Goal: Communication & Community: Answer question/provide support

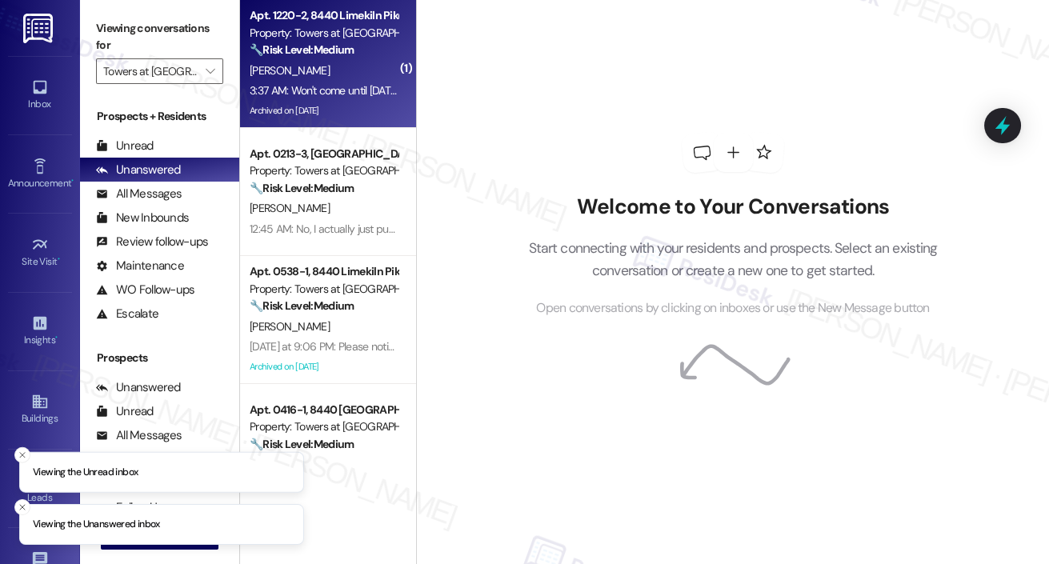
click at [336, 78] on div "L. Hill" at bounding box center [323, 71] width 151 height 20
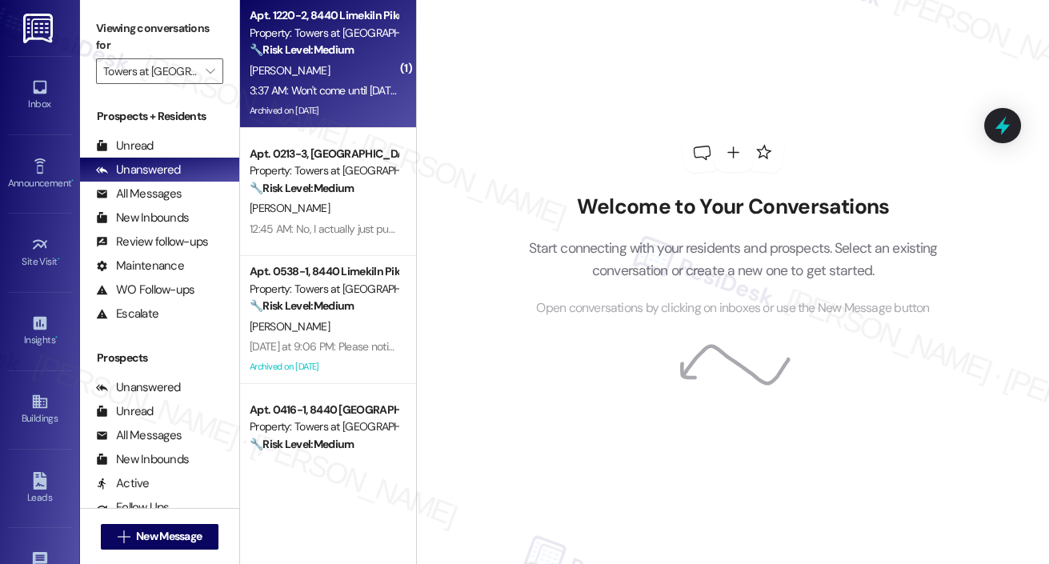
click at [335, 74] on div "L. Hill" at bounding box center [323, 71] width 151 height 20
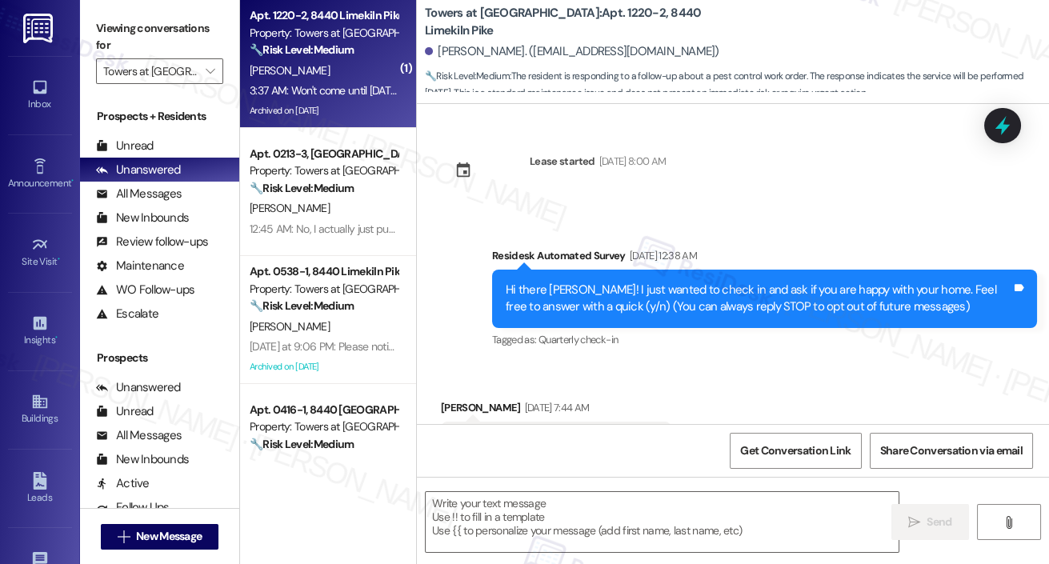
click at [337, 75] on div "L. Hill" at bounding box center [323, 71] width 151 height 20
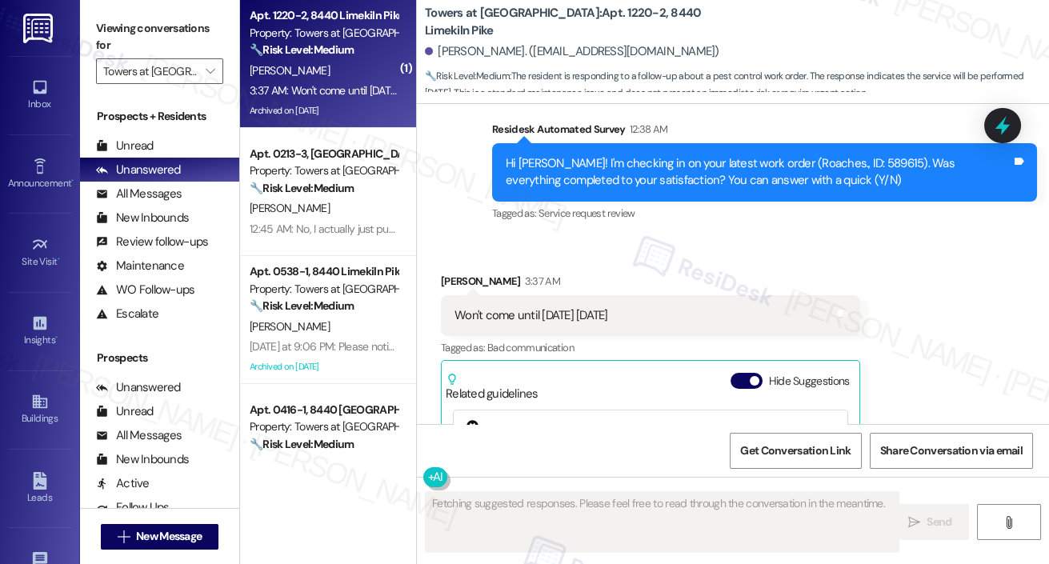
scroll to position [15874, 0]
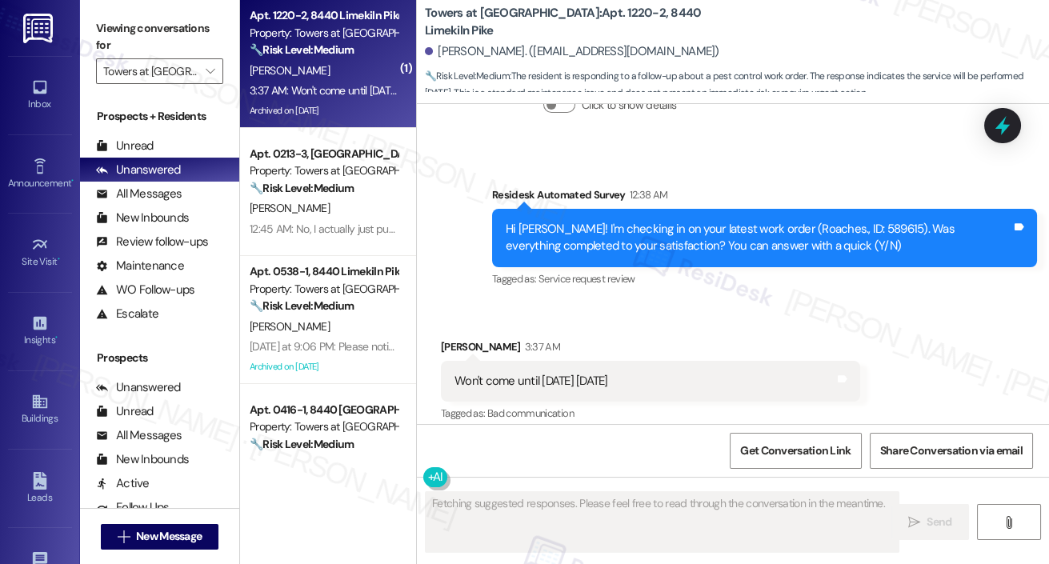
click at [738, 438] on button "Hide Suggestions" at bounding box center [746, 446] width 32 height 16
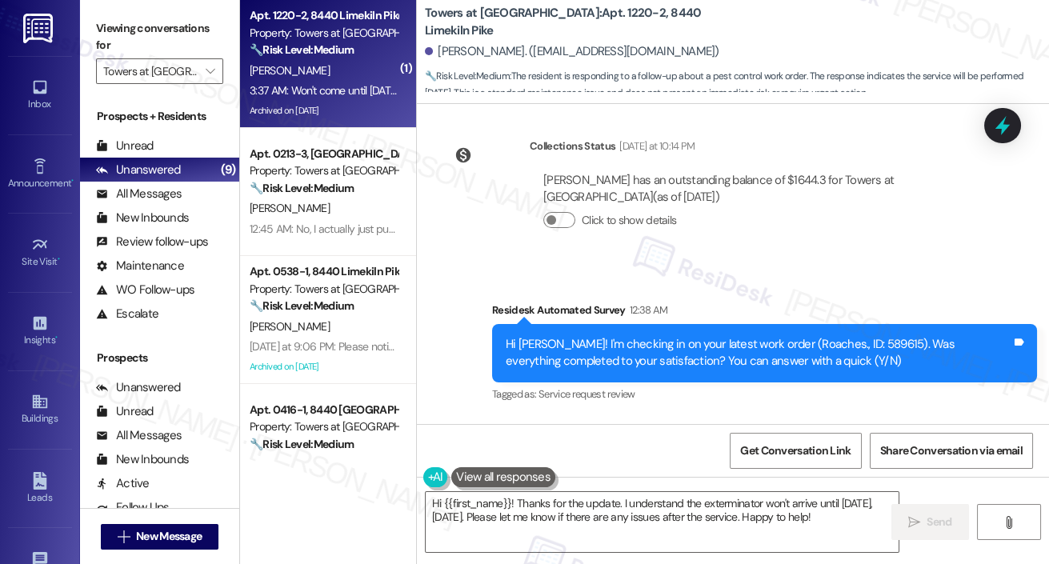
click at [715, 418] on div "Received via SMS Lynda Hill 3:37 AM Won't come until tomorrow Tuesday Tags and …" at bounding box center [733, 509] width 632 height 182
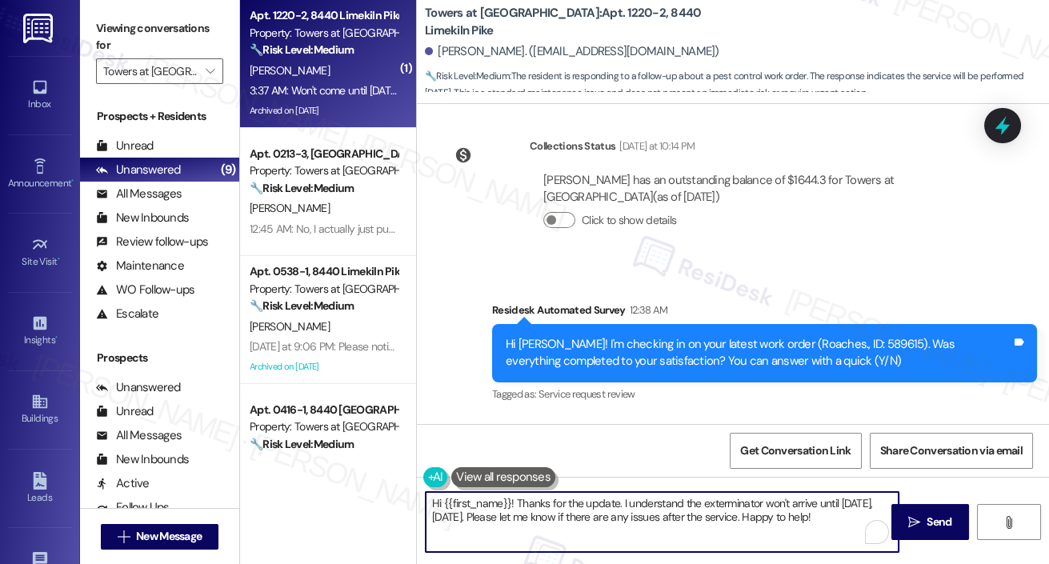
drag, startPoint x: 833, startPoint y: 518, endPoint x: 622, endPoint y: 502, distance: 211.0
click at [622, 502] on textarea "Hi {{first_name}}! Thanks for the update. I understand the exterminator won't a…" at bounding box center [662, 522] width 473 height 60
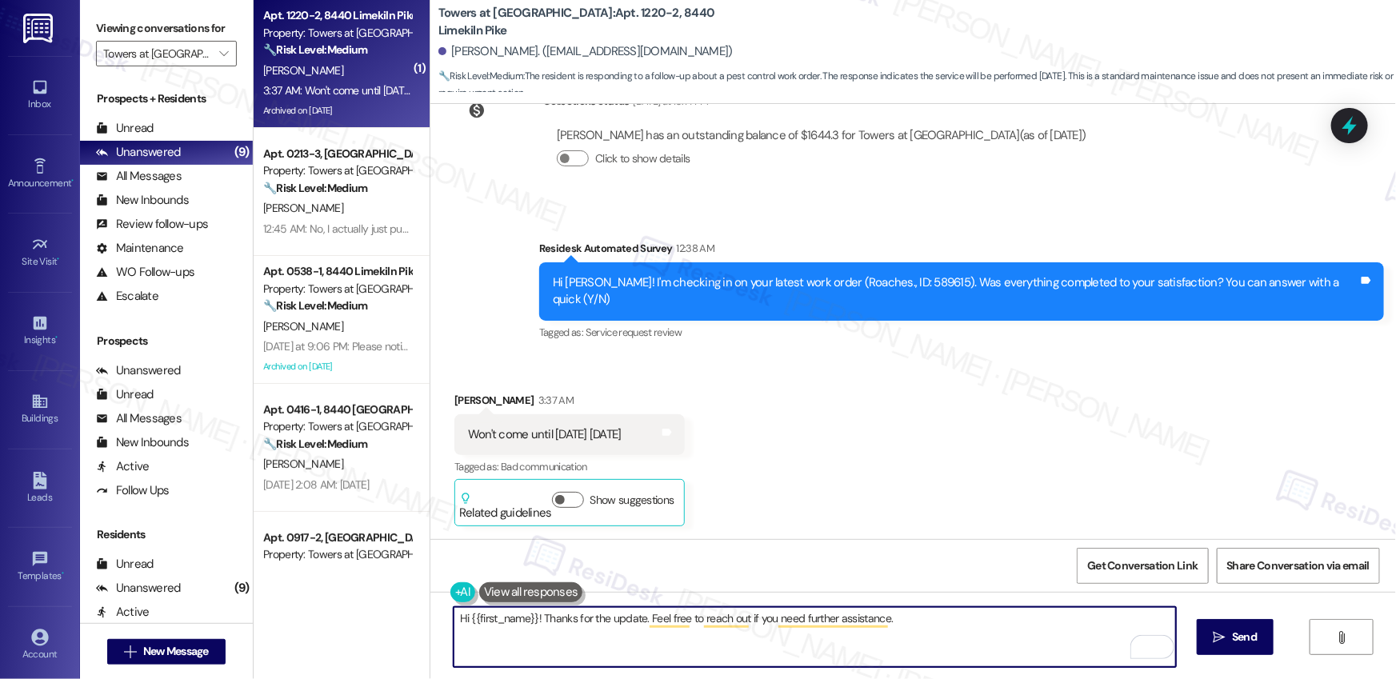
scroll to position [14731, 0]
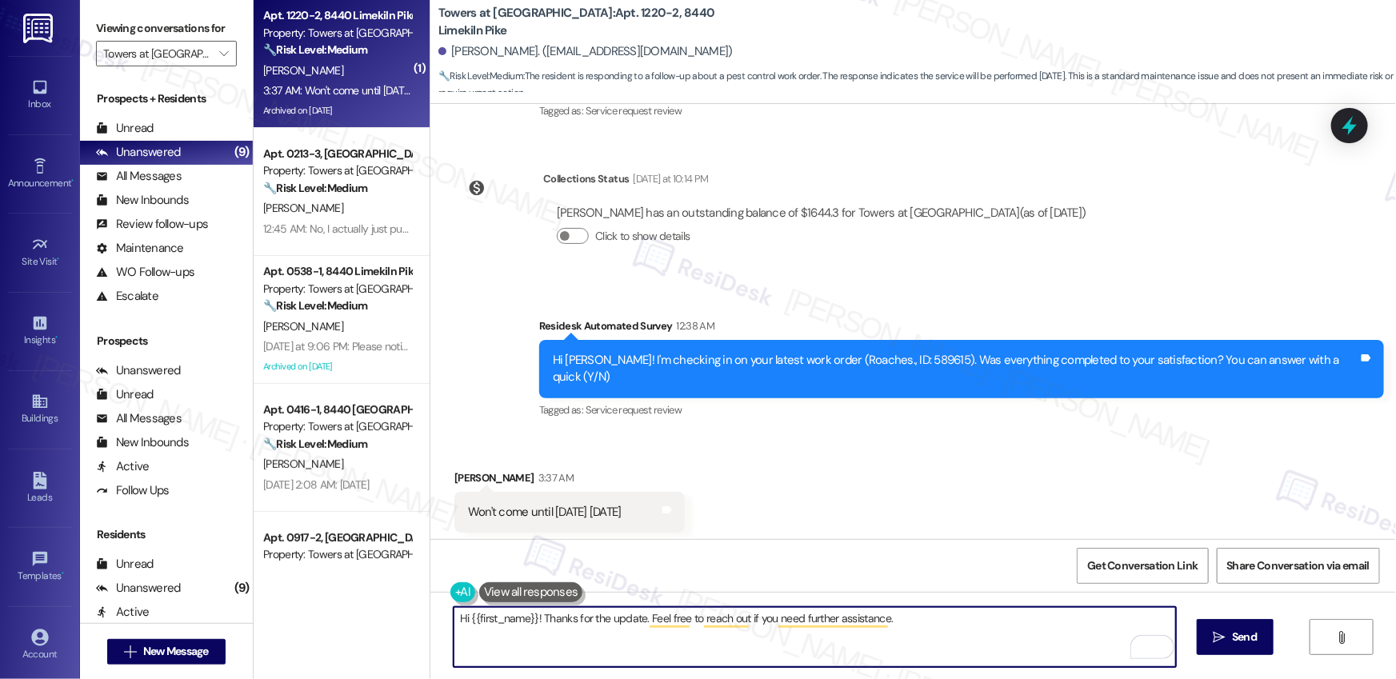
type textarea "Hi {{first_name}}! Thanks for the update. Feel free to reach out if you need fu…"
click at [1048, 563] on span "Send" at bounding box center [1244, 637] width 31 height 17
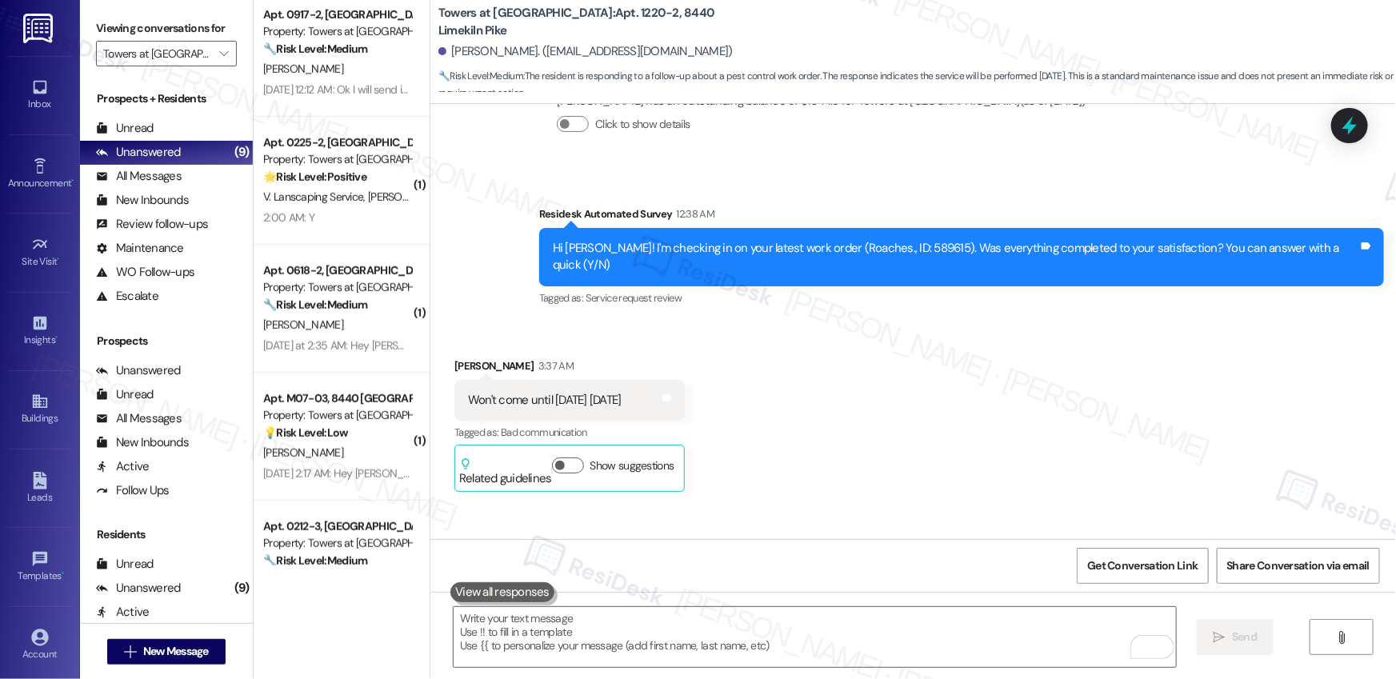
scroll to position [586, 0]
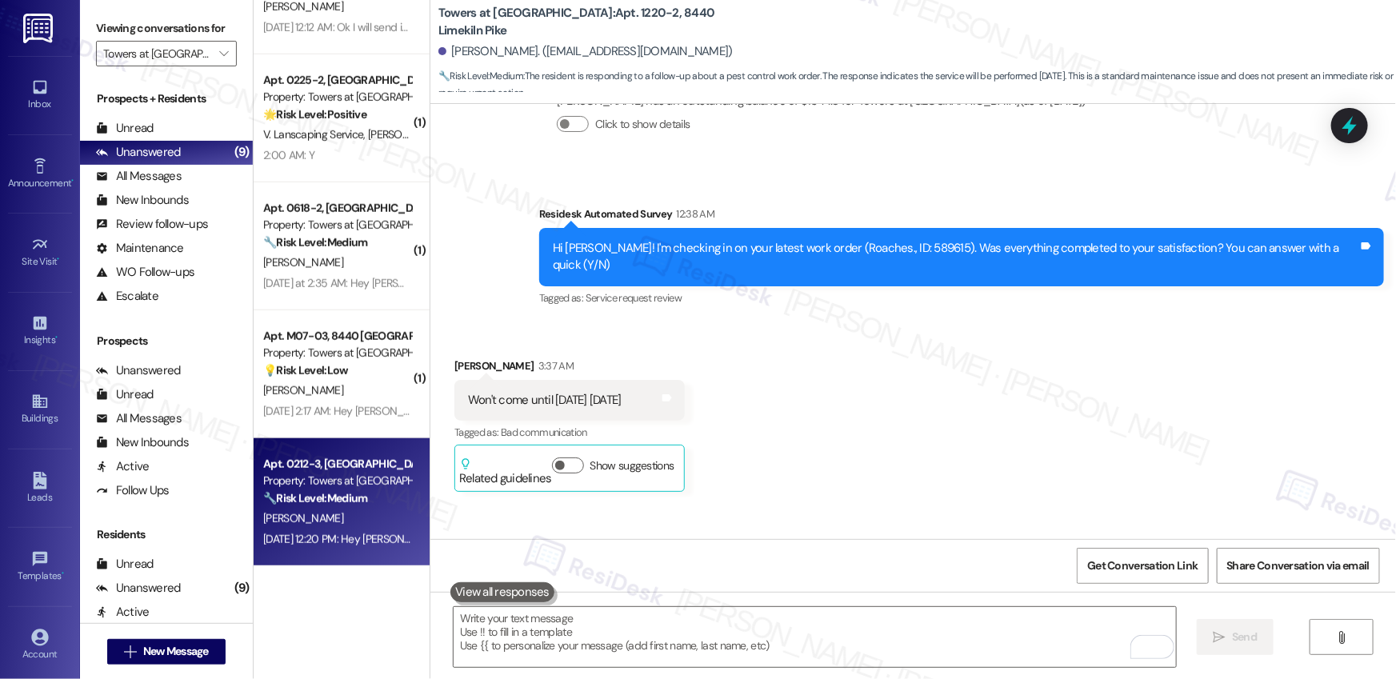
click at [346, 506] on div "🔧 Risk Level: Medium The resident responded positively to a follow-up regarding…" at bounding box center [337, 498] width 148 height 17
type textarea "Fetching suggested responses. Please feel free to read through the conversation…"
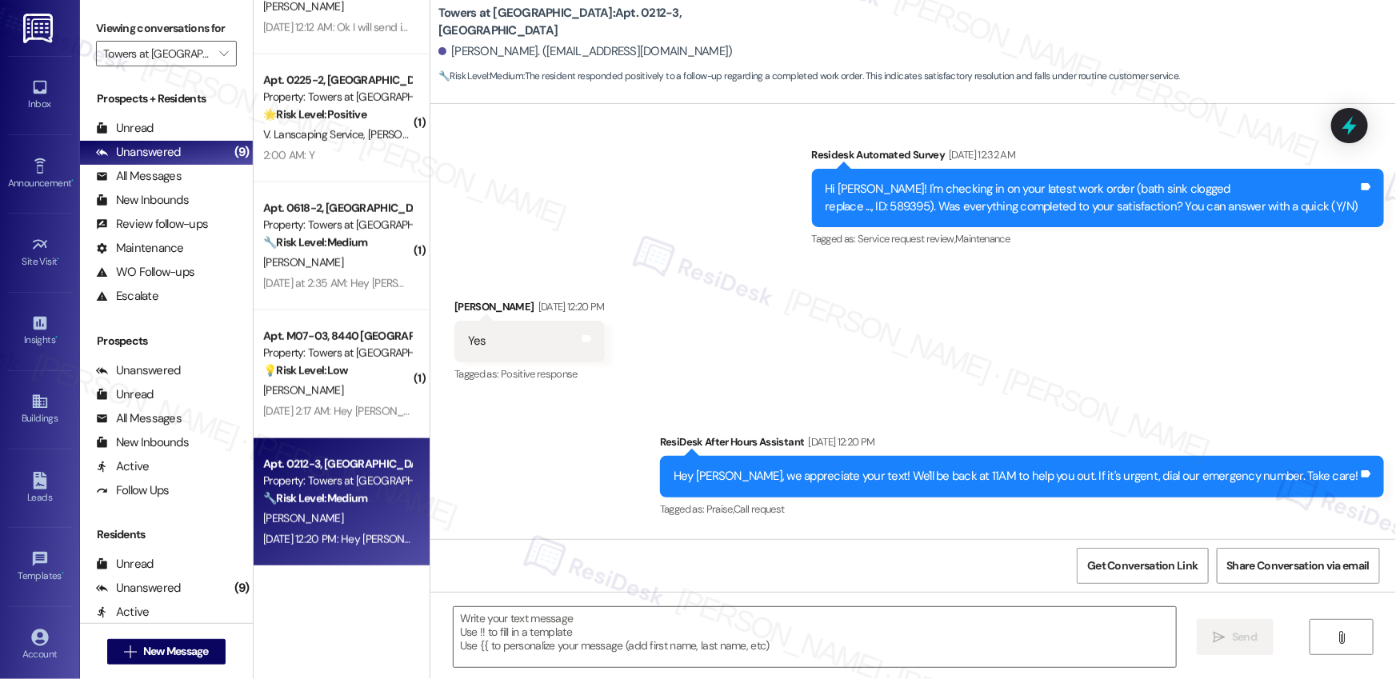
scroll to position [4445, 0]
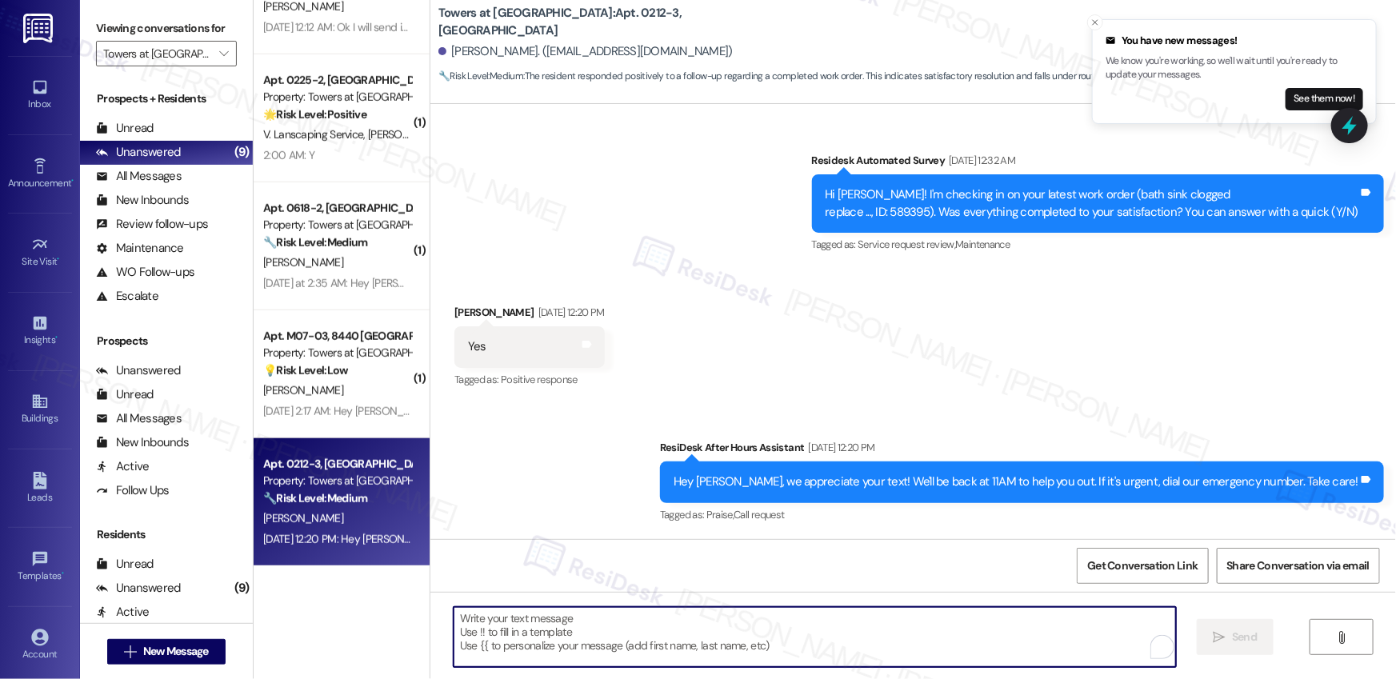
click at [501, 563] on textarea "To enrich screen reader interactions, please activate Accessibility in Grammarl…" at bounding box center [815, 637] width 722 height 60
paste textarea "Hi {{first_name}}, I'm so glad to hear the work order was completed to your sat…"
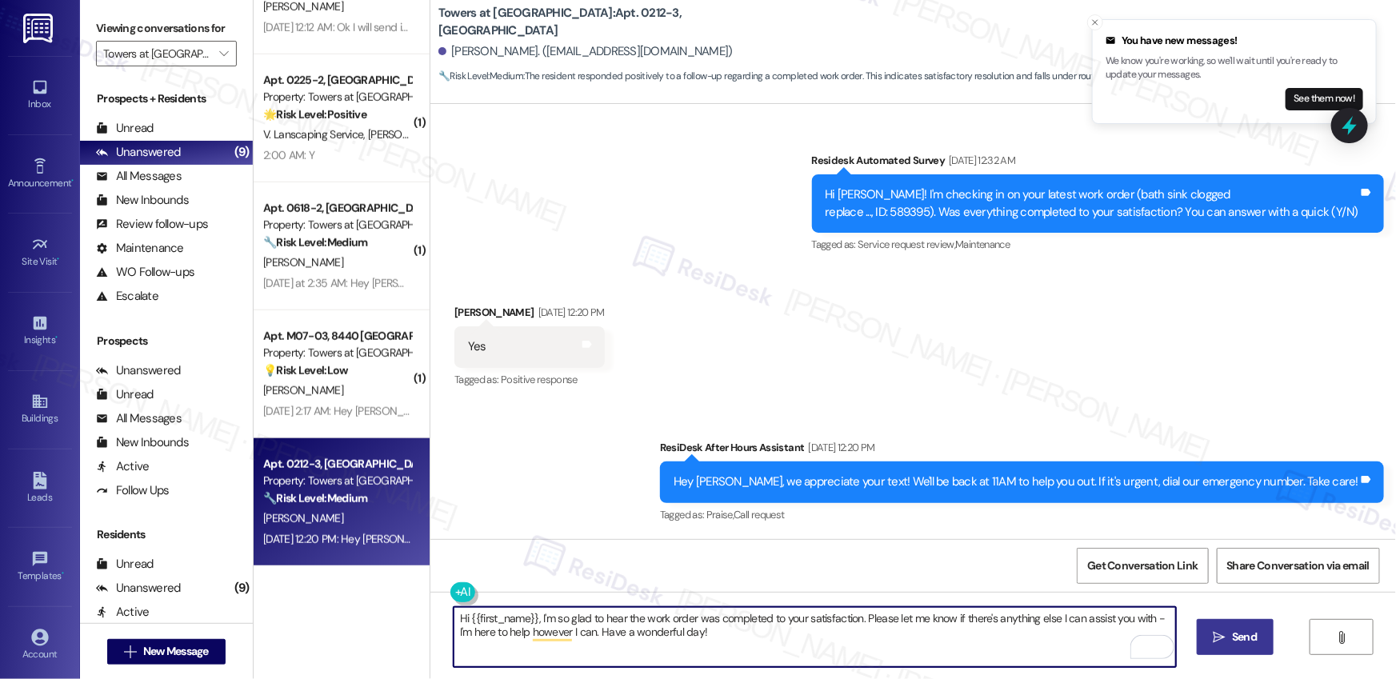
type textarea "Hi {{first_name}}, I'm so glad to hear the work order was completed to your sat…"
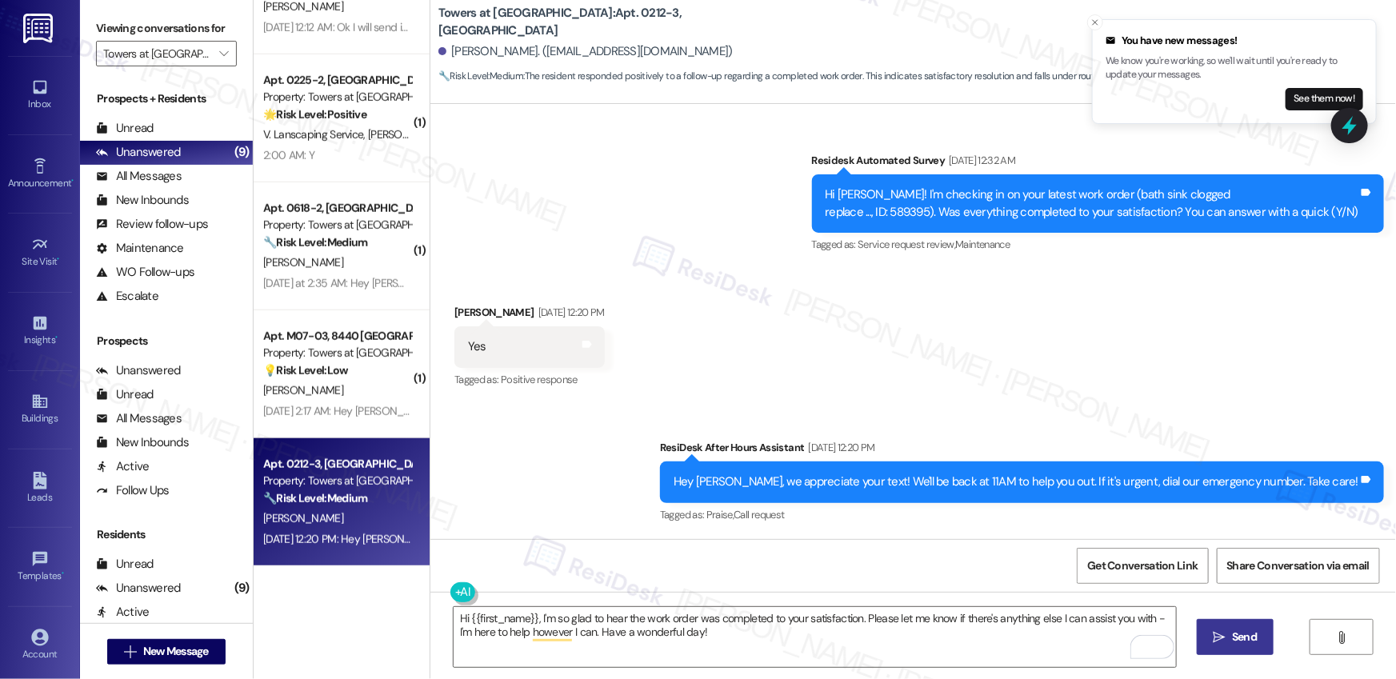
click at [1048, 563] on button " Send" at bounding box center [1236, 637] width 78 height 36
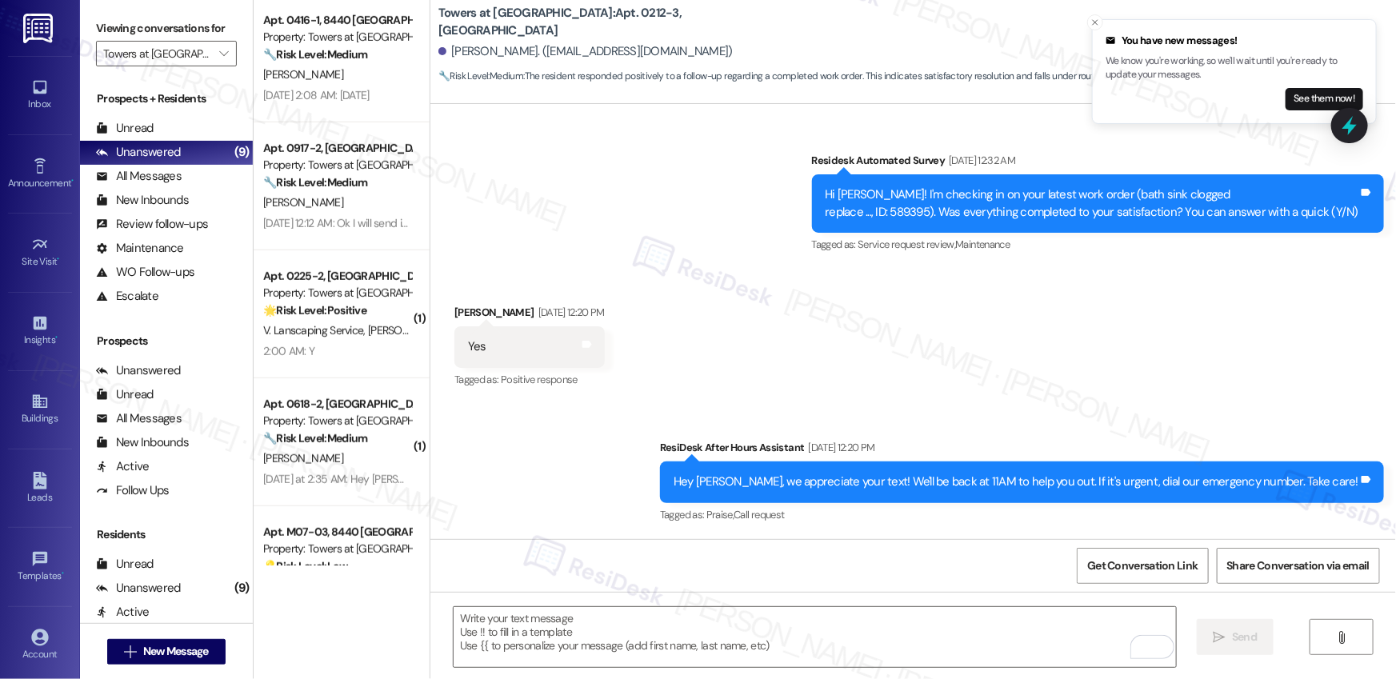
scroll to position [346, 0]
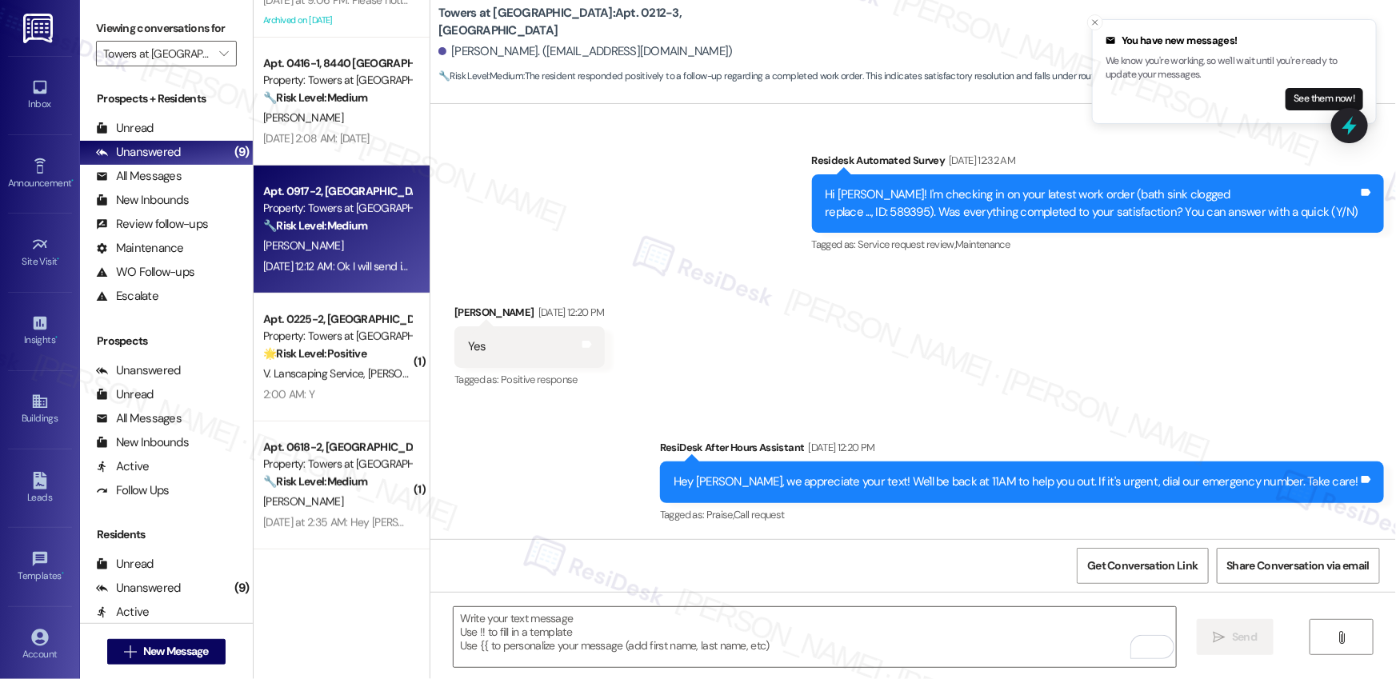
click at [302, 270] on div "Aug 16, 2025 at 12:12 AM: Ok I will send it when I return home later tonight Au…" at bounding box center [409, 266] width 292 height 14
type textarea "Fetching suggested responses. Please feel free to read through the conversation…"
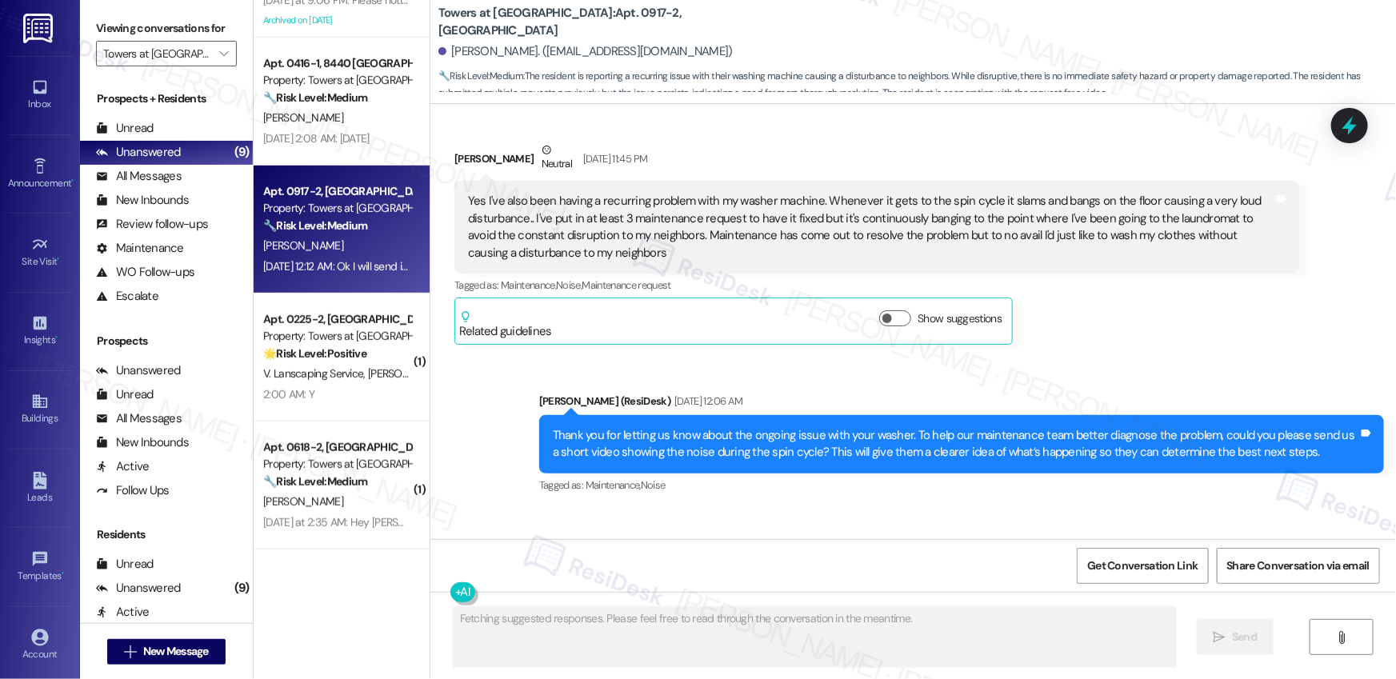
scroll to position [2072, 0]
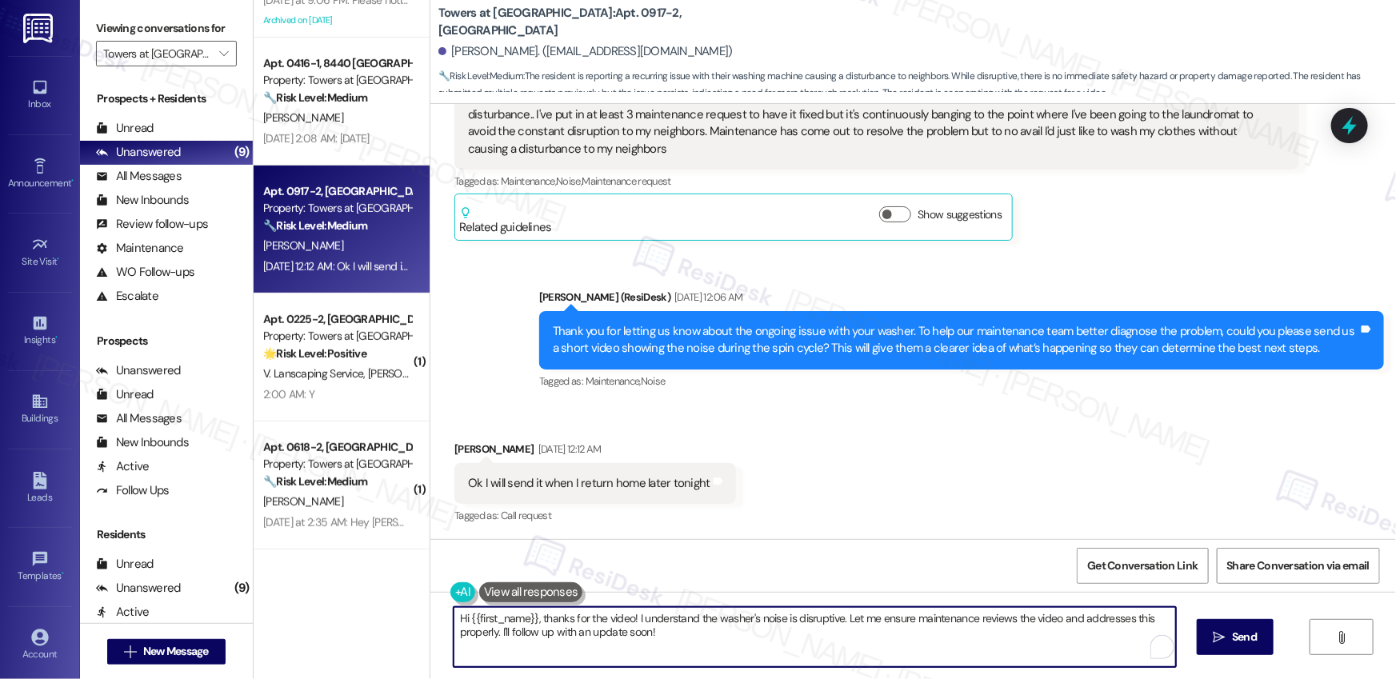
click at [540, 563] on textarea "Hi {{first_name}}, thanks for the video! I understand the washer's noise is dis…" at bounding box center [815, 637] width 722 height 60
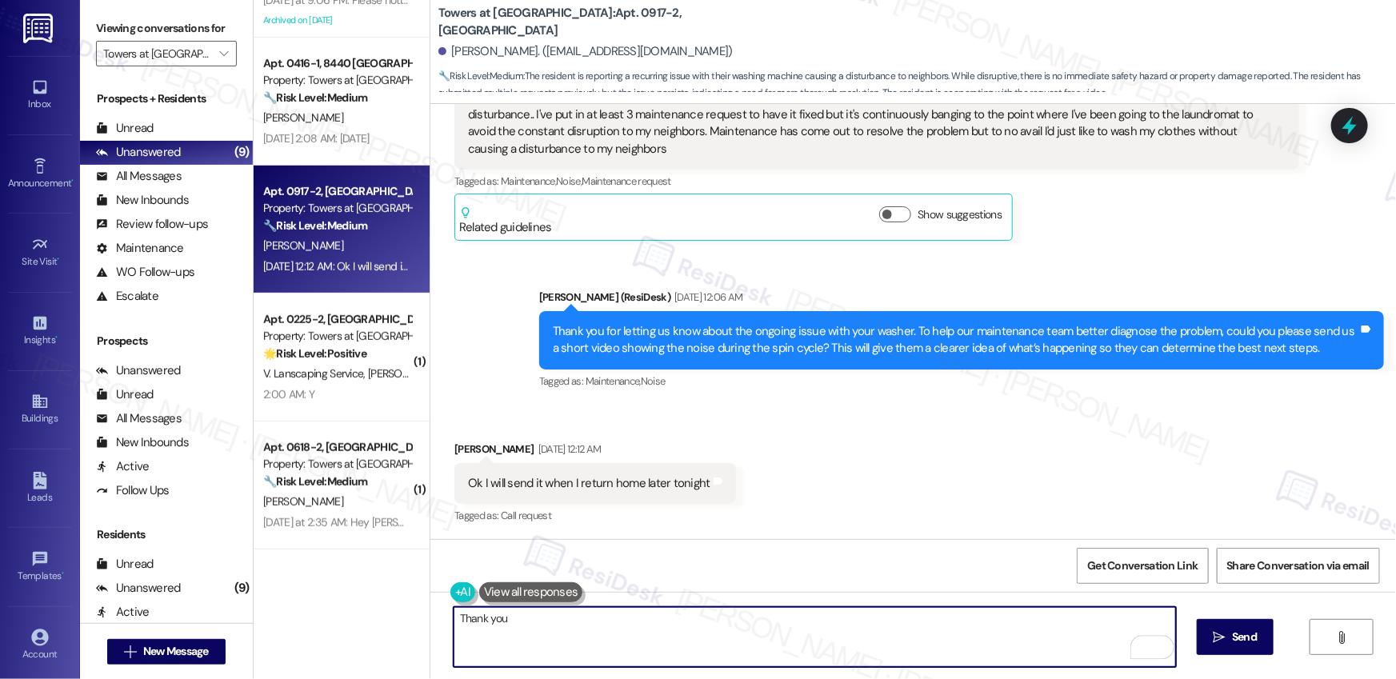
type textarea "Thank you!"
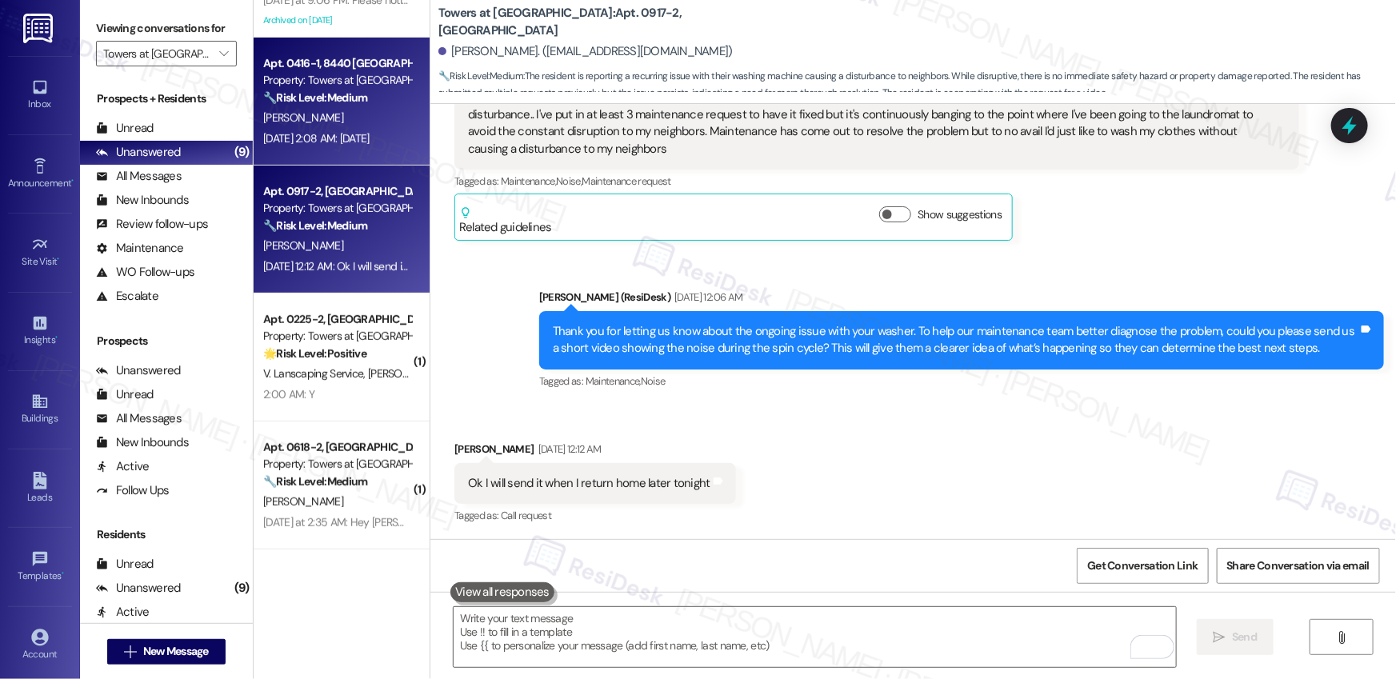
click at [302, 140] on div "Aug 16, 2025 at 2:08 AM: On Tuesday Aug 16, 2025 at 2:08 AM: On Tuesday" at bounding box center [316, 138] width 106 height 14
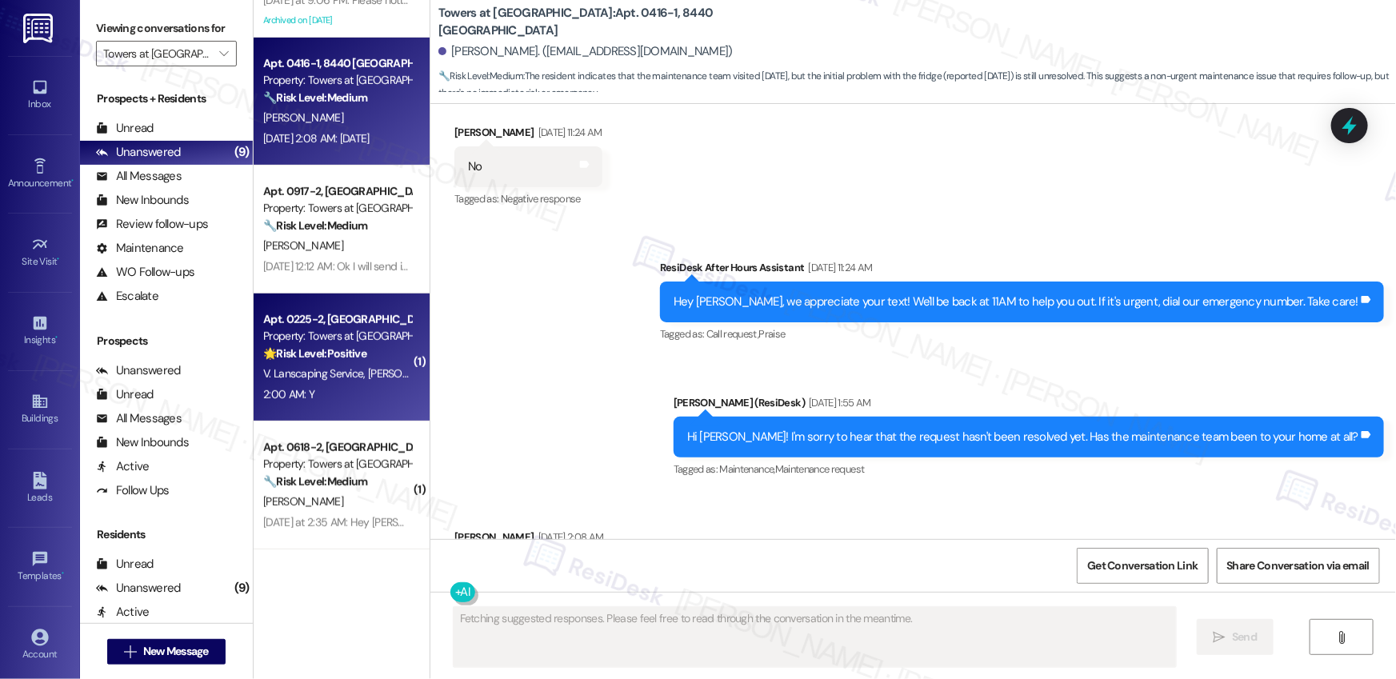
scroll to position [6048, 0]
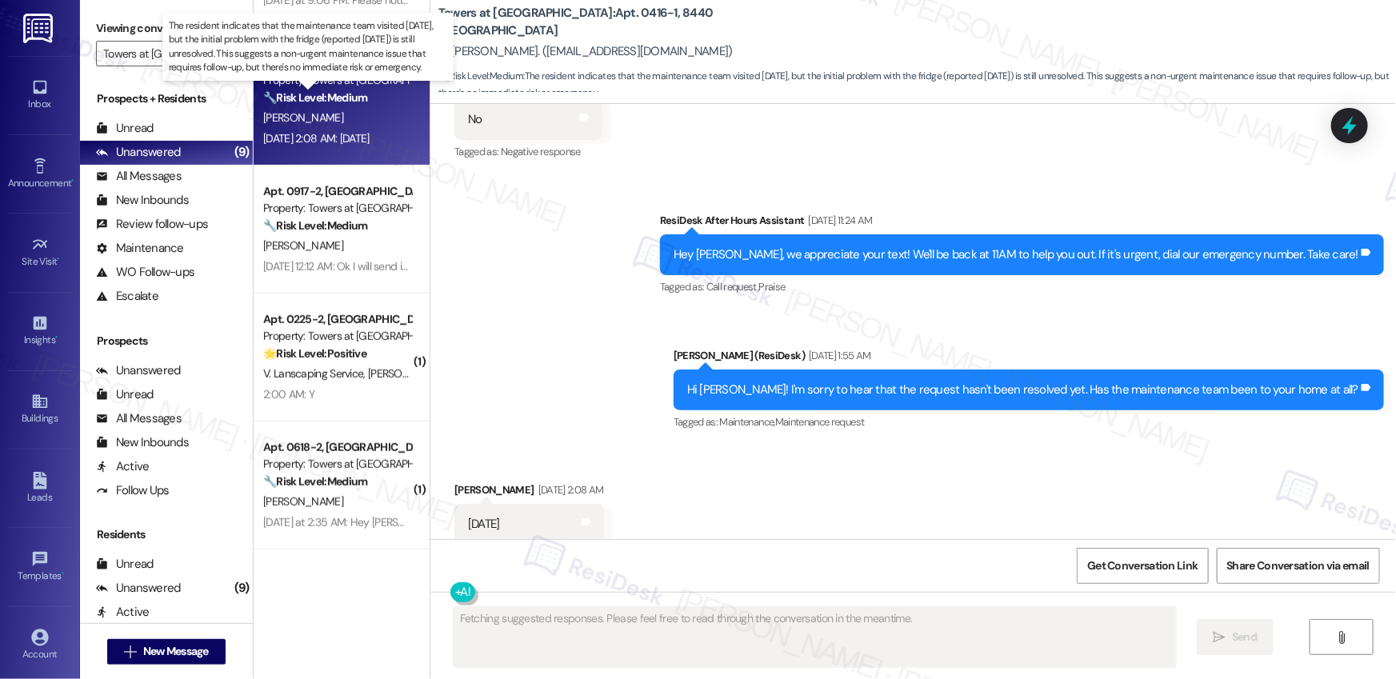
click at [339, 97] on strong "🔧 Risk Level: Medium" at bounding box center [315, 97] width 104 height 14
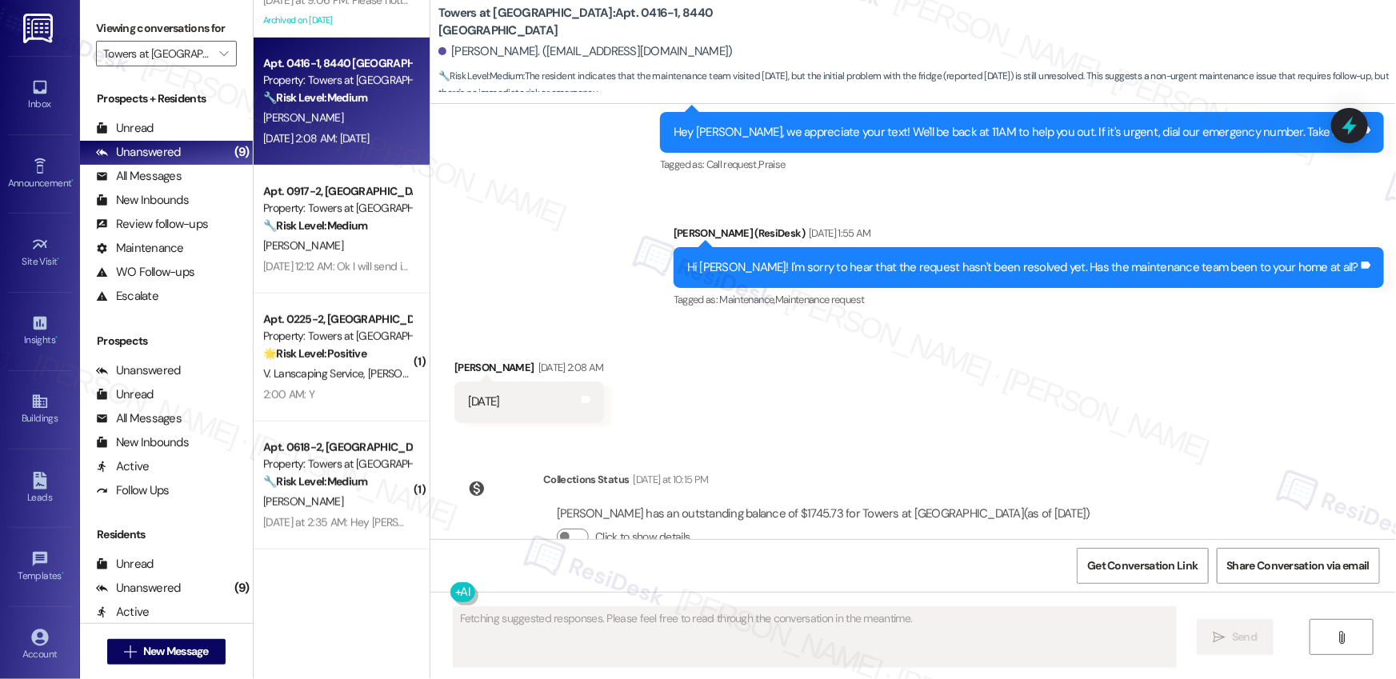
scroll to position [6194, 0]
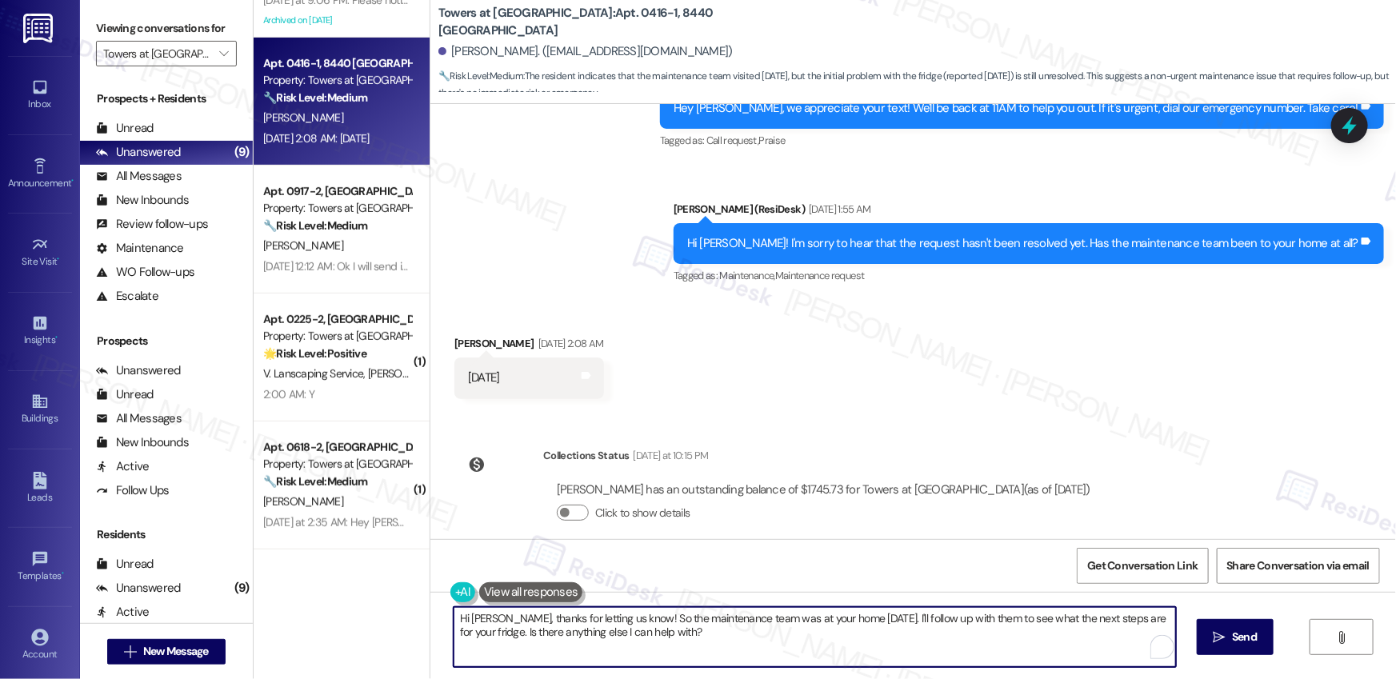
click at [549, 563] on textarea "Hi Kaylyn, thanks for letting us know! So the maintenance team was at your home…" at bounding box center [815, 637] width 722 height 60
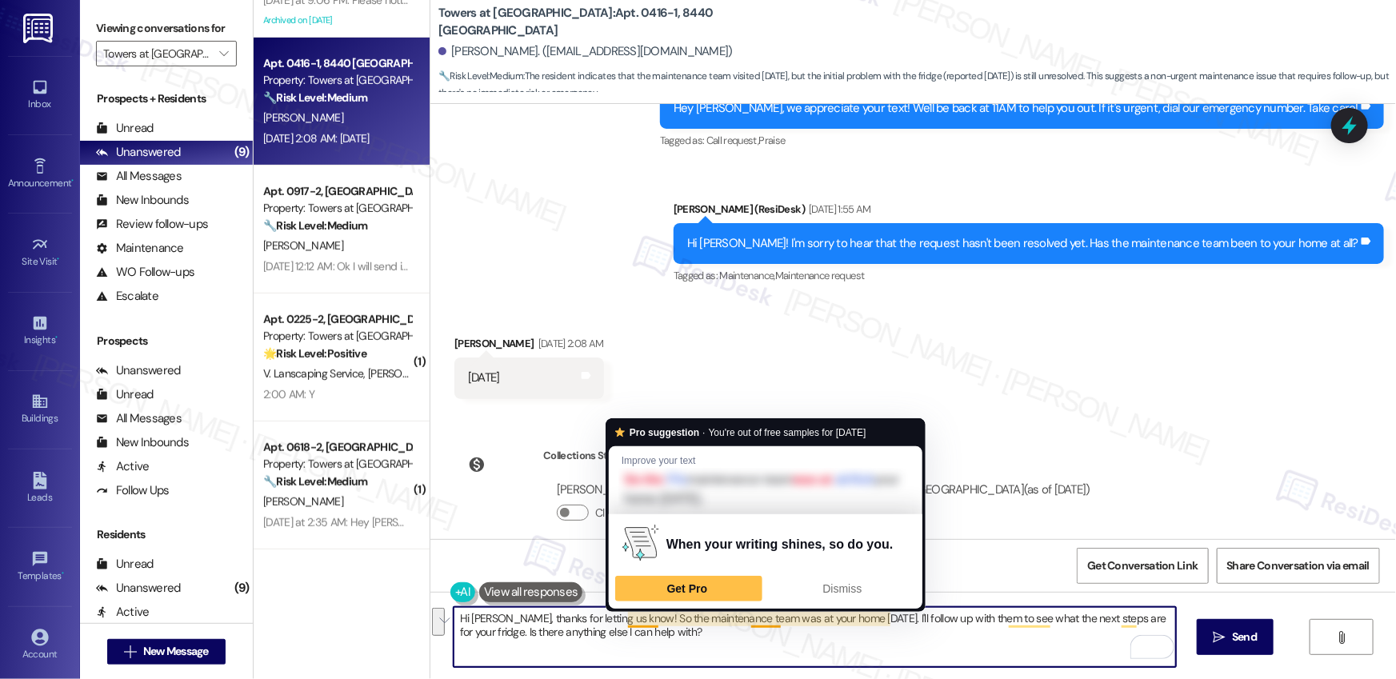
drag, startPoint x: 620, startPoint y: 618, endPoint x: 708, endPoint y: 639, distance: 90.6
click at [708, 563] on textarea "Hi Kaylyn, thanks for letting us know! So the maintenance team was at your home…" at bounding box center [815, 637] width 722 height 60
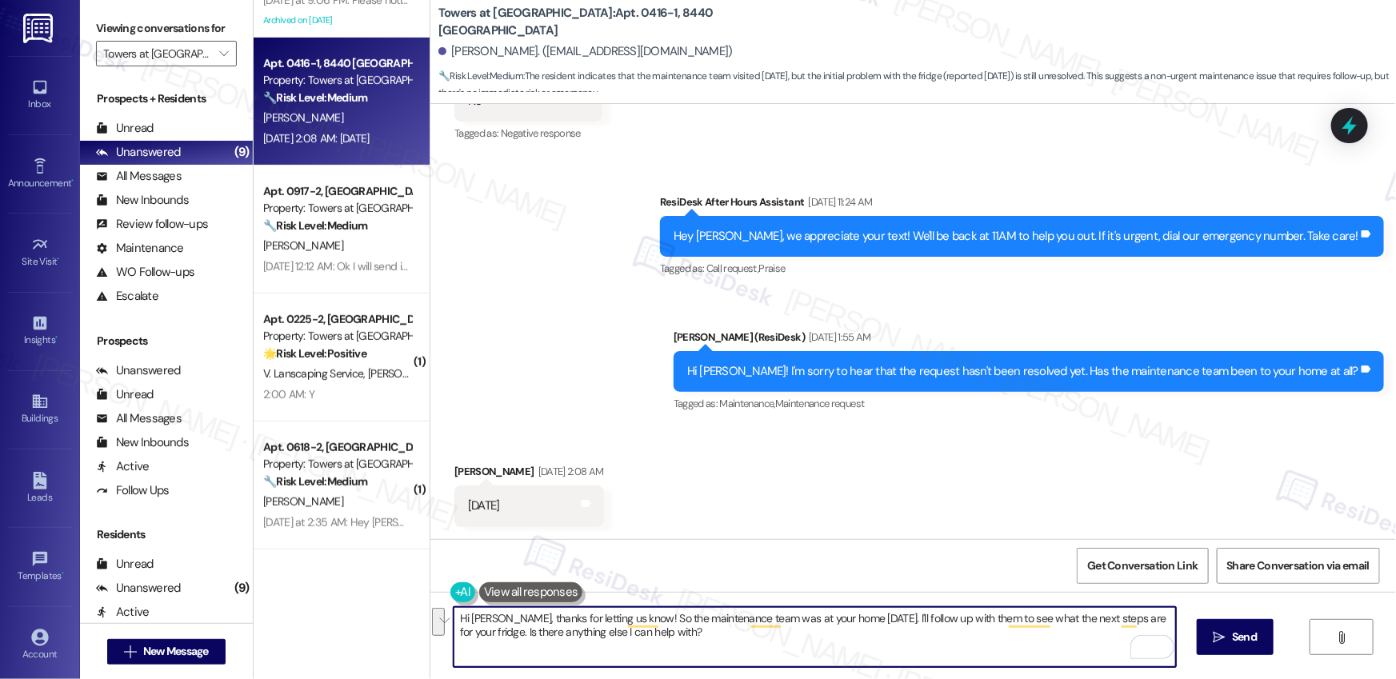
scroll to position [5773, 0]
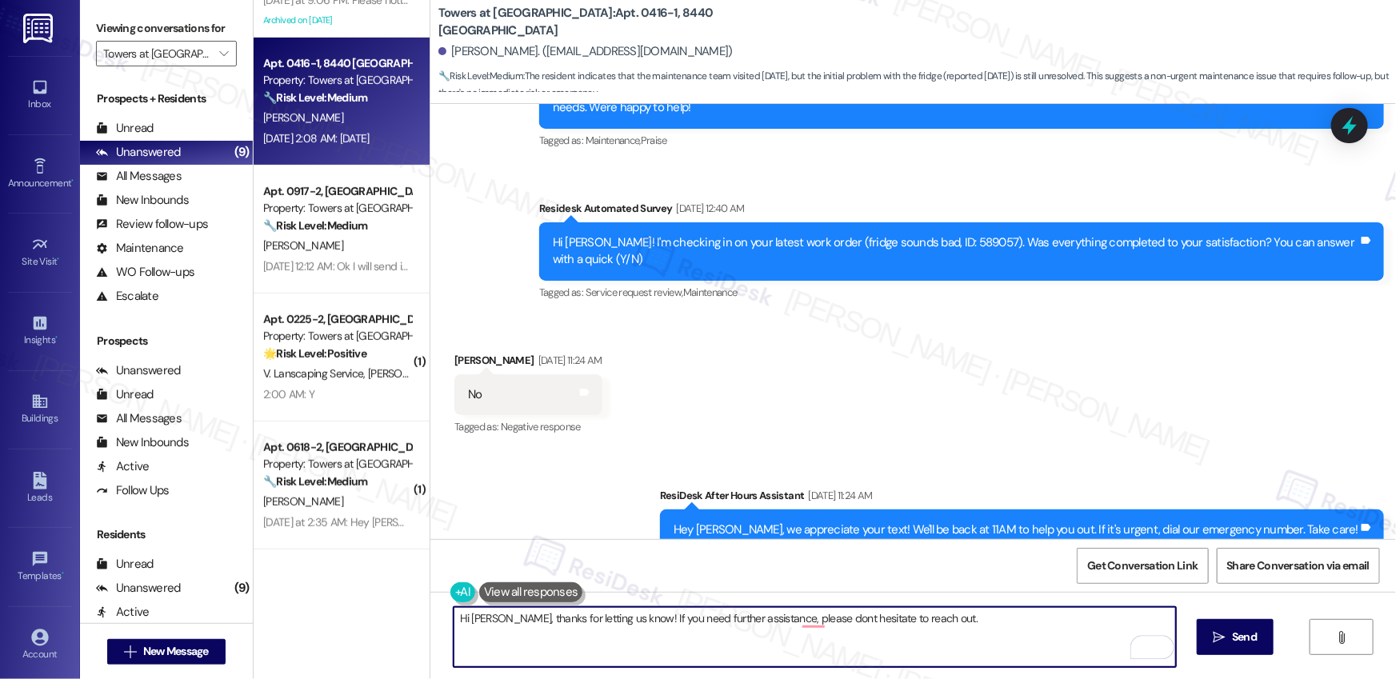
drag, startPoint x: 651, startPoint y: 618, endPoint x: 779, endPoint y: 626, distance: 128.3
click at [779, 563] on textarea "Hi Kaylyn, thanks for letting us know! If you need further assistance, please d…" at bounding box center [815, 637] width 722 height 60
click at [782, 563] on textarea "Hi Kaylyn, thanks for letting us know! If you need further assistance, please d…" at bounding box center [815, 637] width 722 height 60
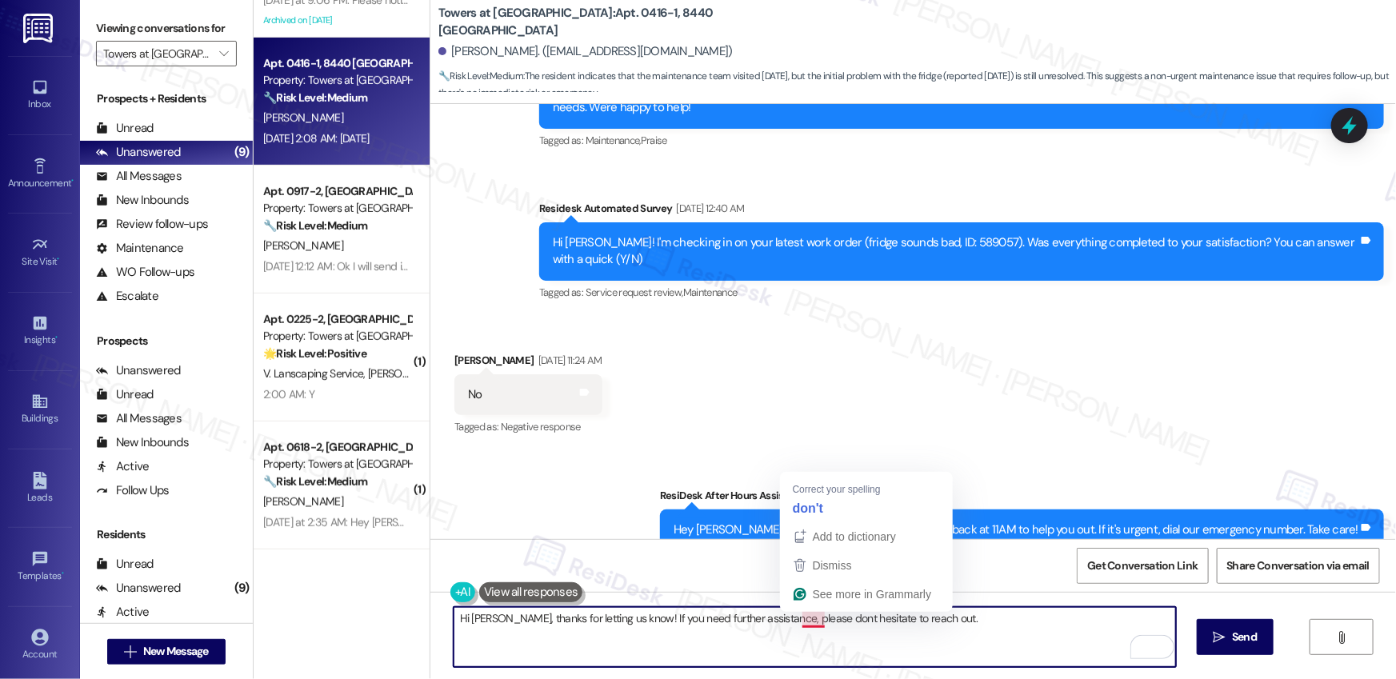
click at [809, 563] on textarea "Hi Kaylyn, thanks for letting us know! If you need further assistance, please d…" at bounding box center [815, 637] width 722 height 60
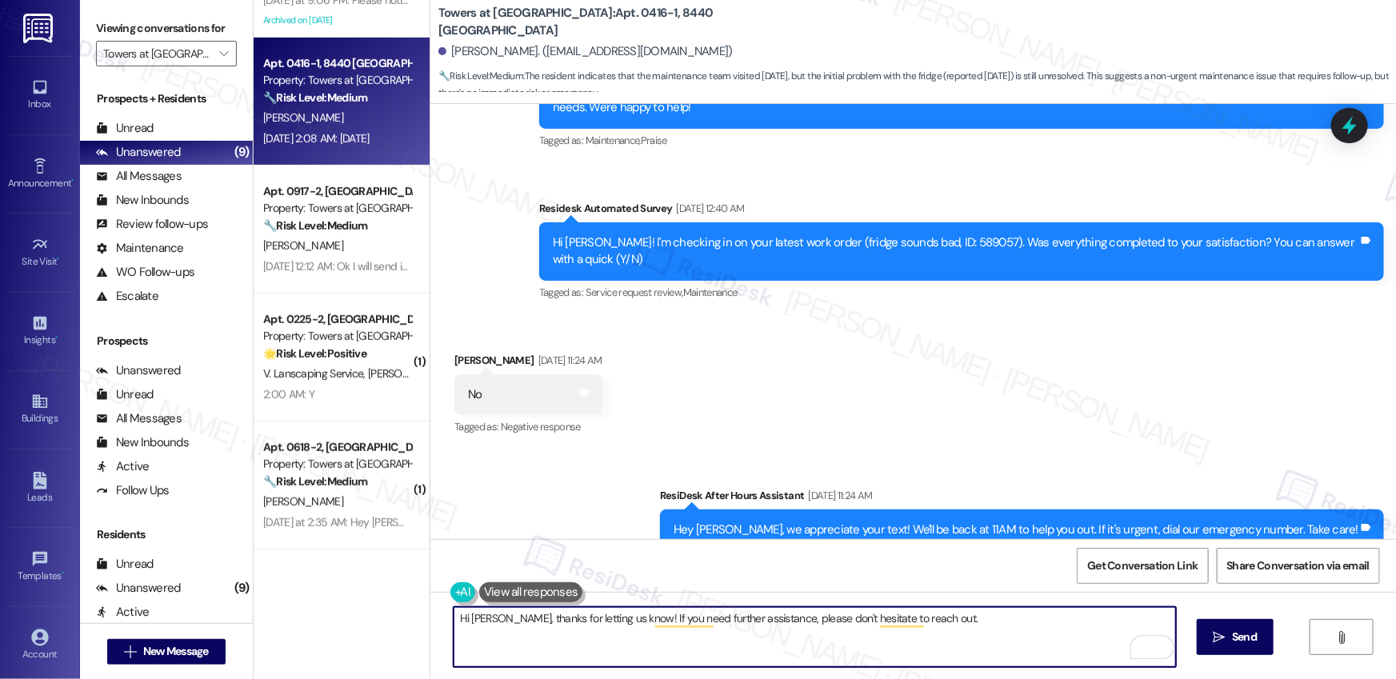
click at [945, 563] on textarea "Hi Kaylyn, thanks for letting us know! If you need further assistance, please d…" at bounding box center [815, 637] width 722 height 60
type textarea "Hi Kaylyn, thanks for letting us know! If you need further assistance, please d…"
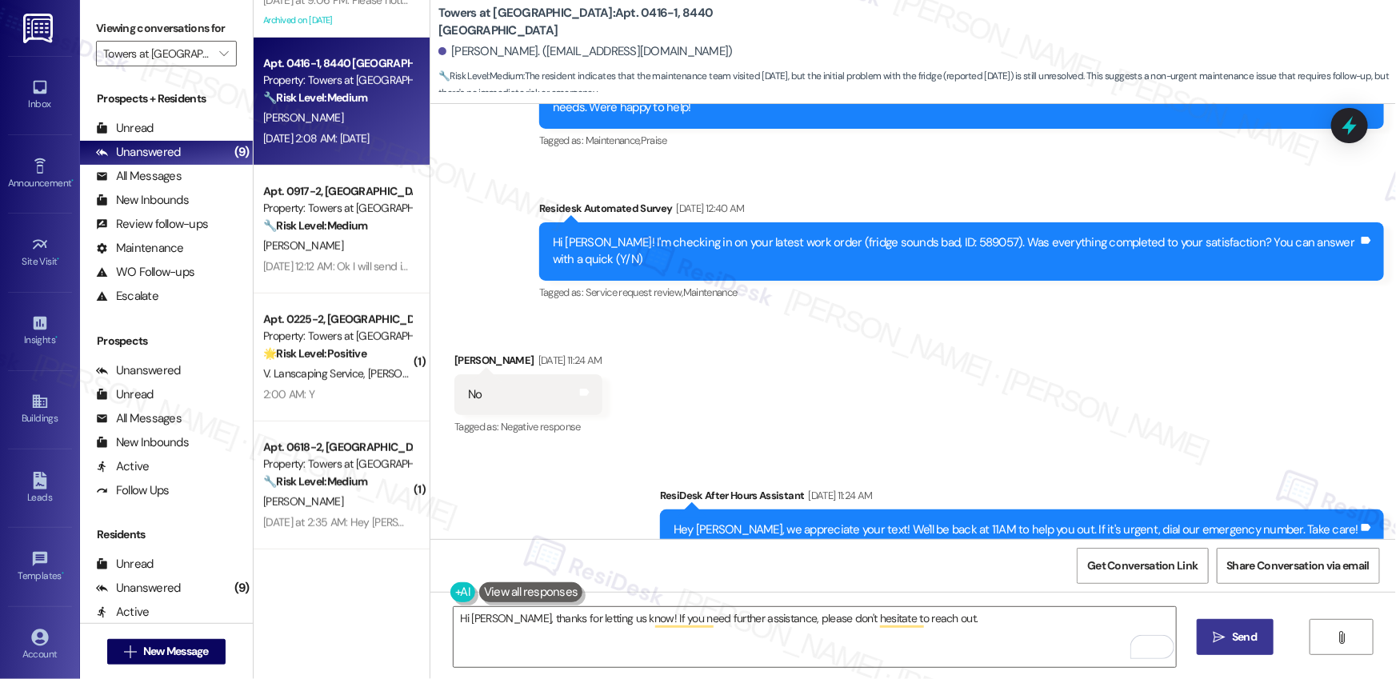
click at [1048, 563] on button " Send" at bounding box center [1236, 637] width 78 height 36
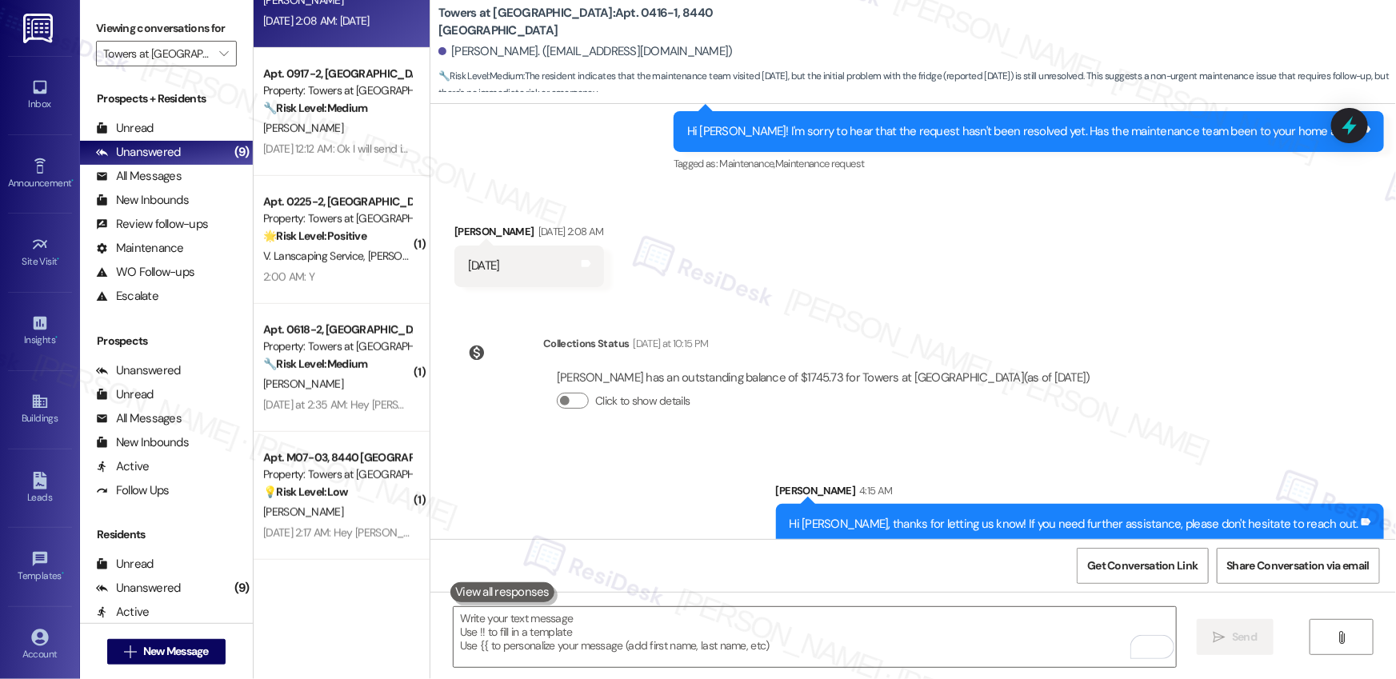
scroll to position [586, 0]
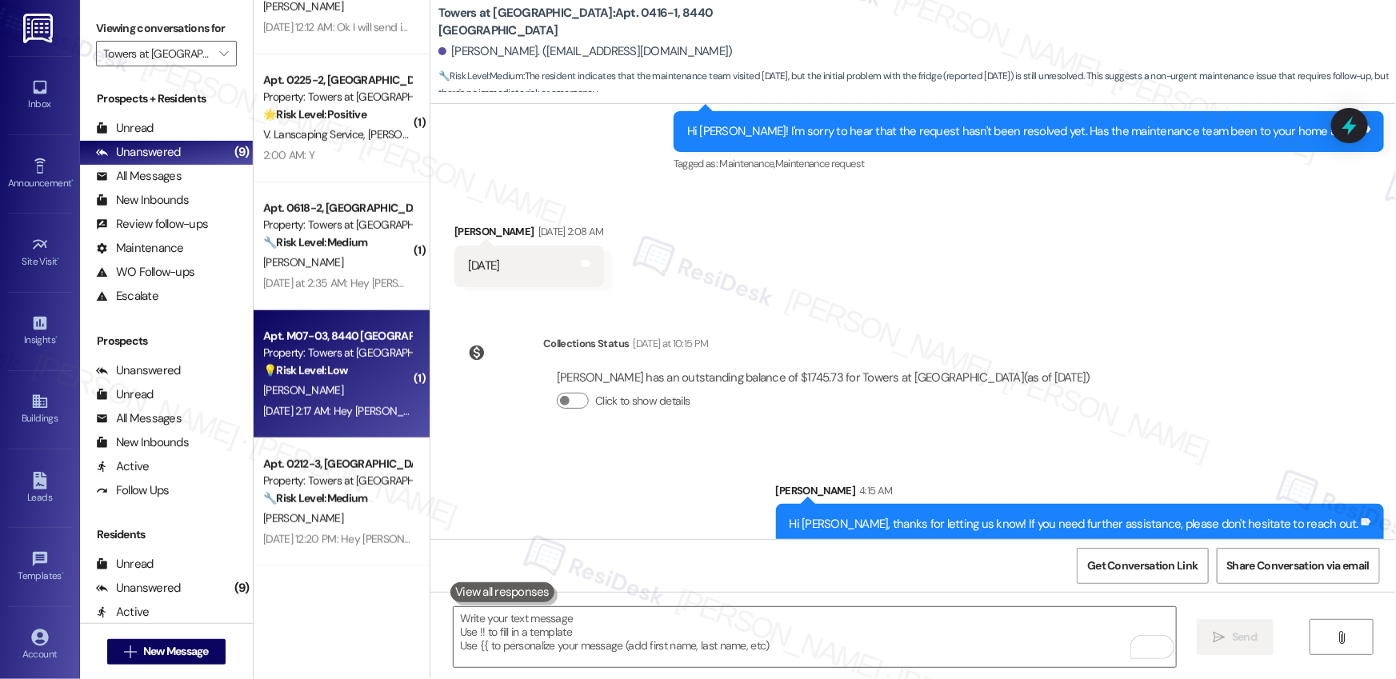
click at [332, 402] on div "Aug 17, 2025 at 2:17 AM: Hey Doan, we appreciate your text! We'll be back at 11…" at bounding box center [337, 412] width 151 height 20
type textarea "Fetching suggested responses. Please feel free to read through the conversation…"
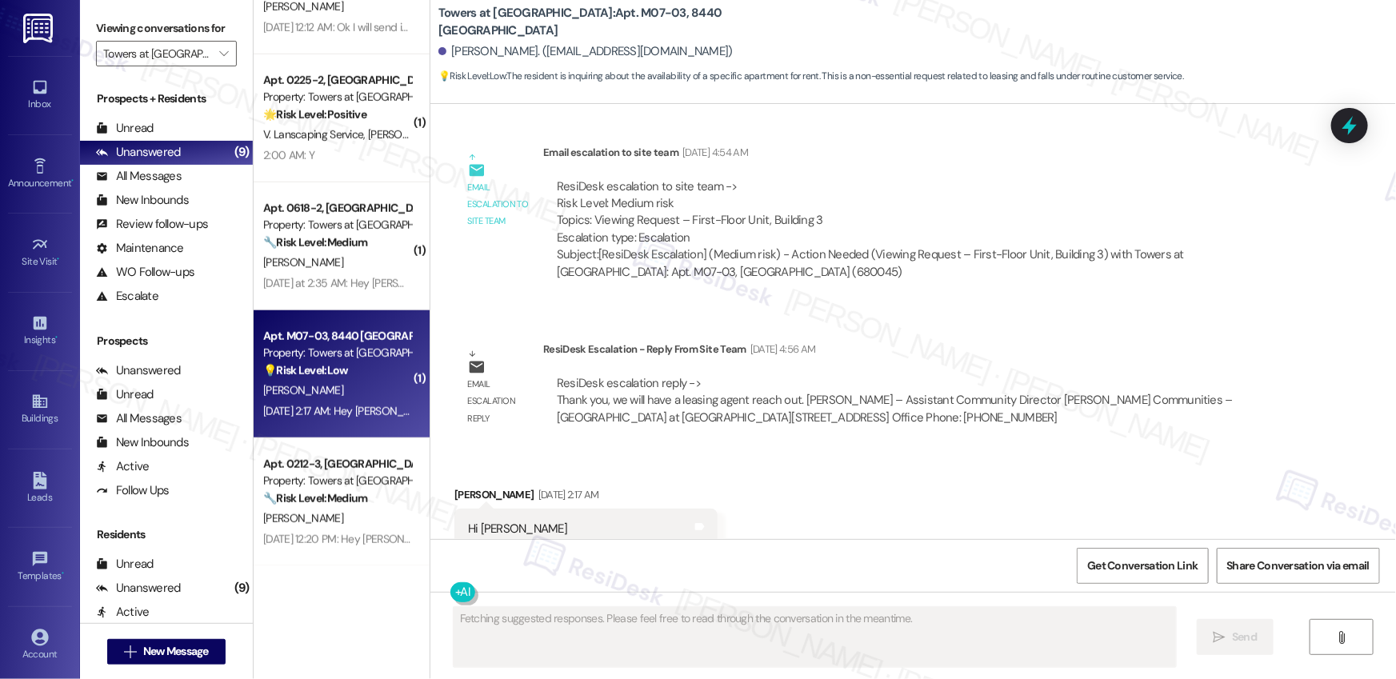
scroll to position [9559, 0]
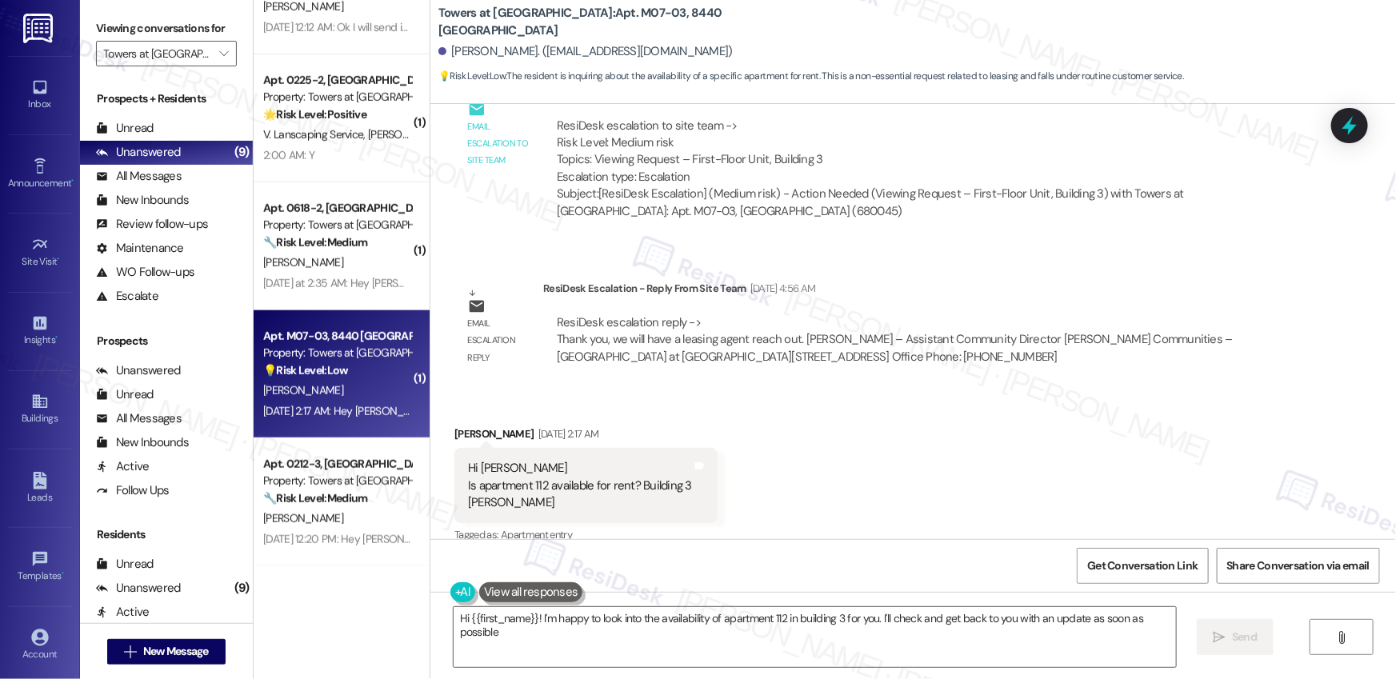
type textarea "Hi {{first_name}}! I'm happy to look into the availability of apartment 112 in …"
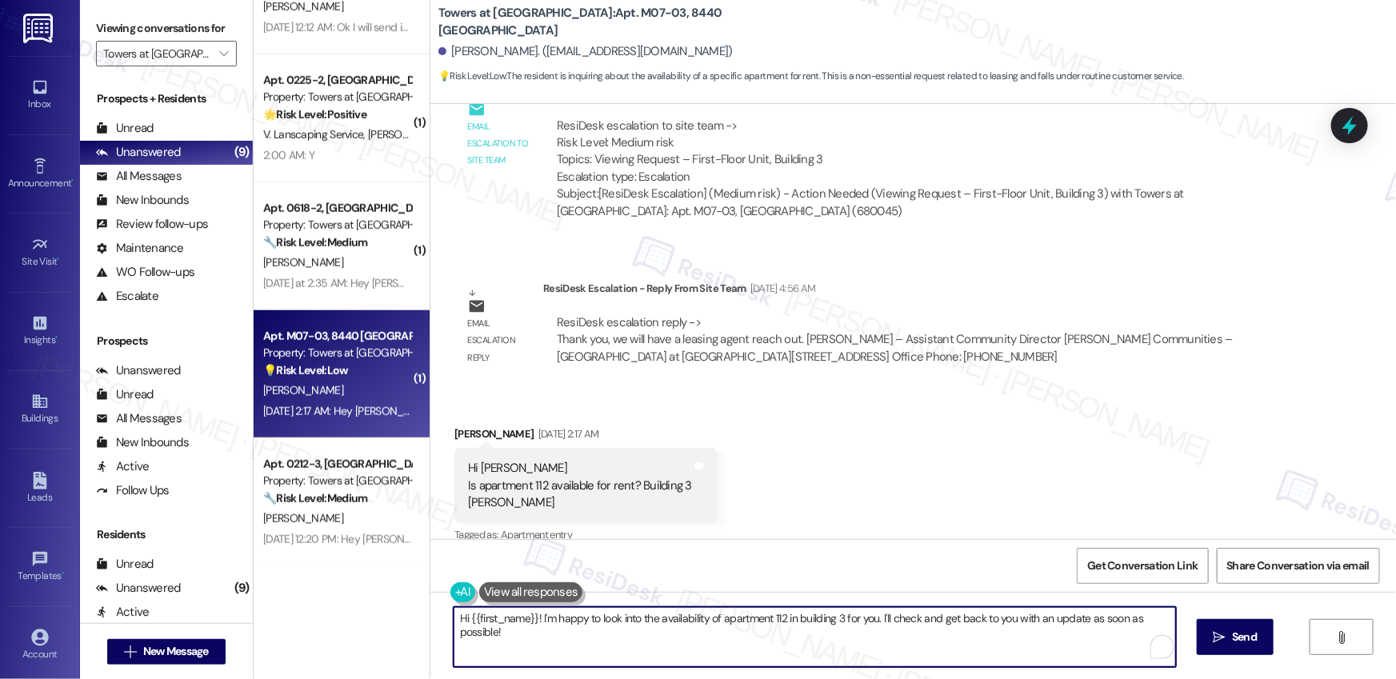
click at [602, 563] on textarea "Hi {{first_name}}! I'm happy to look into the availability of apartment 112 in …" at bounding box center [815, 637] width 722 height 60
click at [646, 563] on textarea "Hi {{first_name}}! I'm happy to look into the availability of apartment 112 in …" at bounding box center [815, 637] width 722 height 60
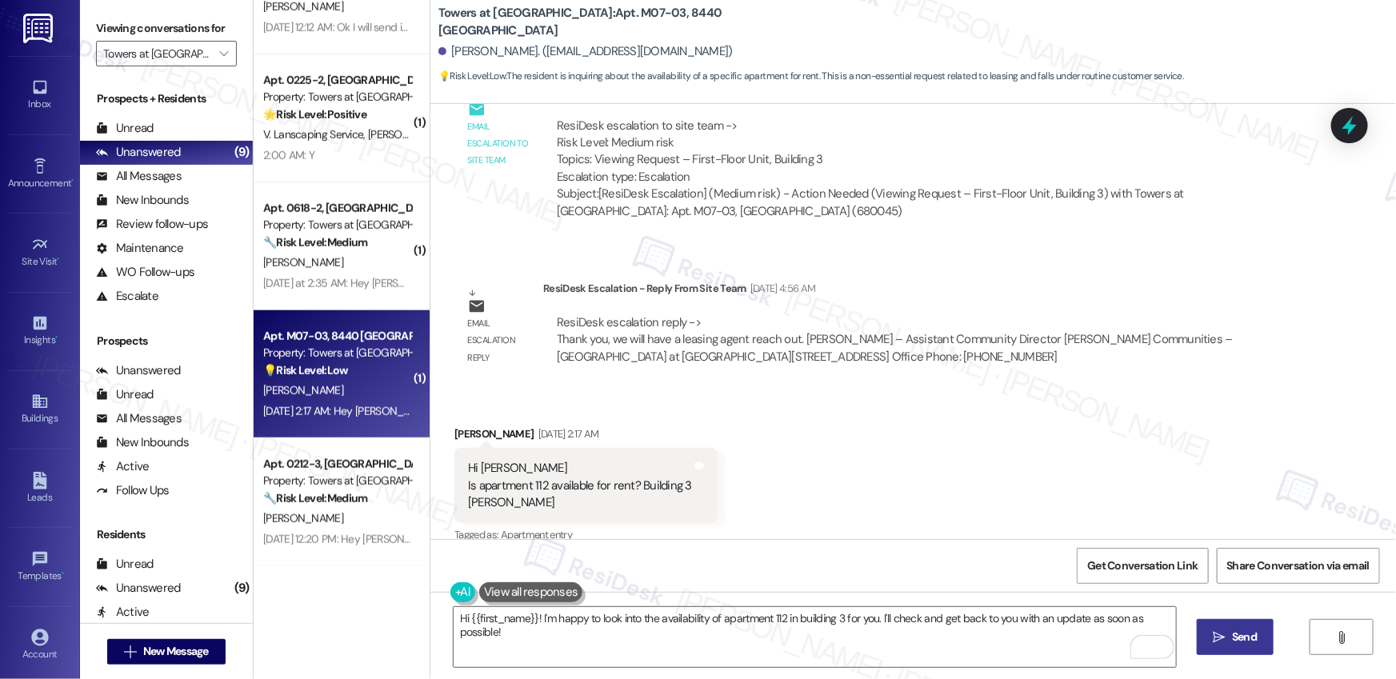
click at [1048, 563] on span "Send" at bounding box center [1244, 637] width 25 height 17
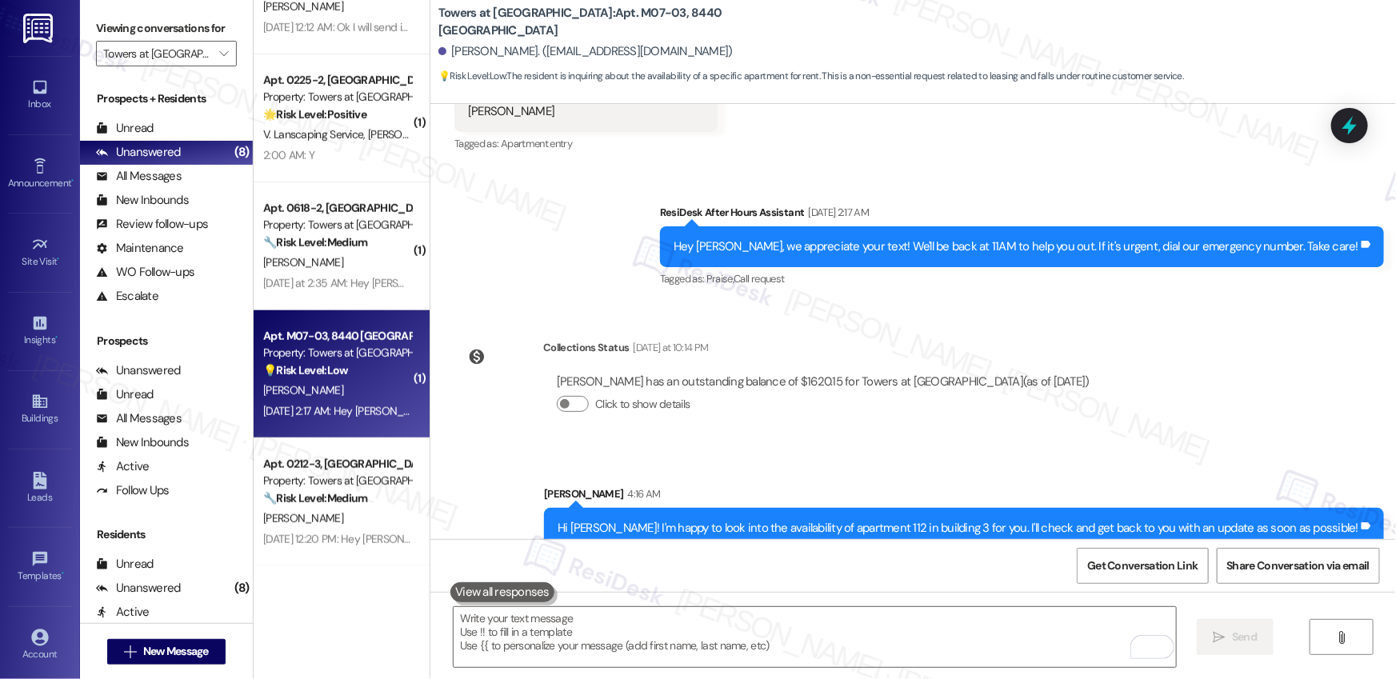
scroll to position [9953, 0]
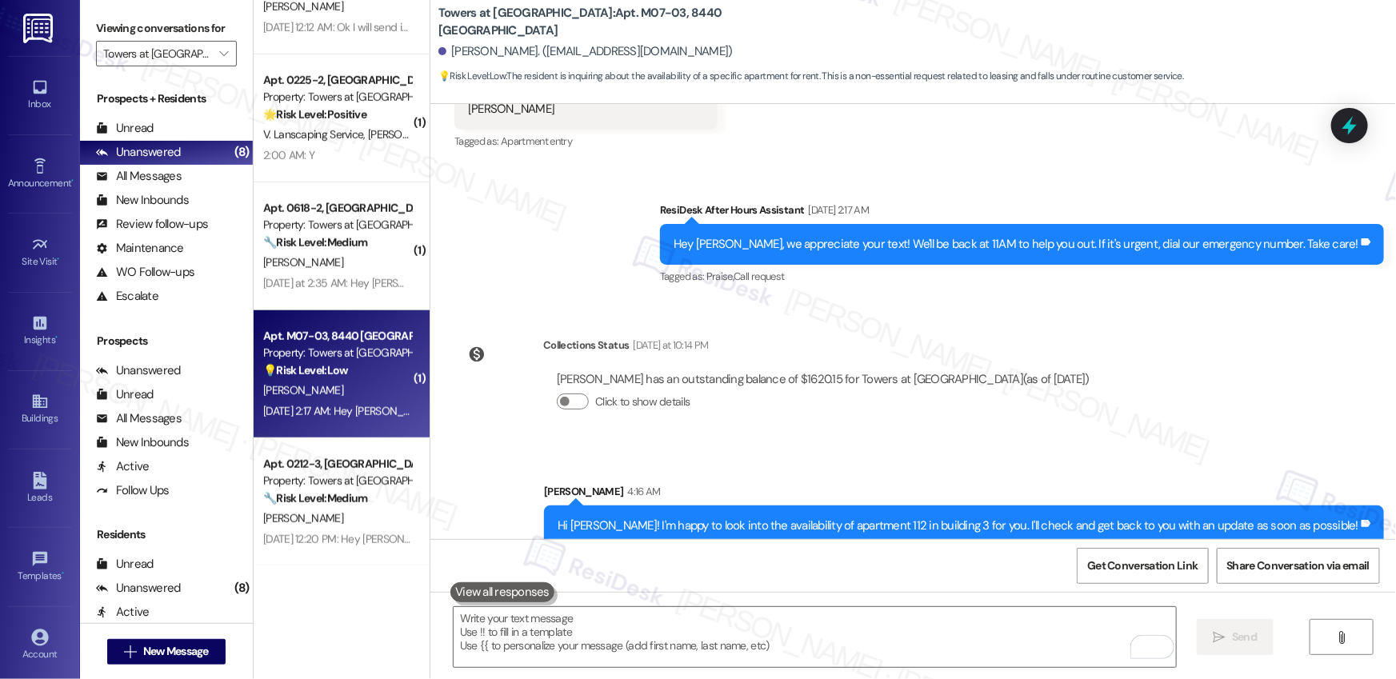
click at [876, 518] on div "Hi Doan! I'm happy to look into the availability of apartment 112 in building 3…" at bounding box center [958, 526] width 801 height 17
drag, startPoint x: 794, startPoint y: 507, endPoint x: 987, endPoint y: 506, distance: 193.6
click at [987, 518] on div "Hi Doan! I'm happy to look into the availability of apartment 112 in building 3…" at bounding box center [958, 526] width 801 height 17
copy div "availability of apartment 112 in building 3"
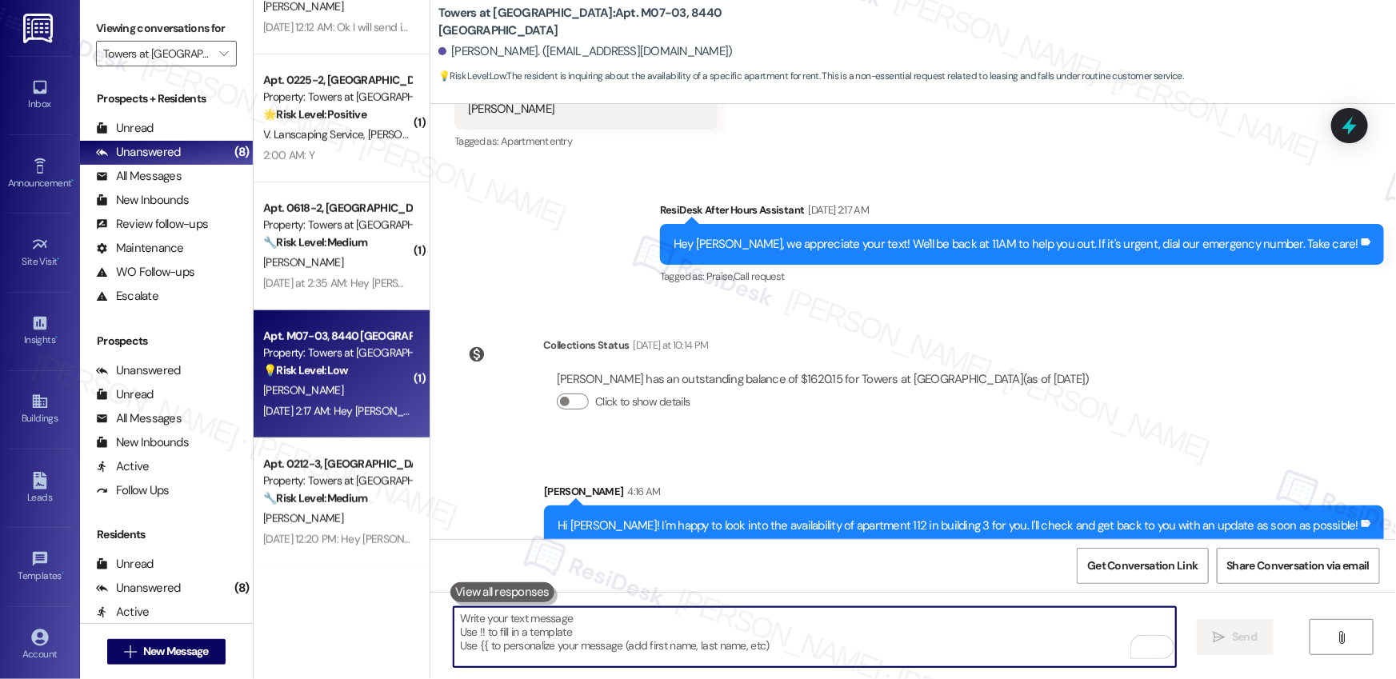
click at [842, 563] on textarea "To enrich screen reader interactions, please activate Accessibility in Grammarl…" at bounding box center [815, 637] width 722 height 60
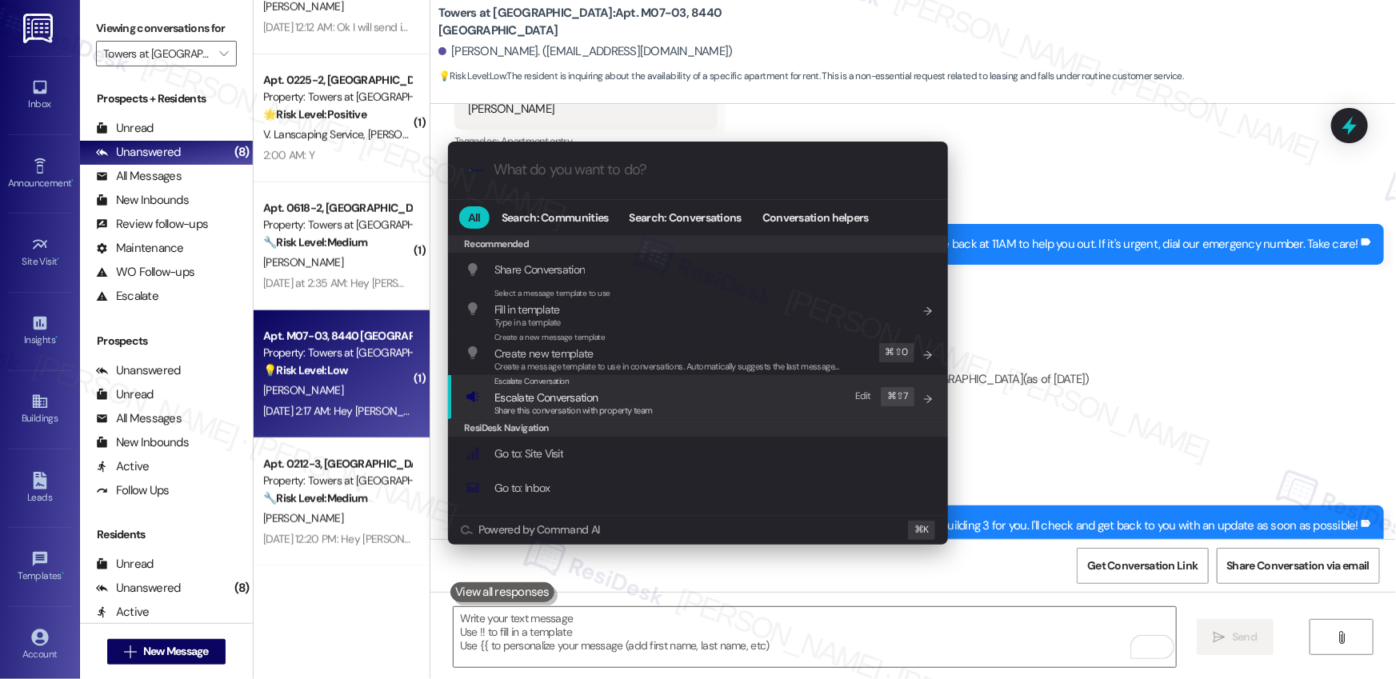
click at [577, 401] on span "Escalate Conversation" at bounding box center [545, 397] width 103 height 14
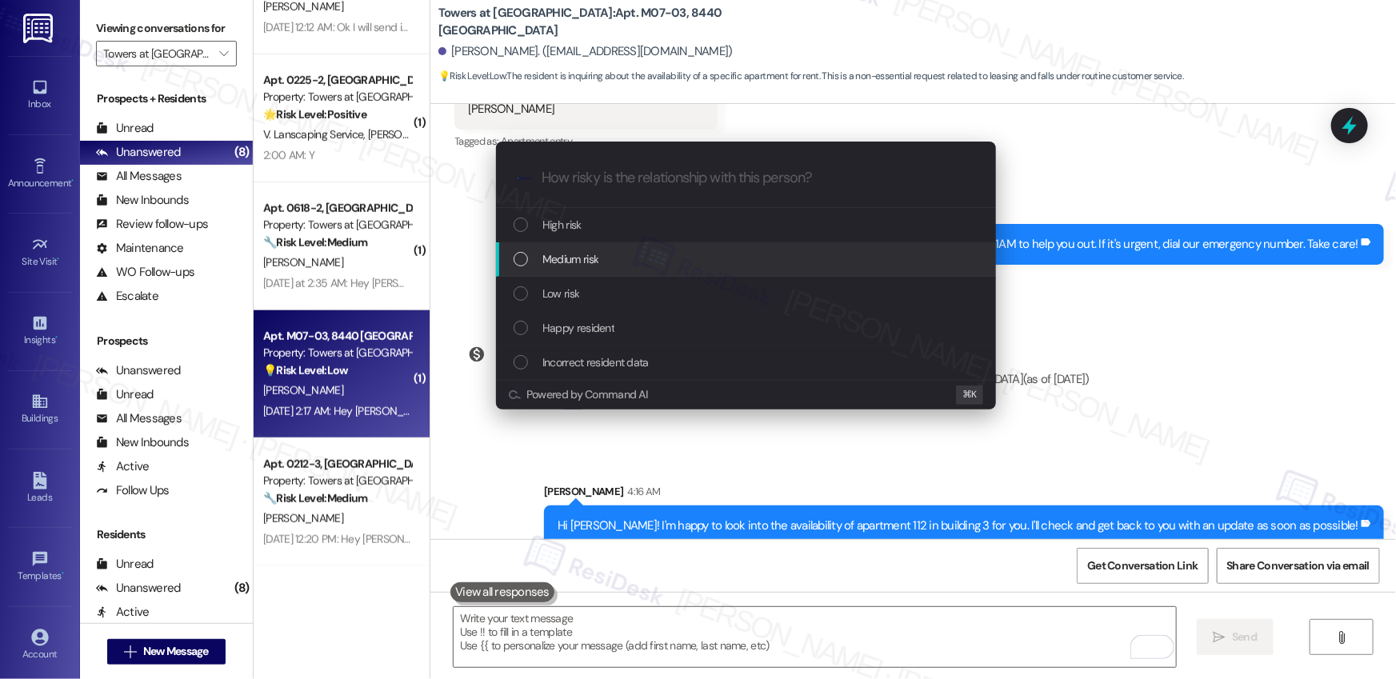
click at [565, 256] on span "Medium risk" at bounding box center [570, 259] width 56 height 18
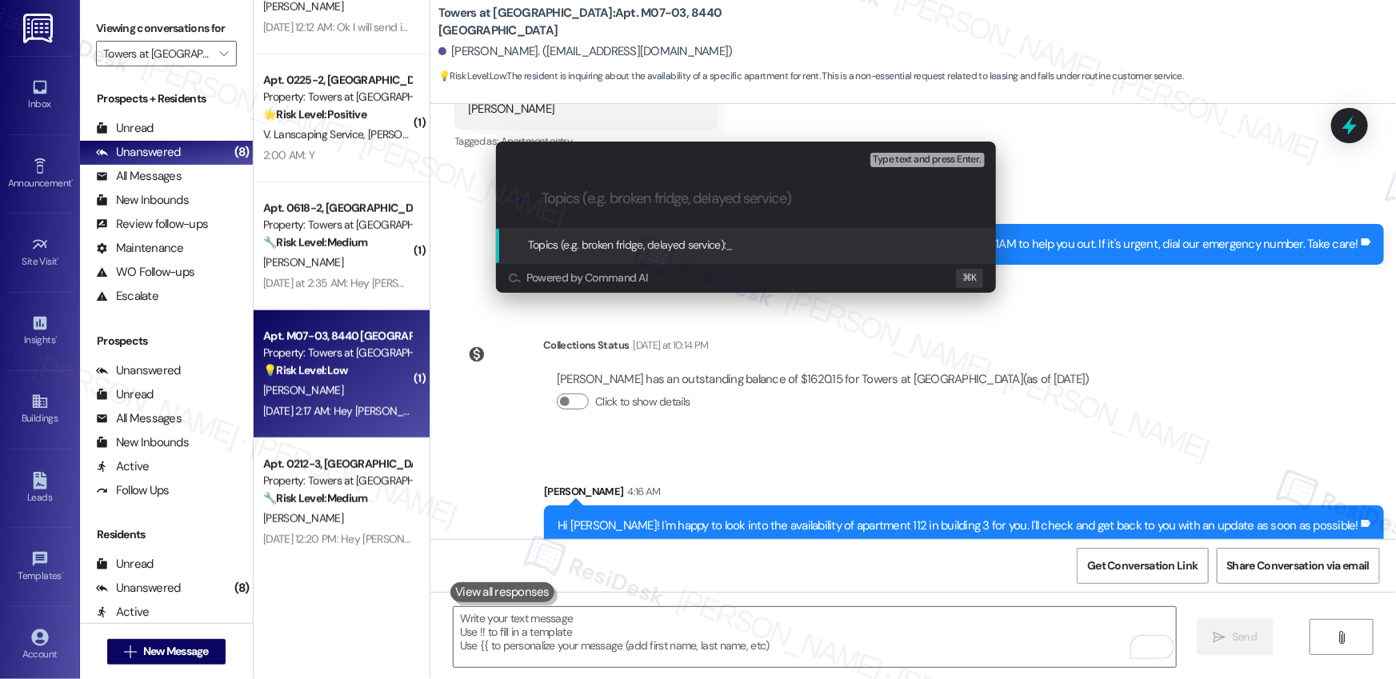
type input "x"
paste input "availability of apartment 112 in building 3"
type input "availability of apartment 112 in building 3"
click at [937, 158] on span "Type text and press Enter." at bounding box center [928, 159] width 108 height 11
click at [912, 162] on span "Type text and press Enter." at bounding box center [928, 159] width 108 height 11
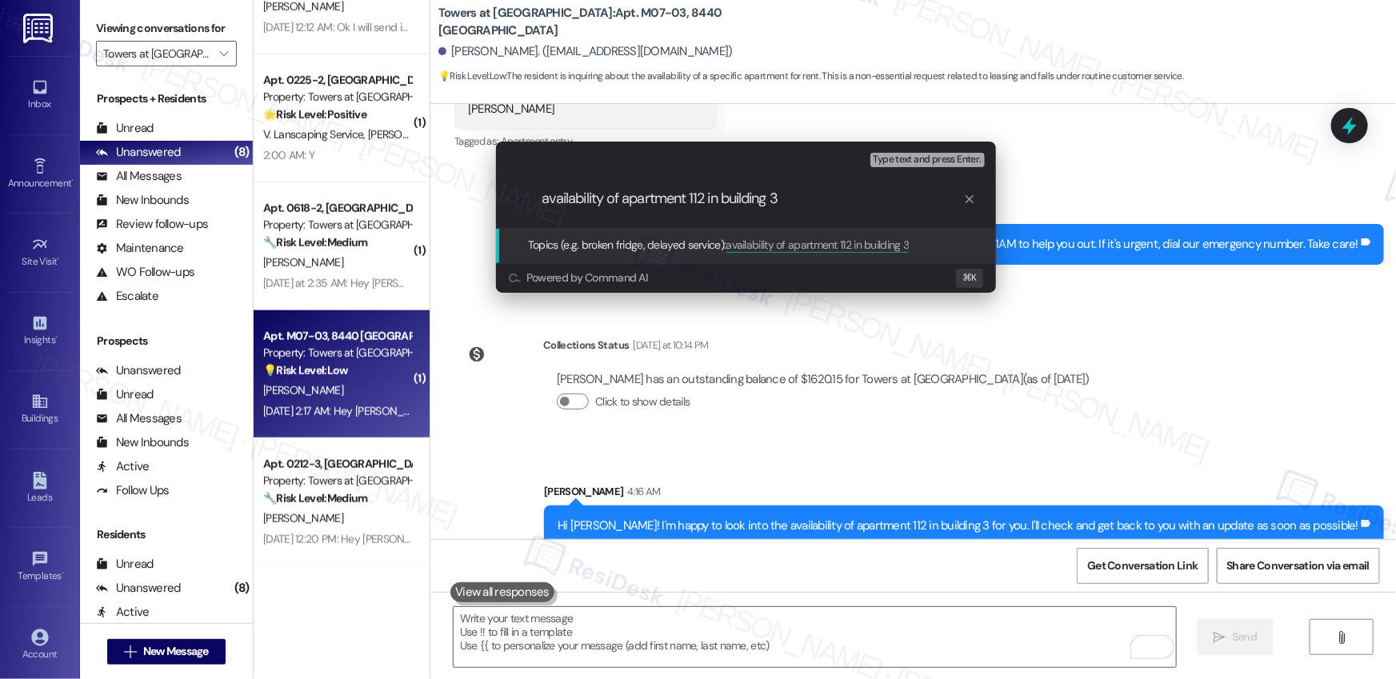
click at [909, 165] on span "Type text and press Enter." at bounding box center [928, 159] width 108 height 11
click at [868, 210] on div ".cls-1{fill:#0a055f;}.cls-2{fill:#0cc4c4;} resideskLogoBlueOrange availability …" at bounding box center [746, 198] width 500 height 57
click at [730, 202] on input "availability of apartment 112 in building 3" at bounding box center [753, 198] width 422 height 17
click at [792, 200] on input "availability of apartment 112 in building 3" at bounding box center [753, 198] width 422 height 17
click at [828, 219] on div ".cls-1{fill:#0a055f;}.cls-2{fill:#0cc4c4;} resideskLogoBlueOrange availability …" at bounding box center [746, 198] width 500 height 57
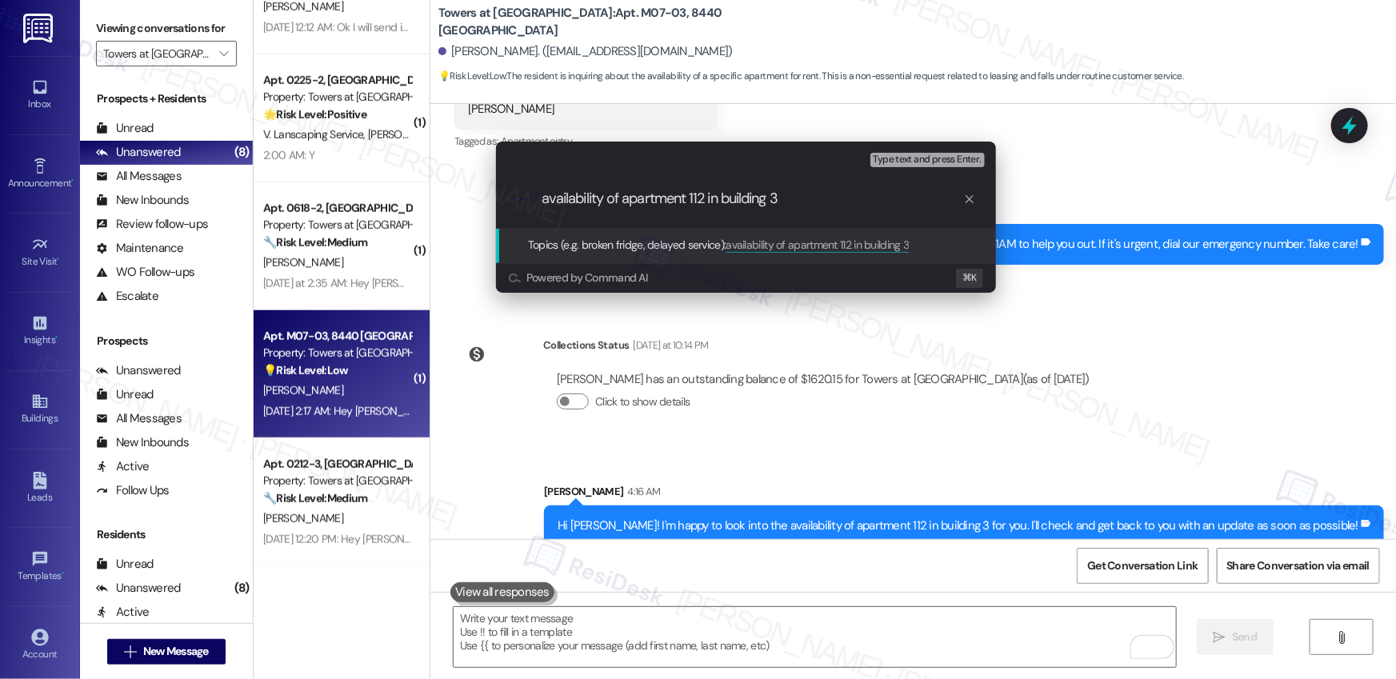
click at [826, 209] on div ".cls-1{fill:#0a055f;}.cls-2{fill:#0cc4c4;} resideskLogoBlueOrange availability …" at bounding box center [746, 198] width 500 height 57
click at [741, 193] on input "availability of apartment 112 in building 3" at bounding box center [753, 198] width 422 height 17
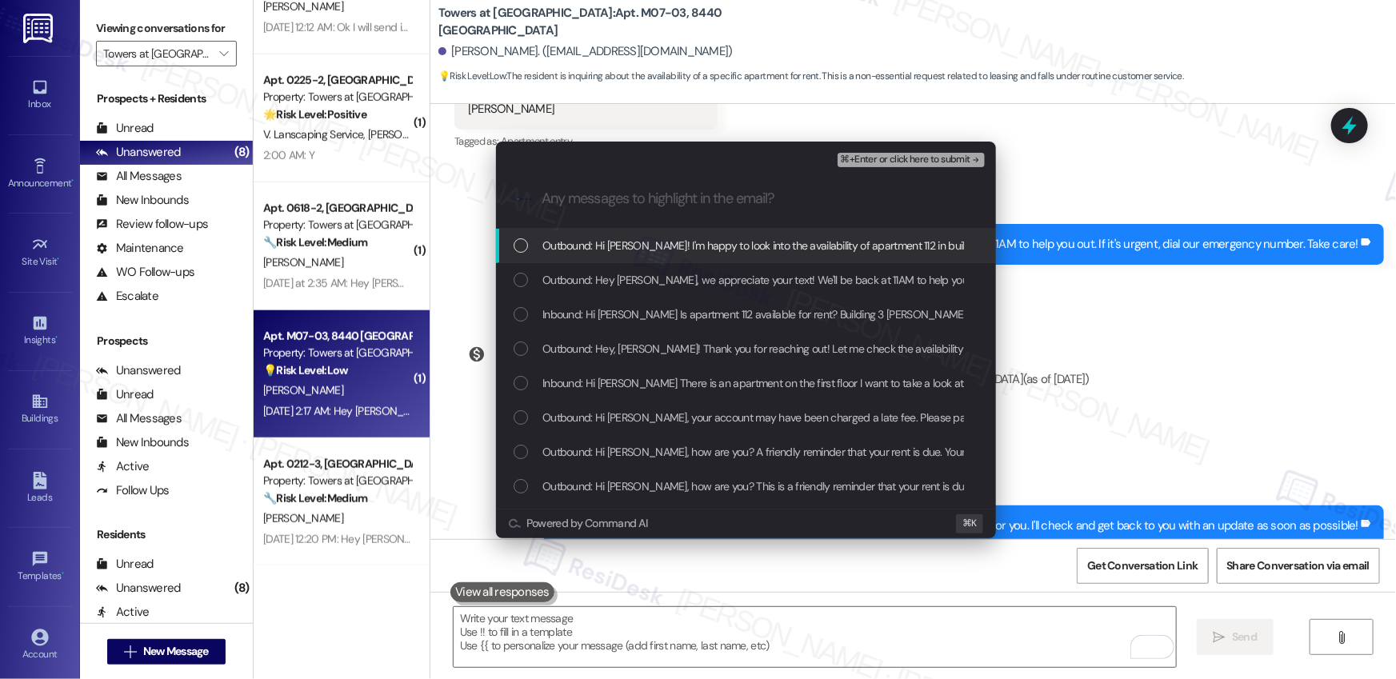
click at [631, 241] on span "Outbound: Hi Doan! I'm happy to look into the availability of apartment 112 in …" at bounding box center [938, 246] width 793 height 18
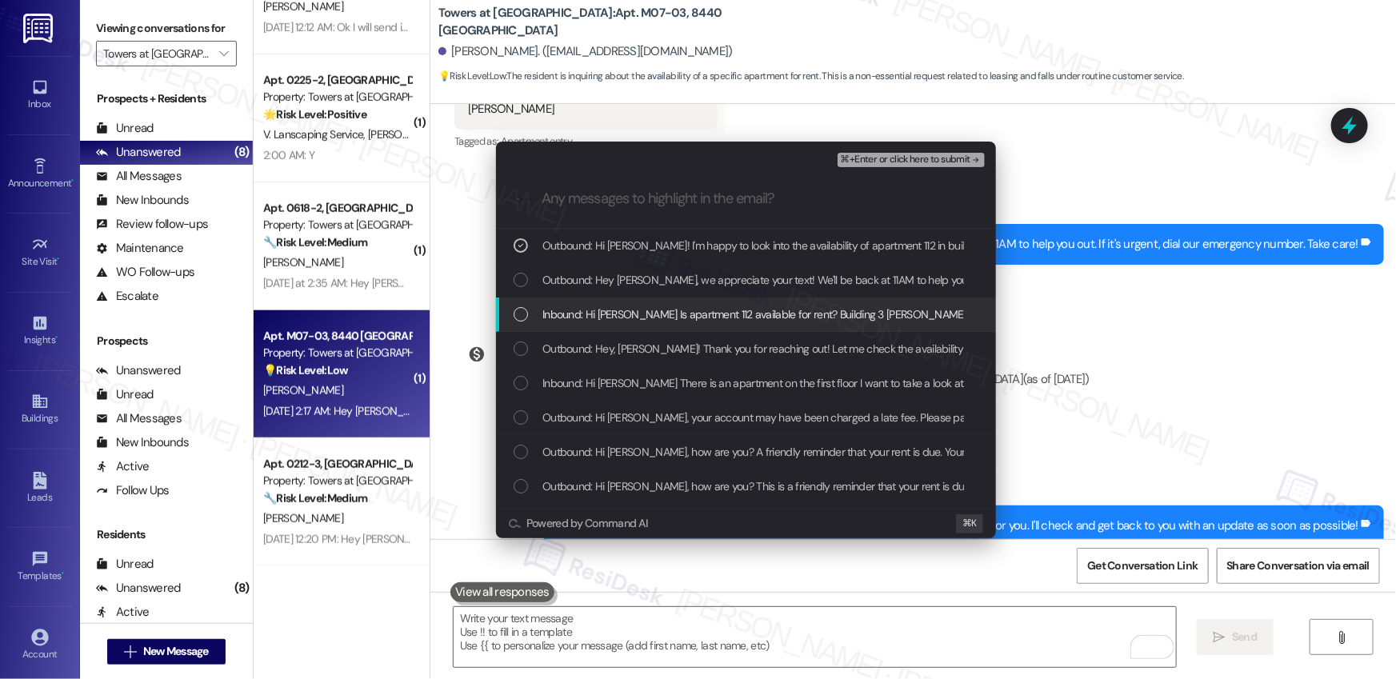
click at [622, 323] on div "Inbound: Hi Emily Is apartment 112 available for rent? Building 3 Doan" at bounding box center [746, 315] width 500 height 34
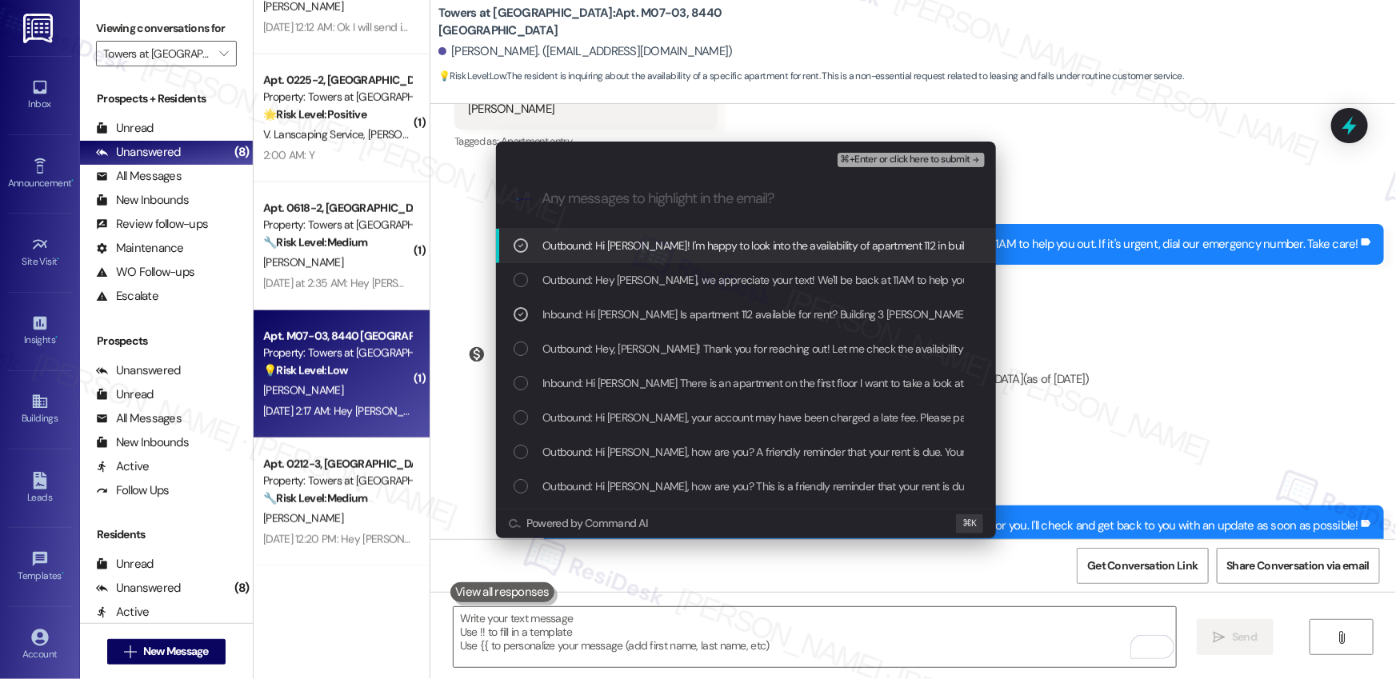
click at [894, 158] on span "⌘+Enter or click here to submit" at bounding box center [906, 159] width 130 height 11
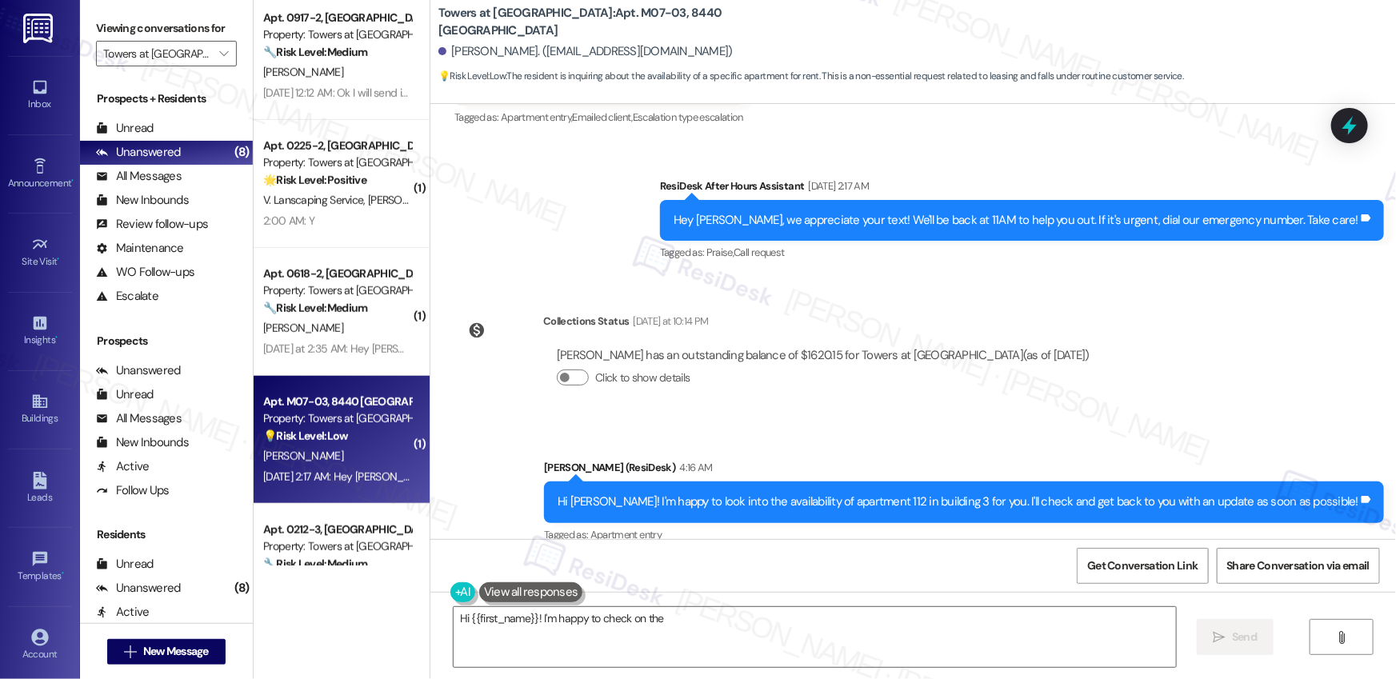
scroll to position [474, 0]
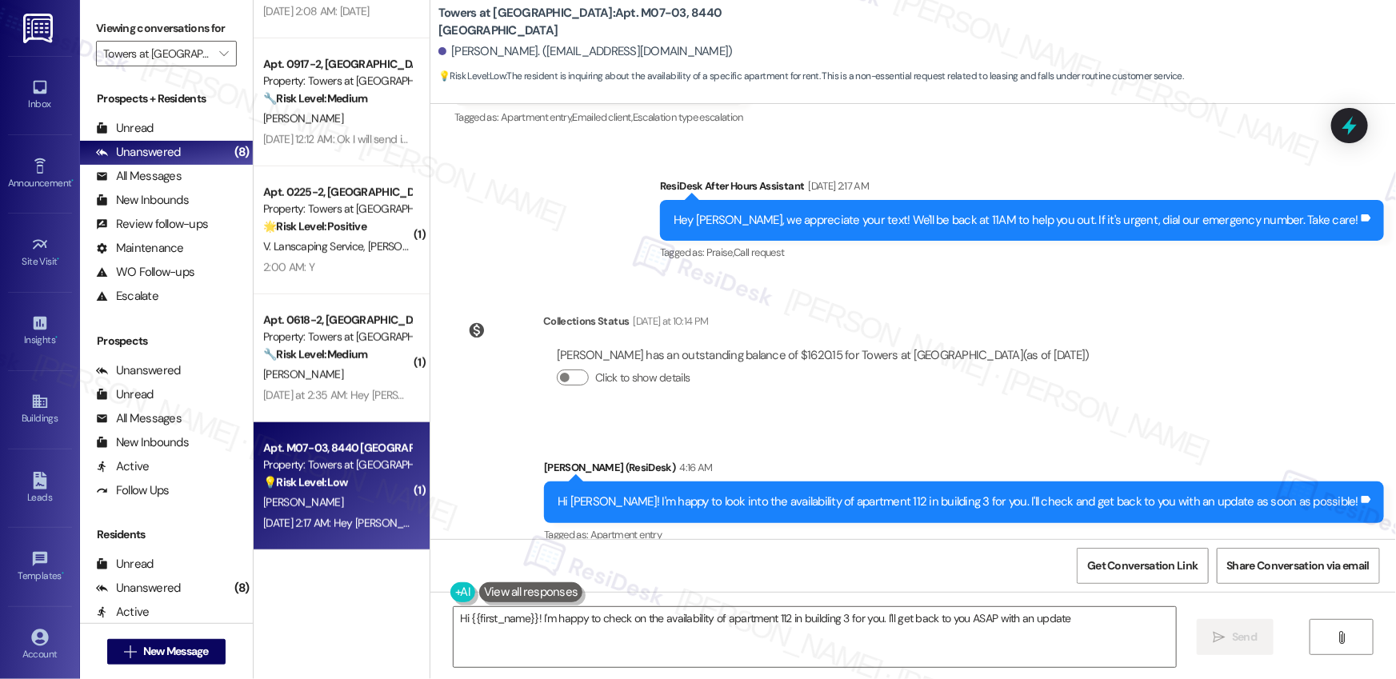
type textarea "Hi {{first_name}}! I'm happy to check on the availability of apartment 112 in b…"
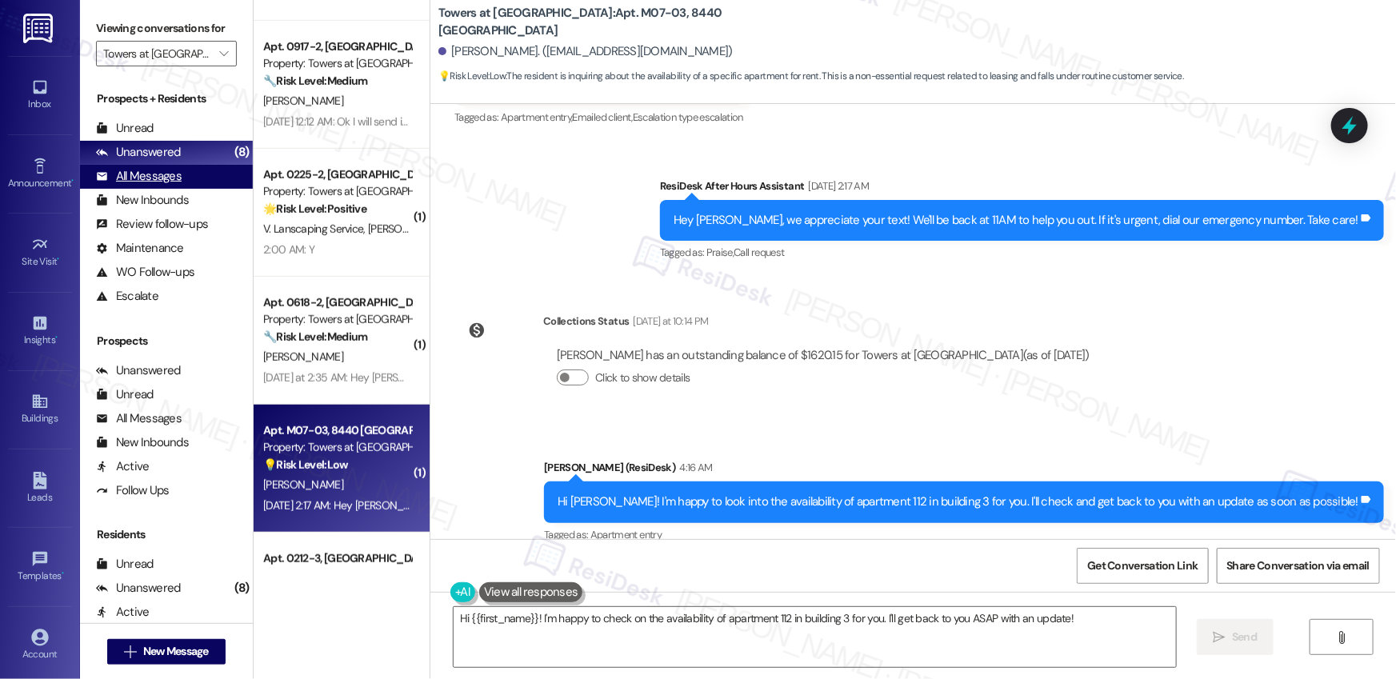
scroll to position [392, 0]
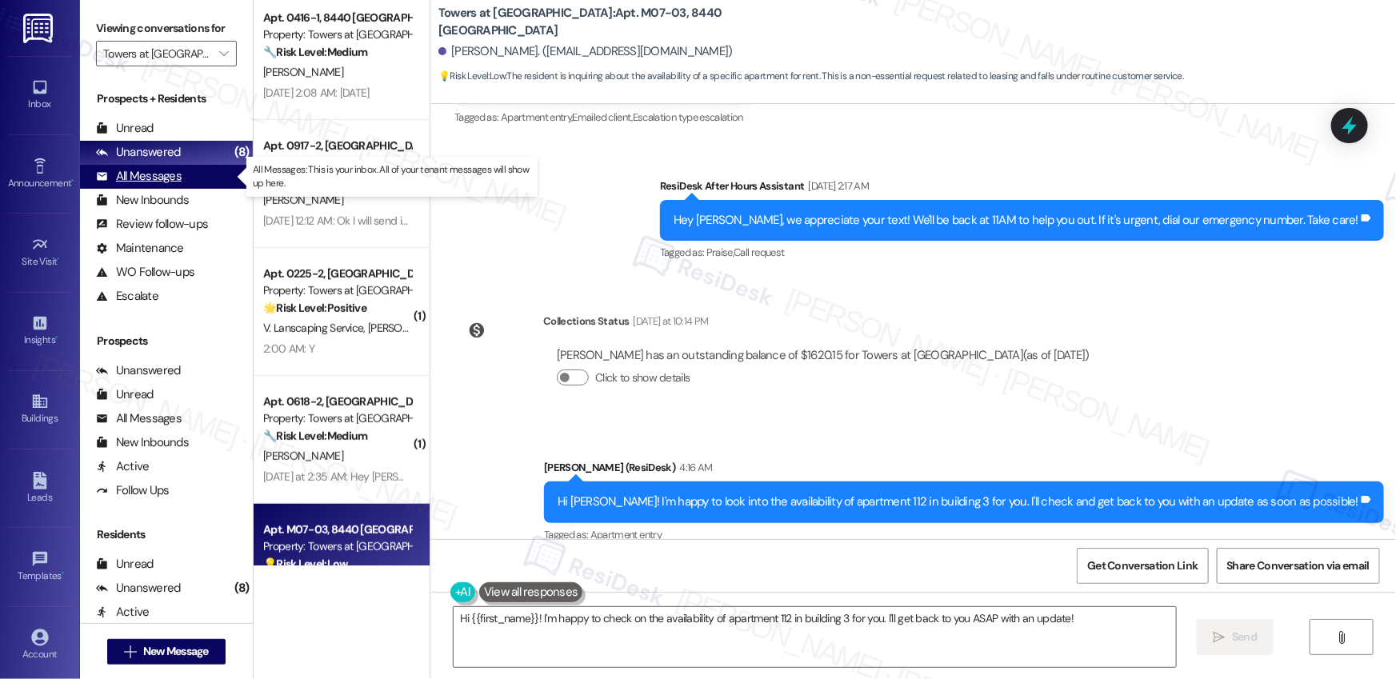
click at [139, 179] on div "All Messages" at bounding box center [139, 176] width 86 height 17
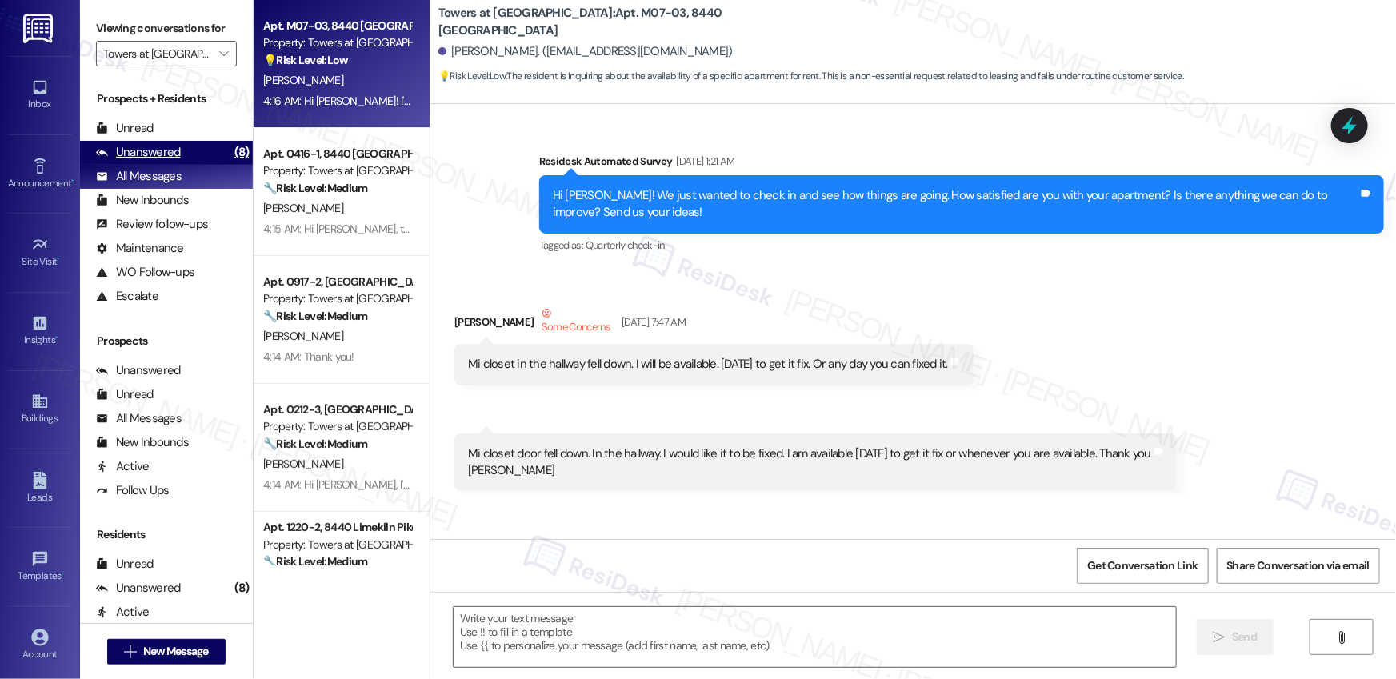
click at [146, 156] on div "Unanswered" at bounding box center [138, 152] width 85 height 17
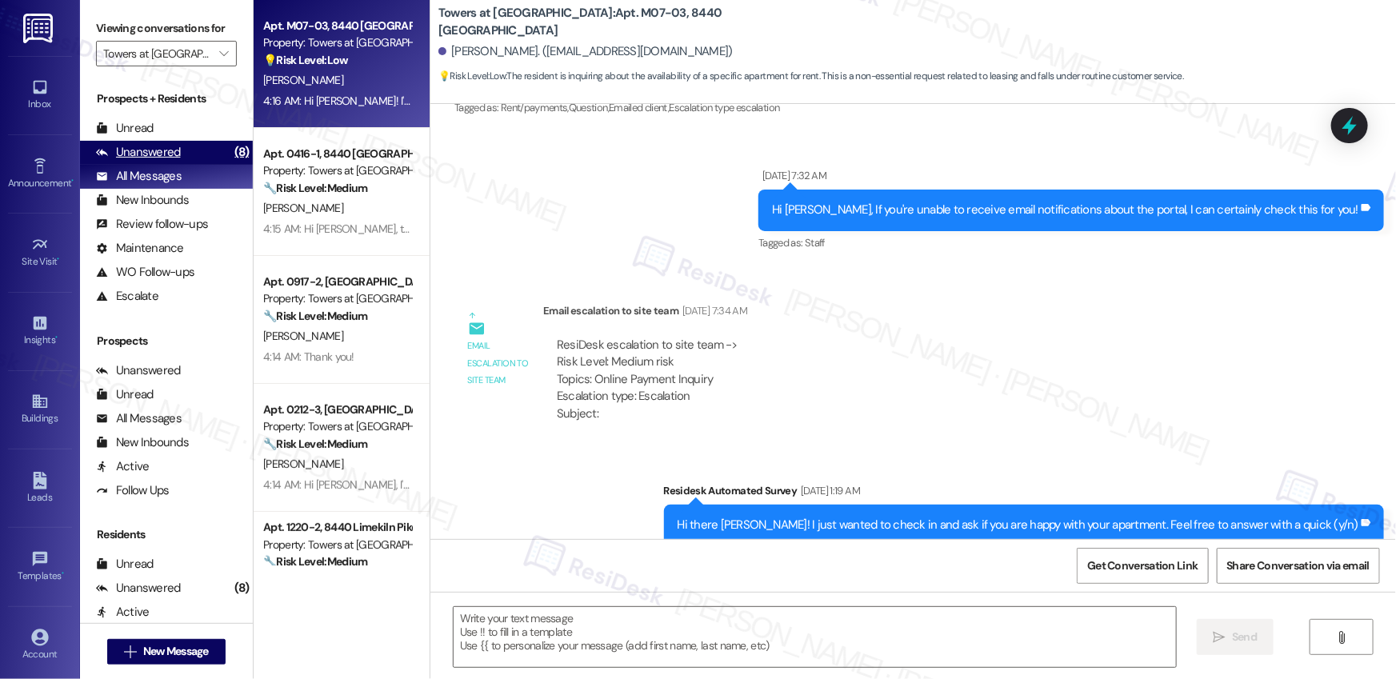
type textarea "Fetching suggested responses. Please feel free to read through the conversation…"
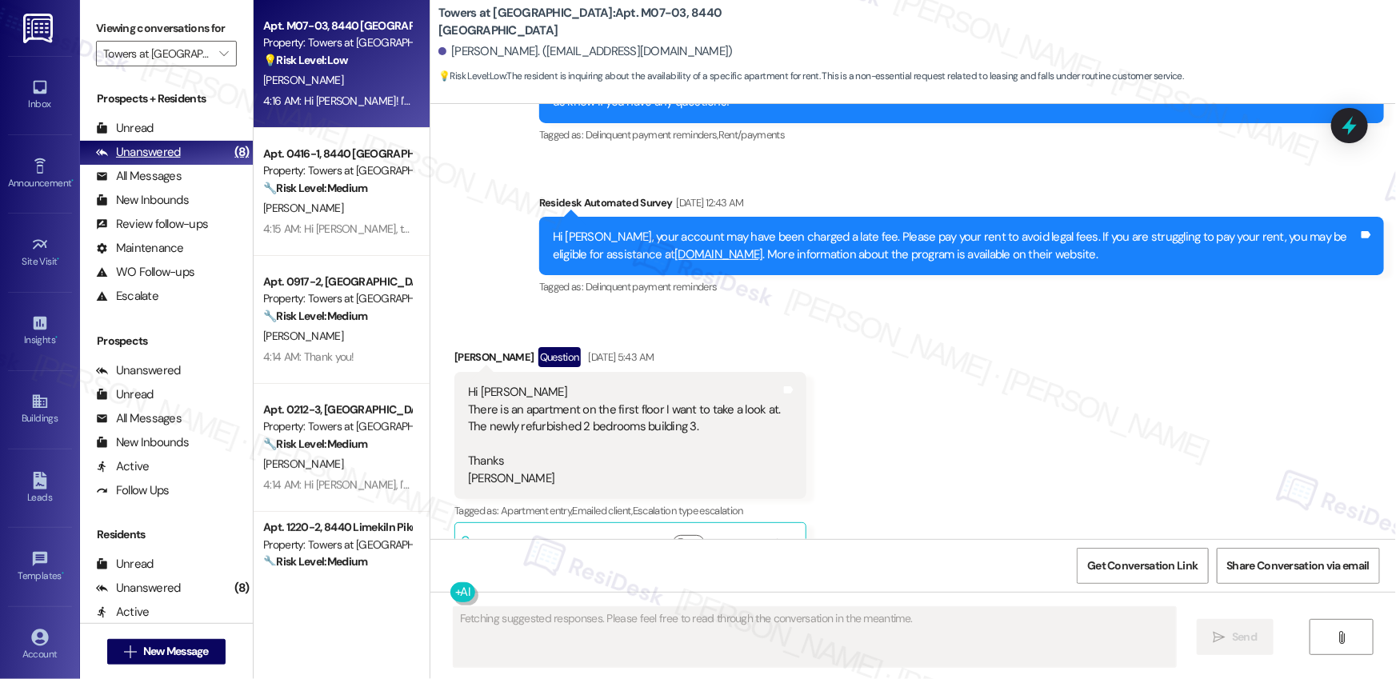
scroll to position [9559, 0]
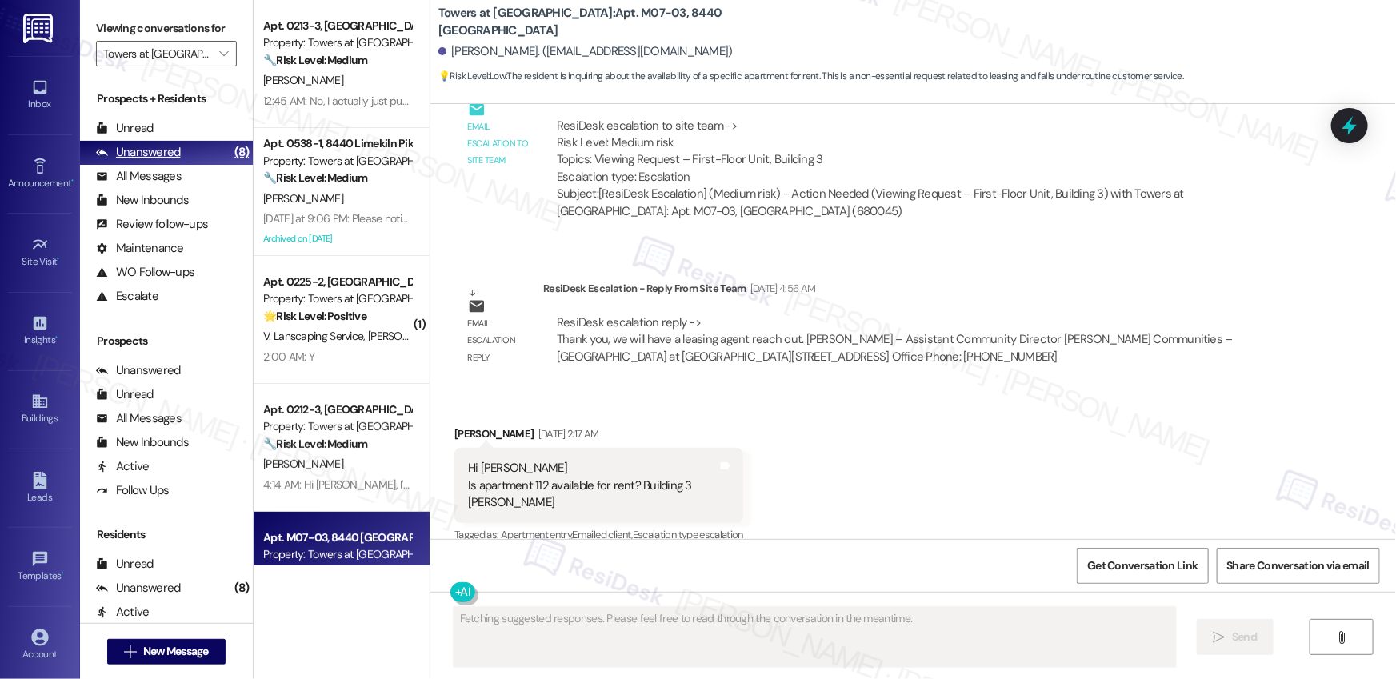
click at [146, 156] on div "Unanswered" at bounding box center [138, 152] width 85 height 17
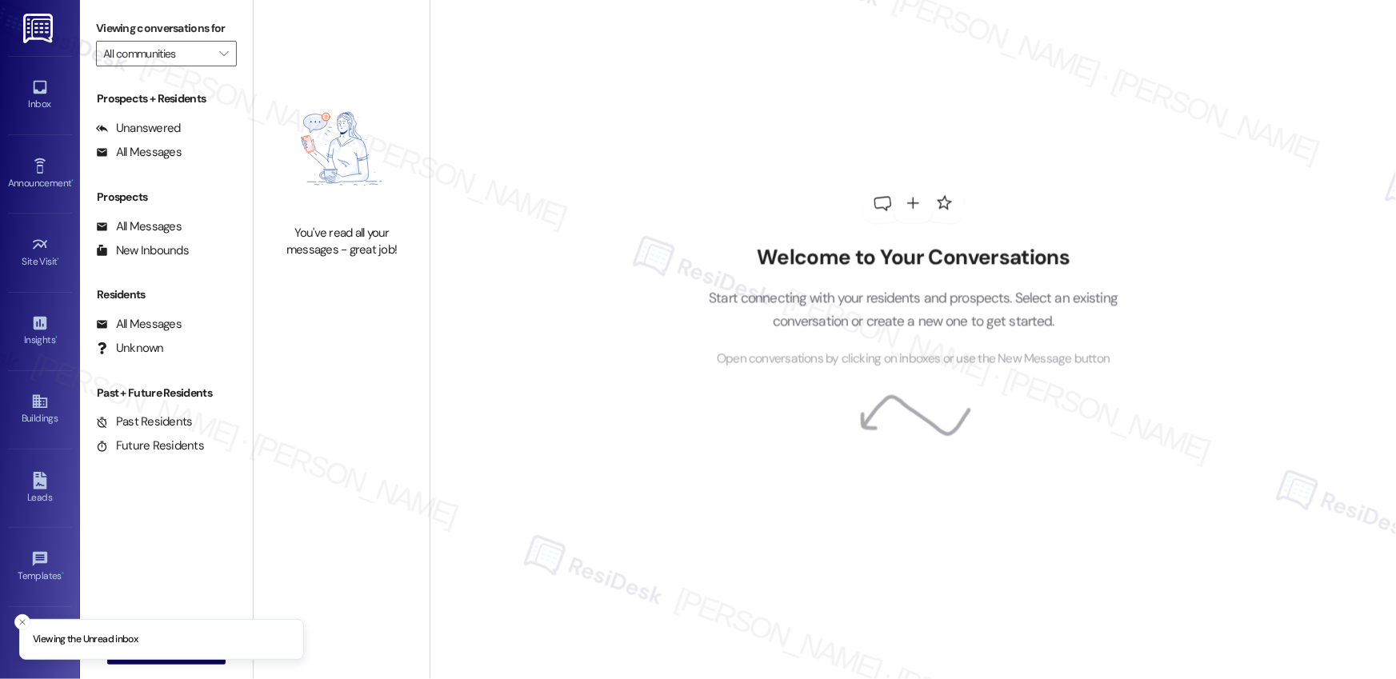
type input "Towers at [GEOGRAPHIC_DATA]"
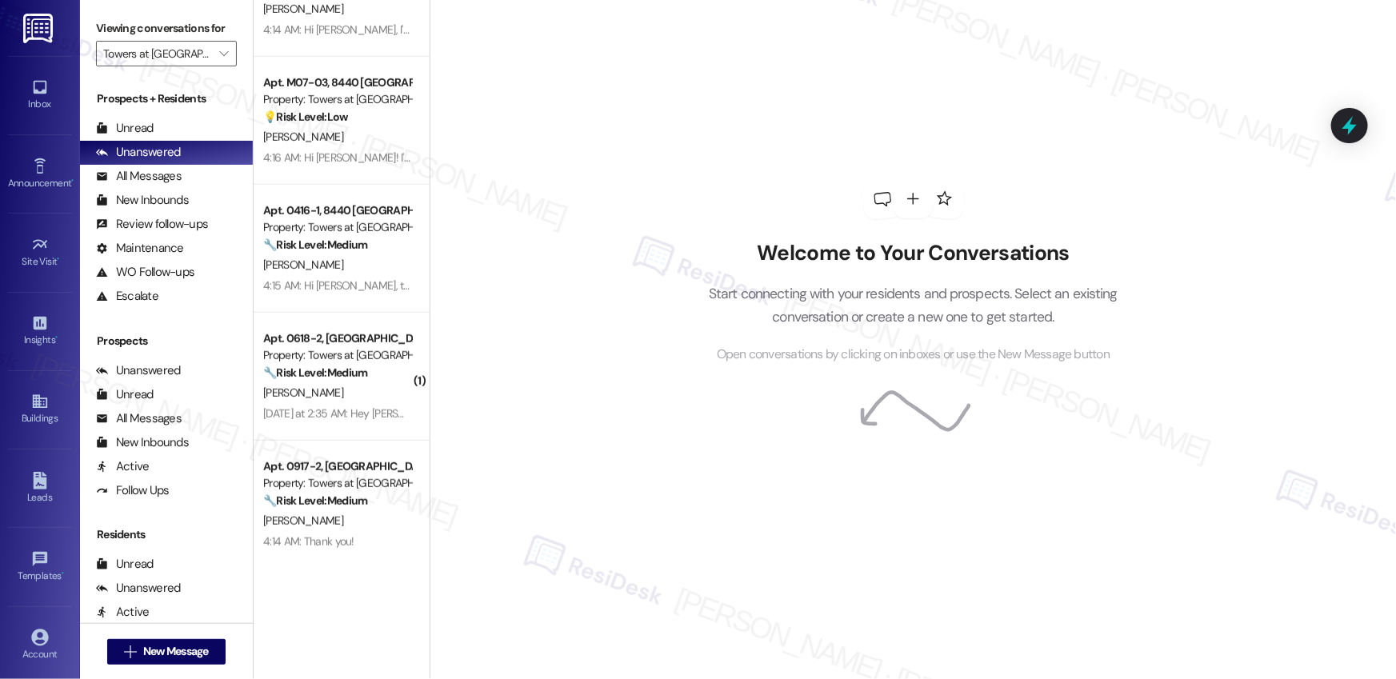
scroll to position [458, 0]
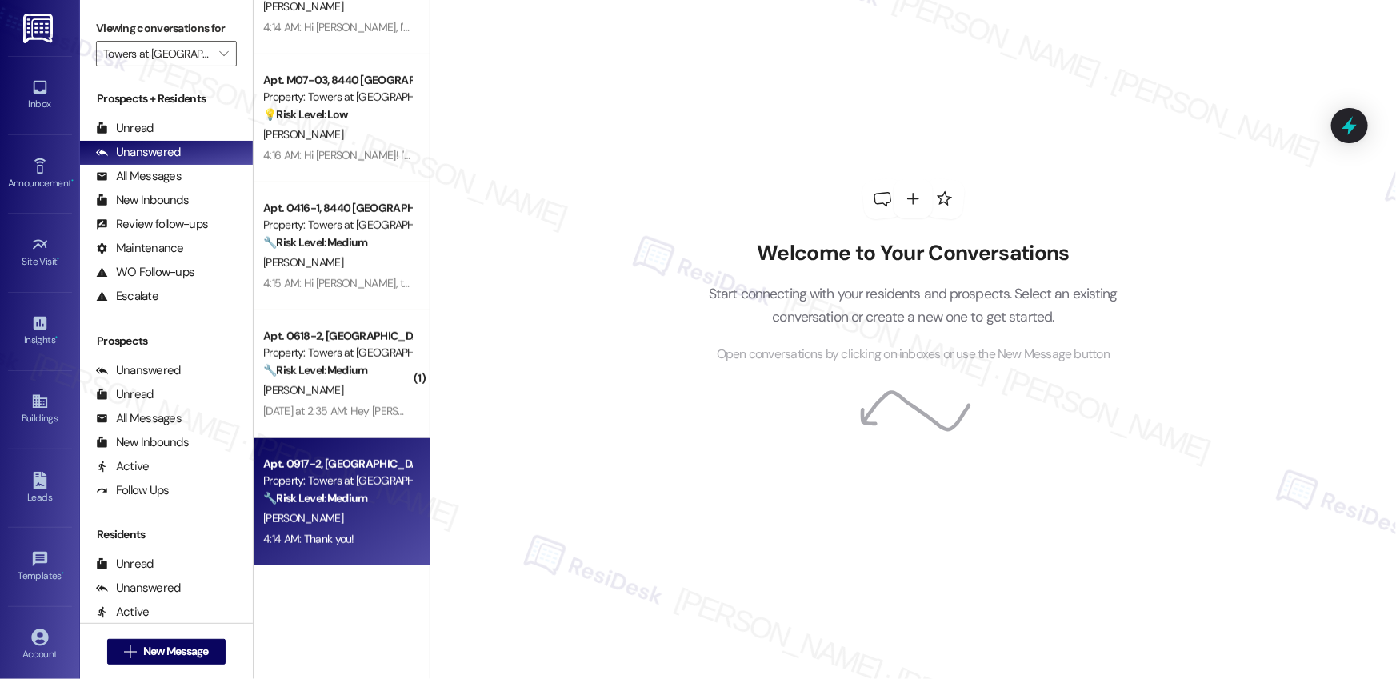
click at [341, 510] on div "[PERSON_NAME]" at bounding box center [337, 519] width 151 height 20
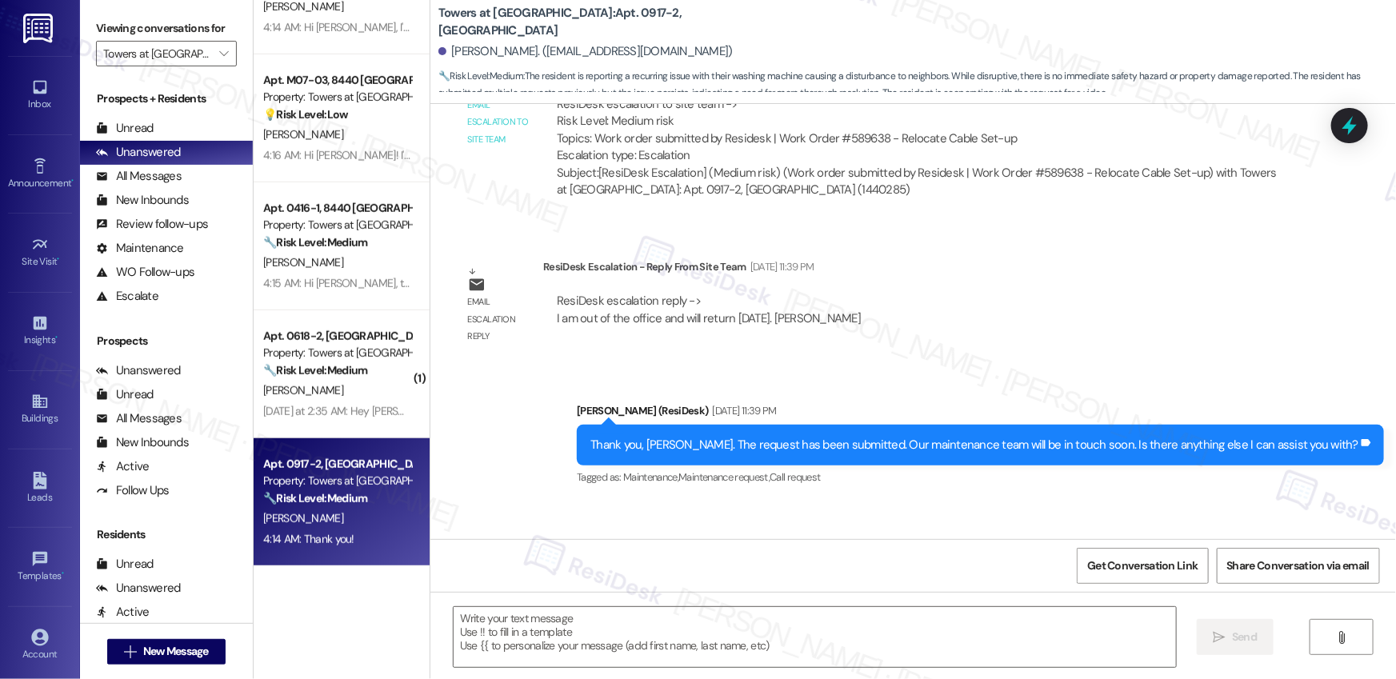
type textarea "Fetching suggested responses. Please feel free to read through the conversation…"
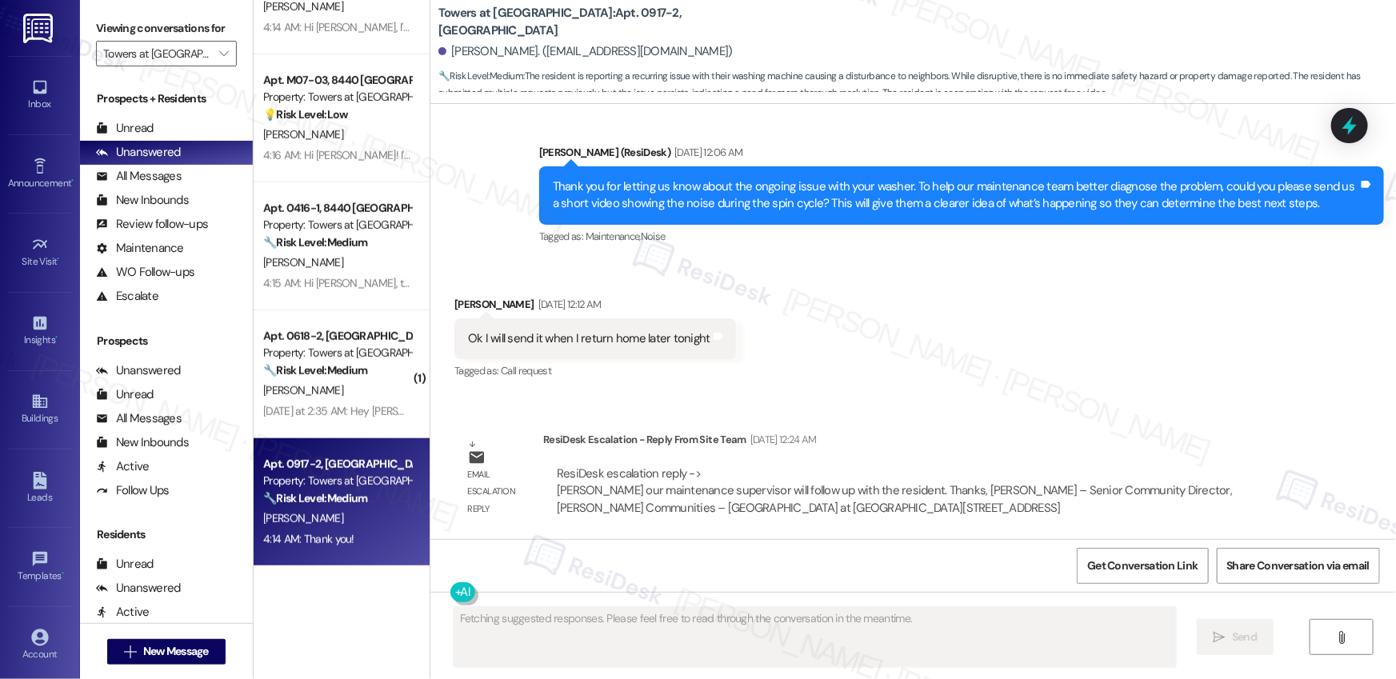
scroll to position [2353, 0]
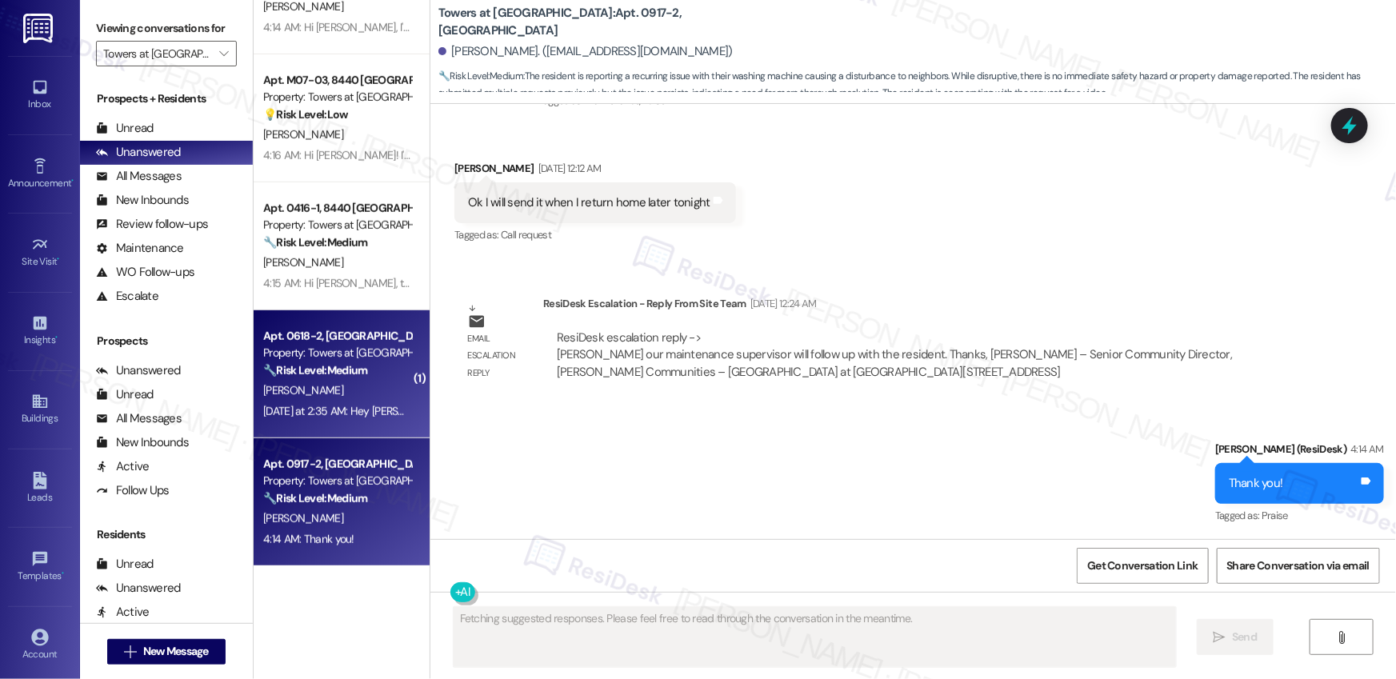
click at [332, 410] on div "Yesterday at 2:35 AM: Hey Brenda E., we appreciate your text! We'll be back at …" at bounding box center [623, 411] width 720 height 14
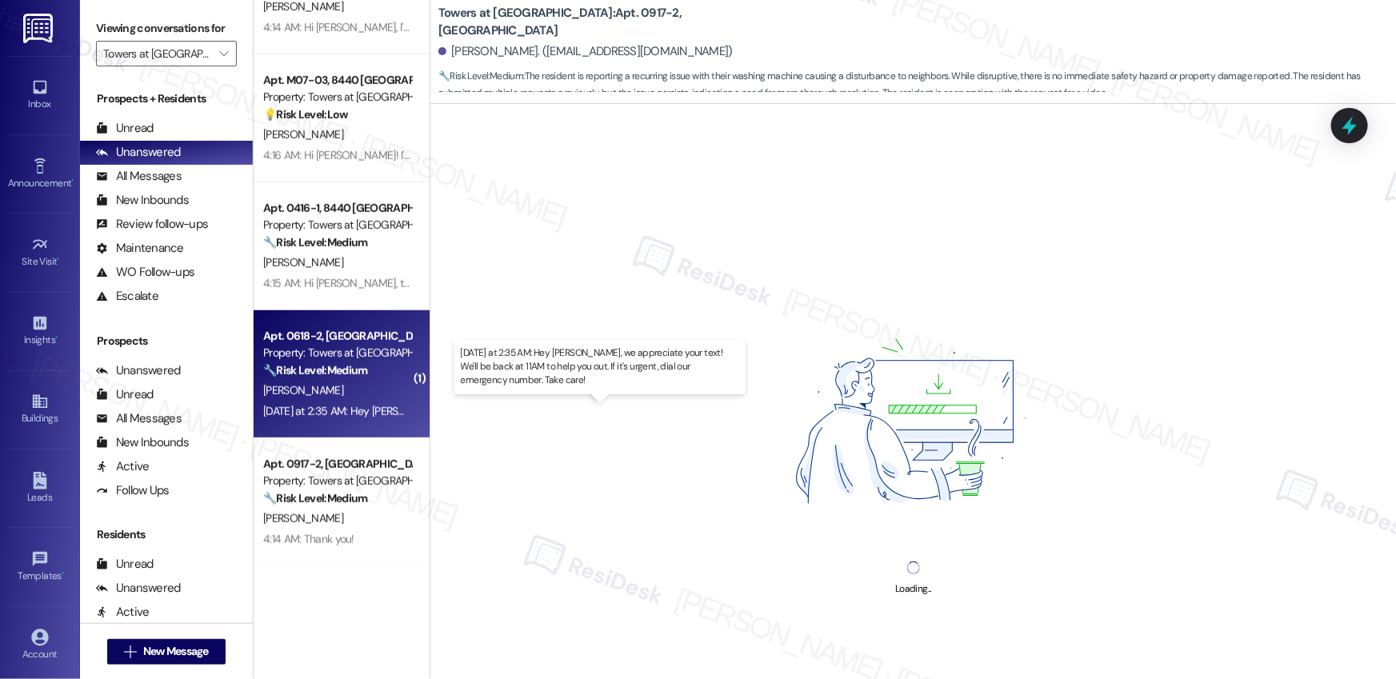
click at [332, 410] on div "Yesterday at 2:35 AM: Hey Brenda E., we appreciate your text! We'll be back at …" at bounding box center [623, 411] width 720 height 14
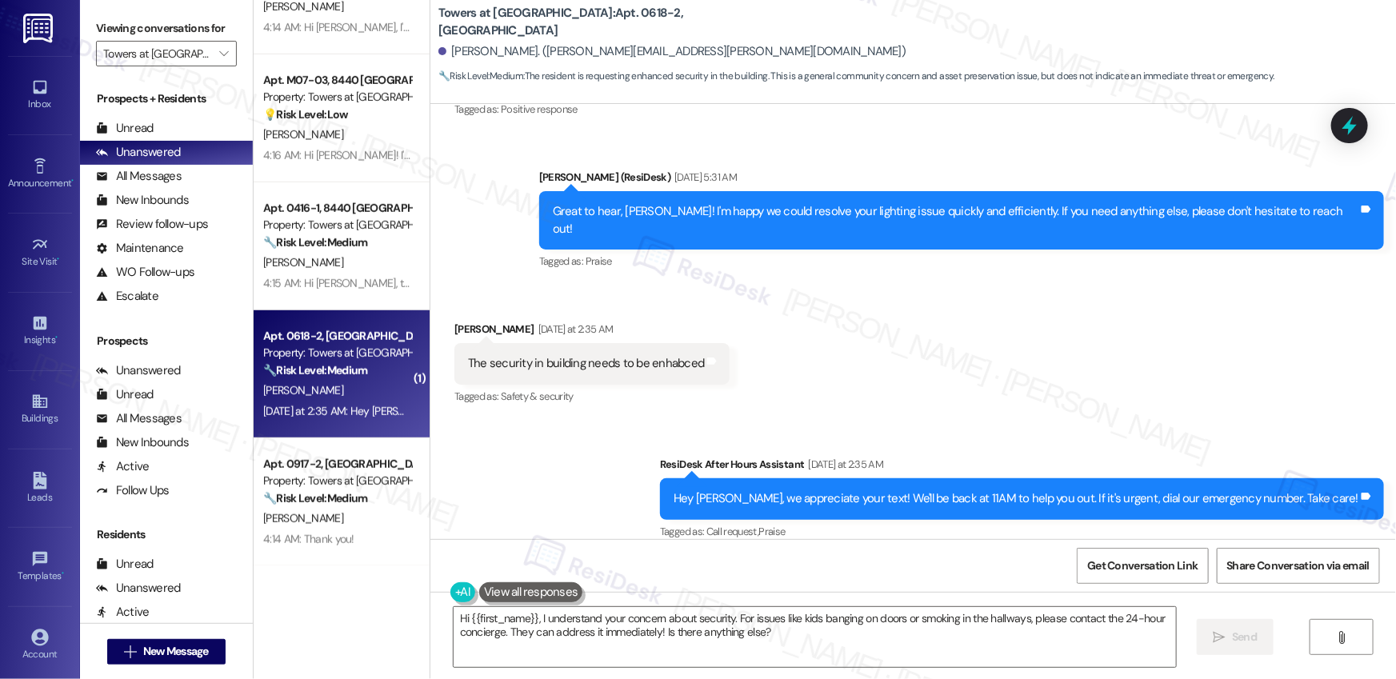
scroll to position [18257, 0]
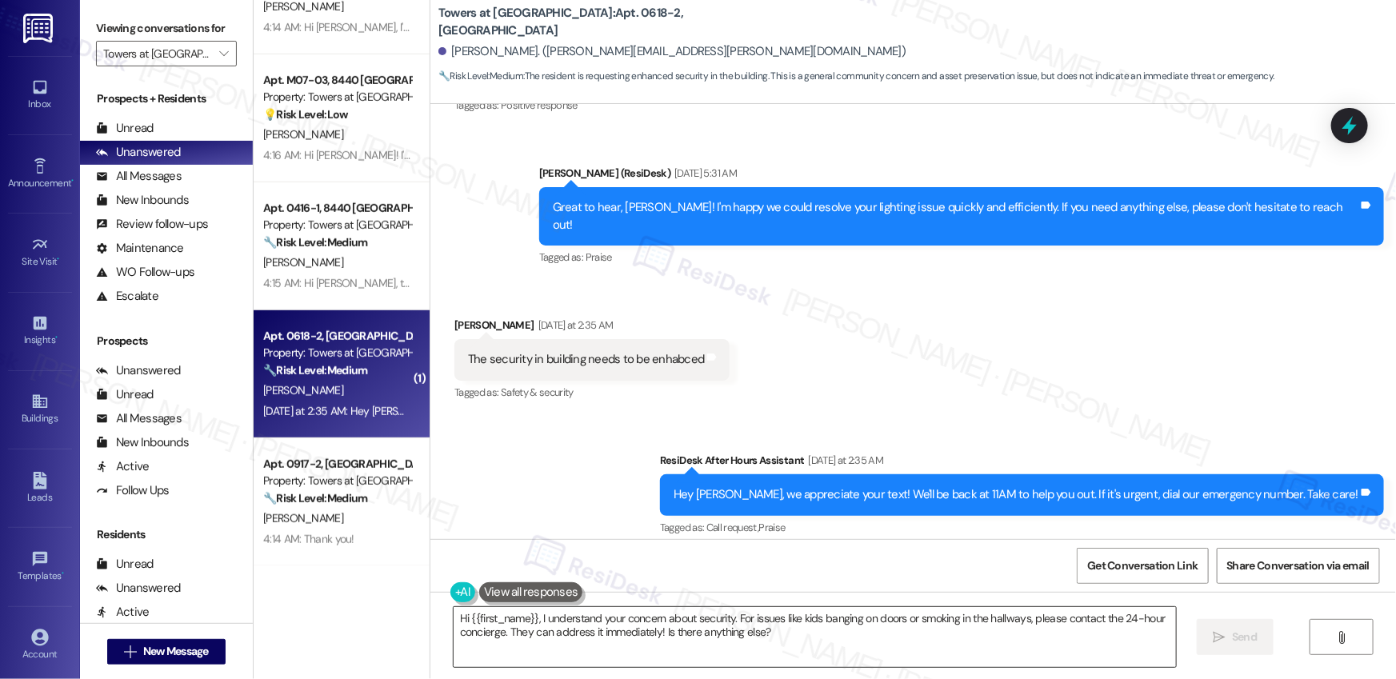
click at [793, 635] on textarea "Hi {{first_name}}, I understand your concern about security. For issues like ki…" at bounding box center [815, 637] width 722 height 60
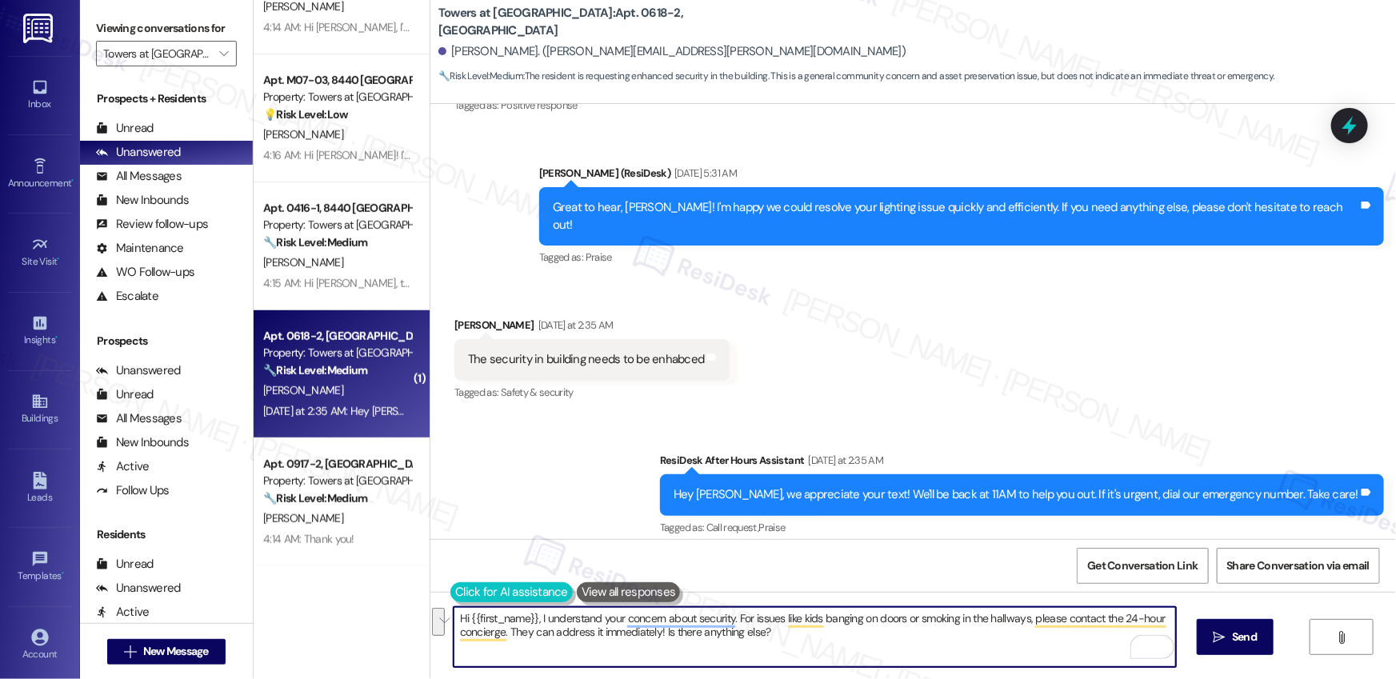
drag, startPoint x: 812, startPoint y: 631, endPoint x: 441, endPoint y: 599, distance: 372.6
click at [445, 606] on div "Hi {{first_name}}, I understand your concern about security. For issues like ki…" at bounding box center [807, 637] width 724 height 62
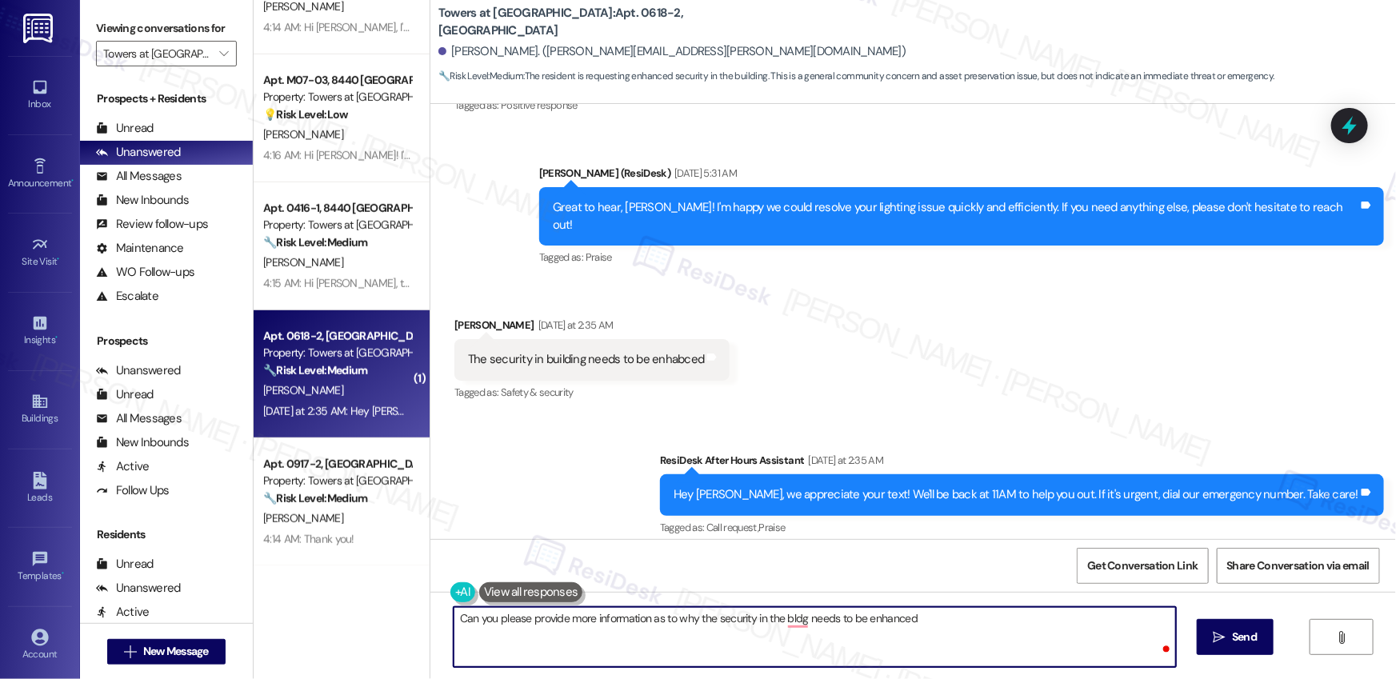
type textarea "Can you please provide more information as to why the security in the bldg need…"
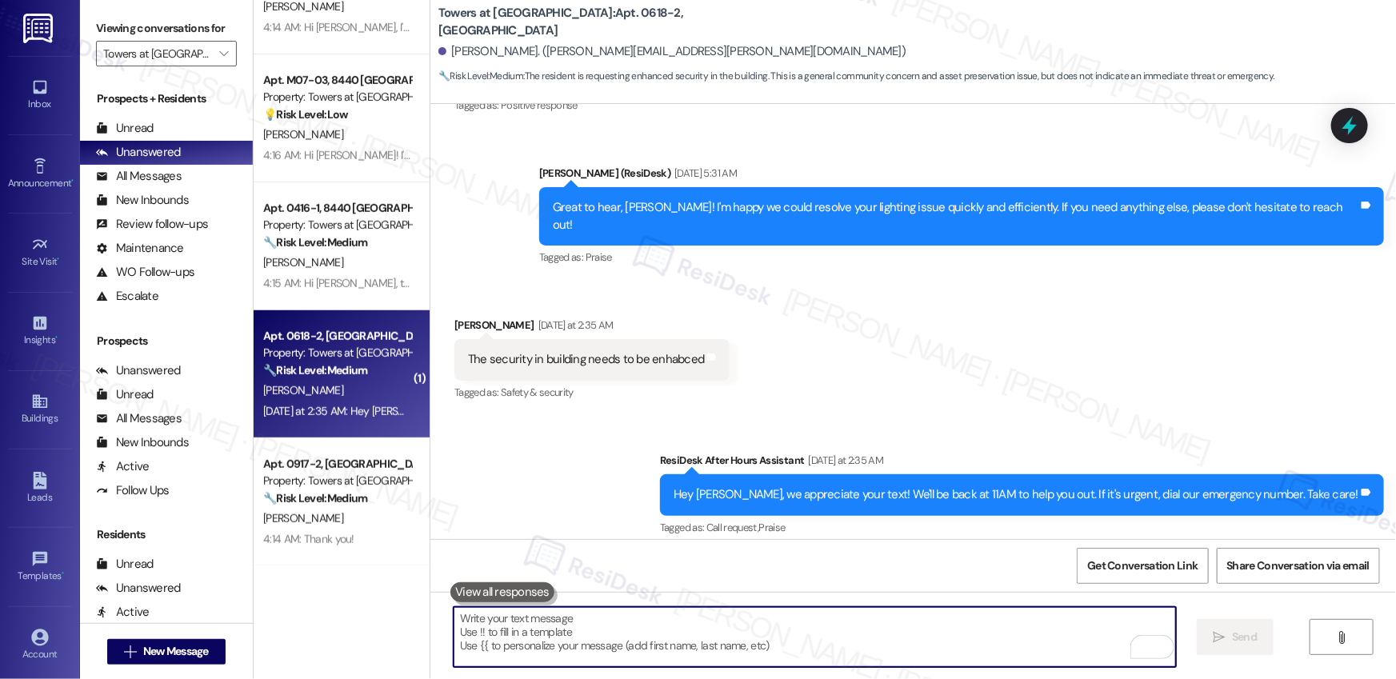
click at [562, 643] on textarea "To enrich screen reader interactions, please activate Accessibility in Grammarl…" at bounding box center [815, 637] width 722 height 60
paste textarea "Could you please share more details on why you feel the building’s security nee…"
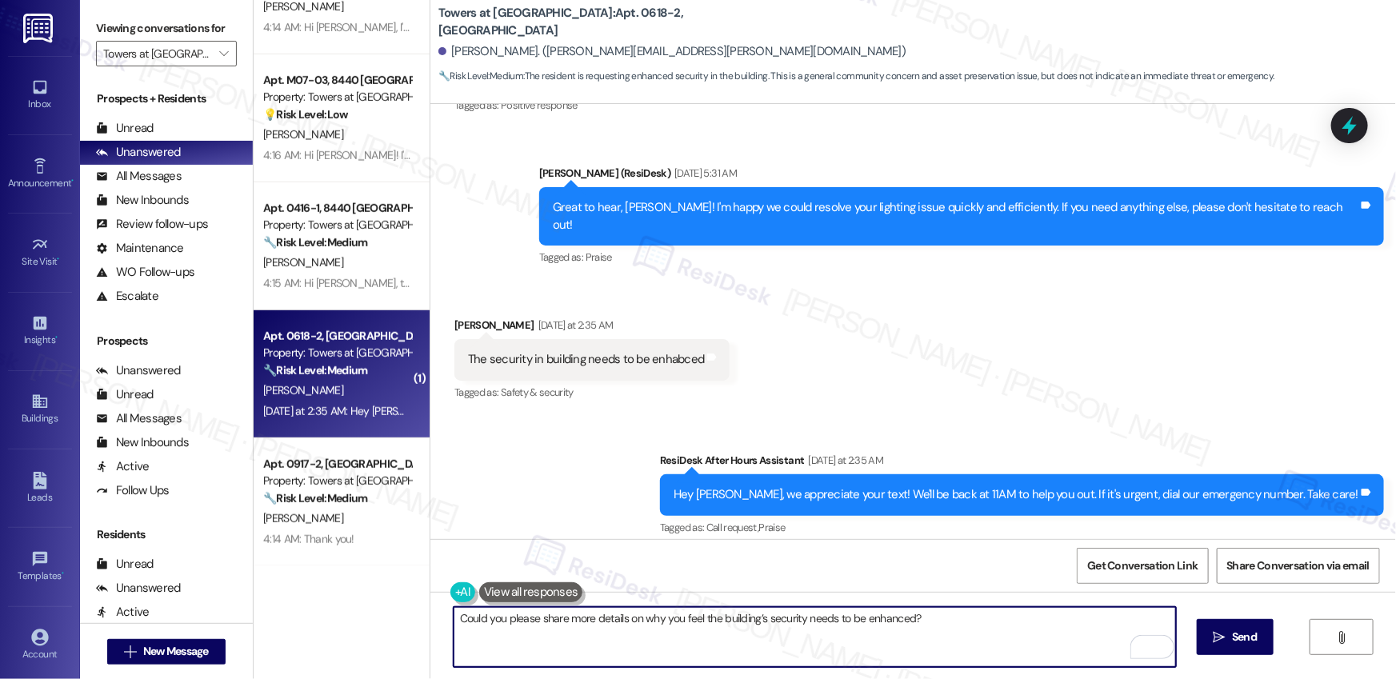
click at [694, 626] on textarea "Could you please share more details on why you feel the building’s security nee…" at bounding box center [815, 637] width 722 height 60
click at [938, 634] on textarea "Could you please share more details on why you feel the building’s security nee…" at bounding box center [815, 637] width 722 height 60
type textarea "Could you please share more details on why you feel the building’s security nee…"
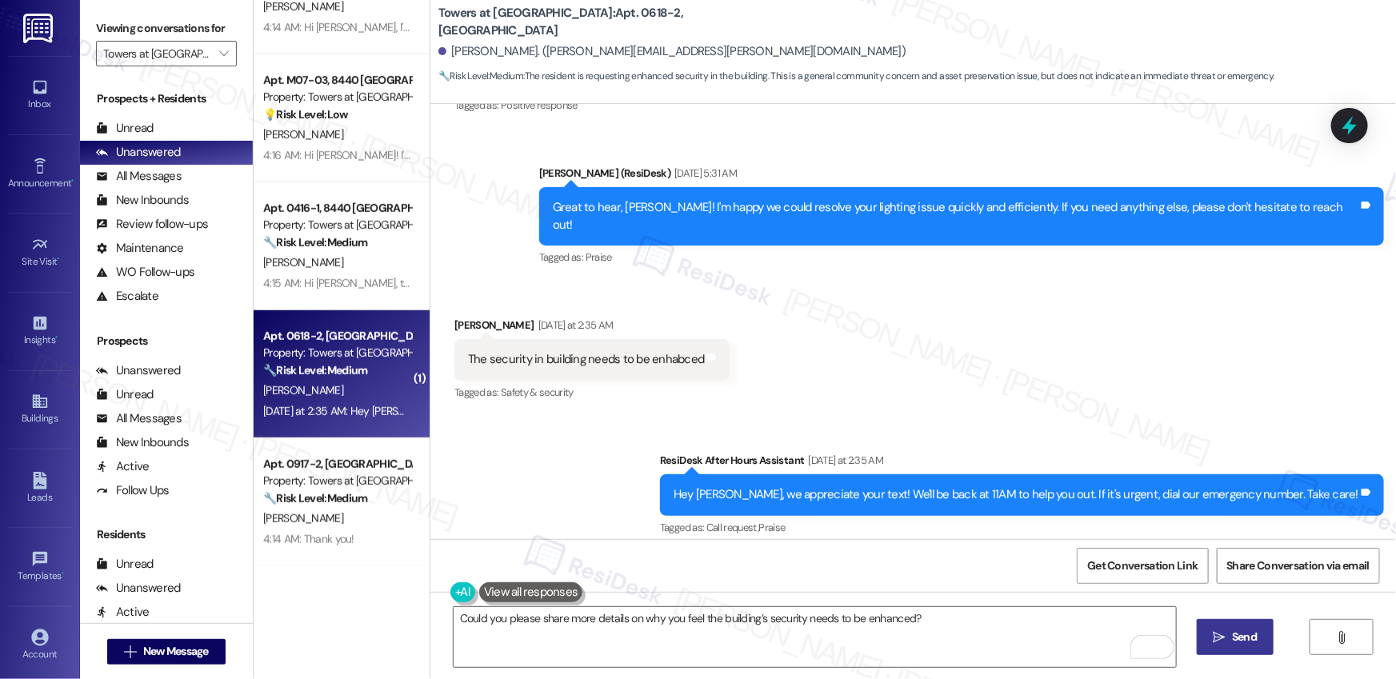
click at [1226, 643] on span " Send" at bounding box center [1236, 637] width 50 height 17
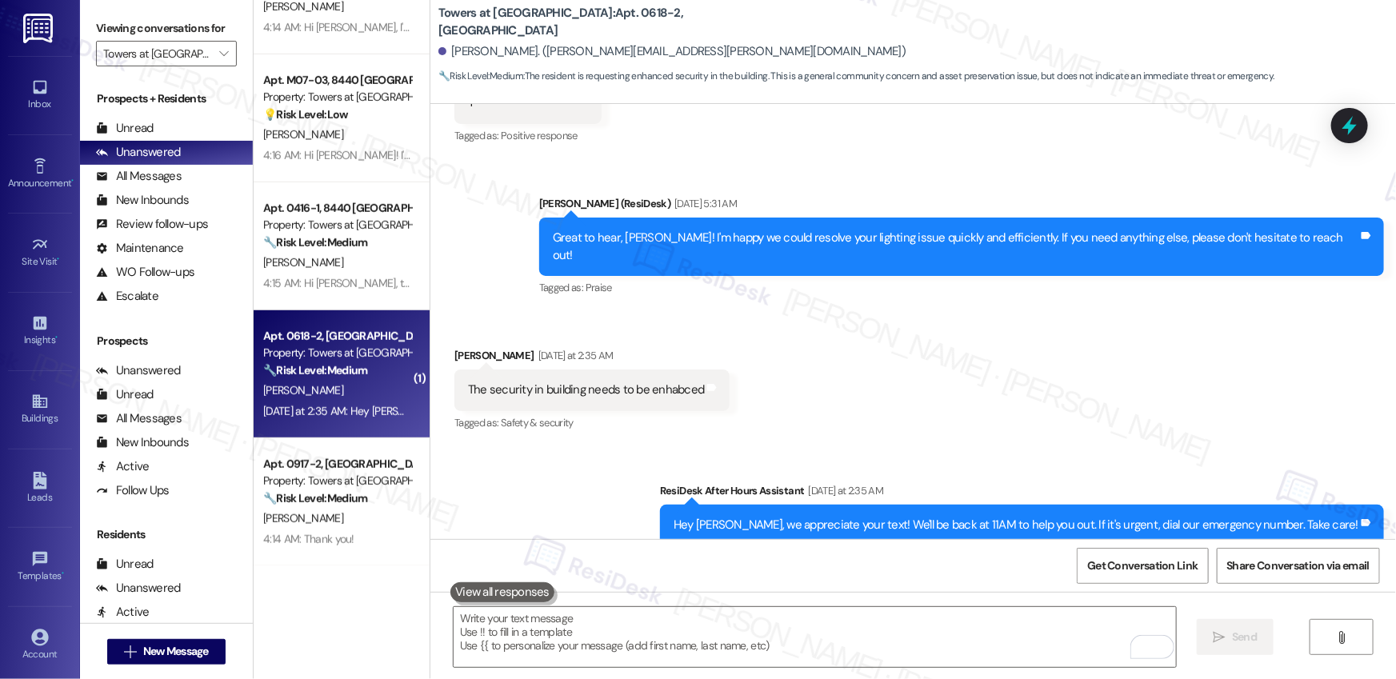
scroll to position [18368, 0]
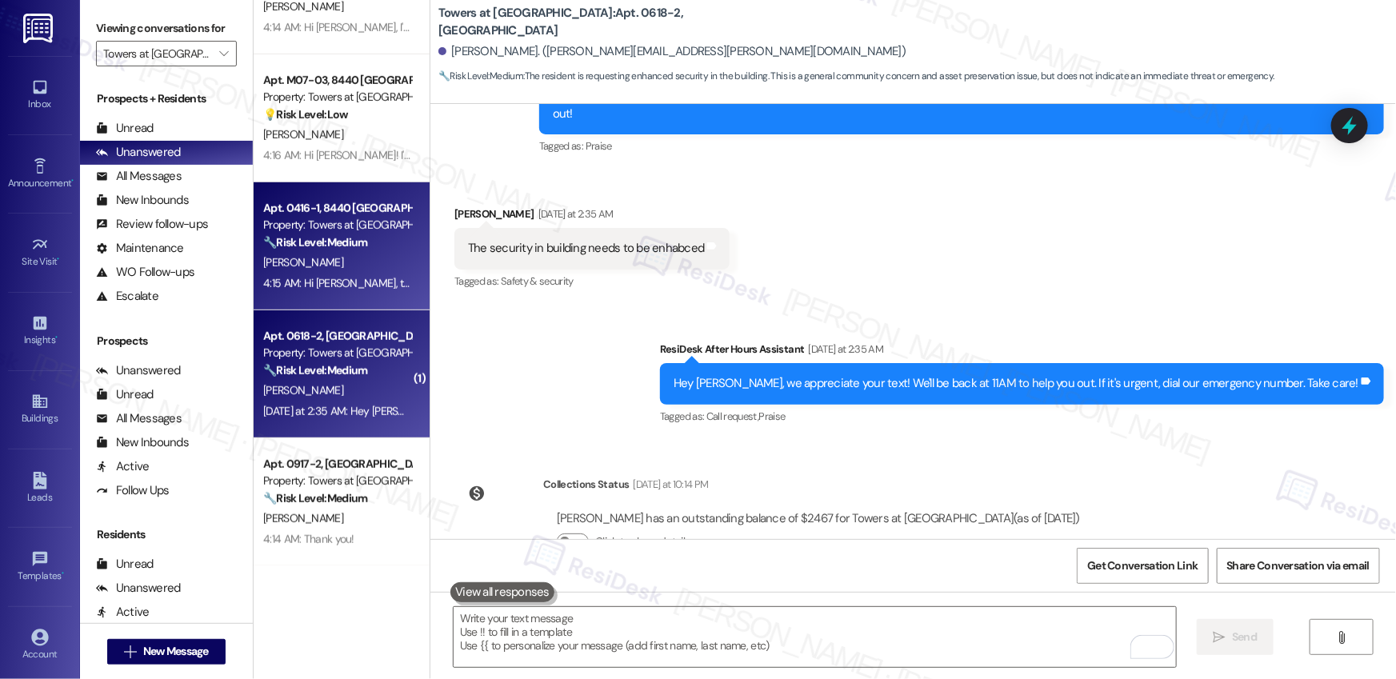
click at [314, 282] on div "4:15 AM: Hi Kaylyn, thanks for letting us know! If you need further assistance,…" at bounding box center [542, 283] width 559 height 14
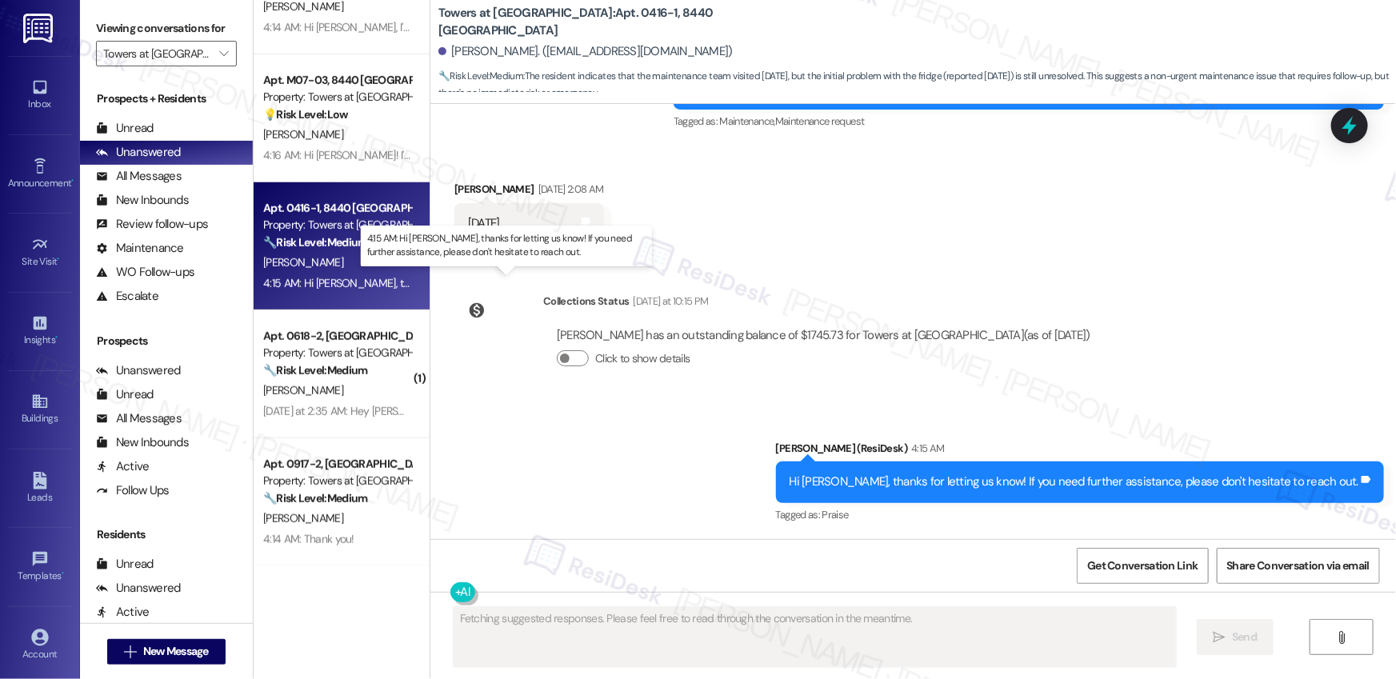
scroll to position [6329, 0]
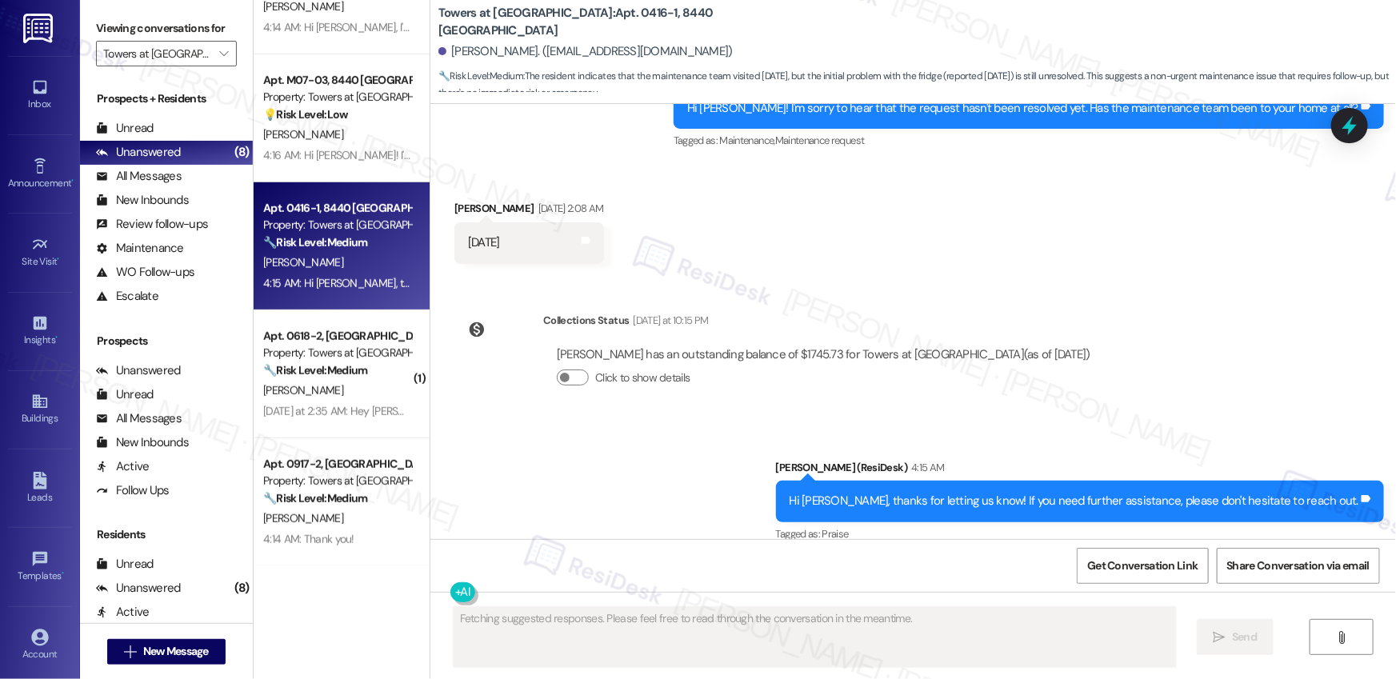
click at [314, 282] on div "4:15 AM: Hi Kaylyn, thanks for letting us know! If you need further assistance,…" at bounding box center [542, 283] width 559 height 14
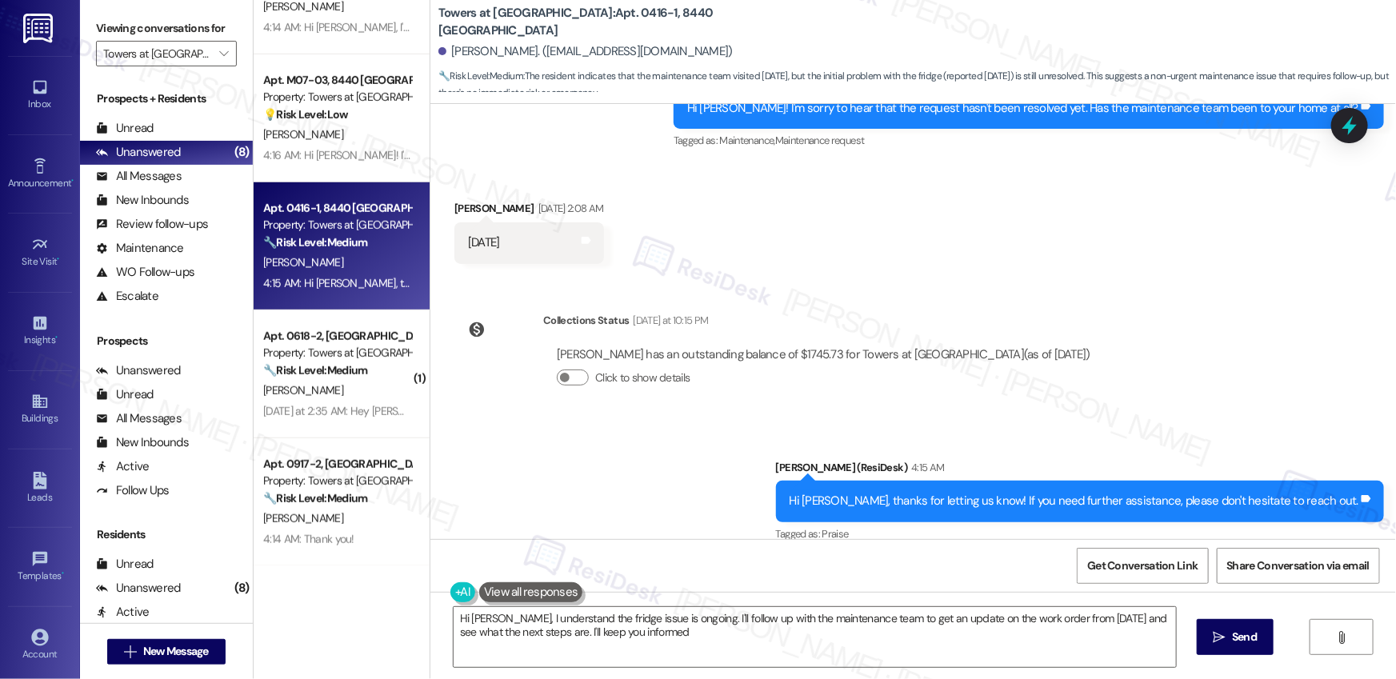
type textarea "Hi Kaylyn, I understand the fridge issue is ongoing. I'll follow up with the ma…"
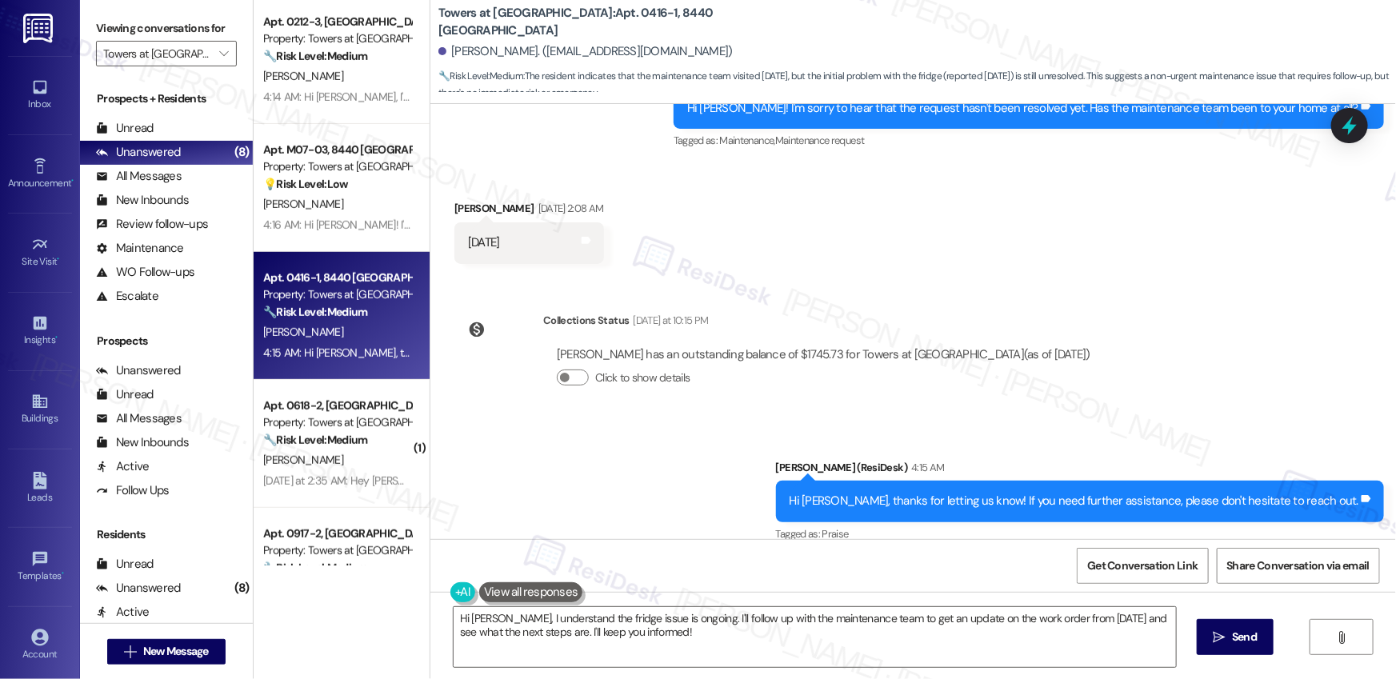
scroll to position [365, 0]
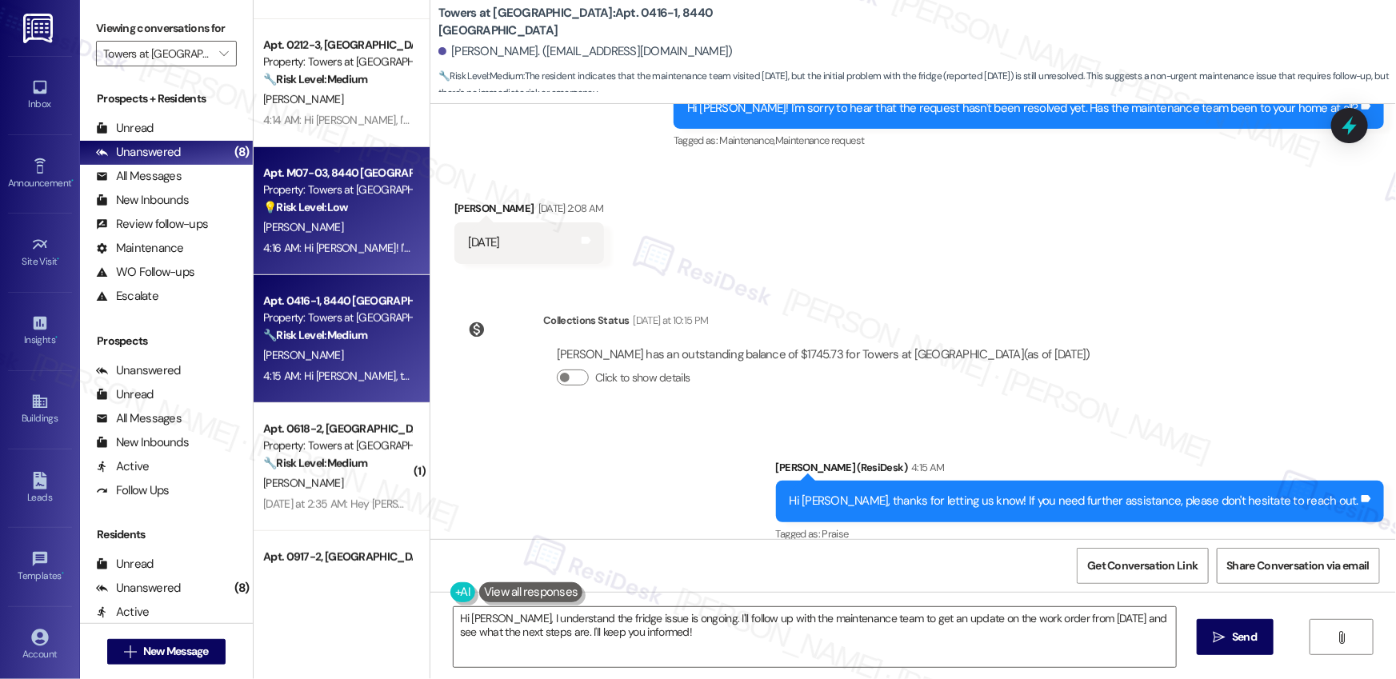
click at [320, 218] on div "D. Anson" at bounding box center [337, 228] width 151 height 20
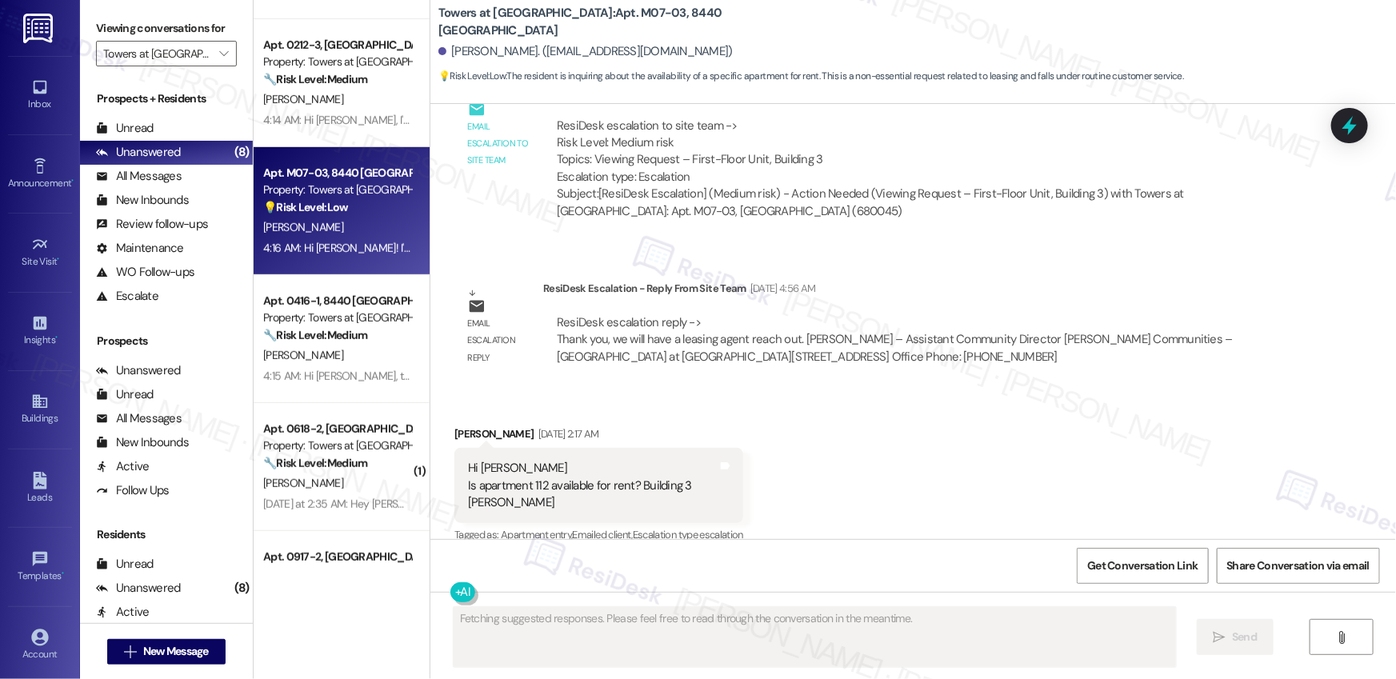
scroll to position [10174, 0]
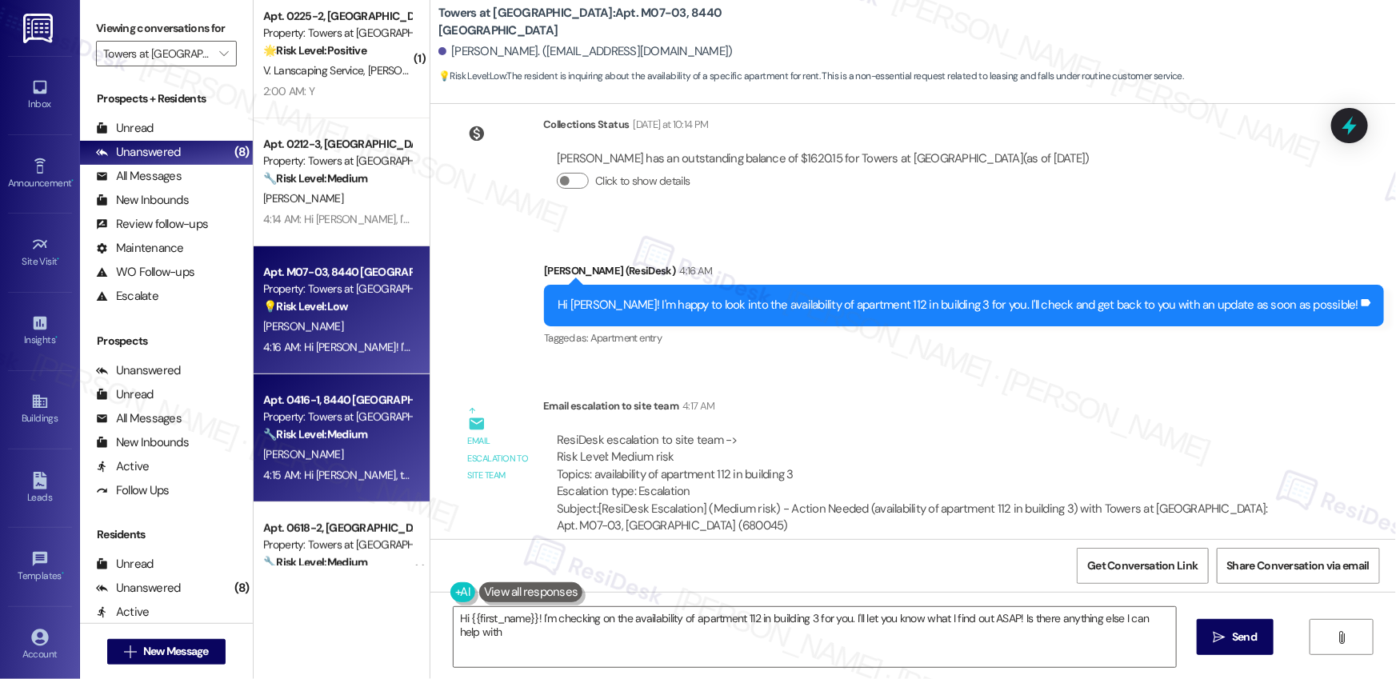
type textarea "Hi {{first_name}}! I'm checking on the availability of apartment 112 in buildin…"
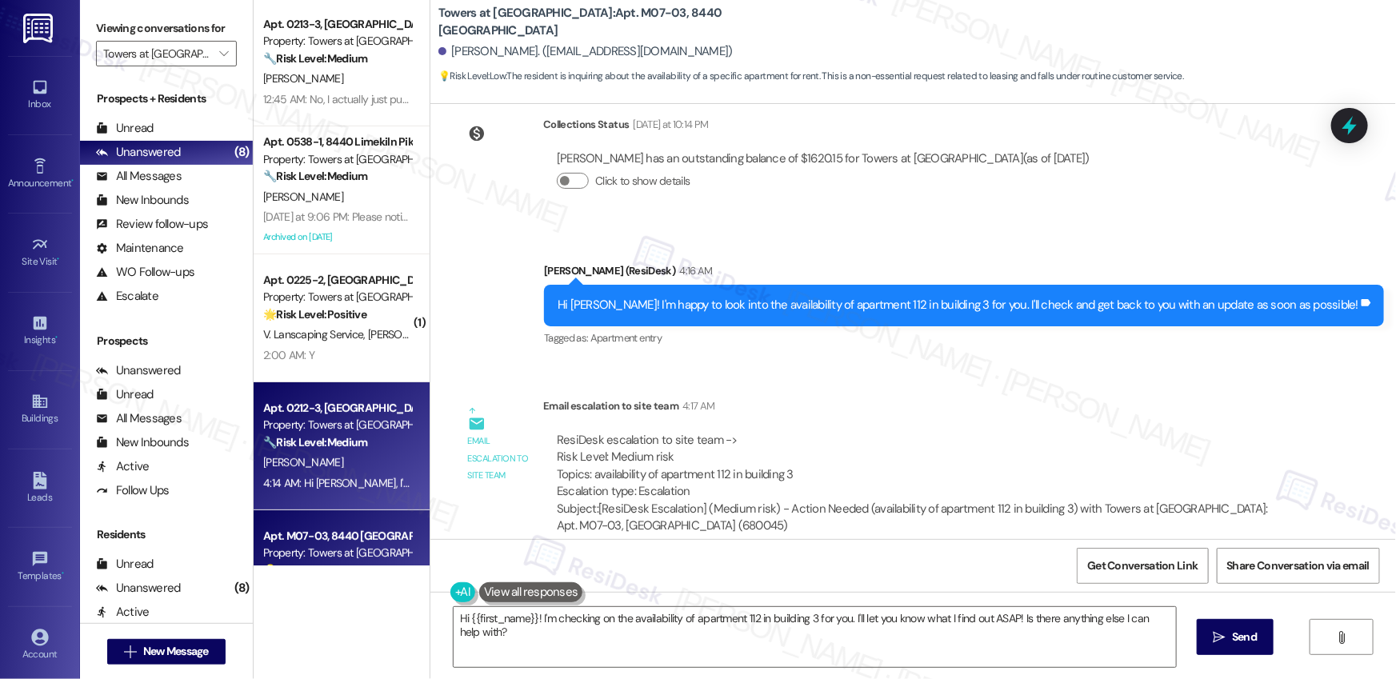
click at [318, 460] on div "J. Smith" at bounding box center [337, 463] width 151 height 20
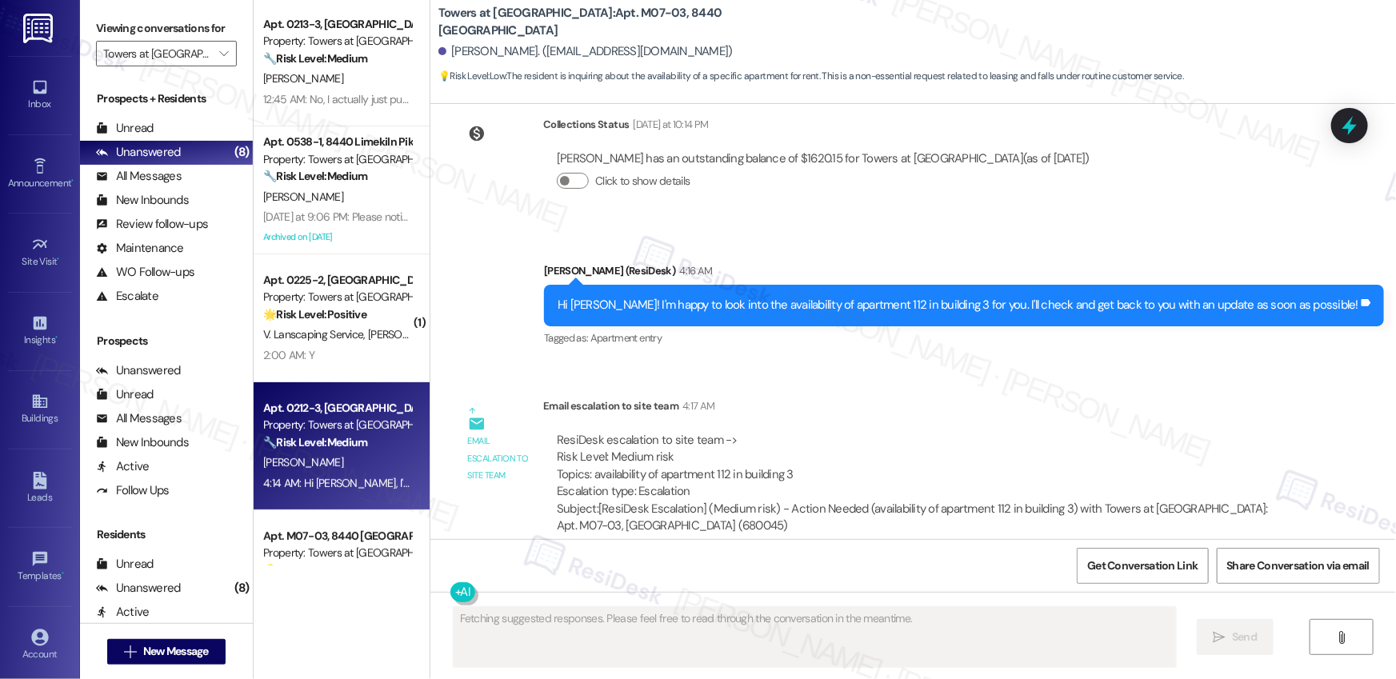
scroll to position [4726, 0]
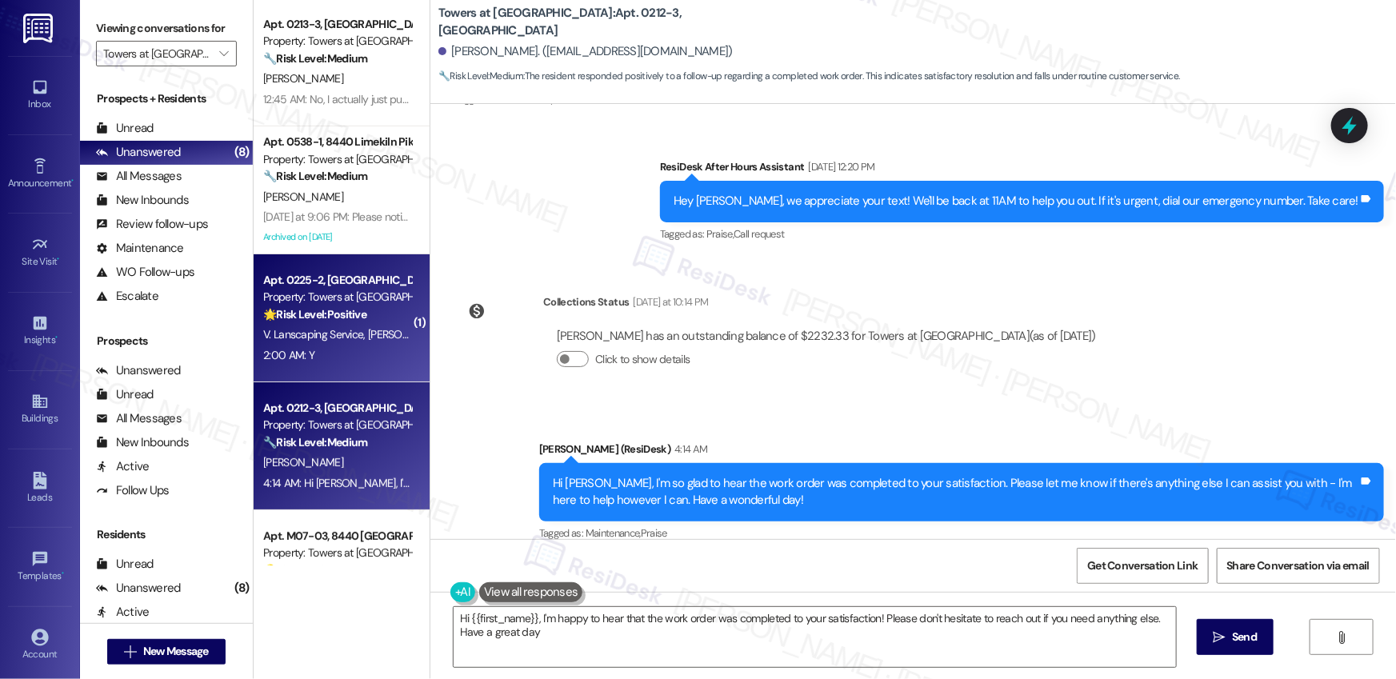
type textarea "Hi {{first_name}}, I'm happy to hear that the work order was completed to your …"
click at [306, 327] on span "V. Lanscaping Service" at bounding box center [315, 334] width 105 height 14
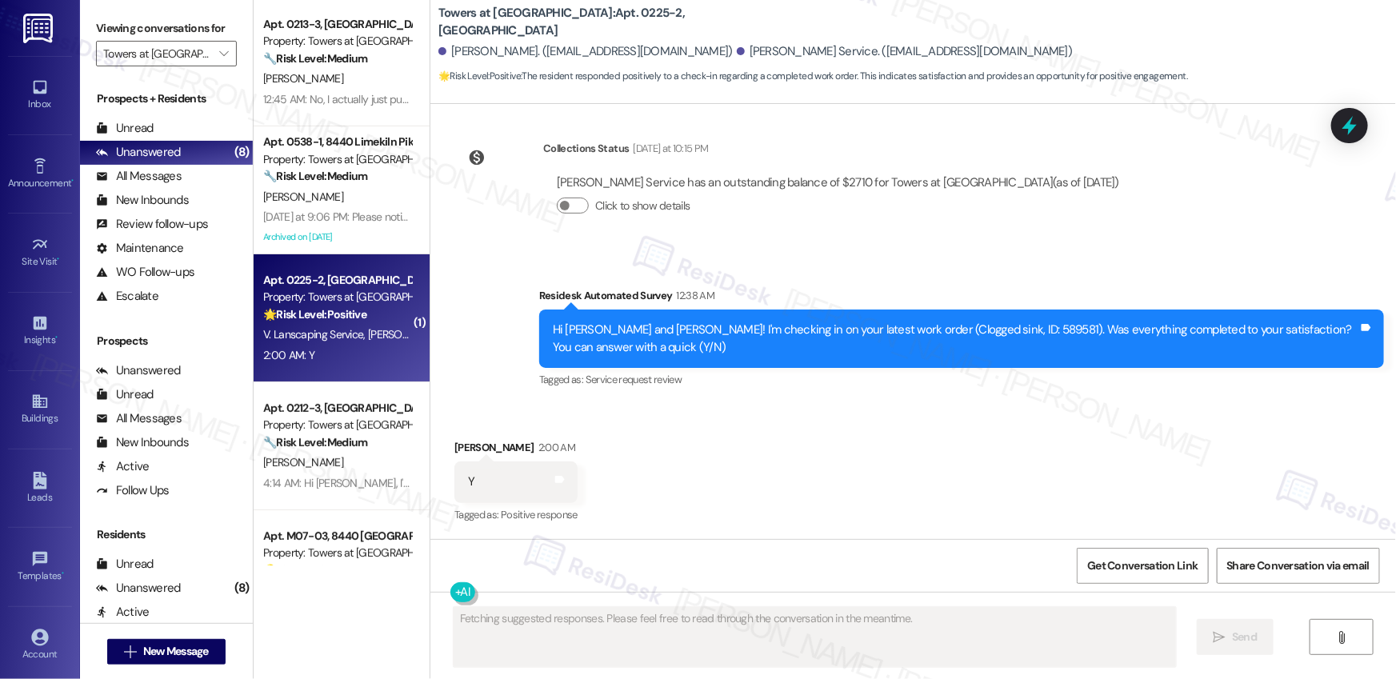
scroll to position [3646, 0]
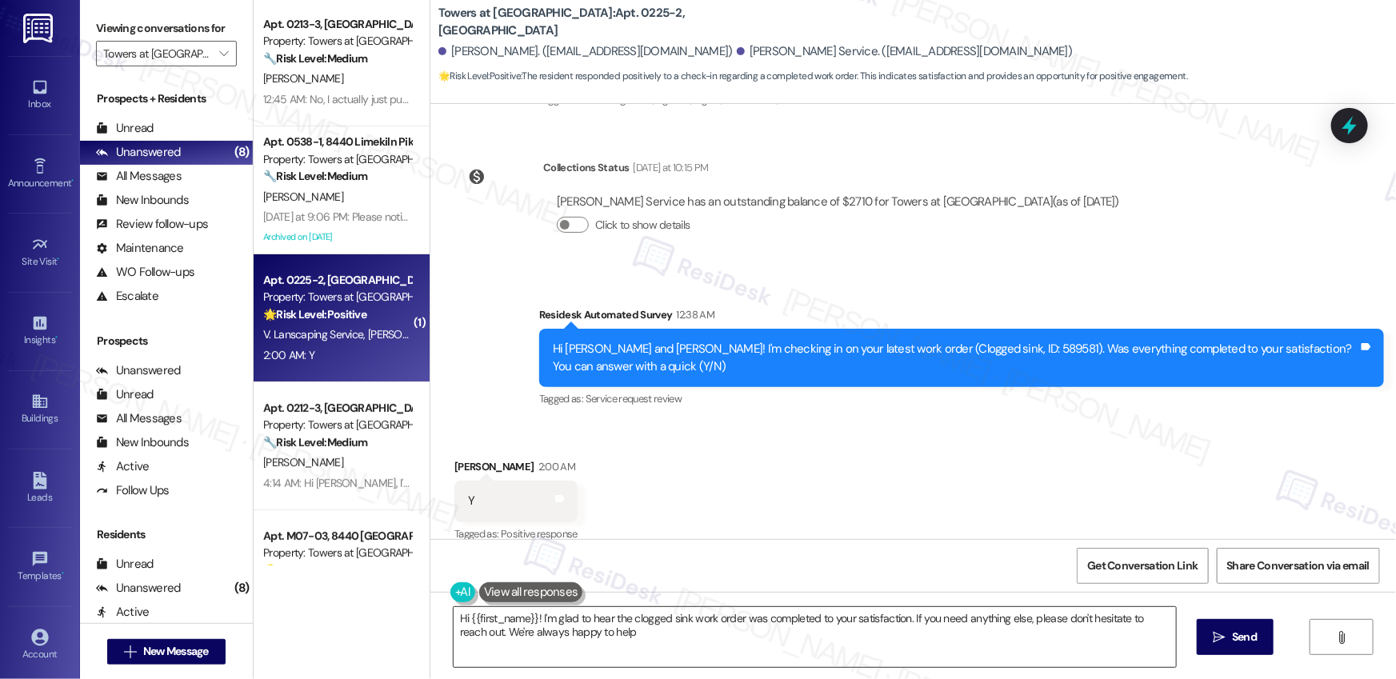
type textarea "Hi {{first_name}}! I'm glad to hear the clogged sink work order was completed t…"
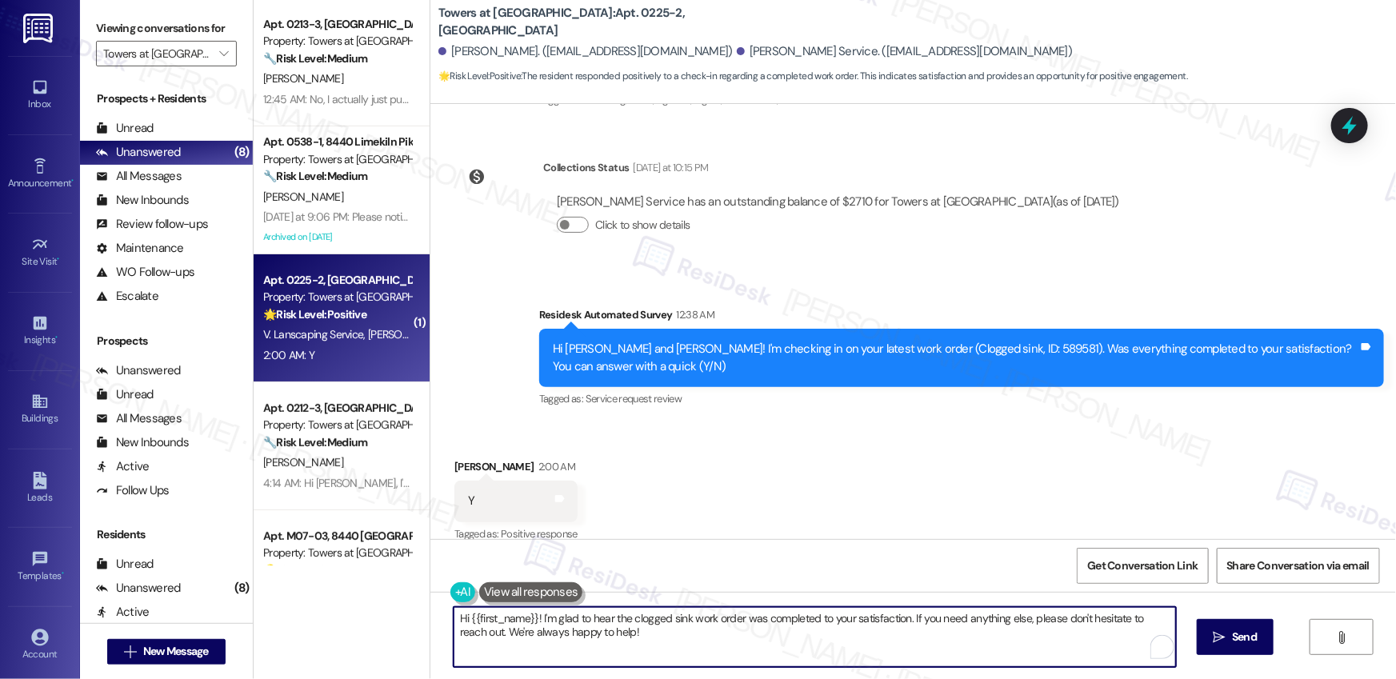
click at [634, 646] on textarea "Hi {{first_name}}! I'm glad to hear the clogged sink work order was completed t…" at bounding box center [815, 637] width 722 height 60
click at [894, 648] on textarea "Hi {{first_name}}! I'm glad to hear the clogged sink work order was completed t…" at bounding box center [815, 637] width 722 height 60
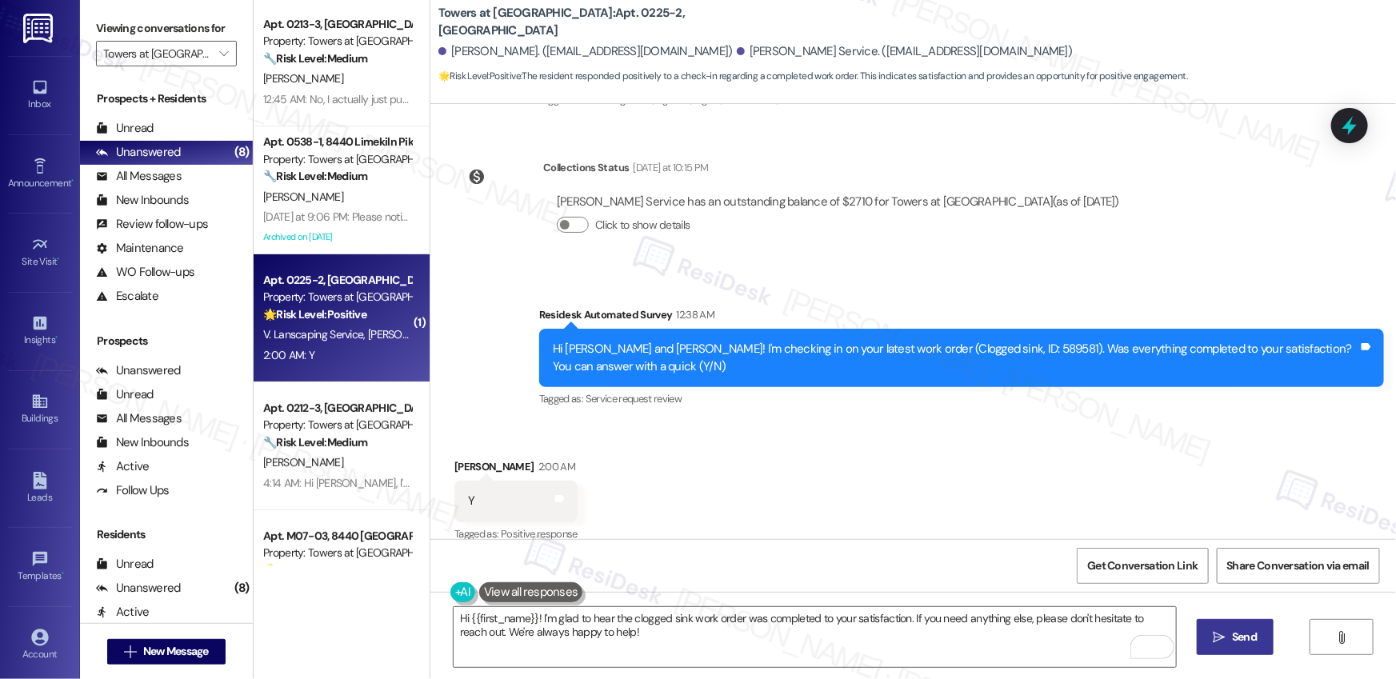
click at [1243, 643] on span "Send" at bounding box center [1244, 637] width 25 height 17
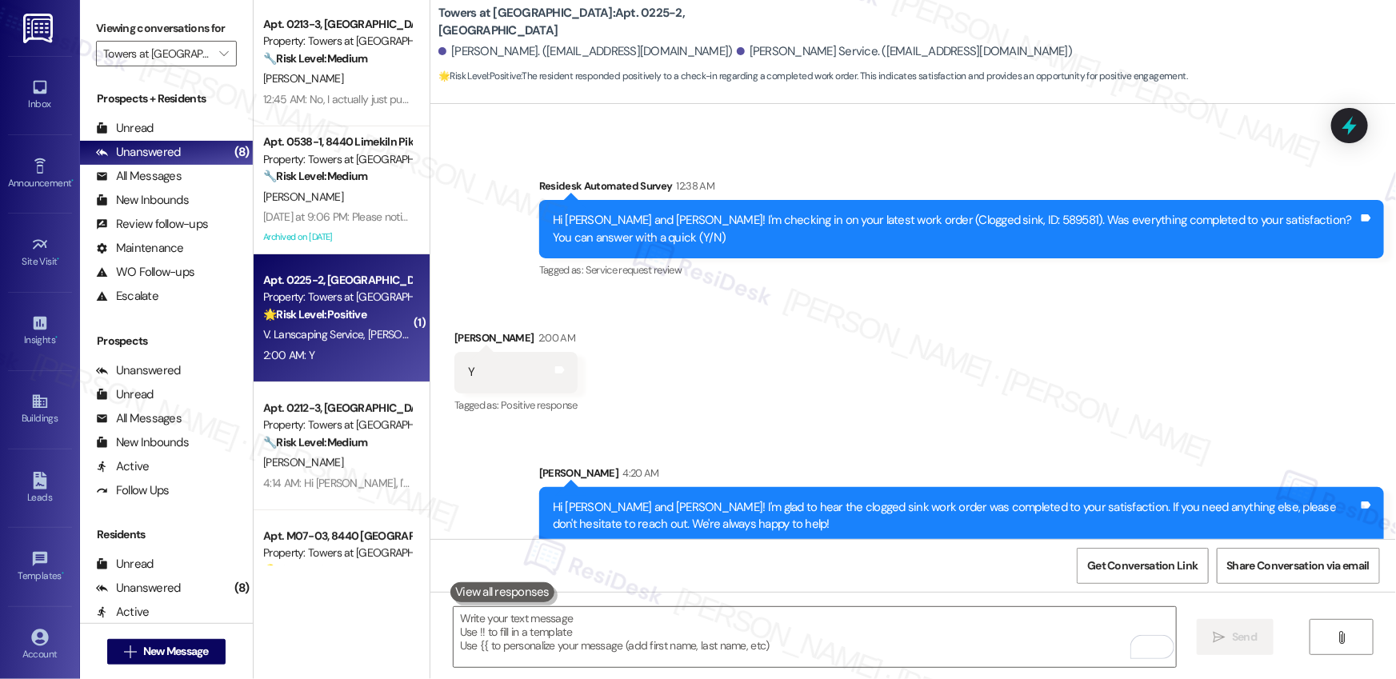
scroll to position [0, 0]
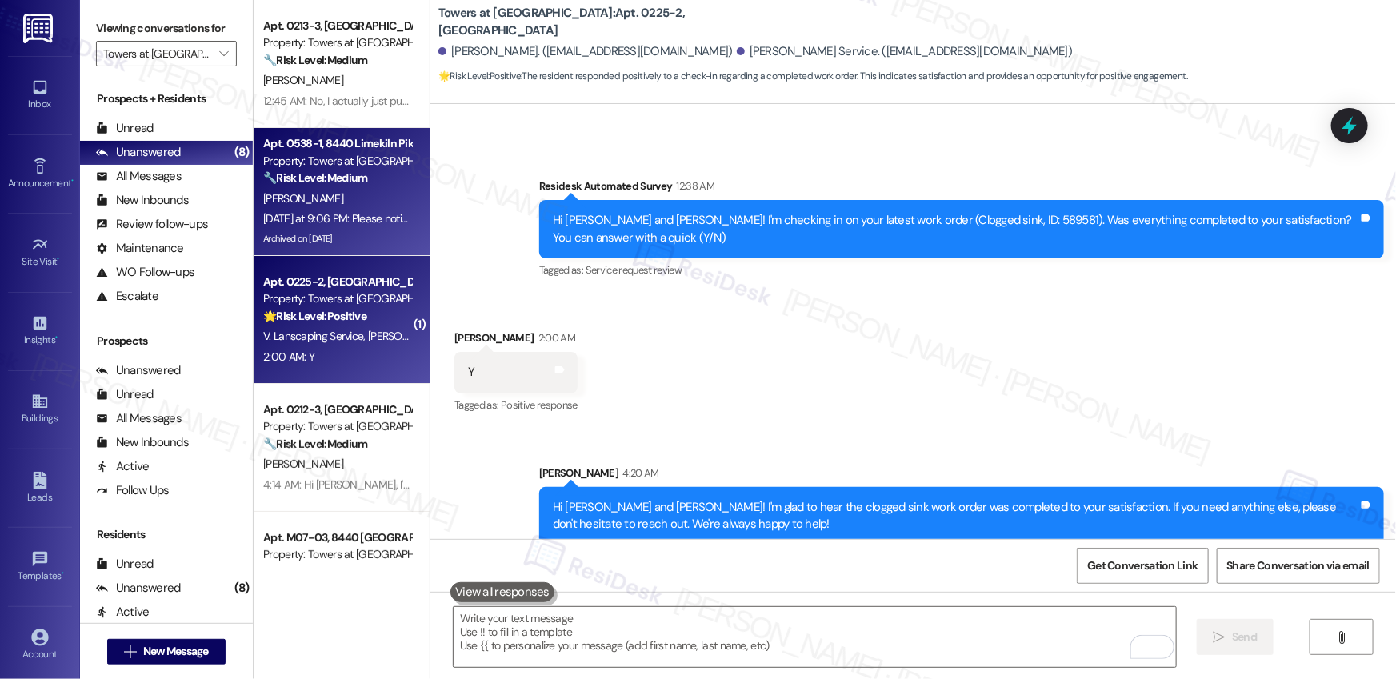
click at [346, 243] on div "Archived on [DATE]" at bounding box center [337, 239] width 151 height 20
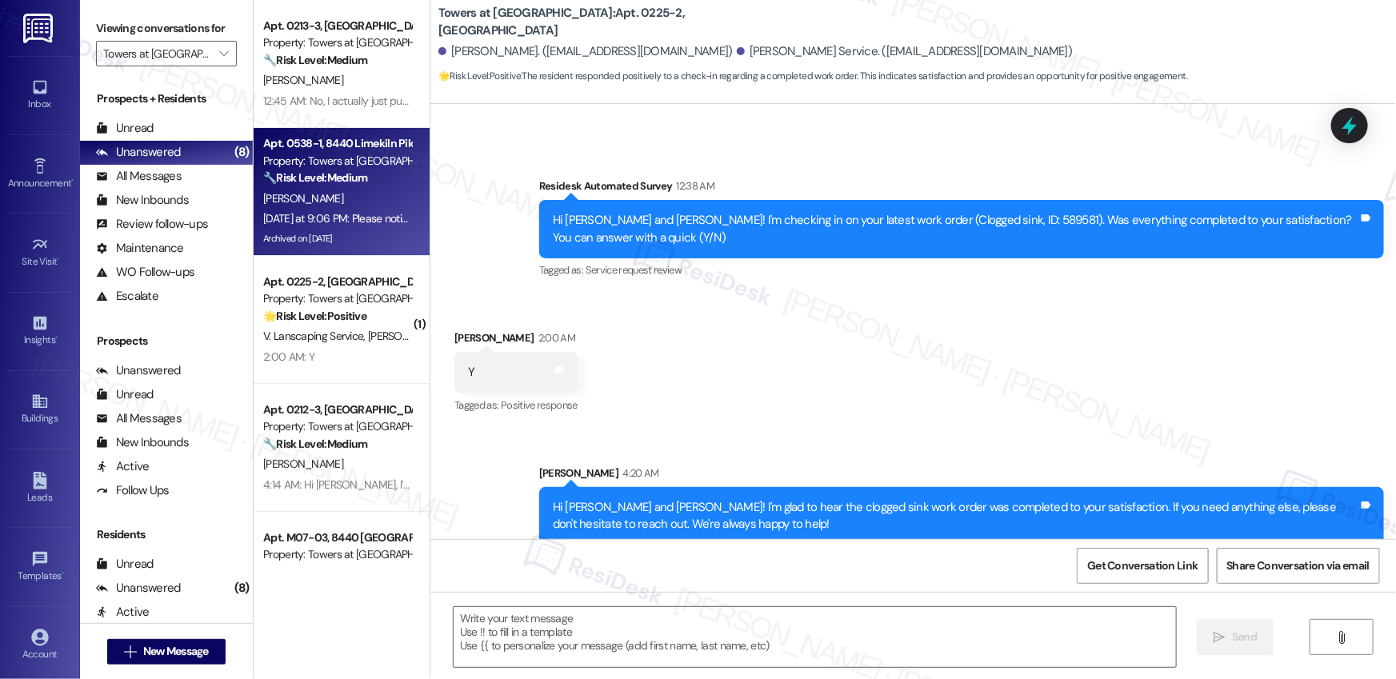
type textarea "Fetching suggested responses. Please feel free to read through the conversation…"
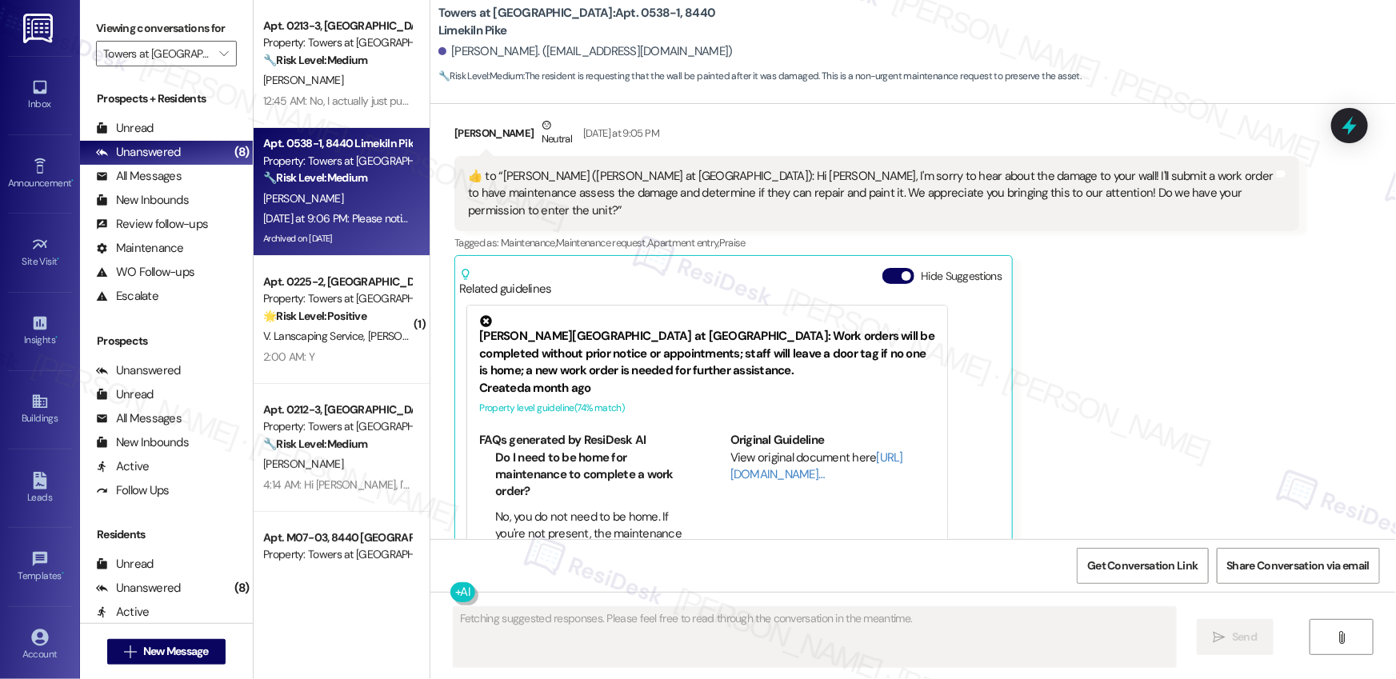
scroll to position [34993, 0]
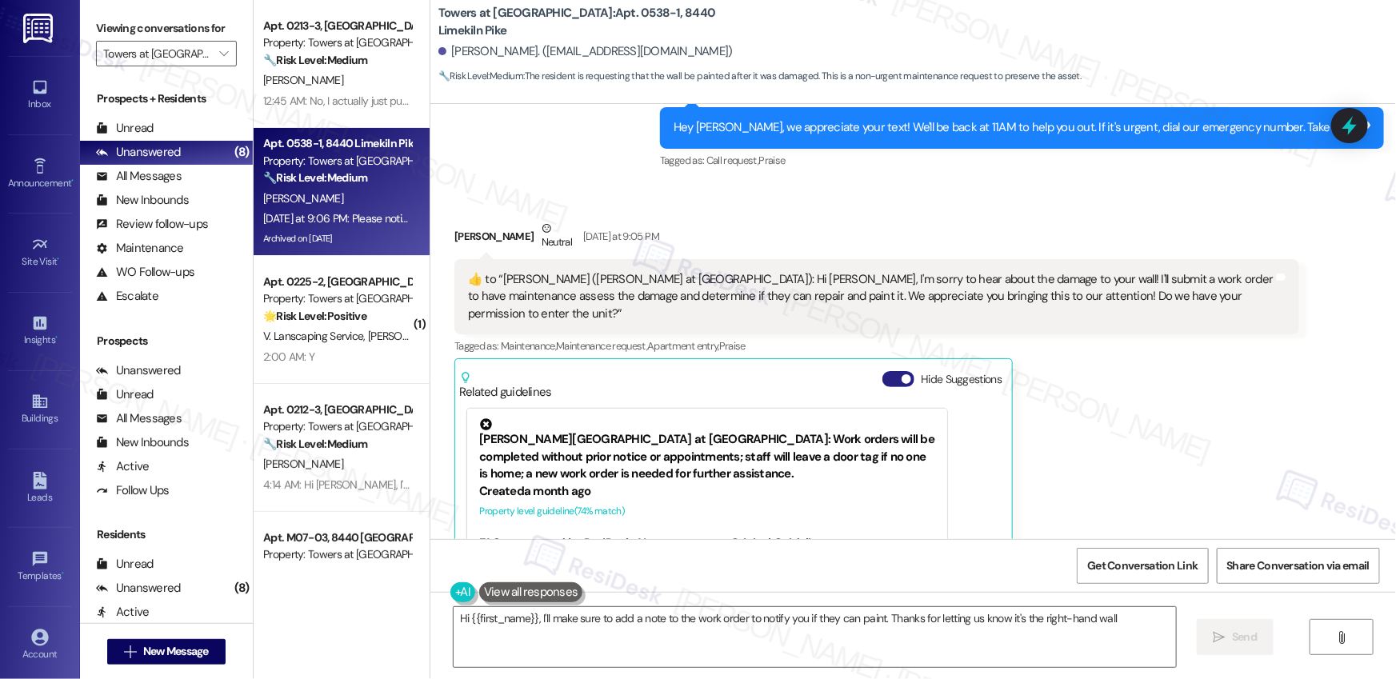
type textarea "Hi {{first_name}}, I'll make sure to add a note to the work order to notify you…"
click at [883, 371] on button "Hide Suggestions" at bounding box center [898, 379] width 32 height 16
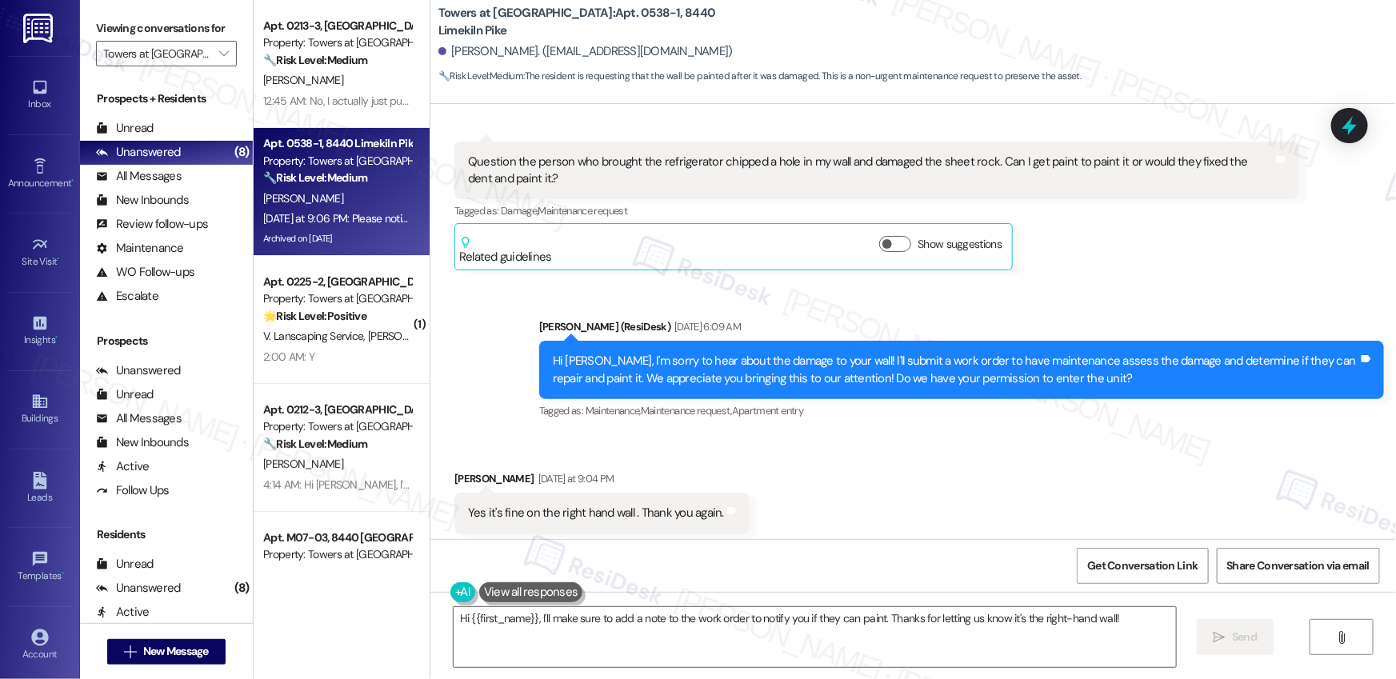
scroll to position [34460, 0]
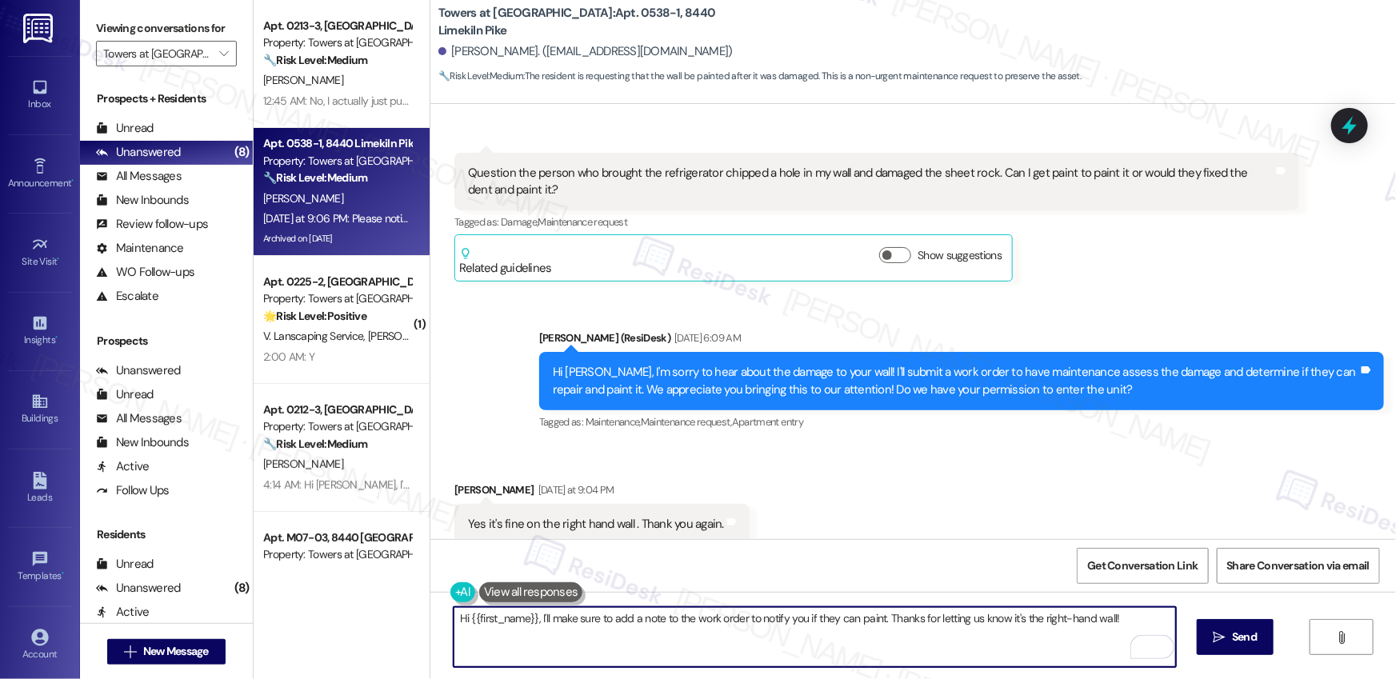
click at [622, 617] on textarea "Hi {{first_name}}, I'll make sure to add a note to the work order to notify you…" at bounding box center [815, 637] width 722 height 60
drag, startPoint x: 572, startPoint y: 620, endPoint x: 680, endPoint y: 626, distance: 108.2
click at [680, 626] on textarea "Hi {{first_name}}, I'll make sure to add a note to the work order to notify you…" at bounding box center [815, 637] width 722 height 60
click at [544, 622] on textarea "Hi {{first_name}}, I'll make sure to add a note to the work order to notify you…" at bounding box center [815, 637] width 722 height 60
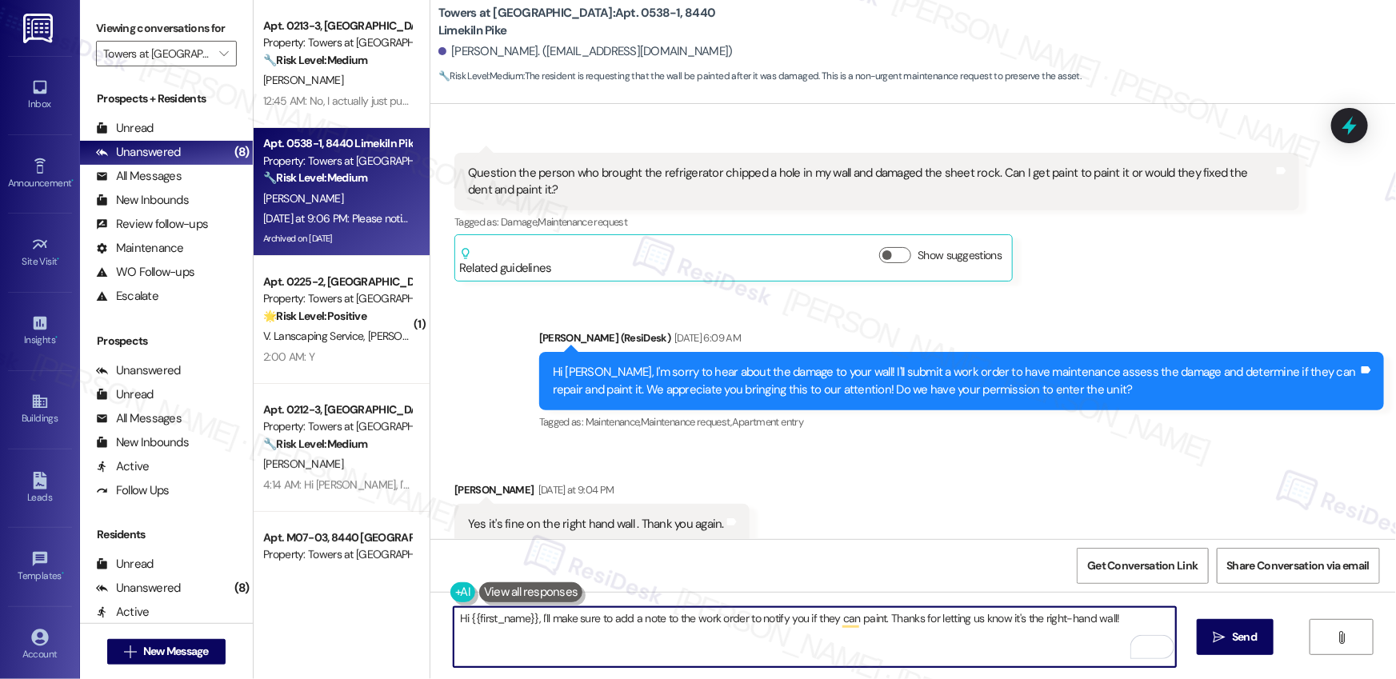
click at [544, 622] on textarea "Hi {{first_name}}, I'll make sure to add a note to the work order to notify you…" at bounding box center [815, 637] width 722 height 60
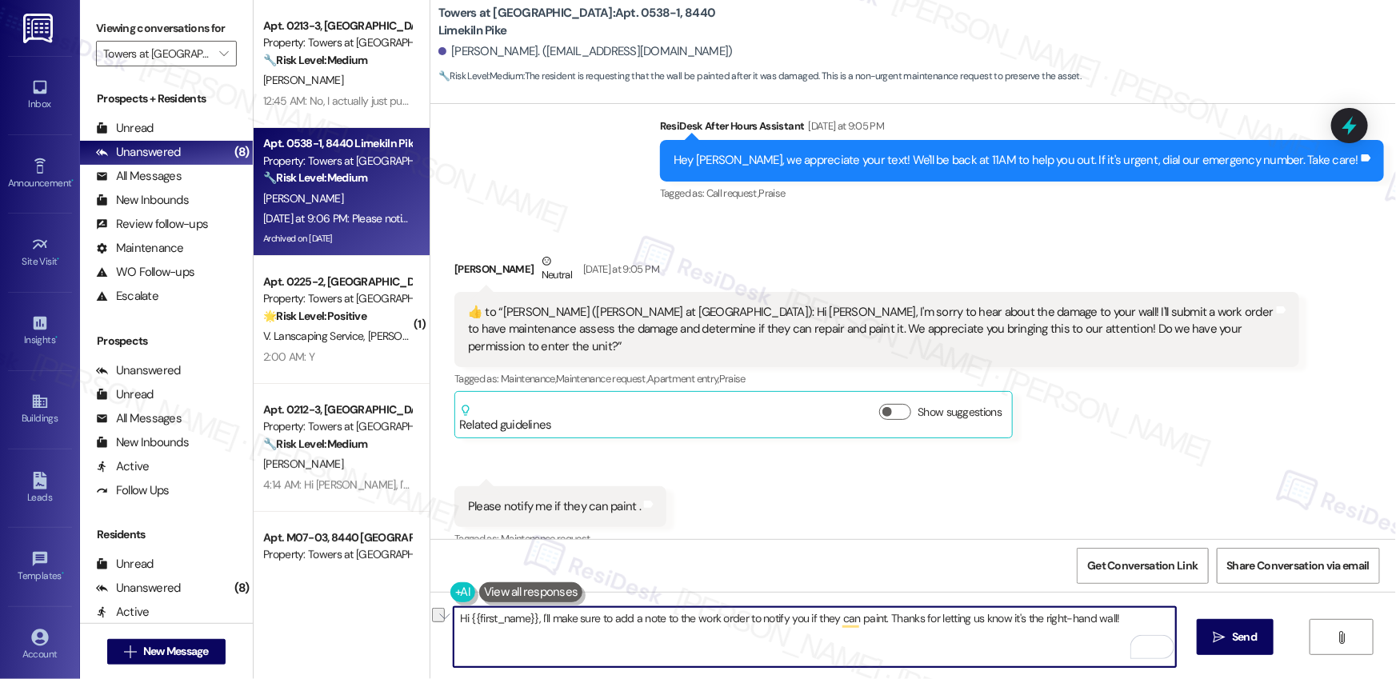
scroll to position [34961, 0]
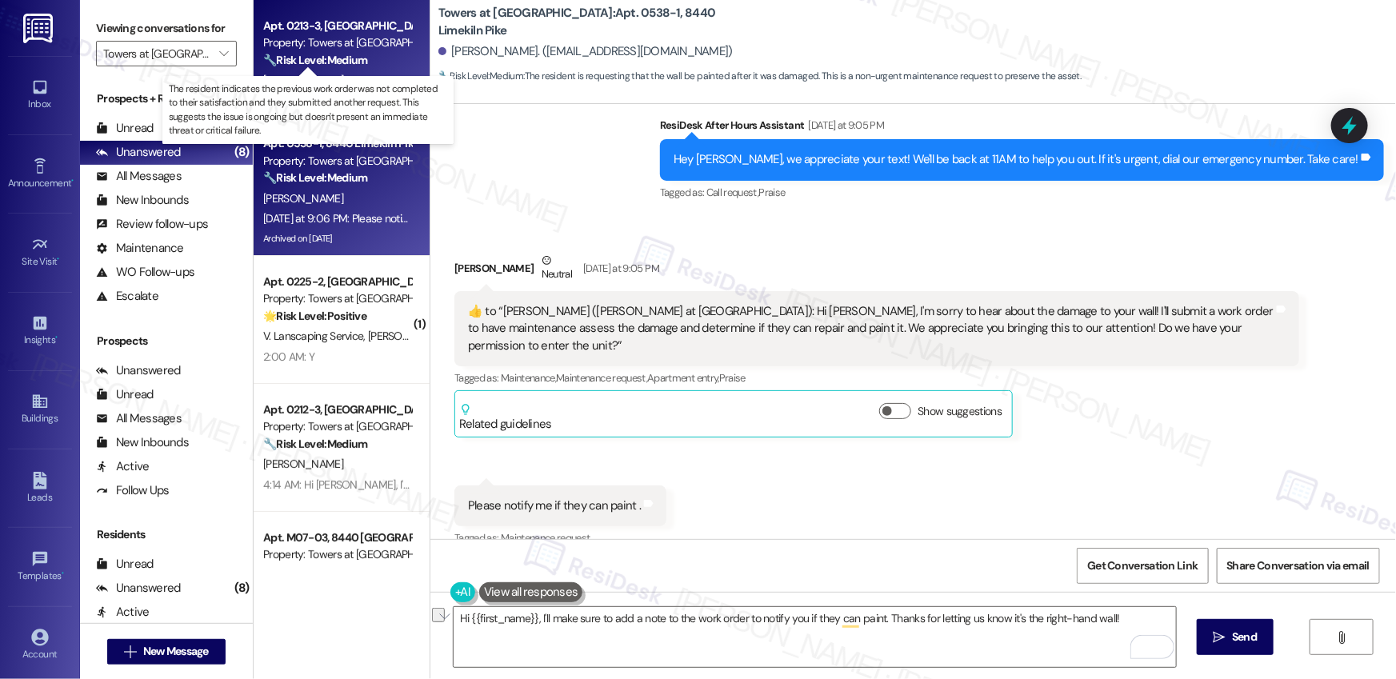
click at [318, 59] on strong "🔧 Risk Level: Medium" at bounding box center [315, 60] width 104 height 14
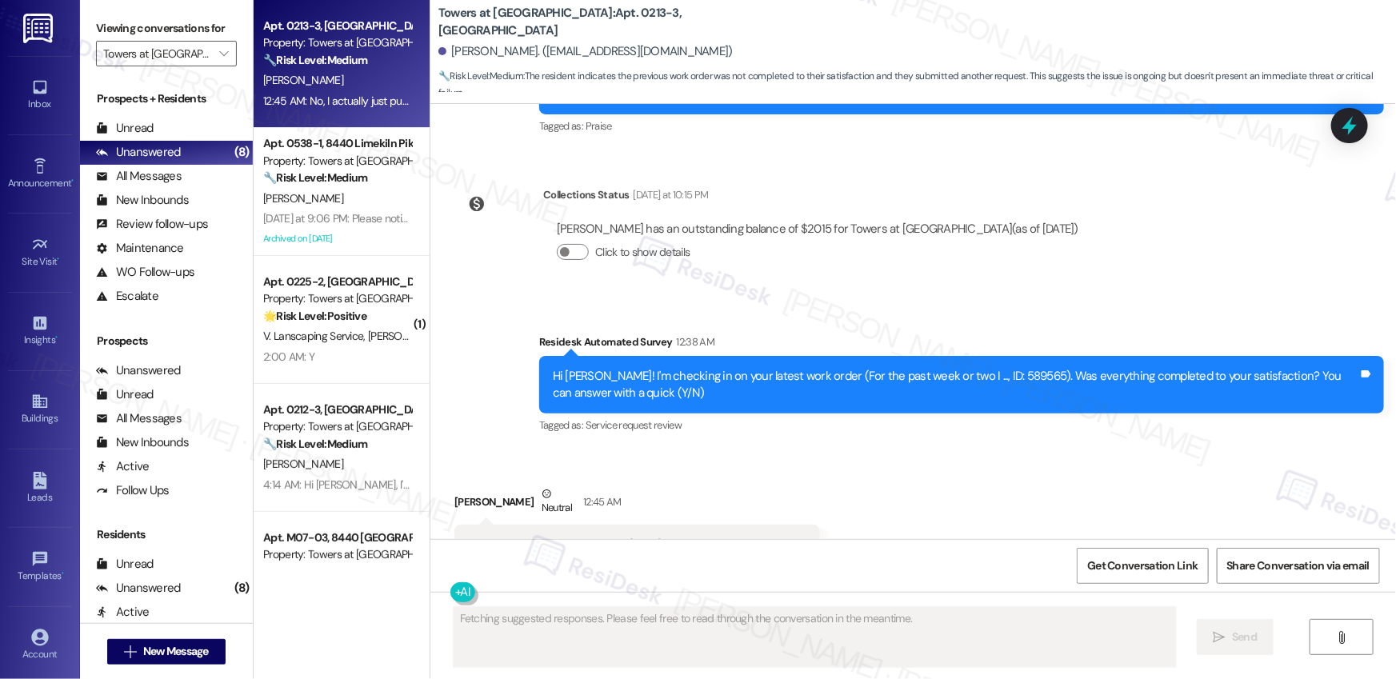
scroll to position [2228, 0]
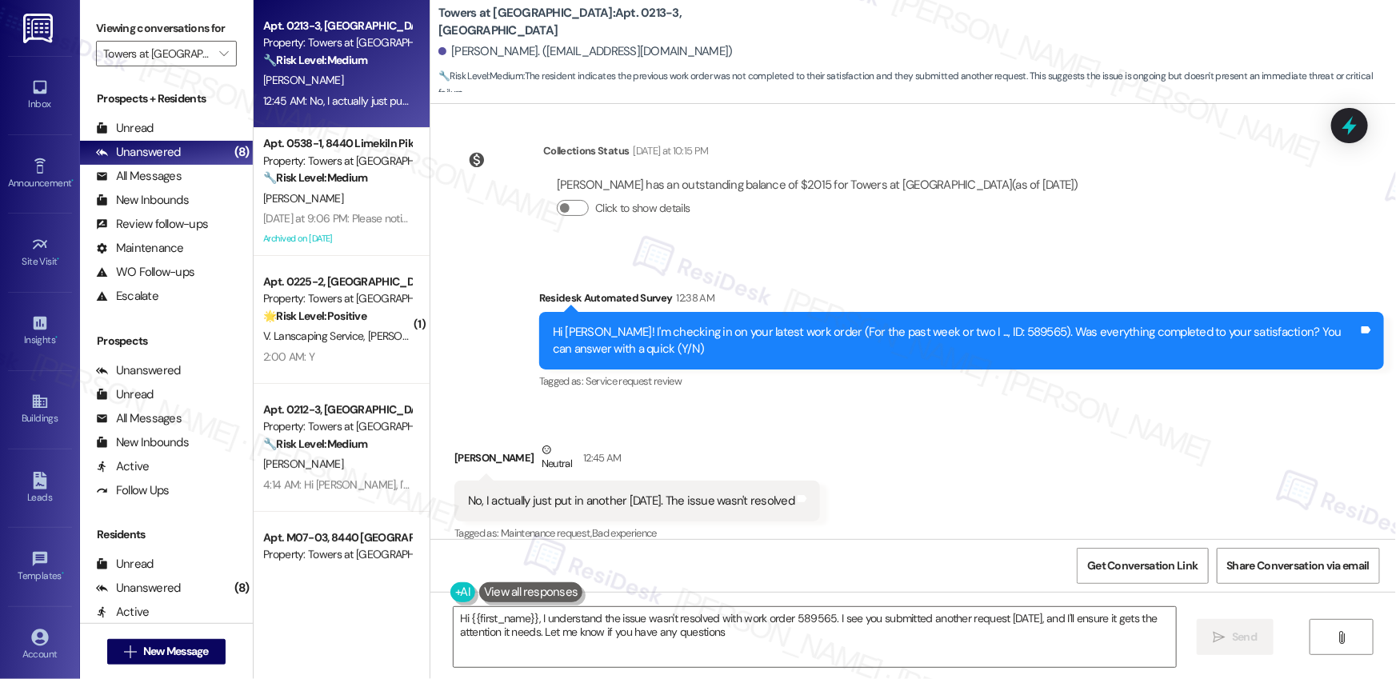
type textarea "Hi {{first_name}}, I understand the issue wasn't resolved with work order 58956…"
click at [222, 51] on span "" at bounding box center [223, 54] width 15 height 26
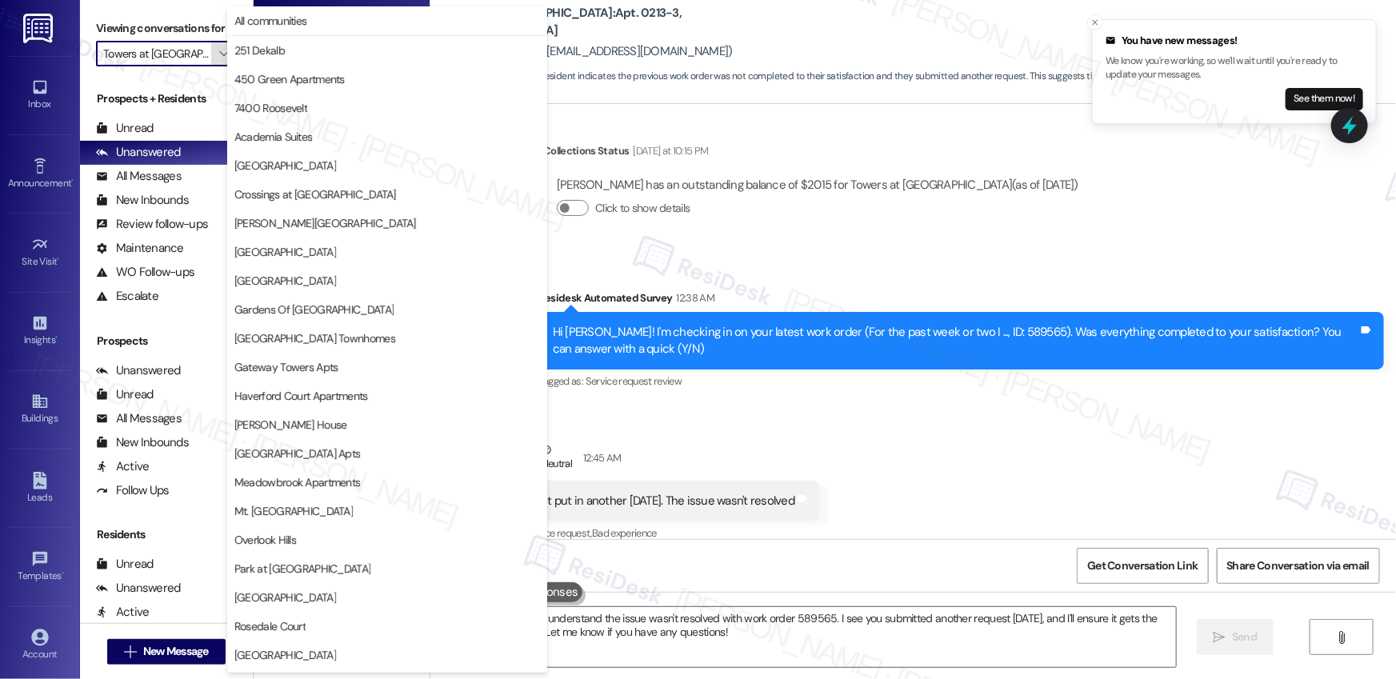
scroll to position [285, 0]
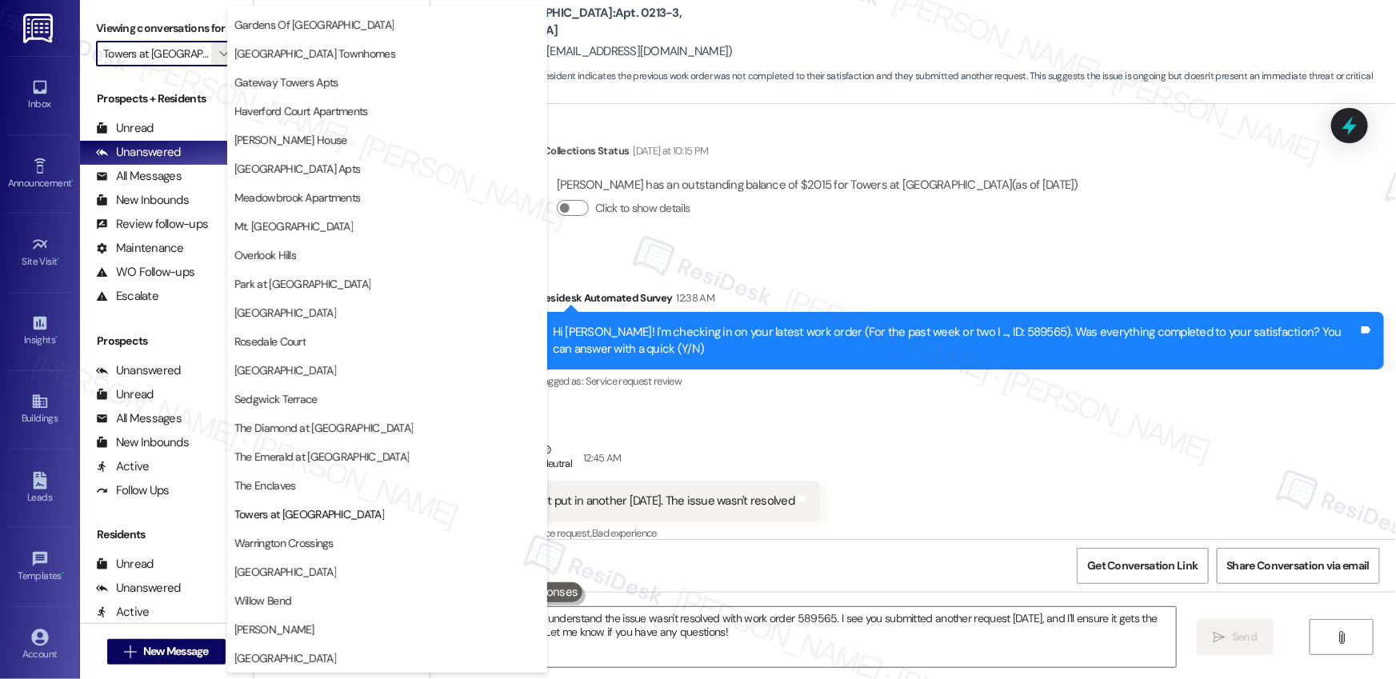
click at [730, 177] on div "Tim Kahler has an outstanding balance of $2015 for Towers at Wyncote (as of Aug…" at bounding box center [818, 185] width 522 height 17
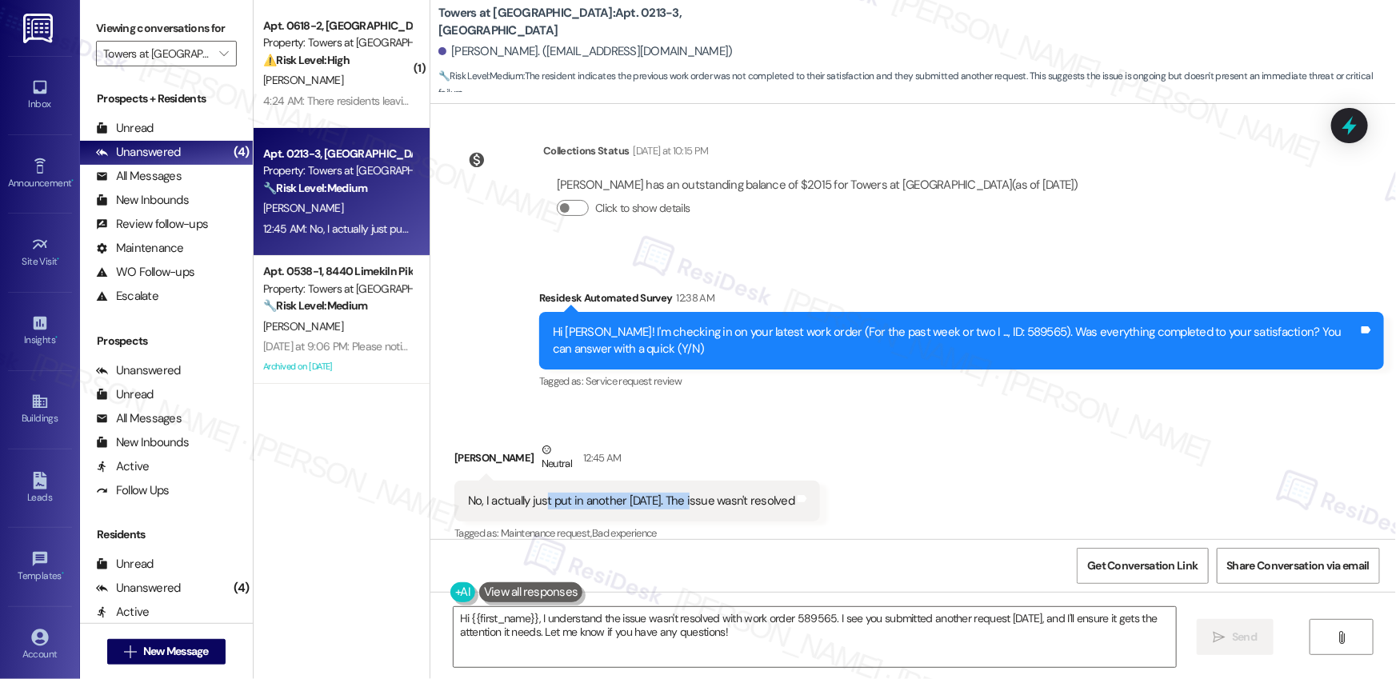
drag, startPoint x: 534, startPoint y: 479, endPoint x: 678, endPoint y: 490, distance: 145.2
click at [678, 493] on div "No, I actually just put in another today. The issue wasn't resolved" at bounding box center [631, 501] width 326 height 17
click at [504, 20] on b "Towers at Wyncote: Apt. 0213-3, 8440 Limekiln Pike" at bounding box center [598, 22] width 320 height 34
copy b "Wyncote"
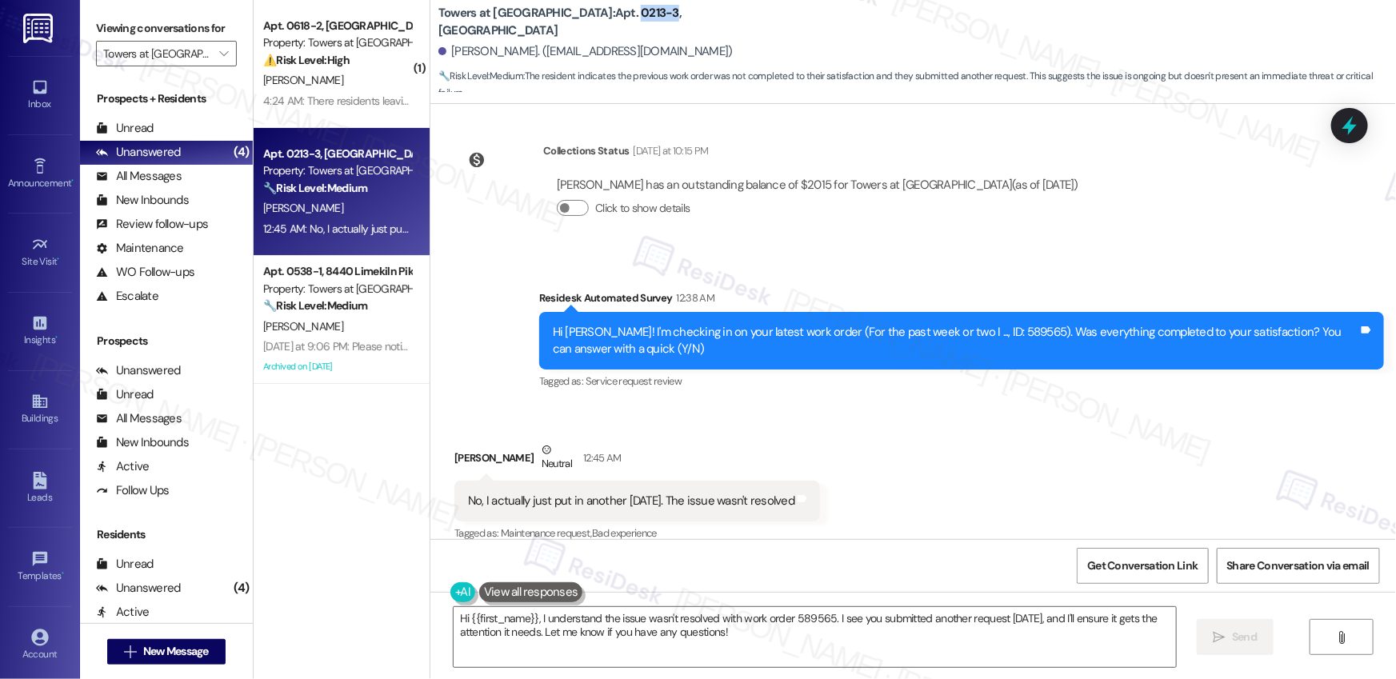
drag, startPoint x: 560, startPoint y: 22, endPoint x: 598, endPoint y: 24, distance: 37.7
click at [598, 24] on b "Towers at Wyncote: Apt. 0213-3, 8440 Limekiln Pike" at bounding box center [598, 22] width 320 height 34
copy b "0213-3"
click at [1034, 643] on textarea "Hi {{first_name}}, I understand the issue wasn't resolved with work order 58956…" at bounding box center [815, 637] width 722 height 60
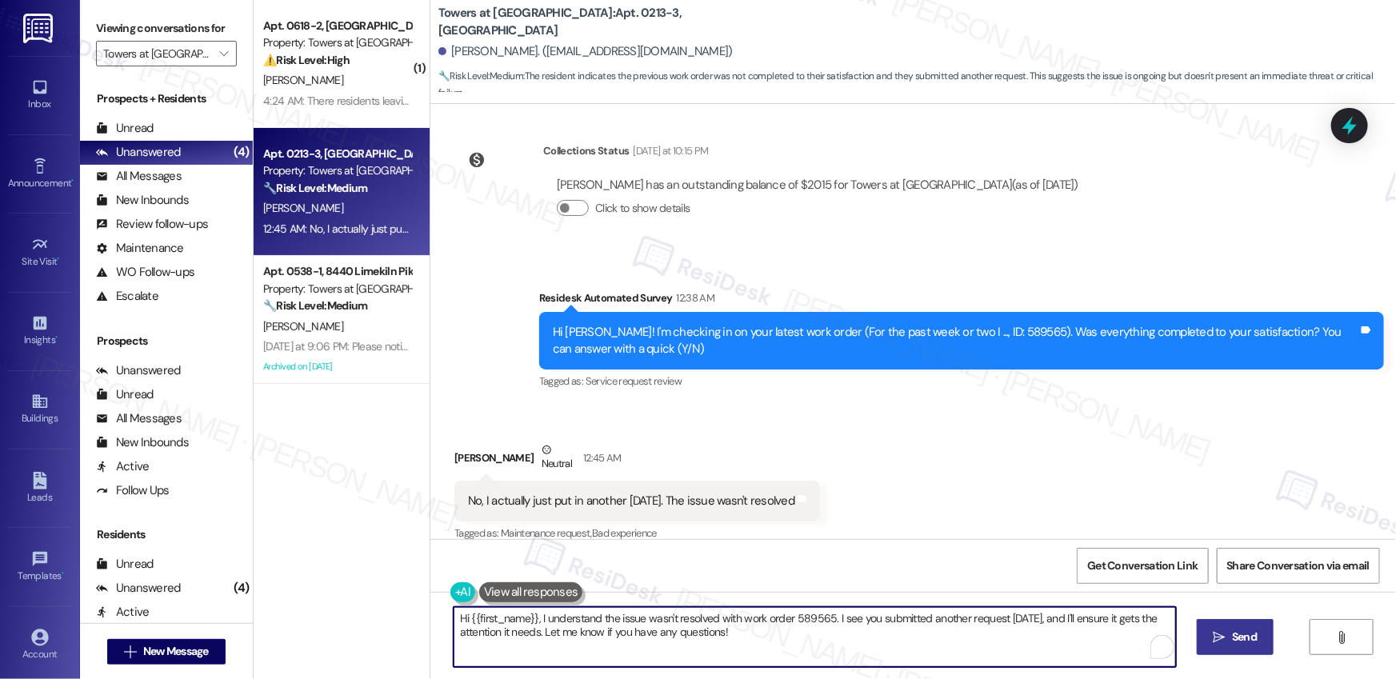
drag, startPoint x: 1227, startPoint y: 641, endPoint x: 1119, endPoint y: 627, distance: 108.9
click at [1225, 641] on span " Send" at bounding box center [1236, 637] width 50 height 17
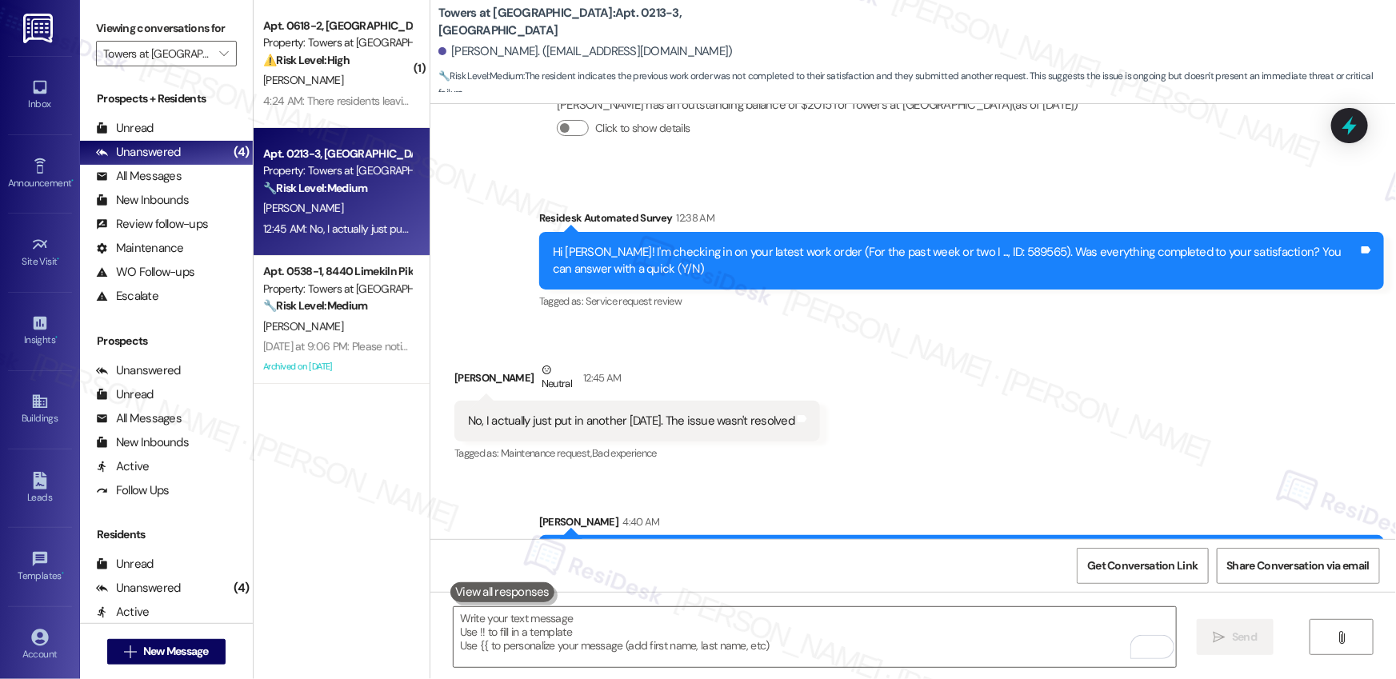
scroll to position [2357, 0]
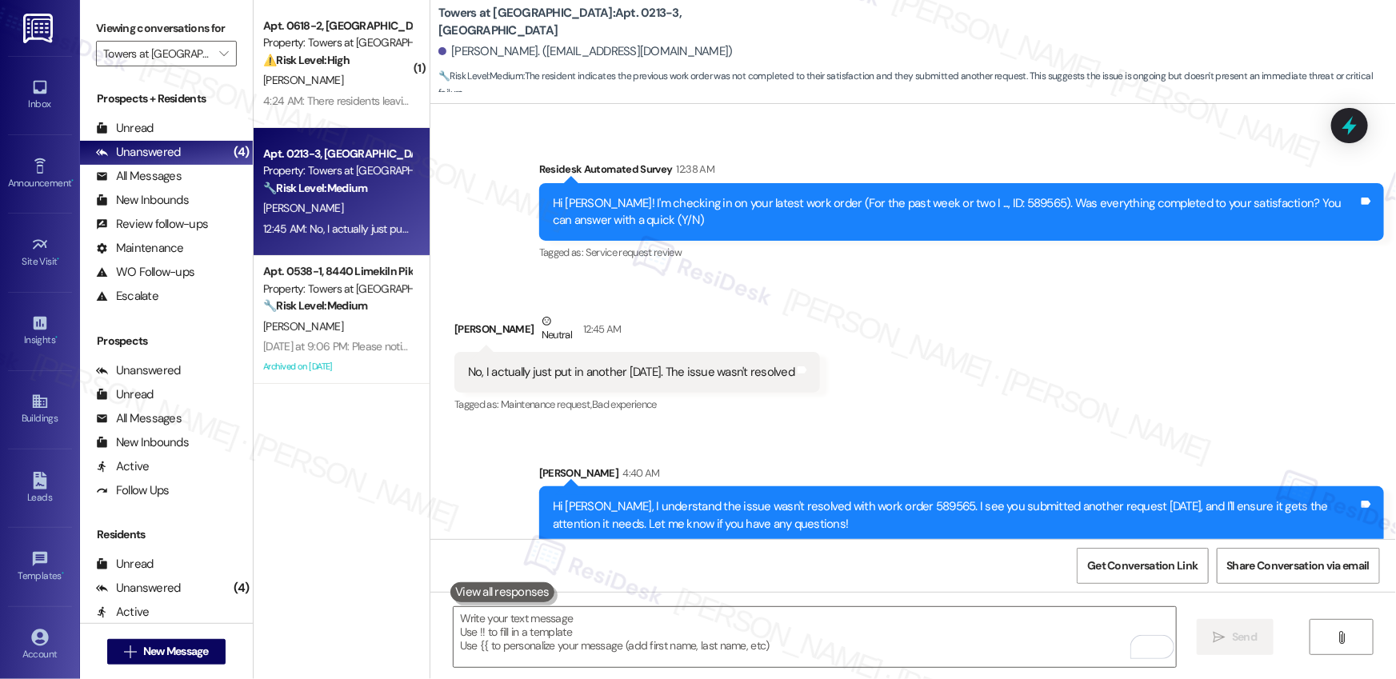
click at [350, 322] on div "[PERSON_NAME]" at bounding box center [337, 327] width 151 height 20
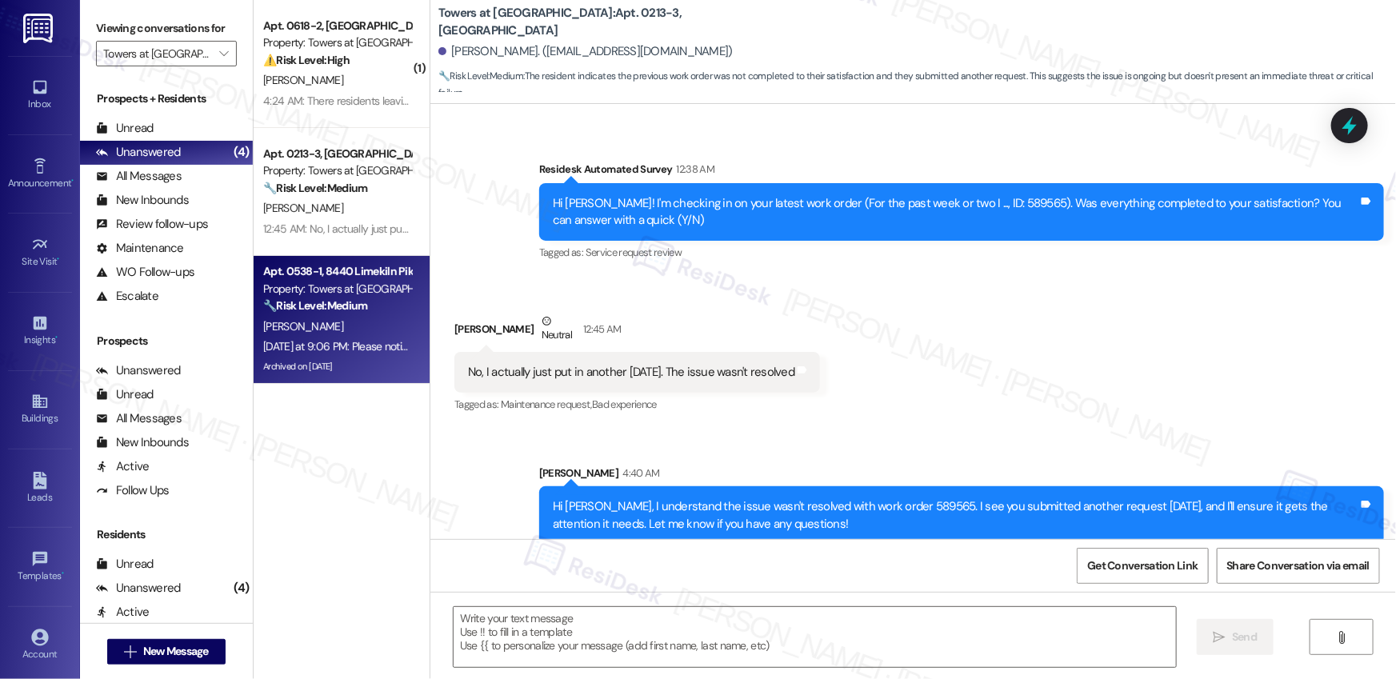
type textarea "Fetching suggested responses. Please feel free to read through the conversation…"
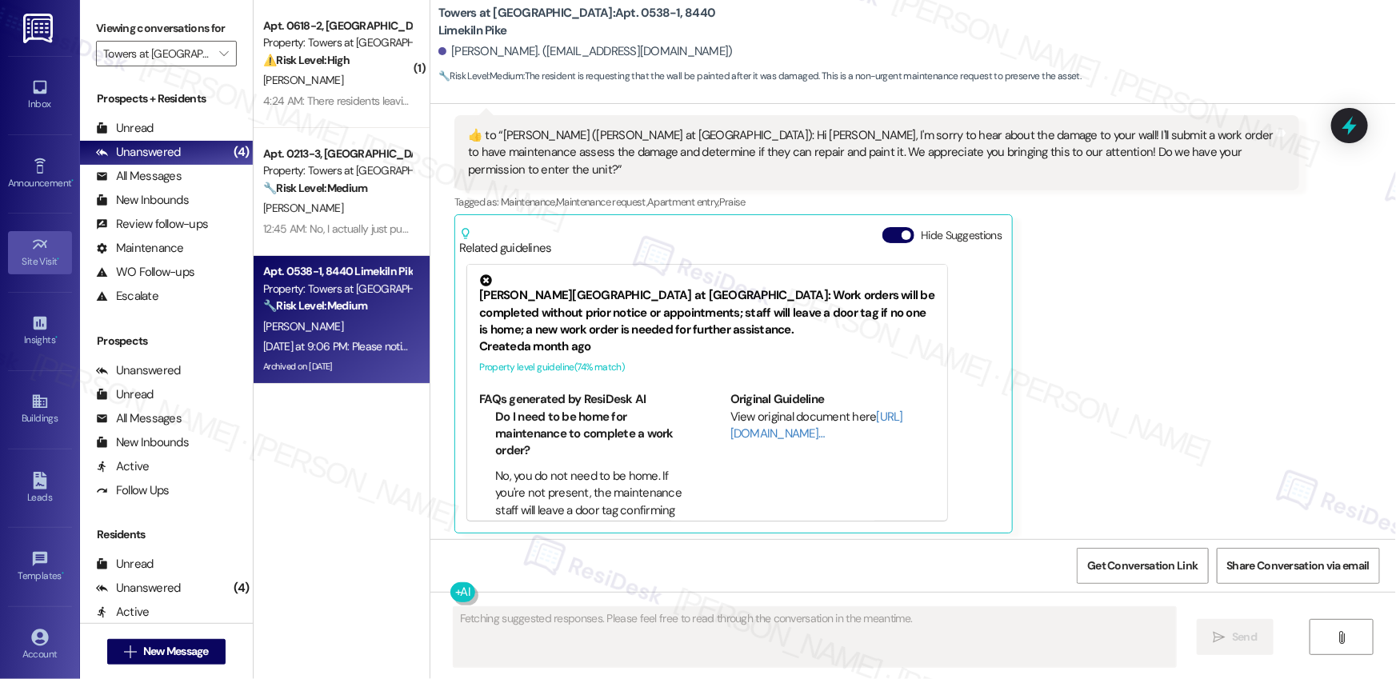
scroll to position [35104, 0]
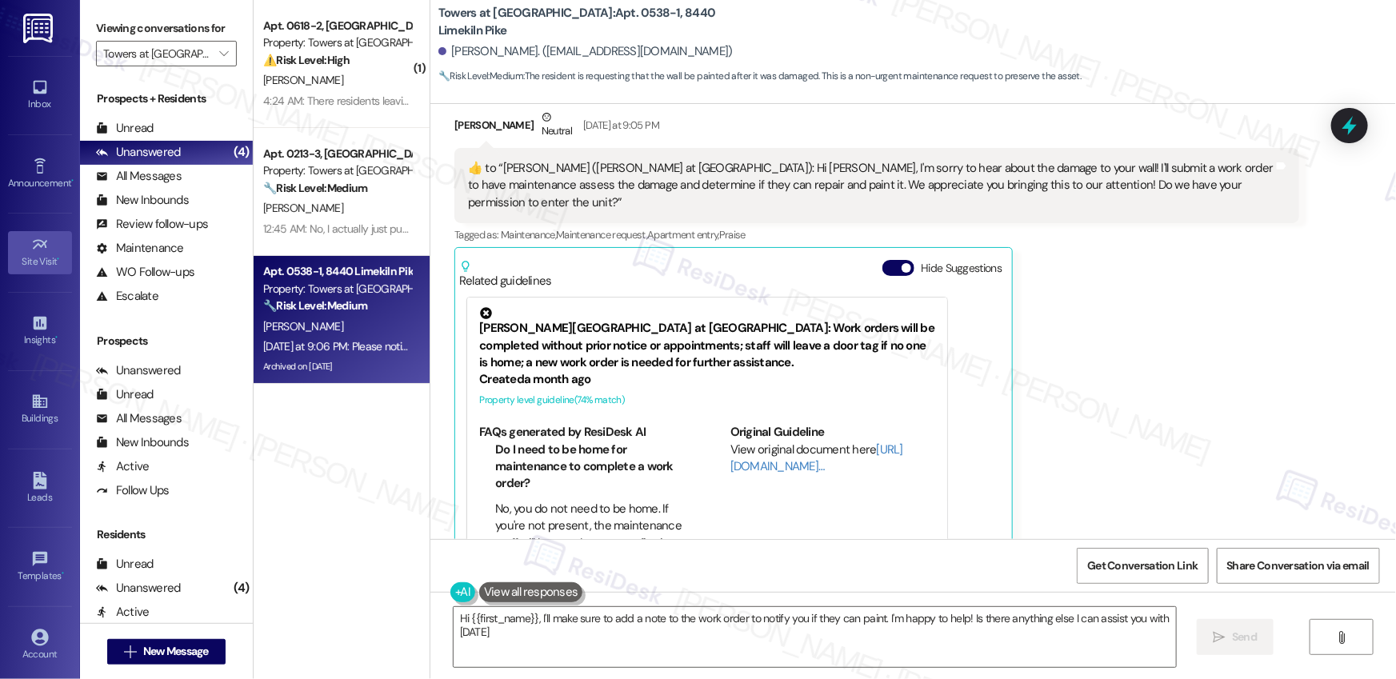
type textarea "Hi {{first_name}}, I'll make sure to add a note to the work order to notify you…"
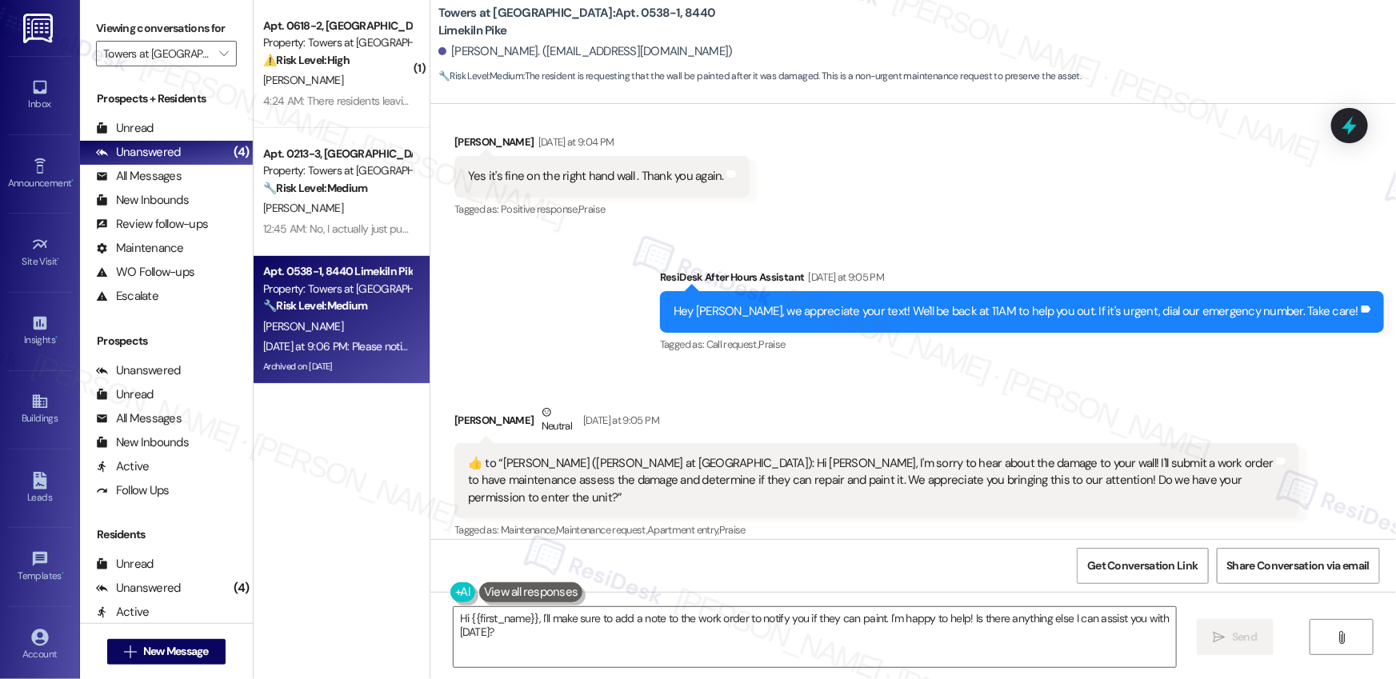
click at [890, 555] on button "Hide Suggestions" at bounding box center [898, 563] width 32 height 16
click at [890, 555] on button "Show suggestions" at bounding box center [895, 563] width 32 height 16
click at [889, 555] on button "Hide Suggestions" at bounding box center [898, 563] width 32 height 16
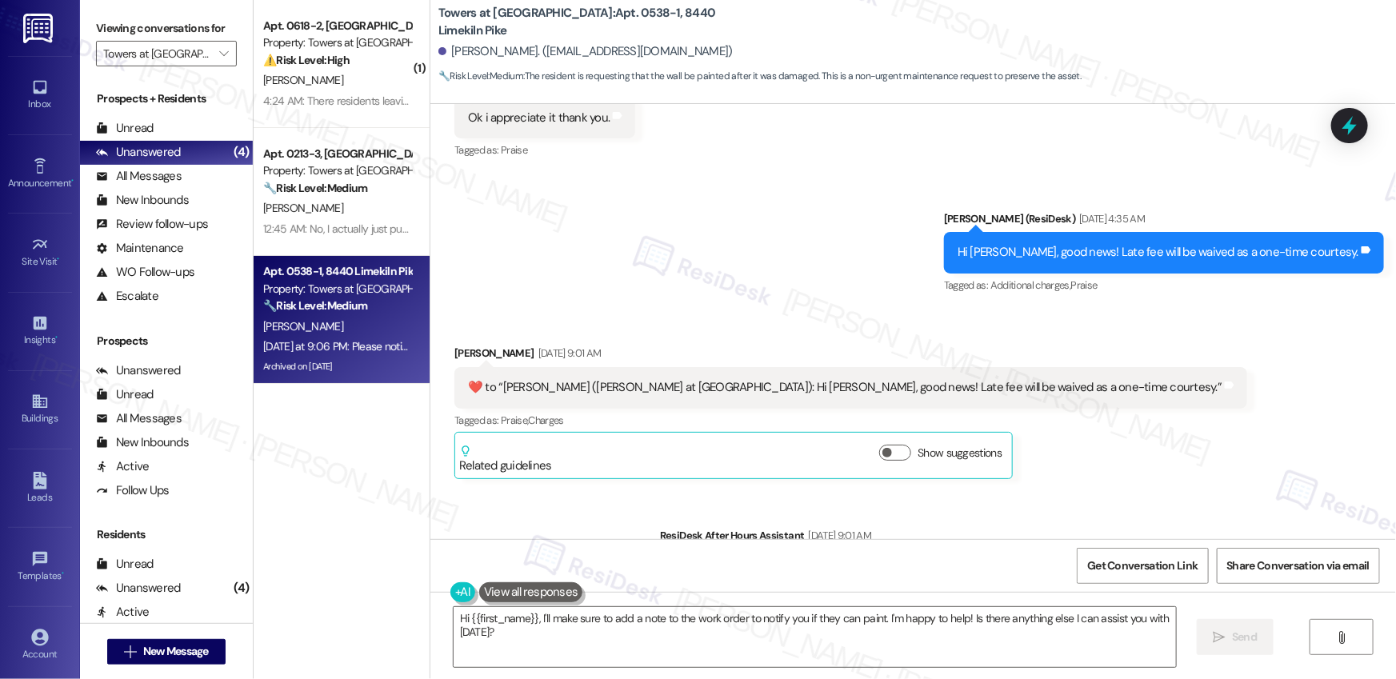
scroll to position [34250, 0]
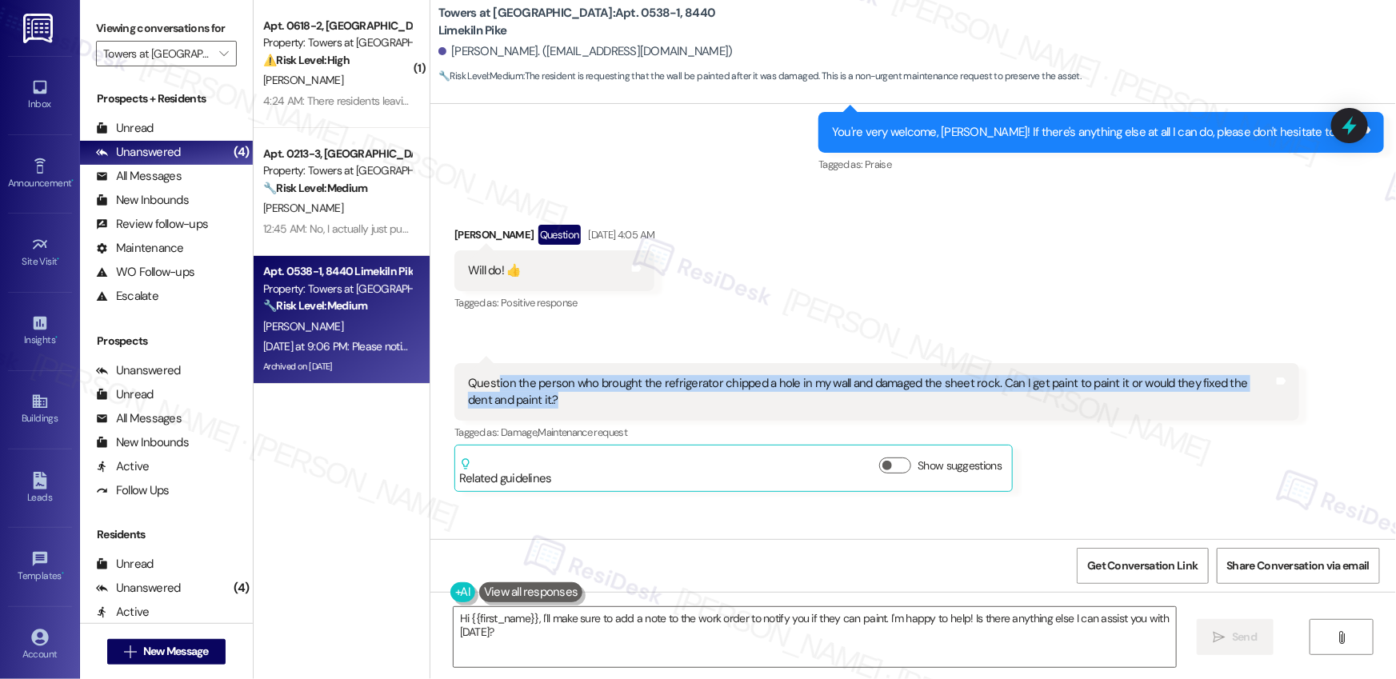
drag, startPoint x: 487, startPoint y: 247, endPoint x: 721, endPoint y: 266, distance: 234.4
click at [721, 375] on div "Question the person who brought the refrigerator chipped a hole in my wall and …" at bounding box center [871, 392] width 806 height 34
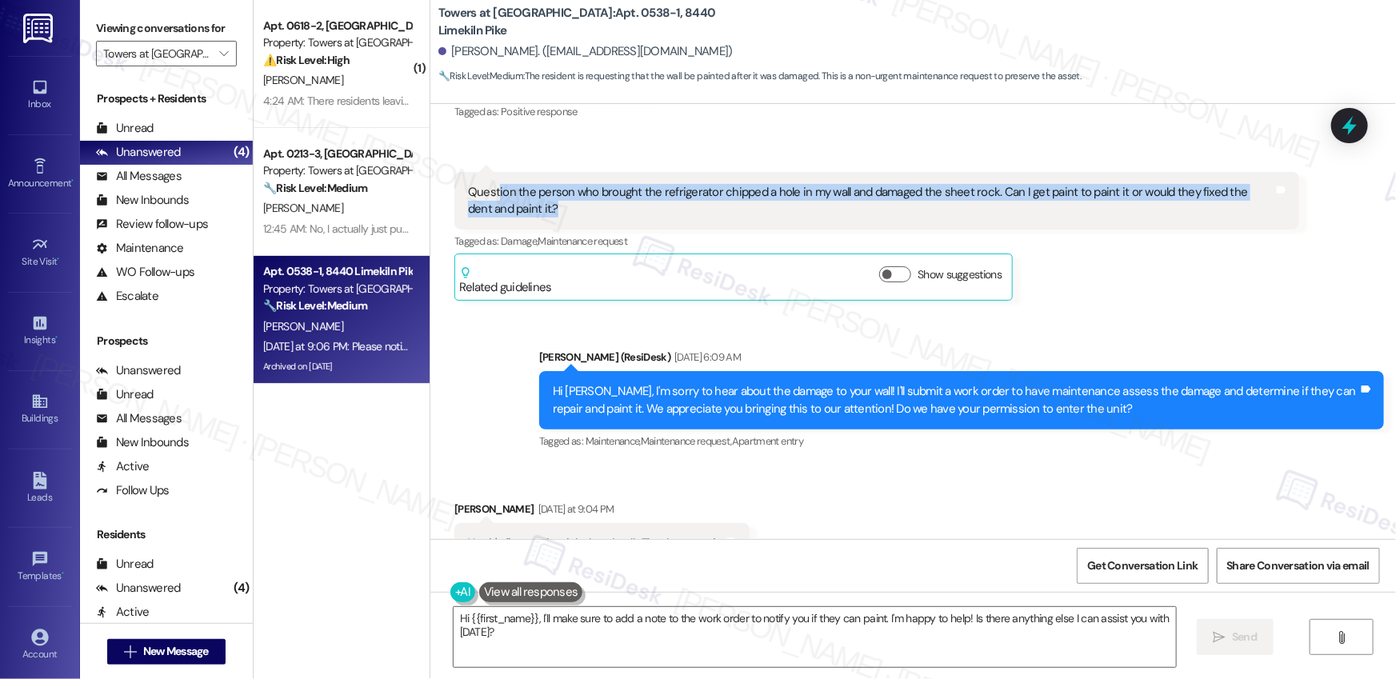
scroll to position [34444, 0]
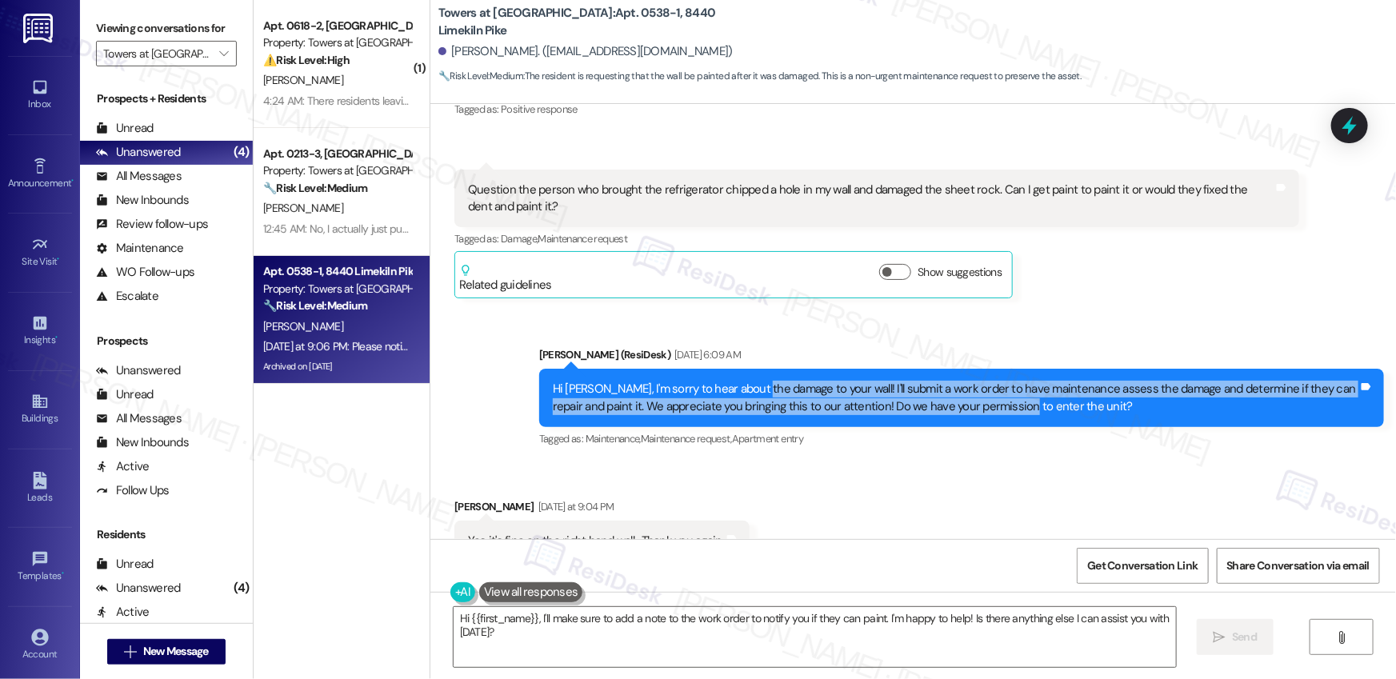
drag, startPoint x: 747, startPoint y: 258, endPoint x: 1005, endPoint y: 270, distance: 257.9
click at [1005, 381] on div "Hi [PERSON_NAME], I'm sorry to hear about the damage to your wall! I'll submit …" at bounding box center [956, 398] width 806 height 34
click at [665, 381] on div "Hi [PERSON_NAME], I'm sorry to hear about the damage to your wall! I'll submit …" at bounding box center [956, 398] width 806 height 34
drag, startPoint x: 542, startPoint y: 252, endPoint x: 1095, endPoint y: 274, distance: 553.3
click at [1095, 381] on div "Hi [PERSON_NAME], I'm sorry to hear about the damage to your wall! I'll submit …" at bounding box center [956, 398] width 806 height 34
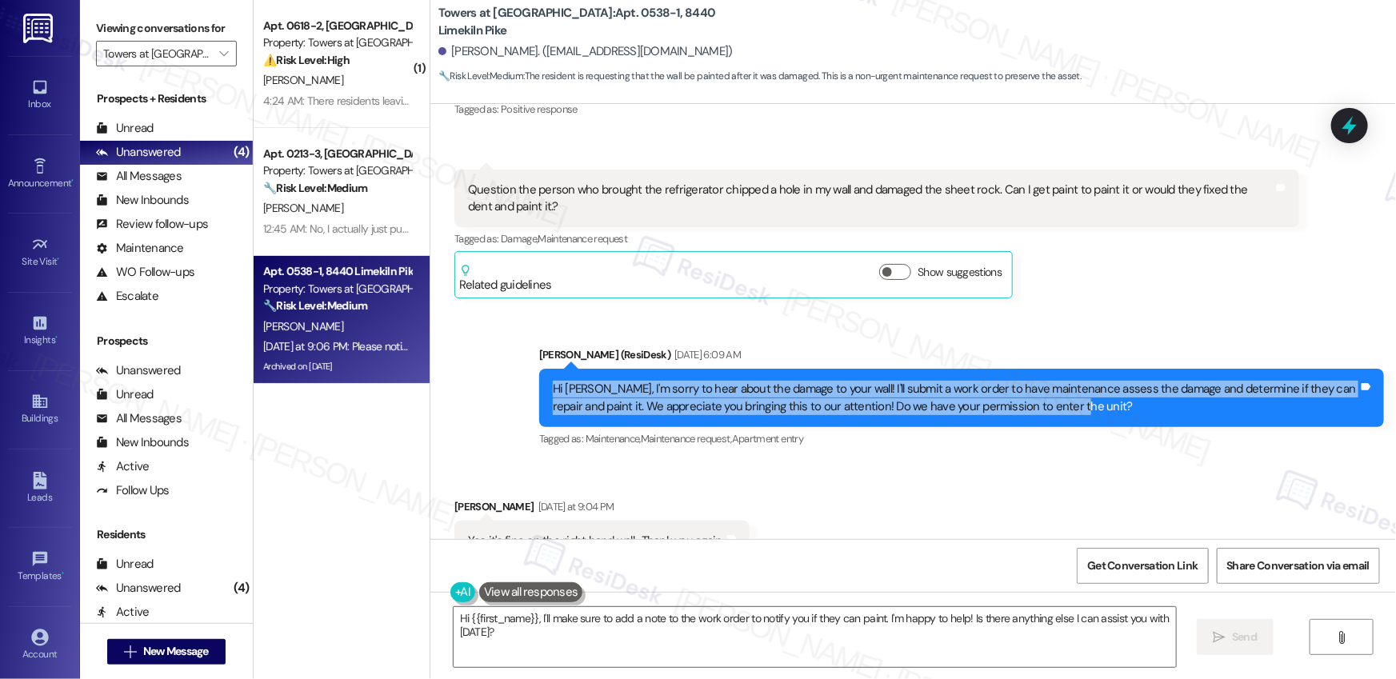
click at [810, 381] on div "Hi [PERSON_NAME], I'm sorry to hear about the damage to your wall! I'll submit …" at bounding box center [956, 398] width 806 height 34
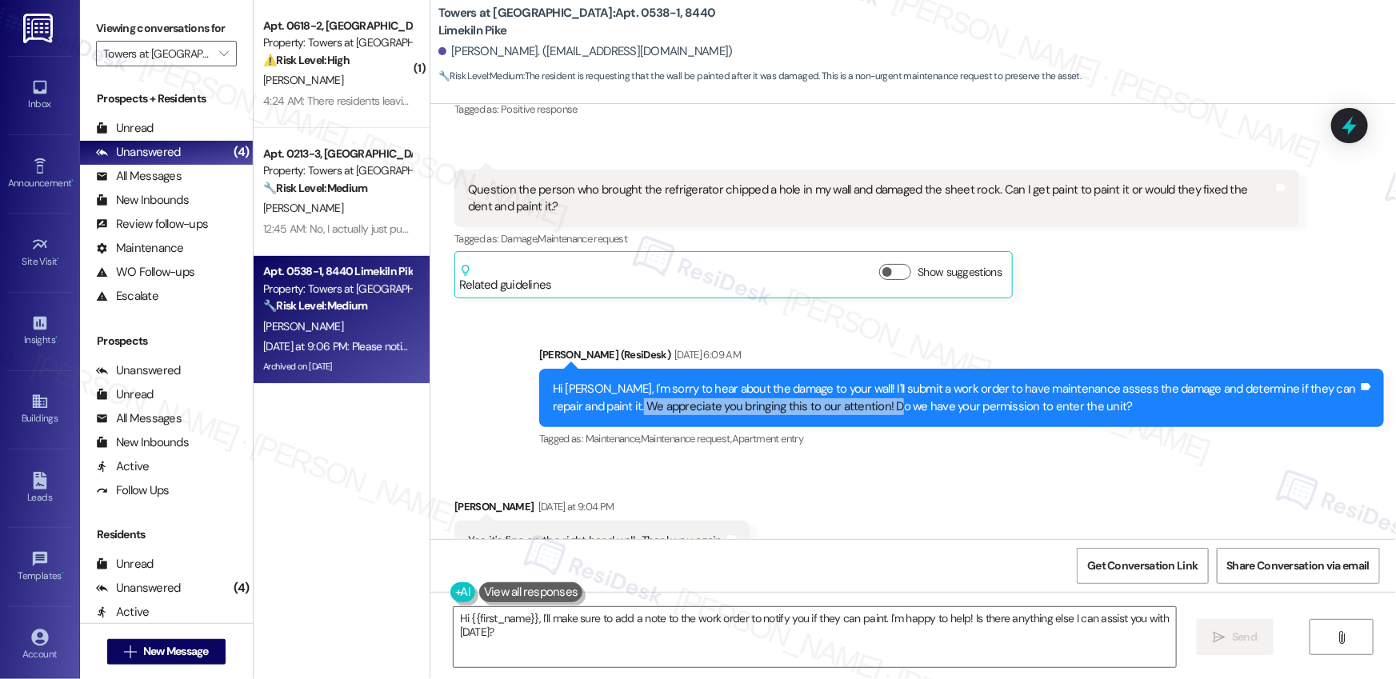
drag, startPoint x: 626, startPoint y: 277, endPoint x: 875, endPoint y: 276, distance: 249.6
click at [875, 381] on div "Hi [PERSON_NAME], I'm sorry to hear about the damage to your wall! I'll submit …" at bounding box center [956, 398] width 806 height 34
click at [878, 381] on div "Hi [PERSON_NAME], I'm sorry to hear about the damage to your wall! I'll submit …" at bounding box center [956, 398] width 806 height 34
drag, startPoint x: 825, startPoint y: 273, endPoint x: 1013, endPoint y: 286, distance: 188.5
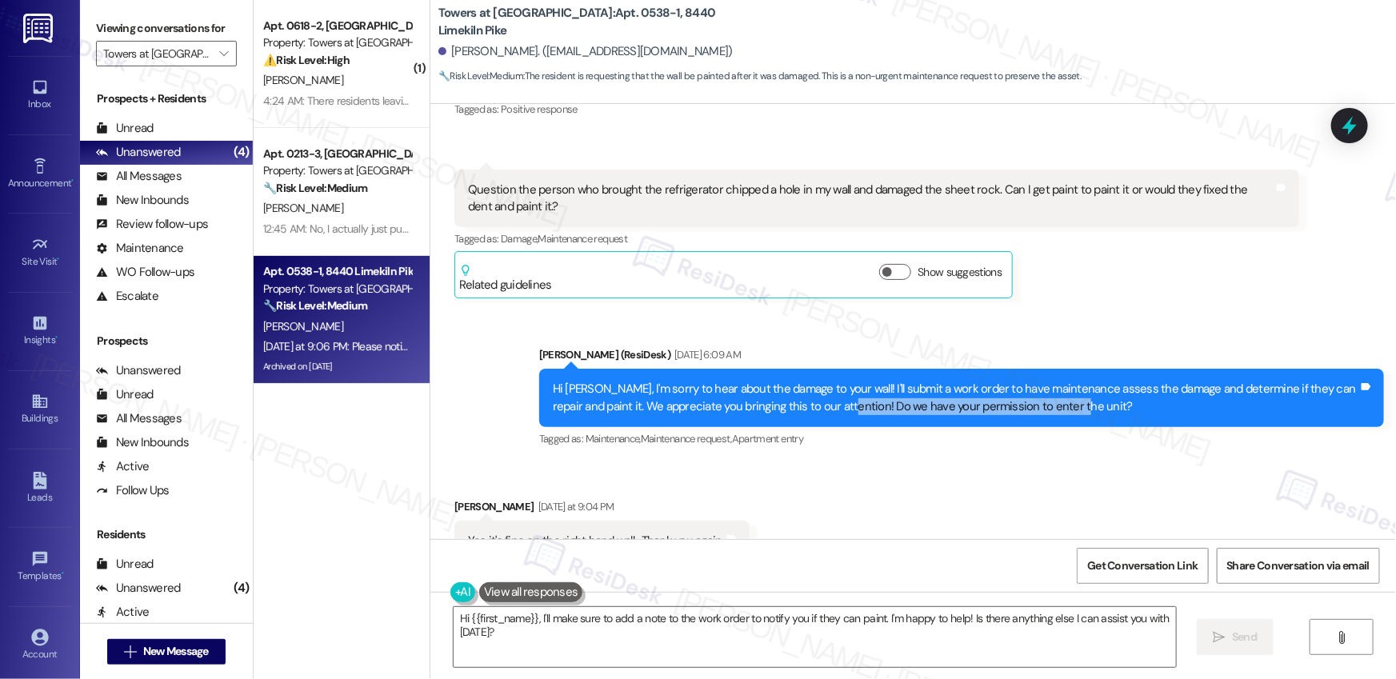
click at [1013, 369] on div "Hi Linda, I'm sorry to hear about the damage to your wall! I'll submit a work o…" at bounding box center [961, 398] width 845 height 58
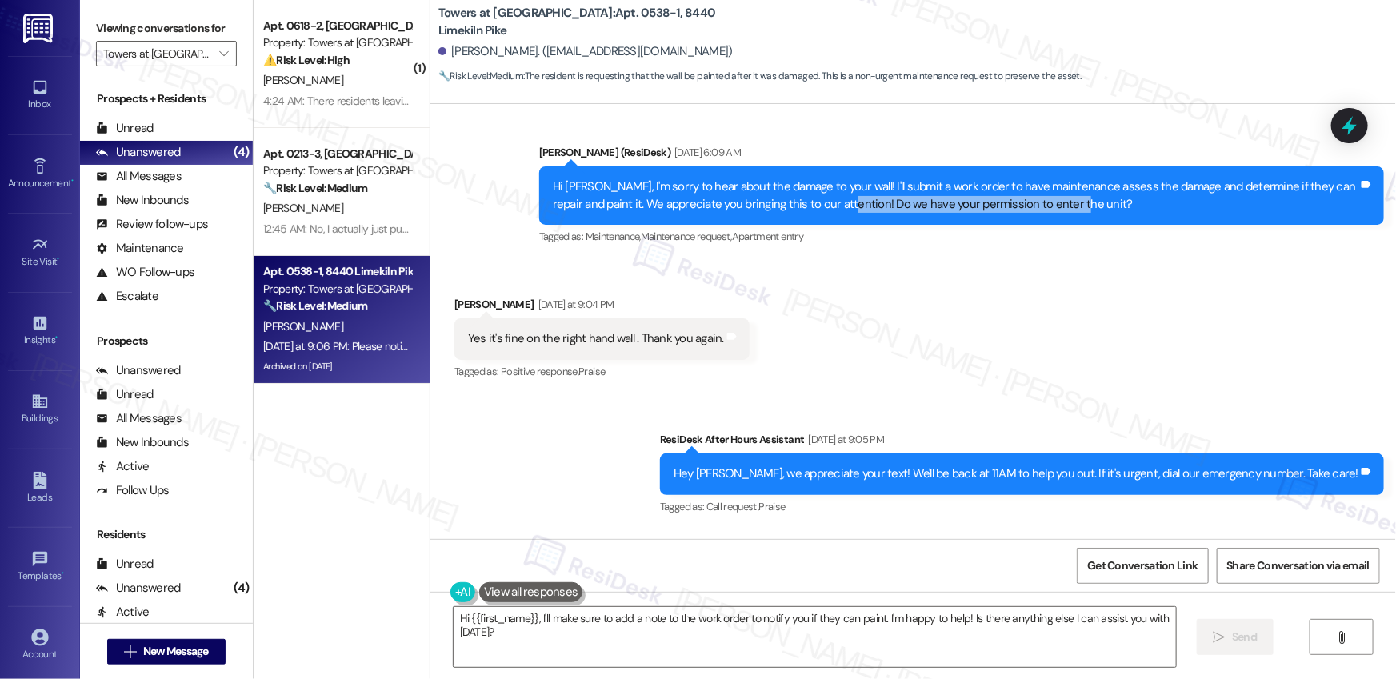
scroll to position [34340, 0]
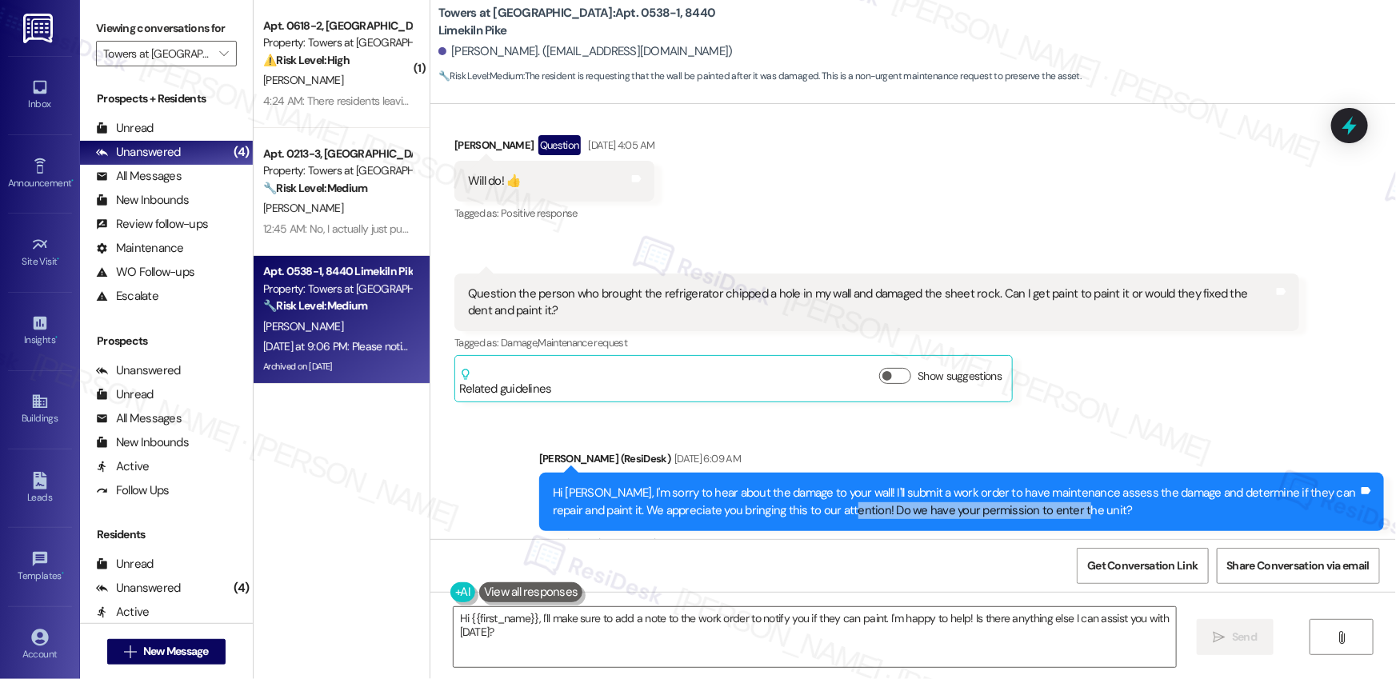
click at [513, 23] on b "Towers at Wyncote: Apt. 0538-1, 8440 Limekiln Pike" at bounding box center [598, 22] width 320 height 34
copy b "Wyncote"
drag, startPoint x: 561, startPoint y: 22, endPoint x: 598, endPoint y: 22, distance: 37.6
click at [598, 22] on b "Towers at Wyncote: Apt. 0538-1, 8440 Limekiln Pike" at bounding box center [598, 22] width 320 height 34
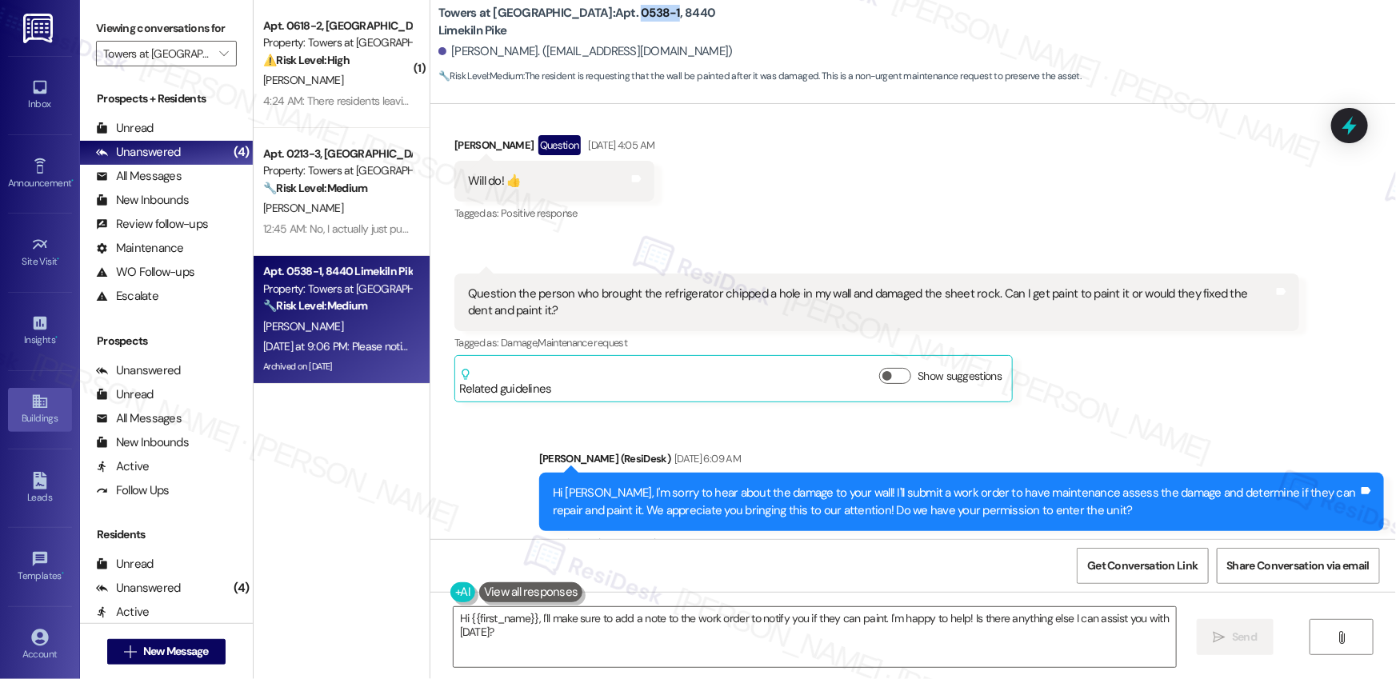
copy b "0538-1"
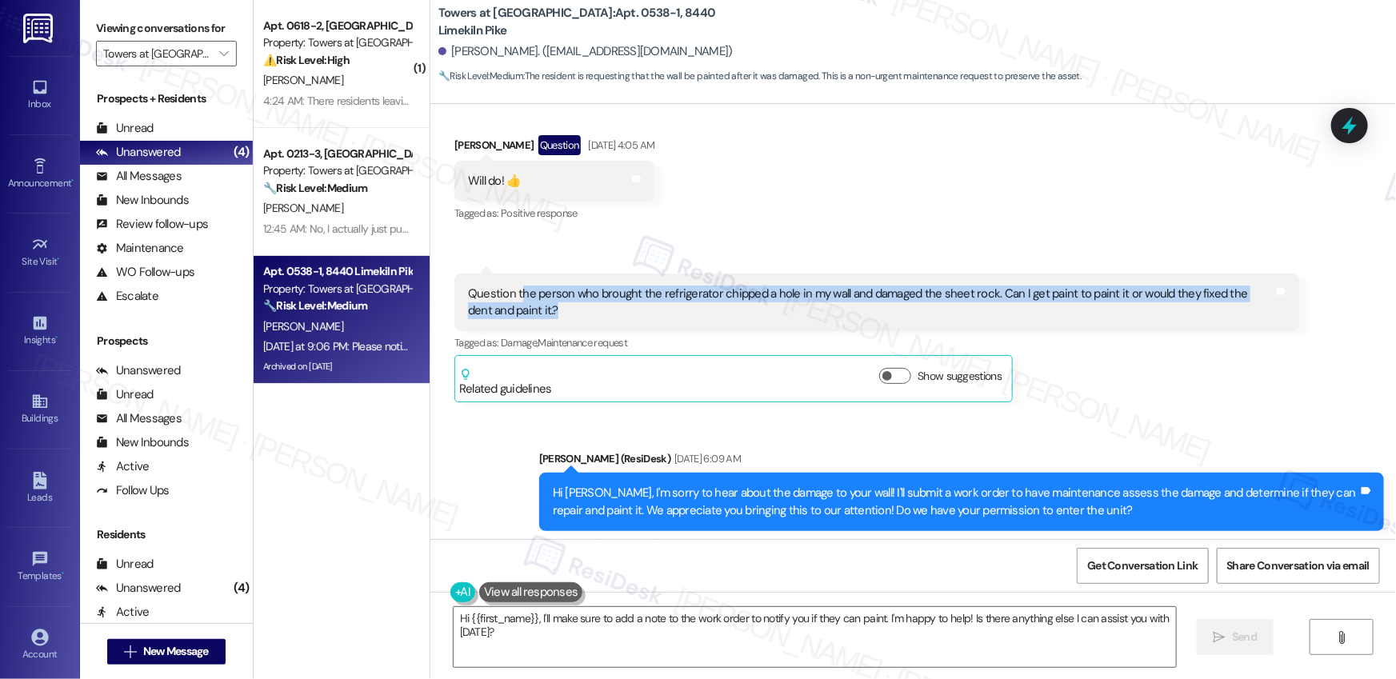
drag, startPoint x: 509, startPoint y: 160, endPoint x: 533, endPoint y: 174, distance: 28.0
click at [533, 286] on div "Question the person who brought the refrigerator chipped a hole in my wall and …" at bounding box center [871, 303] width 806 height 34
copy div "he person who brought the refrigerator chipped a hole in my wall and damaged th…"
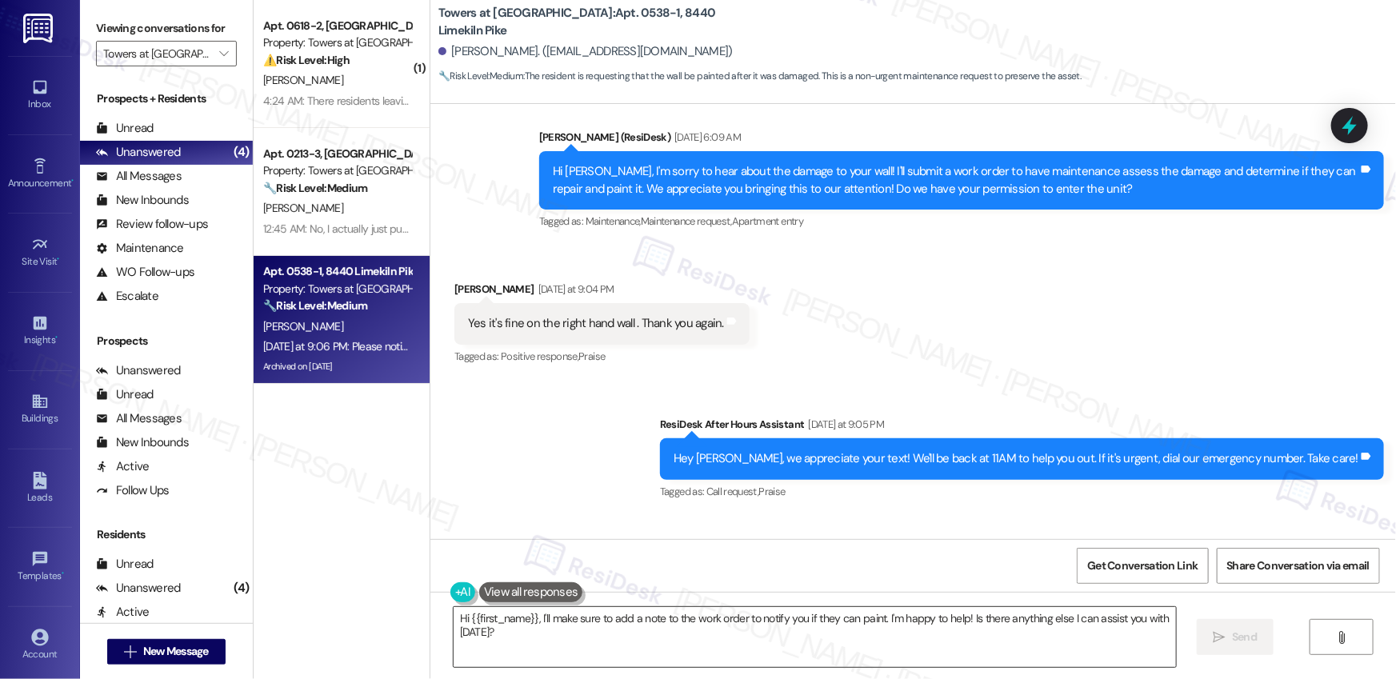
scroll to position [34980, 0]
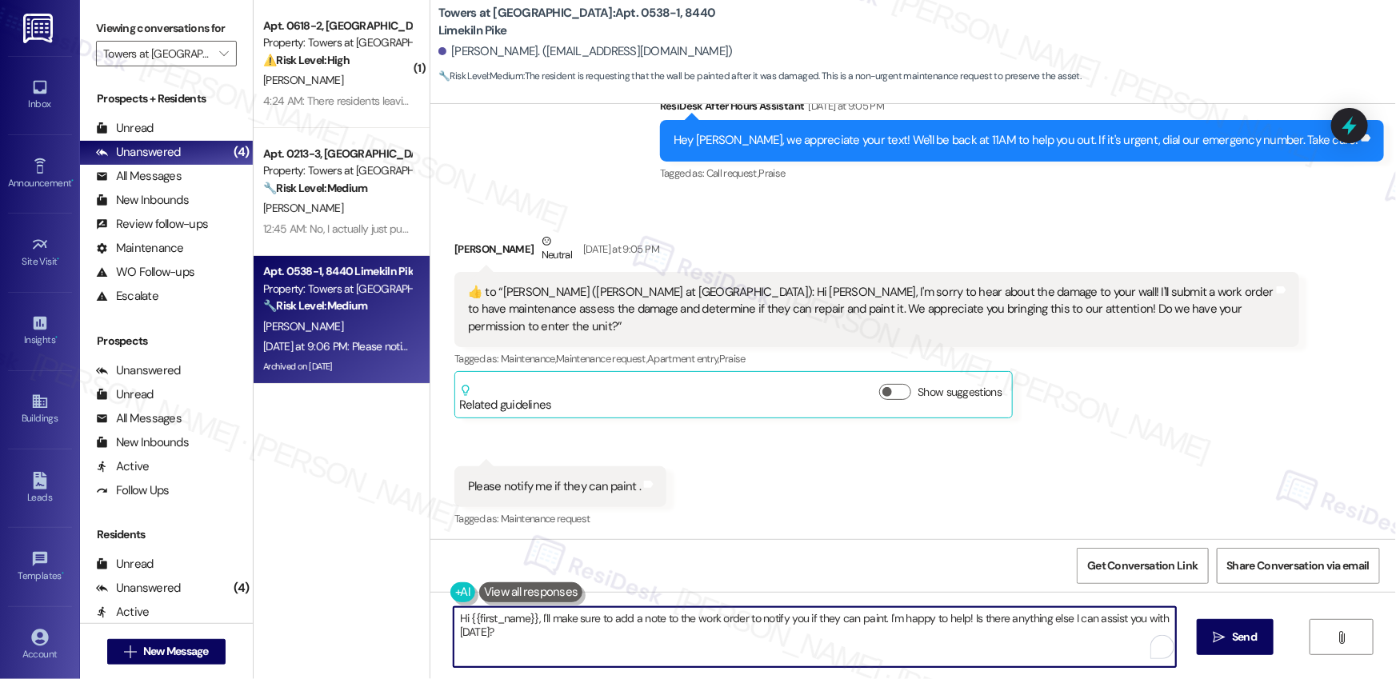
click at [600, 632] on textarea "Hi {{first_name}}, I'll make sure to add a note to the work order to notify you…" at bounding box center [815, 637] width 722 height 60
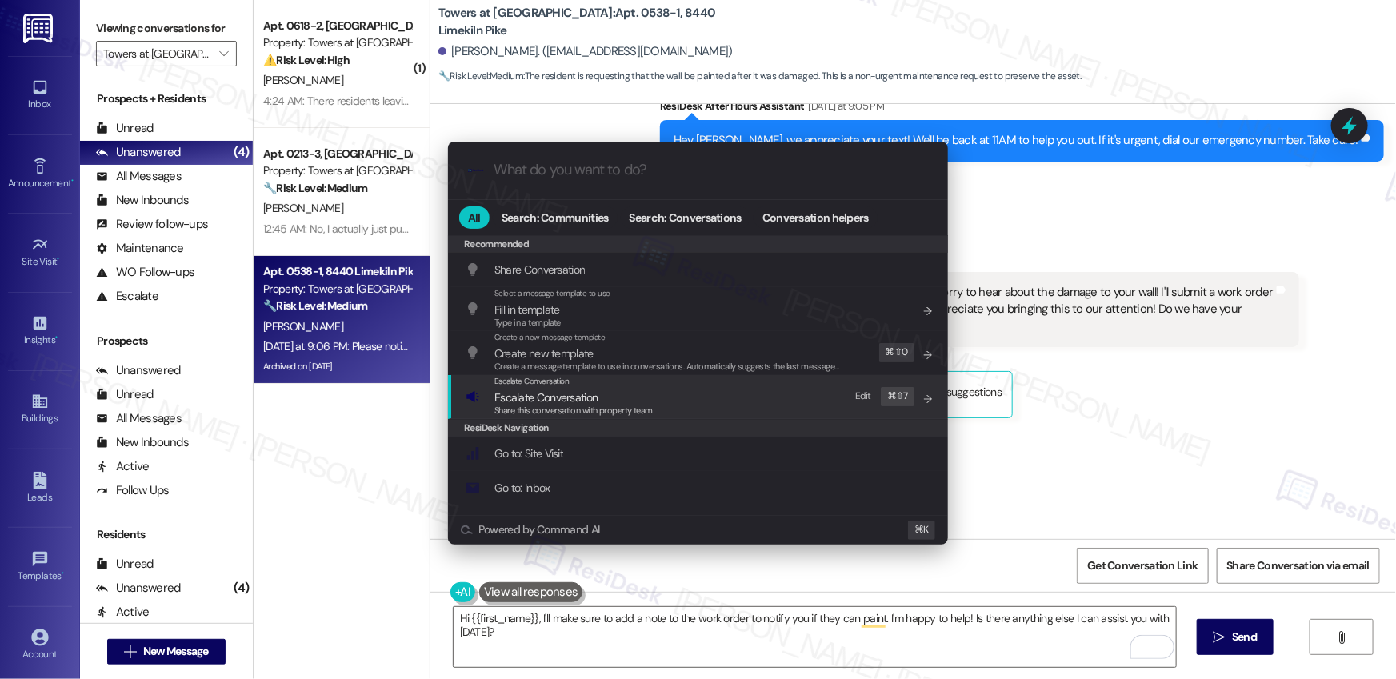
click at [611, 404] on div "Share this conversation with property team" at bounding box center [573, 411] width 158 height 14
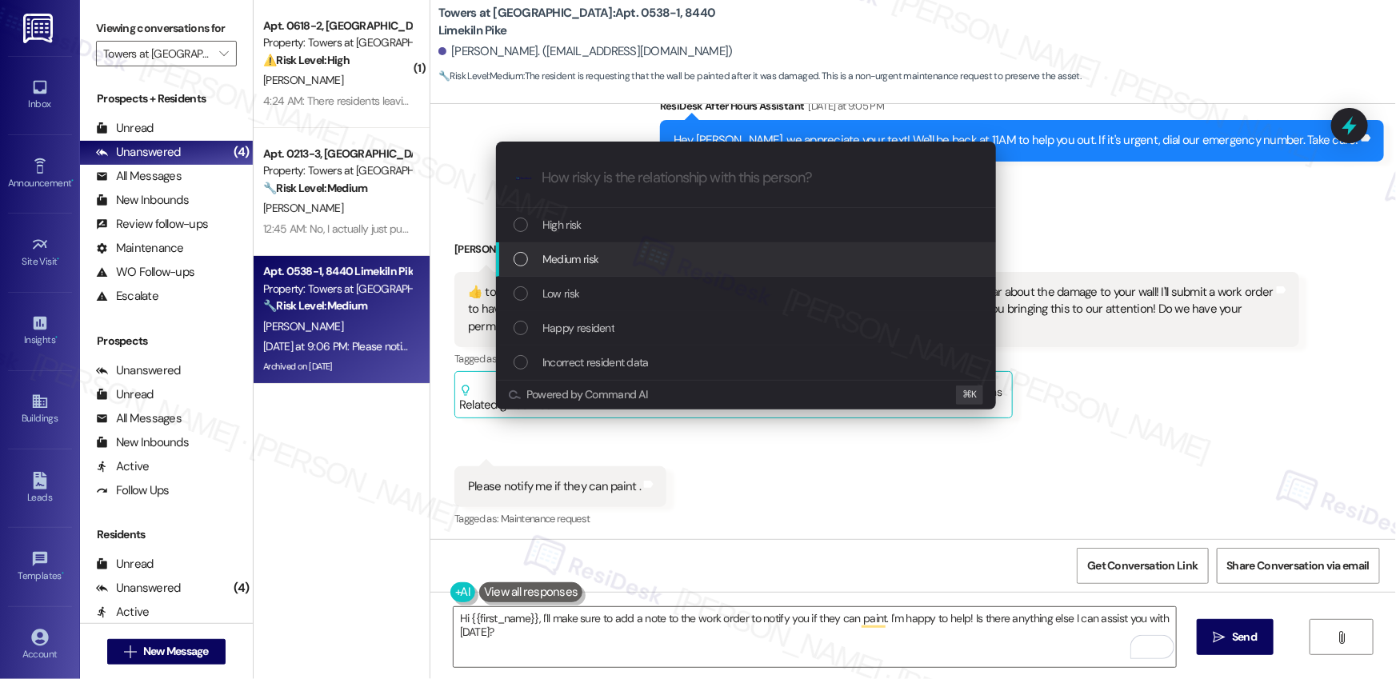
click at [570, 250] on span "Medium risk" at bounding box center [570, 259] width 56 height 18
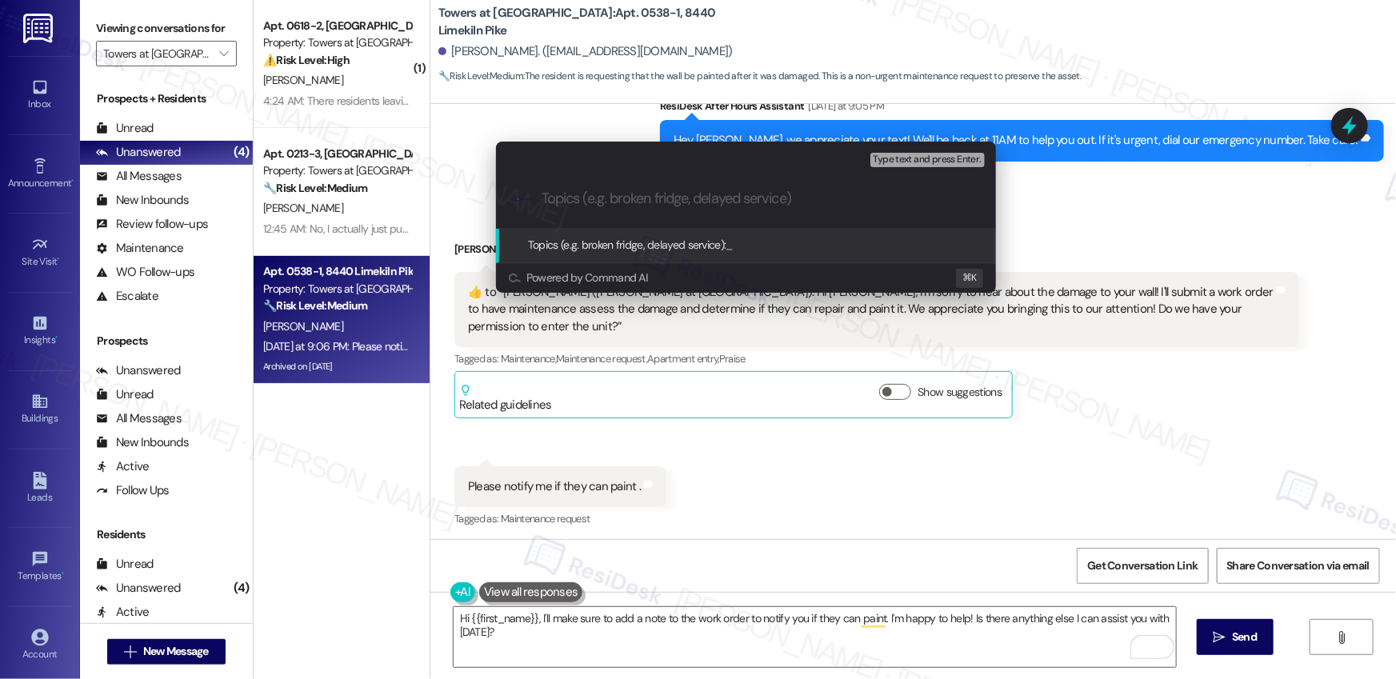
paste input "Work order submitted by Residesk | Work Order #590062 - Wall Chip"
type input "Work order submitted by Residesk | Work Order #590062 - Wall Chip"
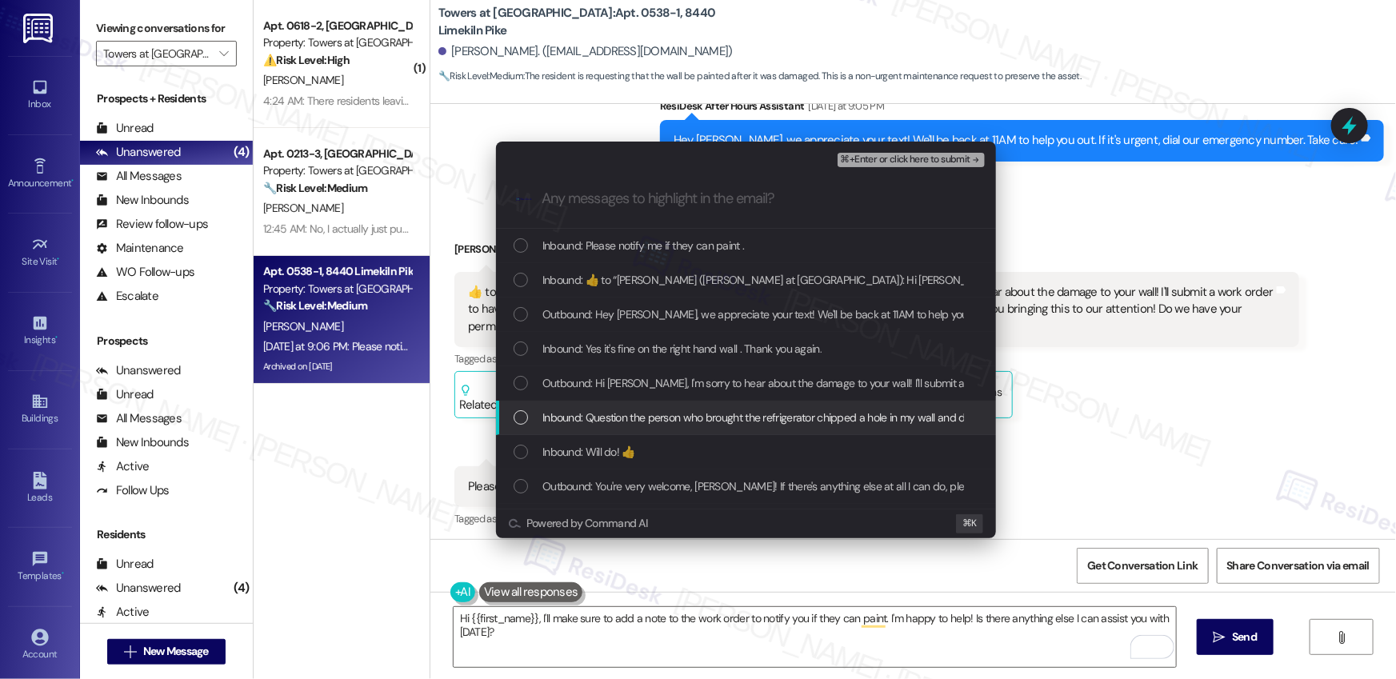
click at [622, 423] on span "Inbound: Question the person who brought the refrigerator chipped a hole in my …" at bounding box center [964, 418] width 845 height 18
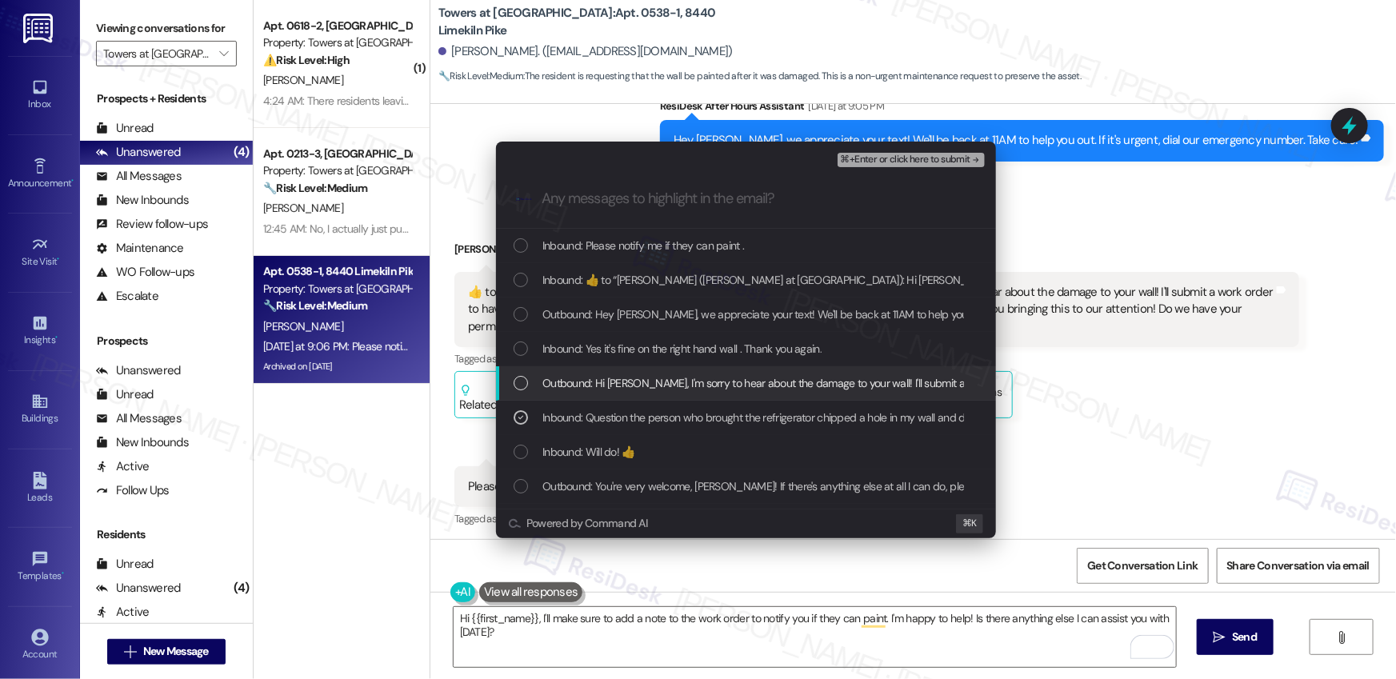
click at [646, 382] on span "Outbound: Hi Linda, I'm sorry to hear about the damage to your wall! I'll submi…" at bounding box center [1203, 383] width 1322 height 18
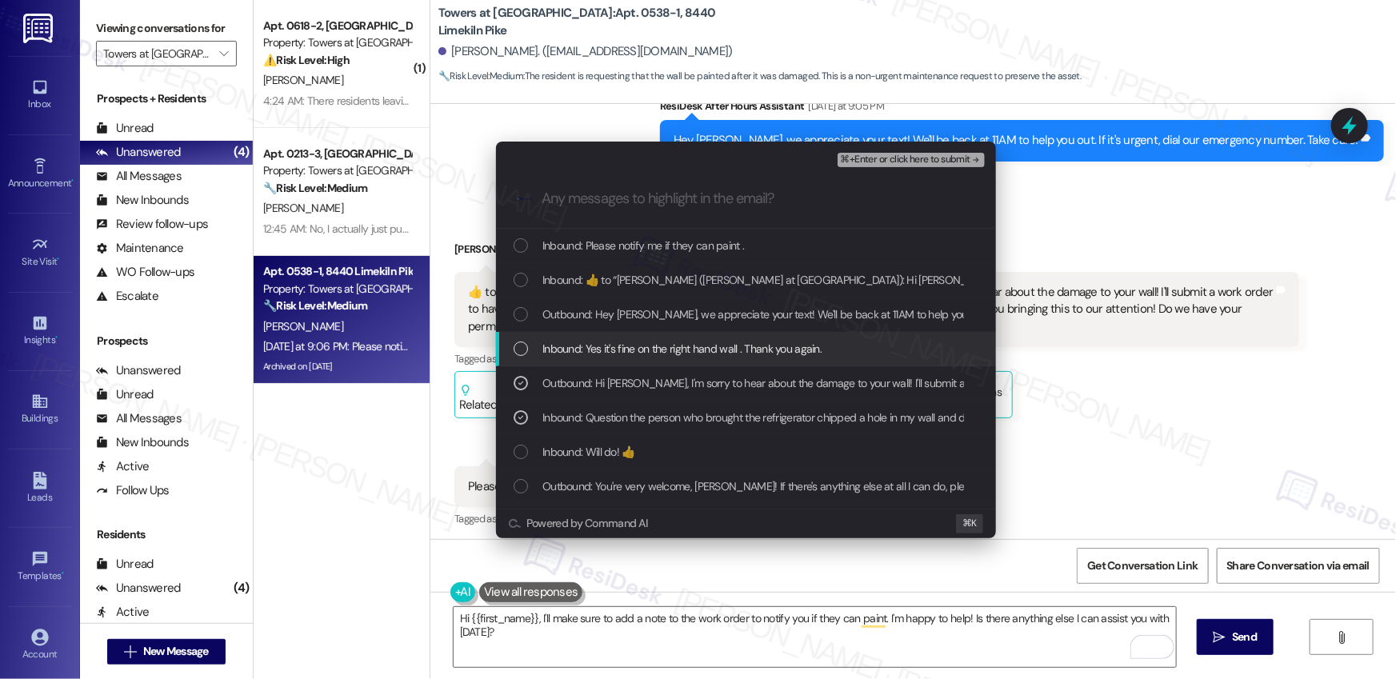
click at [640, 353] on span "Inbound: Yes it's fine on the right hand wall . Thank you again." at bounding box center [681, 349] width 279 height 18
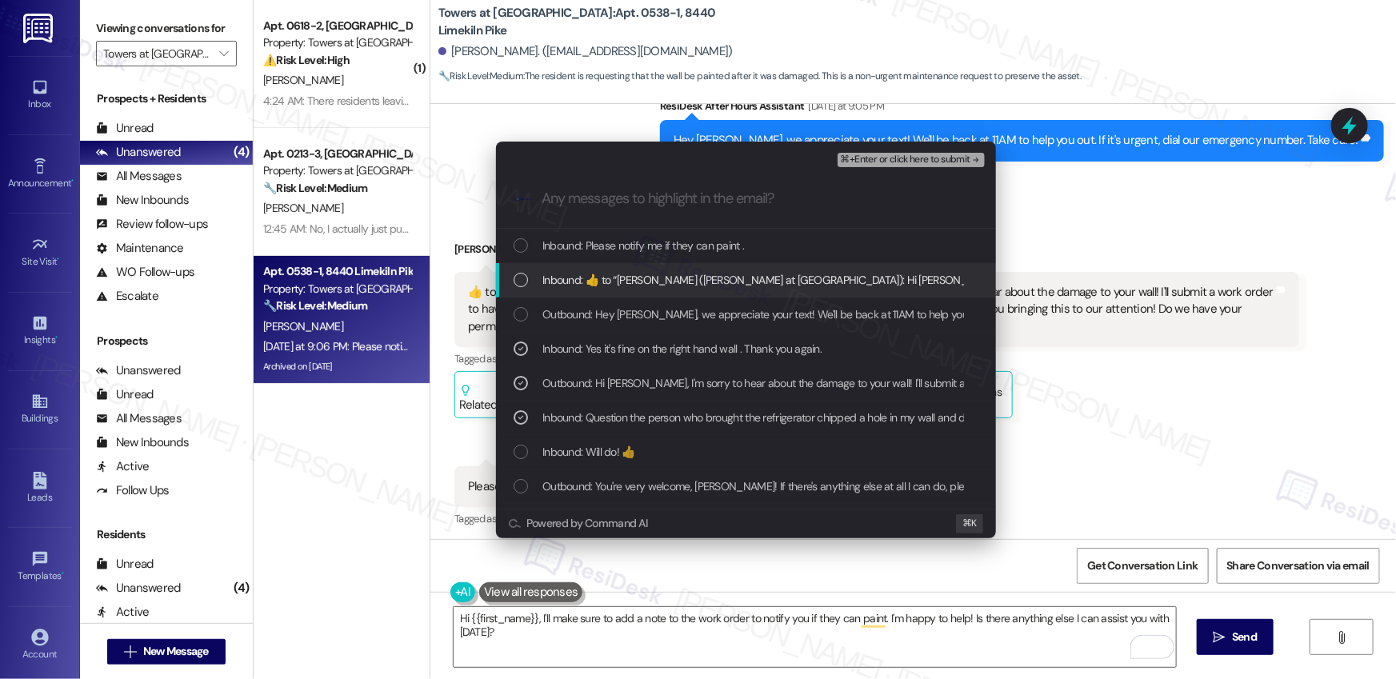
click at [655, 276] on span "Inbound:  ​👍​ to “ Emily (Towers at Wyncote): Hi Linda, I'm sorry to hear about…" at bounding box center [1360, 280] width 1637 height 18
click at [637, 271] on span "Inbound:  ​👍​ to “ Emily (Towers at Wyncote): Hi Linda, I'm sorry to hear about…" at bounding box center [1360, 280] width 1637 height 18
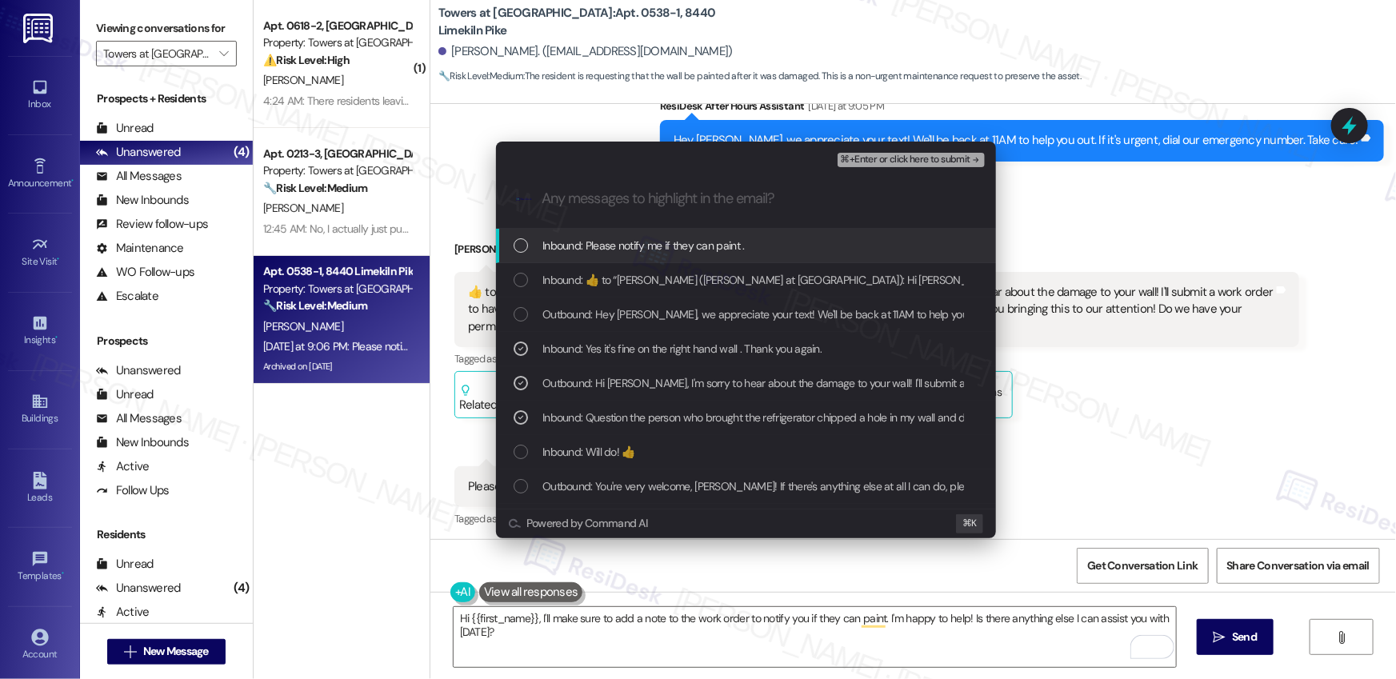
click at [635, 239] on span "Inbound: Please notify me if they can paint ." at bounding box center [643, 246] width 202 height 18
click at [955, 158] on span "⌘+Enter or click here to submit" at bounding box center [906, 159] width 130 height 11
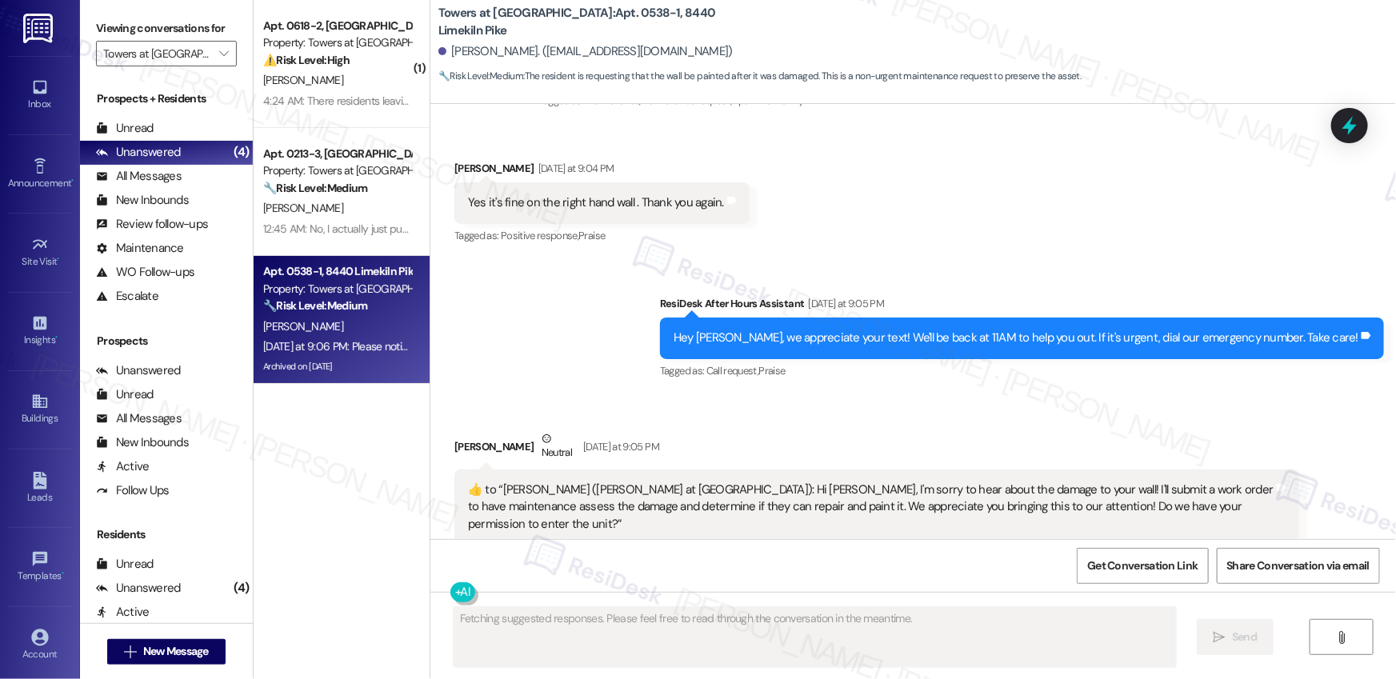
scroll to position [35252, 0]
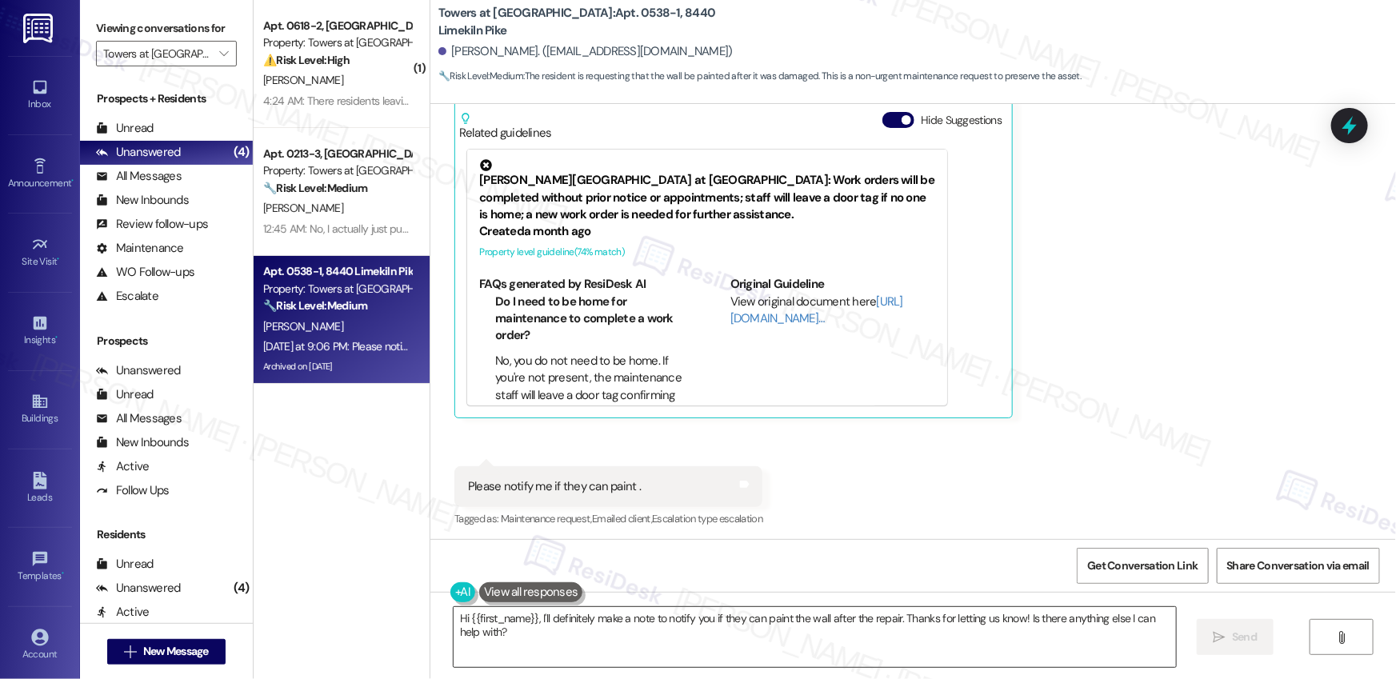
click at [547, 634] on textarea "Hi {{first_name}}, I'll definitely make a note to notify you if they can paint …" at bounding box center [815, 637] width 722 height 60
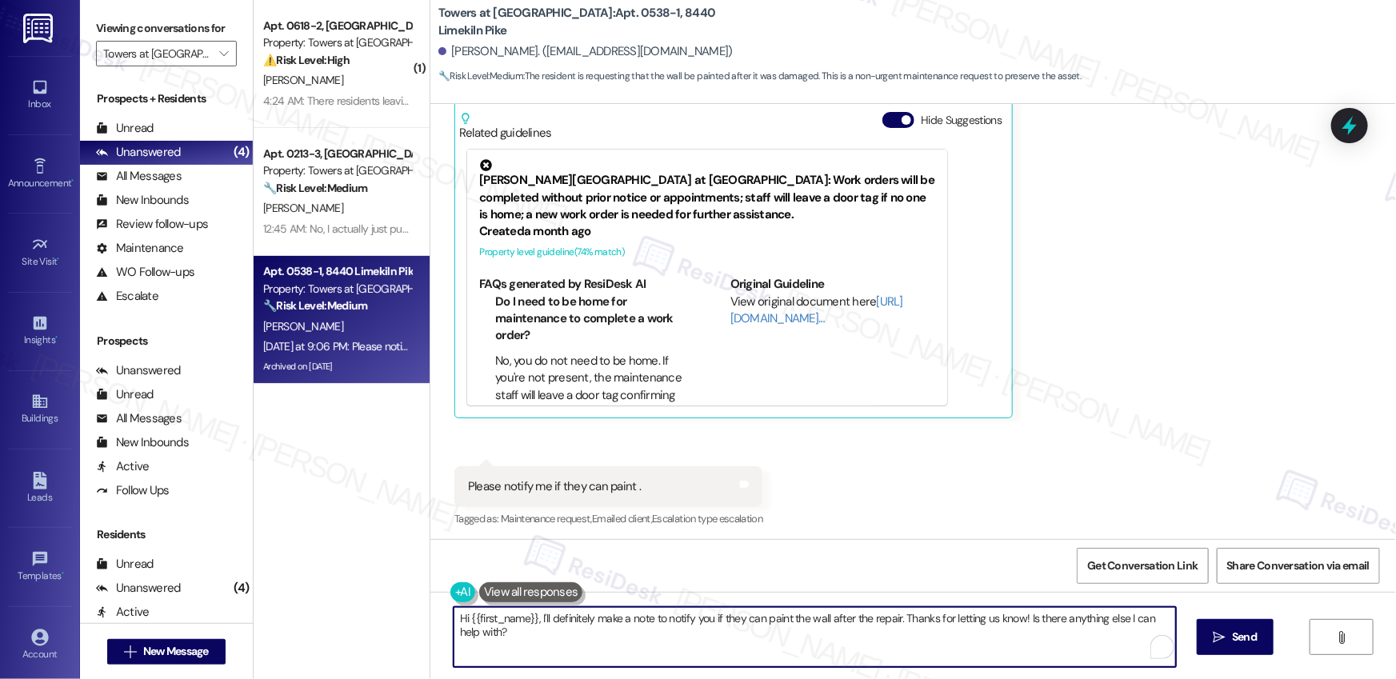
click at [547, 634] on textarea "Hi {{first_name}}, I'll definitely make a note to notify you if they can paint …" at bounding box center [815, 637] width 722 height 60
click at [568, 625] on textarea "Hi {{first_name}}, I'll definitely make a note to notify you if they can paint …" at bounding box center [815, 637] width 722 height 60
drag, startPoint x: 533, startPoint y: 619, endPoint x: 540, endPoint y: 631, distance: 14.0
click at [540, 631] on textarea "Hi {{first_name}}, I'll definitely make a note to notify you if they can paint …" at bounding box center [815, 637] width 722 height 60
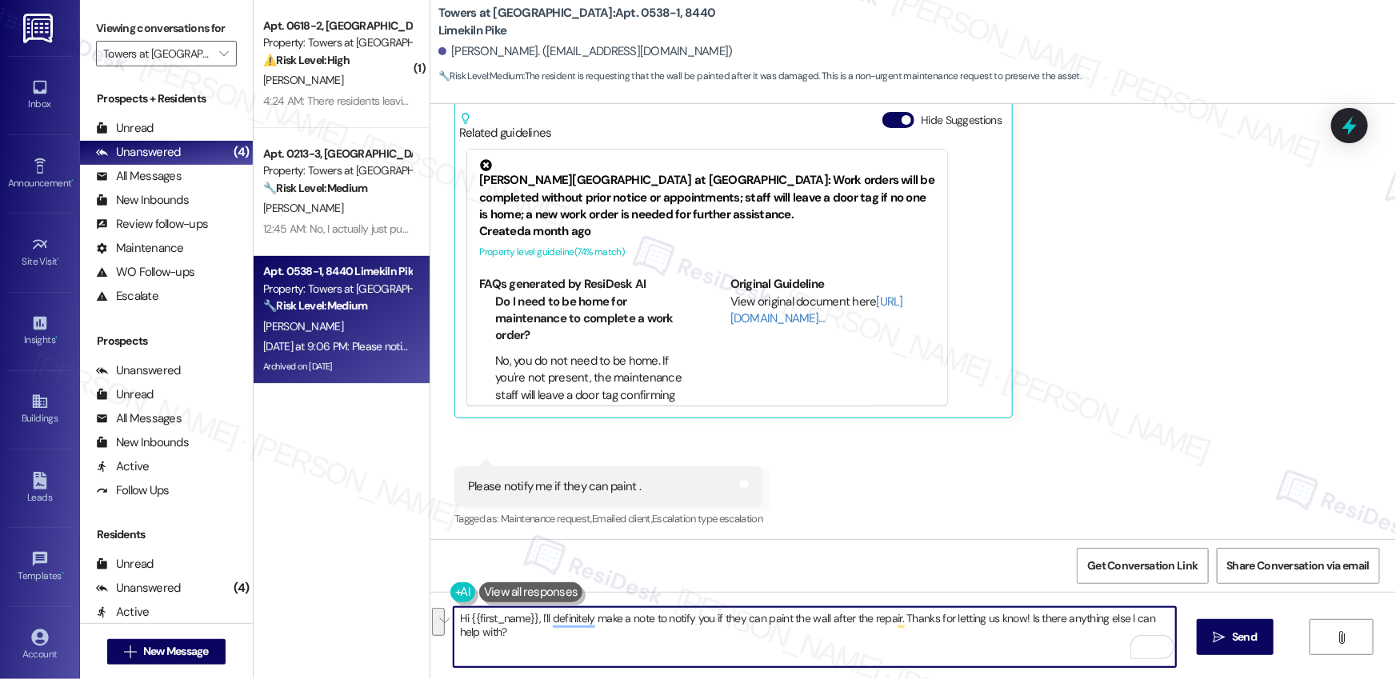
paste textarea "The request has been submitted. Our maintenance team will be in touch soon. Is …"
click at [535, 620] on textarea "Hi {{first_name}}, The request has been submitted. Our maintenance team will be…" at bounding box center [815, 637] width 722 height 60
click at [538, 620] on textarea "Hi {{first_name}}, The request has been submitted. Our maintenance team will be…" at bounding box center [815, 637] width 722 height 60
click at [799, 628] on textarea "Hi {{first_name}}, the request has been submitted. Our maintenance team will be…" at bounding box center [815, 637] width 722 height 60
drag, startPoint x: 1111, startPoint y: 622, endPoint x: 896, endPoint y: 617, distance: 214.5
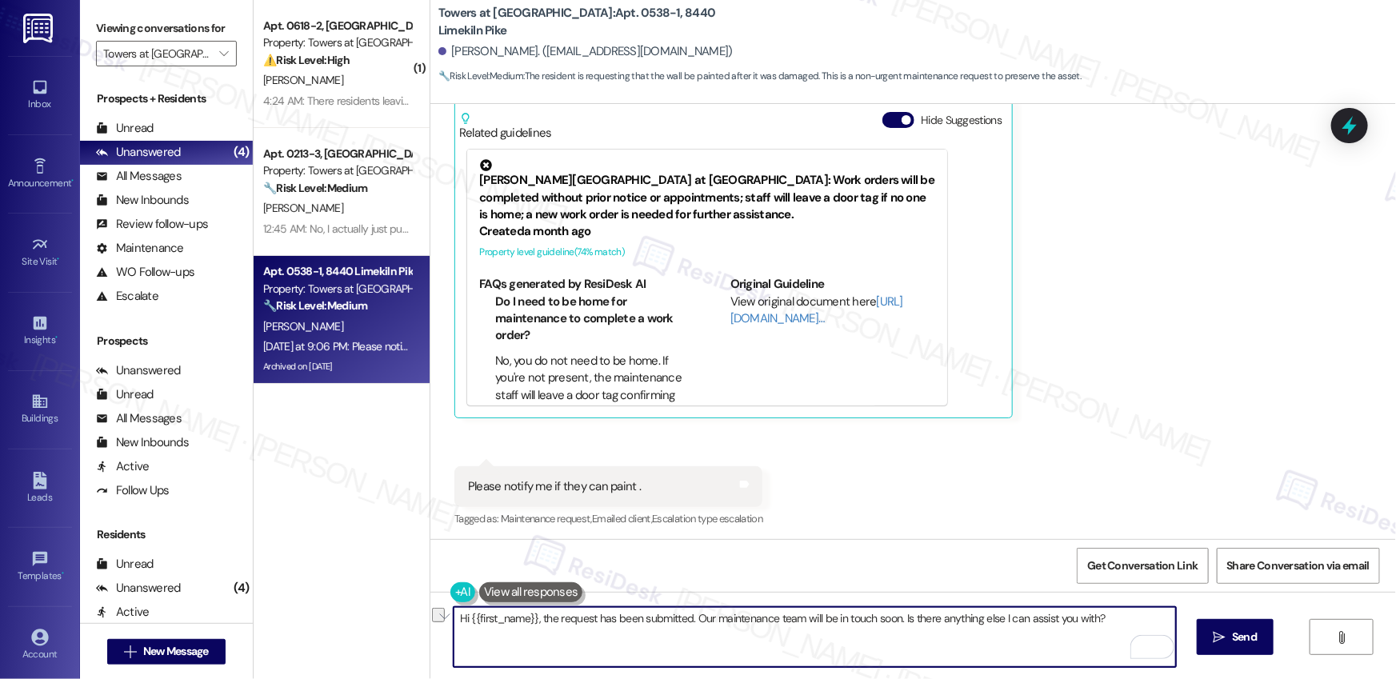
click at [896, 617] on textarea "Hi {{first_name}}, the request has been submitted. Our maintenance team will be…" at bounding box center [815, 637] width 722 height 60
type textarea "Hi {{first_name}}, the request has been submitted. Our maintenance team will be…"
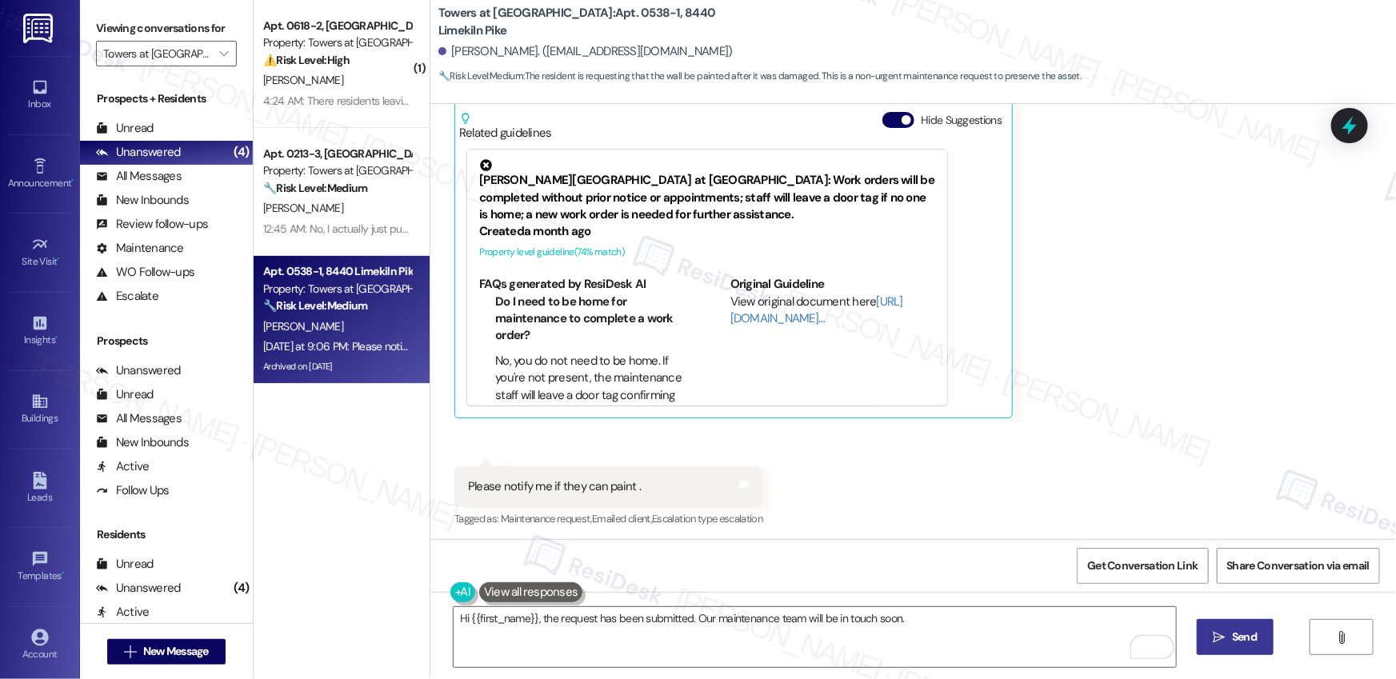
click at [1230, 648] on button " Send" at bounding box center [1236, 637] width 78 height 36
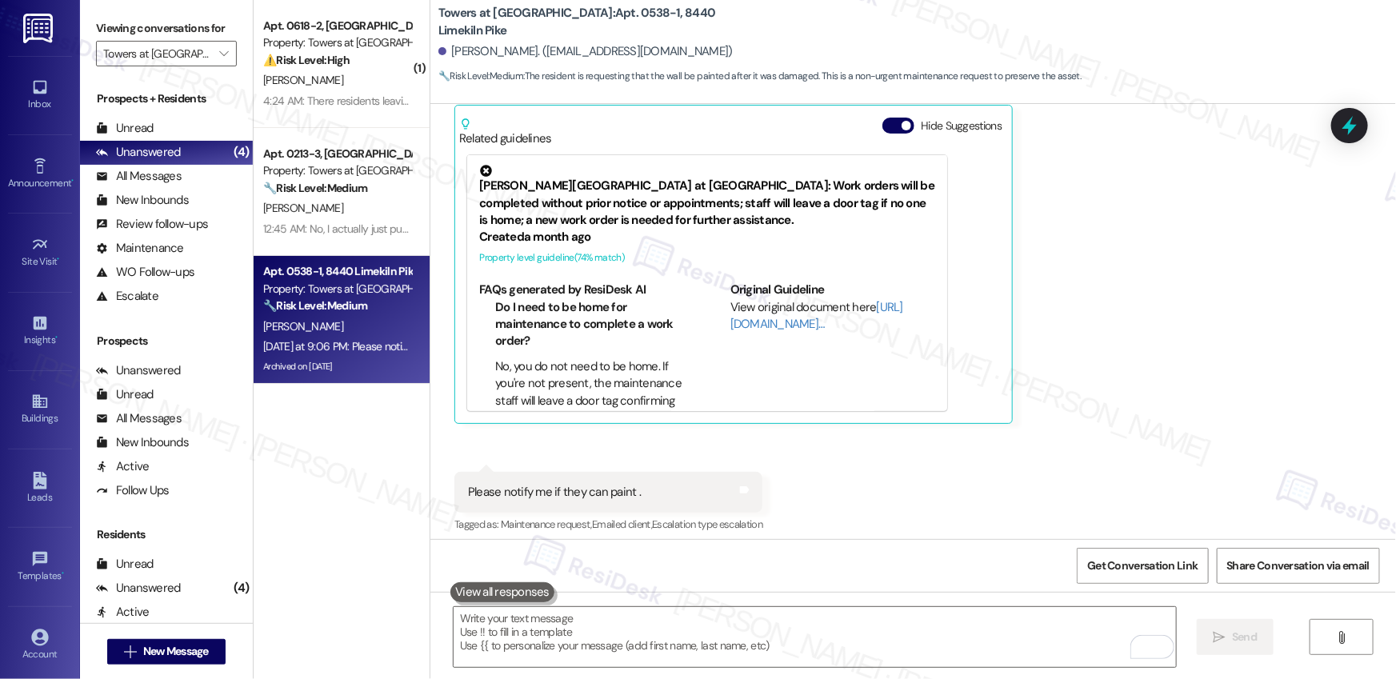
scroll to position [35363, 0]
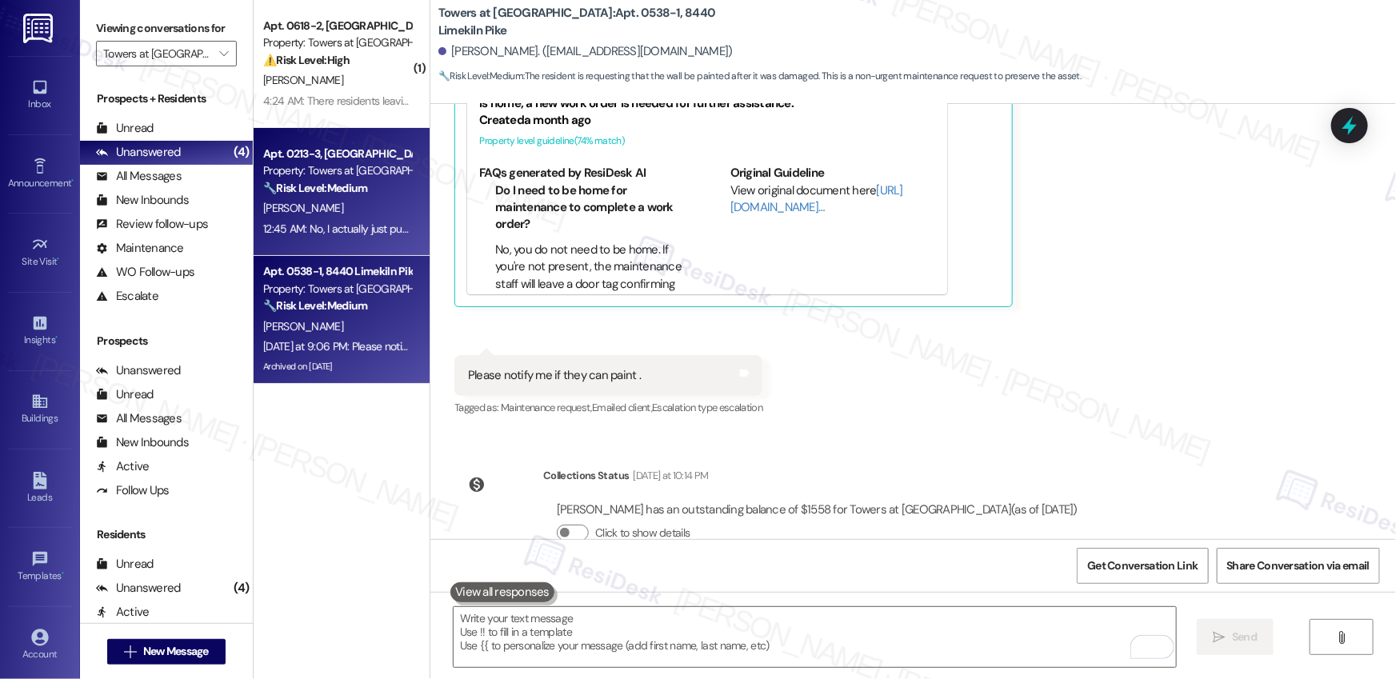
click at [328, 211] on div "T. Kahler" at bounding box center [337, 208] width 151 height 20
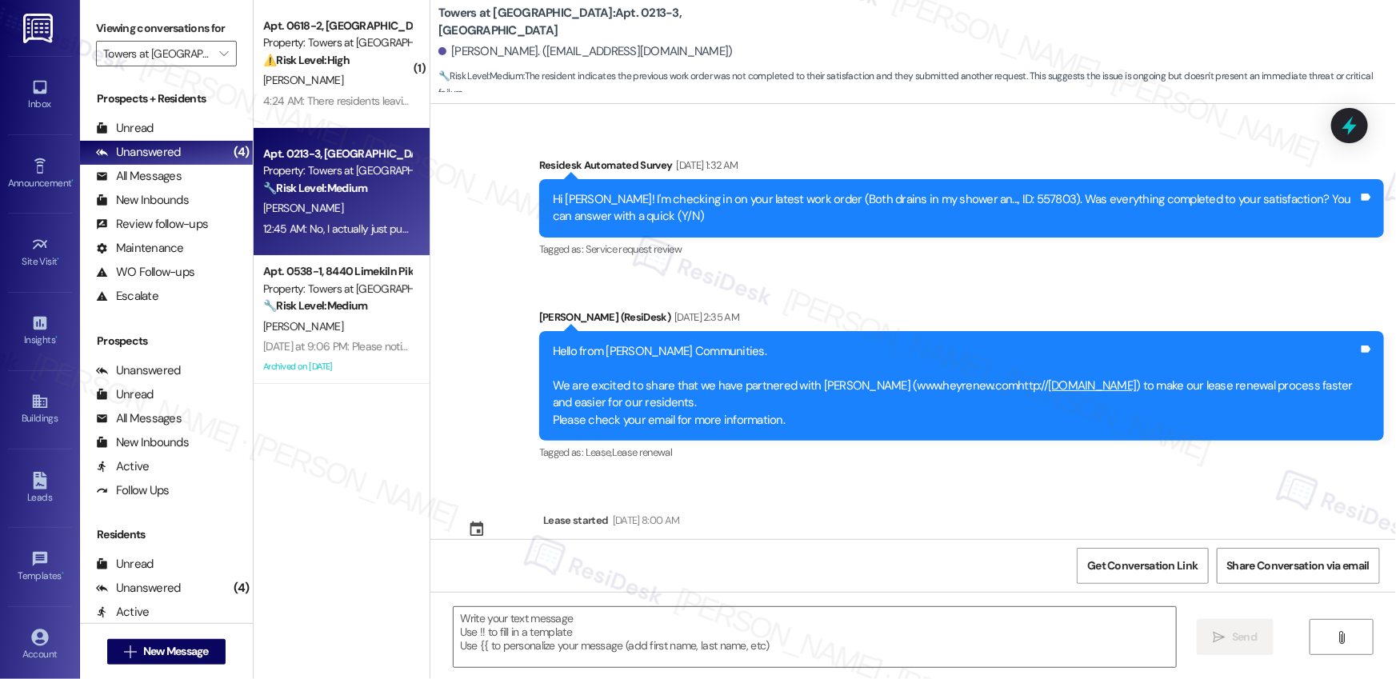
type textarea "Fetching suggested responses. Please feel free to read through the conversation…"
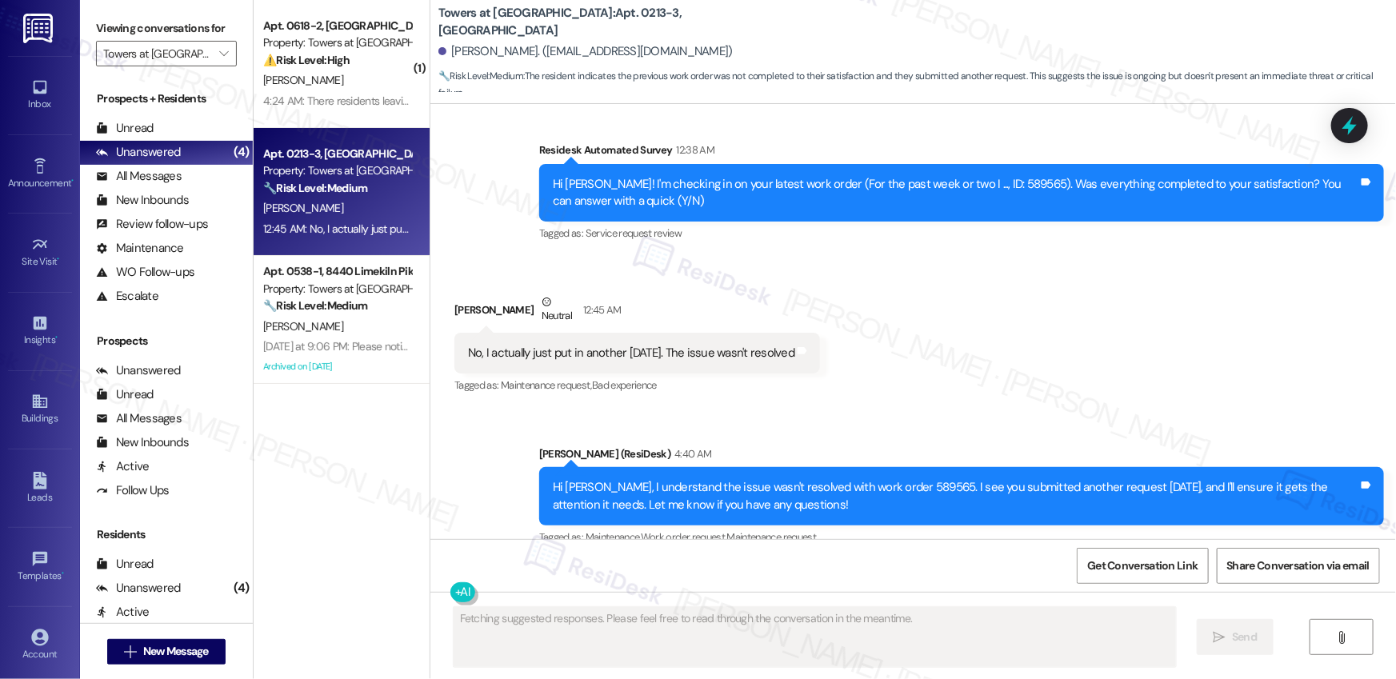
scroll to position [2381, 0]
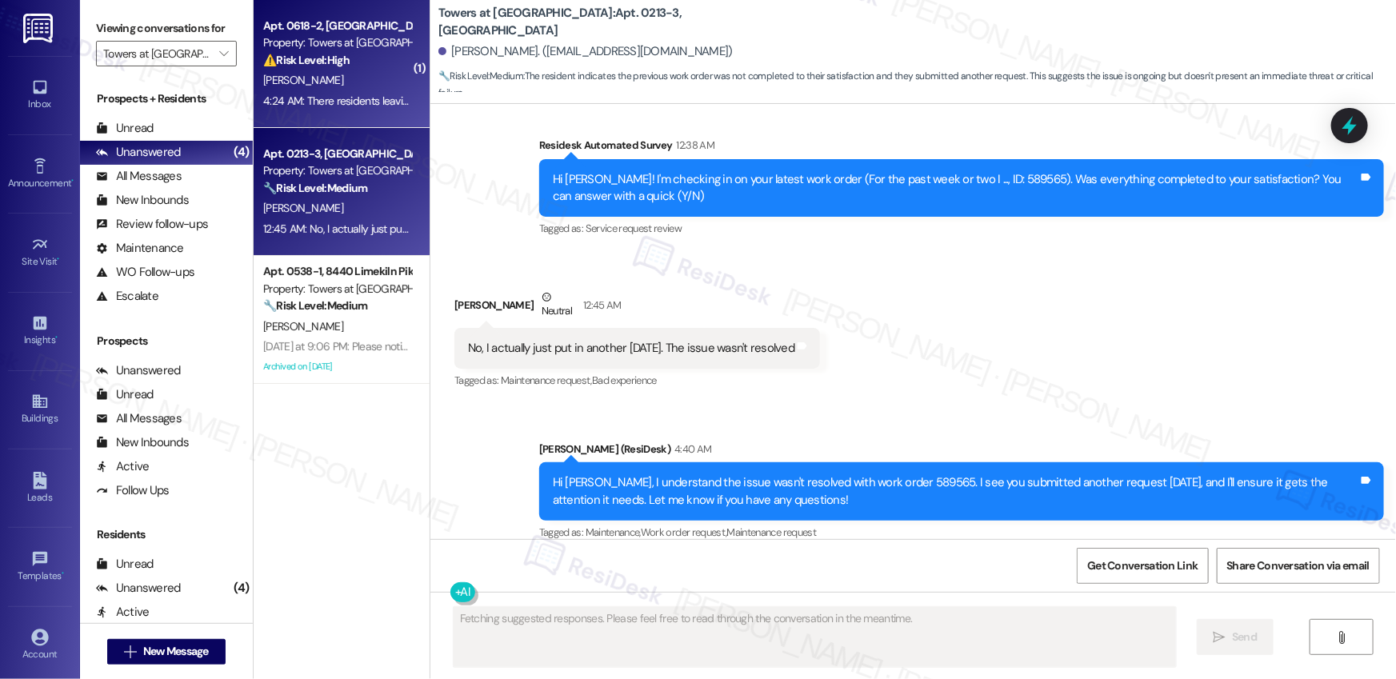
click at [320, 81] on div "B. Braithwaite" at bounding box center [337, 80] width 151 height 20
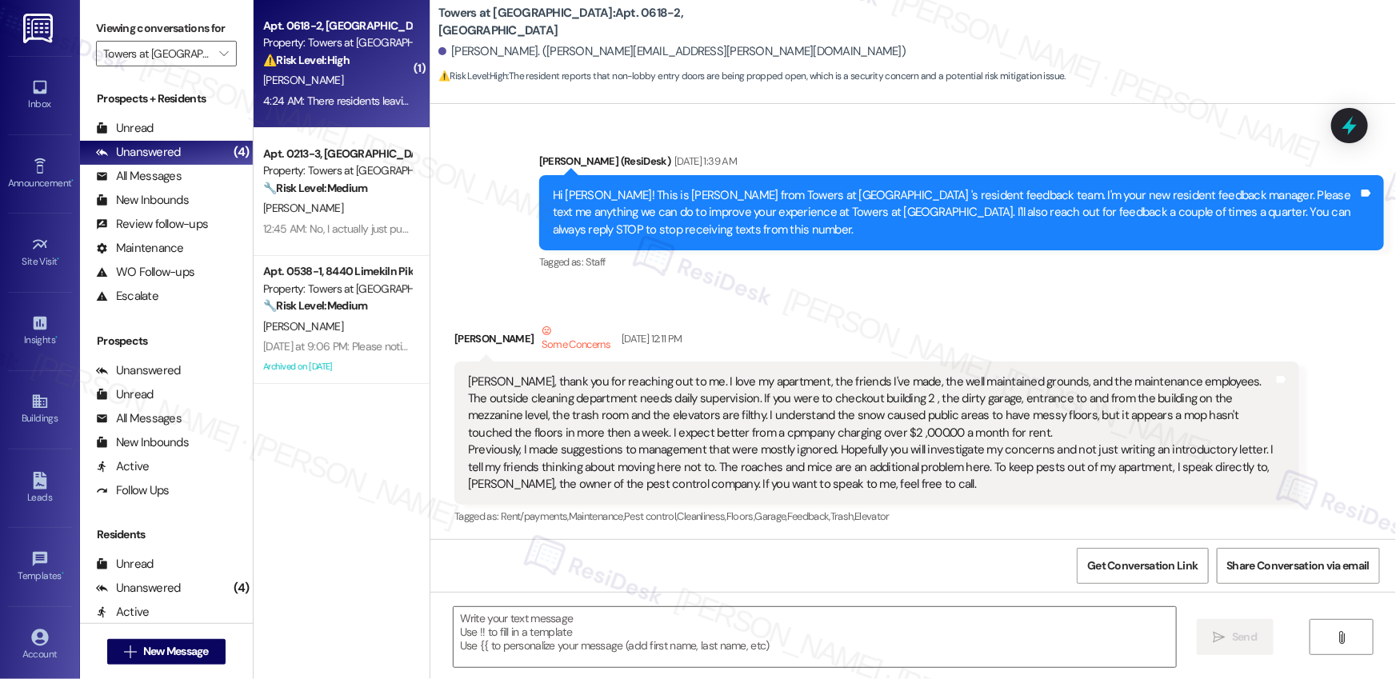
scroll to position [18863, 0]
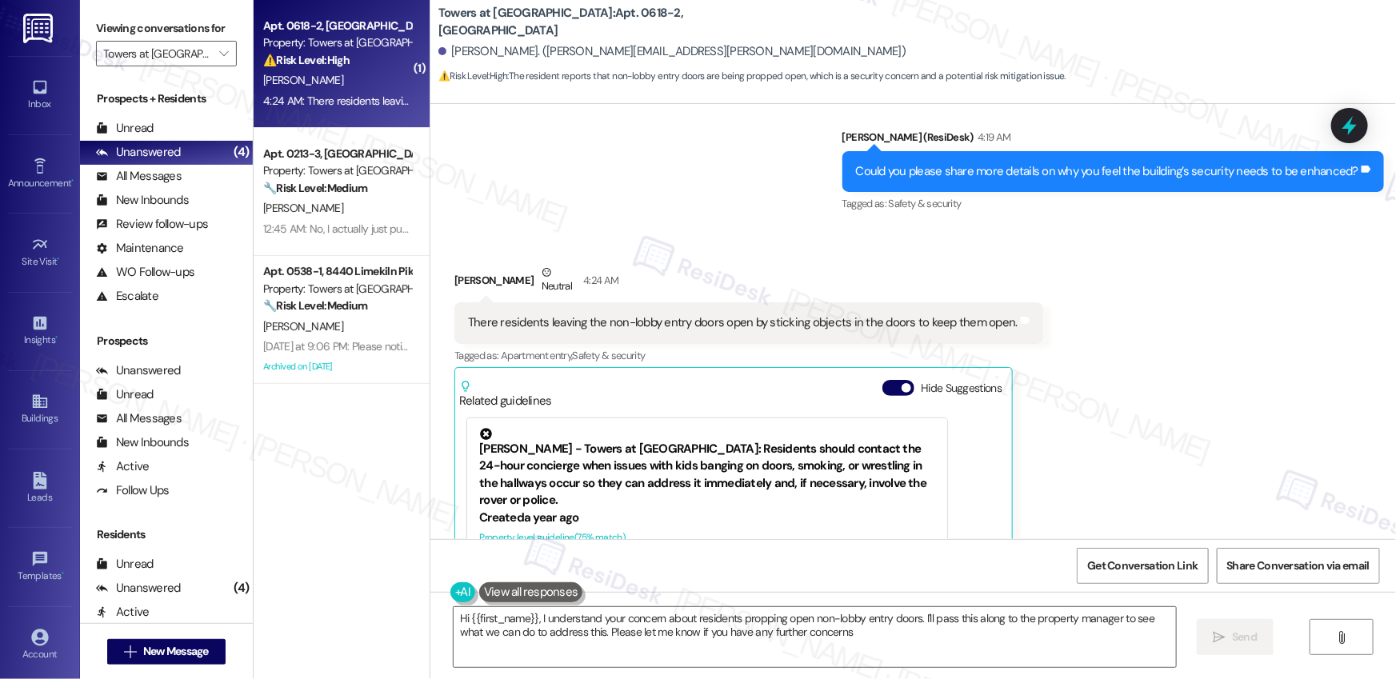
type textarea "Hi {{first_name}}, I understand your concern about residents propping open non-…"
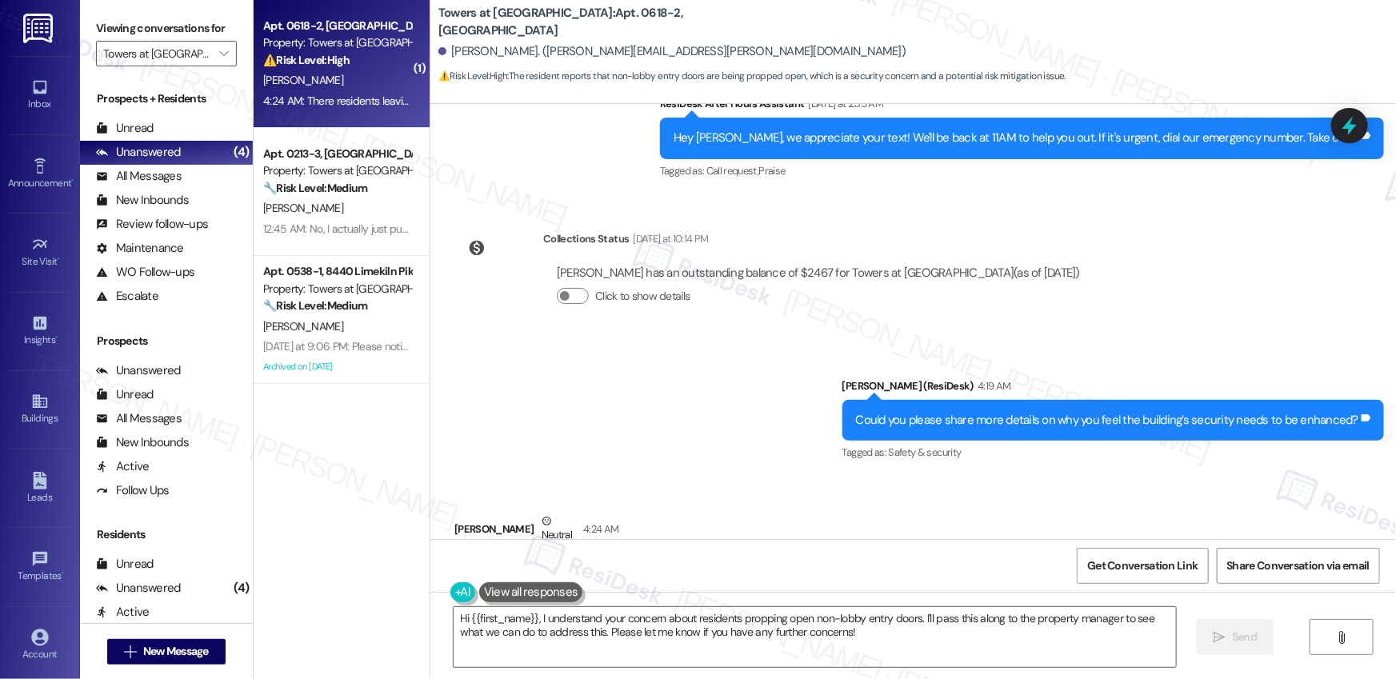
scroll to position [18612, 0]
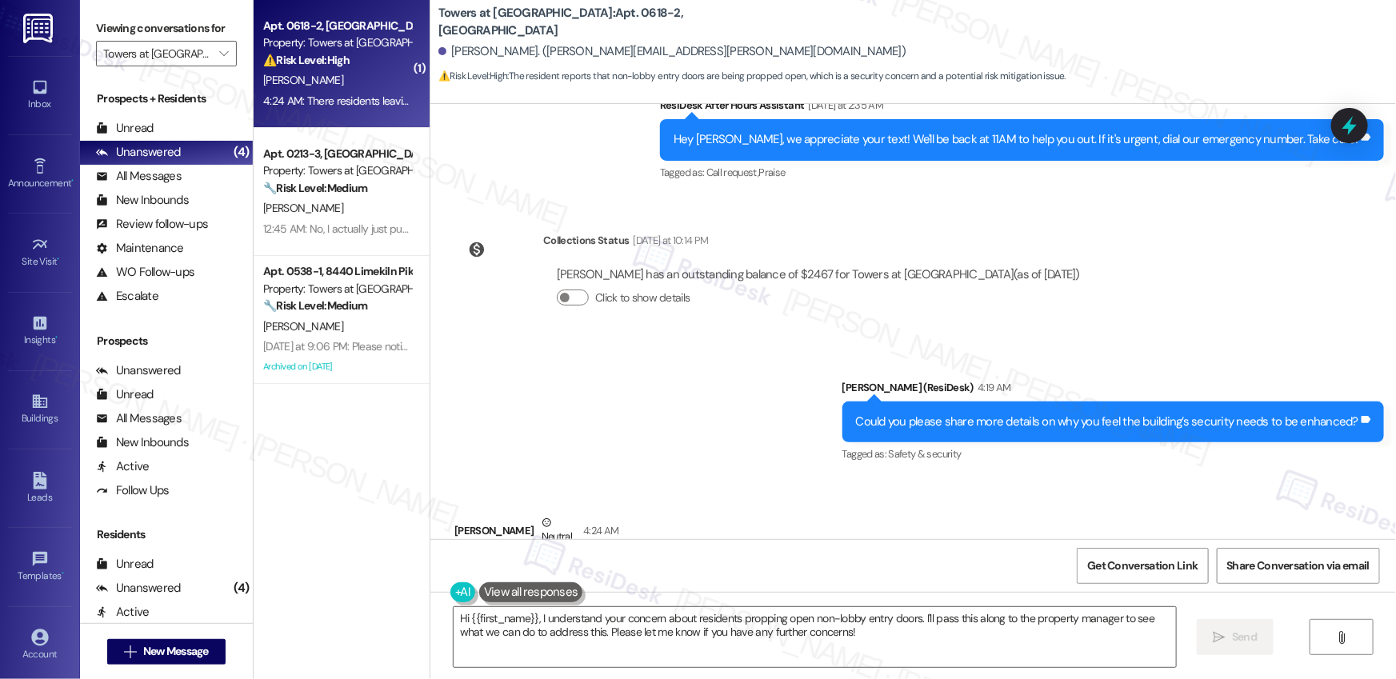
drag, startPoint x: 675, startPoint y: 414, endPoint x: 818, endPoint y: 415, distance: 142.4
click at [818, 565] on div "There residents leaving the non-lobby entry doors open by sticking objects in t…" at bounding box center [743, 573] width 550 height 17
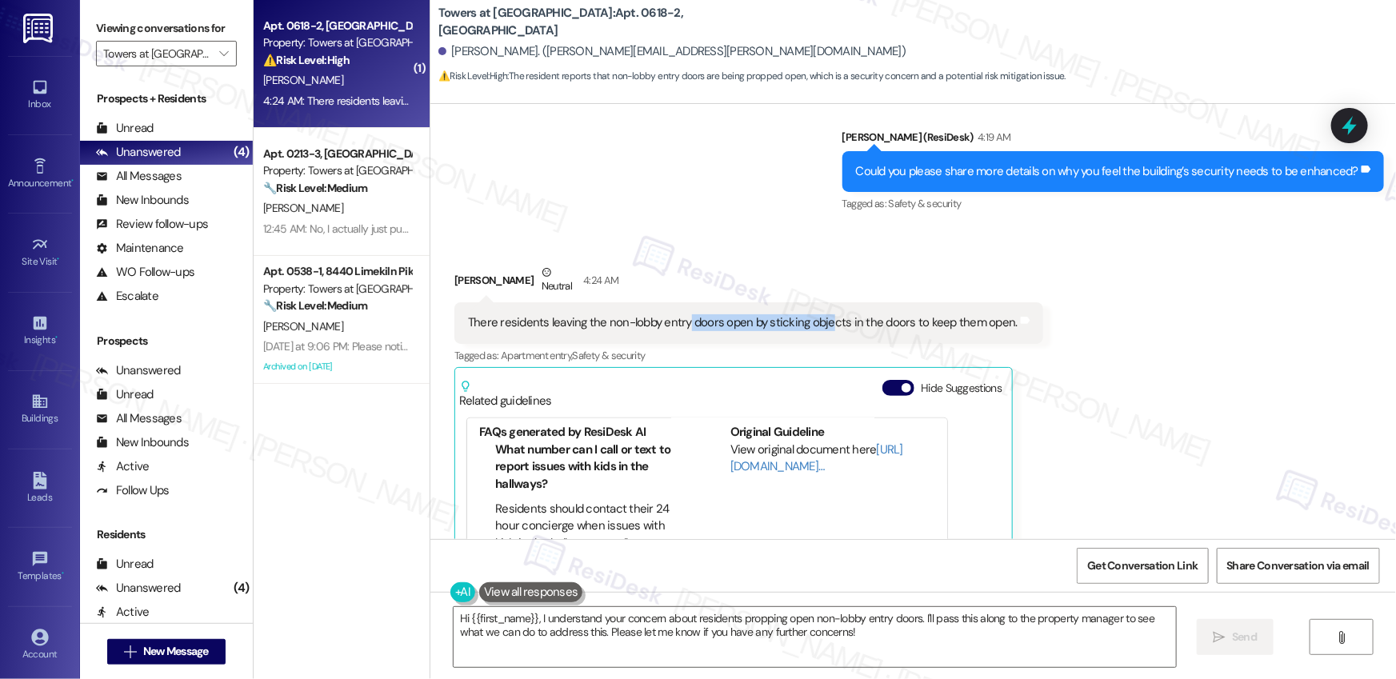
scroll to position [142, 0]
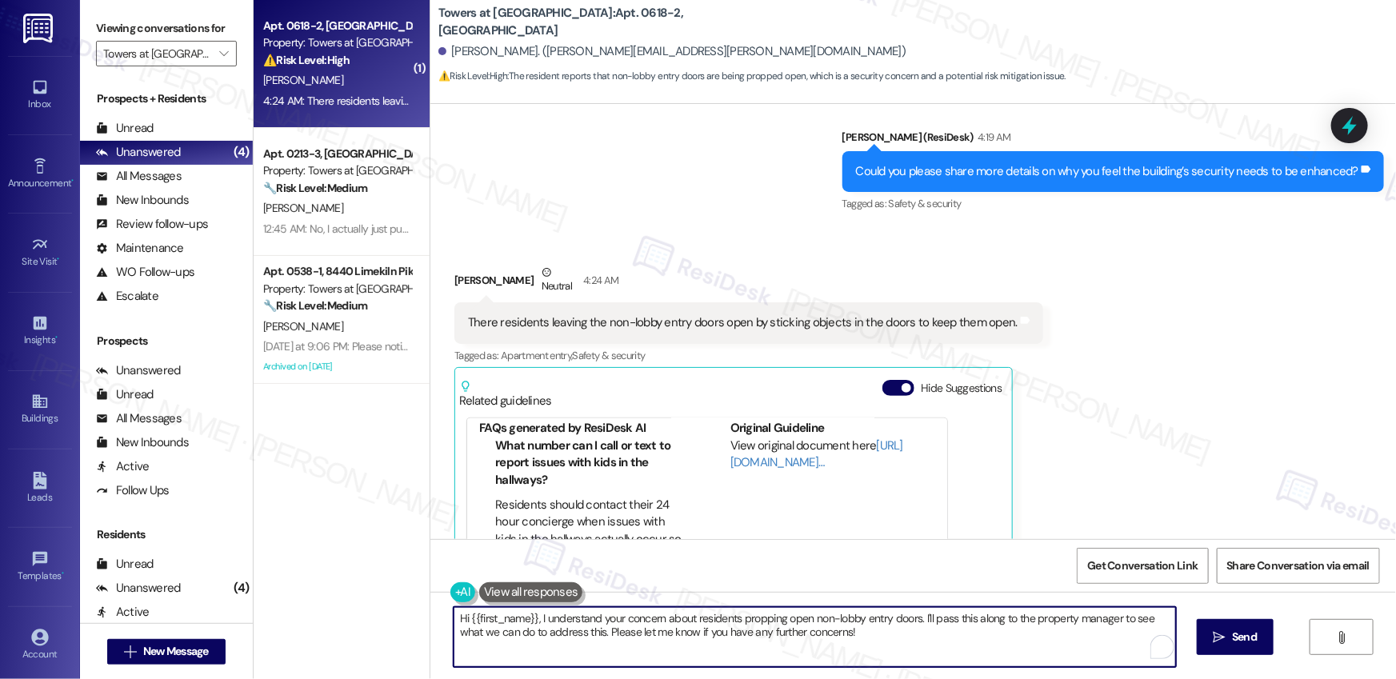
click at [894, 632] on textarea "Hi {{first_name}}, I understand your concern about residents propping open non-…" at bounding box center [815, 637] width 722 height 60
click at [849, 638] on textarea "Hi {{first_name}}, I understand your concern about residents propping open non-…" at bounding box center [815, 637] width 722 height 60
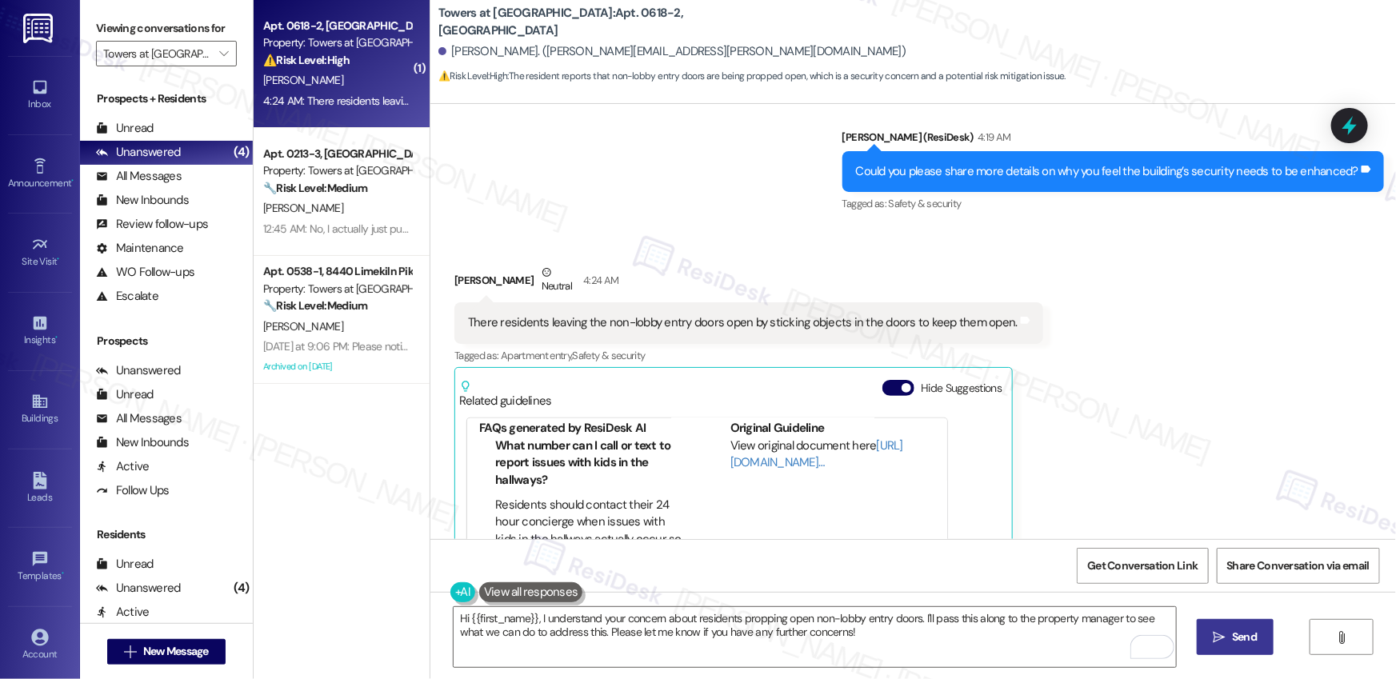
click at [1206, 648] on button " Send" at bounding box center [1236, 637] width 78 height 36
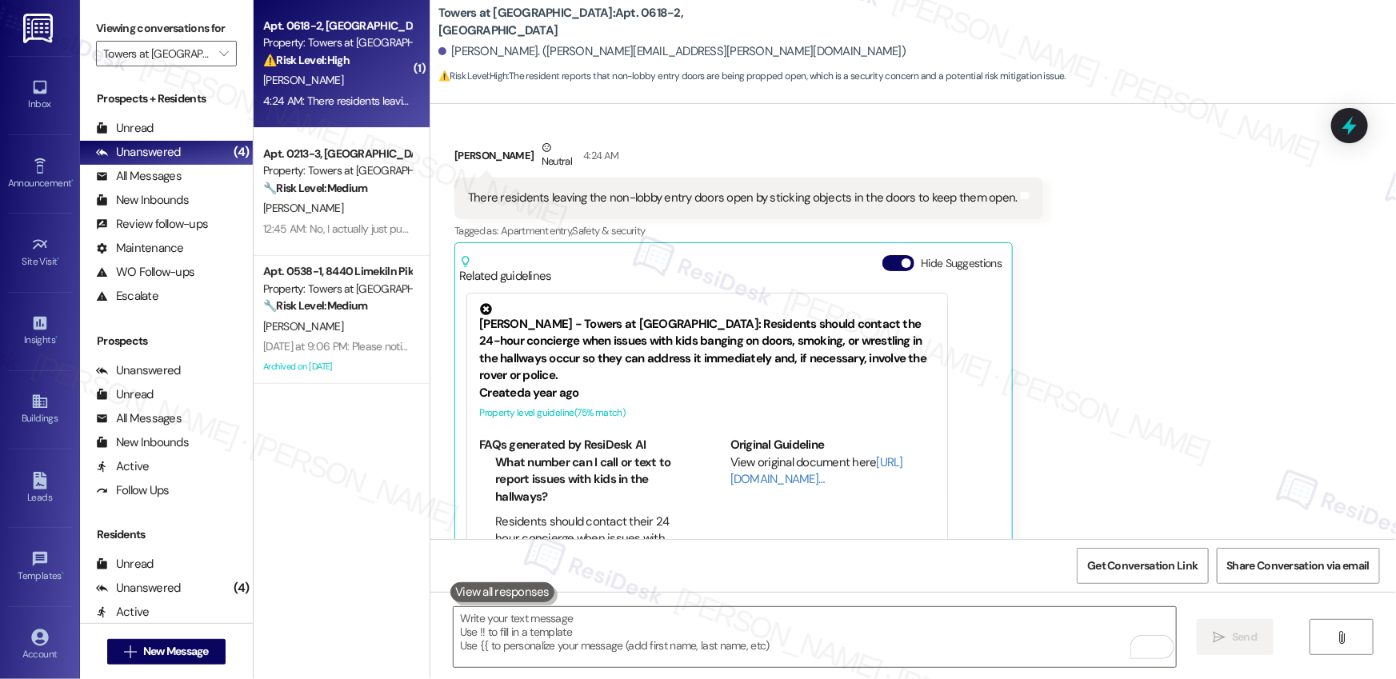
scroll to position [18992, 0]
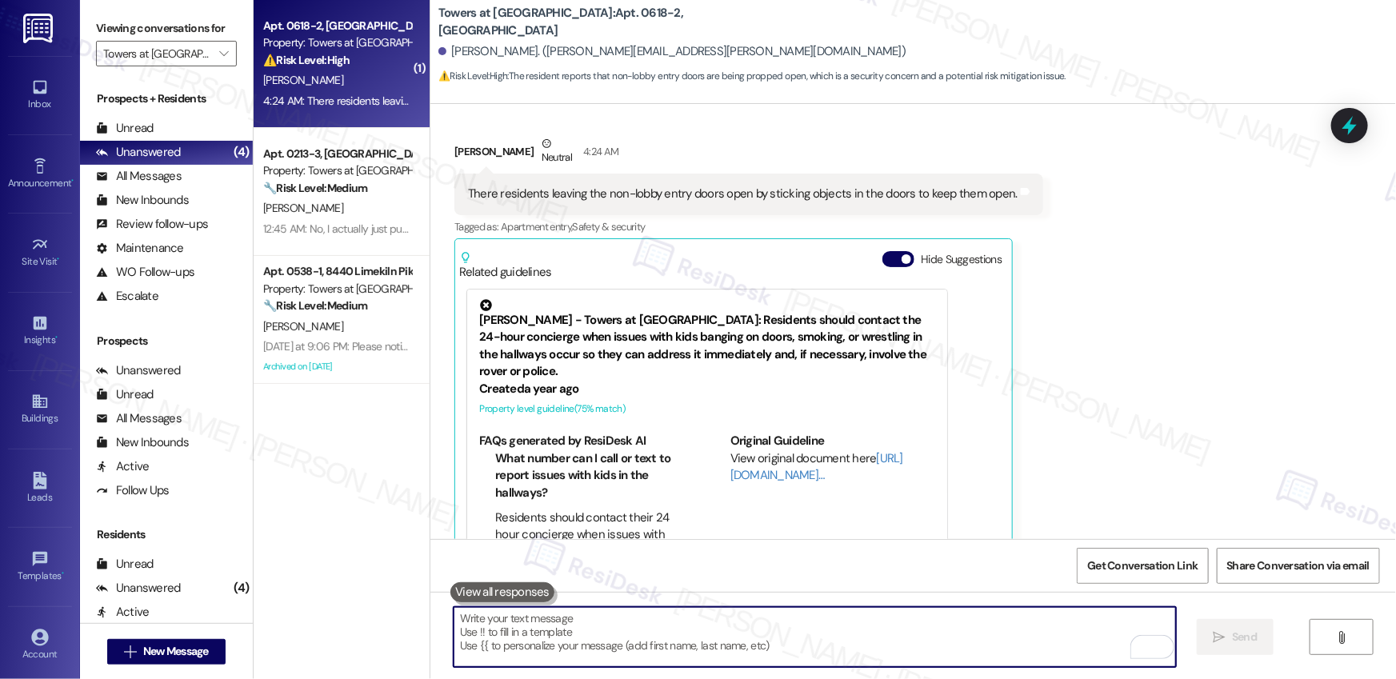
click at [601, 642] on textarea "To enrich screen reader interactions, please activate Accessibility in Grammarl…" at bounding box center [815, 637] width 722 height 60
click at [602, 640] on textarea "To enrich screen reader interactions, please activate Accessibility in Grammarl…" at bounding box center [815, 637] width 722 height 60
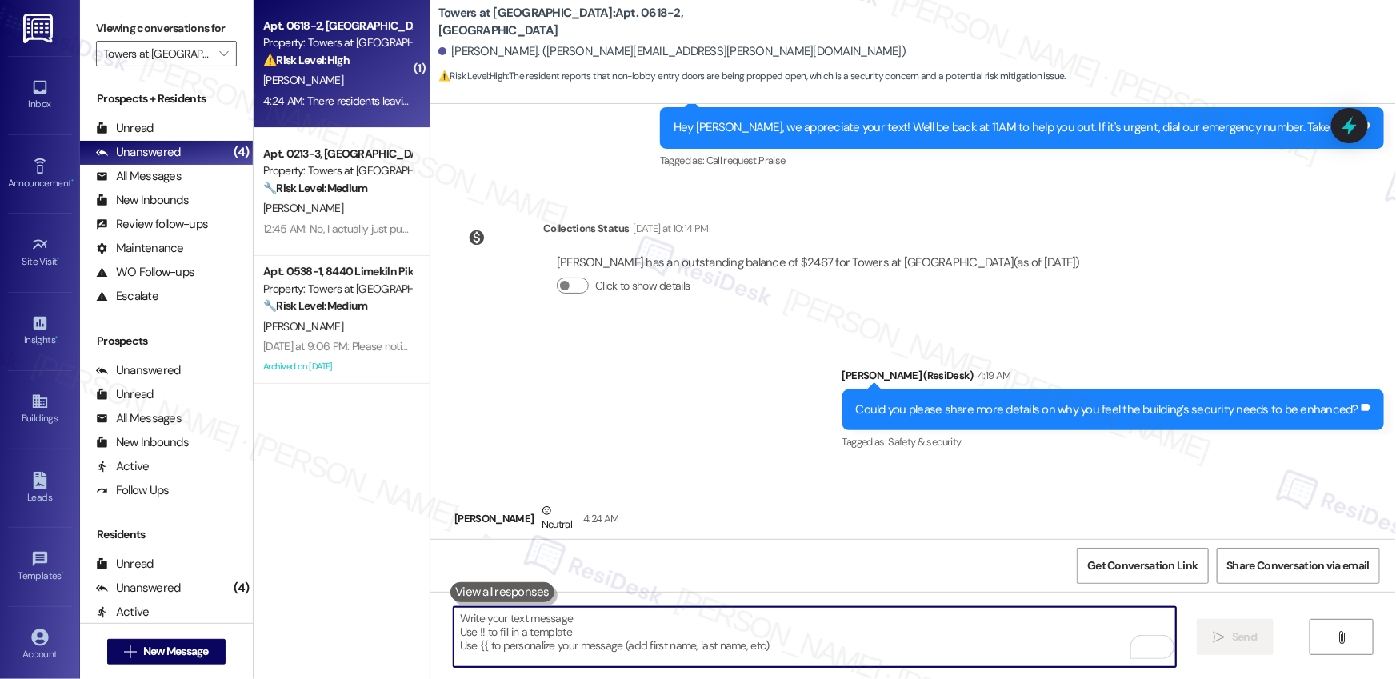
scroll to position [18903, 0]
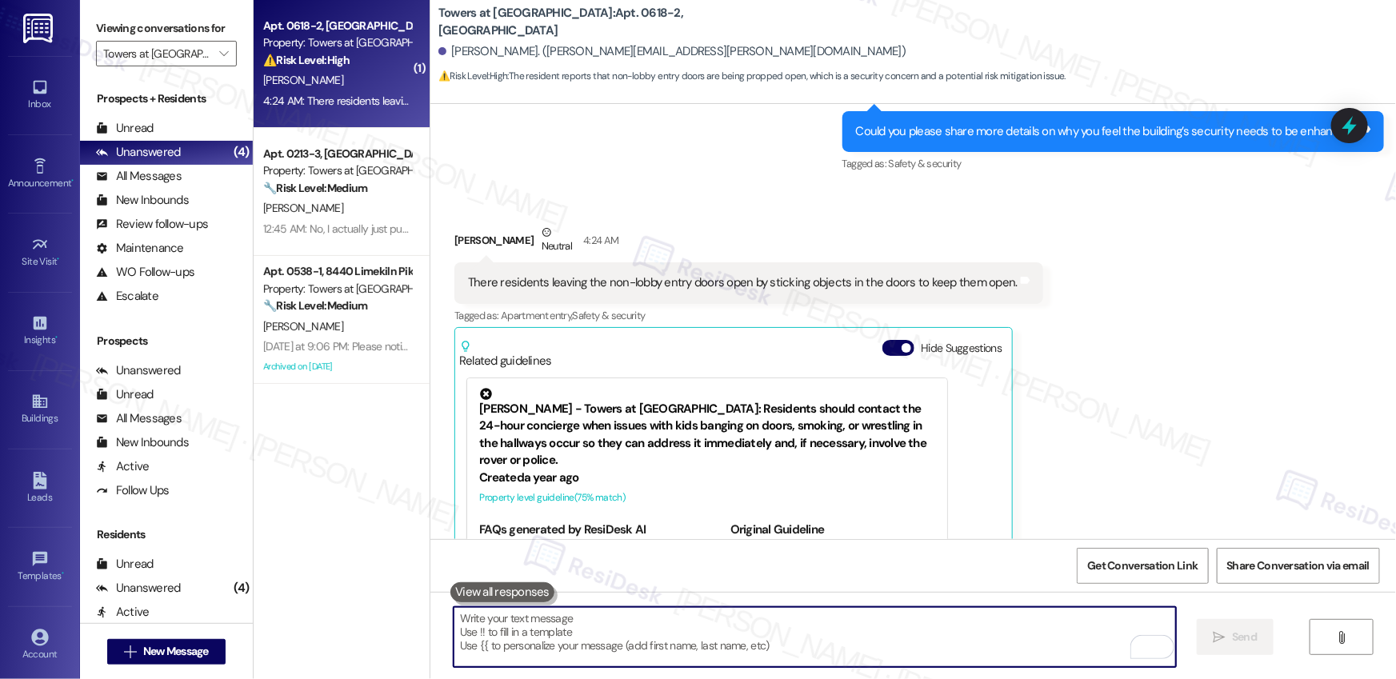
click at [590, 618] on textarea "To enrich screen reader interactions, please activate Accessibility in Grammarl…" at bounding box center [815, 637] width 722 height 60
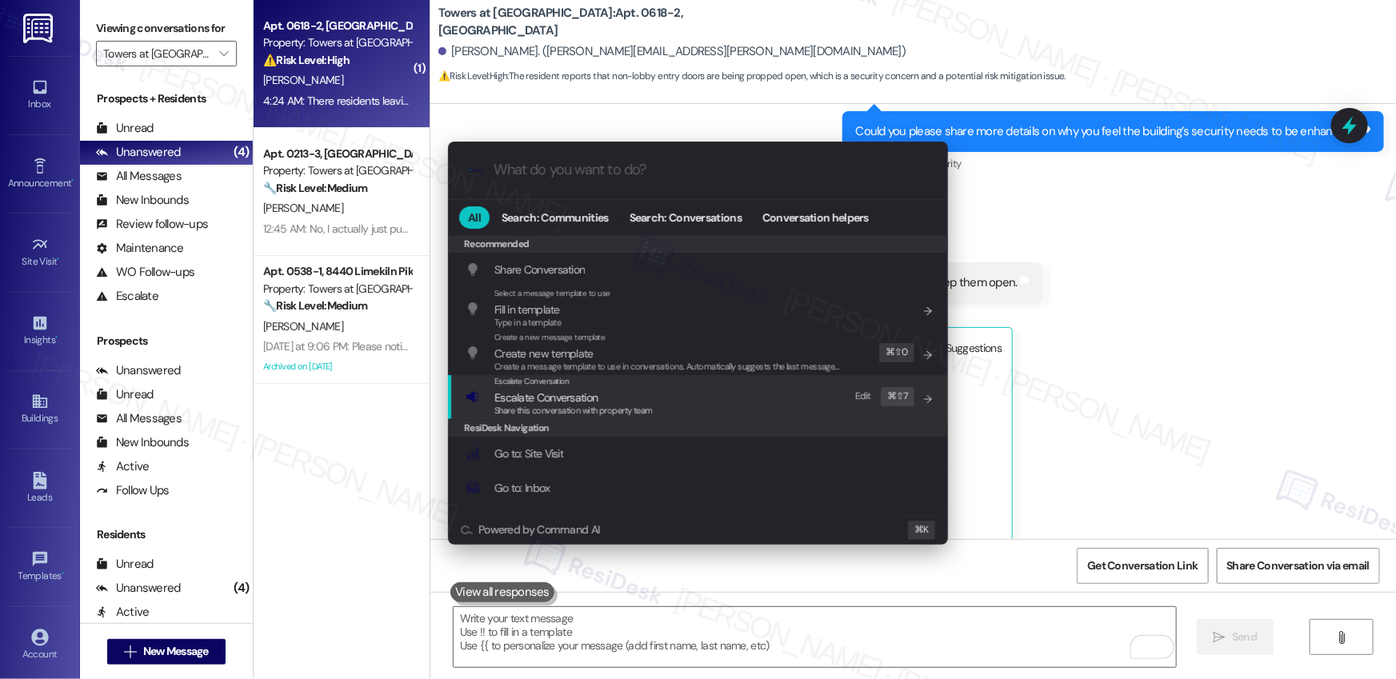
click at [719, 410] on div "Escalate Conversation Escalate Conversation Share this conversation with proper…" at bounding box center [700, 396] width 468 height 43
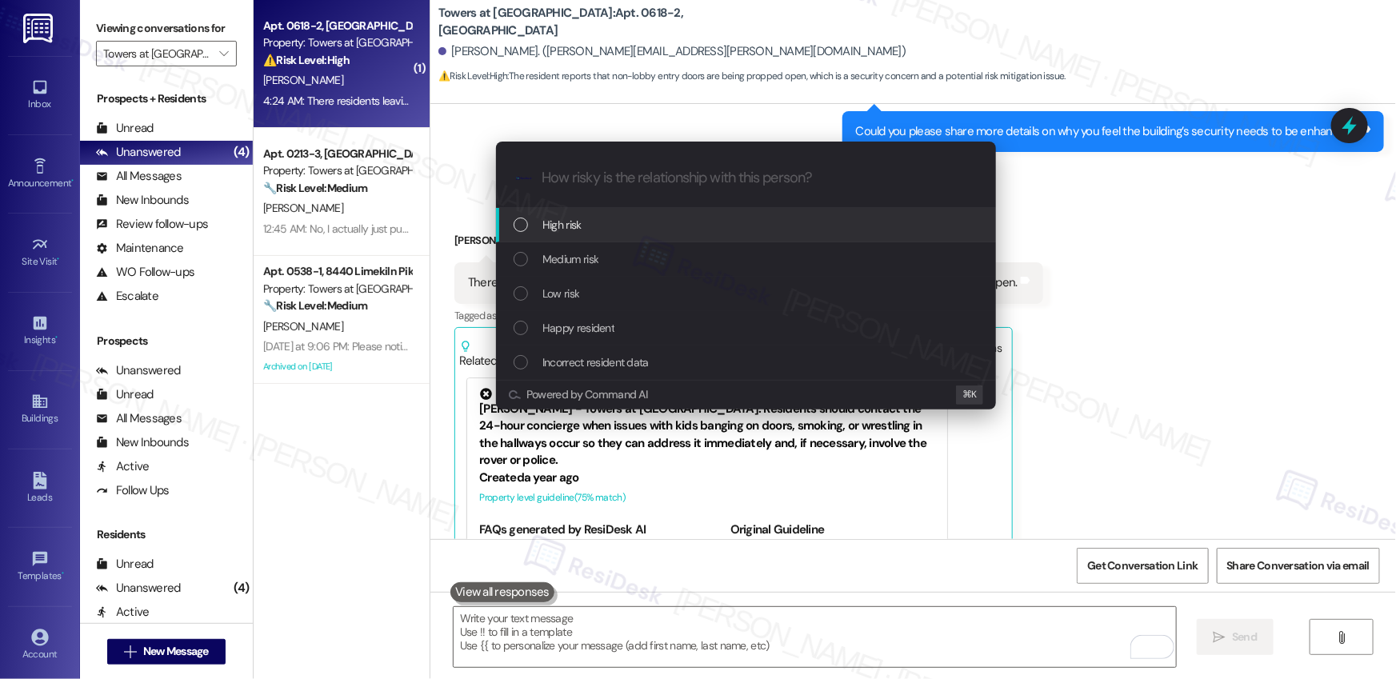
click at [653, 239] on div "High risk" at bounding box center [746, 225] width 500 height 34
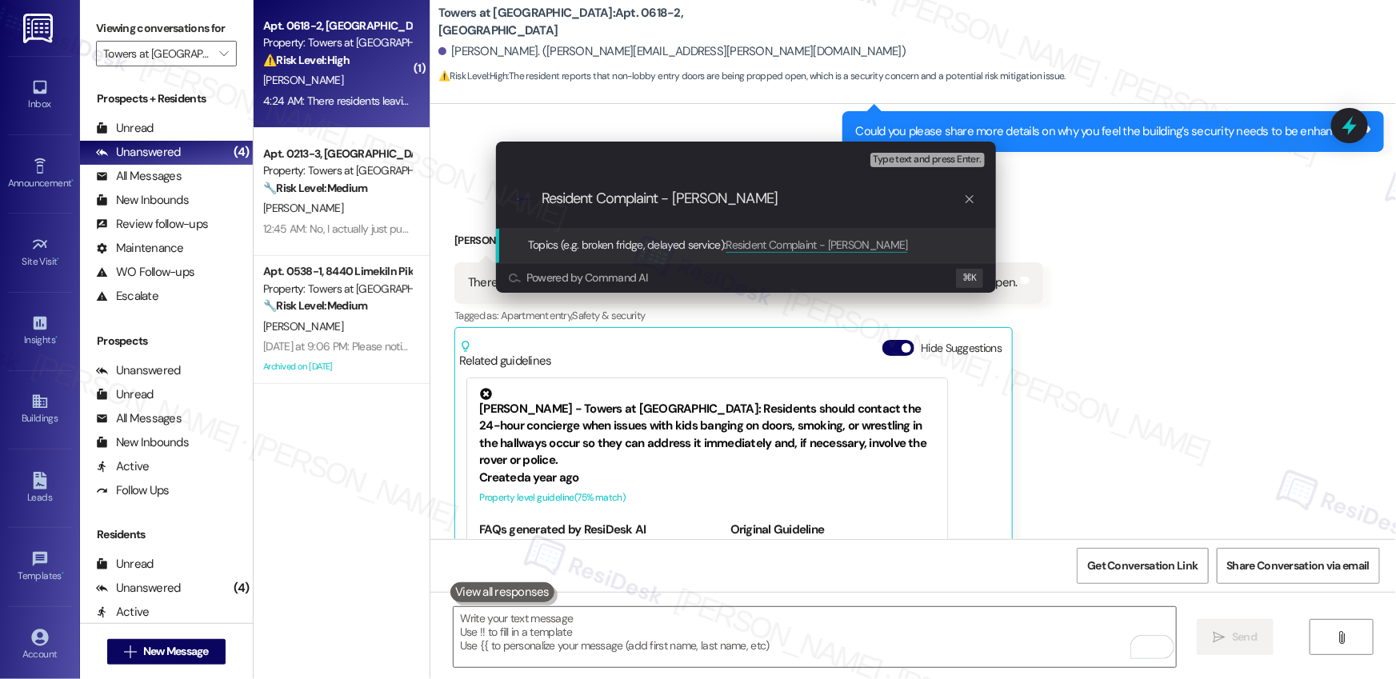
type input "Resident Complaint - Safety"
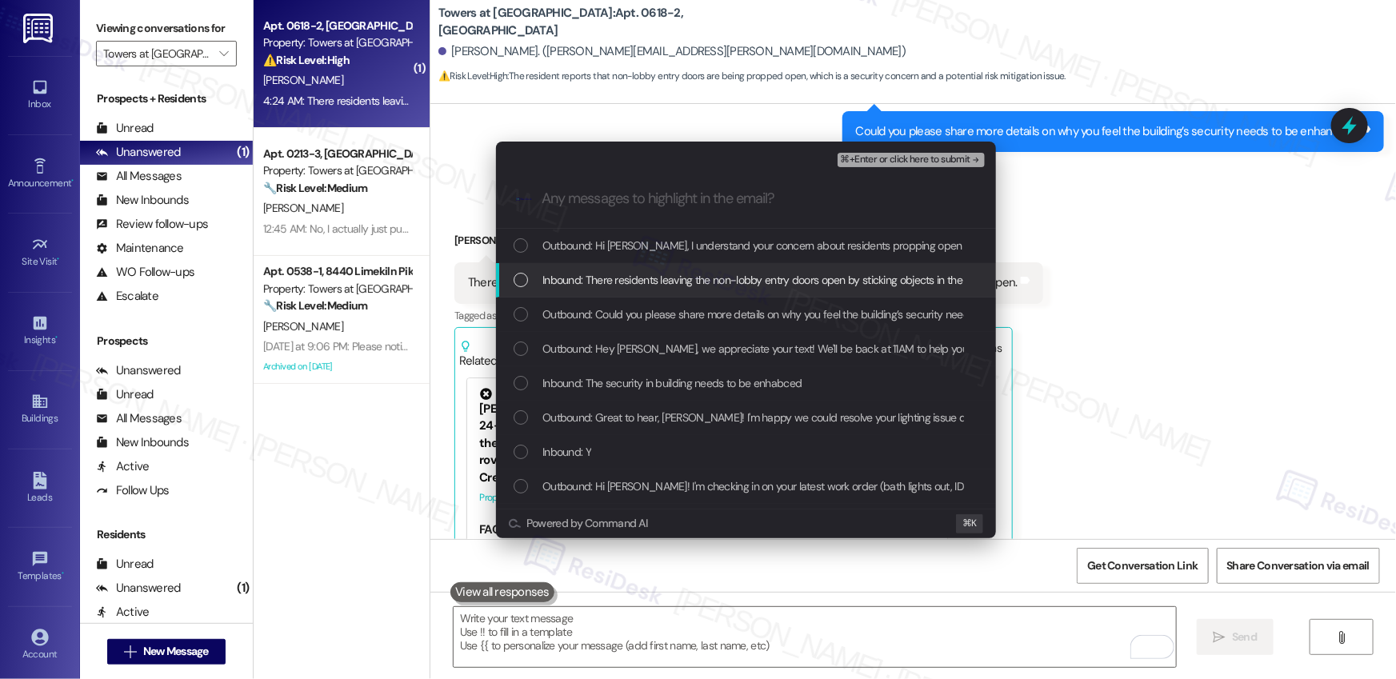
drag, startPoint x: 622, startPoint y: 282, endPoint x: 615, endPoint y: 270, distance: 12.9
click at [622, 282] on span "Inbound: There residents leaving the non-lobby entry doors open by sticking obj…" at bounding box center [813, 280] width 542 height 18
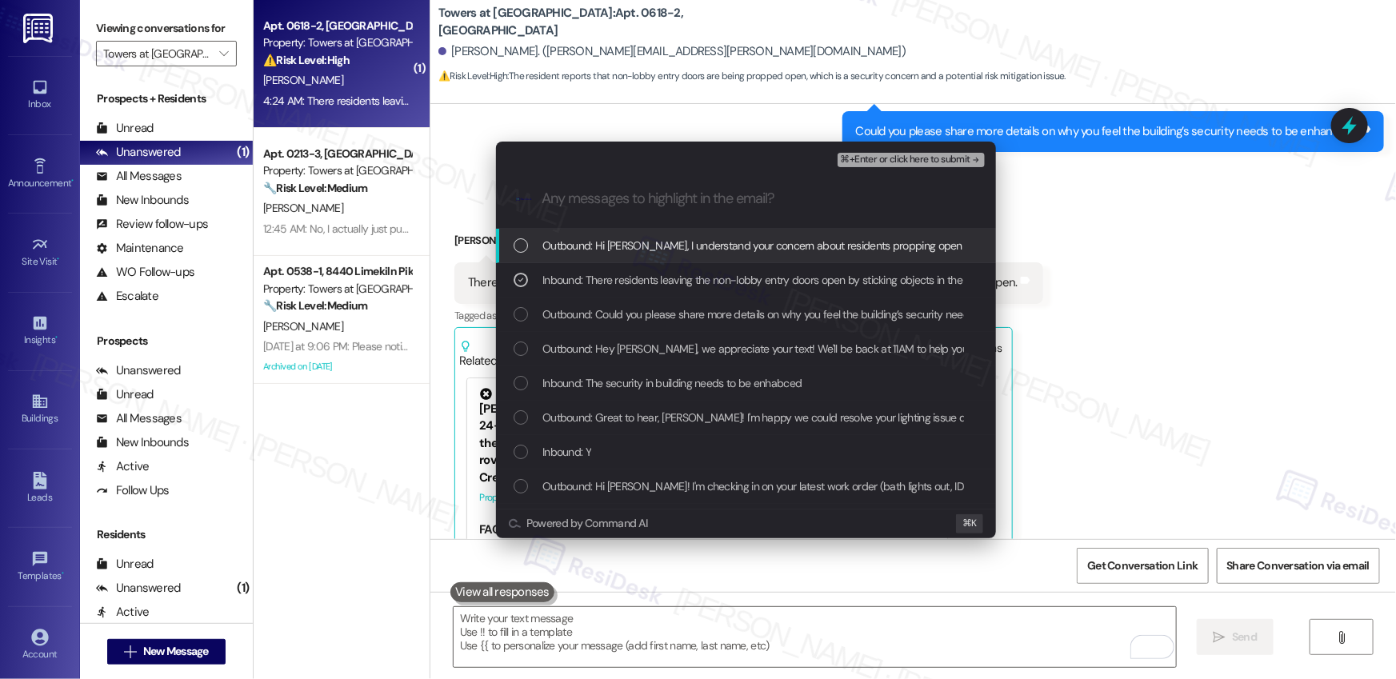
click at [598, 246] on span "Outbound: Hi Brenda E., I understand your concern about residents propping open…" at bounding box center [1121, 246] width 1159 height 18
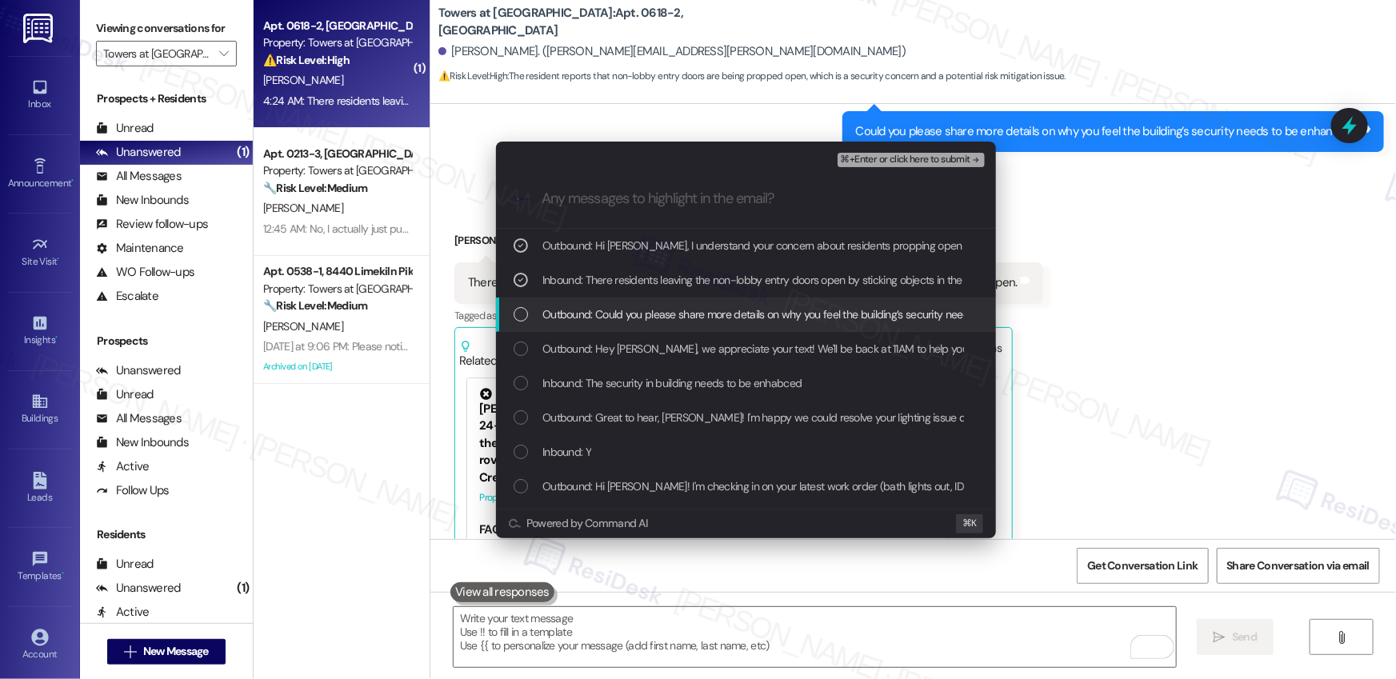
click at [606, 322] on span "Outbound: Could you please share more details on why you feel the building’s se…" at bounding box center [799, 315] width 514 height 18
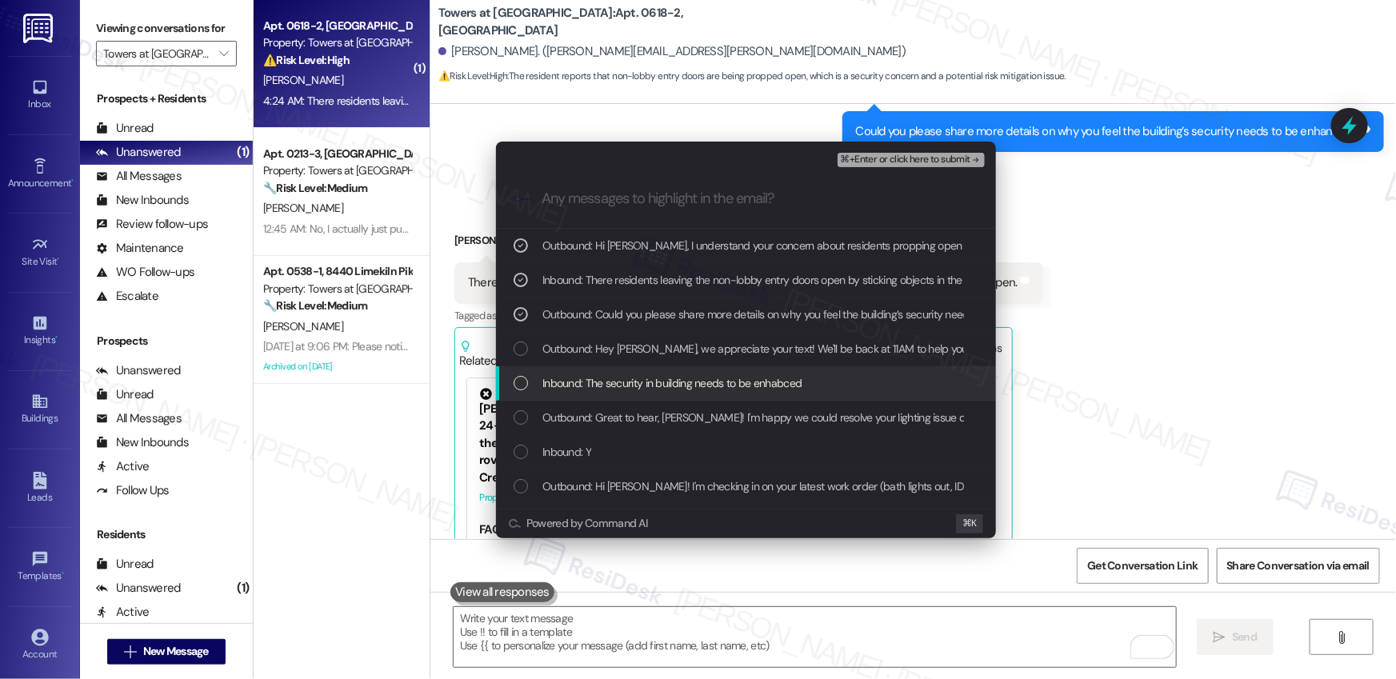
click at [655, 383] on span "Inbound: The security in building needs to be enhabced" at bounding box center [671, 383] width 259 height 18
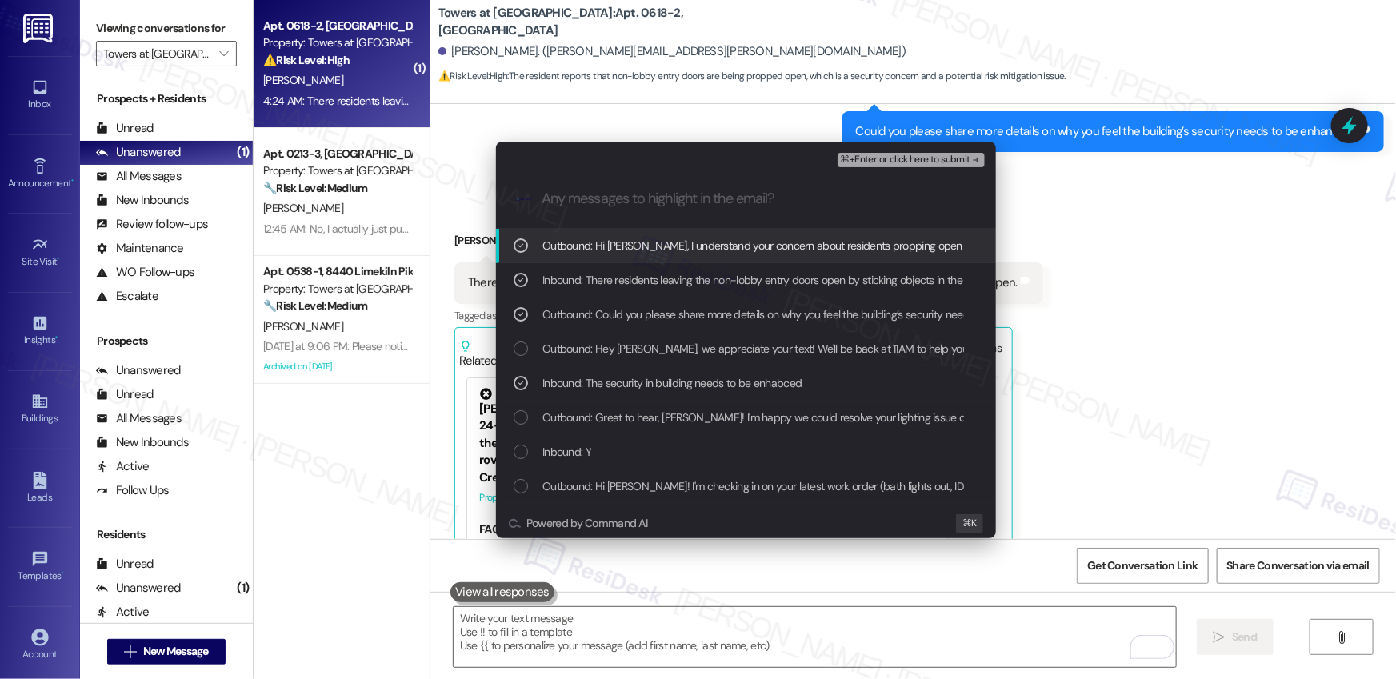
click at [948, 164] on span "⌘+Enter or click here to submit" at bounding box center [906, 159] width 130 height 11
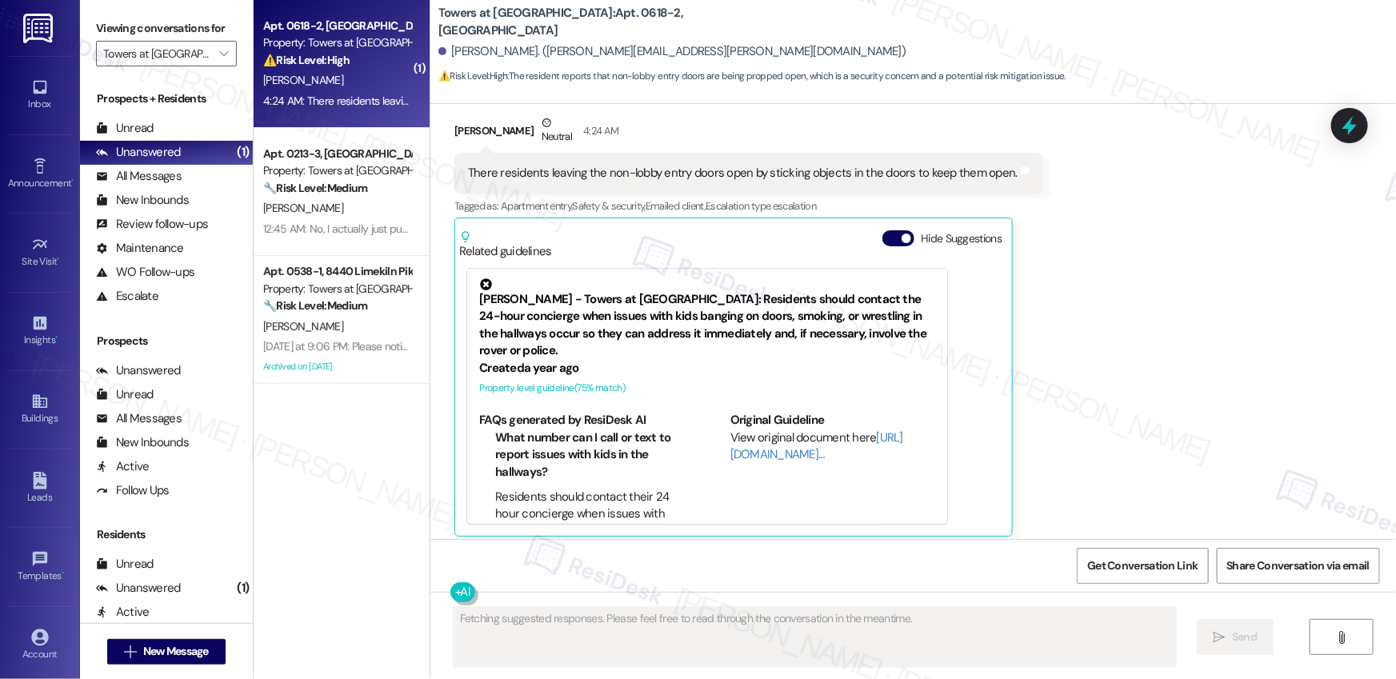
scroll to position [19015, 0]
click at [219, 50] on icon "" at bounding box center [223, 53] width 9 height 13
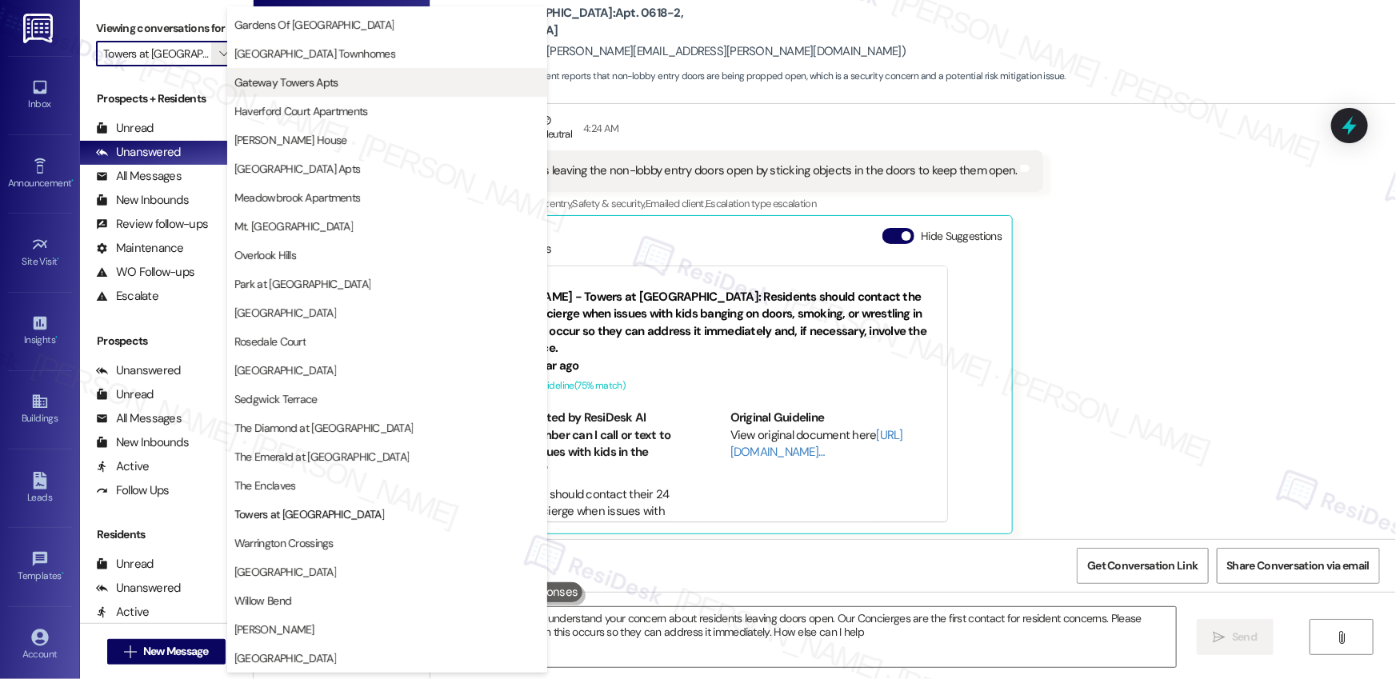
type textarea "Hi {{first_name}}, I understand your concern about residents leaving doors open…"
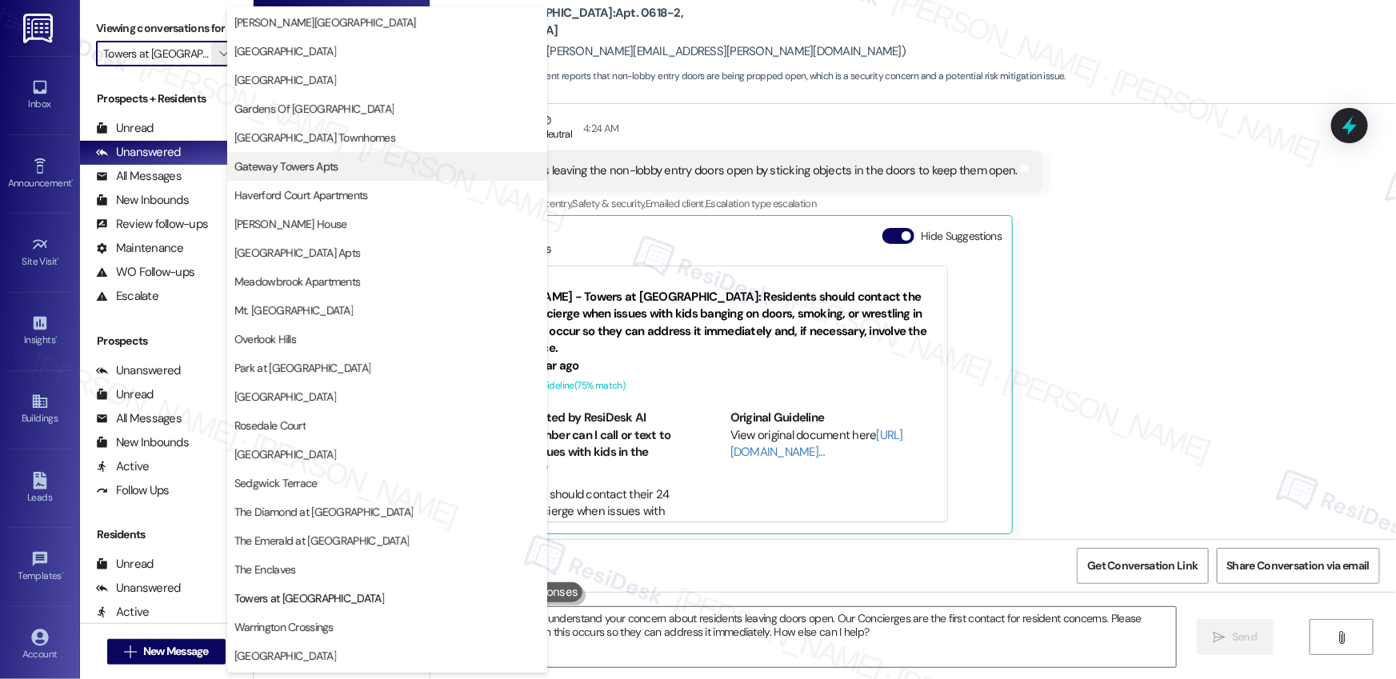
scroll to position [0, 0]
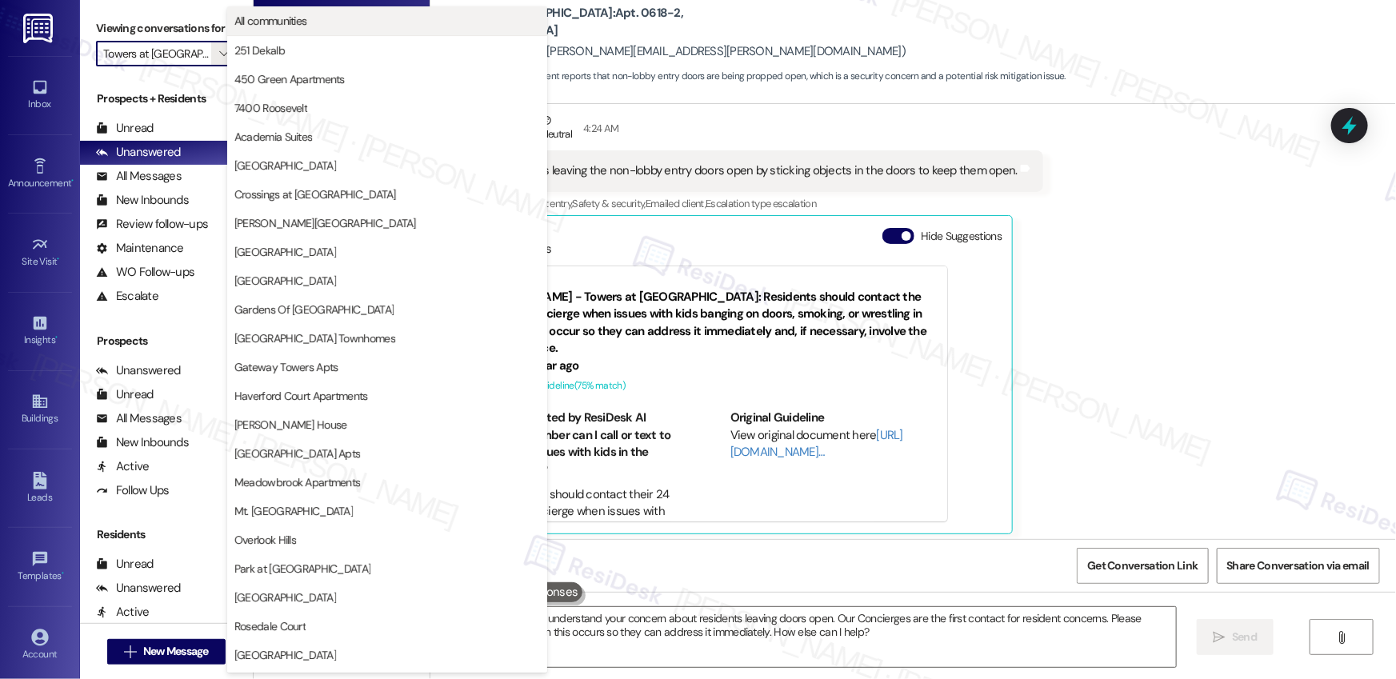
click at [297, 21] on span "All communities" at bounding box center [270, 21] width 73 height 16
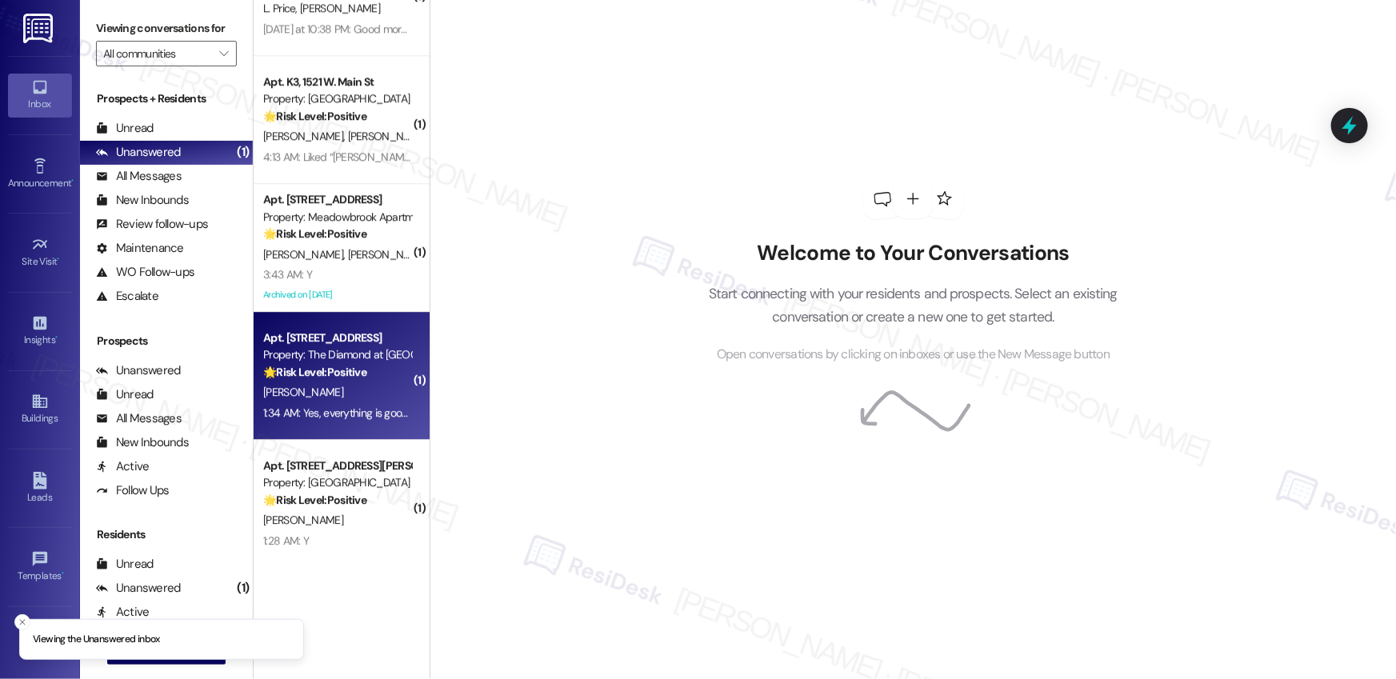
scroll to position [2250, 0]
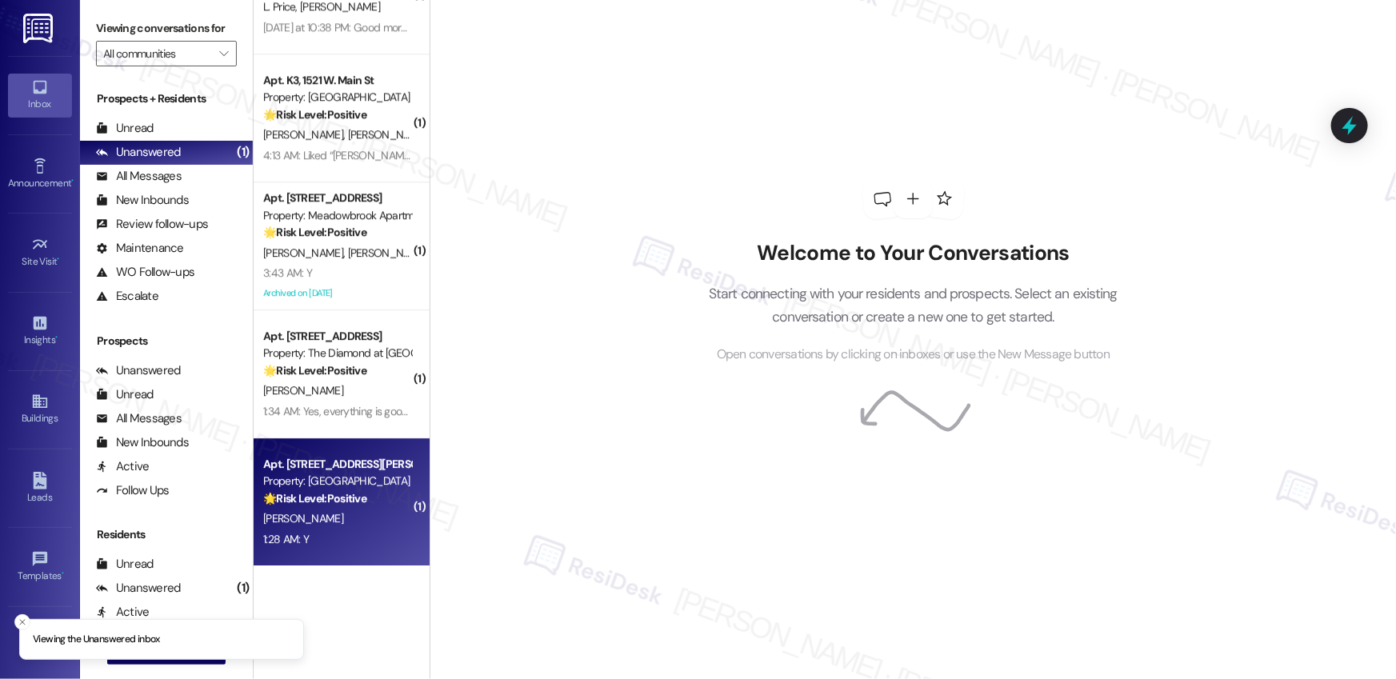
click at [366, 511] on div "S. Burns" at bounding box center [337, 519] width 151 height 20
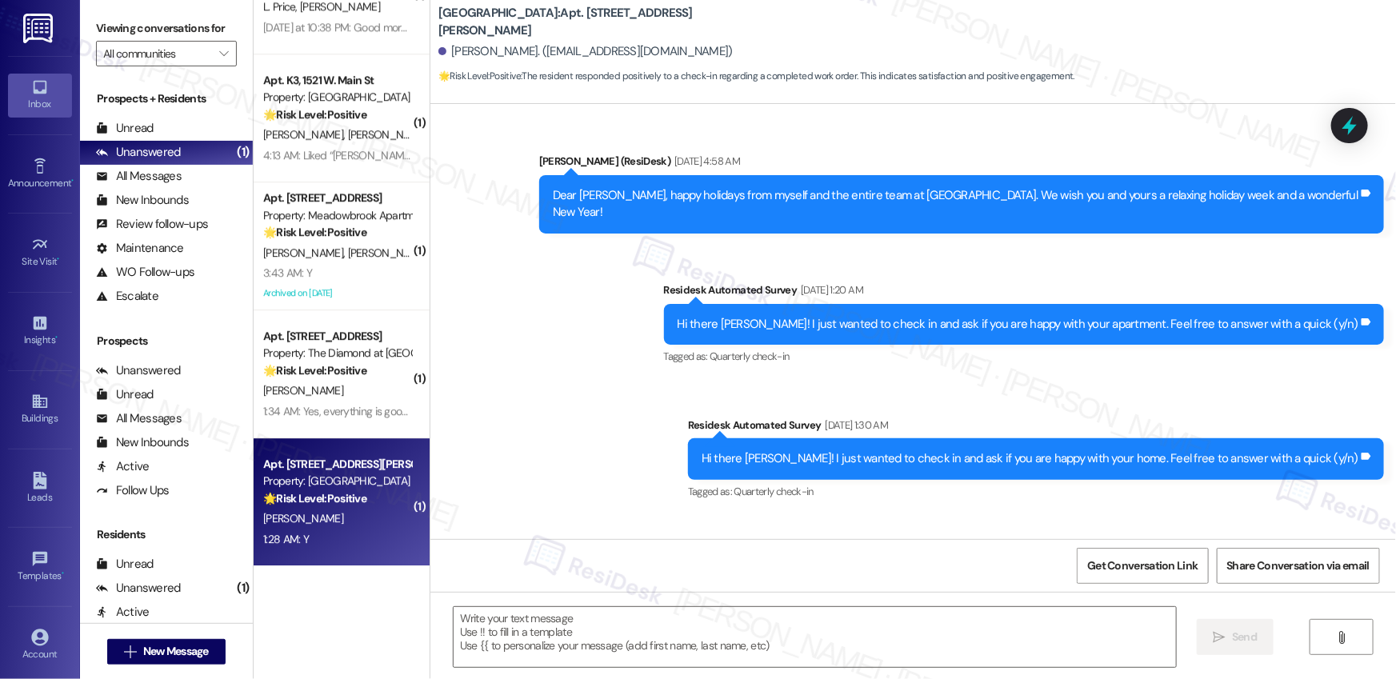
scroll to position [780, 0]
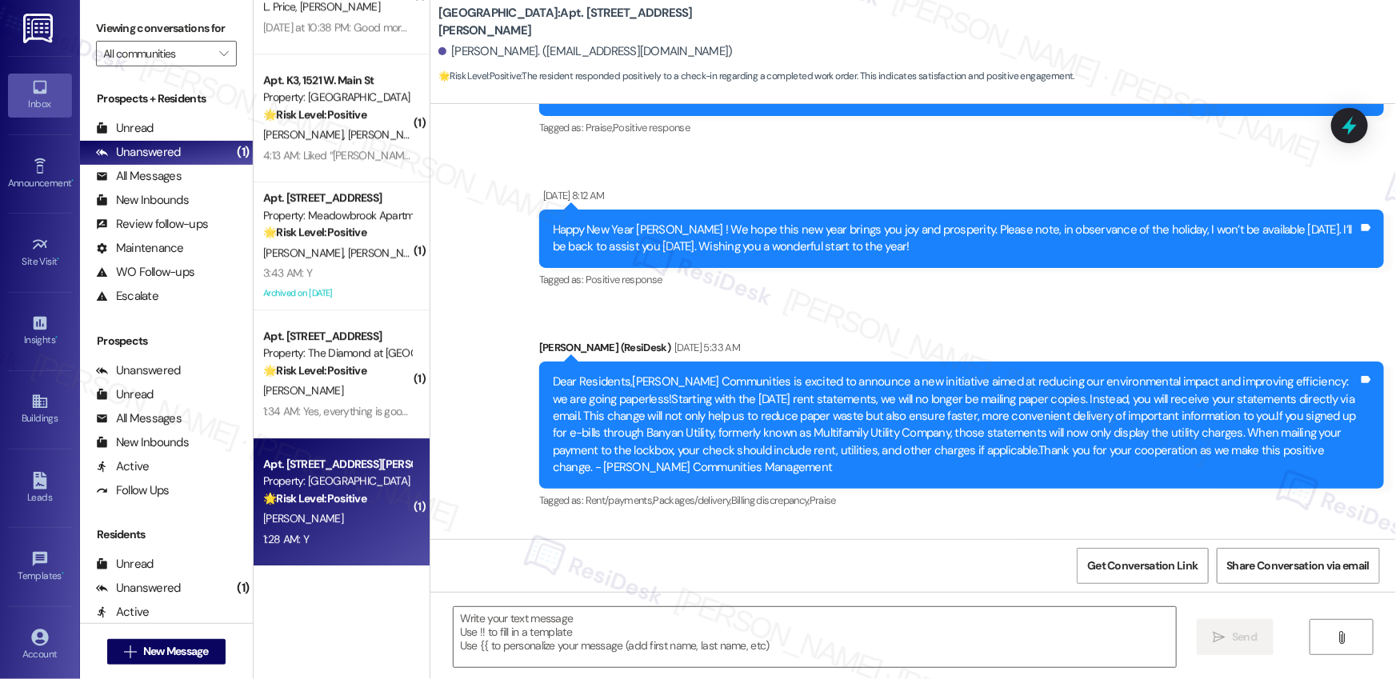
type textarea "Fetching suggested responses. Please feel free to read through the conversation…"
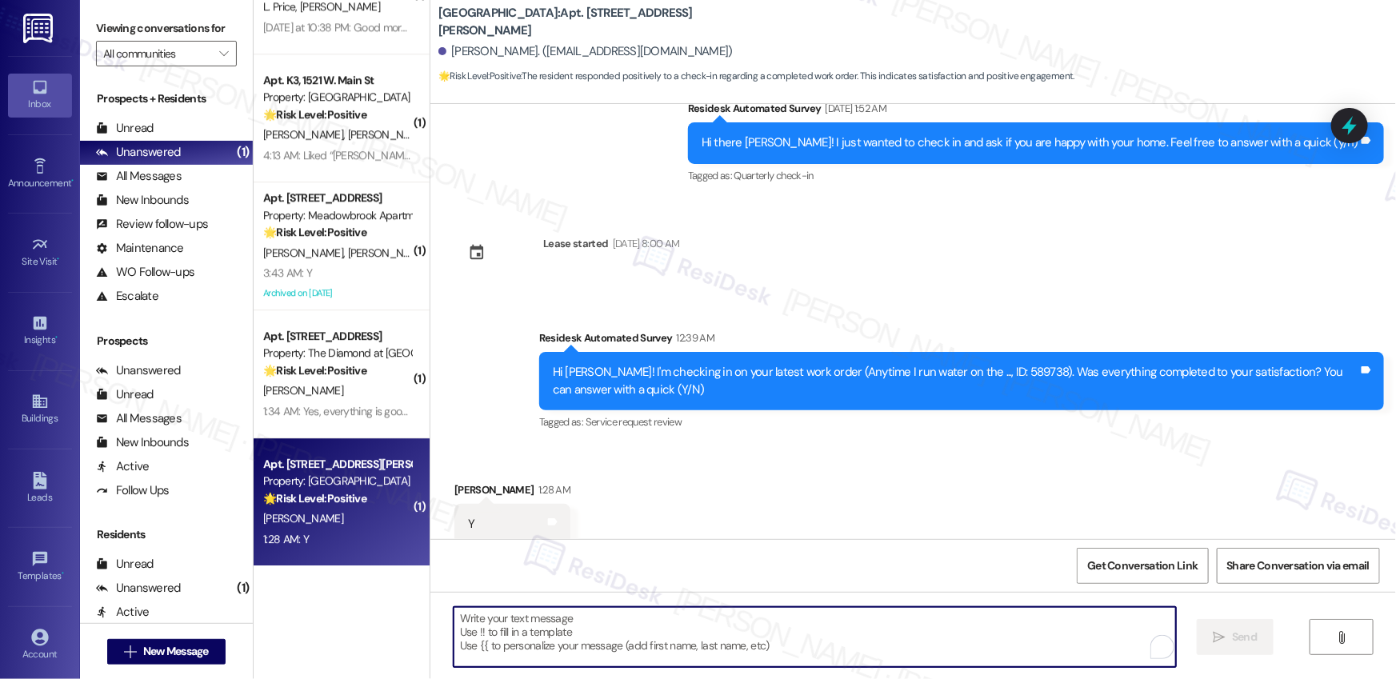
click at [627, 626] on textarea "To enrich screen reader interactions, please activate Accessibility in Grammarl…" at bounding box center [815, 637] width 722 height 60
click at [625, 627] on textarea "To enrich screen reader interactions, please activate Accessibility in Grammarl…" at bounding box center [815, 637] width 722 height 60
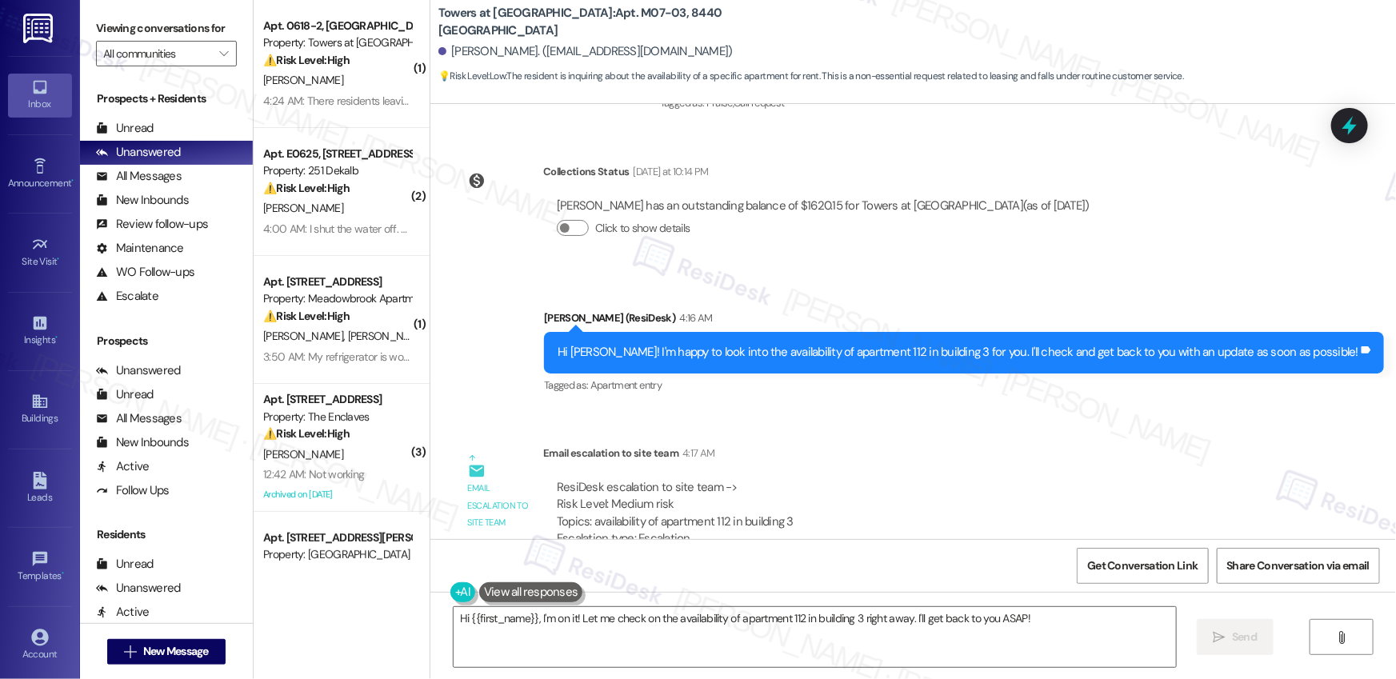
scroll to position [10320, 0]
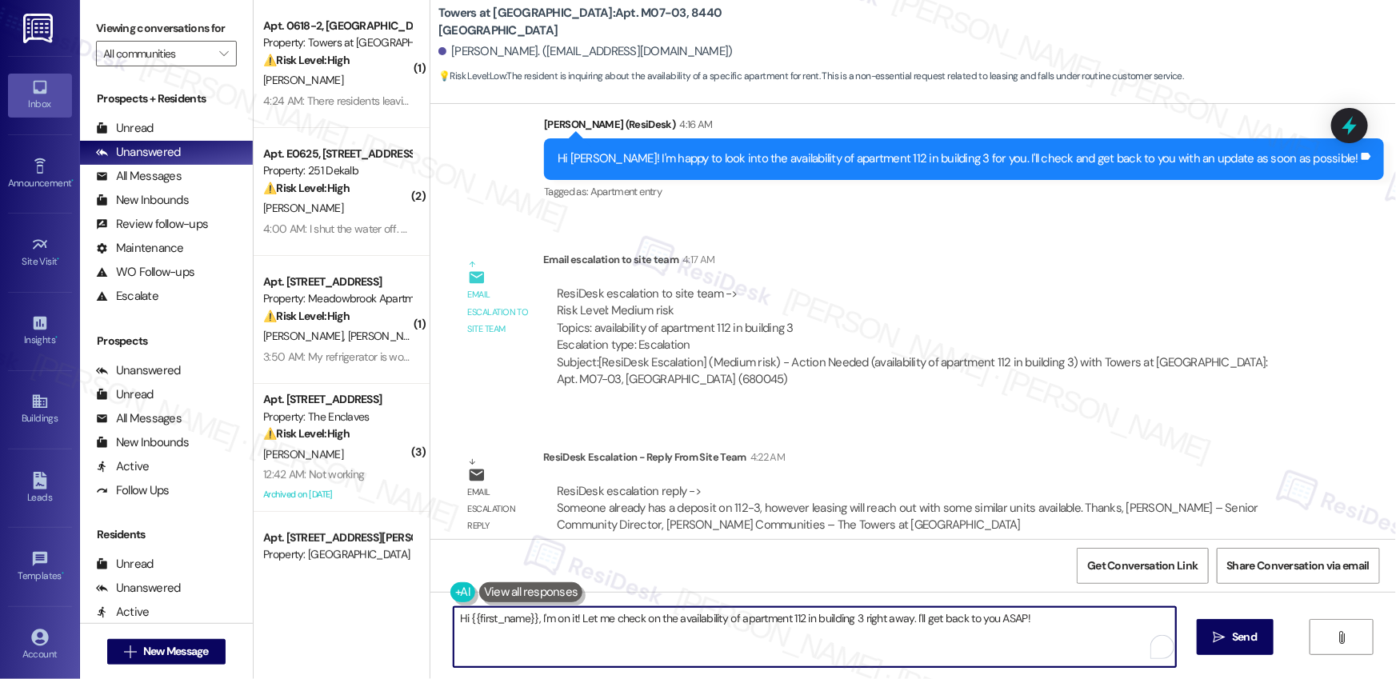
drag, startPoint x: 547, startPoint y: 620, endPoint x: 1023, endPoint y: 636, distance: 475.5
click at [1023, 636] on textarea "Hi {{first_name}}, I'm on it! Let me check on the availability of apartment 112…" at bounding box center [815, 637] width 722 height 60
paste textarea "Someone already has a deposit on 112-3, however leasing will reach out with som…"
drag, startPoint x: 538, startPoint y: 622, endPoint x: 590, endPoint y: 613, distance: 52.0
click at [539, 622] on textarea "Hi {{first_name}}, Someone already has a deposit on 112-3, however leasing will…" at bounding box center [815, 637] width 722 height 60
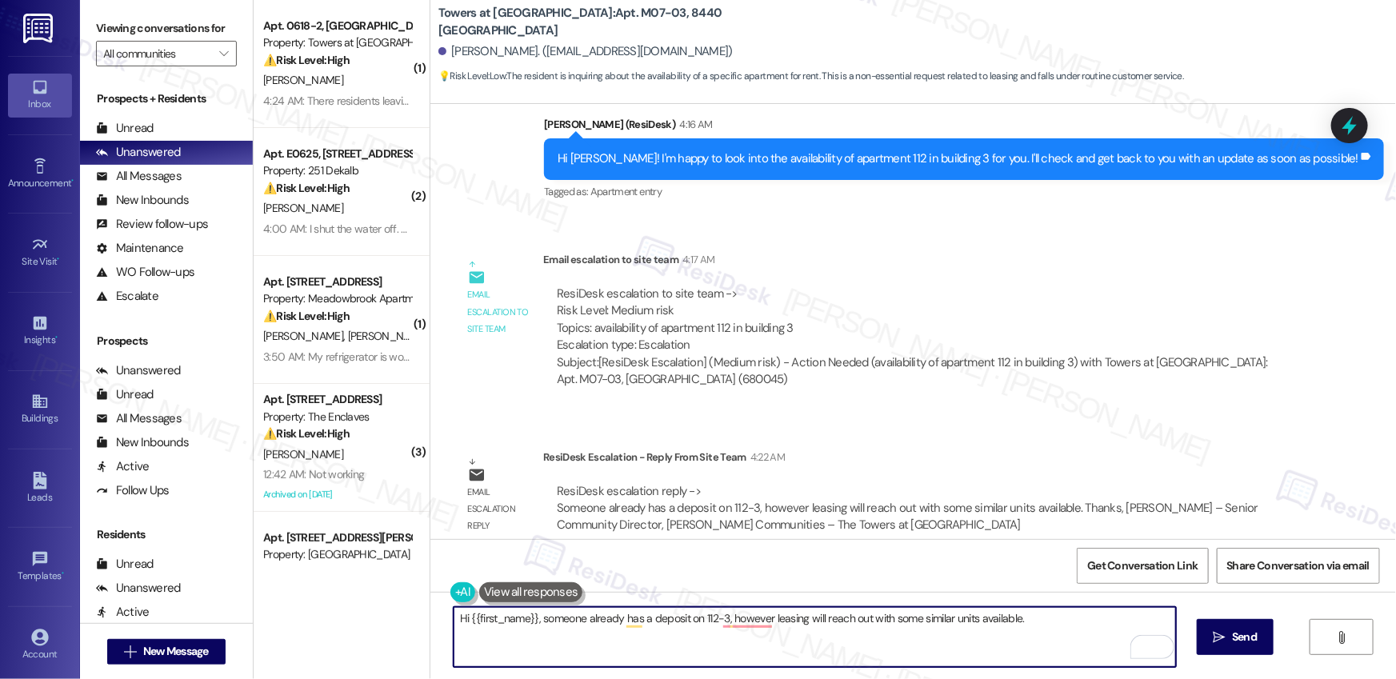
click at [688, 622] on textarea "Hi {{first_name}}, someone already has a deposit on 112-3, however leasing will…" at bounding box center [815, 637] width 722 height 60
click at [740, 622] on textarea "Hi {{first_name}}, someone already has a deposit on 112-3, however leasing will…" at bounding box center [815, 637] width 722 height 60
click at [715, 622] on textarea "Hi {{first_name}}, someone already has a deposit on 112-3, however, leasing wil…" at bounding box center [815, 637] width 722 height 60
drag, startPoint x: 861, startPoint y: 619, endPoint x: 873, endPoint y: 621, distance: 12.1
click at [861, 620] on textarea "Hi {{first_name}}, someone already has a deposit on 112-3; however, leasing wil…" at bounding box center [815, 637] width 722 height 60
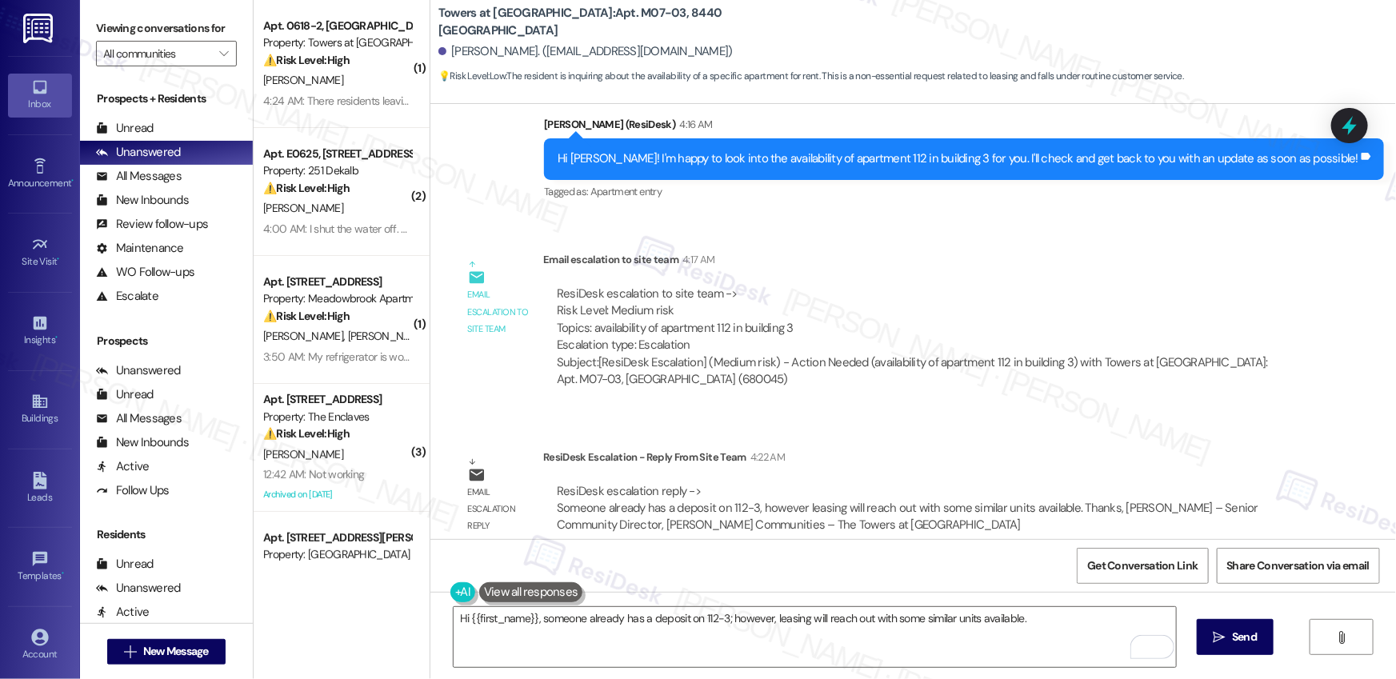
click at [454, 52] on div "Doan Anson. (doananson1973@gmail.com)" at bounding box center [585, 51] width 294 height 17
copy div "Doan"
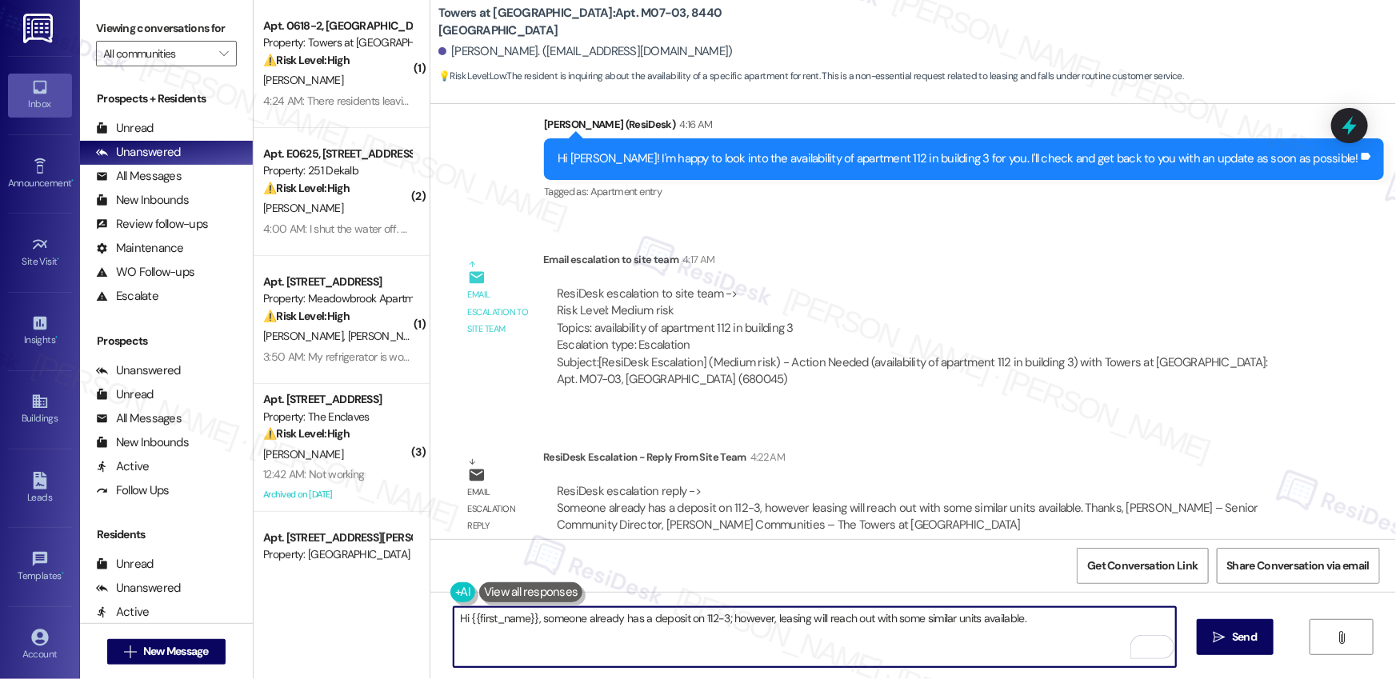
drag, startPoint x: 464, startPoint y: 623, endPoint x: 538, endPoint y: 618, distance: 73.8
click at [528, 619] on textarea "Hi {{first_name}}, someone already has a deposit on 112-3; however, leasing wil…" at bounding box center [815, 637] width 722 height 60
paste textarea "Doan"
type textarea "Hi Doan, someone already has a deposit on 112-3; however, leasing will reach ou…"
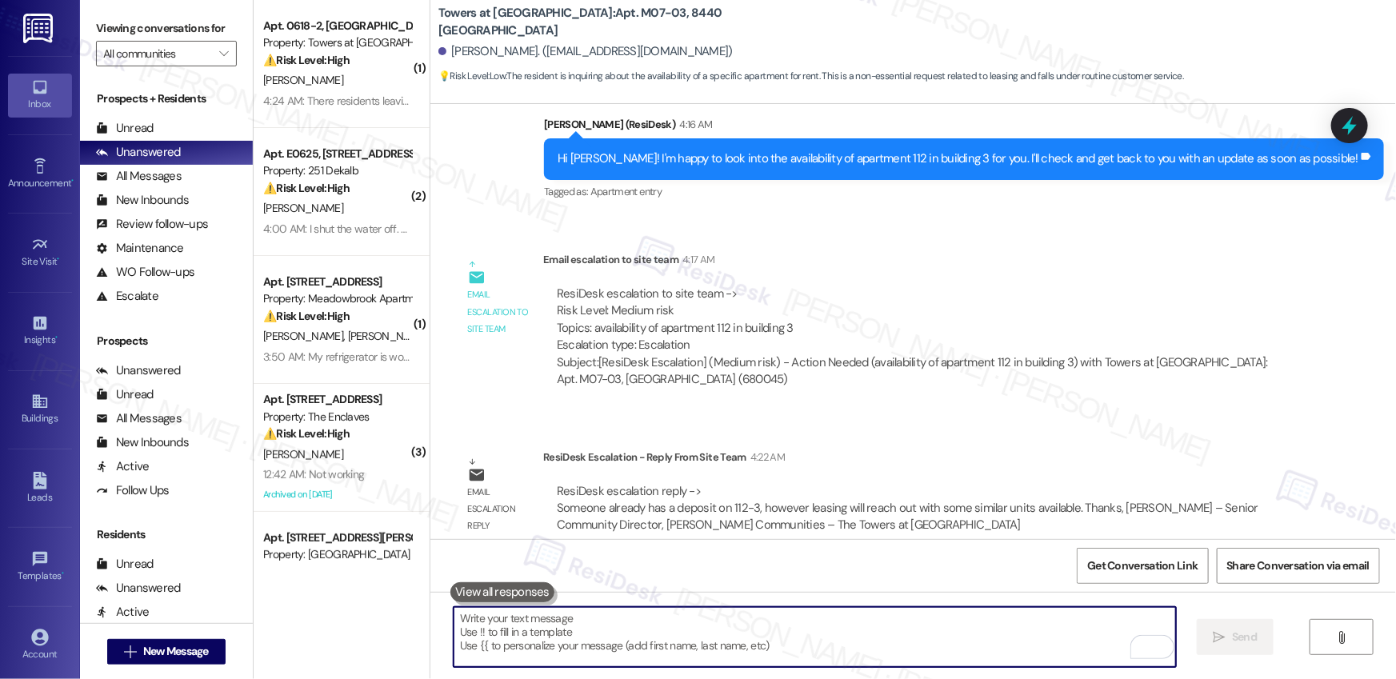
paste textarea "https://chatgpt.com/c/68a3384b-659c-832a-a2a9-eadb34e570d3#:~:text=Hi%20Doan%2C…"
type textarea "https://chatgpt.com/c/68a3384b-659c-832a-a2a9-eadb34e570d3#:~:text=Hi%20Doan%2C…"
click at [510, 638] on textarea "To enrich screen reader interactions, please activate Accessibility in Grammarl…" at bounding box center [815, 637] width 722 height 60
paste textarea "Hi Doan, someone has already placed a deposit on unit 112-3. However, our leasi…"
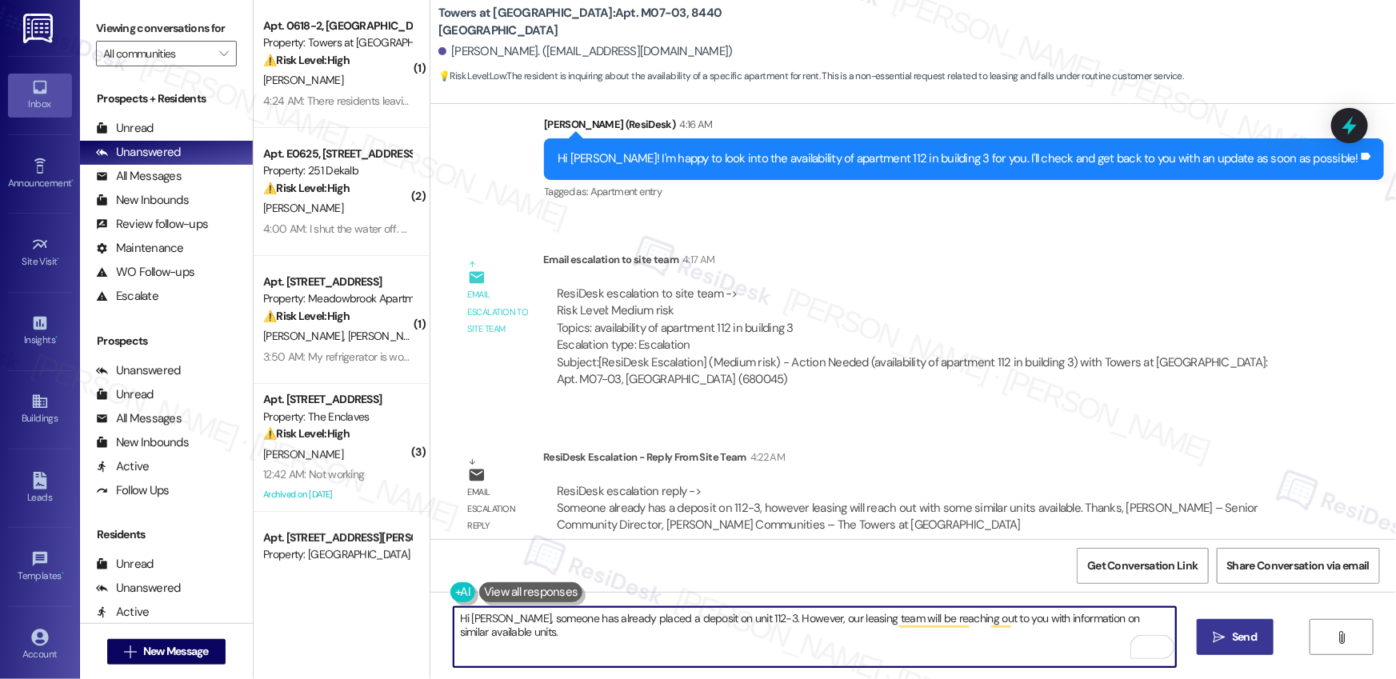
type textarea "Hi Doan, someone has already placed a deposit on unit 112-3. However, our leasi…"
click at [1220, 634] on icon "" at bounding box center [1220, 637] width 12 height 13
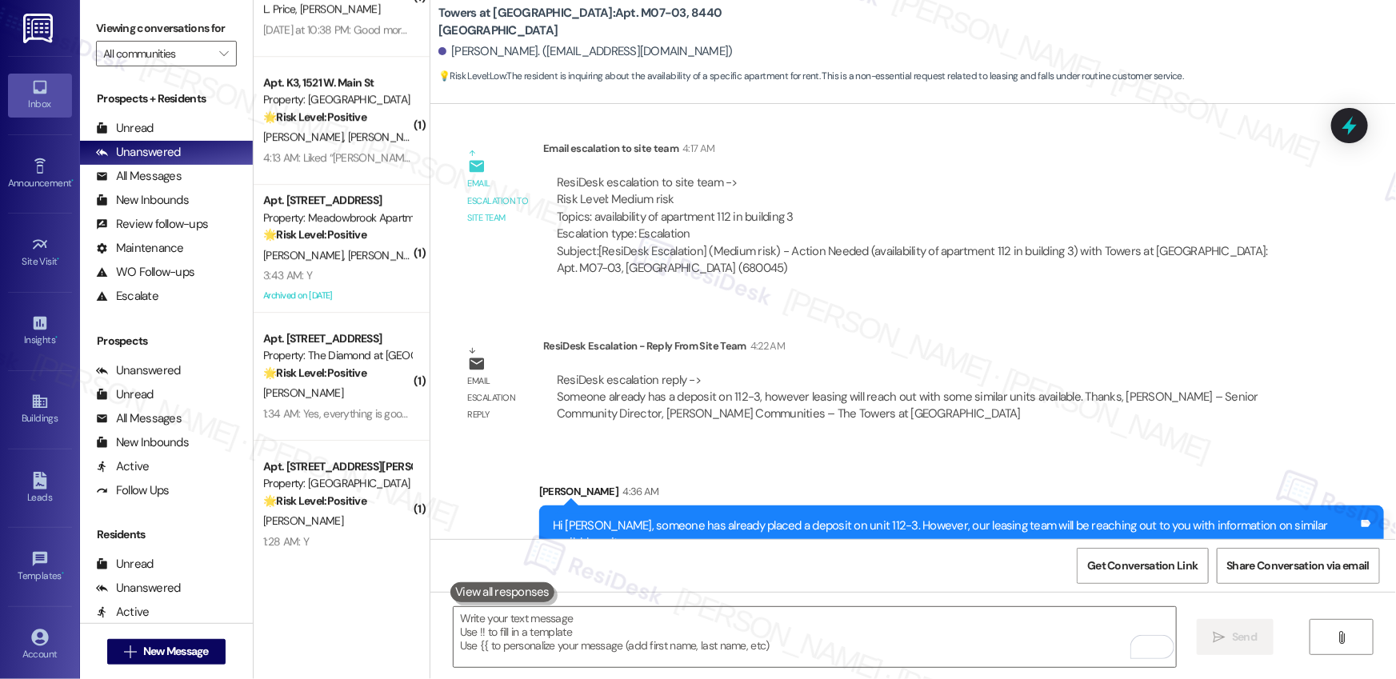
scroll to position [2378, 0]
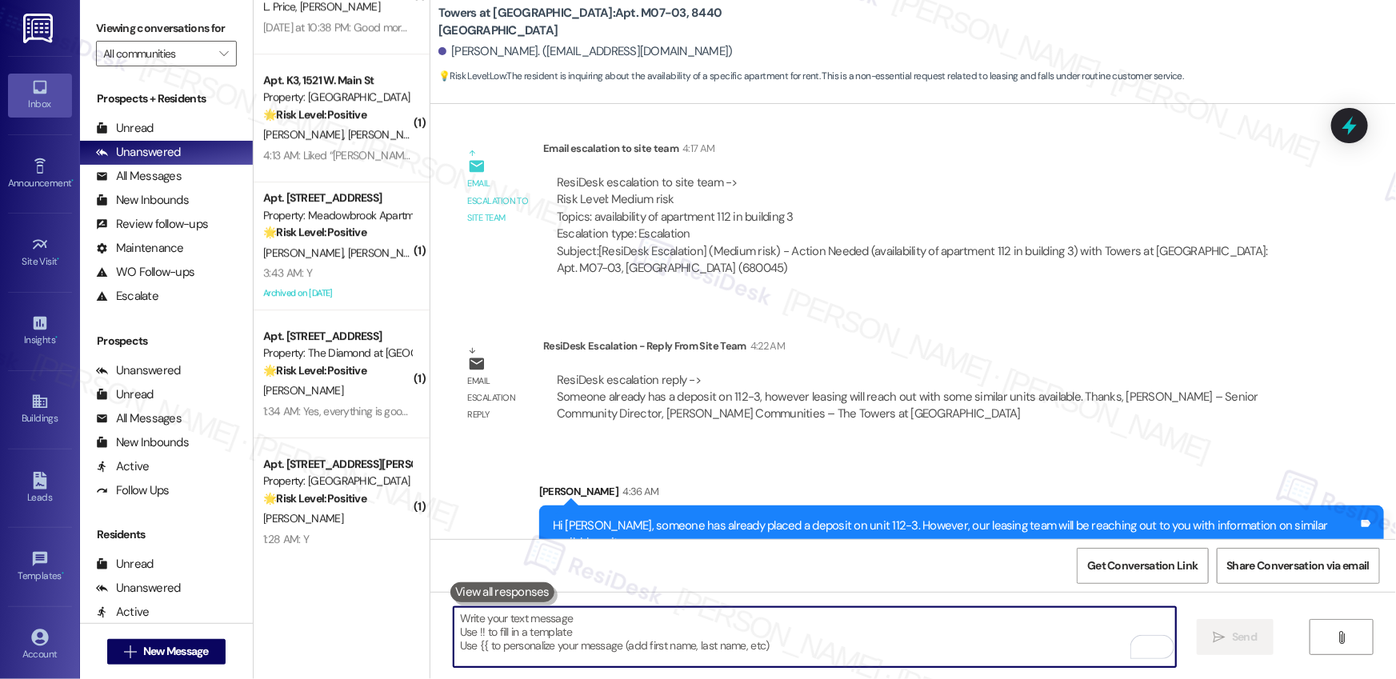
click at [653, 647] on textarea "To enrich screen reader interactions, please activate Accessibility in Grammarl…" at bounding box center [815, 637] width 722 height 60
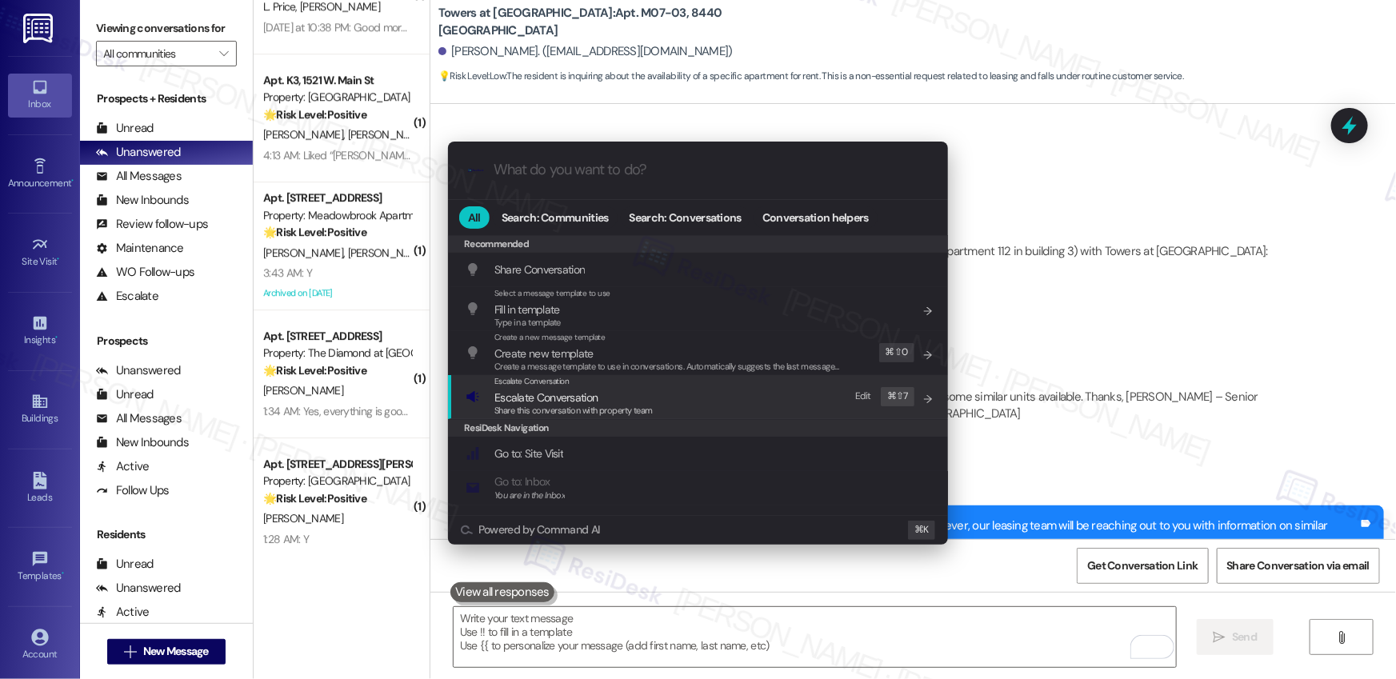
click at [584, 395] on span "Escalate Conversation" at bounding box center [545, 397] width 103 height 14
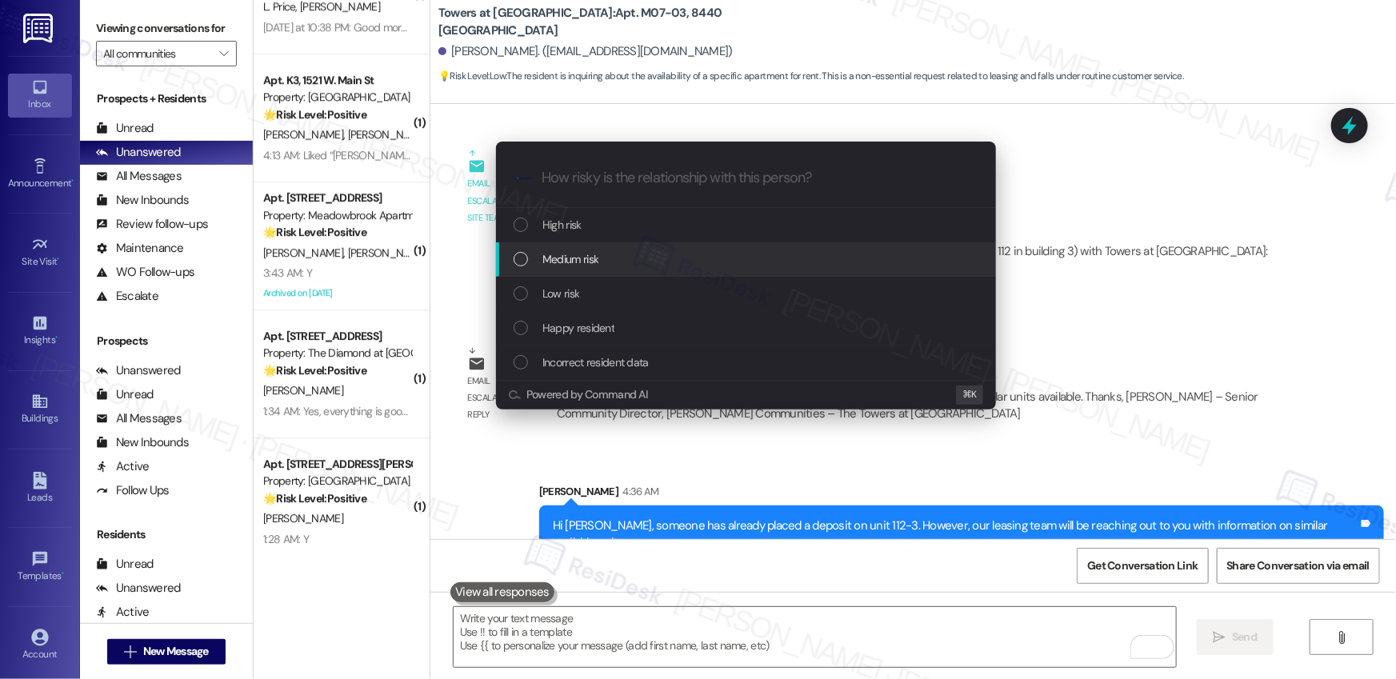
click at [602, 250] on div "Medium risk" at bounding box center [748, 259] width 468 height 18
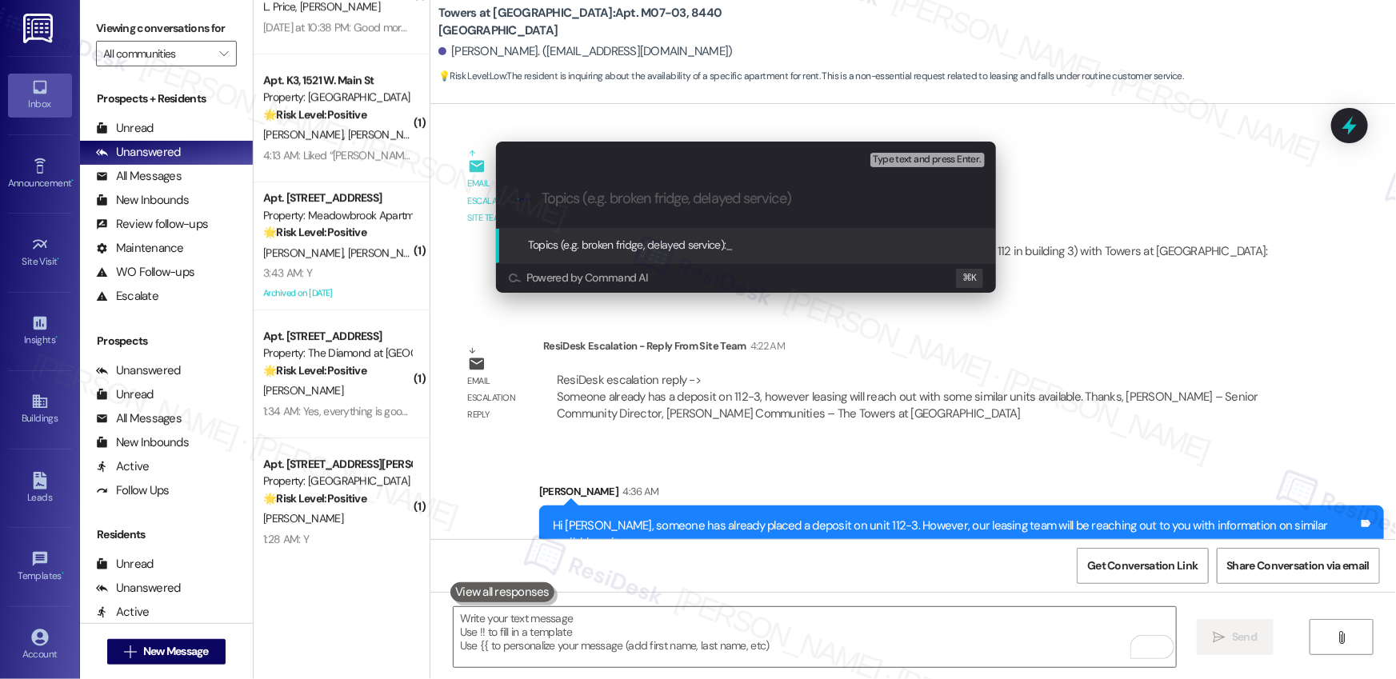
paste input "Work Order #590062"
click at [542, 198] on input "Work Order #590062 - Wall Chip" at bounding box center [753, 198] width 422 height 17
click at [540, 202] on div ".cls-1{fill:#0a055f;}.cls-2{fill:#0cc4c4;} resideskLogoBlueOrange Work Order #5…" at bounding box center [746, 198] width 500 height 57
click at [543, 201] on input "Work Order #590062 - Wall Chip" at bounding box center [753, 198] width 422 height 17
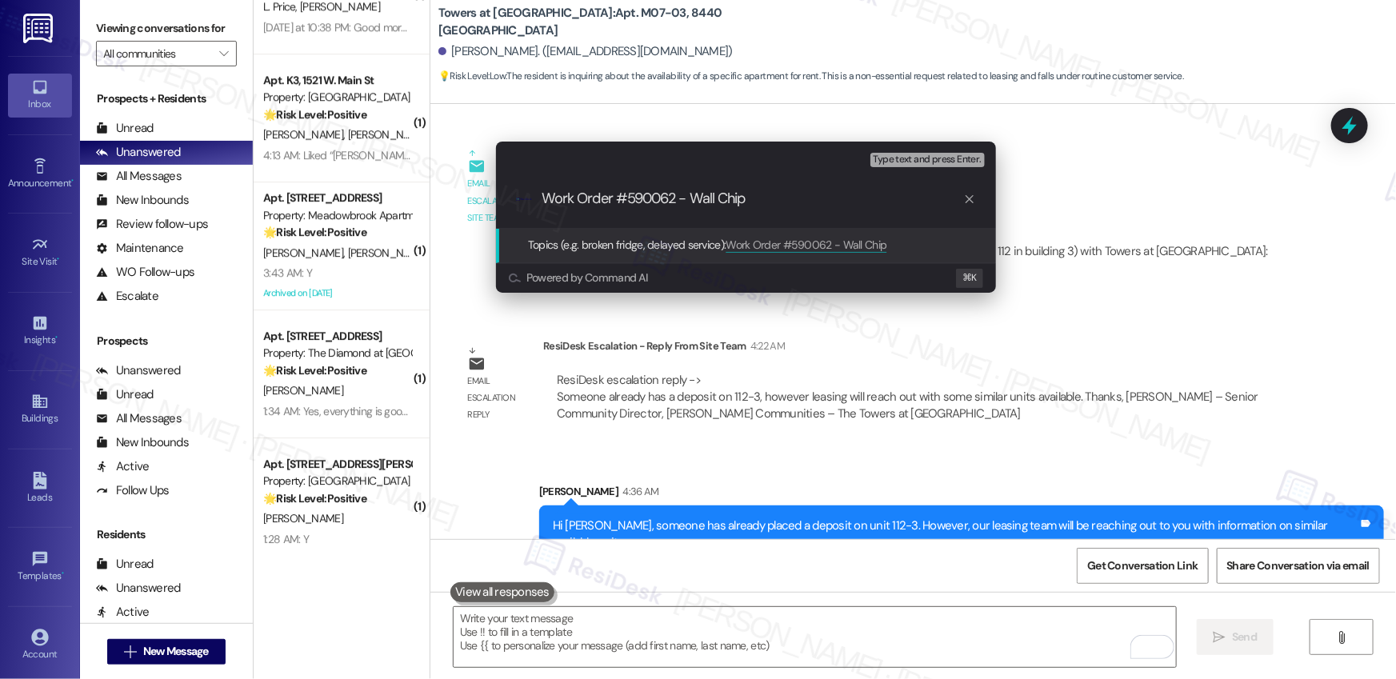
paste input "Work order submitted by Residesk |"
type input "Work order submitted by Residesk | Work Order #590062 - Wall Chip"
click at [589, 200] on input "Work order submitted by Residesk | Work Order #590062 - Wall Chip" at bounding box center [753, 198] width 422 height 17
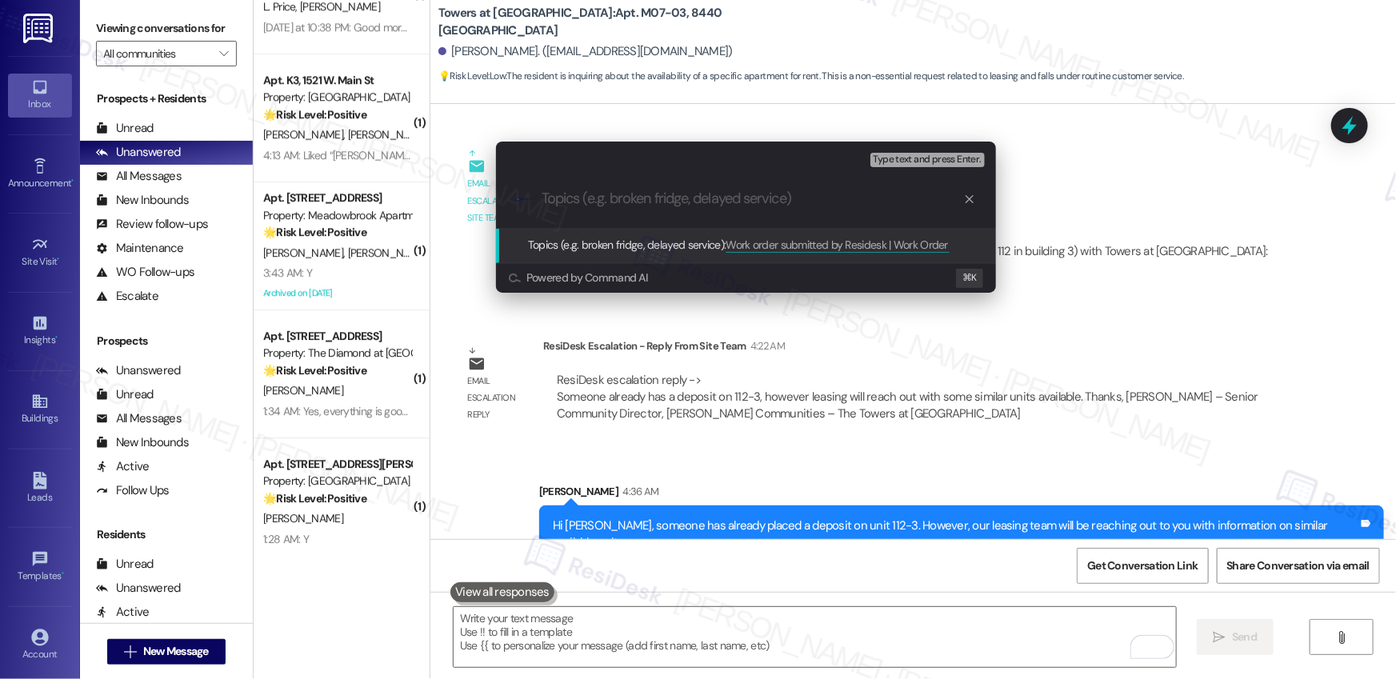
scroll to position [0, 0]
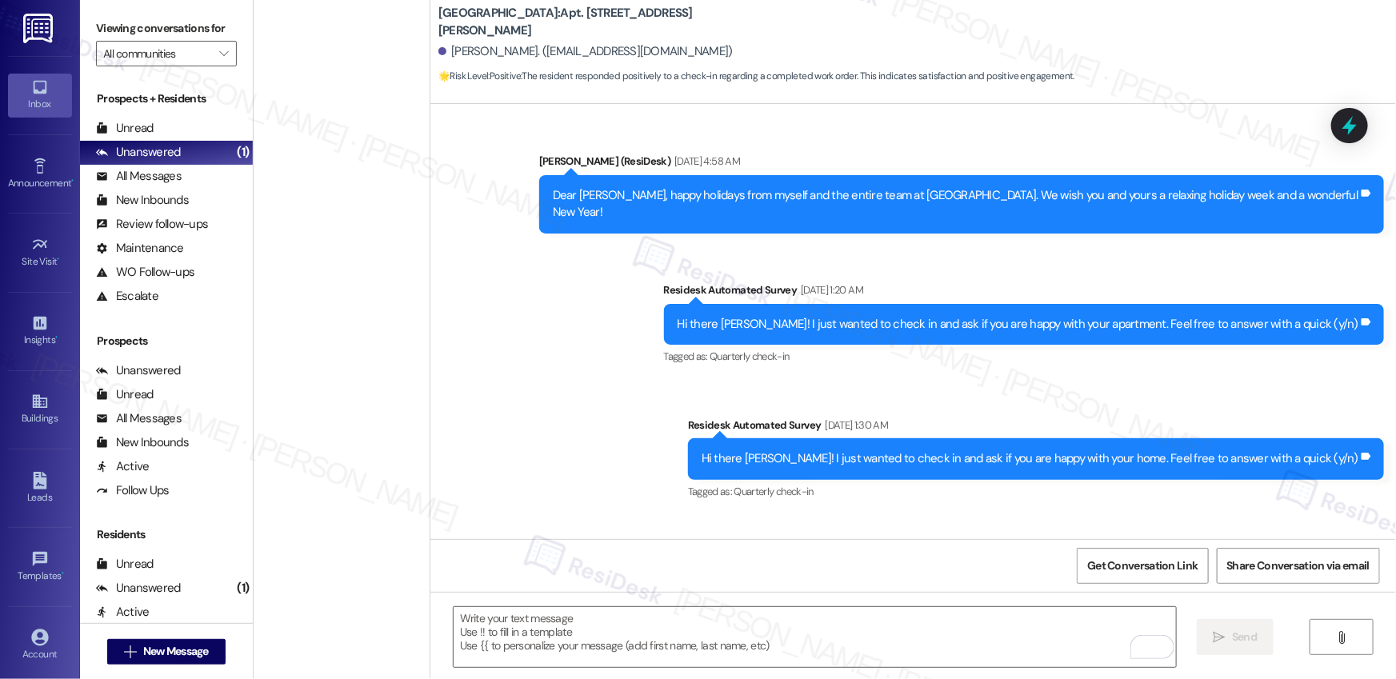
scroll to position [1731, 0]
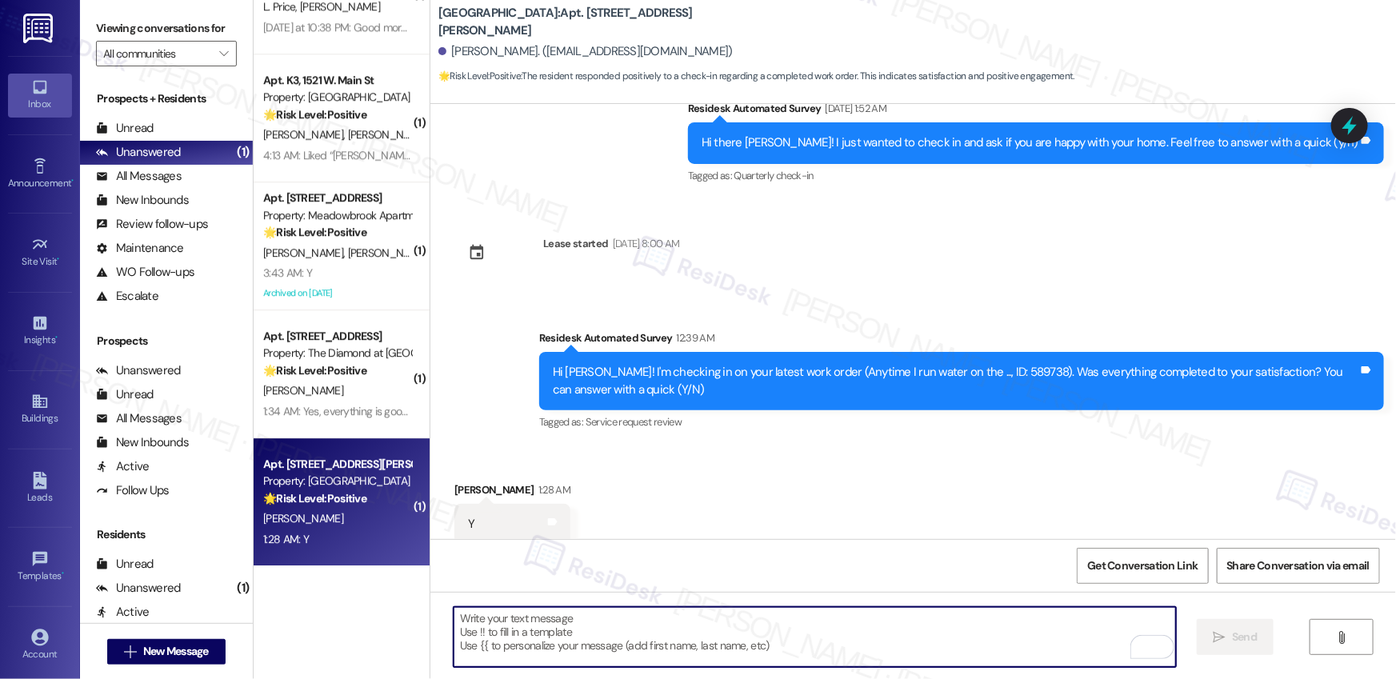
click at [678, 633] on textarea "To enrich screen reader interactions, please activate Accessibility in Grammarl…" at bounding box center [815, 637] width 722 height 60
paste textarea "Hi {{first_name}}, I'm so glad to hear the work order was completed to your sat…"
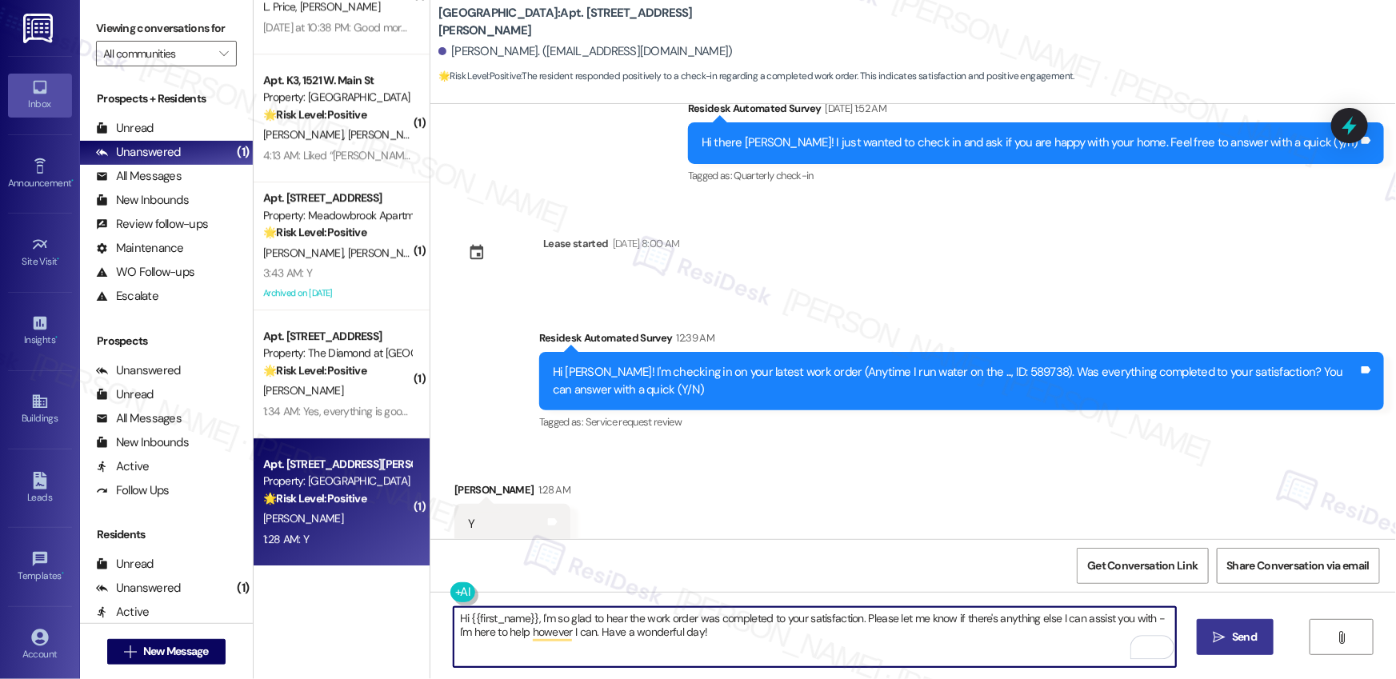
type textarea "Hi {{first_name}}, I'm so glad to hear the work order was completed to your sat…"
click at [1232, 645] on span "Send" at bounding box center [1244, 637] width 25 height 17
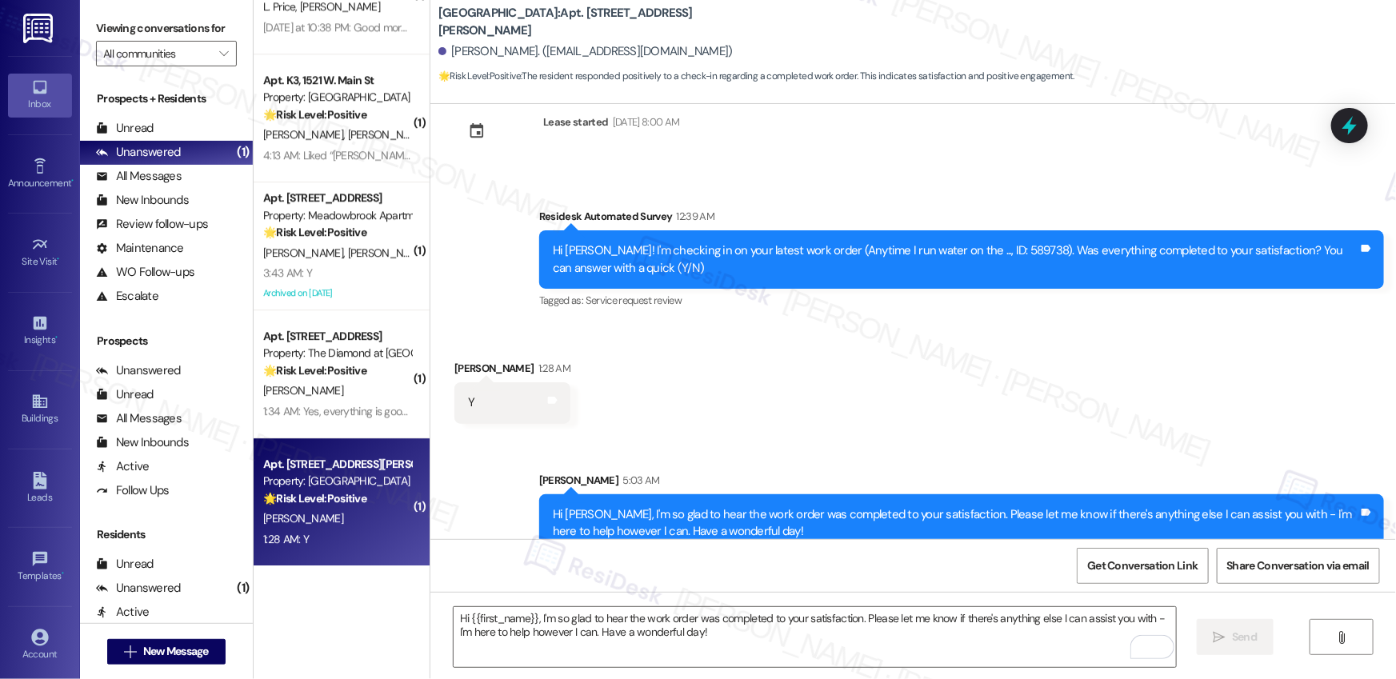
scroll to position [1860, 0]
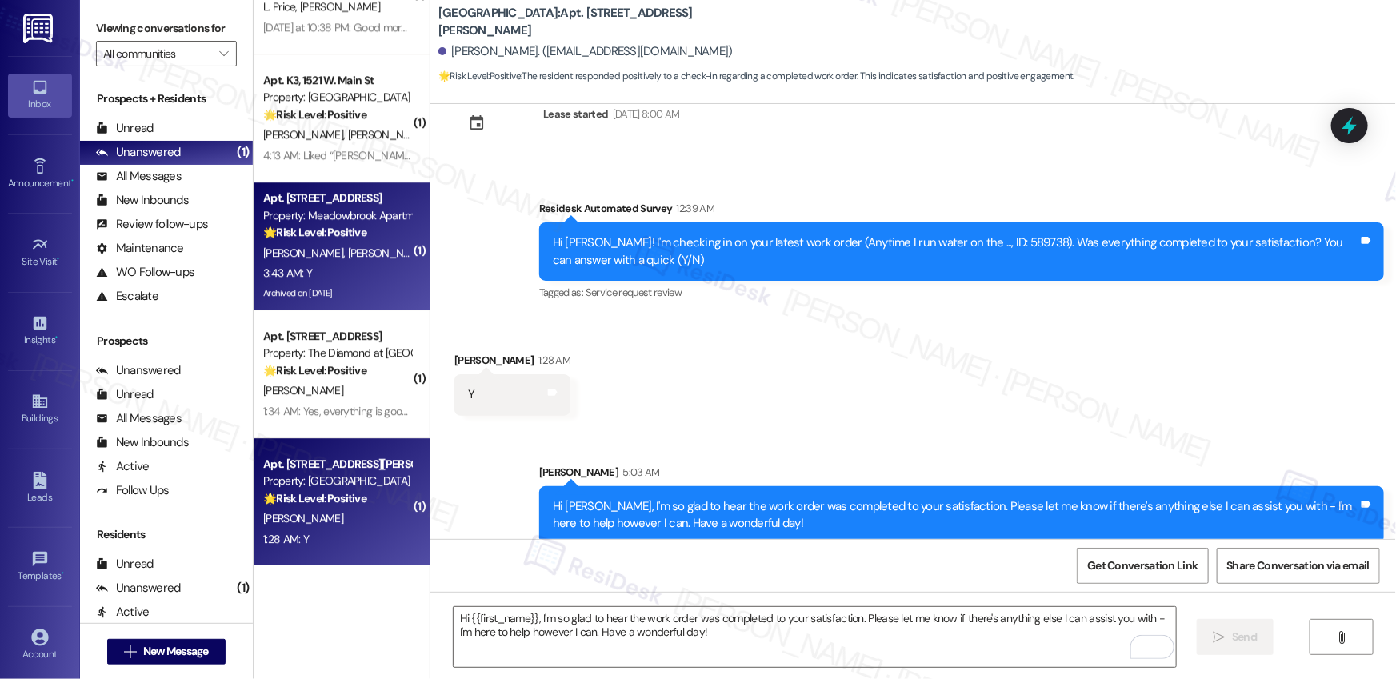
click at [360, 269] on div "3:43 AM: Y 3:43 AM: Y" at bounding box center [337, 273] width 151 height 20
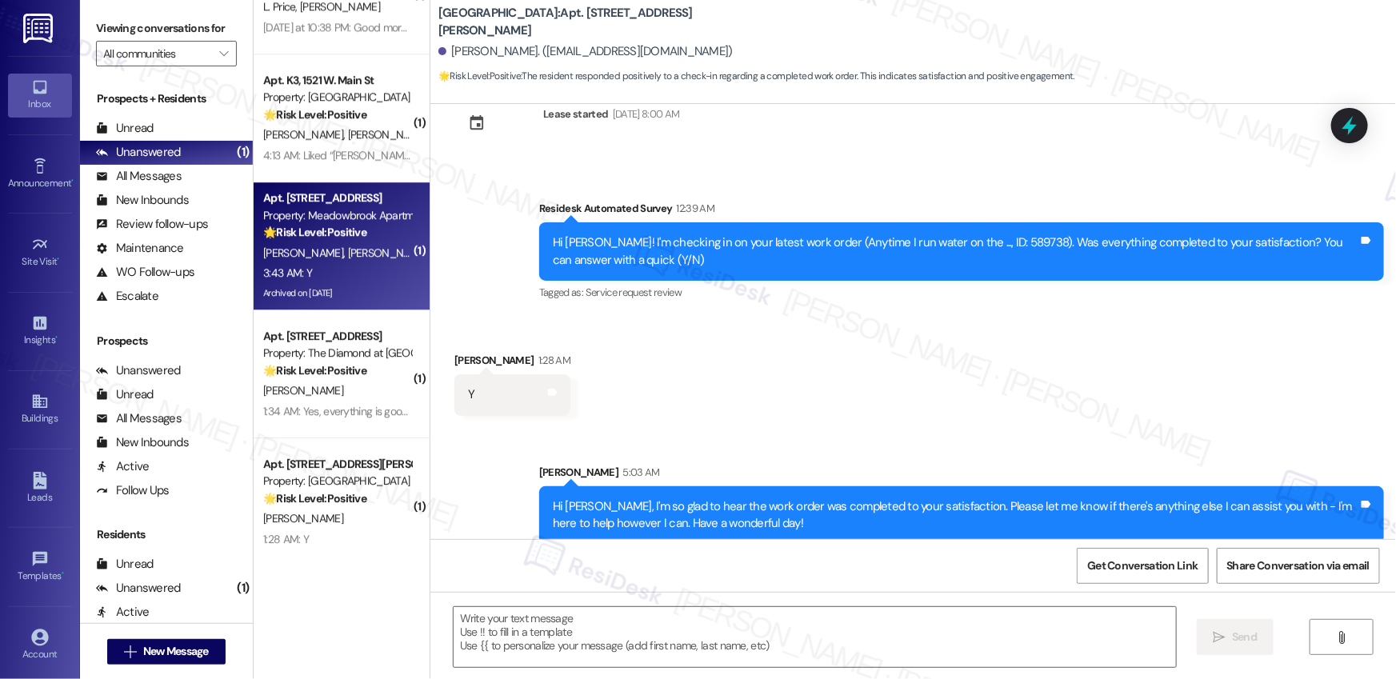
type textarea "Fetching suggested responses. Please feel free to read through the conversation…"
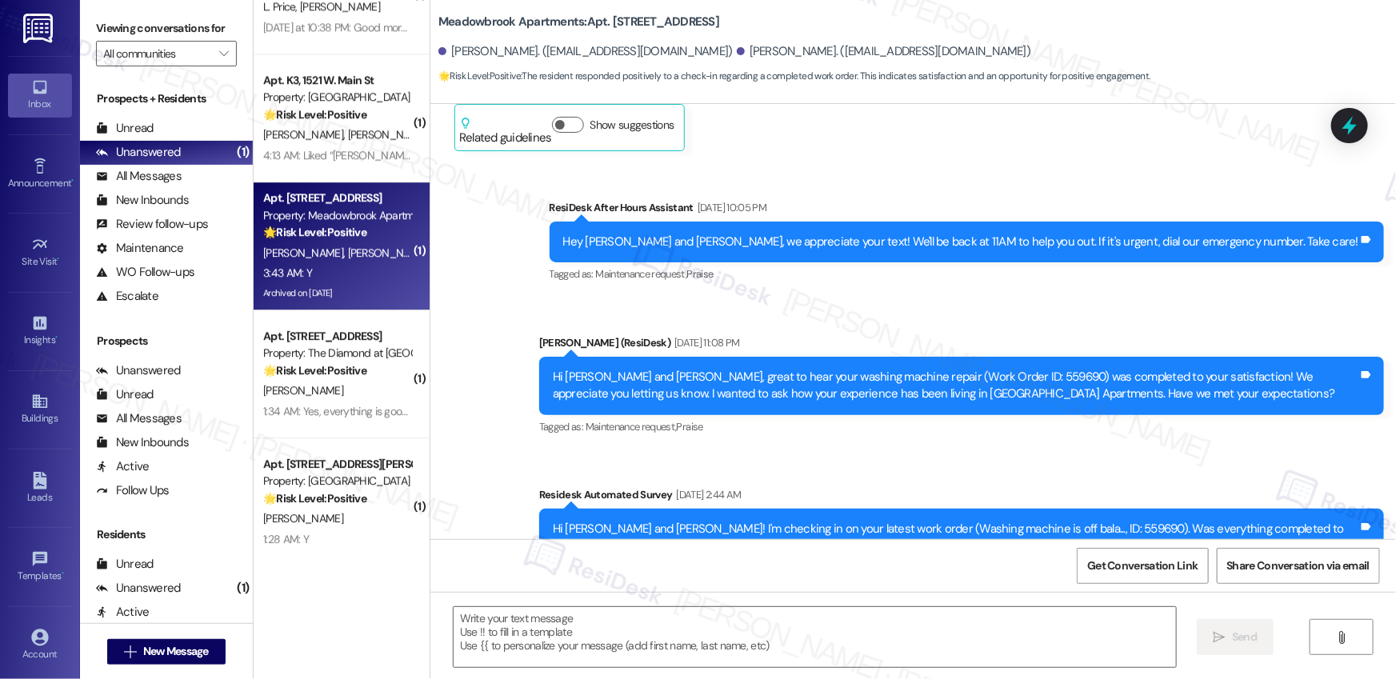
type textarea "Fetching suggested responses. Please feel free to read through the conversation…"
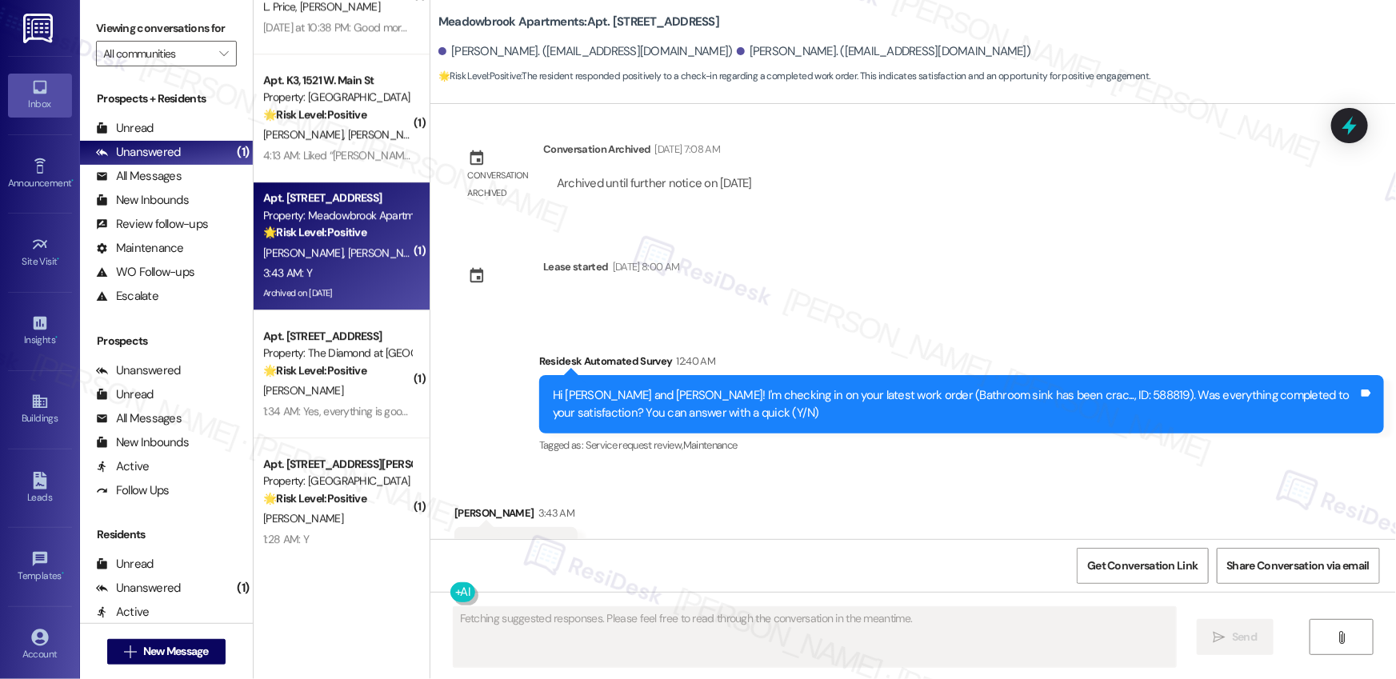
click at [358, 270] on div "3:43 AM: Y 3:43 AM: Y" at bounding box center [337, 273] width 151 height 20
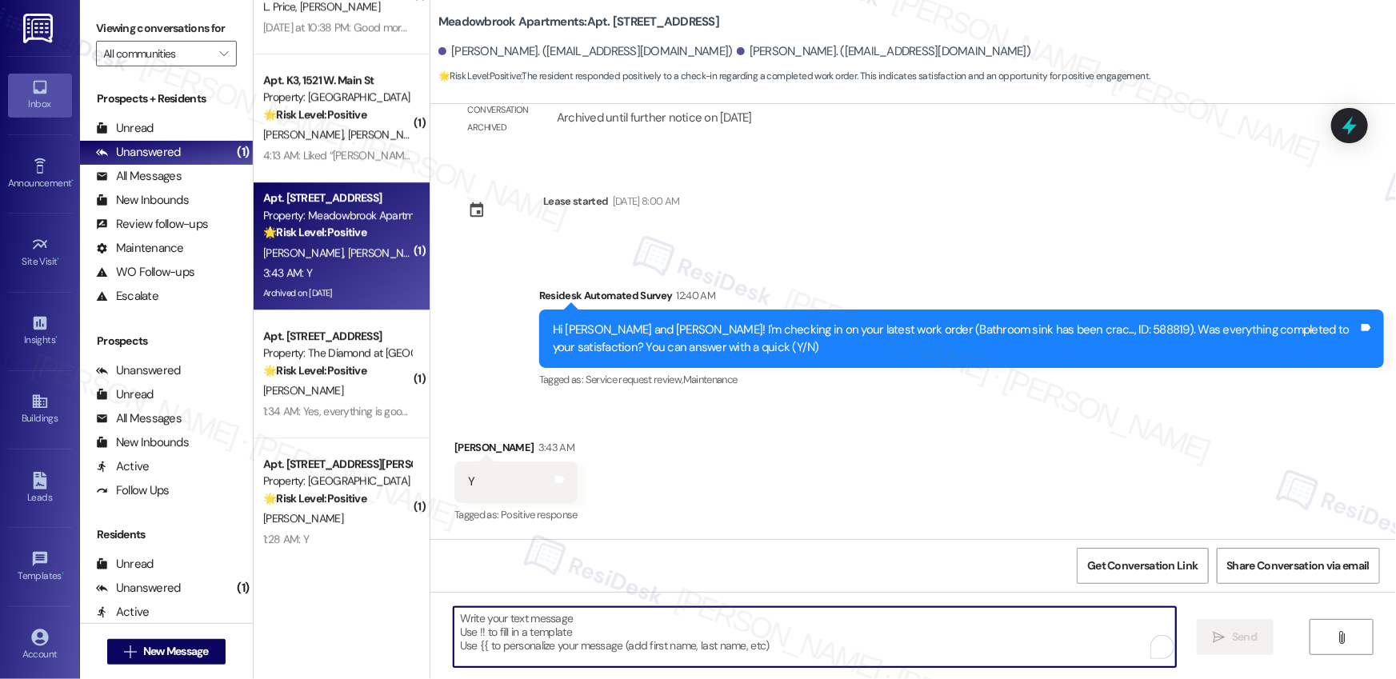
click at [610, 620] on textarea "To enrich screen reader interactions, please activate Accessibility in Grammarl…" at bounding box center [815, 637] width 722 height 60
paste textarea "Hi {{first_name}}, I'm so glad to hear the work order was completed to your sat…"
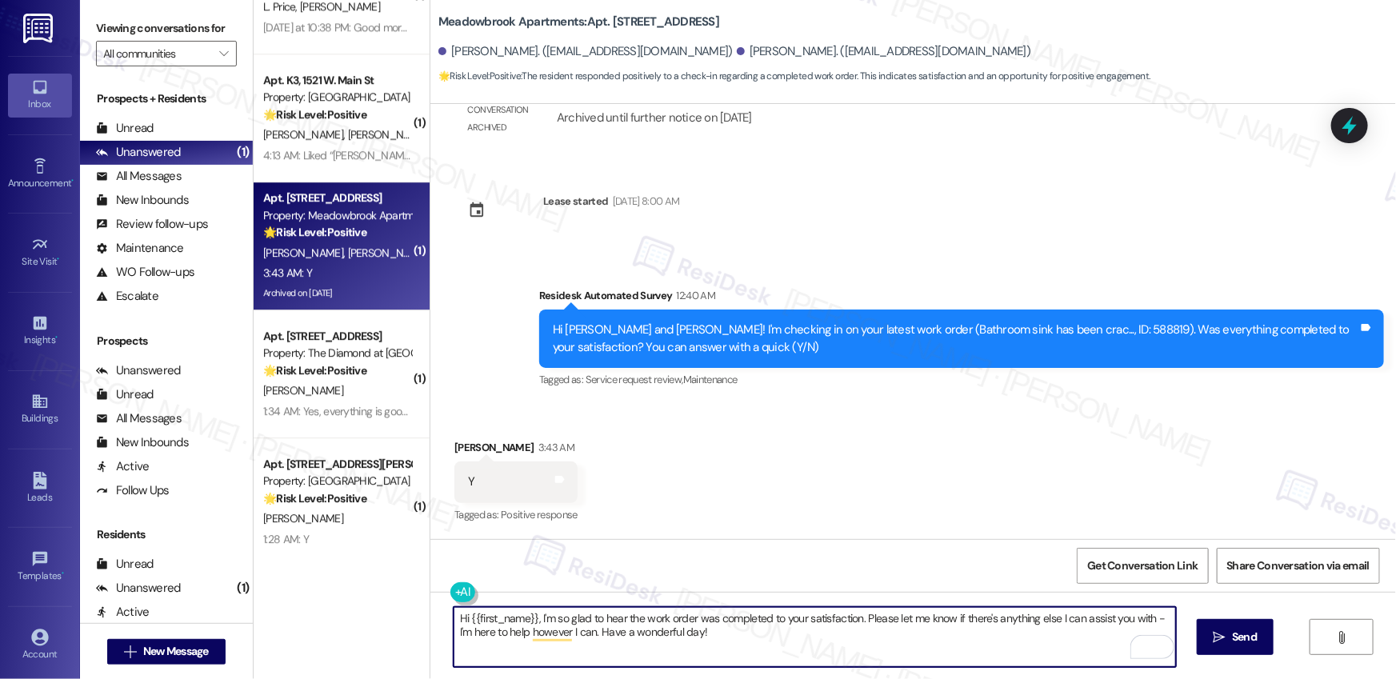
drag, startPoint x: 529, startPoint y: 620, endPoint x: 463, endPoint y: 617, distance: 65.7
click at [462, 618] on textarea "Hi {{first_name}}, I'm so glad to hear the work order was completed to your sat…" at bounding box center [815, 637] width 722 height 60
click at [708, 642] on textarea "Hi Gail, I'm so glad to hear the work order was completed to your satisfaction.…" at bounding box center [815, 637] width 722 height 60
type textarea "Hi Gail, I'm so glad to hear the work order was completed to your satisfaction.…"
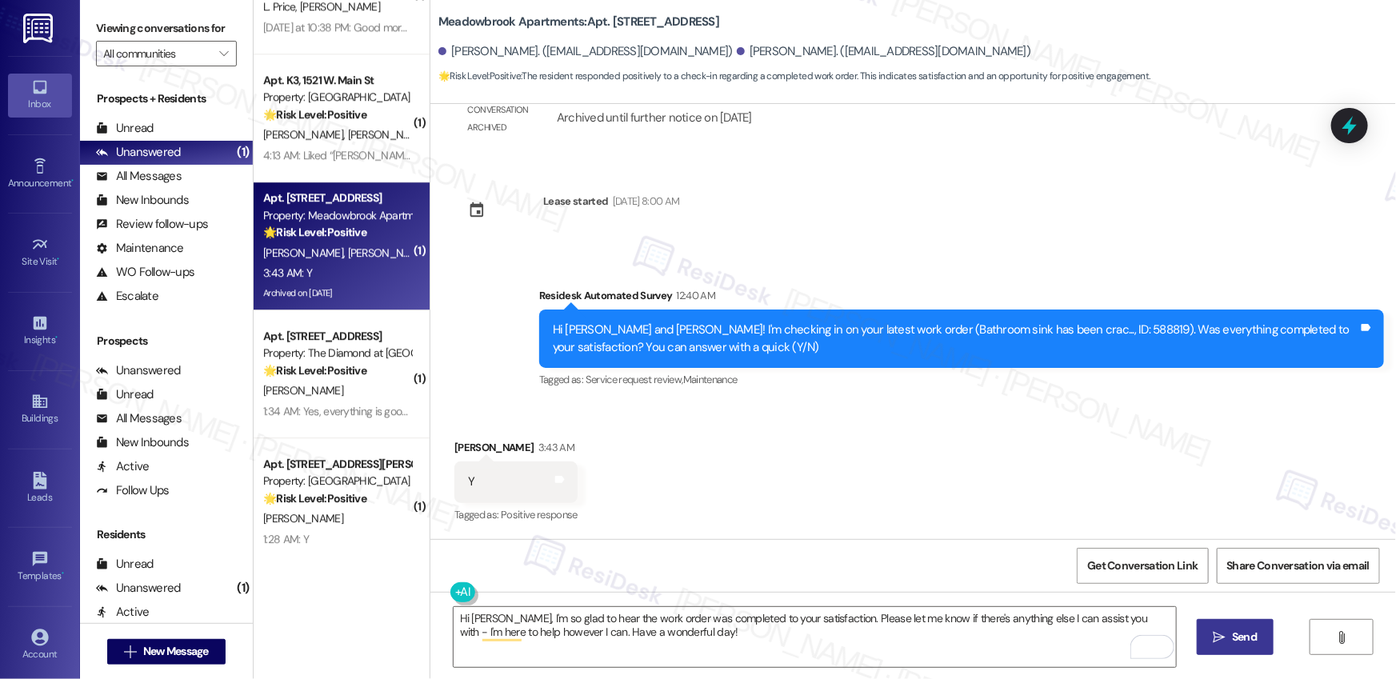
click at [1229, 639] on span "Send" at bounding box center [1244, 637] width 31 height 17
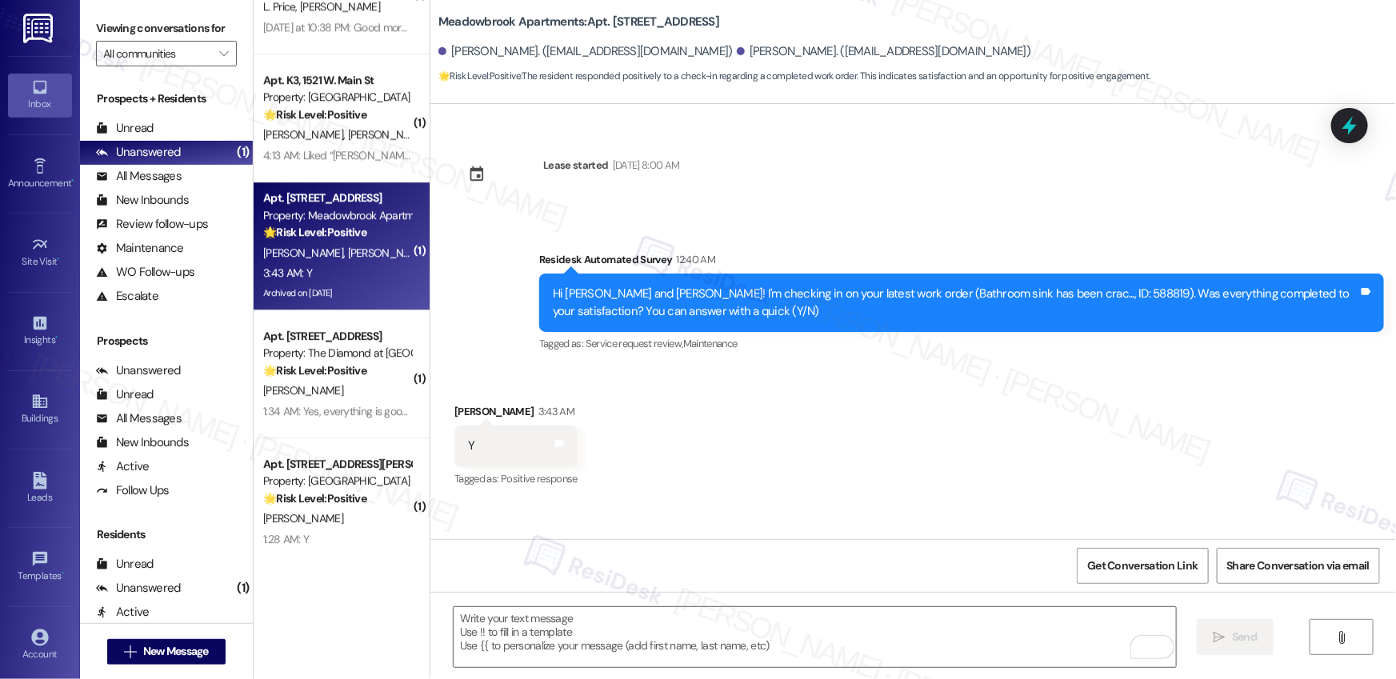
scroll to position [4180, 0]
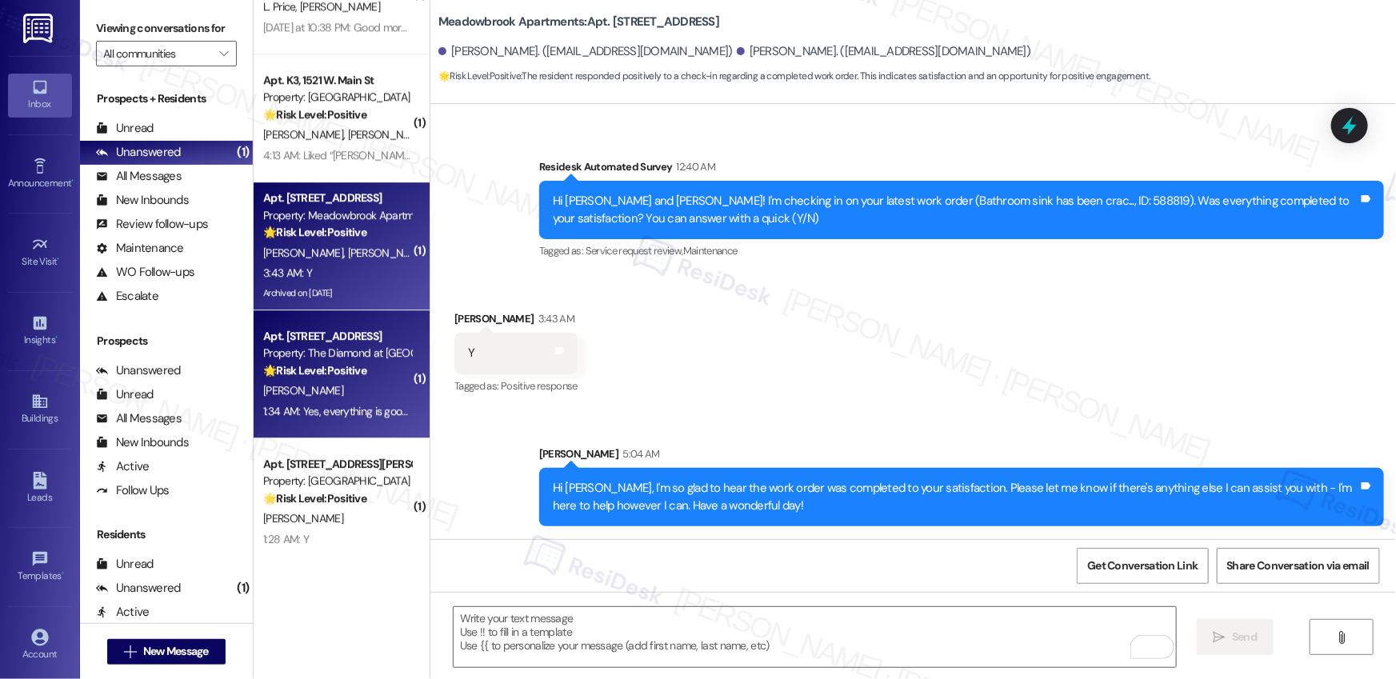
click at [333, 413] on div "1:34 AM: Yes, everything is good with me 1:34 AM: Yes, everything is good with …" at bounding box center [355, 411] width 185 height 14
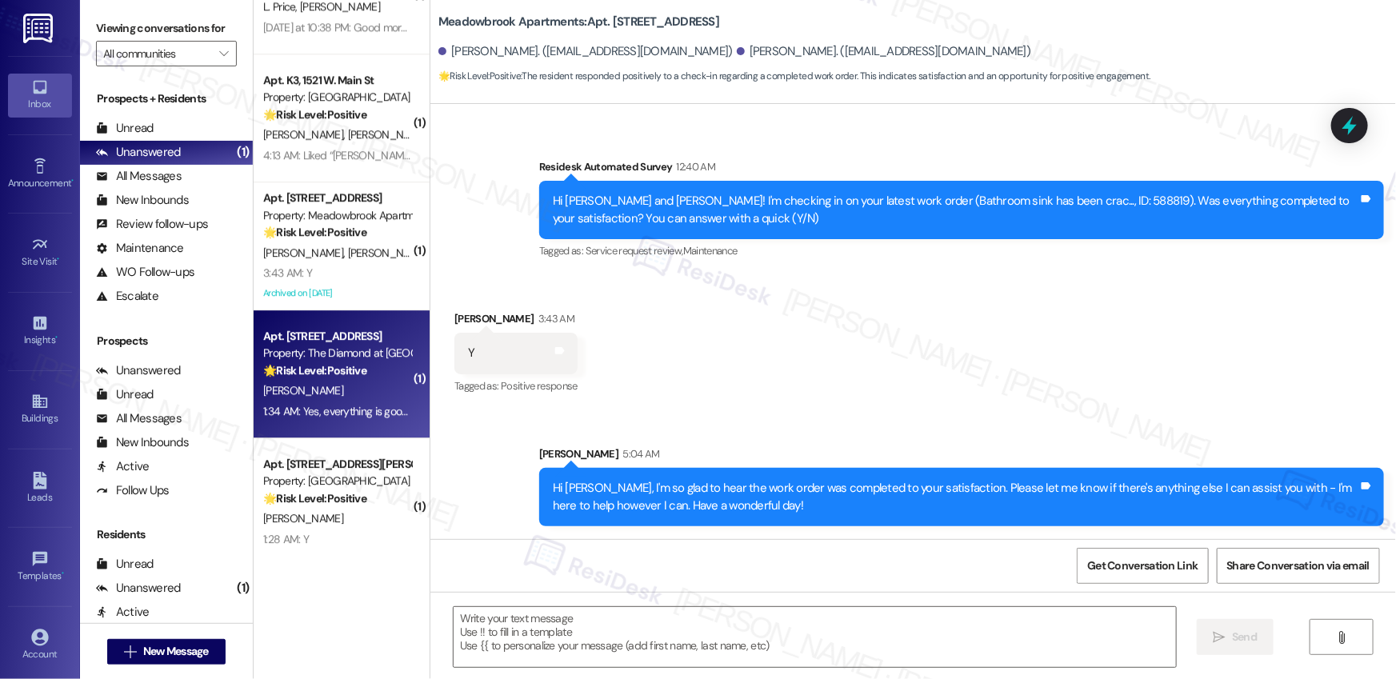
type textarea "Fetching suggested responses. Please feel free to read through the conversation…"
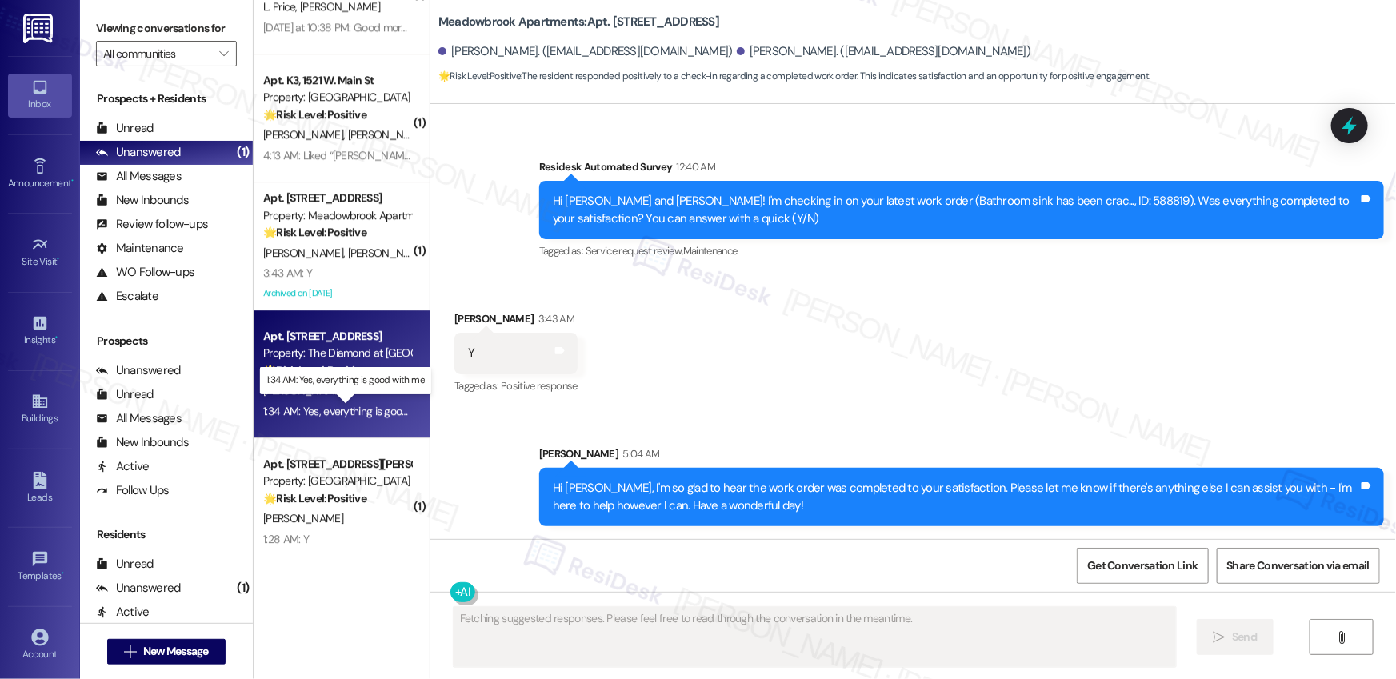
scroll to position [918, 0]
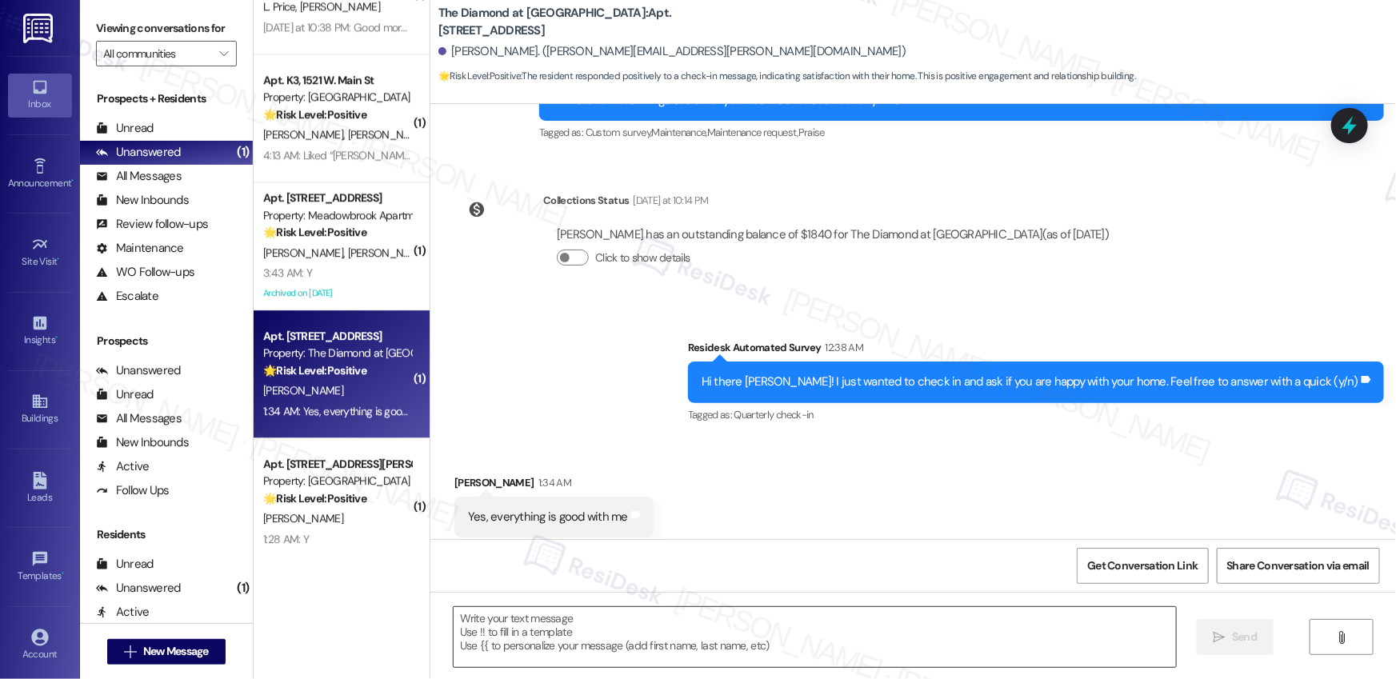
click at [546, 635] on textarea at bounding box center [815, 637] width 722 height 60
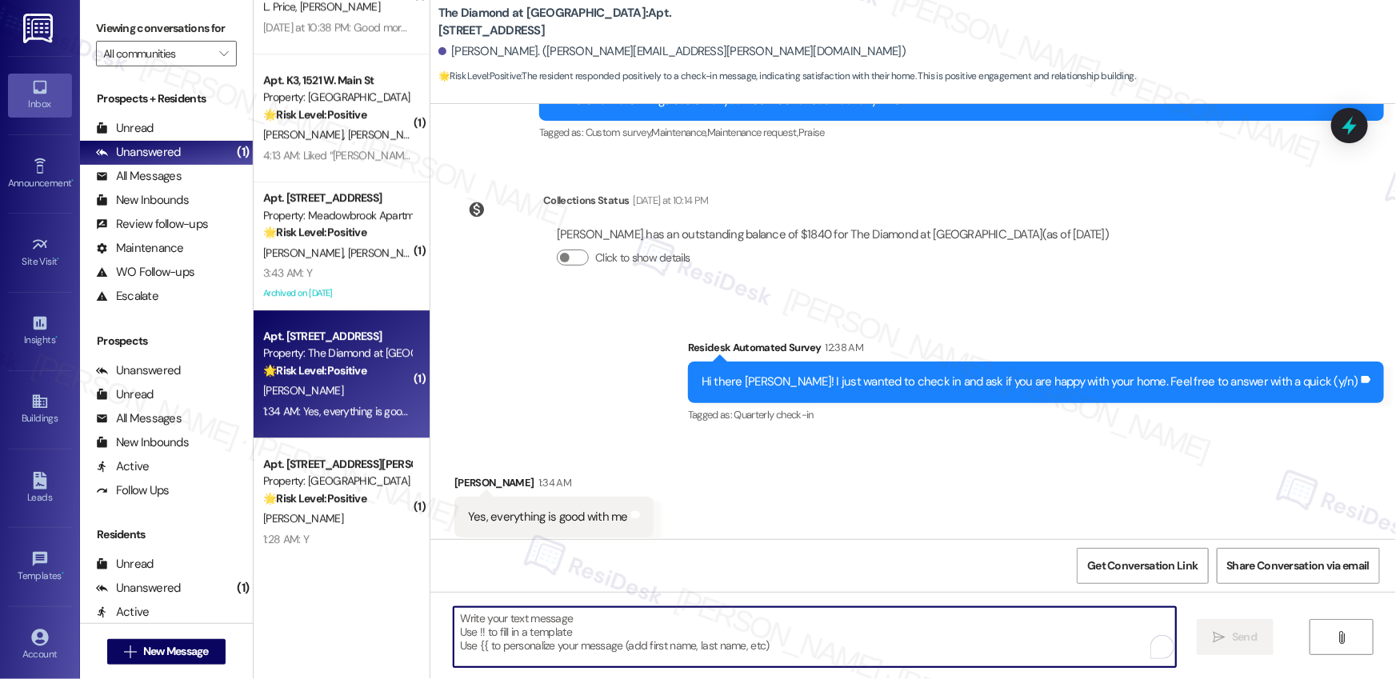
click at [498, 638] on textarea "To enrich screen reader interactions, please activate Accessibility in Grammarl…" at bounding box center [815, 637] width 722 height 60
paste textarea "Hi {{first_name}}, I'm so glad to hear the work order was completed to your sat…"
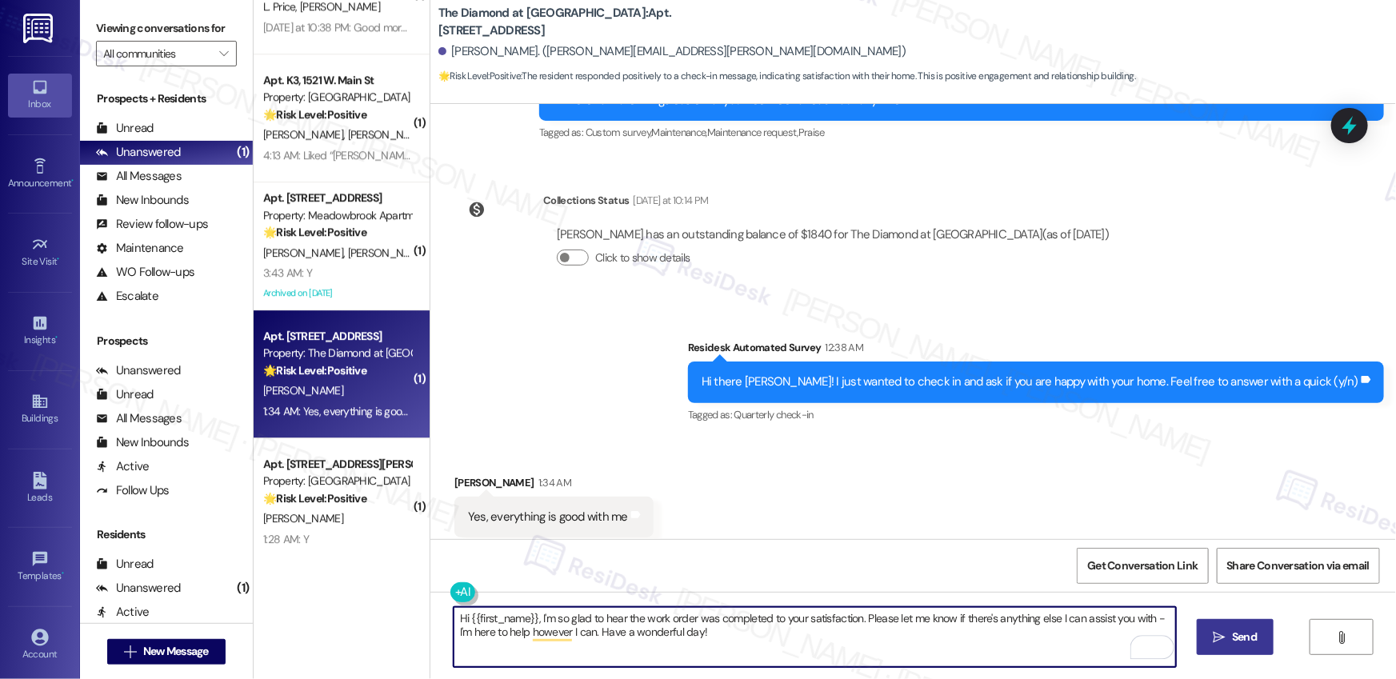
click at [804, 640] on textarea "Hi {{first_name}}, I'm so glad to hear the work order was completed to your sat…" at bounding box center [815, 637] width 722 height 60
type textarea "Hi {{first_name}}, I'm so glad to hear the work order was completed to your sat…"
click at [1247, 643] on span "Send" at bounding box center [1244, 637] width 25 height 17
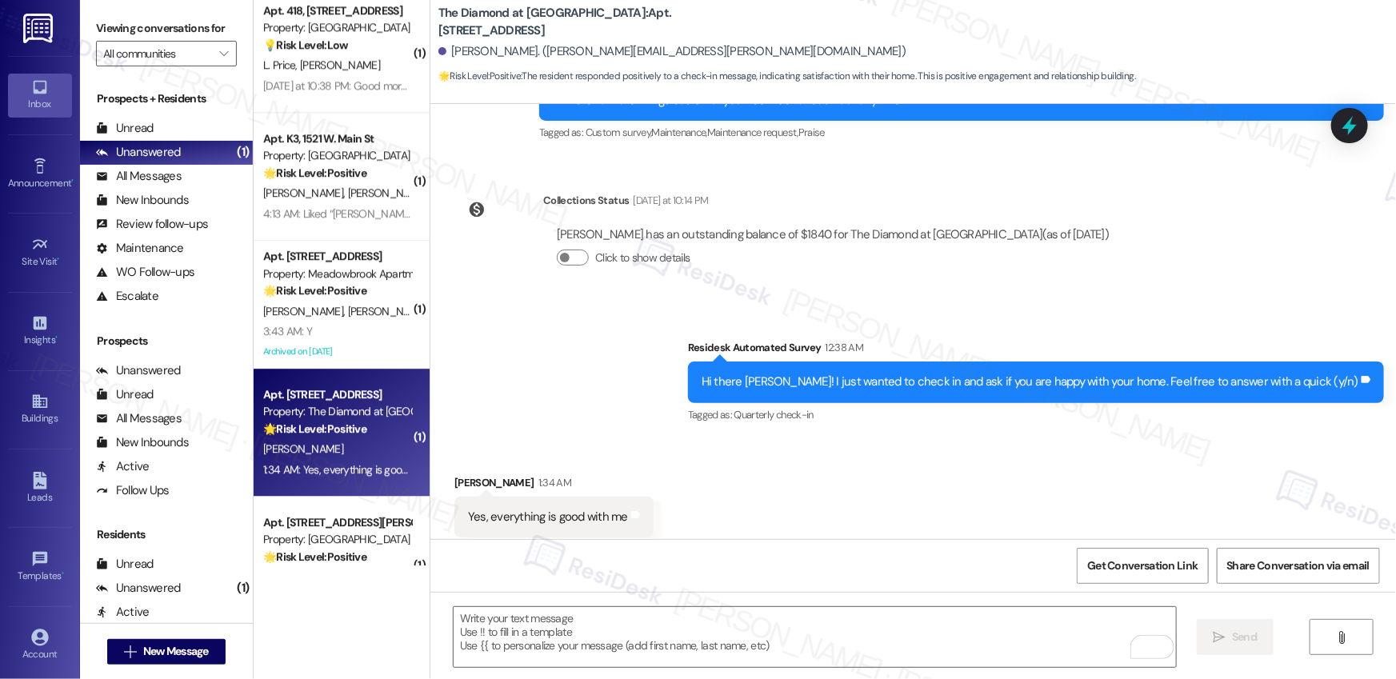
scroll to position [2171, 0]
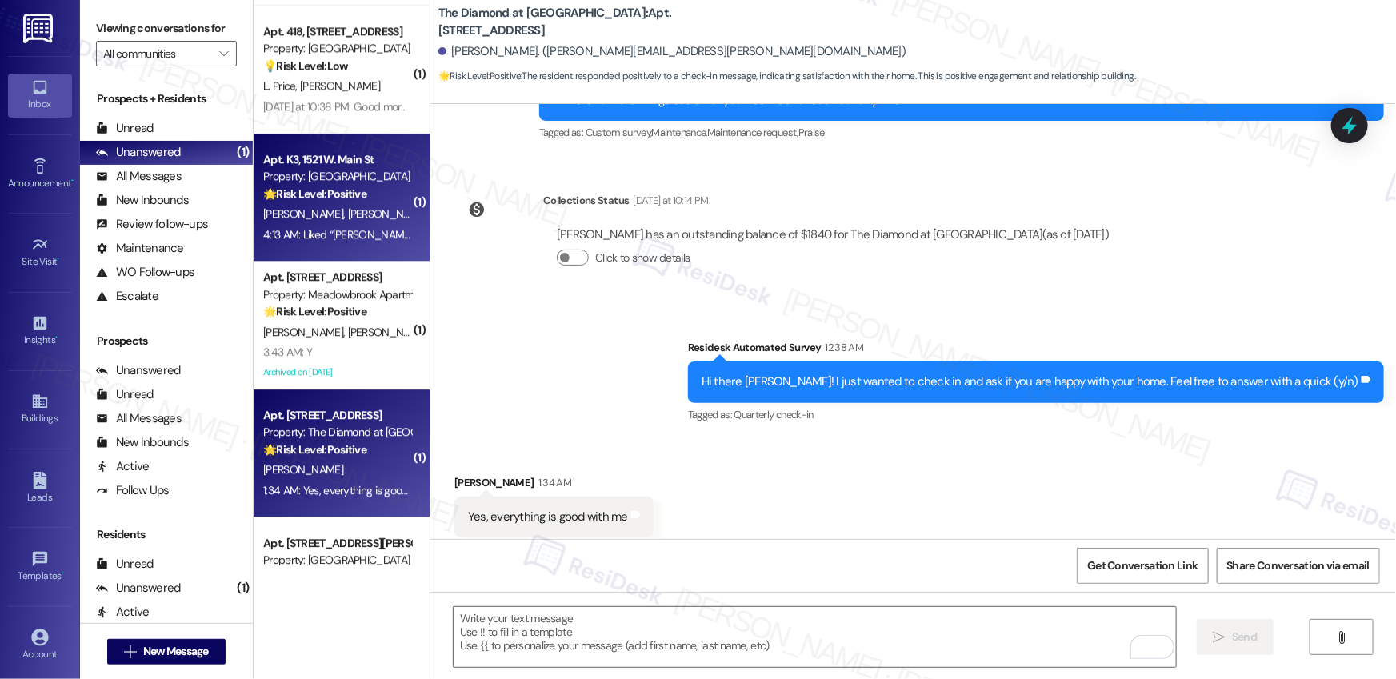
click at [343, 219] on div "L. Solis A. Mendez" at bounding box center [337, 214] width 151 height 20
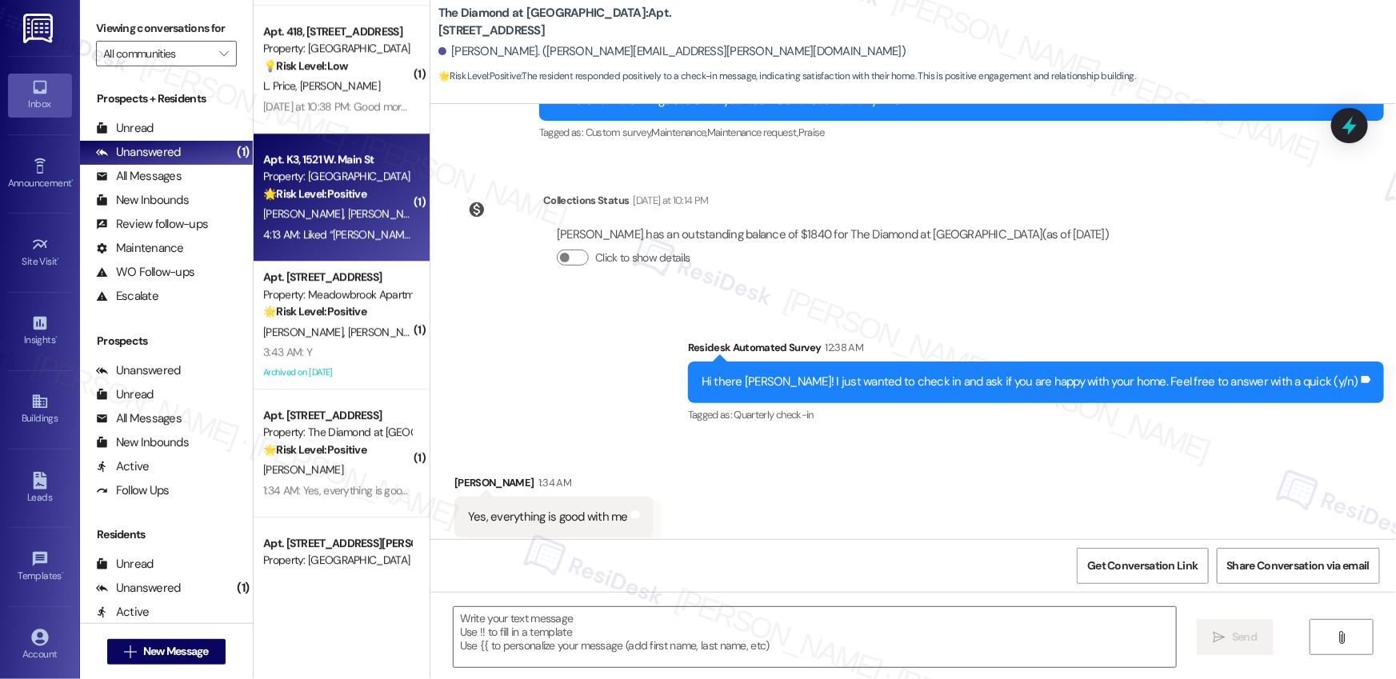
type textarea "Fetching suggested responses. Please feel free to read through the conversation…"
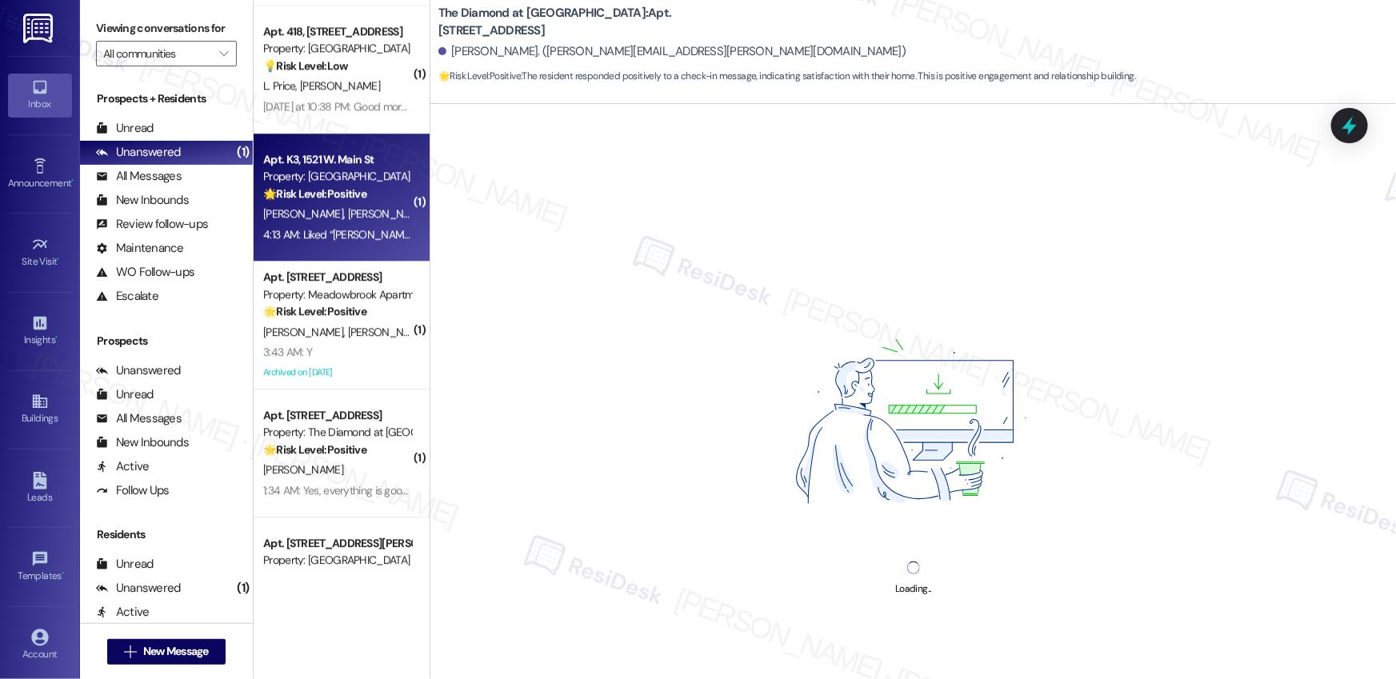
click at [343, 218] on div "L. Solis A. Mendez" at bounding box center [337, 214] width 151 height 20
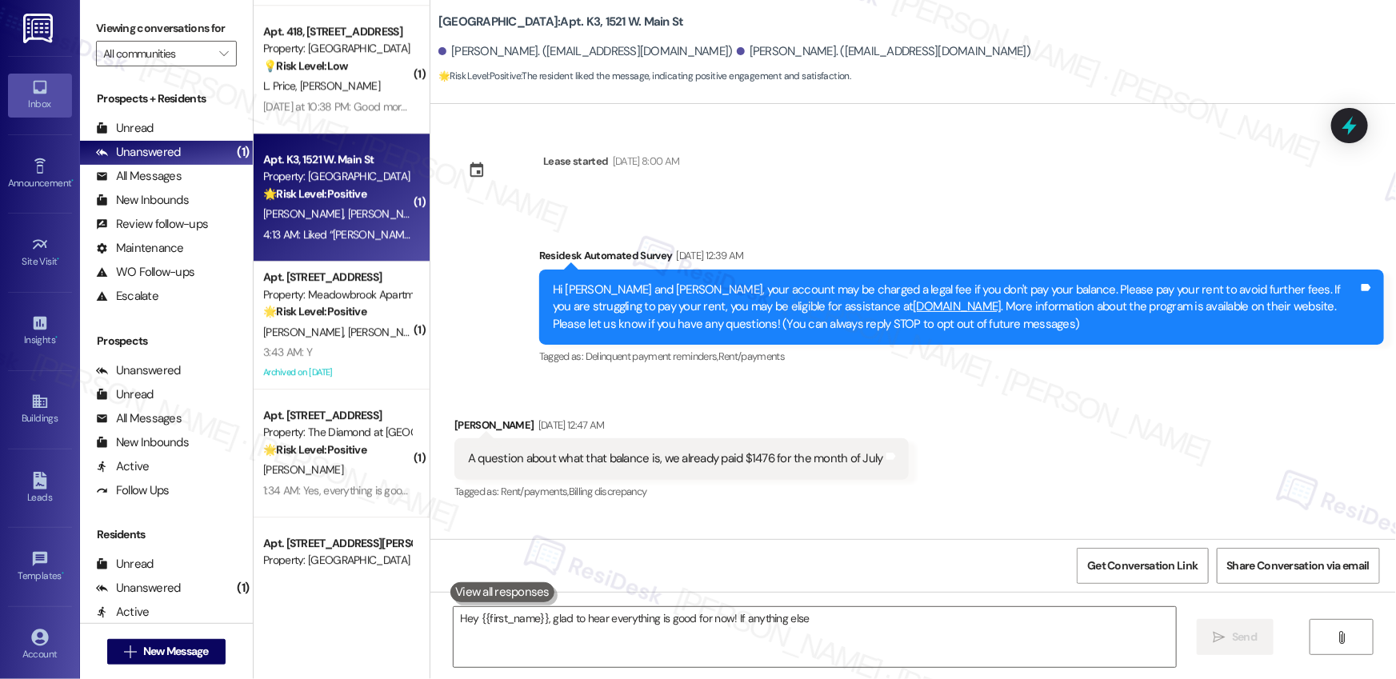
scroll to position [3071, 0]
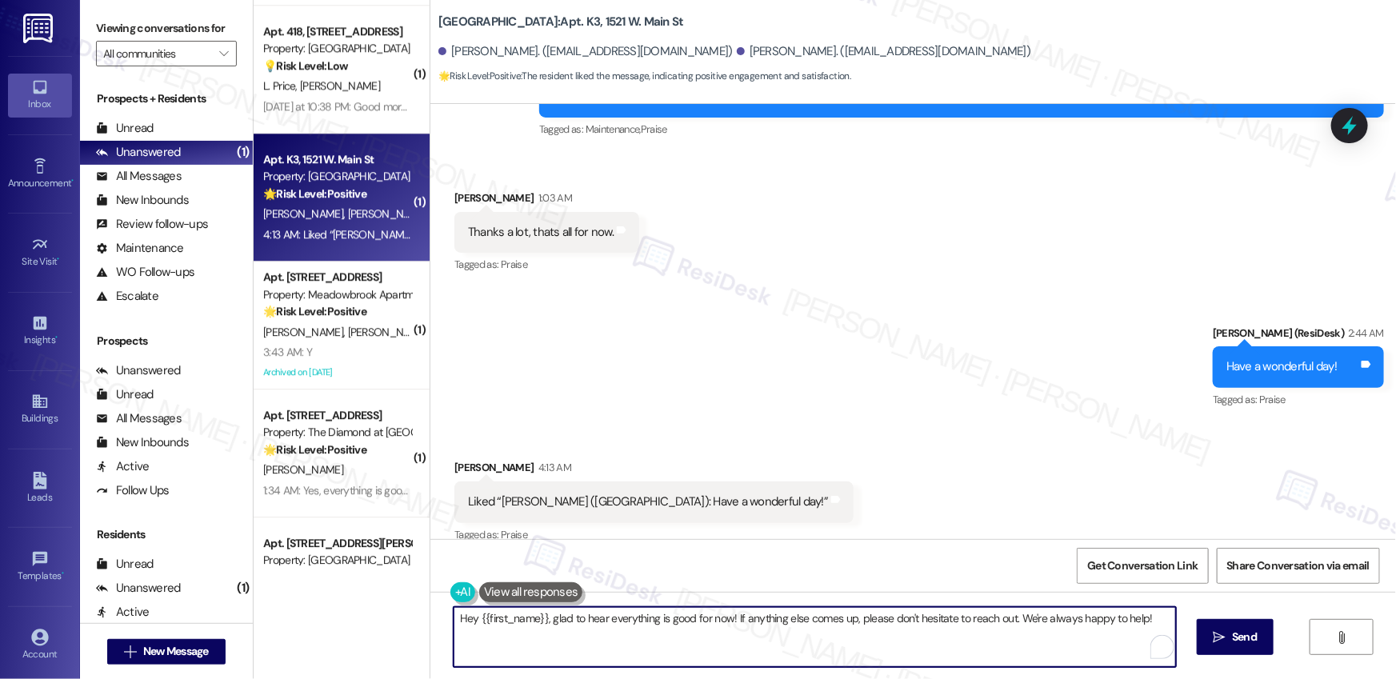
click at [609, 610] on textarea "Hey {{first_name}}, glad to hear everything is good for now! If anything else c…" at bounding box center [815, 637] width 722 height 60
click at [602, 614] on textarea "Hey {{first_name}}, glad to hear everything is good for now! If anything else c…" at bounding box center [815, 637] width 722 height 60
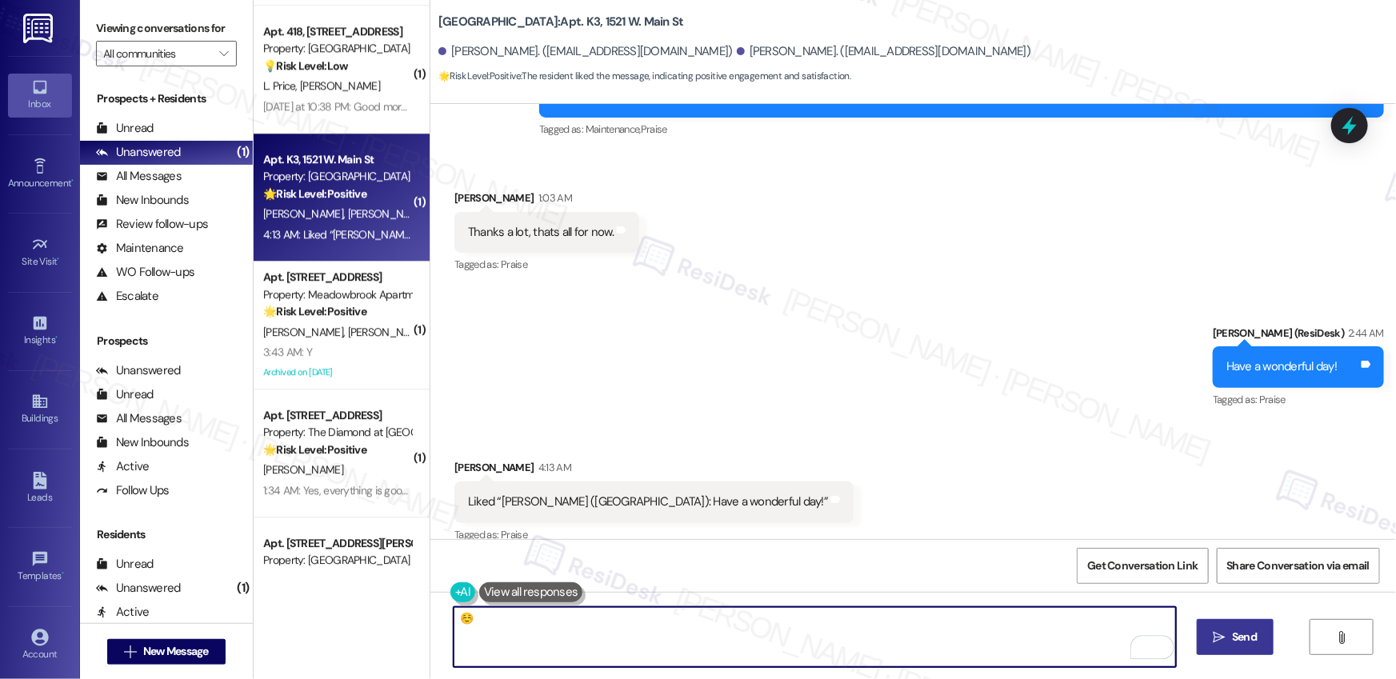
type textarea "☺️"
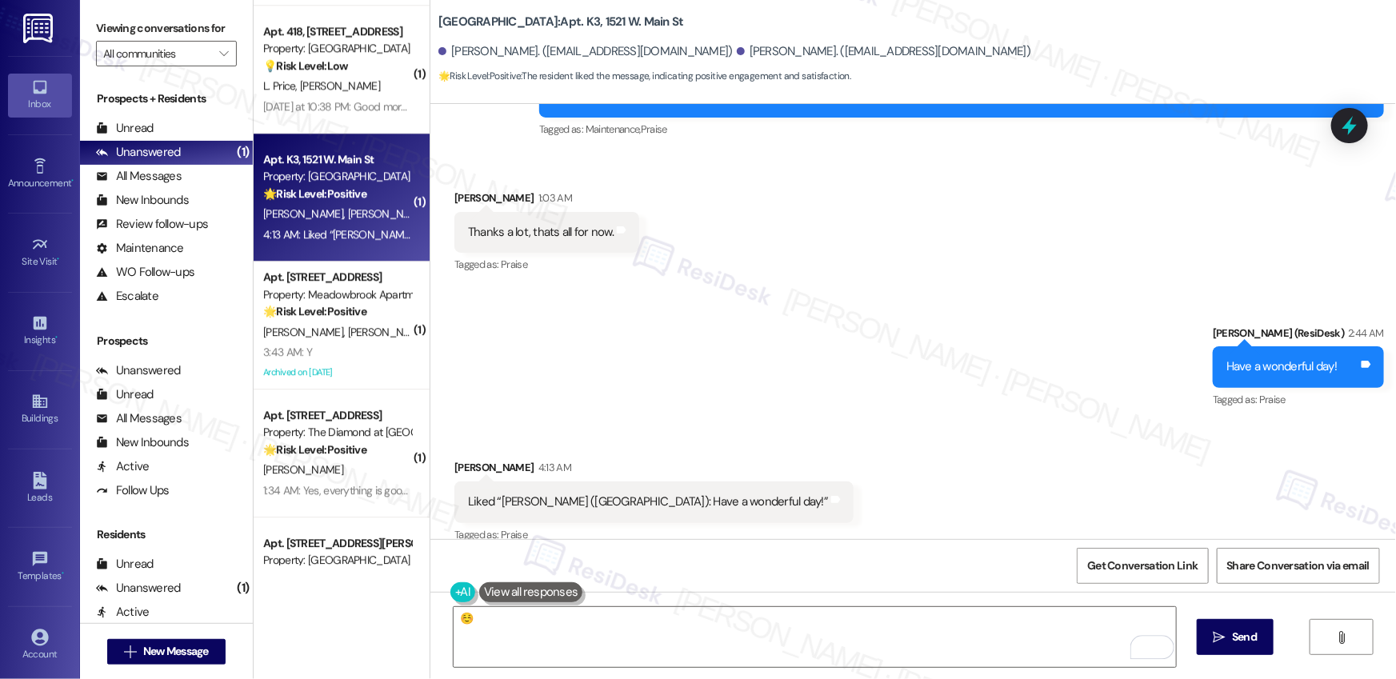
drag, startPoint x: 1229, startPoint y: 640, endPoint x: 1185, endPoint y: 634, distance: 44.4
click at [1229, 640] on span "Send" at bounding box center [1244, 637] width 31 height 17
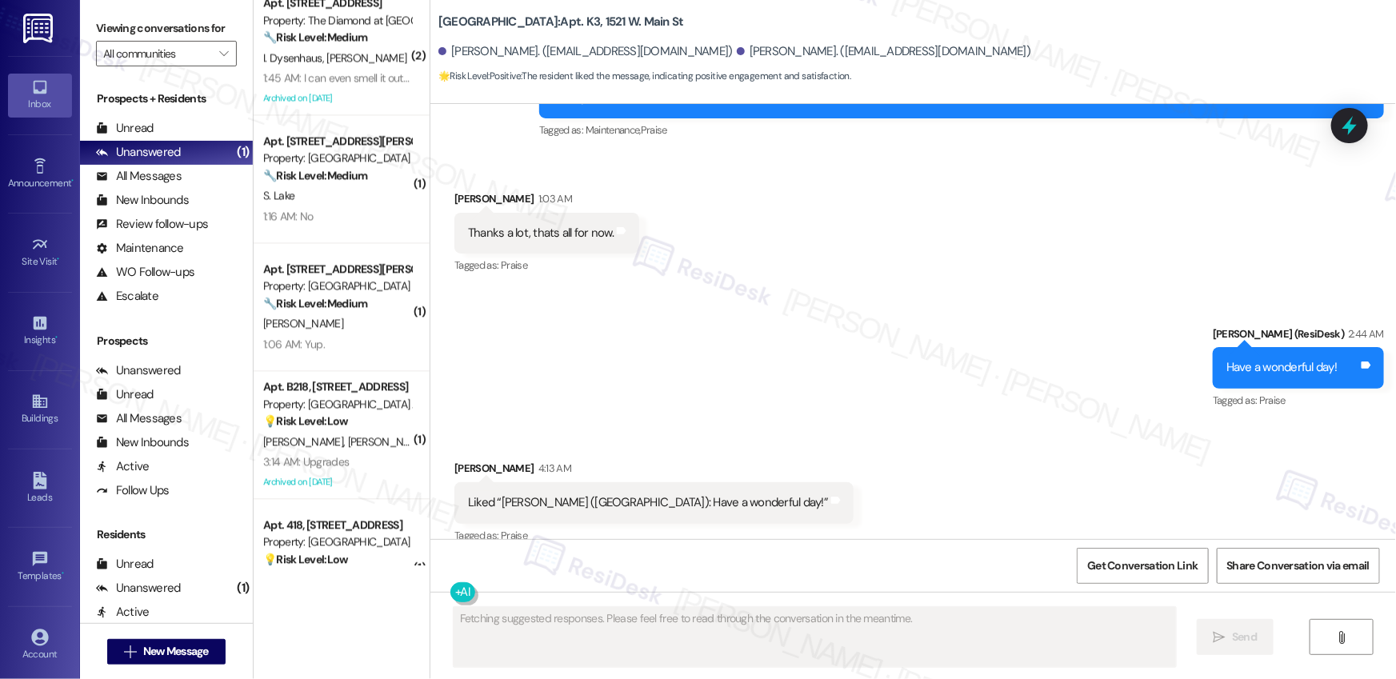
scroll to position [1675, 0]
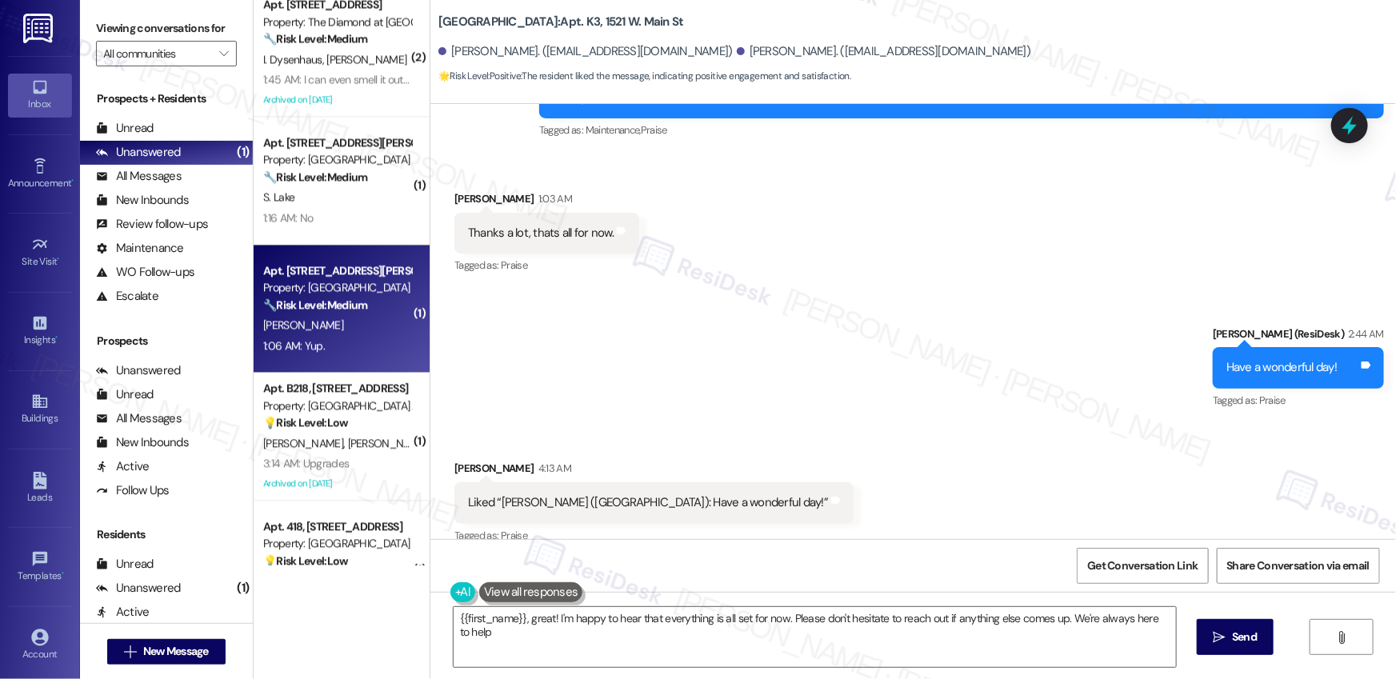
type textarea "{{first_name}}, great! I'm happy to hear that everything is all set for now. Pl…"
click at [330, 331] on div "[PERSON_NAME]" at bounding box center [337, 325] width 151 height 20
type textarea "Fetching suggested responses. Please feel free to read through the conversation…"
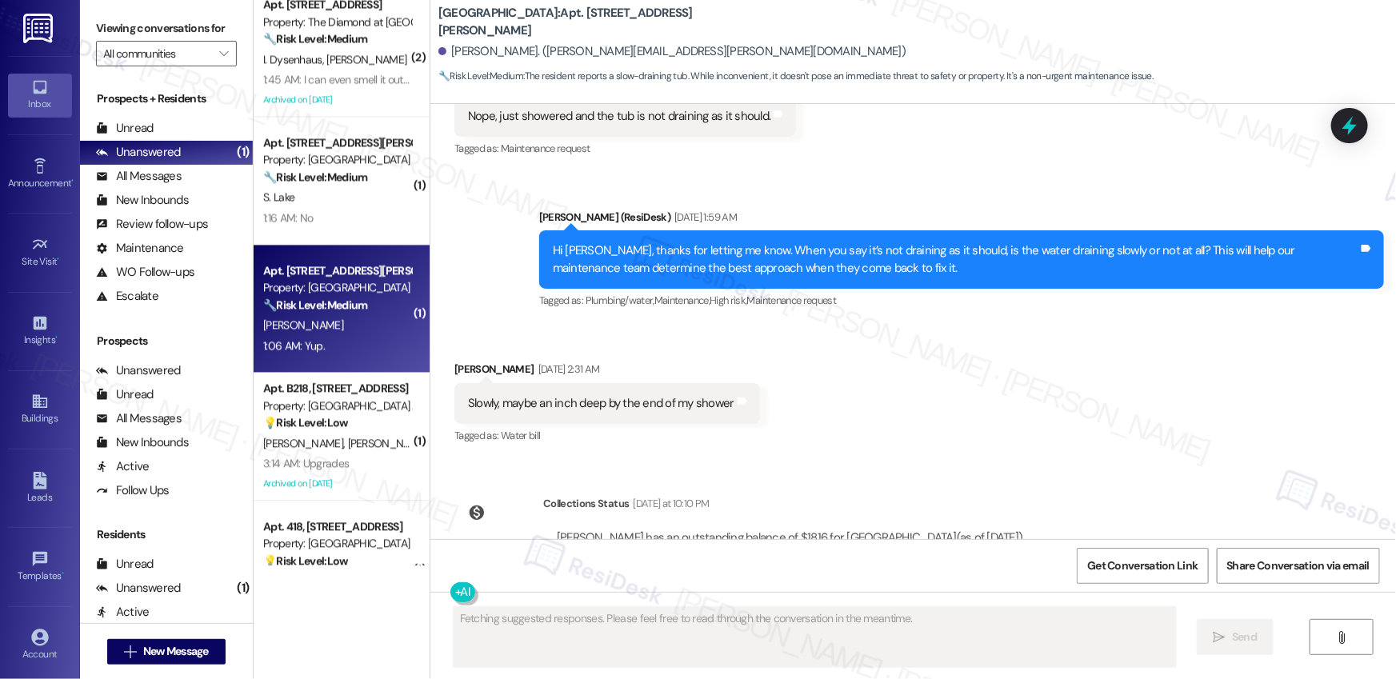
scroll to position [5287, 0]
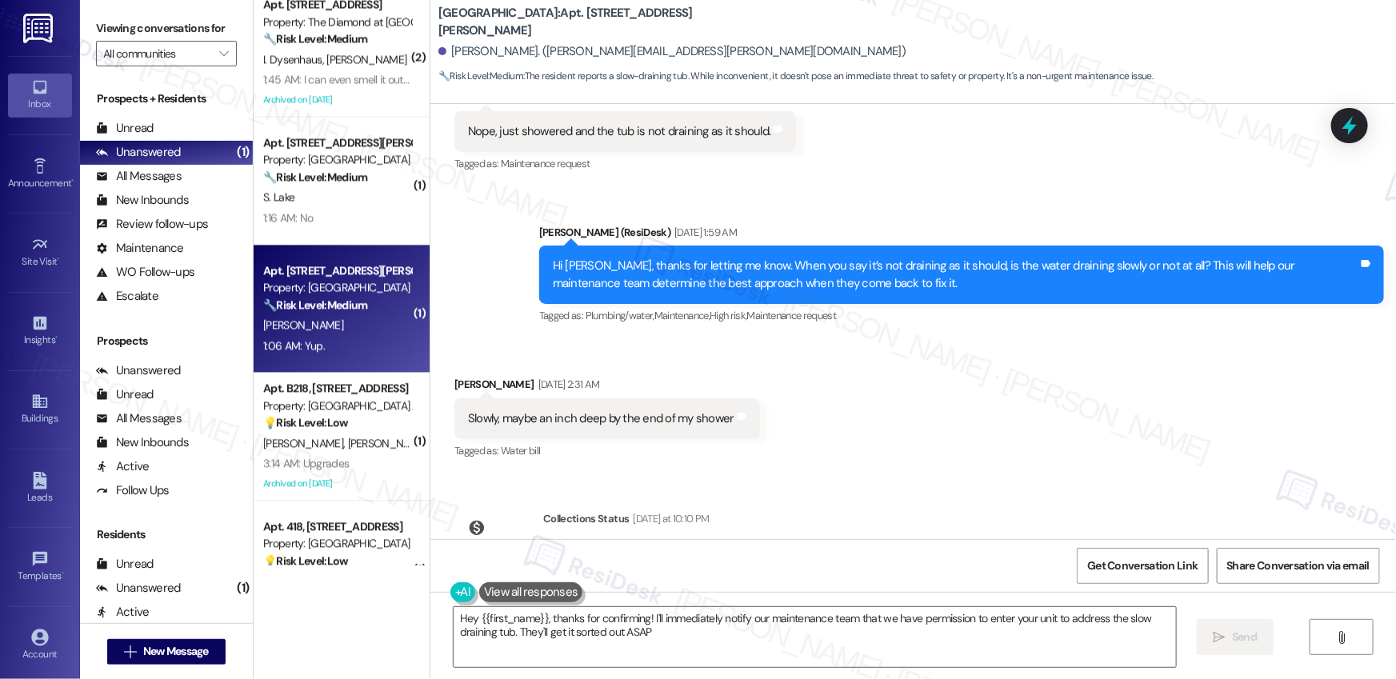
type textarea "Hey {{first_name}}, thanks for confirming! I'll immediately notify our maintena…"
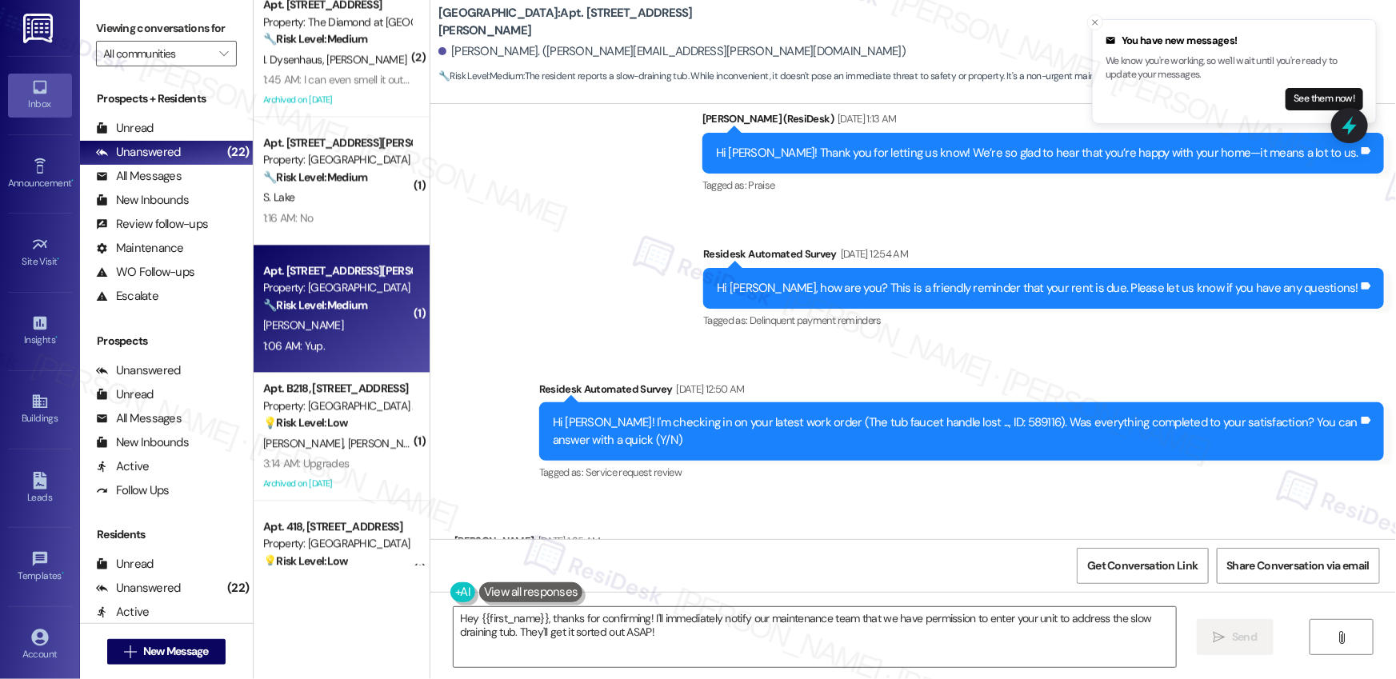
scroll to position [4989, 0]
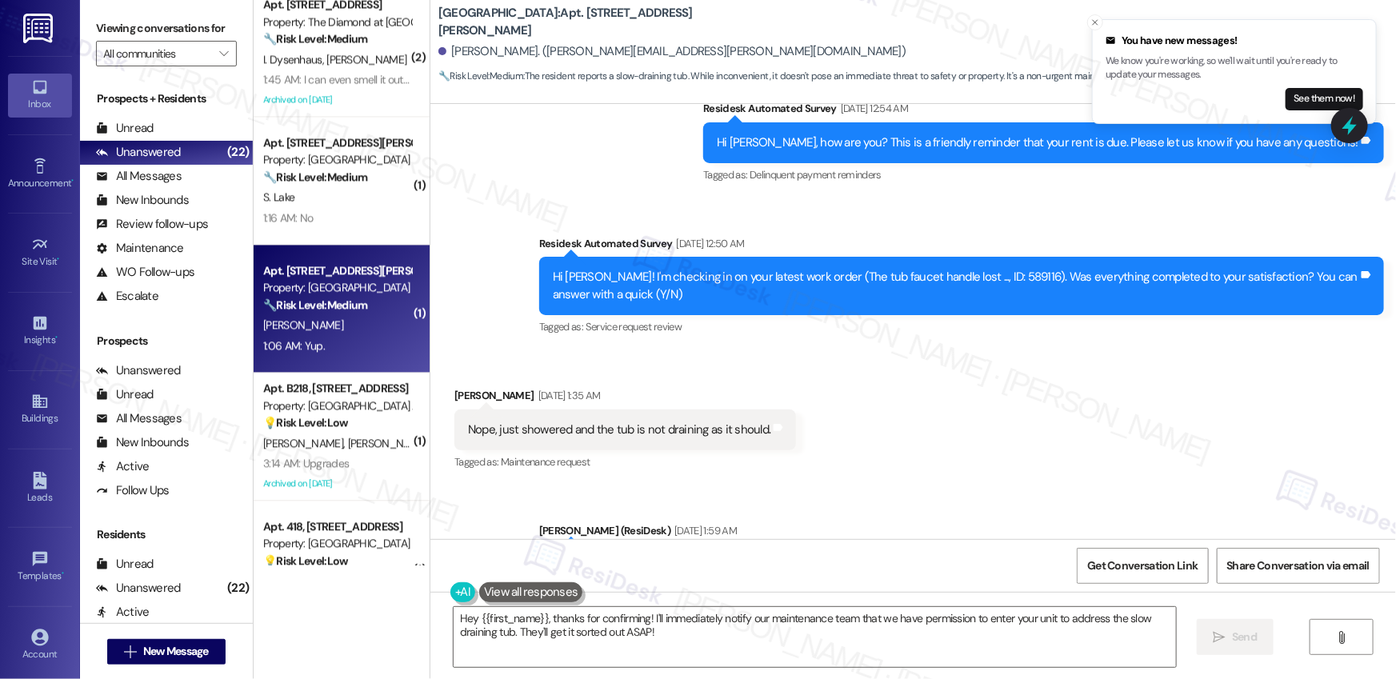
click at [465, 486] on div "Sent via SMS Emily (ResiDesk) Aug 15, 2025 at 1:59 AM Hi Marsha, thanks for let…" at bounding box center [913, 562] width 966 height 152
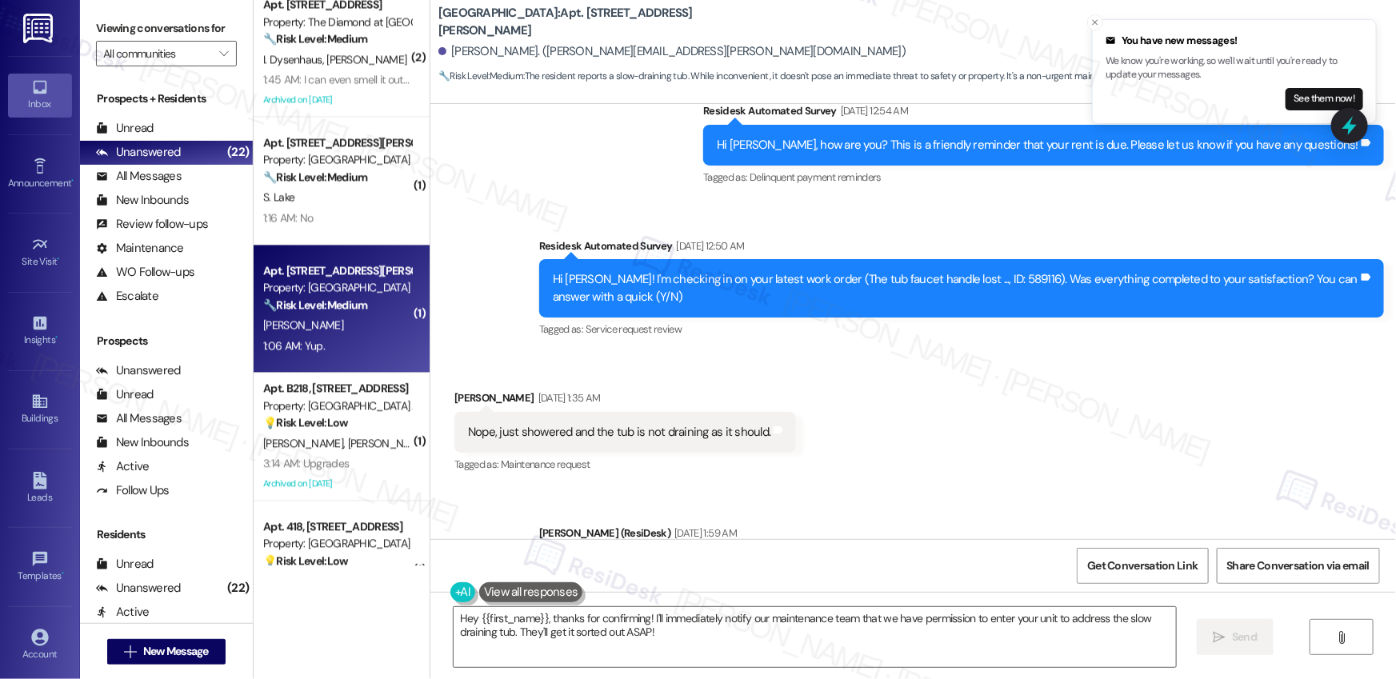
scroll to position [4985, 0]
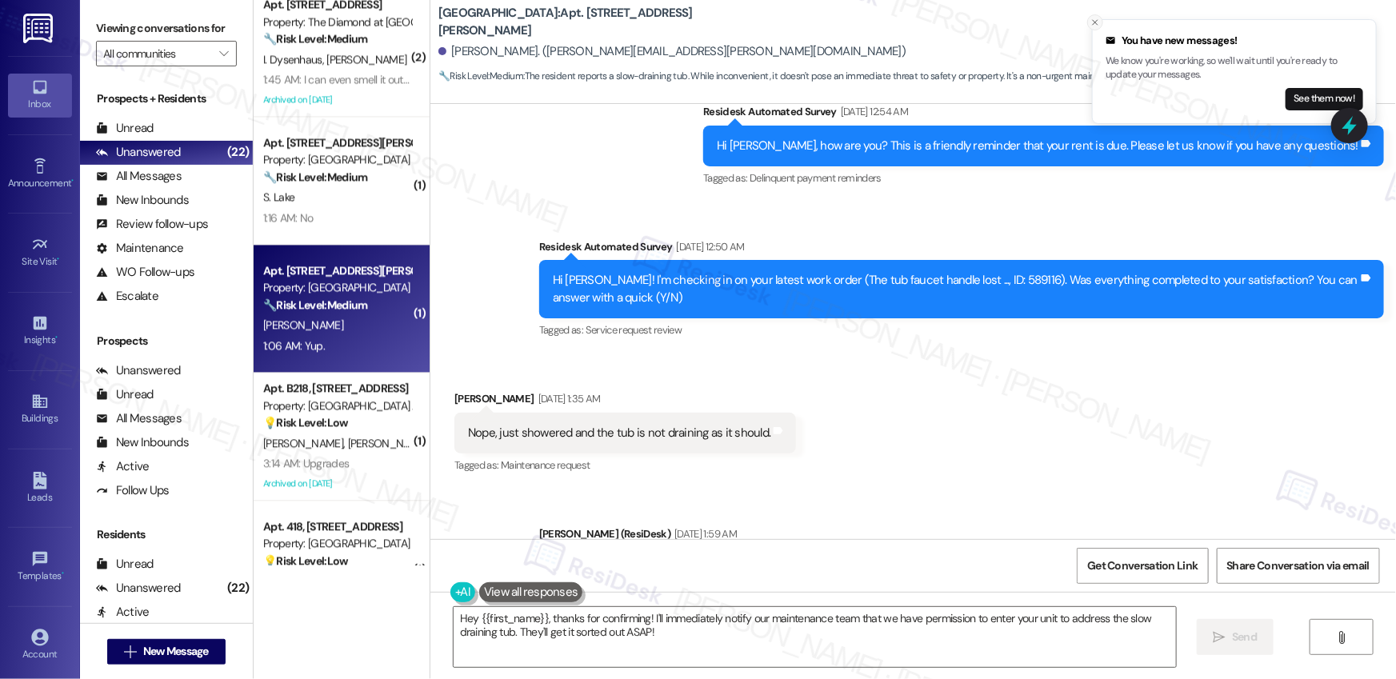
click at [1097, 22] on icon "Close toast" at bounding box center [1096, 23] width 10 height 10
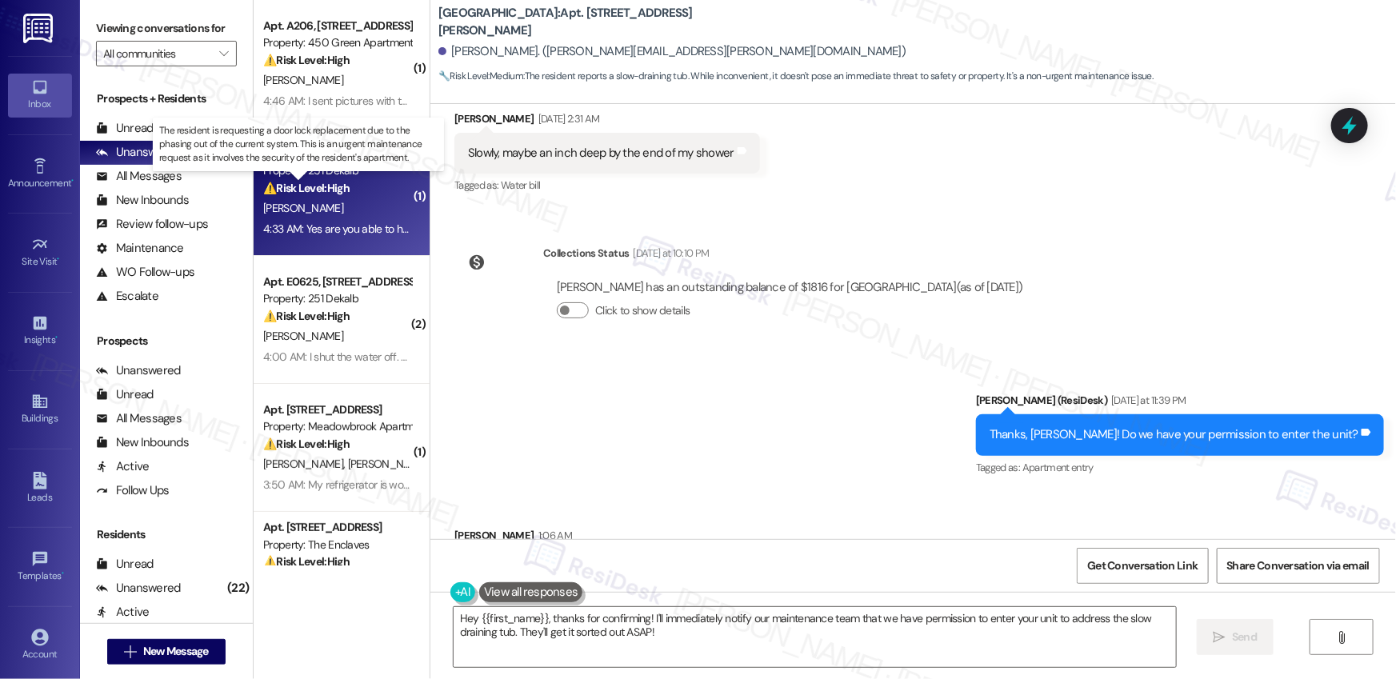
scroll to position [530, 0]
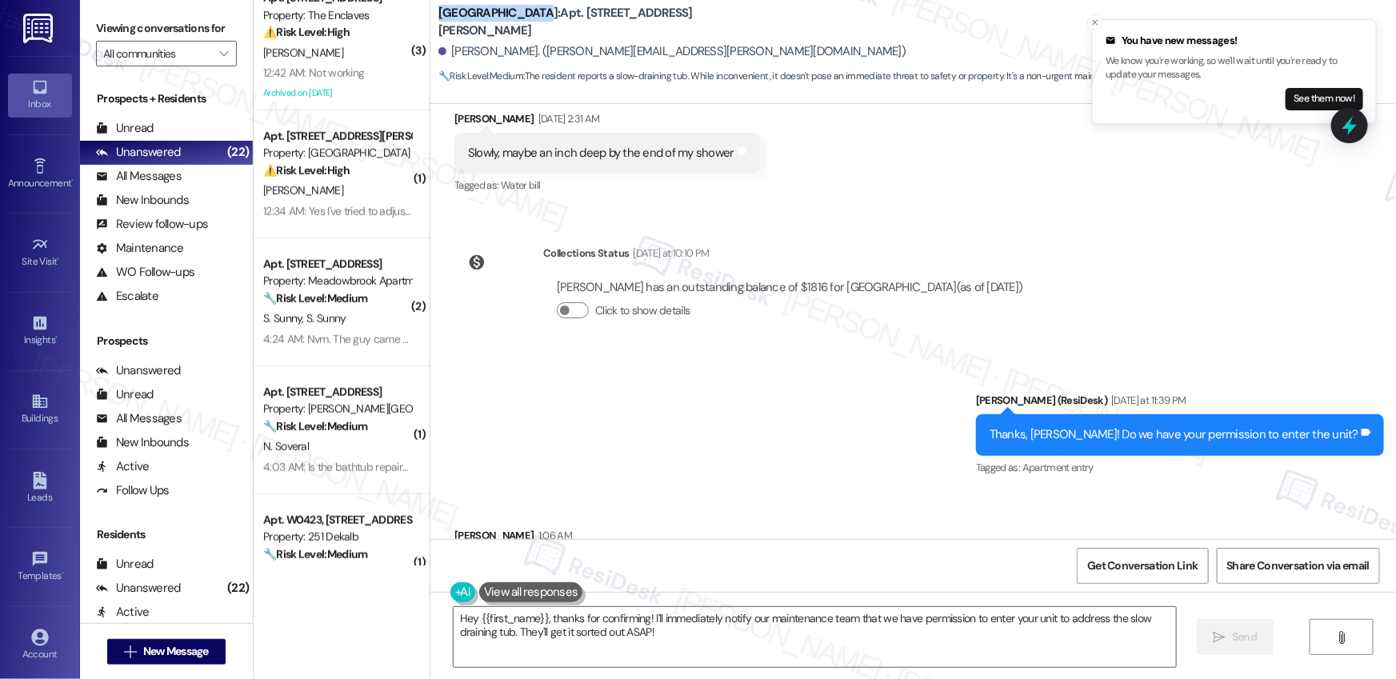
drag, startPoint x: 430, startPoint y: 24, endPoint x: 529, endPoint y: 25, distance: 98.4
click at [529, 25] on b "Sedgwick Gardens: Apt. D121, 440 W. Sedgwick St" at bounding box center [598, 22] width 320 height 34
copy b "Sedgwick Gardens"
click at [568, 20] on b "Sedgwick Gardens: Apt. D121, 440 W. Sedgwick St" at bounding box center [598, 22] width 320 height 34
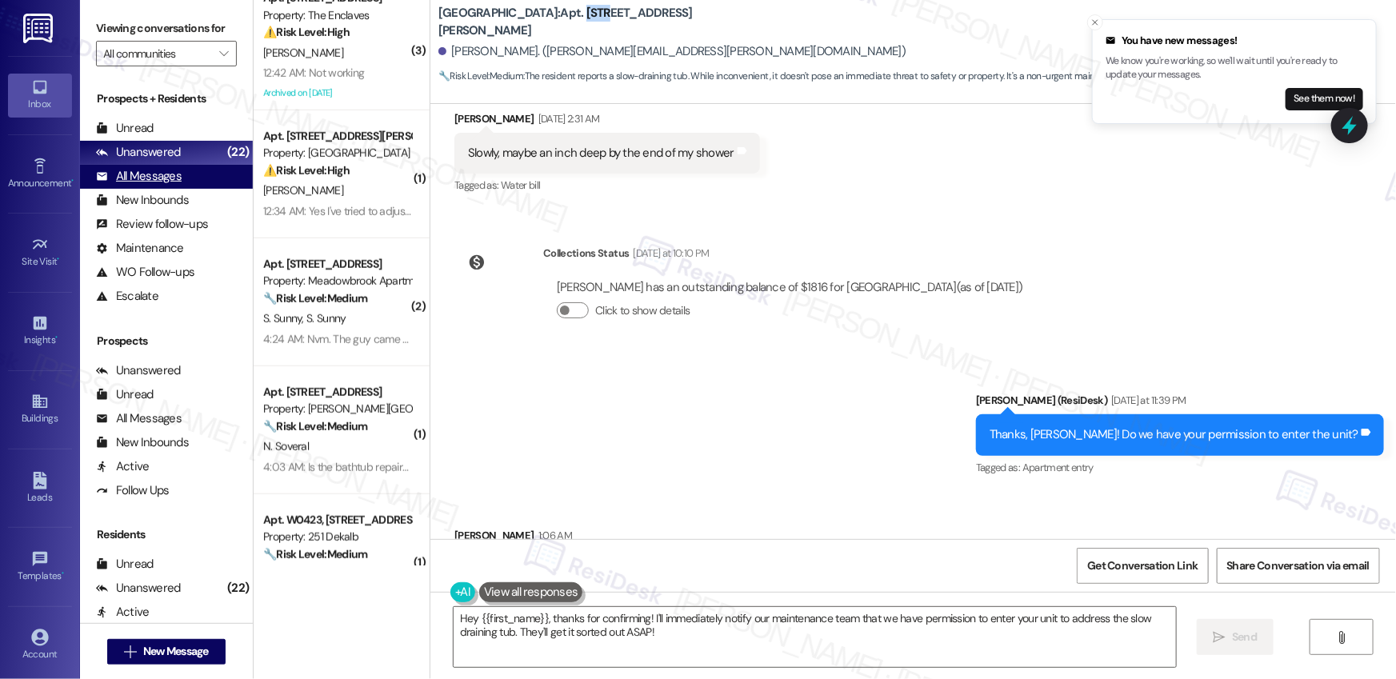
copy b "D121"
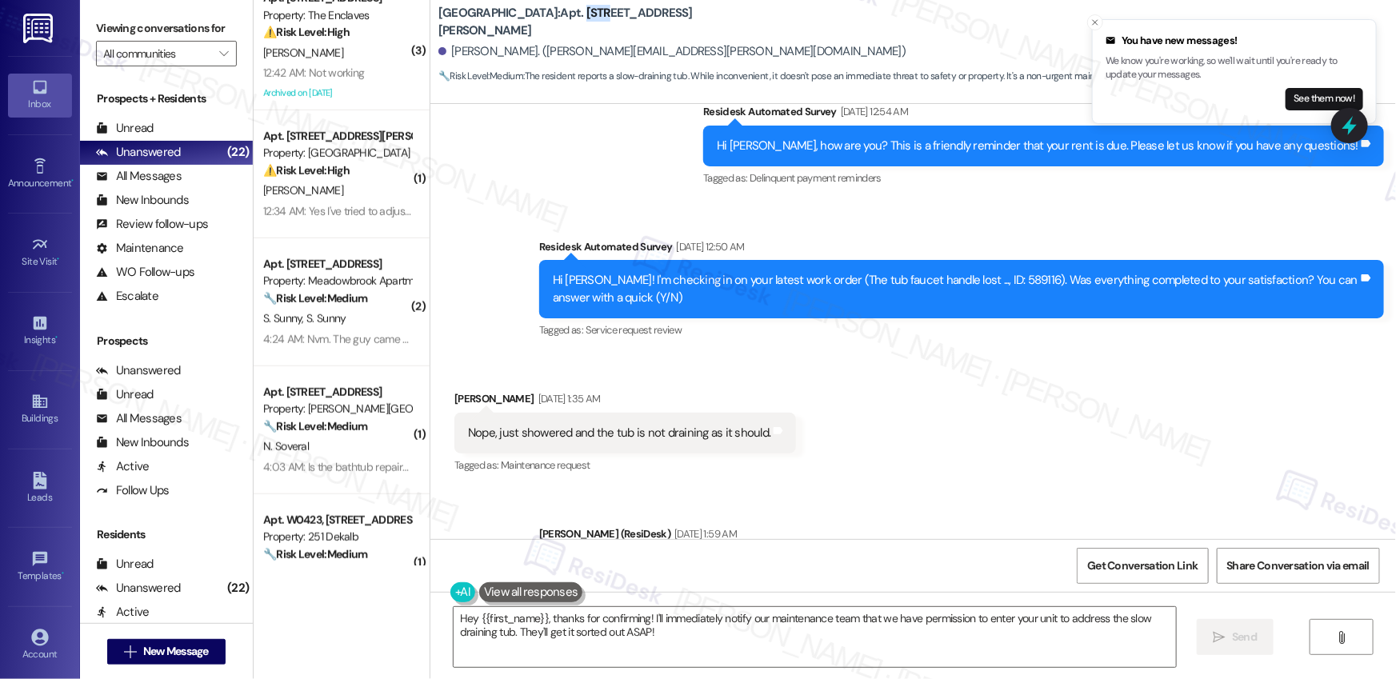
scroll to position [4944, 0]
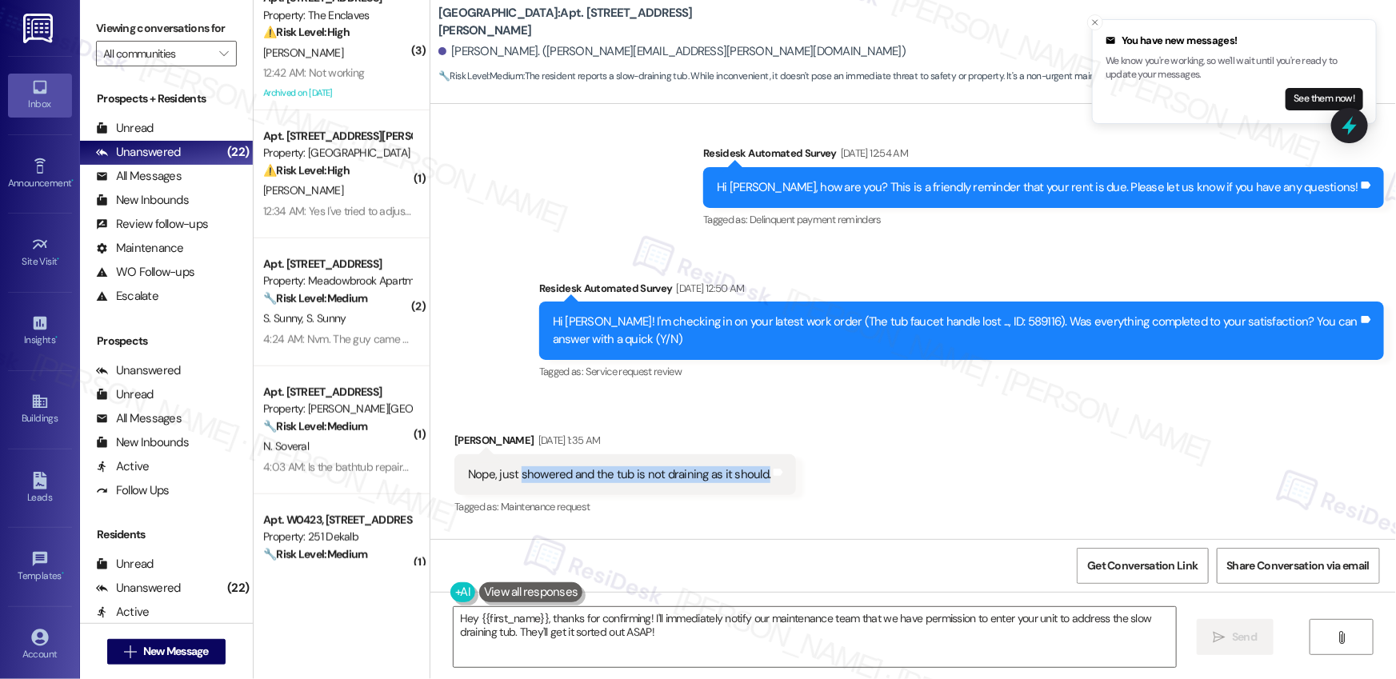
drag, startPoint x: 511, startPoint y: 390, endPoint x: 754, endPoint y: 392, distance: 242.4
click at [754, 466] on div "Nope, just showered and the tub is not draining as it should." at bounding box center [619, 474] width 306 height 17
copy div "showered and the tub is not draining as it should."
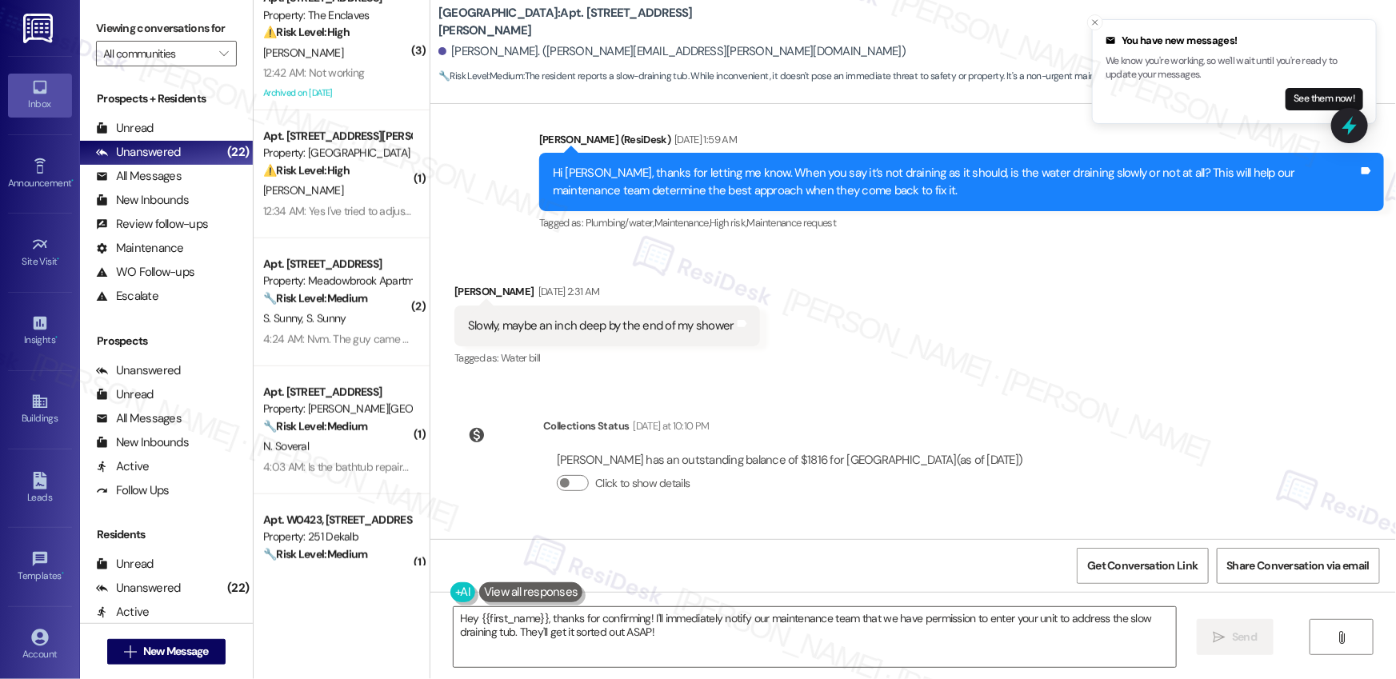
scroll to position [5553, 0]
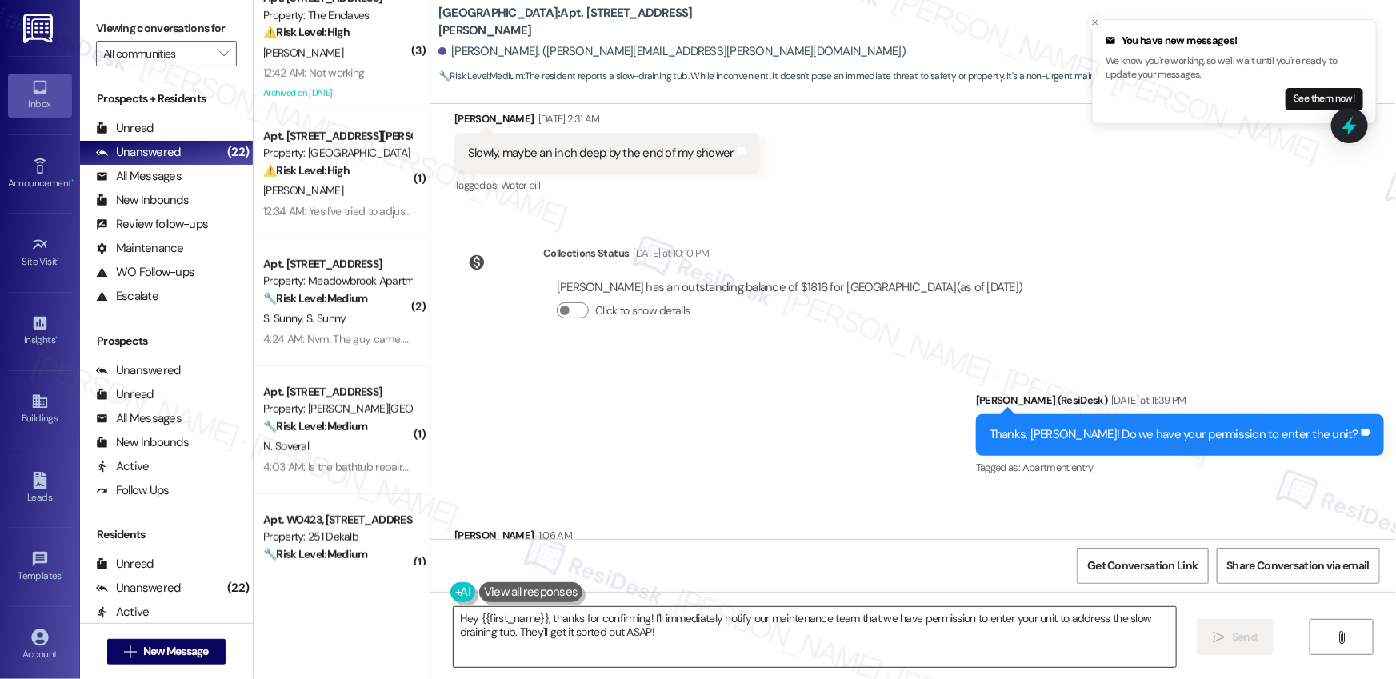
click at [545, 628] on textarea "Hey {{first_name}}, thanks for confirming! I'll immediately notify our maintena…" at bounding box center [815, 637] width 722 height 60
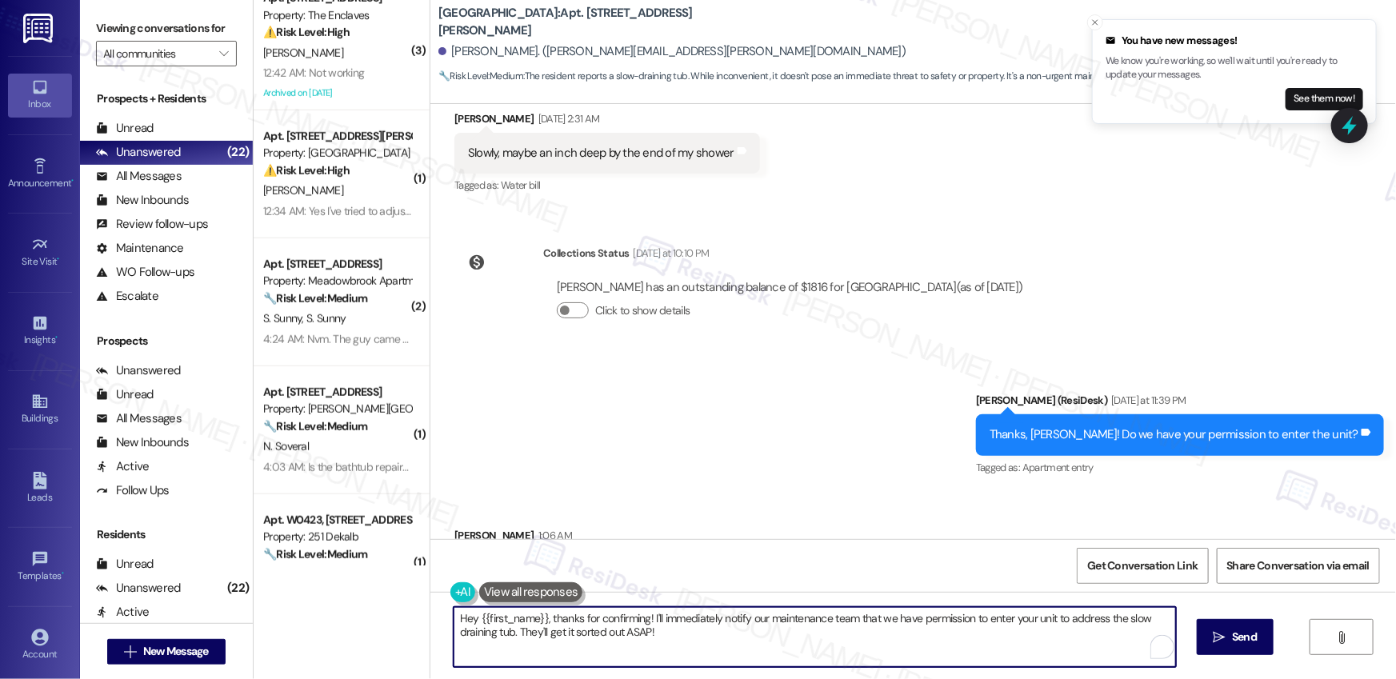
click at [545, 628] on textarea "Hey {{first_name}}, thanks for confirming! I'll immediately notify our maintena…" at bounding box center [815, 637] width 722 height 60
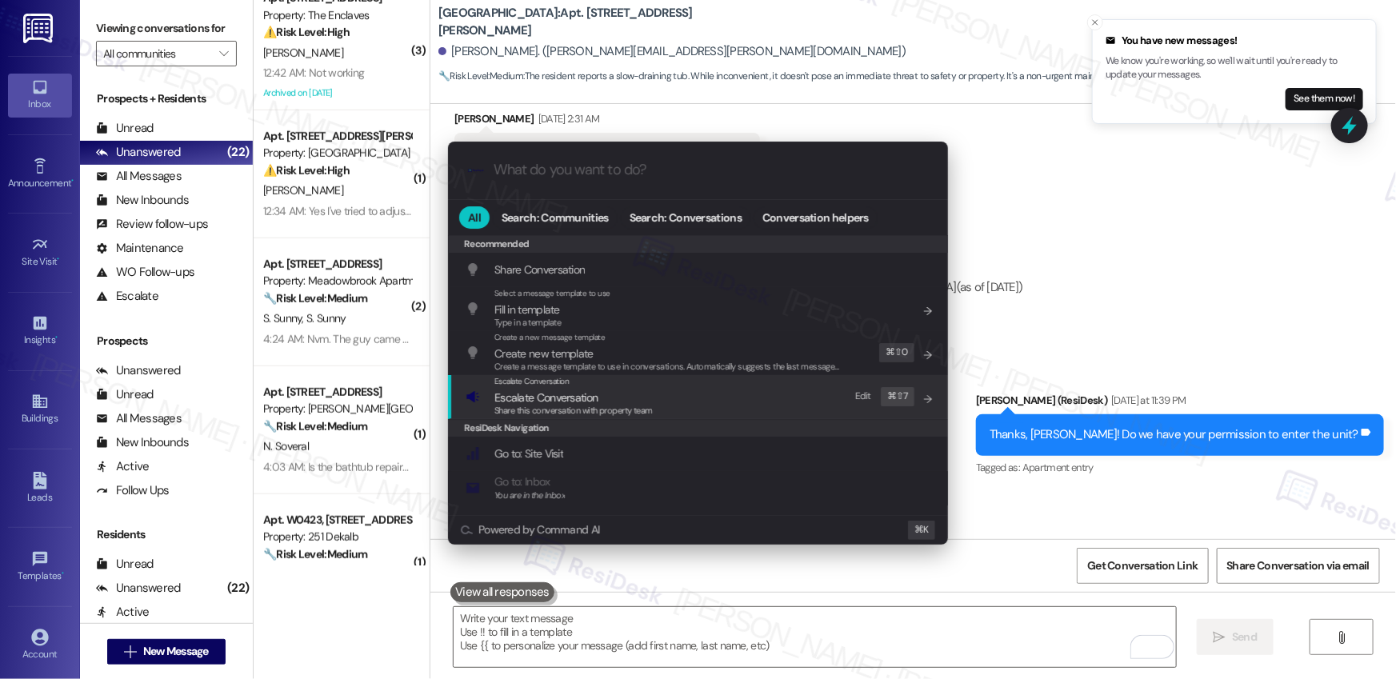
click at [563, 398] on span "Escalate Conversation" at bounding box center [545, 397] width 103 height 14
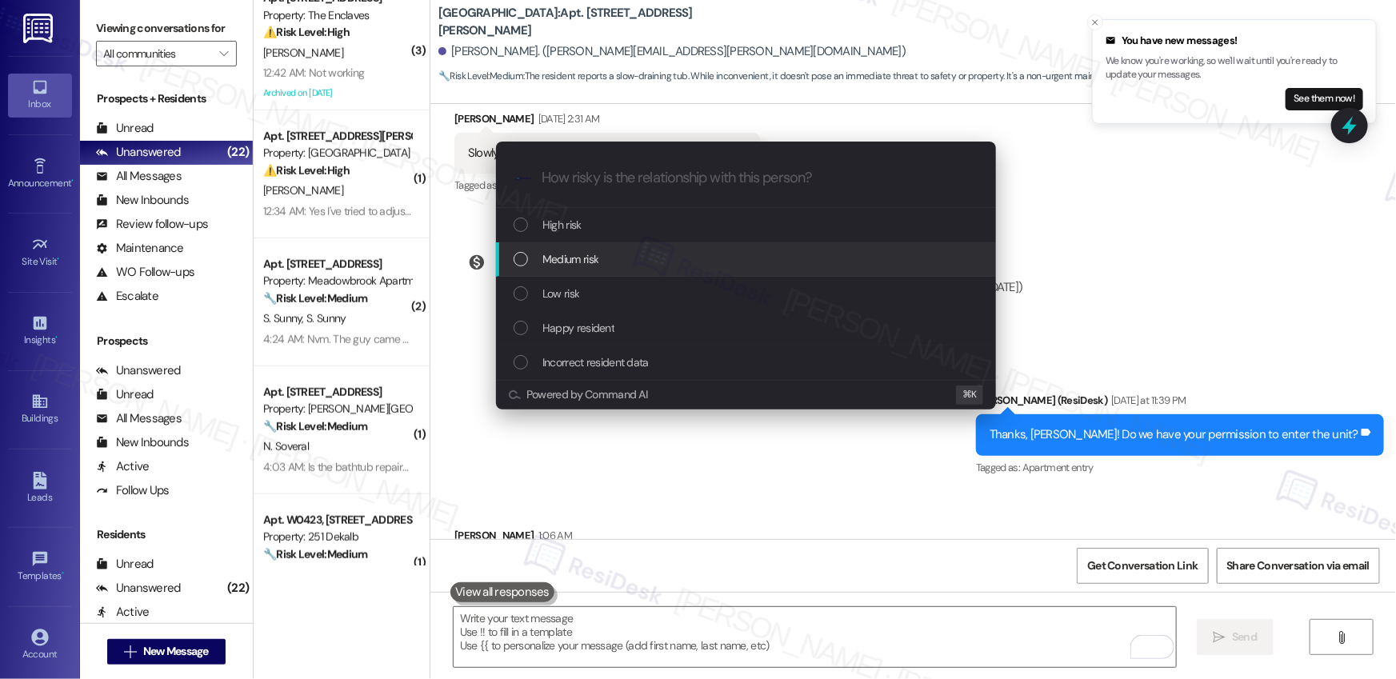
click at [611, 254] on div "Medium risk" at bounding box center [748, 259] width 468 height 18
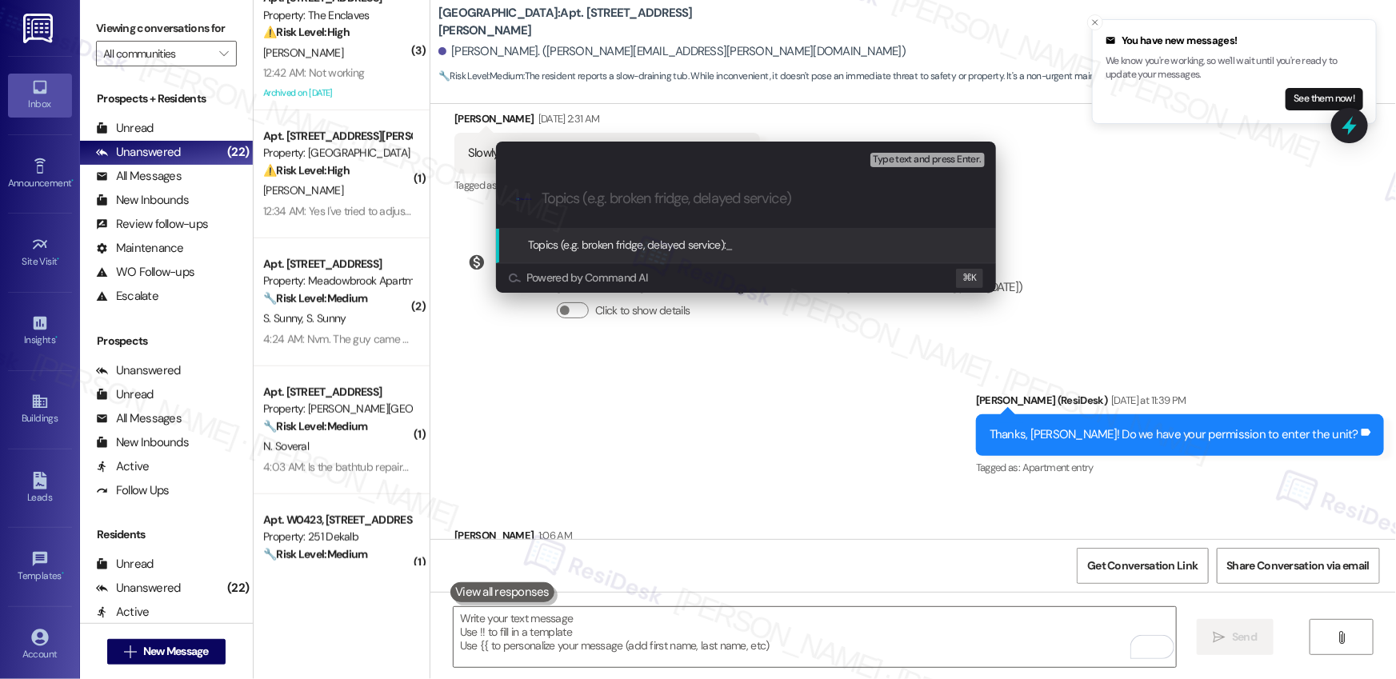
paste input "Work Order #590069"
click at [544, 202] on input "Work Order #590069 - Tub Not Draining Properly" at bounding box center [753, 198] width 422 height 17
paste input "Work order submitted by Residesk |"
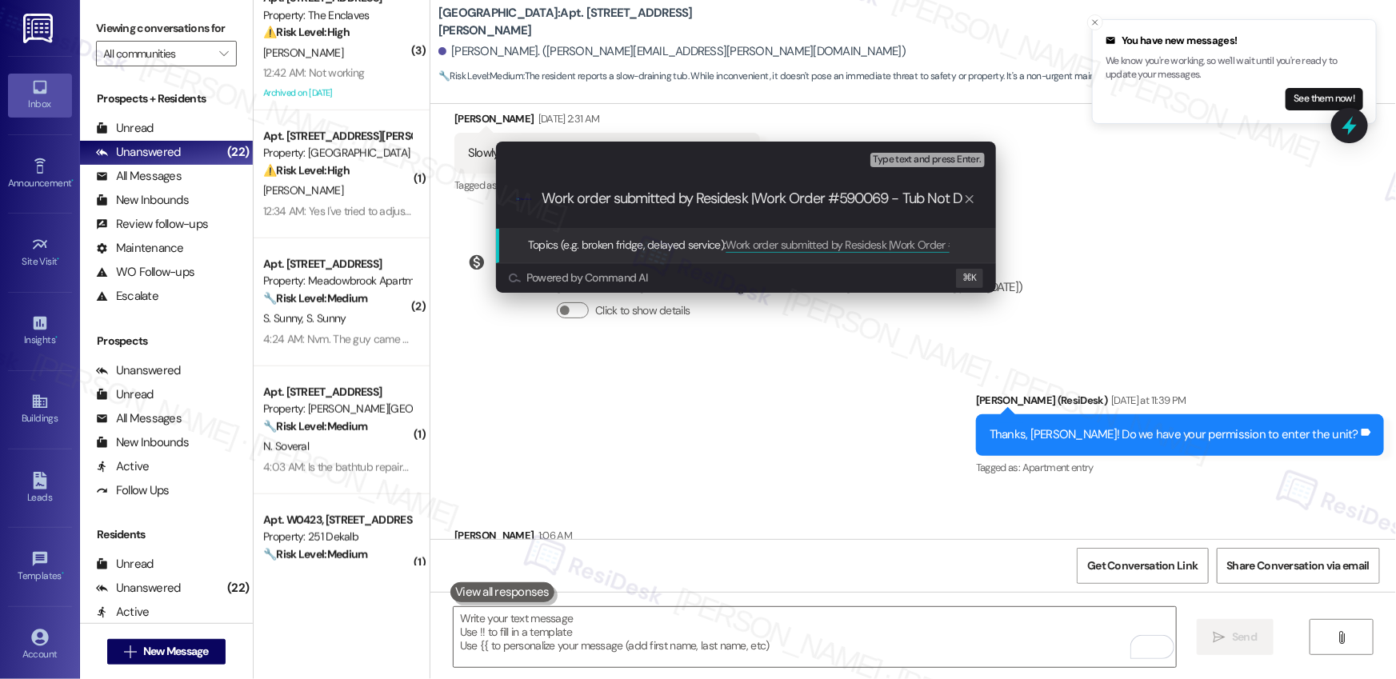
type input "Work order submitted by Residesk | Work Order #590069 - Tub Not Draining Proper…"
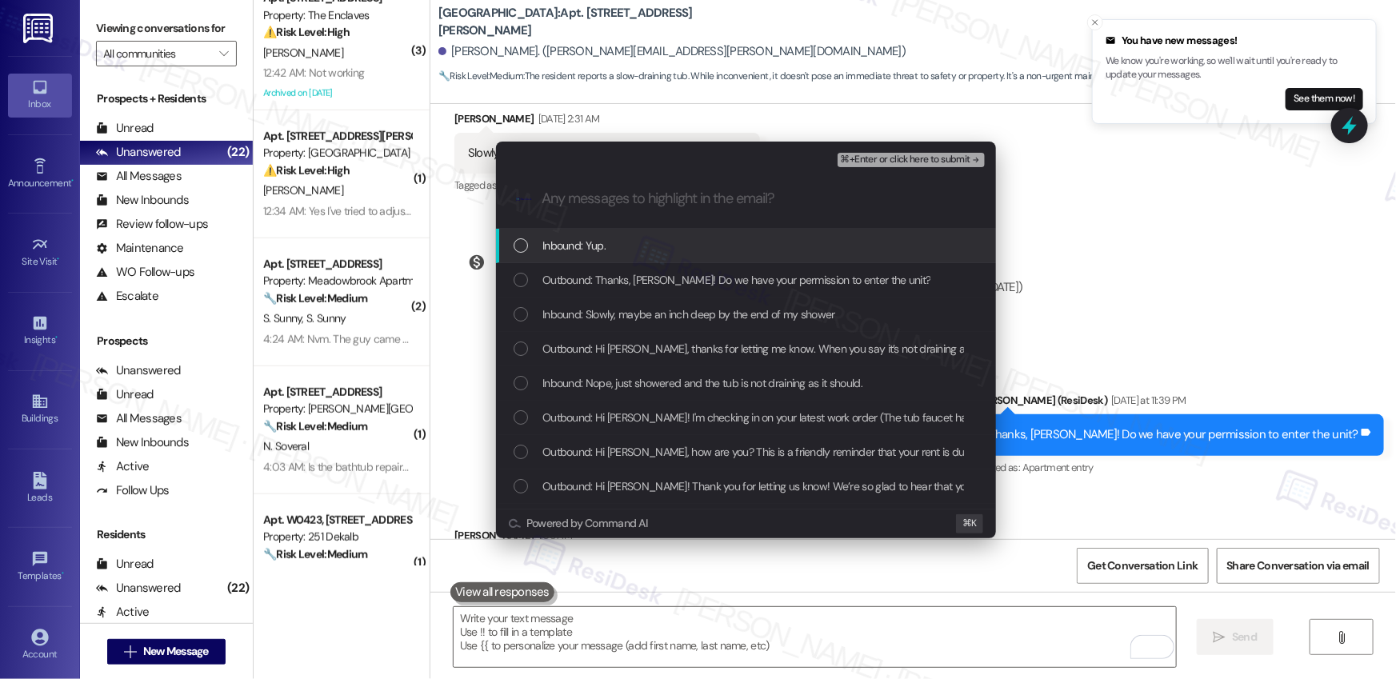
click at [578, 241] on span "Inbound: Yup." at bounding box center [573, 246] width 63 height 18
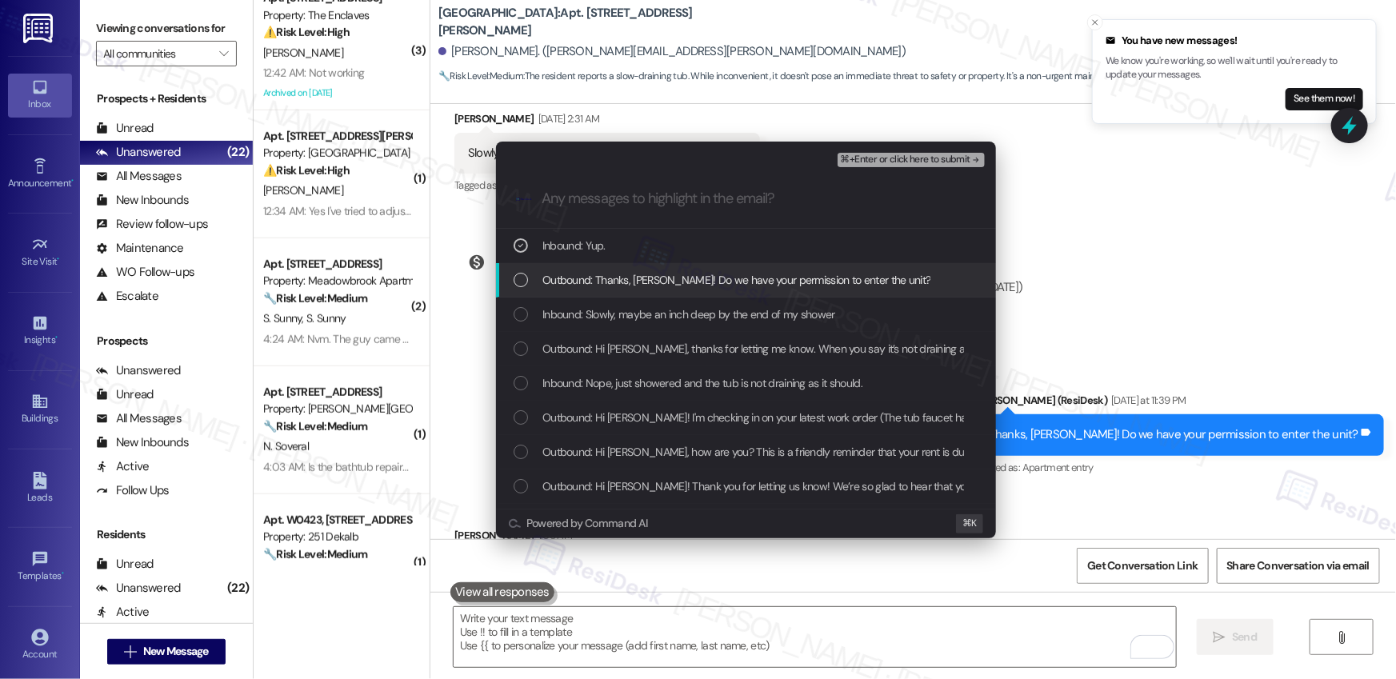
click at [590, 279] on span "Outbound: Thanks, Marsha! Do we have your permission to enter the unit?" at bounding box center [736, 280] width 388 height 18
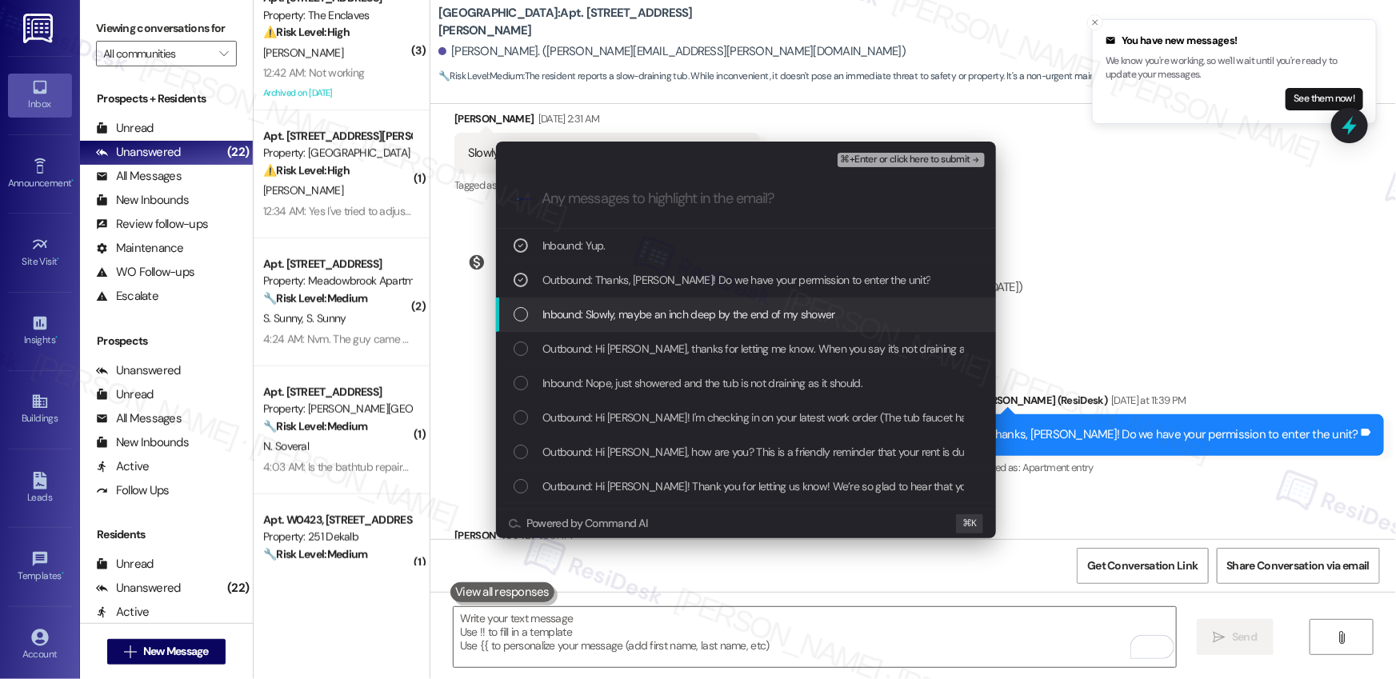
click at [583, 315] on span "Inbound: Slowly, maybe an inch deep by the end of my shower" at bounding box center [688, 315] width 293 height 18
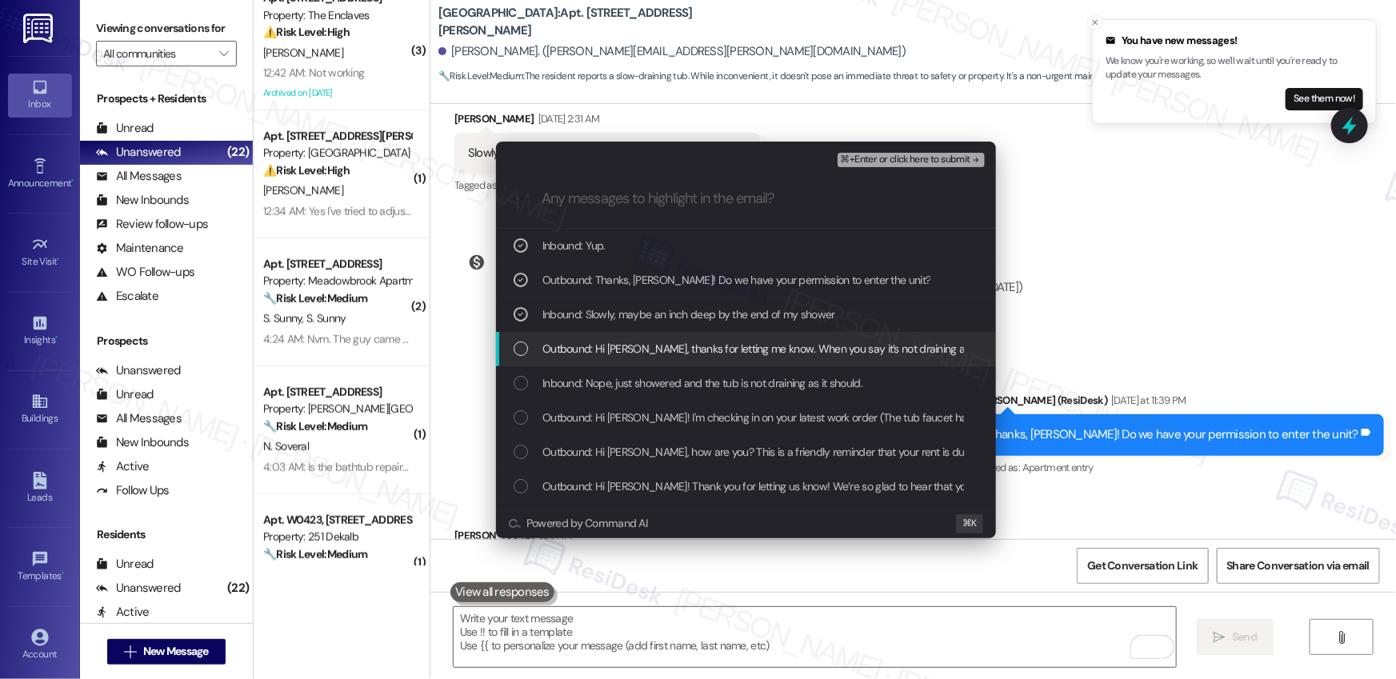
click at [631, 350] on span "Outbound: Hi Marsha, thanks for letting me know. When you say it’s not draining…" at bounding box center [1096, 349] width 1109 height 18
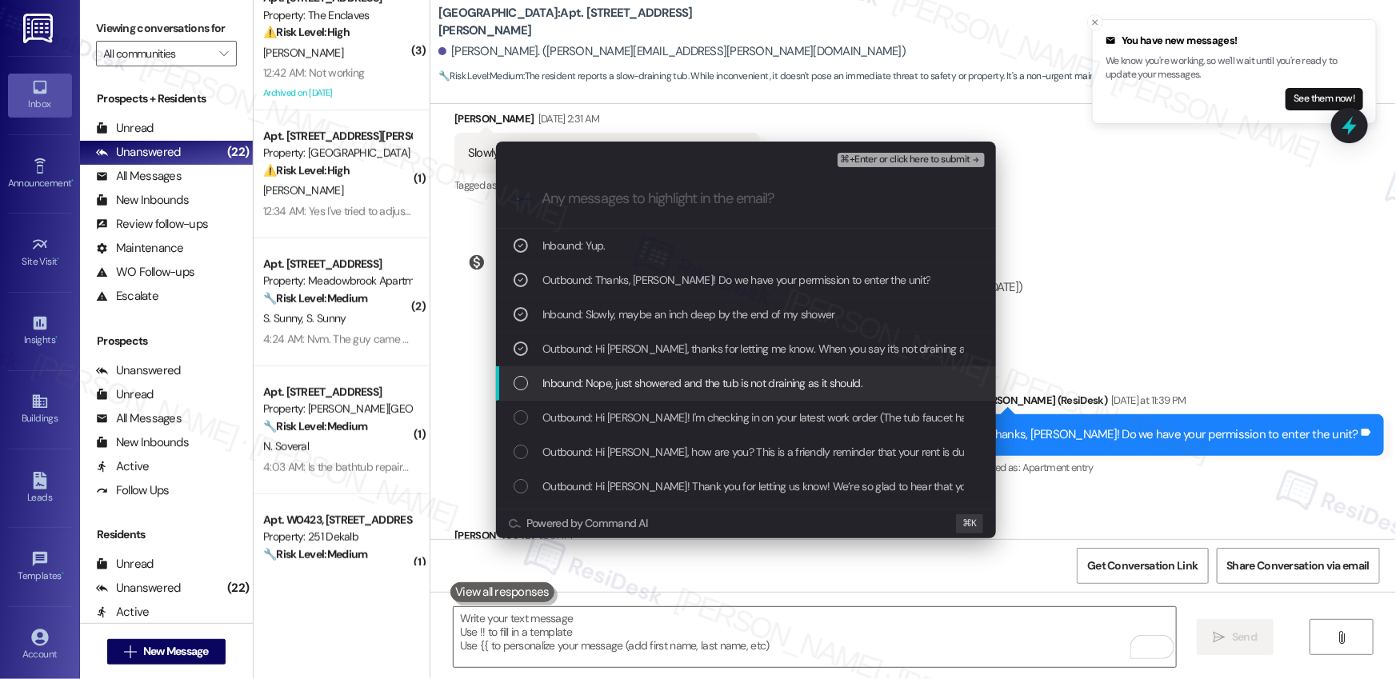
click at [723, 381] on span "Inbound: Nope, just showered and the tub is not draining as it should." at bounding box center [702, 383] width 320 height 18
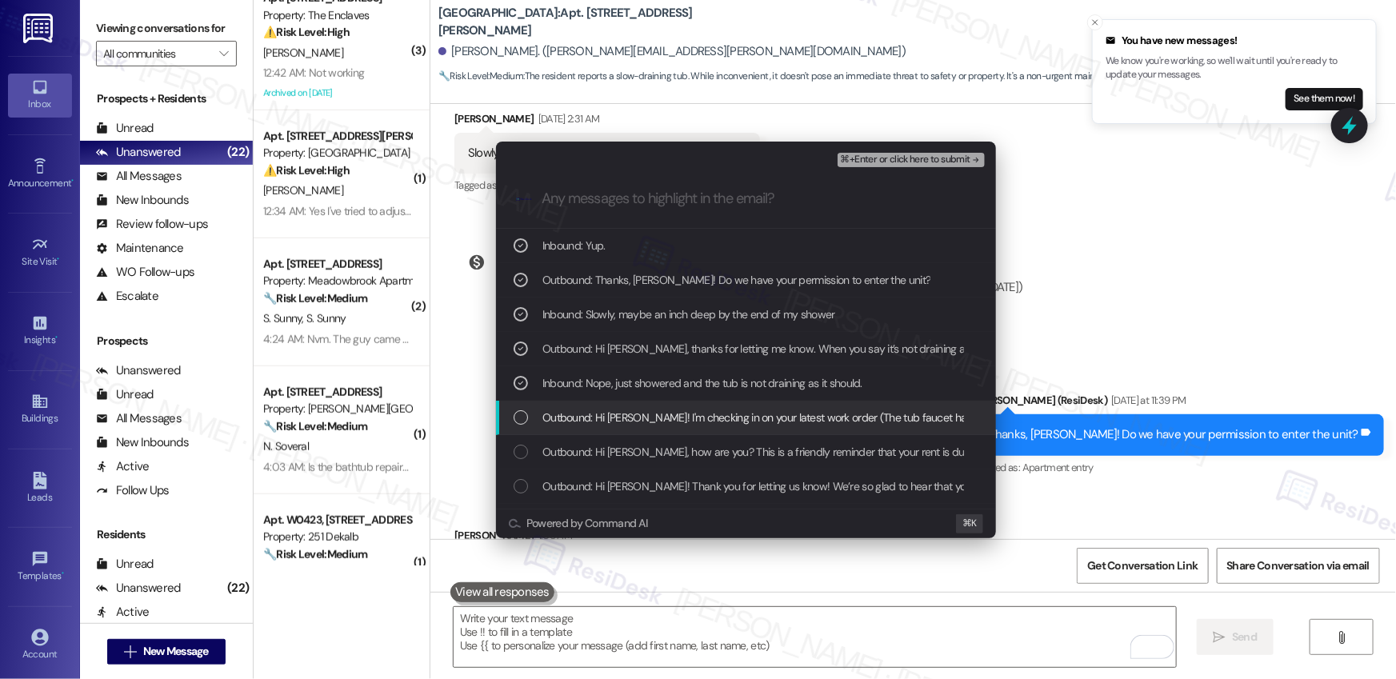
click at [716, 420] on span "Outbound: Hi Marsha! I'm checking in on your latest work order (The tub faucet …" at bounding box center [998, 418] width 912 height 18
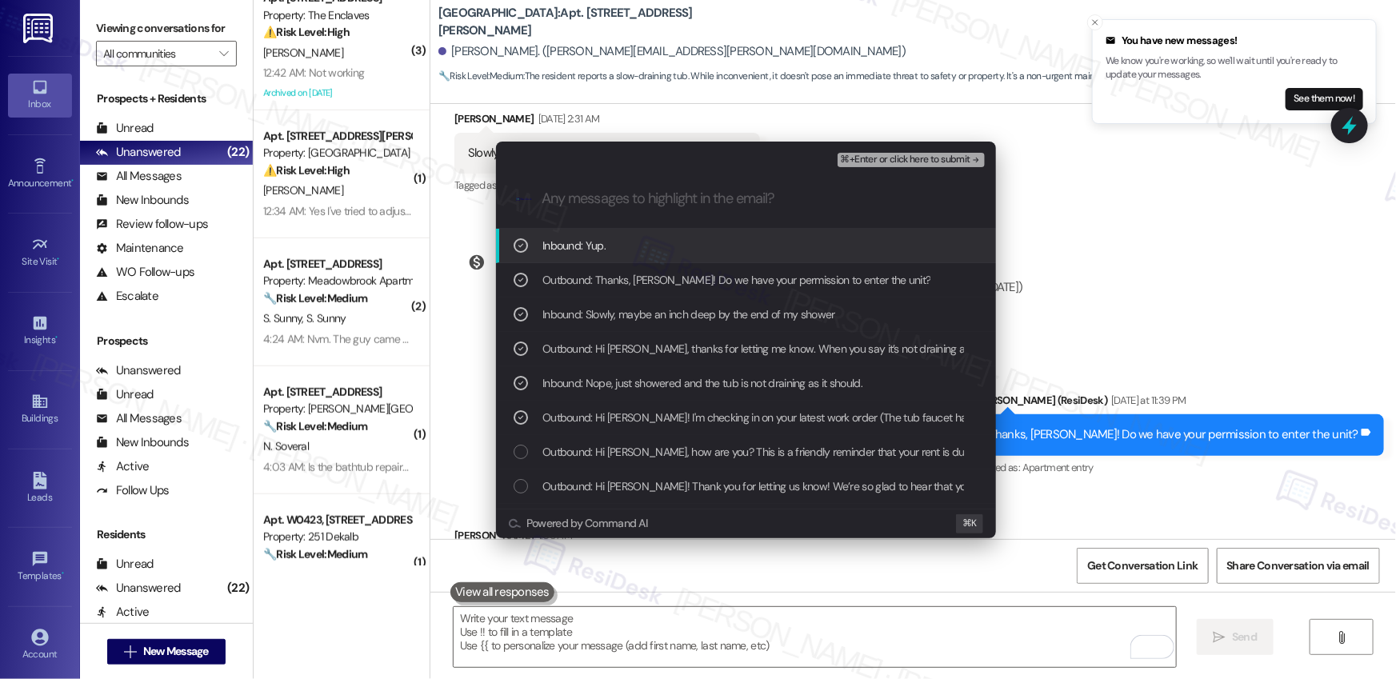
click at [909, 162] on span "⌘+Enter or click here to submit" at bounding box center [906, 159] width 130 height 11
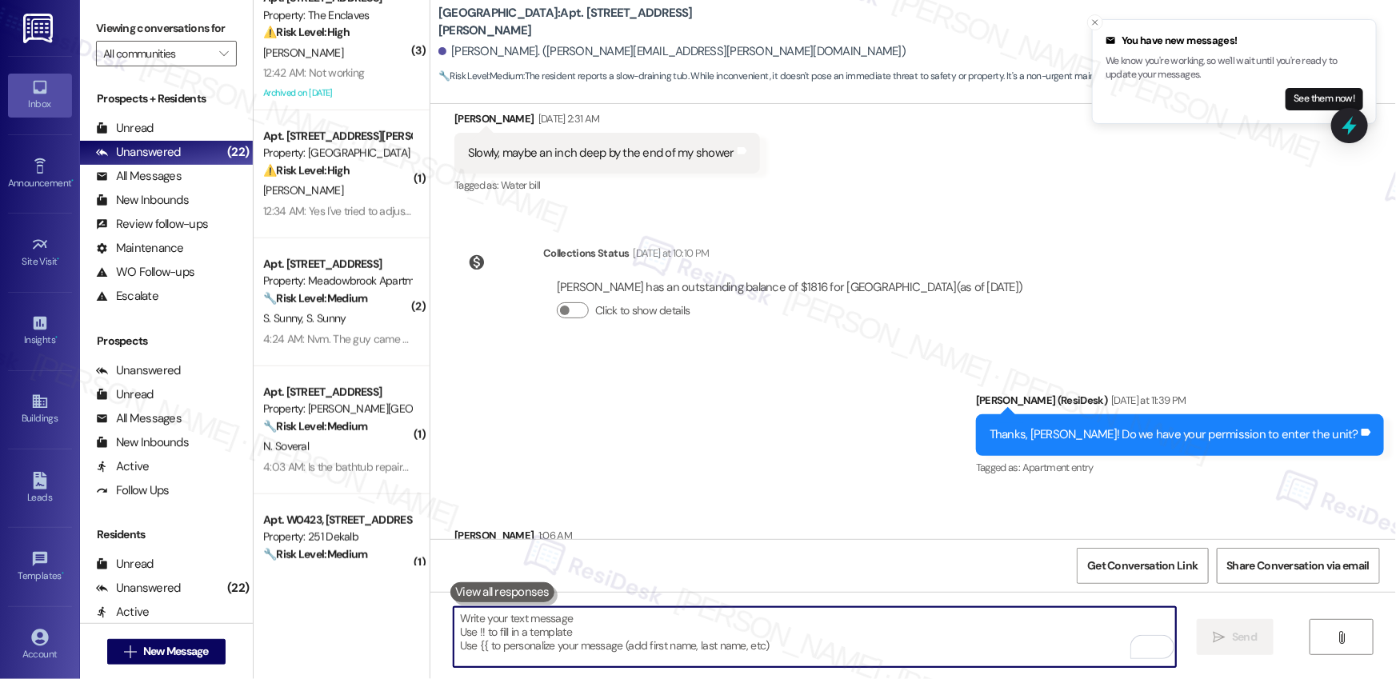
click at [832, 393] on div "Sent via SMS Emily (ResiDesk) Yesterday at 11:39 PM Thanks, Marsha! Do we have …" at bounding box center [913, 423] width 966 height 135
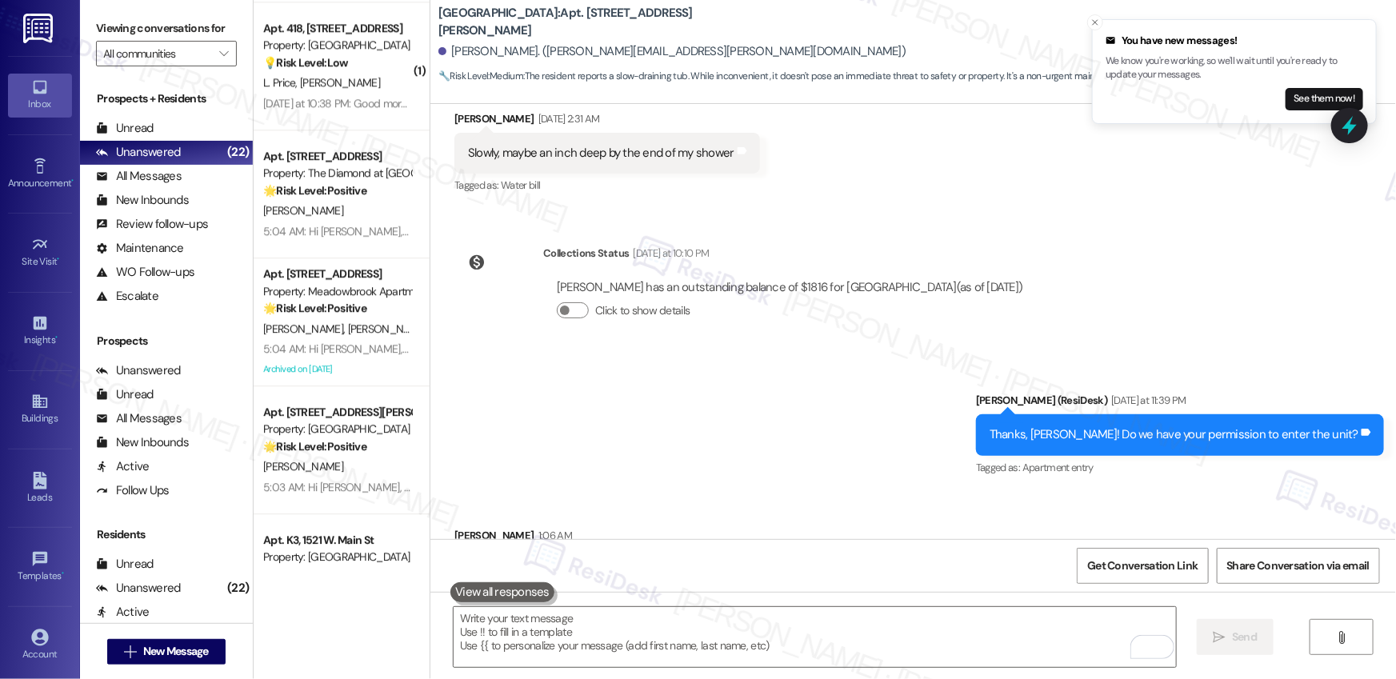
scroll to position [2250, 0]
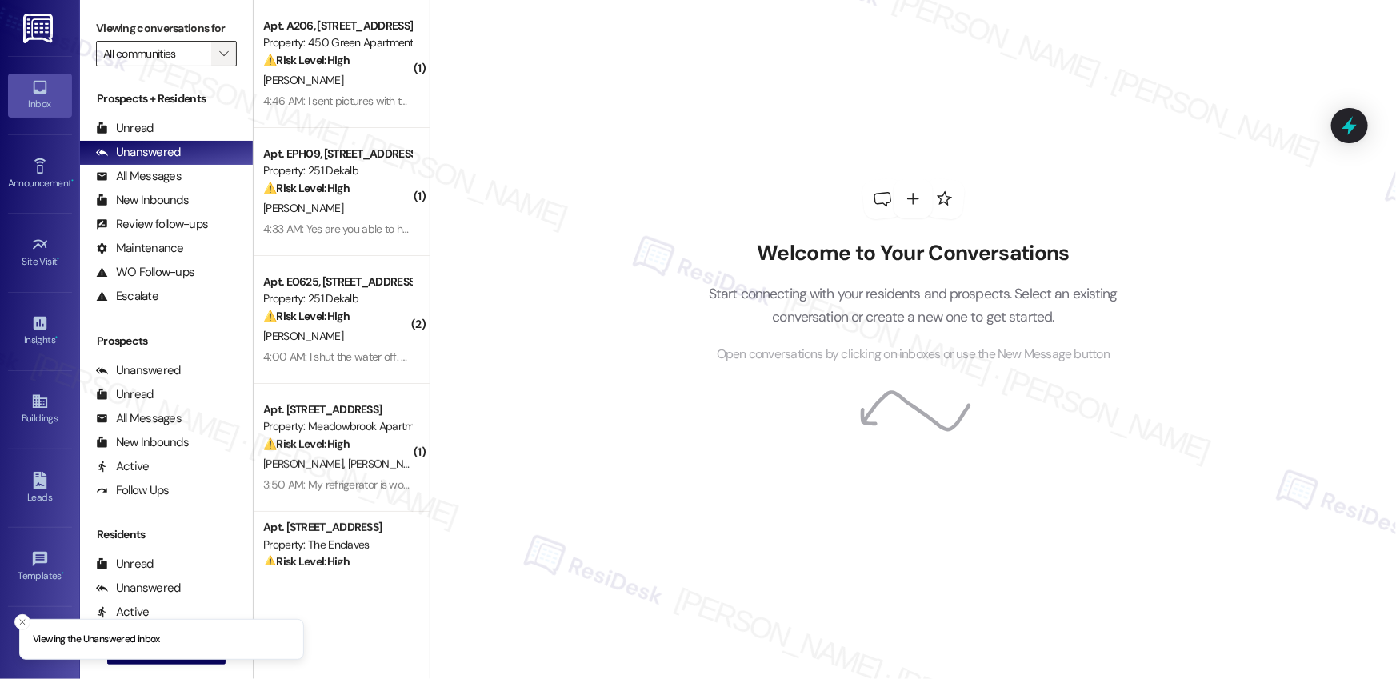
click at [219, 57] on icon "" at bounding box center [223, 53] width 9 height 13
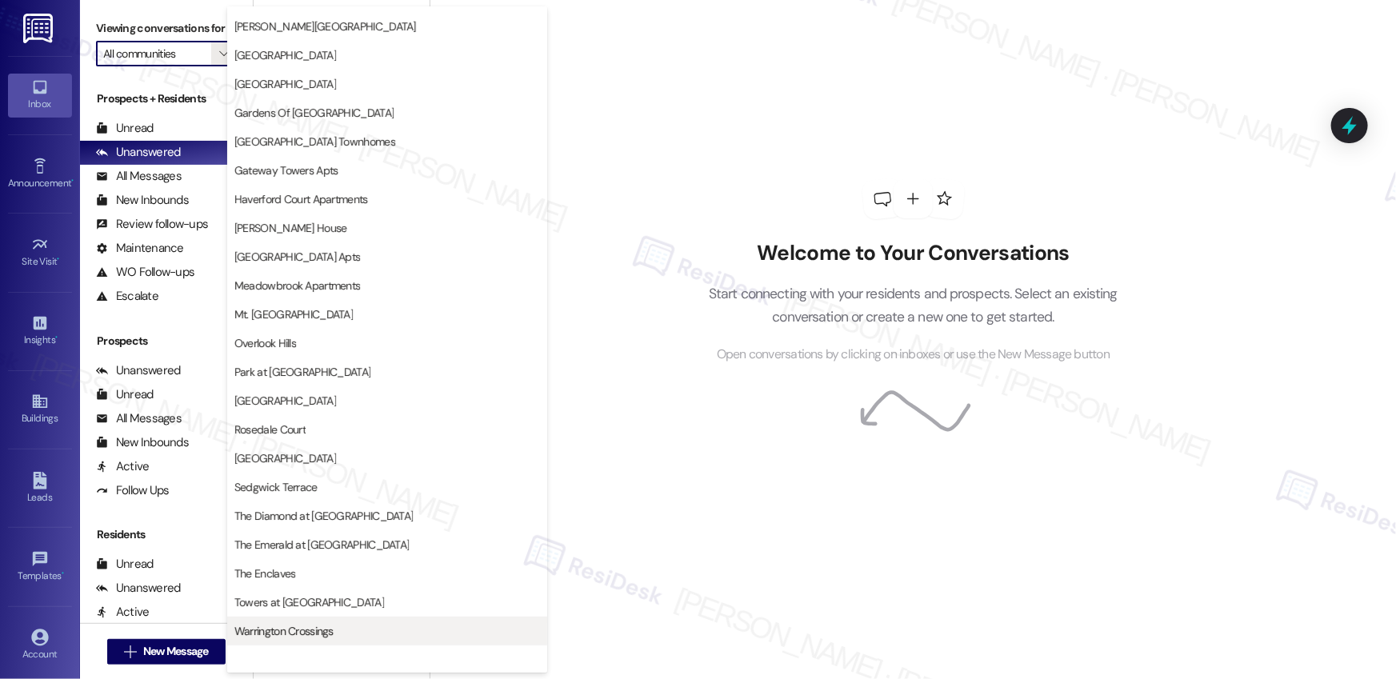
scroll to position [284, 0]
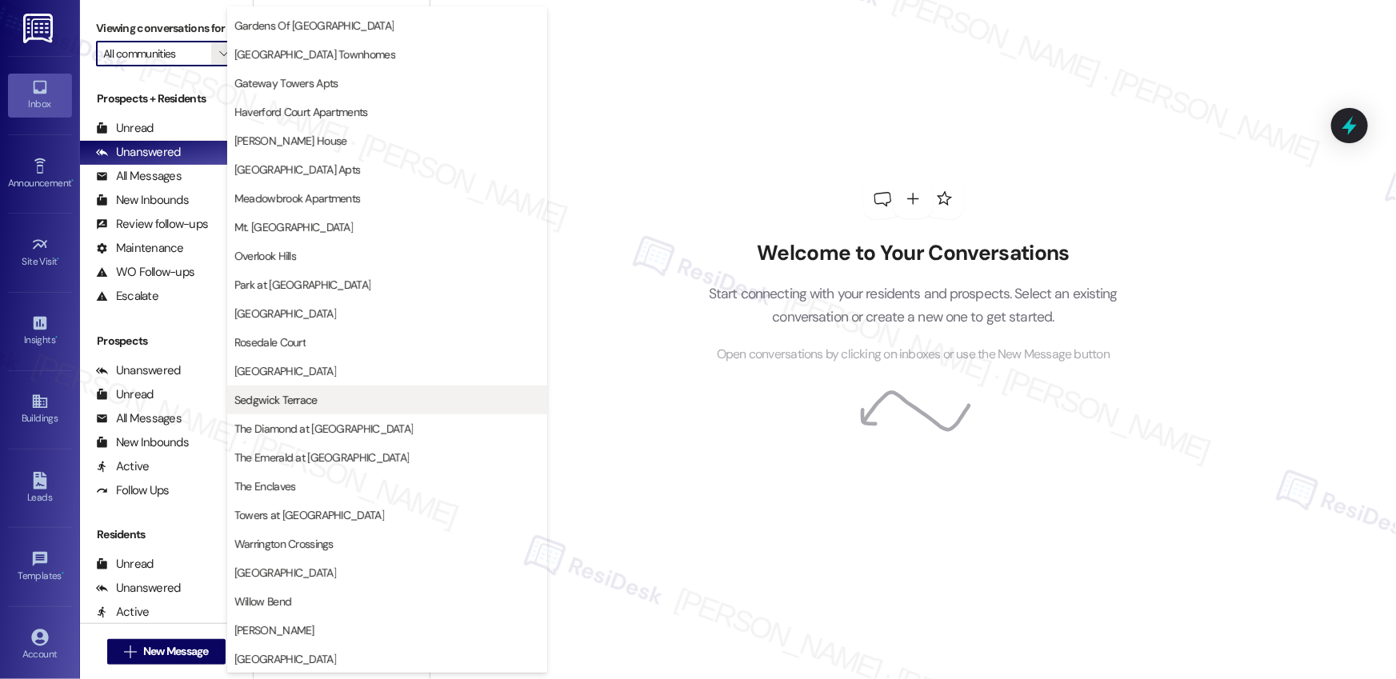
click at [294, 404] on span "Sedgwick Terrace" at bounding box center [275, 400] width 83 height 16
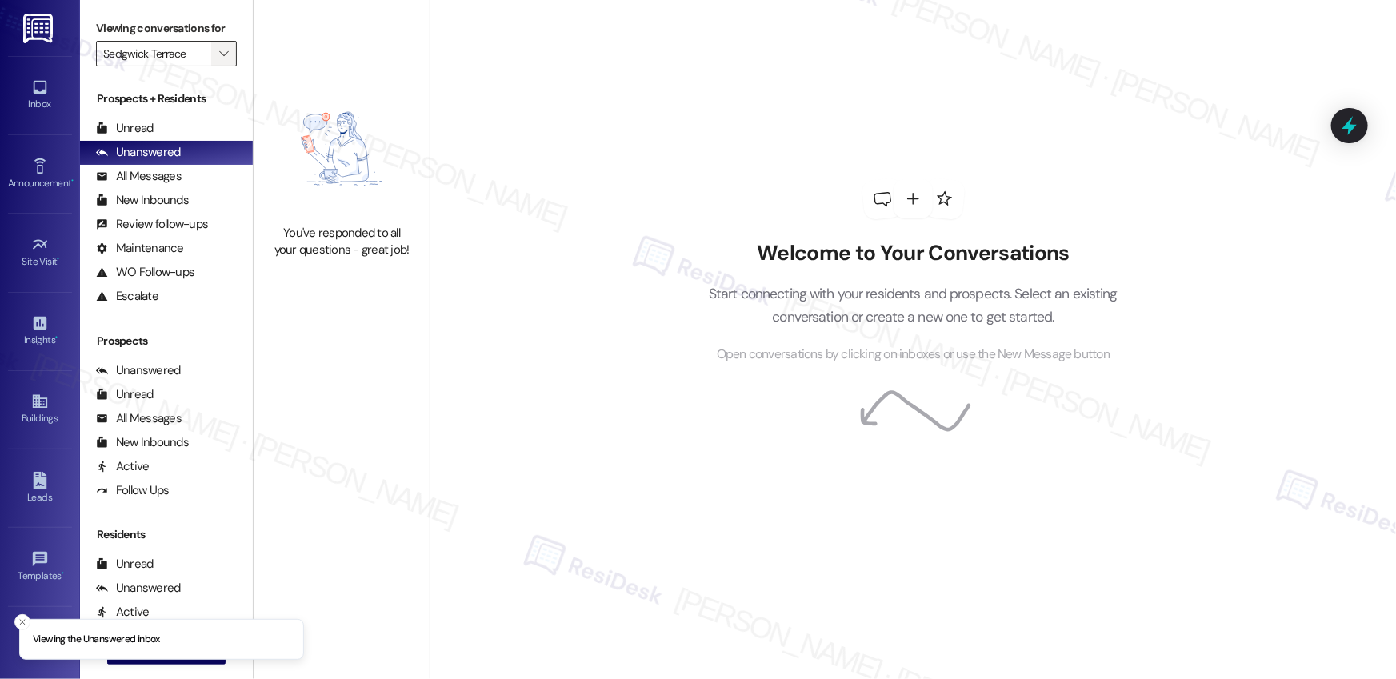
click at [219, 56] on icon "" at bounding box center [223, 53] width 9 height 13
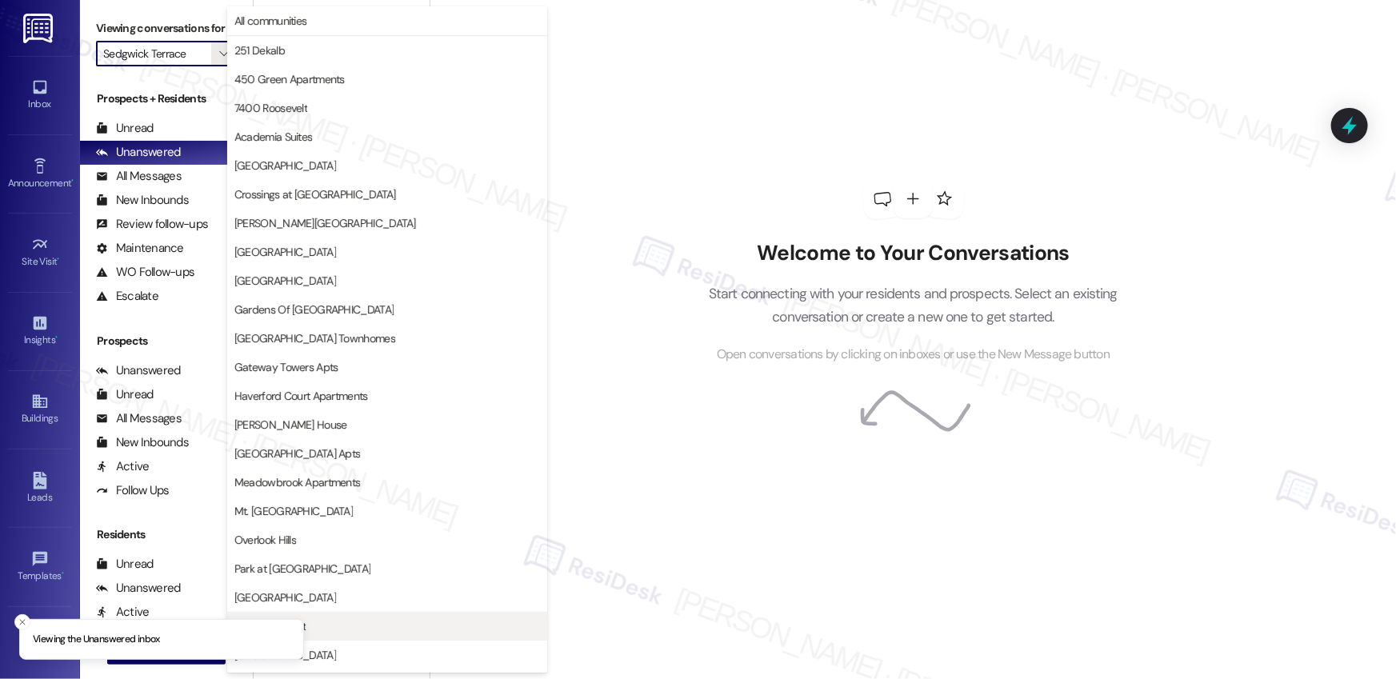
scroll to position [285, 0]
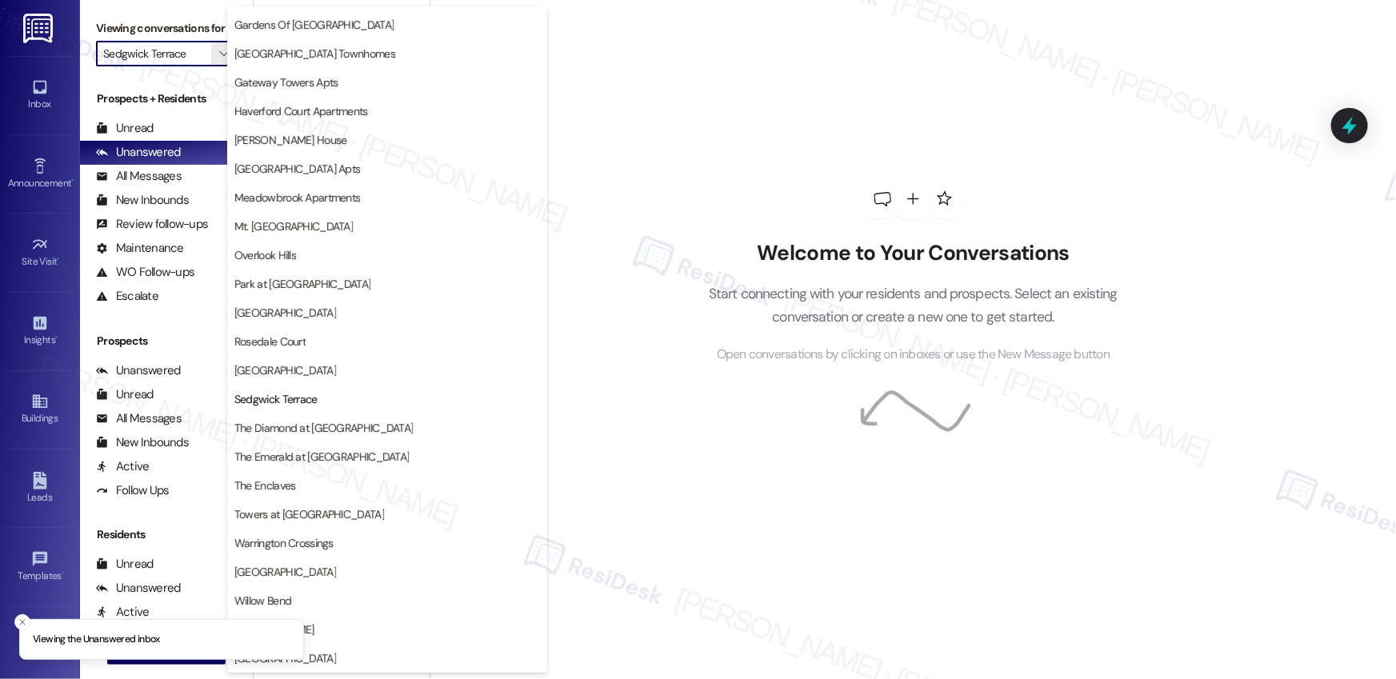
click at [286, 367] on span "[GEOGRAPHIC_DATA]" at bounding box center [285, 370] width 102 height 16
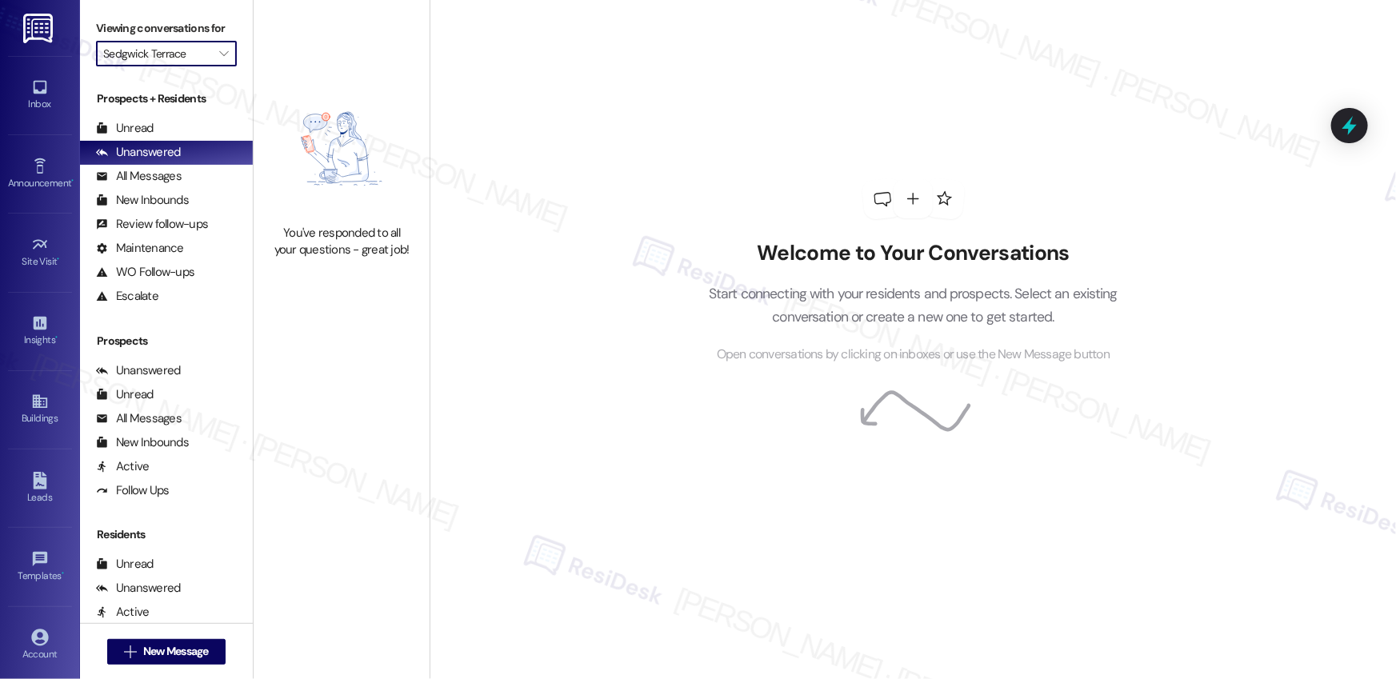
type input "[GEOGRAPHIC_DATA]"
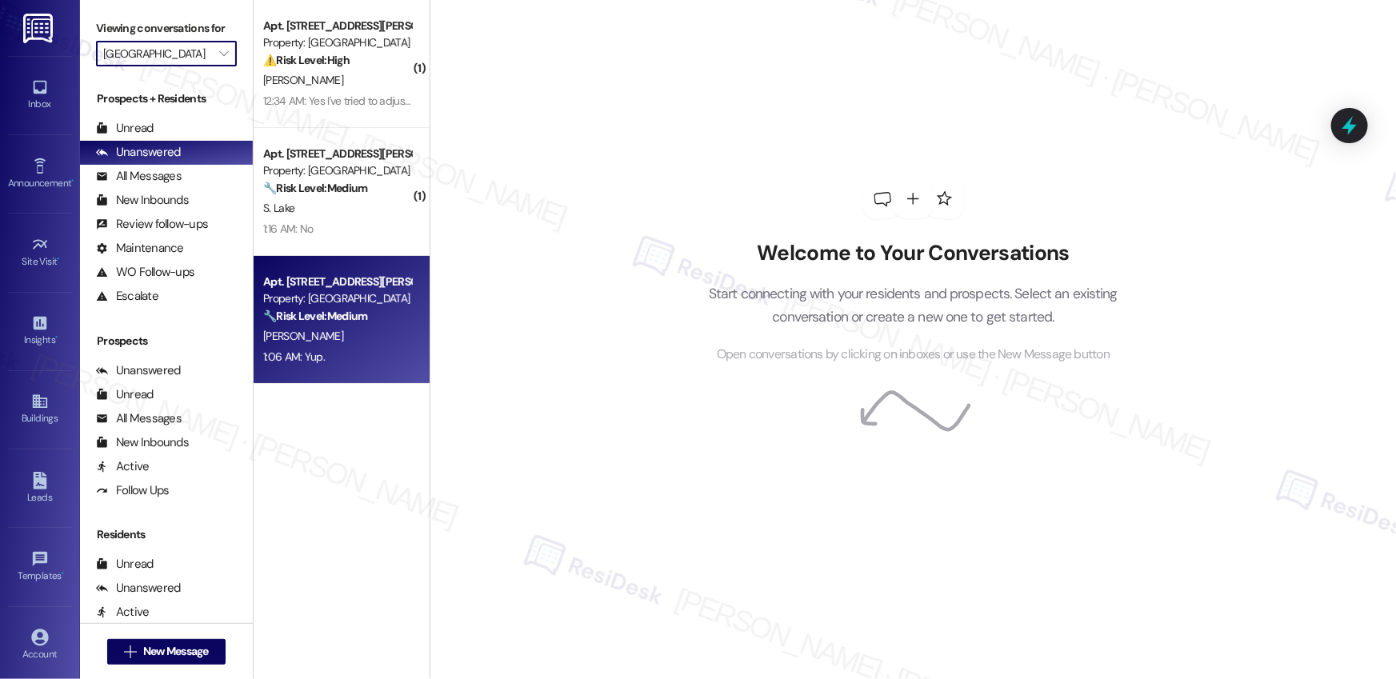
click at [335, 312] on strong "🔧 Risk Level: Medium" at bounding box center [315, 316] width 104 height 14
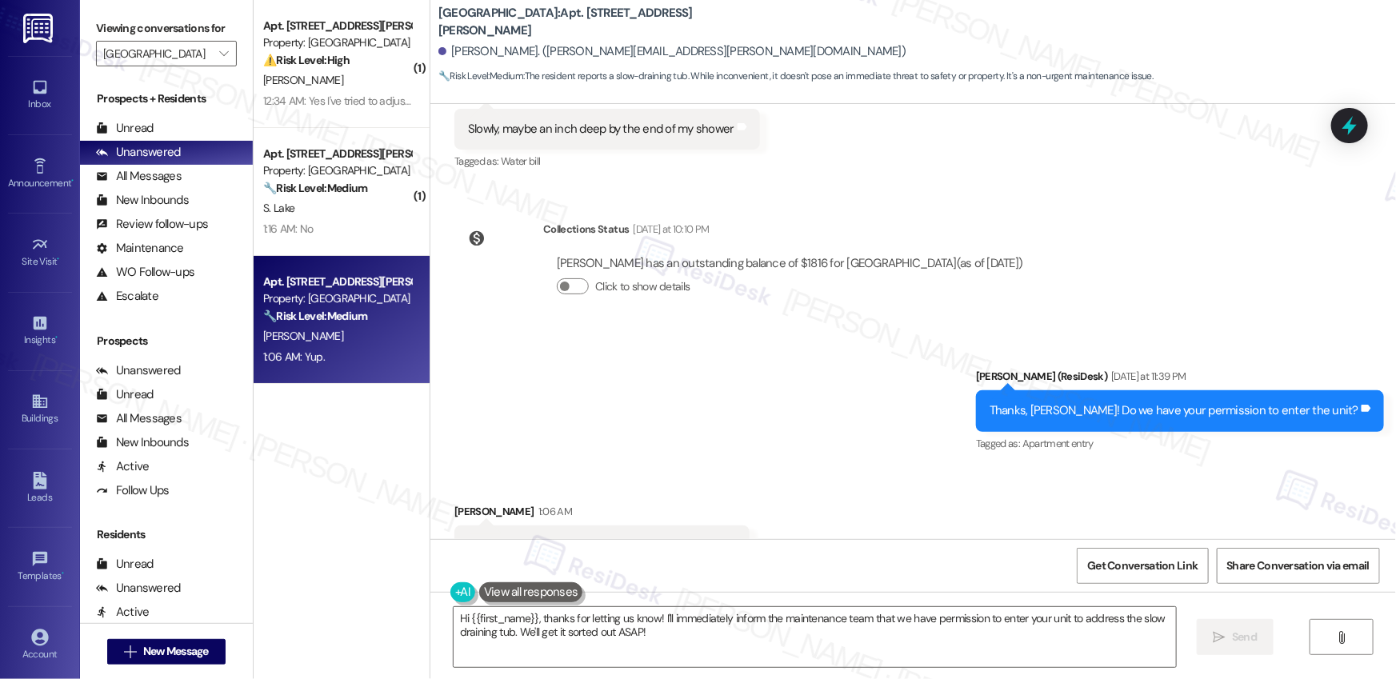
scroll to position [5749, 0]
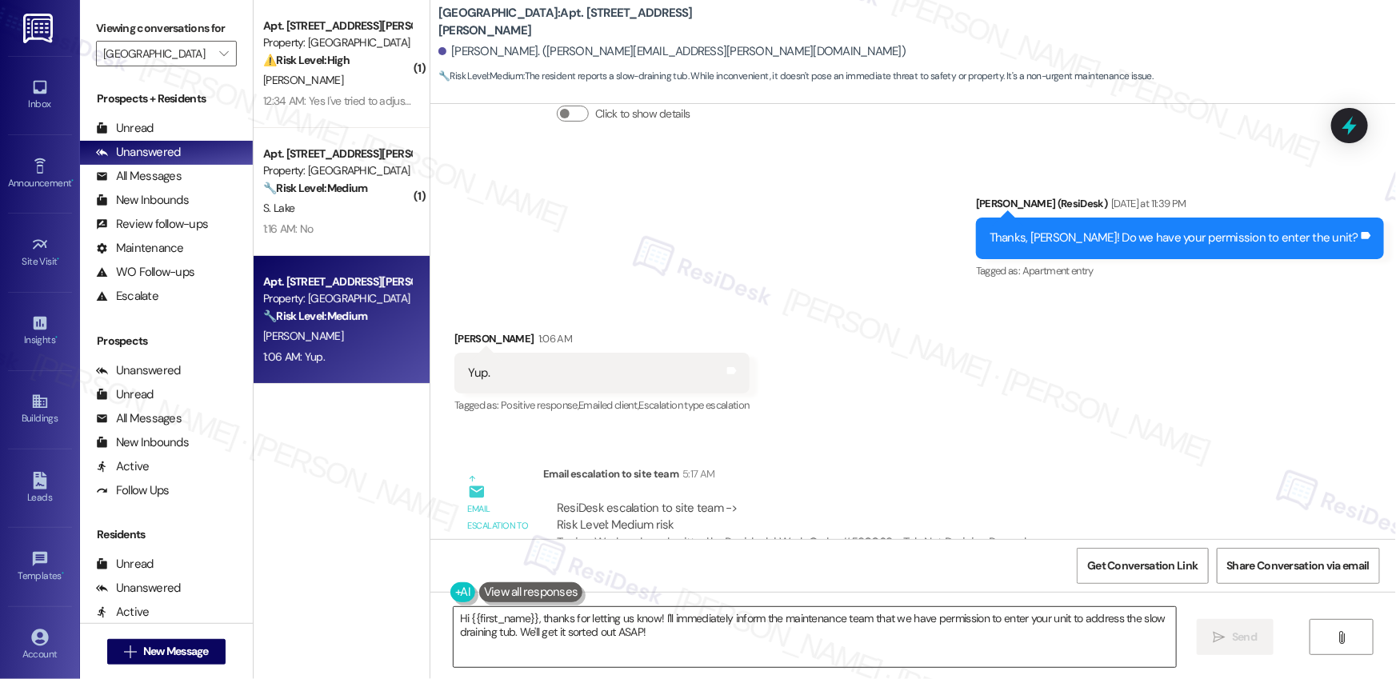
click at [622, 628] on textarea "Hi {{first_name}}, thanks for letting us know! I'll immediately inform the main…" at bounding box center [815, 637] width 722 height 60
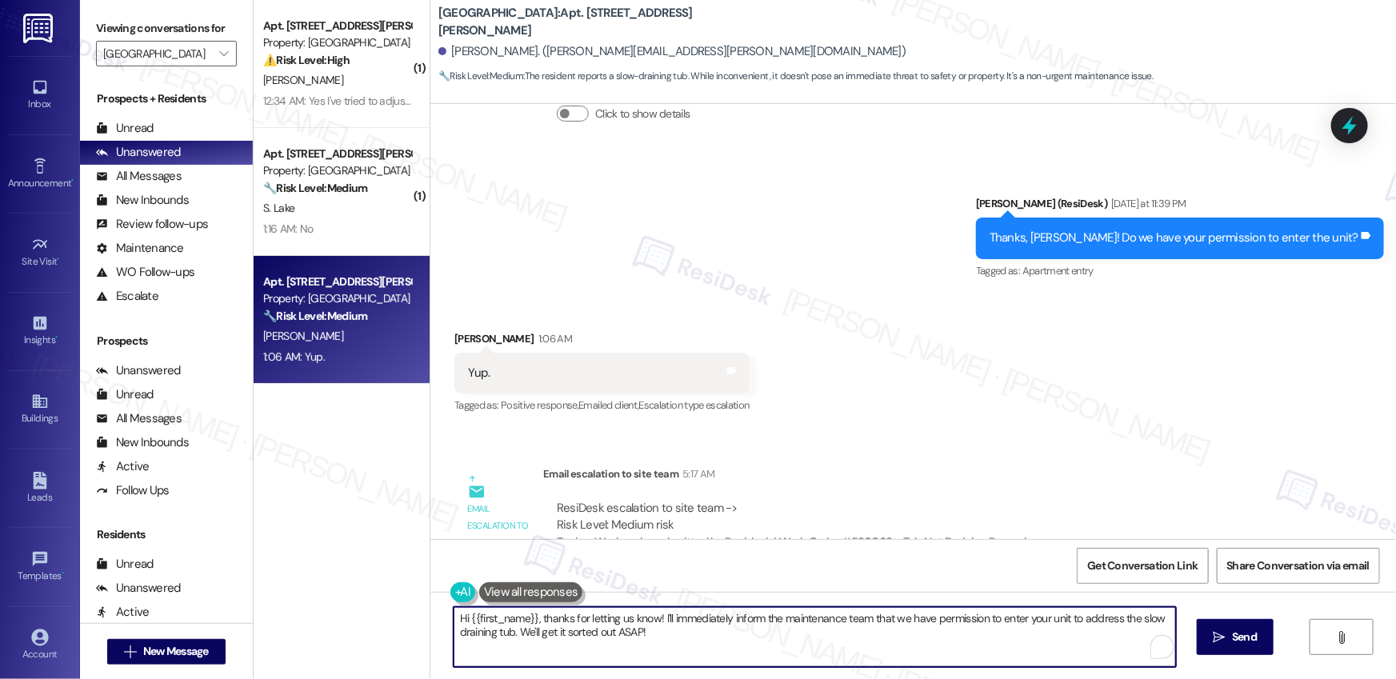
click at [622, 628] on textarea "Hi {{first_name}}, thanks for letting us know! I'll immediately inform the main…" at bounding box center [815, 637] width 722 height 60
paste textarea "Thank you, {{first_name}}. The request has been submitted. Our maintenance team…"
click at [733, 632] on textarea "Thank you, {{first_name}}. The request has been submitted. Our maintenance team…" at bounding box center [815, 637] width 722 height 60
type textarea "Thank you, {{first_name}}. The request has been submitted. Our maintenance team…"
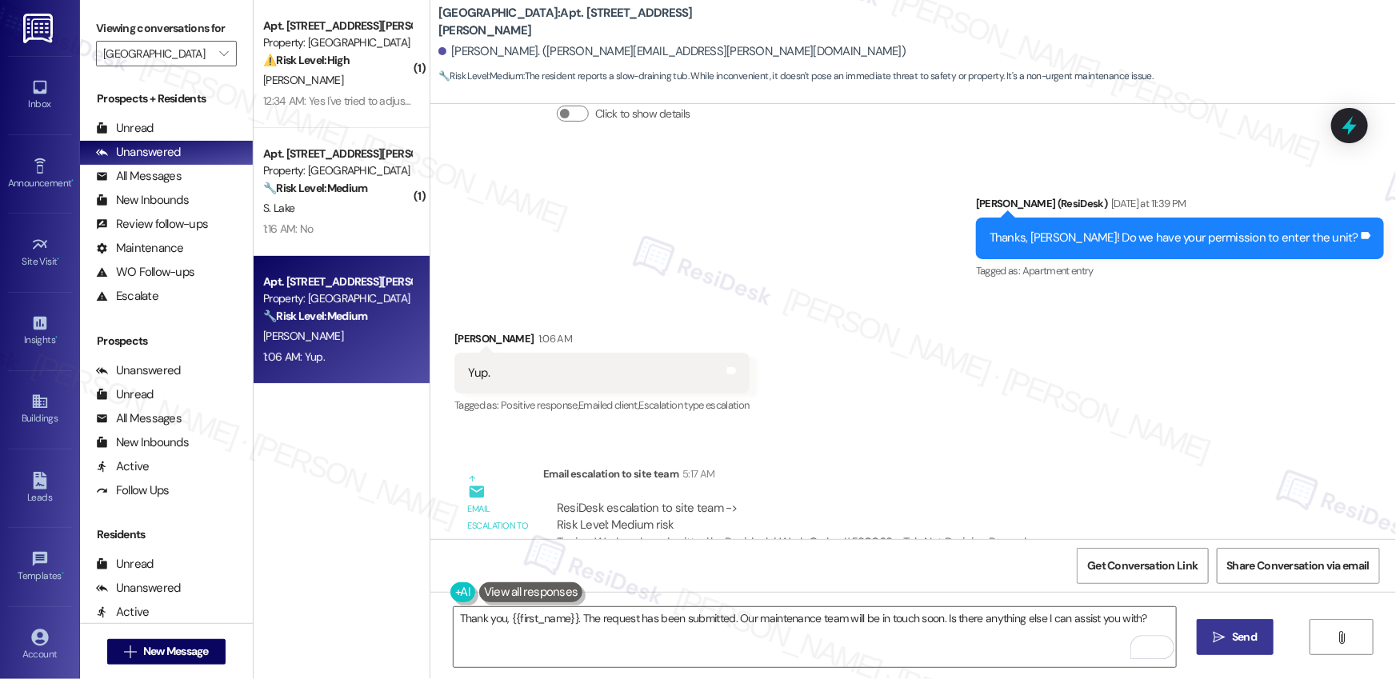
click at [1263, 633] on button " Send" at bounding box center [1236, 637] width 78 height 36
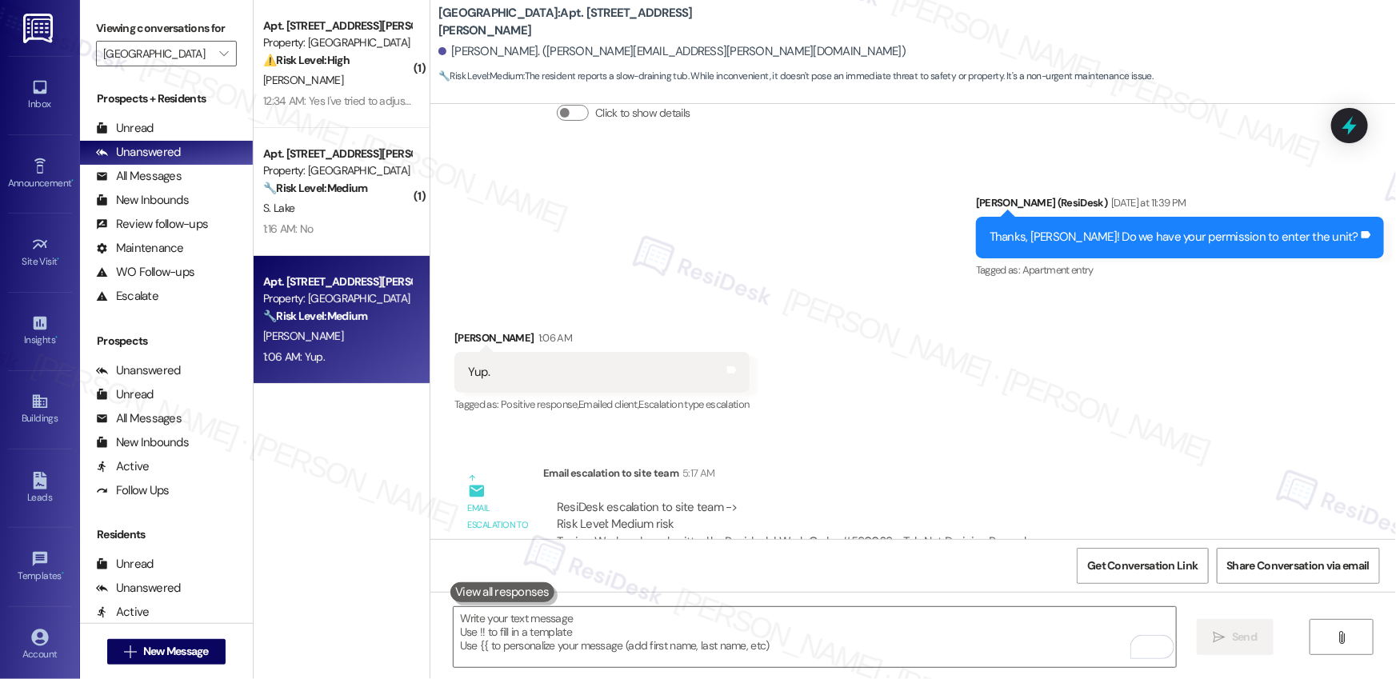
scroll to position [5861, 0]
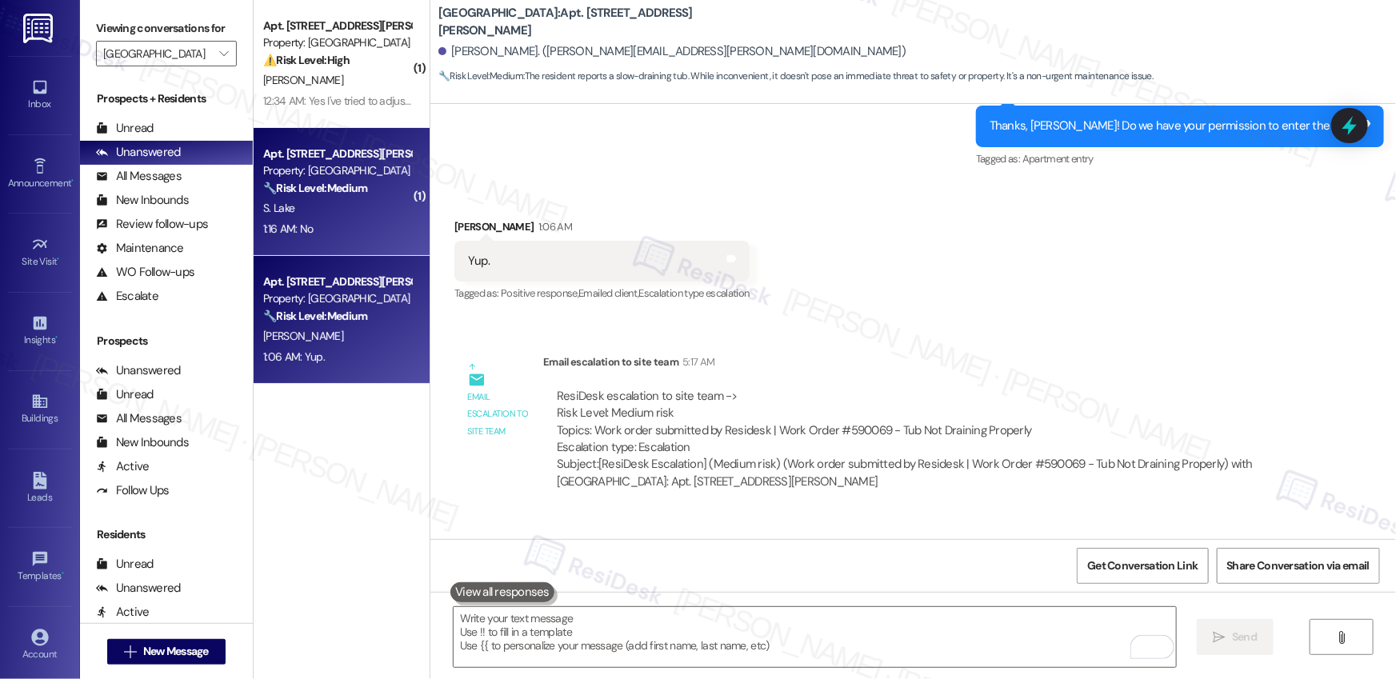
click at [337, 213] on div "S. Lake" at bounding box center [337, 208] width 151 height 20
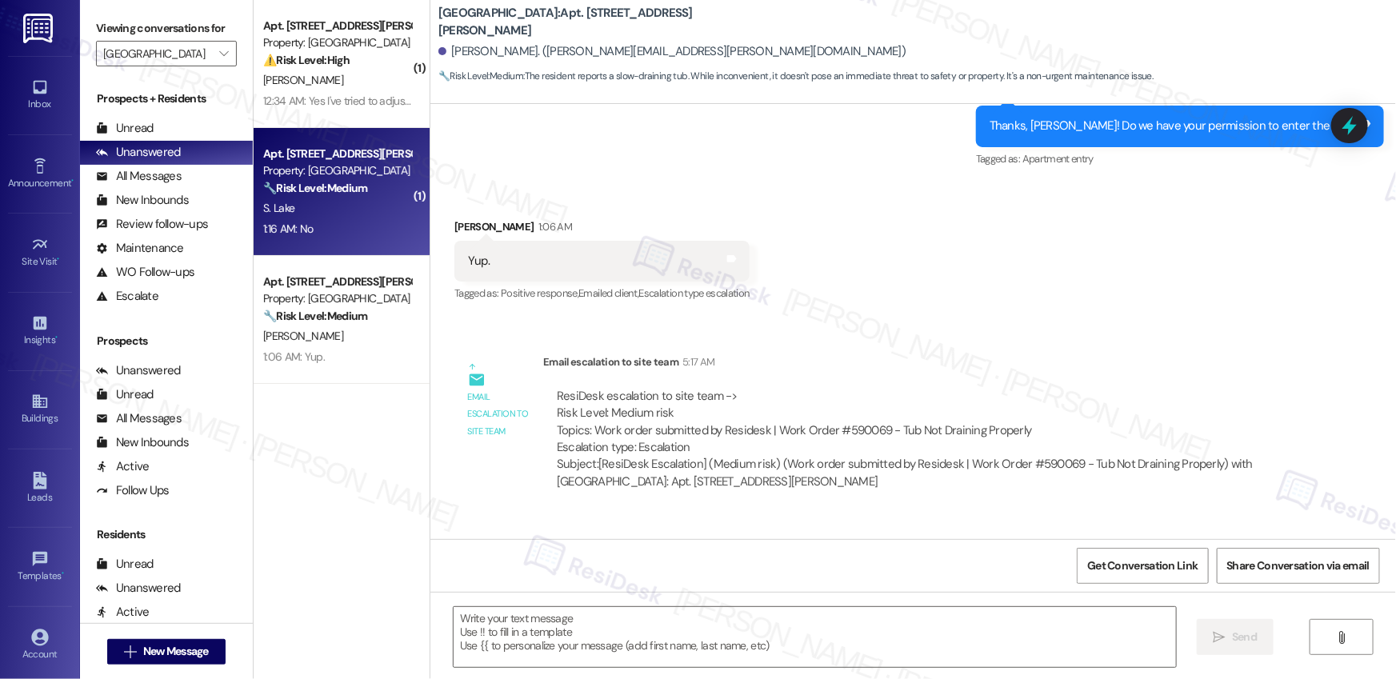
type textarea "Fetching suggested responses. Please feel free to read through the conversation…"
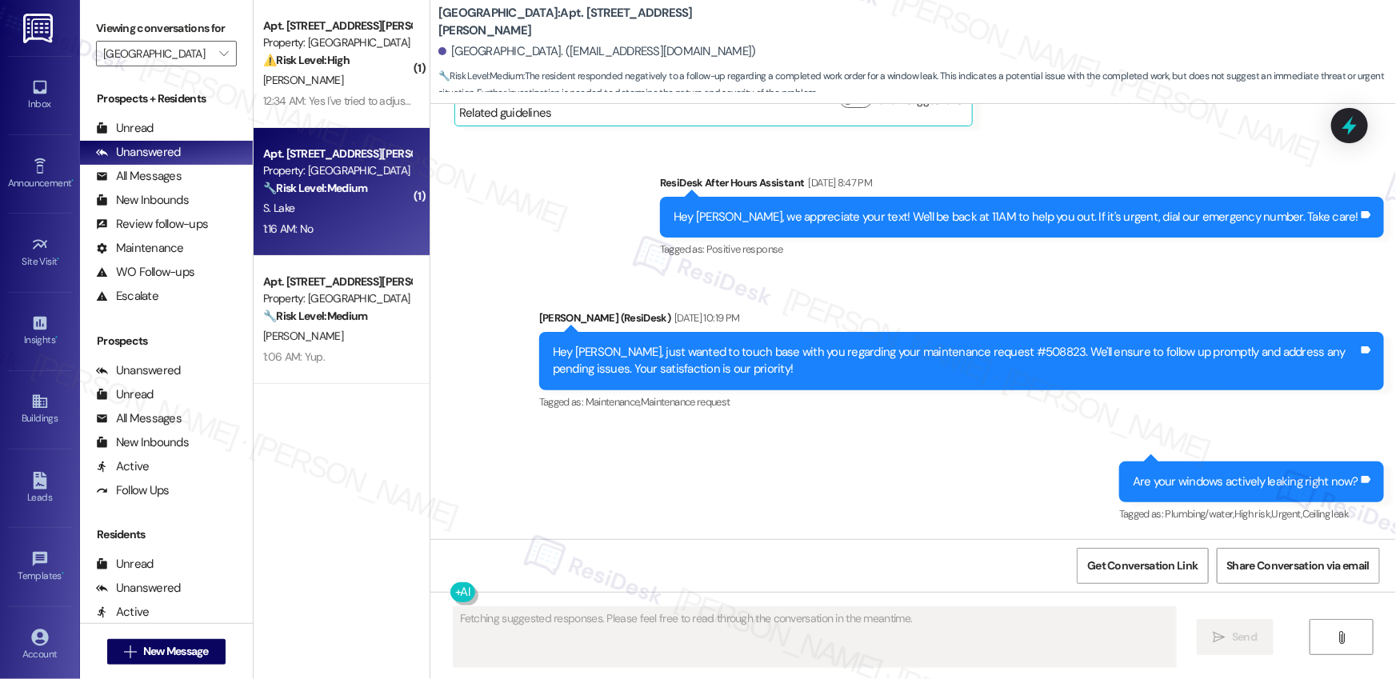
scroll to position [15252, 0]
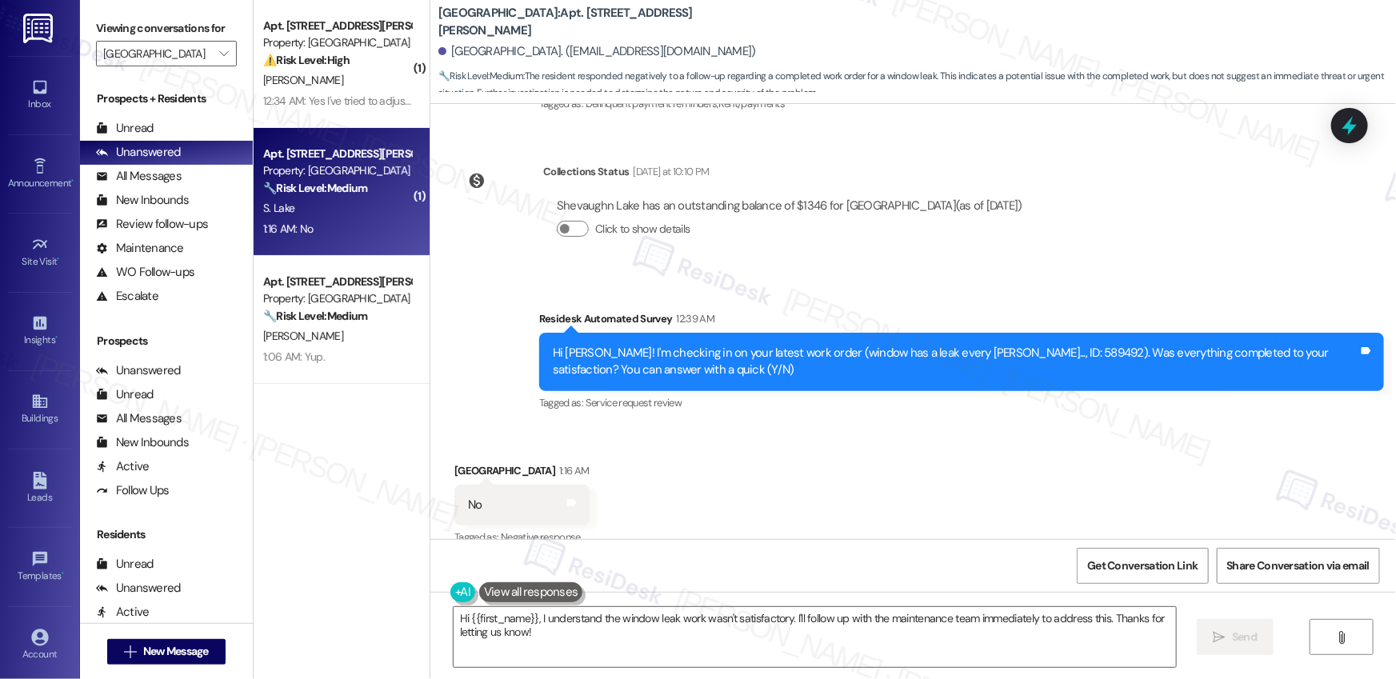
click at [469, 364] on div "Survey, sent via SMS Residesk Automated Survey 12:39 AM Hi [PERSON_NAME]! I'm c…" at bounding box center [913, 350] width 966 height 152
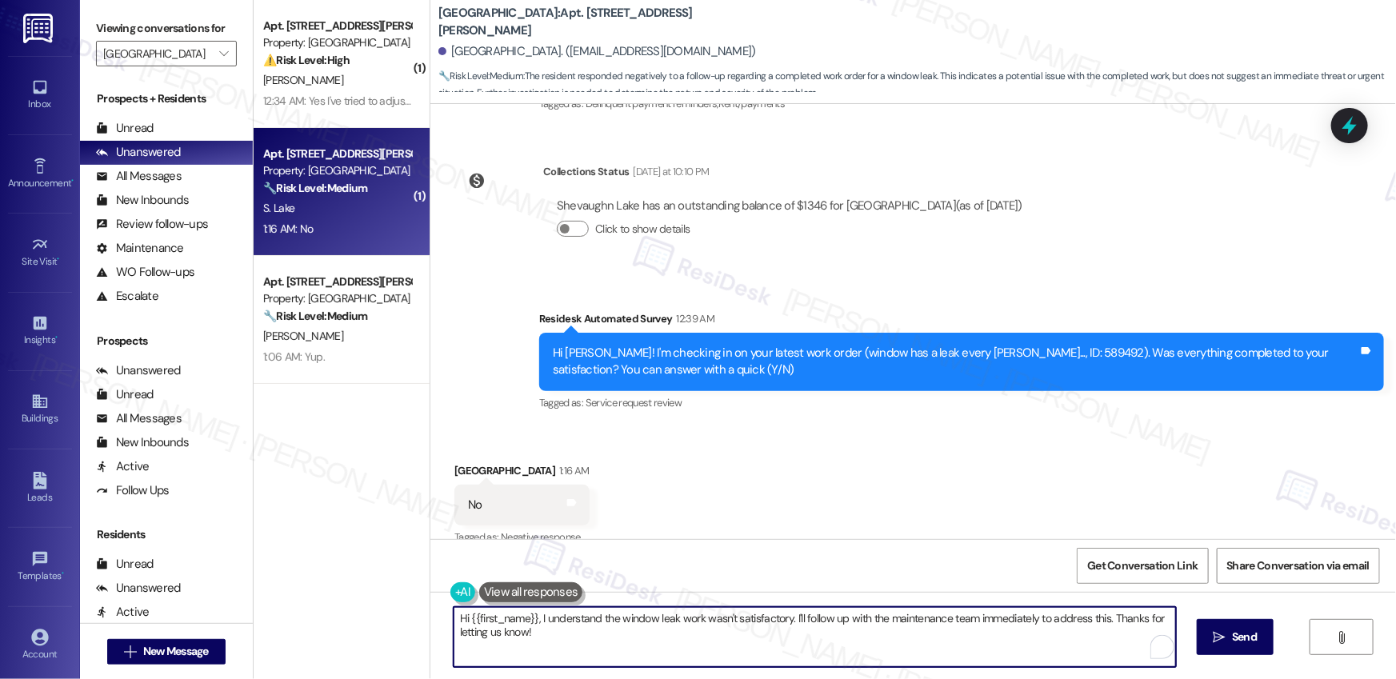
click at [570, 642] on textarea "Hi {{first_name}}, I understand the window leak work wasn't satisfactory. I'll …" at bounding box center [815, 637] width 722 height 60
click at [543, 615] on textarea "Hi {{first_name}}, I understand the window leak work wasn't satisfactory. I'll …" at bounding box center [815, 637] width 722 height 60
paste textarea "! I'm sorry to hear that the request hasn't been resolved yet. Has the maintena…"
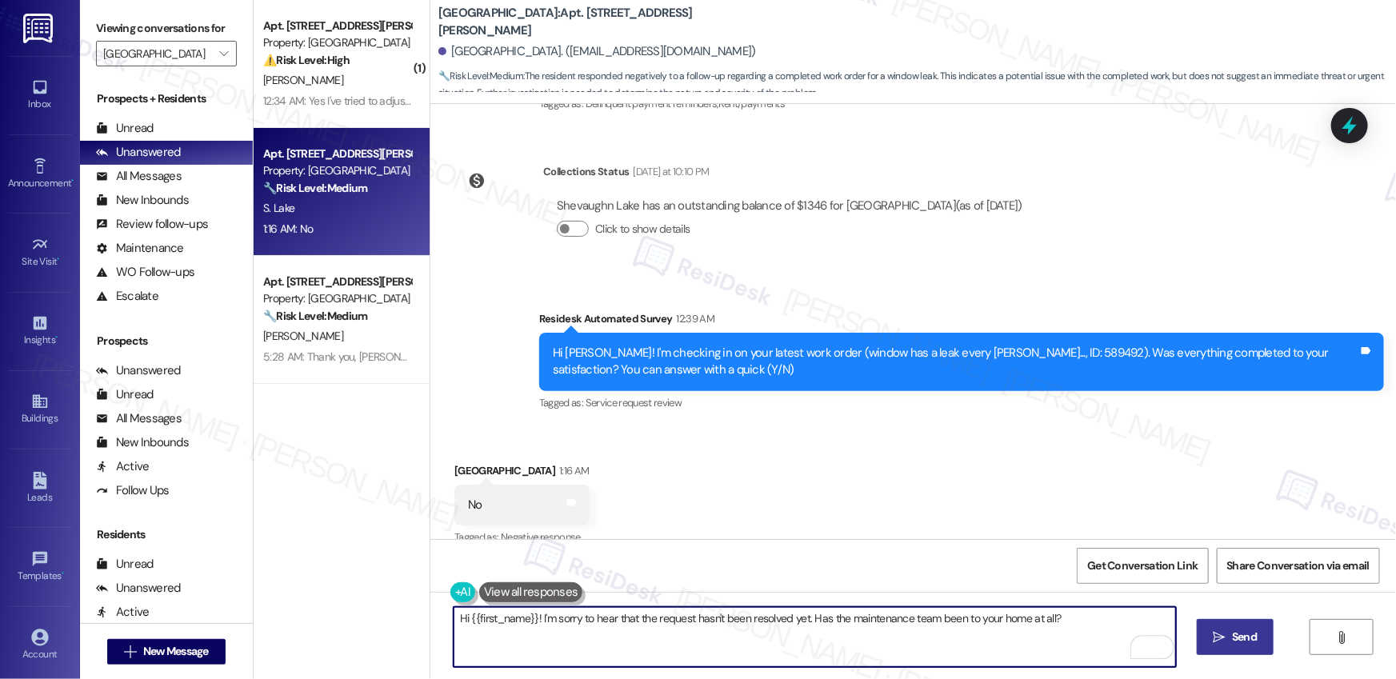
type textarea "Hi {{first_name}}! I'm sorry to hear that the request hasn't been resolved yet.…"
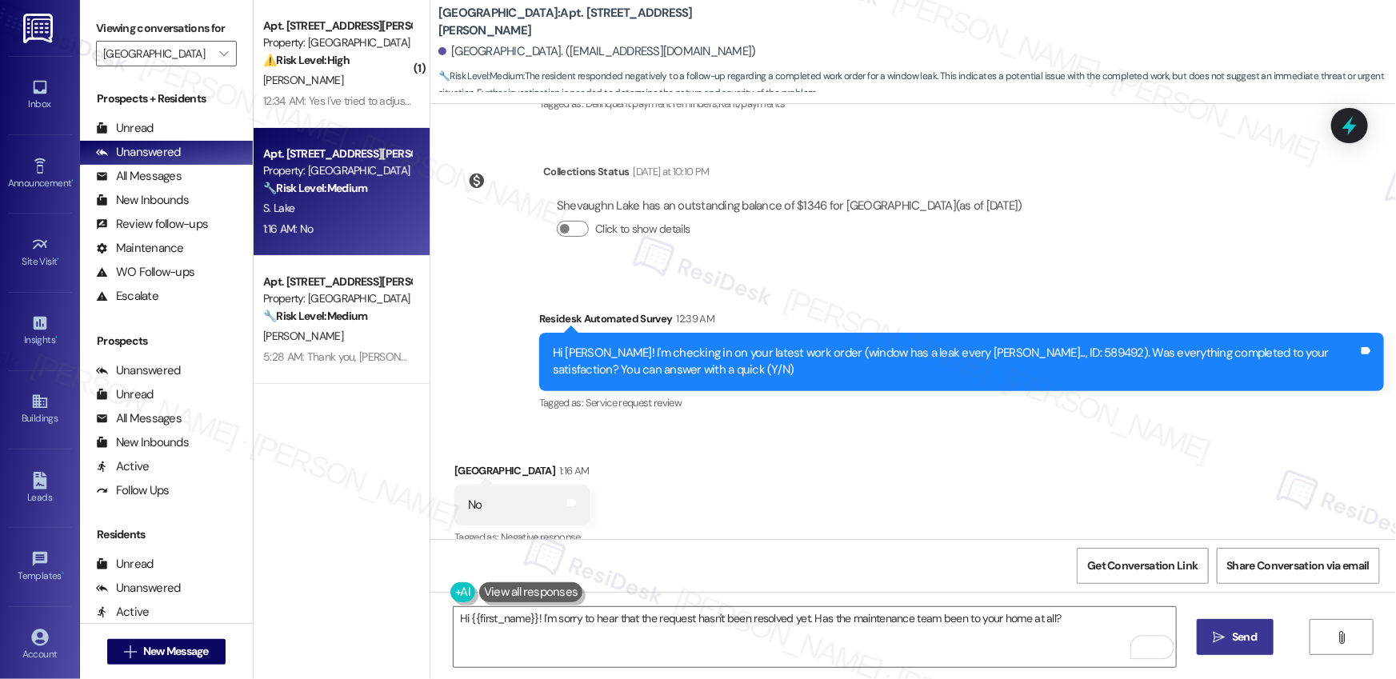
click at [1227, 641] on span " Send" at bounding box center [1236, 637] width 50 height 17
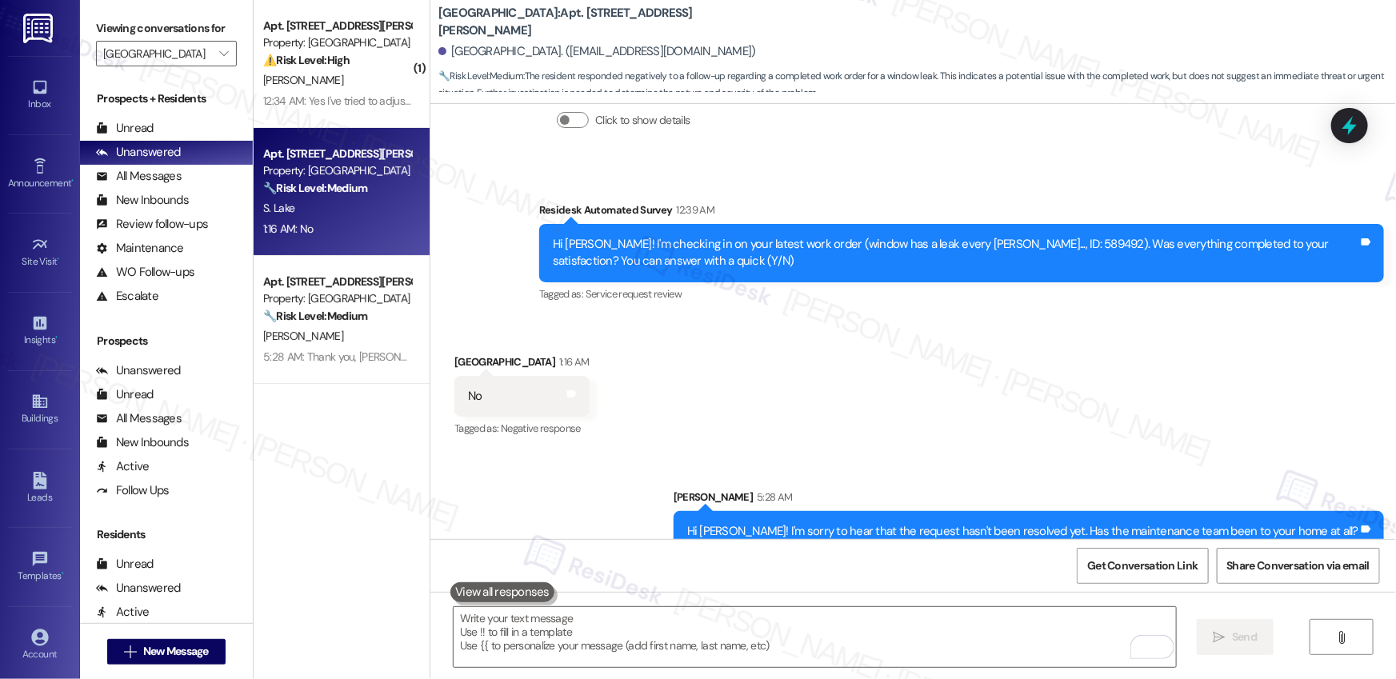
scroll to position [15363, 0]
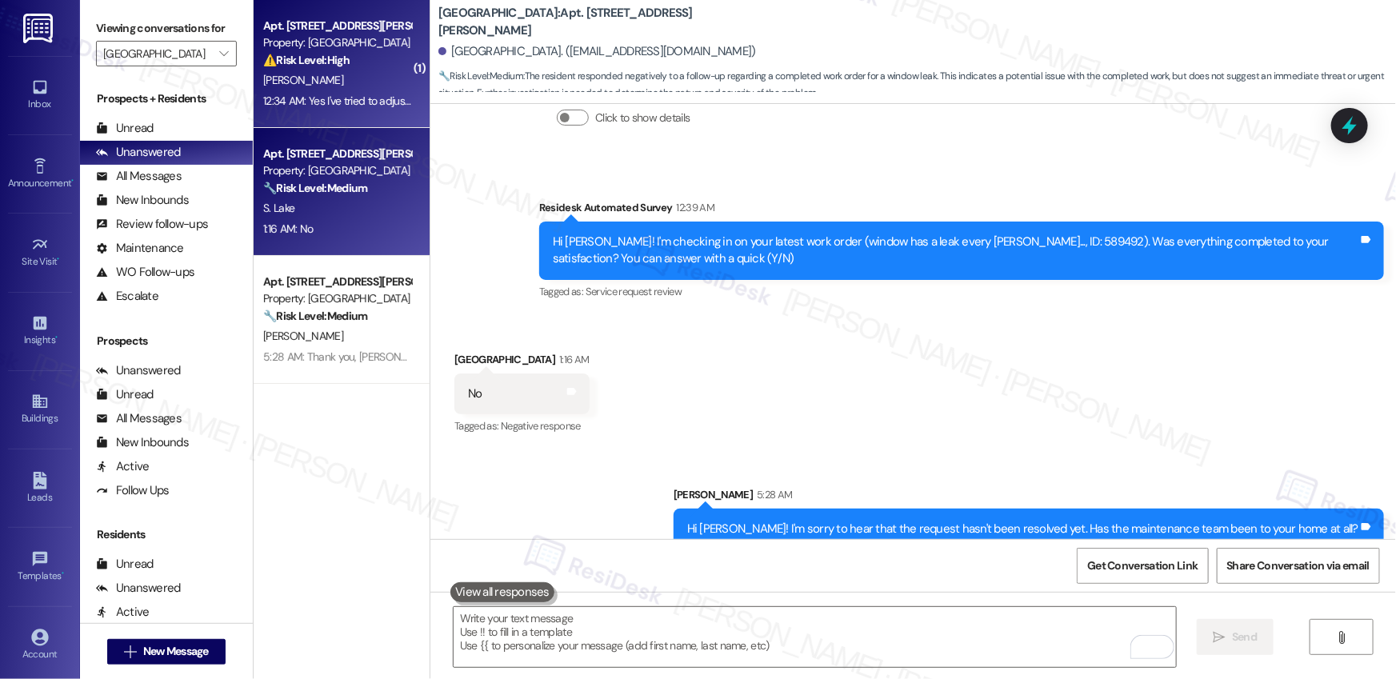
click at [345, 82] on div "[PERSON_NAME]" at bounding box center [337, 80] width 151 height 20
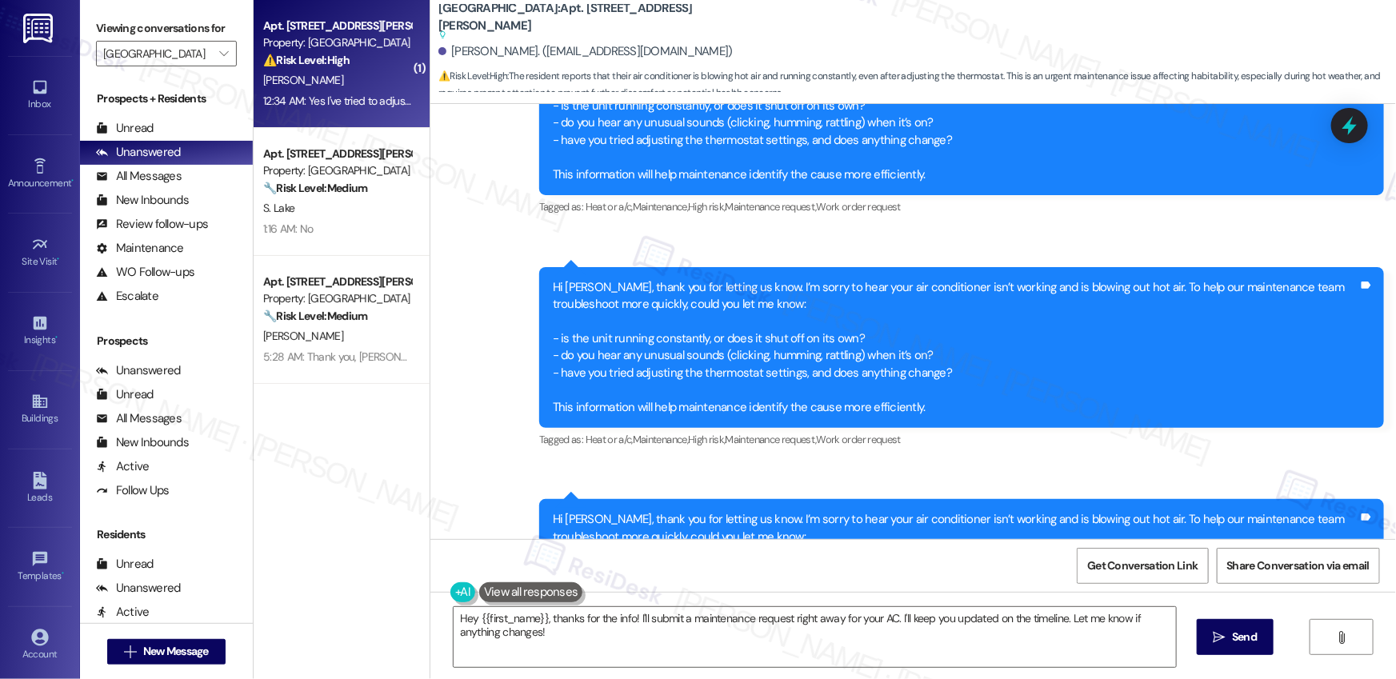
scroll to position [7150, 0]
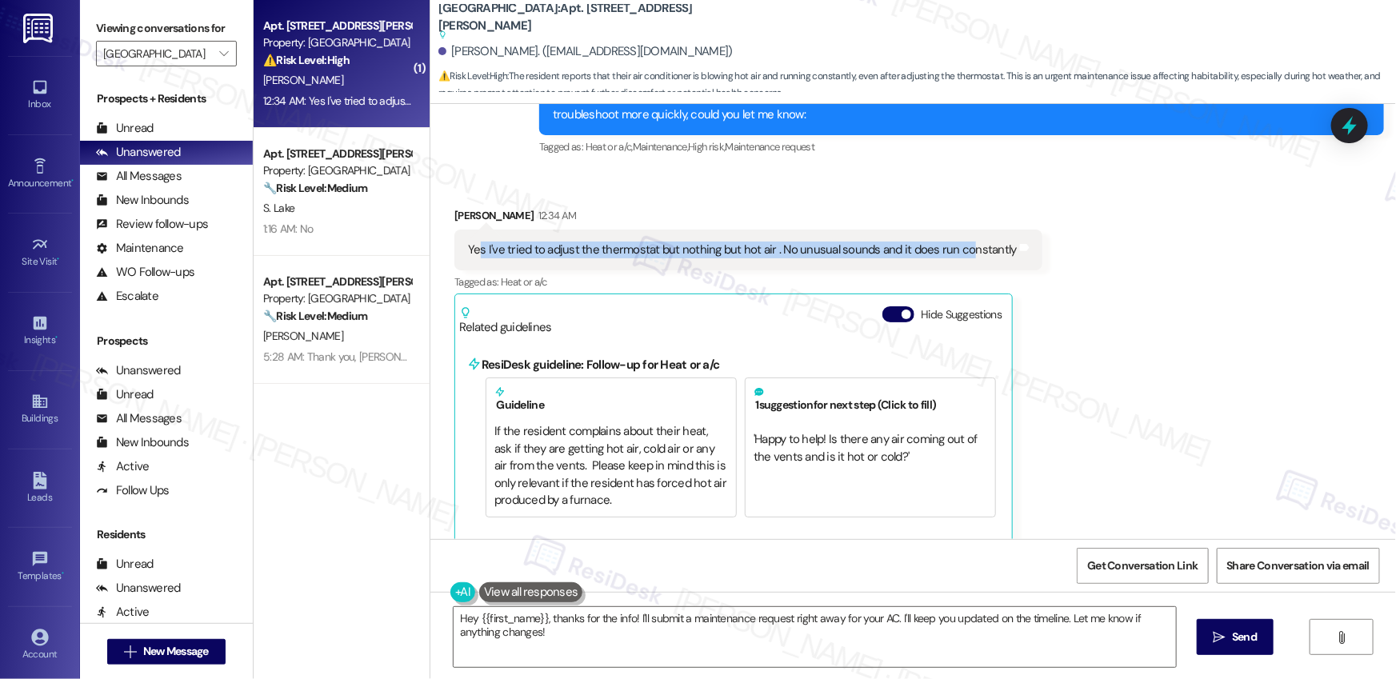
drag, startPoint x: 467, startPoint y: 231, endPoint x: 954, endPoint y: 238, distance: 486.5
click at [954, 242] on div "Yes I've tried to adjust the thermostat but nothing but hot air . No unusual so…" at bounding box center [742, 250] width 549 height 17
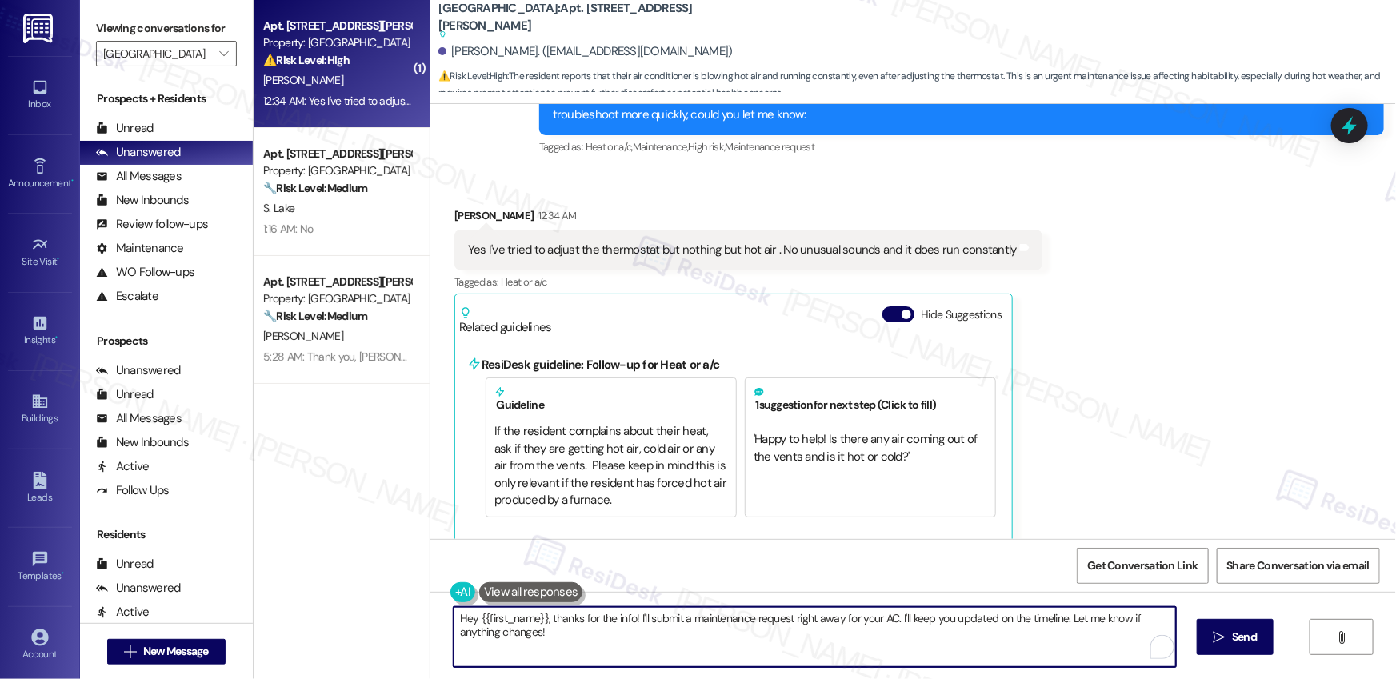
click at [590, 643] on textarea "Hey {{first_name}}, thanks for the info! I'll submit a maintenance request righ…" at bounding box center [815, 637] width 722 height 60
drag, startPoint x: 890, startPoint y: 618, endPoint x: 907, endPoint y: 638, distance: 26.1
click at [907, 638] on textarea "Hey {{first_name}}, thanks for the info! I'll submit a maintenance request righ…" at bounding box center [815, 637] width 722 height 60
drag, startPoint x: 889, startPoint y: 617, endPoint x: 901, endPoint y: 642, distance: 27.6
click at [901, 642] on textarea "Hey {{first_name}}, thanks for the info! I'll submit a maintenance request righ…" at bounding box center [815, 637] width 722 height 60
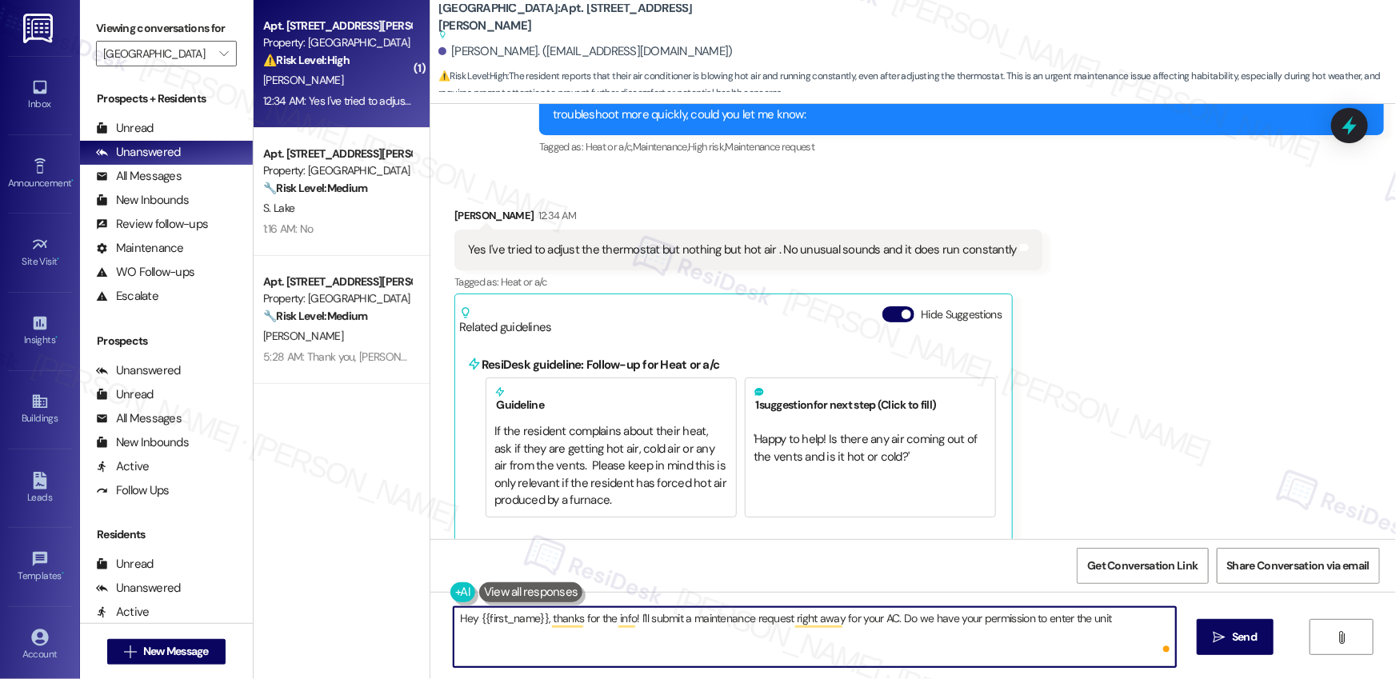
type textarea "Hey {{first_name}}, thanks for the info! I'll submit a maintenance request righ…"
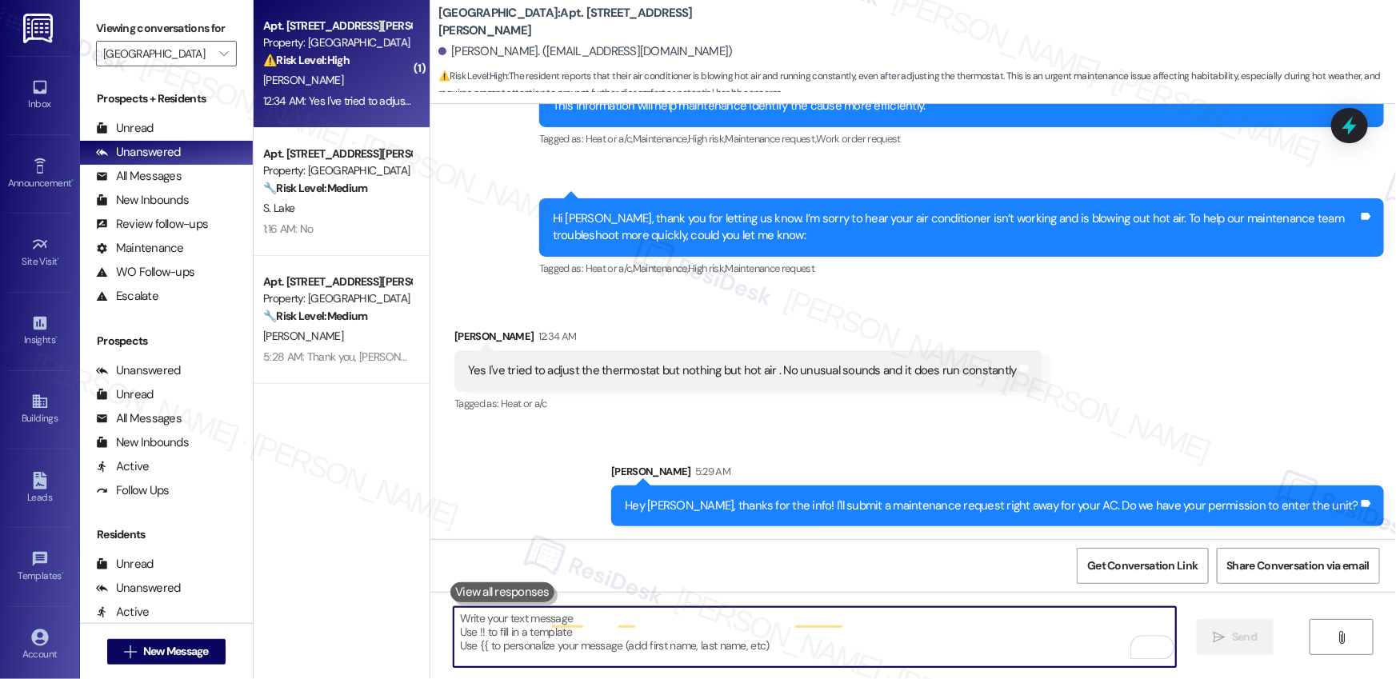
scroll to position [6961, 0]
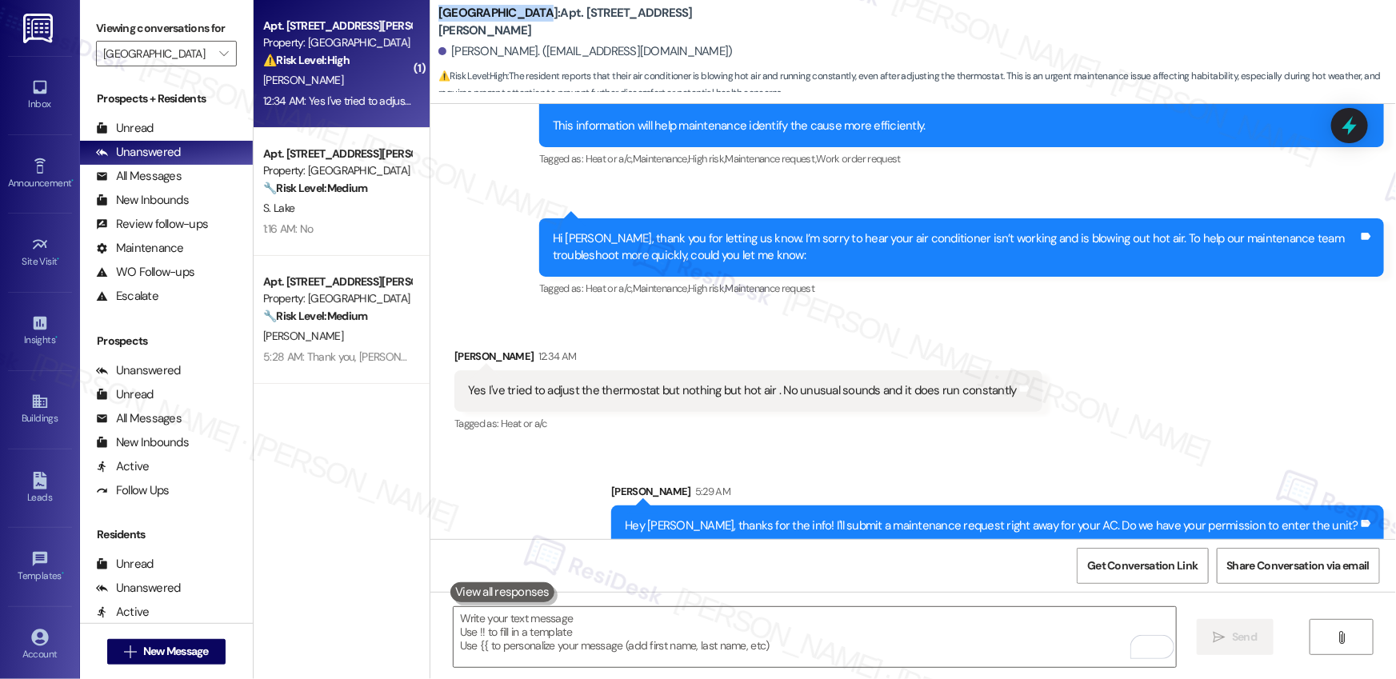
drag, startPoint x: 430, startPoint y: 24, endPoint x: 528, endPoint y: 24, distance: 98.4
click at [528, 24] on b "[GEOGRAPHIC_DATA]: Apt. [STREET_ADDRESS][PERSON_NAME]" at bounding box center [598, 22] width 320 height 34
copy b "[GEOGRAPHIC_DATA]"
click at [570, 17] on b "[GEOGRAPHIC_DATA]: Apt. [STREET_ADDRESS][PERSON_NAME]" at bounding box center [598, 22] width 320 height 34
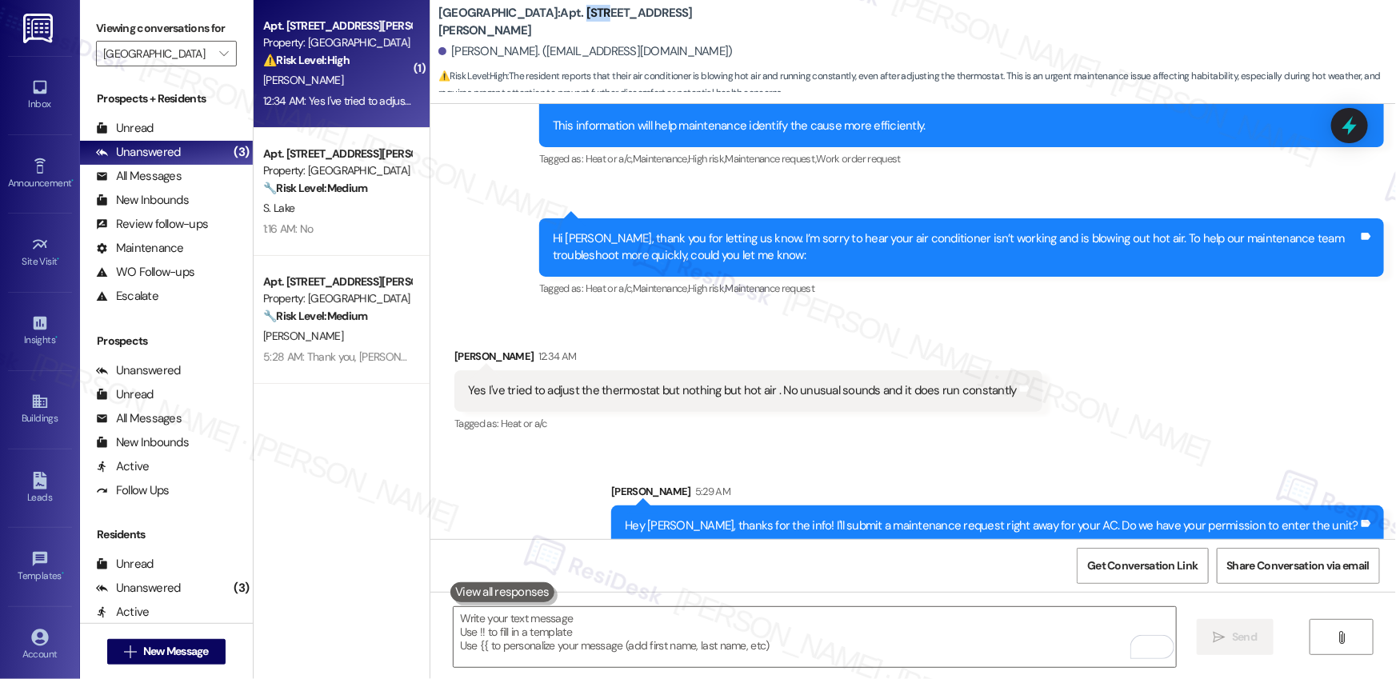
click at [570, 17] on b "[GEOGRAPHIC_DATA]: Apt. [STREET_ADDRESS][PERSON_NAME]" at bounding box center [598, 22] width 320 height 34
copy b "D320"
drag, startPoint x: 428, startPoint y: 20, endPoint x: 526, endPoint y: 19, distance: 98.4
click at [526, 19] on b "[GEOGRAPHIC_DATA]: Apt. [STREET_ADDRESS][PERSON_NAME]" at bounding box center [598, 22] width 320 height 34
copy b "[GEOGRAPHIC_DATA]"
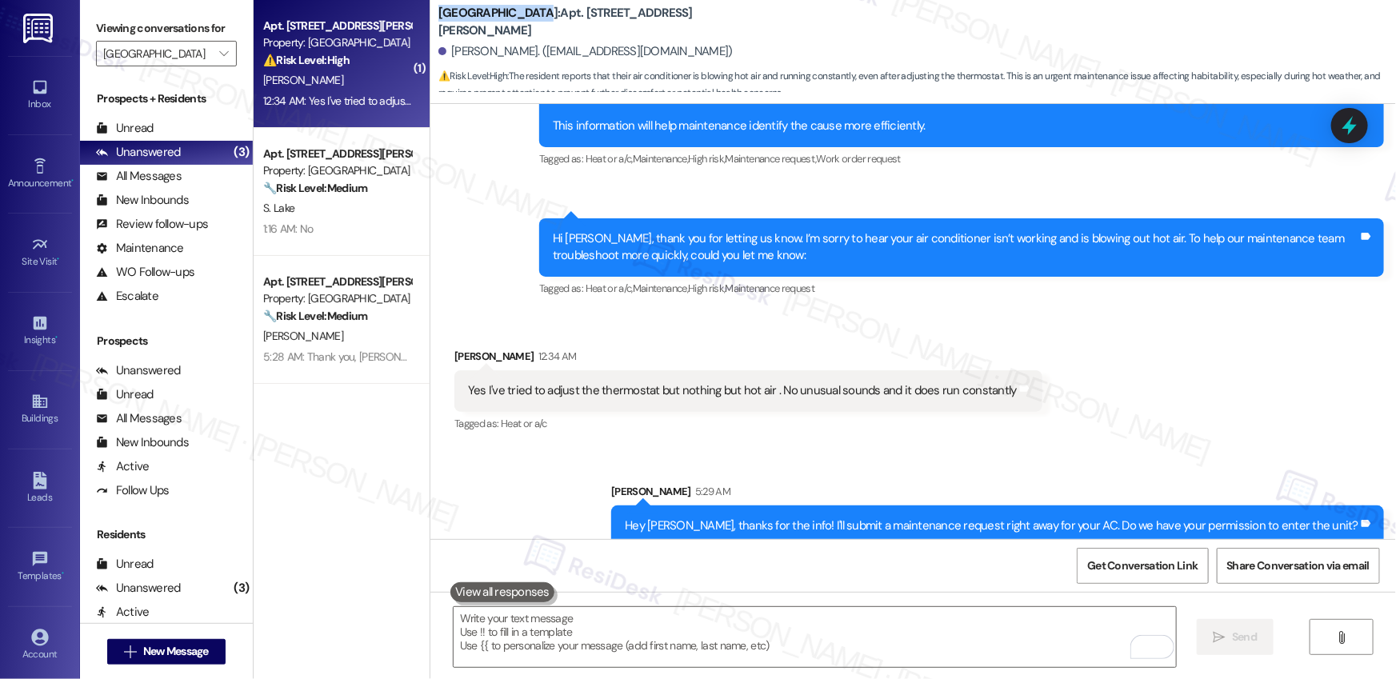
click at [570, 26] on b "[GEOGRAPHIC_DATA]: Apt. [STREET_ADDRESS][PERSON_NAME]" at bounding box center [598, 22] width 320 height 34
copy b "D320"
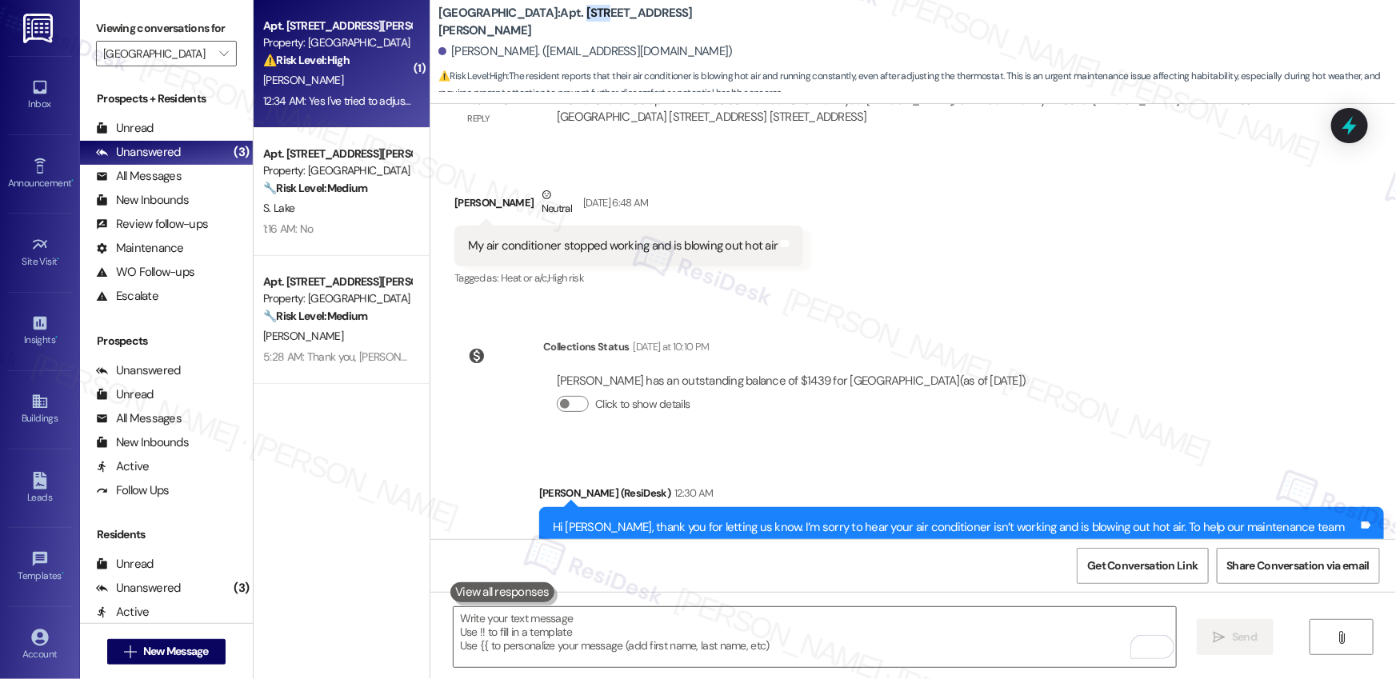
scroll to position [6193, 0]
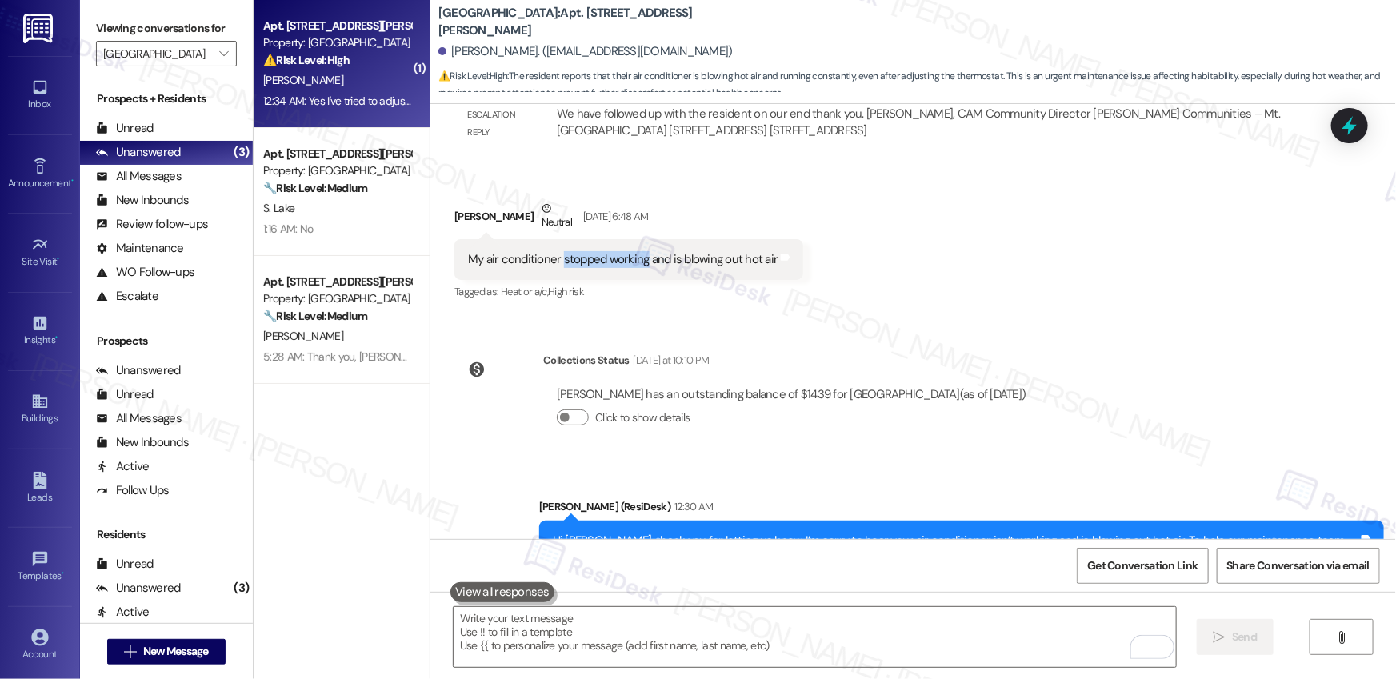
drag, startPoint x: 553, startPoint y: 242, endPoint x: 634, endPoint y: 243, distance: 80.8
click at [634, 251] on div "My air conditioner stopped working and is blowing out hot air" at bounding box center [623, 259] width 310 height 17
click at [551, 251] on div "My air conditioner stopped working and is blowing out hot air" at bounding box center [623, 259] width 310 height 17
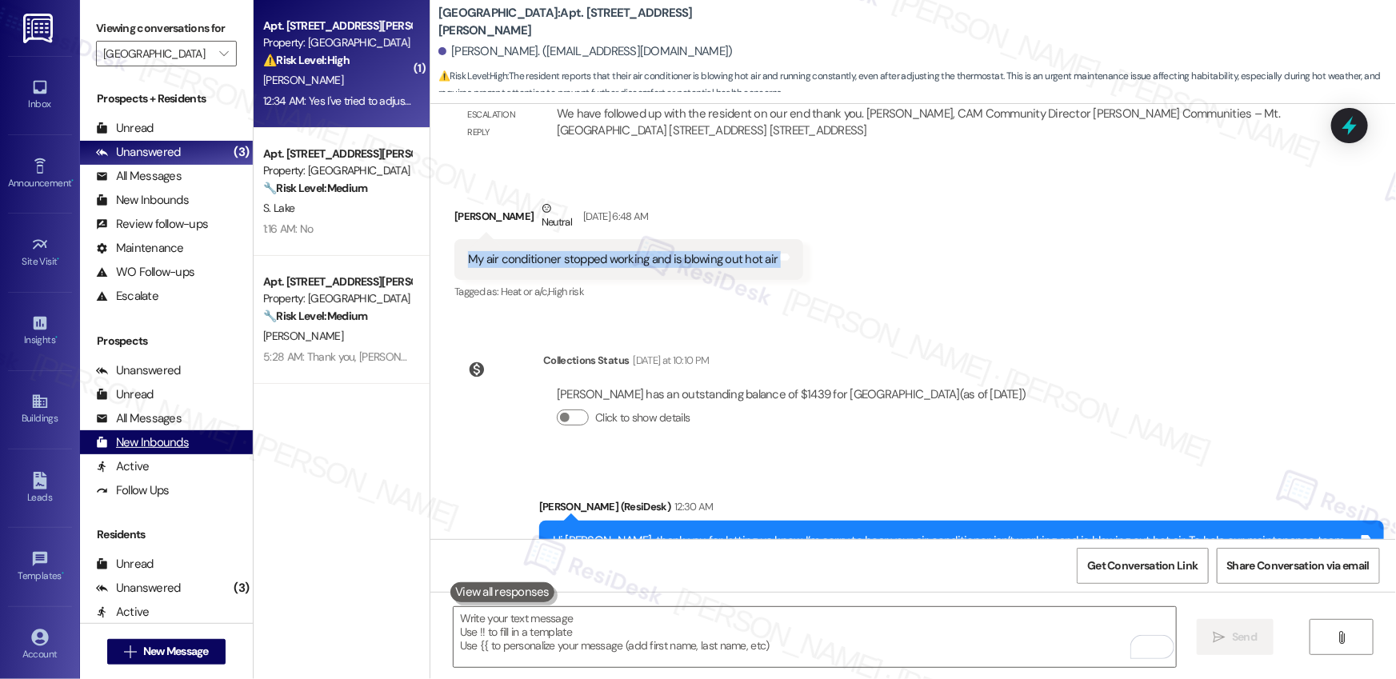
copy div "My air conditioner stopped working and is blowing out hot air Tags and notes"
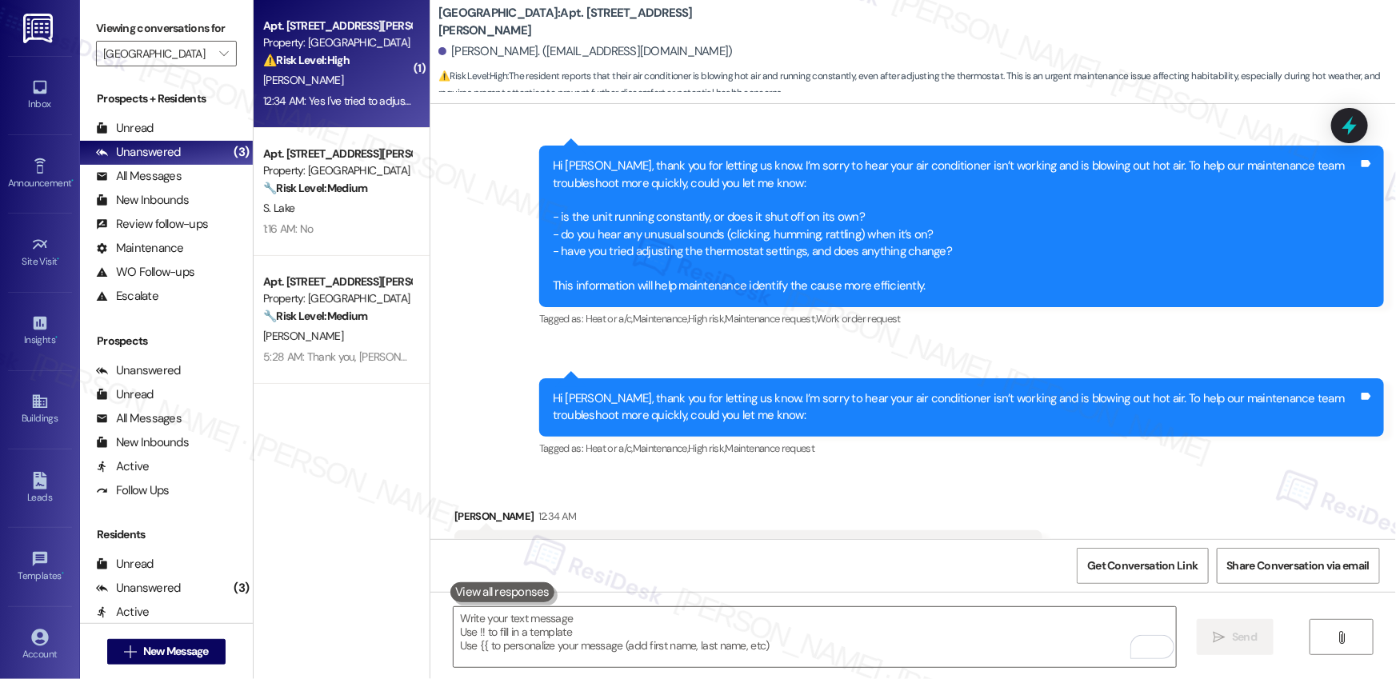
scroll to position [6961, 0]
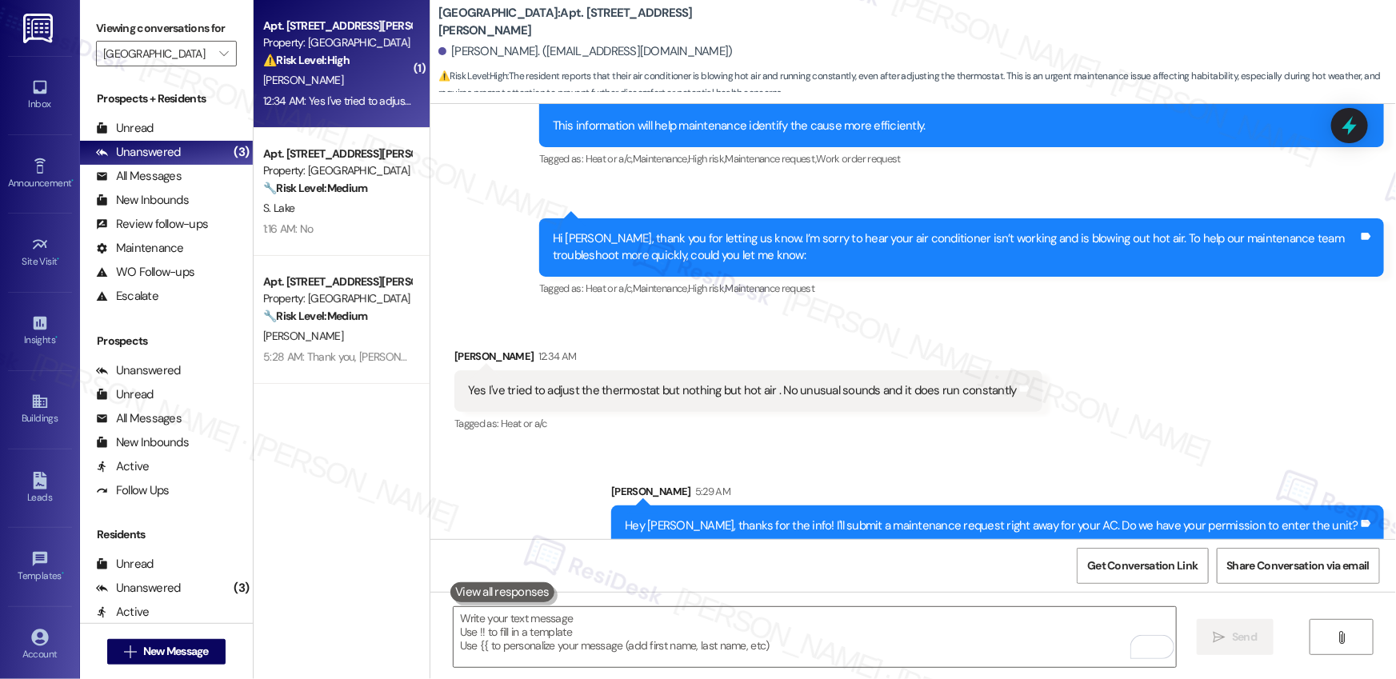
click at [536, 382] on div "Yes I've tried to adjust the thermostat but nothing but hot air . No unusual so…" at bounding box center [742, 390] width 549 height 17
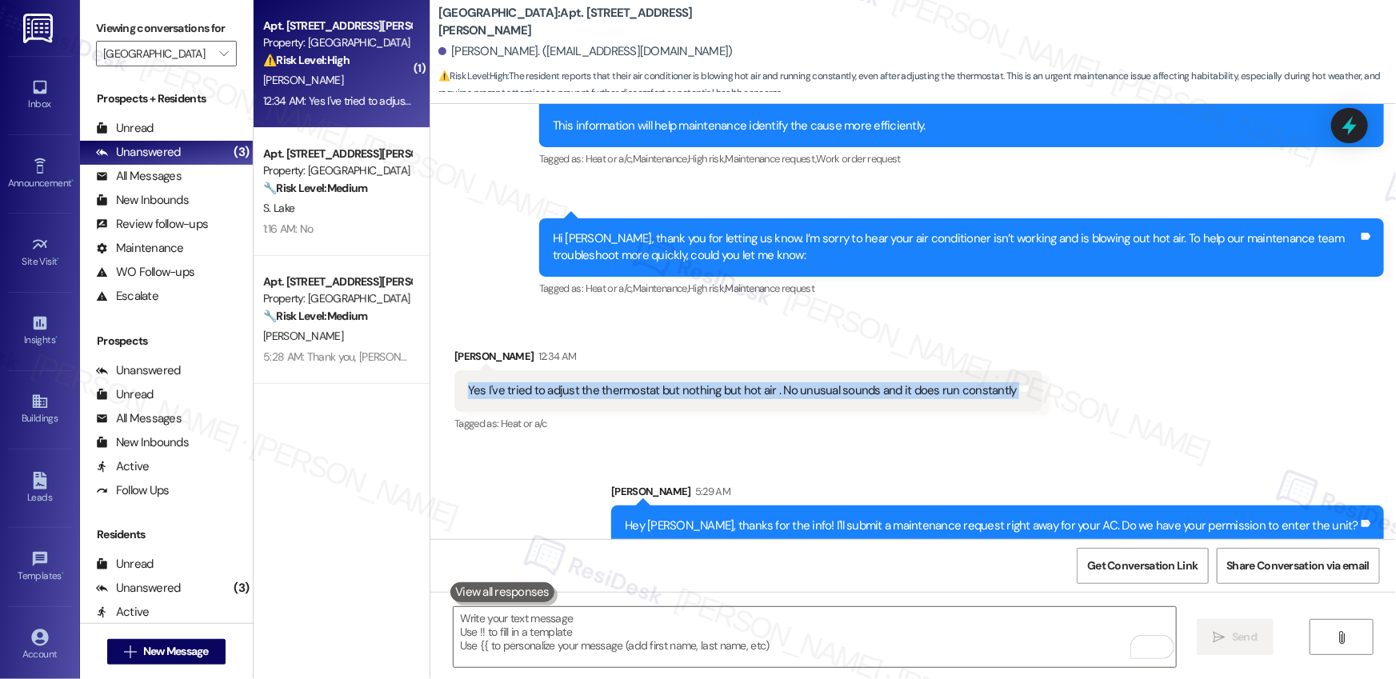
click at [536, 382] on div "Yes I've tried to adjust the thermostat but nothing but hot air . No unusual so…" at bounding box center [742, 390] width 549 height 17
copy div "Yes I've tried to adjust the thermostat but nothing but hot air . No unusual so…"
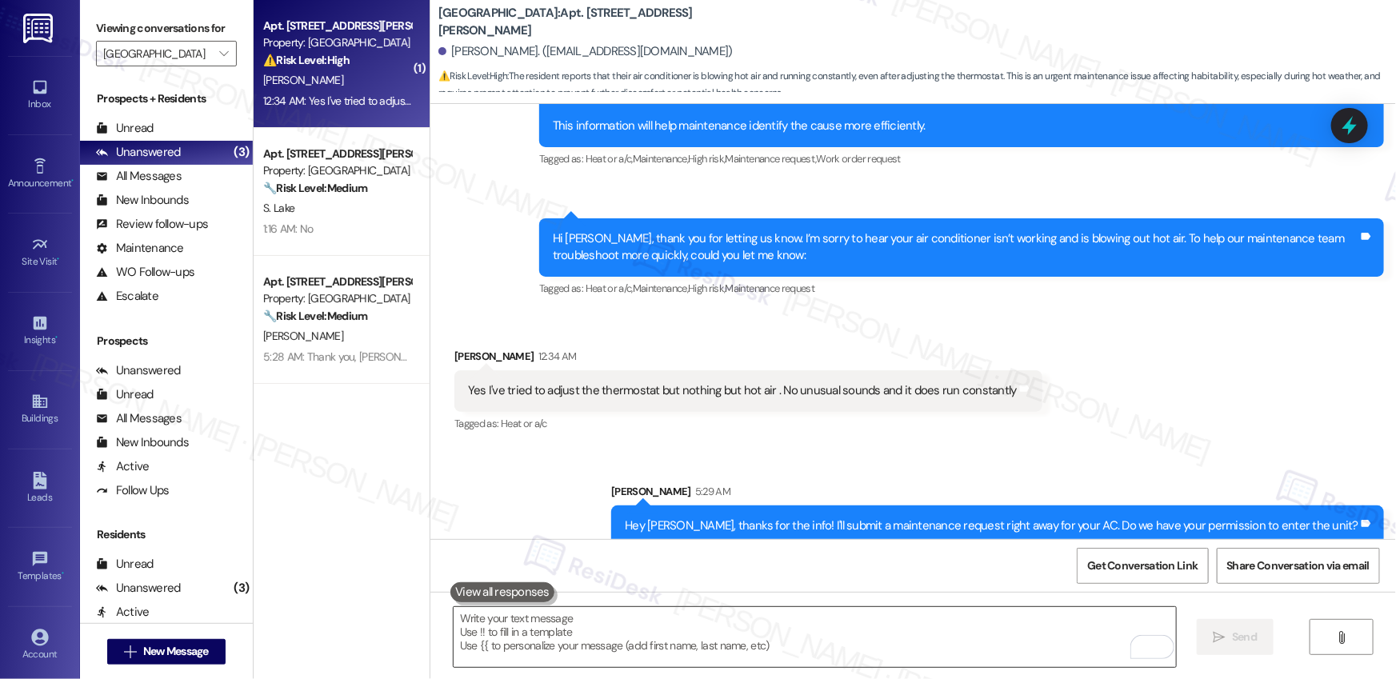
click at [702, 629] on textarea "To enrich screen reader interactions, please activate Accessibility in Grammarl…" at bounding box center [815, 637] width 722 height 60
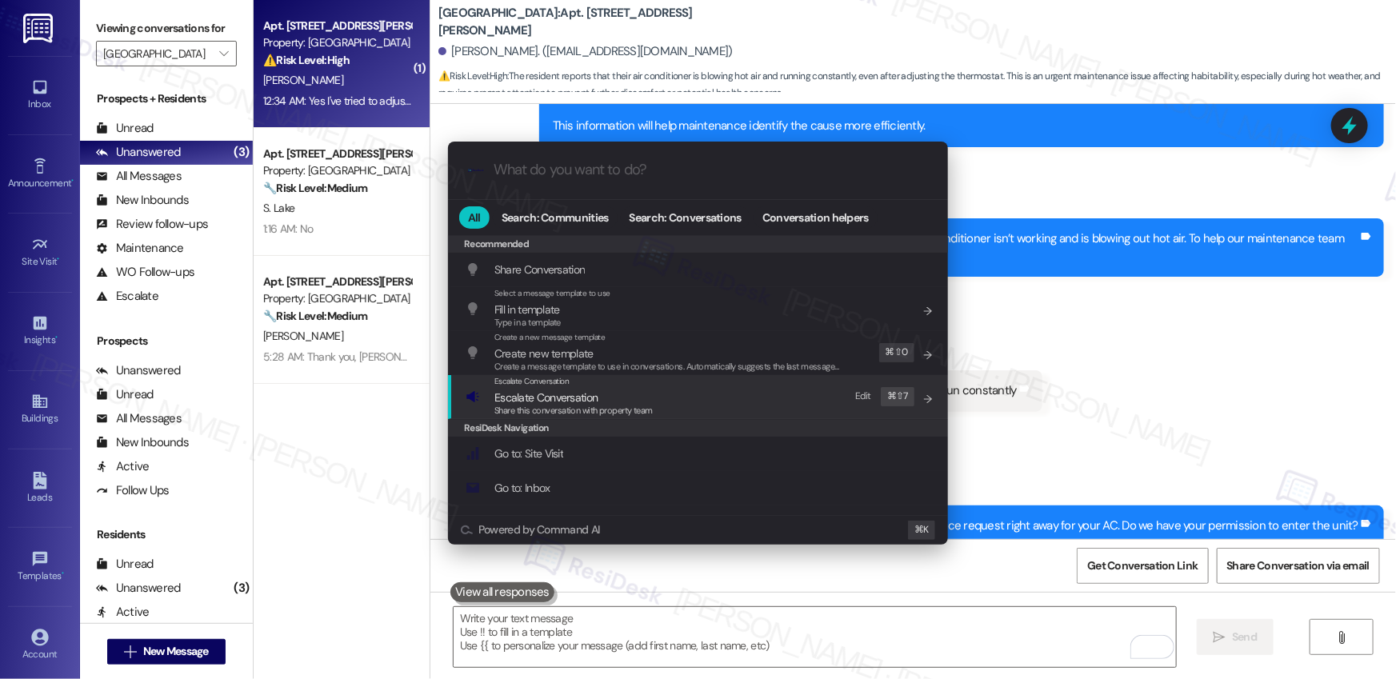
click at [562, 407] on span "Share this conversation with property team" at bounding box center [573, 410] width 158 height 11
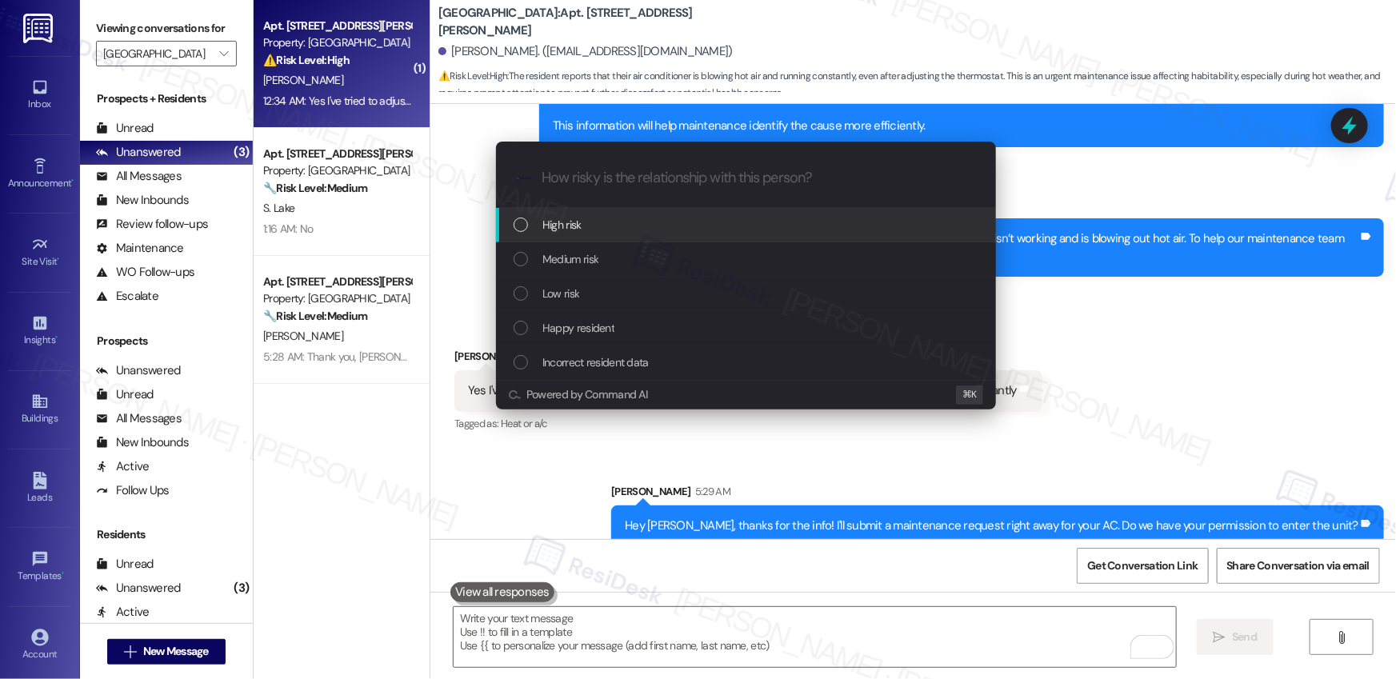
click at [592, 223] on div "High risk" at bounding box center [748, 225] width 468 height 18
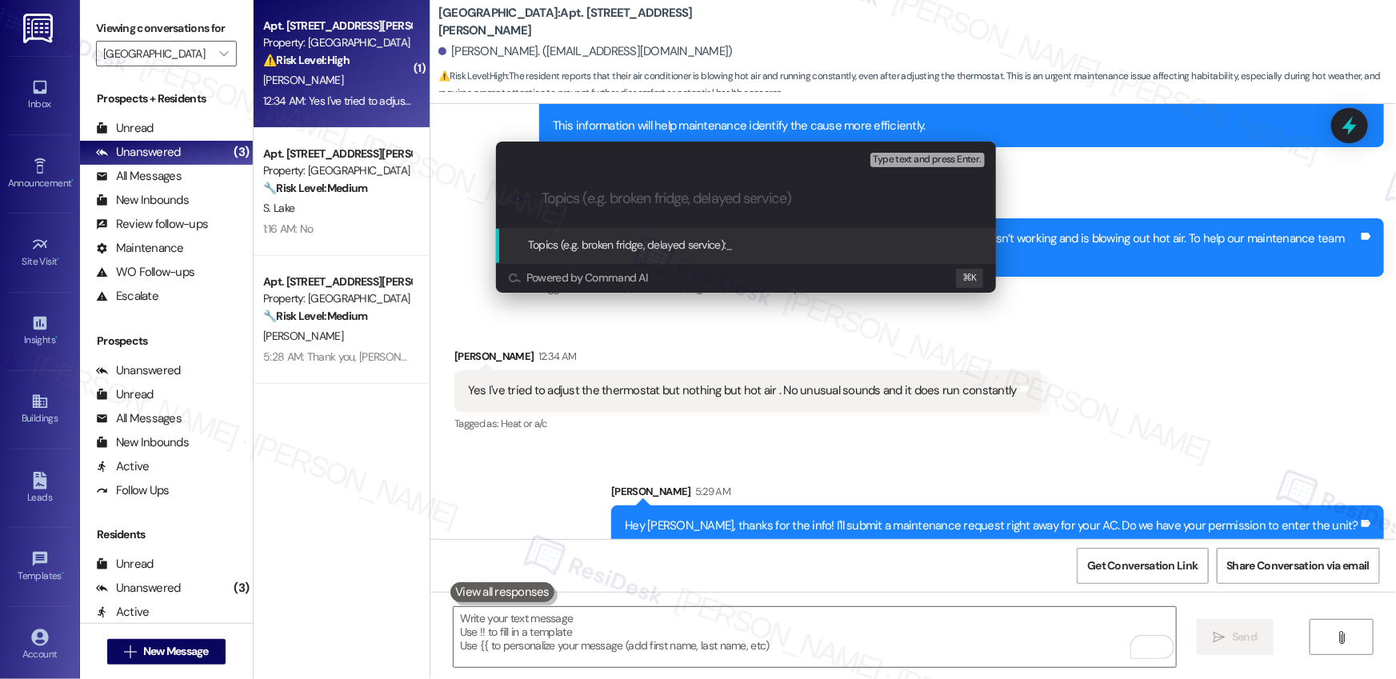
paste input "Work Order #590074"
type input "Work Order #590074 - AC Blowing Hot Air"
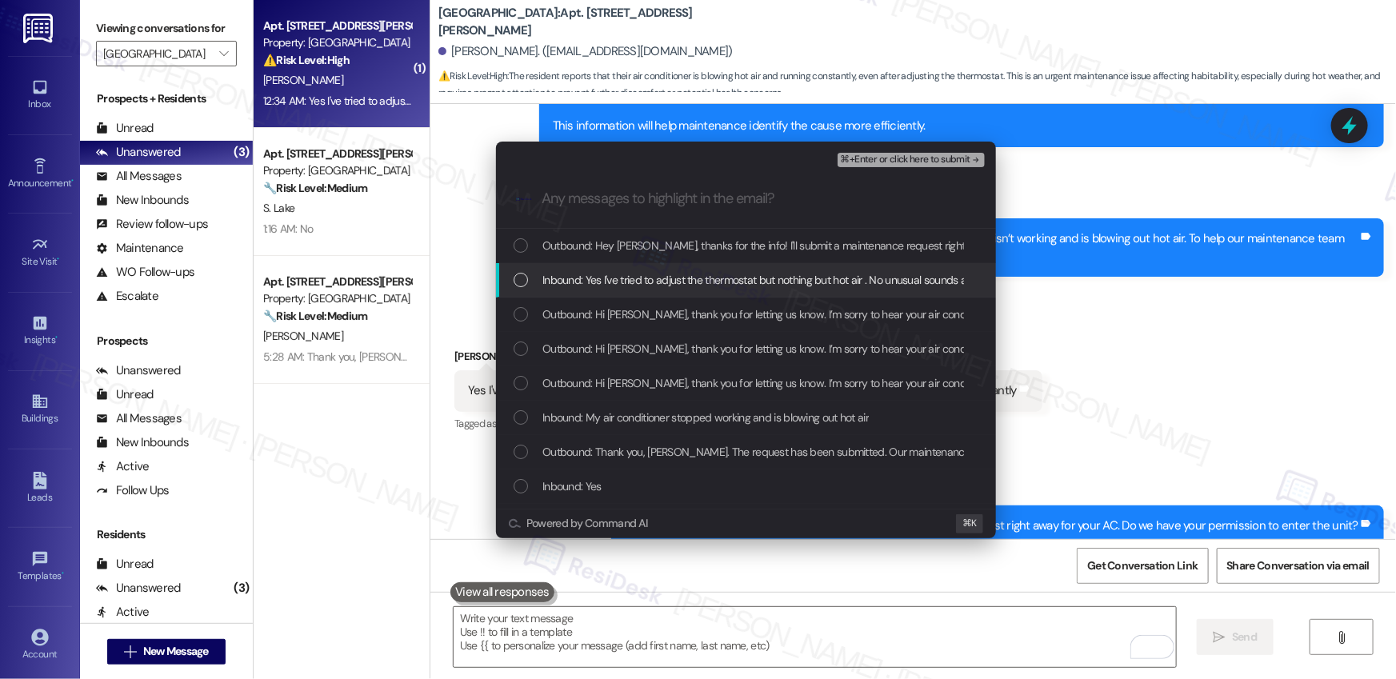
click at [690, 284] on span "Inbound: Yes I've tried to adjust the thermostat but nothing but hot air . No u…" at bounding box center [812, 280] width 540 height 18
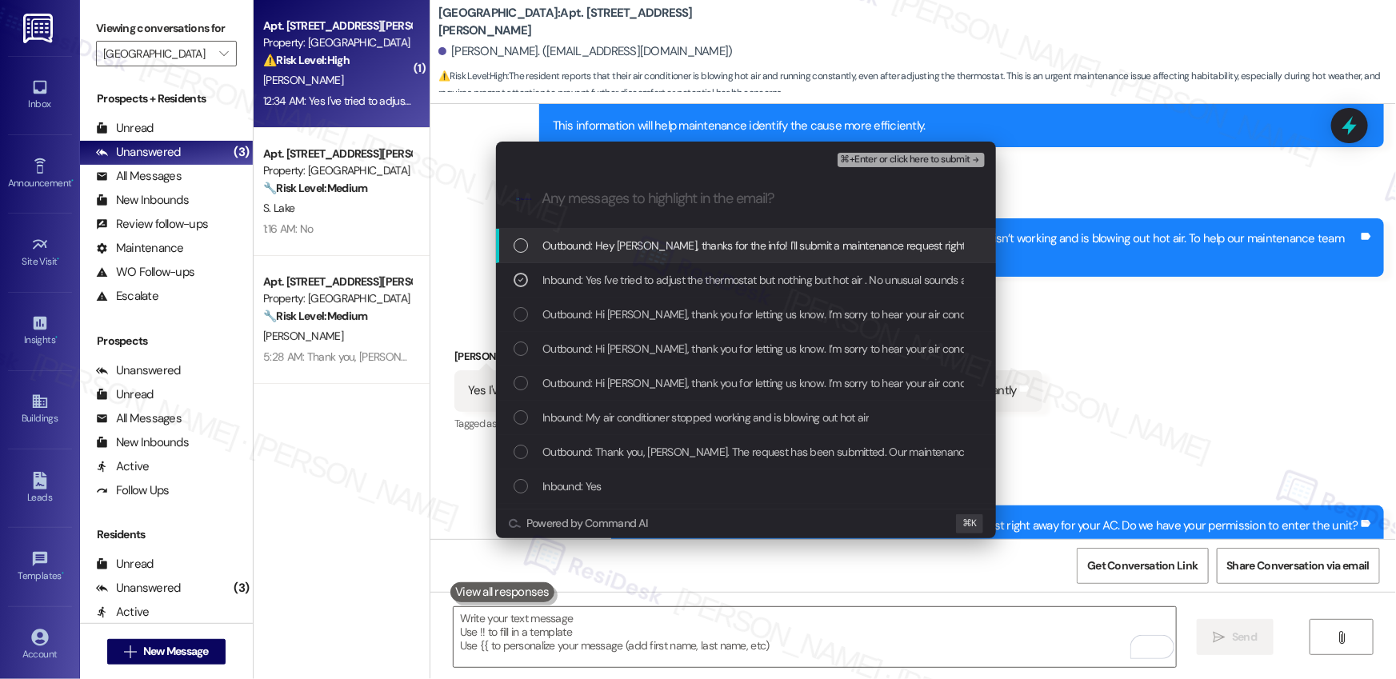
click at [699, 253] on span "Outbound: Hey [PERSON_NAME], thanks for the info! I'll submit a maintenance req…" at bounding box center [903, 246] width 722 height 18
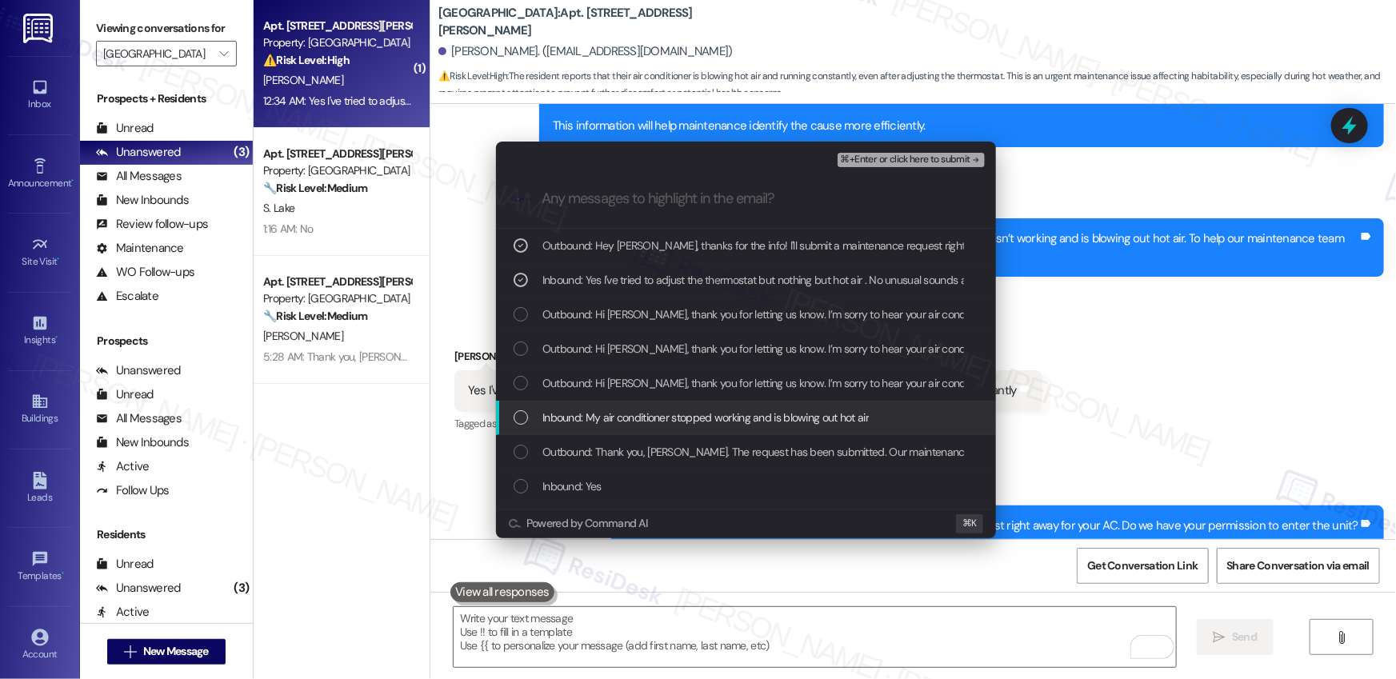
click at [646, 415] on span "Inbound: My air conditioner stopped working and is blowing out hot air" at bounding box center [705, 418] width 326 height 18
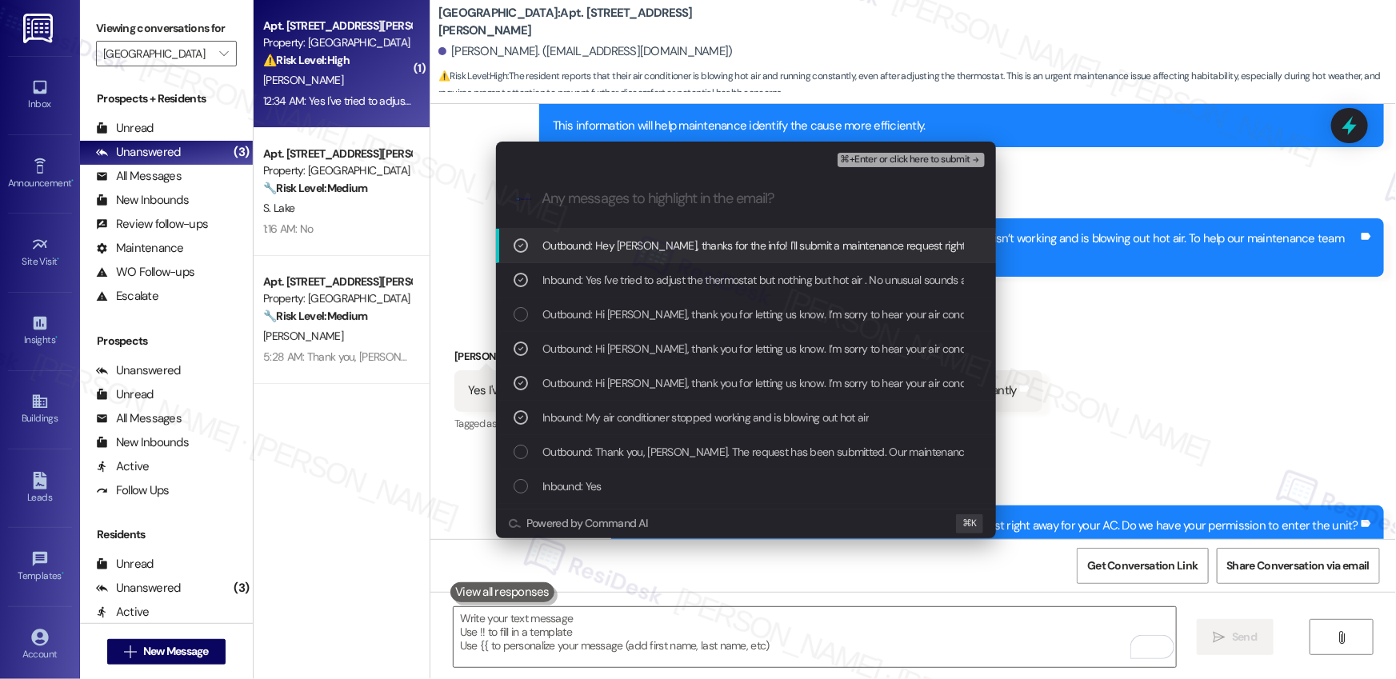
click at [897, 164] on span "⌘+Enter or click here to submit" at bounding box center [906, 159] width 130 height 11
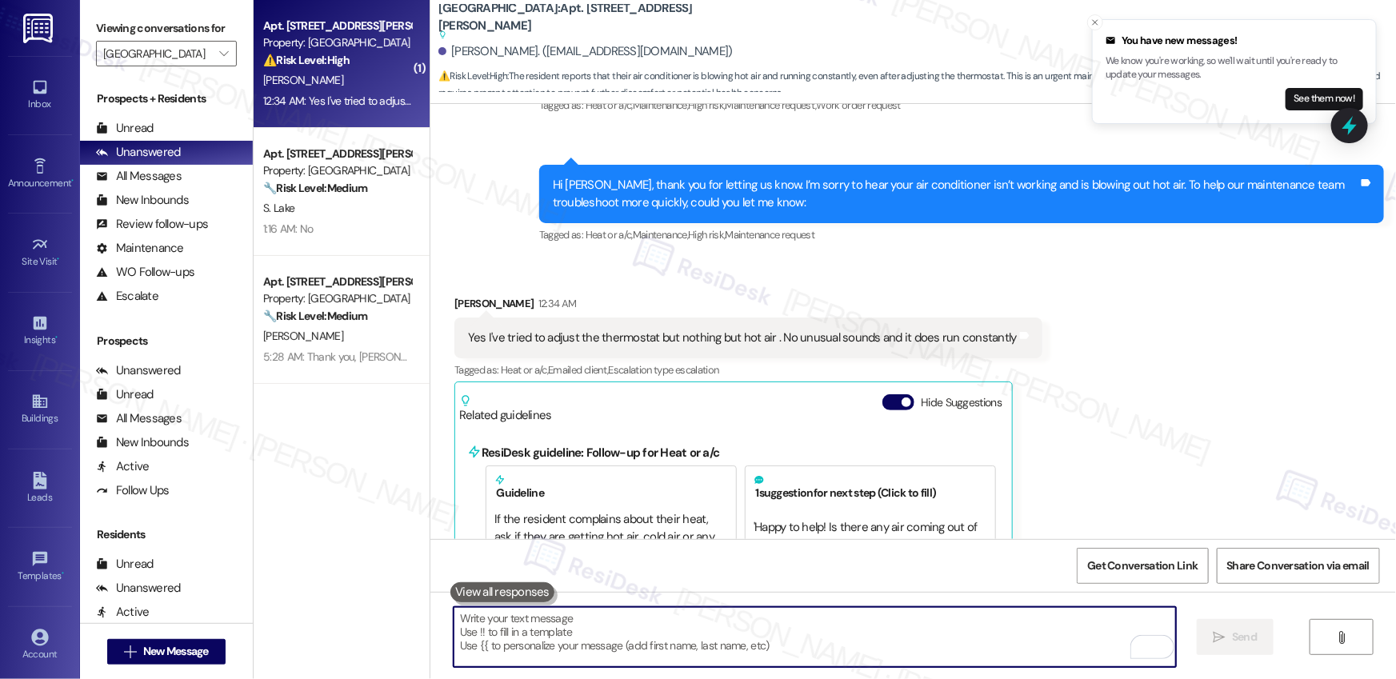
scroll to position [6791, 0]
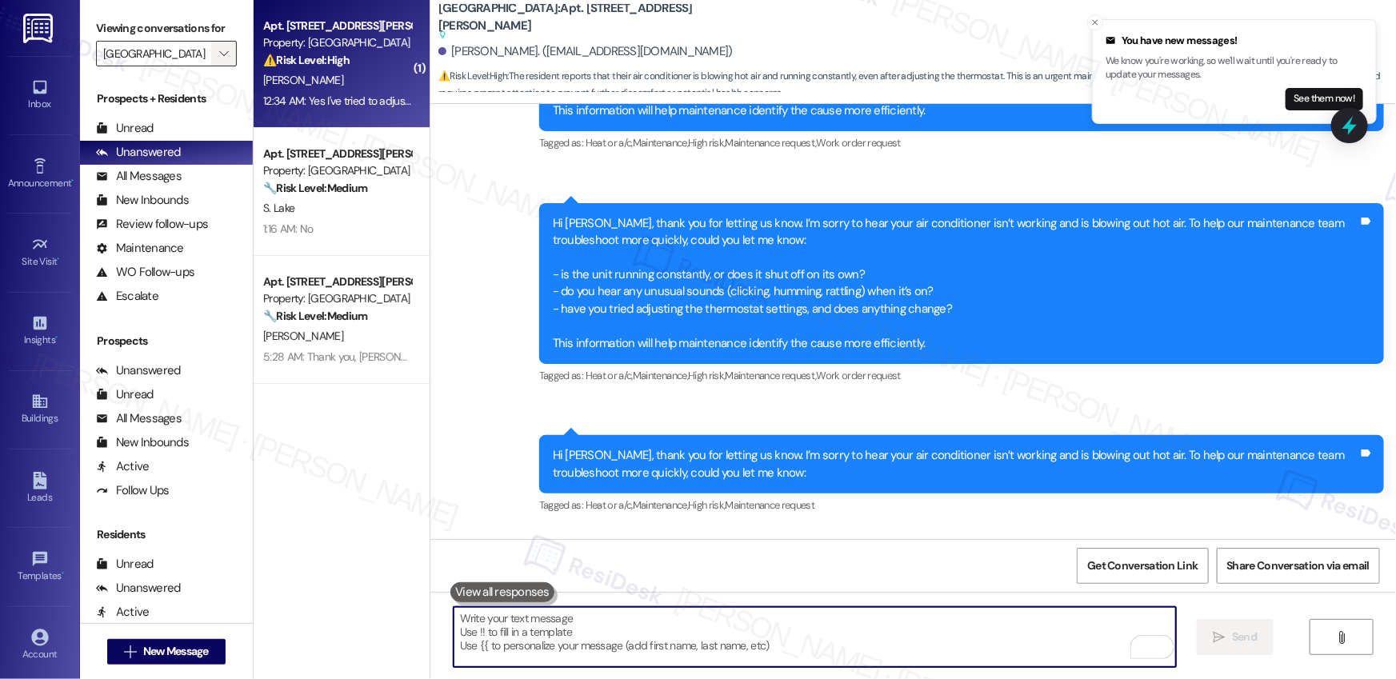
click at [219, 54] on icon "" at bounding box center [223, 53] width 9 height 13
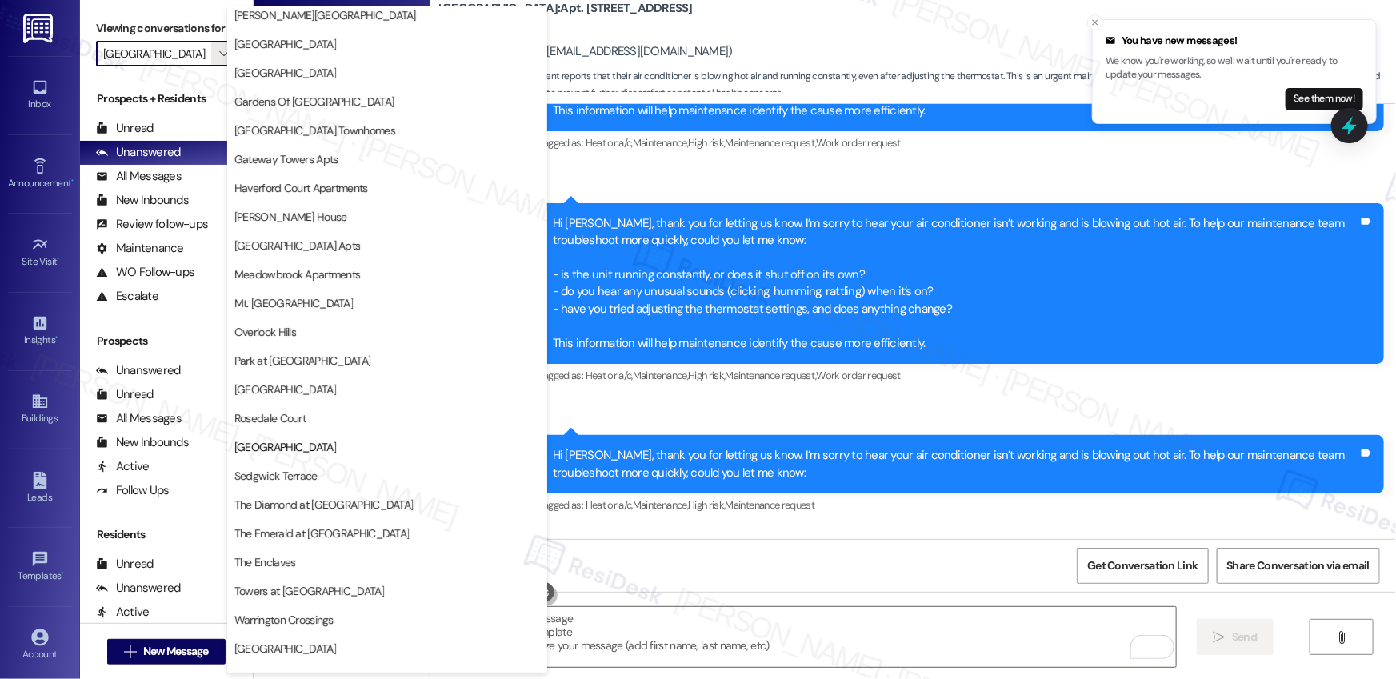
scroll to position [0, 0]
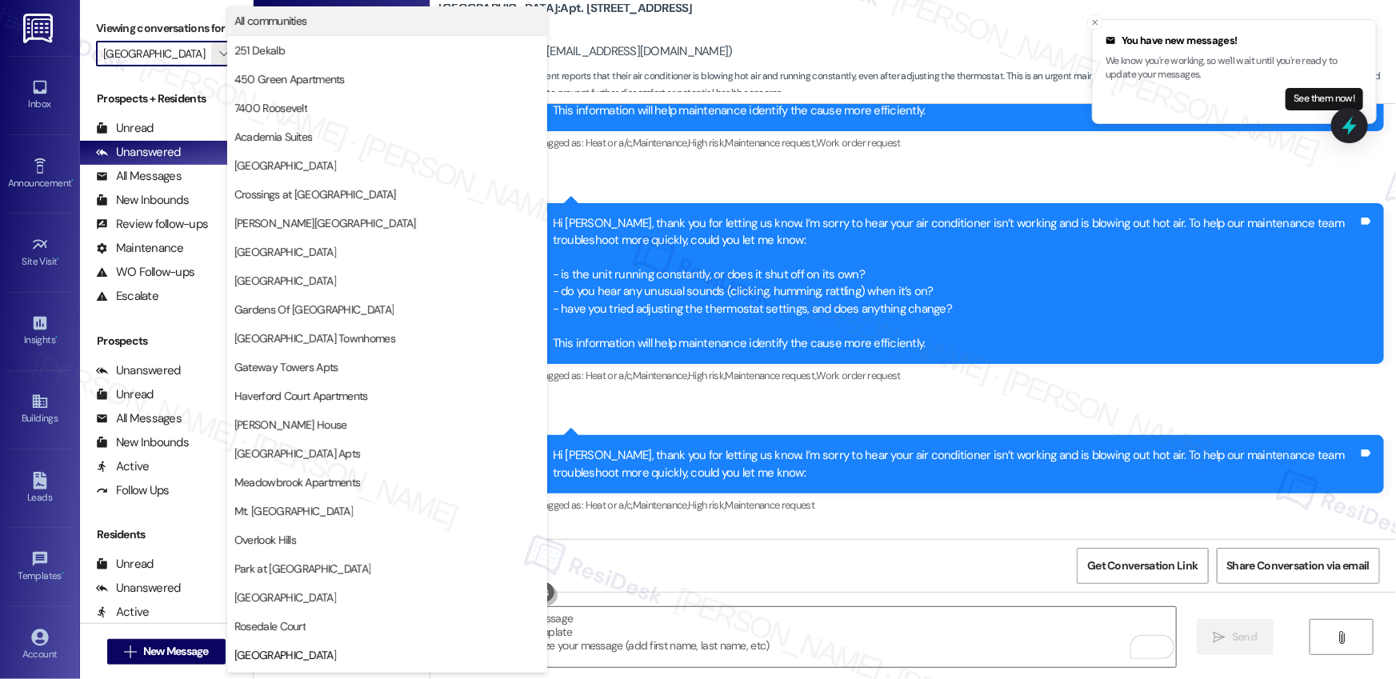
click at [260, 29] on button "All communities" at bounding box center [387, 20] width 320 height 29
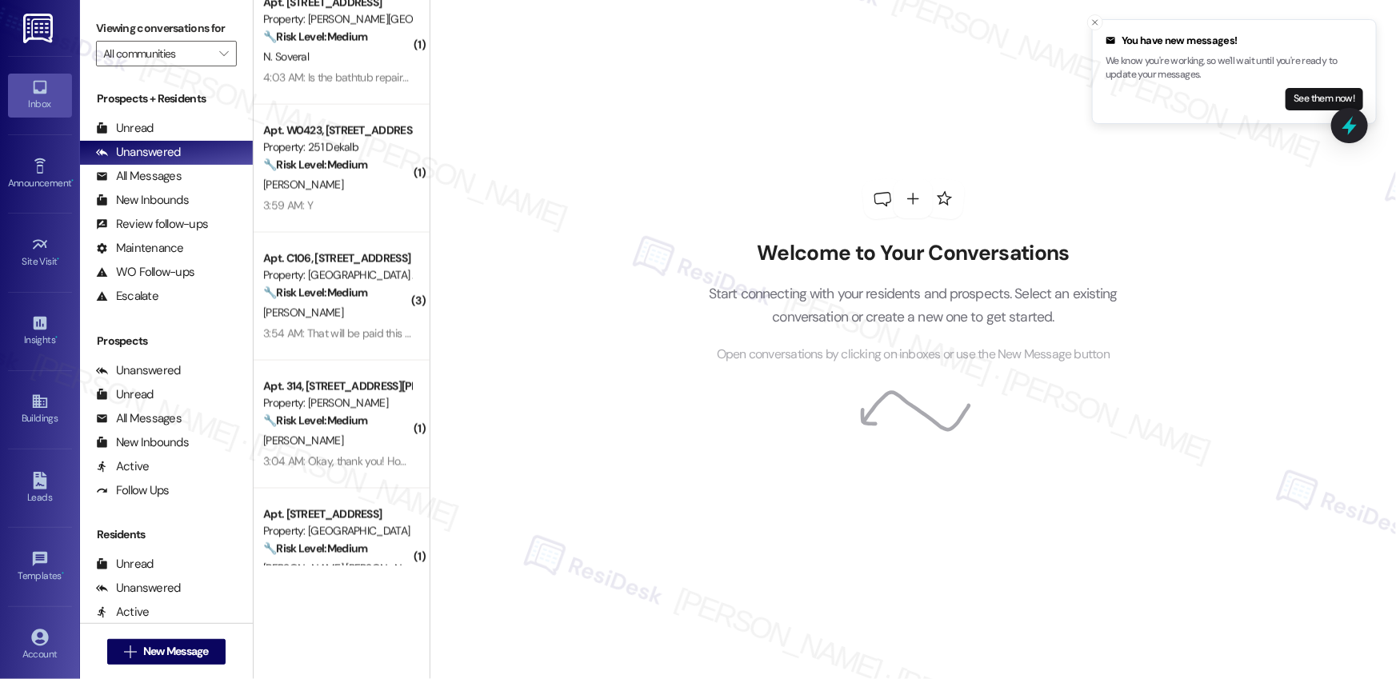
scroll to position [1994, 0]
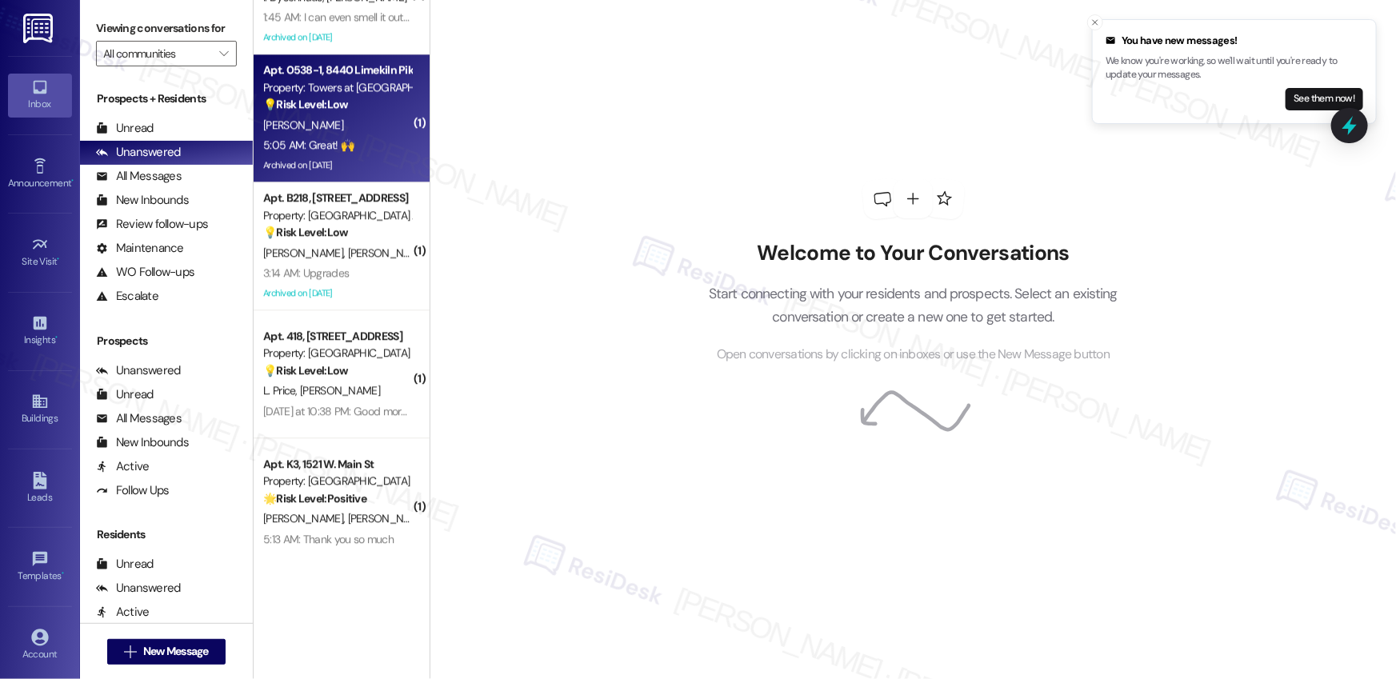
click at [360, 145] on div "5:05 AM: Great! 🙌 5:05 AM: Great! 🙌" at bounding box center [337, 145] width 151 height 20
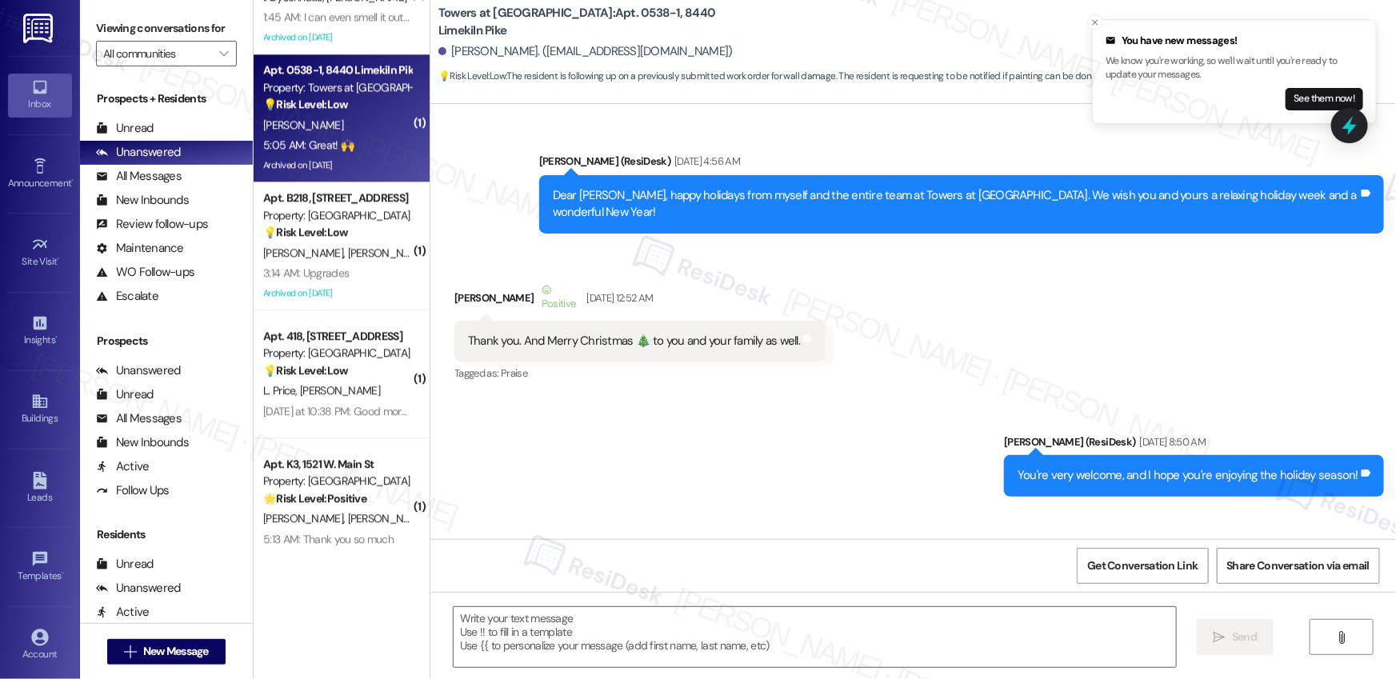
scroll to position [35447, 0]
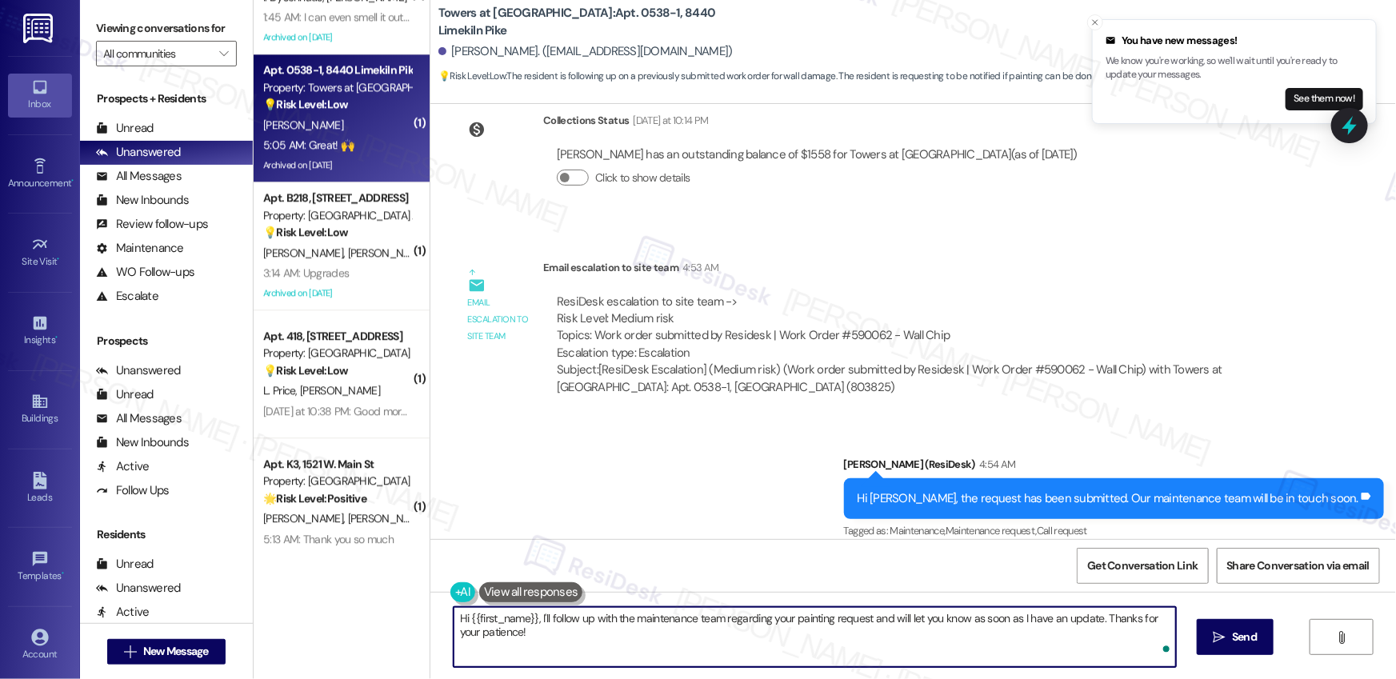
click at [562, 649] on textarea "Hi {{first_name}}, I'll follow up with the maintenance team regarding your pain…" at bounding box center [815, 637] width 722 height 60
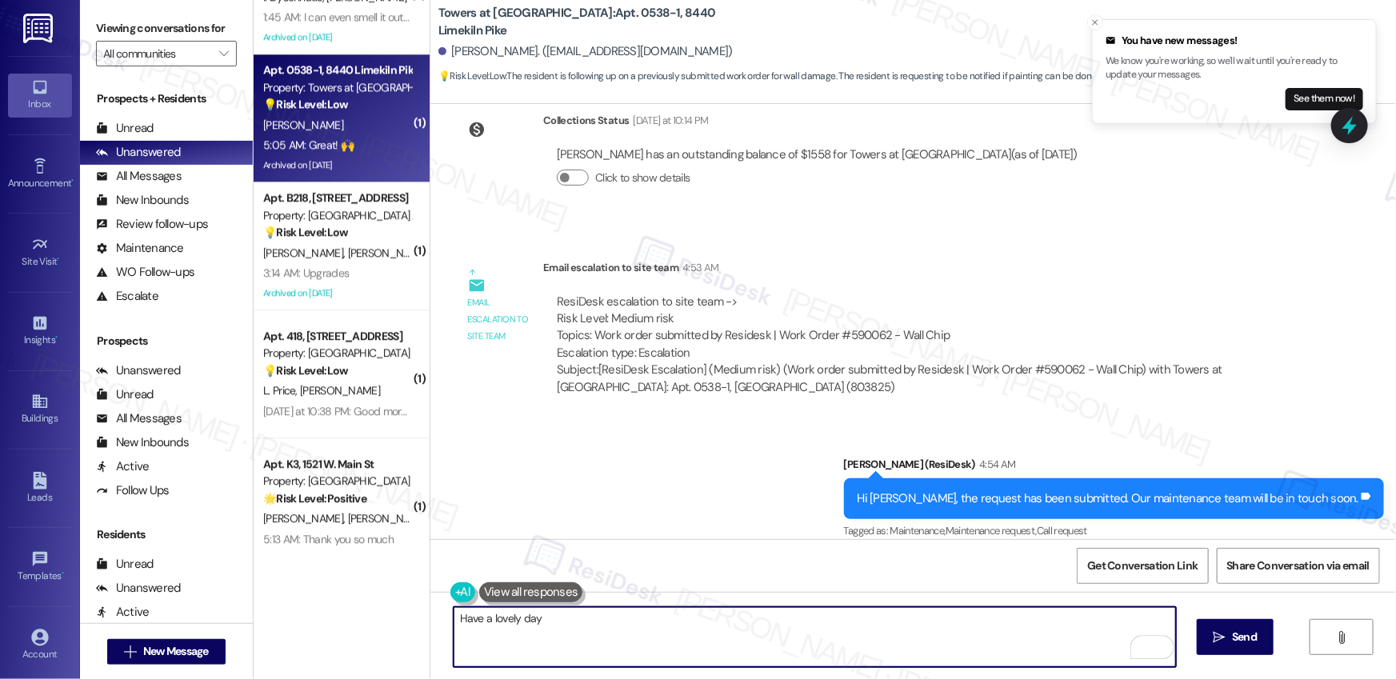
type textarea "Have a lovely day!"
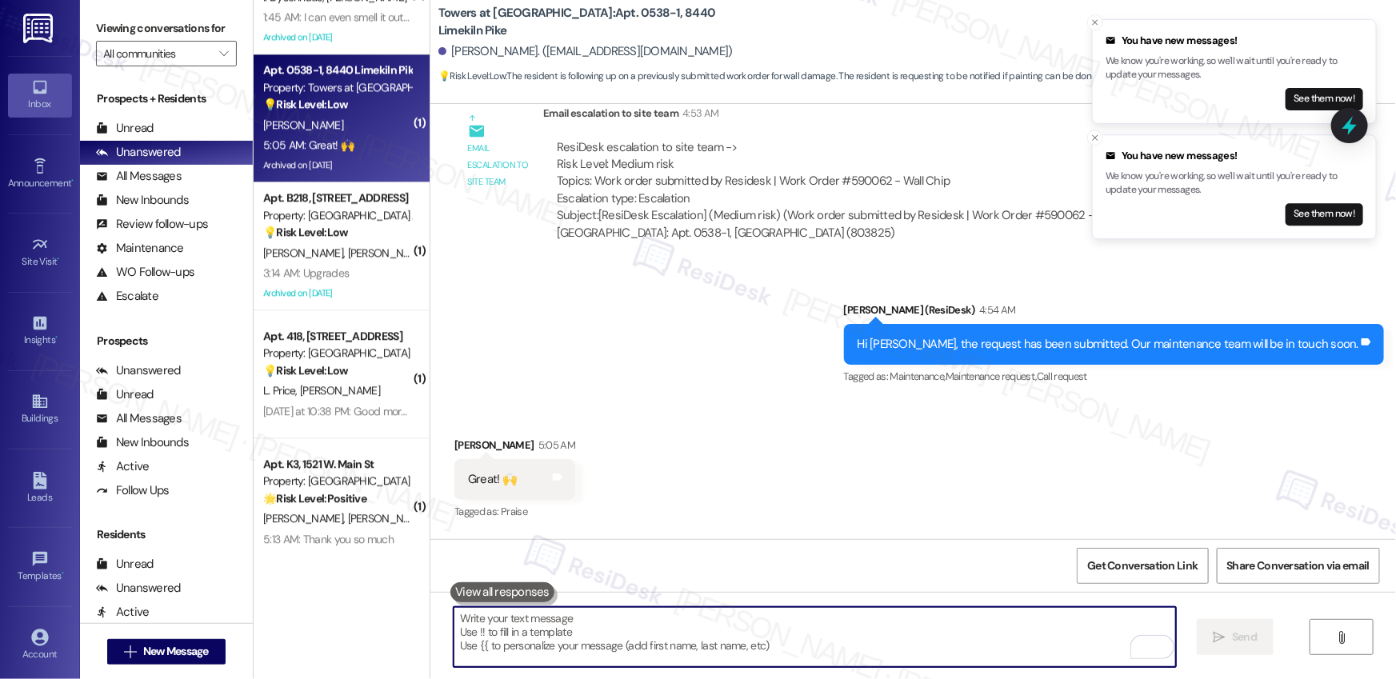
scroll to position [35669, 0]
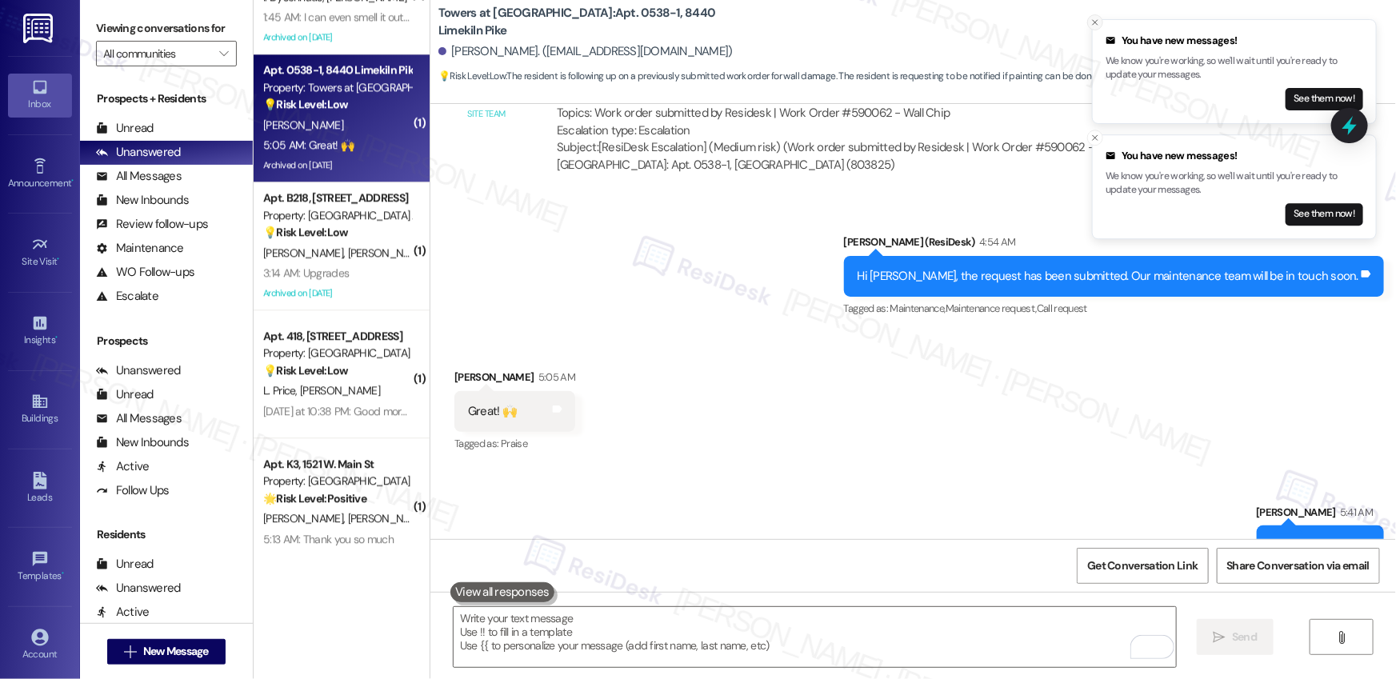
click at [1099, 22] on icon "Close toast" at bounding box center [1096, 23] width 10 height 10
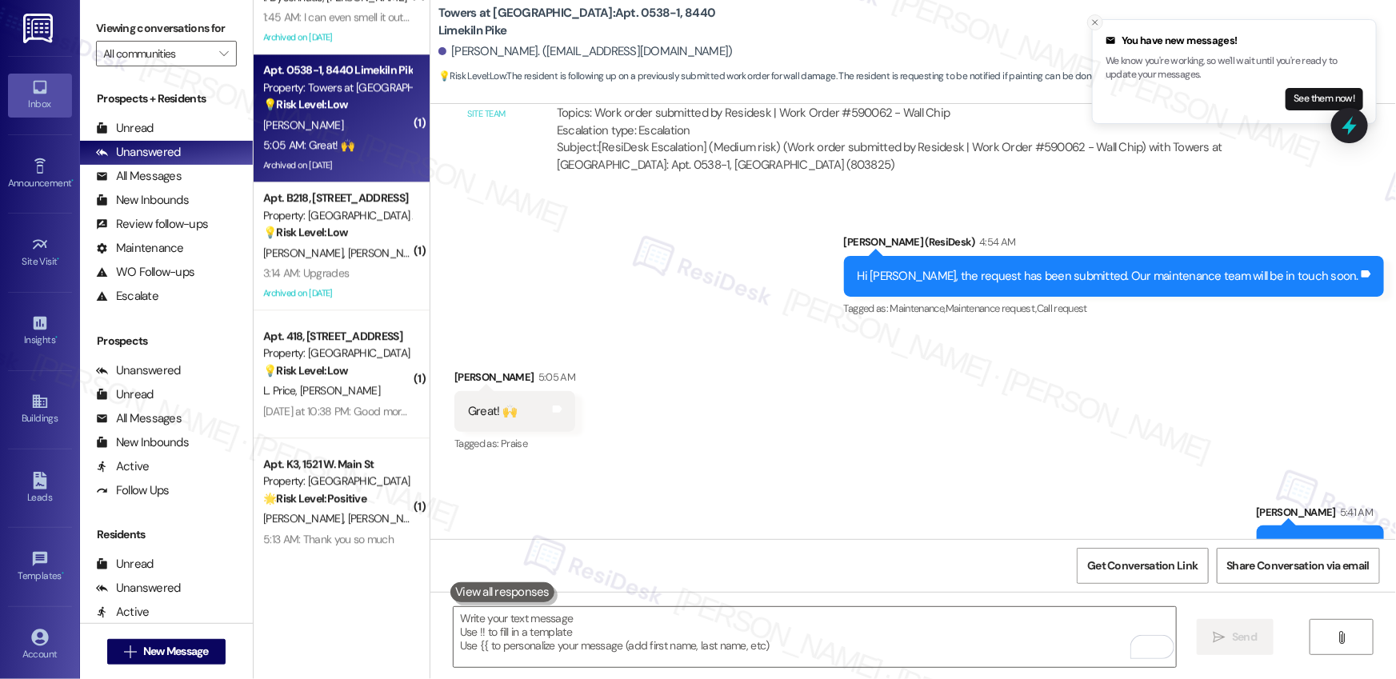
click at [1094, 25] on icon "Close toast" at bounding box center [1096, 23] width 10 height 10
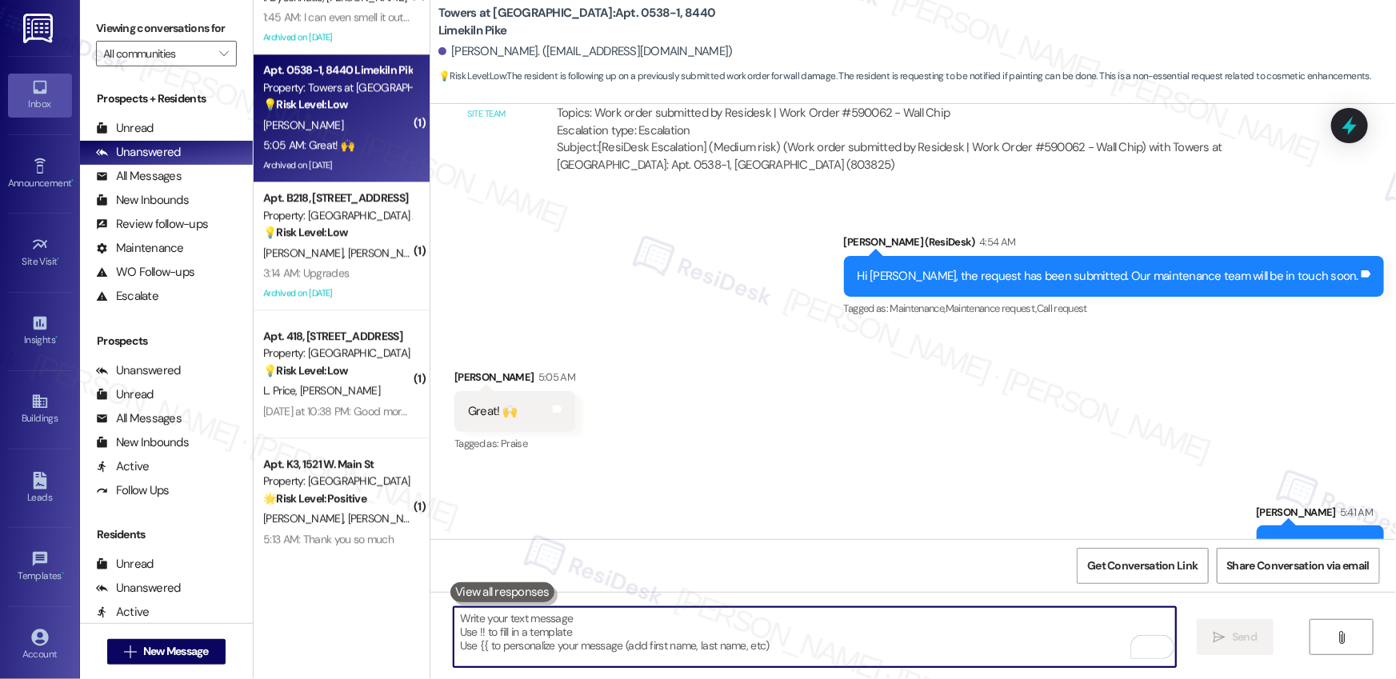
drag, startPoint x: 505, startPoint y: 634, endPoint x: 959, endPoint y: 639, distance: 453.7
click at [509, 634] on textarea "To enrich screen reader interactions, please activate Accessibility in Grammarl…" at bounding box center [815, 637] width 722 height 60
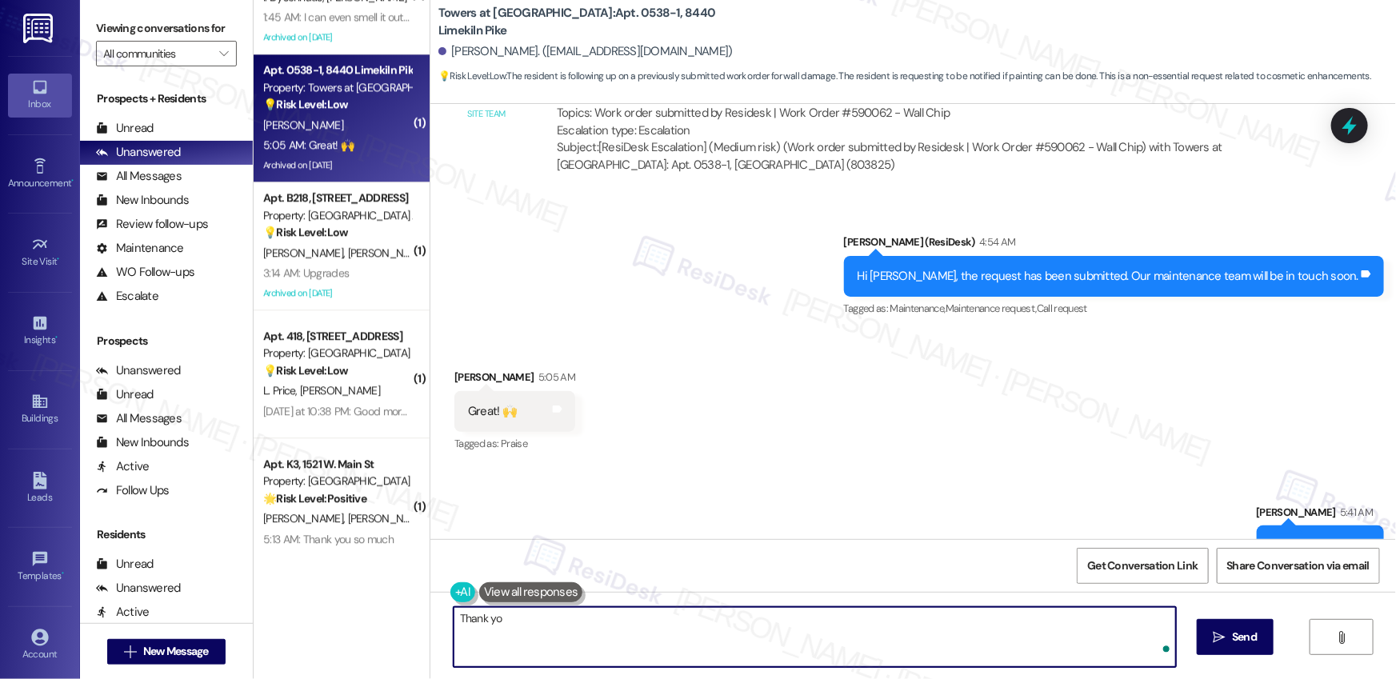
type textarea "Thank you"
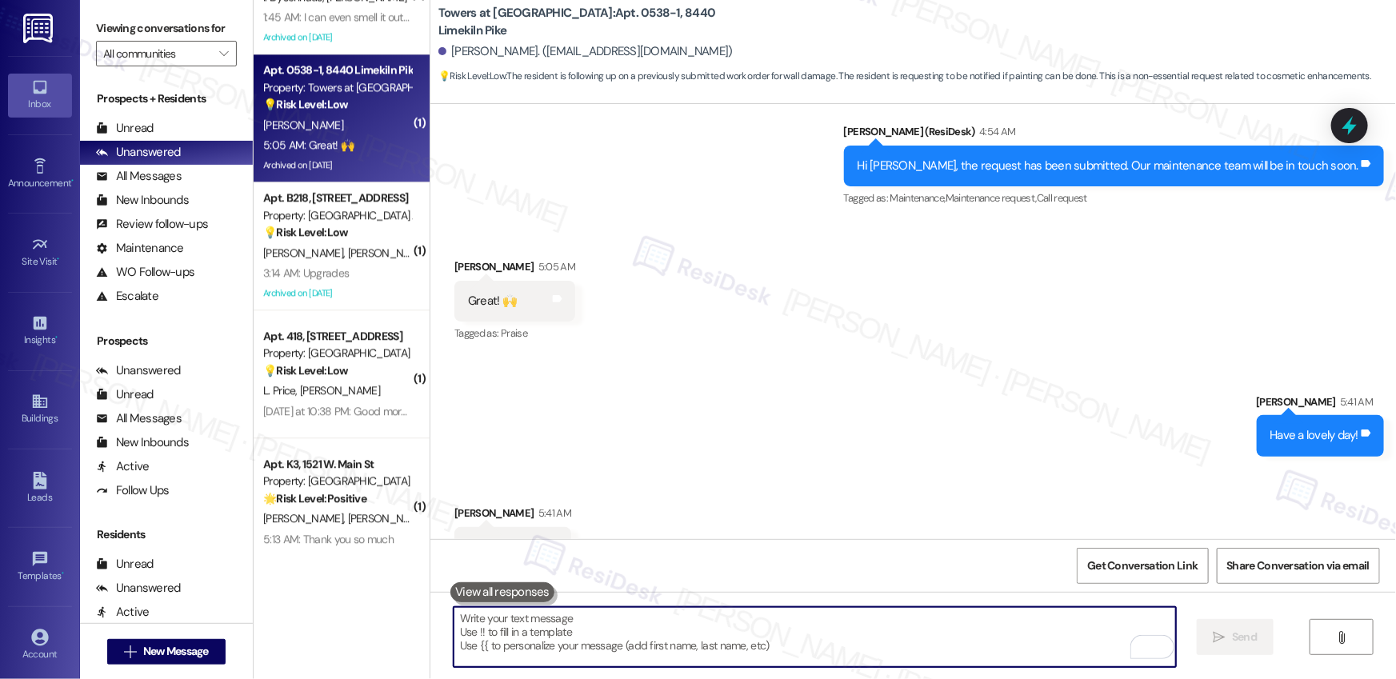
scroll to position [35781, 0]
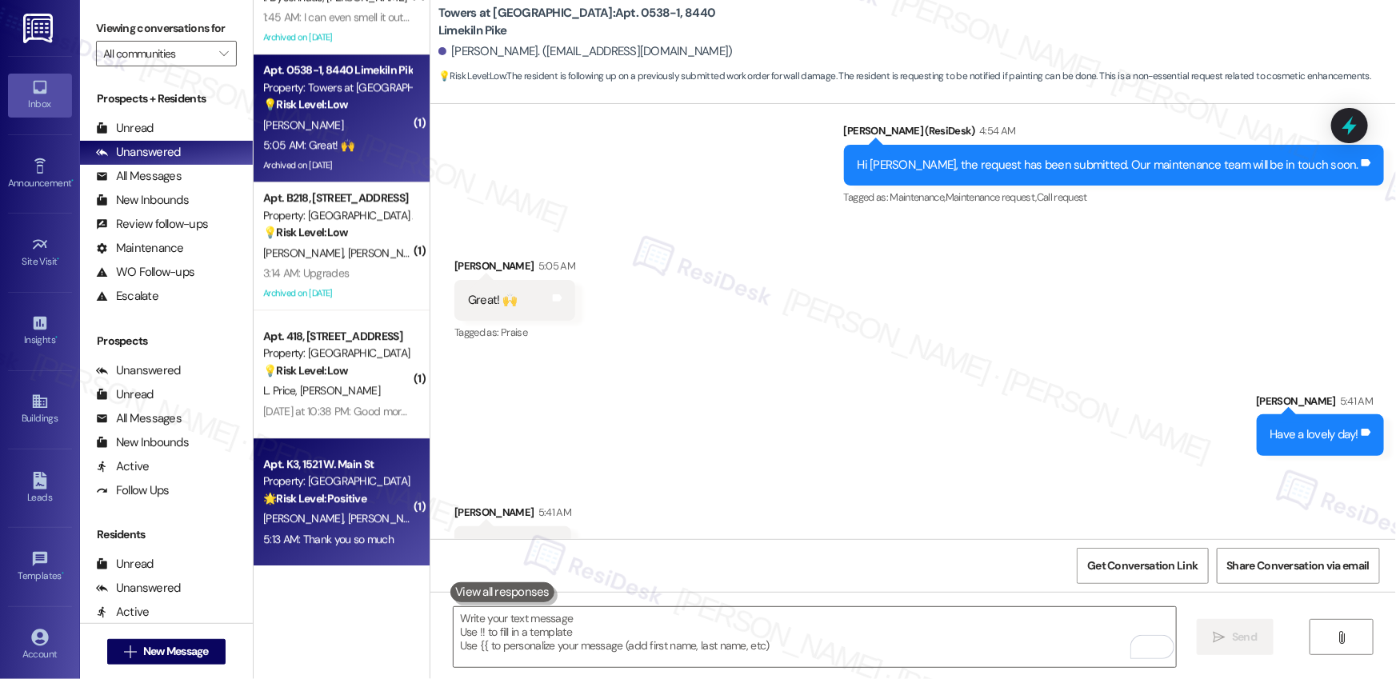
click at [378, 518] on div "[PERSON_NAME] [PERSON_NAME]" at bounding box center [337, 519] width 151 height 20
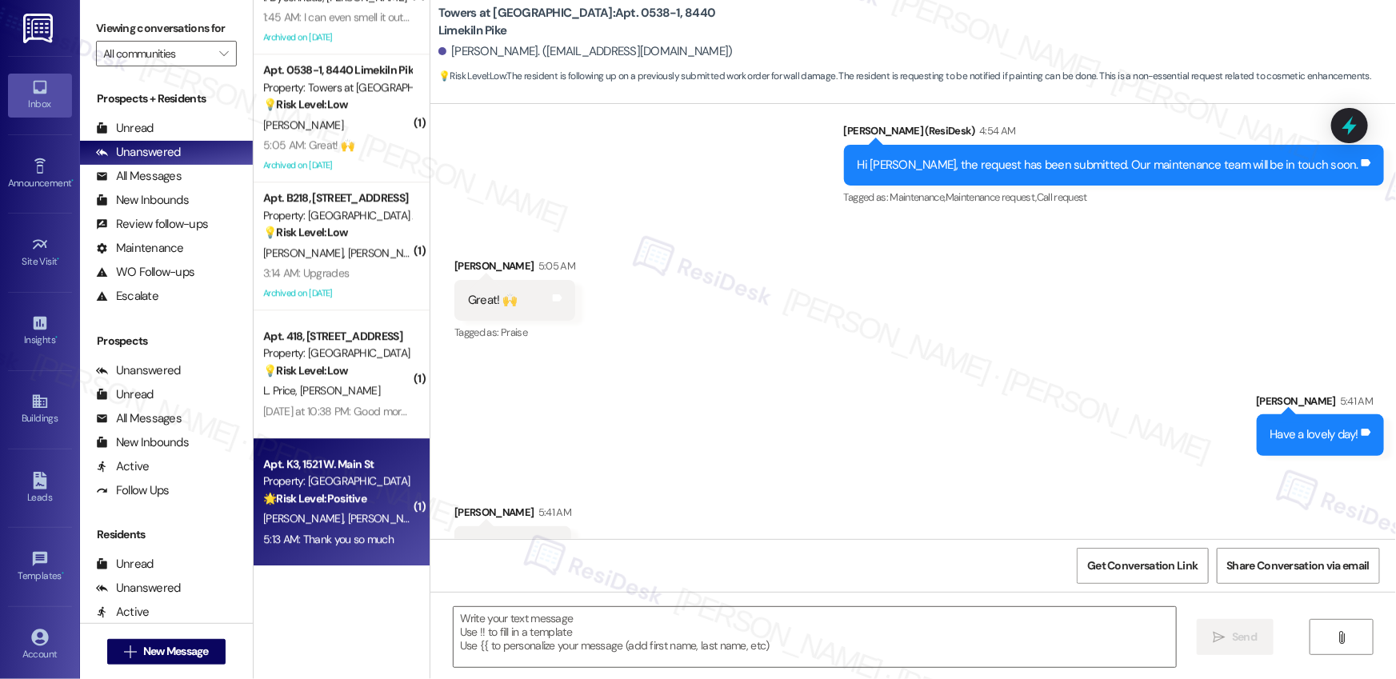
type textarea "Fetching suggested responses. Please feel free to read through the conversation…"
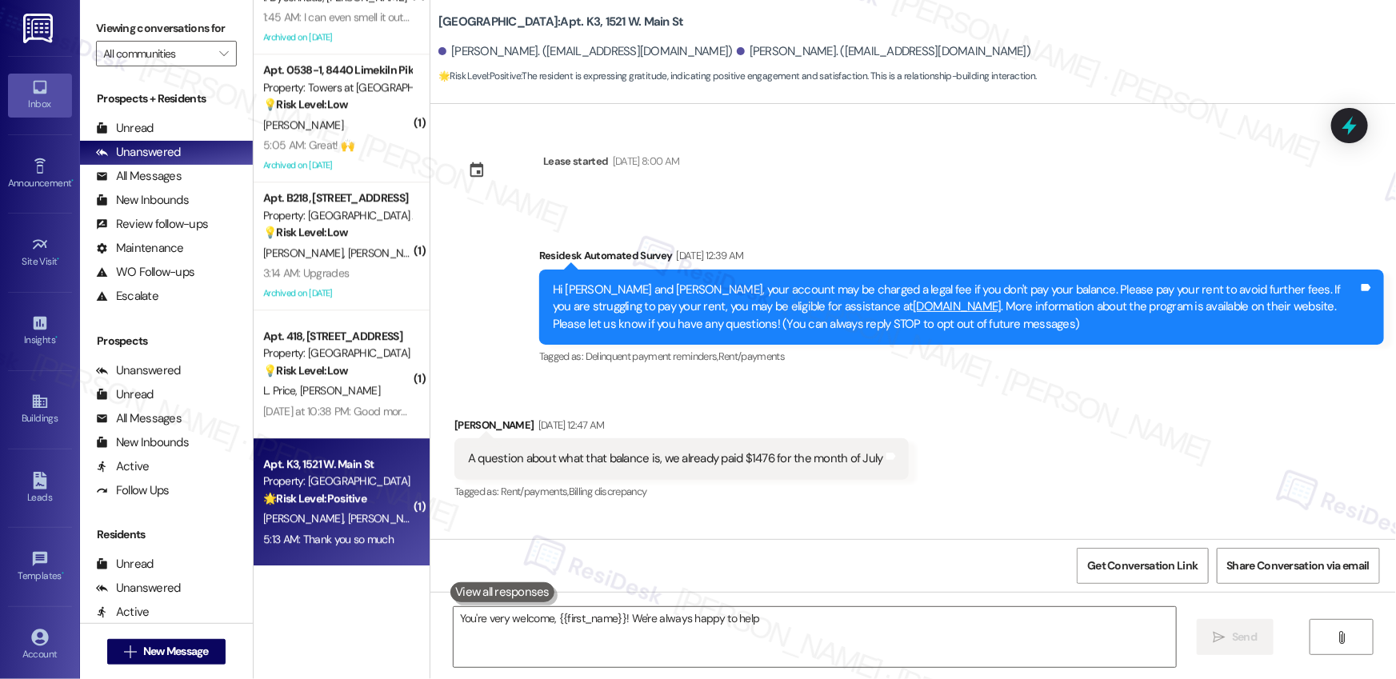
scroll to position [3340, 0]
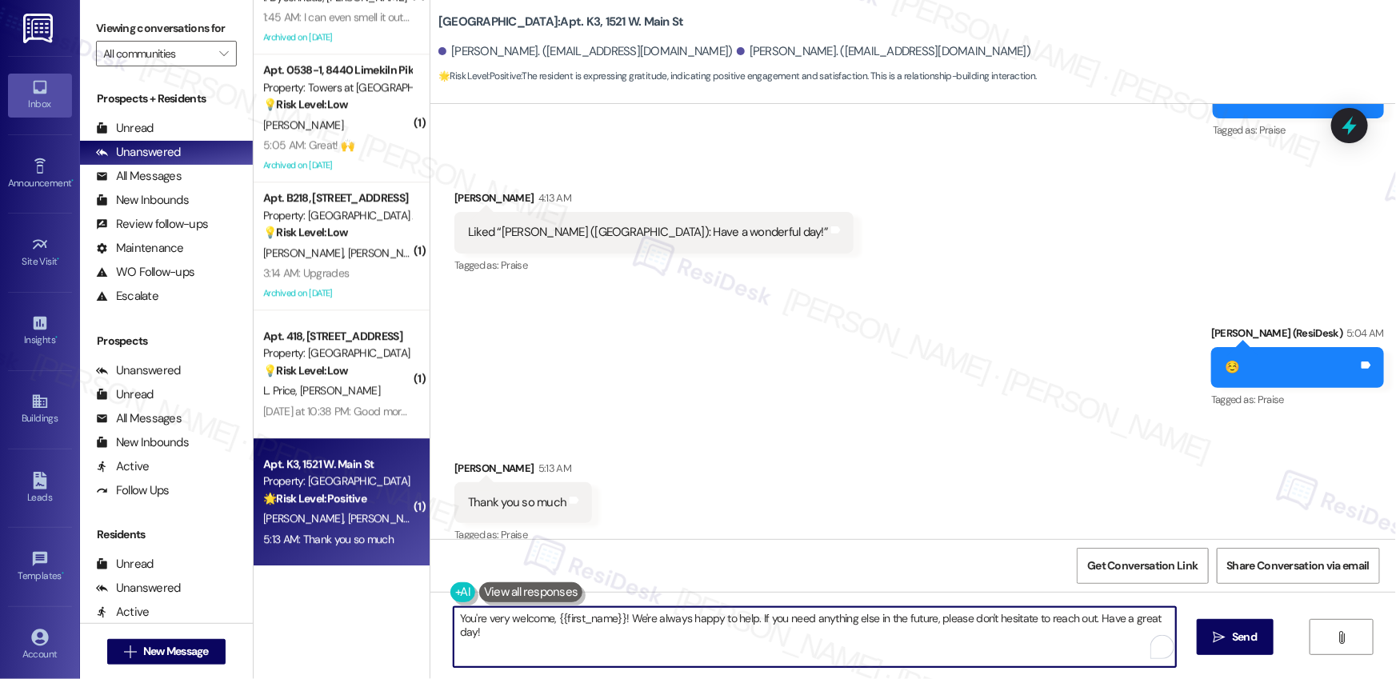
click at [509, 635] on textarea "You're very welcome, {{first_name}}! We're always happy to help. If you need an…" at bounding box center [815, 637] width 722 height 60
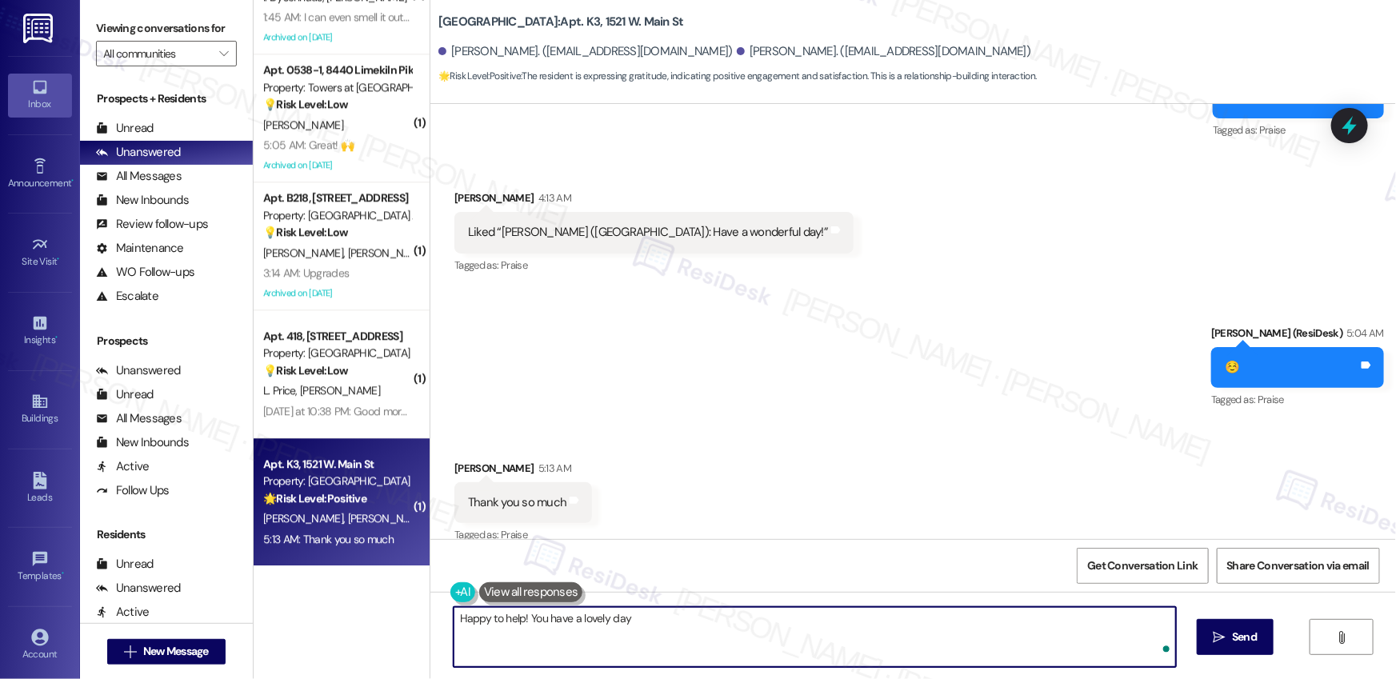
type textarea "Happy to help! You have a lovely day!"
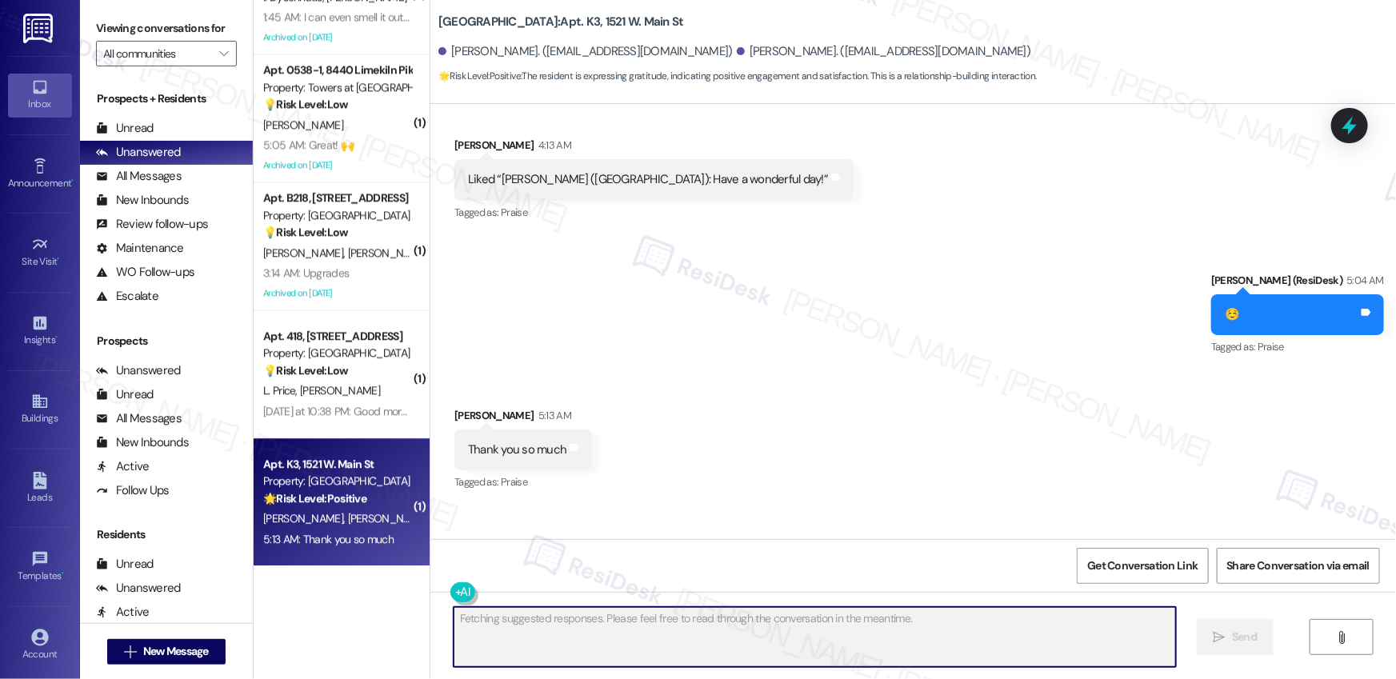
scroll to position [3452, 0]
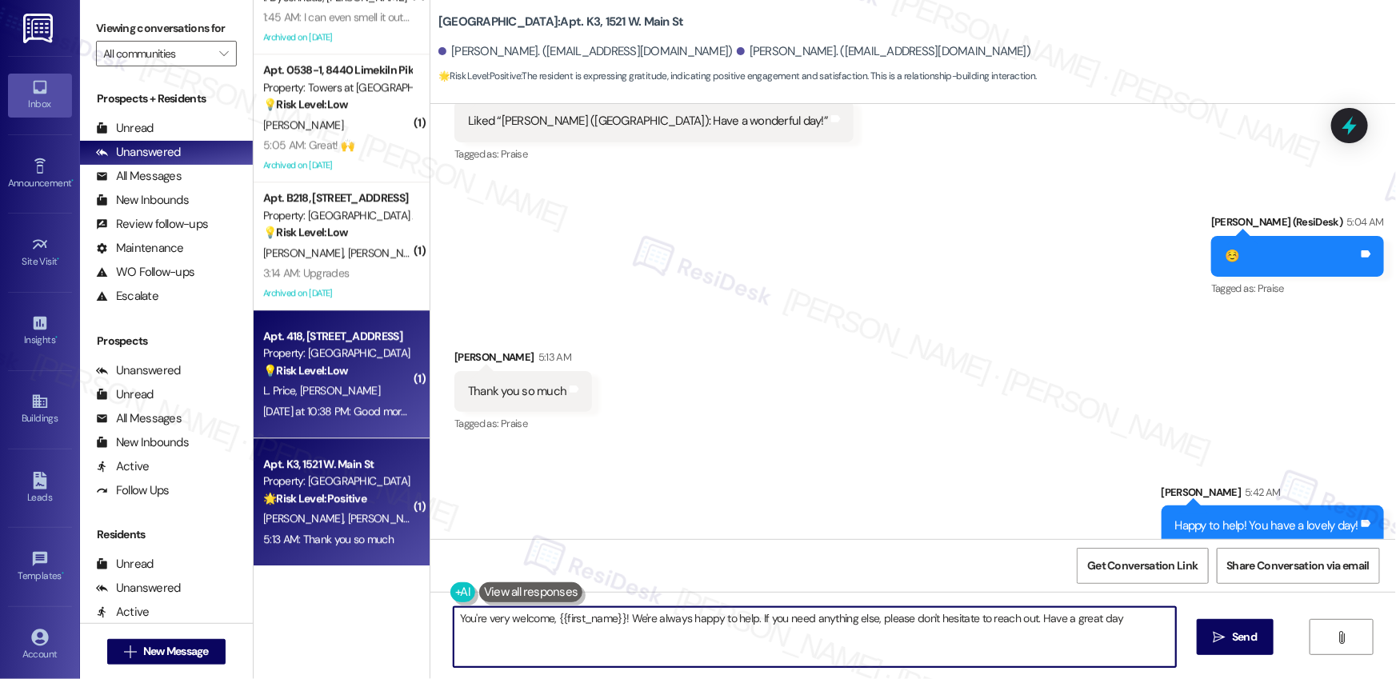
type textarea "You're very welcome, {{first_name}}! We're always happy to help. If you need an…"
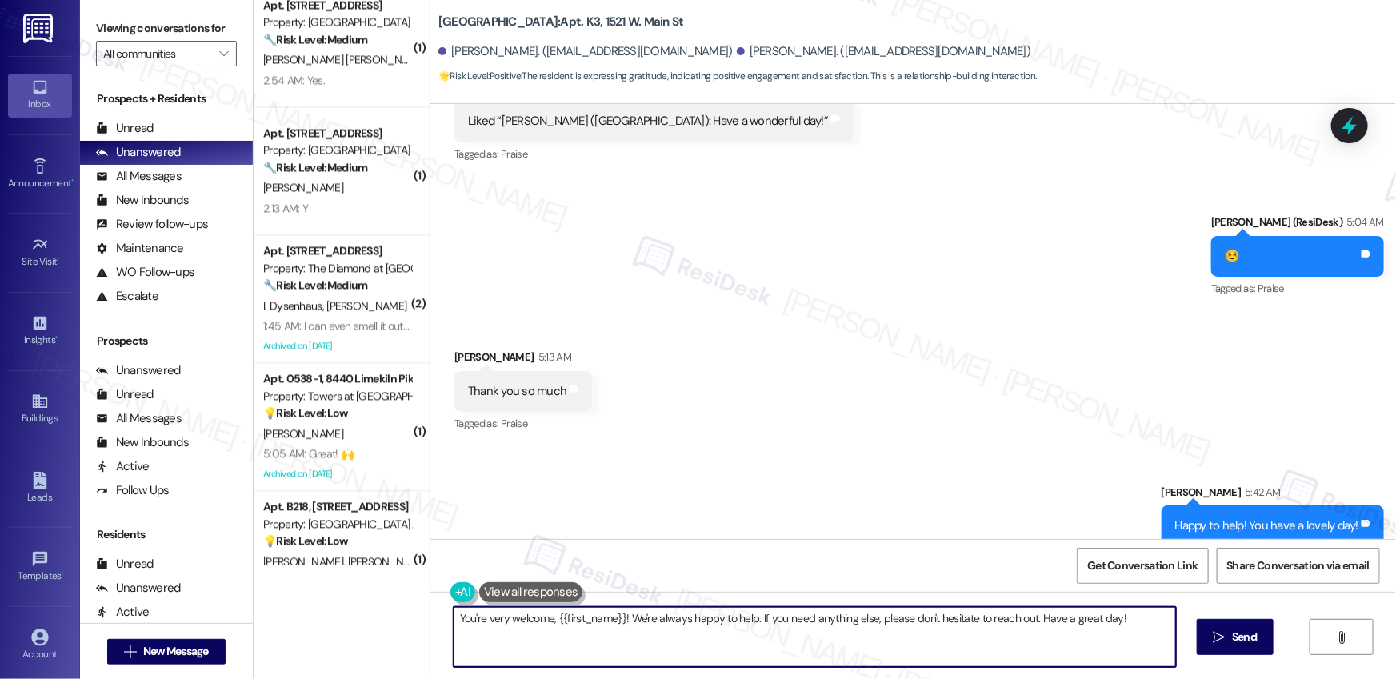
scroll to position [1668, 0]
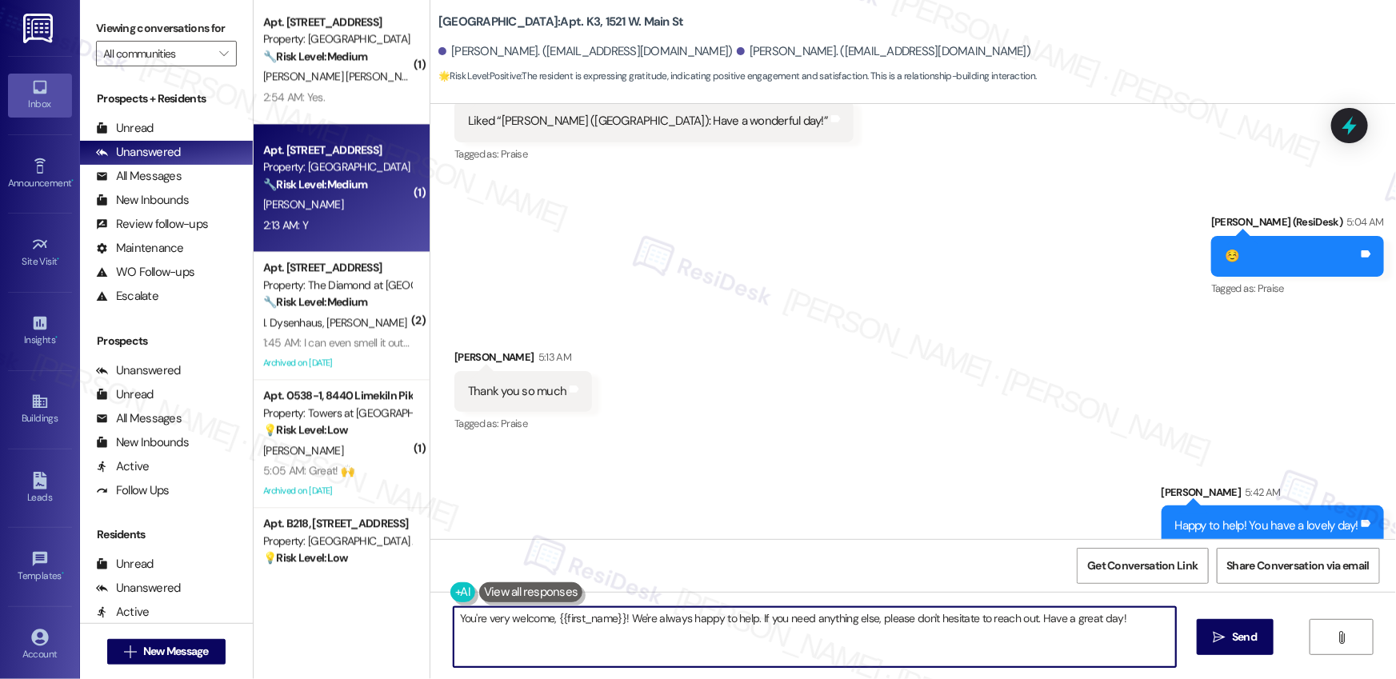
click at [348, 203] on div "[PERSON_NAME]" at bounding box center [337, 204] width 151 height 20
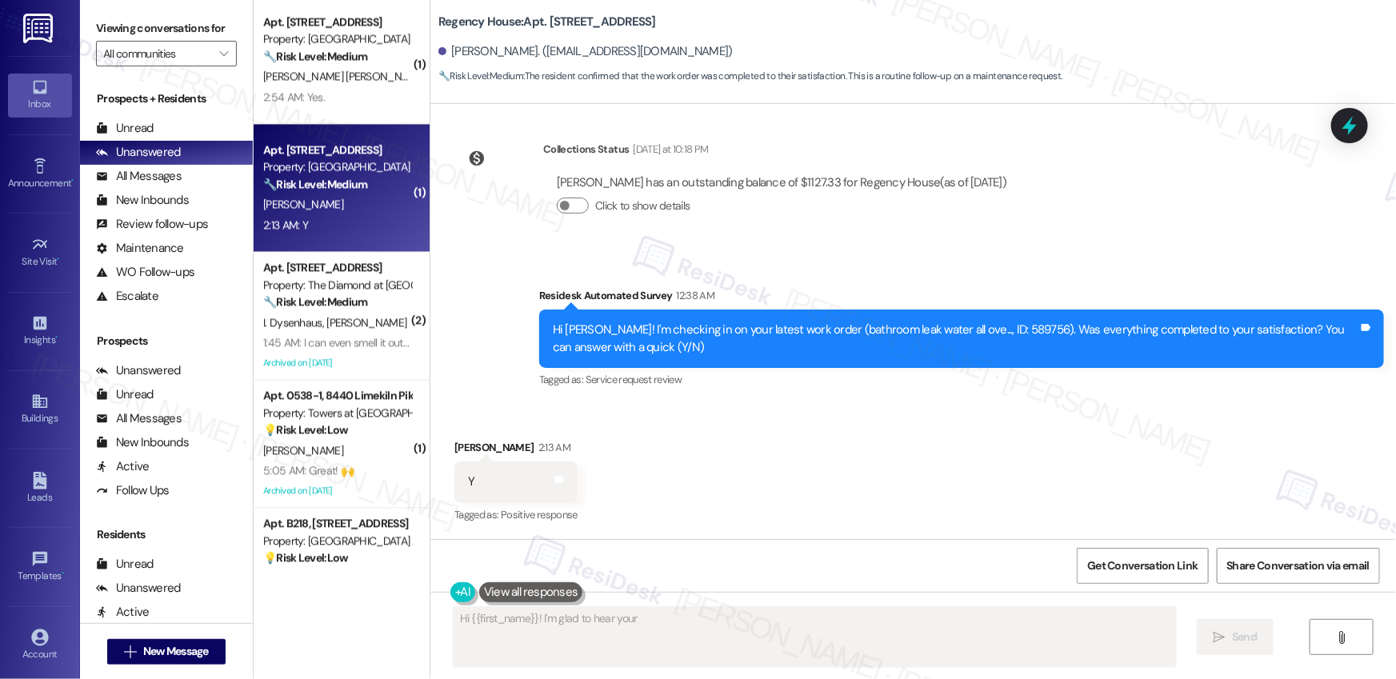
scroll to position [2070, 0]
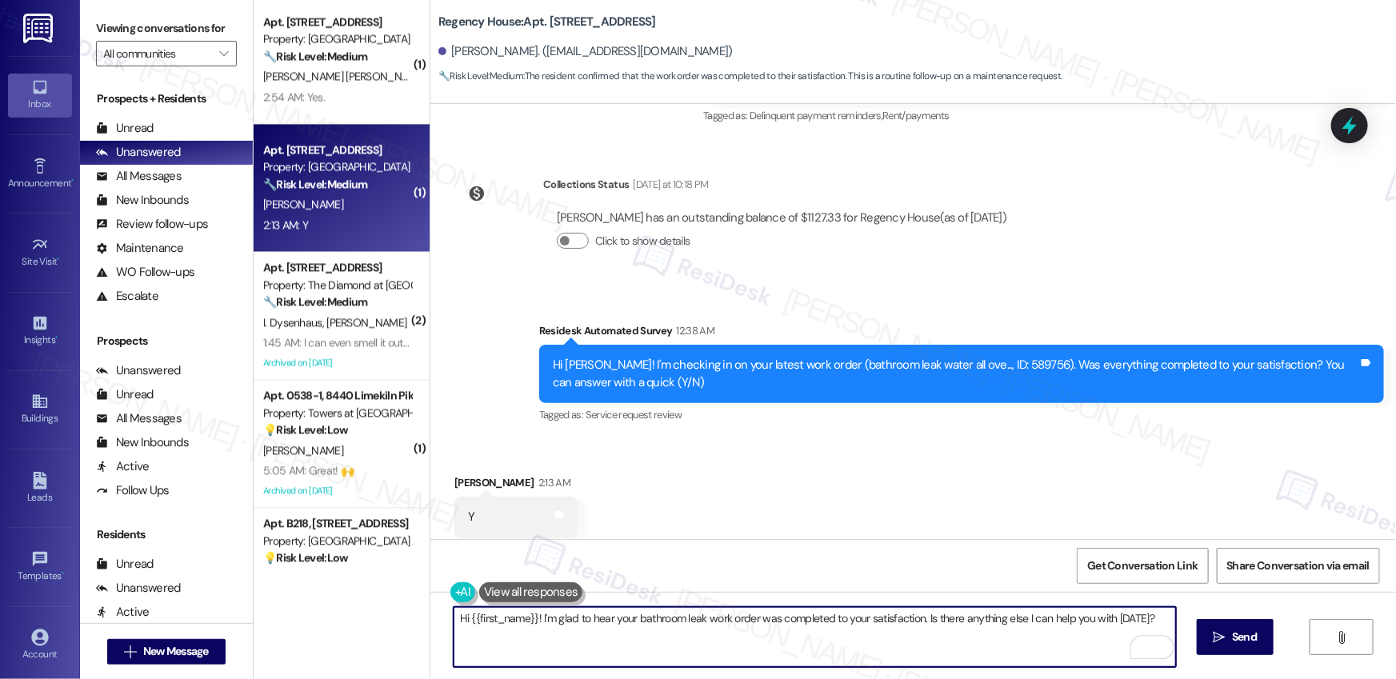
click at [683, 637] on textarea "Hi {{first_name}}! I'm glad to hear your bathroom leak work order was completed…" at bounding box center [815, 637] width 722 height 60
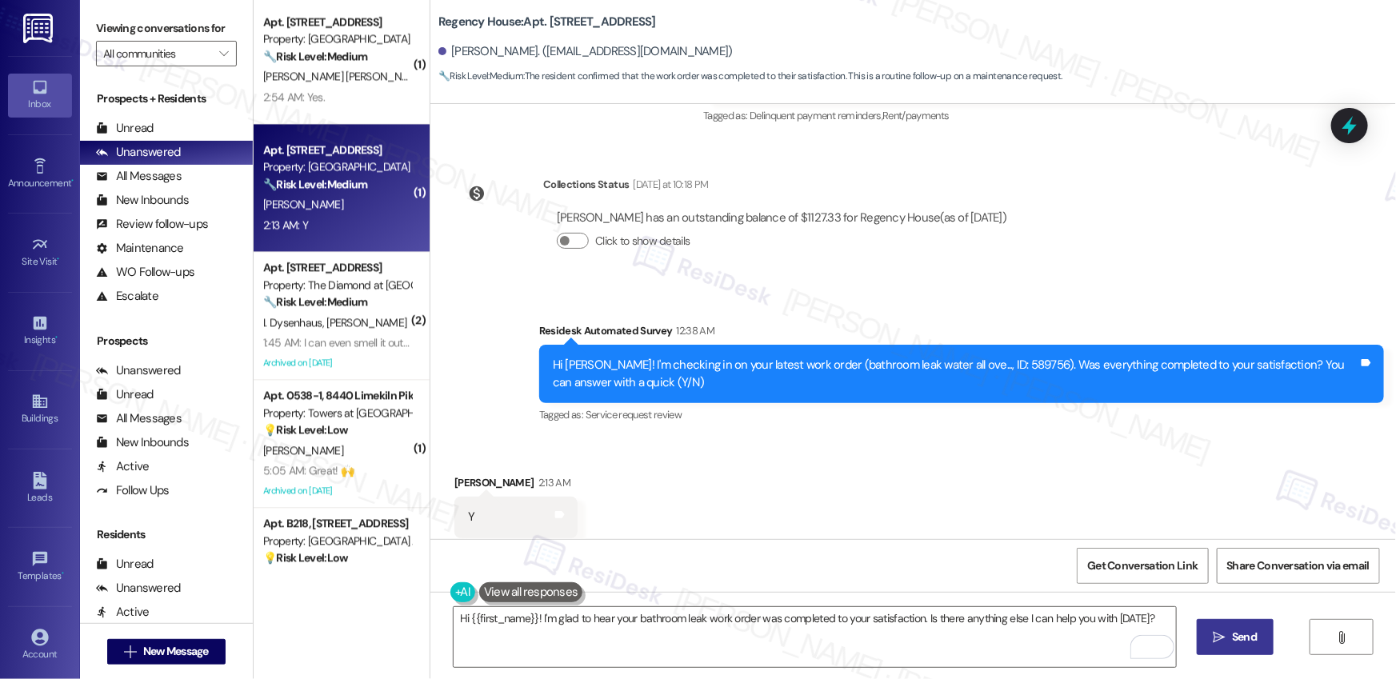
click at [1224, 637] on icon "" at bounding box center [1220, 637] width 12 height 13
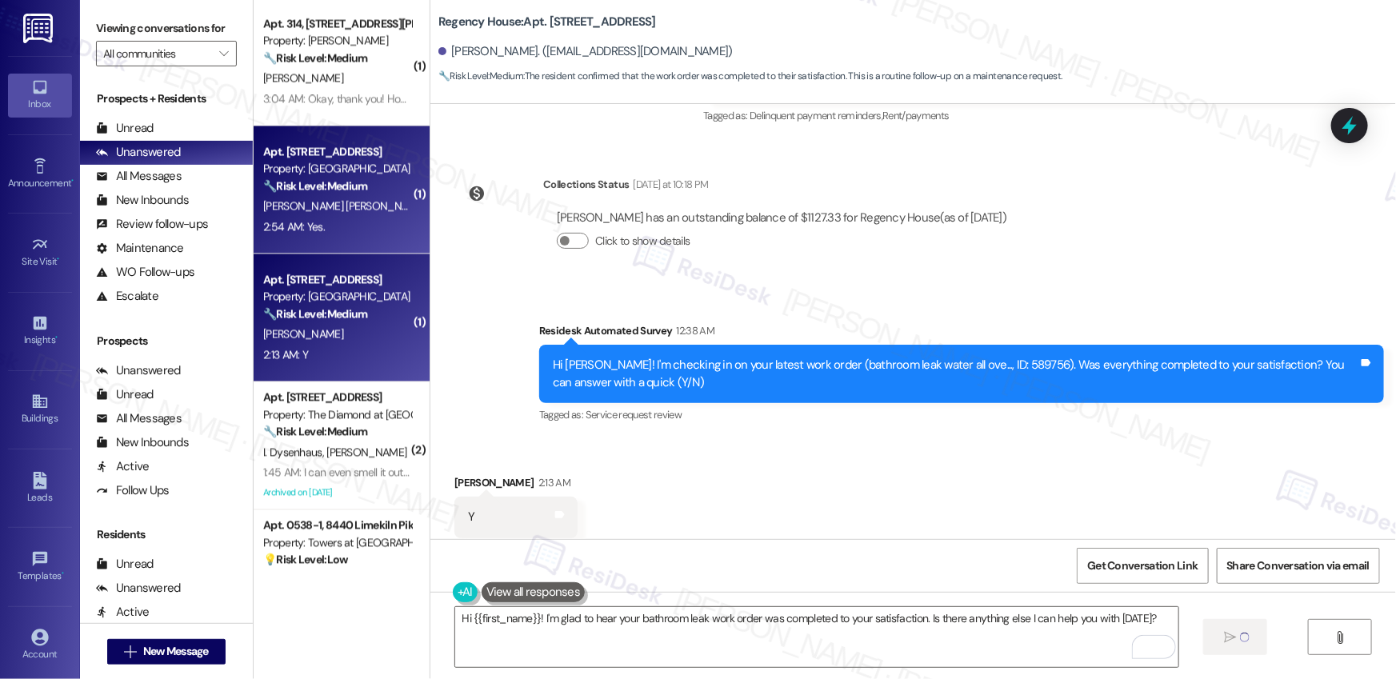
scroll to position [1536, 0]
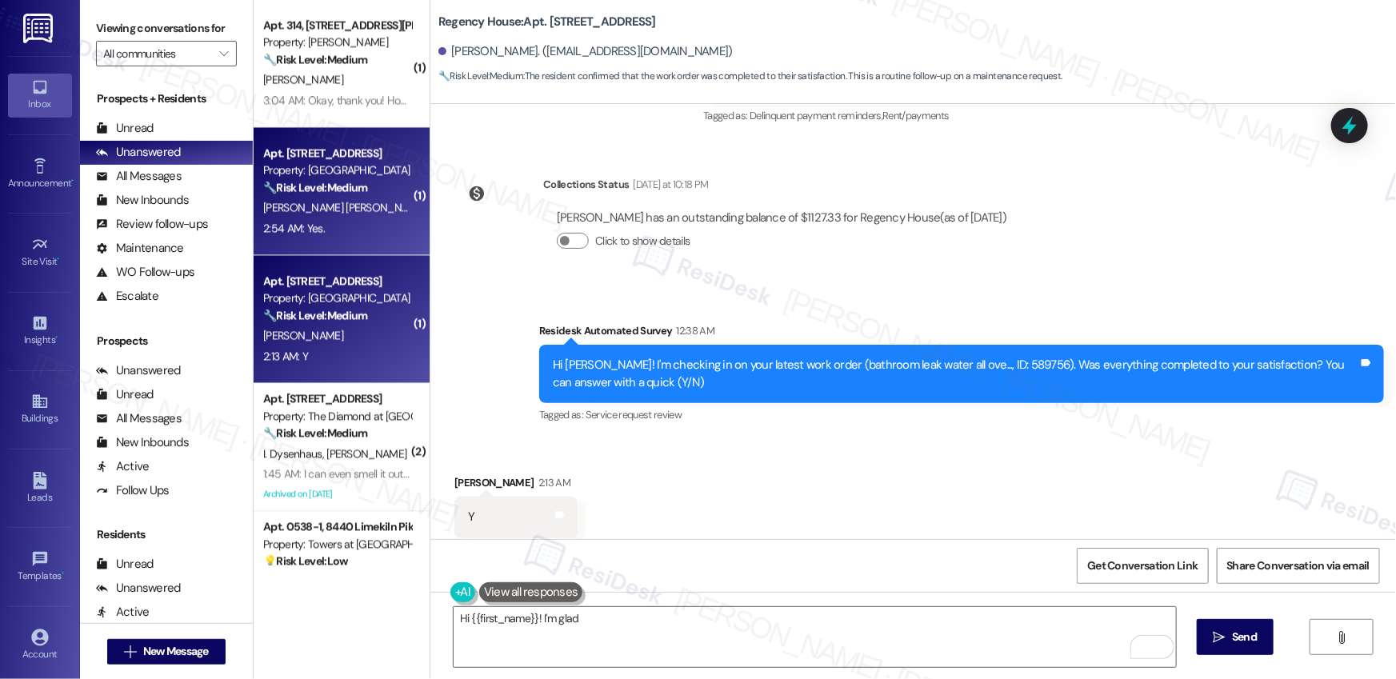
type textarea "Hi {{first_name}}! I'm glad to"
click at [346, 222] on div "2:54 AM: Yes. 2:54 AM: Yes." at bounding box center [337, 229] width 151 height 20
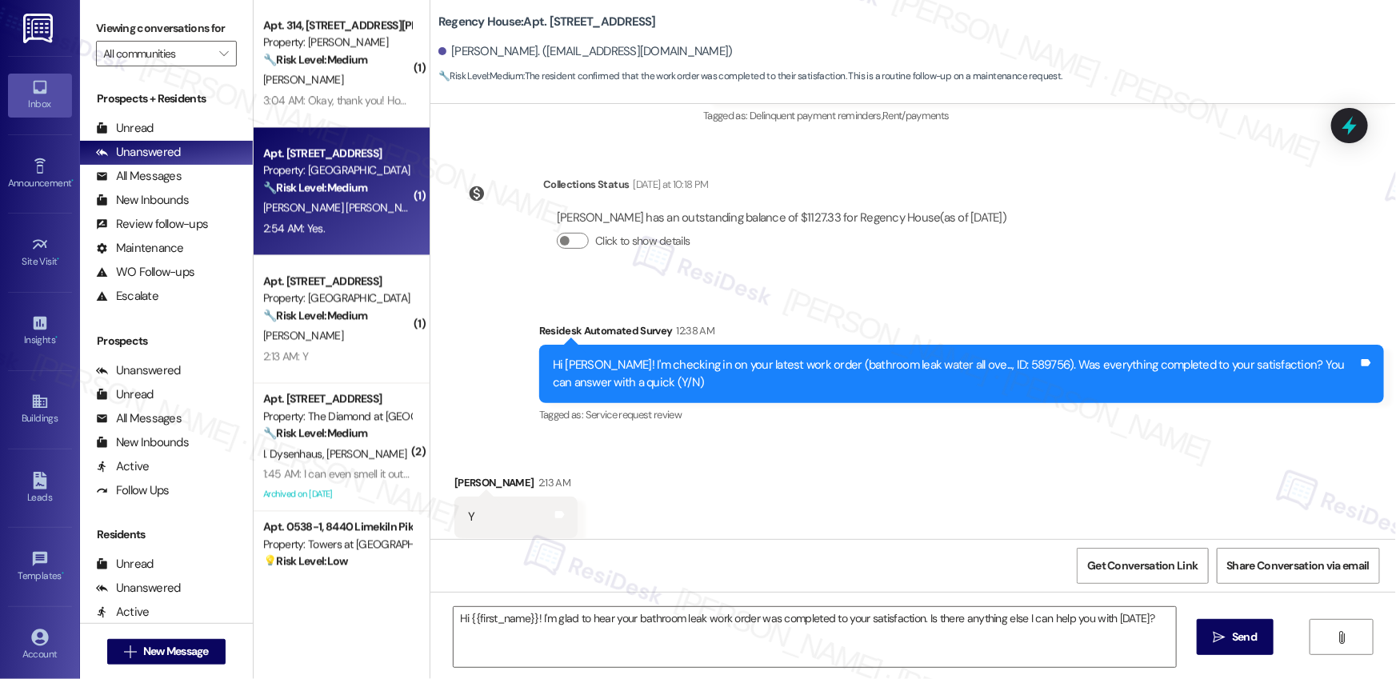
type textarea "Fetching suggested responses. Please feel free to read through the conversation…"
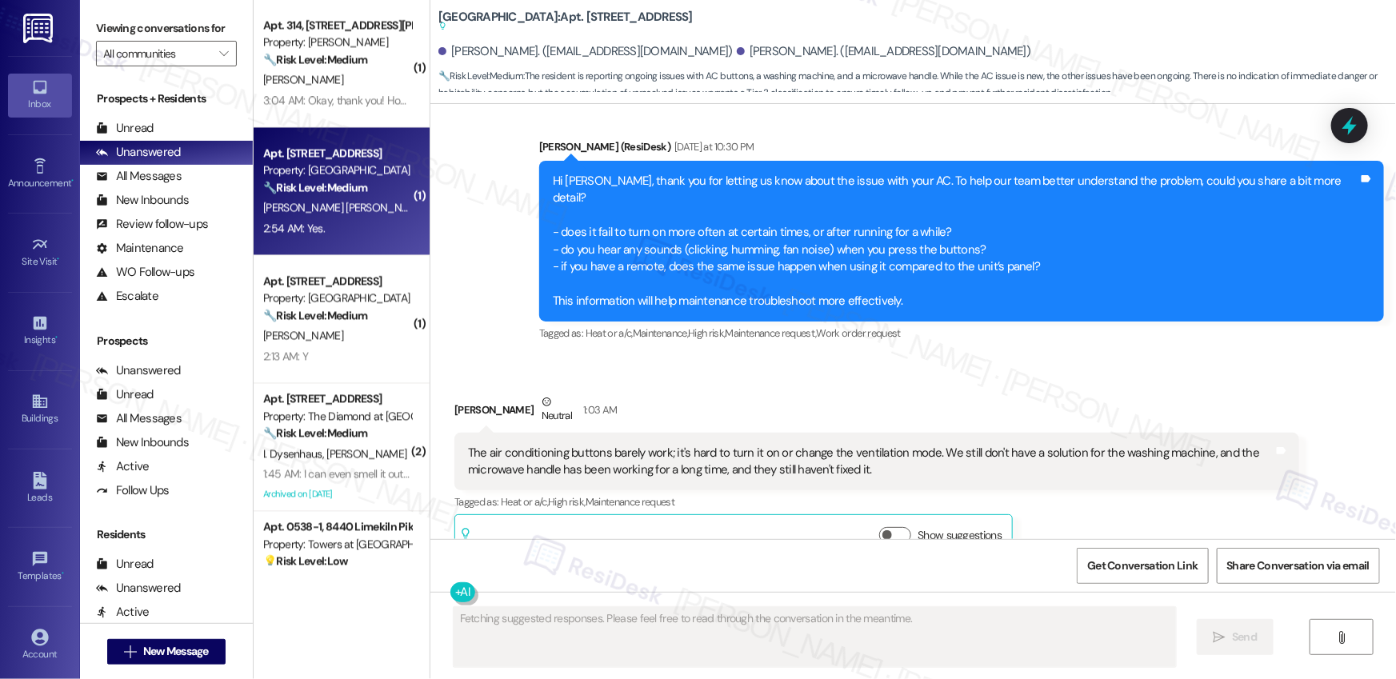
scroll to position [7966, 0]
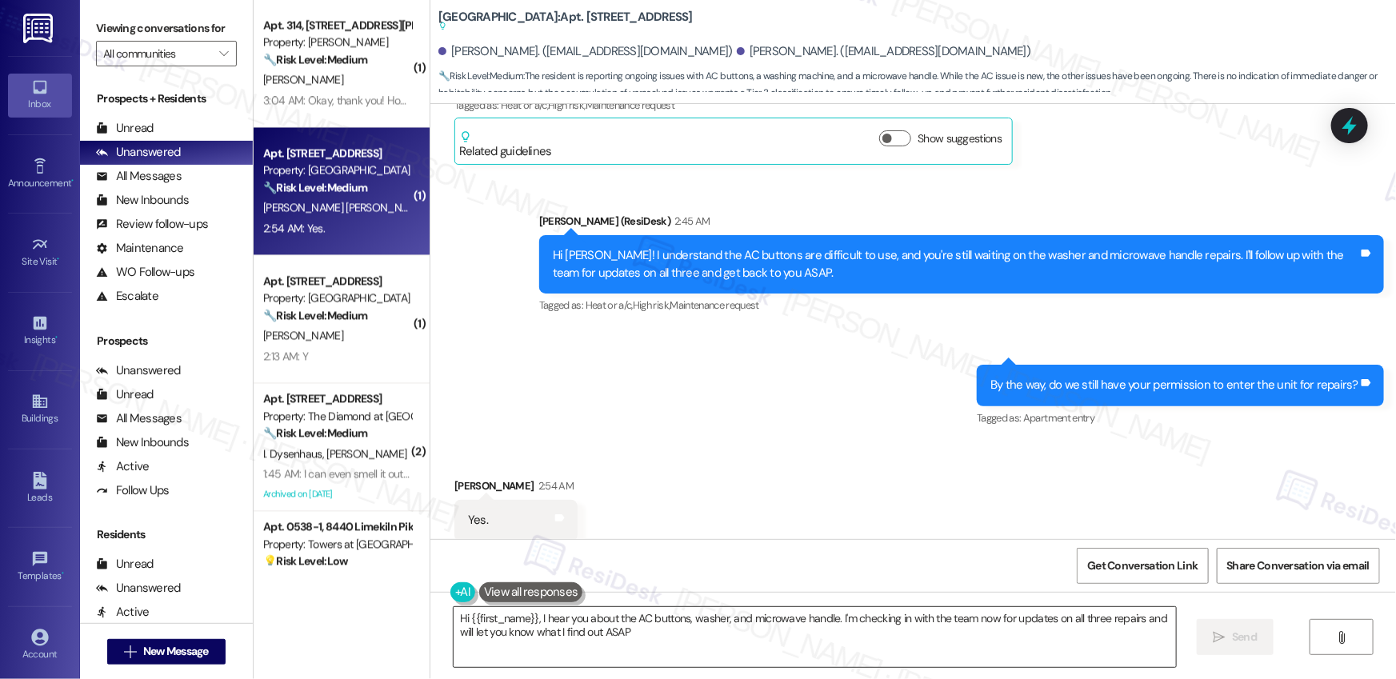
type textarea "Hi {{first_name}}, I hear you about the AC buttons, washer, and microwave handl…"
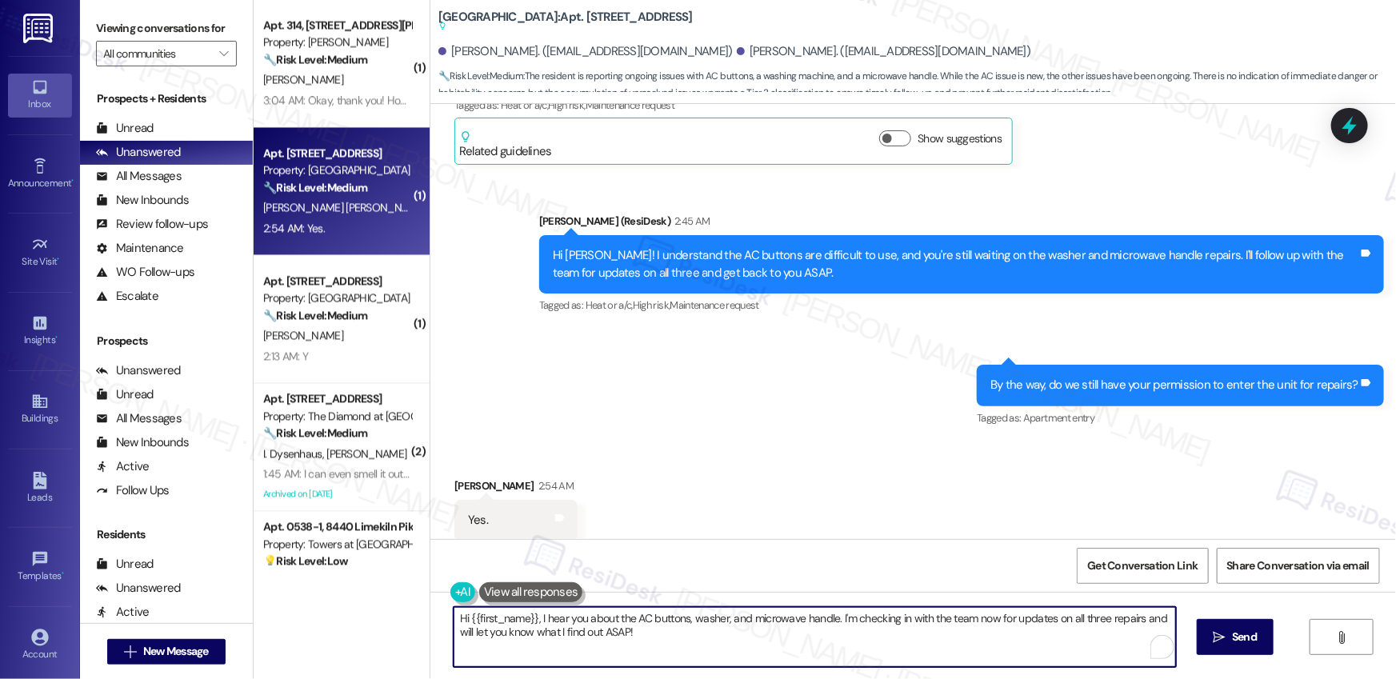
click at [607, 637] on textarea "Hi {{first_name}}, I hear you about the AC buttons, washer, and microwave handl…" at bounding box center [815, 637] width 722 height 60
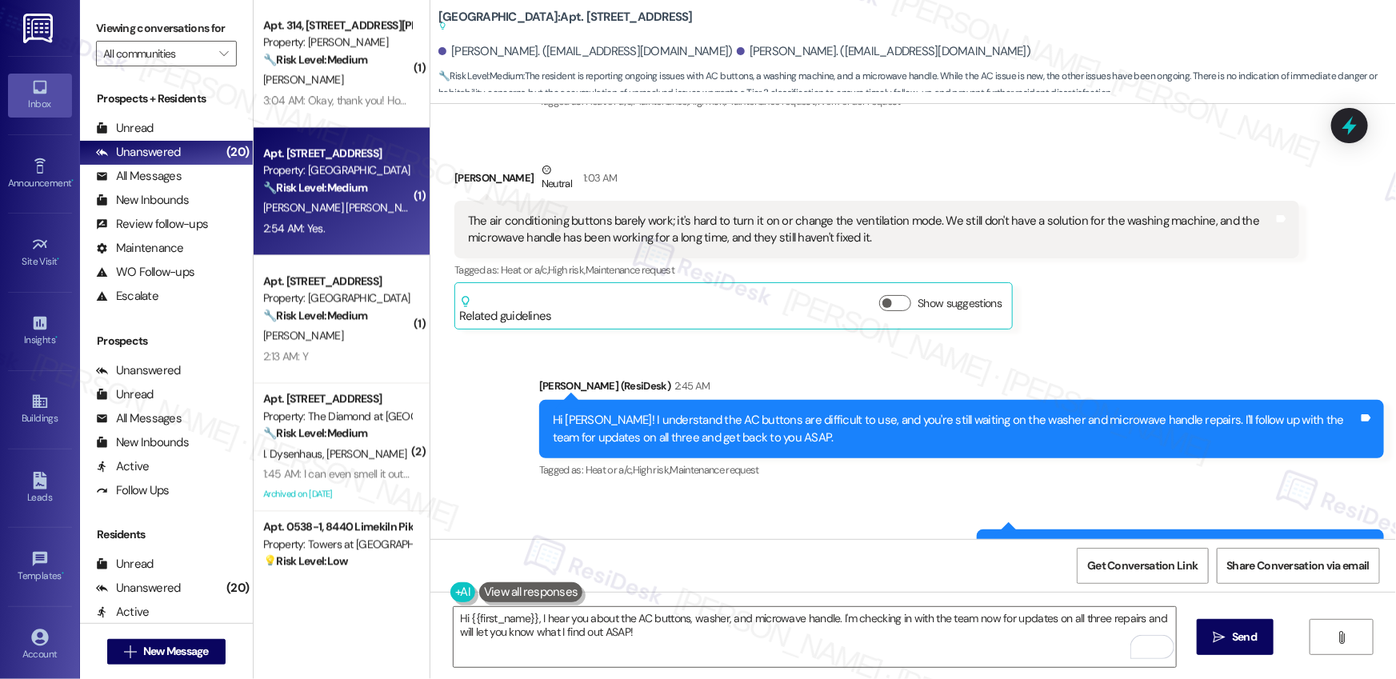
scroll to position [7799, 0]
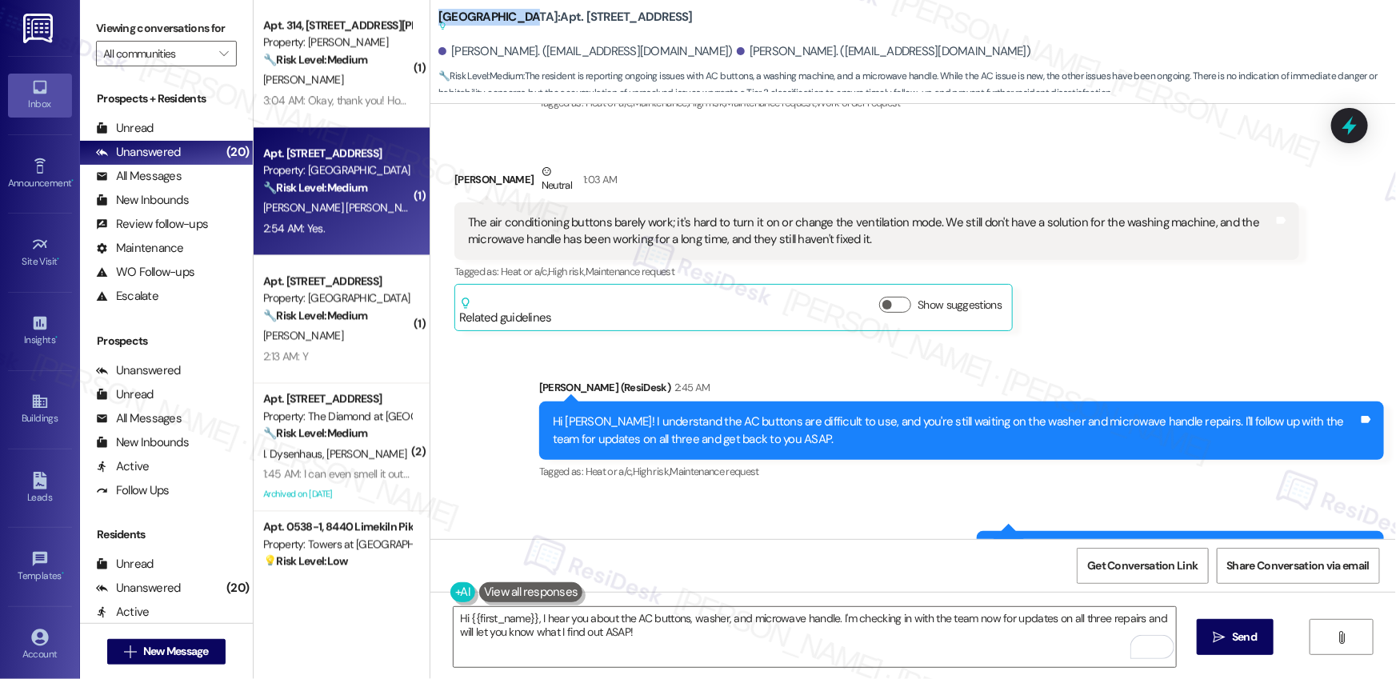
drag, startPoint x: 430, startPoint y: 16, endPoint x: 514, endPoint y: 18, distance: 84.8
click at [514, 18] on b "[GEOGRAPHIC_DATA]: Apt. J1, 1521 W. Main St Suggested actions and notes availab…" at bounding box center [565, 22] width 254 height 26
copy b "[GEOGRAPHIC_DATA]"
click at [550, 20] on b "[GEOGRAPHIC_DATA]: Apt. J1, 1521 W. Main St Suggested actions and notes availab…" at bounding box center [565, 22] width 254 height 26
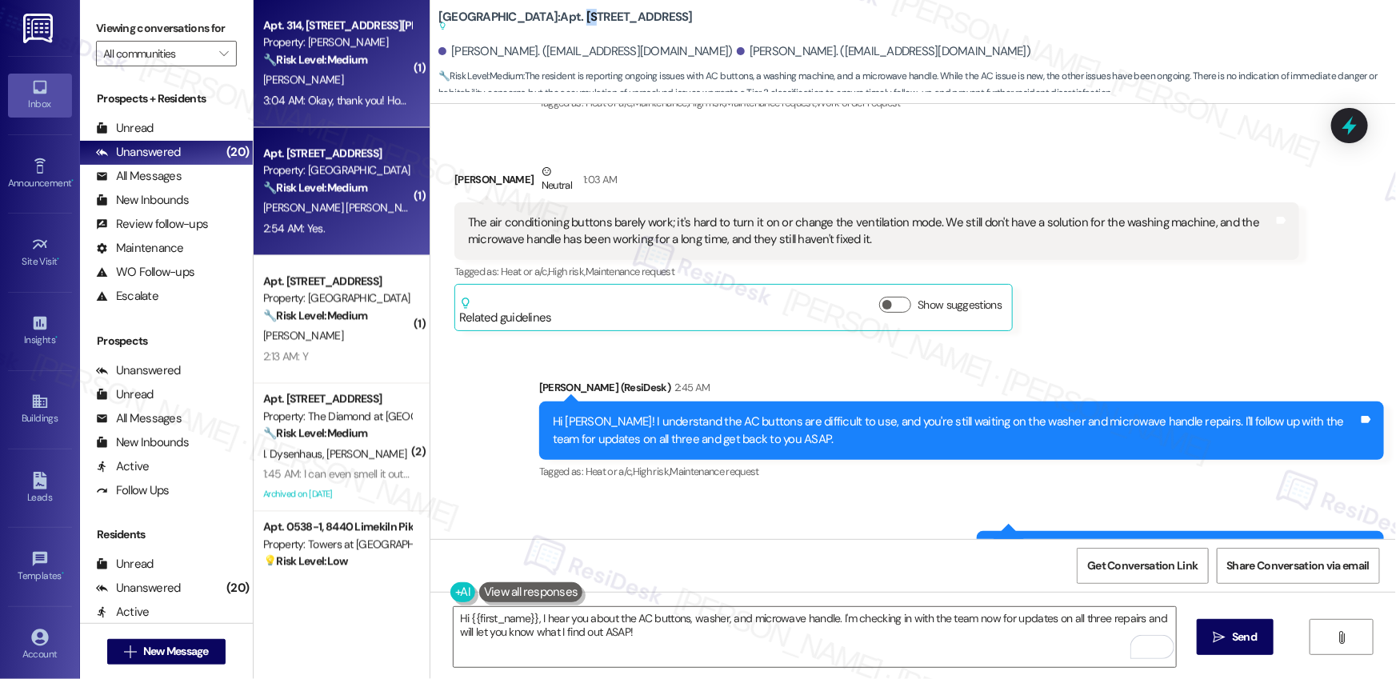
copy b "J1"
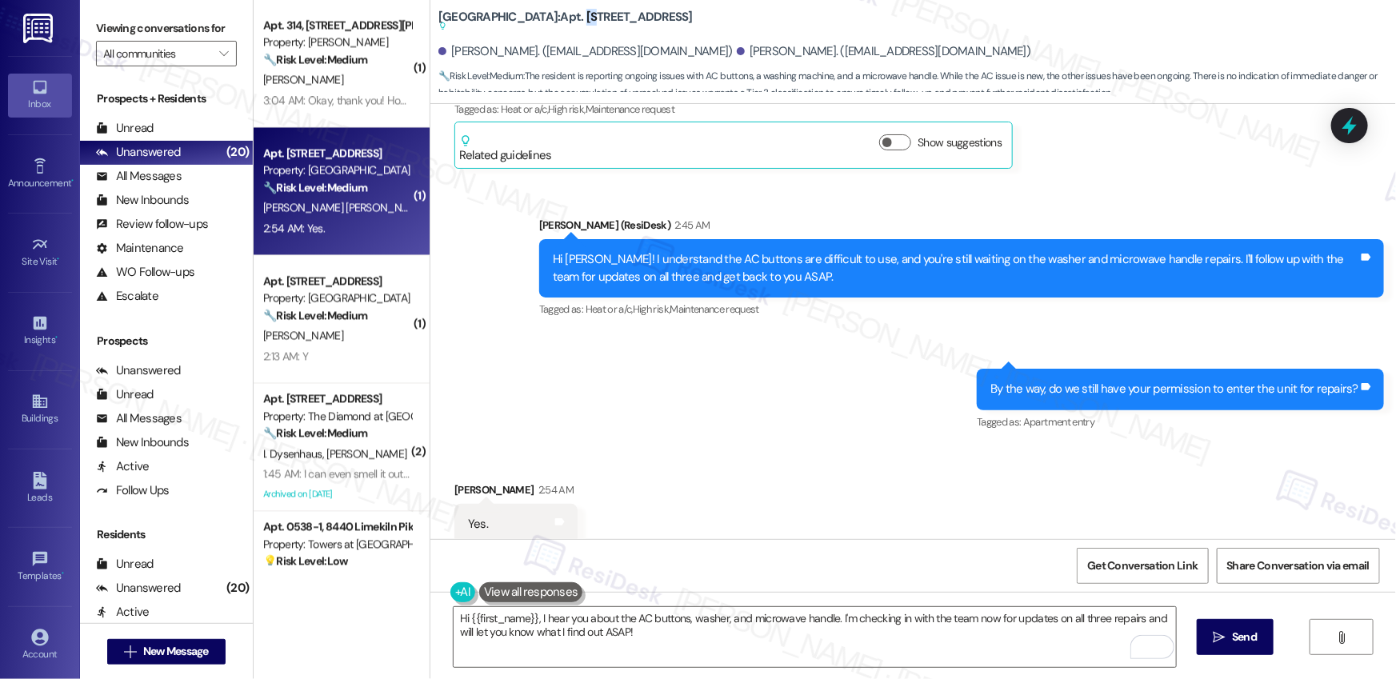
scroll to position [7961, 0]
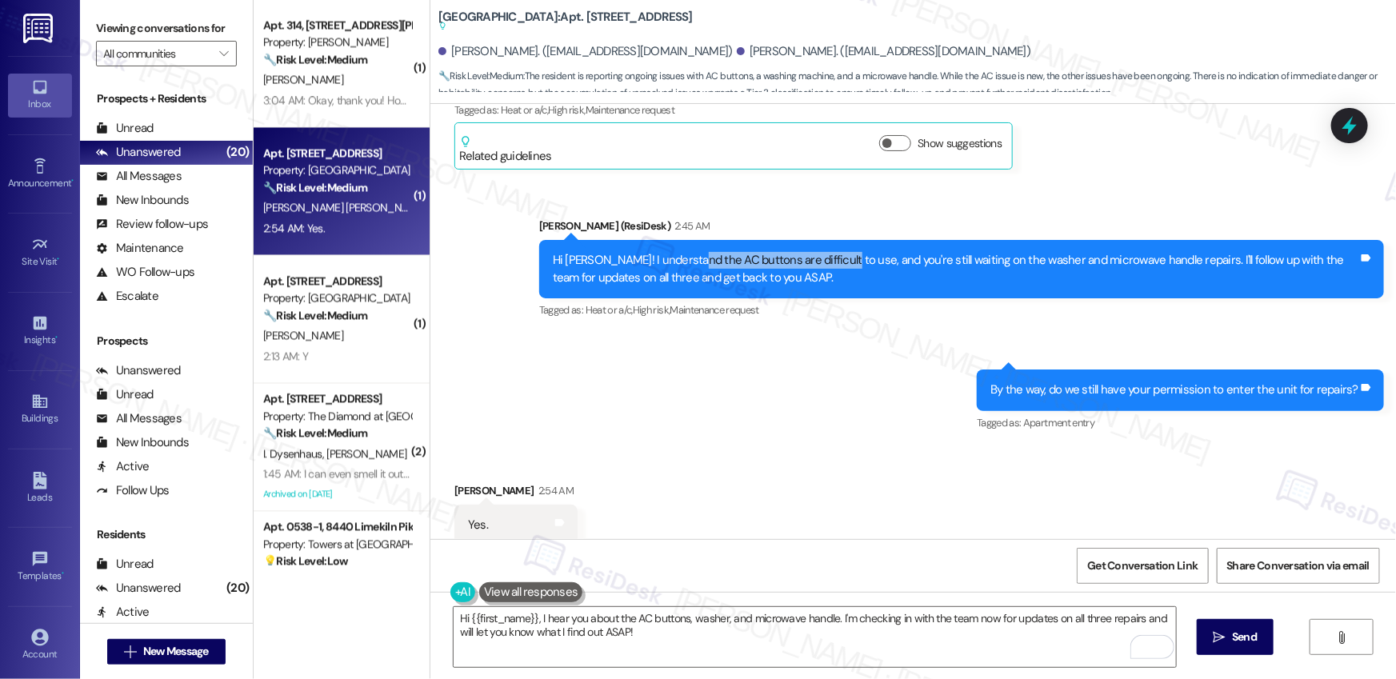
drag, startPoint x: 670, startPoint y: 222, endPoint x: 819, endPoint y: 228, distance: 149.0
click at [819, 252] on div "Hi [PERSON_NAME]! I understand the AC buttons are difficult to use, and you're …" at bounding box center [956, 269] width 806 height 34
copy div "AC buttons are difficult to use"
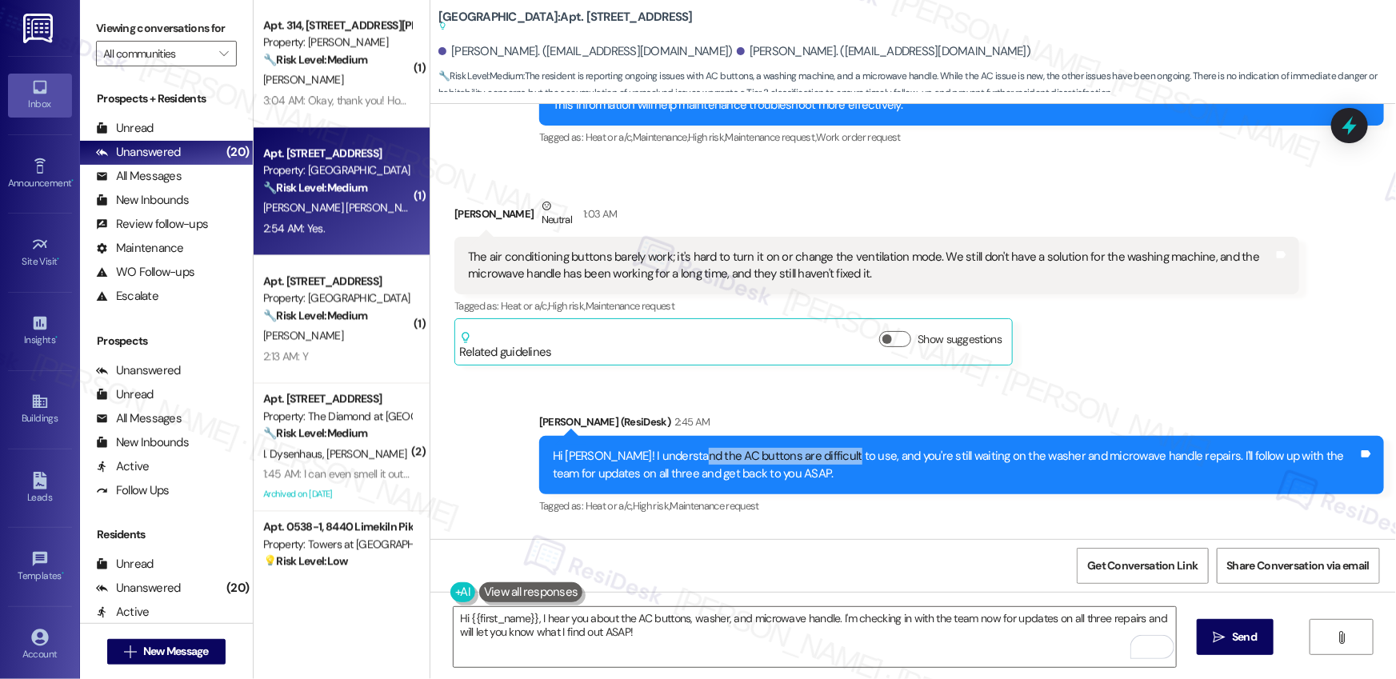
scroll to position [7724, 0]
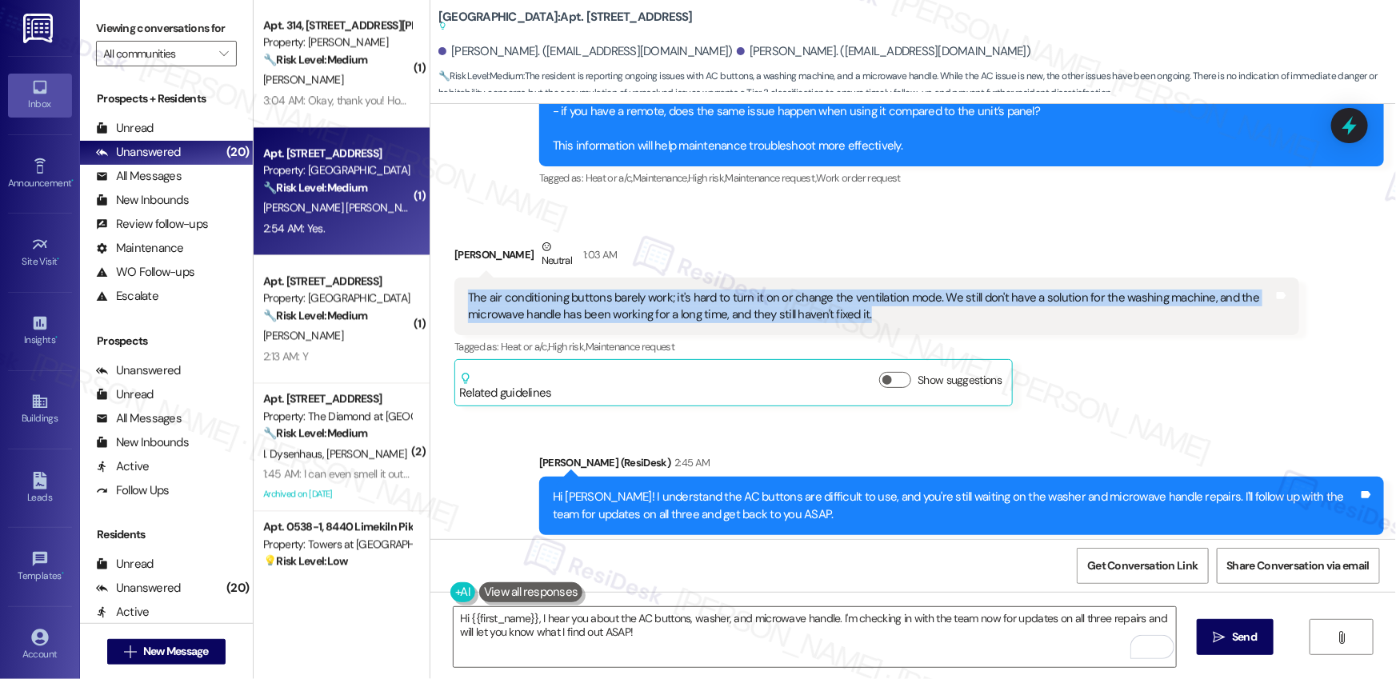
drag, startPoint x: 457, startPoint y: 258, endPoint x: 860, endPoint y: 270, distance: 403.4
click at [860, 290] on div "The air conditioning buttons barely work; it's hard to turn it on or change the…" at bounding box center [870, 307] width 809 height 34
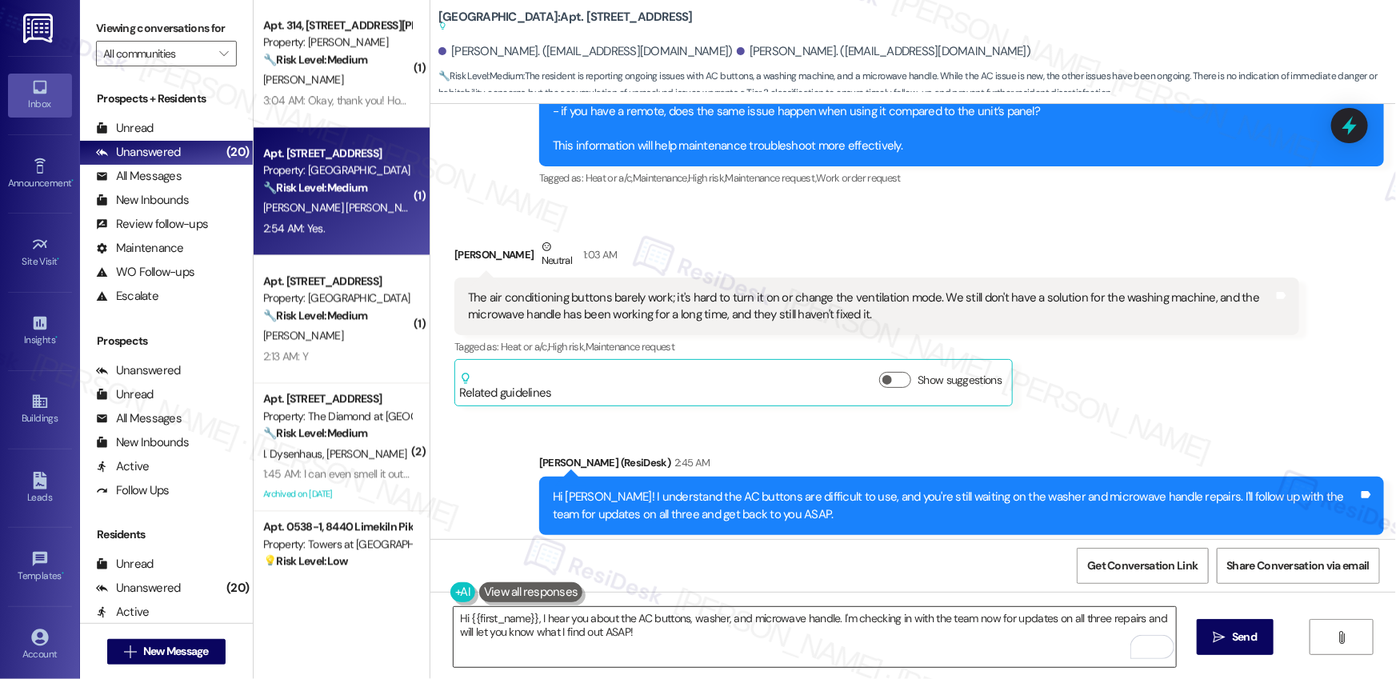
click at [690, 624] on textarea "Hi {{first_name}}, I hear you about the AC buttons, washer, and microwave handl…" at bounding box center [815, 637] width 722 height 60
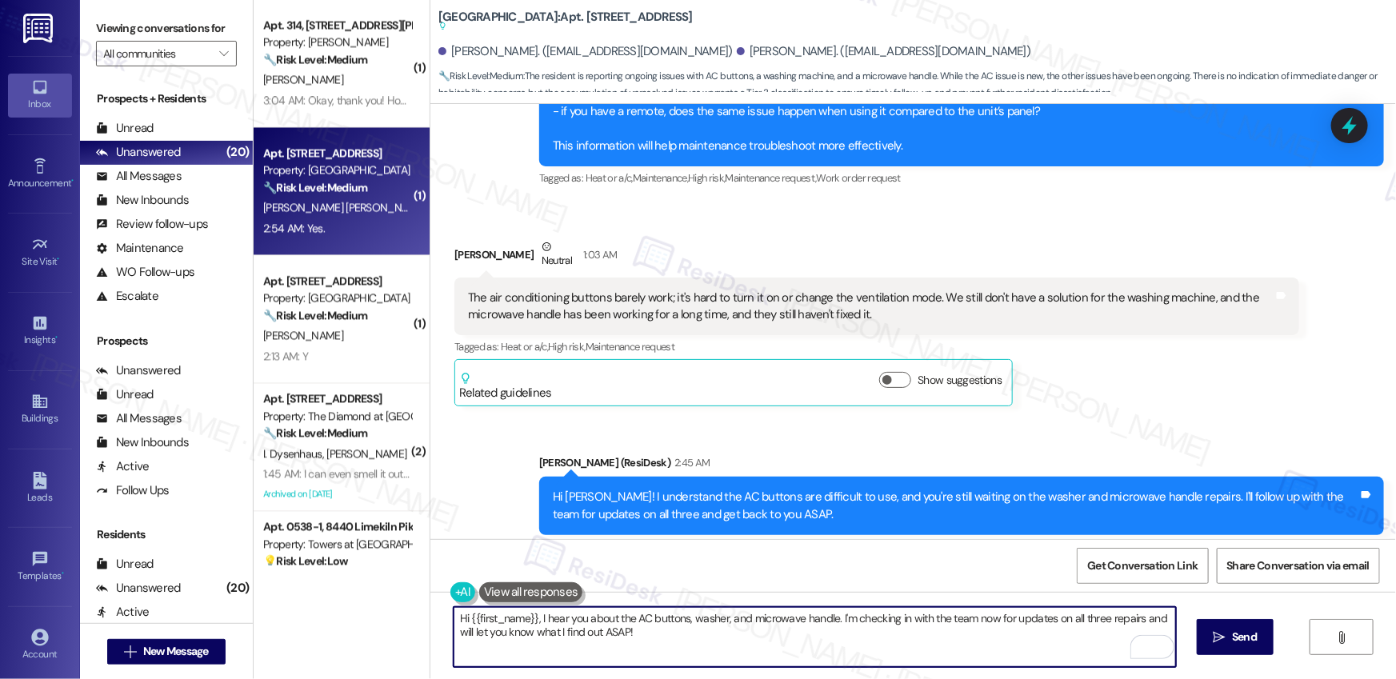
click at [690, 623] on textarea "Hi {{first_name}}, I hear you about the AC buttons, washer, and microwave handl…" at bounding box center [815, 637] width 722 height 60
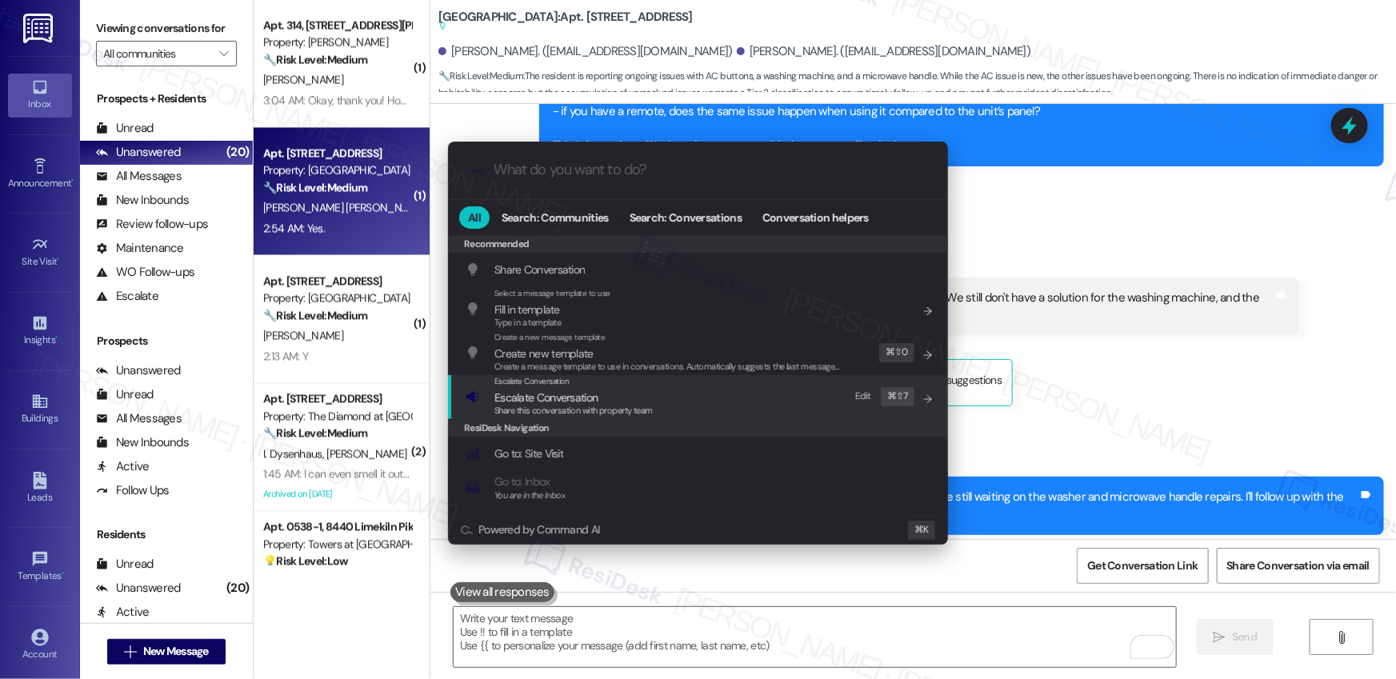
click at [628, 400] on span "Escalate Conversation" at bounding box center [573, 398] width 158 height 18
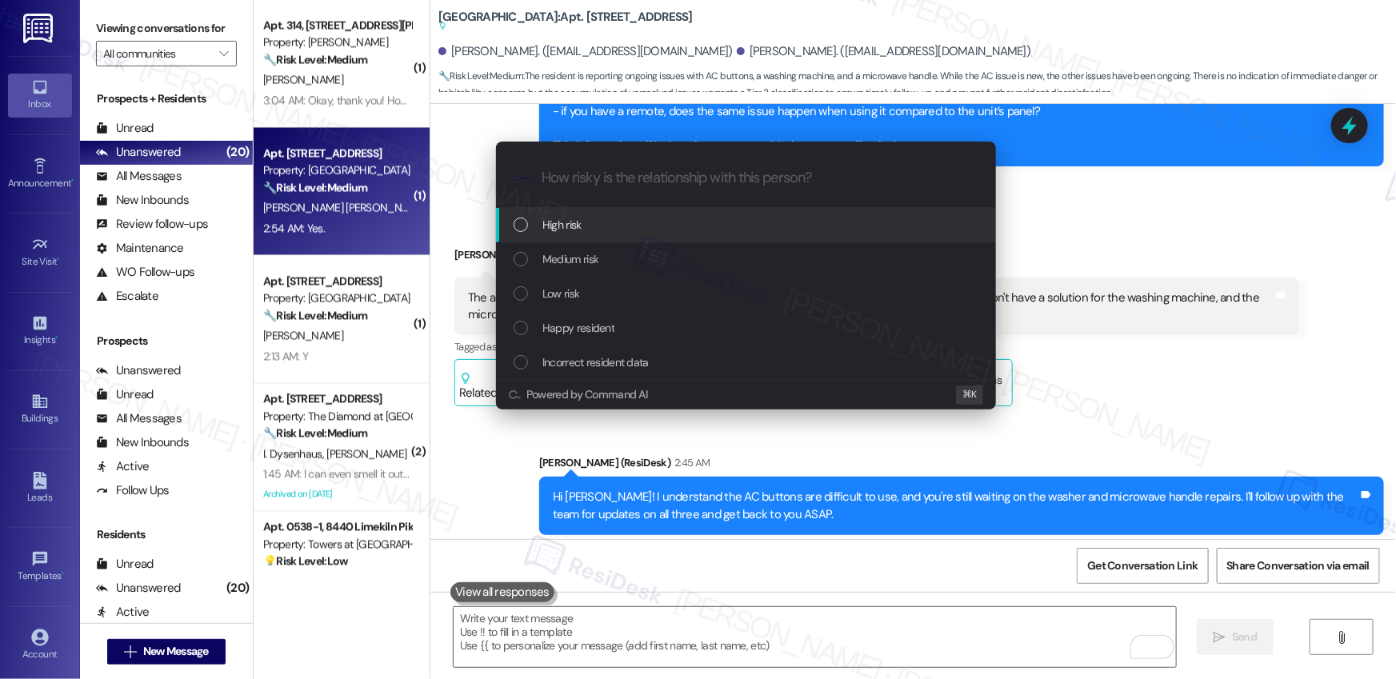
click at [660, 230] on div "High risk" at bounding box center [748, 225] width 468 height 18
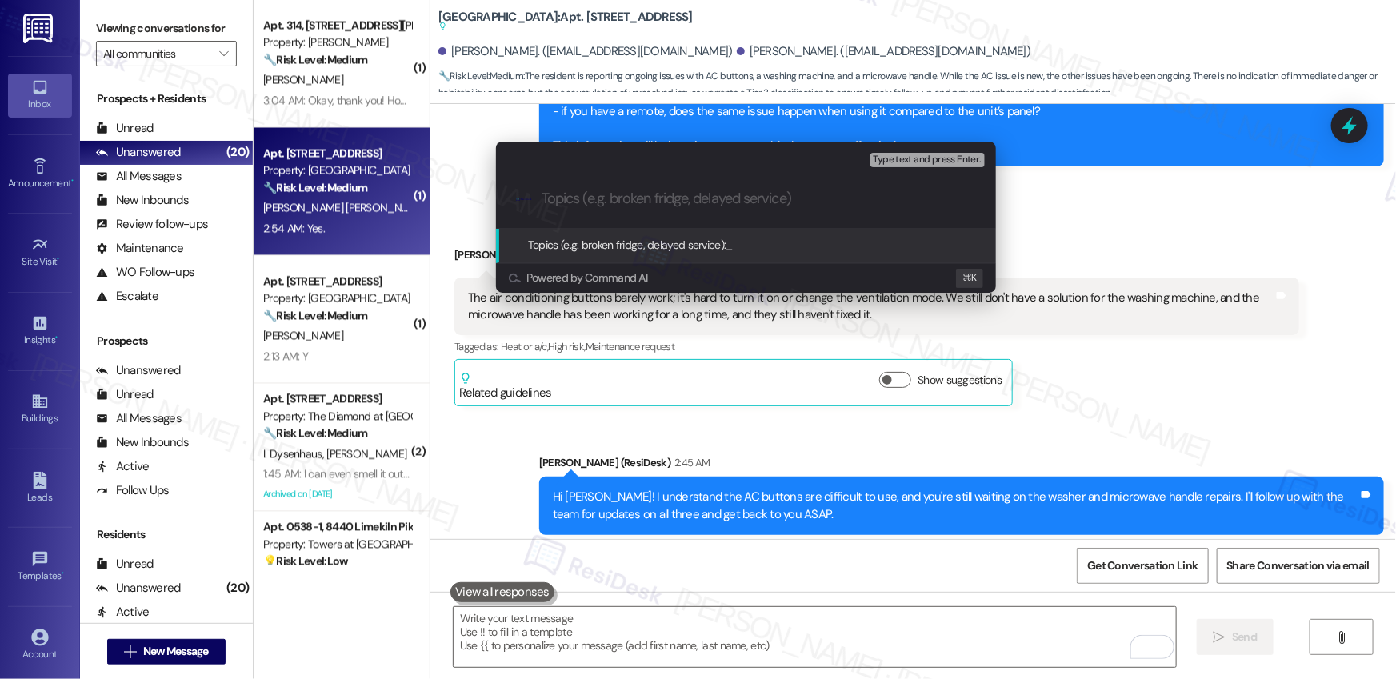
paste input "Work Order #590077"
paste input "AC buttons are difficult to use"
click at [537, 202] on div ".cls-1{fill:#0a055f;}.cls-2{fill:#0cc4c4;} resideskLogoBlueOrange Work Order #5…" at bounding box center [746, 198] width 500 height 57
click at [543, 198] on input "Work Order #590077 - AC buttons are difficult to use" at bounding box center [753, 198] width 422 height 17
paste input "Work order submitted by Residesk |"
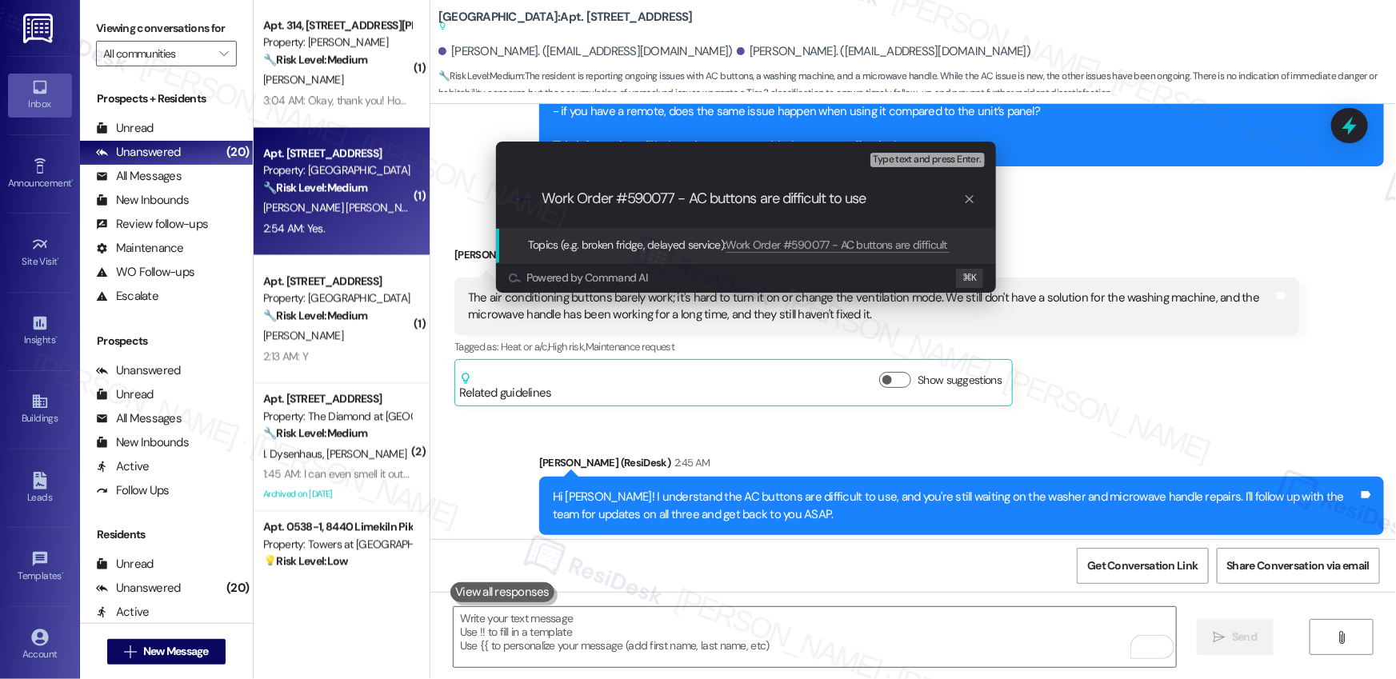
type input "Work order submitted by Residesk | Work Order #590077 - AC buttons are difficul…"
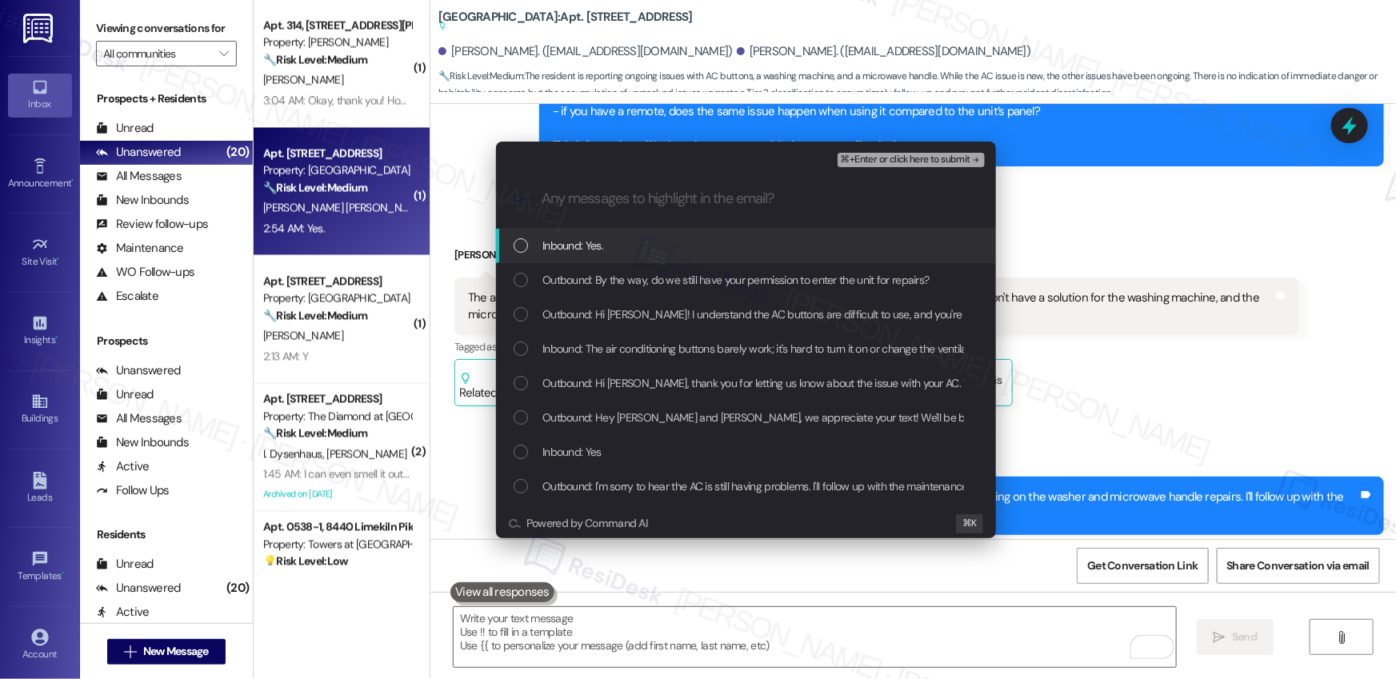
drag, startPoint x: 622, startPoint y: 249, endPoint x: 622, endPoint y: 271, distance: 22.4
click at [622, 249] on div "Inbound: Yes." at bounding box center [748, 246] width 468 height 18
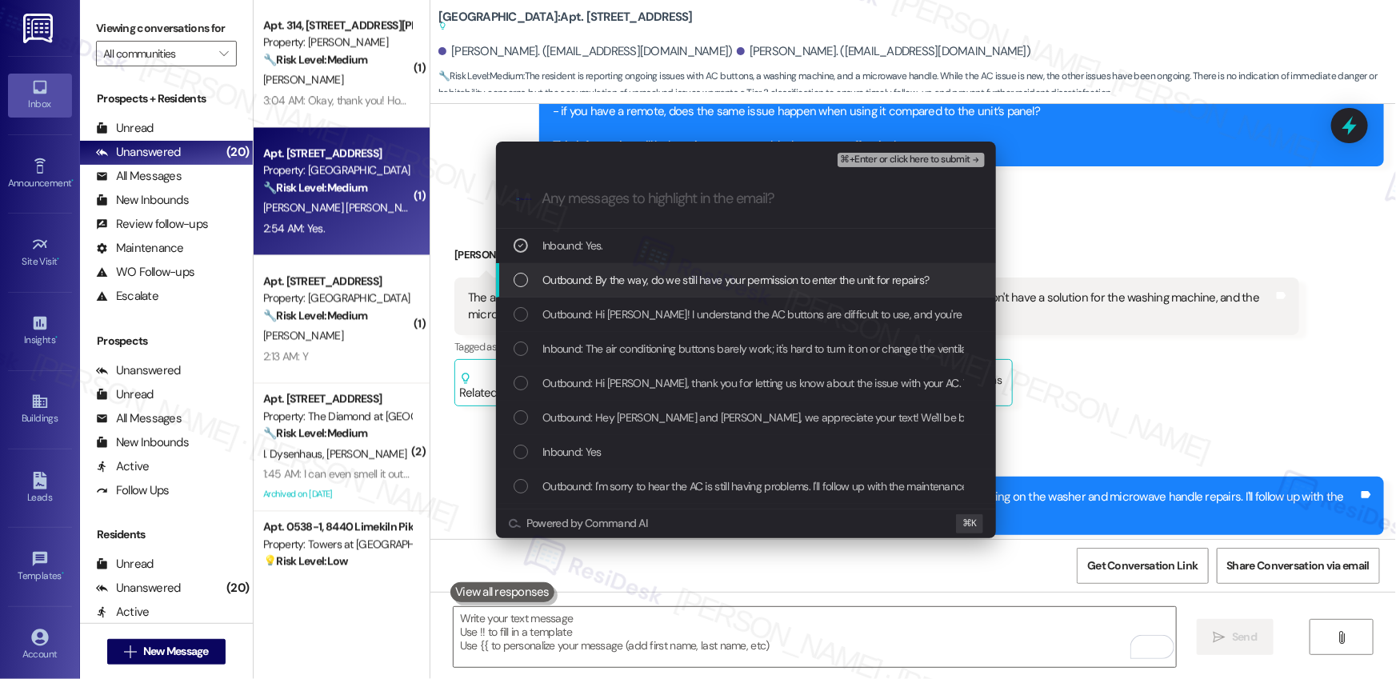
click at [623, 281] on span "Outbound: By the way, do we still have your permission to enter the unit for re…" at bounding box center [735, 280] width 387 height 18
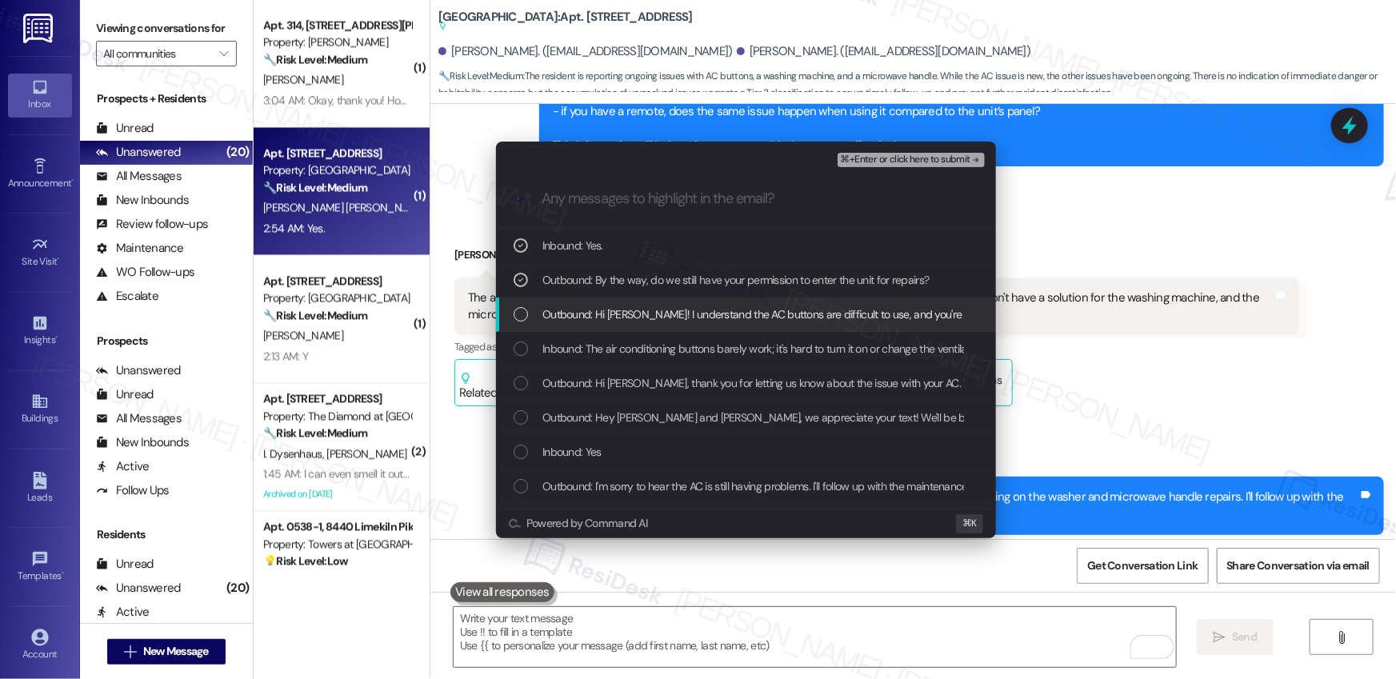
click at [625, 318] on span "Outbound: Hi [PERSON_NAME]! I understand the AC buttons are difficult to use, a…" at bounding box center [1063, 315] width 1043 height 18
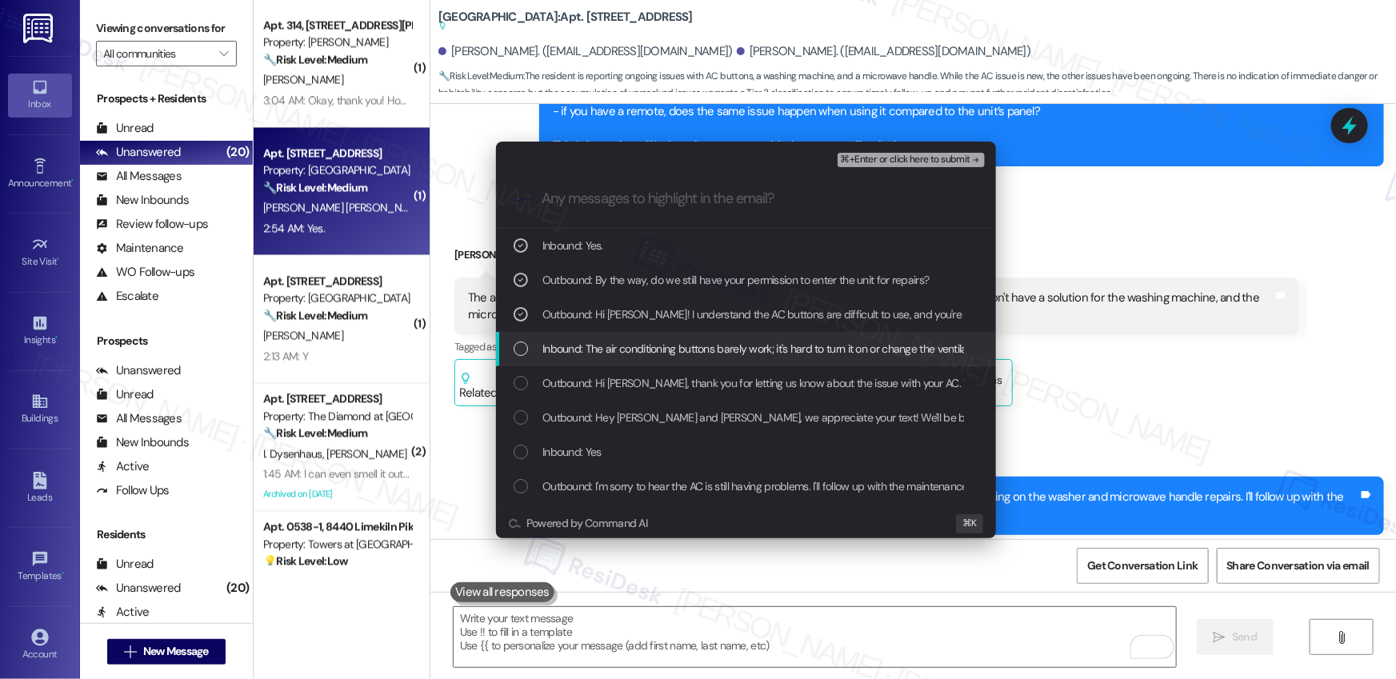
click at [621, 350] on span "Inbound: The air conditioning buttons barely work; it's hard to turn it on or c…" at bounding box center [1110, 349] width 1137 height 18
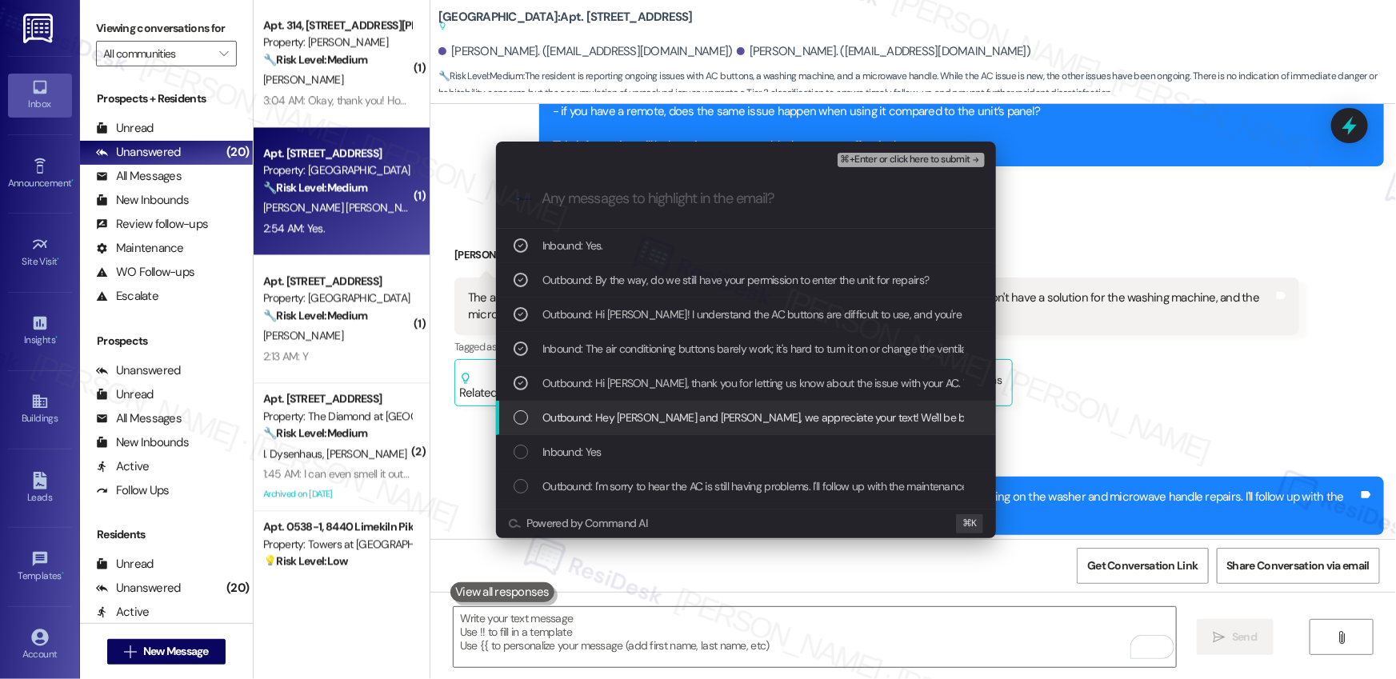
click at [637, 423] on span "Outbound: Hey [PERSON_NAME] and [PERSON_NAME], we appreciate your text! We'll b…" at bounding box center [936, 418] width 789 height 18
click at [639, 420] on span "Outbound: Hey [PERSON_NAME] and [PERSON_NAME], we appreciate your text! We'll b…" at bounding box center [936, 418] width 789 height 18
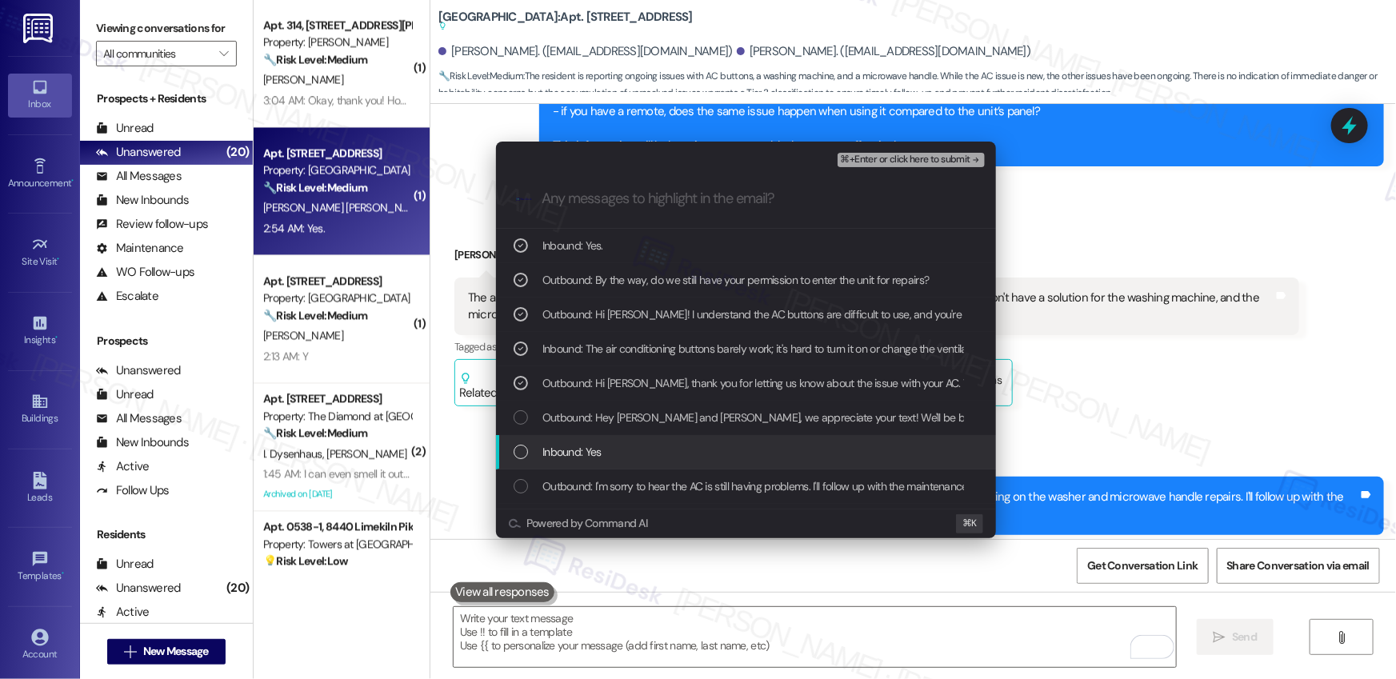
drag, startPoint x: 606, startPoint y: 452, endPoint x: 605, endPoint y: 470, distance: 18.4
click at [606, 451] on div "Inbound: Yes" at bounding box center [748, 452] width 468 height 18
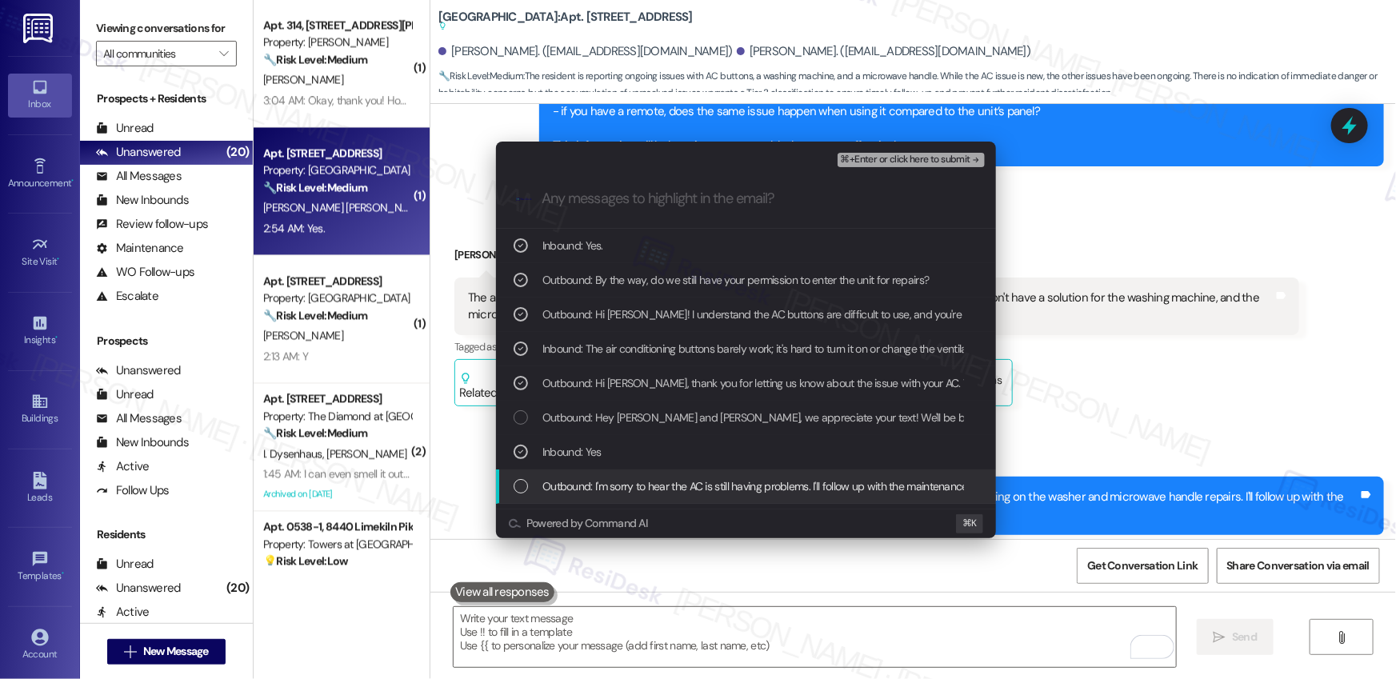
drag, startPoint x: 610, startPoint y: 486, endPoint x: 635, endPoint y: 487, distance: 25.7
click at [609, 486] on span "Outbound: I'm sorry to hear the AC is still having problems. I'll follow up wit…" at bounding box center [1073, 487] width 1062 height 18
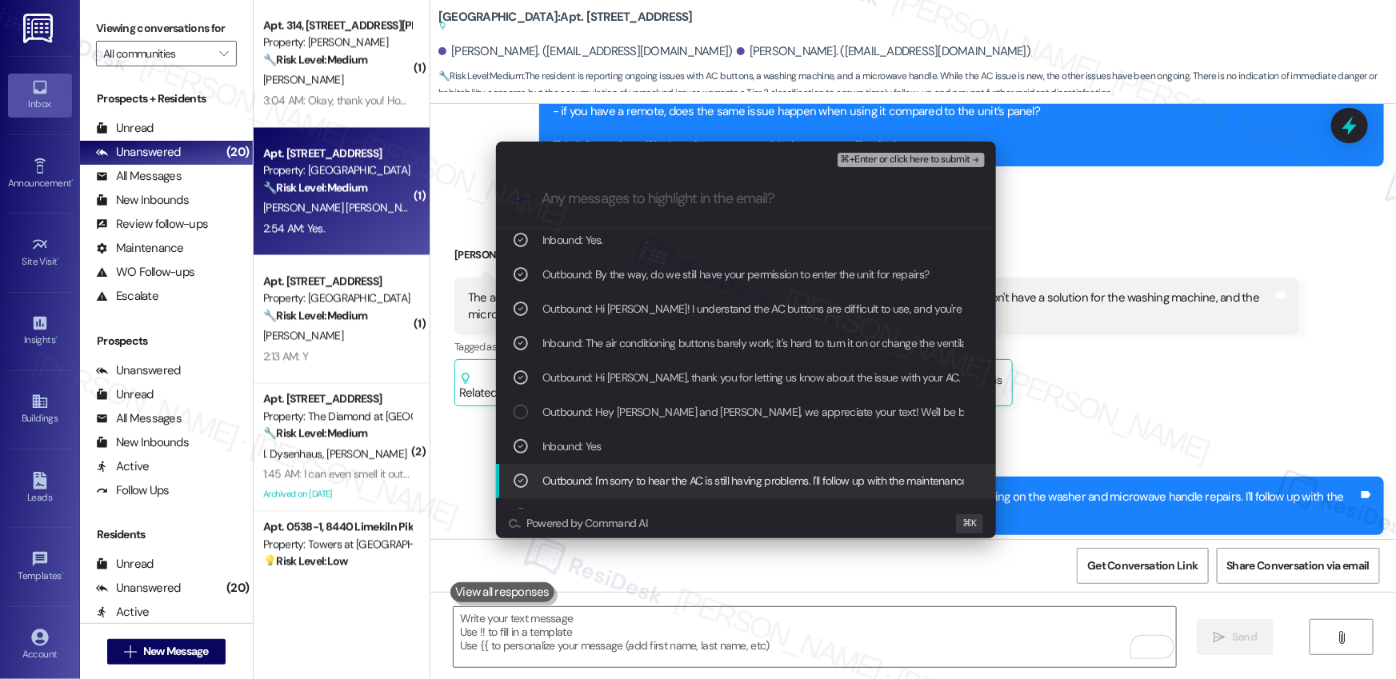
scroll to position [9, 0]
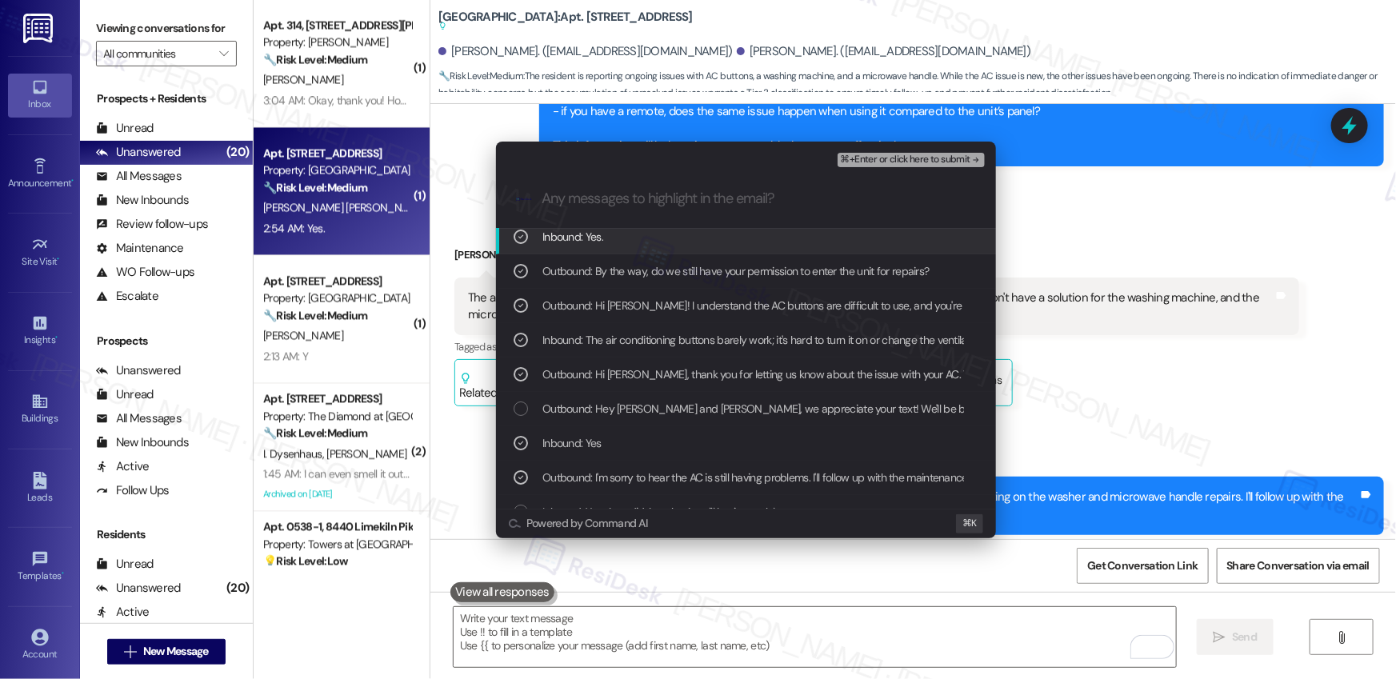
click at [897, 162] on span "⌘+Enter or click here to submit" at bounding box center [906, 159] width 130 height 11
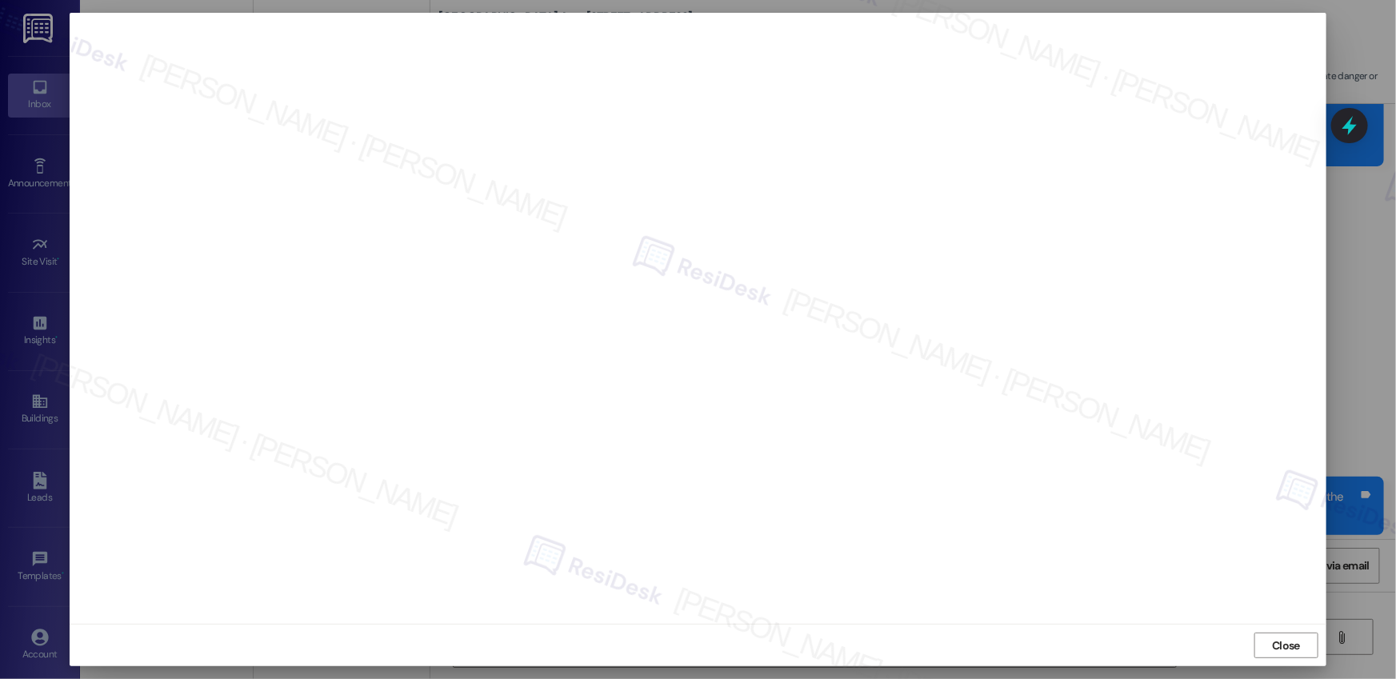
click at [1279, 652] on span "Close" at bounding box center [1286, 646] width 28 height 17
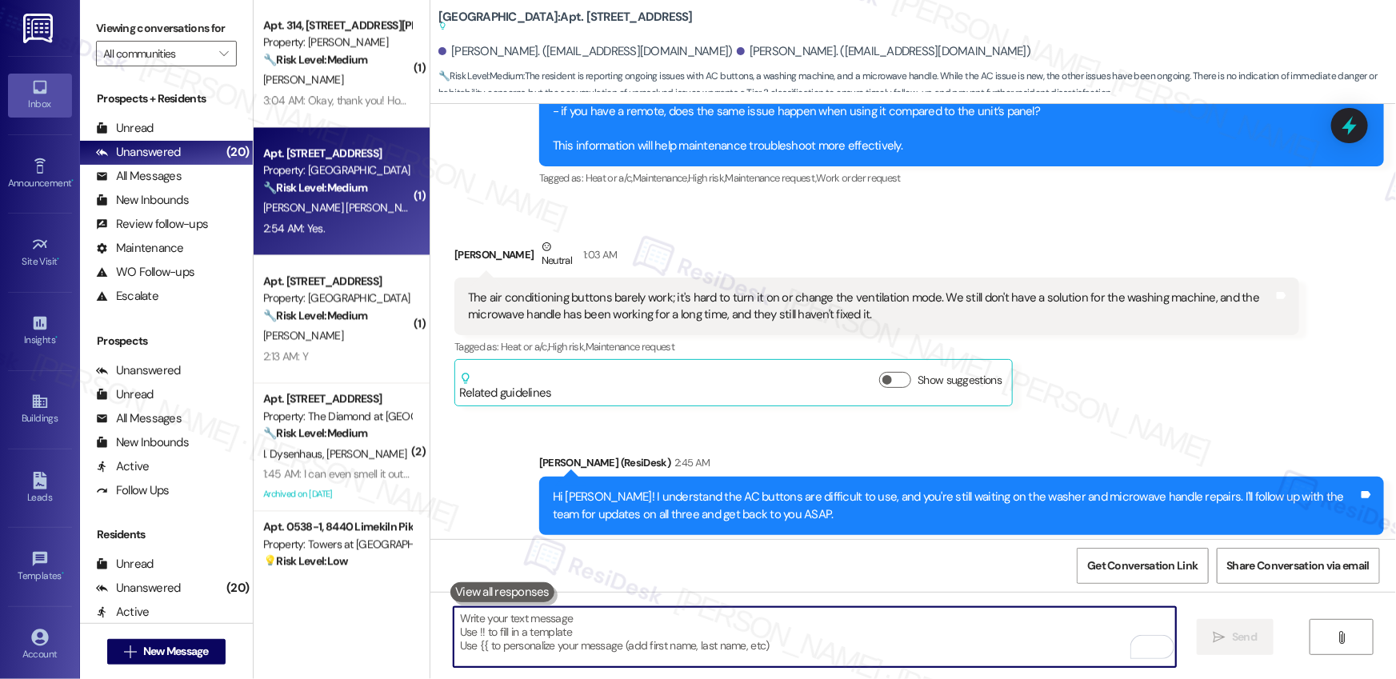
click at [894, 630] on textarea "To enrich screen reader interactions, please activate Accessibility in Grammarl…" at bounding box center [815, 637] width 722 height 60
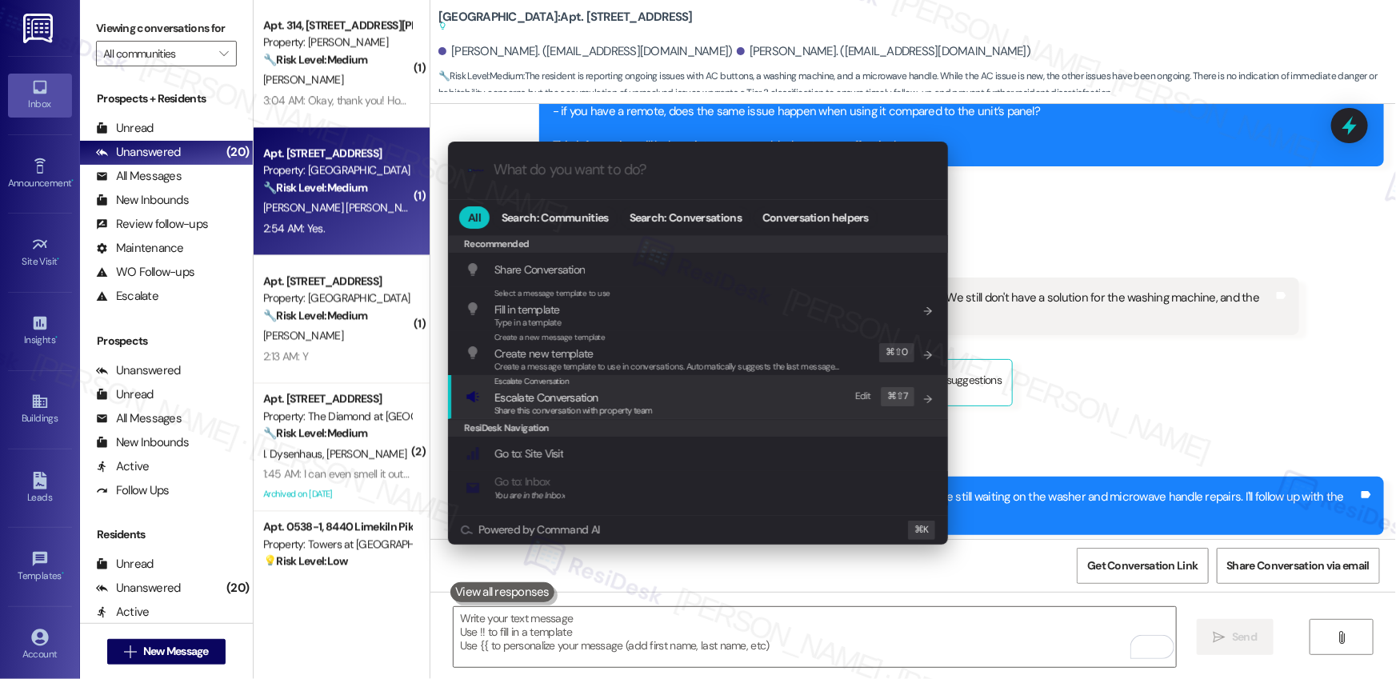
click at [775, 406] on div "Escalate Conversation Escalate Conversation Share this conversation with proper…" at bounding box center [700, 396] width 468 height 43
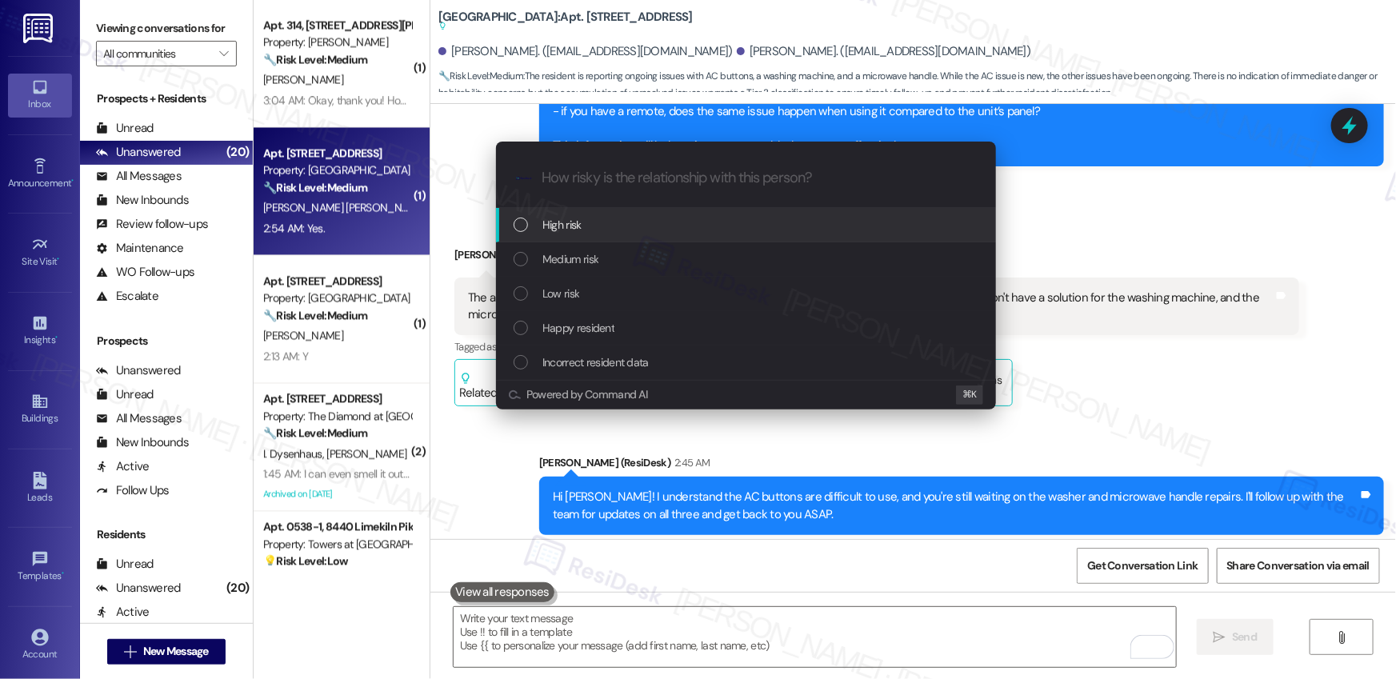
click at [716, 228] on div "High risk" at bounding box center [748, 225] width 468 height 18
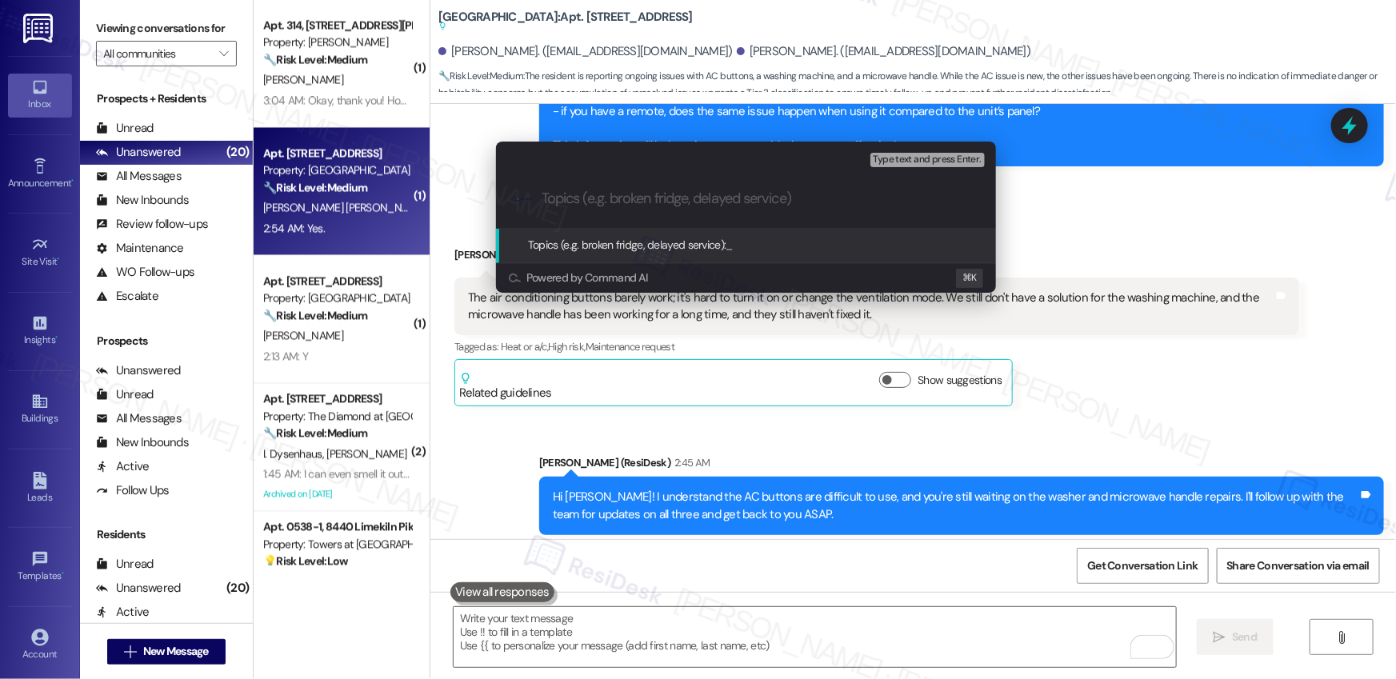
paste input "Work order submitted by Residesk | Work Order #590077 - AC buttons are difficul…"
type input "Work order submitted by Residesk | Work Order #590077 - AC buttons are difficul…"
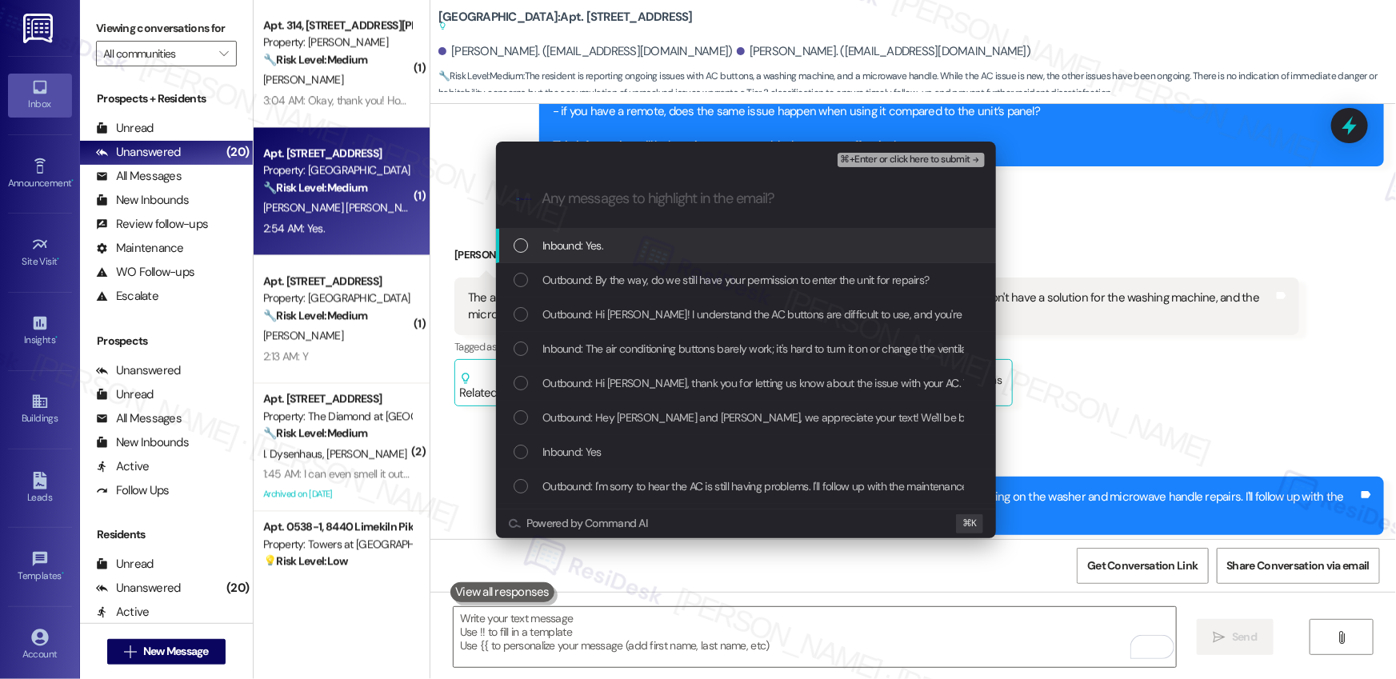
scroll to position [0, 0]
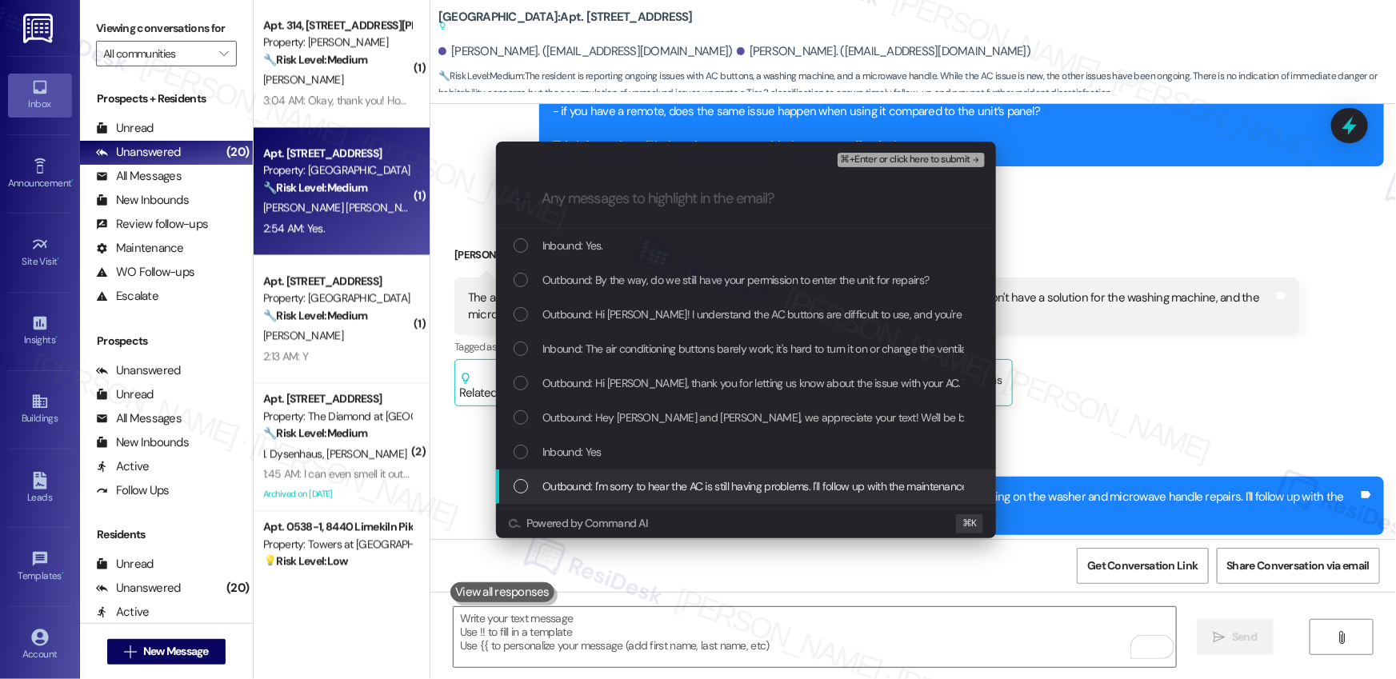
click at [666, 485] on span "Outbound: I'm sorry to hear the AC is still having problems. I'll follow up wit…" at bounding box center [1073, 487] width 1062 height 18
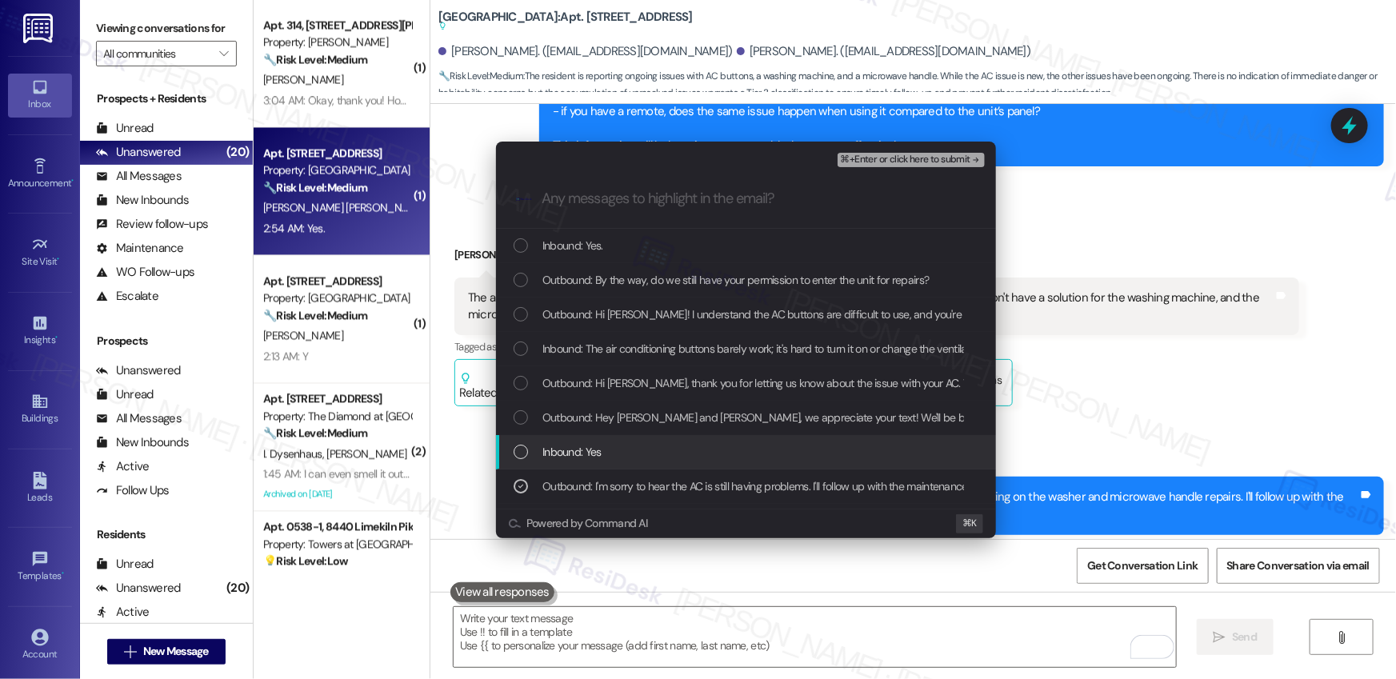
click at [607, 465] on div "Inbound: Yes" at bounding box center [746, 452] width 500 height 34
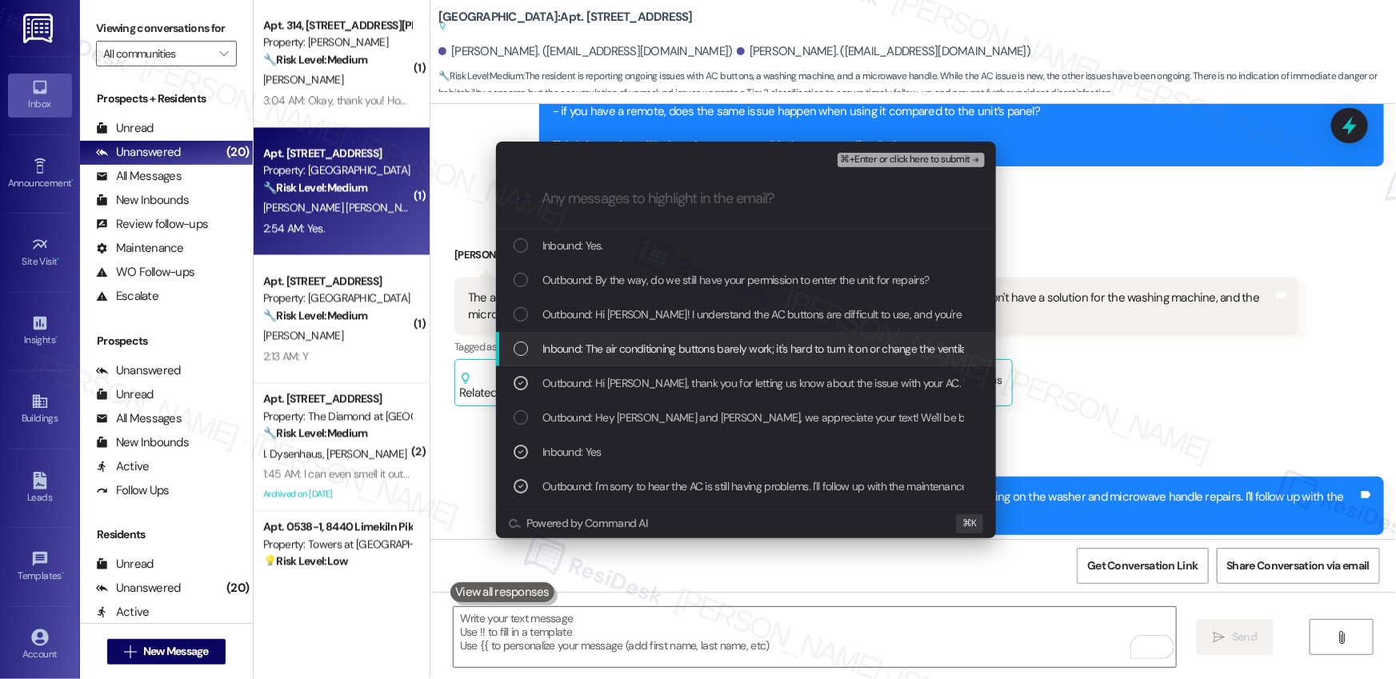
drag, startPoint x: 618, startPoint y: 341, endPoint x: 622, endPoint y: 332, distance: 9.7
click at [618, 341] on span "Inbound: The air conditioning buttons barely work; it's hard to turn it on or c…" at bounding box center [1110, 349] width 1137 height 18
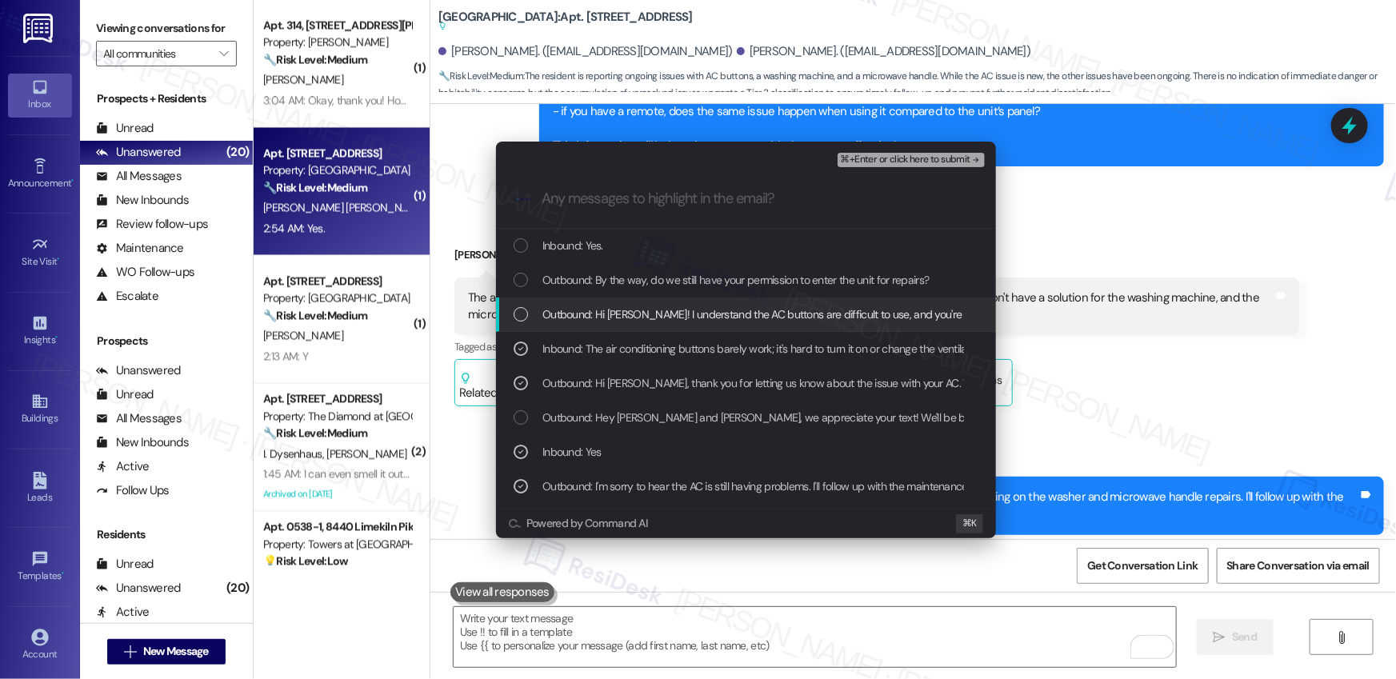
click at [622, 320] on span "Outbound: Hi [PERSON_NAME]! I understand the AC buttons are difficult to use, a…" at bounding box center [1063, 315] width 1043 height 18
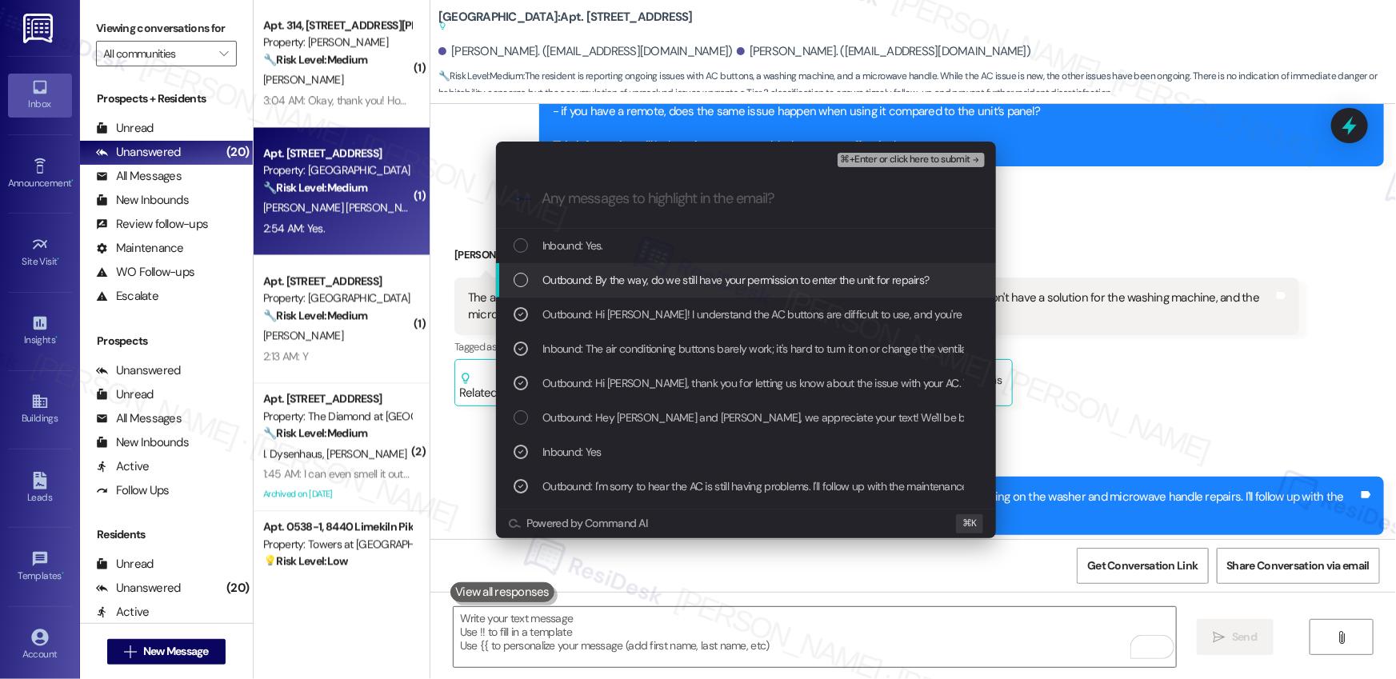
click at [626, 285] on span "Outbound: By the way, do we still have your permission to enter the unit for re…" at bounding box center [735, 280] width 387 height 18
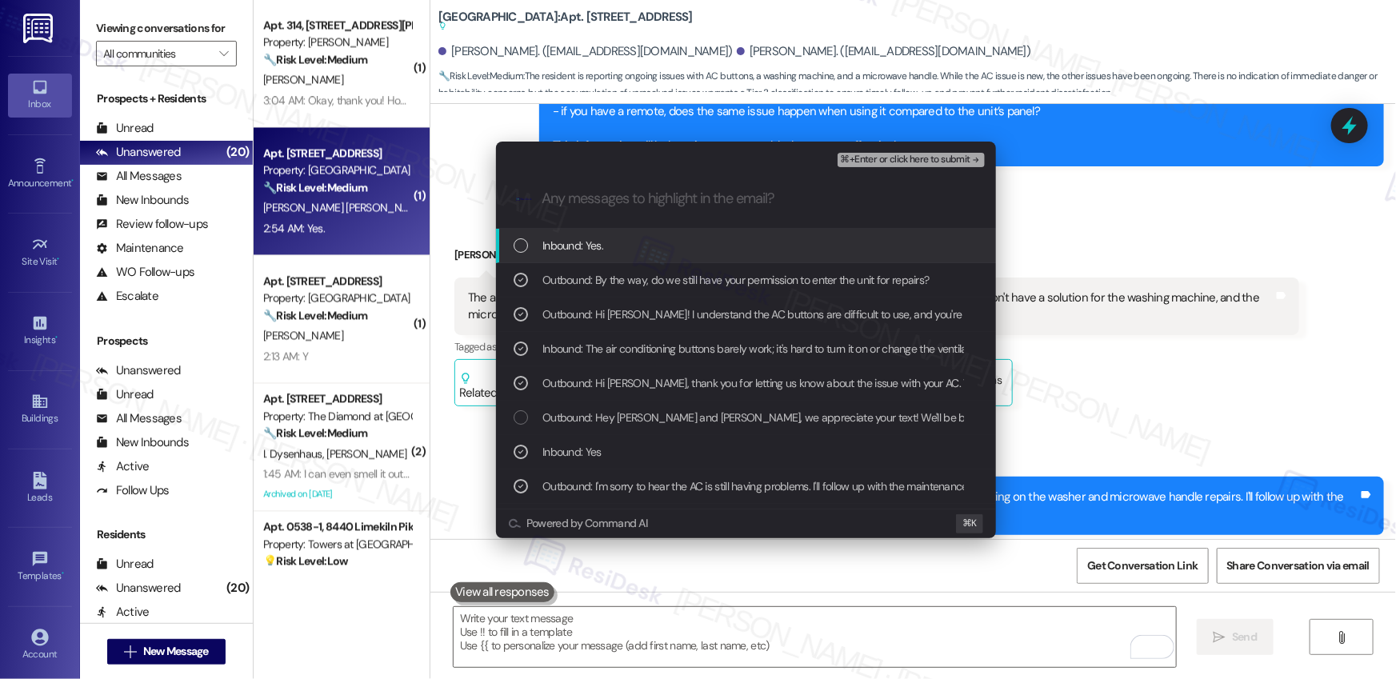
click at [616, 254] on div "Inbound: Yes." at bounding box center [746, 246] width 500 height 34
click at [906, 164] on span "⌘+Enter or click here to submit" at bounding box center [906, 159] width 130 height 11
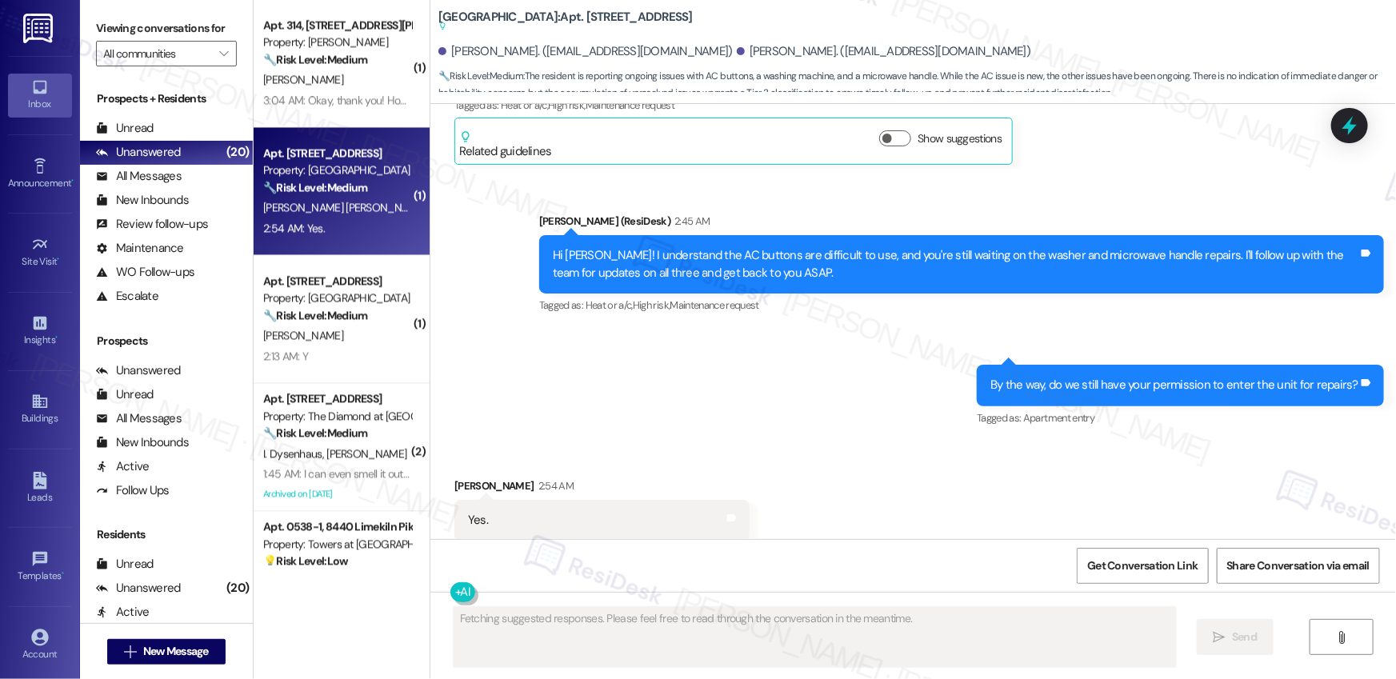
scroll to position [7966, 0]
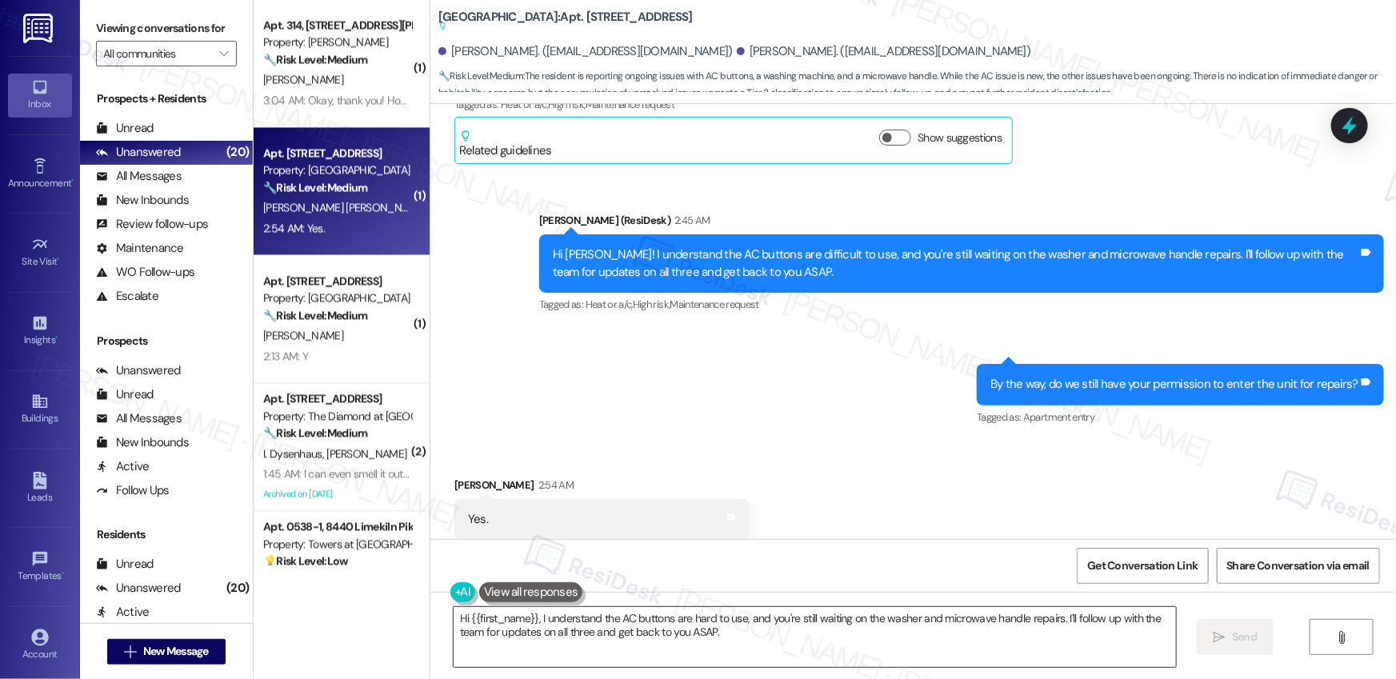
click at [525, 622] on textarea "Hi {{first_name}}, I understand the AC buttons are hard to use, and you're stil…" at bounding box center [815, 637] width 722 height 60
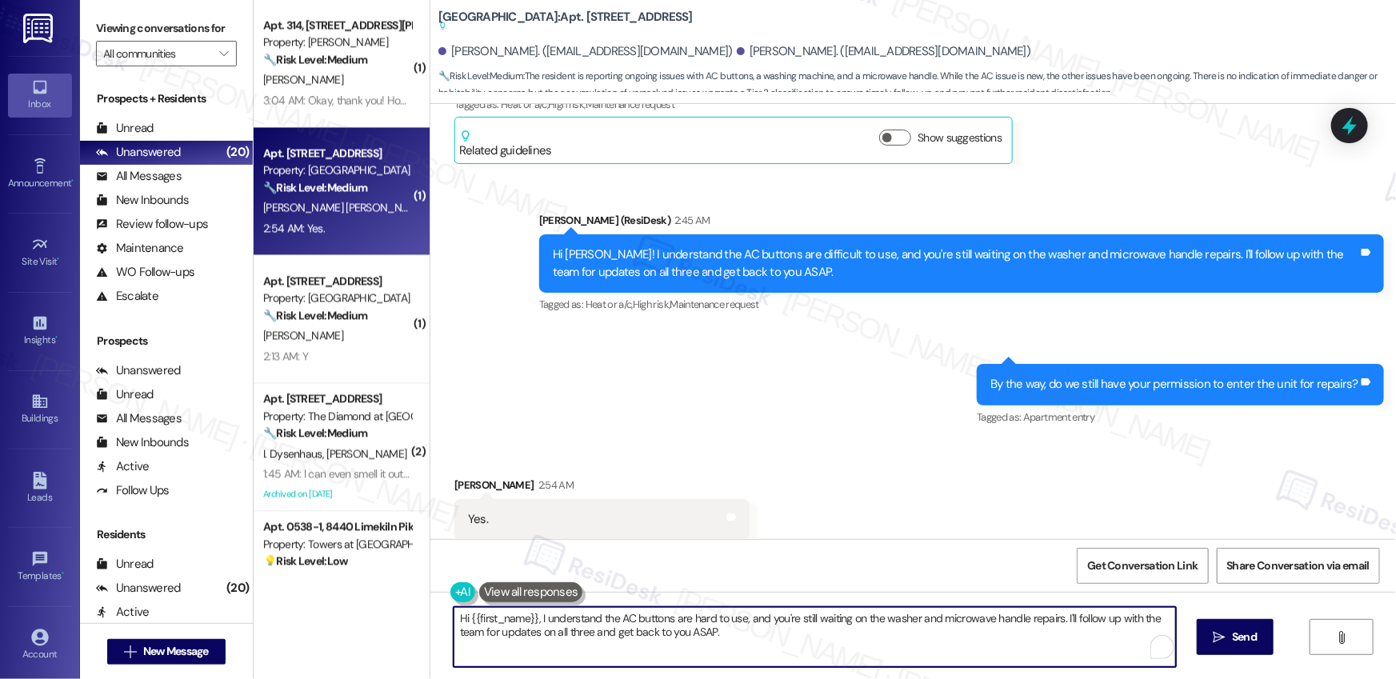
click at [525, 622] on textarea "Hi {{first_name}}, I understand the AC buttons are hard to use, and you're stil…" at bounding box center [815, 637] width 722 height 60
paste textarea "Thank you, {{first_name}}. The request has been submitted. Our maintenance team…"
type textarea "Thank you, {{first_name}}. The request has been submitted. Our maintenance team…"
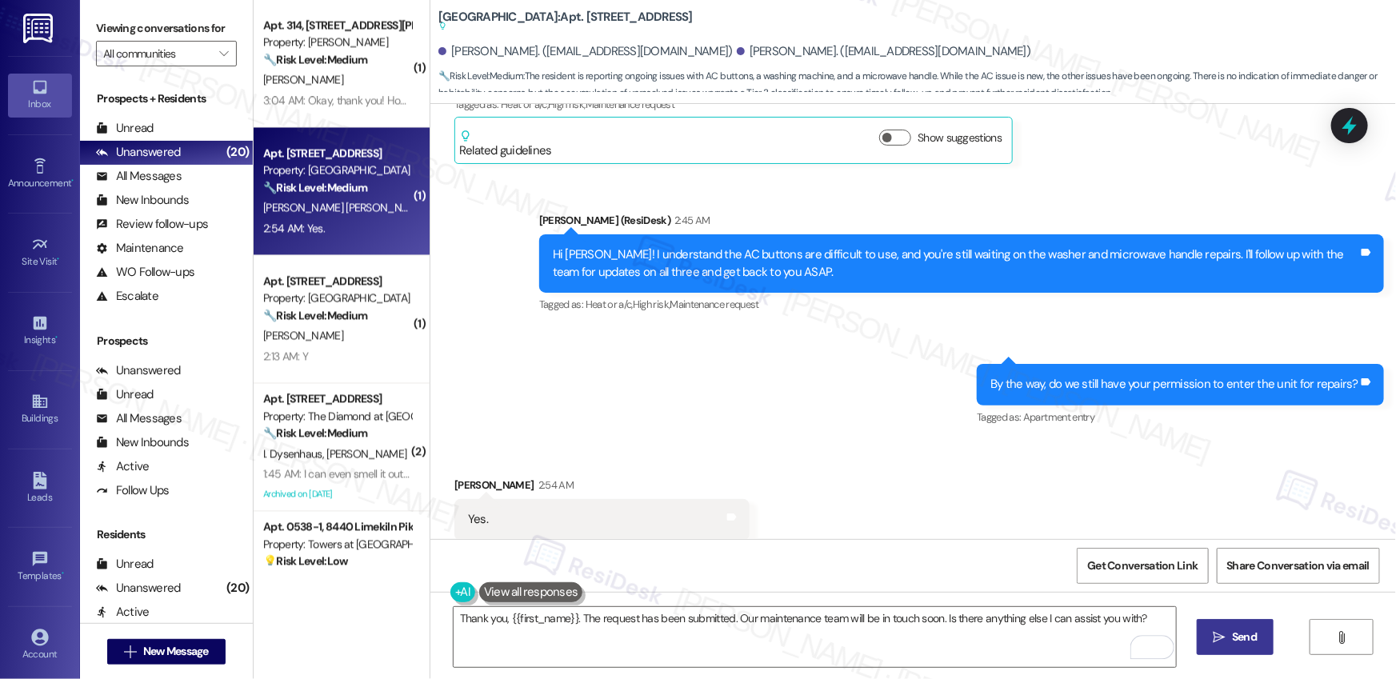
click at [1235, 639] on span "Send" at bounding box center [1244, 637] width 25 height 17
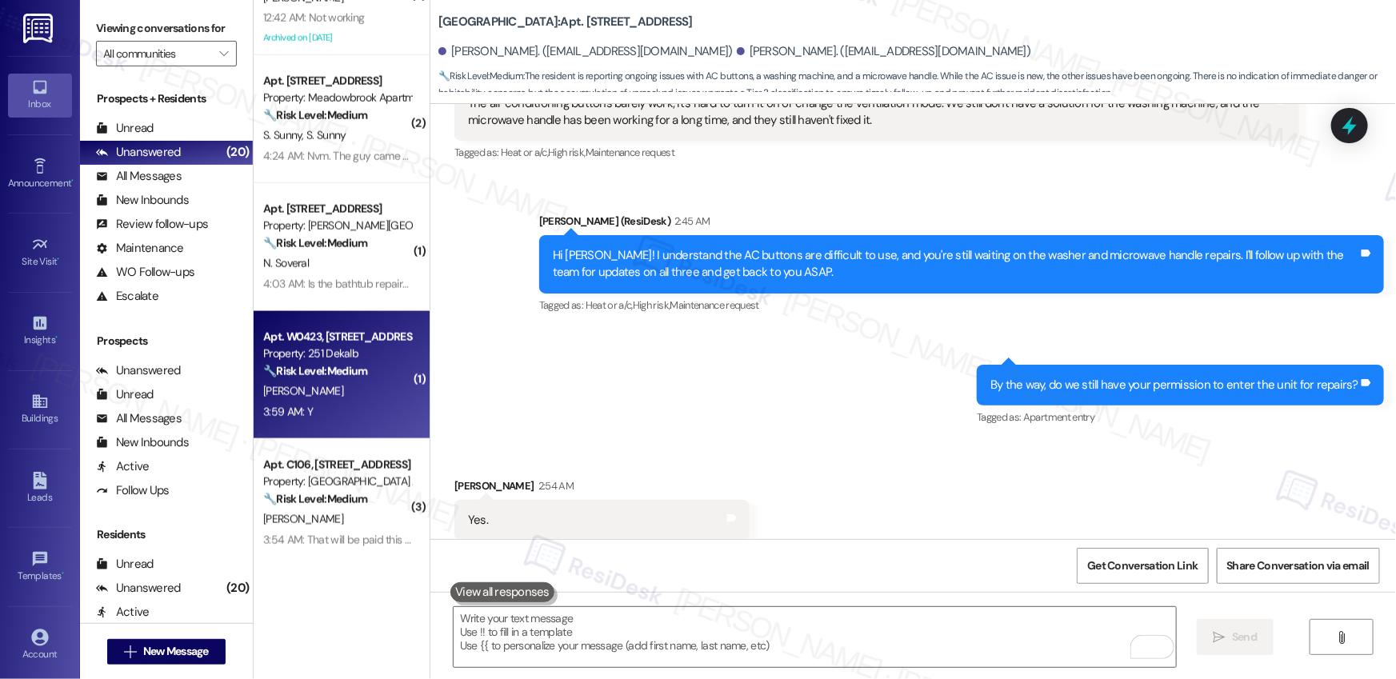
scroll to position [968, 0]
click at [354, 401] on div "[PERSON_NAME]" at bounding box center [337, 392] width 151 height 20
type textarea "Fetching suggested responses. Please feel free to read through the conversation…"
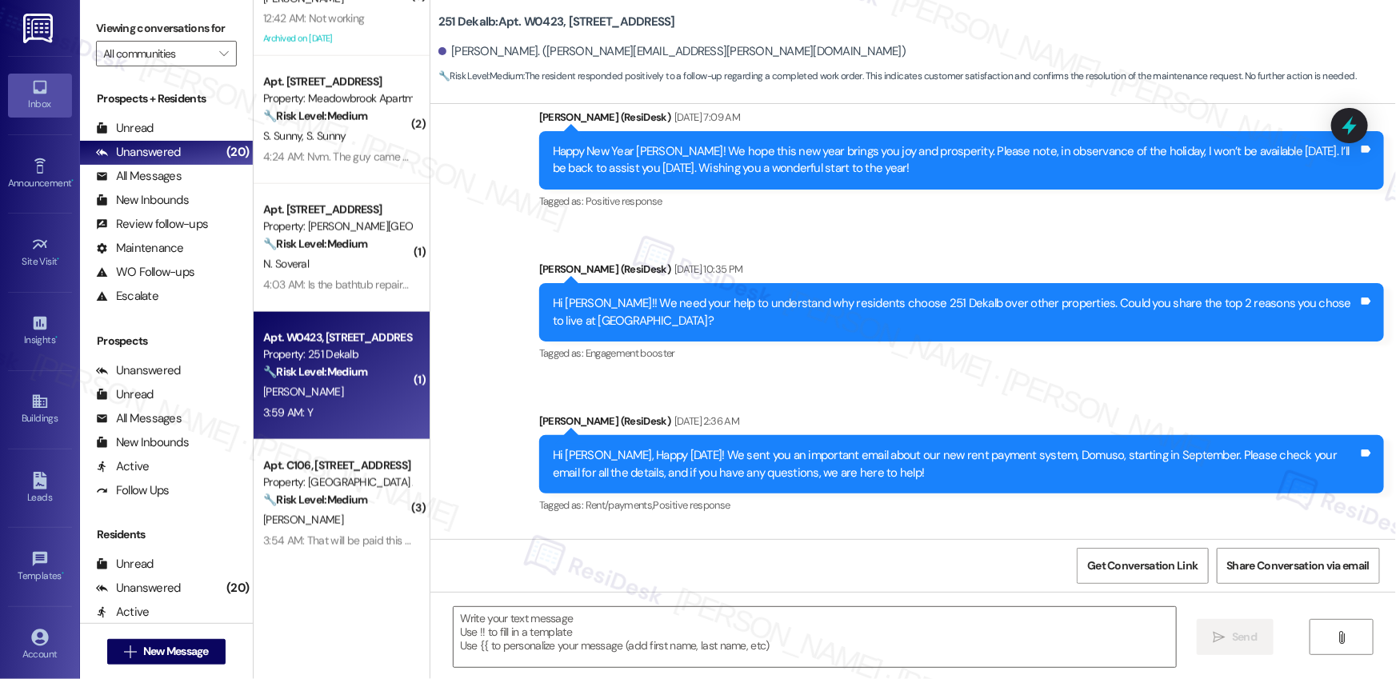
type textarea "Fetching suggested responses. Please feel free to read through the conversation…"
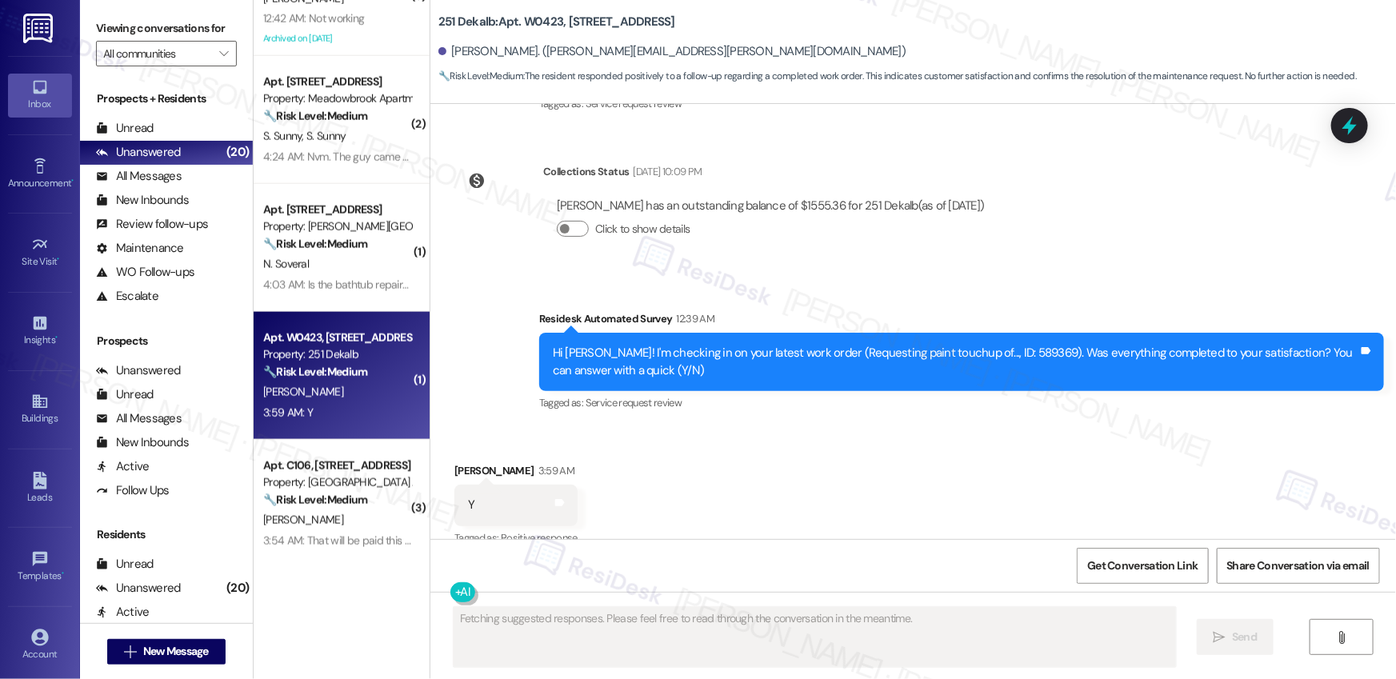
scroll to position [2816, 0]
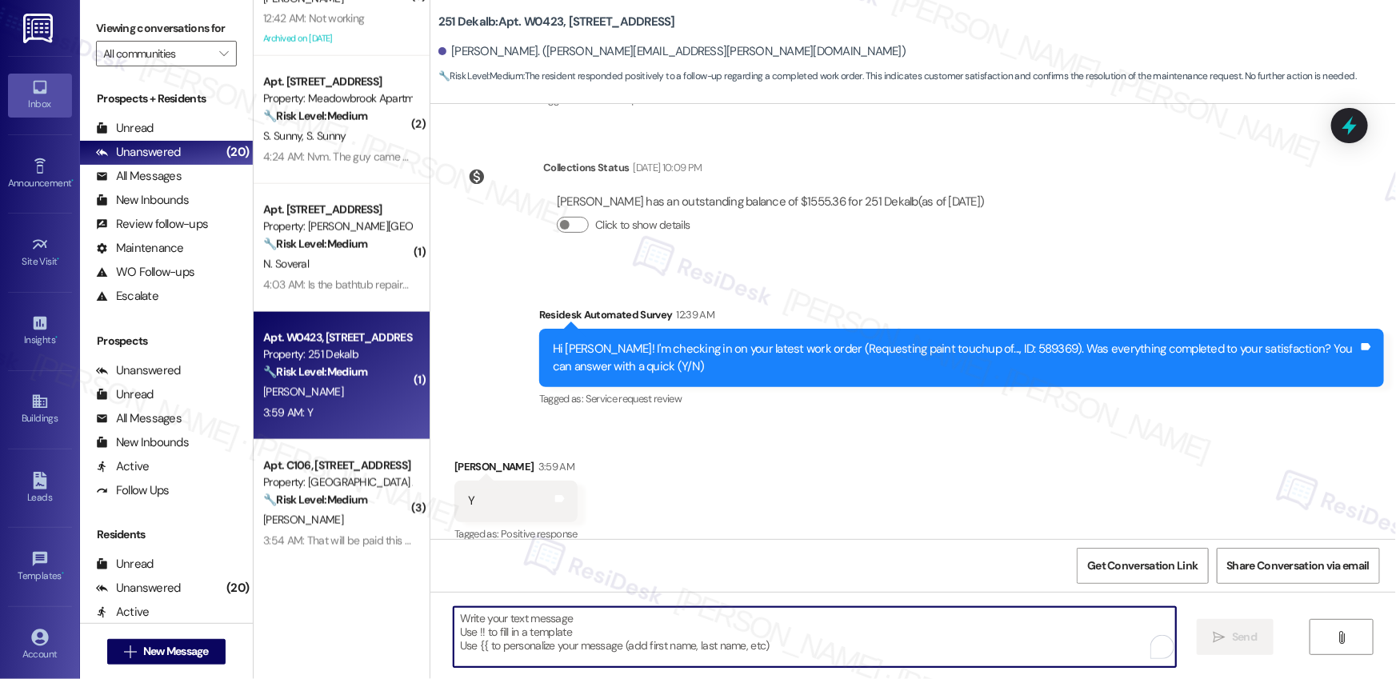
click at [590, 646] on textarea "To enrich screen reader interactions, please activate Accessibility in Grammarl…" at bounding box center [815, 637] width 722 height 60
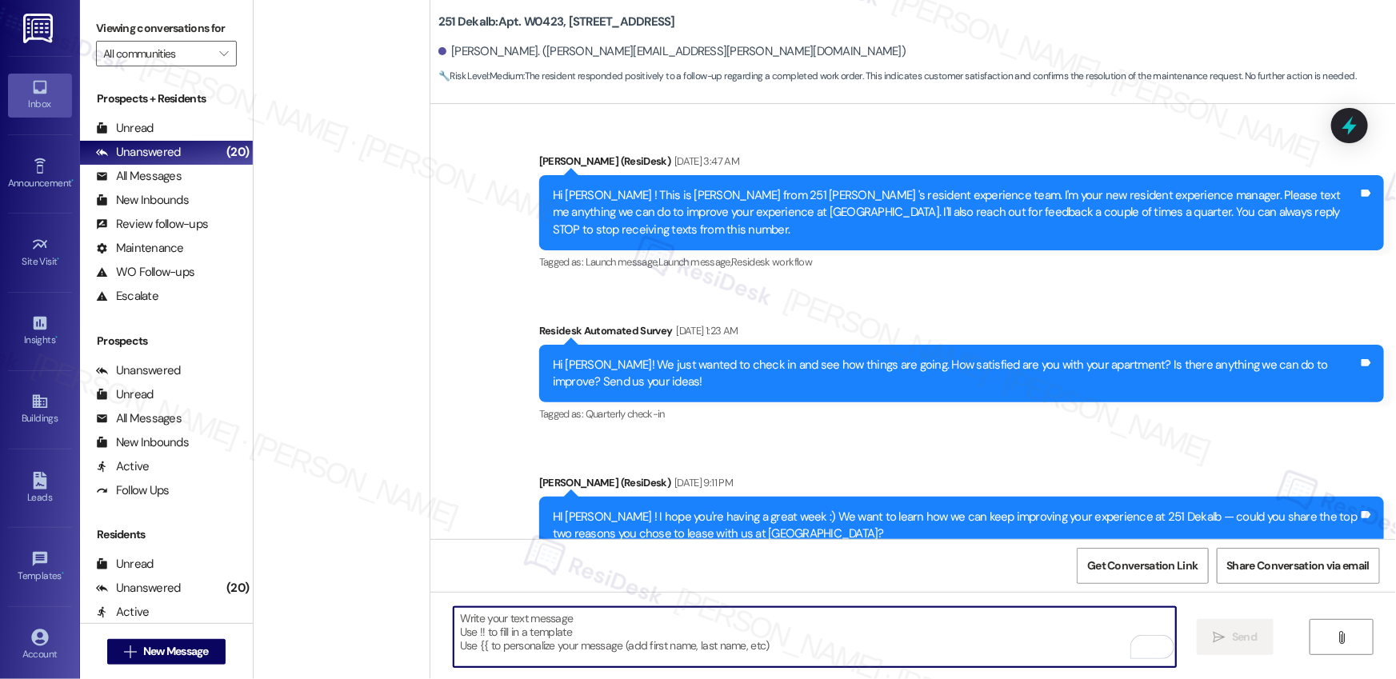
scroll to position [2816, 0]
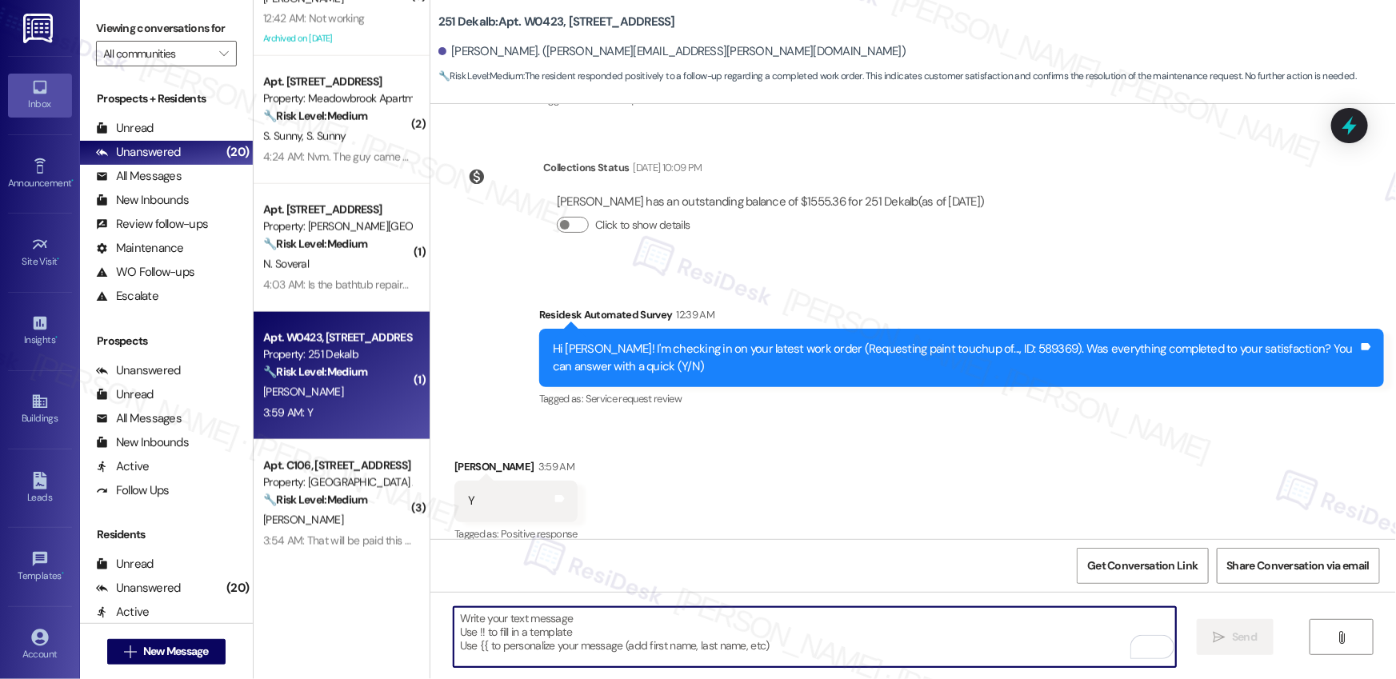
click at [590, 643] on textarea "To enrich screen reader interactions, please activate Accessibility in Grammarl…" at bounding box center [815, 637] width 722 height 60
click at [509, 627] on textarea "To enrich screen reader interactions, please activate Accessibility in Grammarl…" at bounding box center [815, 637] width 722 height 60
click at [509, 626] on textarea "To enrich screen reader interactions, please activate Accessibility in Grammarl…" at bounding box center [815, 637] width 722 height 60
paste textarea "Hi {{first_name}}, I'm so glad to hear the work order was completed to your sat…"
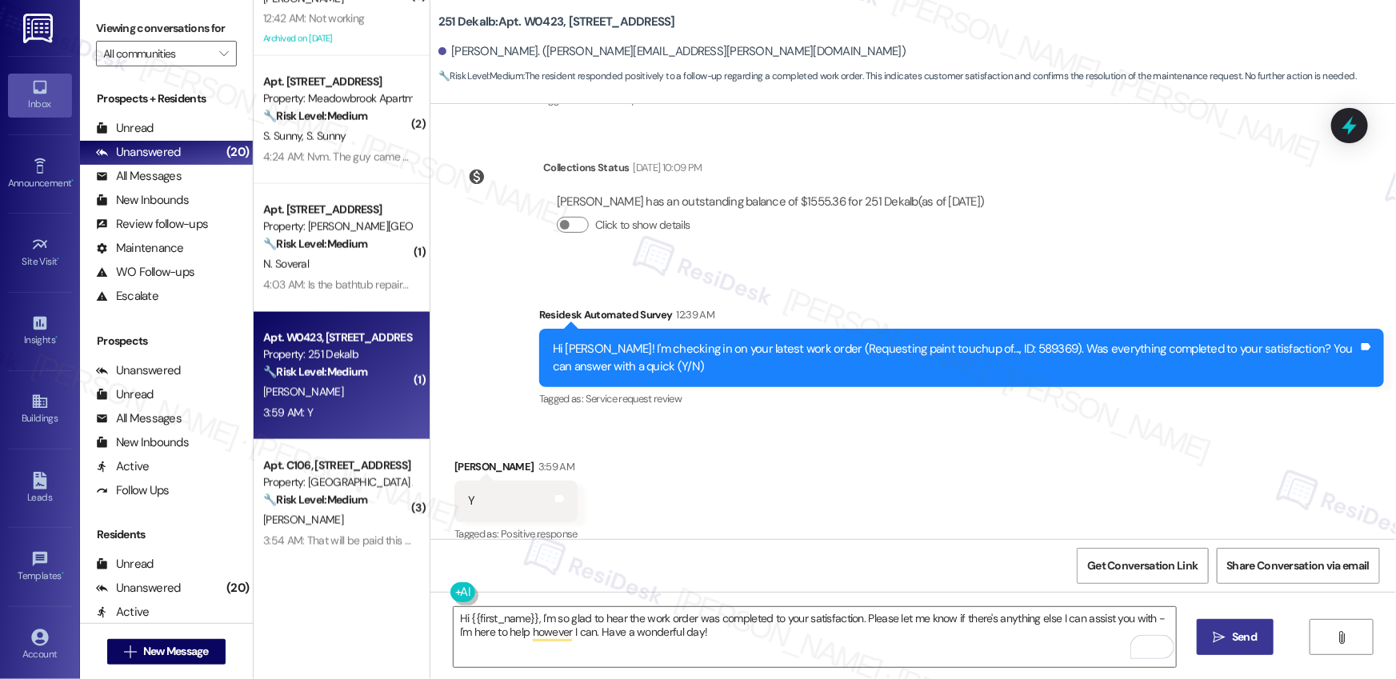
click at [1230, 646] on button " Send" at bounding box center [1236, 637] width 78 height 36
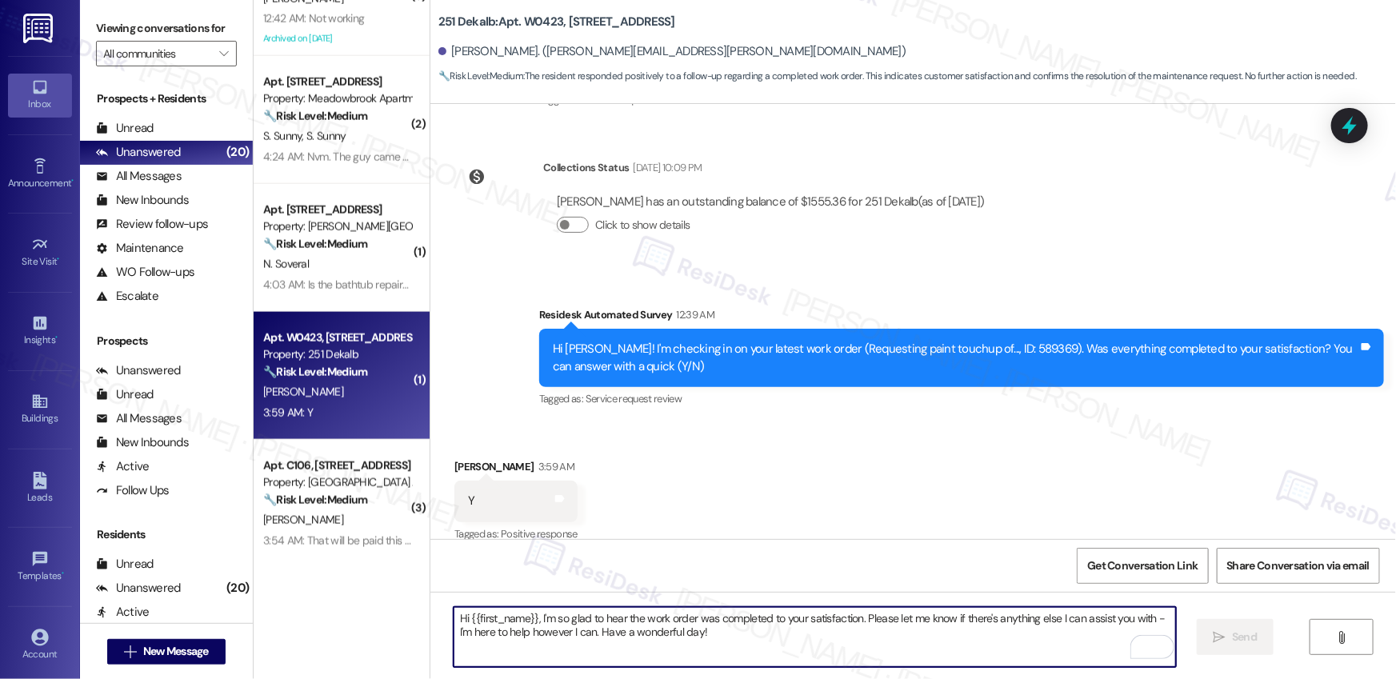
click at [480, 638] on textarea "Hi {{first_name}}, I'm so glad to hear the work order was completed to your sat…" at bounding box center [815, 637] width 722 height 60
click at [726, 654] on textarea "Hi {{first_name}}, I'm so glad to hear the work order was completed to your sat…" at bounding box center [815, 637] width 722 height 60
type textarea "Hi {{first_name}}, I'm so glad to hear the work order was completed to your sat…"
click at [1249, 652] on button " Send" at bounding box center [1236, 637] width 78 height 36
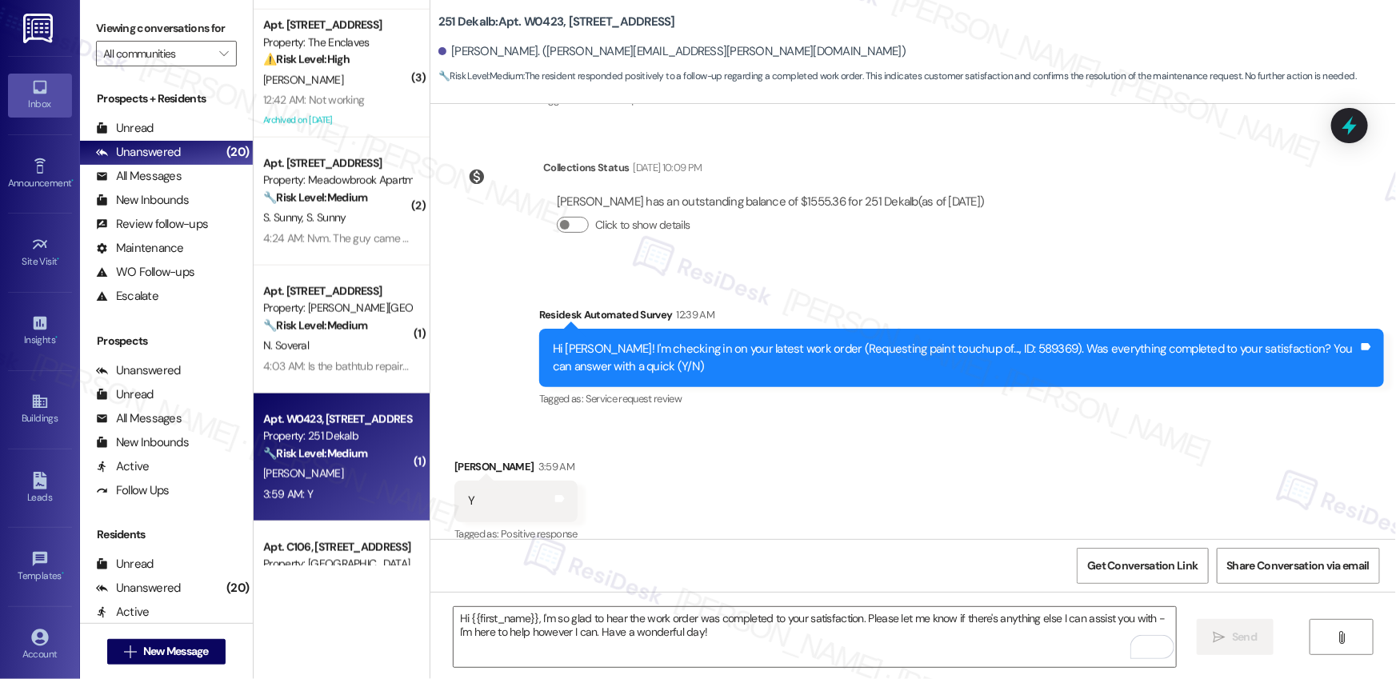
scroll to position [867, 0]
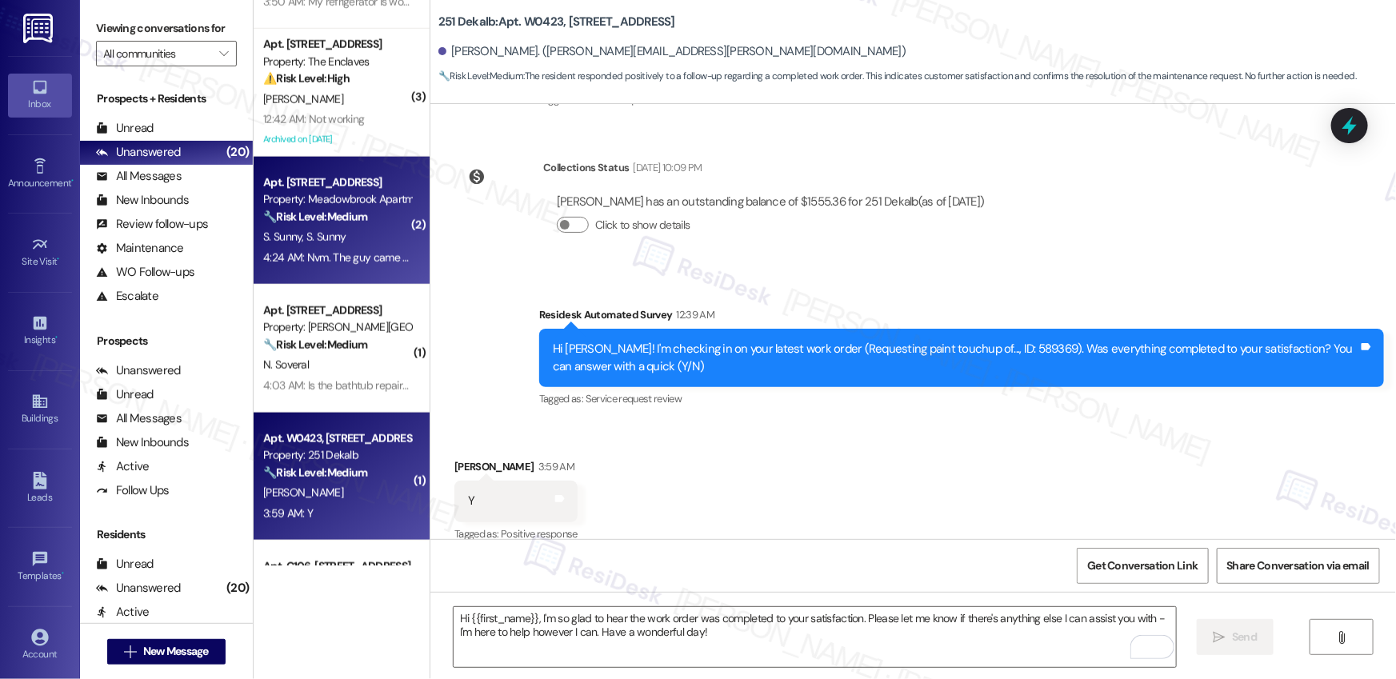
click at [321, 222] on strong "🔧 Risk Level: Medium" at bounding box center [315, 217] width 104 height 14
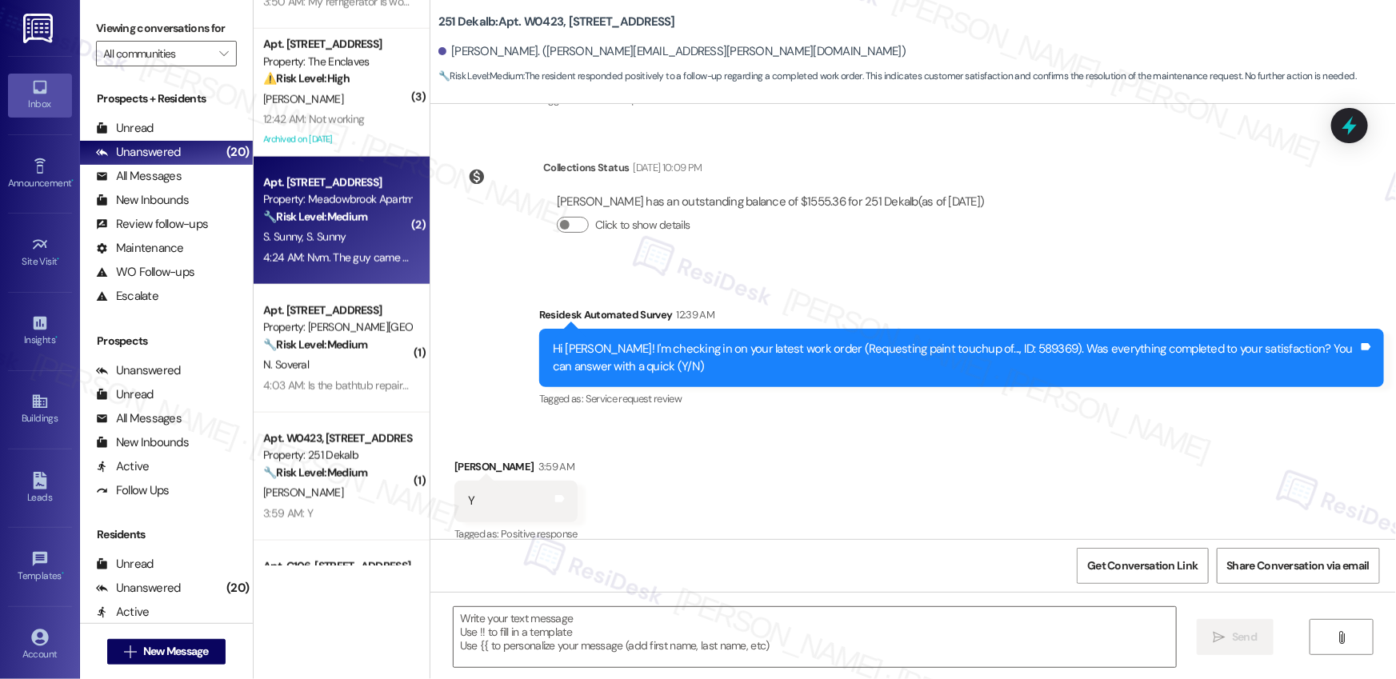
type textarea "Fetching suggested responses. Please feel free to read through the conversation…"
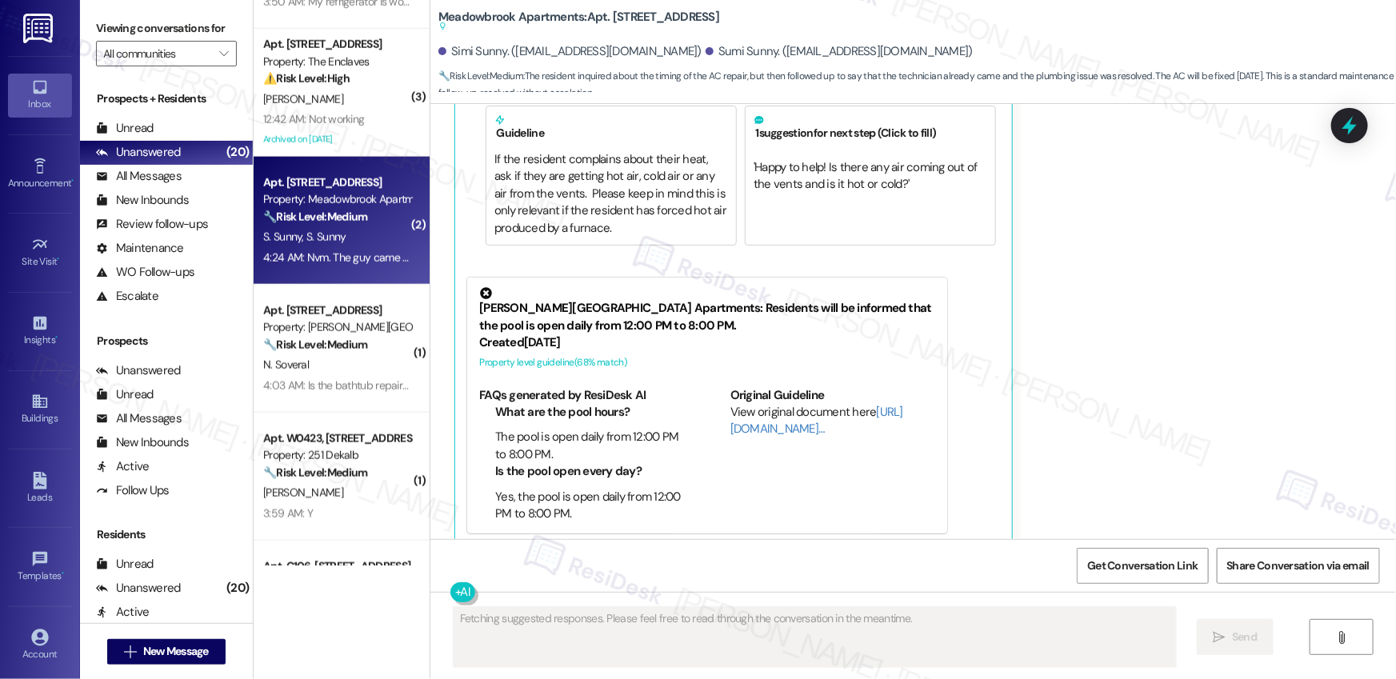
scroll to position [3556, 0]
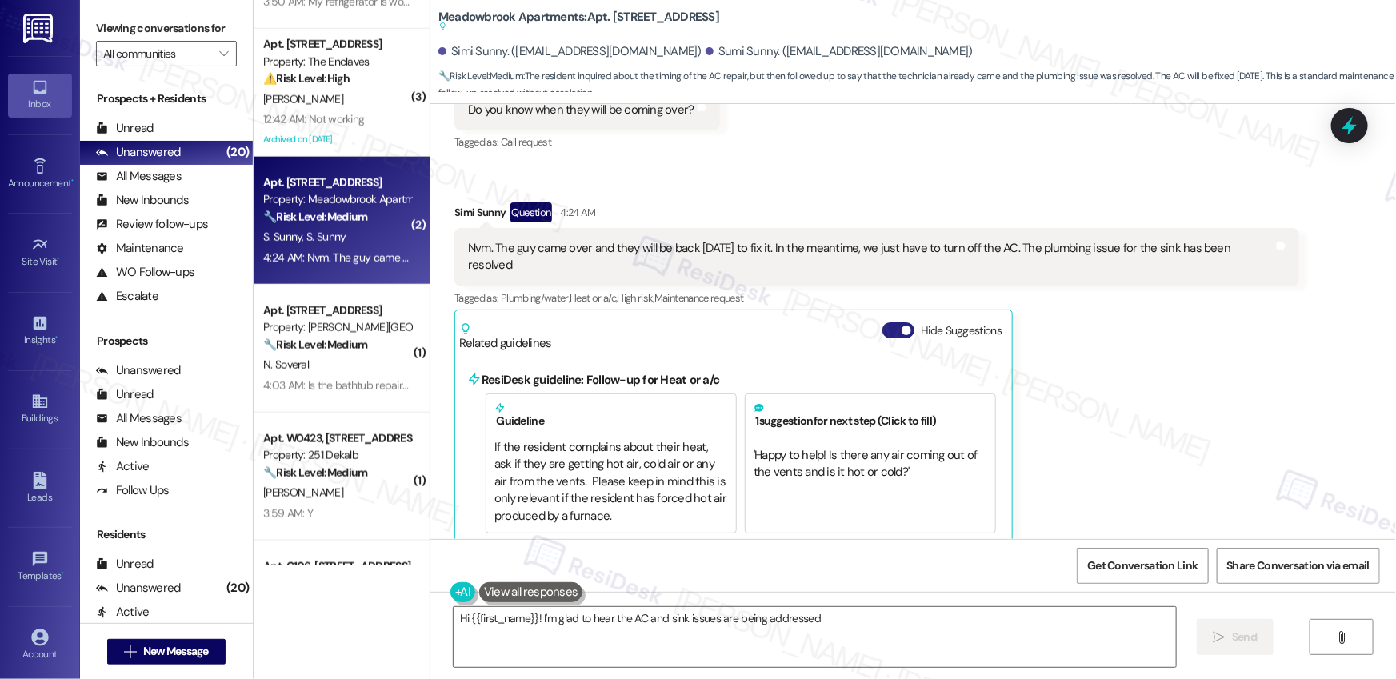
click at [890, 322] on button "Hide Suggestions" at bounding box center [898, 330] width 32 height 16
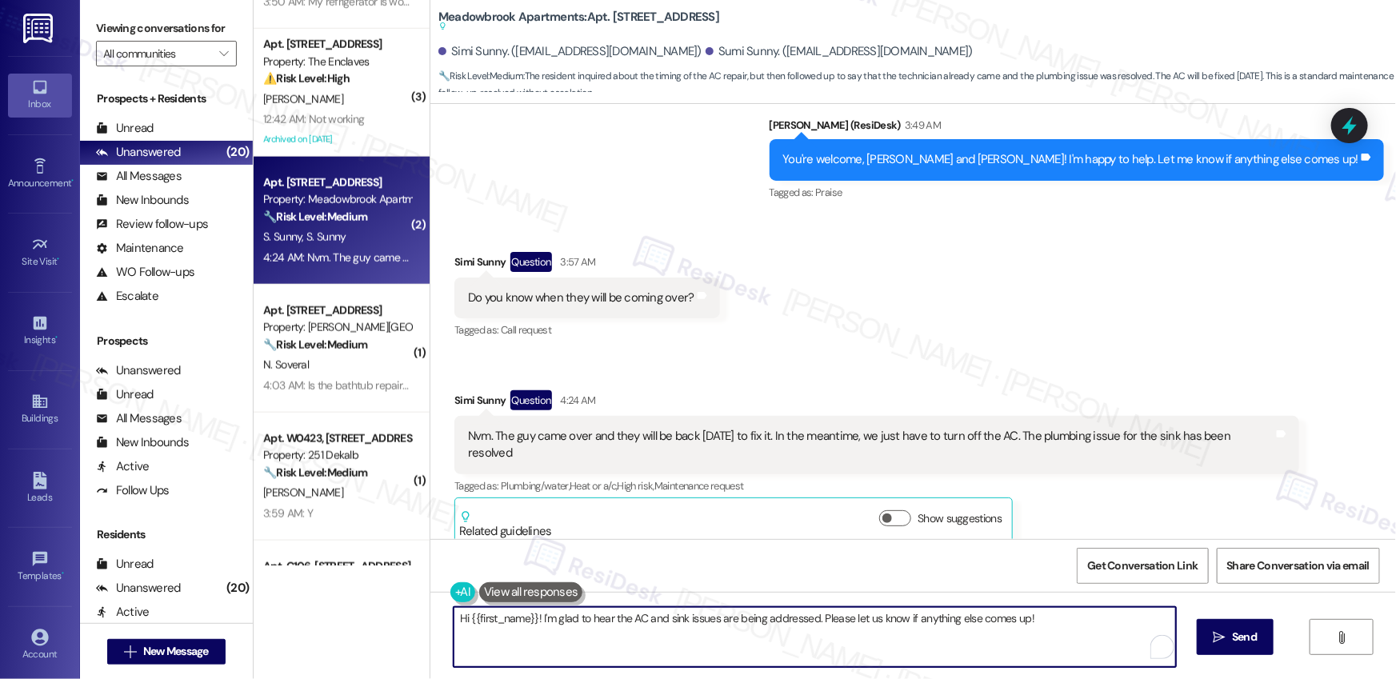
click at [636, 638] on textarea "Hi {{first_name}}! I'm glad to hear the AC and sink issues are being addressed.…" at bounding box center [815, 637] width 722 height 60
click at [1056, 621] on textarea "Hi {{first_name}}! I'm glad to hear the AC and sink issues are being addressed.…" at bounding box center [815, 637] width 722 height 60
click at [524, 618] on textarea "Hi {{first_name}}! I'm glad to hear the AC and sink issues are being addressed.…" at bounding box center [815, 637] width 722 height 60
drag, startPoint x: 530, startPoint y: 616, endPoint x: 482, endPoint y: 618, distance: 48.0
click at [462, 618] on textarea "Hi {{first_name}}! I'm glad to hear the AC and sink issues are being addressed.…" at bounding box center [815, 637] width 722 height 60
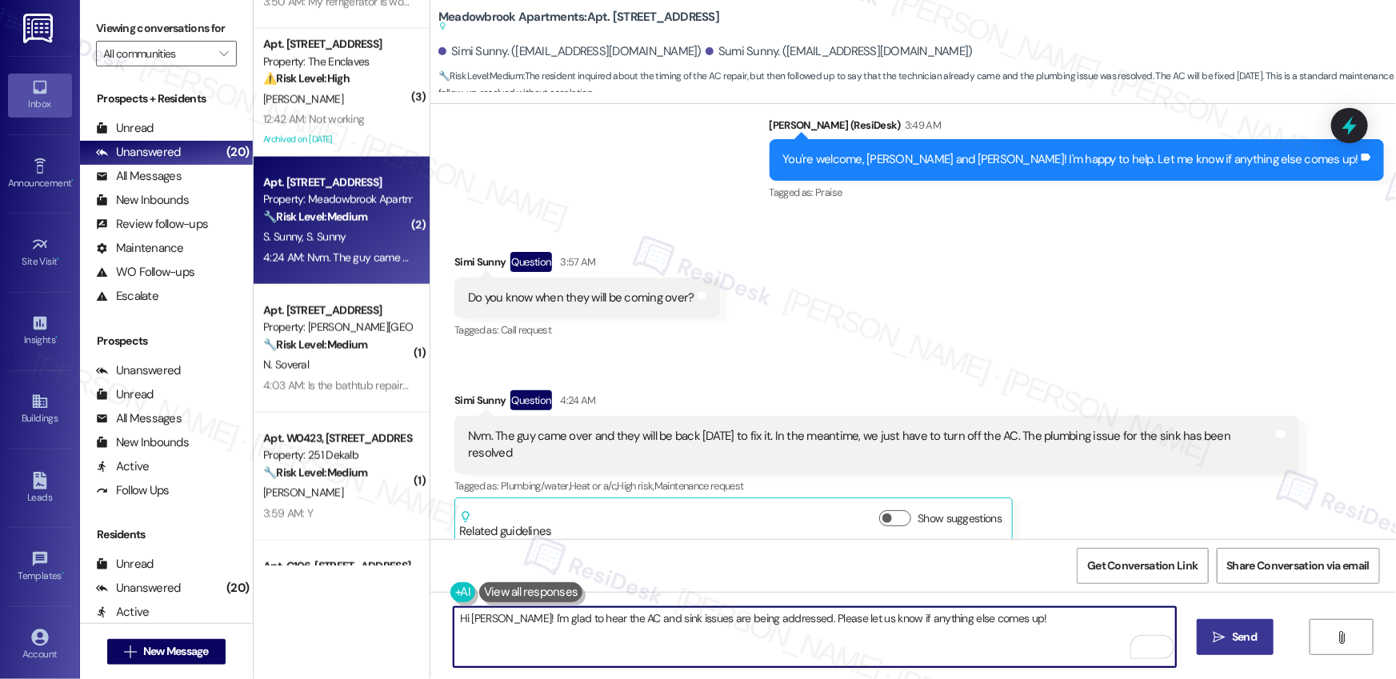
type textarea "Hi Simi! I'm glad to hear the AC and sink issues are being addressed. Please le…"
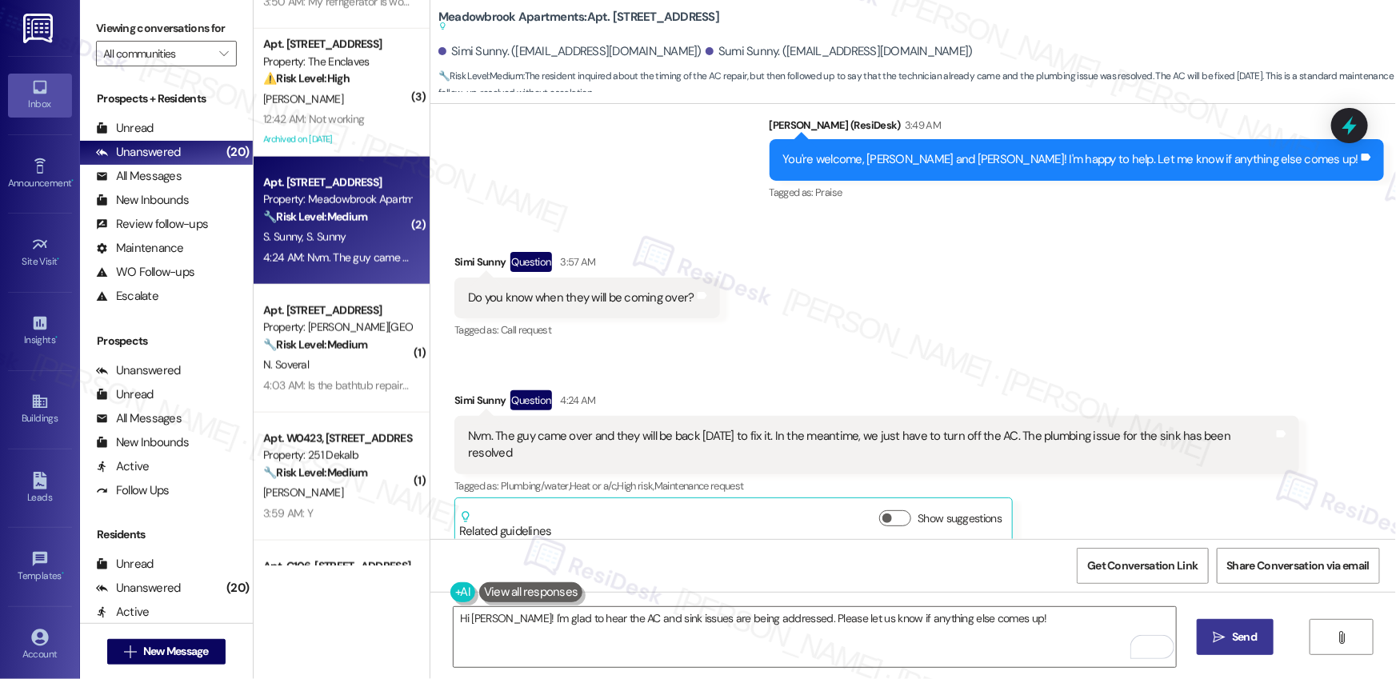
click at [1245, 641] on span "Send" at bounding box center [1244, 637] width 25 height 17
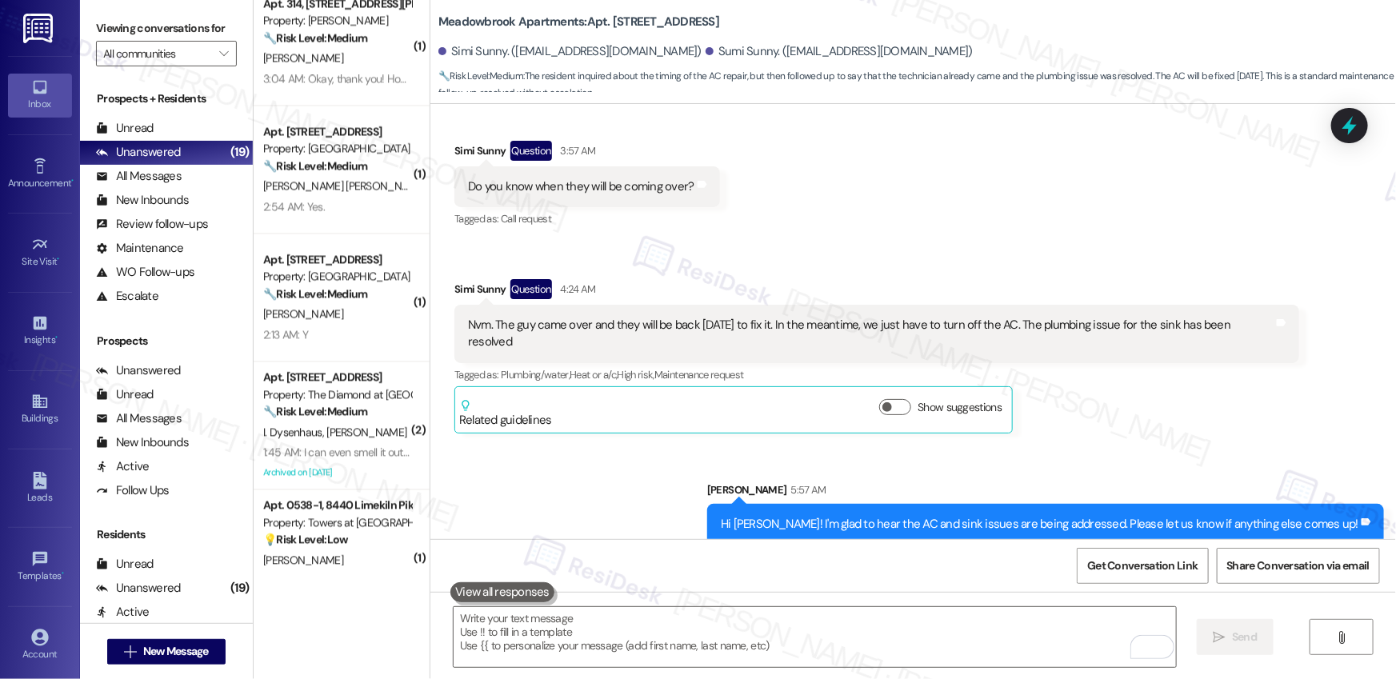
scroll to position [1994, 0]
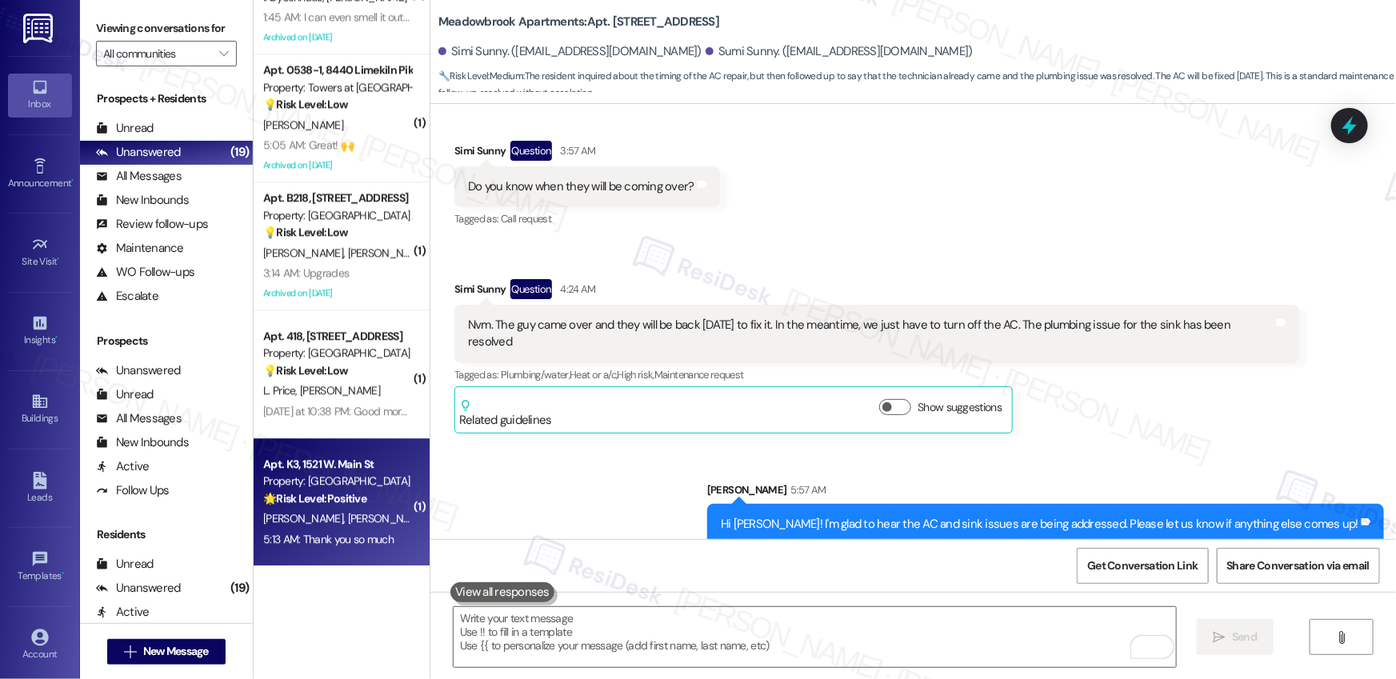
click at [366, 490] on div "🌟 Risk Level: Positive The resident is expressing gratitude, indicating positiv…" at bounding box center [337, 498] width 148 height 17
type textarea "Fetching suggested responses. Please feel free to read through the conversation…"
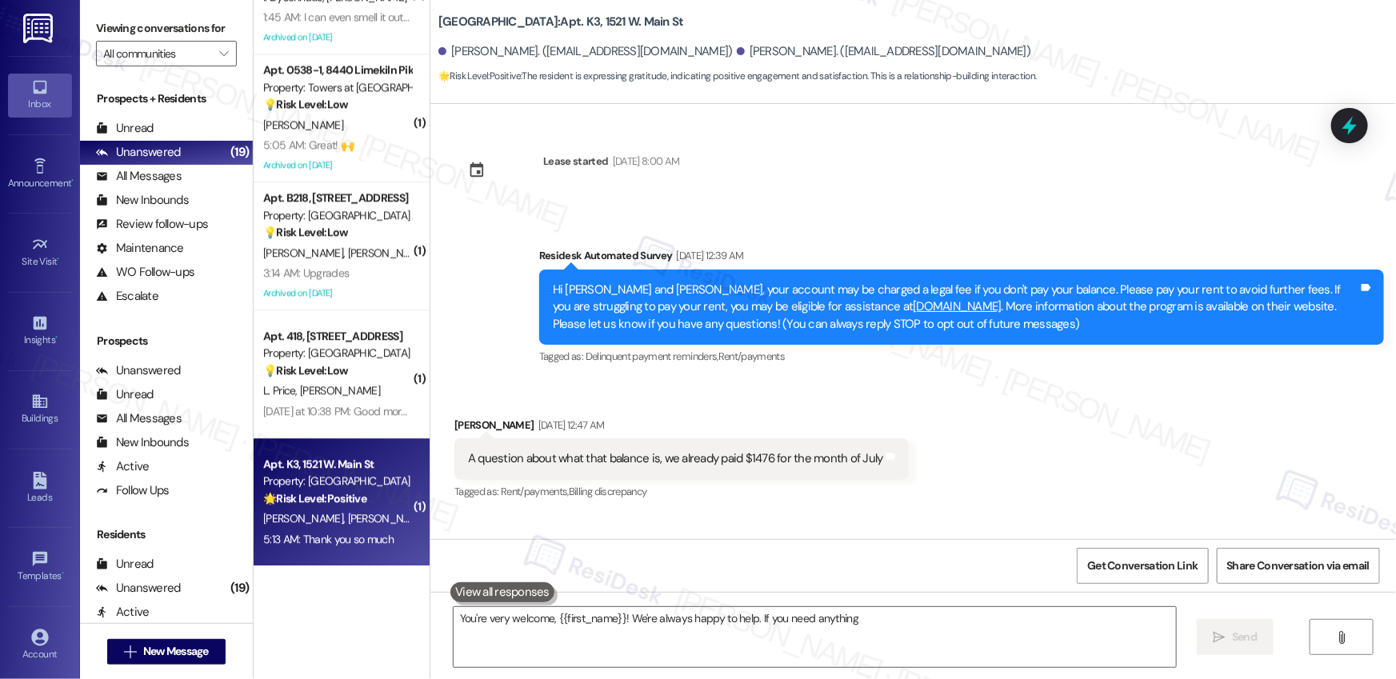
scroll to position [3476, 0]
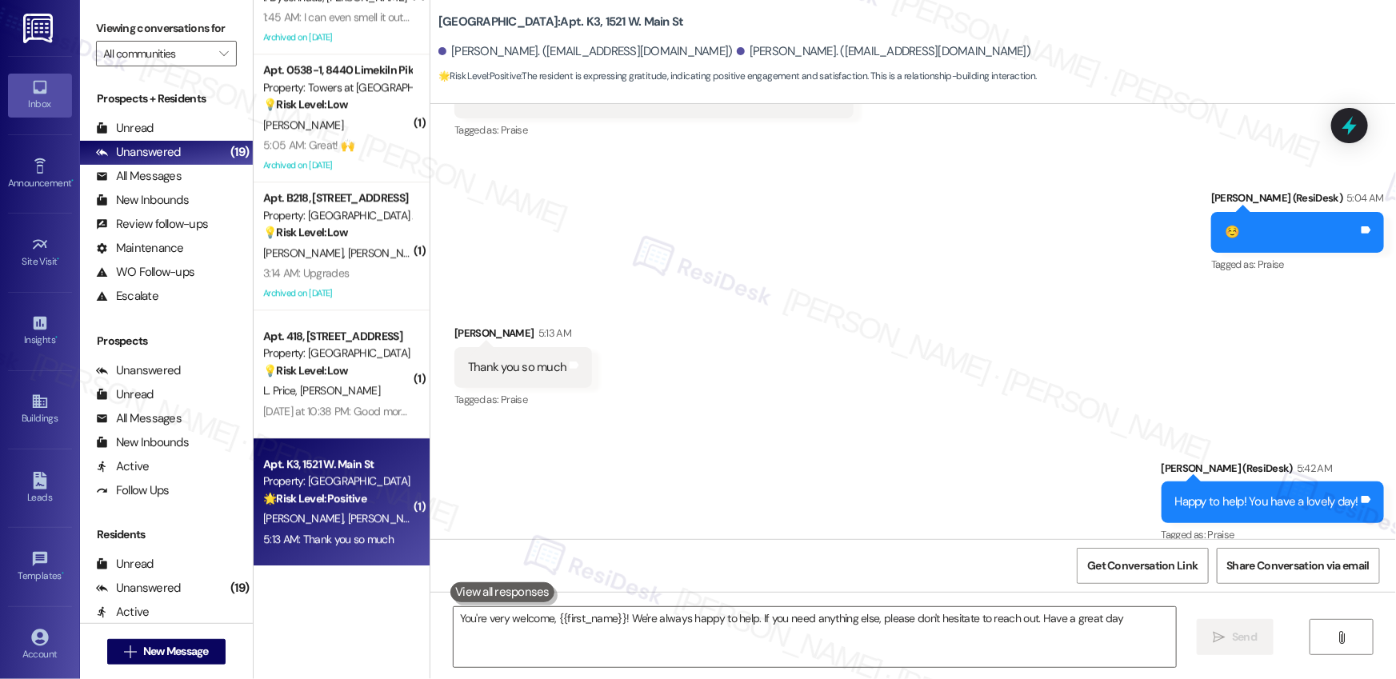
type textarea "You're very welcome, {{first_name}}! We're always happy to help. If you need an…"
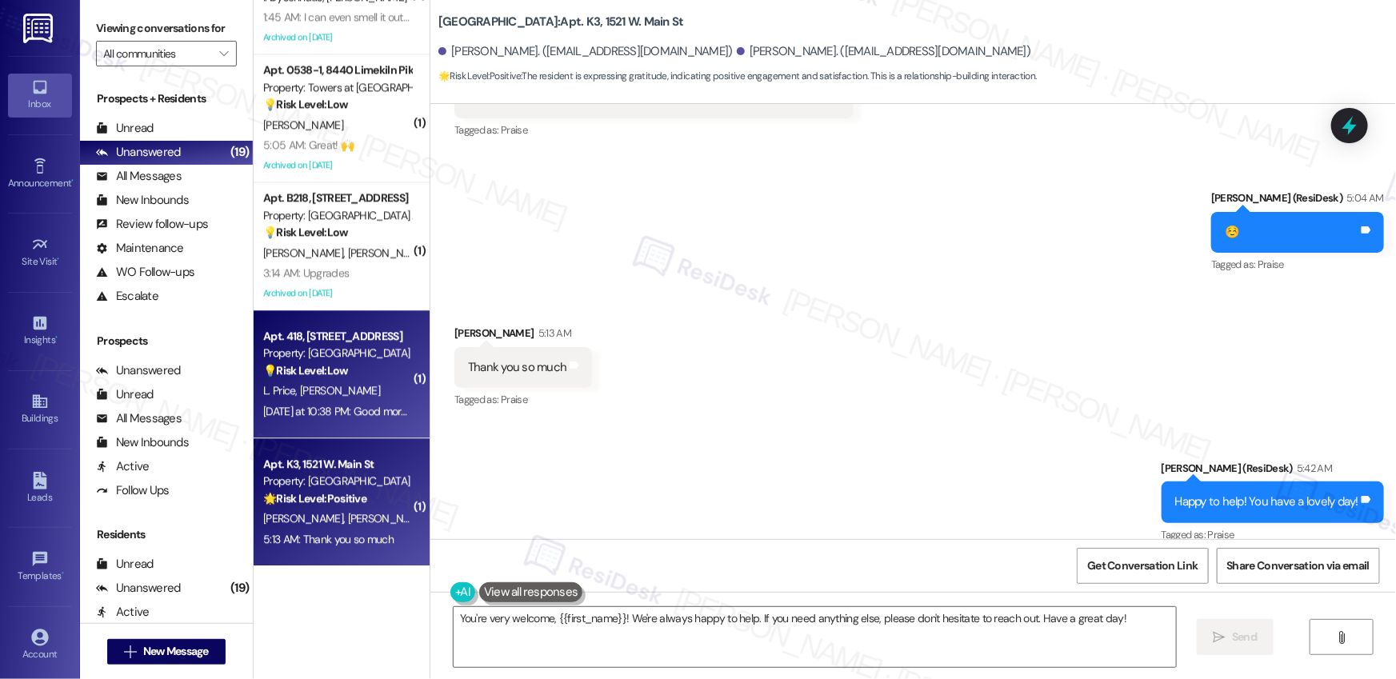
click at [367, 384] on div "L. Price S. Semezier" at bounding box center [337, 391] width 151 height 20
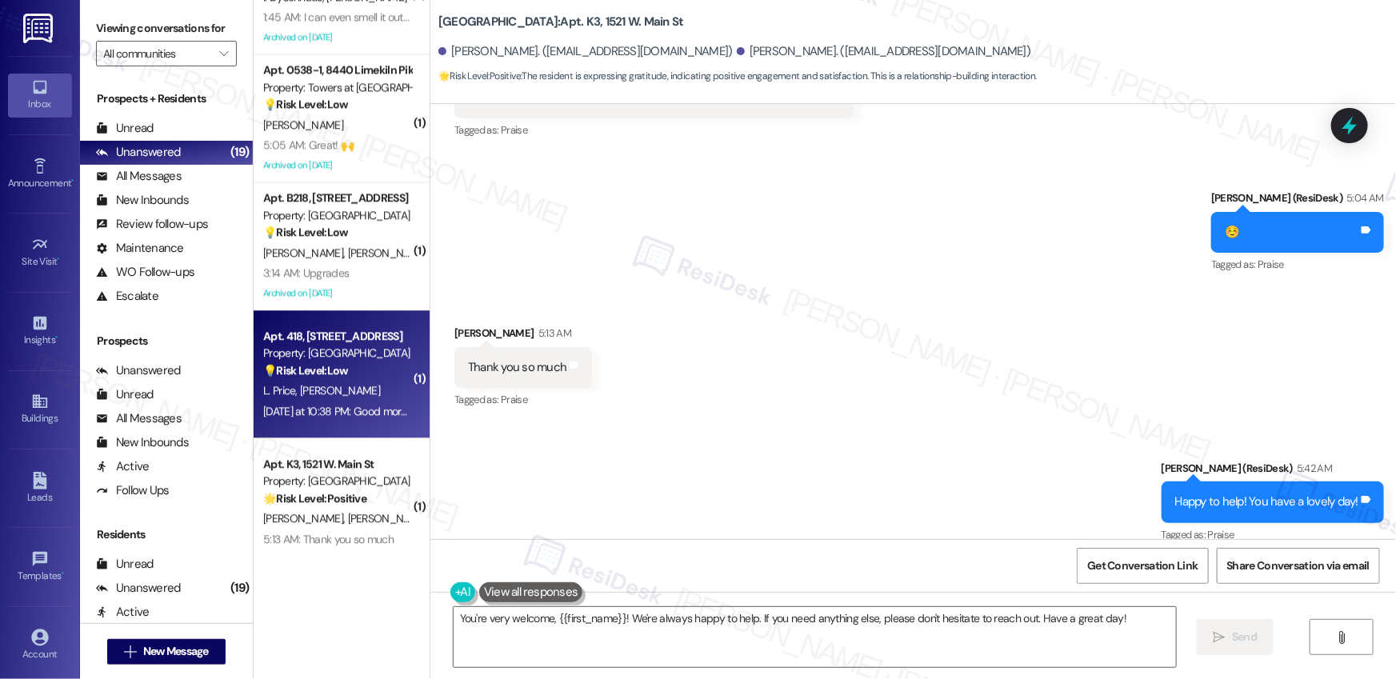
scroll to position [1048, 0]
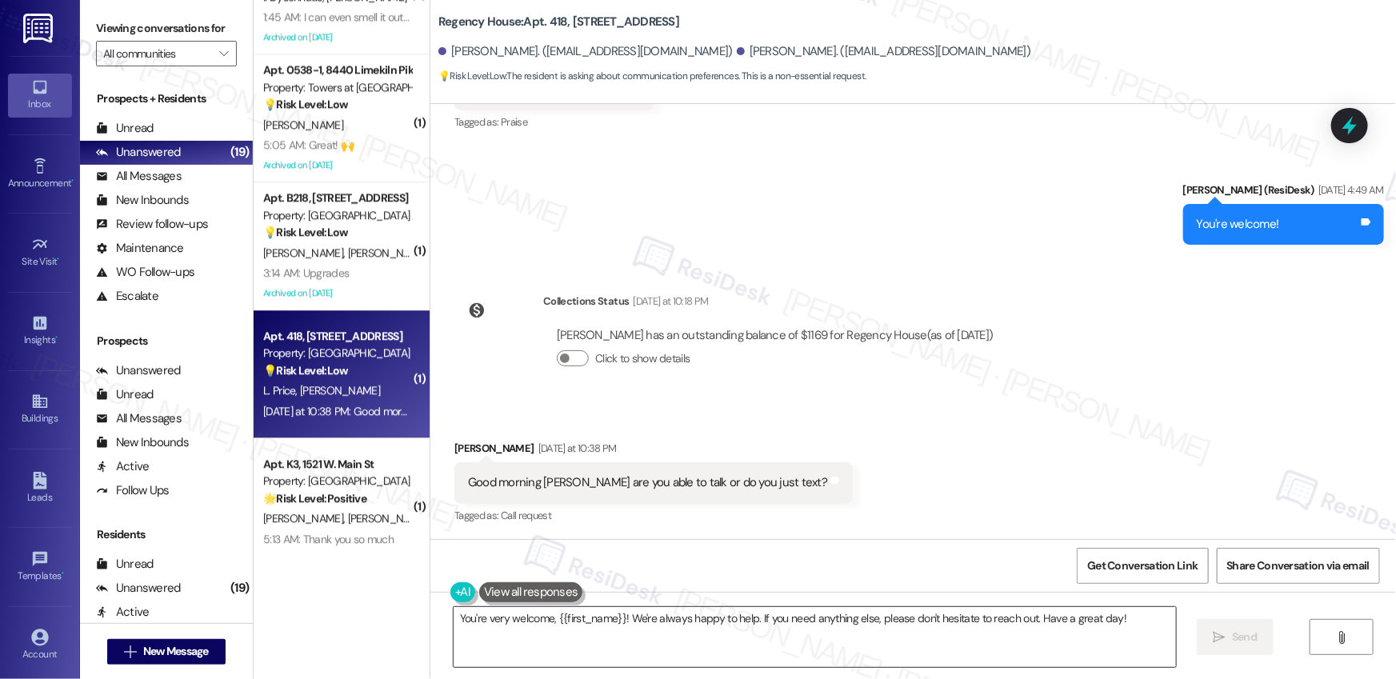
click at [492, 622] on textarea "You're very welcome, {{first_name}}! We're always happy to help. If you need an…" at bounding box center [815, 637] width 722 height 60
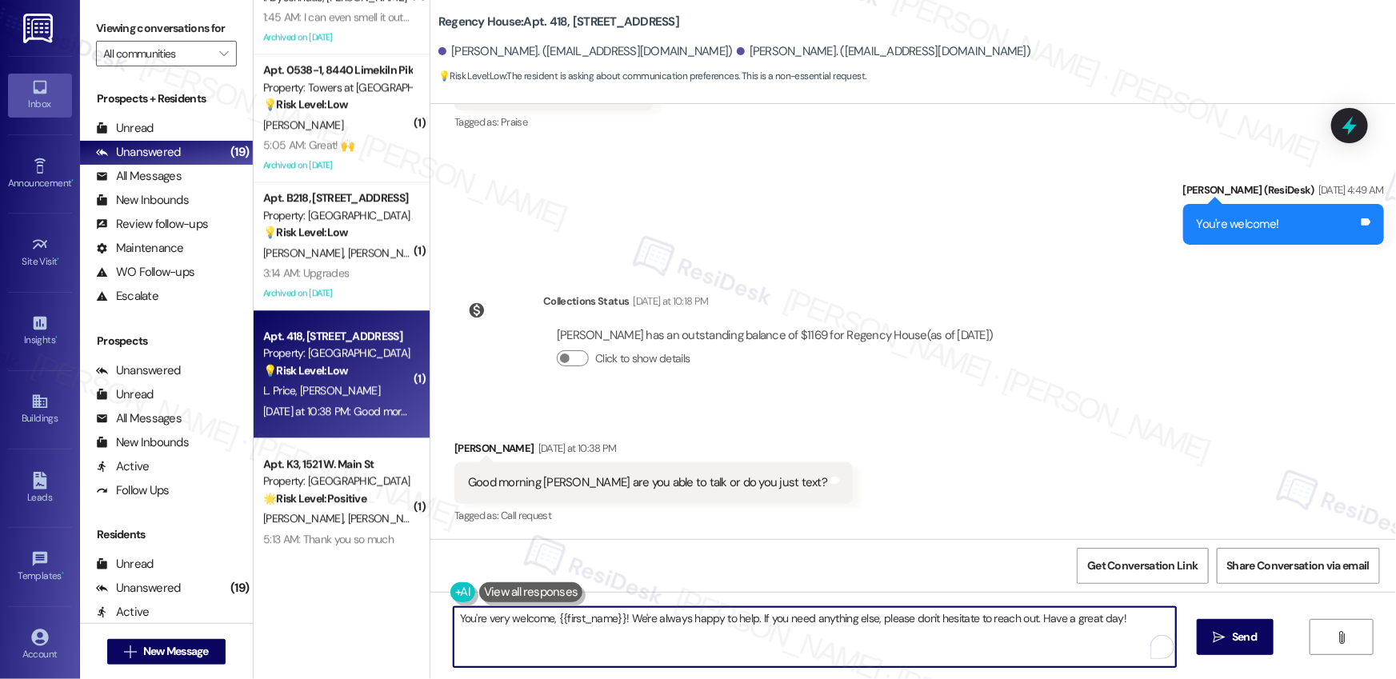
click at [492, 623] on textarea "You're very welcome, {{first_name}}! We're always happy to help. If you need an…" at bounding box center [815, 637] width 722 height 60
click at [491, 623] on textarea "You're very welcome, {{first_name}}! We're always happy to help. If you need an…" at bounding box center [815, 637] width 722 height 60
paste textarea "I am unable to make or receive calls to this number. Is there anything I can as…"
type textarea "I am unable to make or receive calls to this number. Is there anything I can as…"
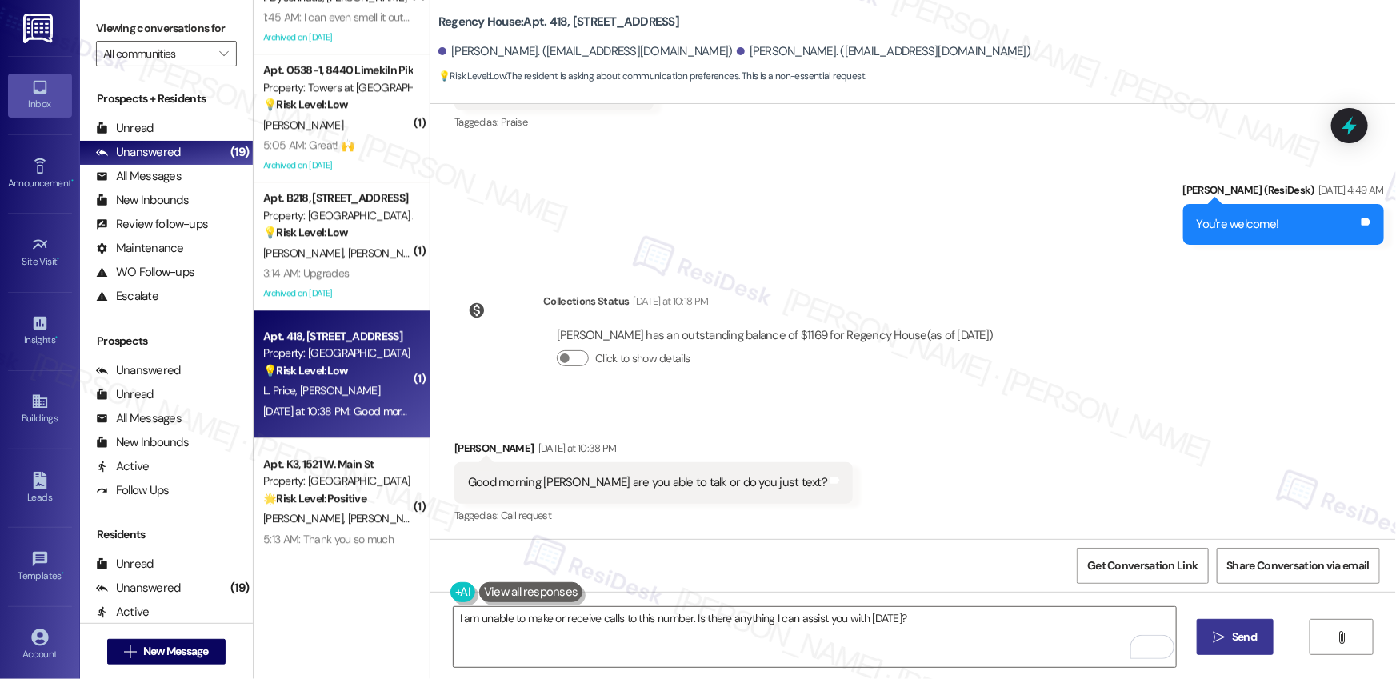
click at [1229, 638] on span "Send" at bounding box center [1244, 637] width 31 height 17
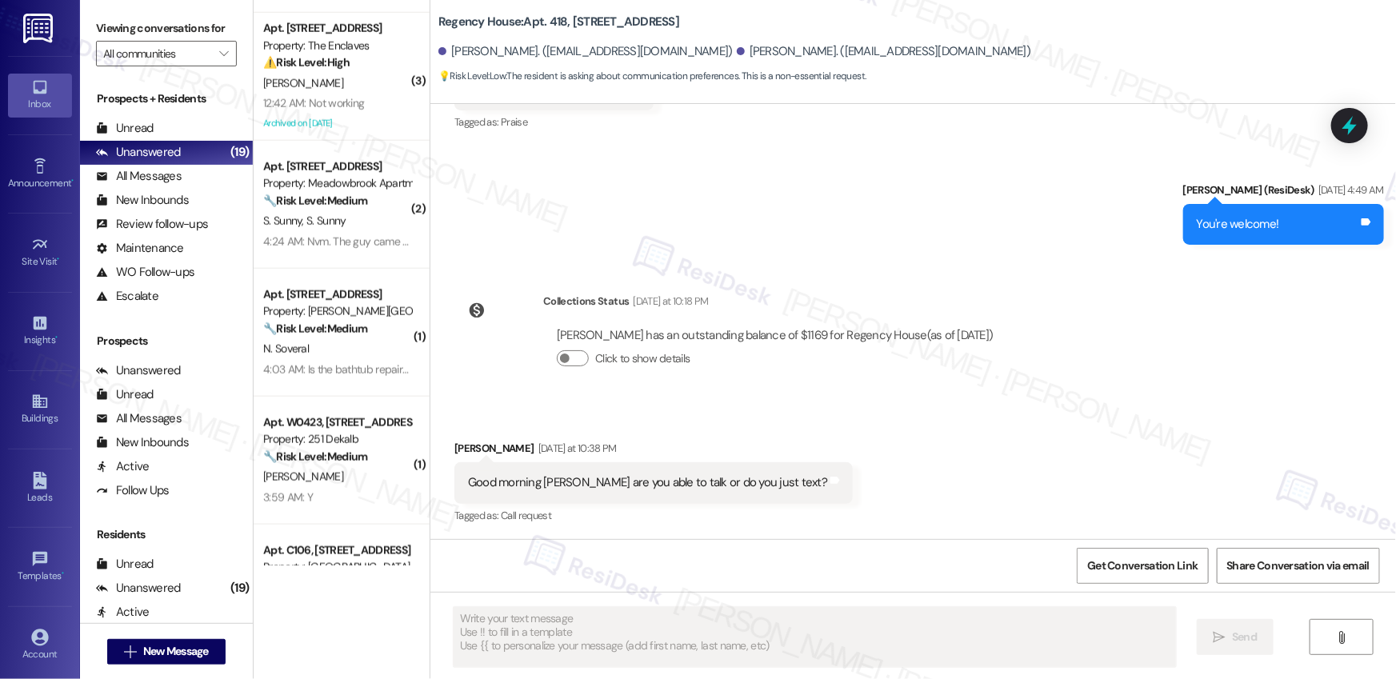
scroll to position [158, 0]
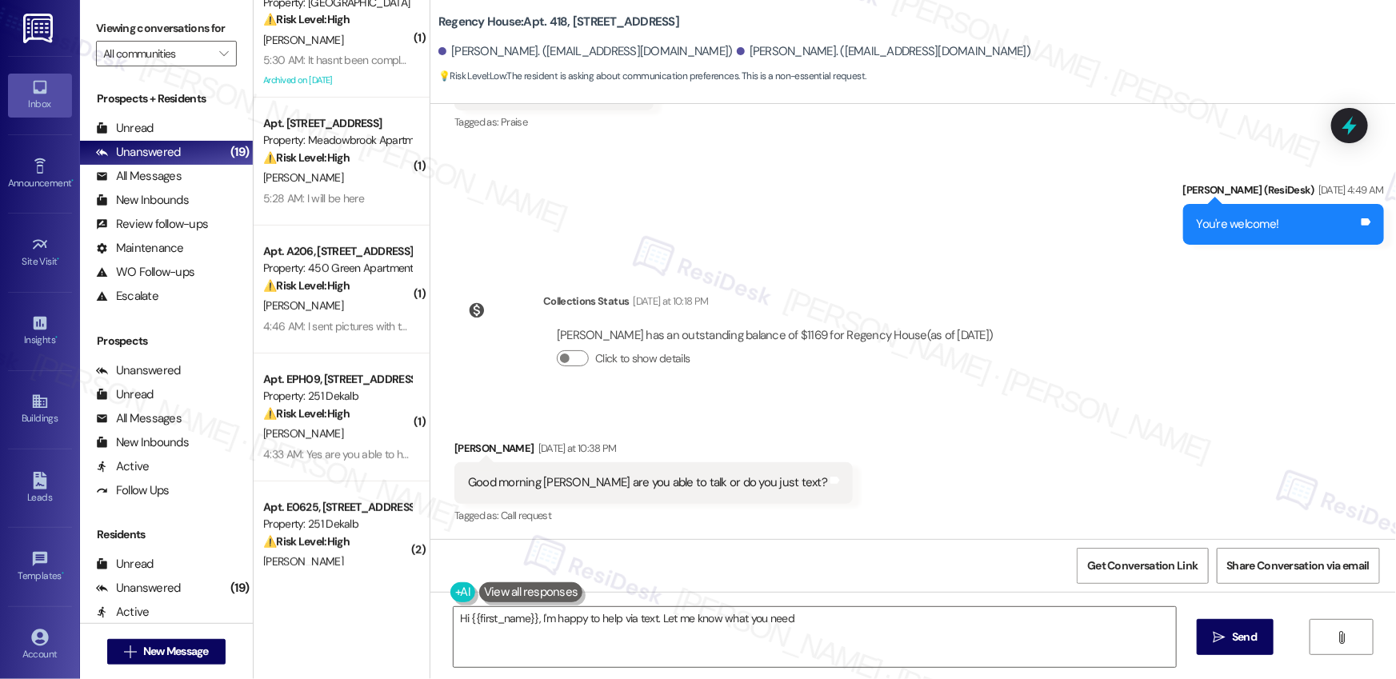
type textarea "Hi {{first_name}}, I'm happy to help via text. Let me know what you need!"
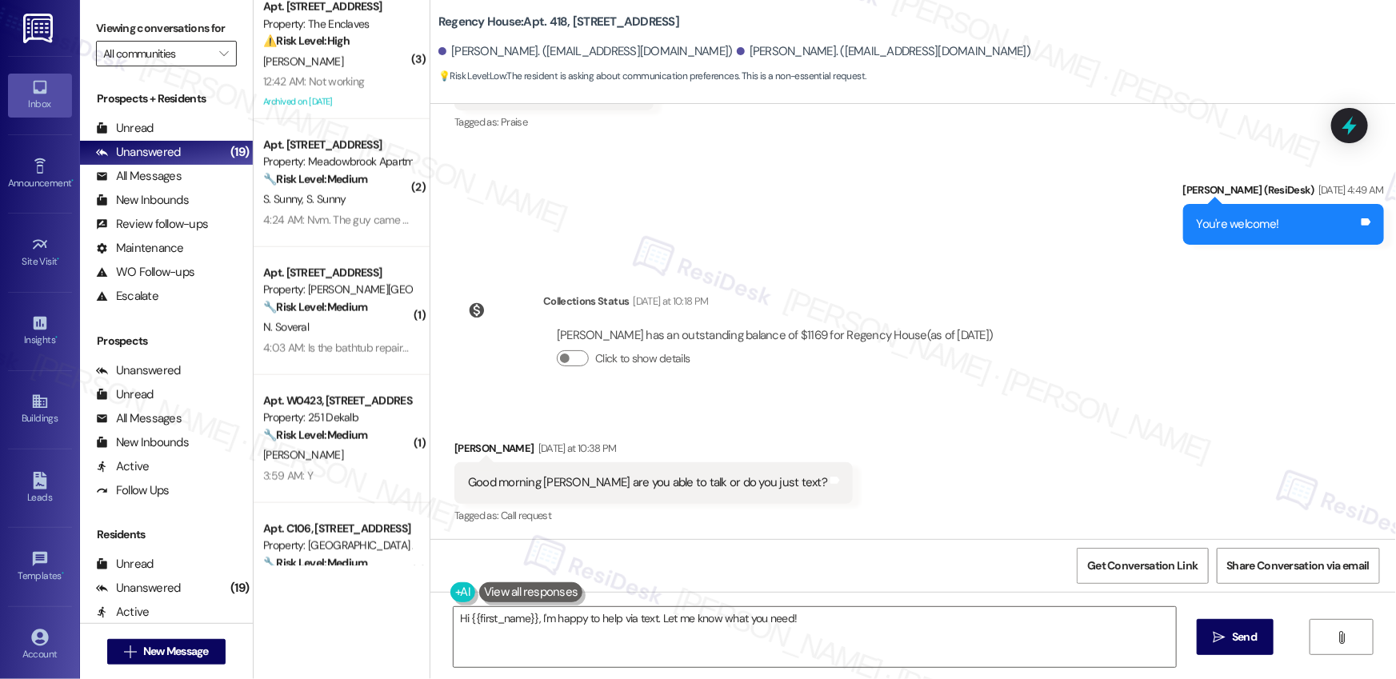
scroll to position [1068, 0]
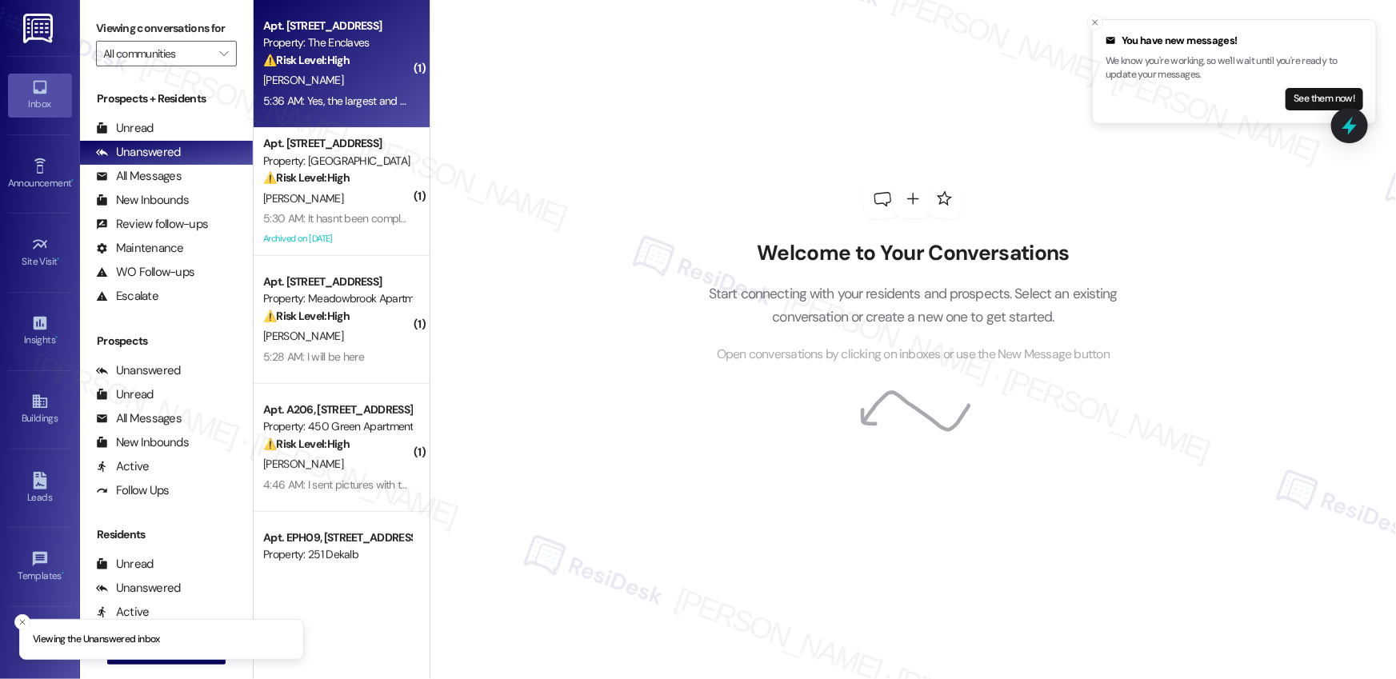
click at [353, 68] on div "⚠️ Risk Level: High The resident reports a malfunctioning stovetop burner, a mi…" at bounding box center [337, 60] width 148 height 17
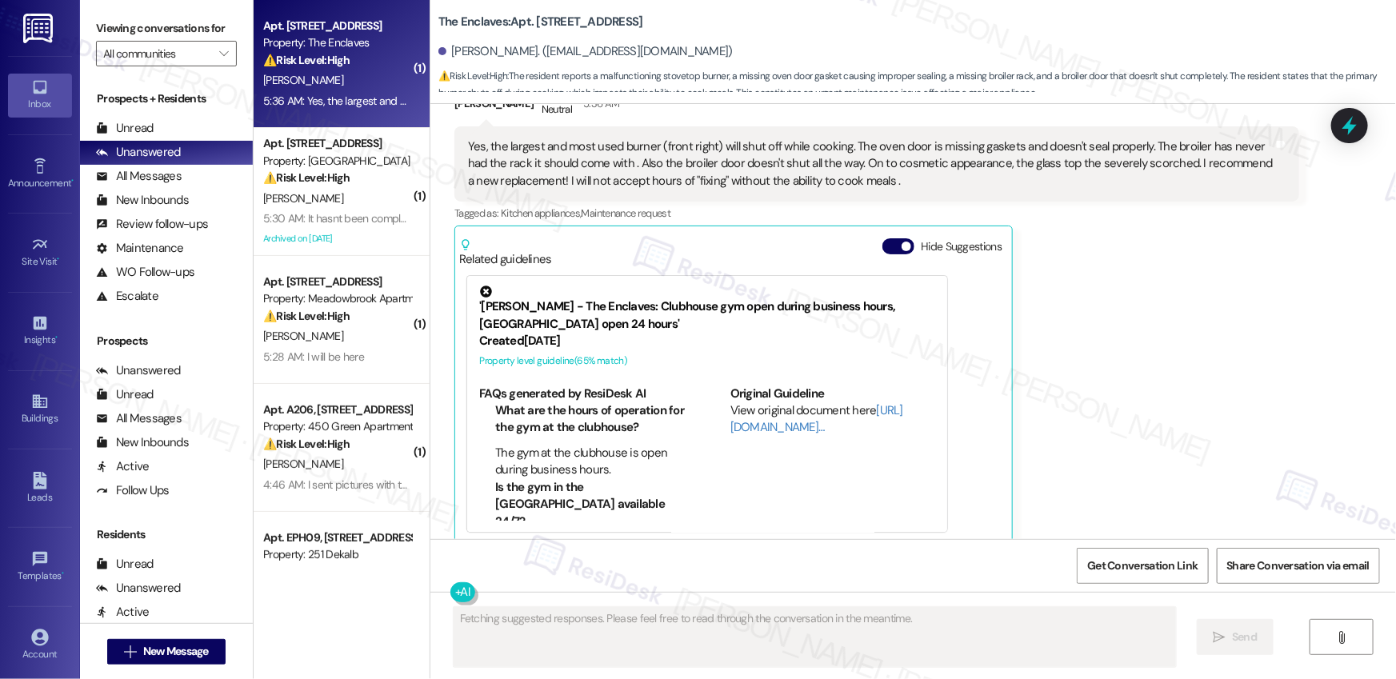
scroll to position [1954, 0]
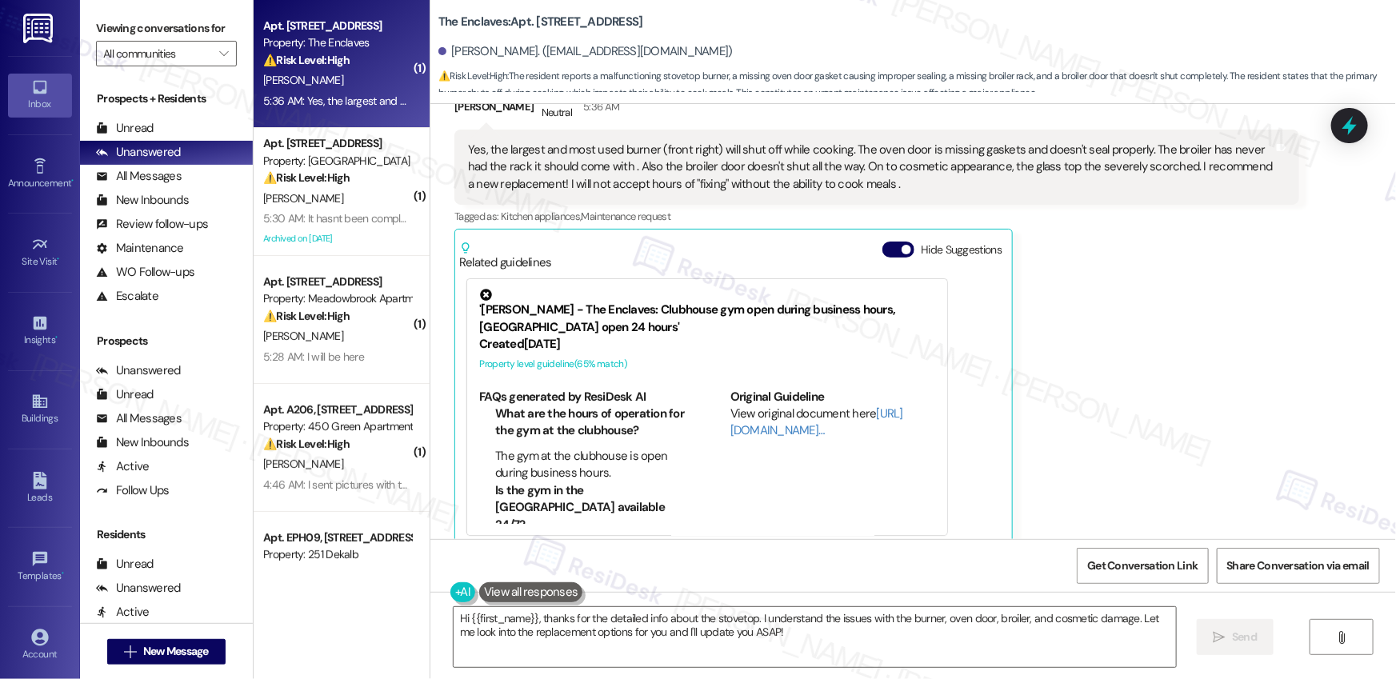
drag, startPoint x: 922, startPoint y: 293, endPoint x: 997, endPoint y: 399, distance: 130.3
click at [962, 348] on div "'[PERSON_NAME] - The Enclaves: Clubhouse gym open during business hours, [GEOGR…" at bounding box center [733, 407] width 549 height 272
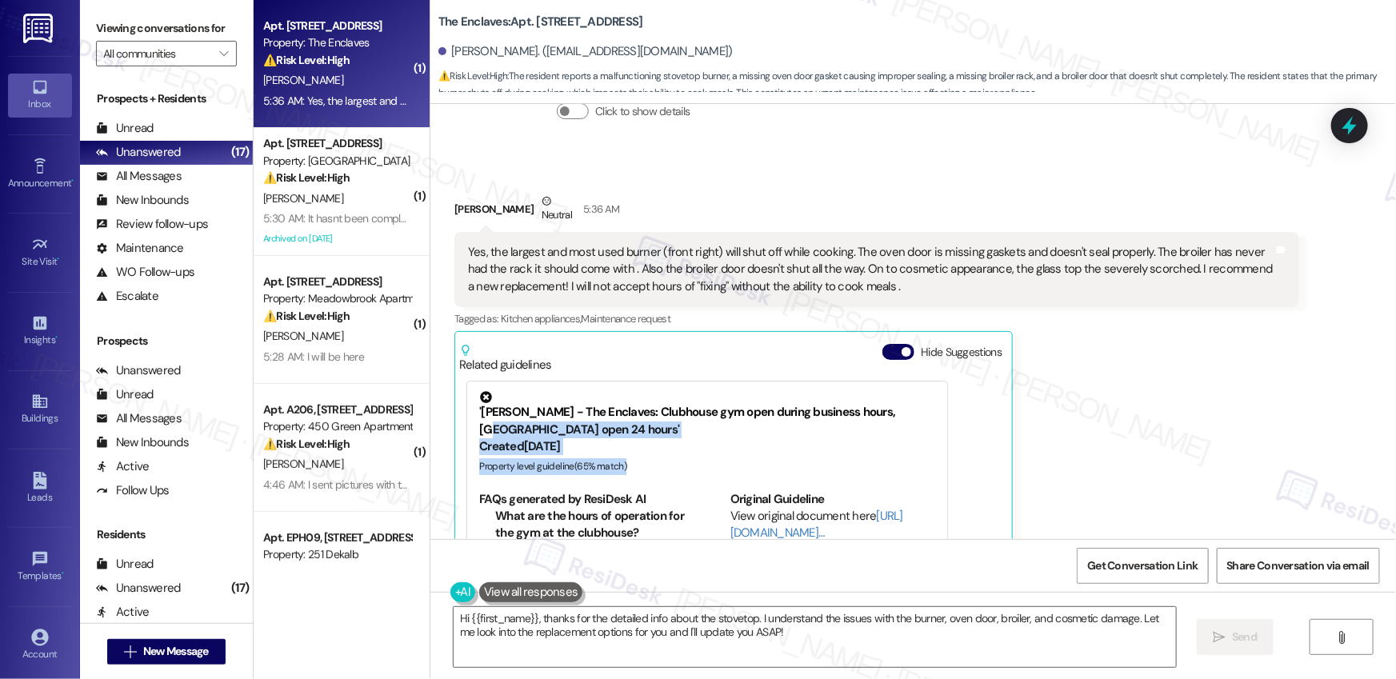
scroll to position [1836, 0]
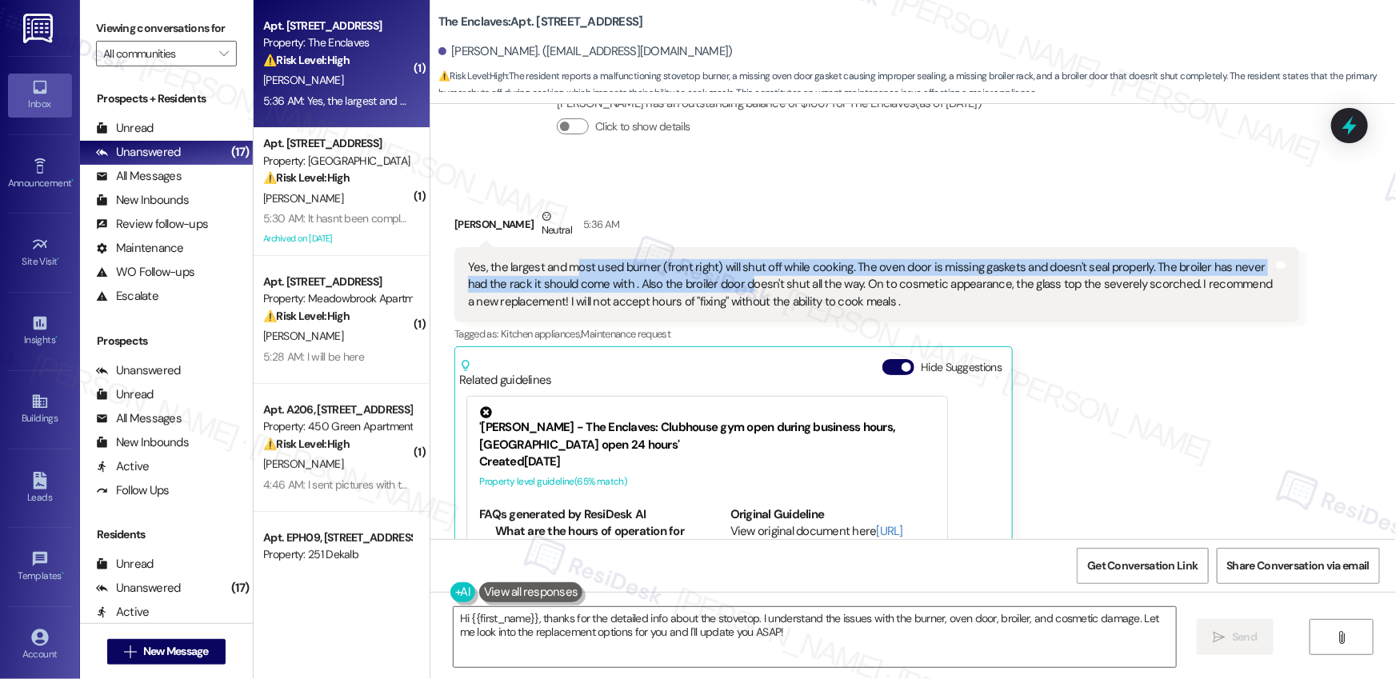
drag, startPoint x: 569, startPoint y: 254, endPoint x: 718, endPoint y: 270, distance: 150.6
click at [718, 270] on div "Yes, the largest and most used burner (front right) will shut off while cooking…" at bounding box center [871, 284] width 806 height 51
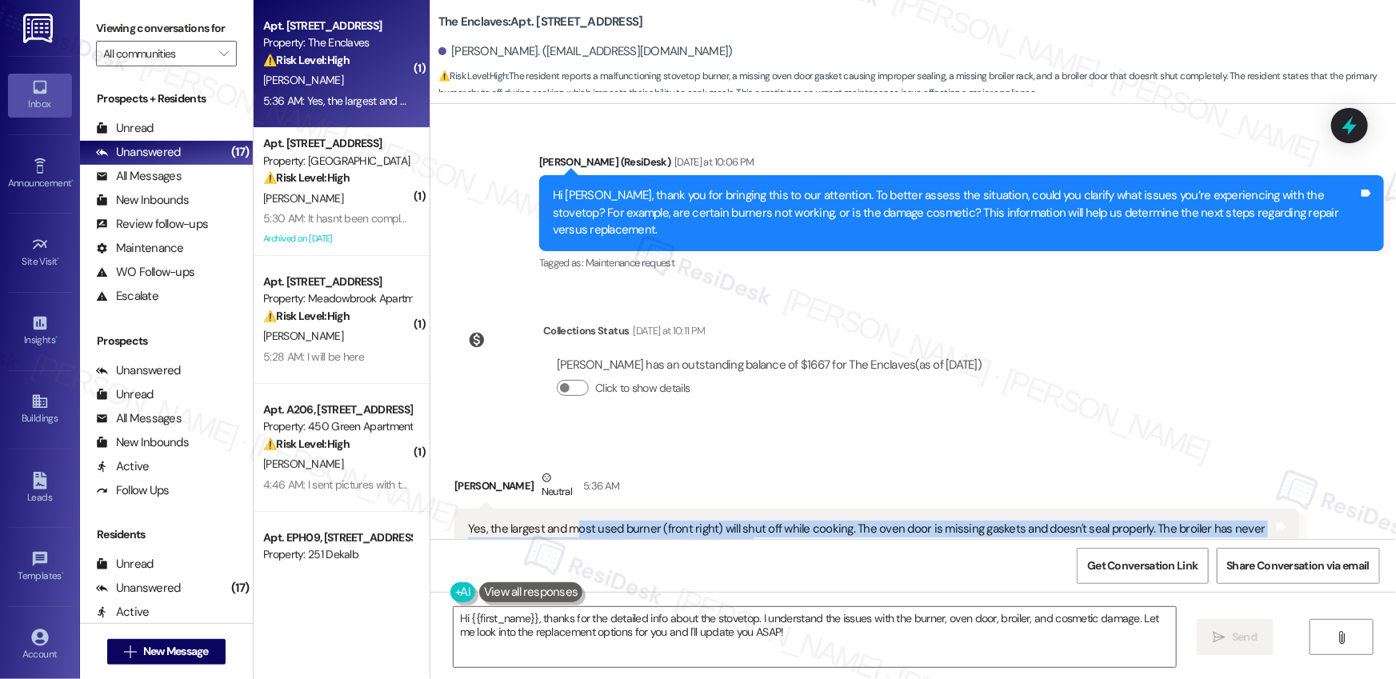
scroll to position [1565, 0]
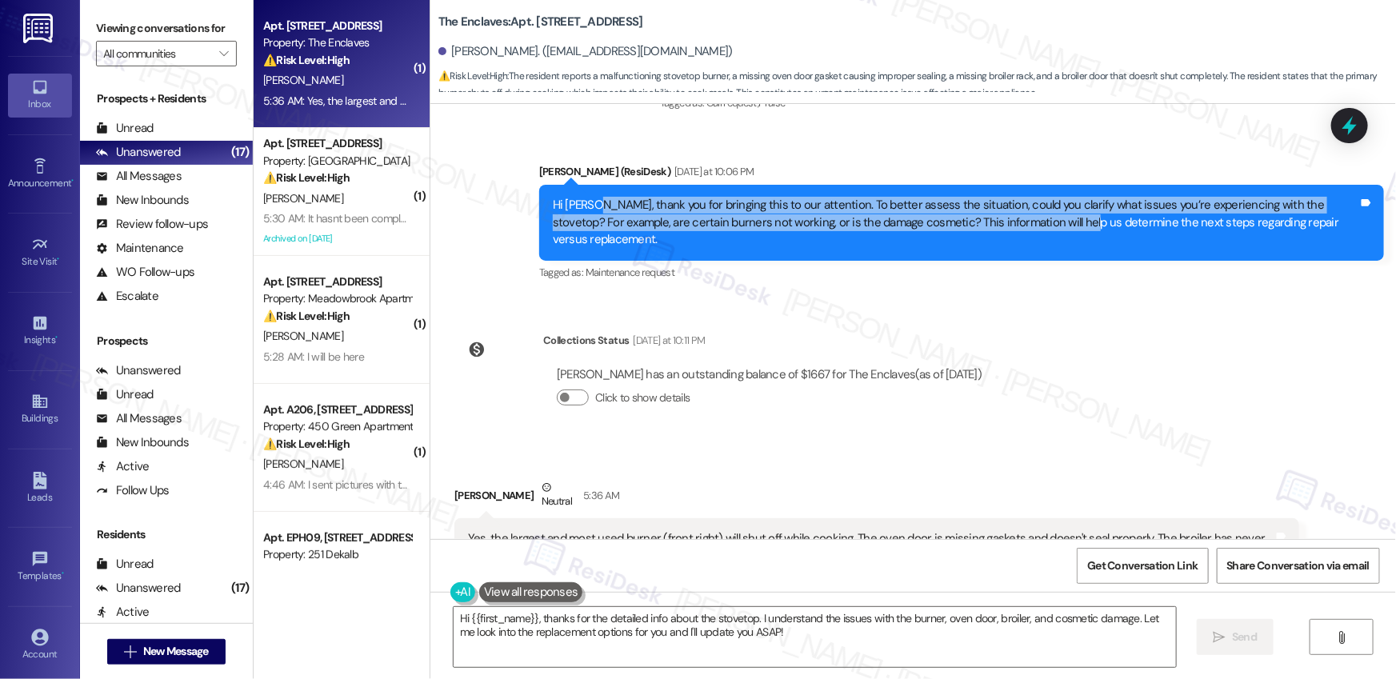
drag, startPoint x: 654, startPoint y: 203, endPoint x: 1042, endPoint y: 228, distance: 388.0
click at [1042, 228] on div "Hi [PERSON_NAME], thank you for bringing this to our attention. To better asses…" at bounding box center [956, 222] width 806 height 51
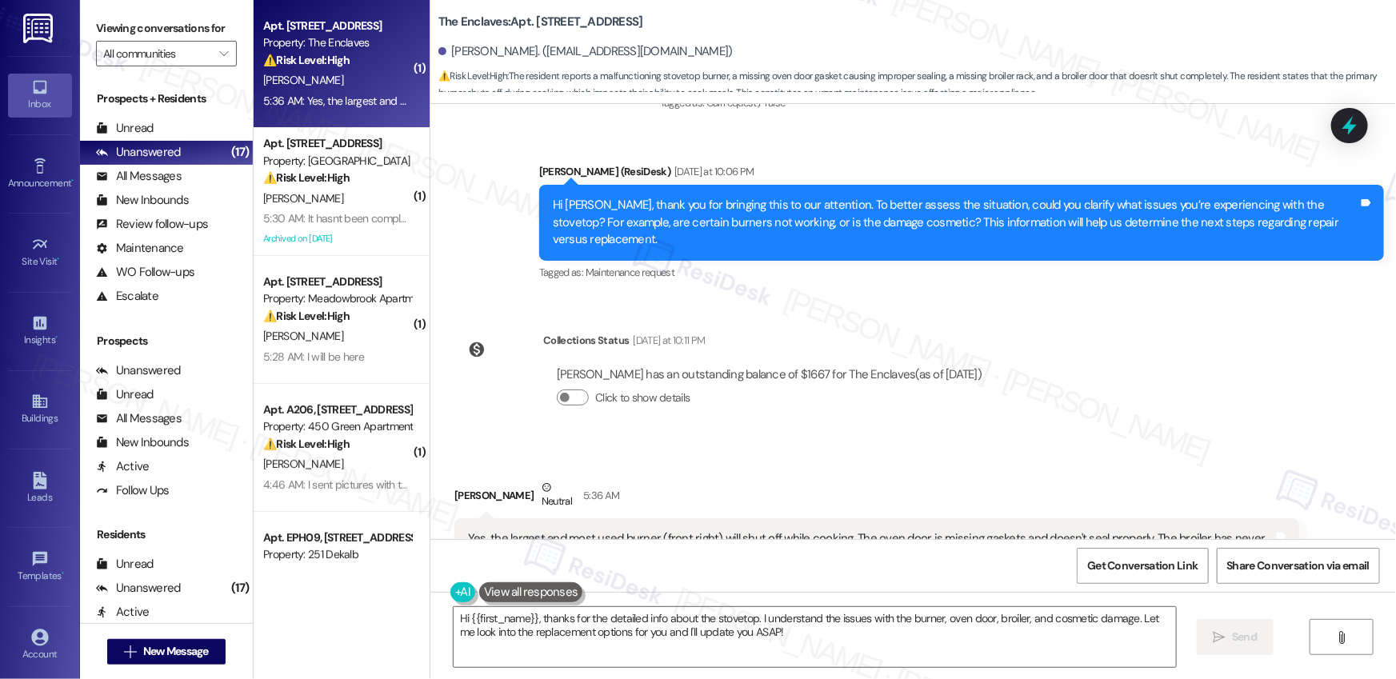
click at [1081, 221] on div "Hi [PERSON_NAME], thank you for bringing this to our attention. To better asses…" at bounding box center [956, 222] width 806 height 51
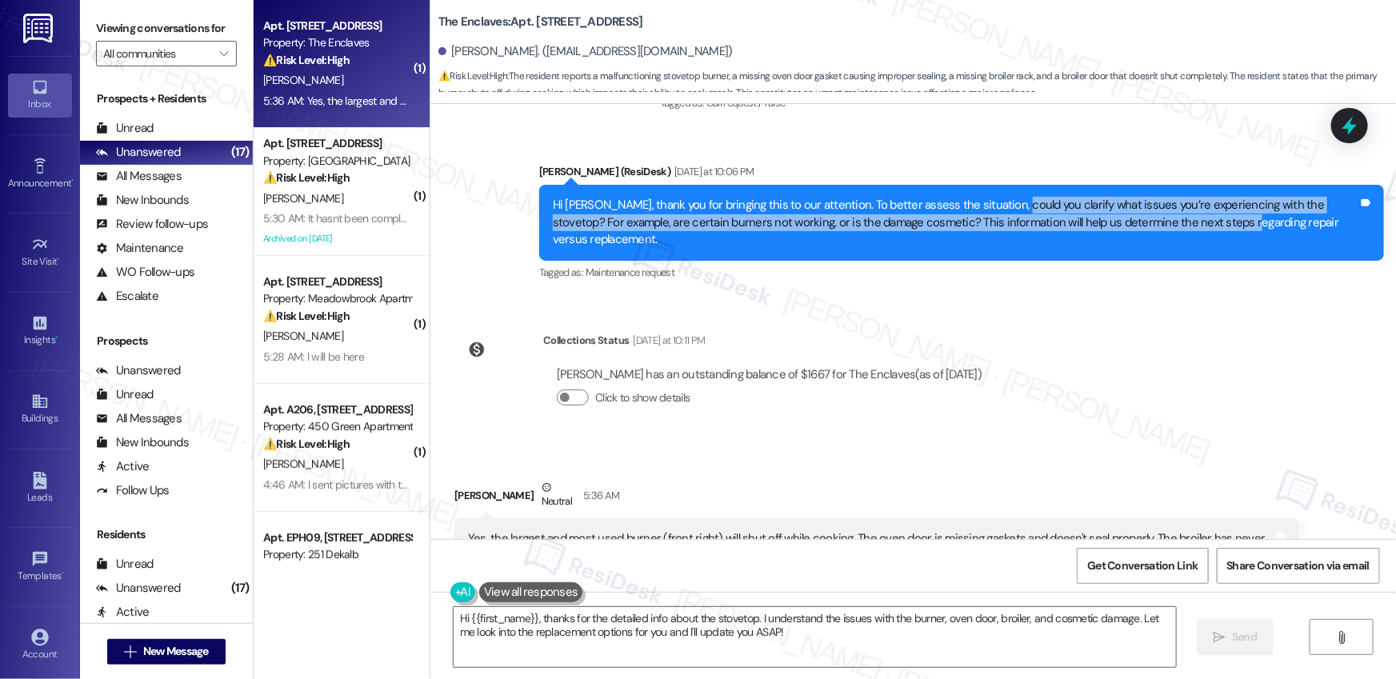
drag, startPoint x: 999, startPoint y: 201, endPoint x: 1174, endPoint y: 224, distance: 176.0
click at [1198, 222] on div "Hi [PERSON_NAME], thank you for bringing this to our attention. To better asses…" at bounding box center [956, 222] width 806 height 51
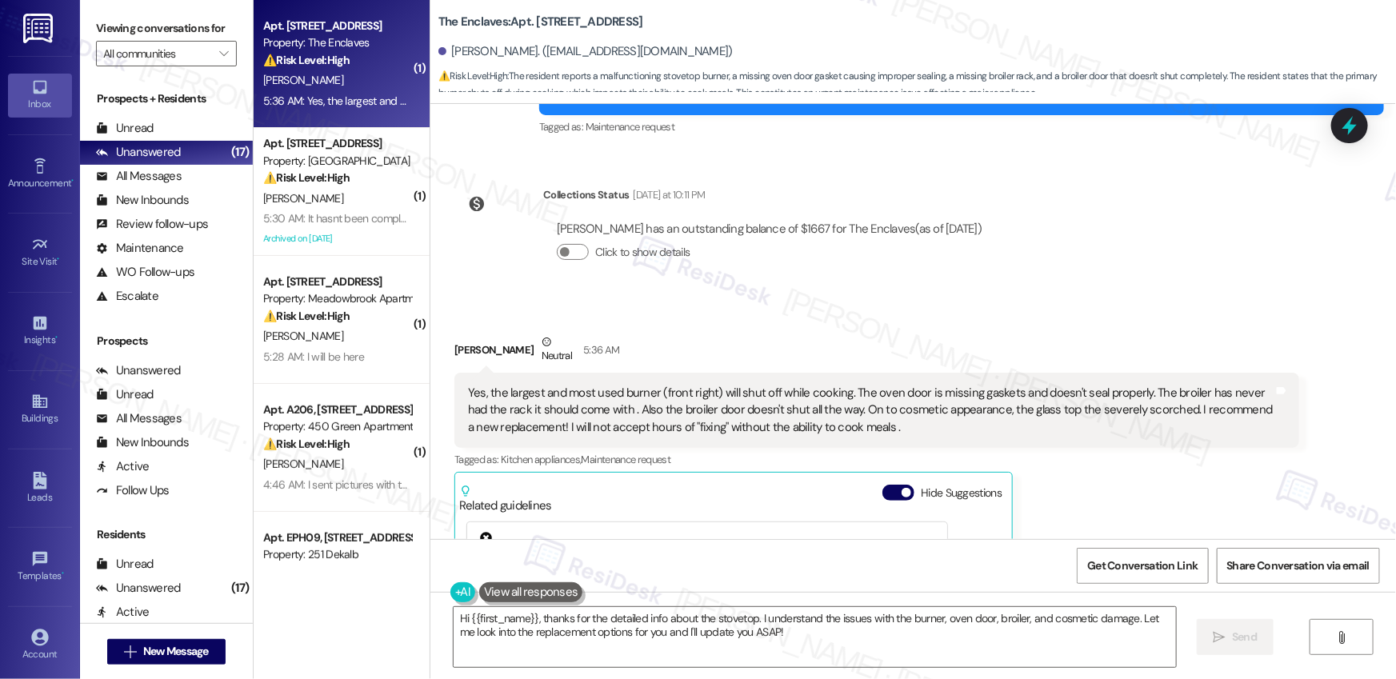
scroll to position [1714, 0]
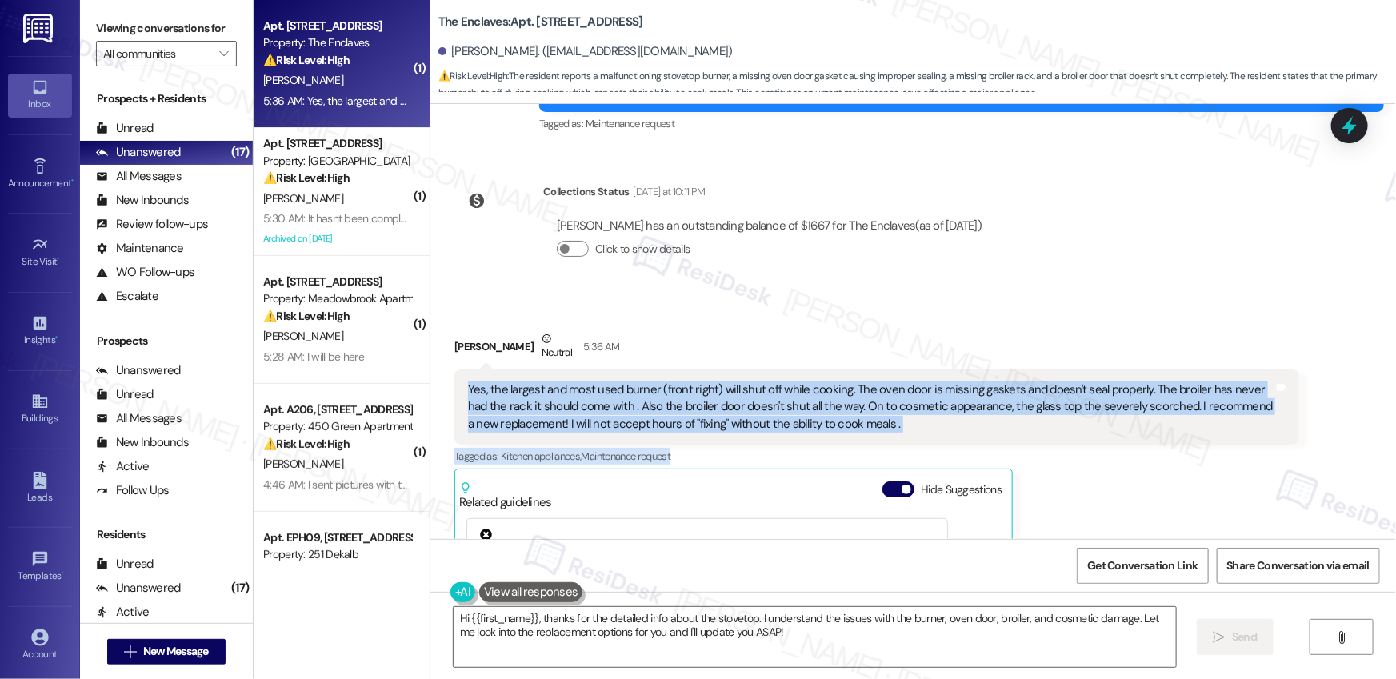
drag, startPoint x: 457, startPoint y: 374, endPoint x: 901, endPoint y: 434, distance: 448.0
click at [906, 434] on div "[PERSON_NAME] Neutral 5:36 AM Yes, the largest and most used burner (front righ…" at bounding box center [876, 559] width 845 height 458
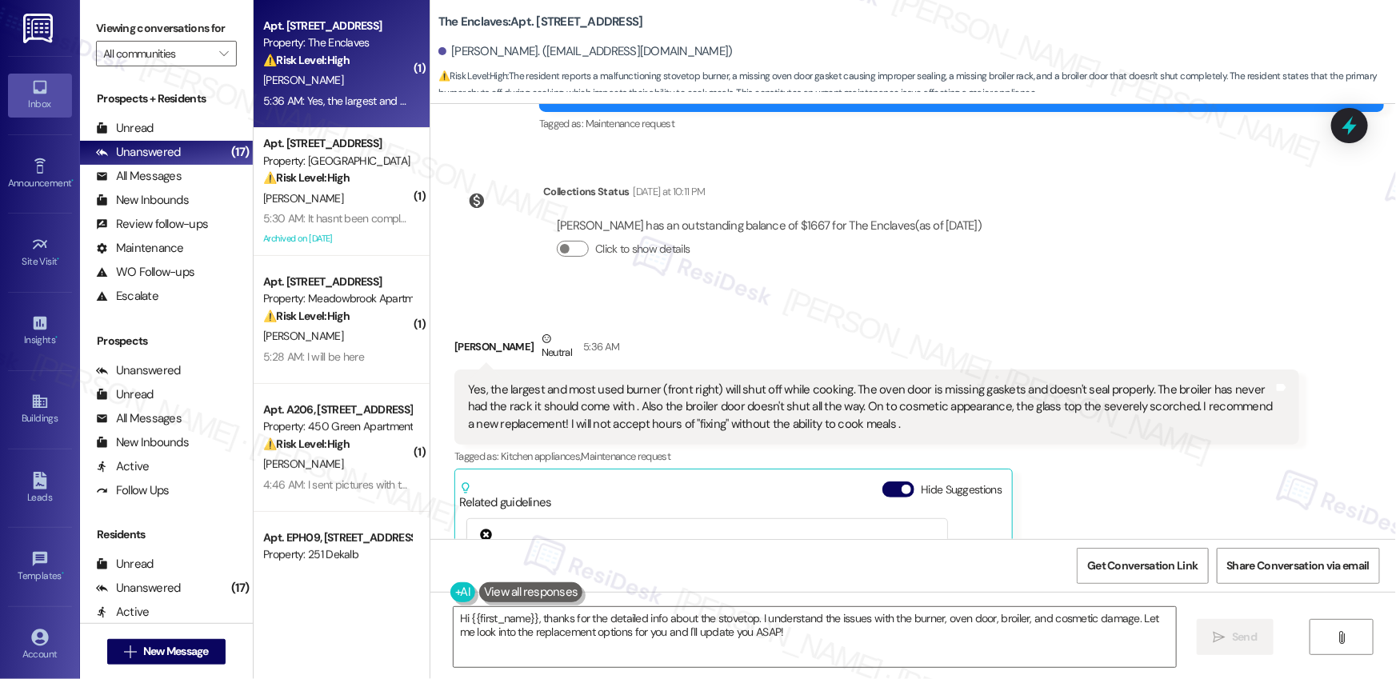
drag, startPoint x: 546, startPoint y: 390, endPoint x: 514, endPoint y: 389, distance: 32.8
click at [546, 390] on div "Yes, the largest and most used burner (front right) will shut off while cooking…" at bounding box center [871, 407] width 806 height 51
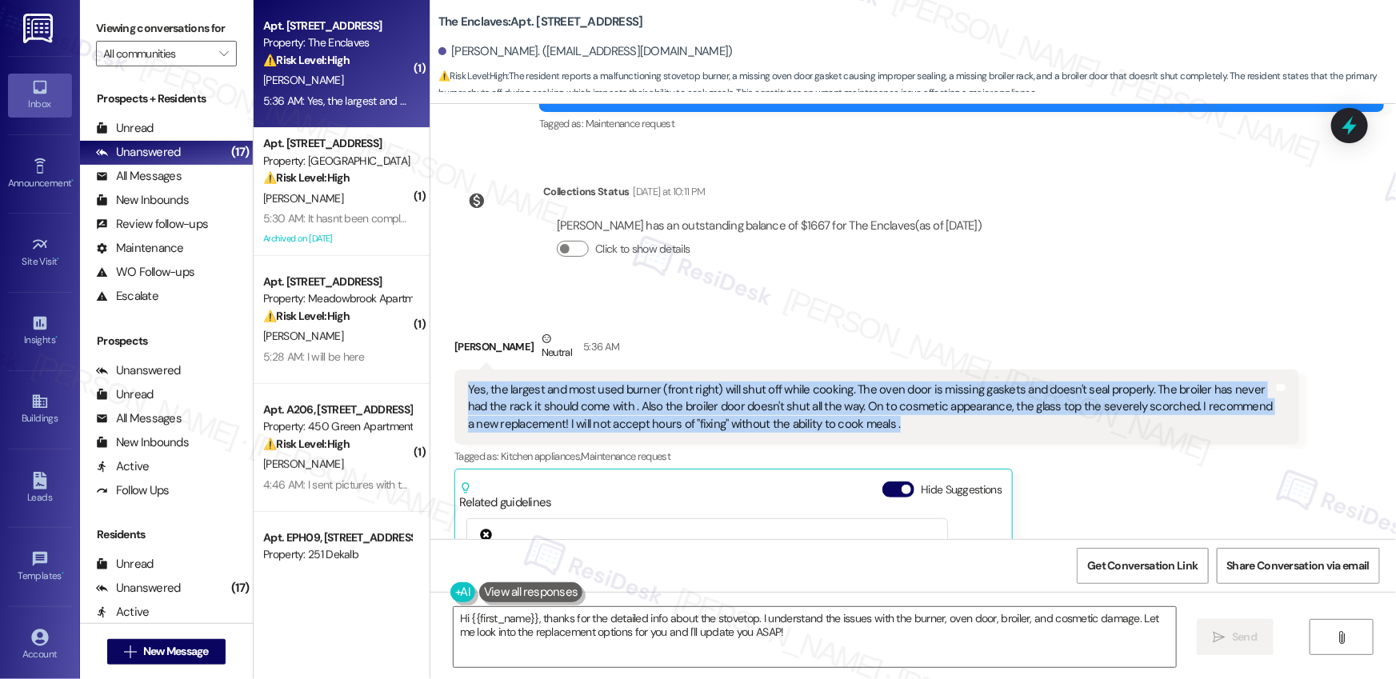
drag, startPoint x: 454, startPoint y: 370, endPoint x: 904, endPoint y: 400, distance: 450.6
click at [904, 400] on div "Yes, the largest and most used burner (front right) will shut off while cooking…" at bounding box center [876, 407] width 845 height 75
copy div "Yes, the largest and most used burner (front right) will shut off while cooking…"
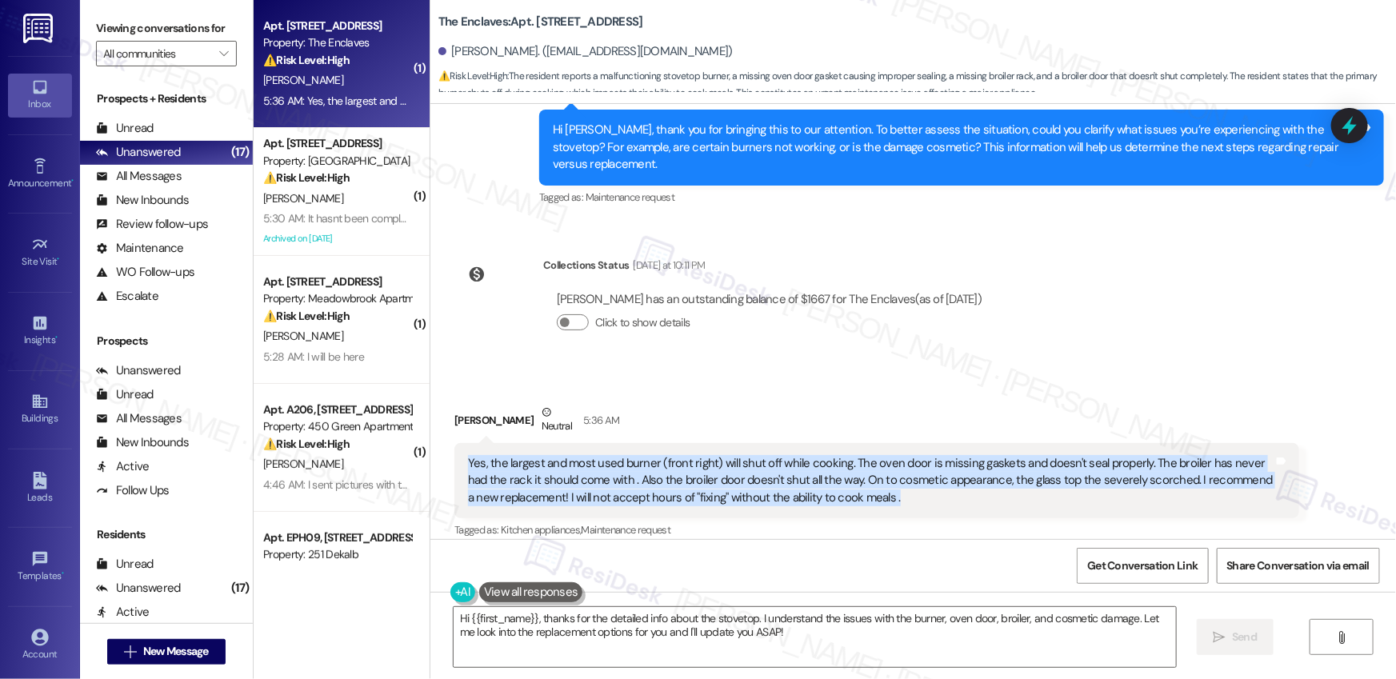
scroll to position [1546, 0]
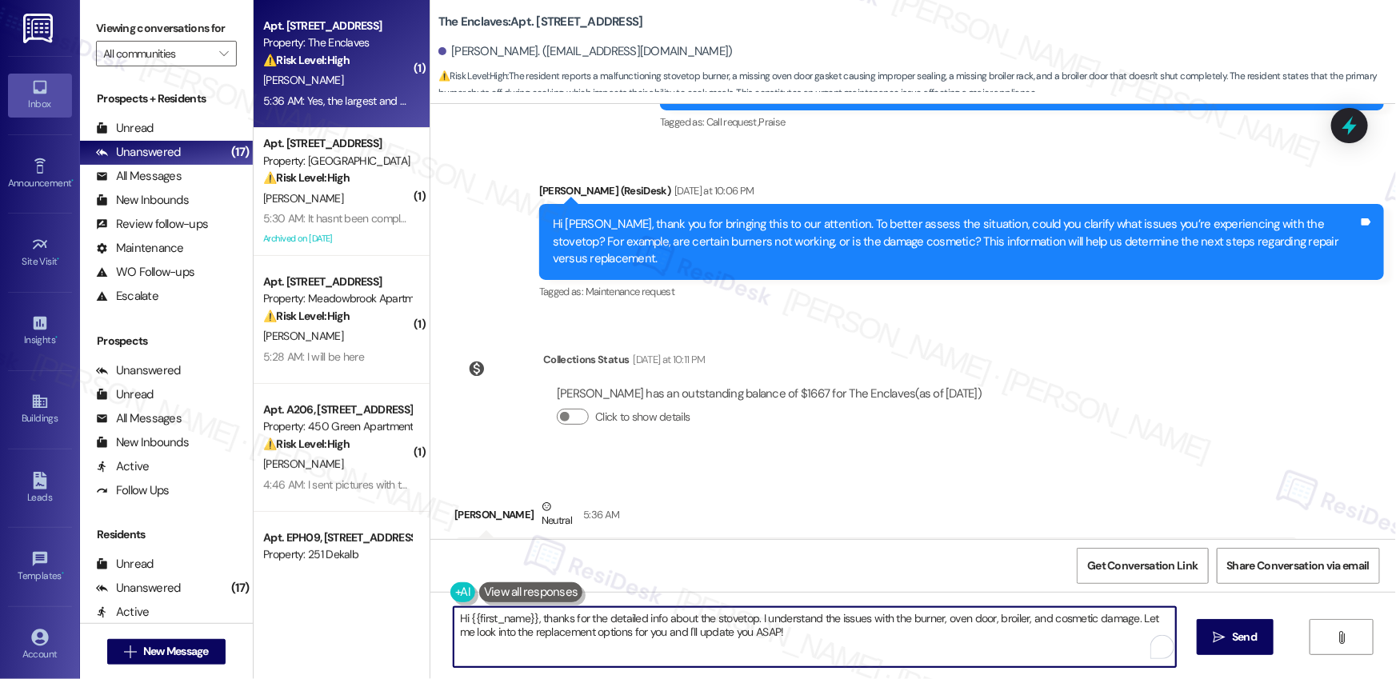
drag, startPoint x: 535, startPoint y: 622, endPoint x: 838, endPoint y: 641, distance: 303.8
click at [838, 641] on textarea "Hi {{first_name}}, thanks for the detailed info about the stovetop. I understan…" at bounding box center [815, 637] width 722 height 60
paste textarea "you for providing these details. I’m very sorry to hear about the ongoing issue…"
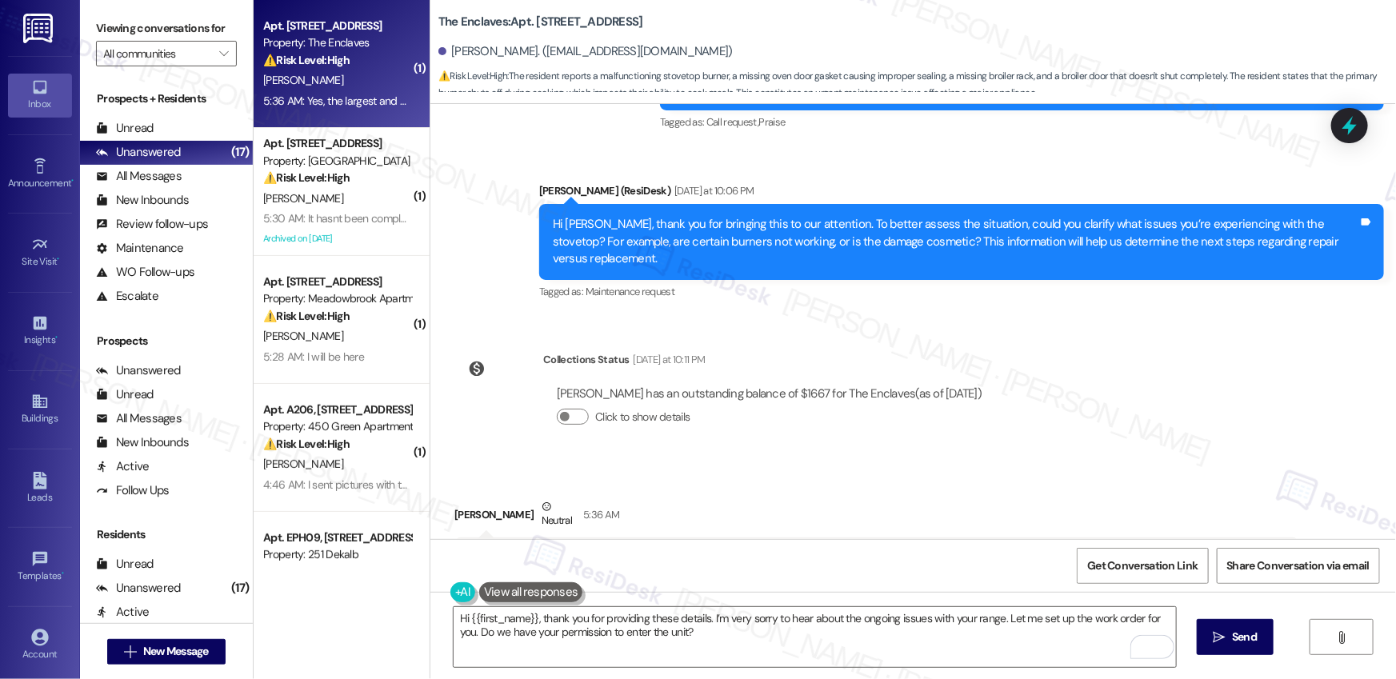
click at [455, 51] on div "[PERSON_NAME]. ([EMAIL_ADDRESS][DOMAIN_NAME])" at bounding box center [585, 51] width 294 height 17
click at [456, 51] on div "[PERSON_NAME]. ([EMAIL_ADDRESS][DOMAIN_NAME])" at bounding box center [585, 51] width 294 height 17
copy div "[PERSON_NAME]"
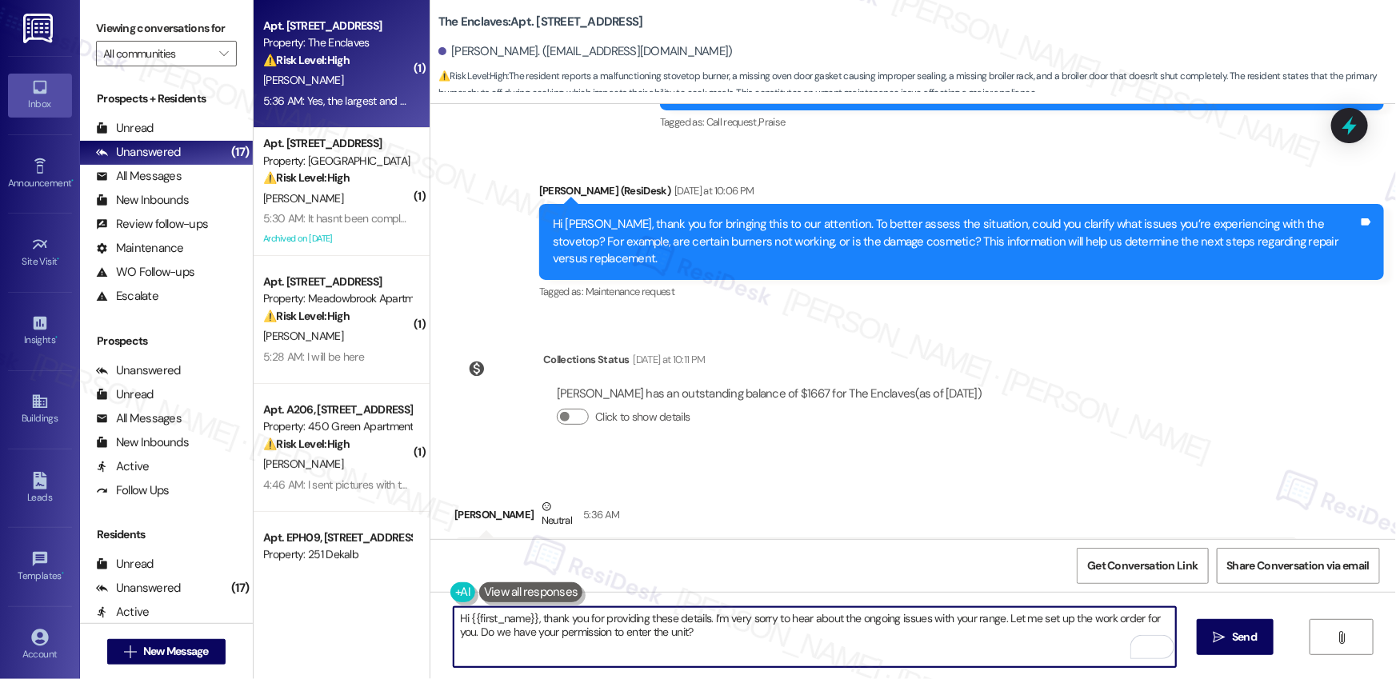
drag, startPoint x: 462, startPoint y: 618, endPoint x: 530, endPoint y: 622, distance: 68.9
click at [530, 622] on textarea "Hi {{first_name}}, thank you for providing these details. I’m very sorry to hea…" at bounding box center [815, 637] width 722 height 60
paste textarea "[PERSON_NAME]"
type textarea "Hi [PERSON_NAME], thank you for providing these details. I’m very sorry to hear…"
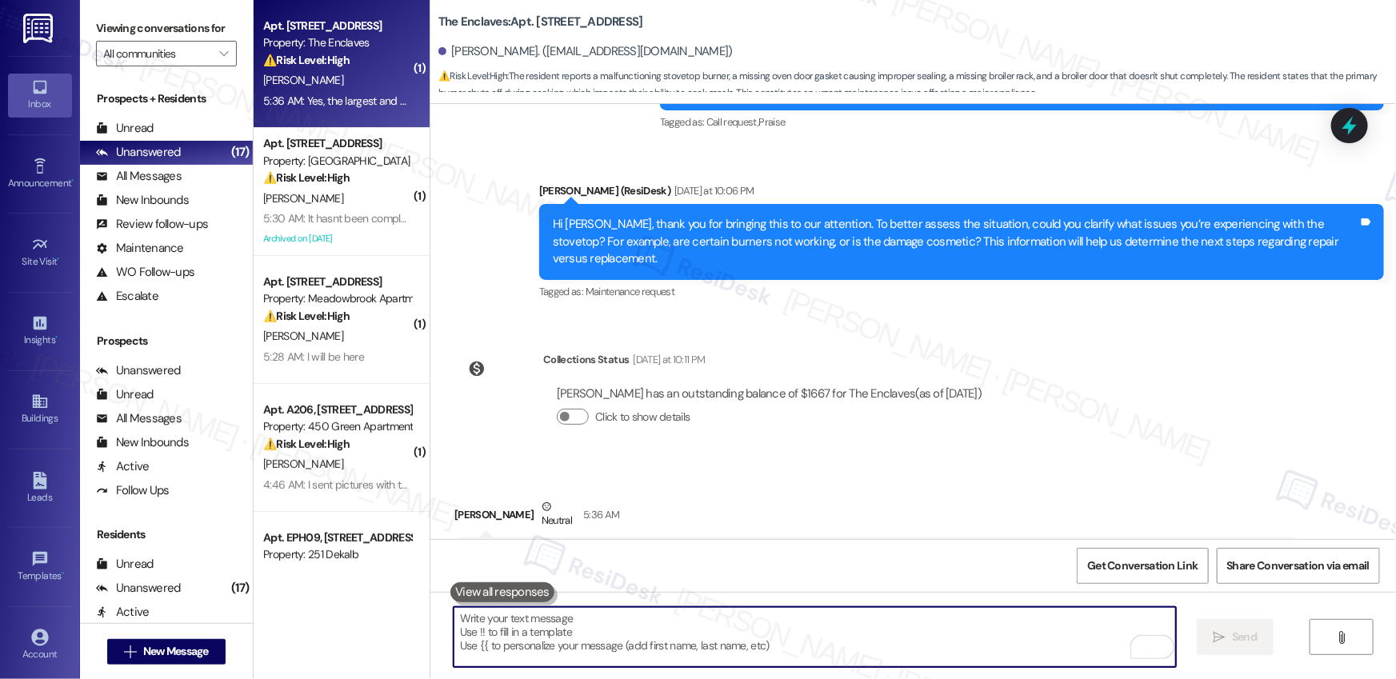
paste textarea "Hi [PERSON_NAME], thank you for sharing these details. I’m sorry to hear about …"
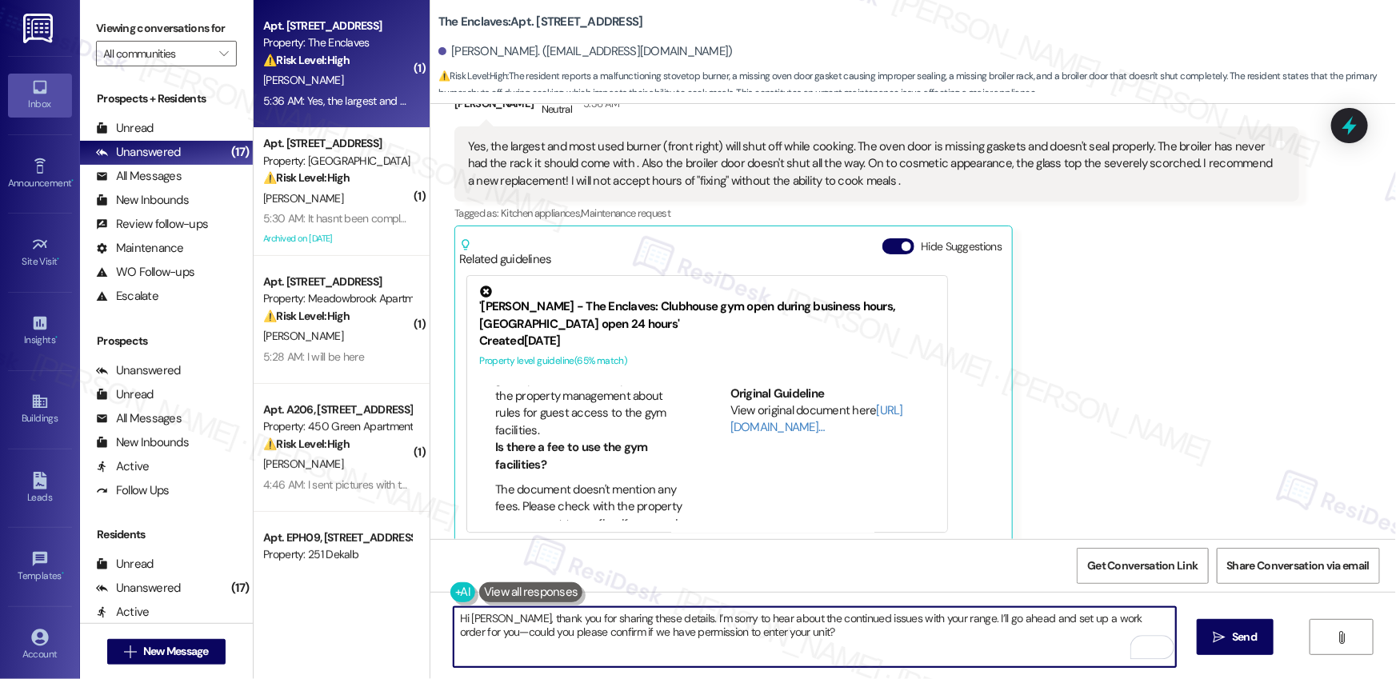
scroll to position [898, 0]
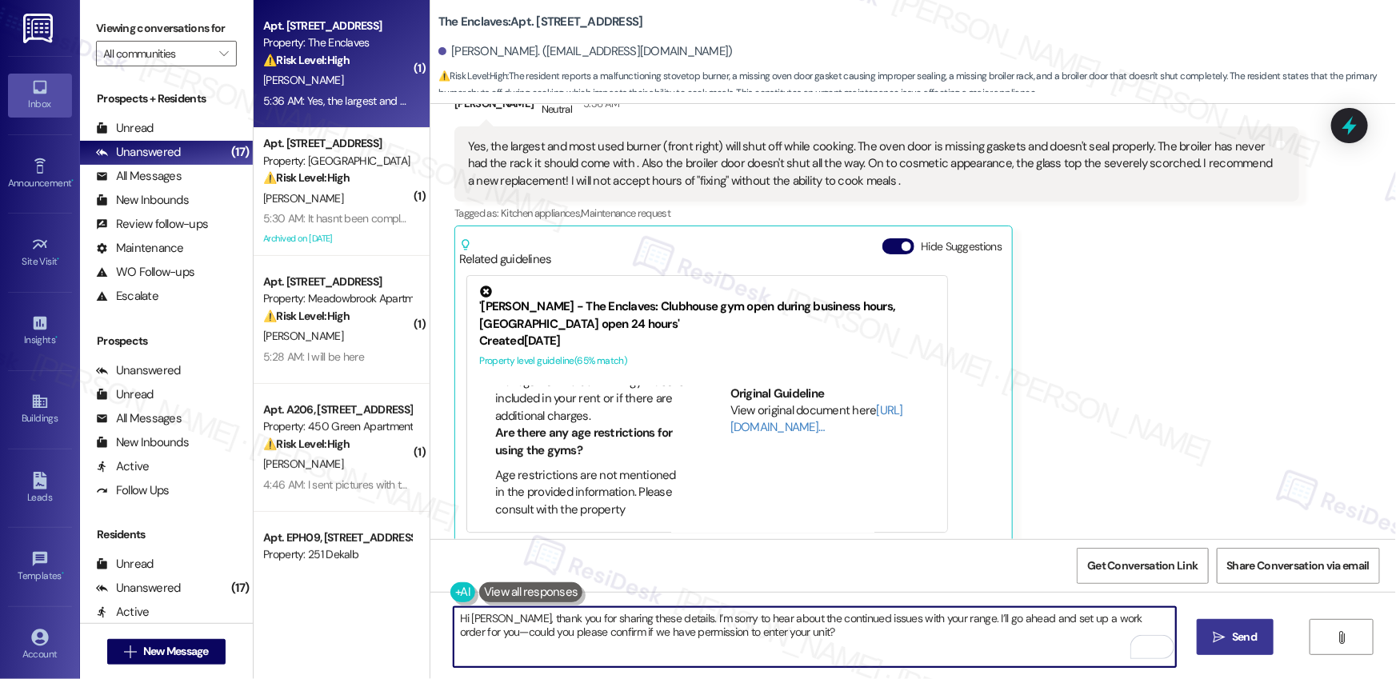
type textarea "Hi [PERSON_NAME], thank you for sharing these details. I’m sorry to hear about …"
click at [1234, 642] on span "Send" at bounding box center [1244, 637] width 25 height 17
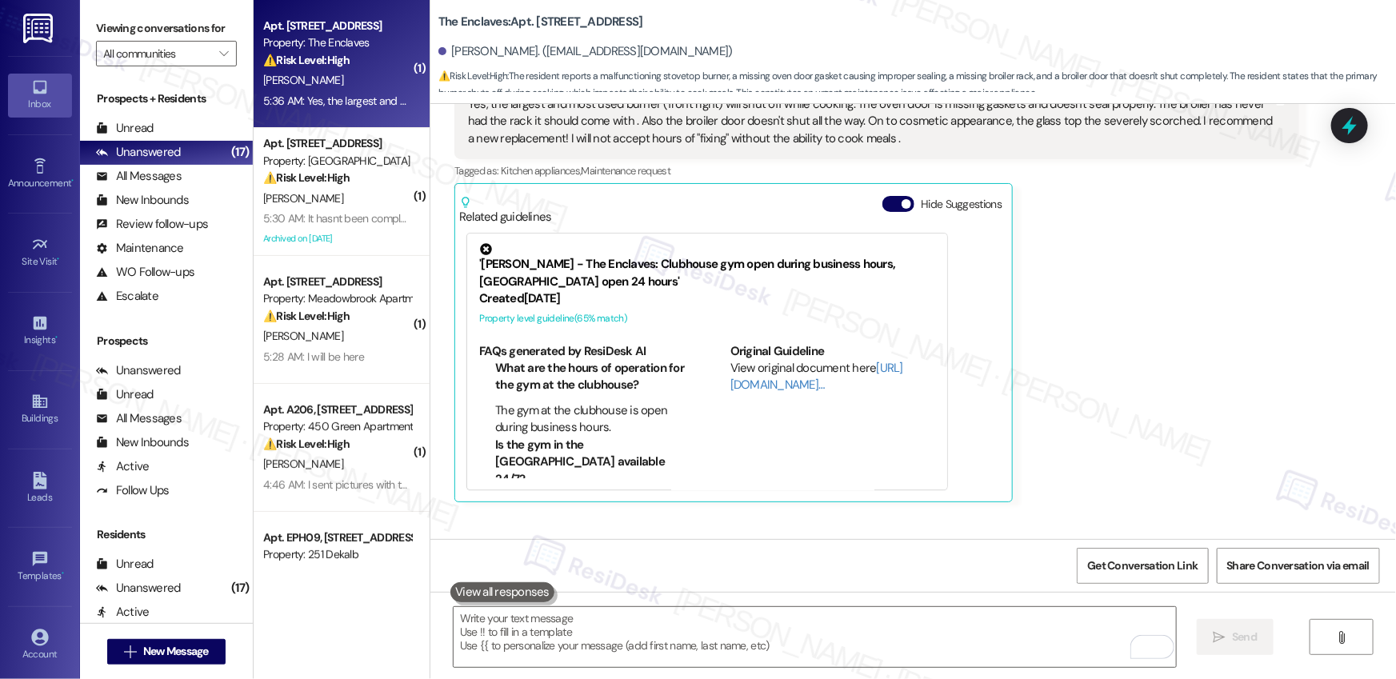
scroll to position [2085, 0]
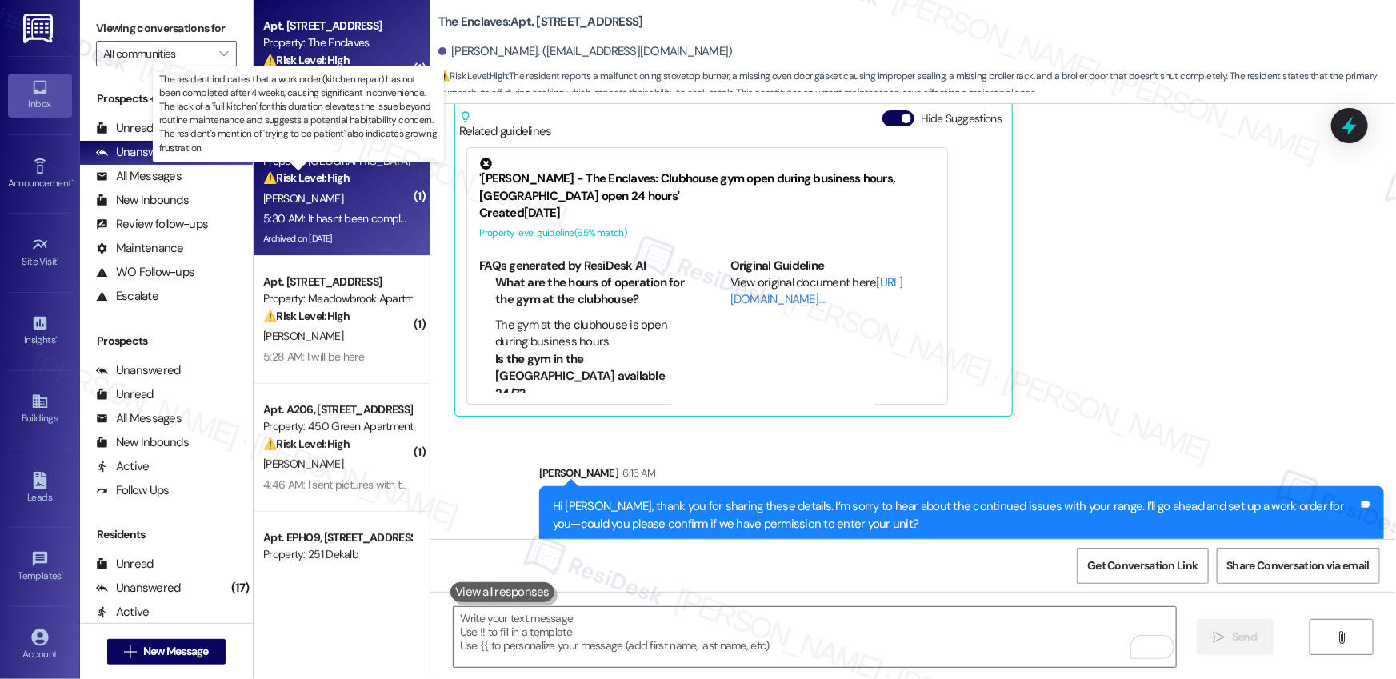
click at [340, 182] on strong "⚠️ Risk Level: High" at bounding box center [306, 177] width 86 height 14
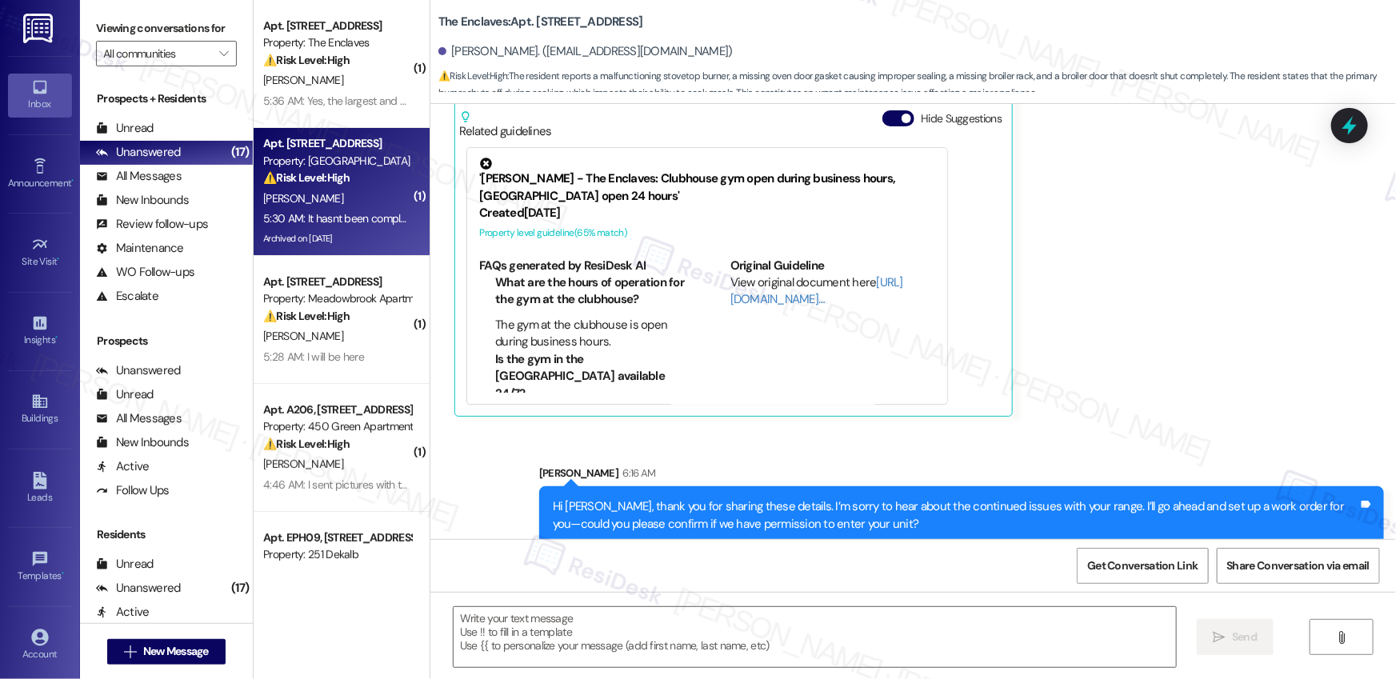
type textarea "Fetching suggested responses. Please feel free to read through the conversation…"
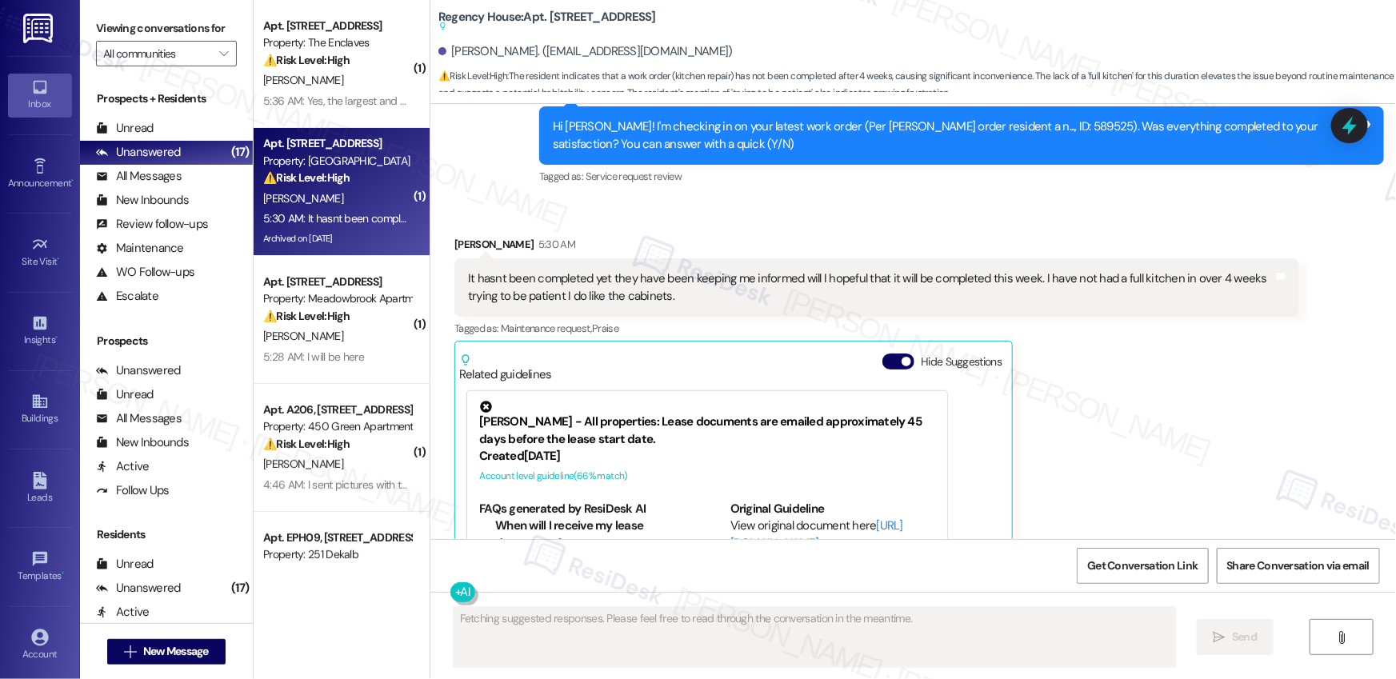
scroll to position [7793, 0]
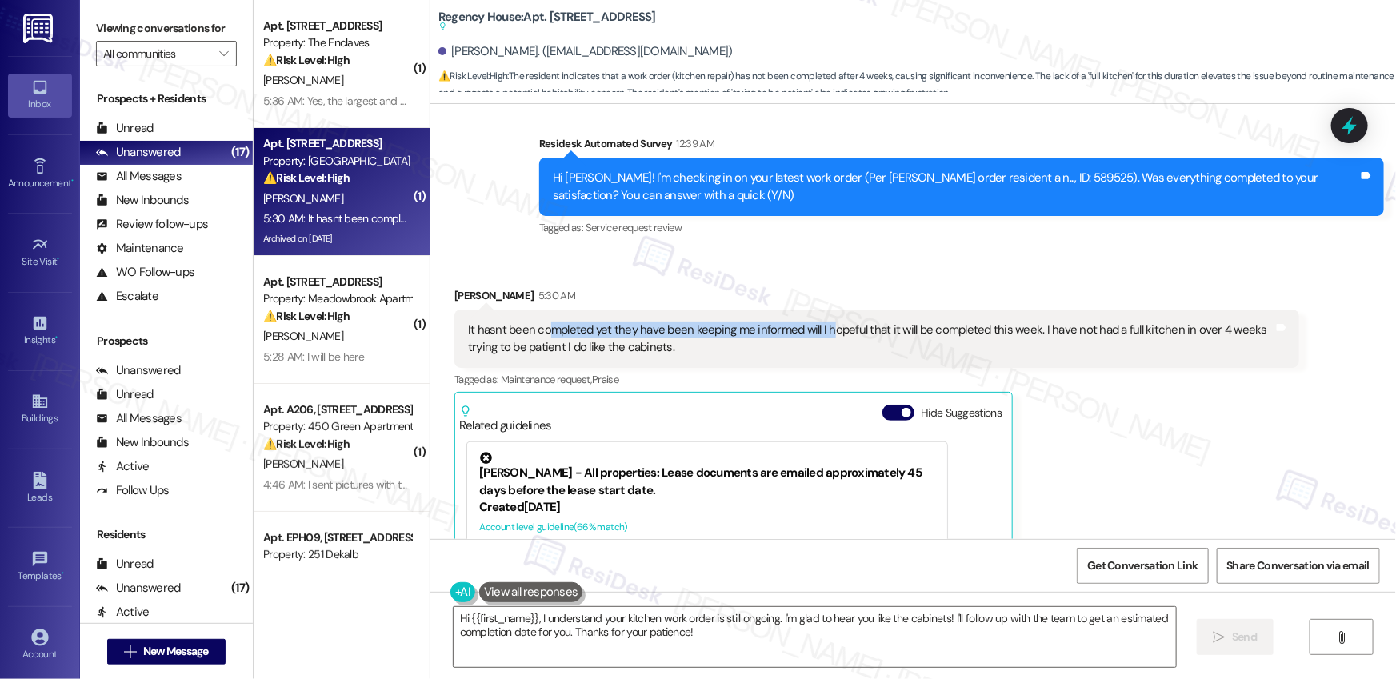
drag, startPoint x: 540, startPoint y: 253, endPoint x: 816, endPoint y: 266, distance: 276.3
click at [816, 322] on div "It hasnt been completed yet they have been keeping me informed will I hopeful t…" at bounding box center [871, 339] width 806 height 34
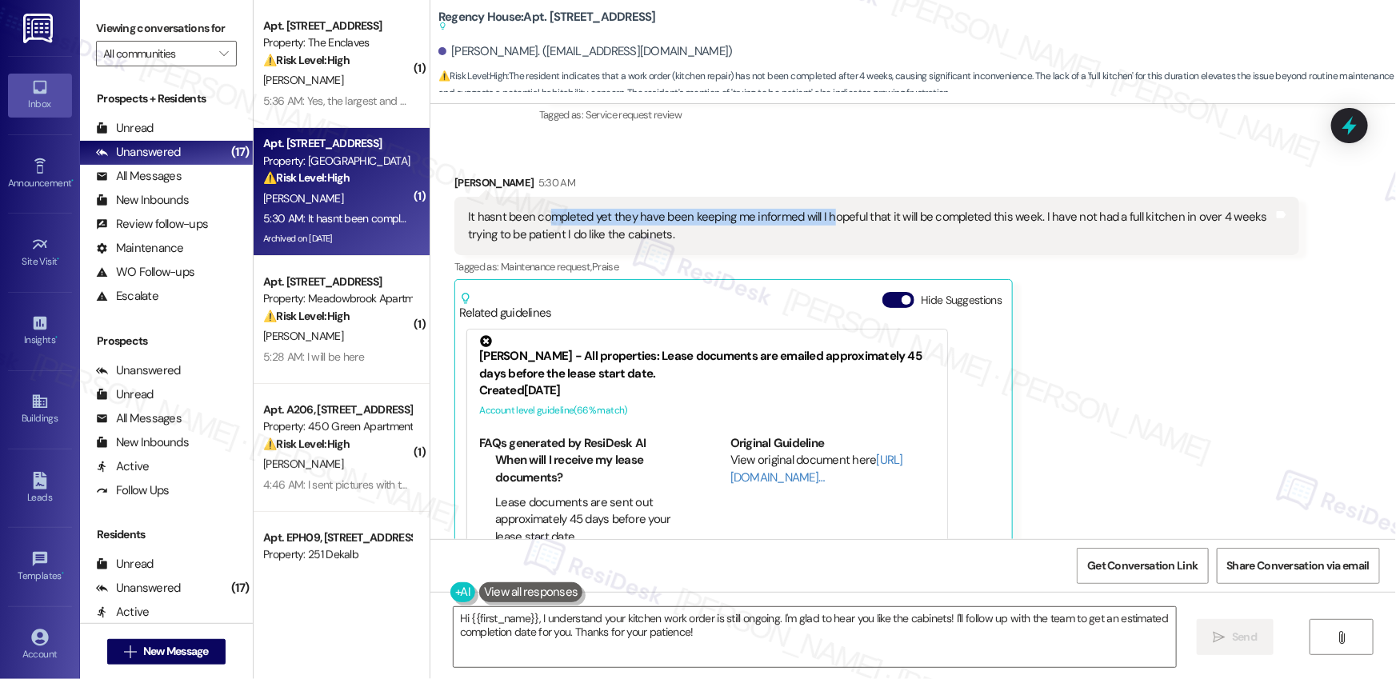
scroll to position [7, 0]
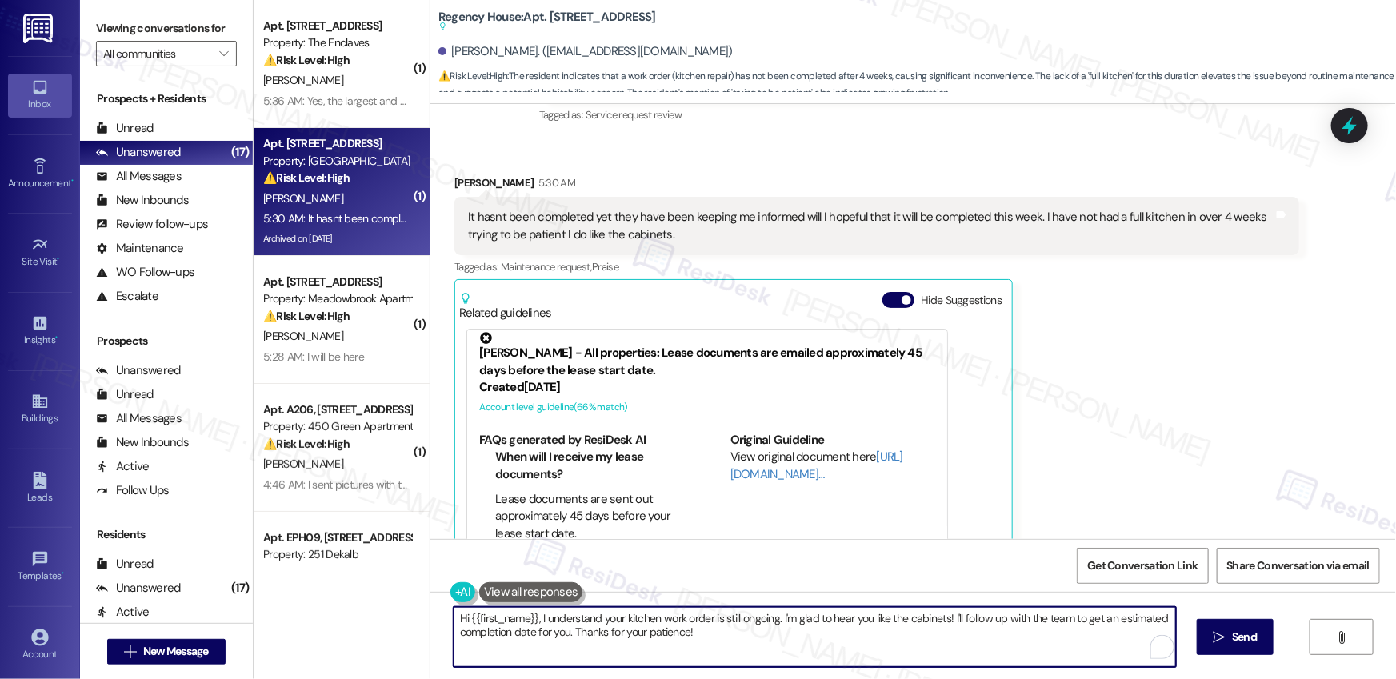
click at [728, 653] on textarea "Hi {{first_name}}, I understand your kitchen work order is still ongoing. I'm g…" at bounding box center [815, 637] width 722 height 60
drag, startPoint x: 947, startPoint y: 619, endPoint x: 951, endPoint y: 628, distance: 9.4
click at [951, 628] on textarea "Hi {{first_name}}, I understand your kitchen work order is still ongoing. I'm g…" at bounding box center [815, 637] width 722 height 60
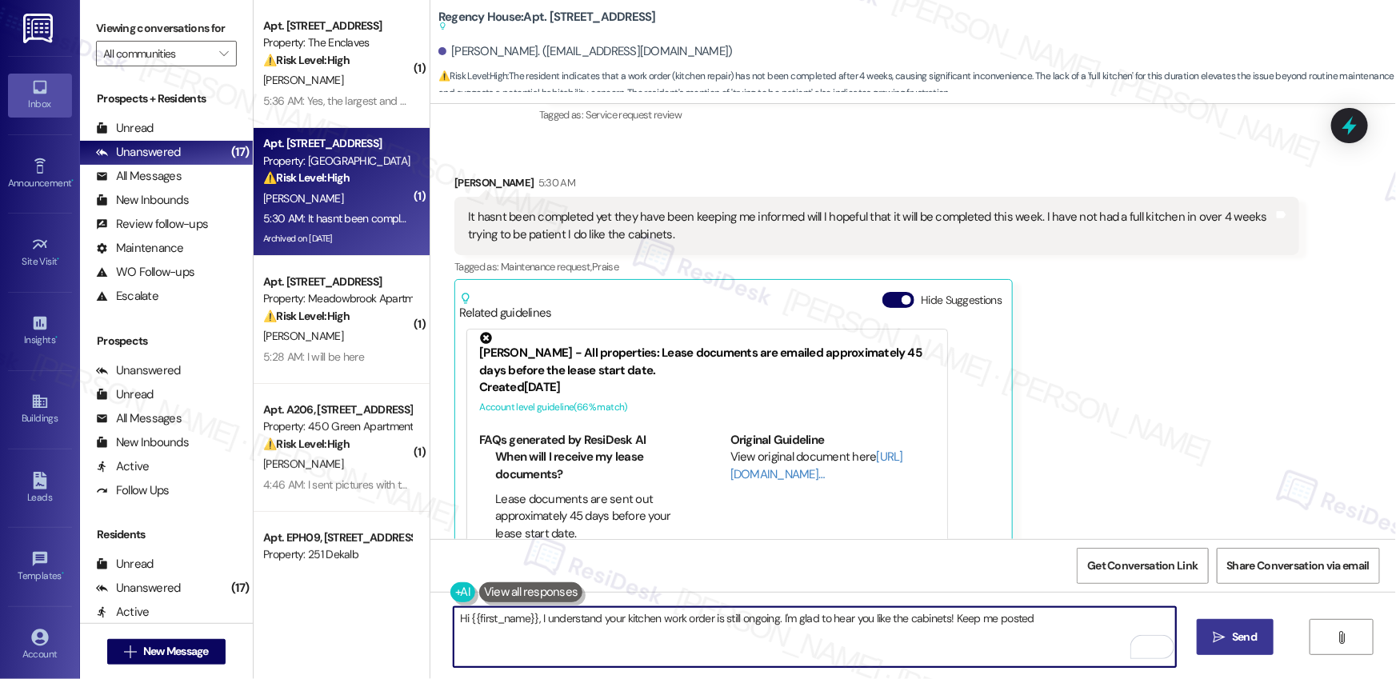
type textarea "Hi {{first_name}}, I understand your kitchen work order is still ongoing. I'm g…"
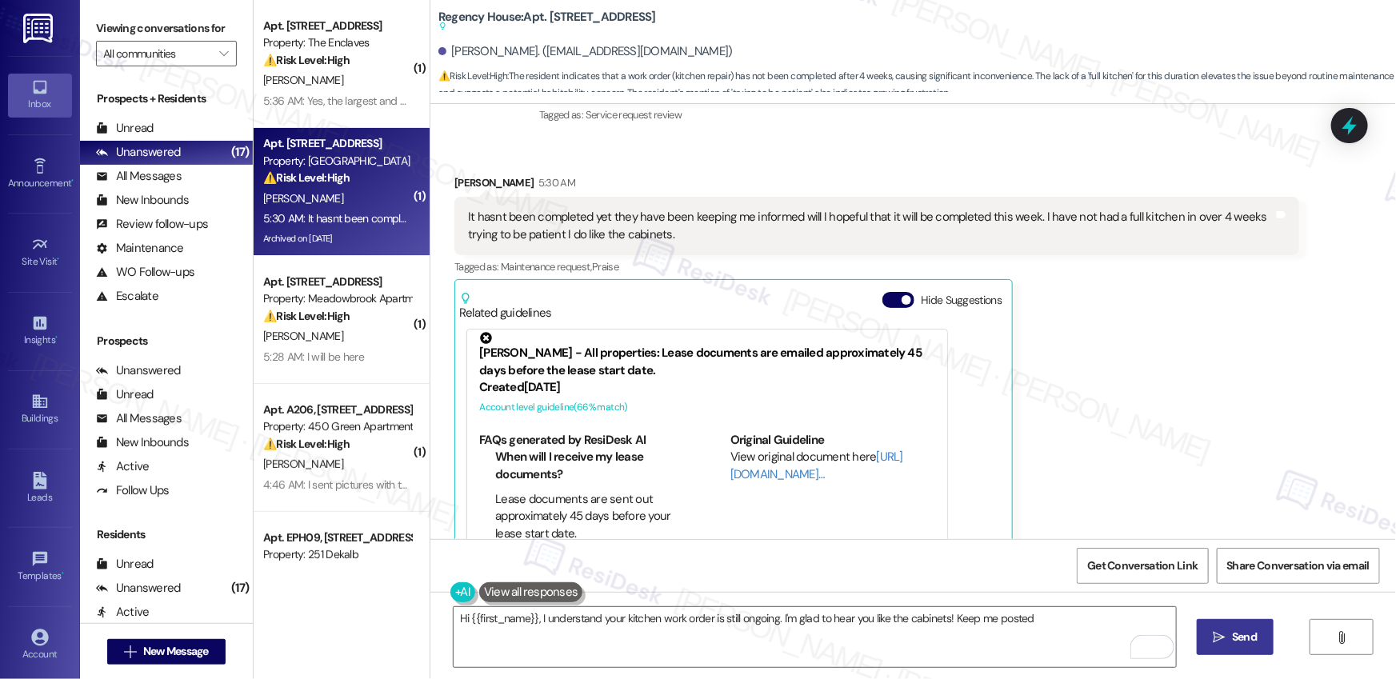
drag, startPoint x: 1240, startPoint y: 640, endPoint x: 1226, endPoint y: 638, distance: 14.6
click at [1241, 639] on span "Send" at bounding box center [1244, 637] width 25 height 17
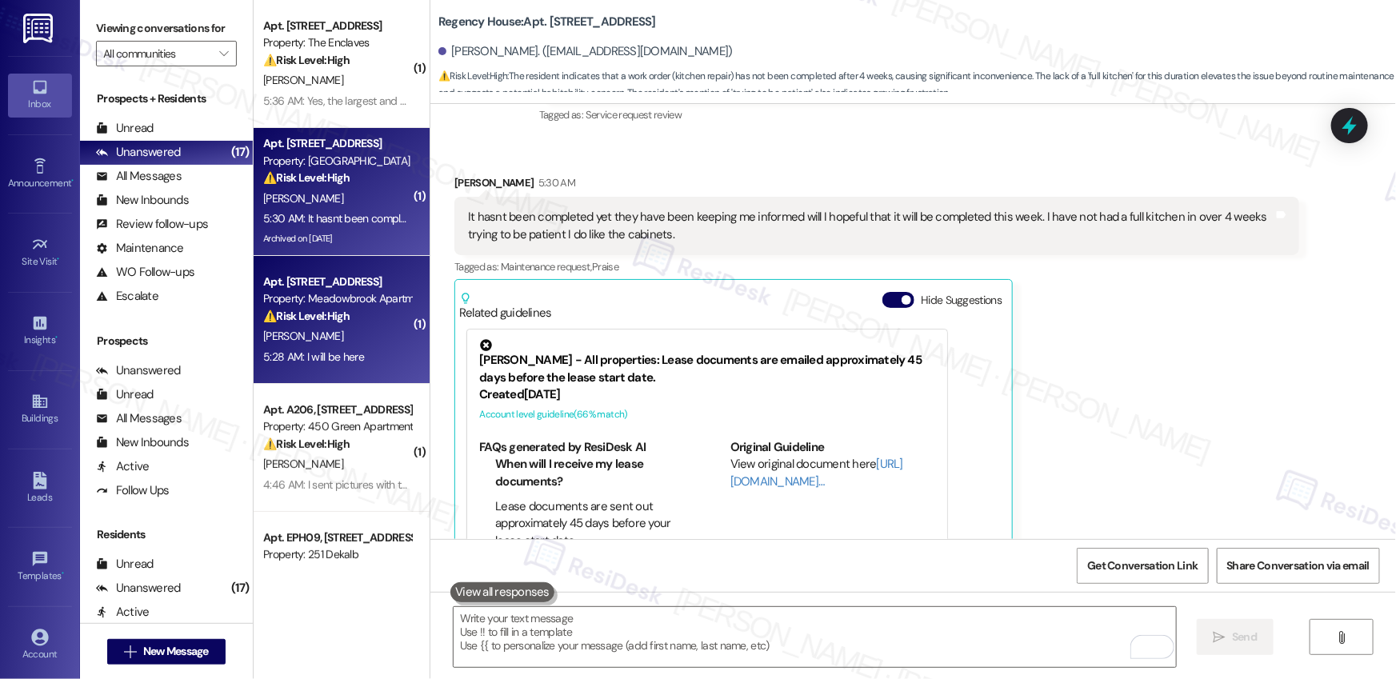
click at [362, 362] on div "5:28 AM: I will be here 5:28 AM: I will be here" at bounding box center [337, 357] width 151 height 20
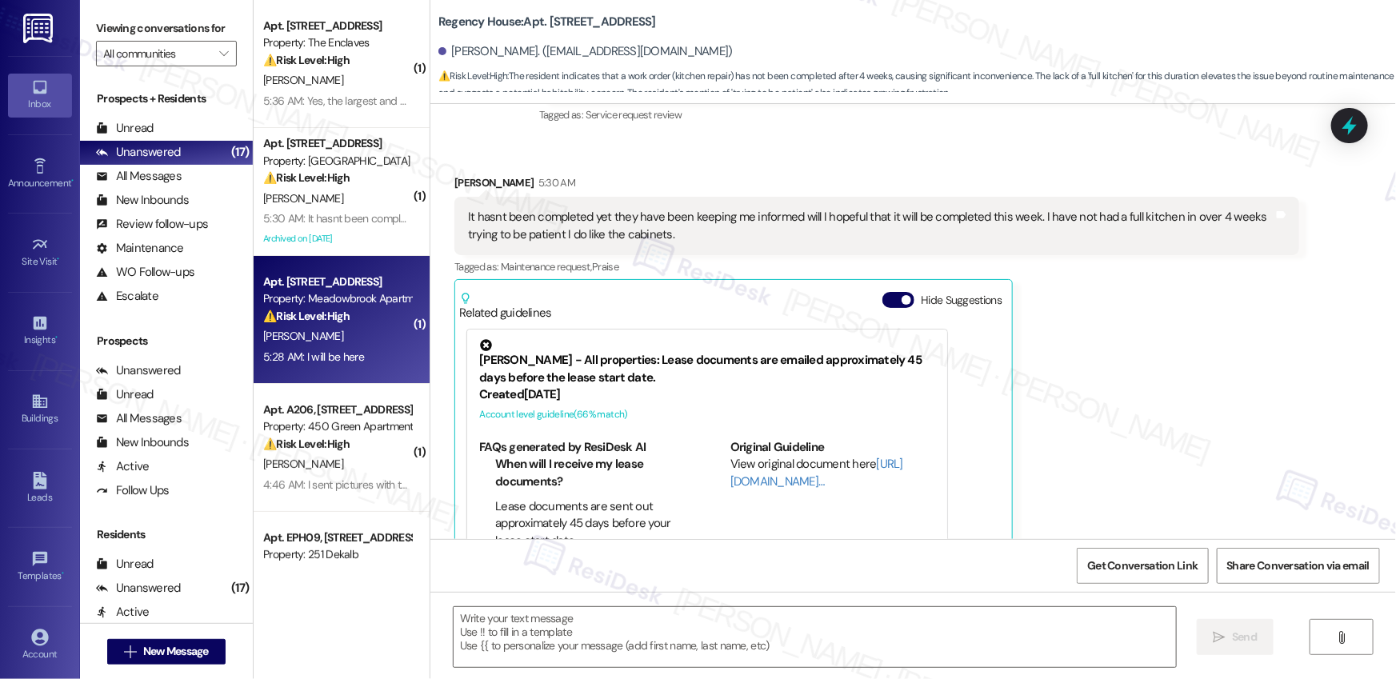
type textarea "Fetching suggested responses. Please feel free to read through the conversation…"
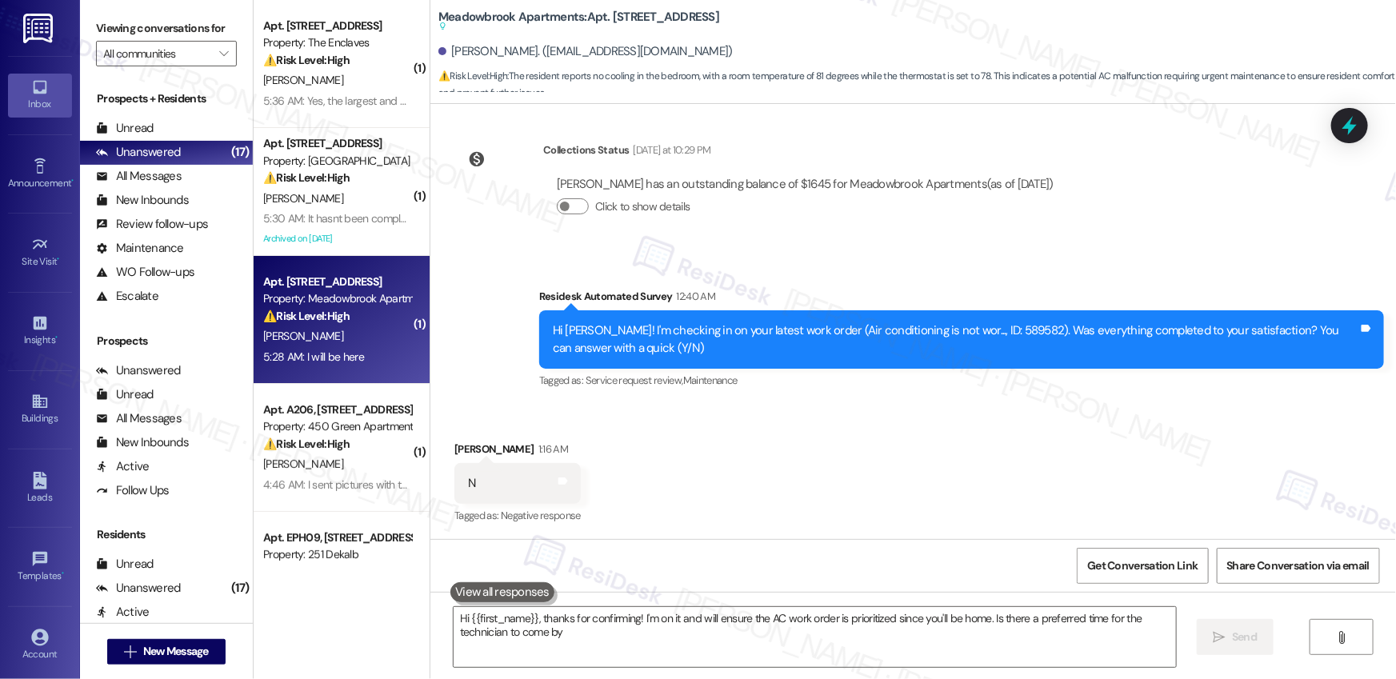
type textarea "Hi {{first_name}}, thanks for confirming! I'm on it and will ensure the AC work…"
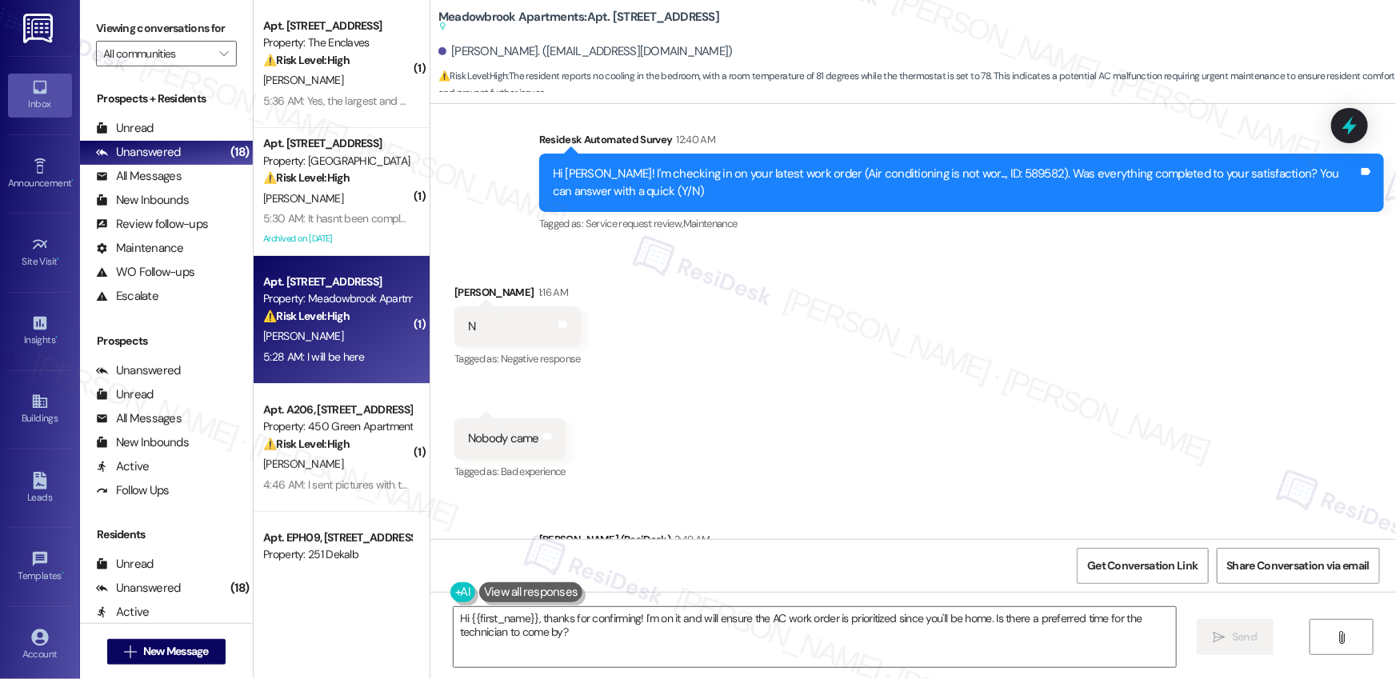
scroll to position [1175, 0]
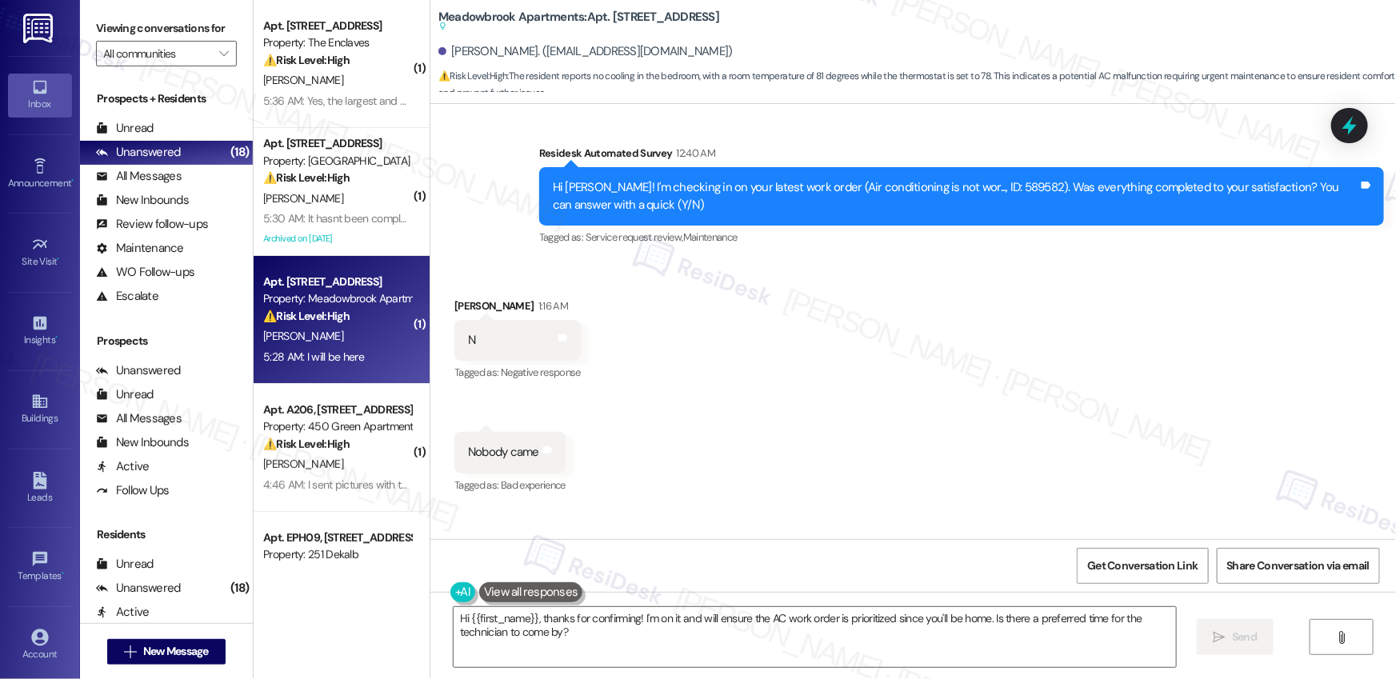
click at [475, 11] on b "Meadowbrook Apartments: Apt. [STREET_ADDRESS] Suggested actions and notes avail…" at bounding box center [578, 22] width 281 height 26
click at [474, 11] on b "Meadowbrook Apartments: Apt. [STREET_ADDRESS] Suggested actions and notes avail…" at bounding box center [578, 22] width 281 height 26
copy b "Meadowbrook"
click at [613, 10] on b "Meadowbrook Apartments: Apt. [STREET_ADDRESS] Suggested actions and notes avail…" at bounding box center [578, 22] width 281 height 26
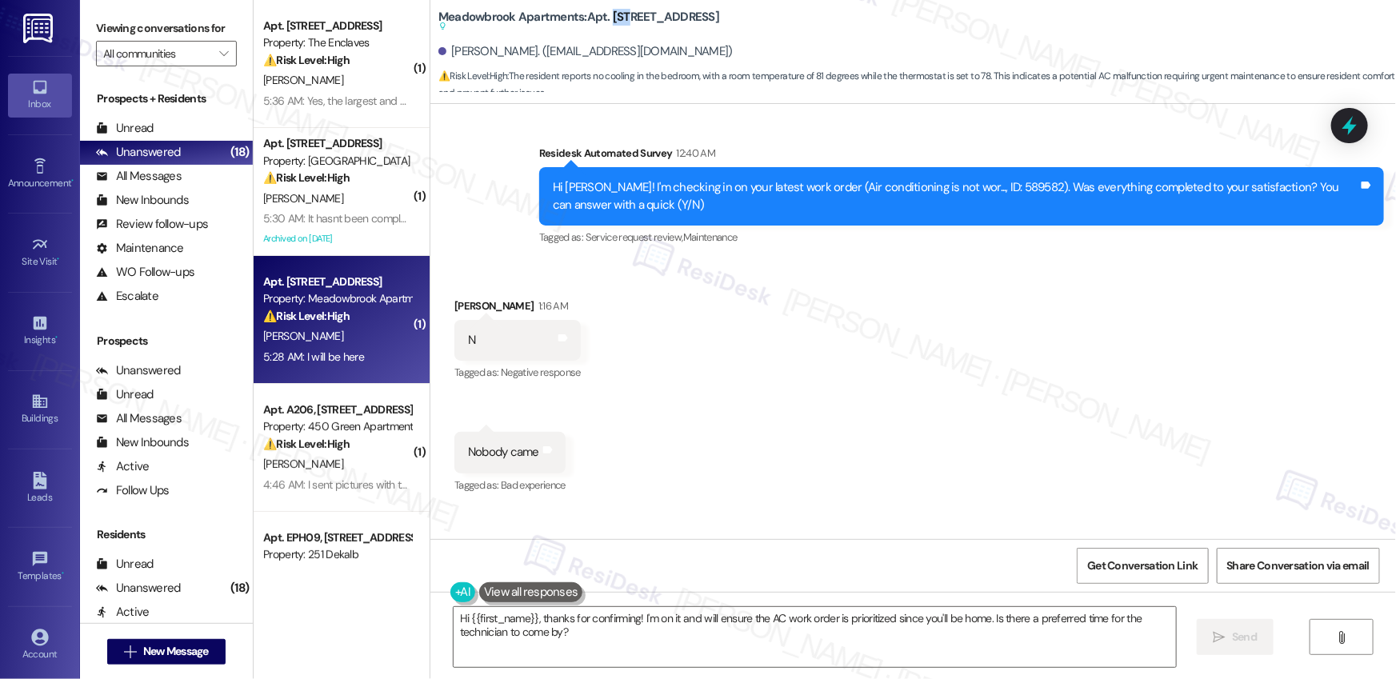
copy b "669"
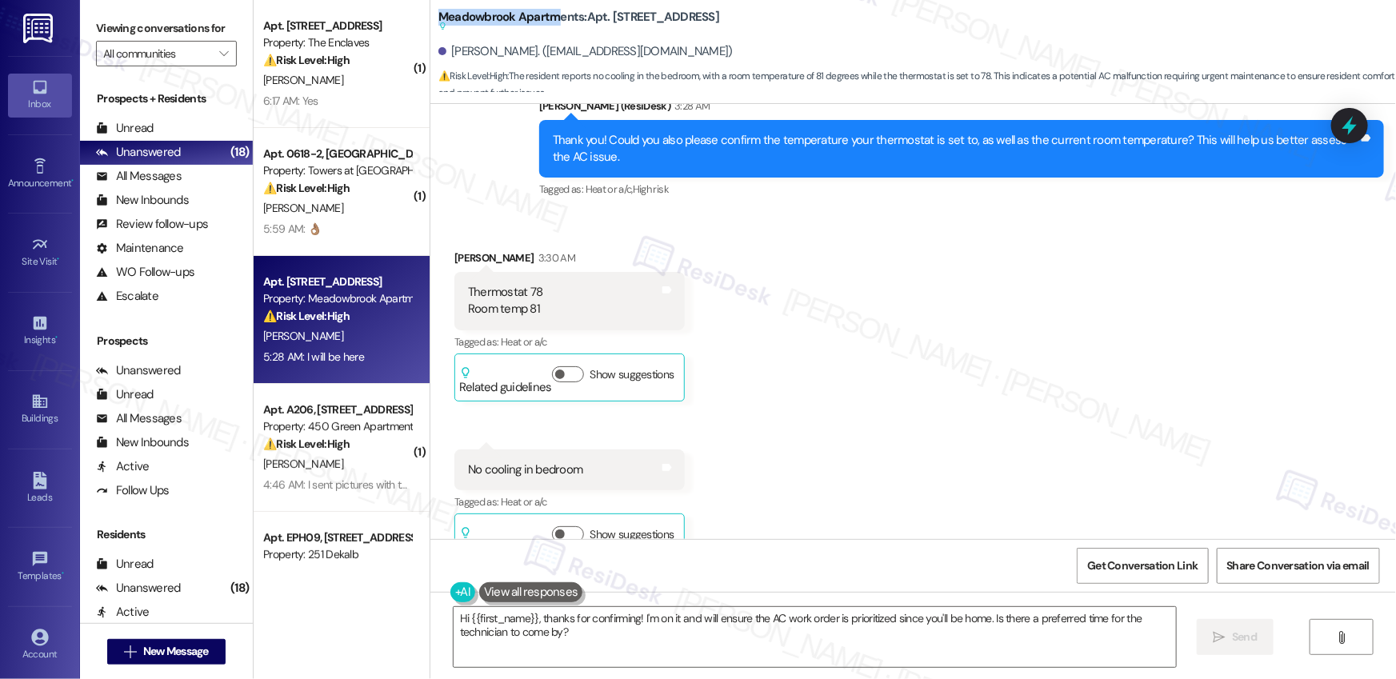
drag, startPoint x: 430, startPoint y: 10, endPoint x: 550, endPoint y: 11, distance: 120.0
click at [550, 11] on b "Meadowbrook Apartments: Apt. [STREET_ADDRESS] Suggested actions and notes avail…" at bounding box center [578, 22] width 281 height 26
click at [587, 43] on div "[PERSON_NAME]. ([EMAIL_ADDRESS][DOMAIN_NAME])" at bounding box center [585, 51] width 294 height 17
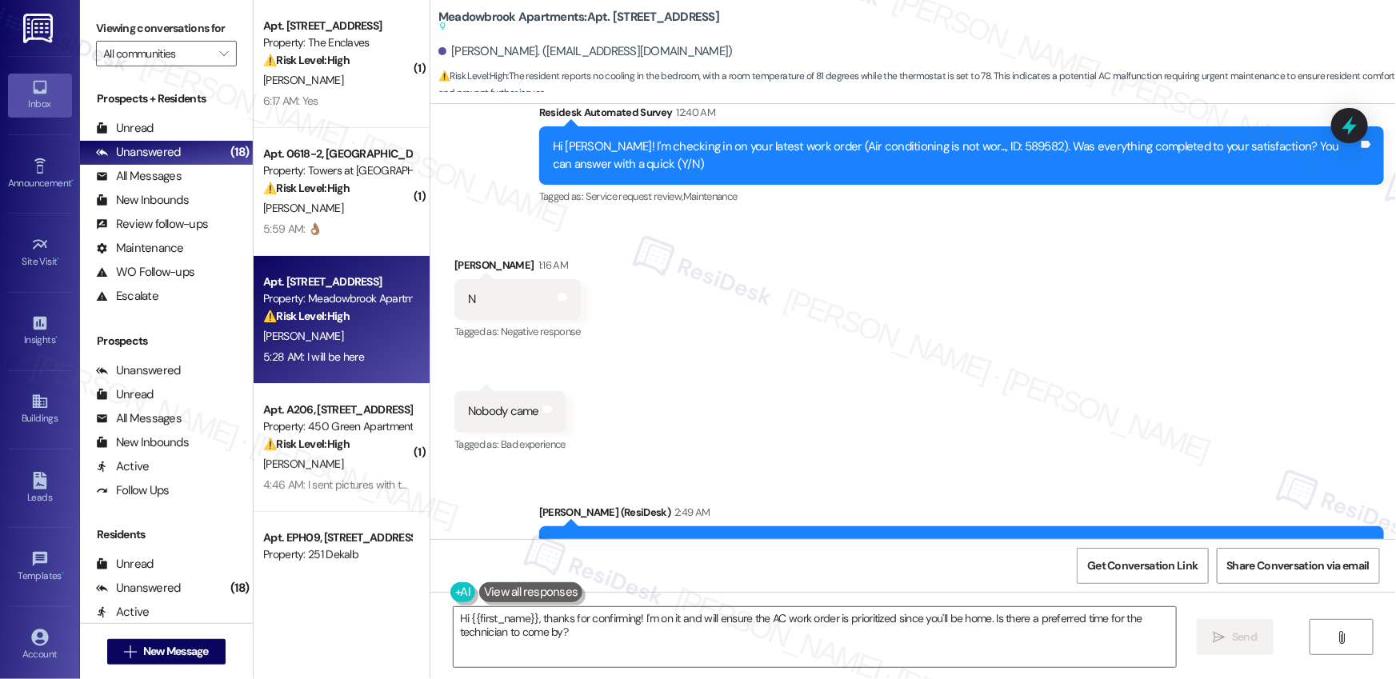
scroll to position [1203, 0]
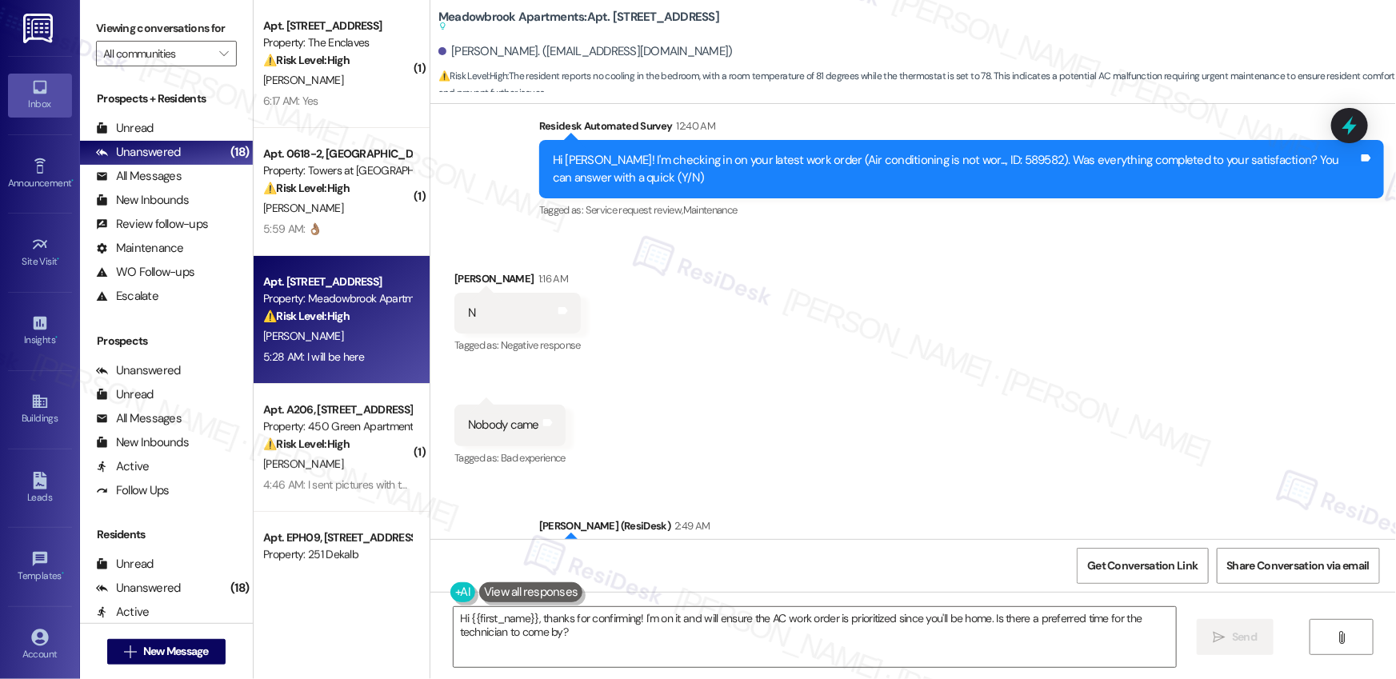
click at [985, 152] on div "Hi [PERSON_NAME]! I'm checking in on your latest work order (Air conditioning i…" at bounding box center [956, 169] width 806 height 34
copy div "589582"
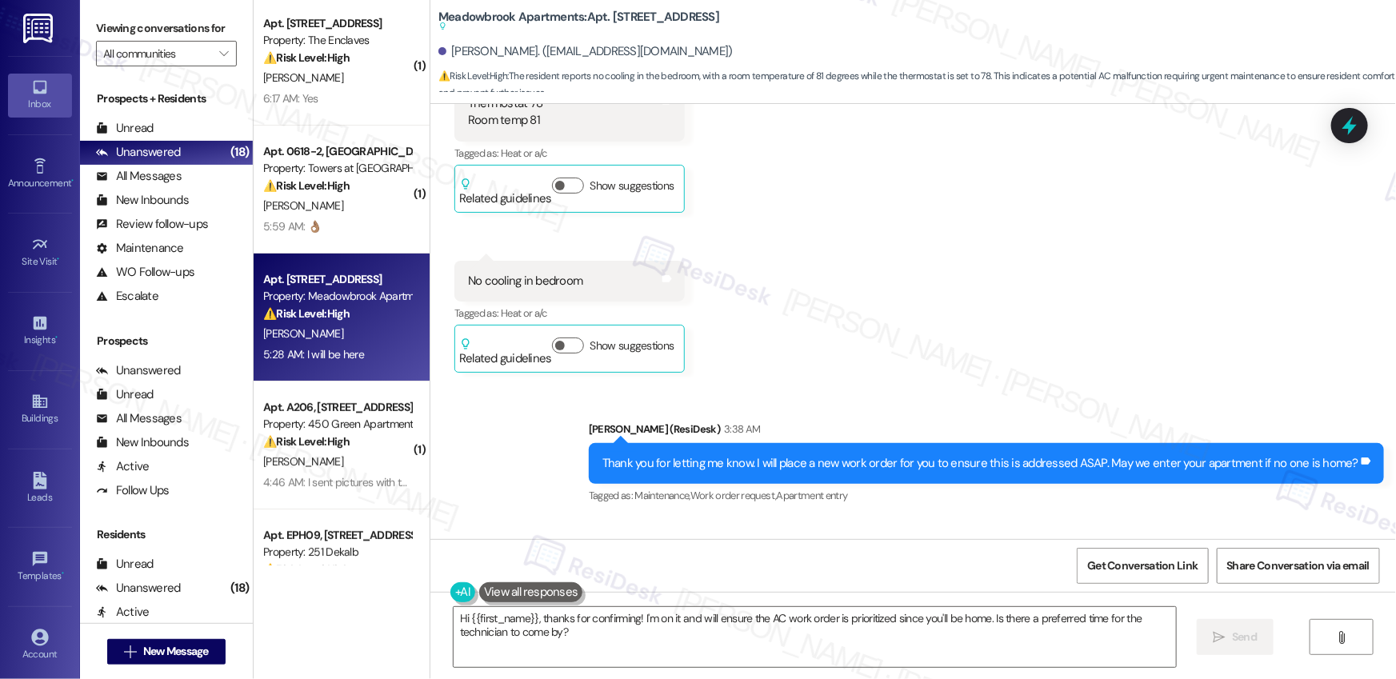
scroll to position [2173, 0]
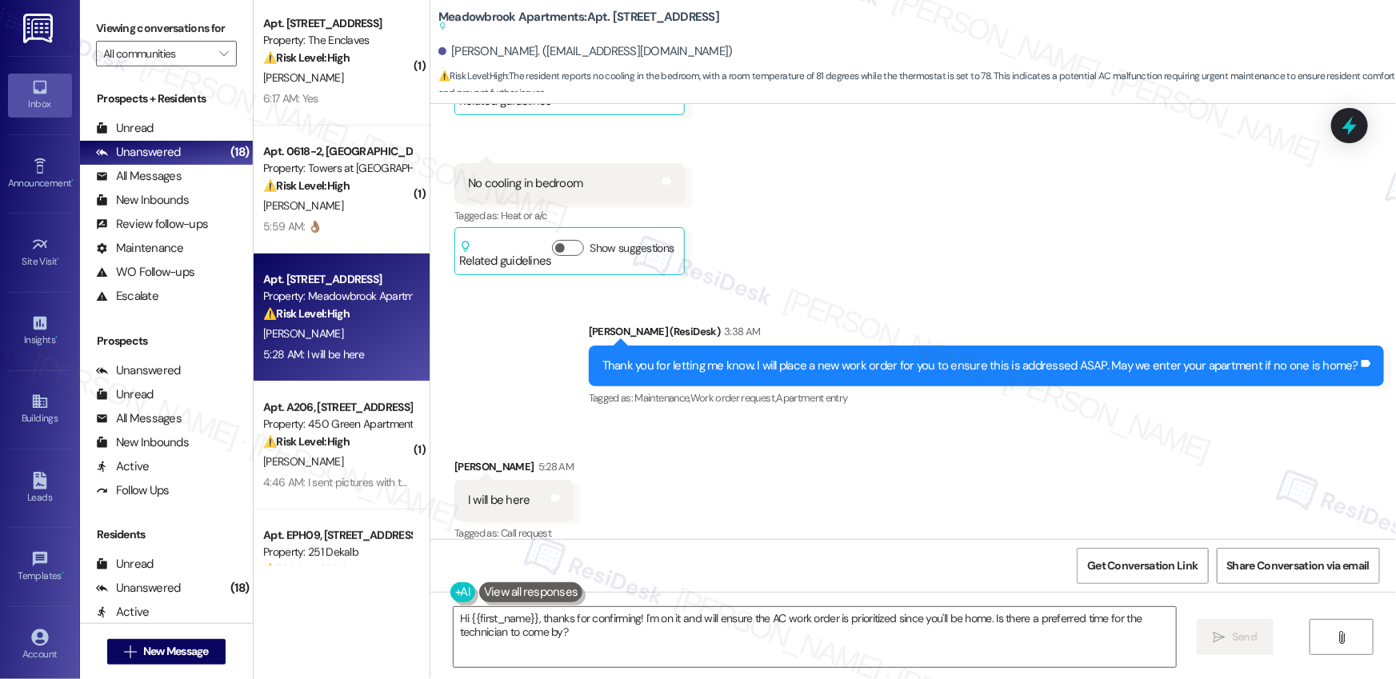
click at [486, 175] on div "No cooling in bedroom" at bounding box center [525, 183] width 114 height 17
click at [500, 492] on div "I will be here" at bounding box center [499, 500] width 62 height 17
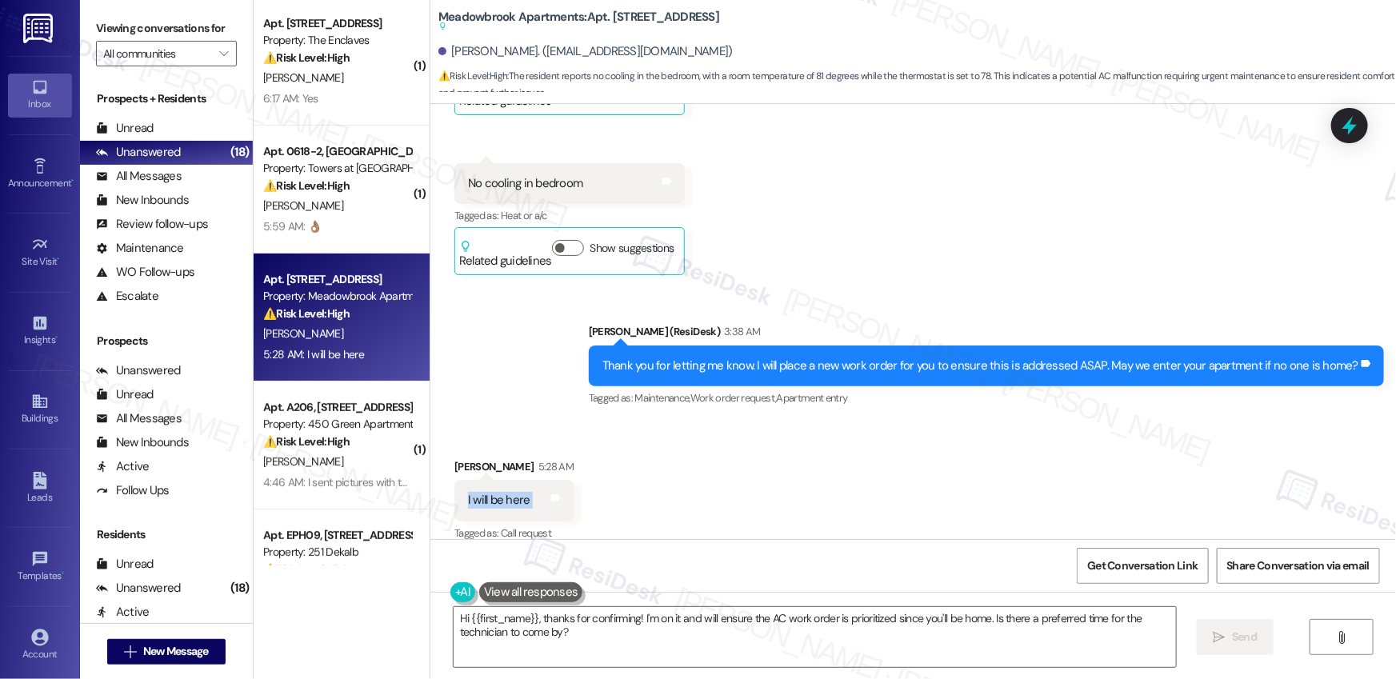
click at [501, 492] on div "I will be here" at bounding box center [499, 500] width 62 height 17
copy div "I will be here Tags and notes"
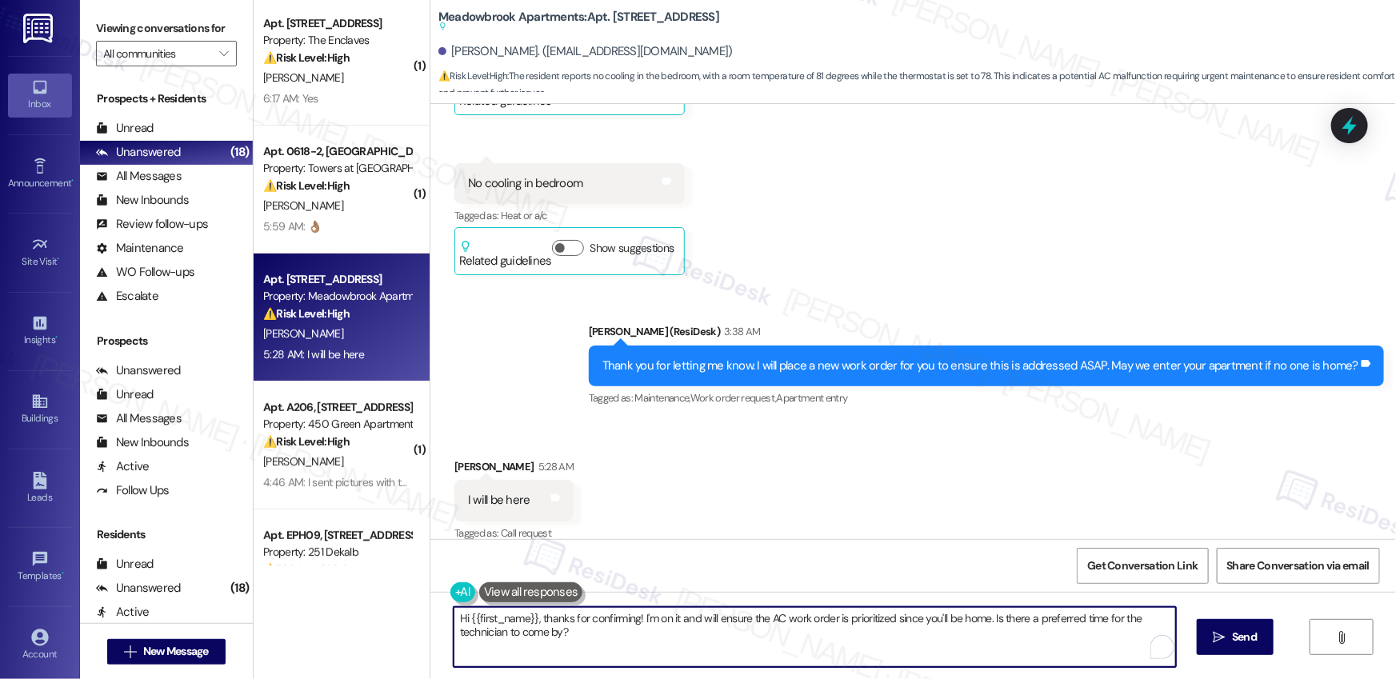
click at [602, 641] on textarea "Hi {{first_name}}, thanks for confirming! I'm on it and will ensure the AC work…" at bounding box center [815, 637] width 722 height 60
click at [598, 635] on textarea "Hi {{first_name}}, thanks for confirming! I'm on it and will ensure the AC work…" at bounding box center [815, 637] width 722 height 60
click at [598, 634] on textarea "Hi {{first_name}}, thanks for confirming! I'm on it and will ensure the AC work…" at bounding box center [815, 637] width 722 height 60
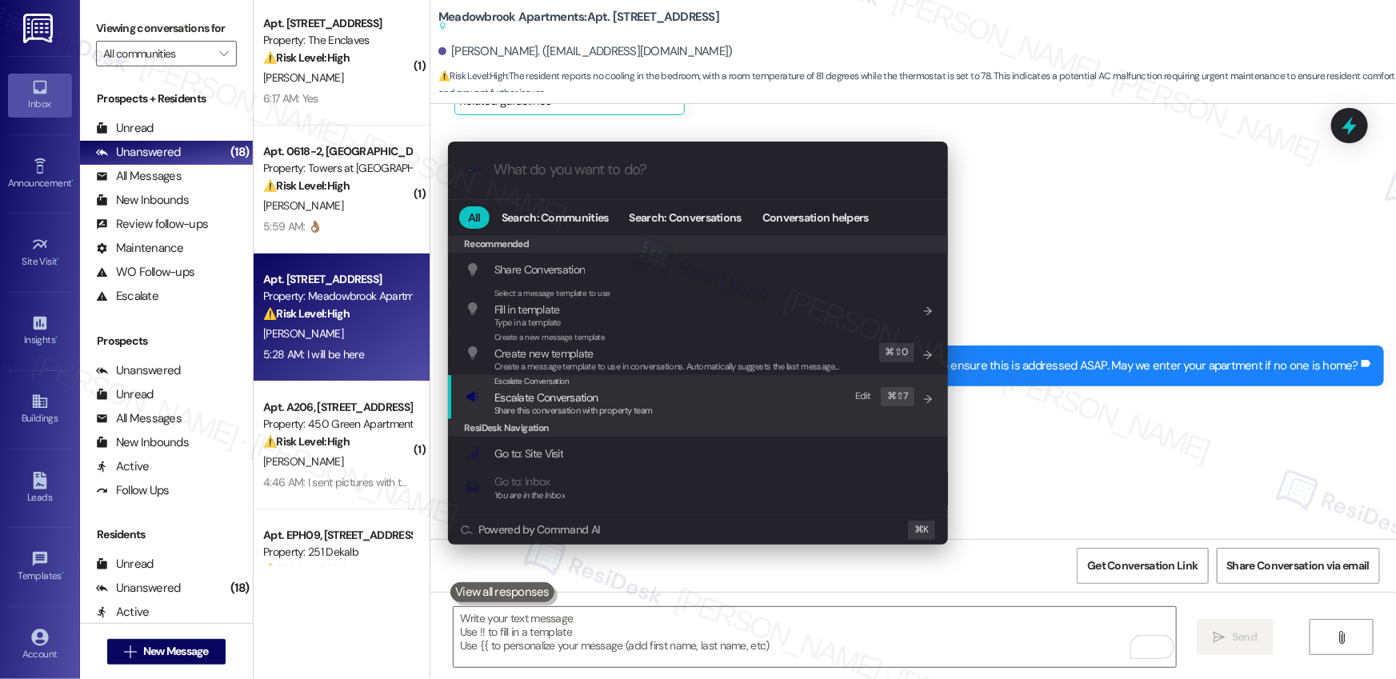
click at [518, 410] on span "Share this conversation with property team" at bounding box center [573, 410] width 158 height 11
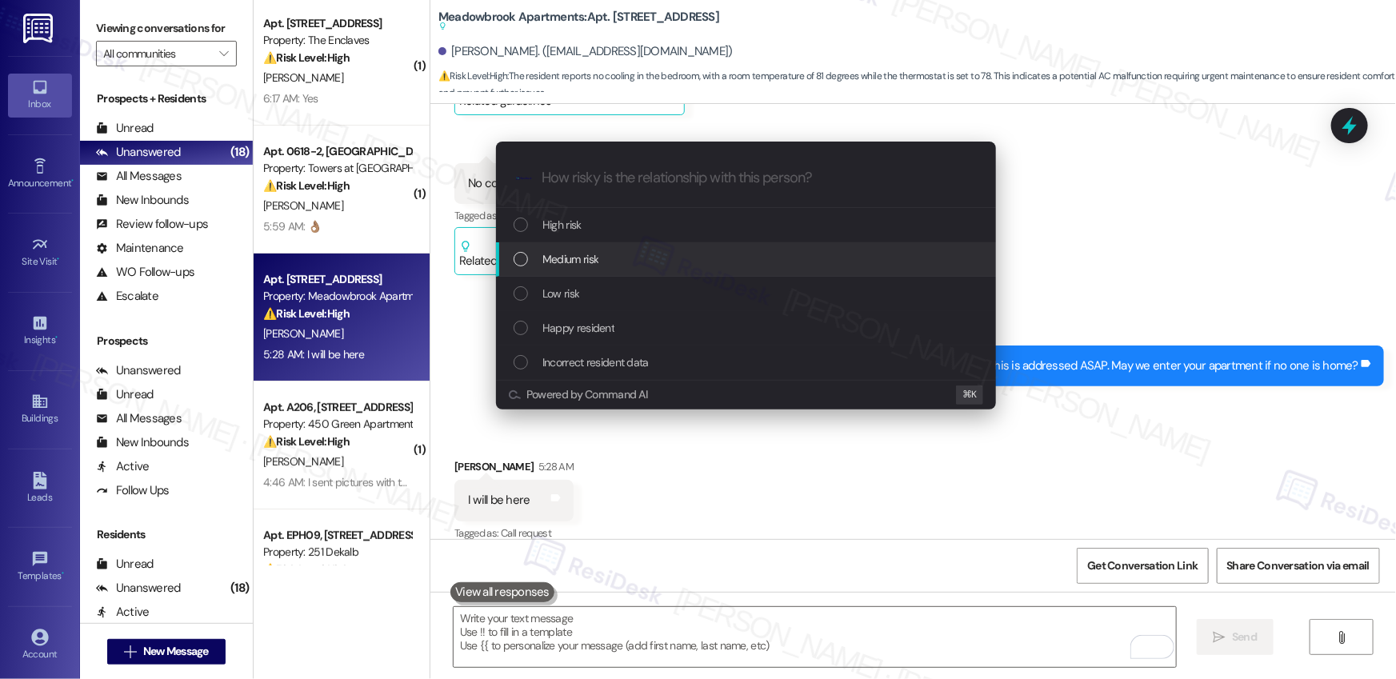
click at [570, 264] on span "Medium risk" at bounding box center [570, 259] width 56 height 18
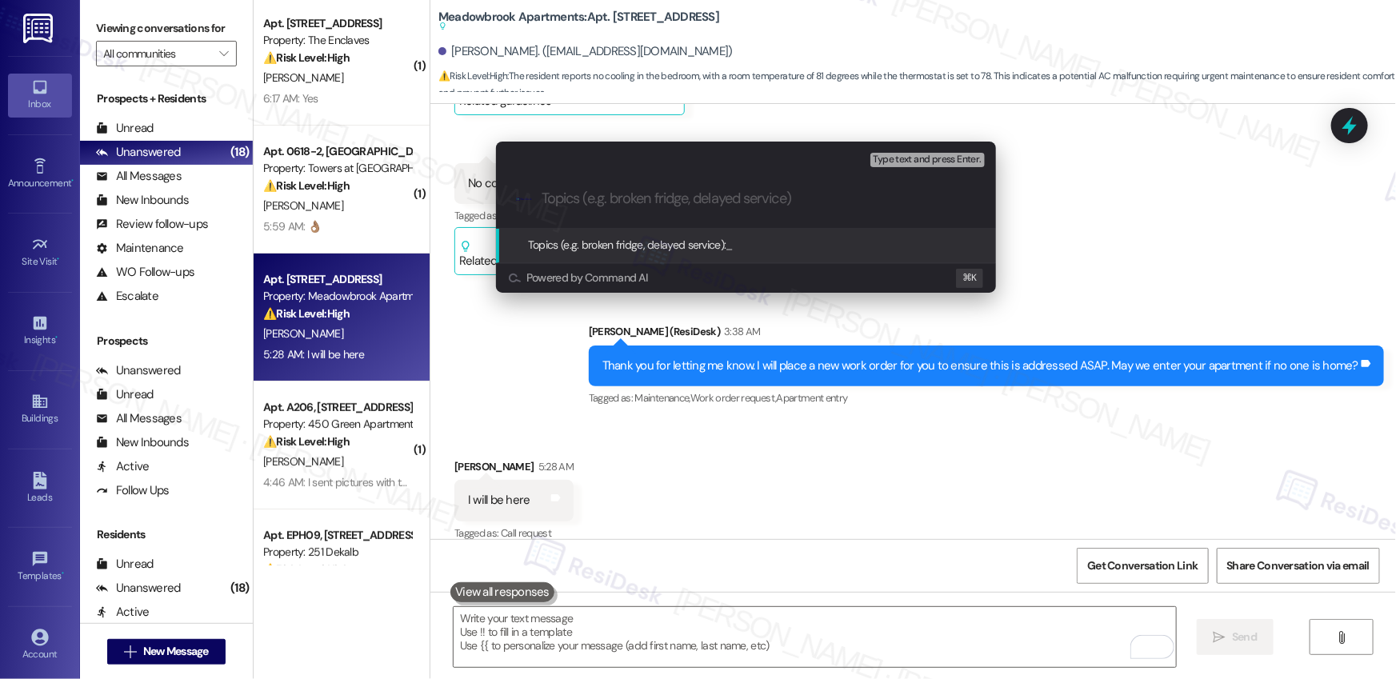
paste input "Work Order #590080"
click at [544, 202] on input "Work Order #590080 - AC Not Cooling" at bounding box center [753, 198] width 422 height 17
paste input "Work order submitted by Residesk |"
type input "Work order submitted by Residesk | Work Order #590080 - AC Not Cooling"
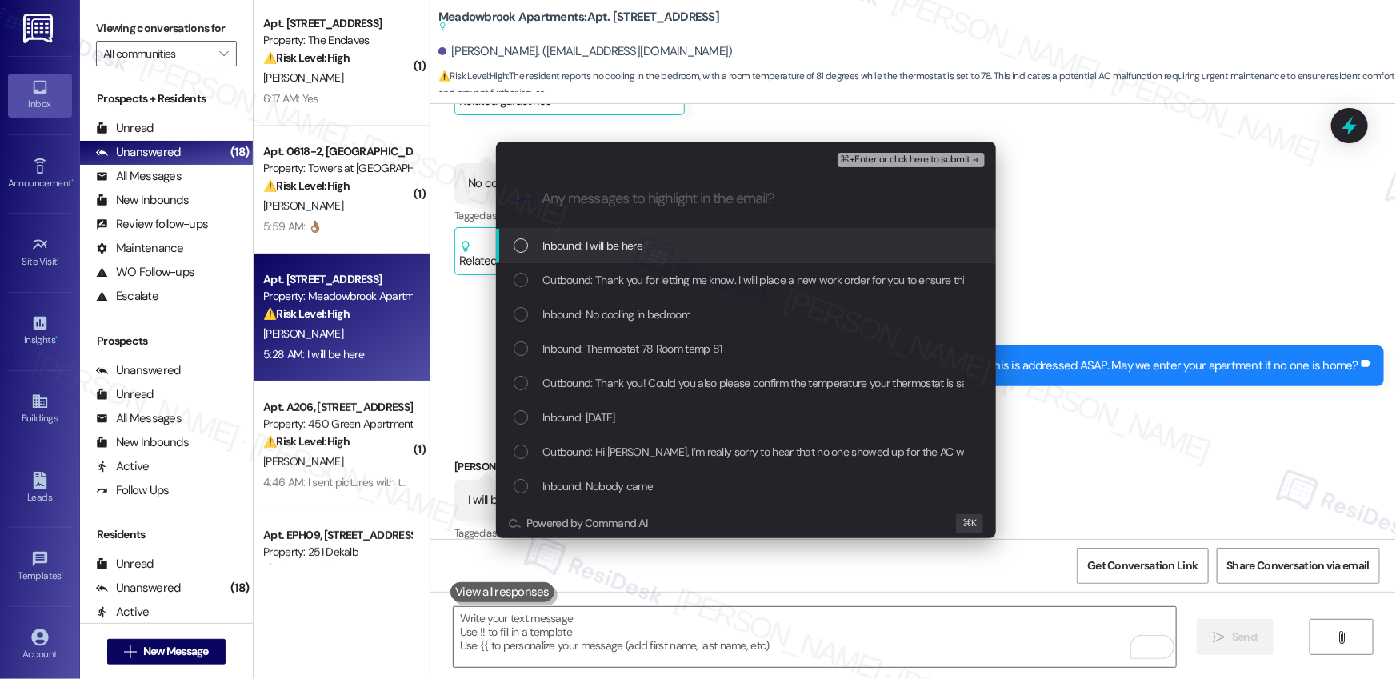
scroll to position [0, 0]
drag, startPoint x: 561, startPoint y: 243, endPoint x: 560, endPoint y: 266, distance: 23.2
click at [561, 243] on span "Inbound: I will be here" at bounding box center [592, 246] width 100 height 18
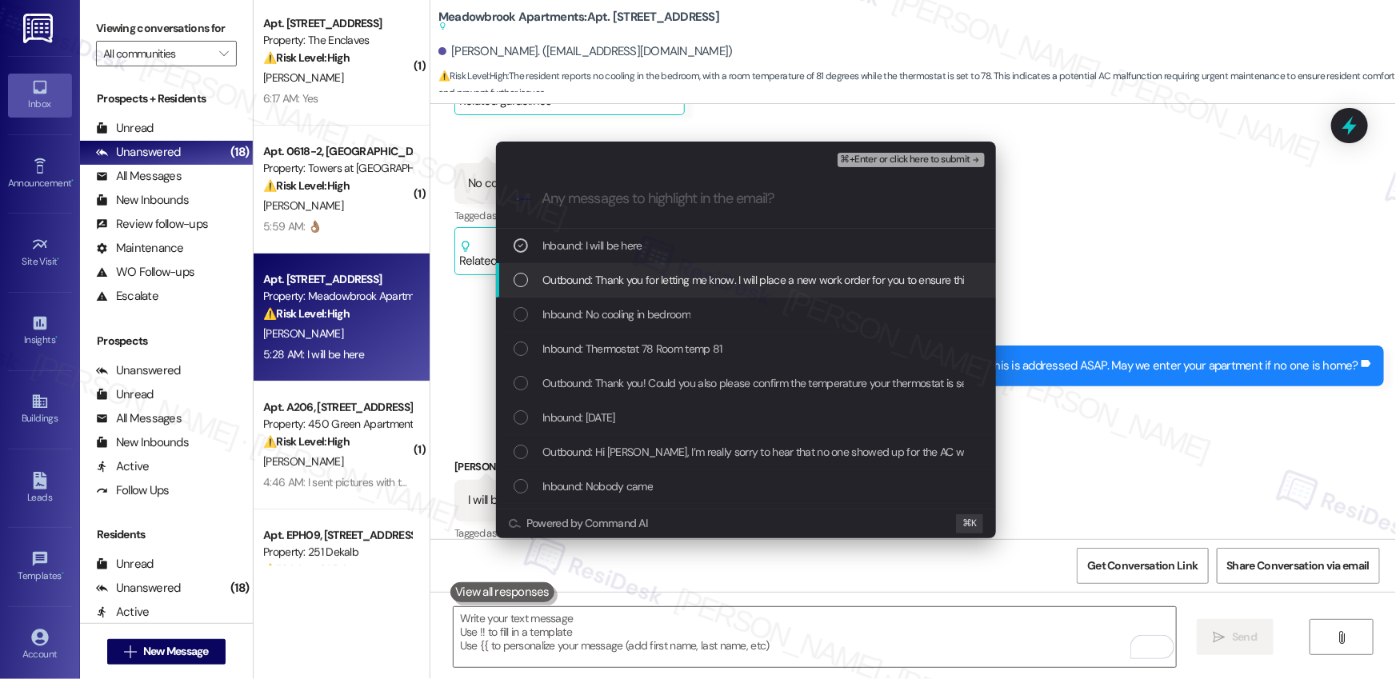
click at [569, 286] on span "Outbound: Thank you for letting me know. I will place a new work order for you …" at bounding box center [915, 280] width 747 height 18
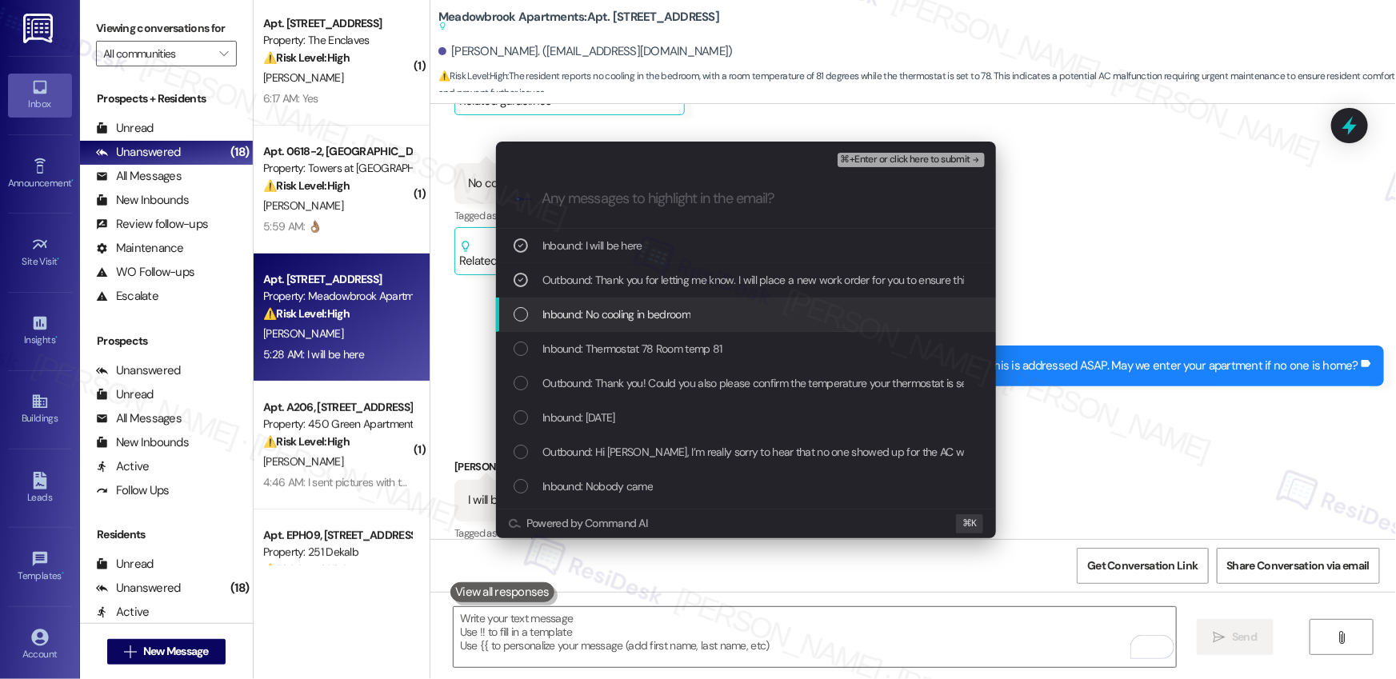
click at [567, 308] on span "Inbound: No cooling in bedroom" at bounding box center [616, 315] width 148 height 18
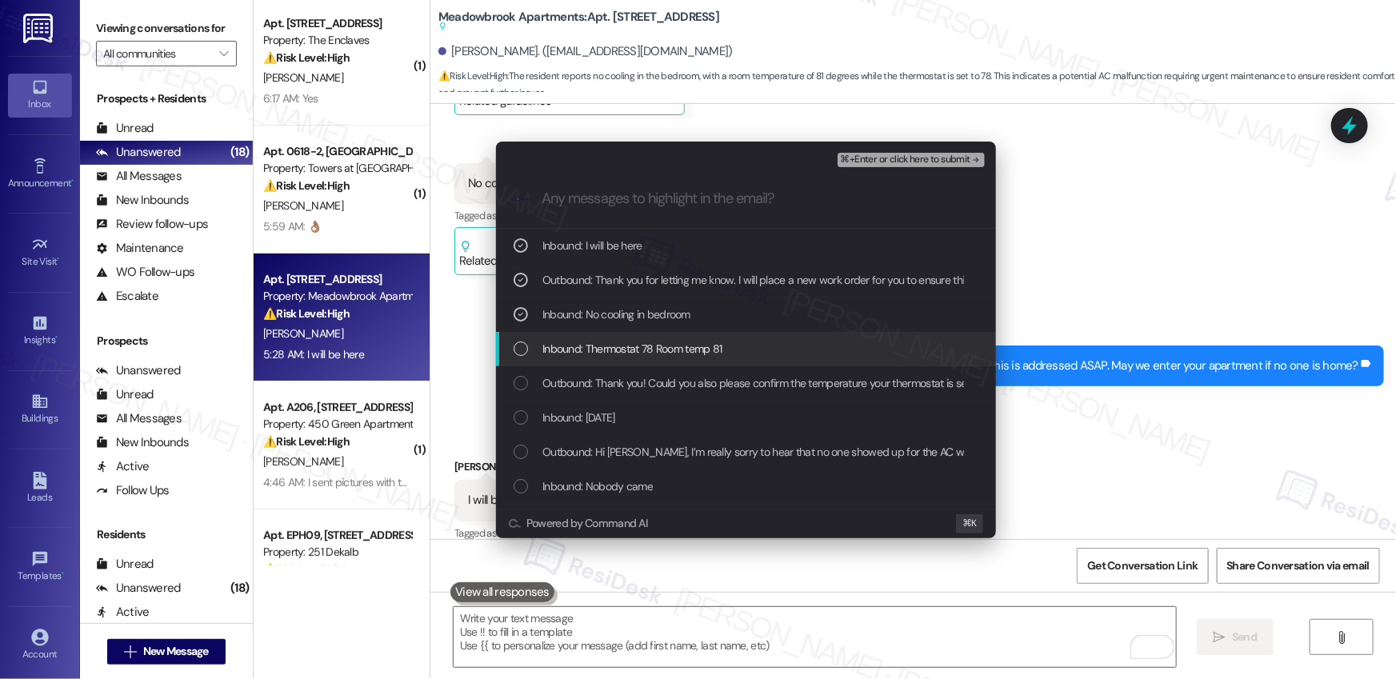
click at [572, 354] on span "Inbound: Thermostat 78 Room temp 81" at bounding box center [632, 349] width 180 height 18
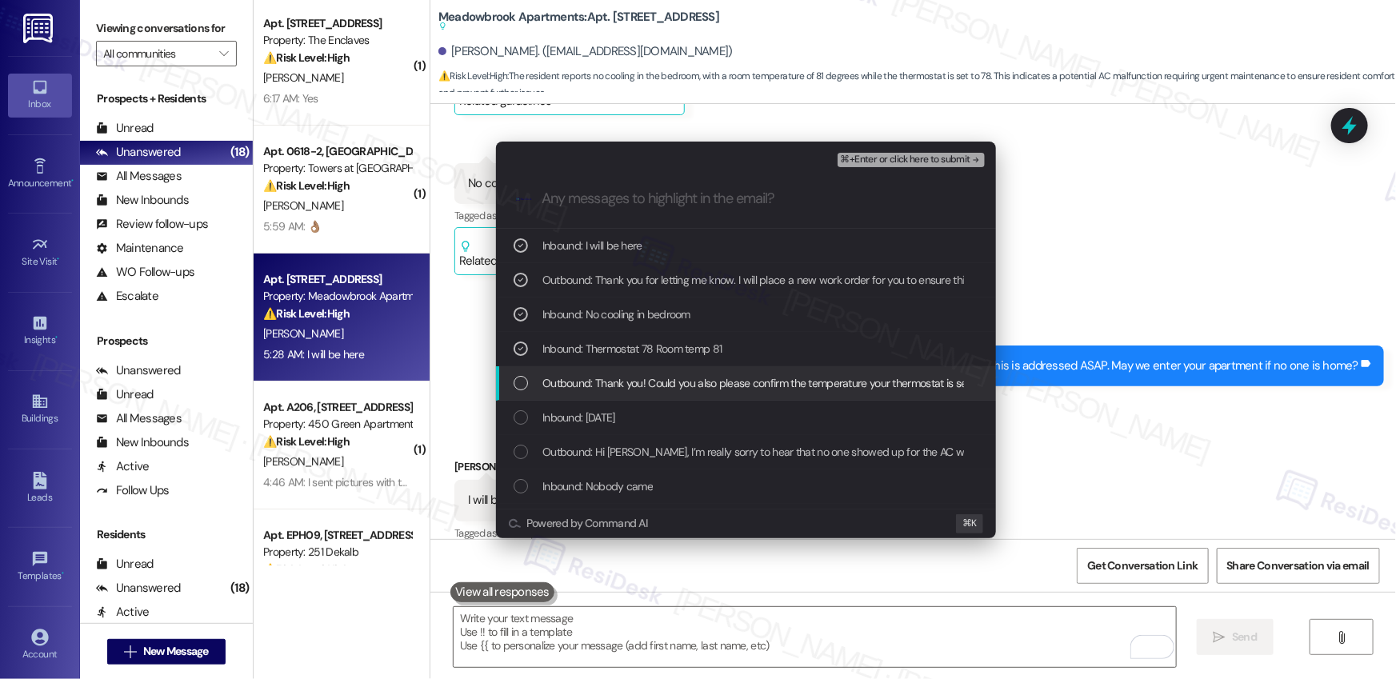
click at [574, 384] on span "Outbound: Thank you! Could you also please confirm the temperature your thermos…" at bounding box center [961, 383] width 838 height 18
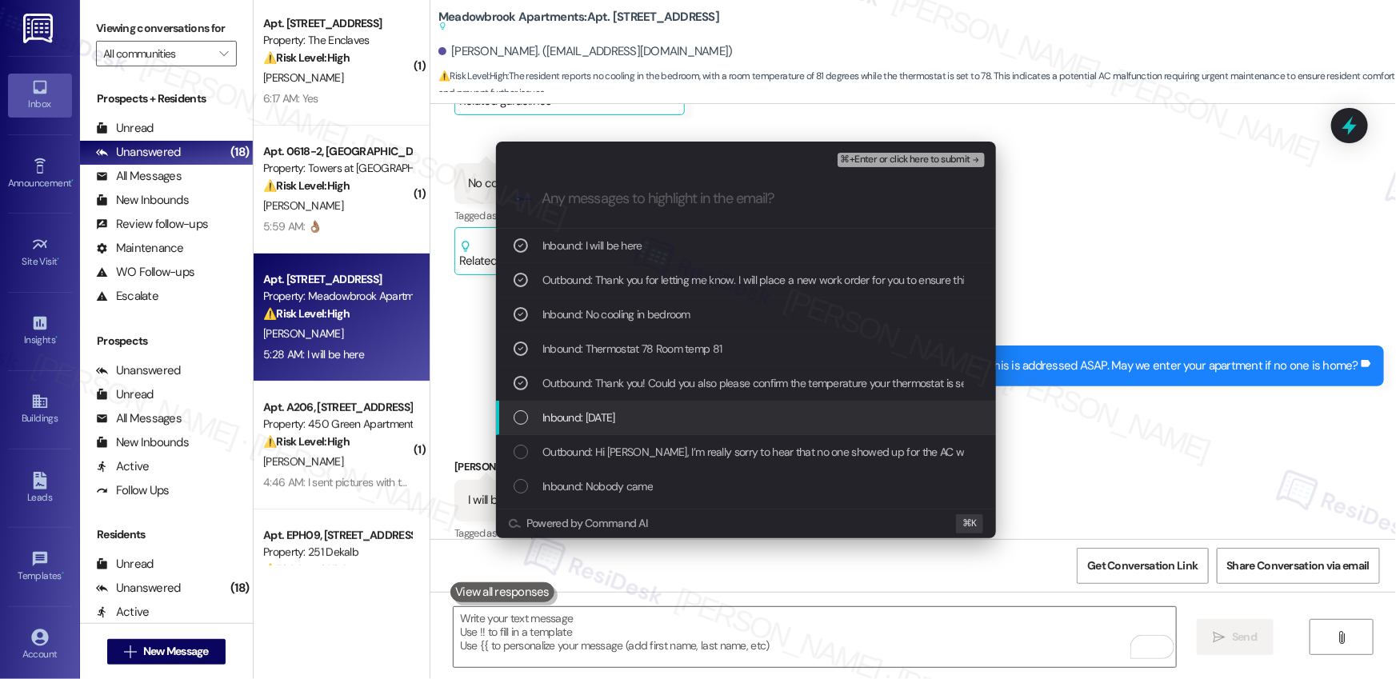
click at [566, 414] on span "Inbound: Yesterday" at bounding box center [578, 418] width 73 height 18
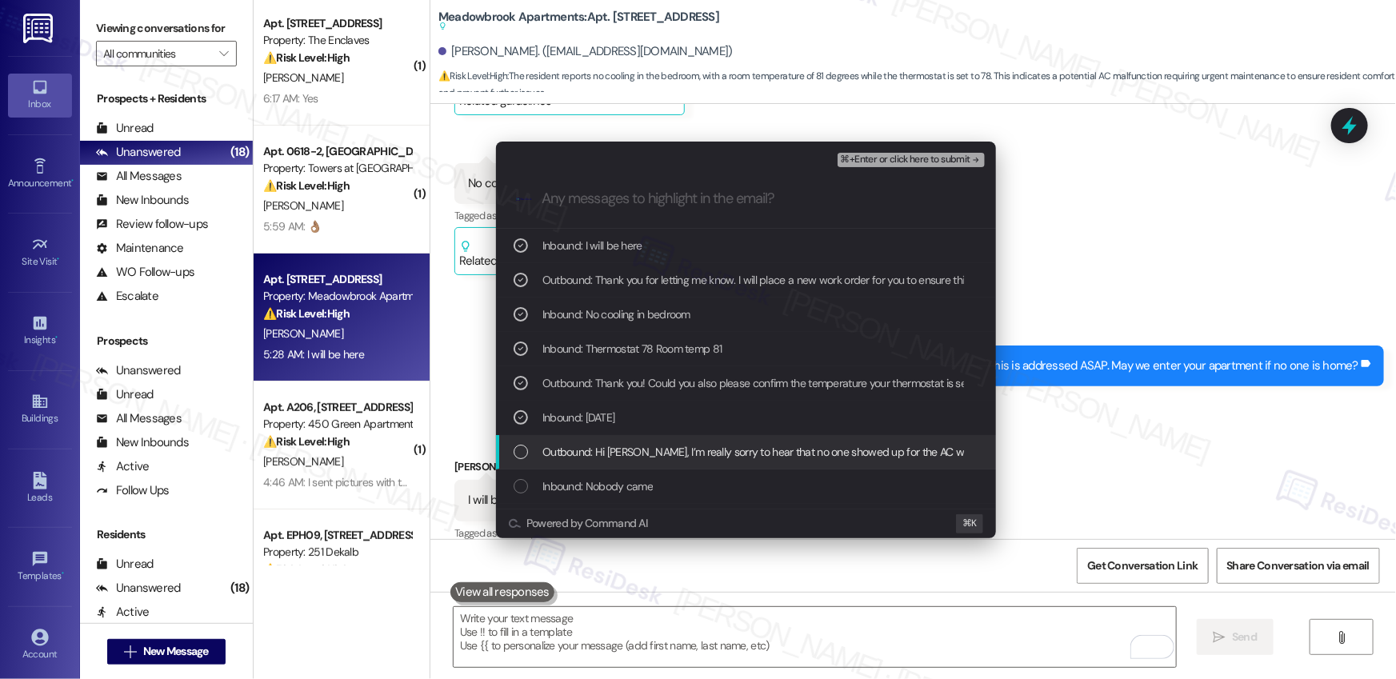
click at [578, 448] on span "Outbound: Hi Shynu, I’m really sorry to hear that no one showed up for the AC w…" at bounding box center [1050, 452] width 1016 height 18
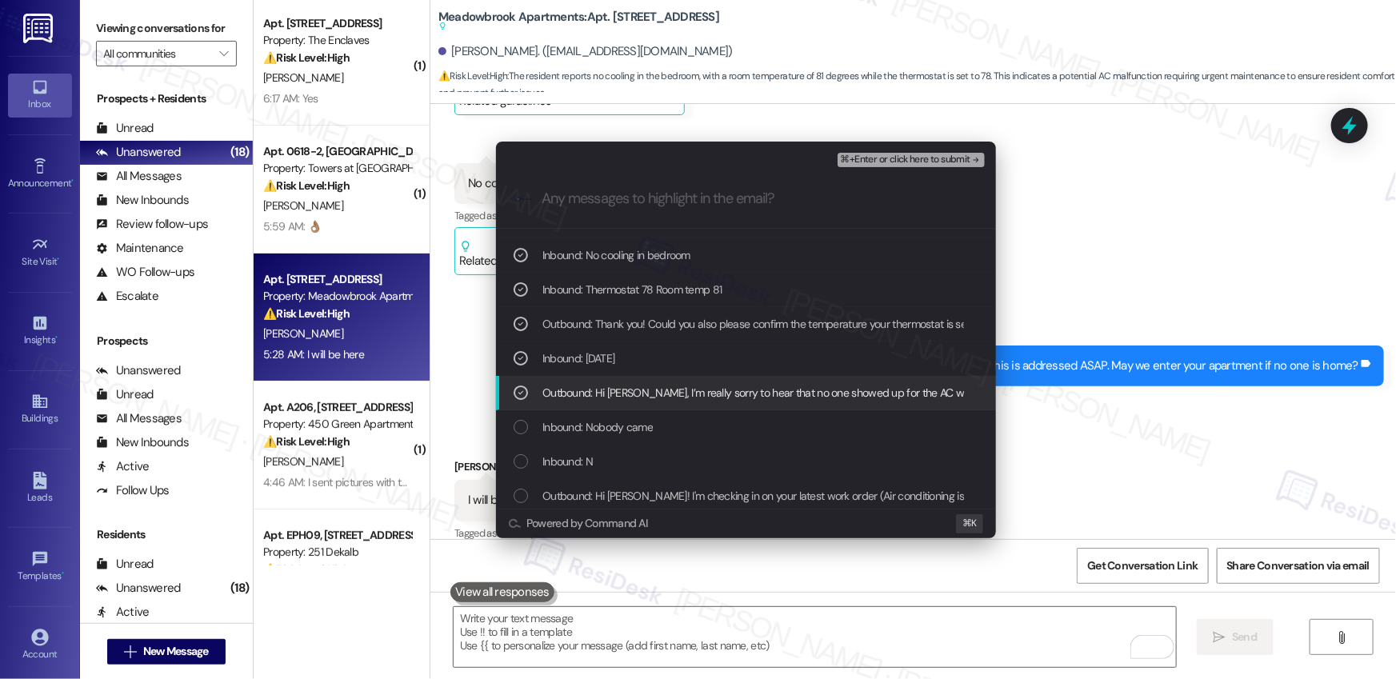
scroll to position [64, 0]
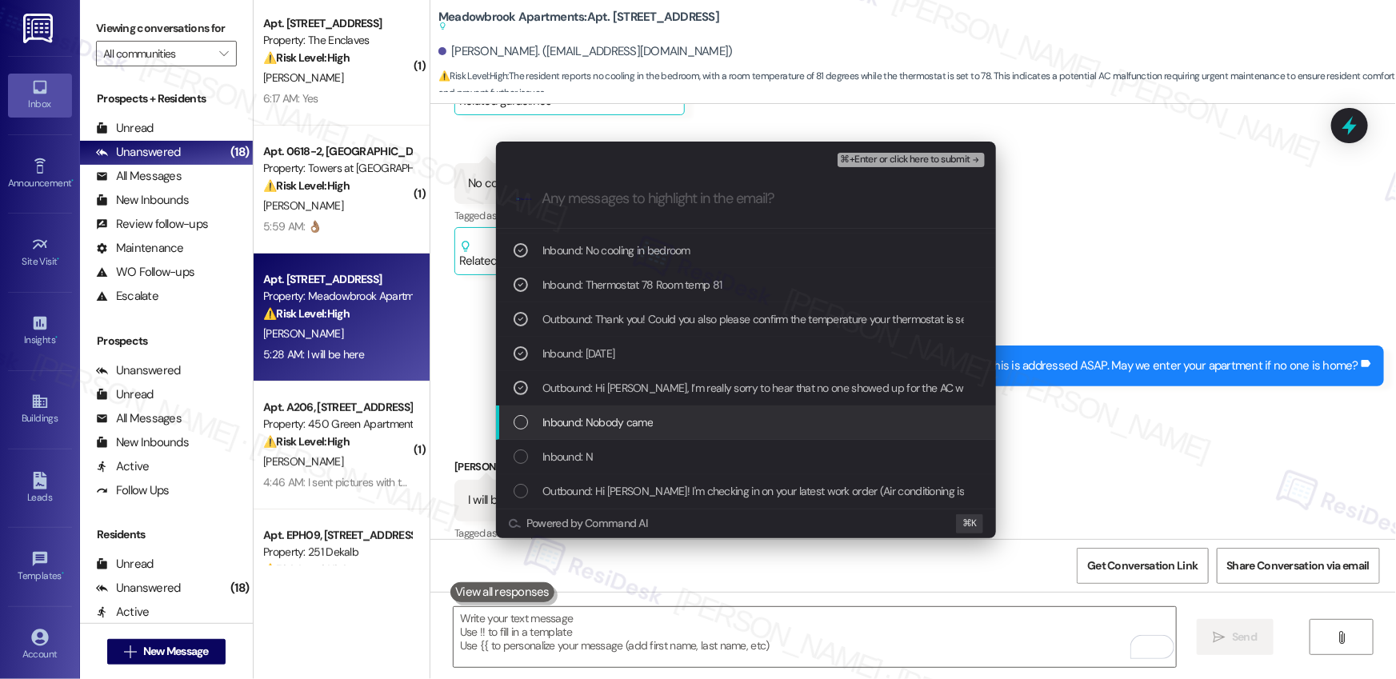
drag, startPoint x: 591, startPoint y: 426, endPoint x: 725, endPoint y: 385, distance: 139.9
click at [591, 426] on span "Inbound: Nobody came" at bounding box center [597, 423] width 110 height 18
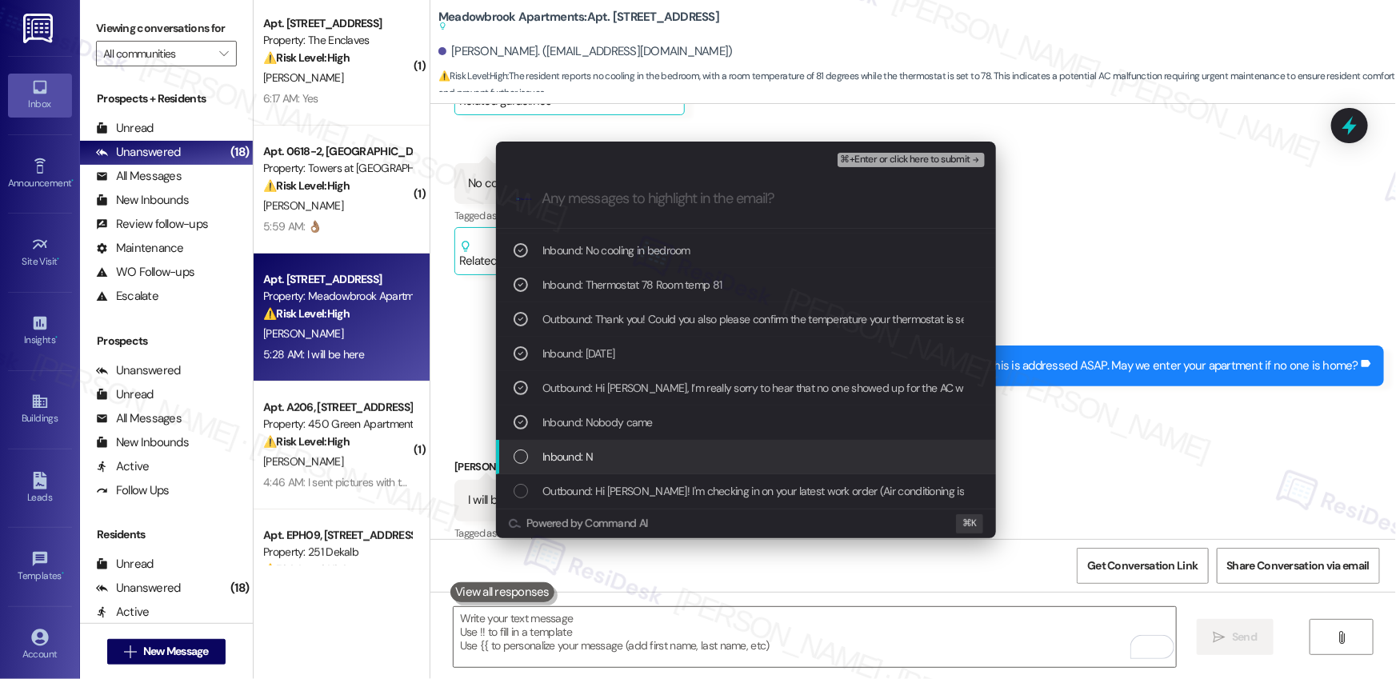
click at [562, 455] on span "Inbound: N" at bounding box center [567, 457] width 50 height 18
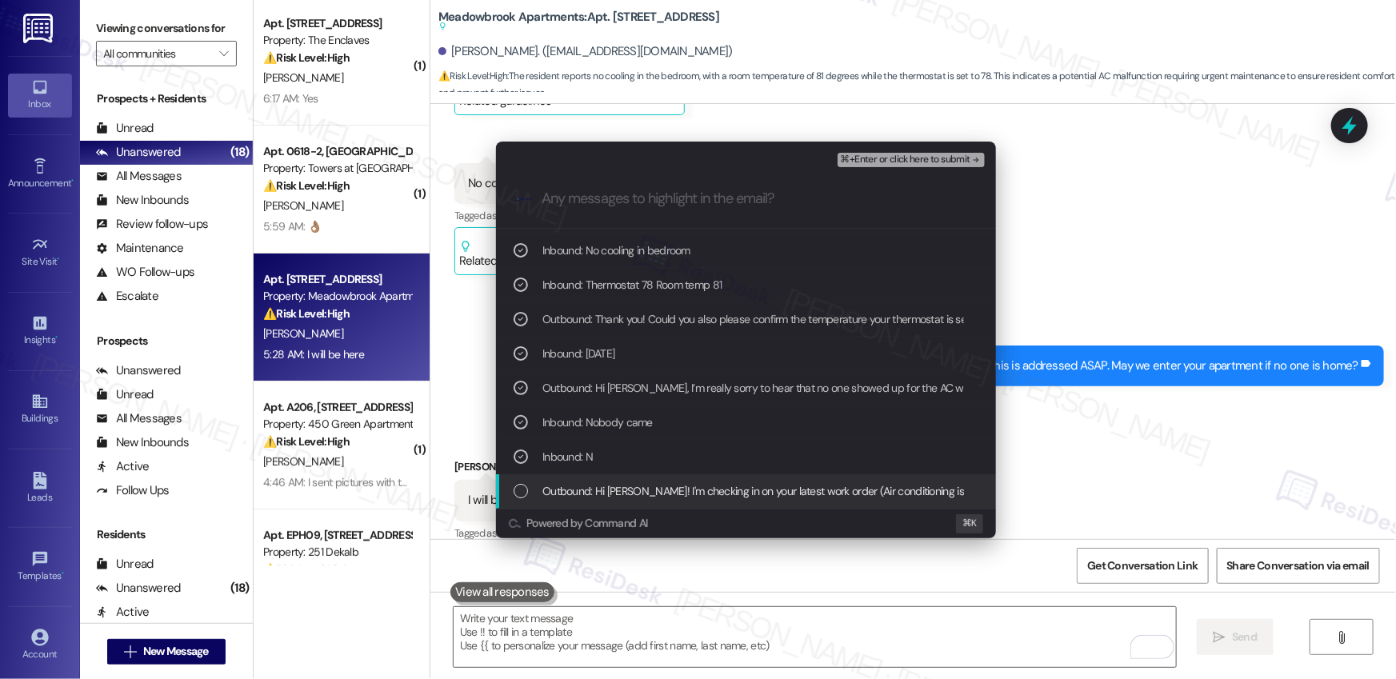
click at [572, 499] on div "Outbound: Hi Shynu! I'm checking in on your latest work order (Air conditioning…" at bounding box center [746, 491] width 500 height 34
click at [890, 157] on span "⌘+Enter or click here to submit" at bounding box center [906, 159] width 130 height 11
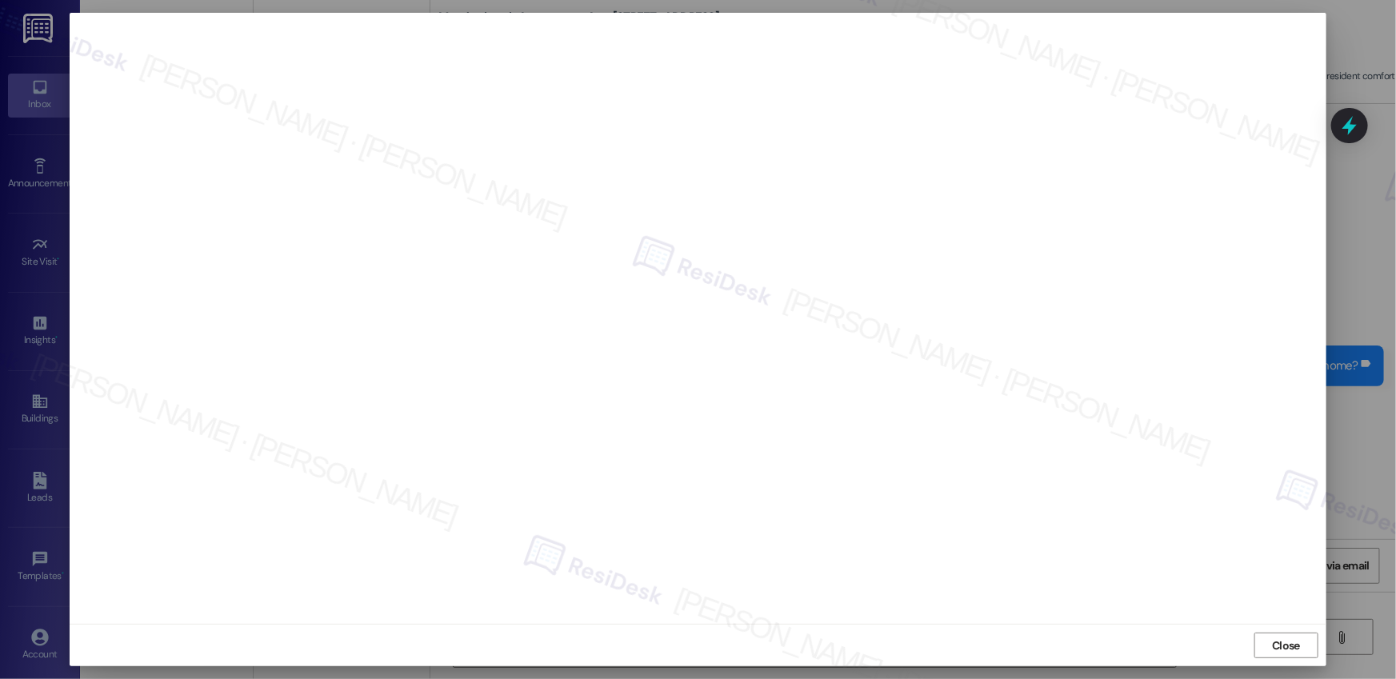
click at [1285, 638] on span "Close" at bounding box center [1286, 646] width 28 height 17
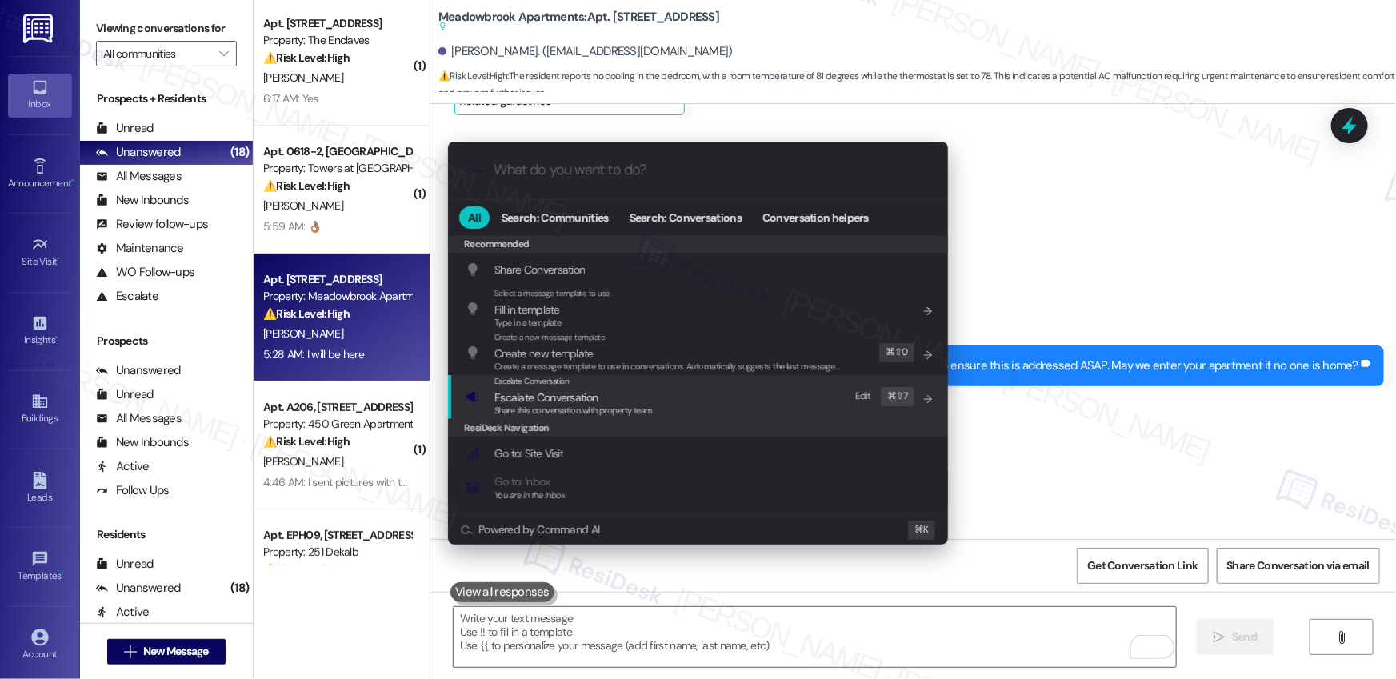
drag, startPoint x: 616, startPoint y: 402, endPoint x: 620, endPoint y: 394, distance: 8.9
click at [617, 402] on span "Escalate Conversation" at bounding box center [573, 398] width 158 height 18
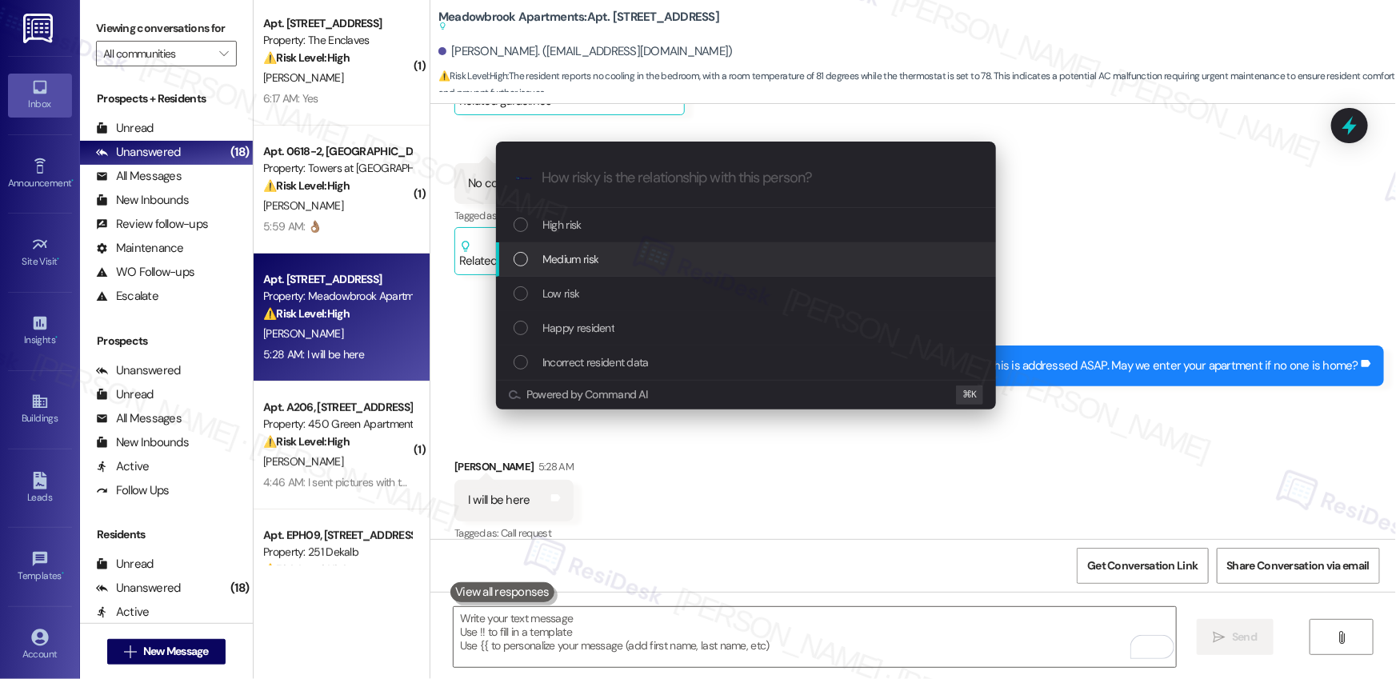
click at [594, 262] on span "Medium risk" at bounding box center [570, 259] width 56 height 18
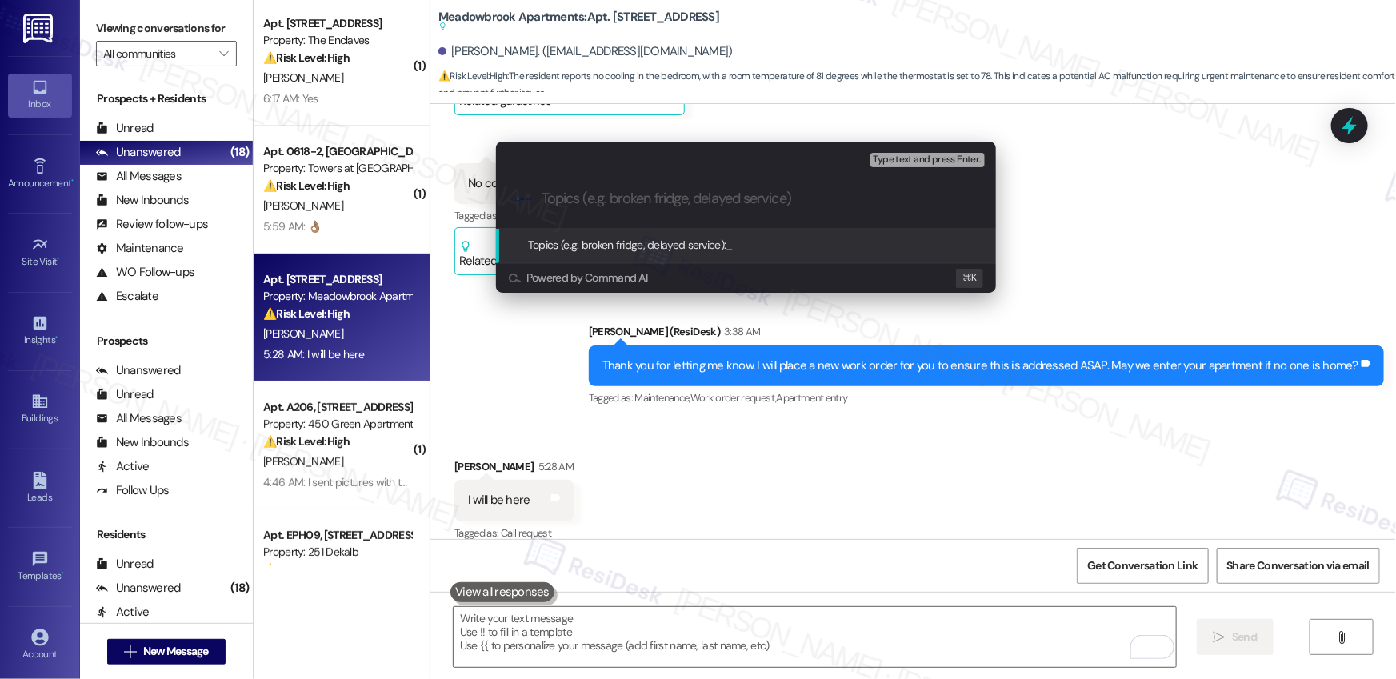
click at [594, 263] on div "Topics (e.g. broken fridge, delayed service): _ Powered by Command AI ⌘ K" at bounding box center [746, 261] width 500 height 64
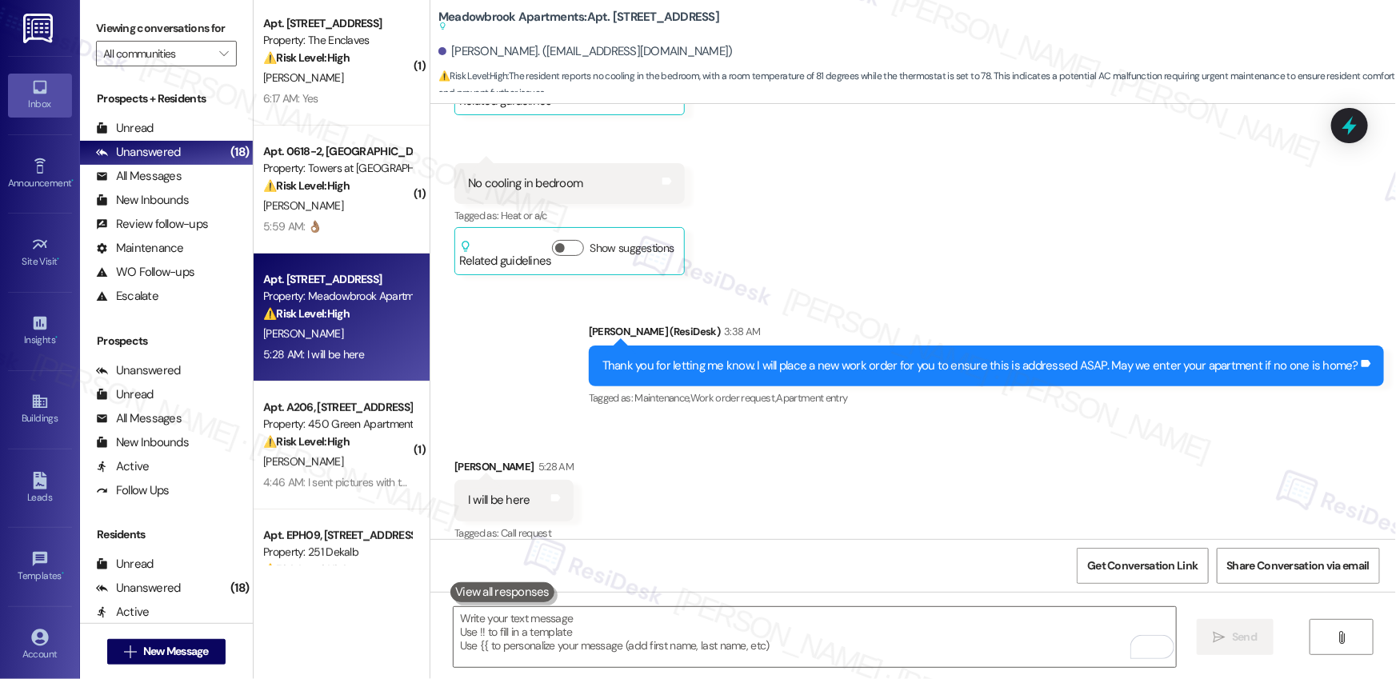
click at [717, 514] on div "Received via SMS Shynu Mathew 5:28 AM I will be here Tags and notes Tagged as: …" at bounding box center [913, 489] width 966 height 135
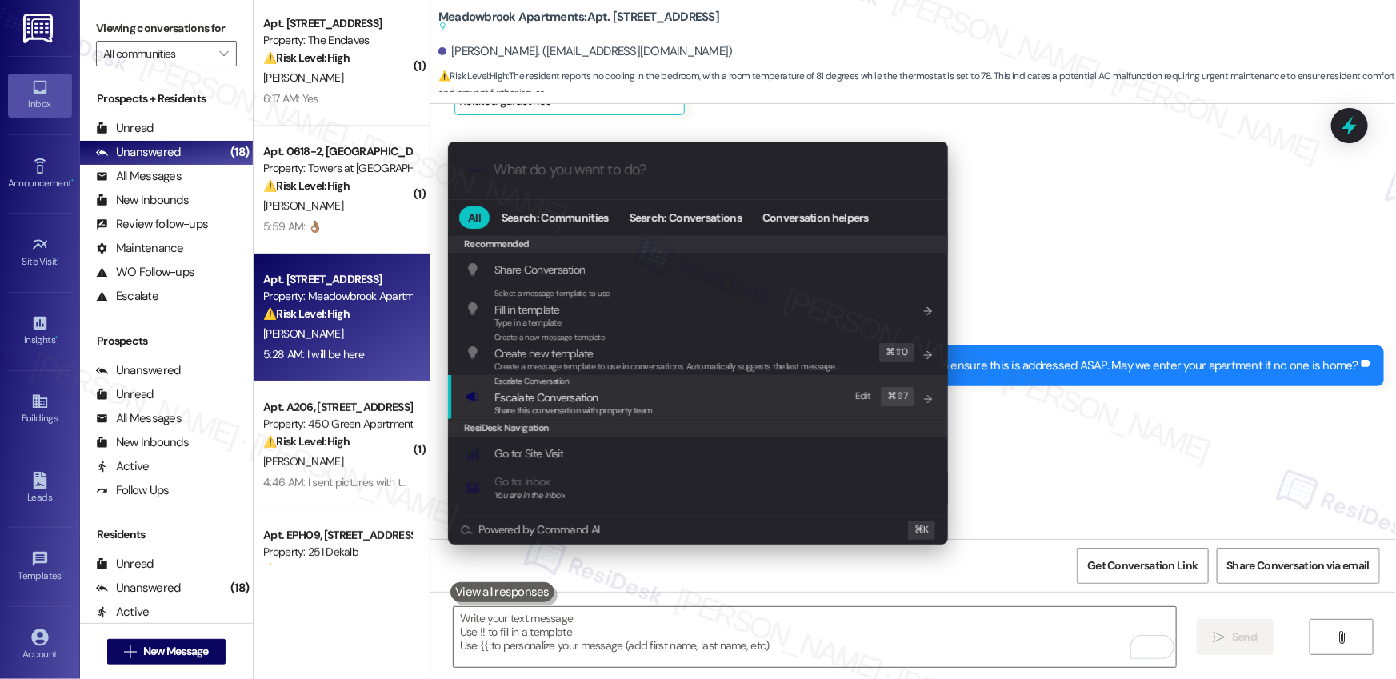
click at [618, 405] on span "Share this conversation with property team" at bounding box center [573, 410] width 158 height 11
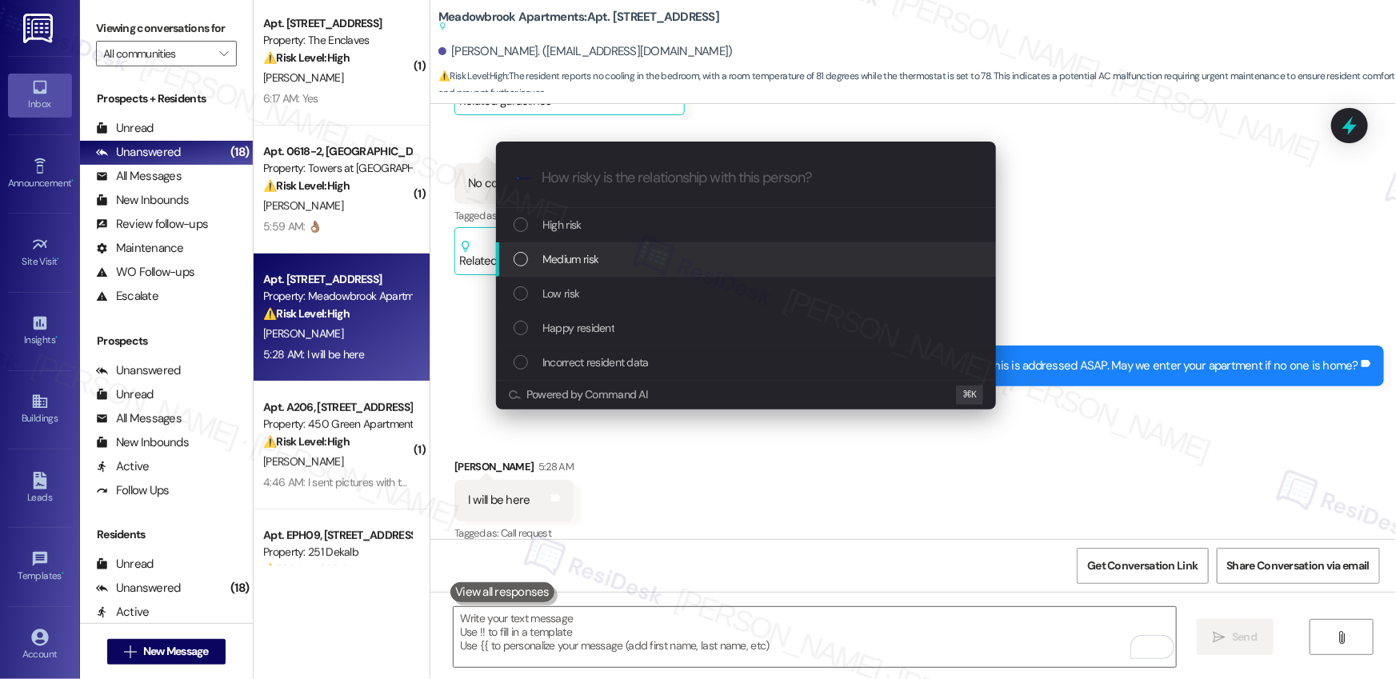
click at [612, 251] on div "Medium risk" at bounding box center [748, 259] width 468 height 18
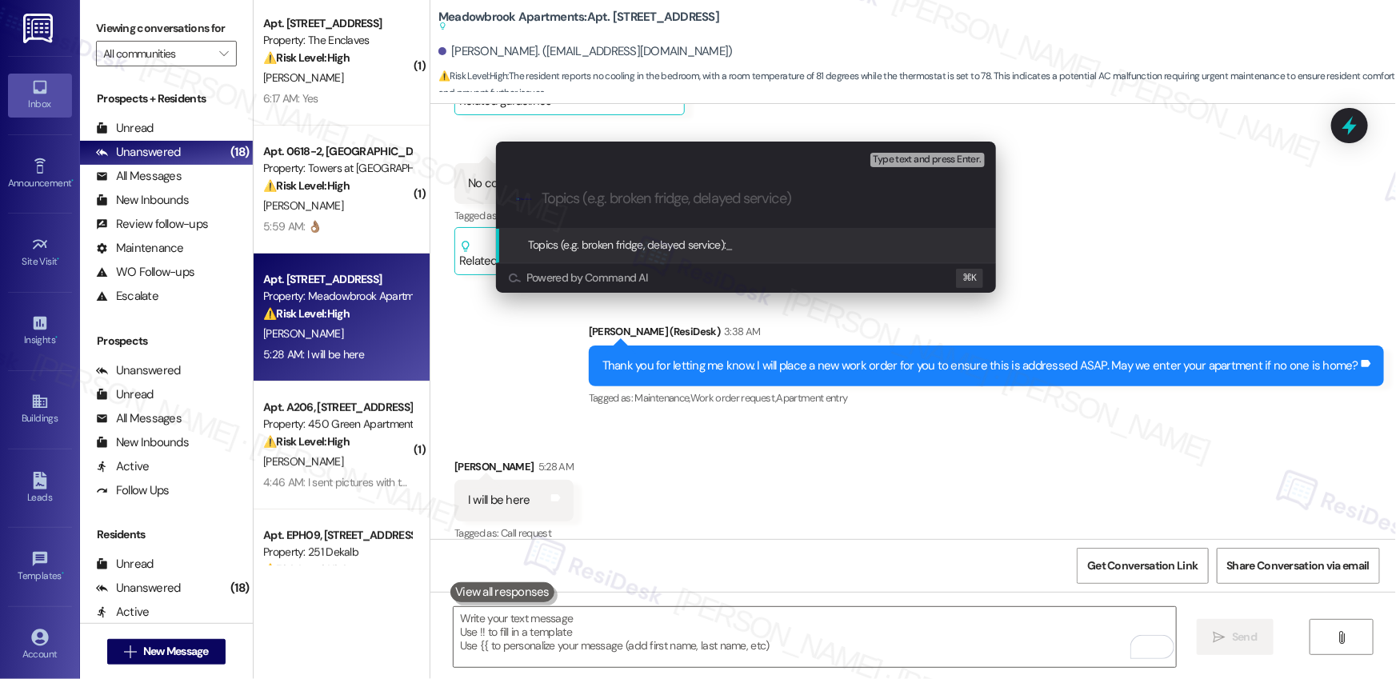
paste input "Work order submitted by Residesk | Work Order #590080 - AC Not Cooling"
type input "Work order submitted by Residesk | Work Order #590080 - AC Not Cooling"
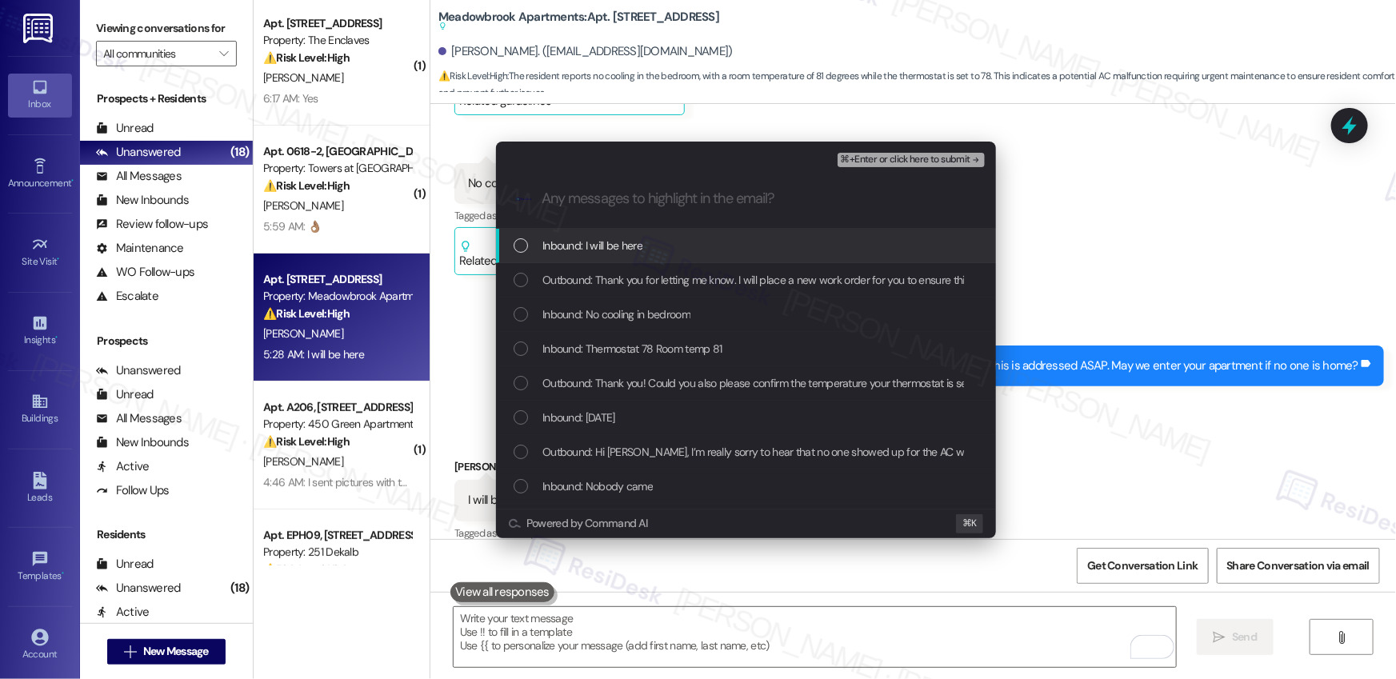
click at [618, 231] on div "Inbound: I will be here" at bounding box center [746, 246] width 500 height 34
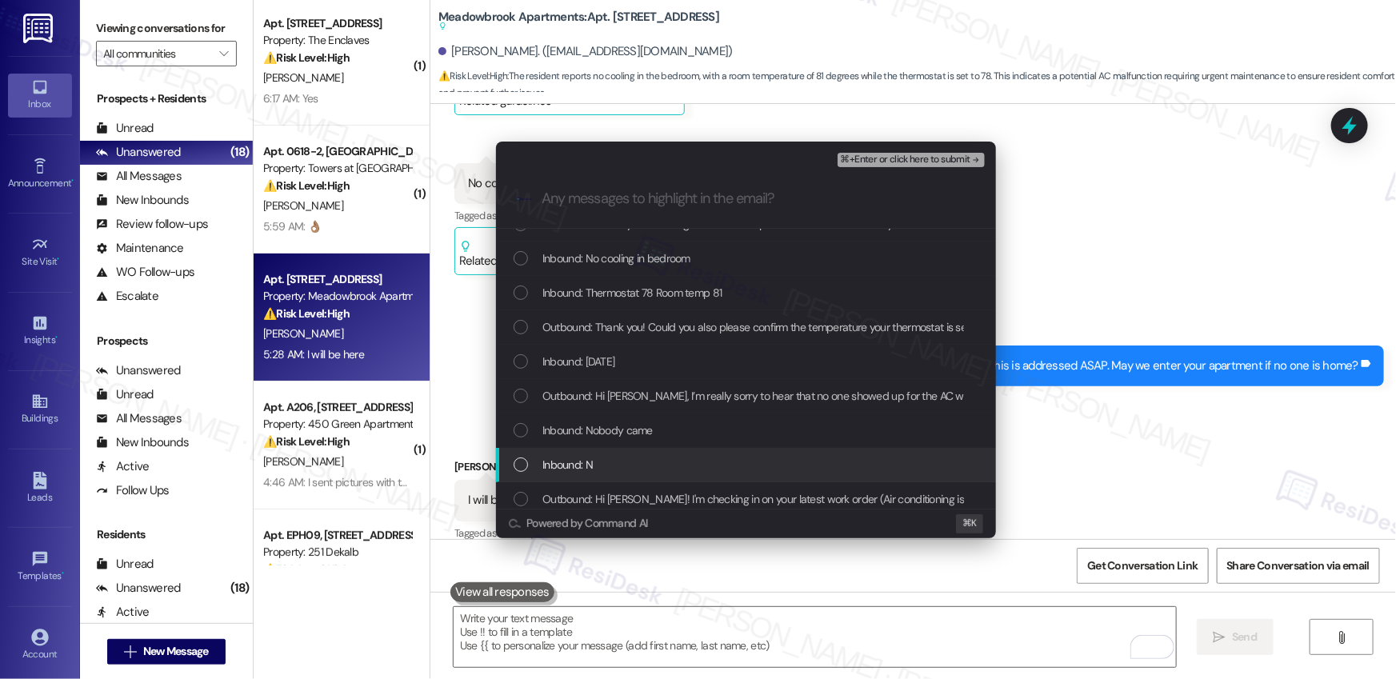
scroll to position [77, 0]
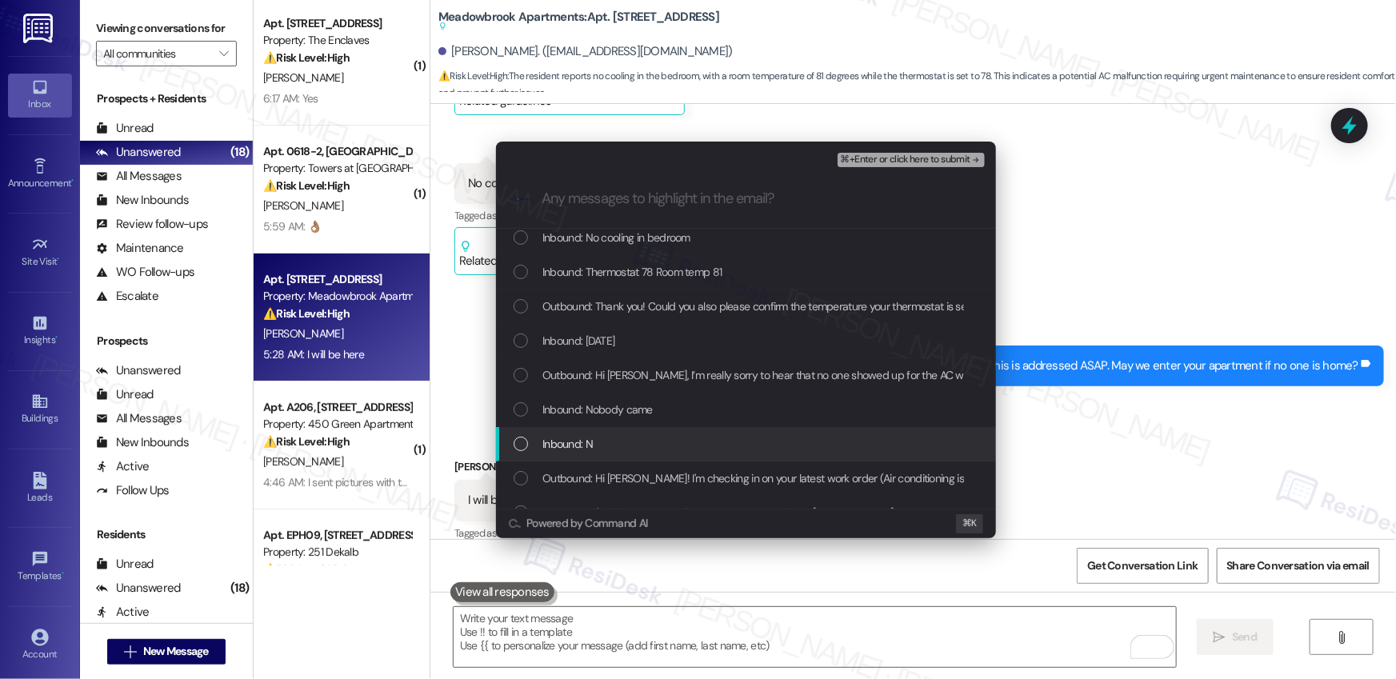
click at [573, 448] on span "Inbound: N" at bounding box center [567, 444] width 50 height 18
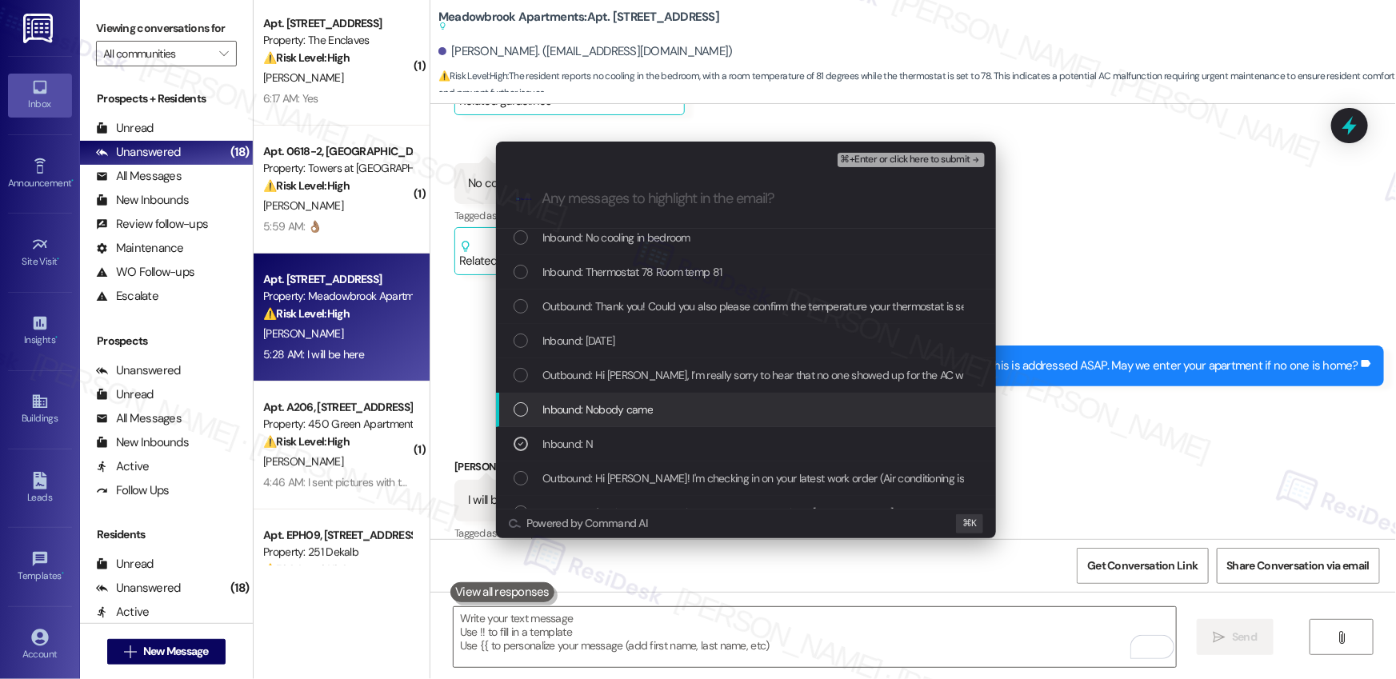
click at [574, 406] on span "Inbound: Nobody came" at bounding box center [597, 410] width 110 height 18
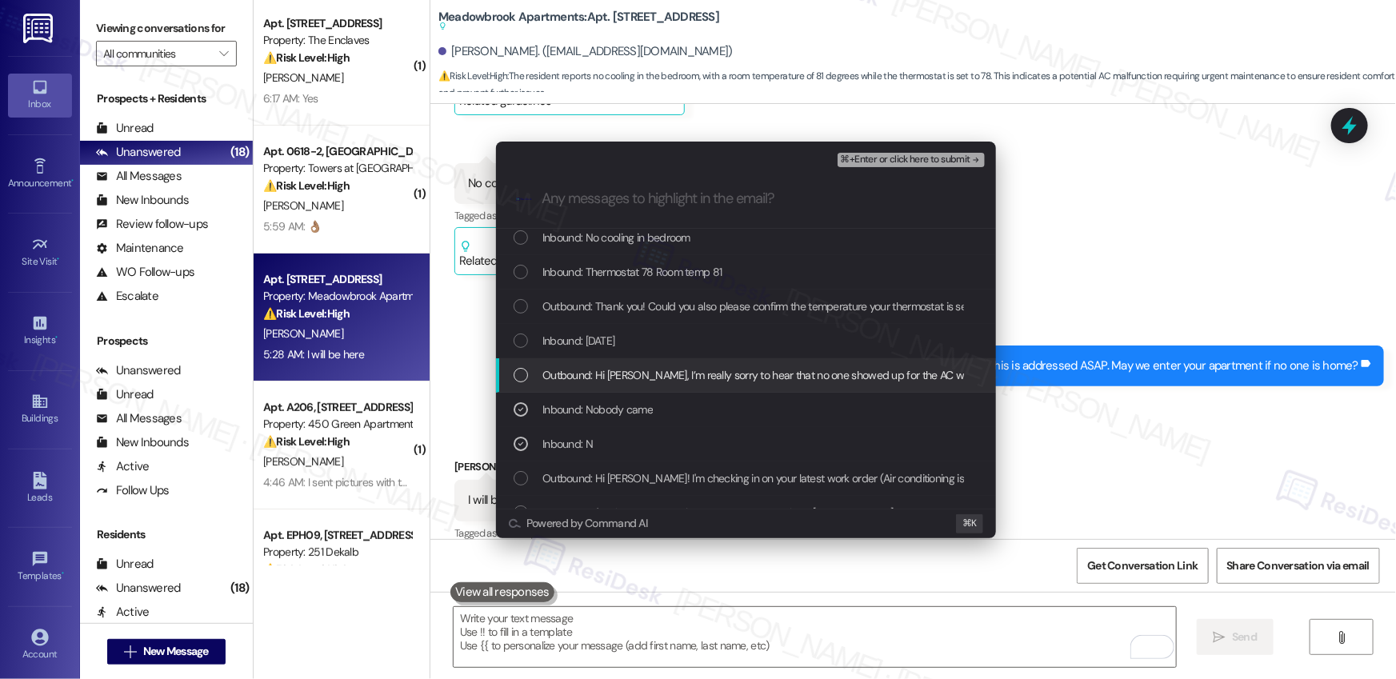
click at [571, 370] on span "Outbound: Hi Shynu, I’m really sorry to hear that no one showed up for the AC w…" at bounding box center [1050, 375] width 1016 height 18
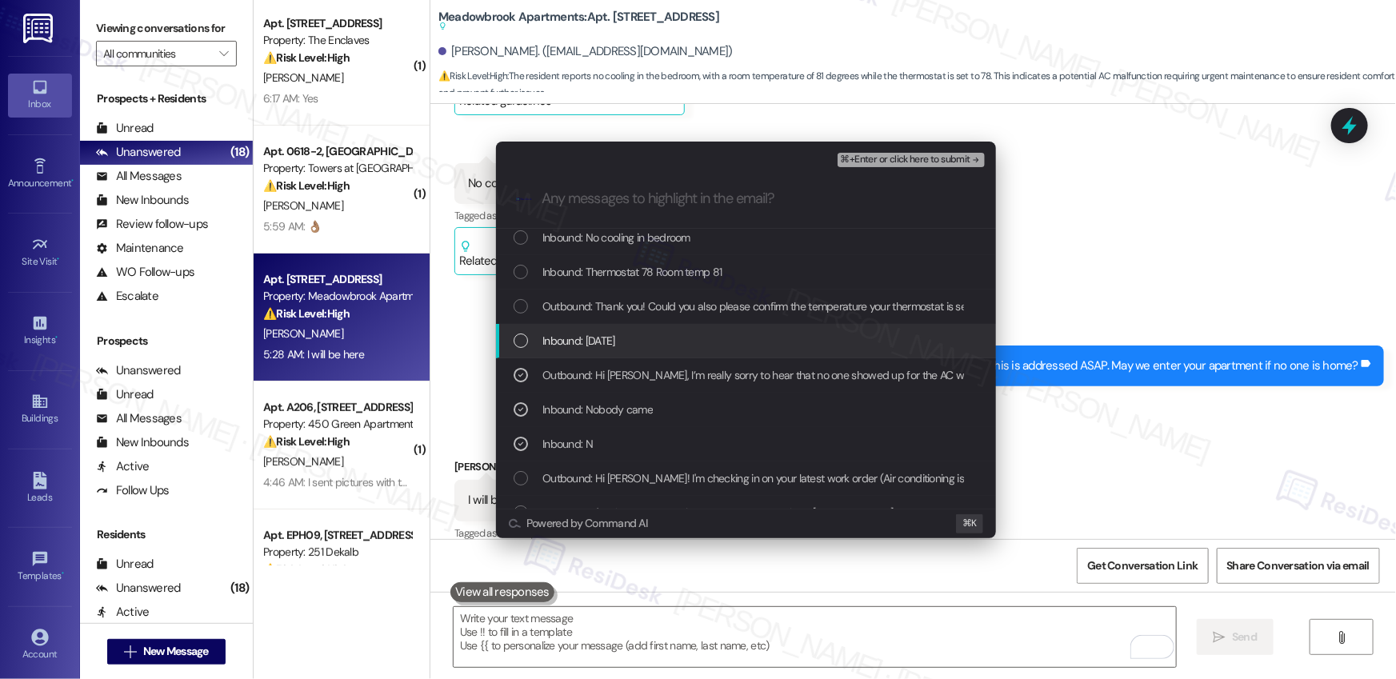
click at [573, 338] on span "Inbound: Yesterday" at bounding box center [578, 341] width 73 height 18
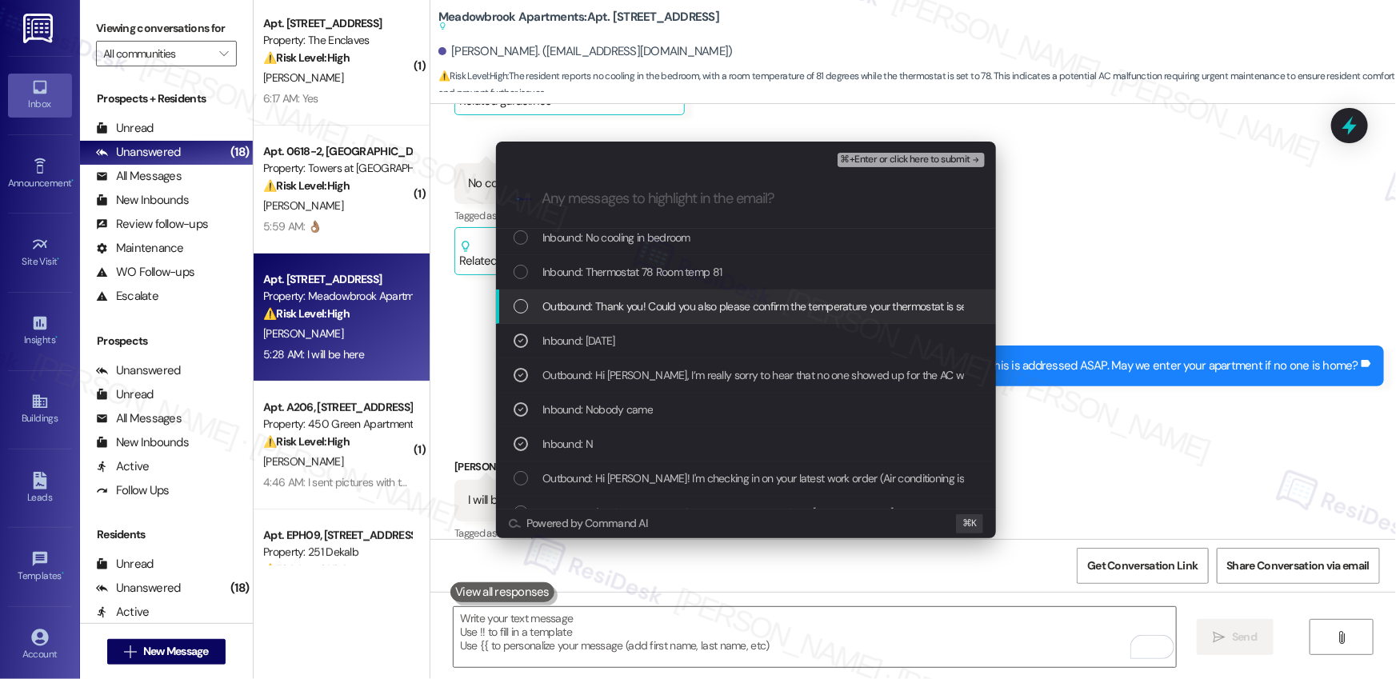
drag, startPoint x: 572, startPoint y: 302, endPoint x: 569, endPoint y: 271, distance: 31.4
click at [571, 302] on span "Outbound: Thank you! Could you also please confirm the temperature your thermos…" at bounding box center [961, 307] width 838 height 18
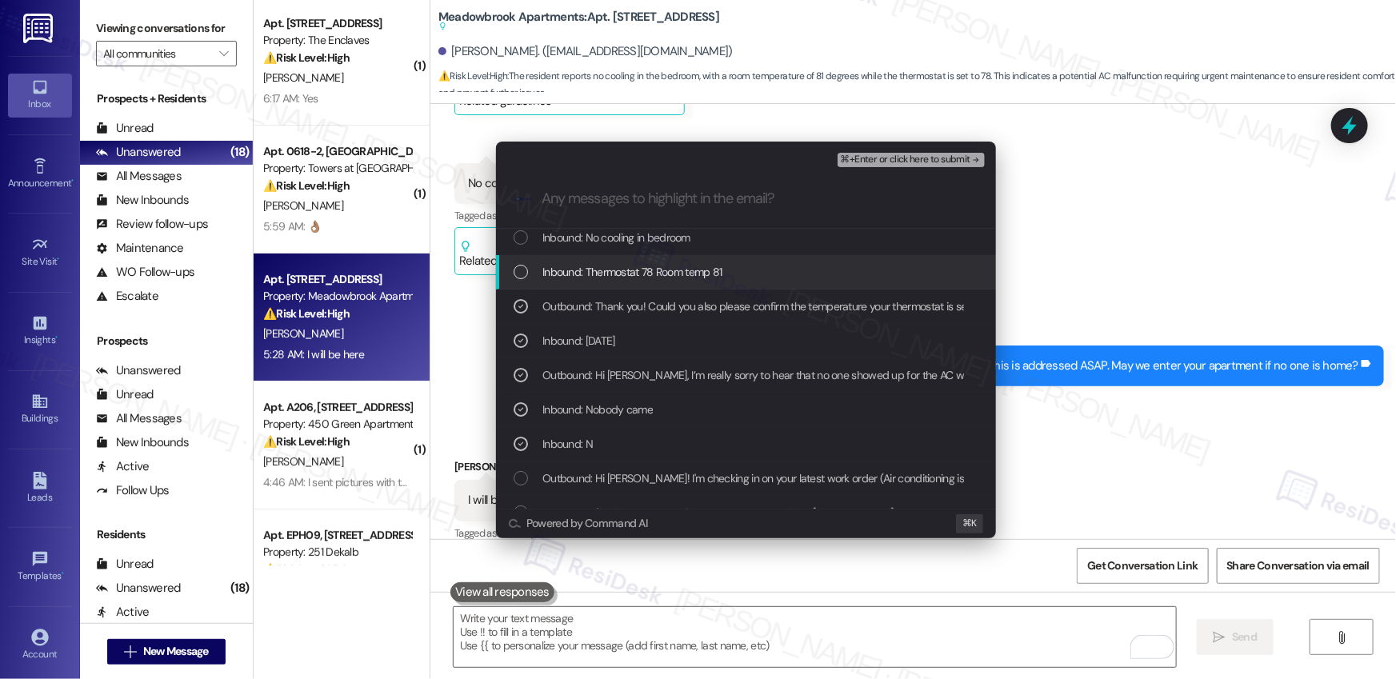
drag, startPoint x: 569, startPoint y: 270, endPoint x: 570, endPoint y: 243, distance: 27.2
click at [568, 270] on span "Inbound: Thermostat 78 Room temp 81" at bounding box center [632, 272] width 180 height 18
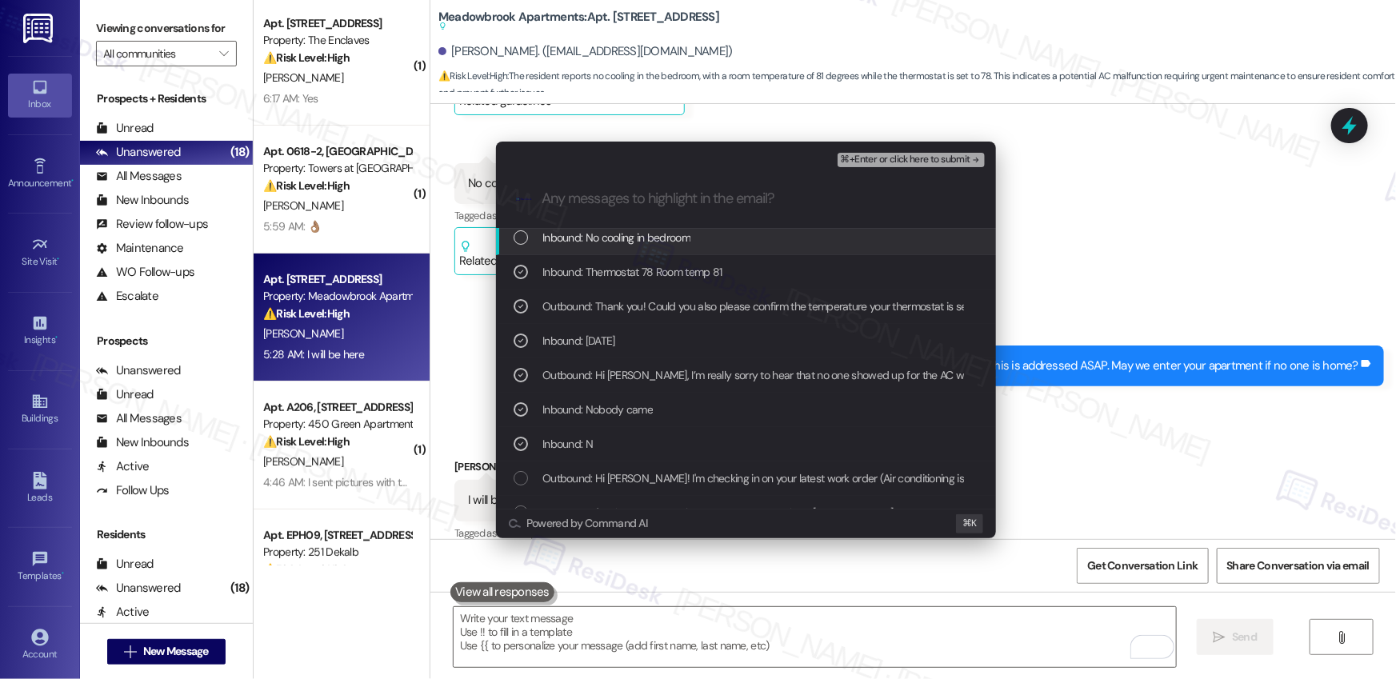
click at [569, 239] on span "Inbound: No cooling in bedroom" at bounding box center [616, 238] width 148 height 18
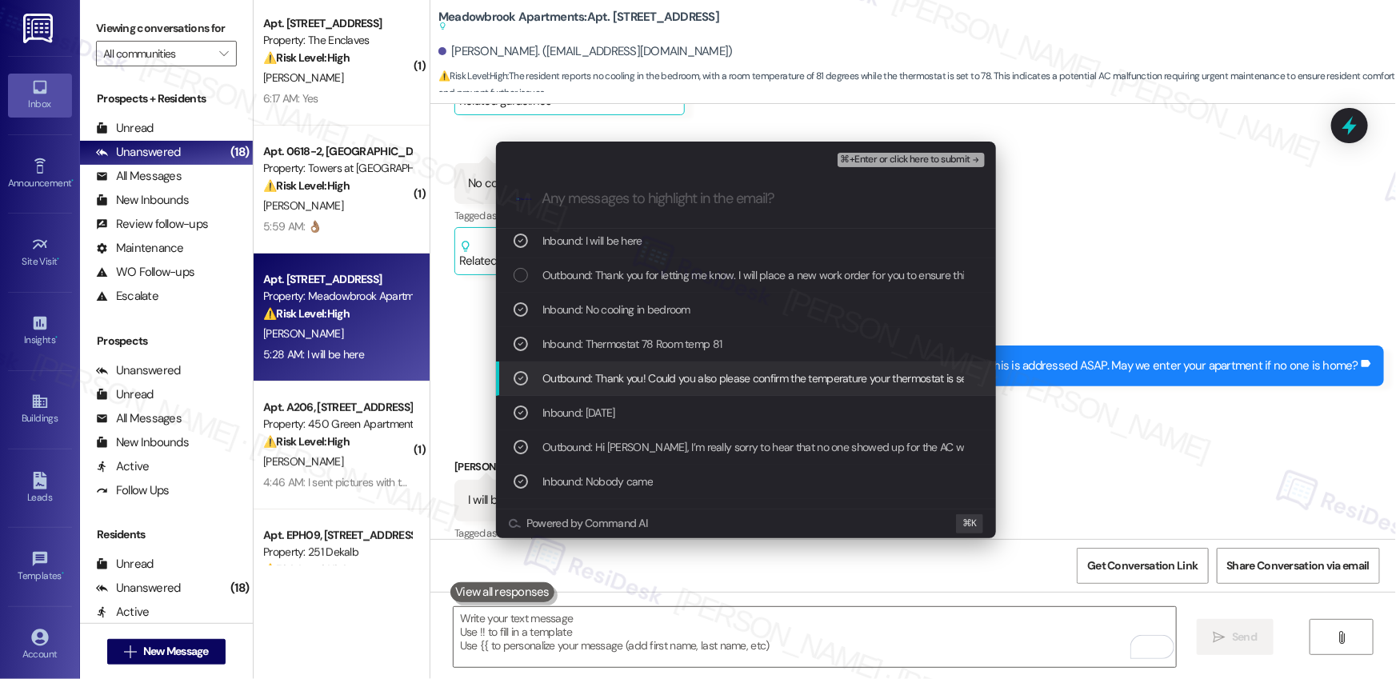
scroll to position [0, 0]
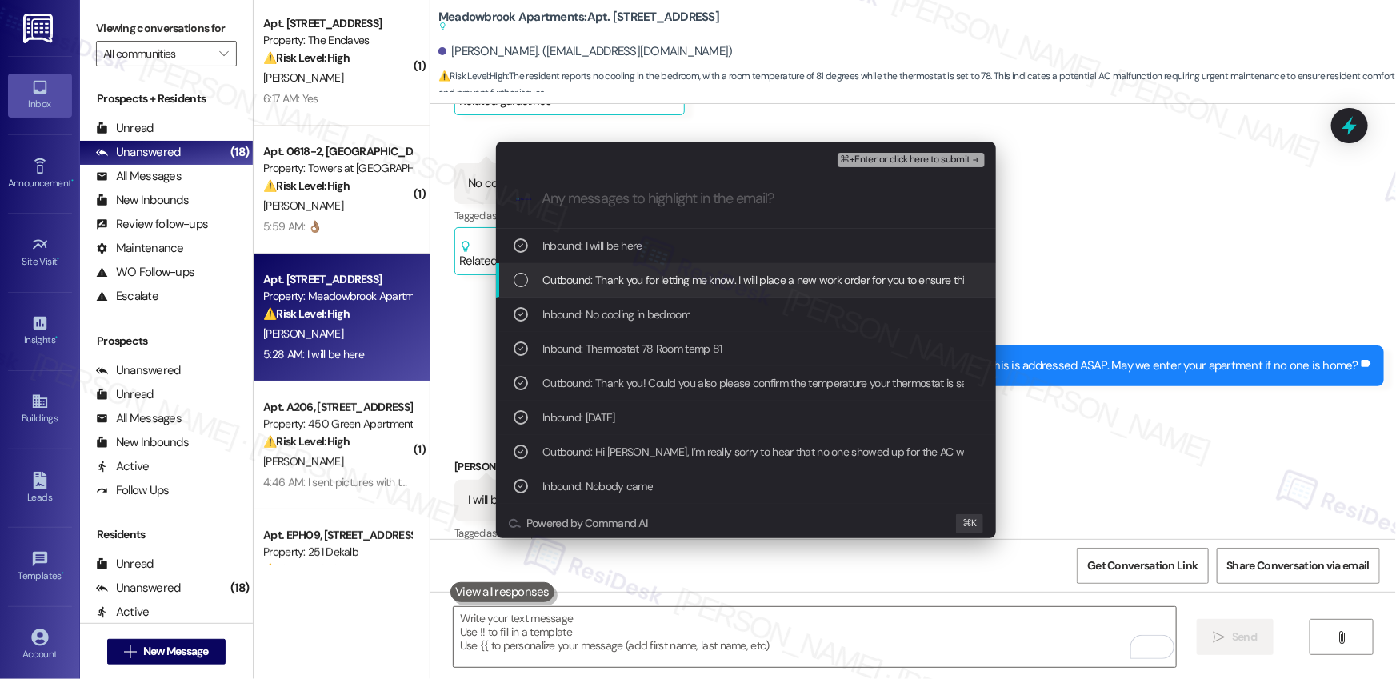
click at [577, 274] on span "Outbound: Thank you for letting me know. I will place a new work order for you …" at bounding box center [915, 280] width 747 height 18
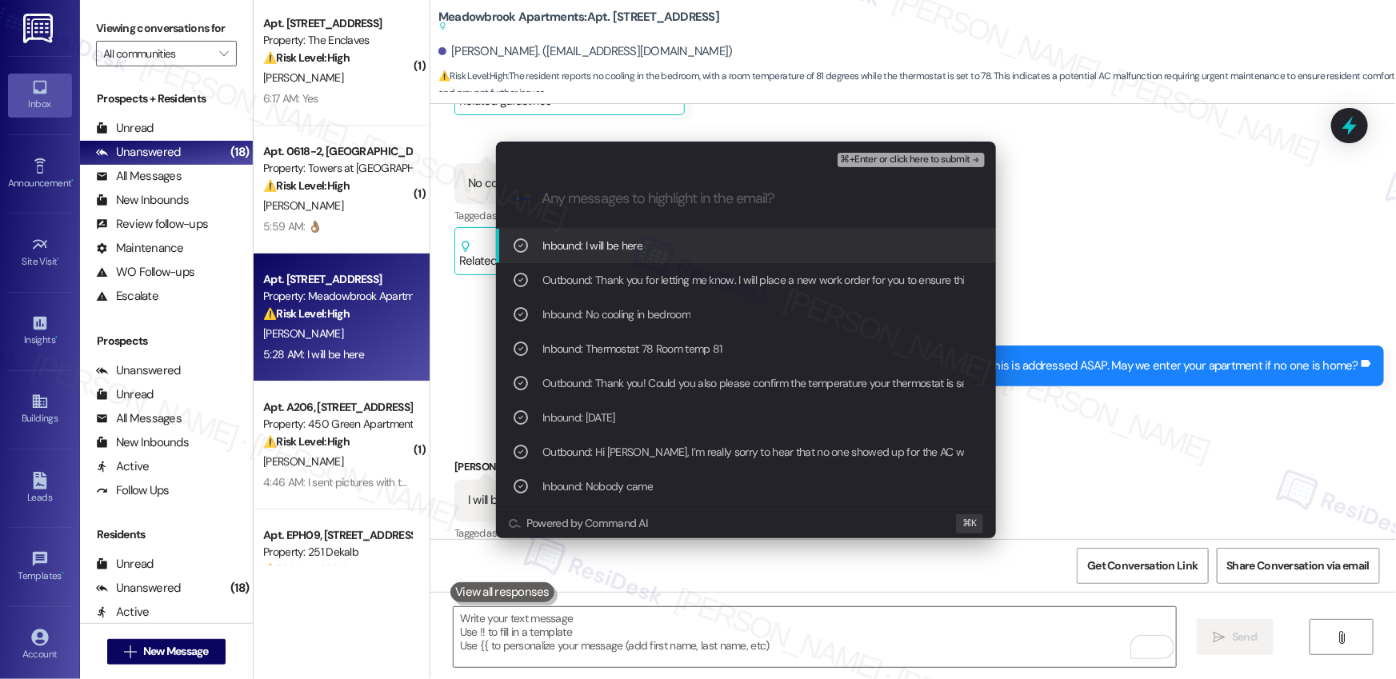
click at [873, 162] on span "⌘+Enter or click here to submit" at bounding box center [906, 159] width 130 height 11
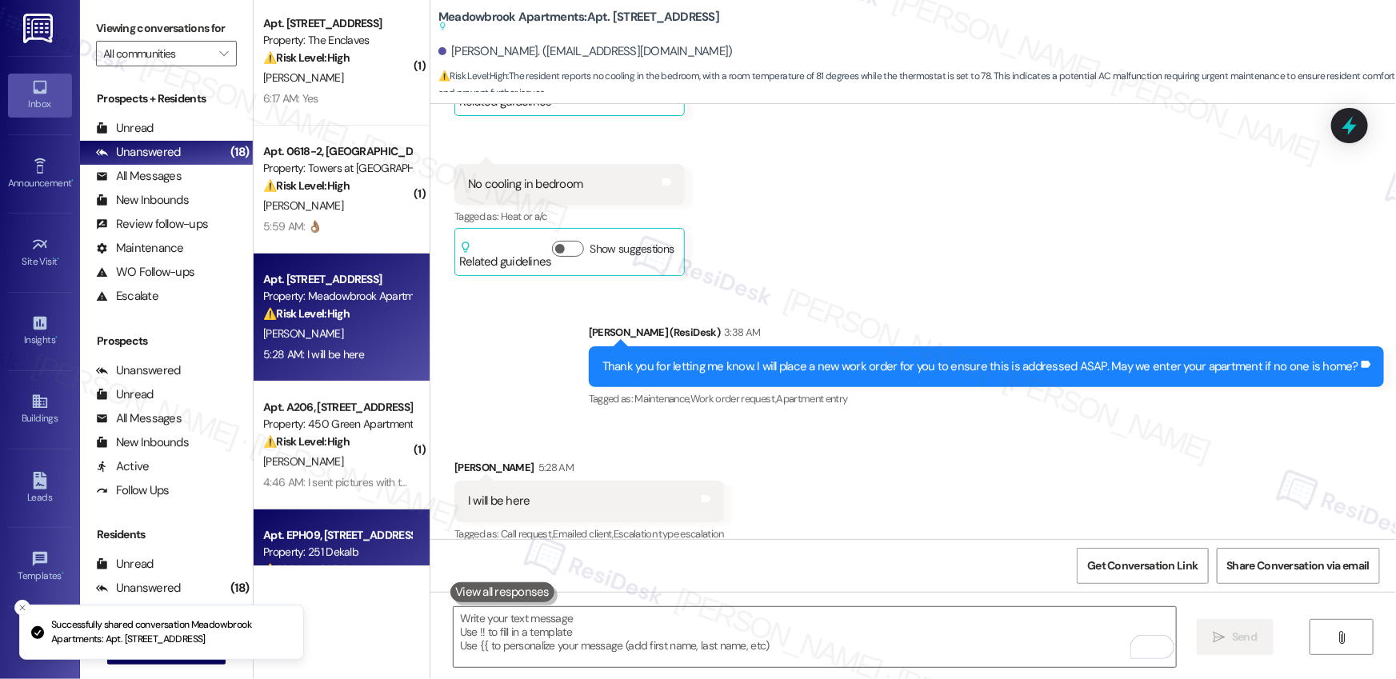
scroll to position [2173, 0]
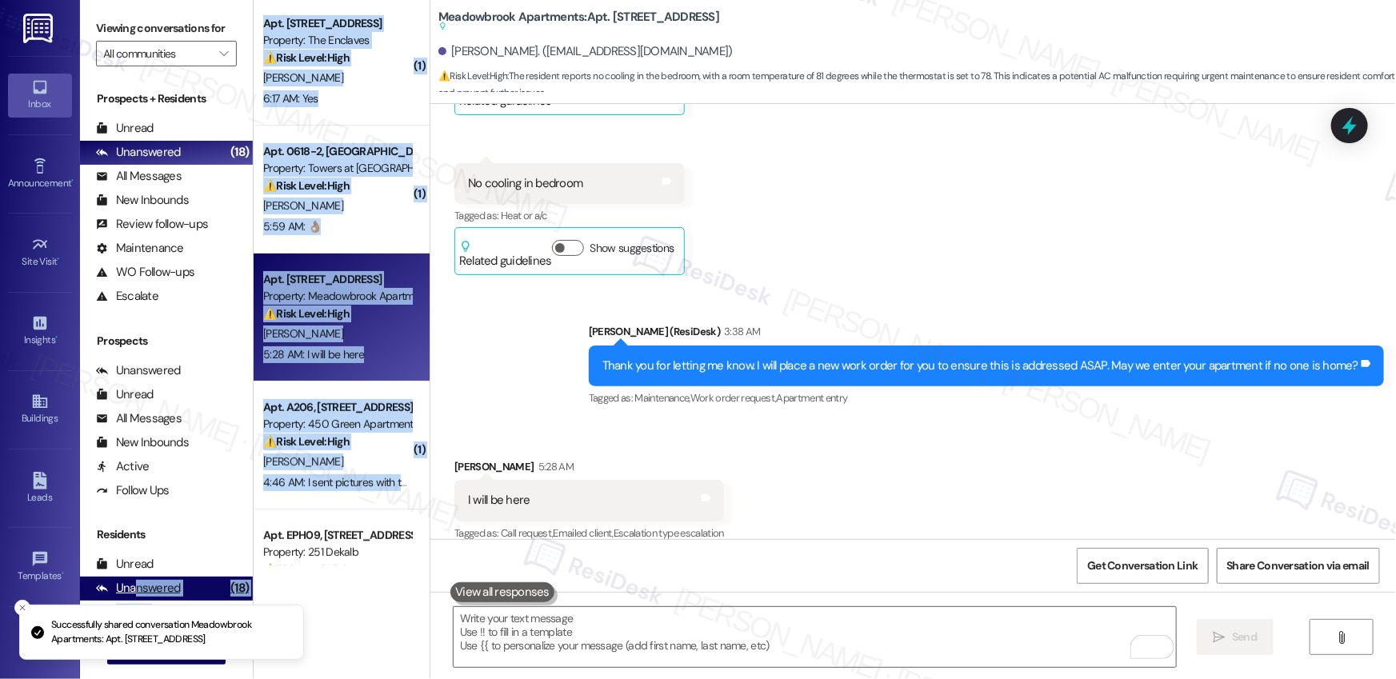
drag, startPoint x: 141, startPoint y: 580, endPoint x: 206, endPoint y: 580, distance: 64.8
click at [178, 582] on div "Viewing conversations for All communities  Prospects + Residents Unread (0) Un…" at bounding box center [738, 339] width 1316 height 679
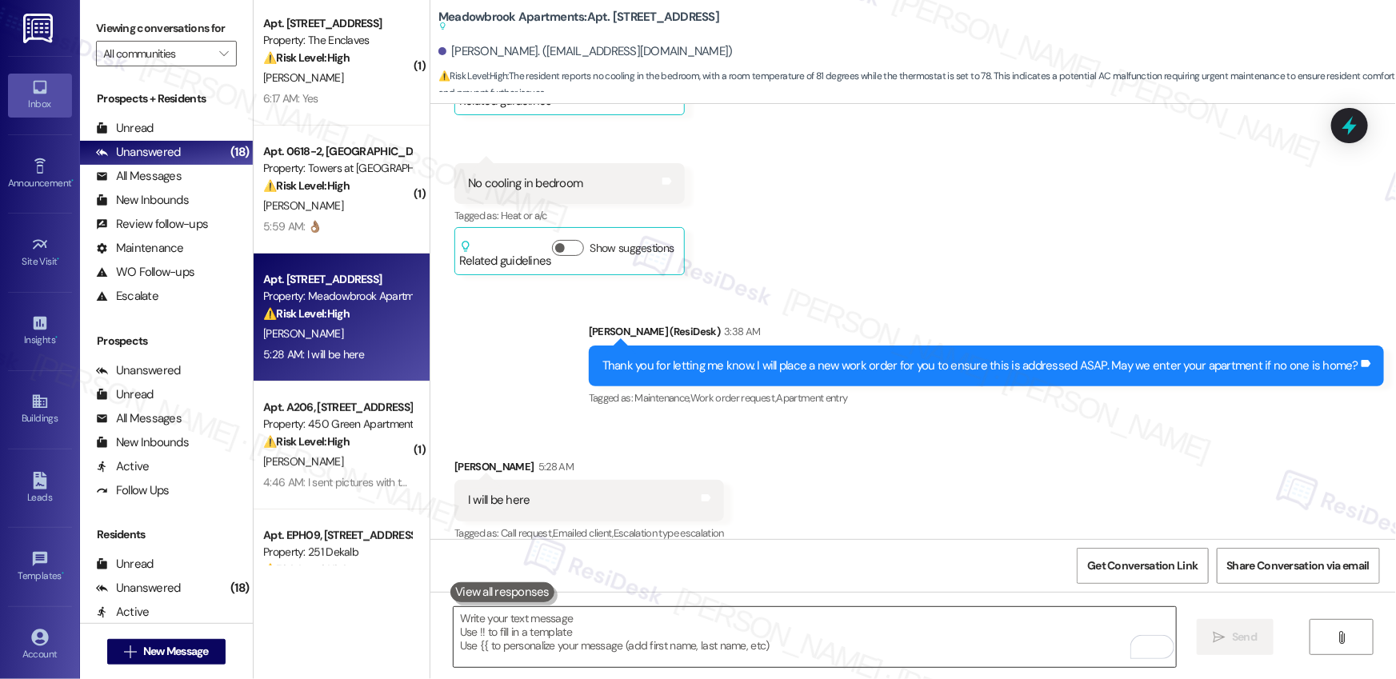
click at [526, 642] on textarea "To enrich screen reader interactions, please activate Accessibility in Grammarl…" at bounding box center [815, 637] width 722 height 60
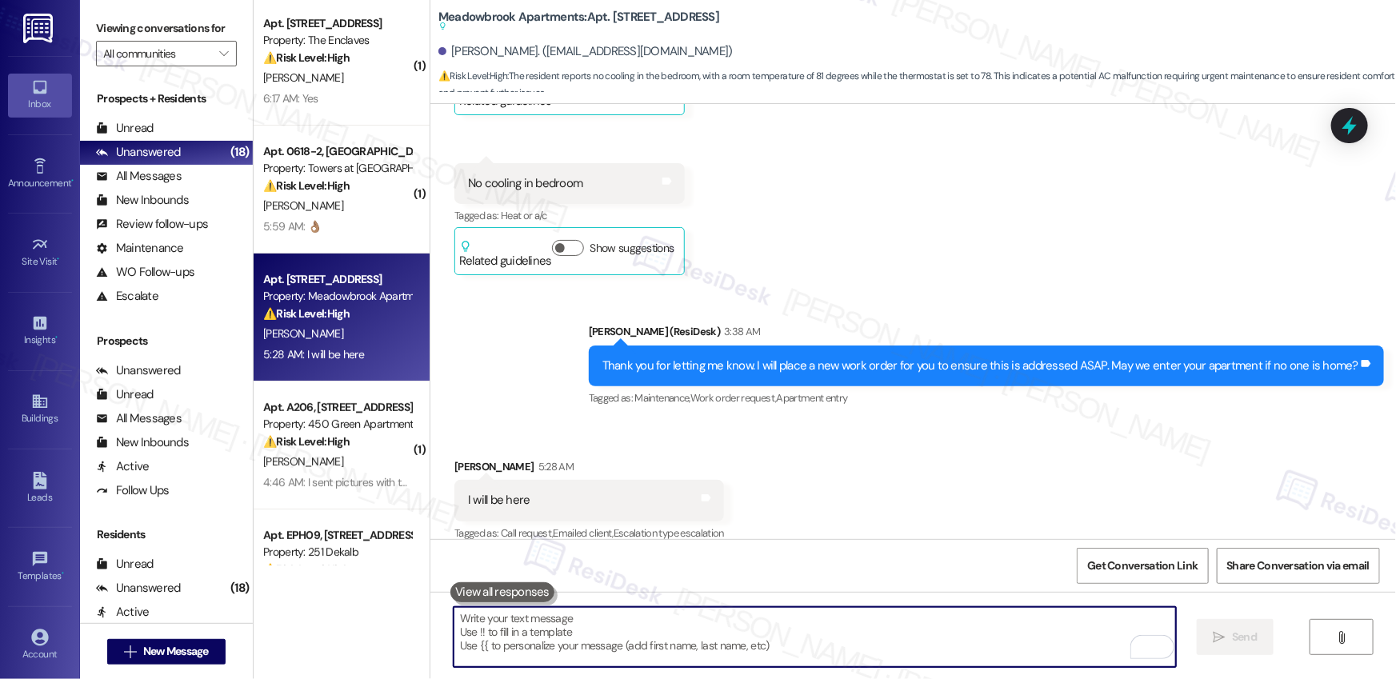
paste textarea "Thank you, {{first_name}}. The request has been submitted. Our maintenance team…"
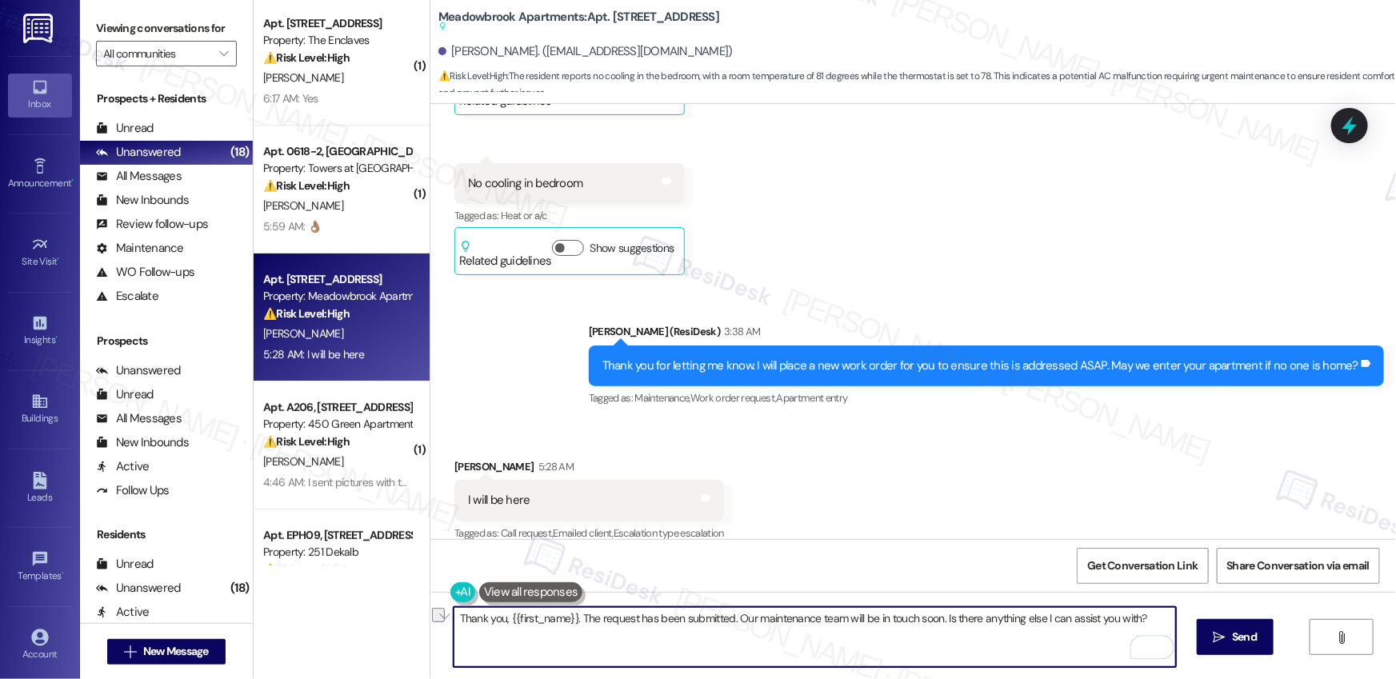
drag, startPoint x: 1150, startPoint y: 618, endPoint x: 937, endPoint y: 623, distance: 212.9
click at [937, 623] on textarea "Thank you, {{first_name}}. The request has been submitted. Our maintenance team…" at bounding box center [815, 637] width 722 height 60
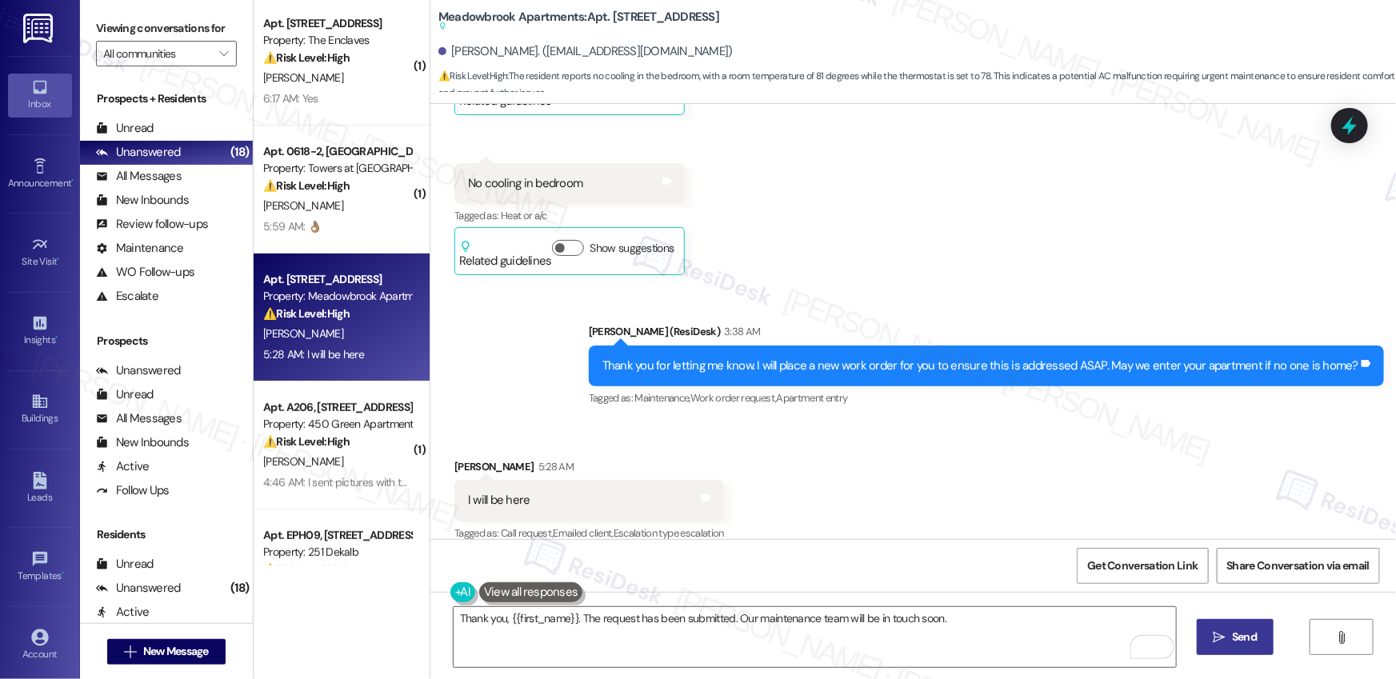
click at [1243, 638] on span "Send" at bounding box center [1244, 637] width 25 height 17
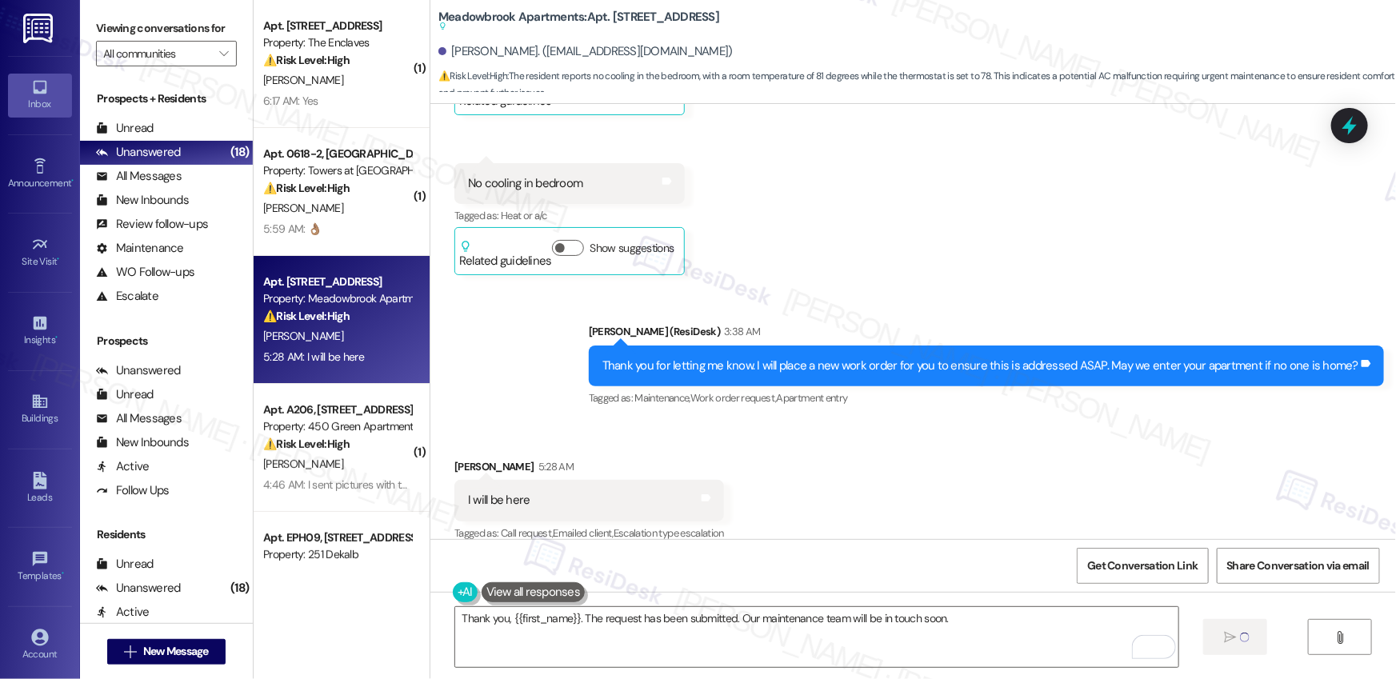
scroll to position [0, 0]
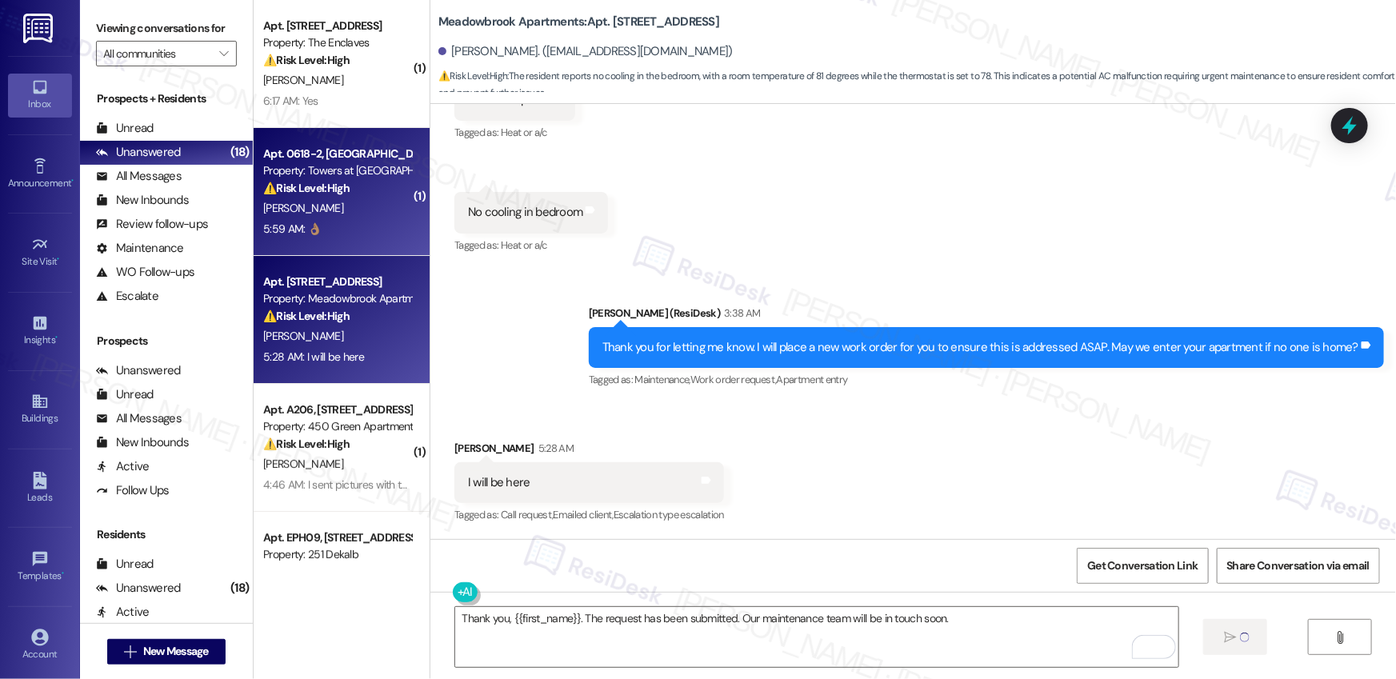
type textarea "Fetching suggested responses. Please feel free to read through the conversation…"
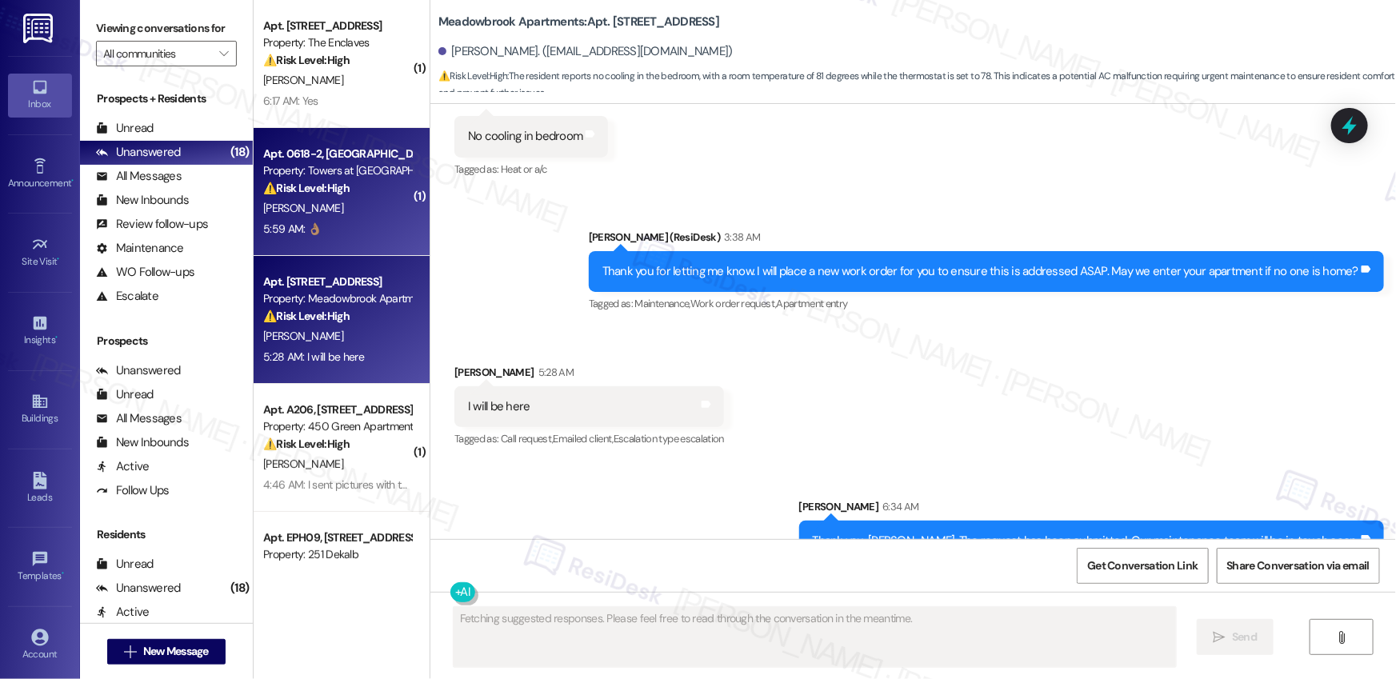
click at [347, 221] on div "5:59 AM: 👌🏽 5:59 AM: 👌🏽" at bounding box center [337, 229] width 151 height 20
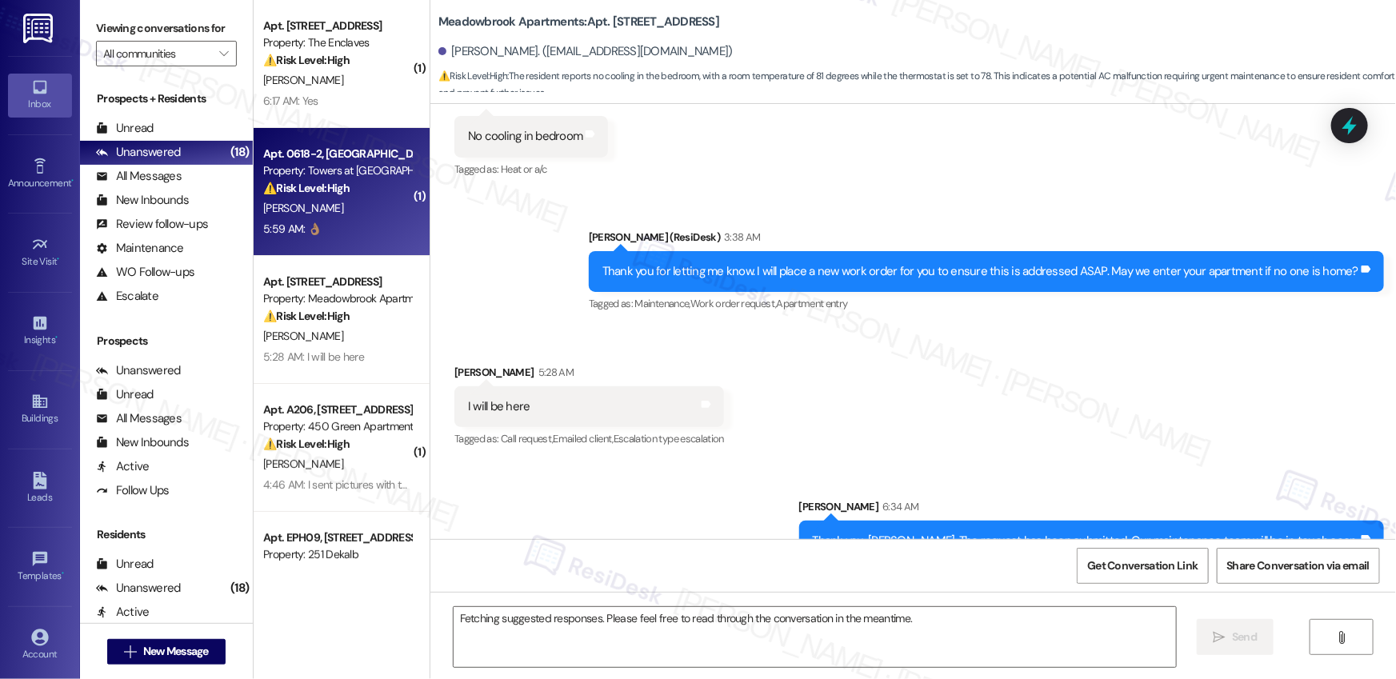
click at [346, 221] on div "5:59 AM: 👌🏽 5:59 AM: 👌🏽" at bounding box center [337, 229] width 151 height 20
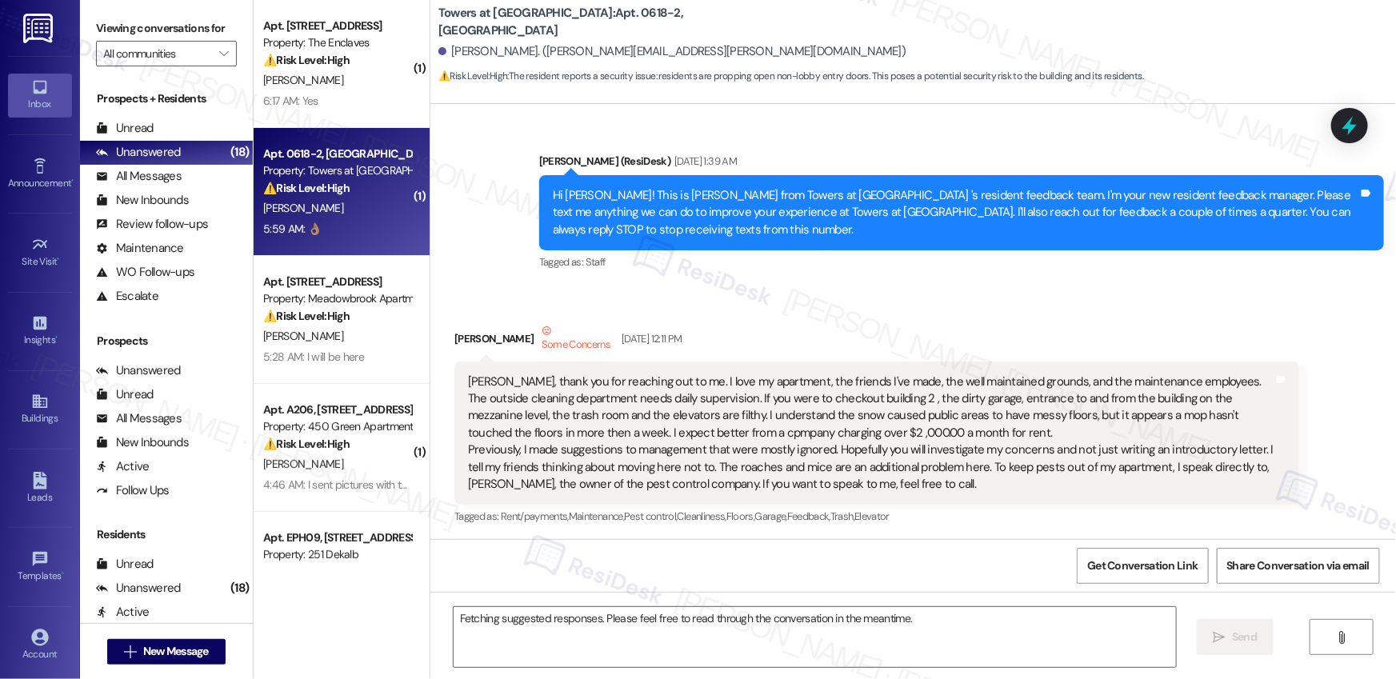
scroll to position [19221, 0]
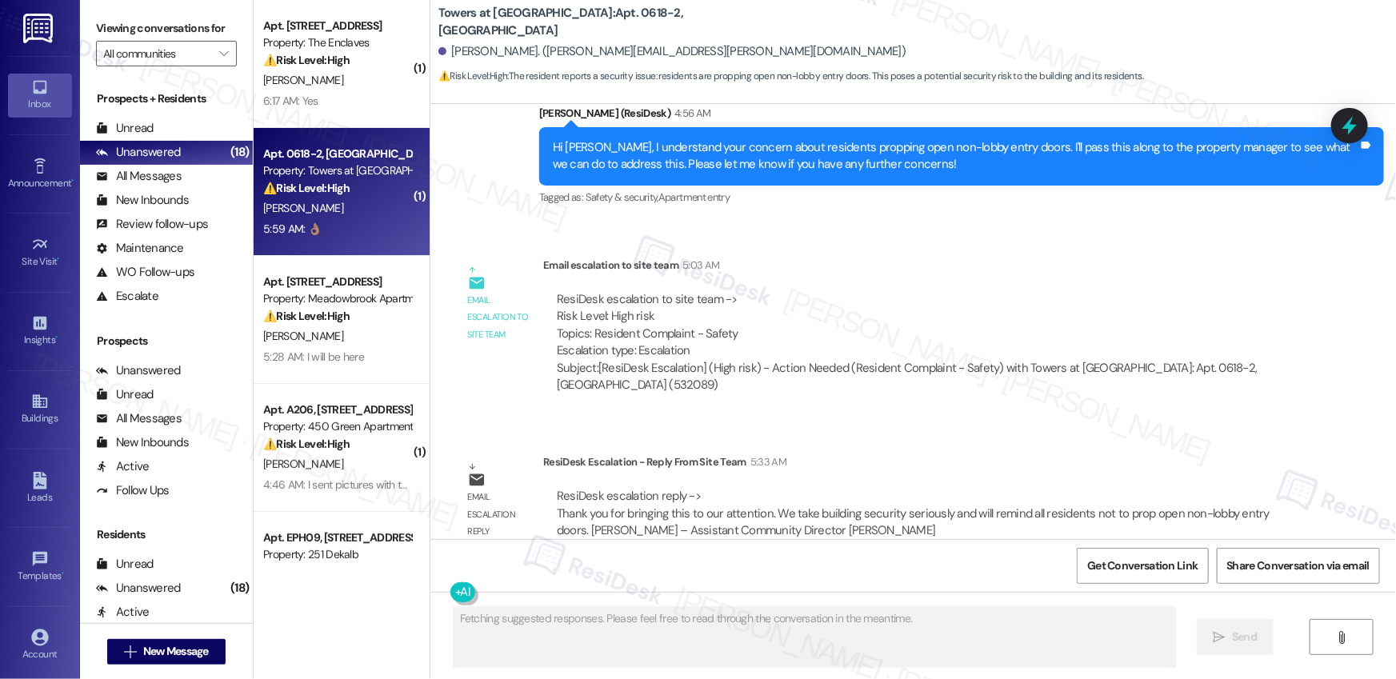
click at [347, 225] on div "5:59 AM: 👌🏽 5:59 AM: 👌🏽" at bounding box center [337, 229] width 151 height 20
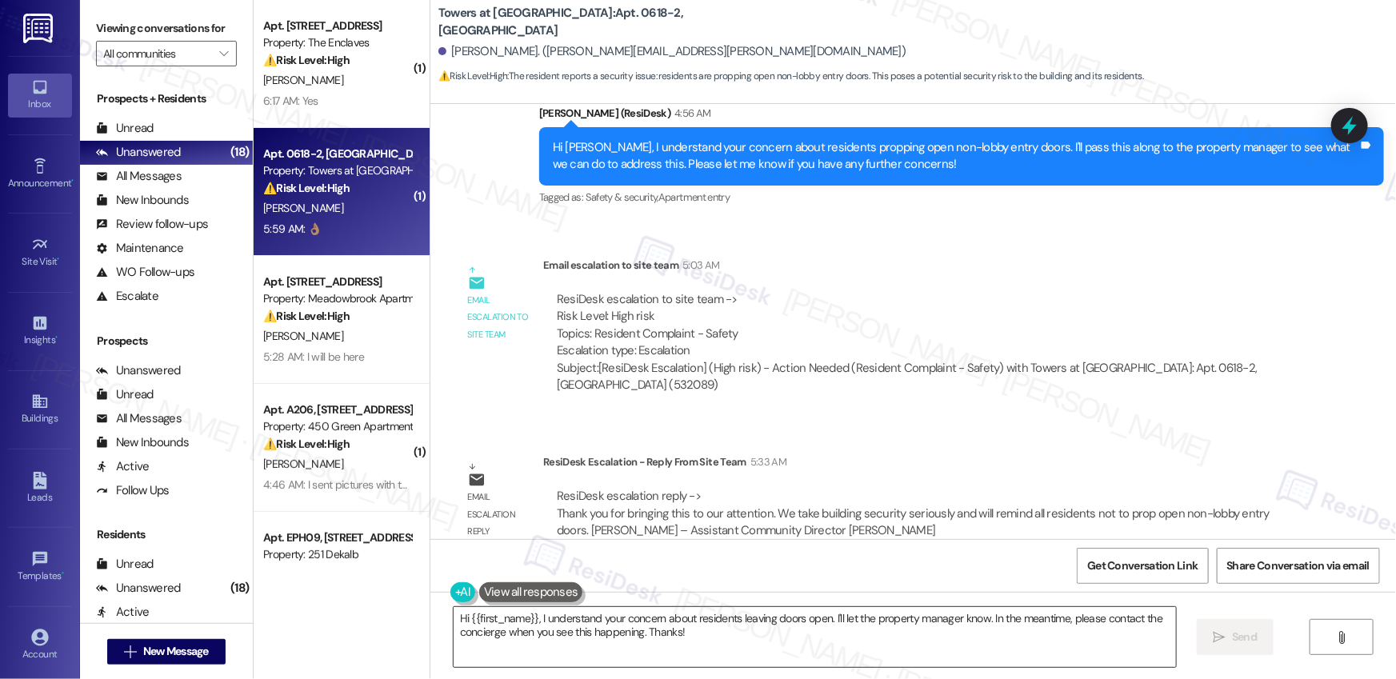
click at [576, 617] on textarea "Hi {{first_name}}, I understand your concern about residents leaving doors open…" at bounding box center [815, 637] width 722 height 60
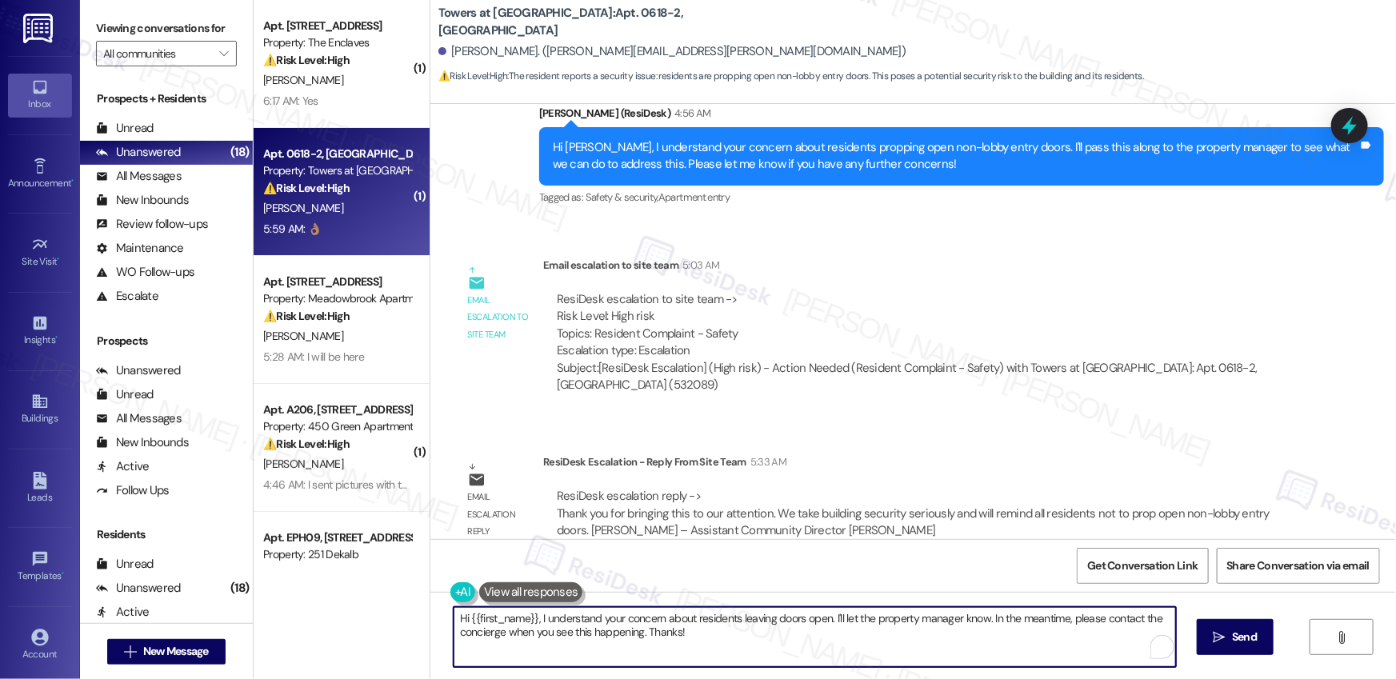
click at [576, 618] on textarea "Hi {{first_name}}, I understand your concern about residents leaving doors open…" at bounding box center [815, 637] width 722 height 60
click at [576, 619] on textarea "Hi {{first_name}}, I understand your concern about residents leaving doors open…" at bounding box center [815, 637] width 722 height 60
click at [629, 647] on textarea "Hi {{first_name}}, I understand your concern about residents leaving doors open…" at bounding box center [815, 637] width 722 height 60
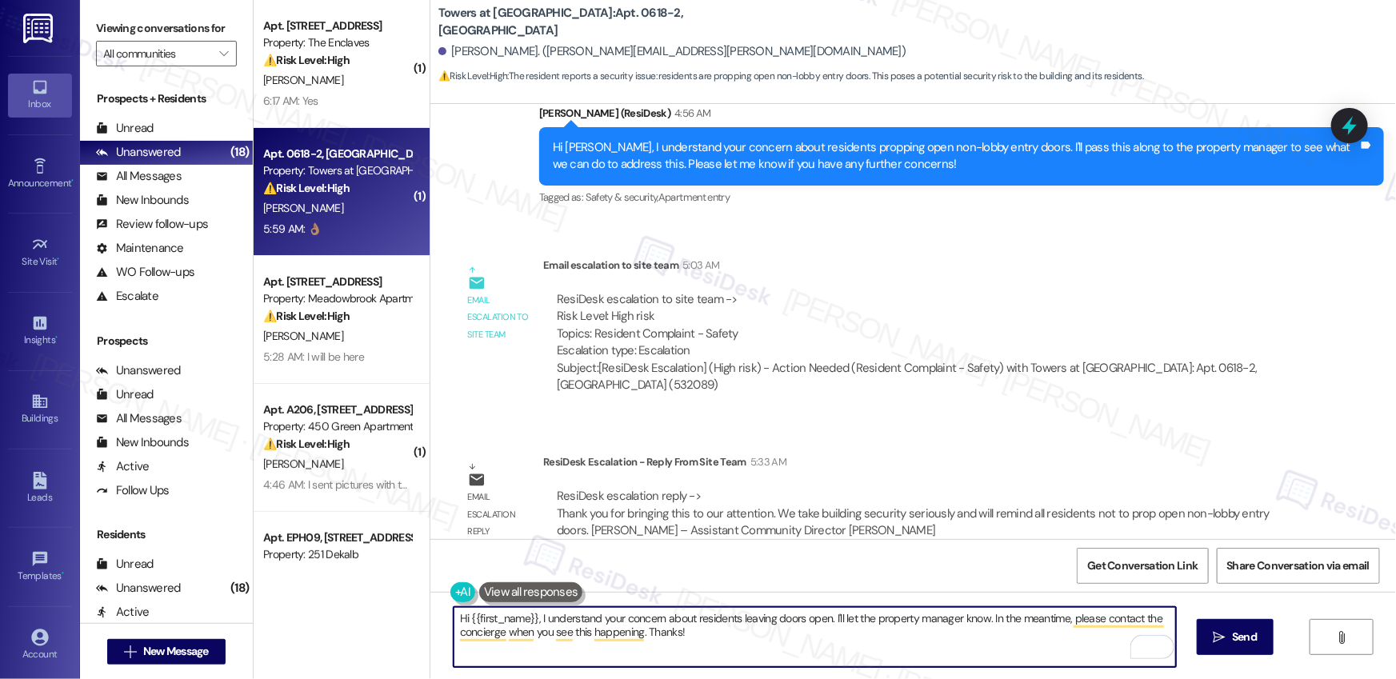
click at [630, 647] on textarea "Hi {{first_name}}, I understand your concern about residents leaving doors open…" at bounding box center [815, 637] width 722 height 60
click at [630, 646] on textarea "Hi {{first_name}}, I understand your concern about residents leaving doors open…" at bounding box center [815, 637] width 722 height 60
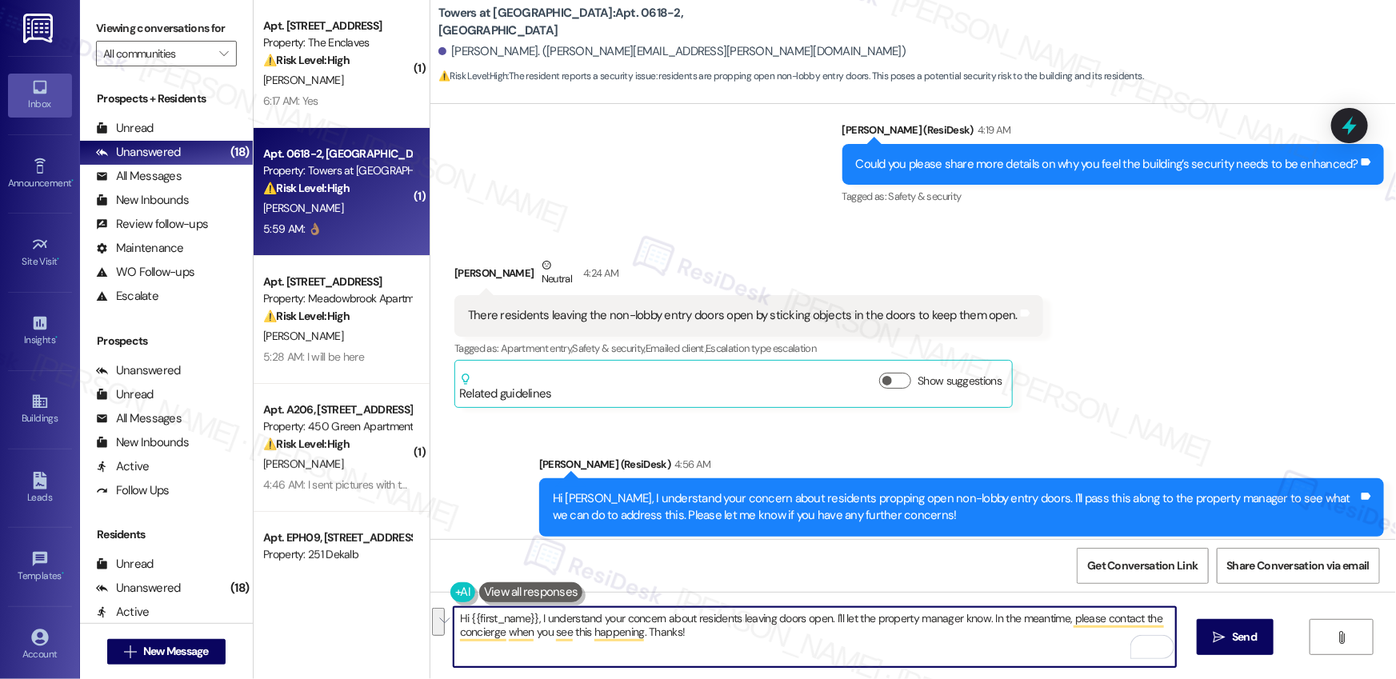
scroll to position [18856, 0]
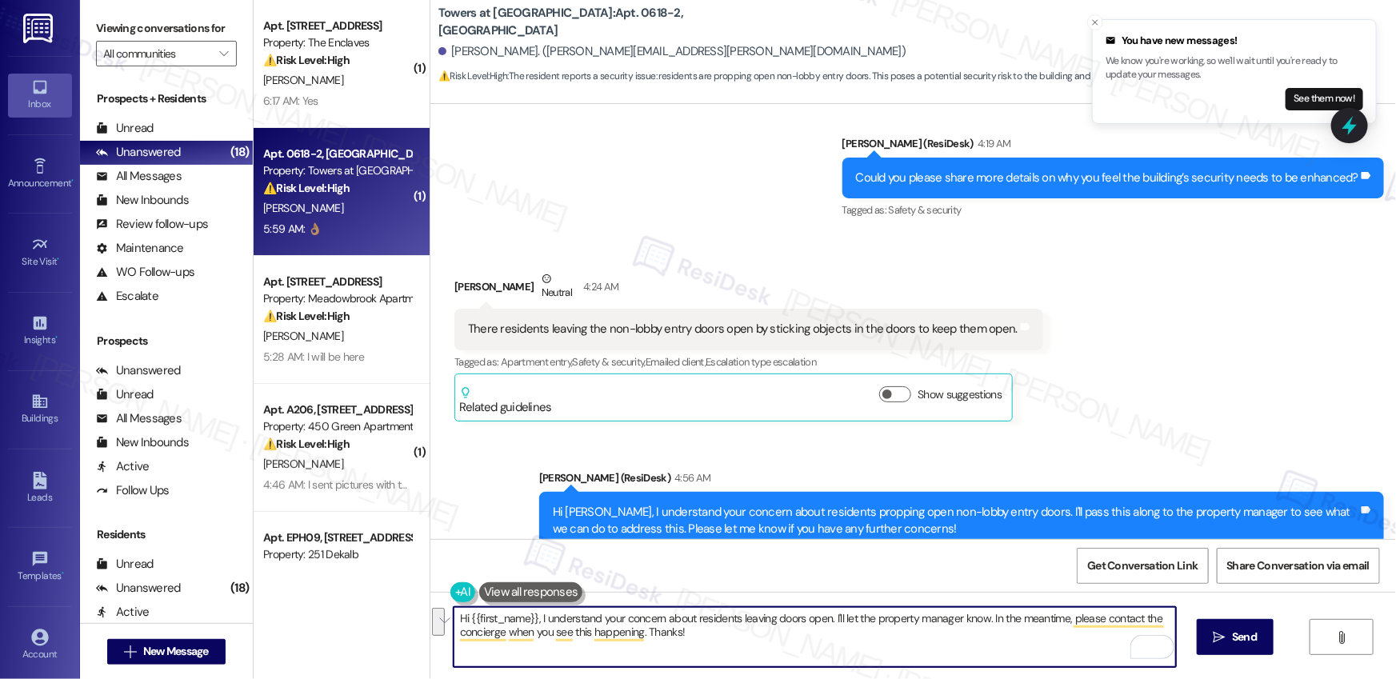
click at [691, 656] on div "ResiDesk escalation to site team -> Risk Level: High risk Topics: Resident Comp…" at bounding box center [921, 690] width 729 height 69
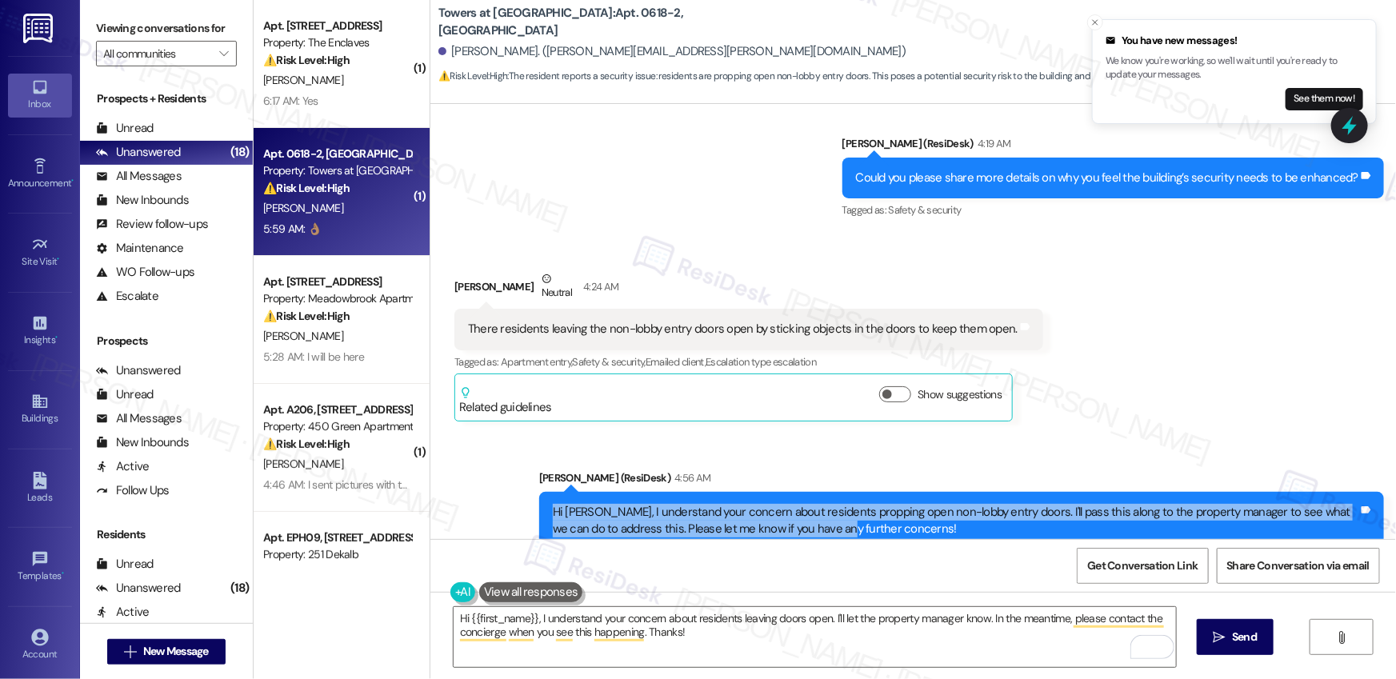
drag, startPoint x: 546, startPoint y: 351, endPoint x: 806, endPoint y: 370, distance: 261.5
click at [806, 504] on div "Hi Brenda E., I understand your concern about residents propping open non-lobby…" at bounding box center [956, 521] width 806 height 34
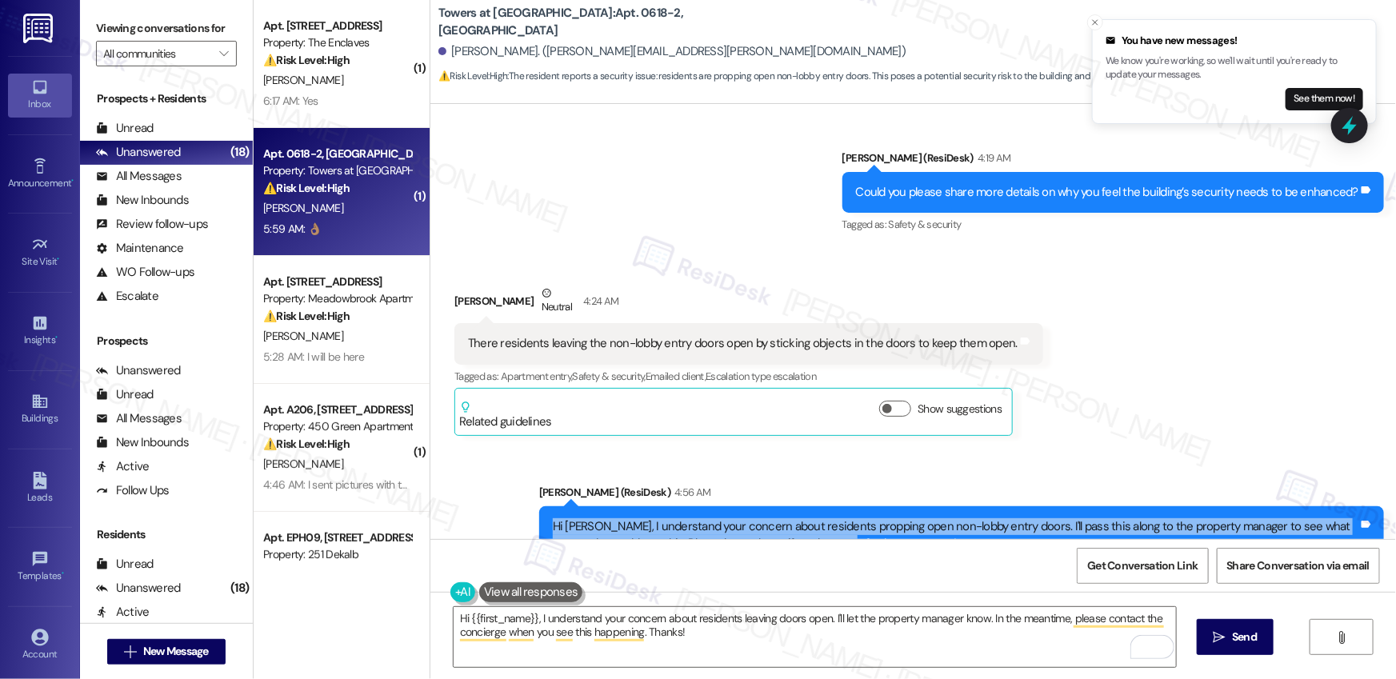
scroll to position [19221, 0]
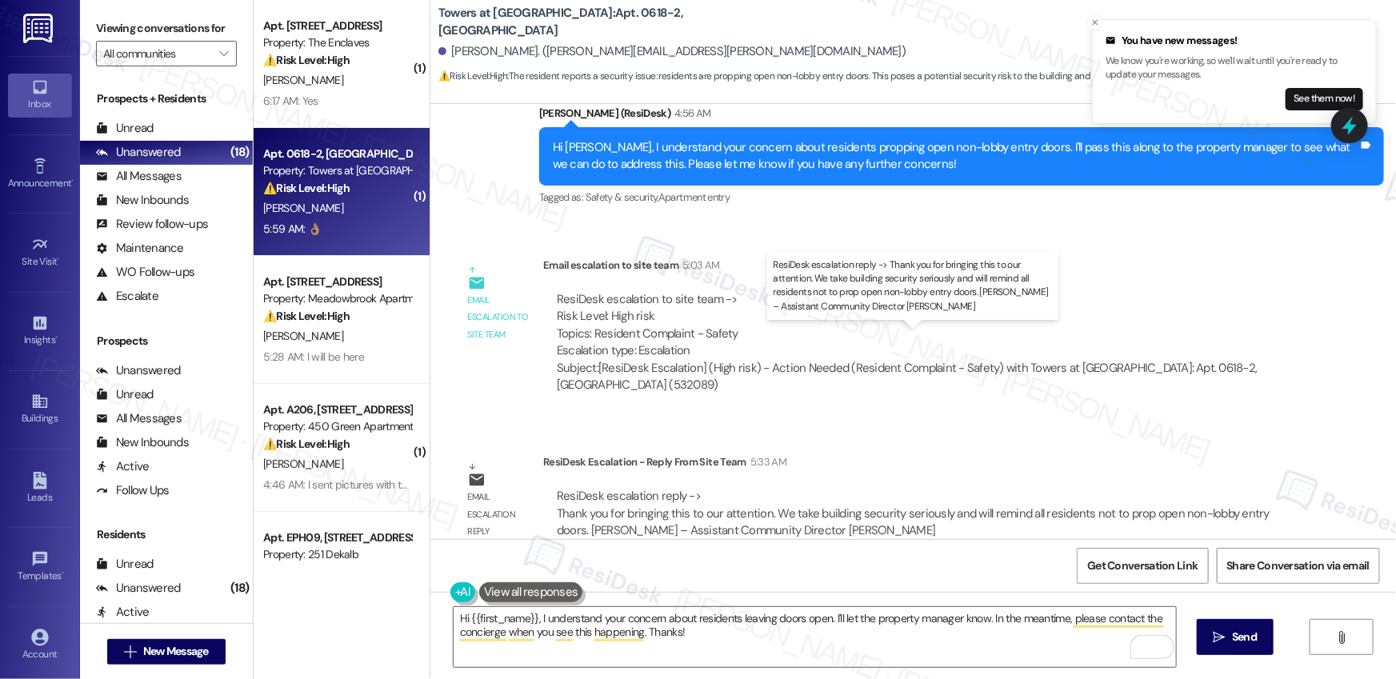
click at [700, 488] on div "ResiDesk escalation reply -> Thank you for bringing this to our attention. We t…" at bounding box center [913, 513] width 713 height 50
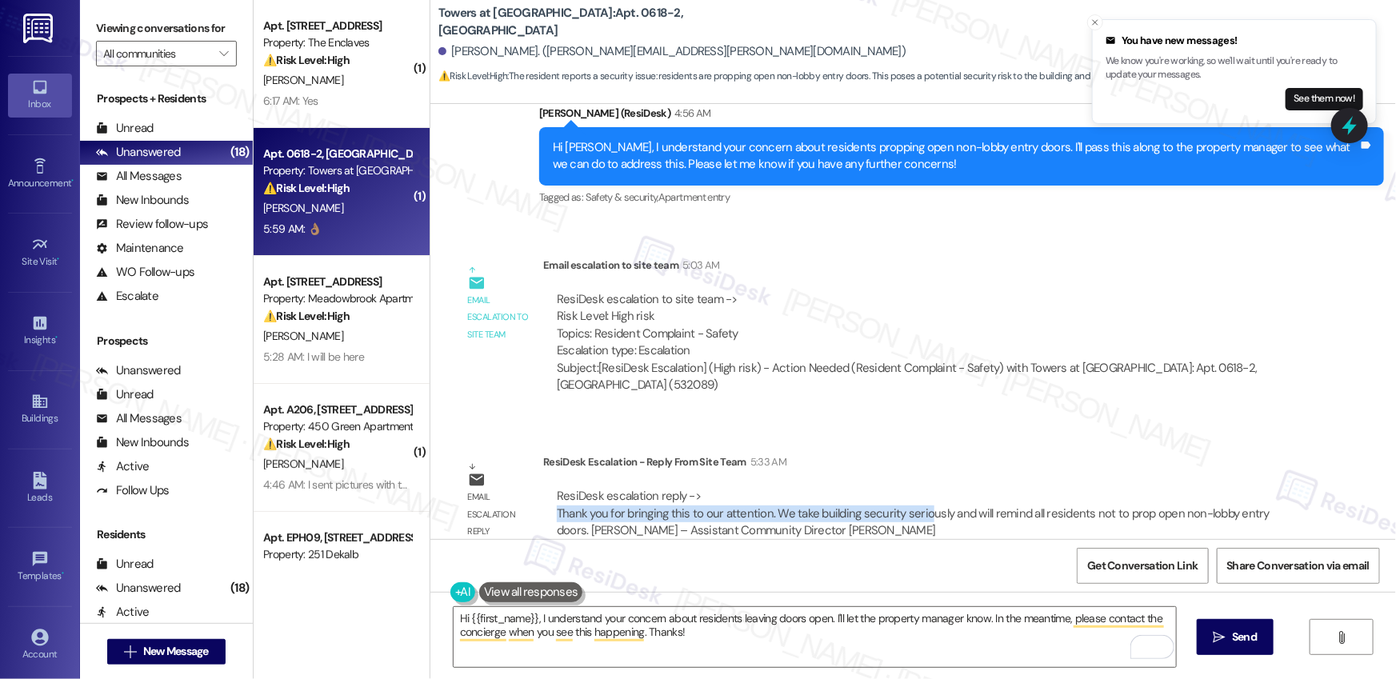
drag, startPoint x: 547, startPoint y: 353, endPoint x: 913, endPoint y: 362, distance: 365.8
click at [913, 488] on div "ResiDesk escalation reply -> Thank you for bringing this to our attention. We t…" at bounding box center [921, 513] width 732 height 51
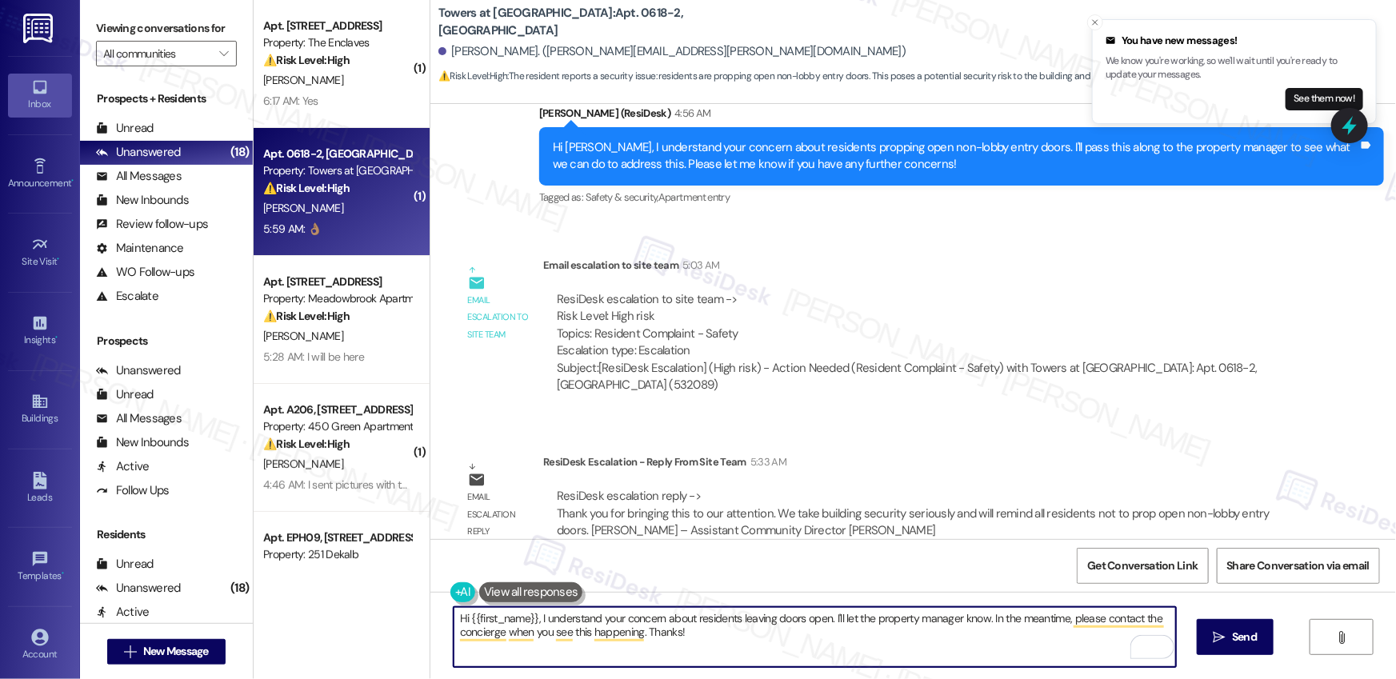
click at [527, 625] on textarea "Hi {{first_name}}, I understand your concern about residents leaving doors open…" at bounding box center [815, 637] width 722 height 60
click at [527, 626] on textarea "Hi {{first_name}}, I understand your concern about residents leaving doors open…" at bounding box center [815, 637] width 722 height 60
paste textarea "Thank you for bringing this to our attention. We take building security serious…"
drag, startPoint x: 664, startPoint y: 619, endPoint x: 959, endPoint y: 641, distance: 295.2
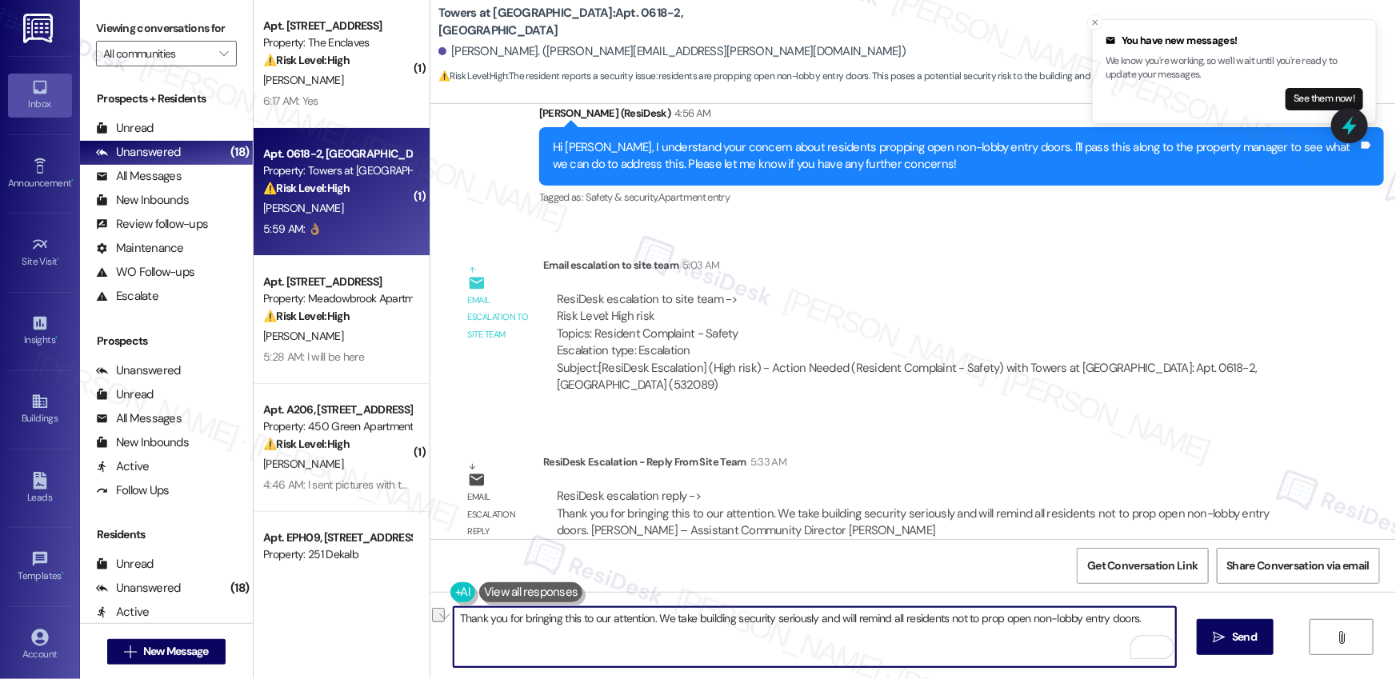
click at [971, 630] on textarea "Thank you for bringing this to our attention. We take building security serious…" at bounding box center [815, 637] width 722 height 60
click at [939, 654] on textarea "Thank you for bringing this to our attention. We take building security serious…" at bounding box center [815, 637] width 722 height 60
type textarea "Thank you for bringing this to our attention. We take building security serious…"
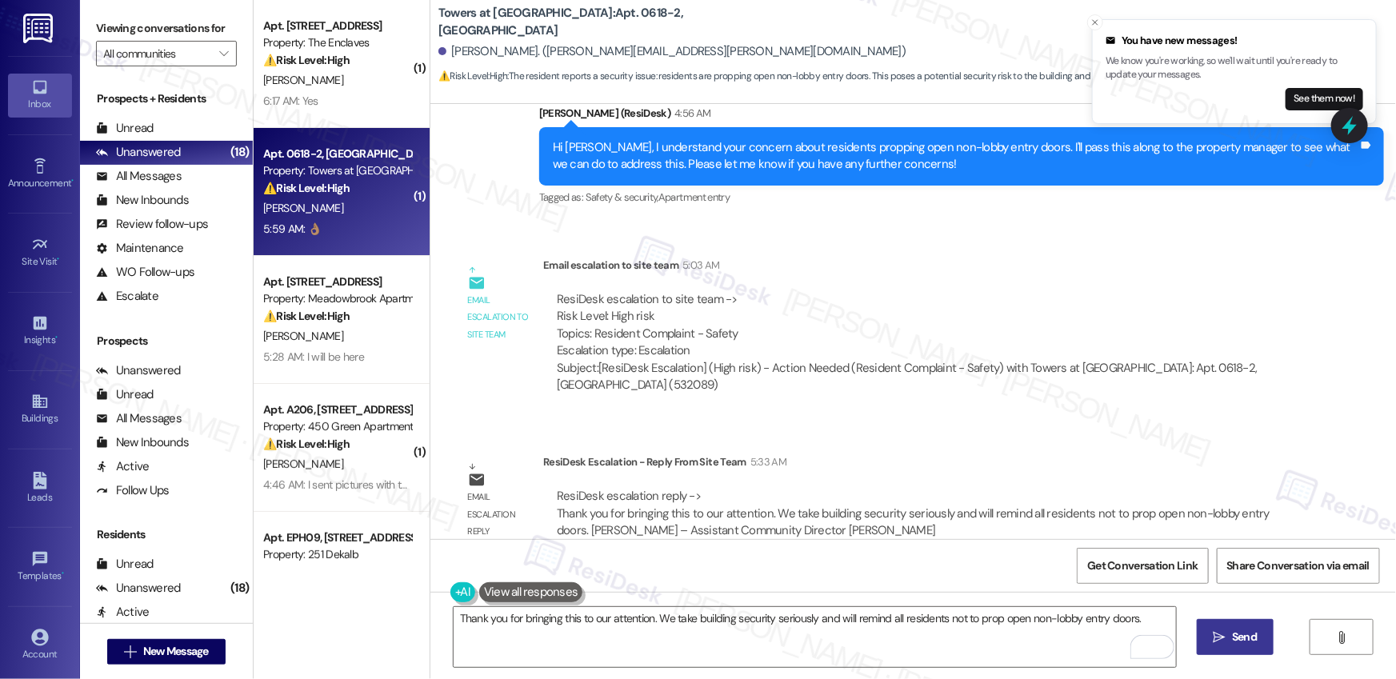
drag, startPoint x: 1234, startPoint y: 646, endPoint x: 1219, endPoint y: 643, distance: 14.6
click at [1234, 646] on span "Send" at bounding box center [1244, 637] width 25 height 17
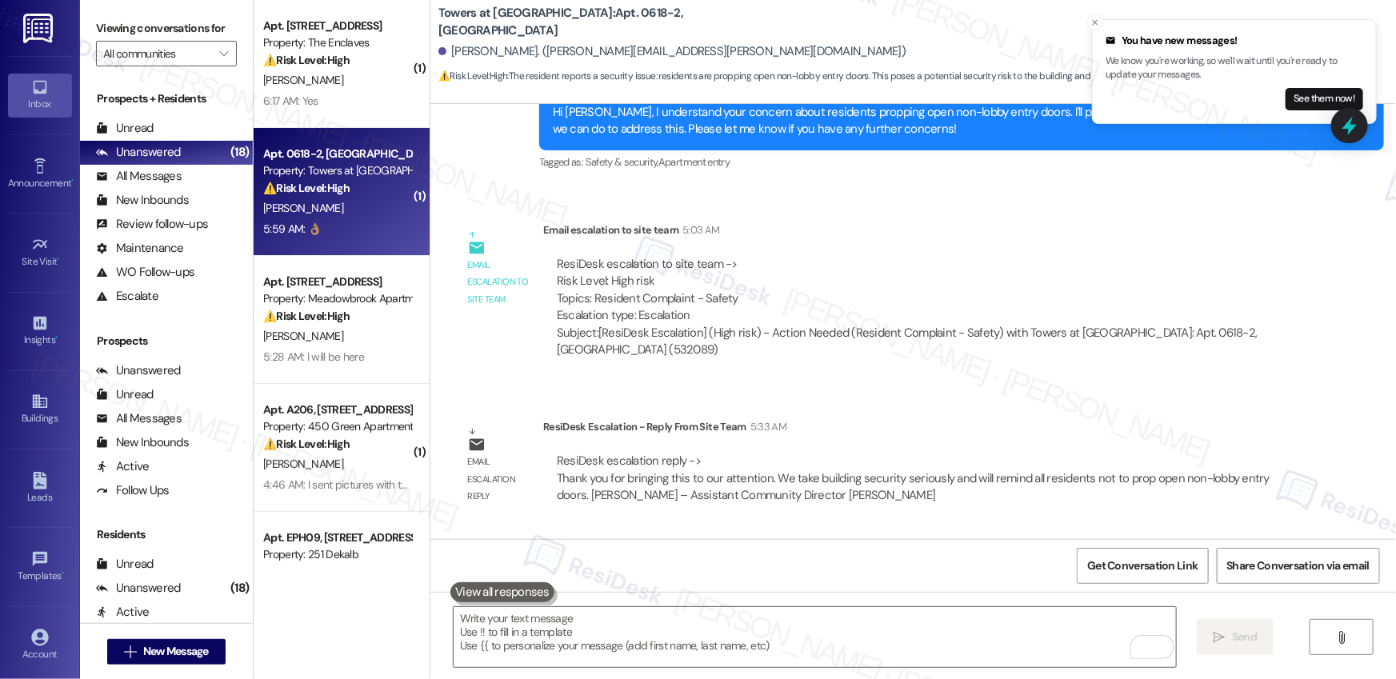
scroll to position [19332, 0]
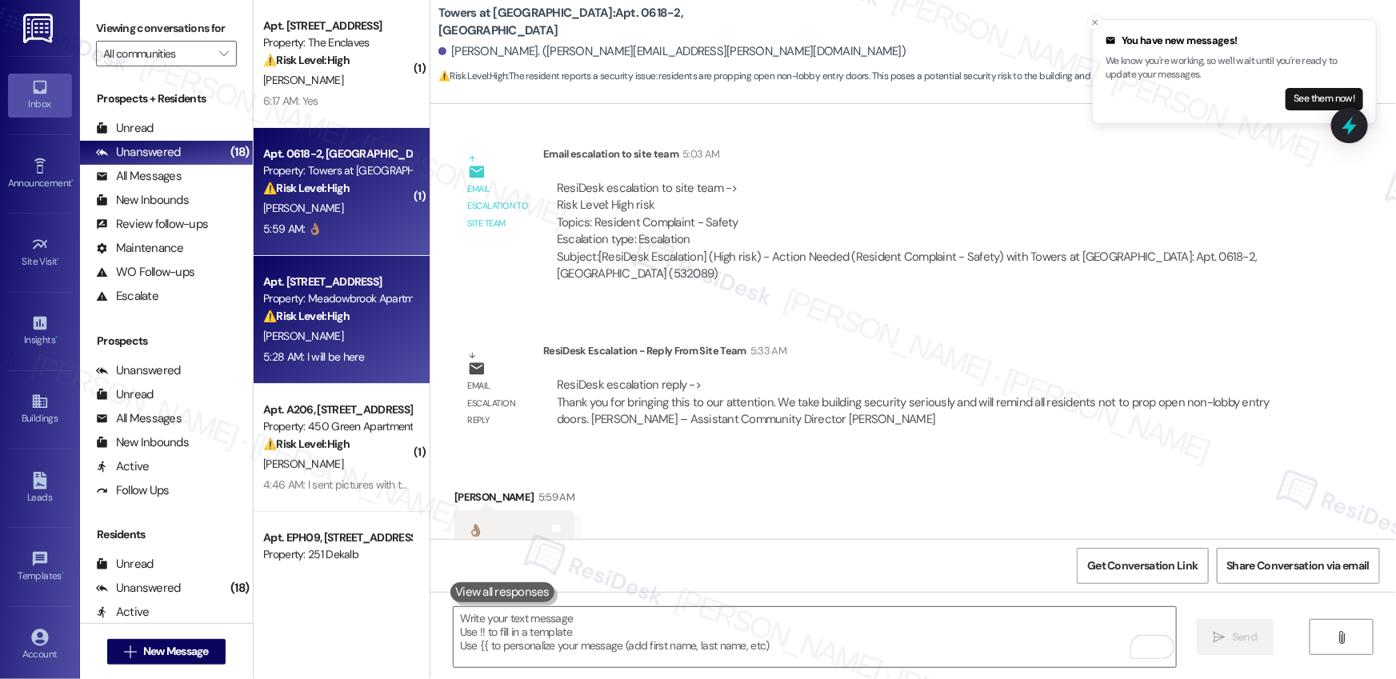
click at [374, 354] on div "5:28 AM: I will be here 5:28 AM: I will be here" at bounding box center [337, 357] width 151 height 20
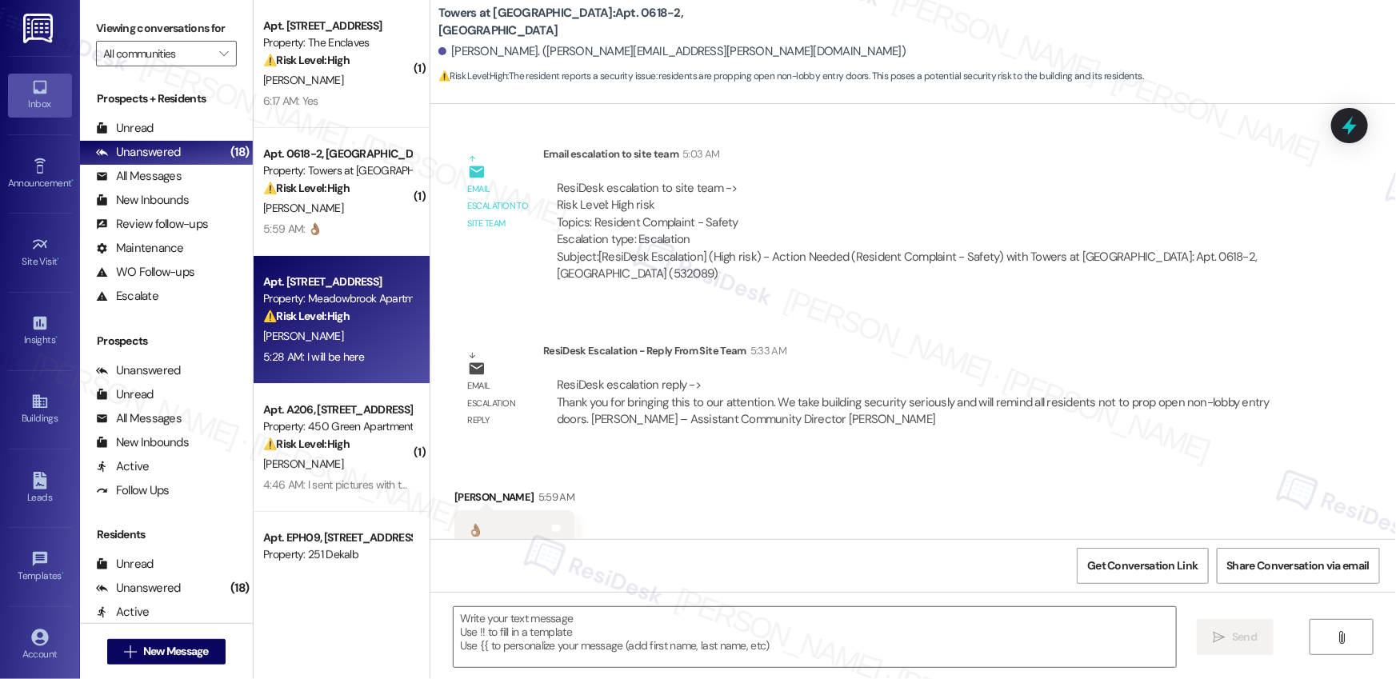
type textarea "Fetching suggested responses. Please feel free to read through the conversation…"
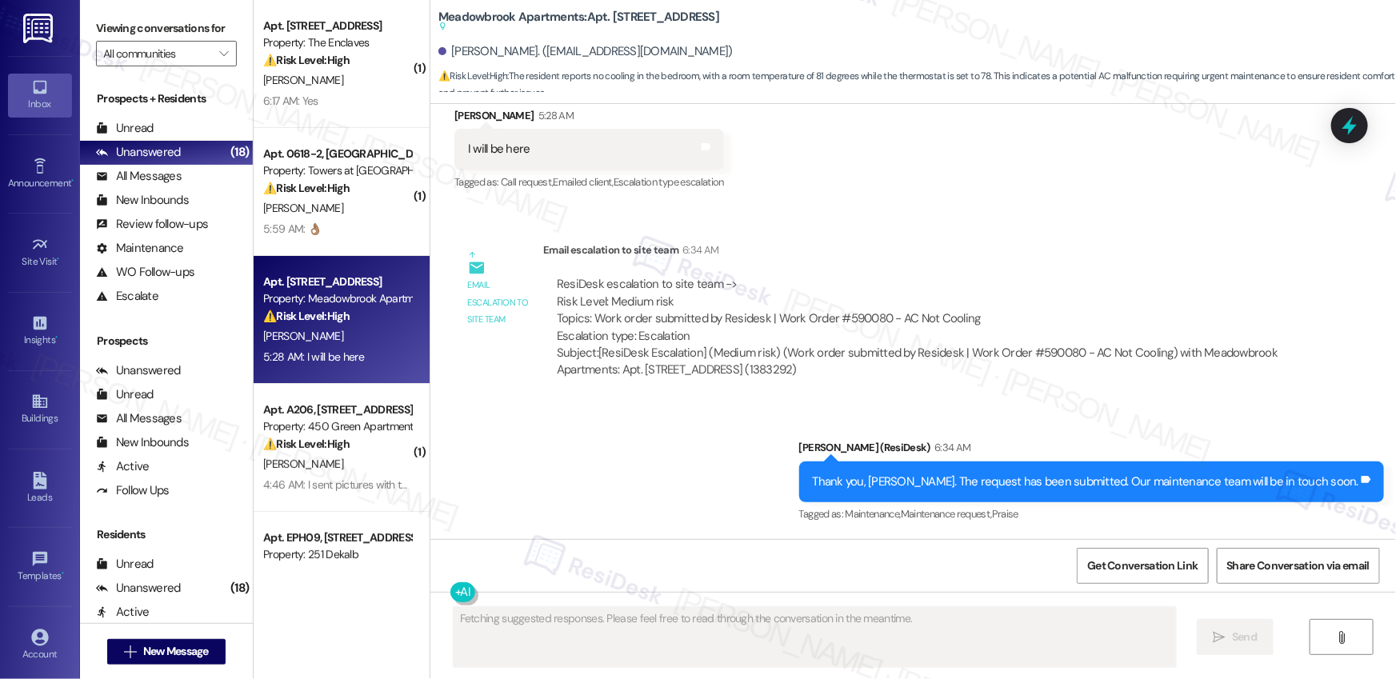
scroll to position [2505, 0]
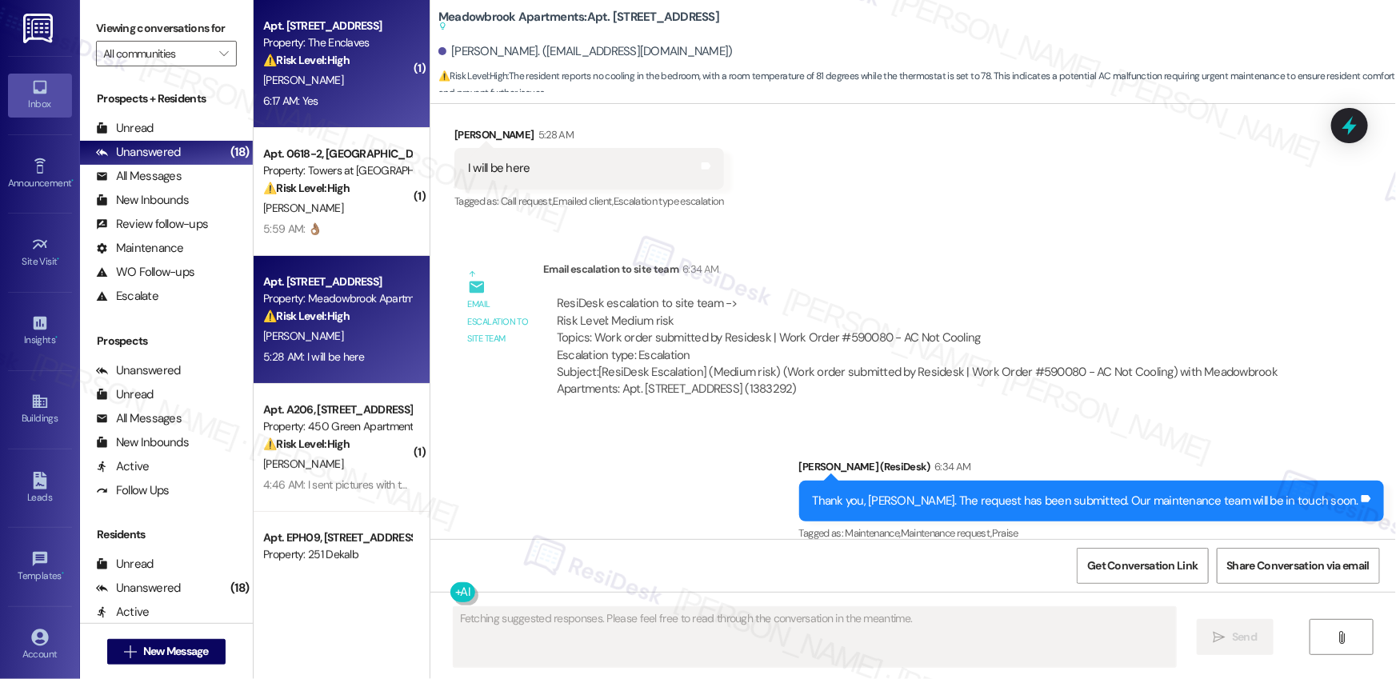
click at [354, 114] on div "Apt. 3906C4, 3700 Gateway Drive Property: The Enclaves ⚠️ Risk Level: High The …" at bounding box center [342, 64] width 176 height 128
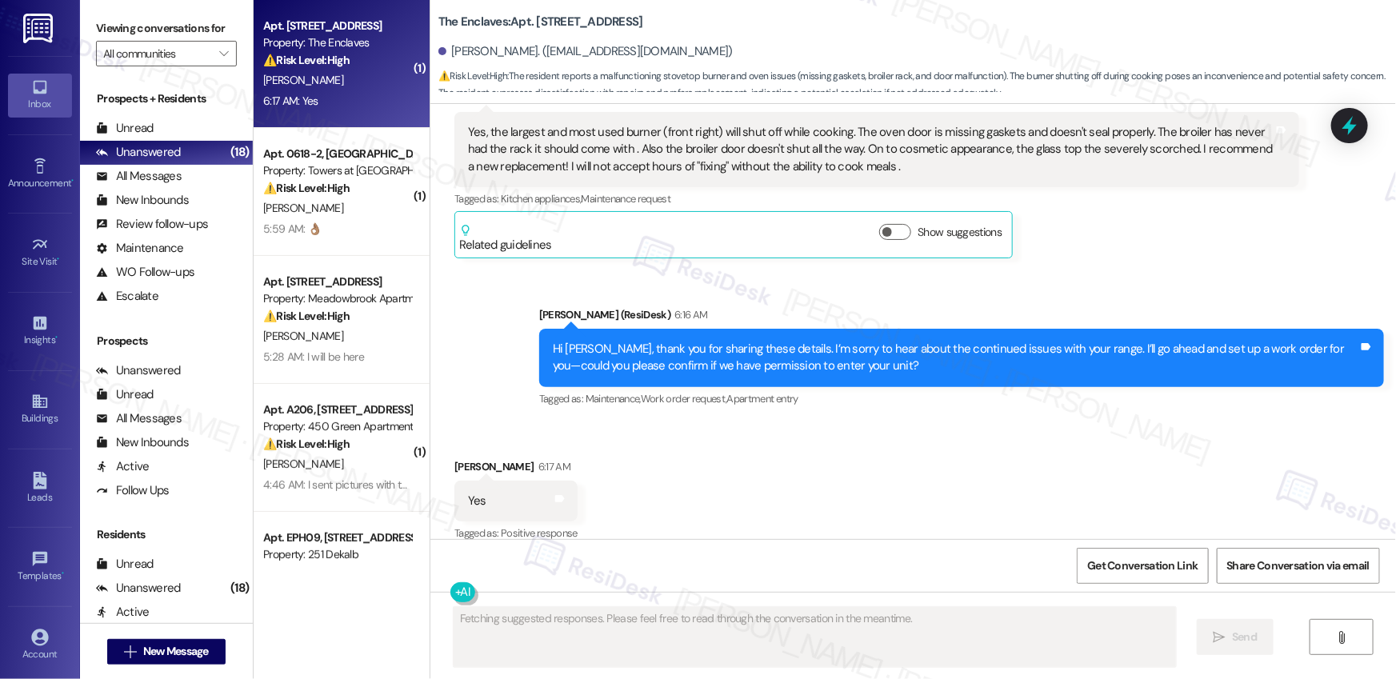
scroll to position [1972, 0]
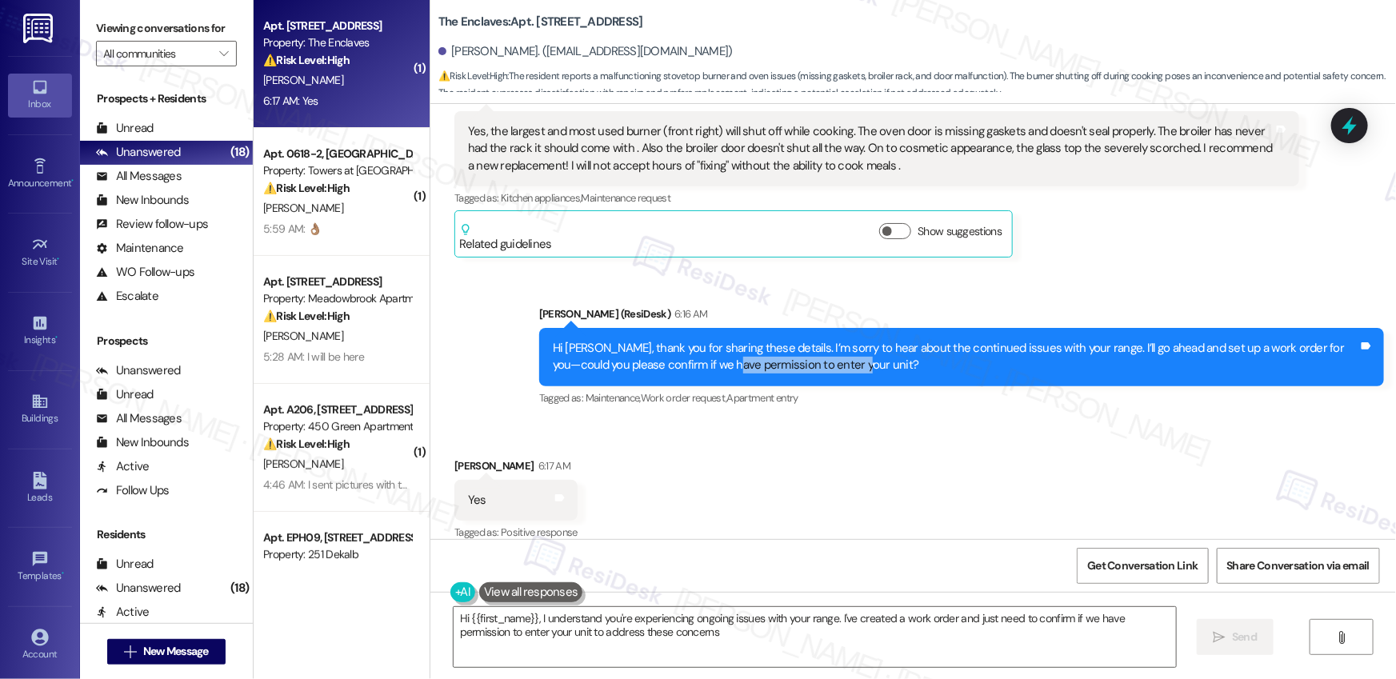
type textarea "Hi {{first_name}}, I understand you're experiencing ongoing issues with your ra…"
drag, startPoint x: 687, startPoint y: 346, endPoint x: 808, endPoint y: 346, distance: 120.8
click at [808, 346] on div "Hi Edward, thank you for sharing these details. I’m sorry to hear about the con…" at bounding box center [956, 357] width 806 height 34
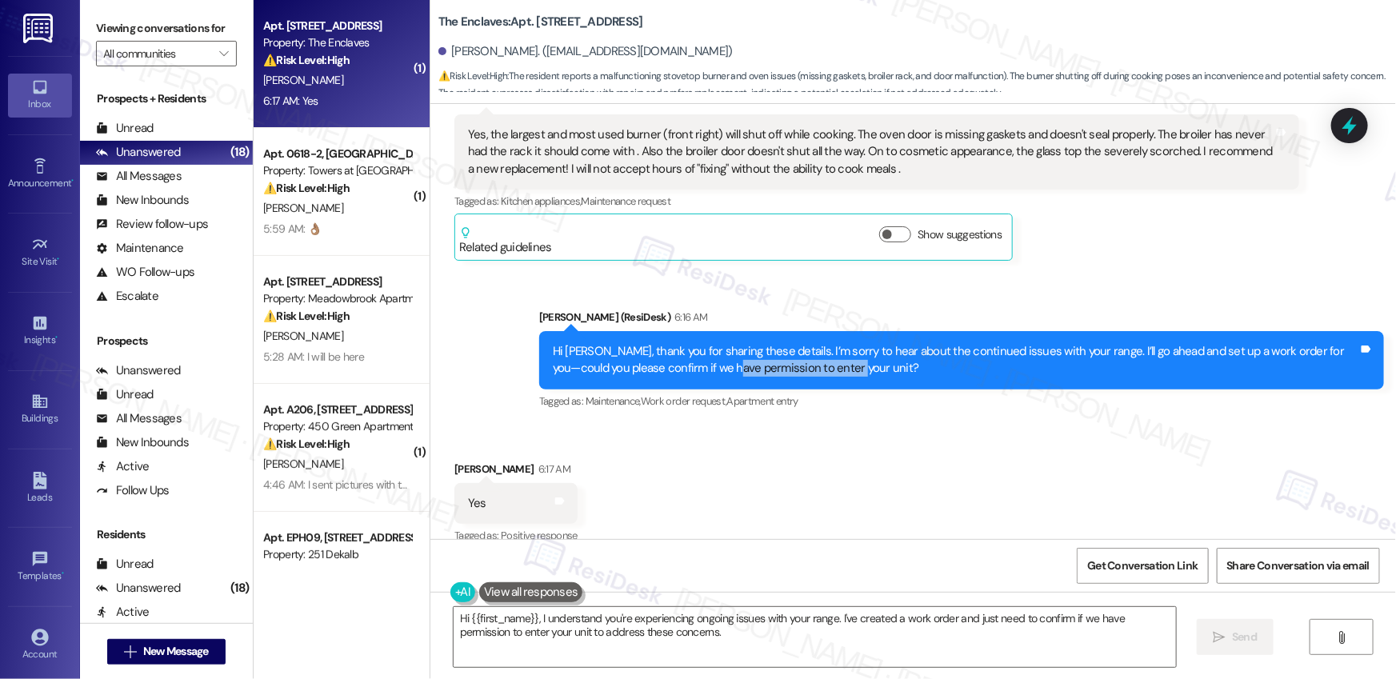
scroll to position [1967, 0]
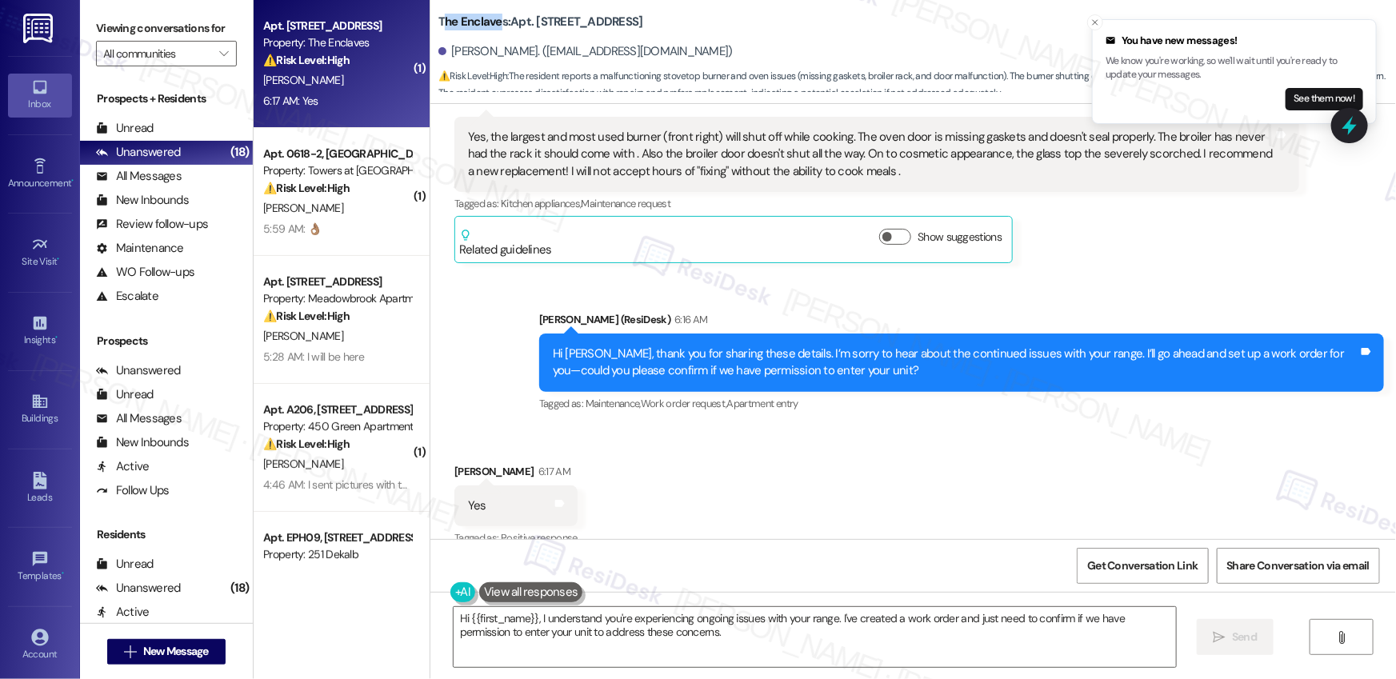
drag, startPoint x: 432, startPoint y: 22, endPoint x: 494, endPoint y: 22, distance: 62.4
click at [494, 22] on b "The Enclaves: Apt. 3906C4, 3700 Gateway Drive" at bounding box center [540, 22] width 205 height 17
click at [444, 23] on b "The Enclaves: Apt. 3906C4, 3700 Gateway Drive" at bounding box center [540, 22] width 205 height 17
drag, startPoint x: 426, startPoint y: 18, endPoint x: 497, endPoint y: 26, distance: 71.7
click at [497, 26] on div "The Enclaves: Apt. 3906C4, 3700 Gateway Drive Edward Hunt. (edhunt215@gmail.com…" at bounding box center [913, 48] width 966 height 88
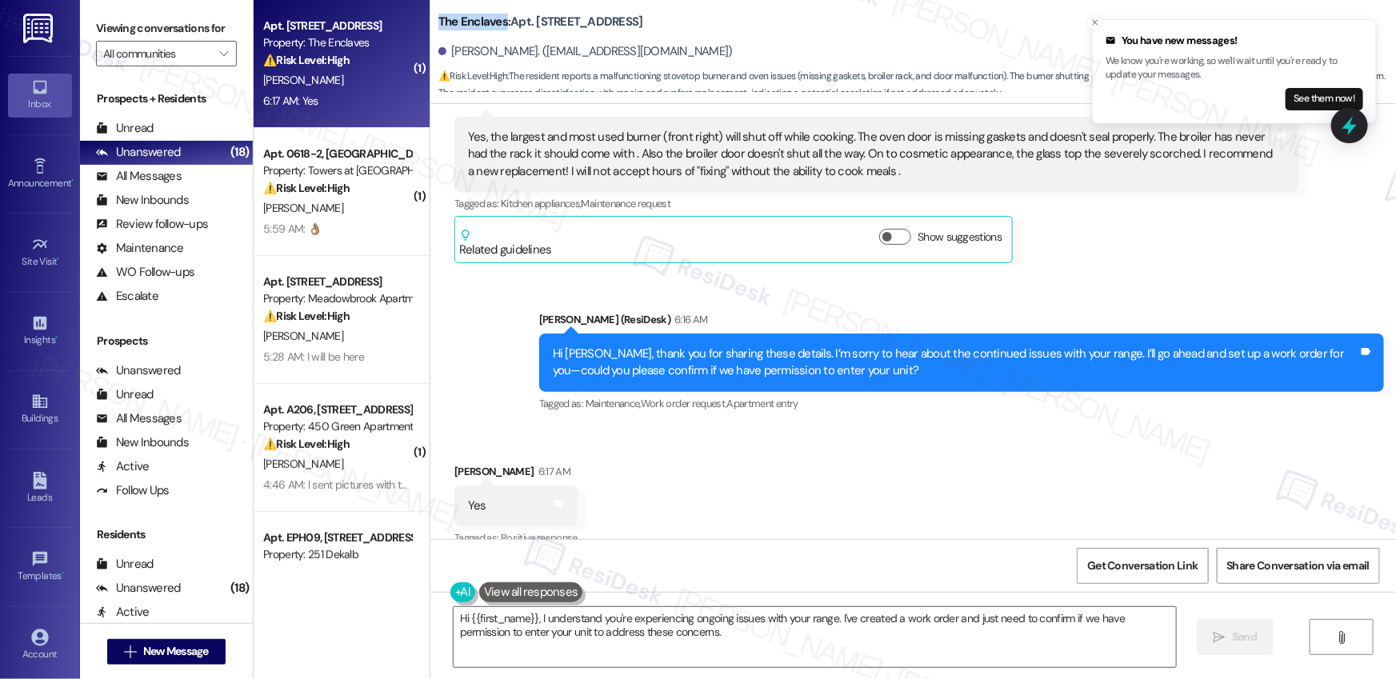
copy b "The Enclaves"
click at [554, 20] on b "The Enclaves: Apt. 3906C4, 3700 Gateway Drive" at bounding box center [540, 22] width 205 height 17
copy b "3906C4"
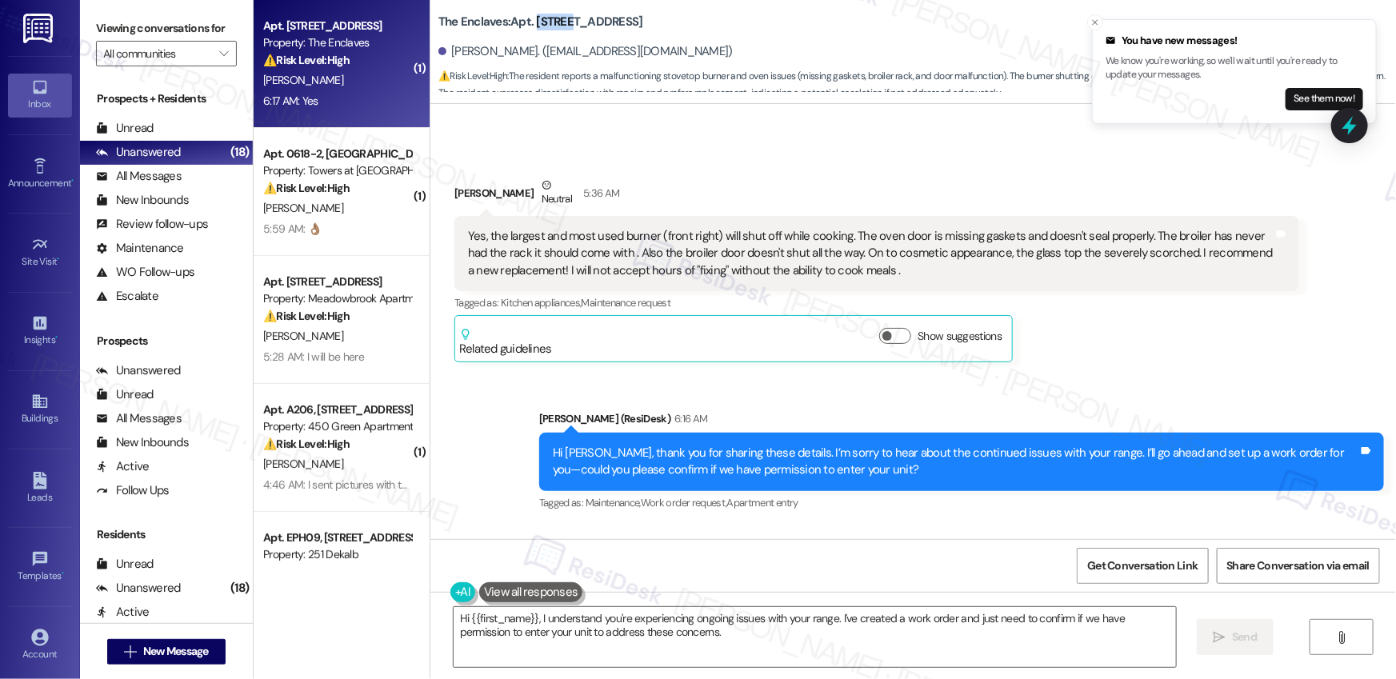
scroll to position [1867, 0]
click at [854, 229] on div "Yes, the largest and most used burner (front right) will shut off while cooking…" at bounding box center [871, 254] width 806 height 51
drag, startPoint x: 836, startPoint y: 217, endPoint x: 1082, endPoint y: 225, distance: 245.8
click at [1082, 229] on div "Yes, the largest and most used burner (front right) will shut off while cooking…" at bounding box center [871, 254] width 806 height 51
click at [813, 242] on div "Yes, the largest and most used burner (front right) will shut off while cooking…" at bounding box center [871, 254] width 806 height 51
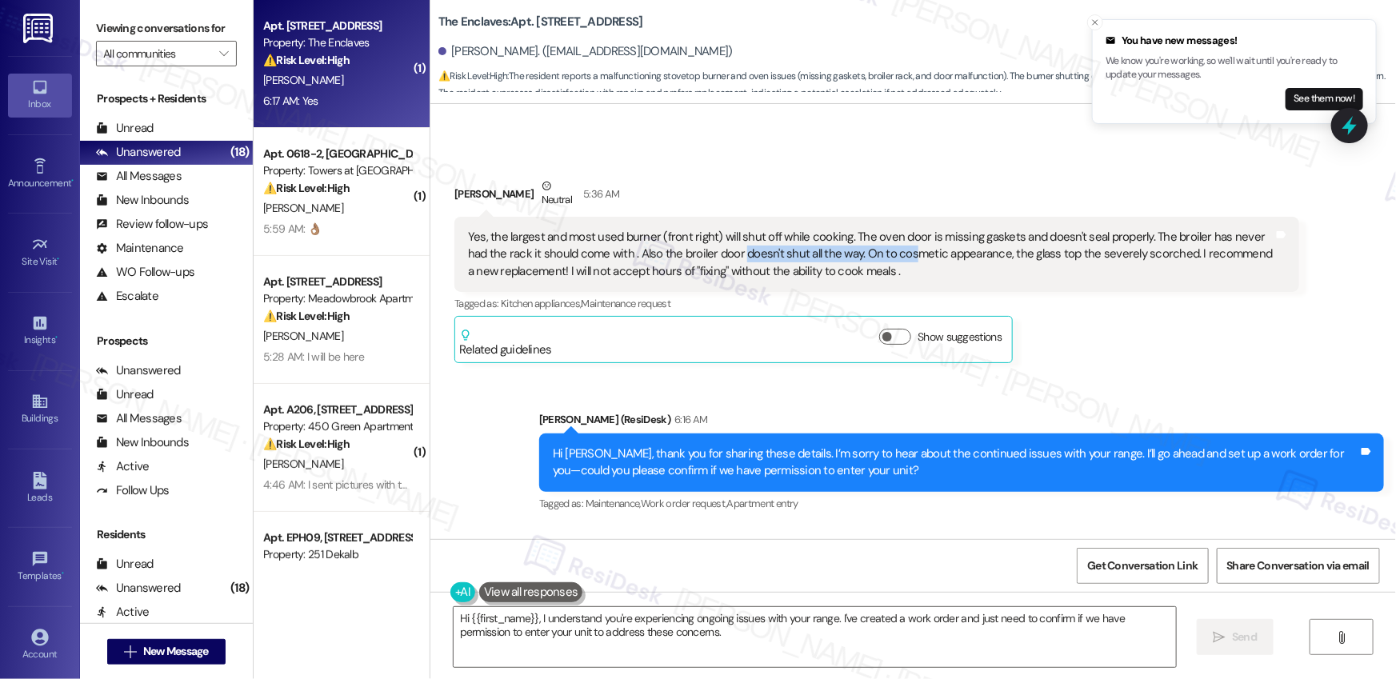
drag, startPoint x: 710, startPoint y: 235, endPoint x: 881, endPoint y: 239, distance: 170.5
click at [881, 239] on div "Yes, the largest and most used burner (front right) will shut off while cooking…" at bounding box center [871, 254] width 806 height 51
click at [946, 234] on div "Yes, the largest and most used burner (front right) will shut off while cooking…" at bounding box center [871, 254] width 806 height 51
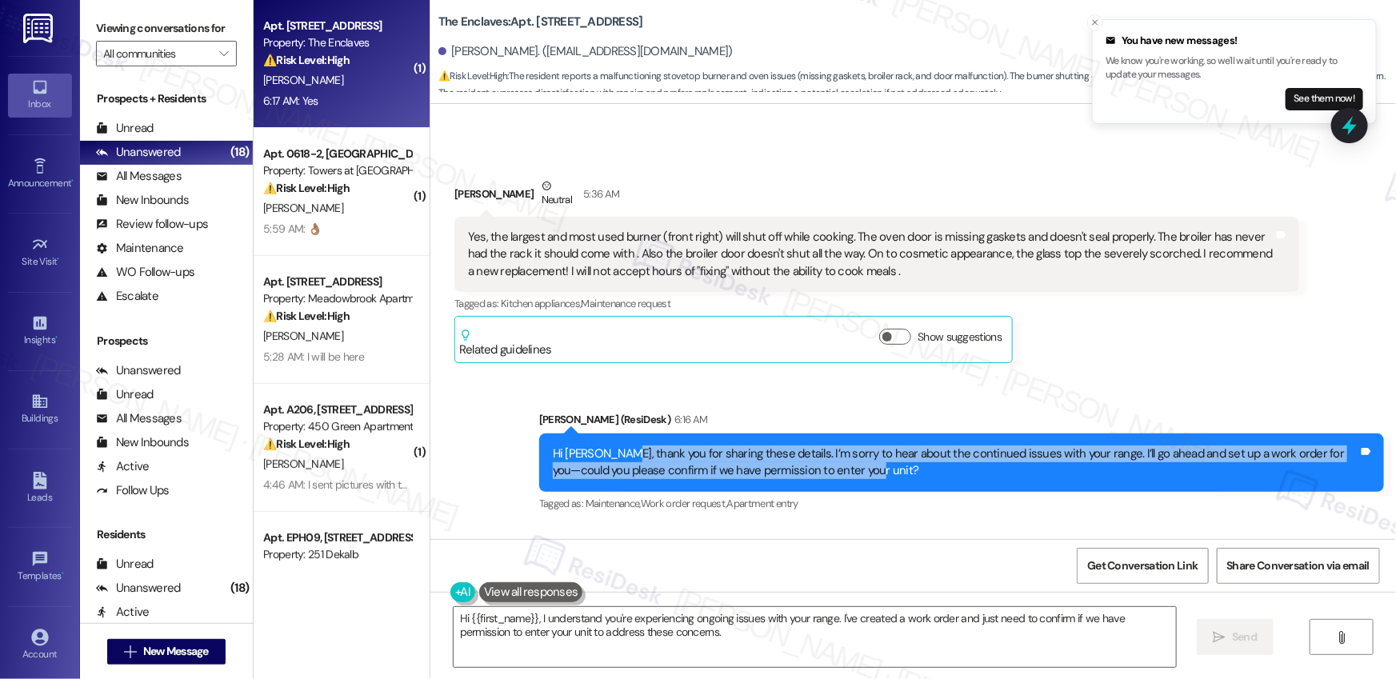
drag, startPoint x: 614, startPoint y: 442, endPoint x: 927, endPoint y: 449, distance: 313.7
click at [927, 449] on div "Hi Edward, thank you for sharing these details. I’m sorry to hear about the con…" at bounding box center [956, 463] width 806 height 34
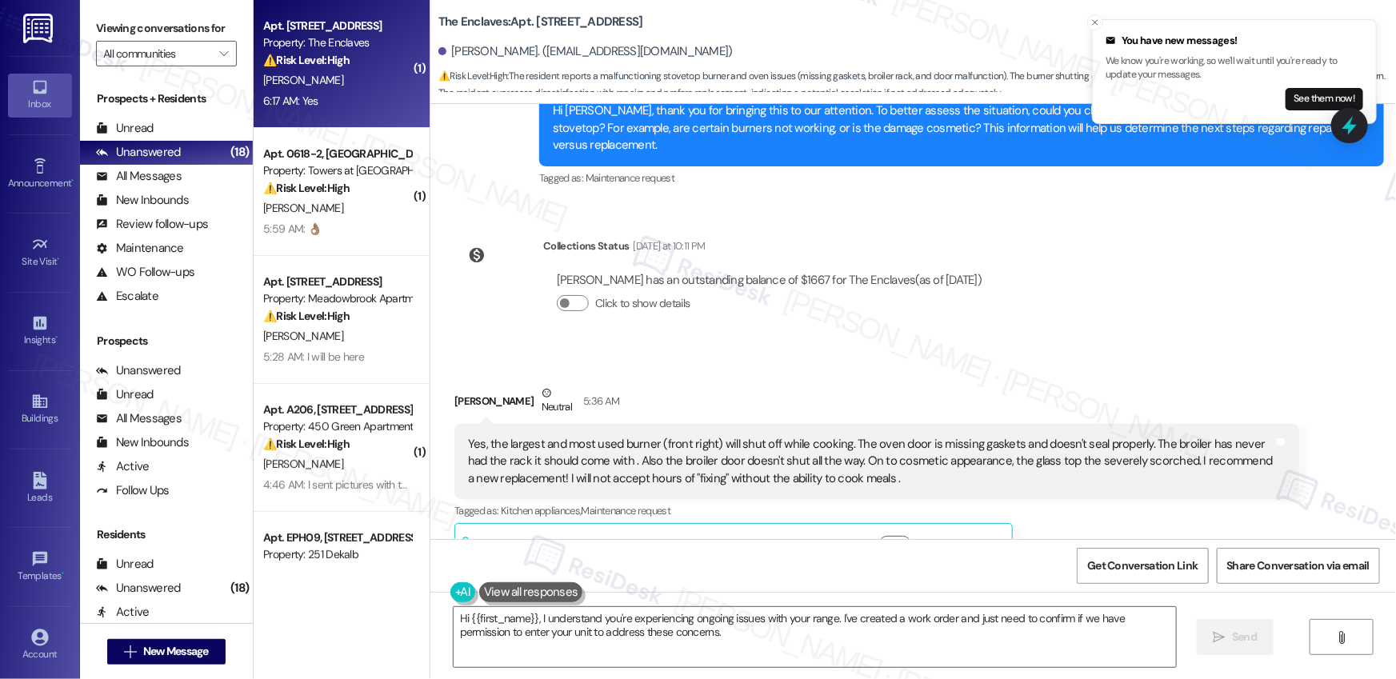
scroll to position [1619, 0]
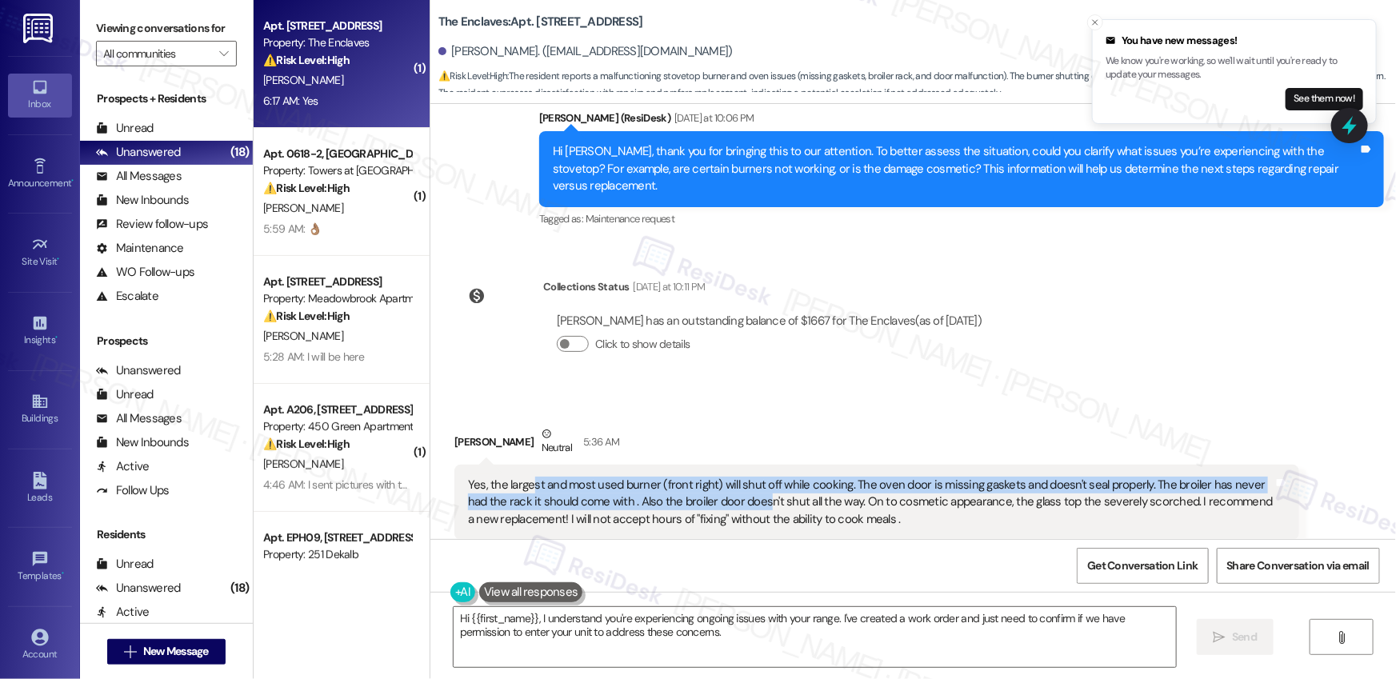
drag, startPoint x: 519, startPoint y: 472, endPoint x: 734, endPoint y: 478, distance: 214.5
click at [734, 478] on div "Yes, the largest and most used burner (front right) will shut off while cooking…" at bounding box center [871, 502] width 806 height 51
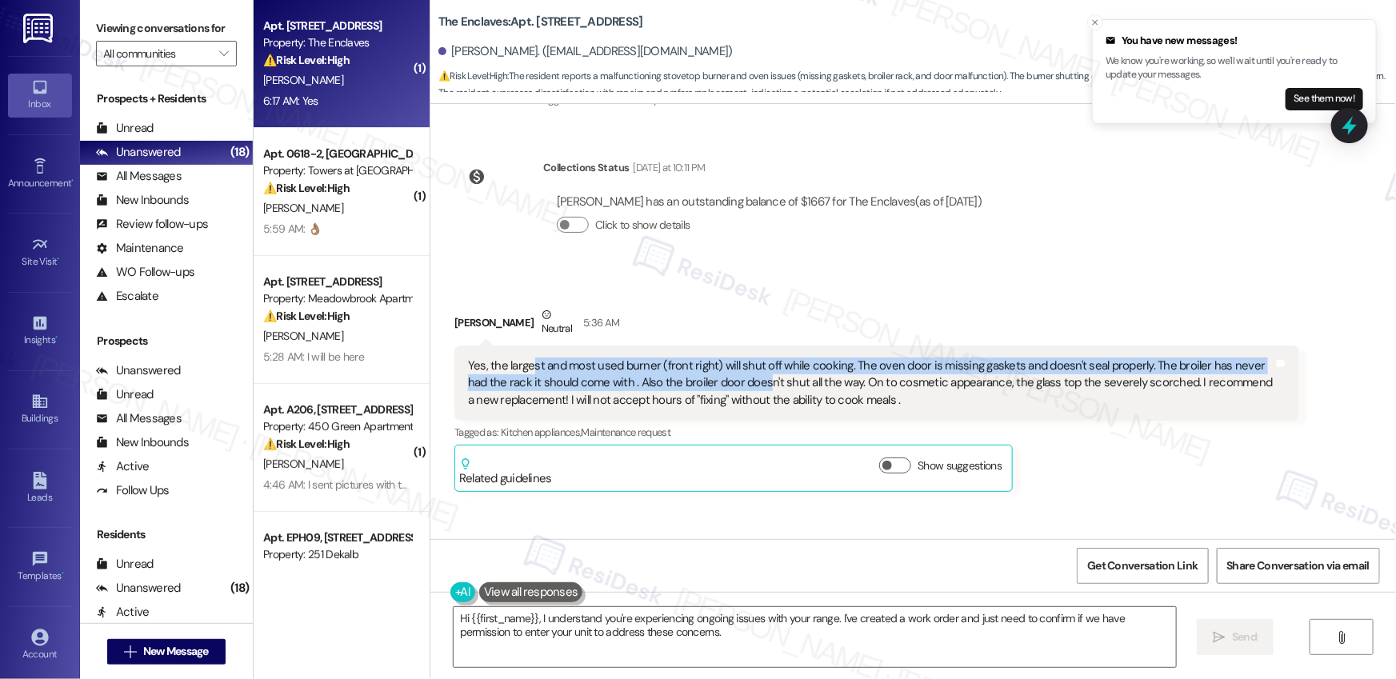
scroll to position [1743, 0]
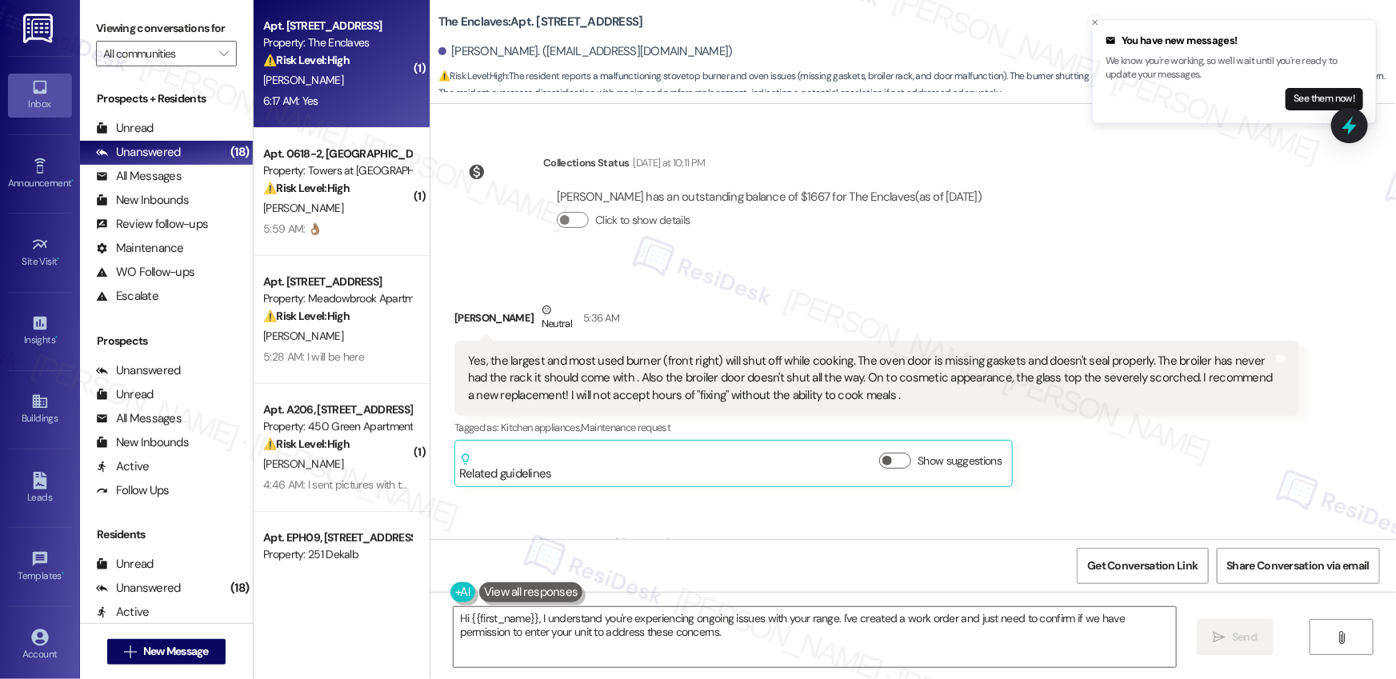
click at [468, 353] on div "Yes, the largest and most used burner (front right) will shut off while cooking…" at bounding box center [871, 378] width 806 height 51
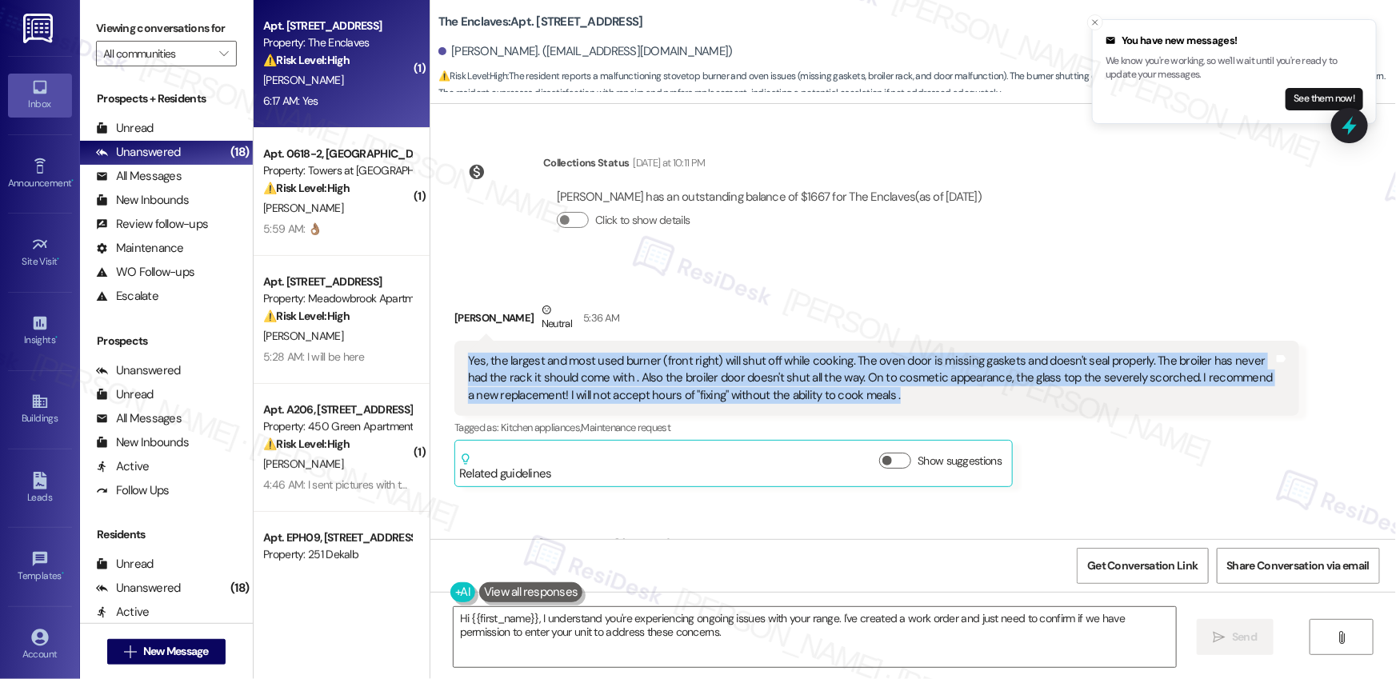
drag, startPoint x: 456, startPoint y: 342, endPoint x: 882, endPoint y: 382, distance: 427.4
click at [882, 382] on div "Yes, the largest and most used burner (front right) will shut off while cooking…" at bounding box center [870, 378] width 809 height 51
copy div "Yes, the largest and most used burner (front right) will shut off while cooking…"
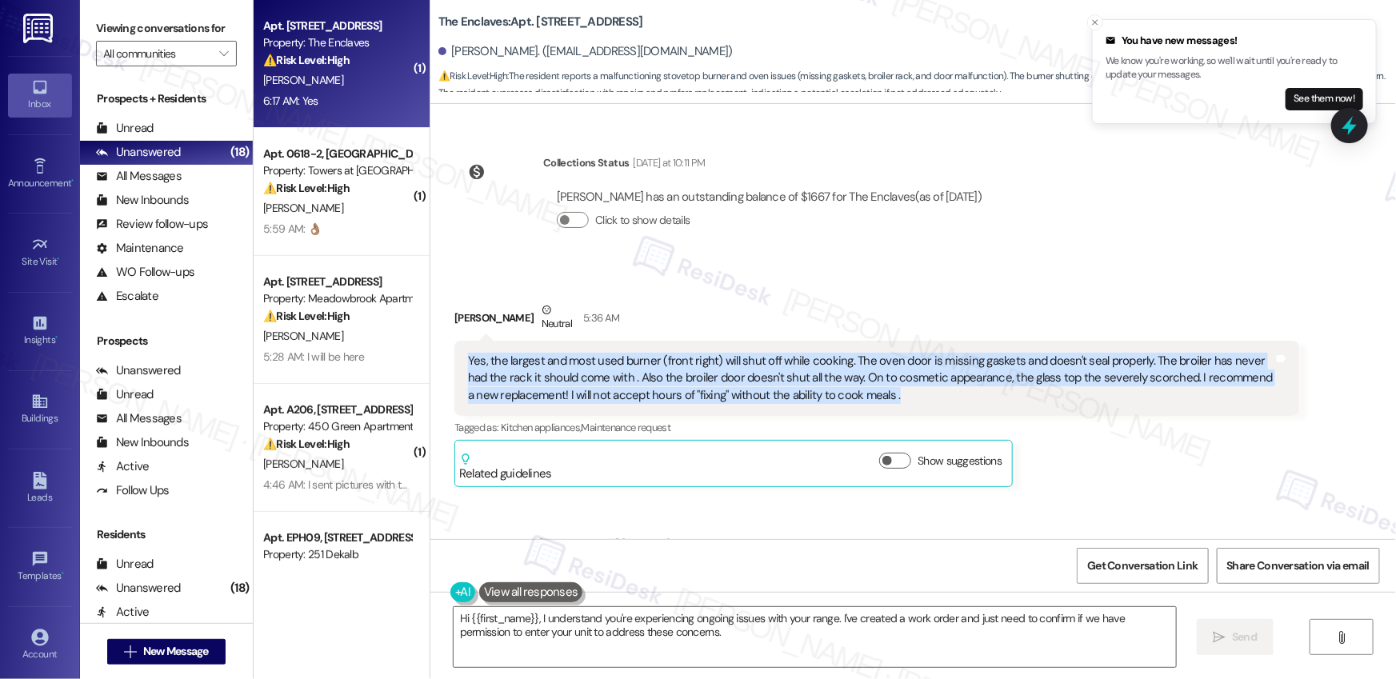
copy div "Yes, the largest and most used burner (front right) will shut off while cooking…"
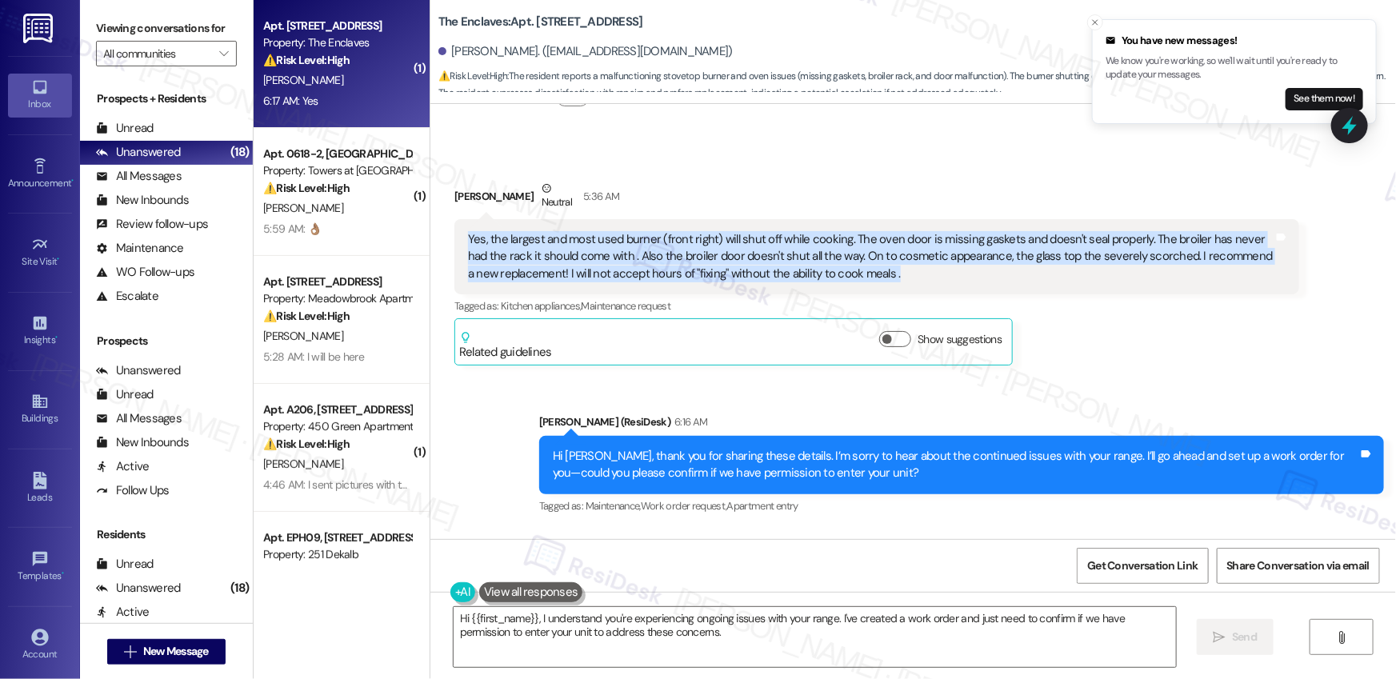
scroll to position [1972, 0]
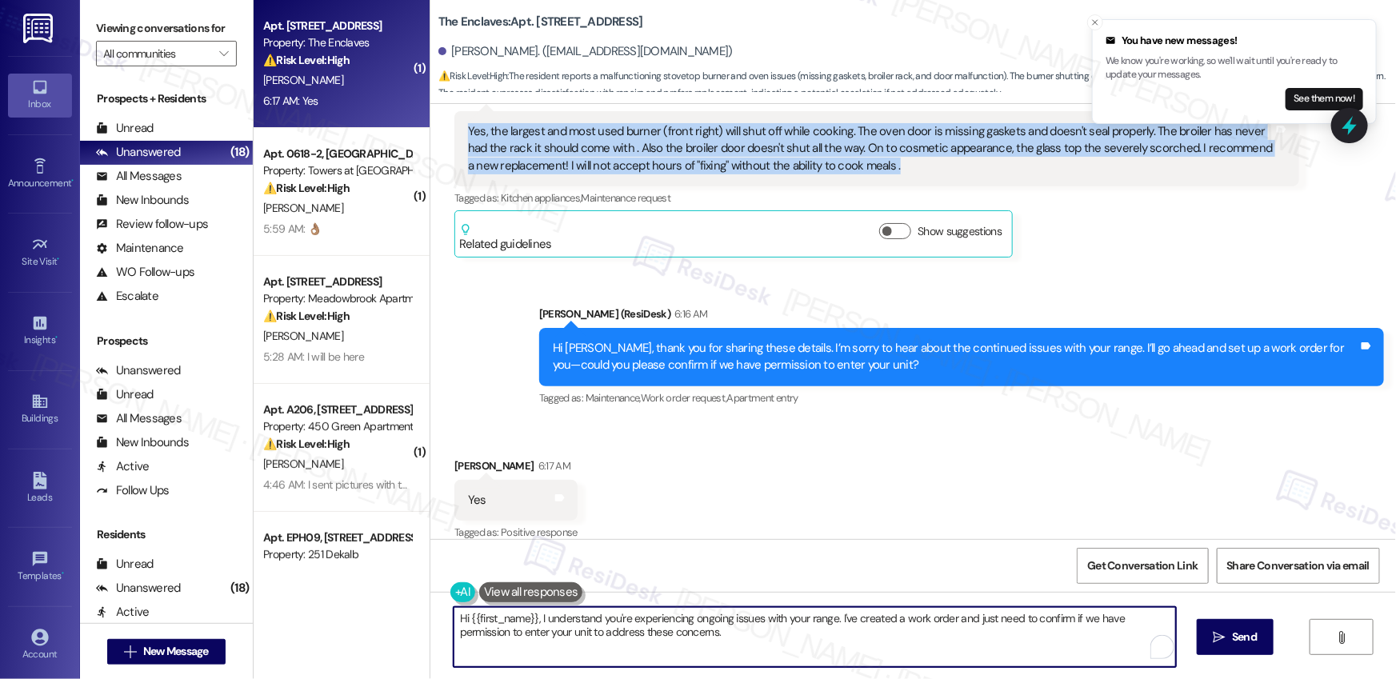
click at [618, 622] on textarea "Hi {{first_name}}, I understand you're experiencing ongoing issues with your ra…" at bounding box center [815, 637] width 722 height 60
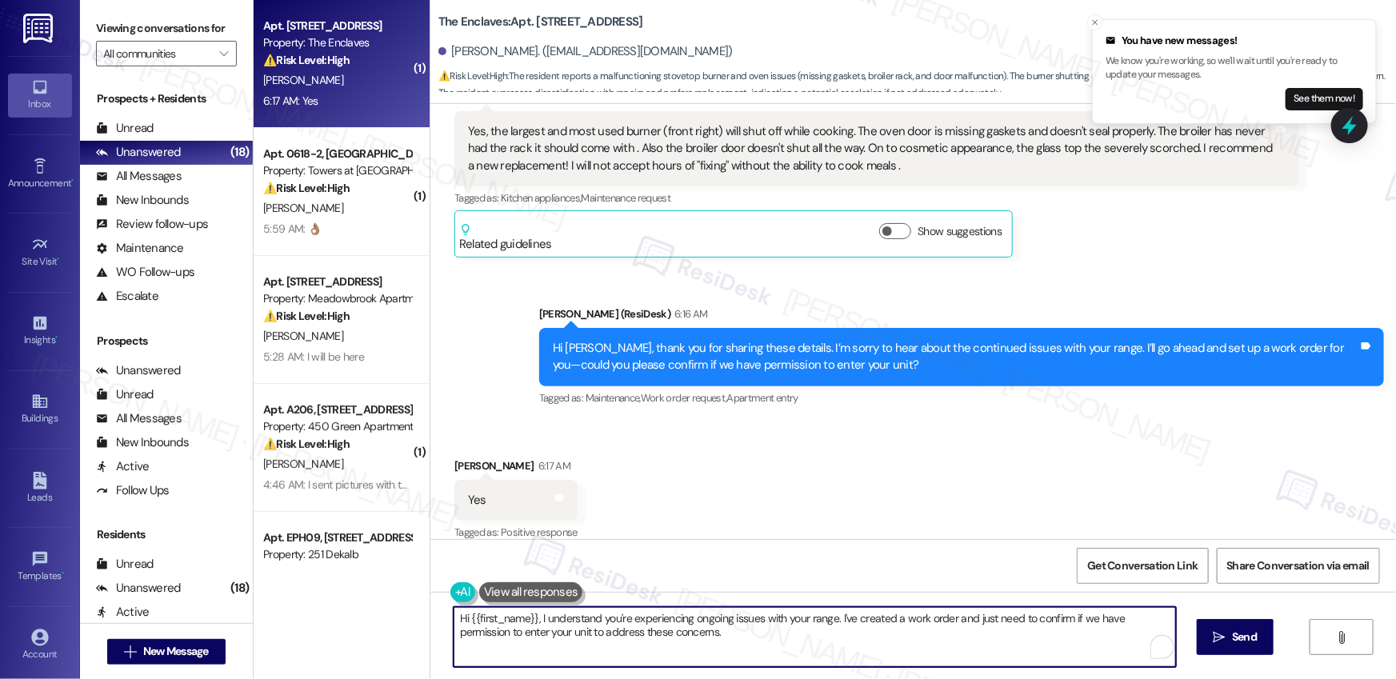
click at [667, 647] on textarea "Hi {{first_name}}, I understand you're experiencing ongoing issues with your ra…" at bounding box center [815, 637] width 722 height 60
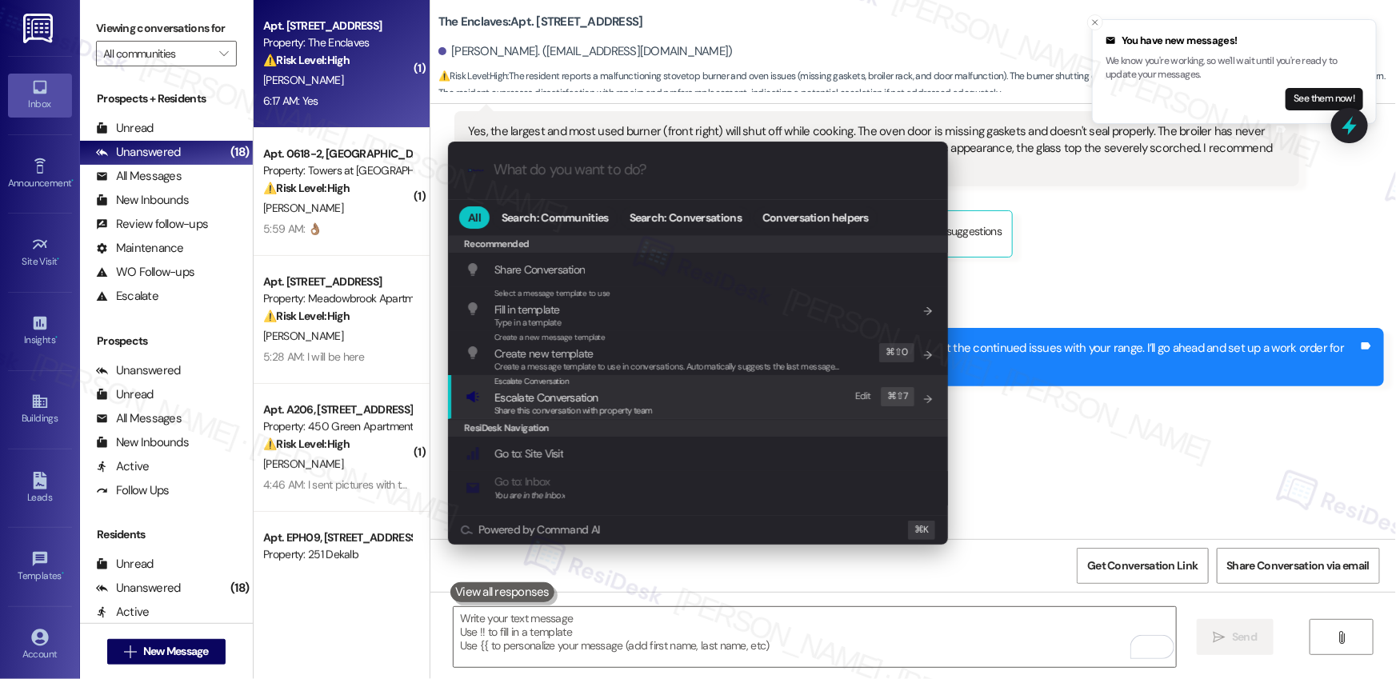
click at [626, 407] on span "Share this conversation with property team" at bounding box center [573, 410] width 158 height 11
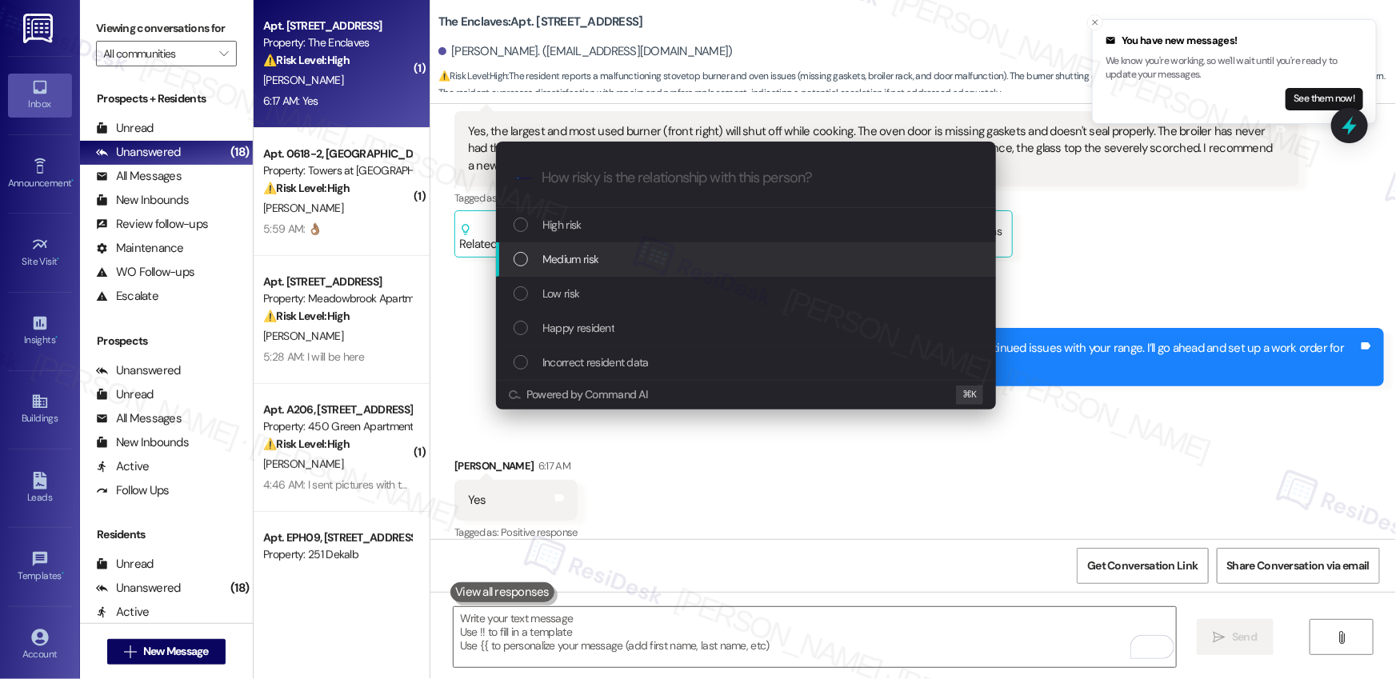
click at [609, 263] on div "Medium risk" at bounding box center [748, 259] width 468 height 18
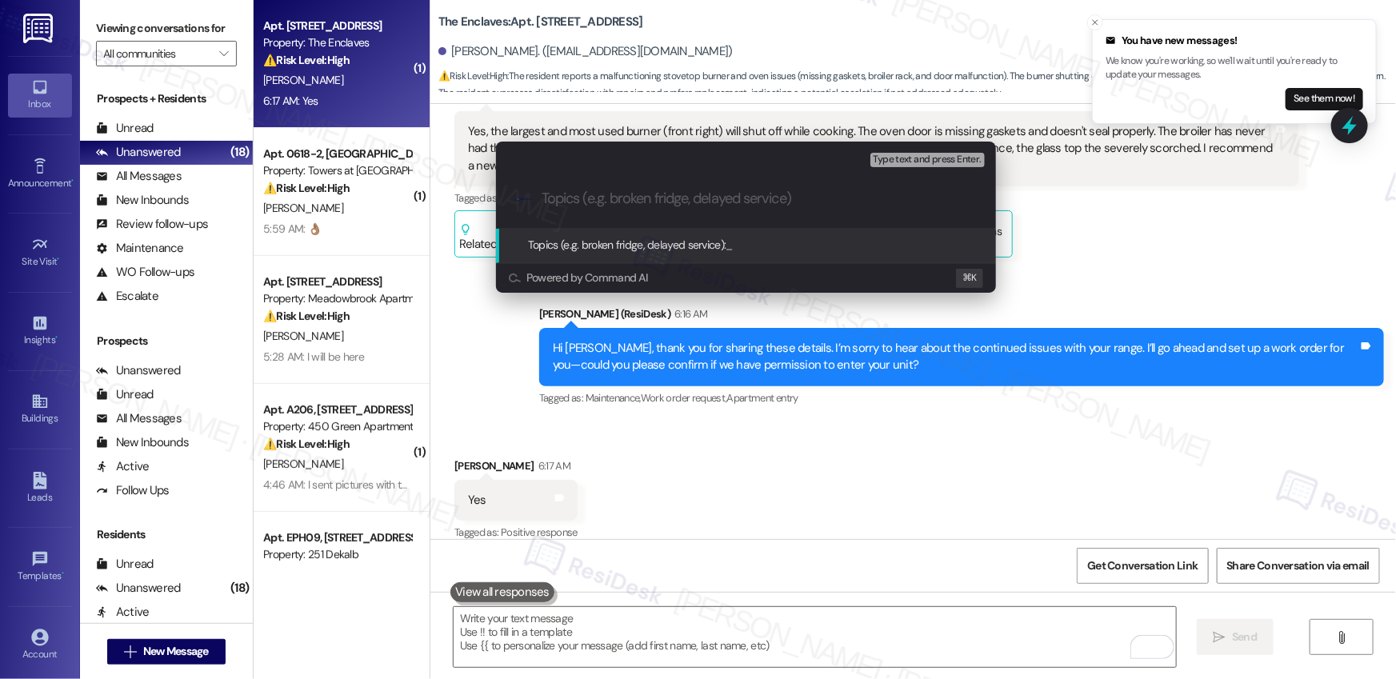
paste input "Work Order #590081"
click at [539, 198] on div ".cls-1{fill:#0a055f;}.cls-2{fill:#0cc4c4;} resideskLogoBlueOrange Work Order #5…" at bounding box center [746, 198] width 500 height 57
click at [544, 198] on input "Work Order #590081 - Range Issues" at bounding box center [753, 198] width 422 height 17
paste input "Work order submitted by Residesk |"
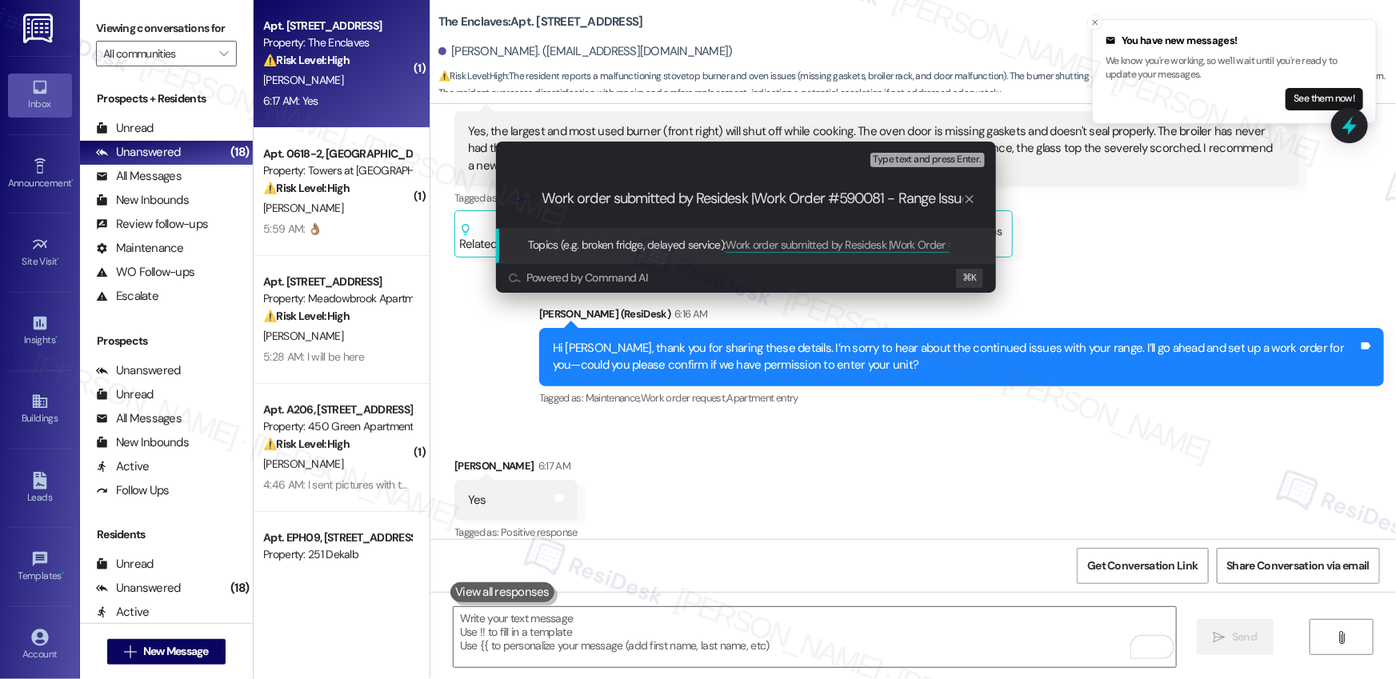
type input "Work order submitted by Residesk | Work Order #590081 - Range Issues"
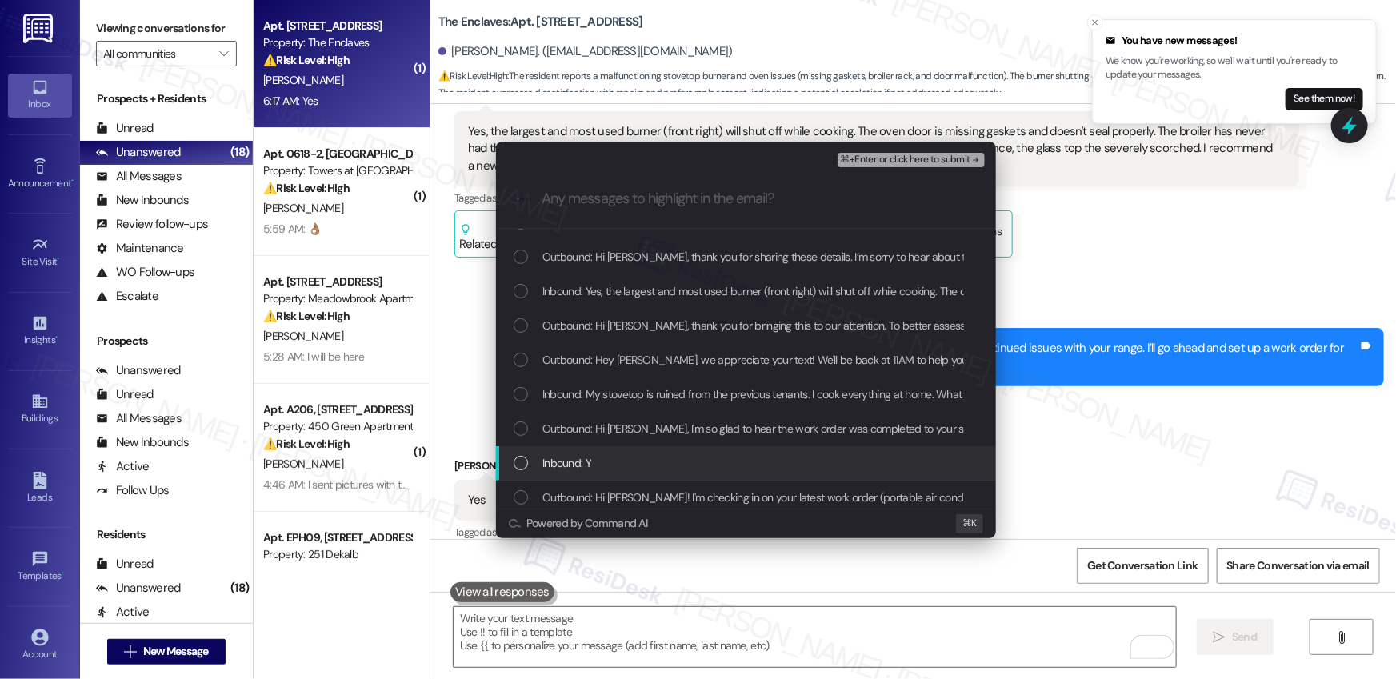
scroll to position [28, 0]
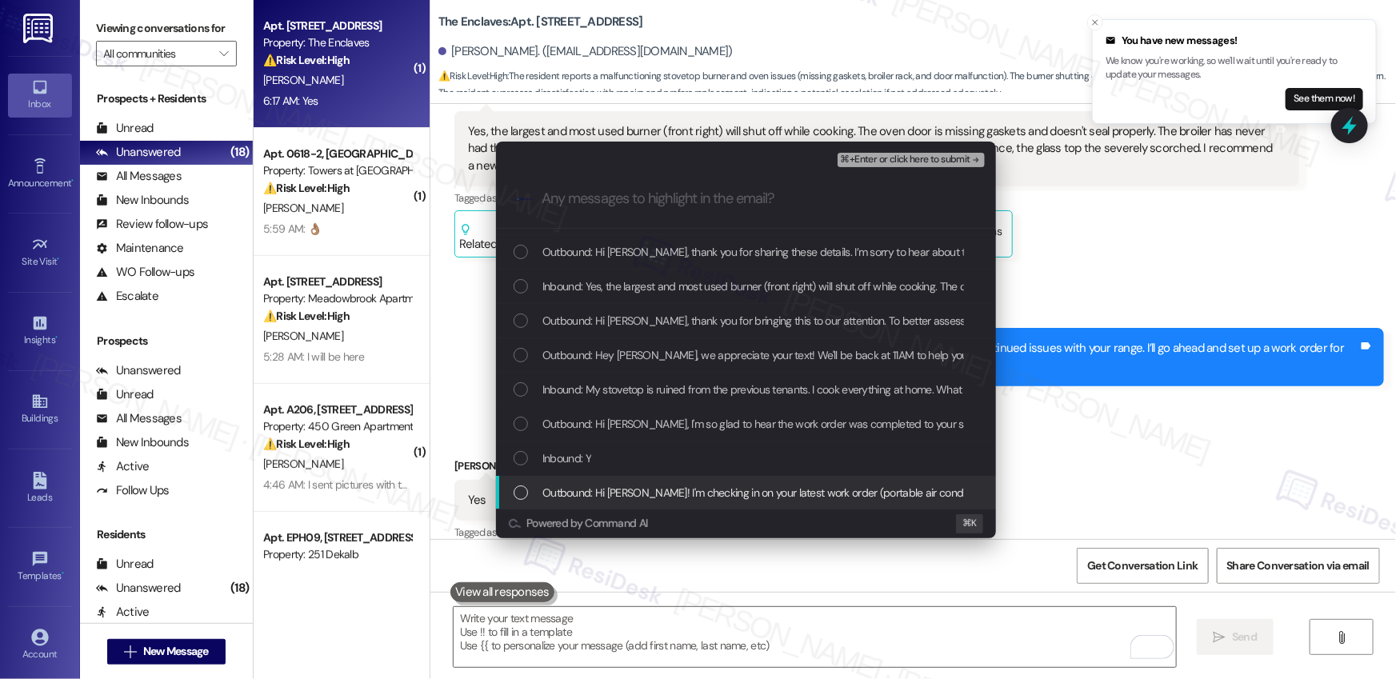
click at [596, 494] on span "Outbound: Hi Edward! I'm checking in on your latest work order (portable air co…" at bounding box center [985, 493] width 887 height 18
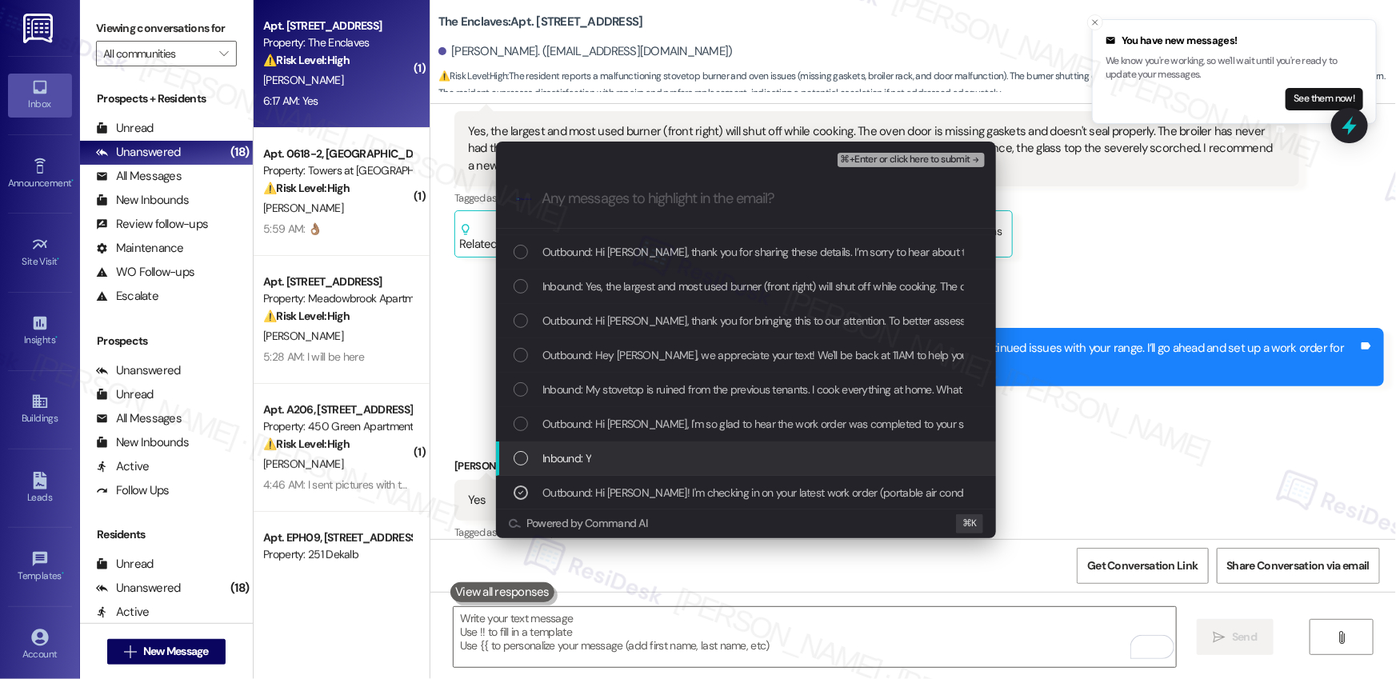
click at [567, 451] on span "Inbound: Y" at bounding box center [566, 459] width 49 height 18
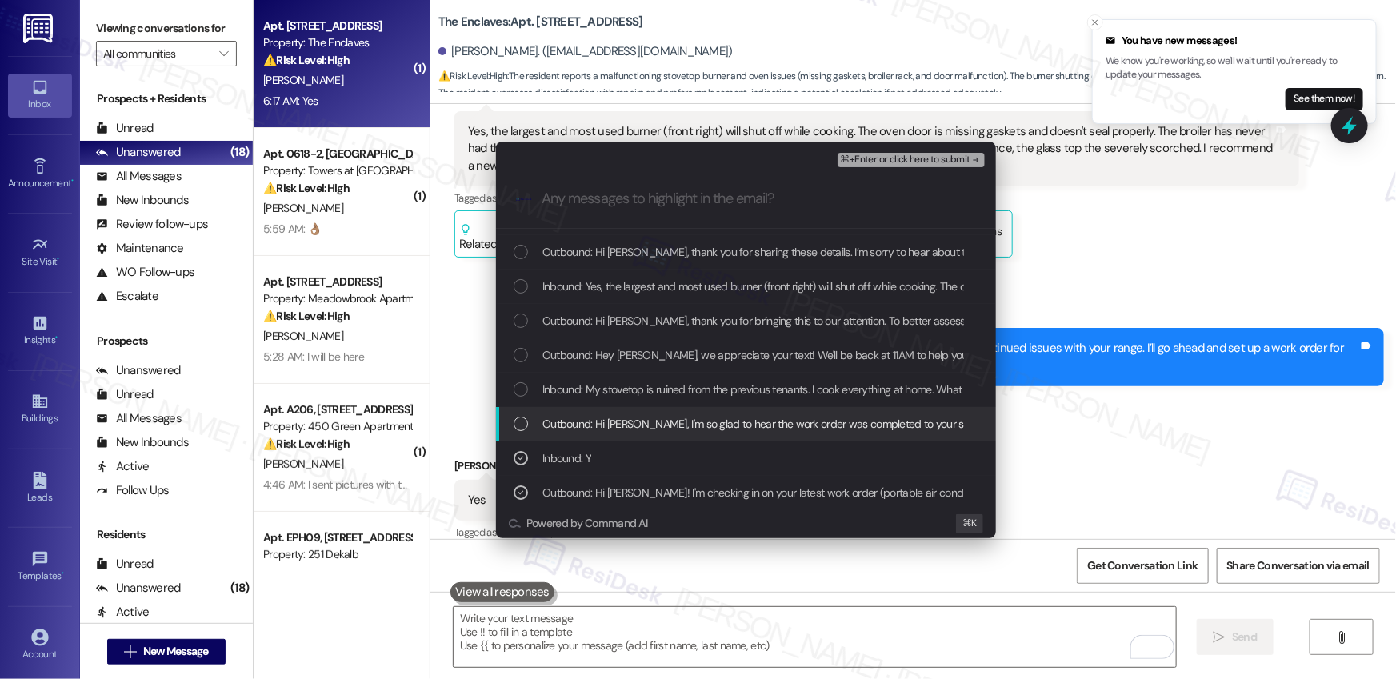
click at [575, 428] on span "Outbound: Hi Edward, I'm so glad to hear the work order was completed to your s…" at bounding box center [1053, 424] width 1022 height 18
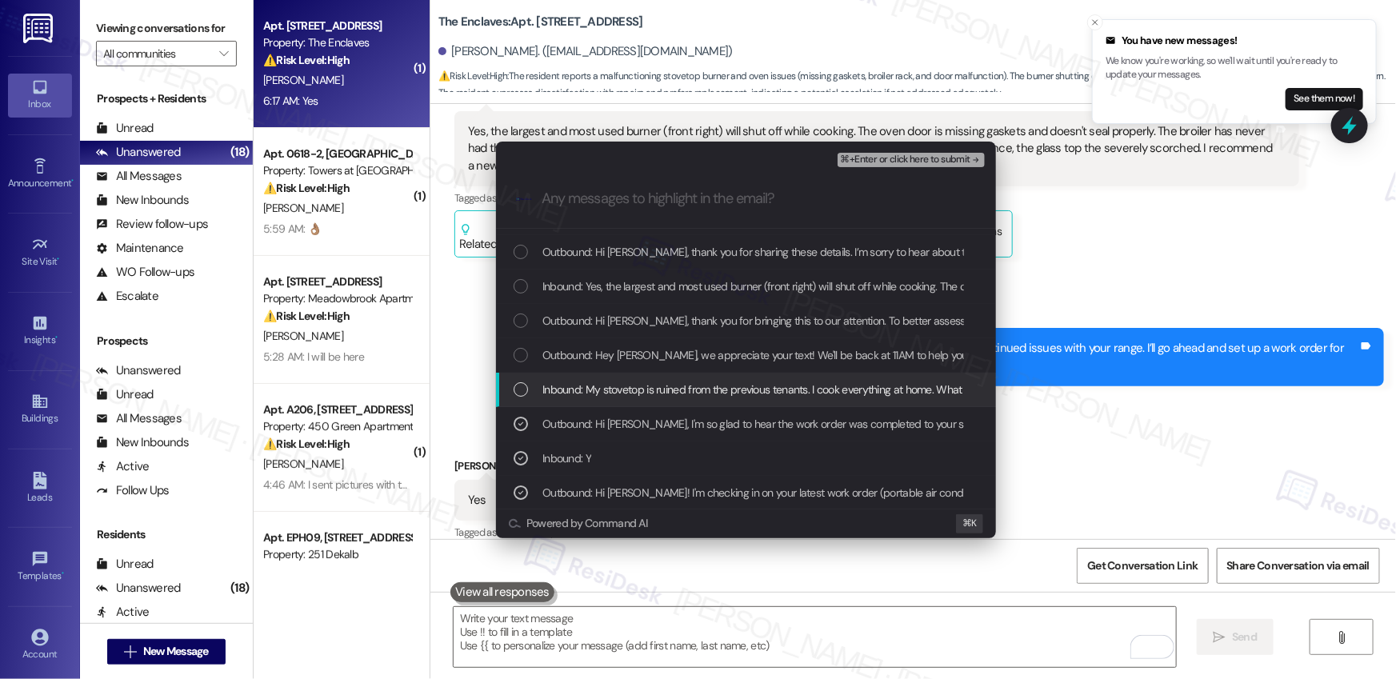
click at [577, 393] on span "Inbound: My stovetop is ruined from the previous tenants. I cook everything at …" at bounding box center [851, 390] width 618 height 18
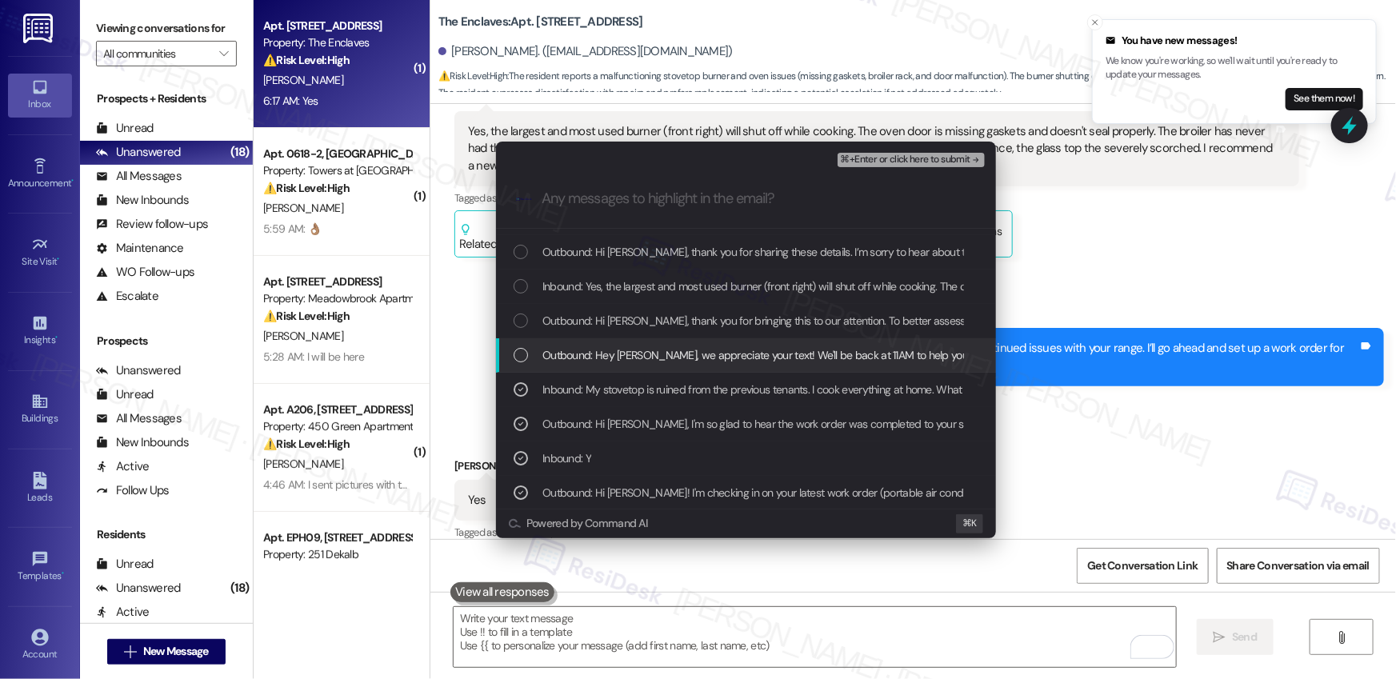
click at [581, 359] on span "Outbound: Hey Edward, we appreciate your text! We'll be back at 11AM to help yo…" at bounding box center [885, 355] width 686 height 18
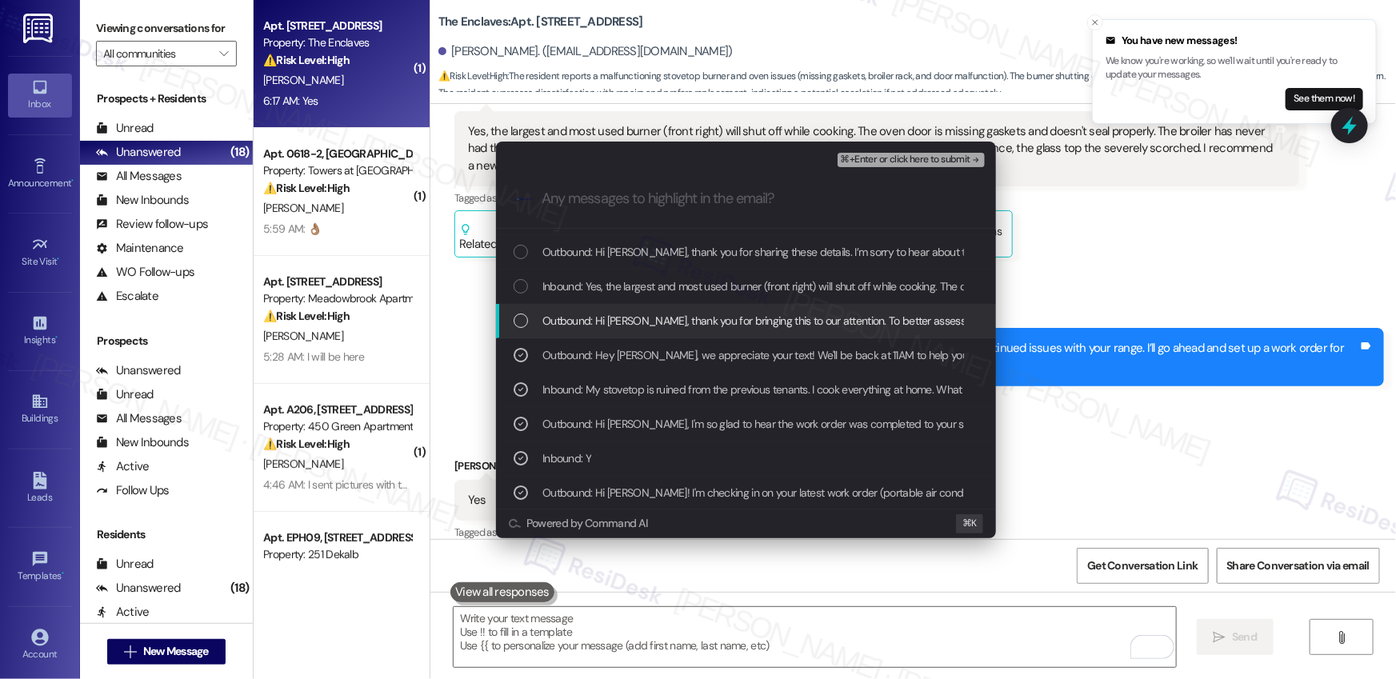
click at [579, 317] on span "Outbound: Hi Edward, thank you for bringing this to our attention. To better as…" at bounding box center [1325, 321] width 1567 height 18
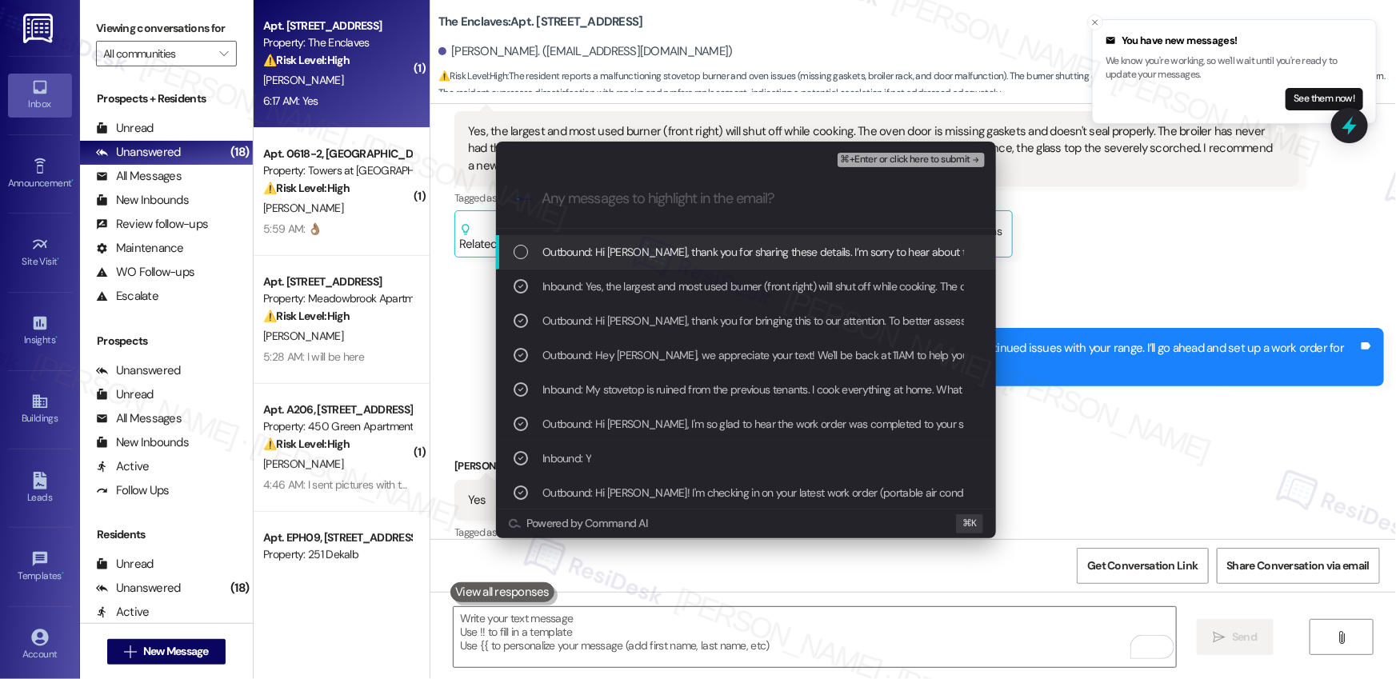
click at [564, 243] on span "Outbound: Hi Edward, thank you for sharing these details. I’m sorry to hear abo…" at bounding box center [1099, 252] width 1114 height 18
click at [886, 163] on span "⌘+Enter or click here to submit" at bounding box center [906, 159] width 130 height 11
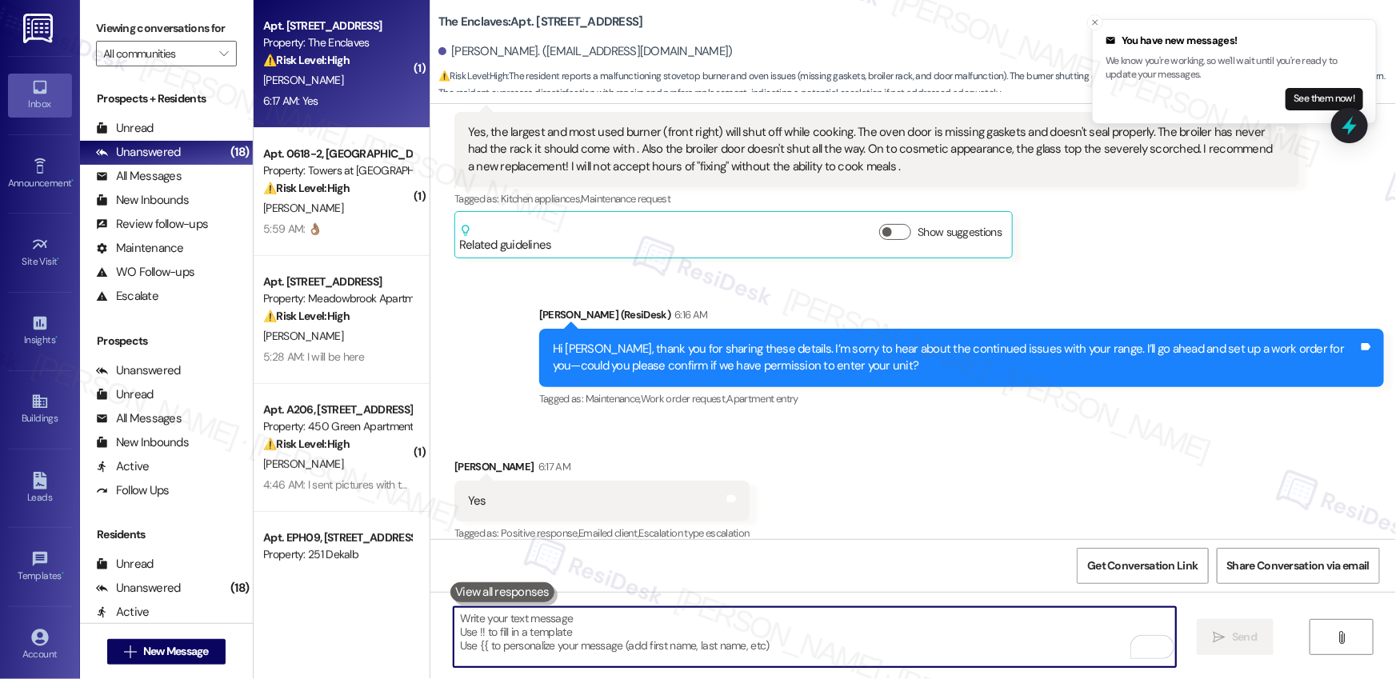
scroll to position [1972, 0]
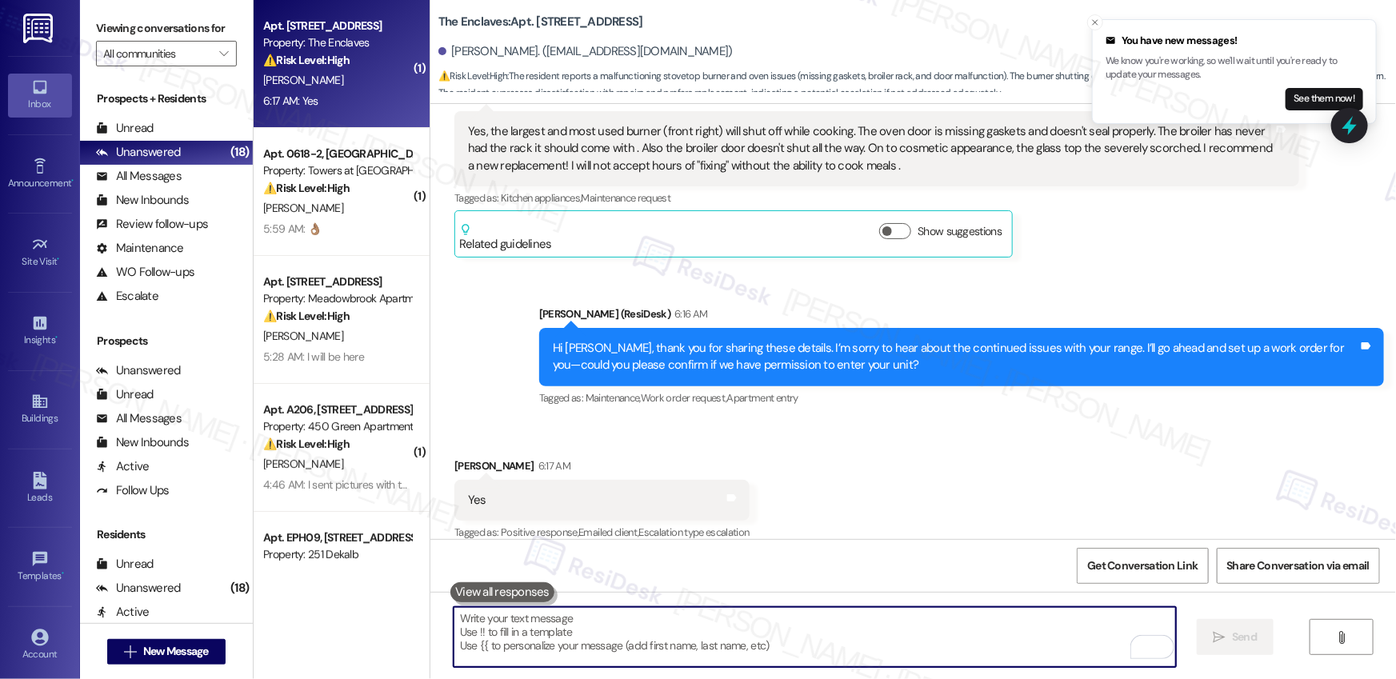
paste textarea "Thank you, {{first_name}}. The request has been submitted. Our maintenance team…"
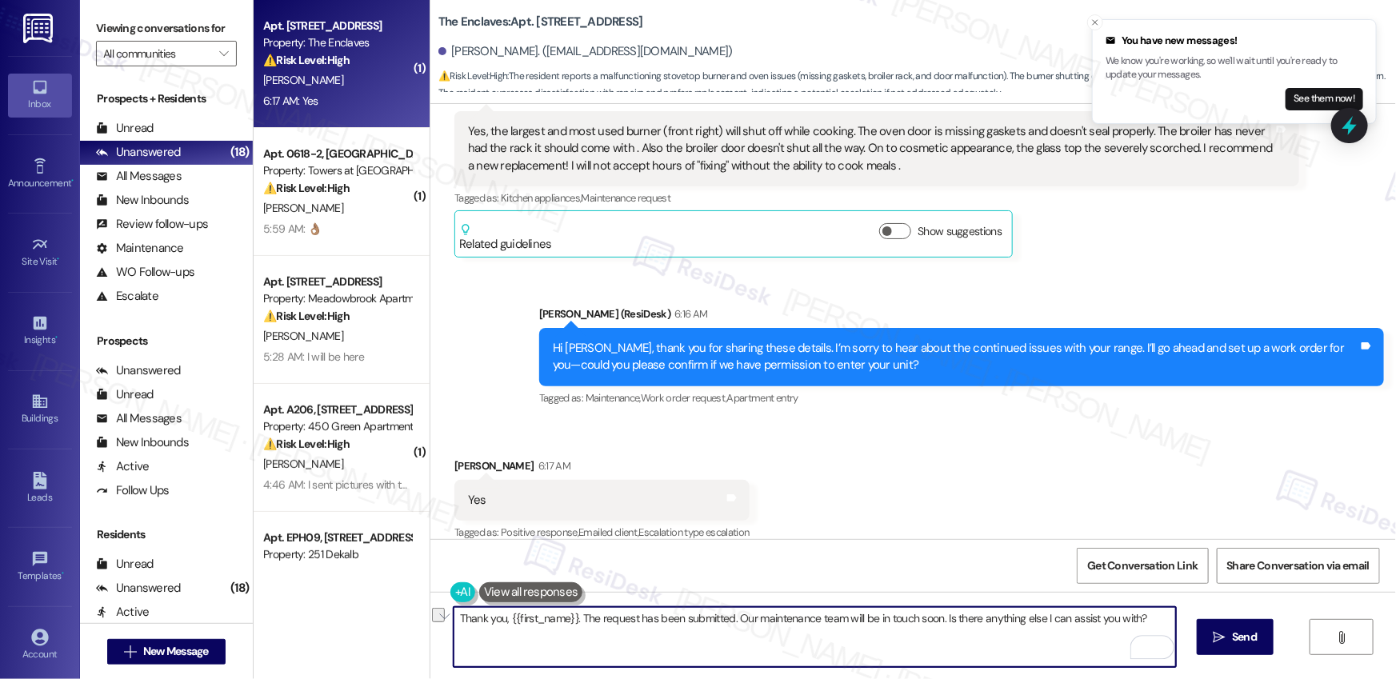
drag, startPoint x: 1146, startPoint y: 620, endPoint x: 939, endPoint y: 618, distance: 207.2
click at [939, 618] on textarea "Thank you, {{first_name}}. The request has been submitted. Our maintenance team…" at bounding box center [815, 637] width 722 height 60
type textarea "Thank you, {{first_name}}. The request has been submitted. Our maintenance team…"
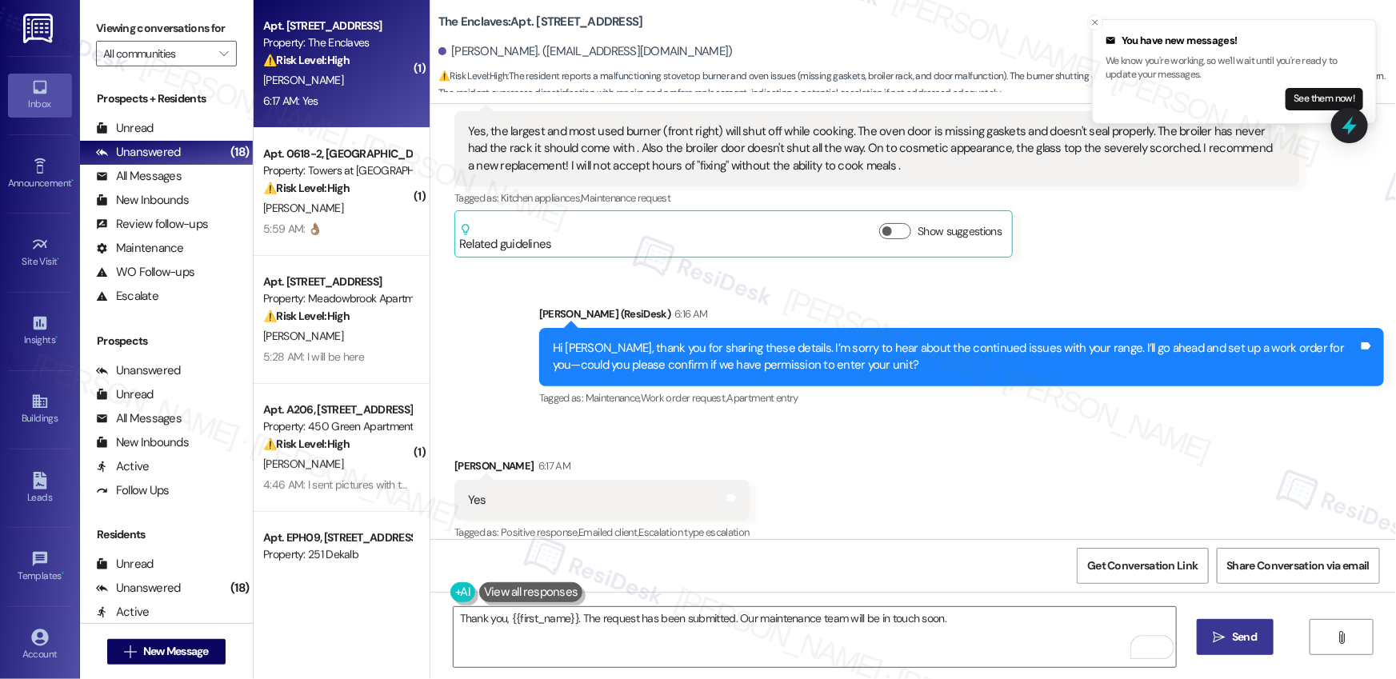
click at [1235, 641] on span "Send" at bounding box center [1244, 637] width 25 height 17
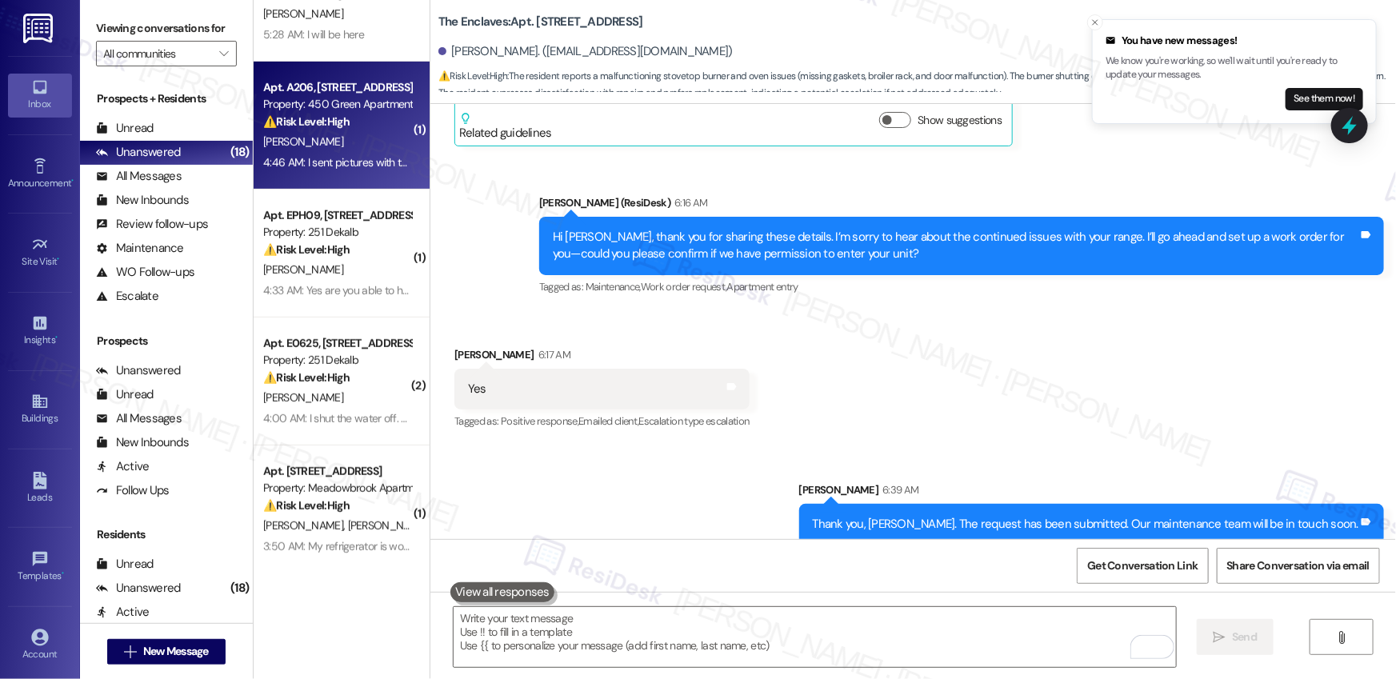
scroll to position [354, 0]
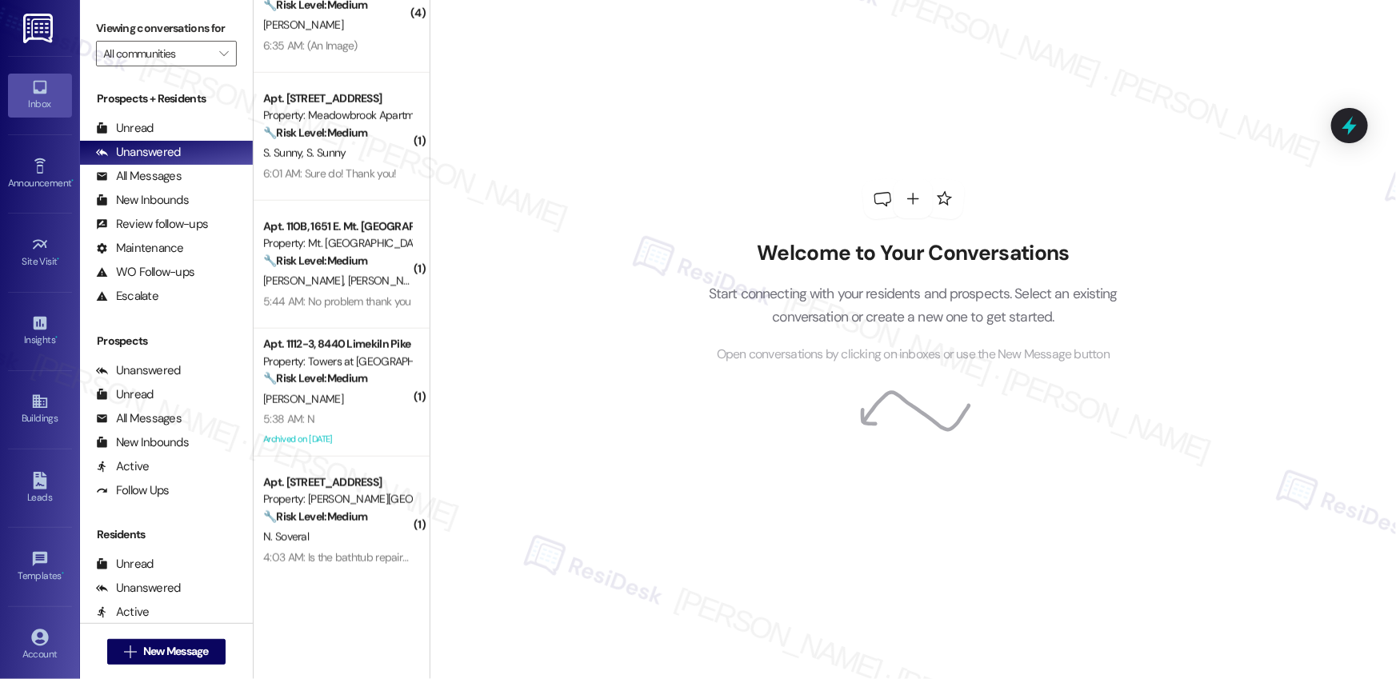
scroll to position [1610, 0]
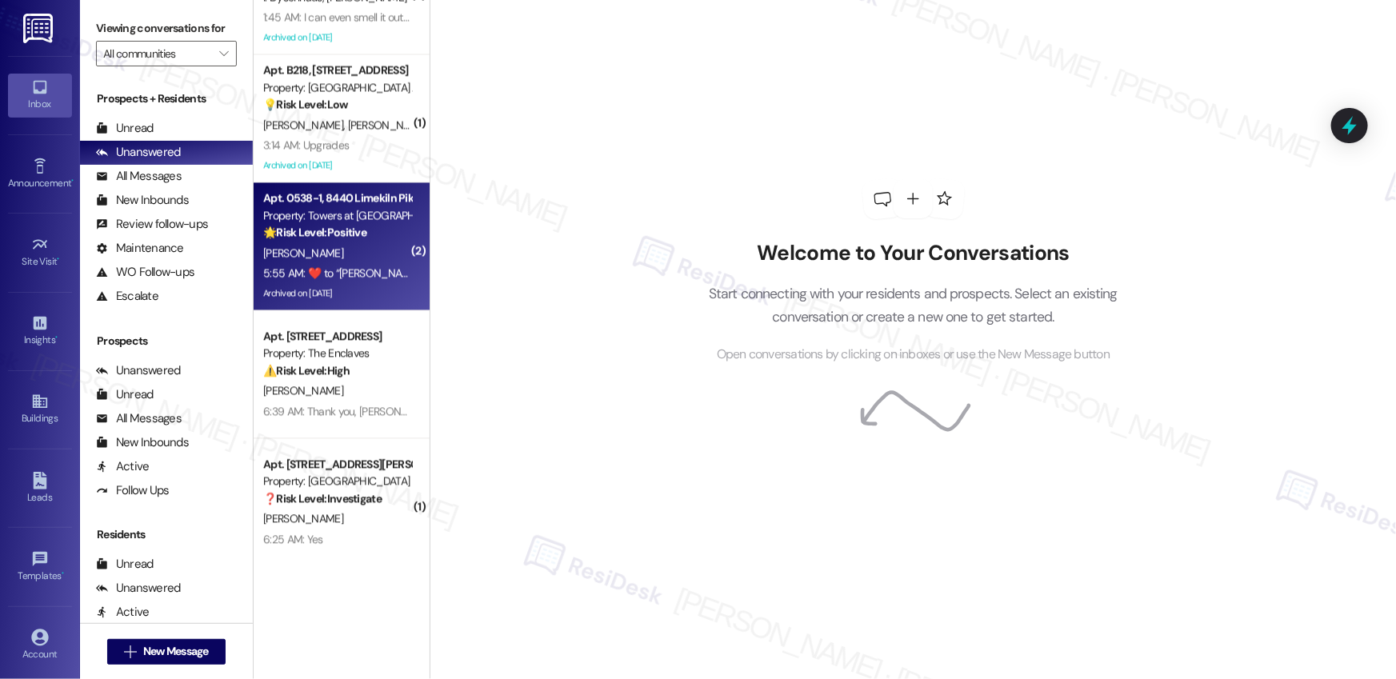
click at [371, 258] on div "[PERSON_NAME]" at bounding box center [337, 253] width 151 height 20
click at [350, 263] on div "5:55 AM:  ​❤️​ to “ [PERSON_NAME] ([PERSON_NAME] at [GEOGRAPHIC_DATA]): Thank y…" at bounding box center [337, 273] width 151 height 20
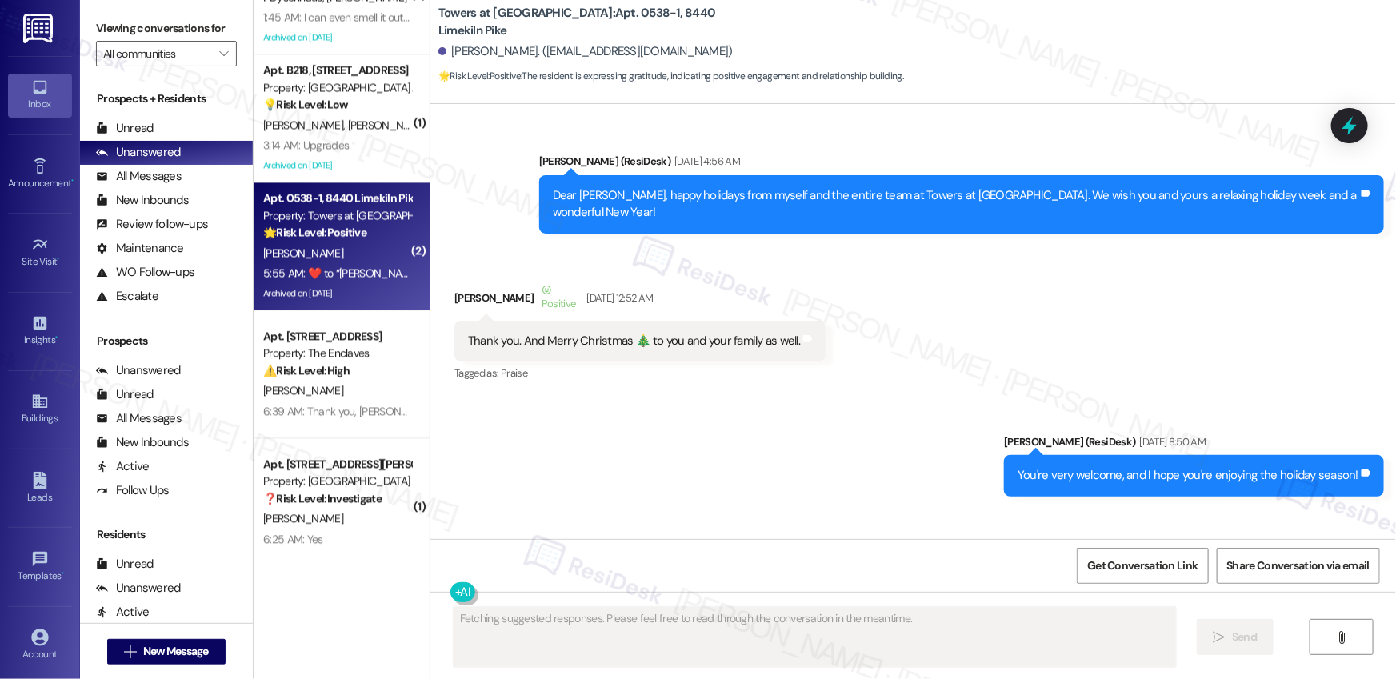
scroll to position [35987, 0]
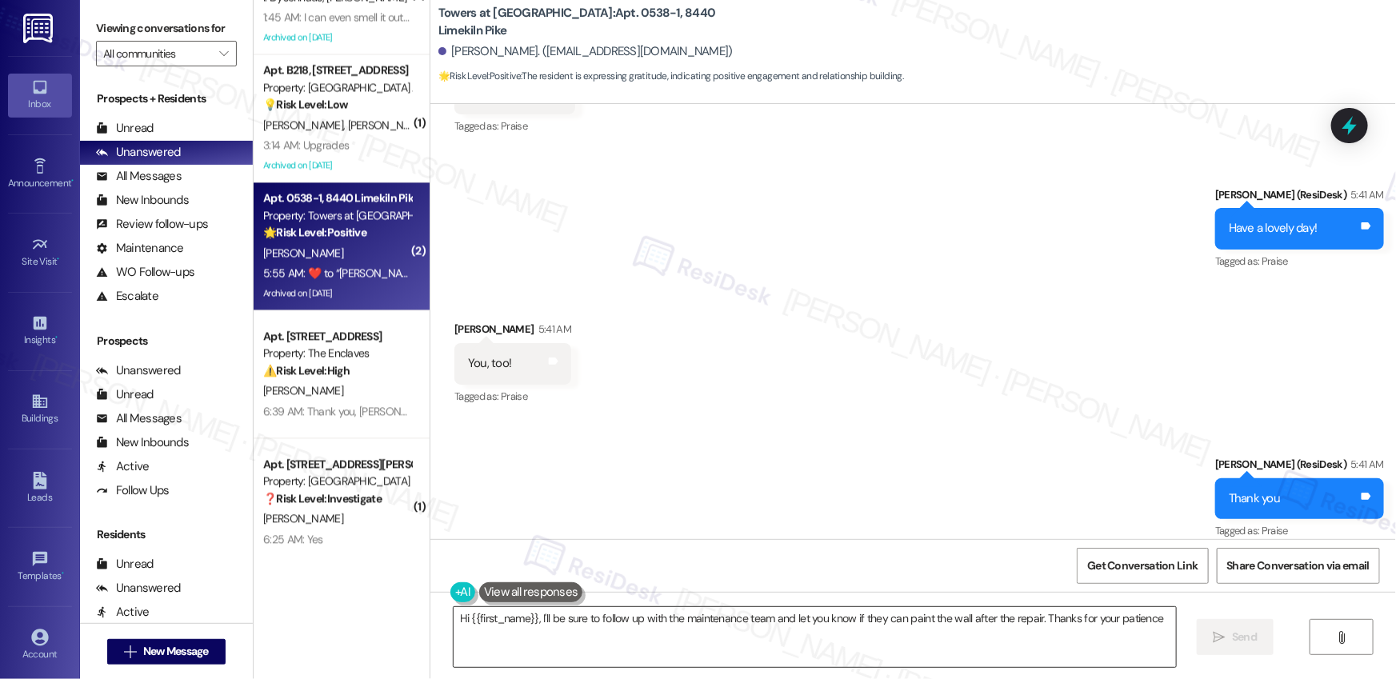
type textarea "Hi {{first_name}}, I'll be sure to follow up with the maintenance team and let …"
click at [536, 625] on textarea "Hi {{first_name}}, I'll be sure to follow up with the maintenance team and let …" at bounding box center [815, 637] width 722 height 60
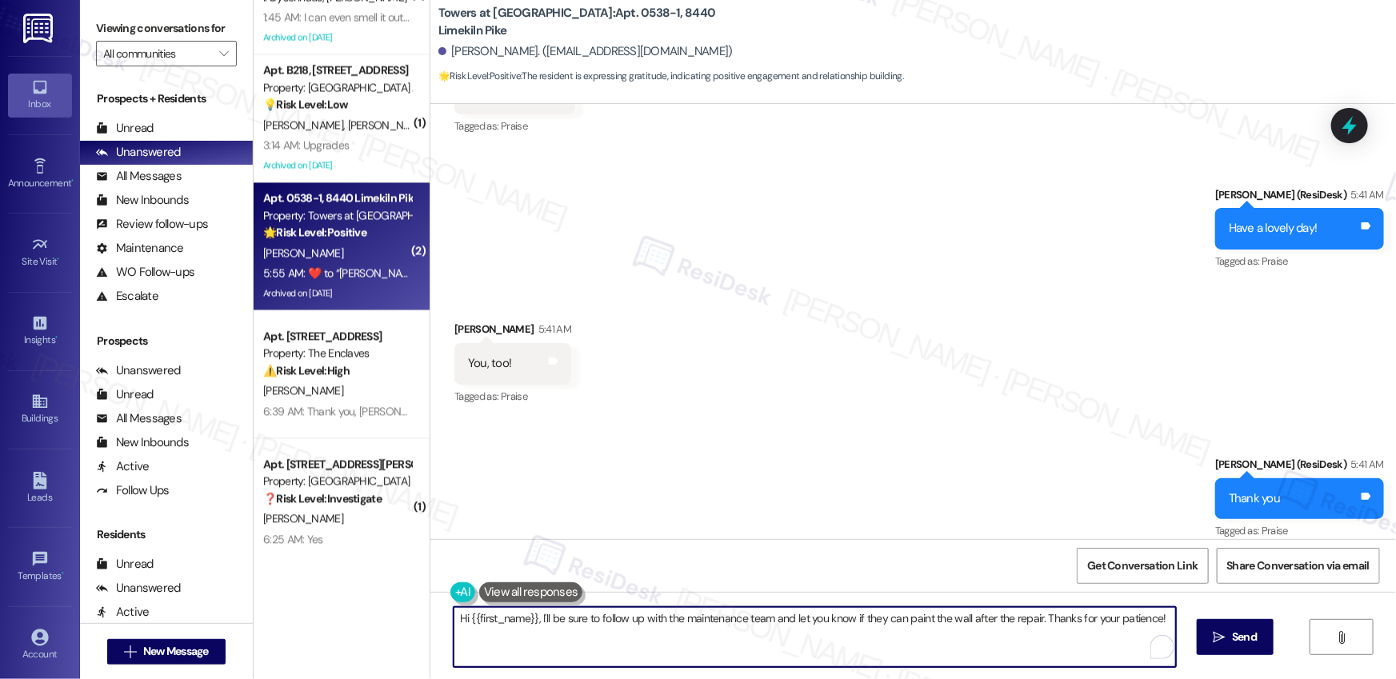
click at [536, 625] on textarea "Hi {{first_name}}, I'll be sure to follow up with the maintenance team and let …" at bounding box center [815, 637] width 722 height 60
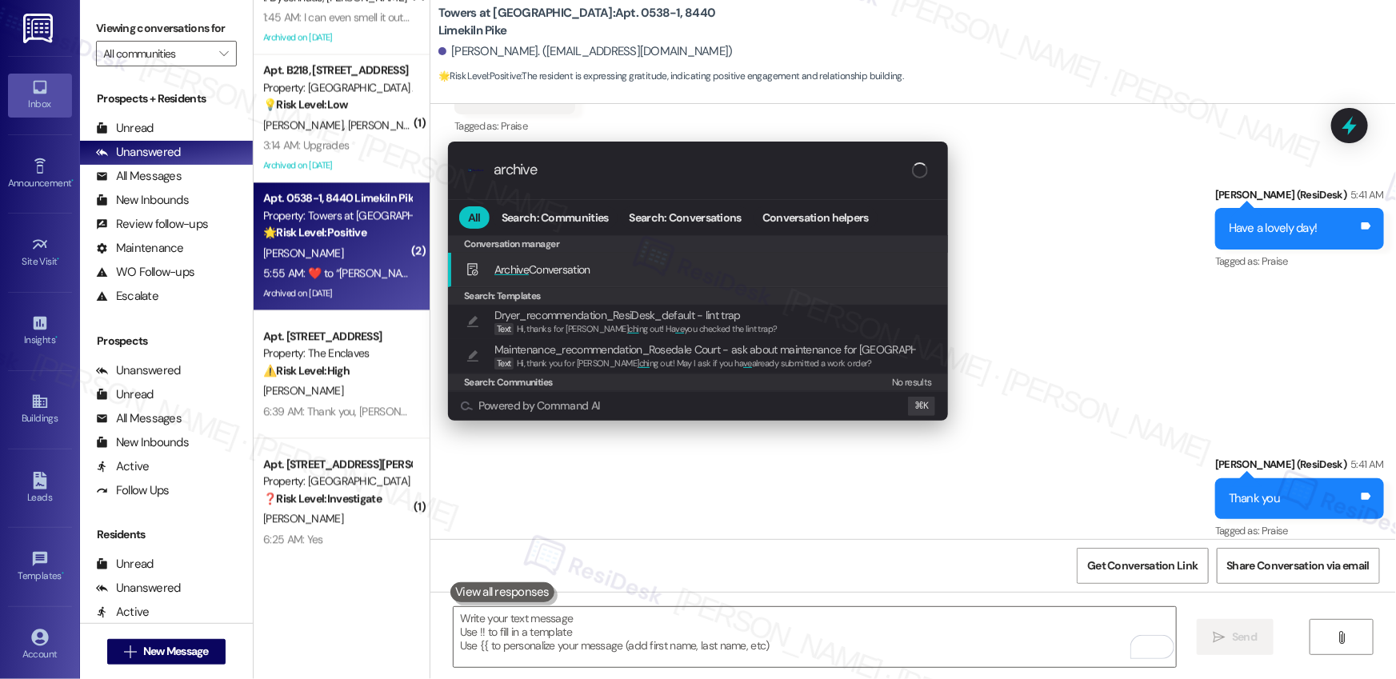
type input "archive"
click at [574, 273] on span "Archive Conversation" at bounding box center [542, 269] width 96 height 14
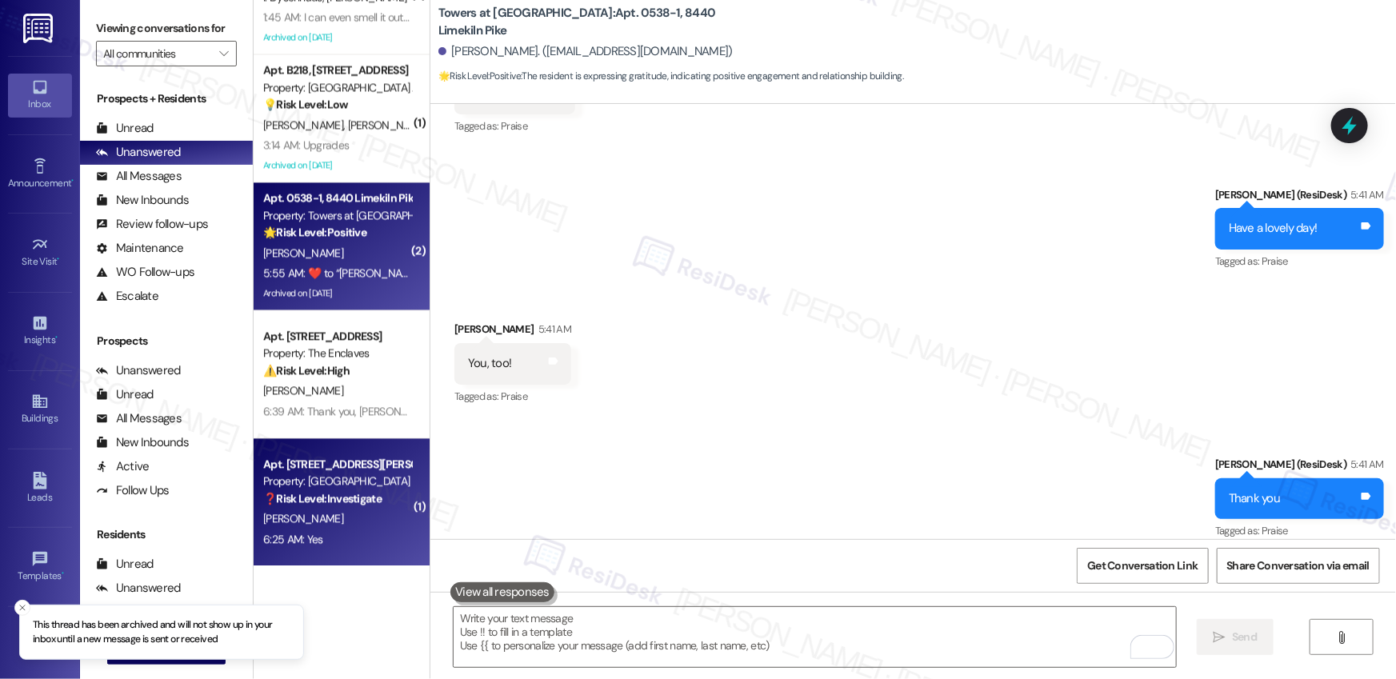
click at [353, 527] on div "J. James" at bounding box center [337, 519] width 151 height 20
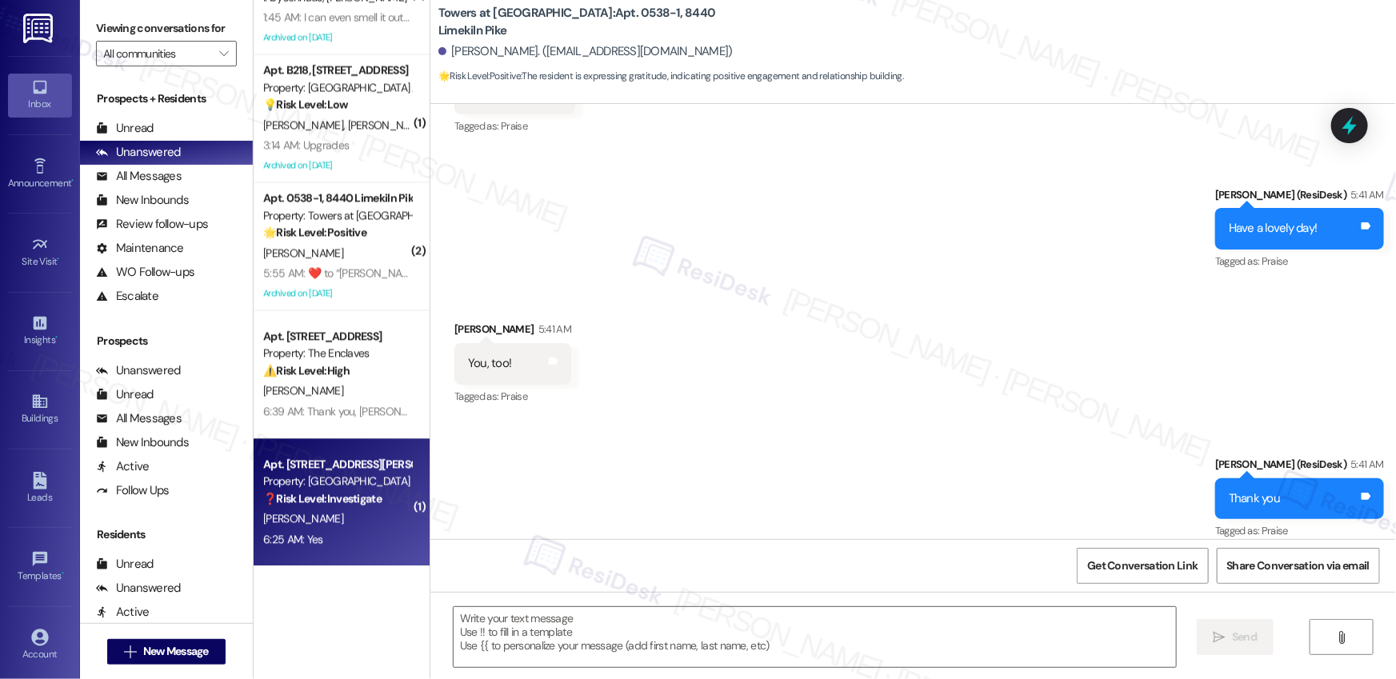
type textarea "Fetching suggested responses. Please feel free to read through the conversation…"
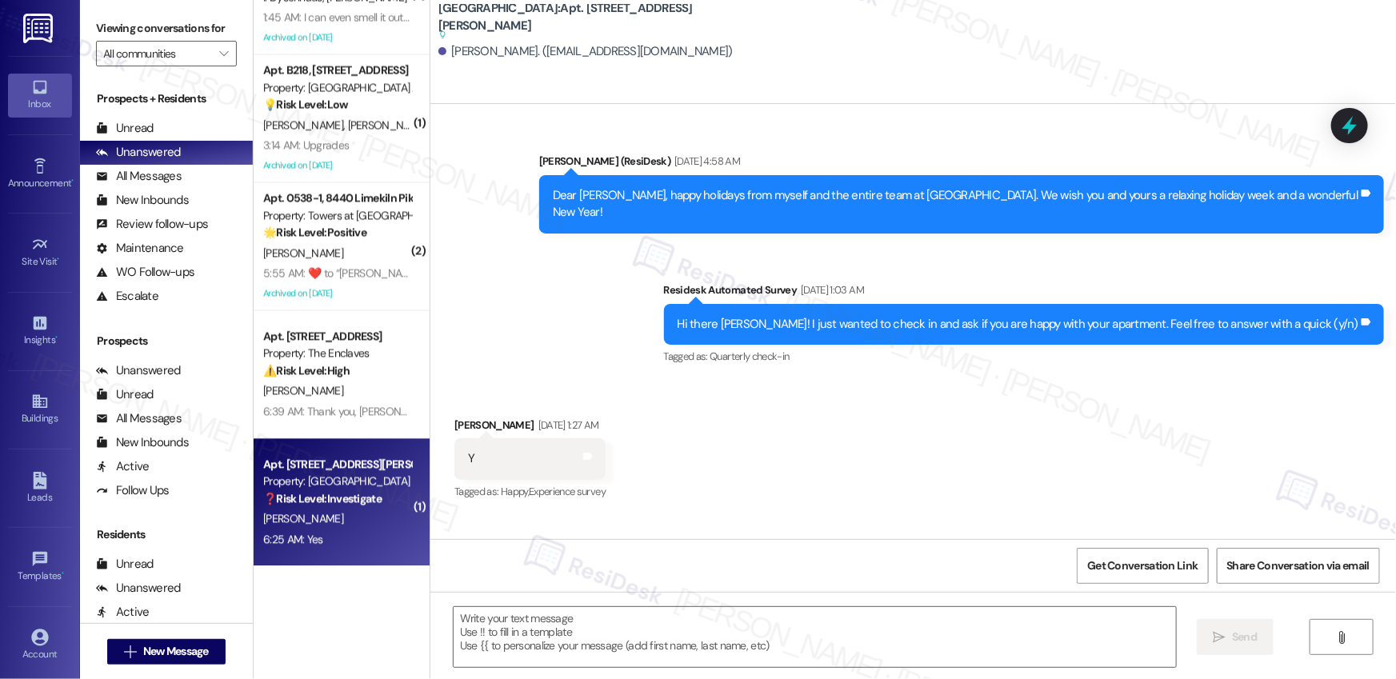
scroll to position [7412, 0]
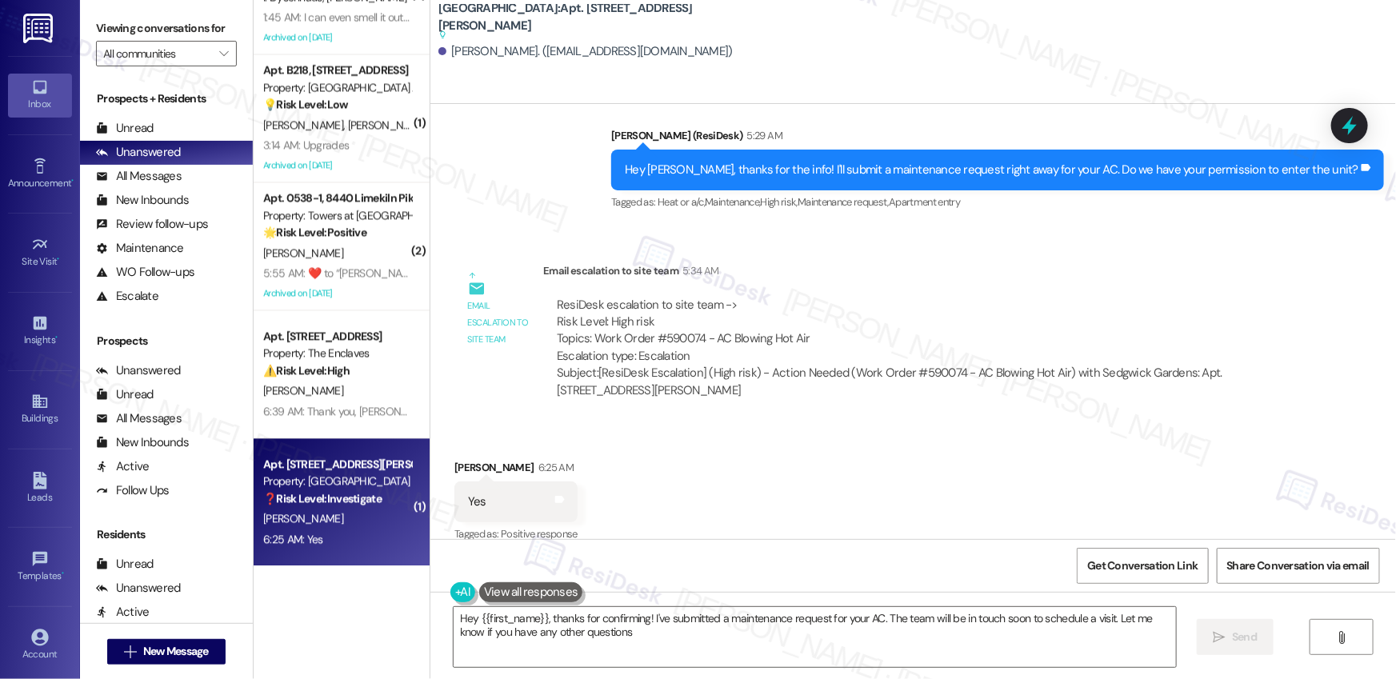
type textarea "Hey {{first_name}}, thanks for confirming! I've submitted a maintenance request…"
click at [481, 628] on textarea "Hey {{first_name}}, thanks for confirming! I've submitted a maintenance request…" at bounding box center [815, 637] width 722 height 60
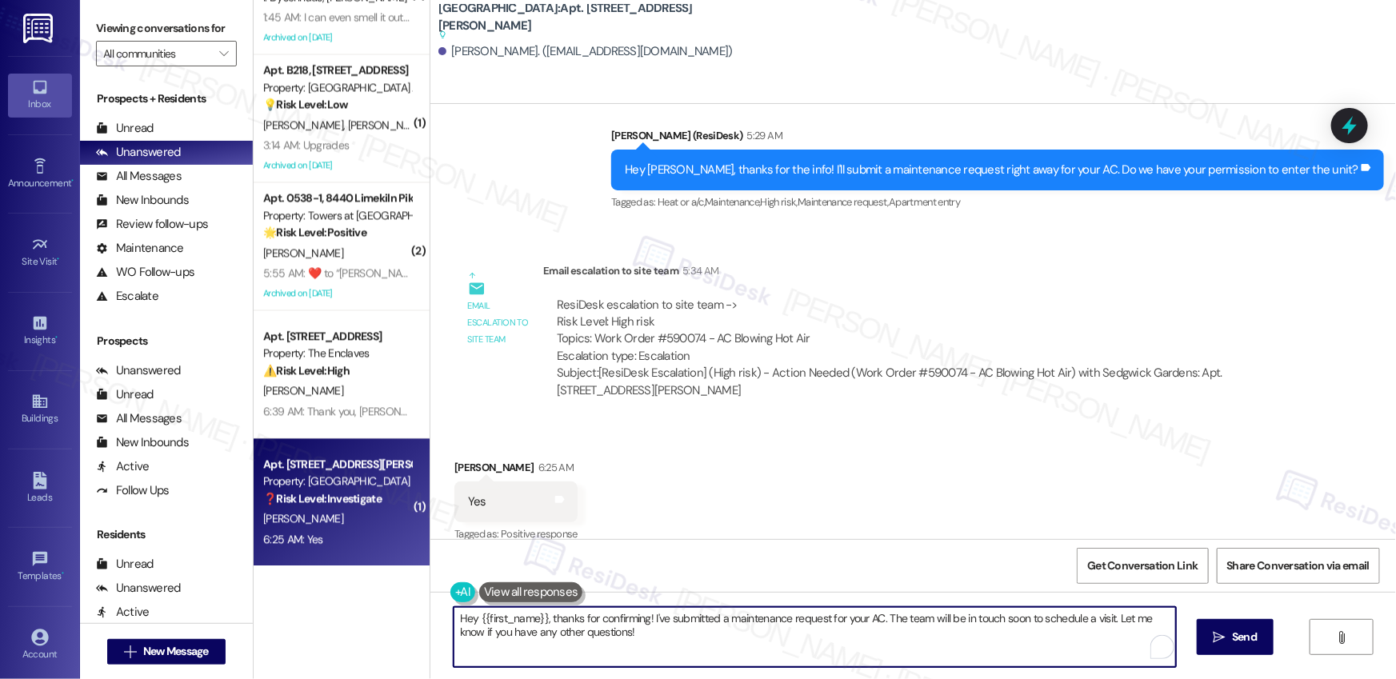
click at [481, 628] on textarea "Hey {{first_name}}, thanks for confirming! I've submitted a maintenance request…" at bounding box center [815, 637] width 722 height 60
click at [649, 650] on textarea "Hey {{first_name}}, thanks for confirming! I've submitted a maintenance request…" at bounding box center [815, 637] width 722 height 60
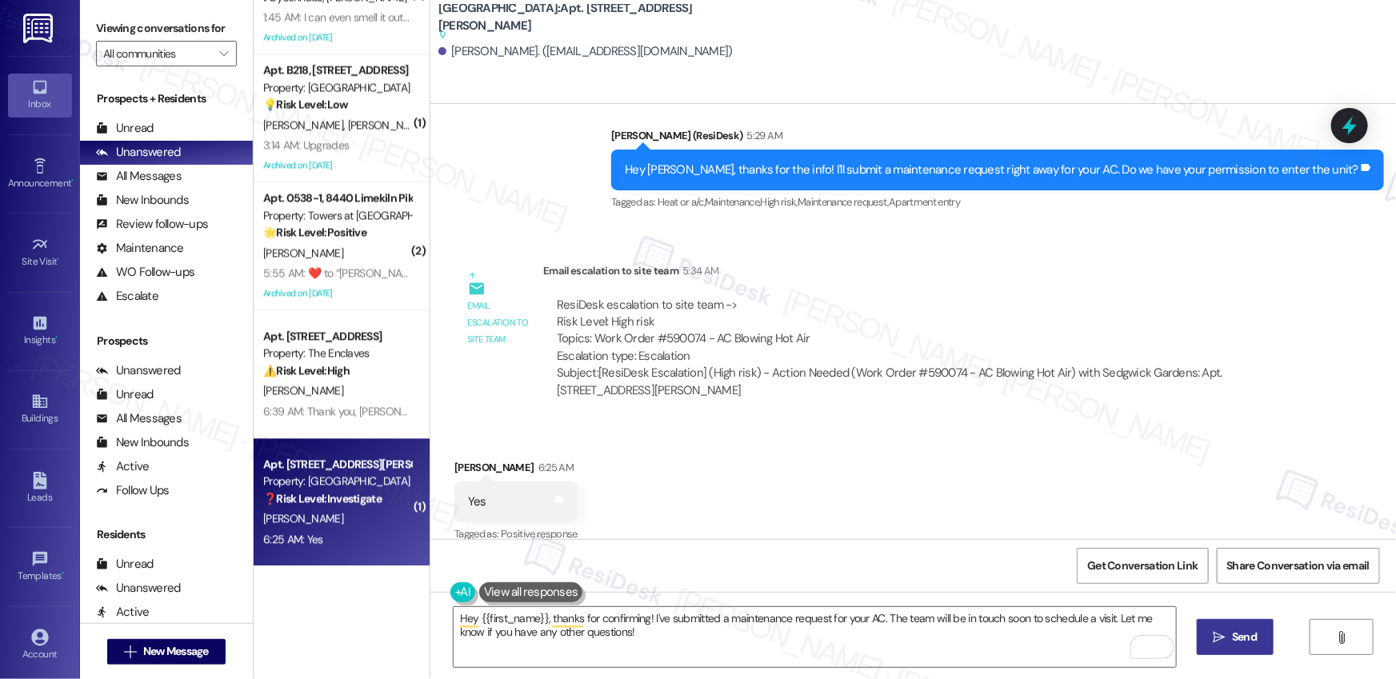
click at [1227, 645] on span " Send" at bounding box center [1236, 637] width 50 height 17
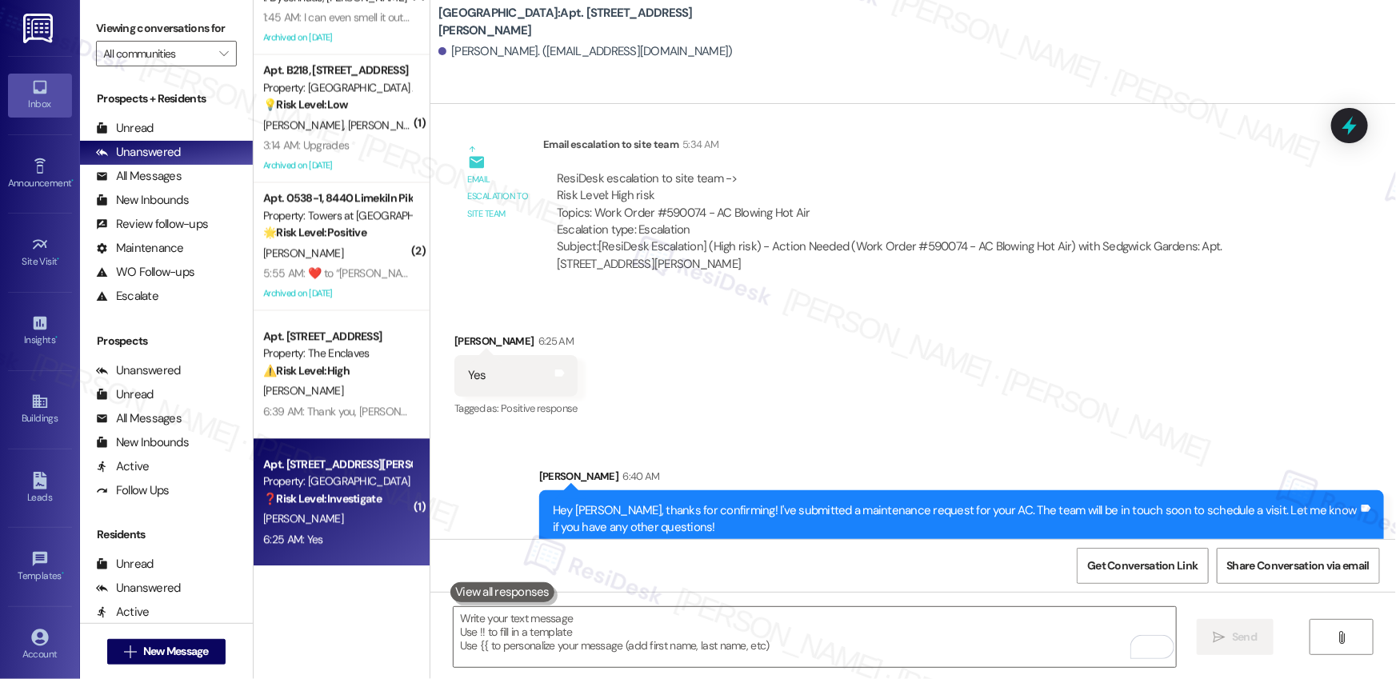
scroll to position [7446, 0]
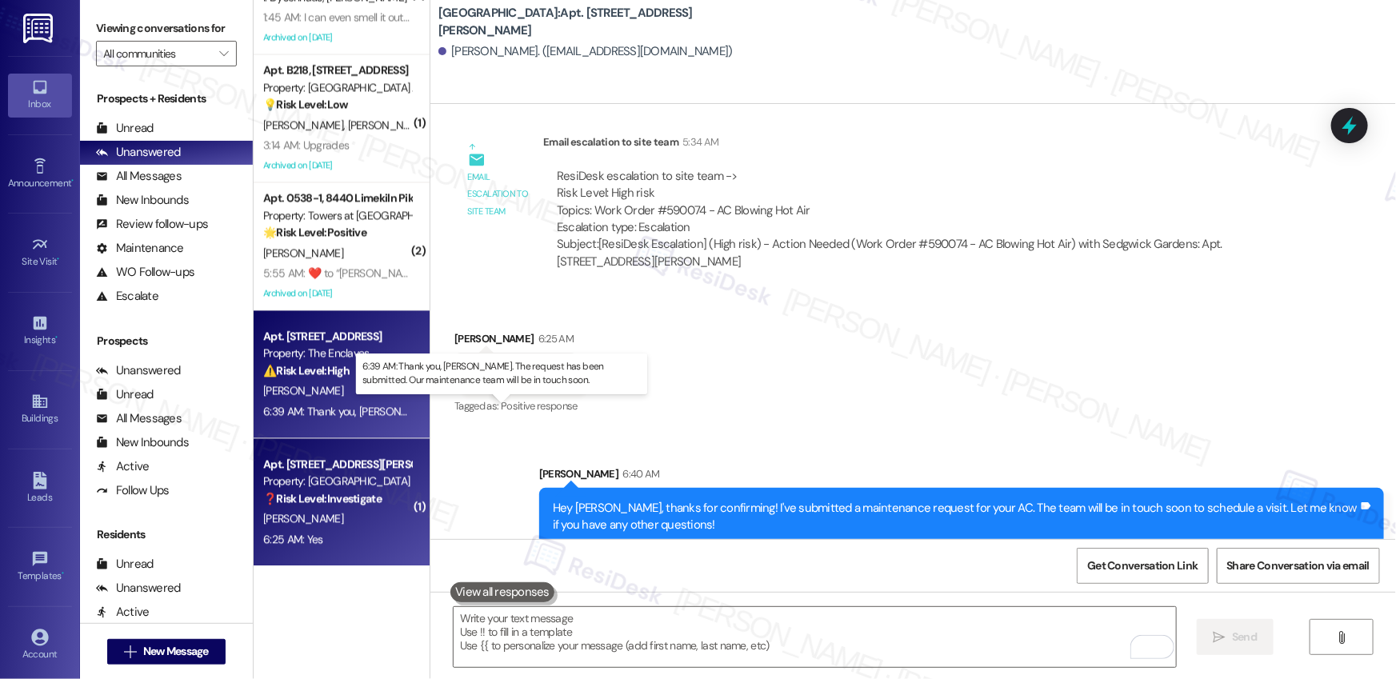
click at [324, 404] on div "6:39 AM: Thank you, Edward. The request has been submitted. Our maintenance tea…" at bounding box center [535, 411] width 544 height 14
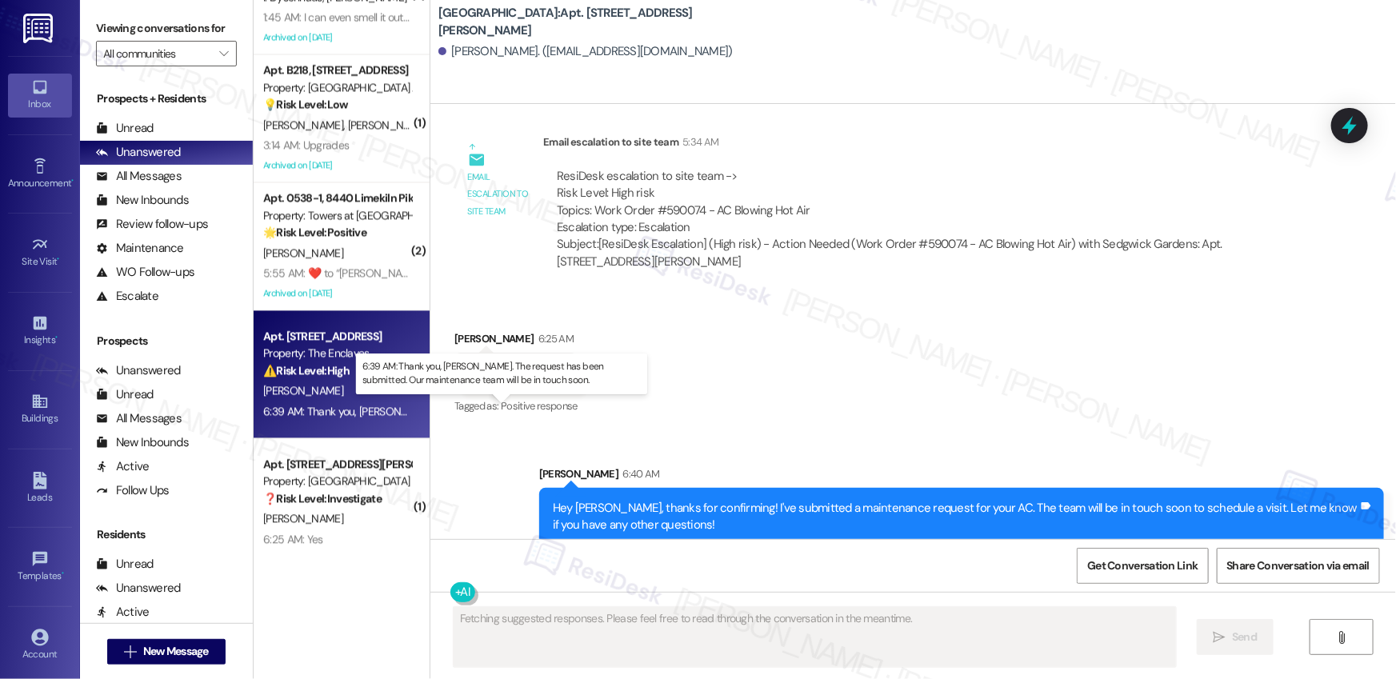
scroll to position [2304, 0]
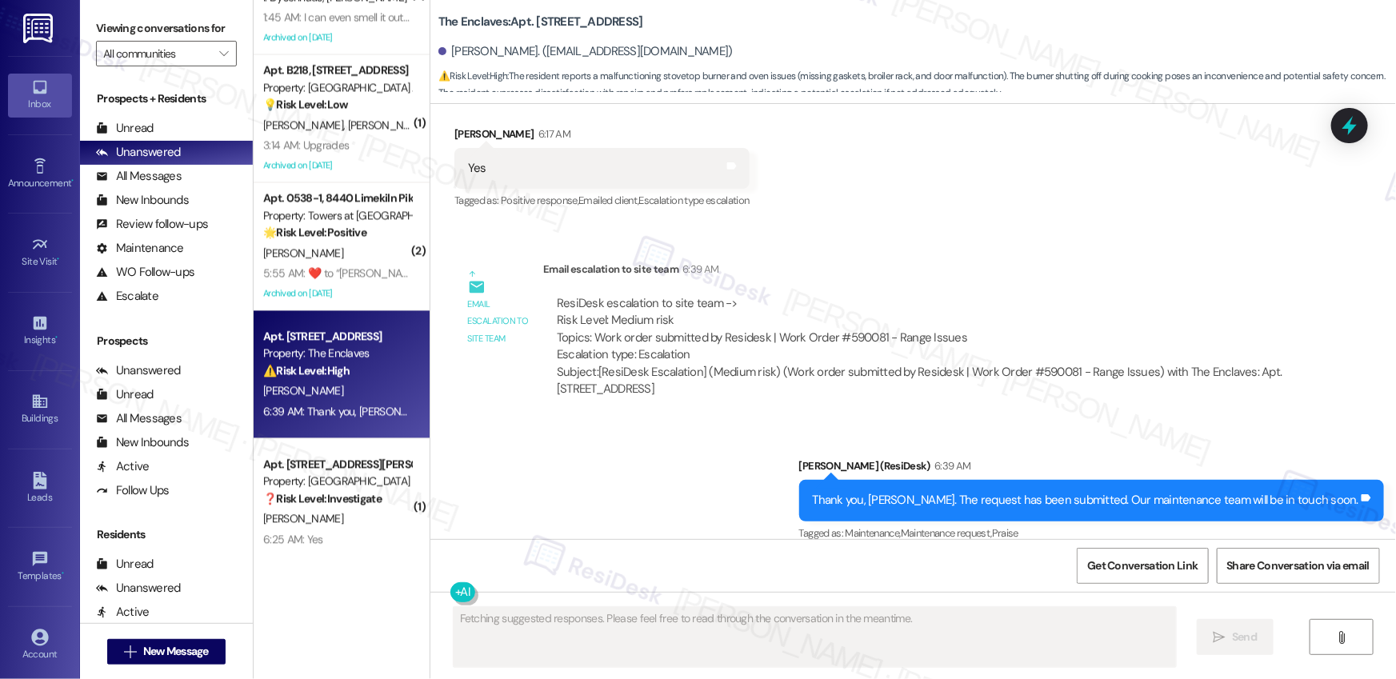
click at [630, 450] on div "Sent via SMS Emily (ResiDesk) 6:39 AM Thank you, Edward. The request has been s…" at bounding box center [913, 489] width 966 height 135
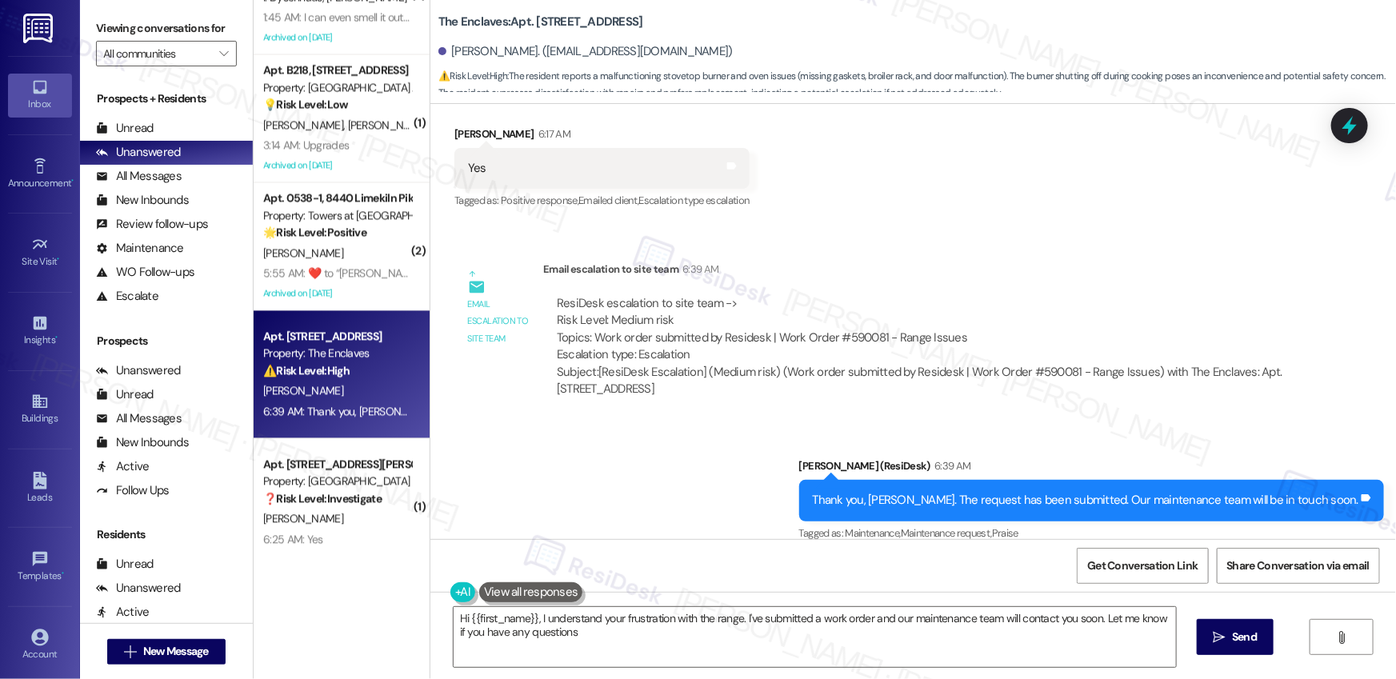
type textarea "Hi {{first_name}}, I understand your frustration with the range. I've submitted…"
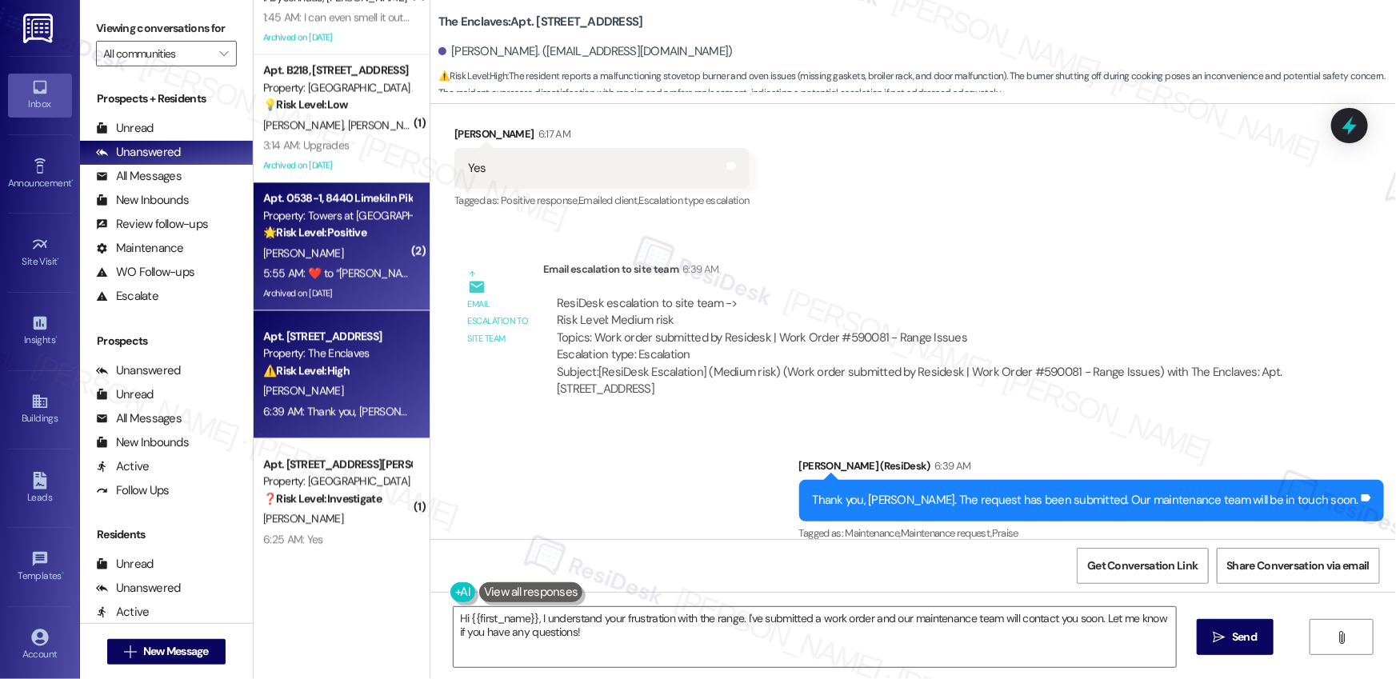
click at [371, 301] on div "Archived on 12/11/2024" at bounding box center [337, 293] width 151 height 20
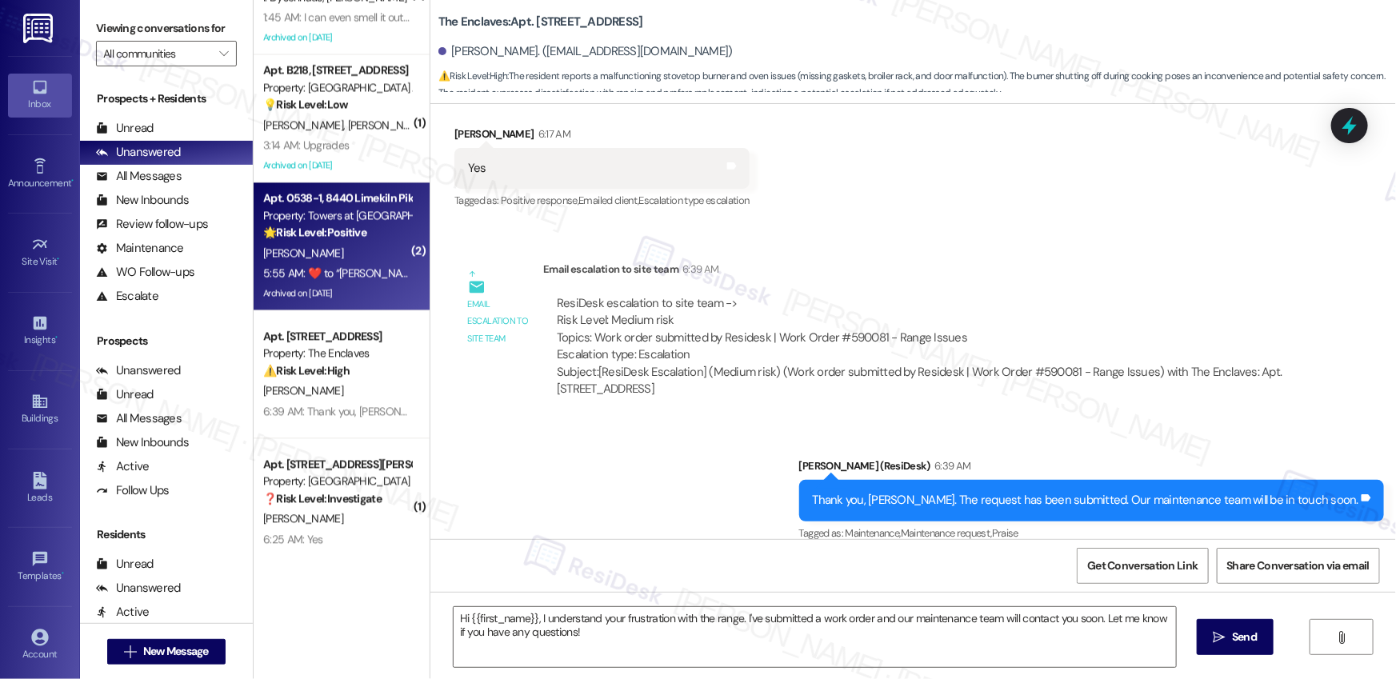
type textarea "Fetching suggested responses. Please feel free to read through the conversation…"
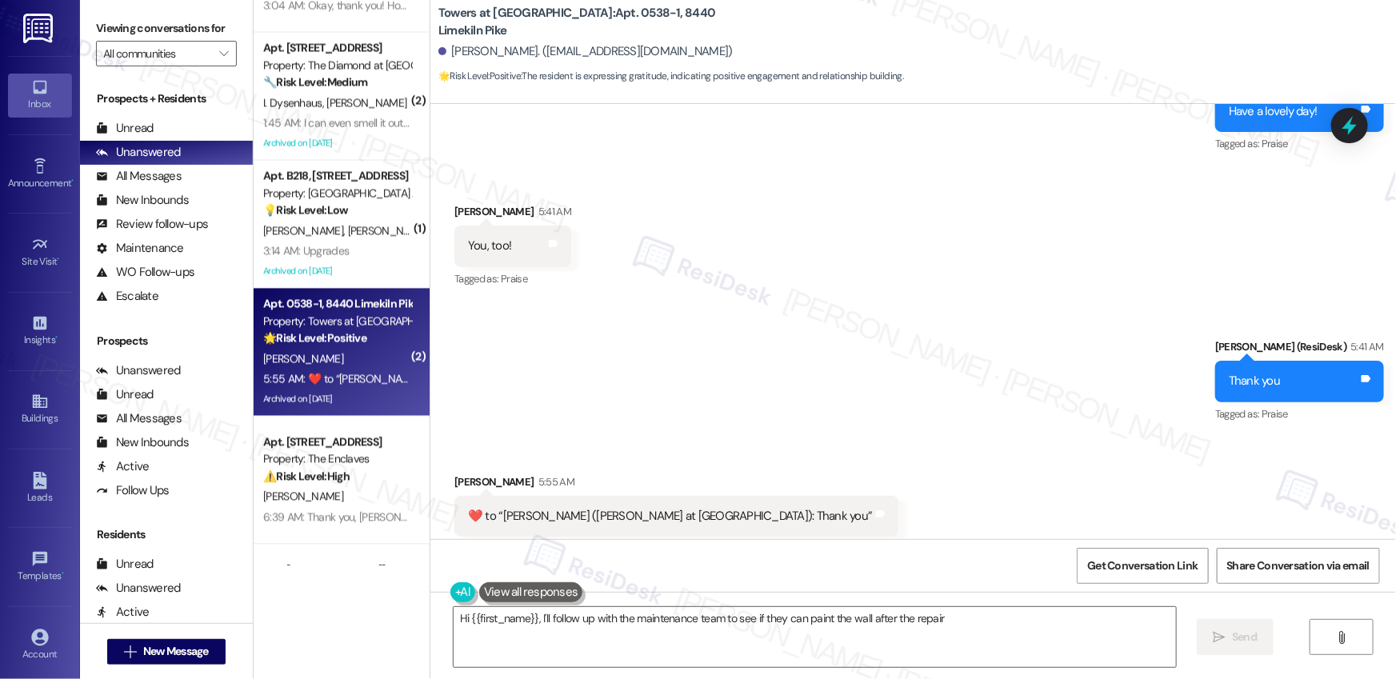
scroll to position [1482, 0]
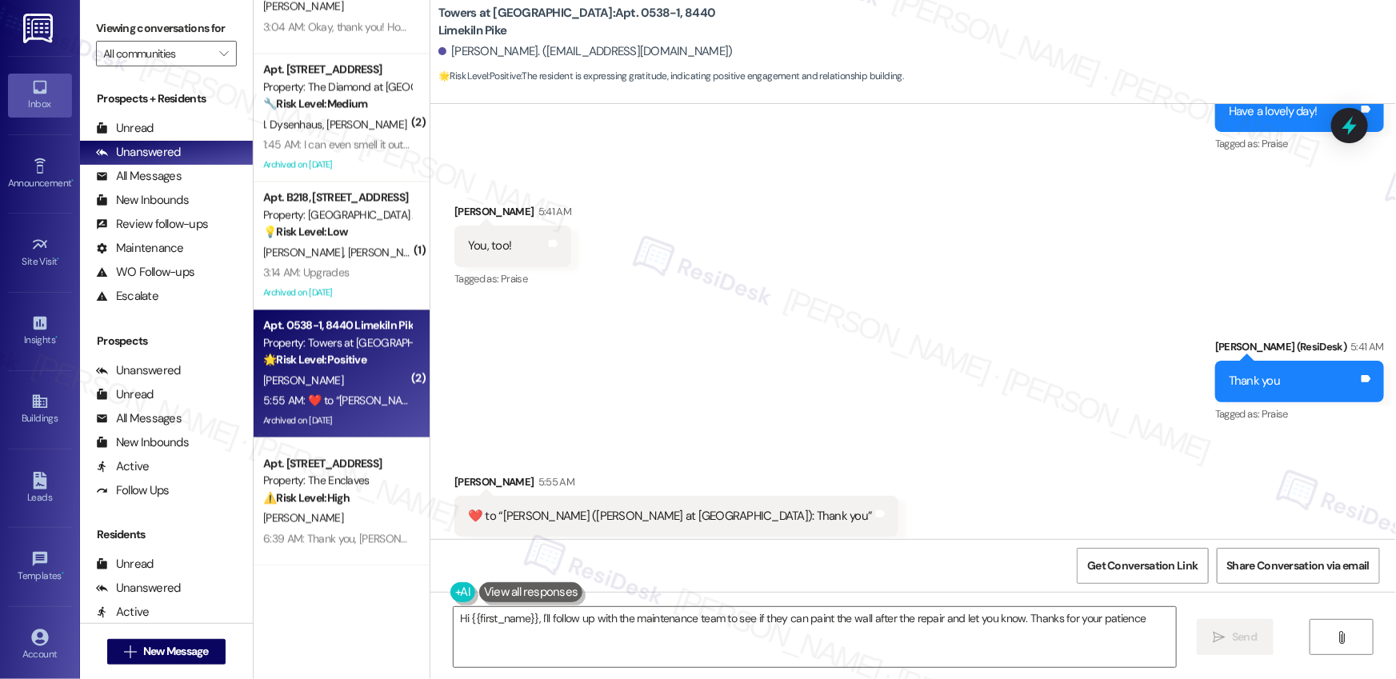
type textarea "Hi {{first_name}}, I'll follow up with the maintenance team to see if they can …"
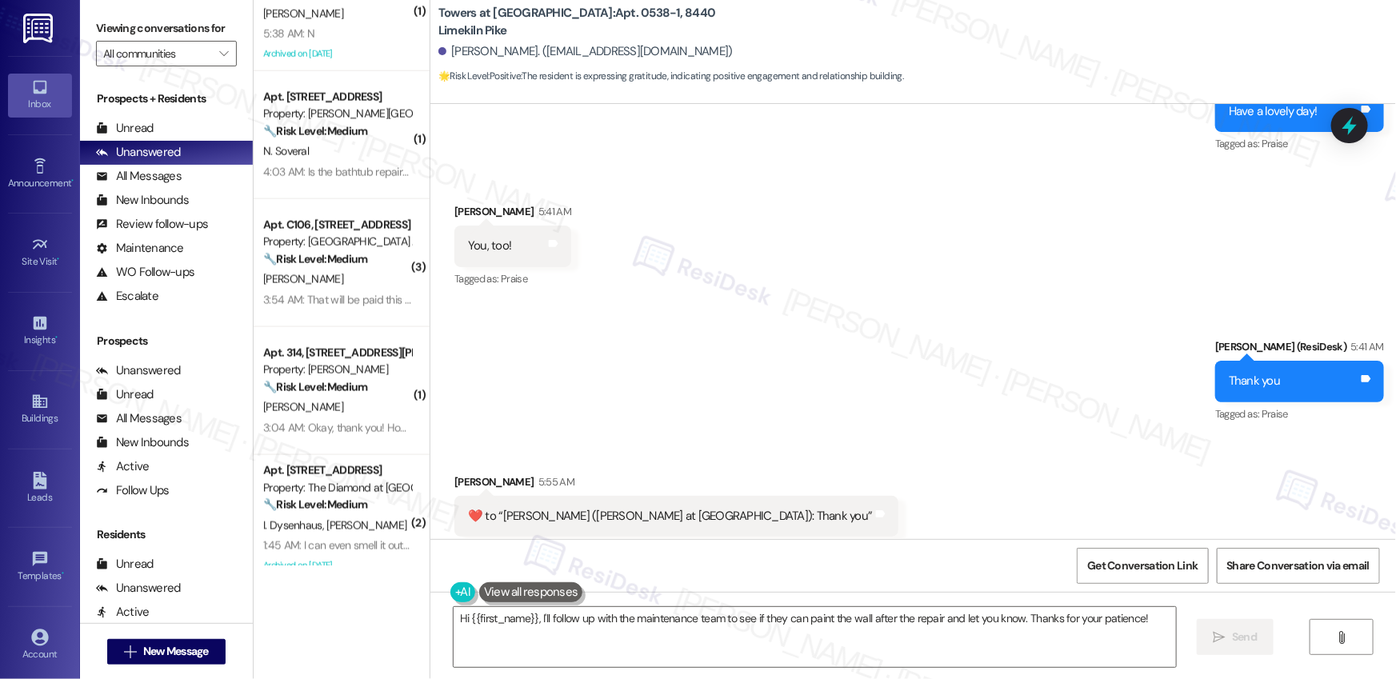
scroll to position [1080, 0]
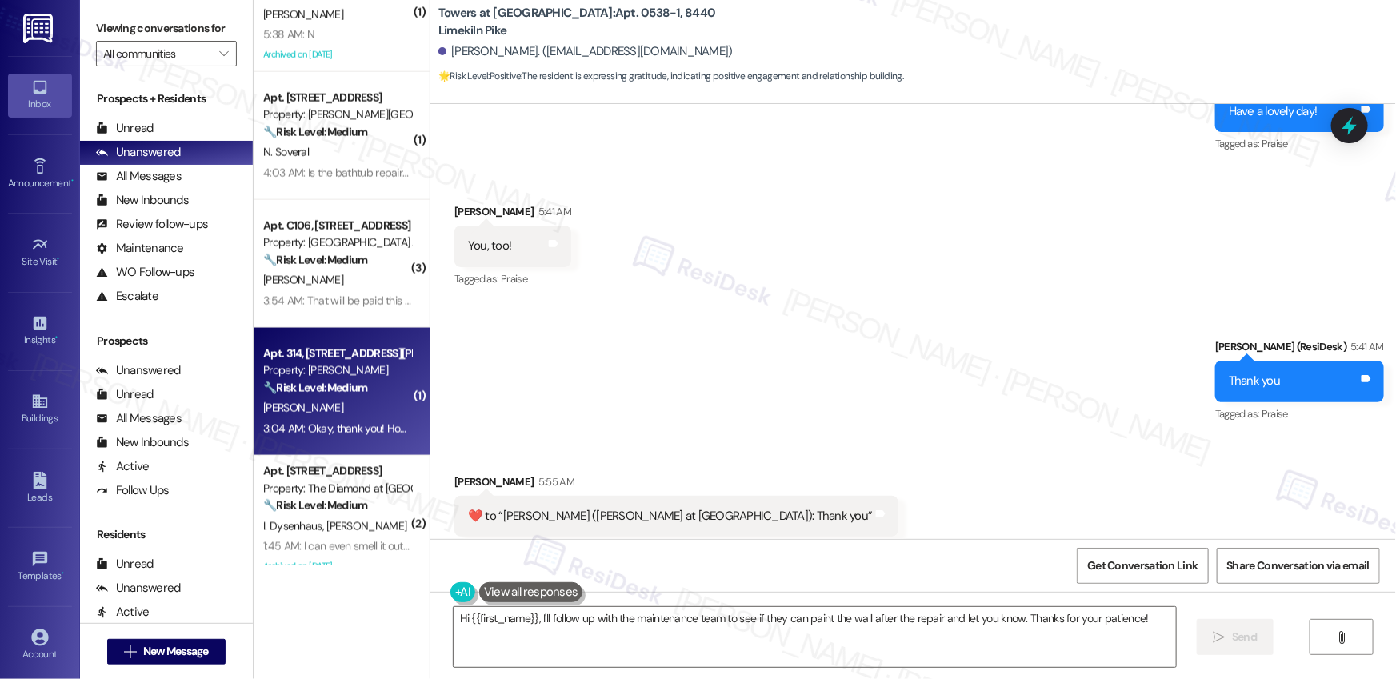
click at [360, 400] on div "M. Mills" at bounding box center [337, 408] width 151 height 20
type textarea "Fetching suggested responses. Please feel free to read through the conversation…"
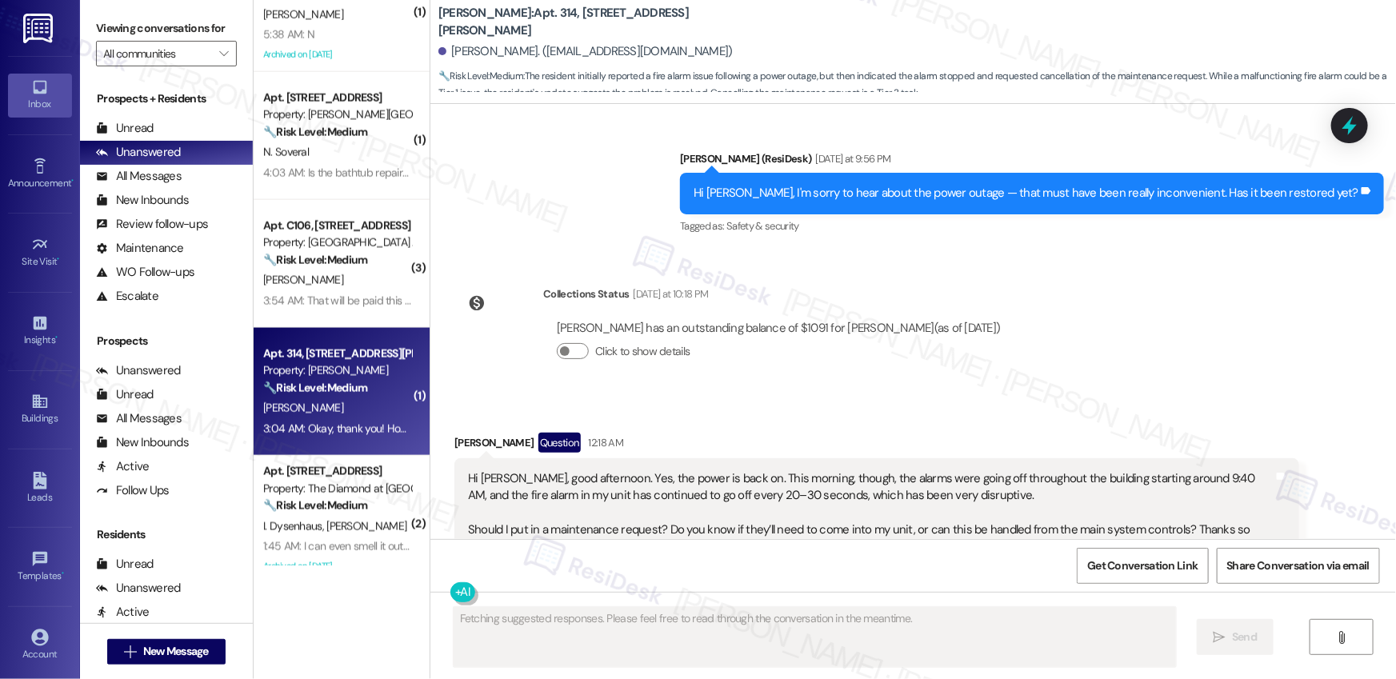
scroll to position [18795, 0]
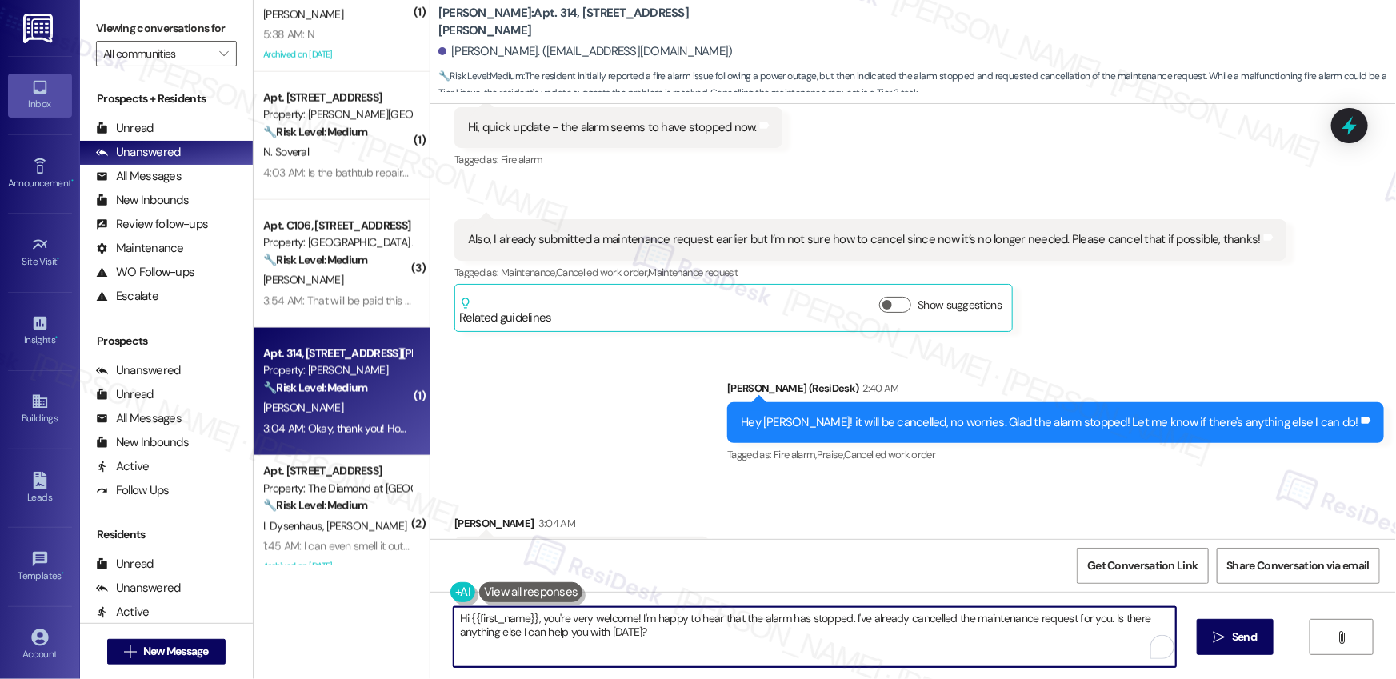
click at [627, 629] on textarea "Hi {{first_name}}, you're very welcome! I'm happy to hear that the alarm has st…" at bounding box center [815, 637] width 722 height 60
click at [616, 636] on textarea "Hi {{first_name}}, you're very welcome! I'm happy to hear that the alarm has st…" at bounding box center [815, 637] width 722 height 60
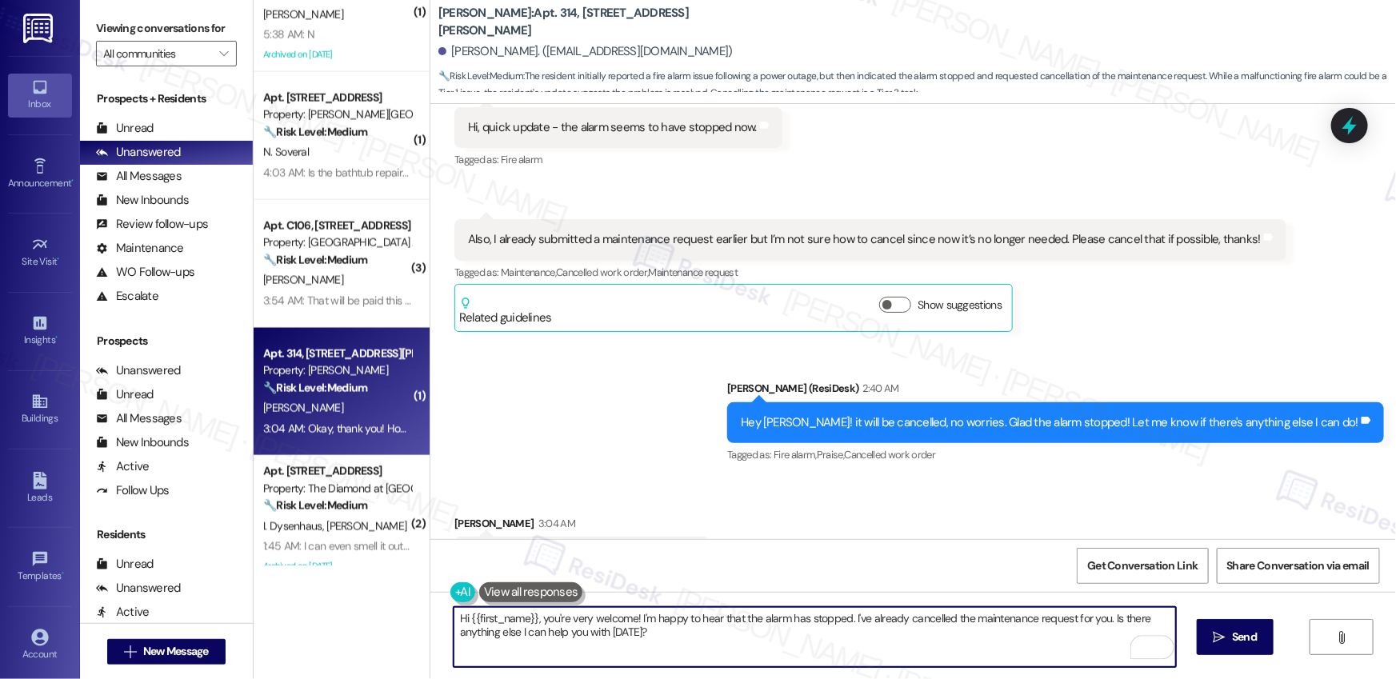
click at [616, 636] on textarea "Hi {{first_name}}, you're very welcome! I'm happy to hear that the alarm has st…" at bounding box center [815, 637] width 722 height 60
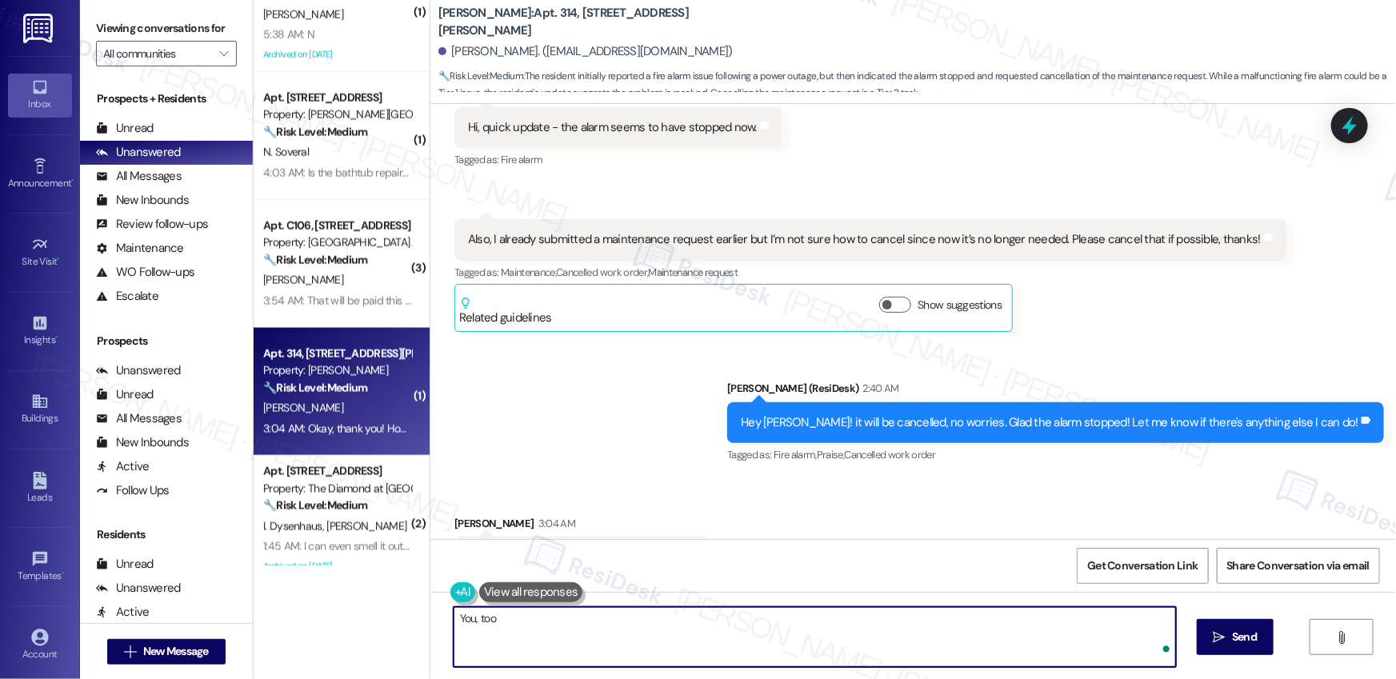
type textarea "You, too!"
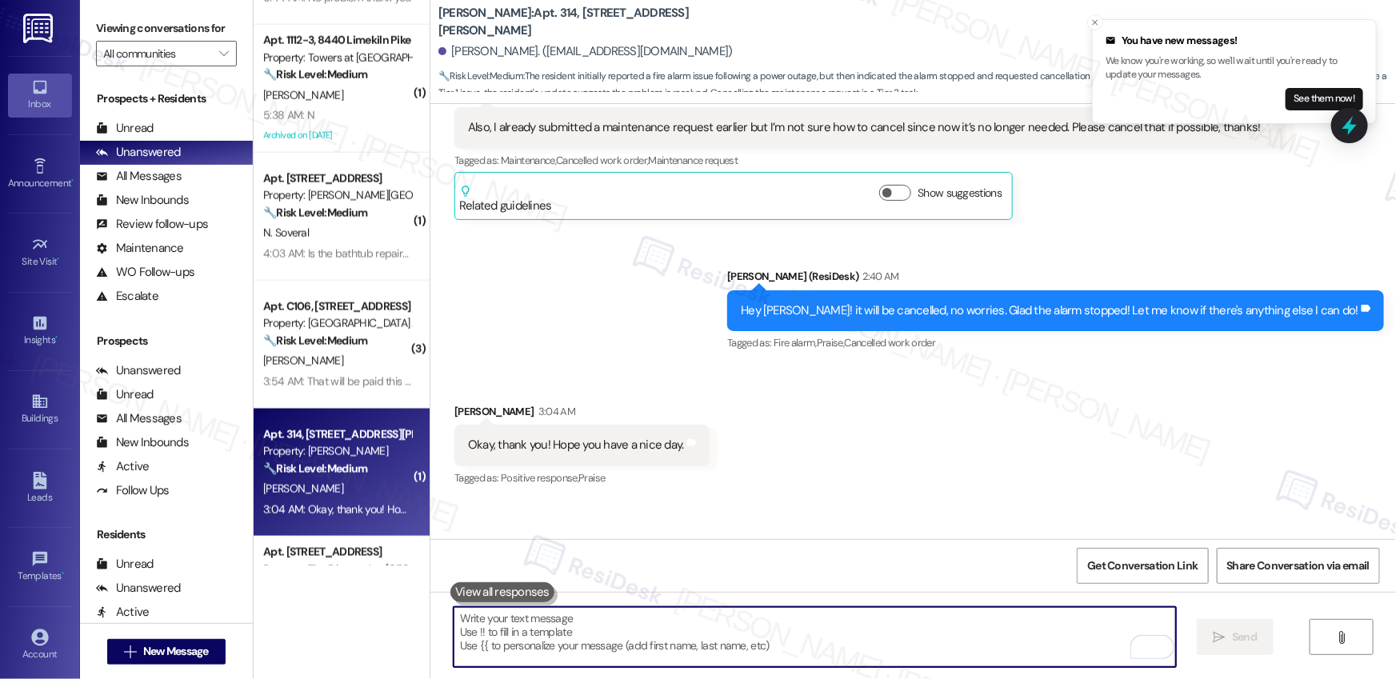
scroll to position [991, 0]
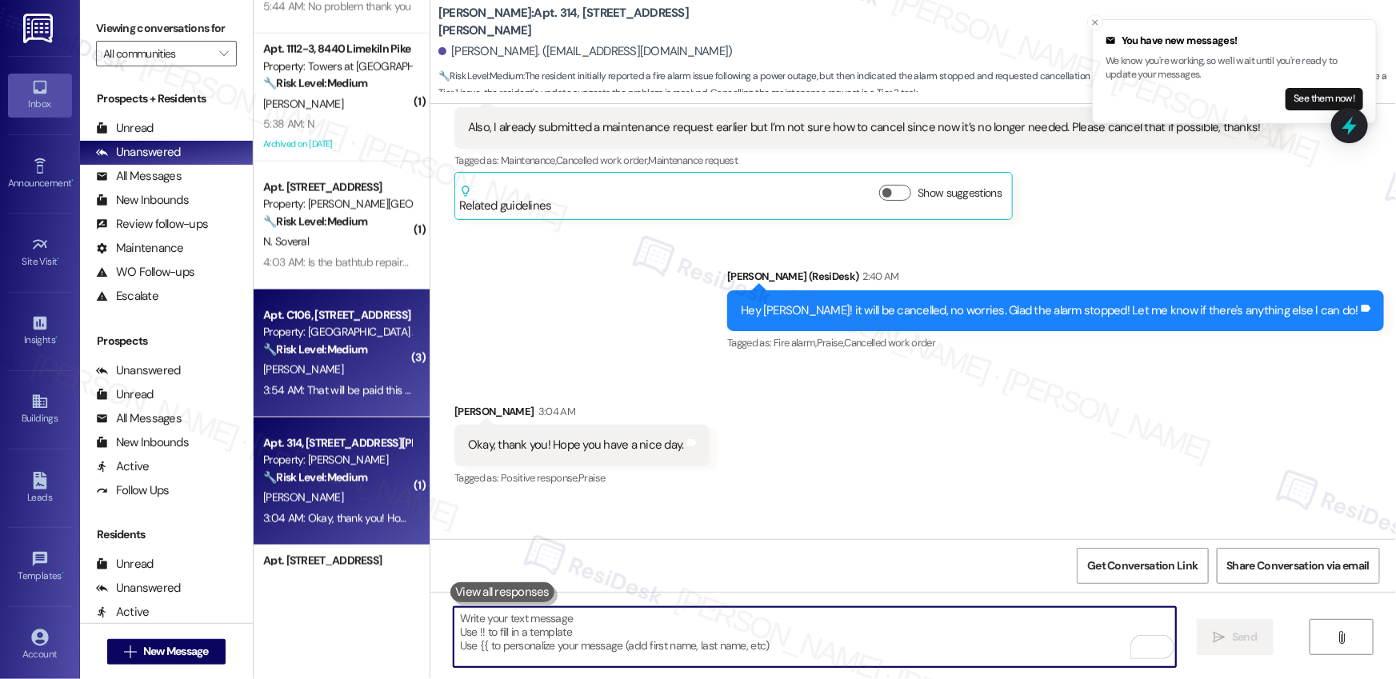
click at [337, 373] on div "N. Hinton" at bounding box center [337, 370] width 151 height 20
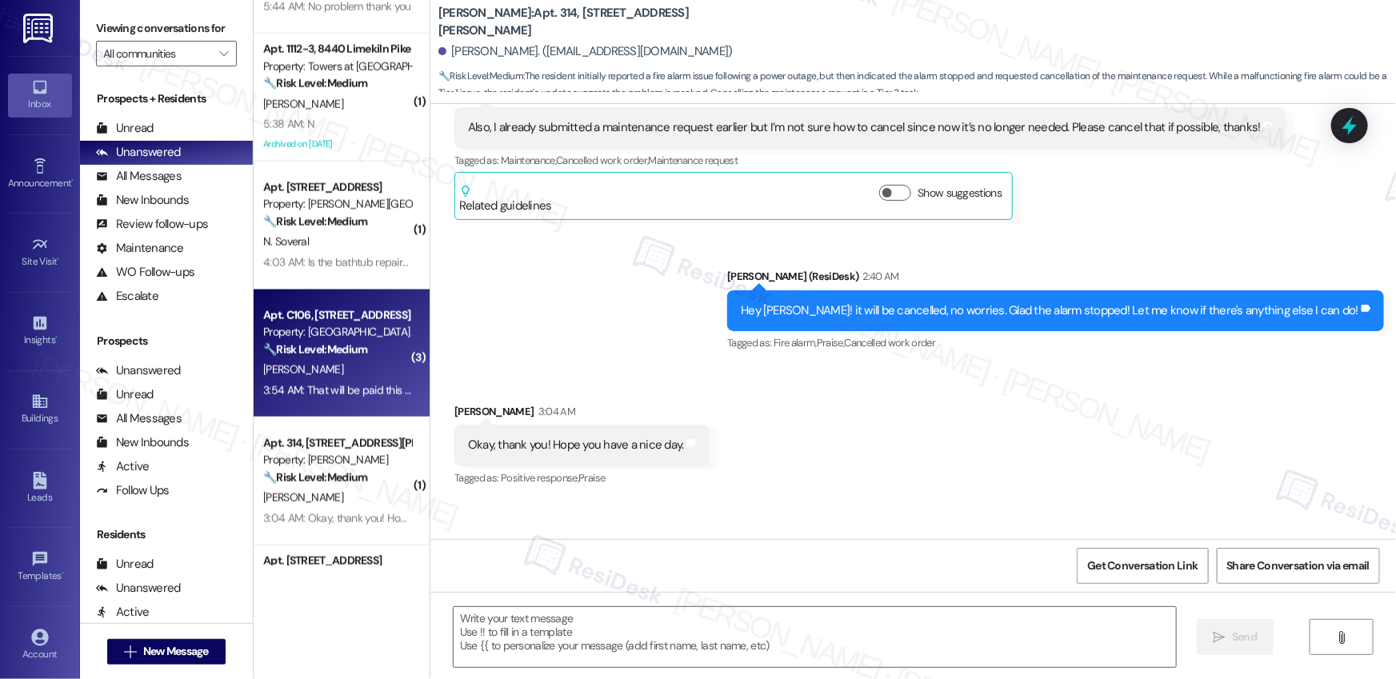
type textarea "Fetching suggested responses. Please feel free to read through the conversation…"
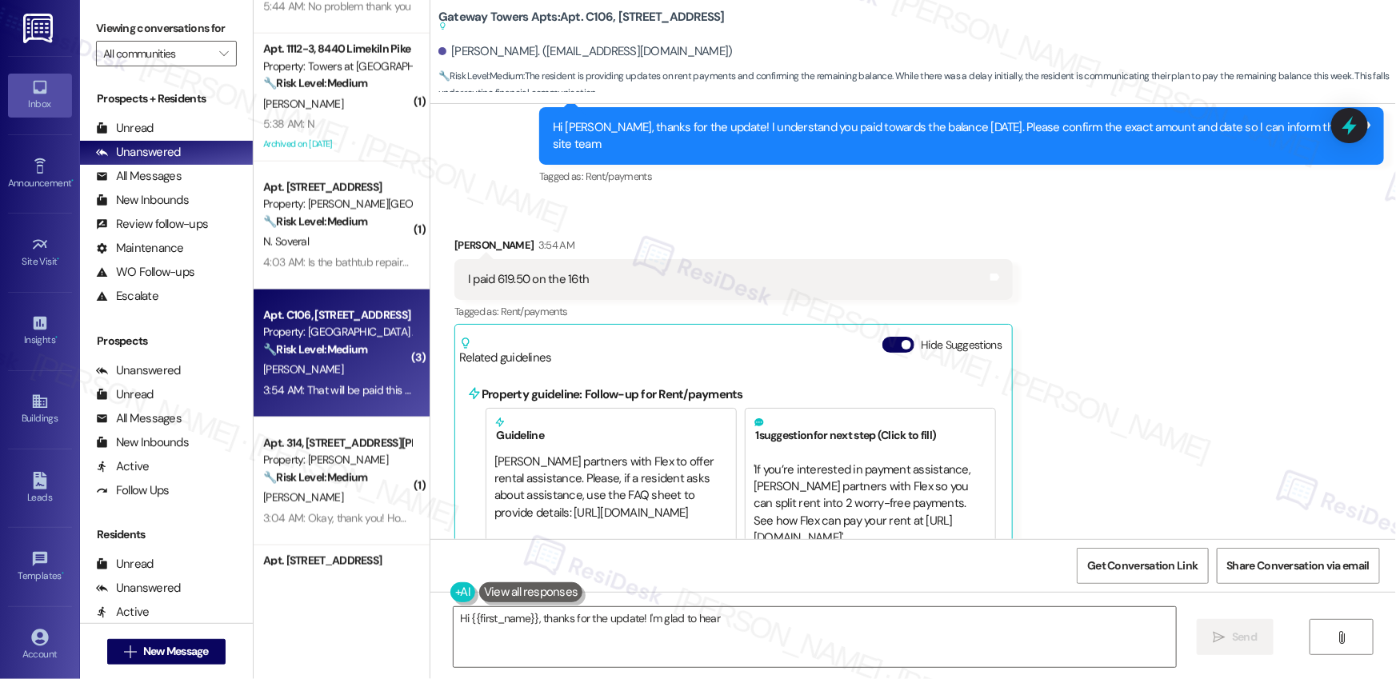
scroll to position [4433, 0]
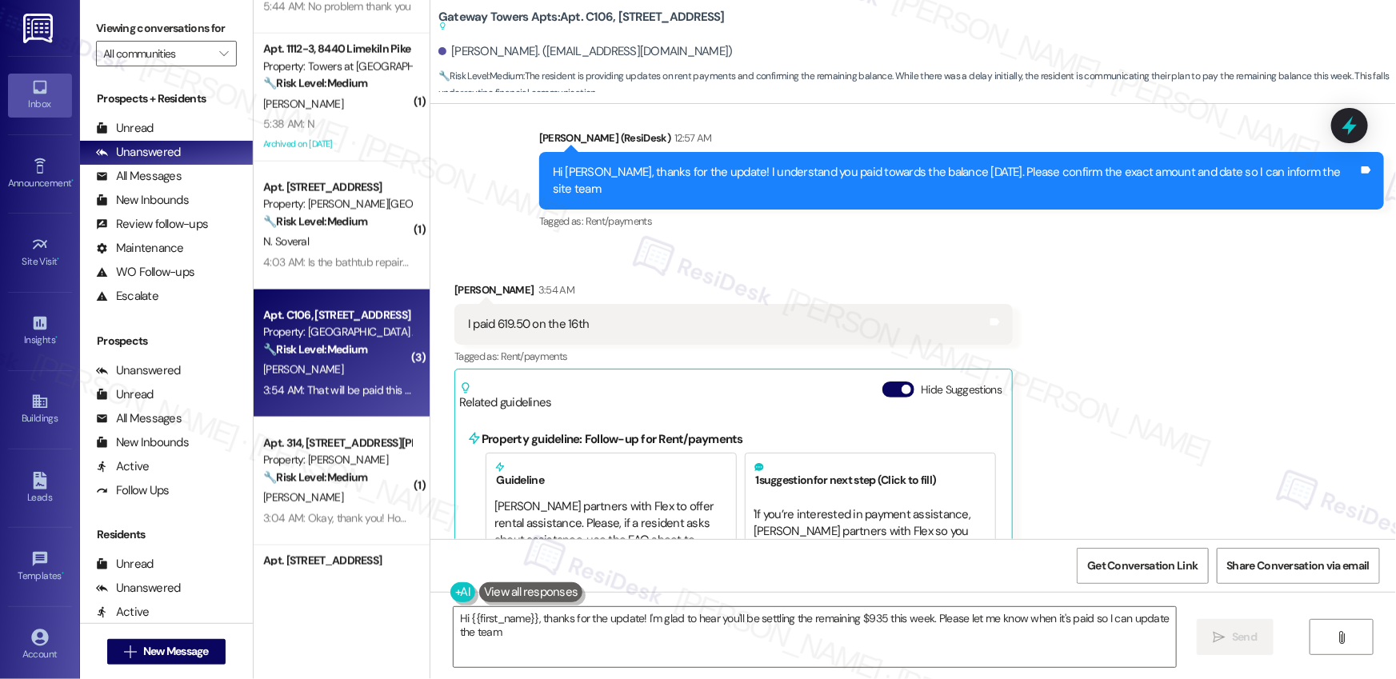
type textarea "Hi {{first_name}}, thanks for the update! I'm glad to hear you'll be settling t…"
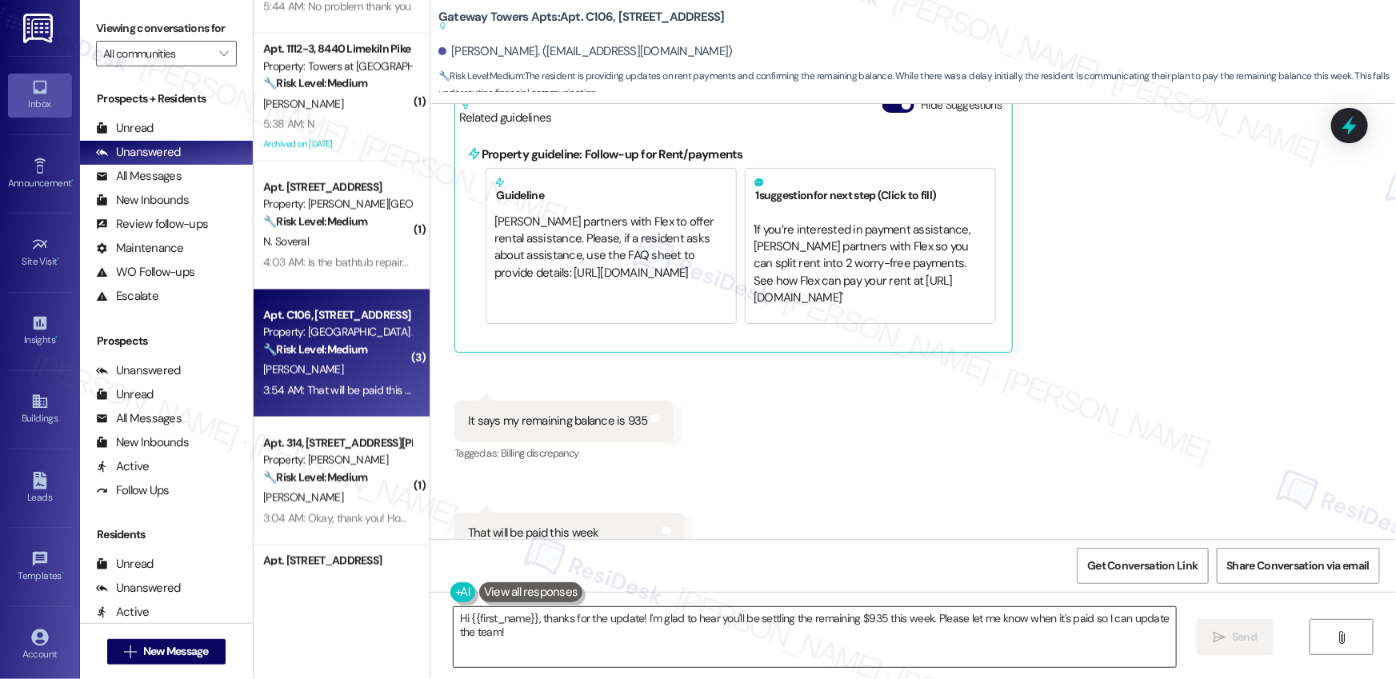
scroll to position [4781, 0]
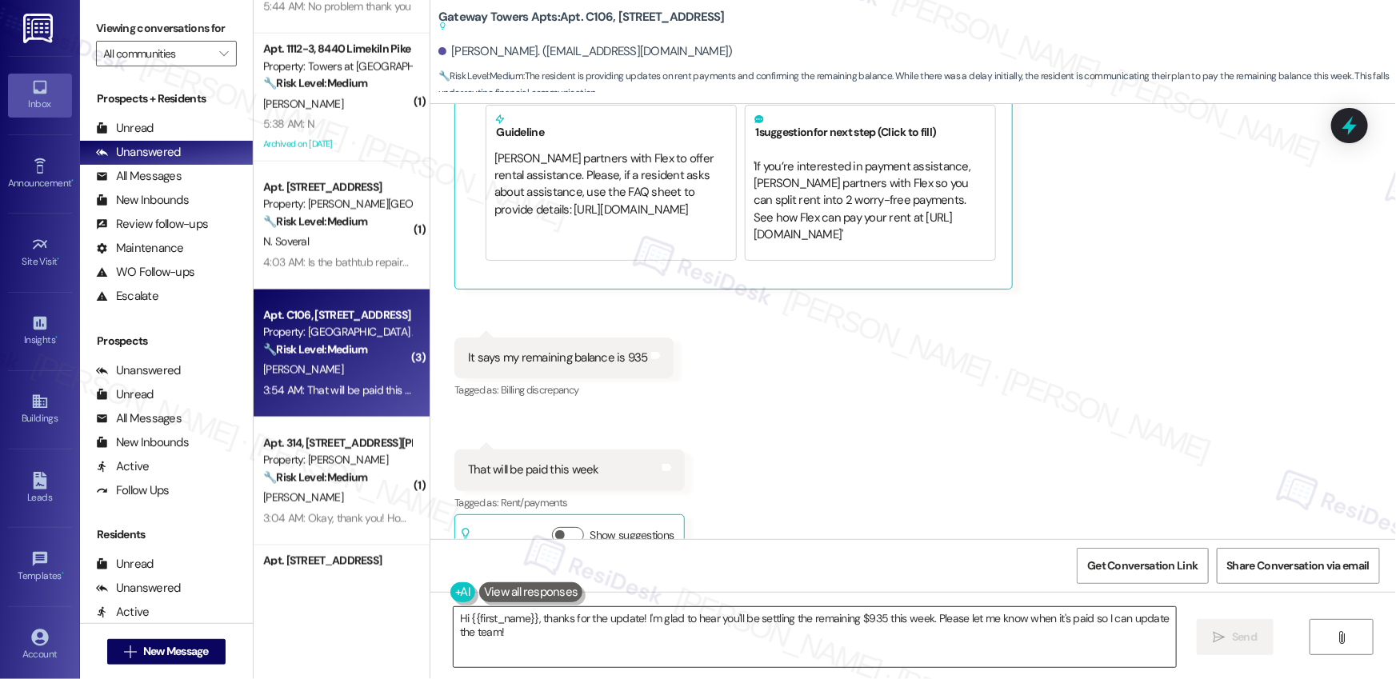
click at [672, 642] on textarea "Hi {{first_name}}, thanks for the update! I'm glad to hear you'll be settling t…" at bounding box center [815, 637] width 722 height 60
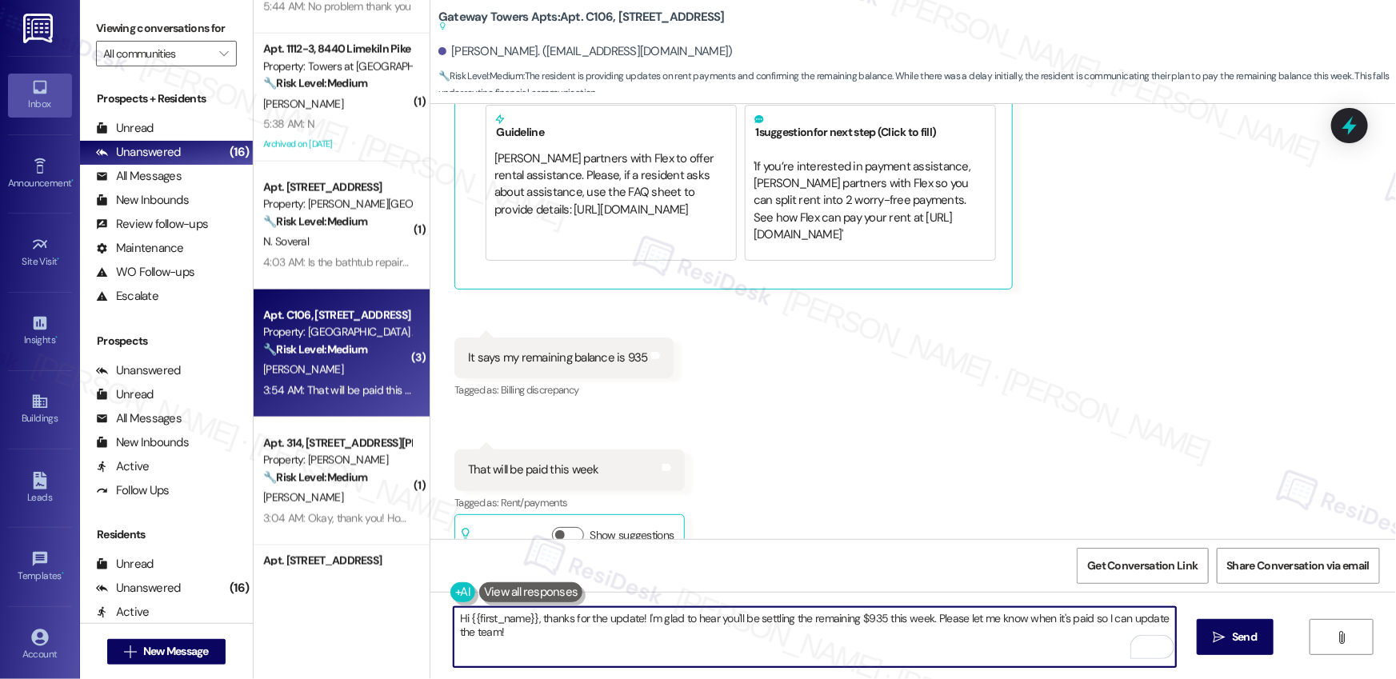
click at [591, 634] on textarea "Hi {{first_name}}, thanks for the update! I'm glad to hear you'll be settling t…" at bounding box center [815, 637] width 722 height 60
click at [1232, 649] on button " Send" at bounding box center [1236, 637] width 78 height 36
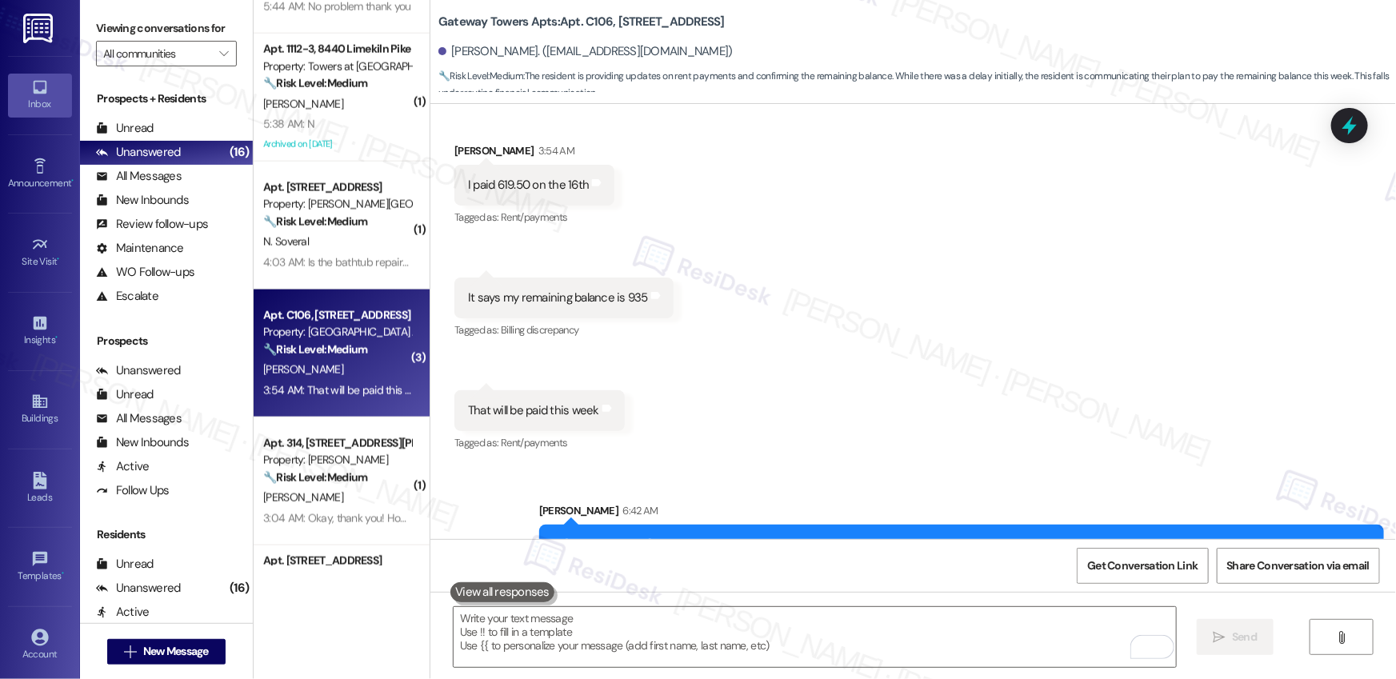
scroll to position [4576, 0]
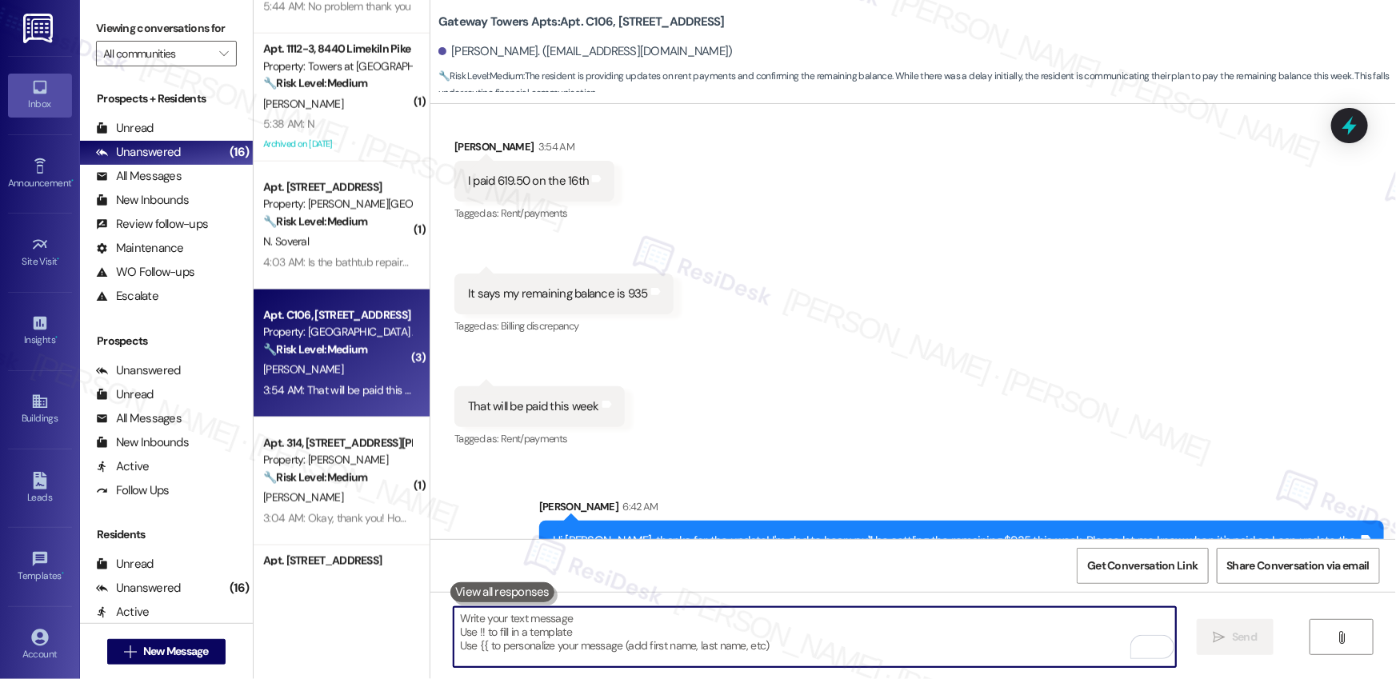
click at [692, 658] on textarea "To enrich screen reader interactions, please activate Accessibility in Grammarl…" at bounding box center [815, 637] width 722 height 60
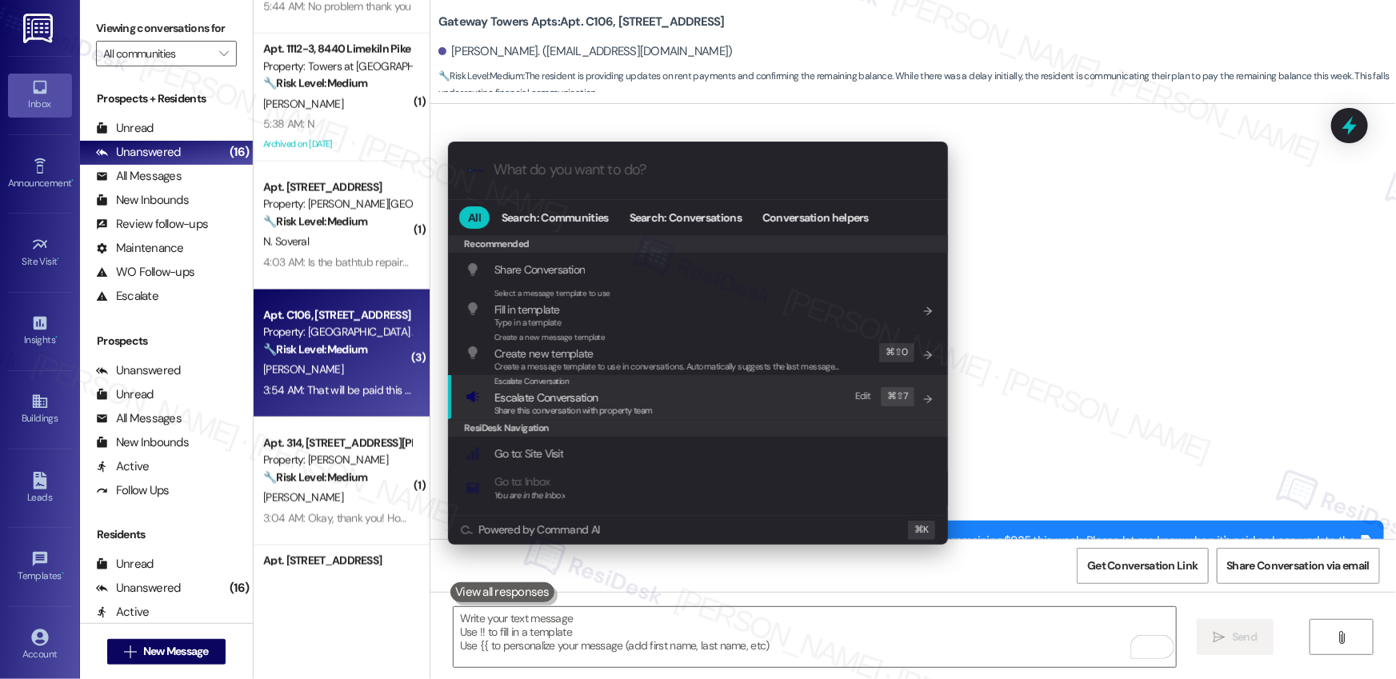
click at [544, 402] on span "Escalate Conversation" at bounding box center [545, 397] width 103 height 14
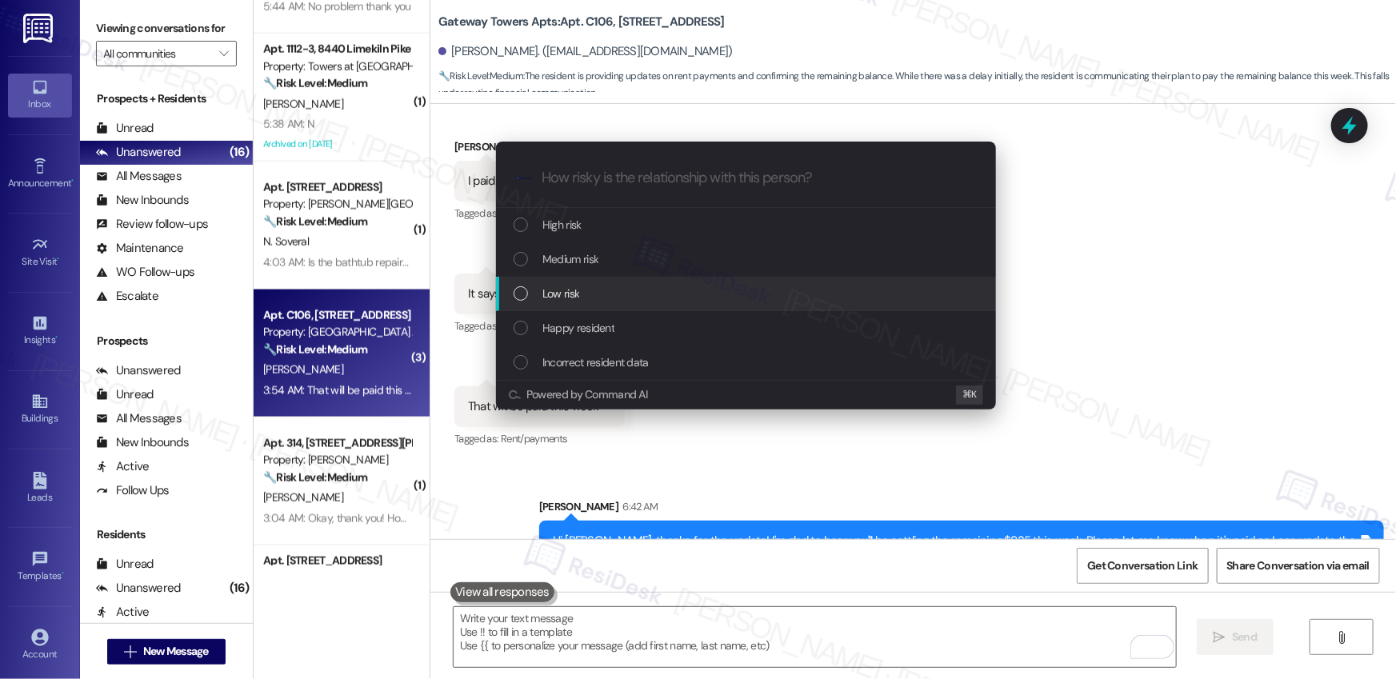
click at [566, 287] on span "Low risk" at bounding box center [560, 294] width 37 height 18
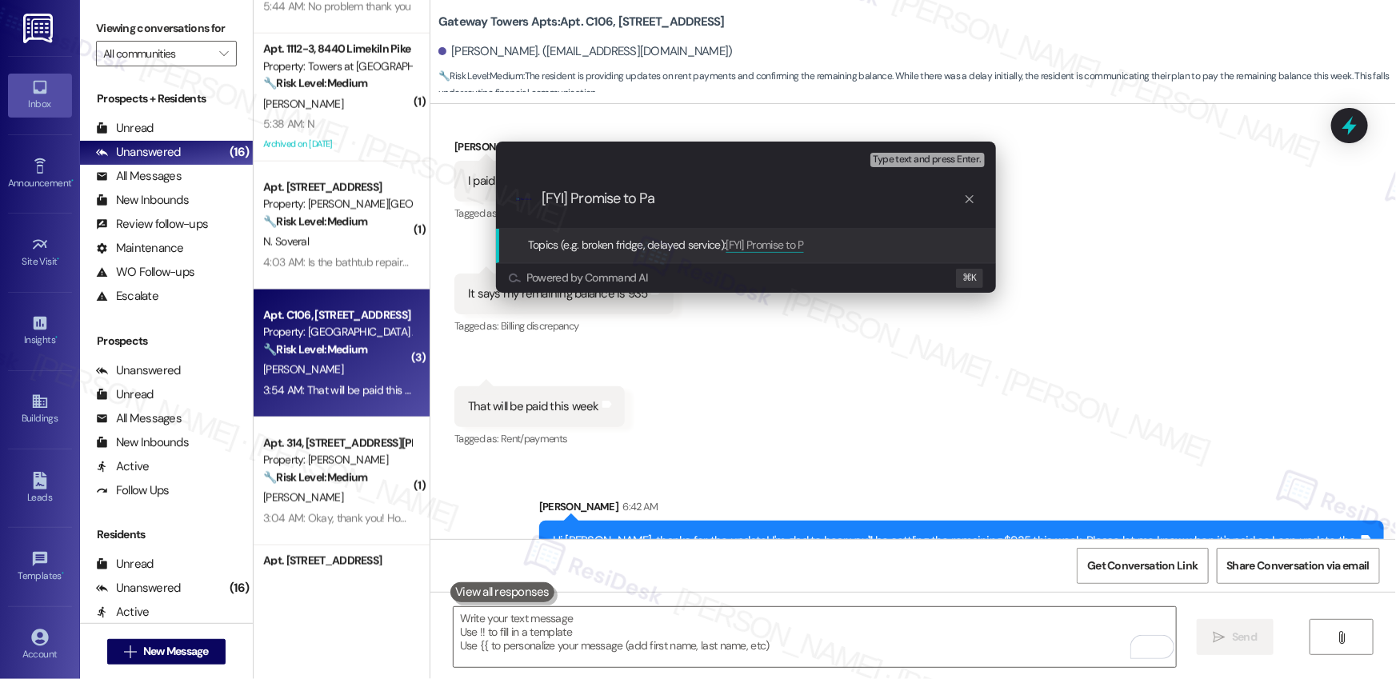
type input "[FYI] Promise to Pay"
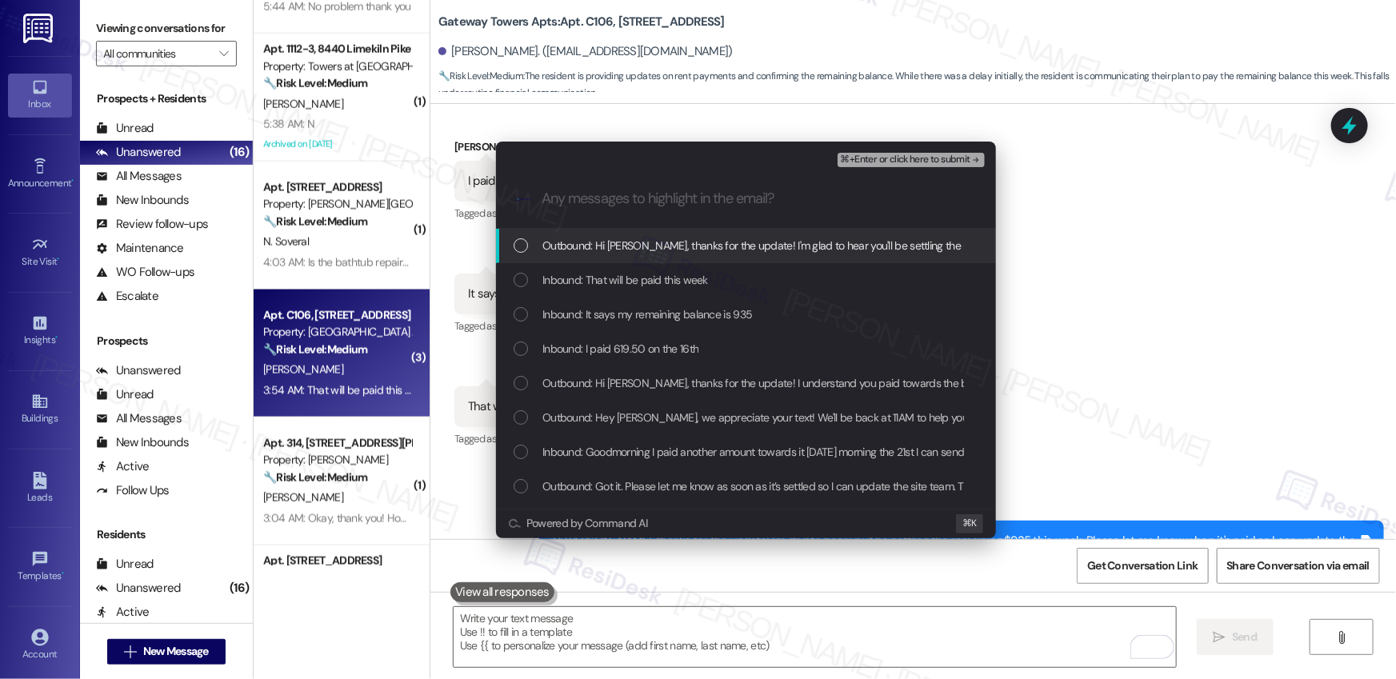
click at [642, 254] on span "Outbound: Hi Nasir, thanks for the update! I'm glad to hear you'll be settling …" at bounding box center [953, 246] width 822 height 18
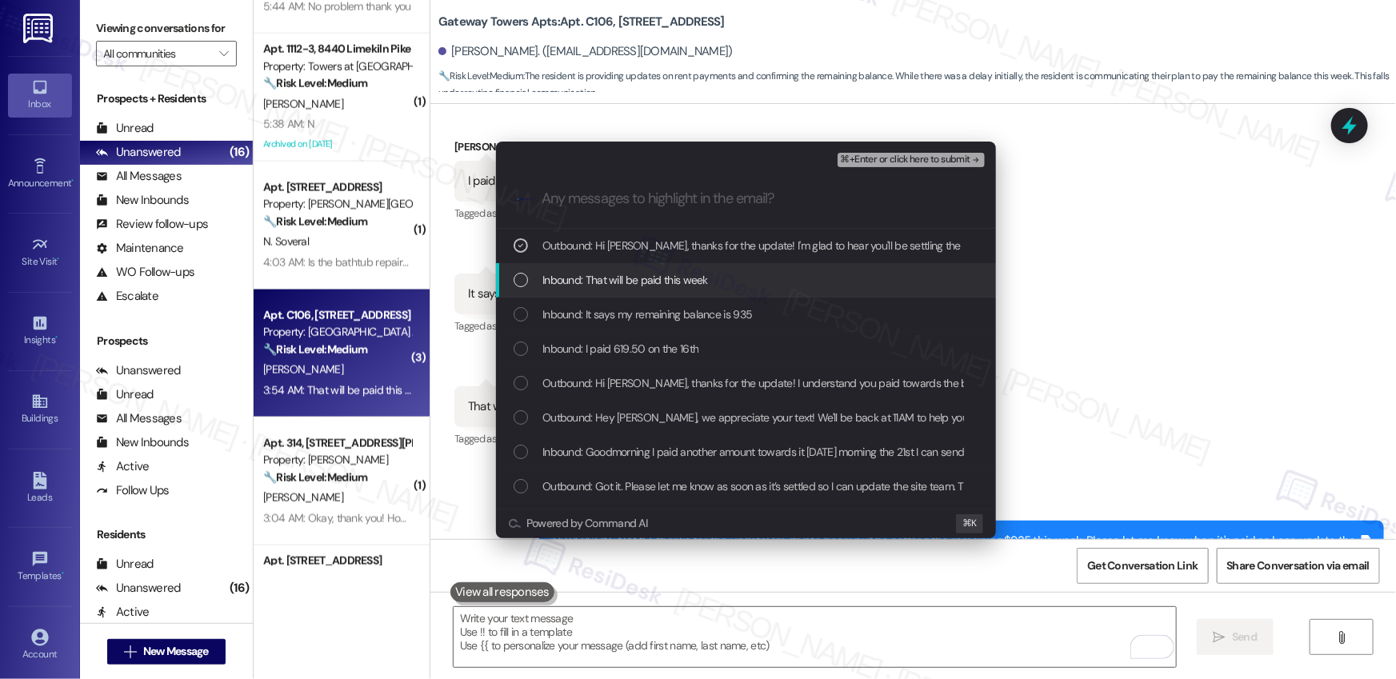
click at [626, 274] on span "Inbound: That will be paid this week" at bounding box center [625, 280] width 166 height 18
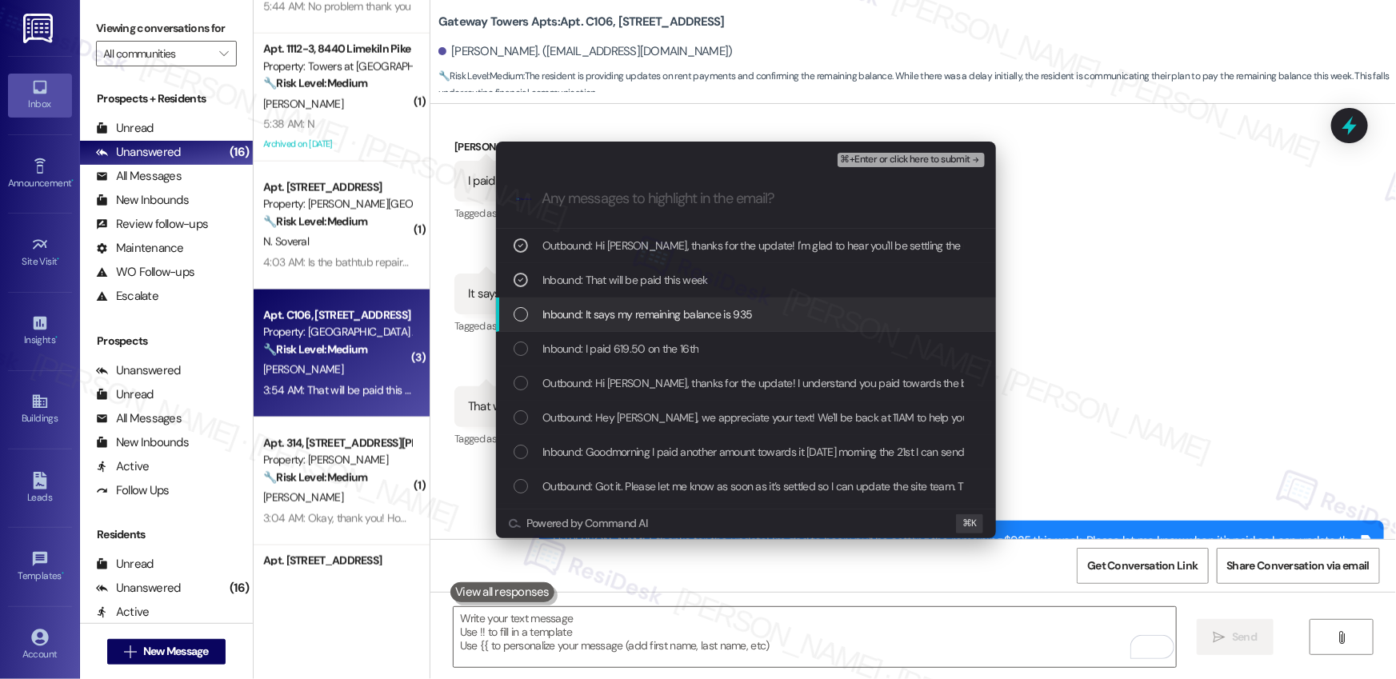
click at [629, 316] on span "Inbound: It says my remaining balance is 935" at bounding box center [647, 315] width 210 height 18
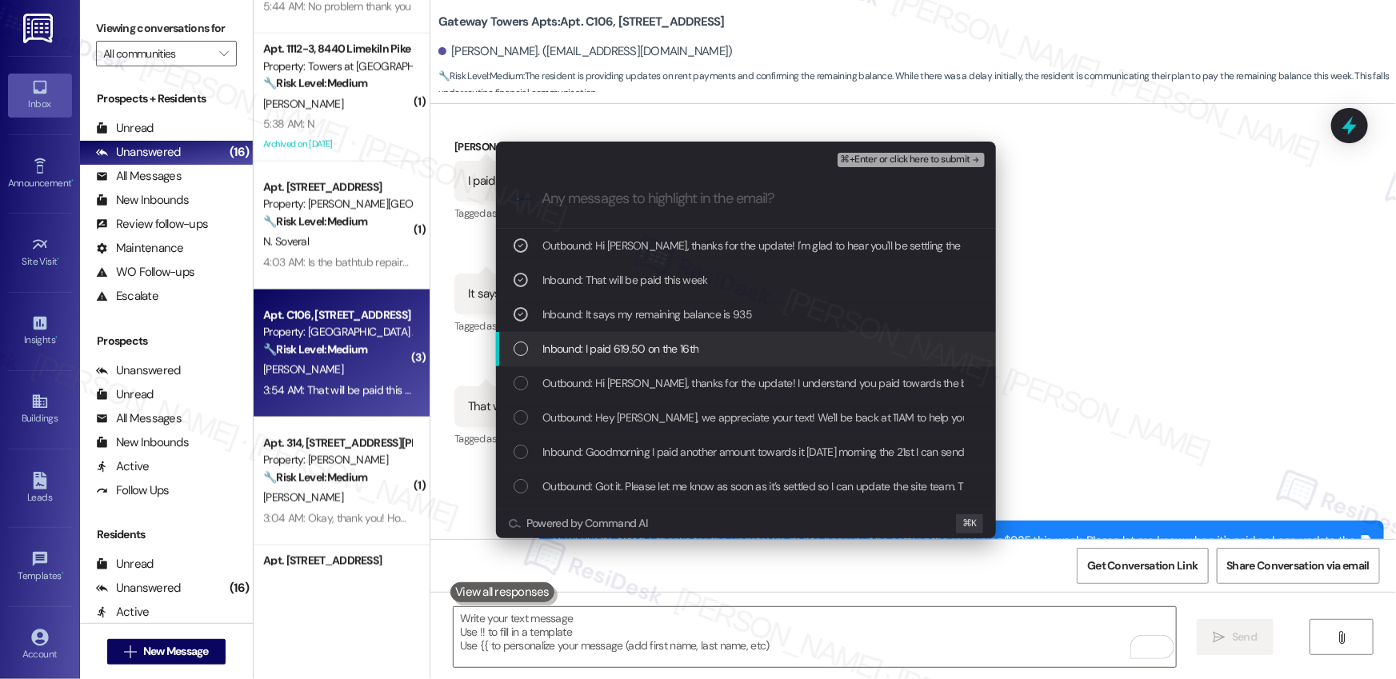
click at [618, 348] on span "Inbound: I paid 619.50 on the 16th" at bounding box center [620, 349] width 156 height 18
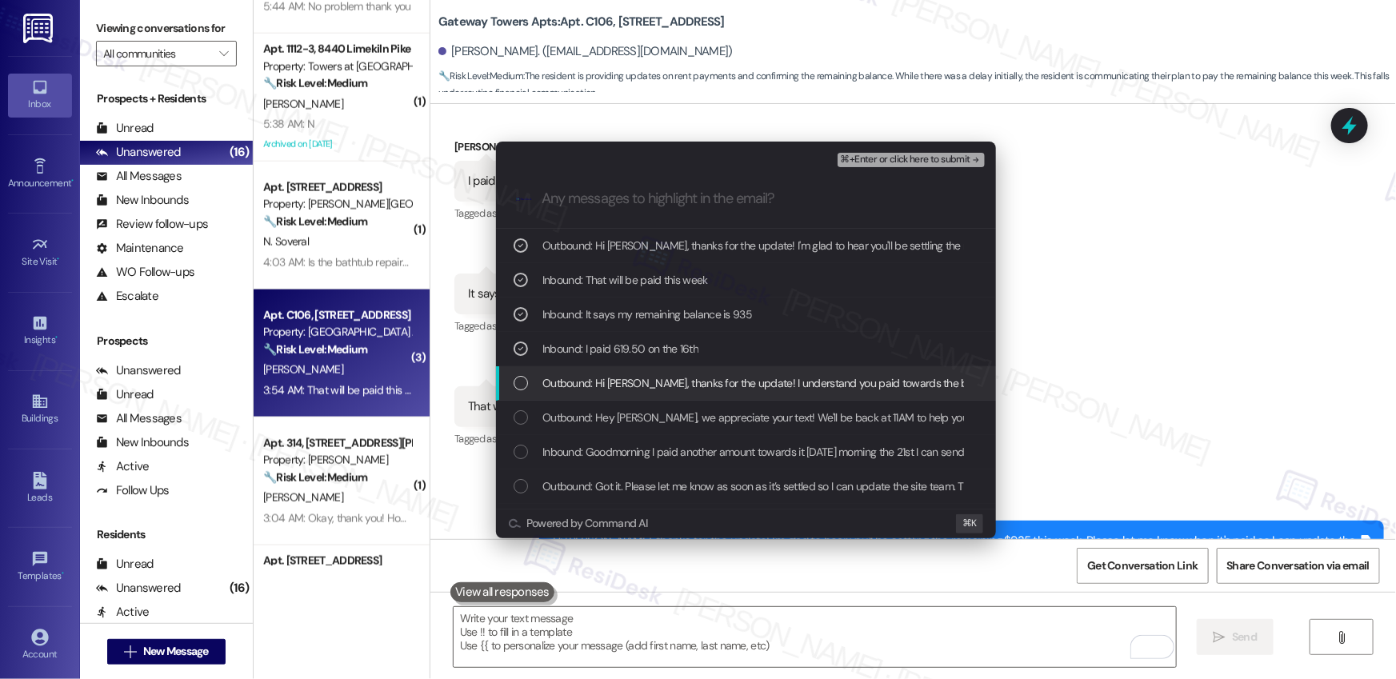
click at [606, 379] on span "Outbound: Hi Nasir, thanks for the update! I understand you paid towards the ba…" at bounding box center [954, 383] width 825 height 18
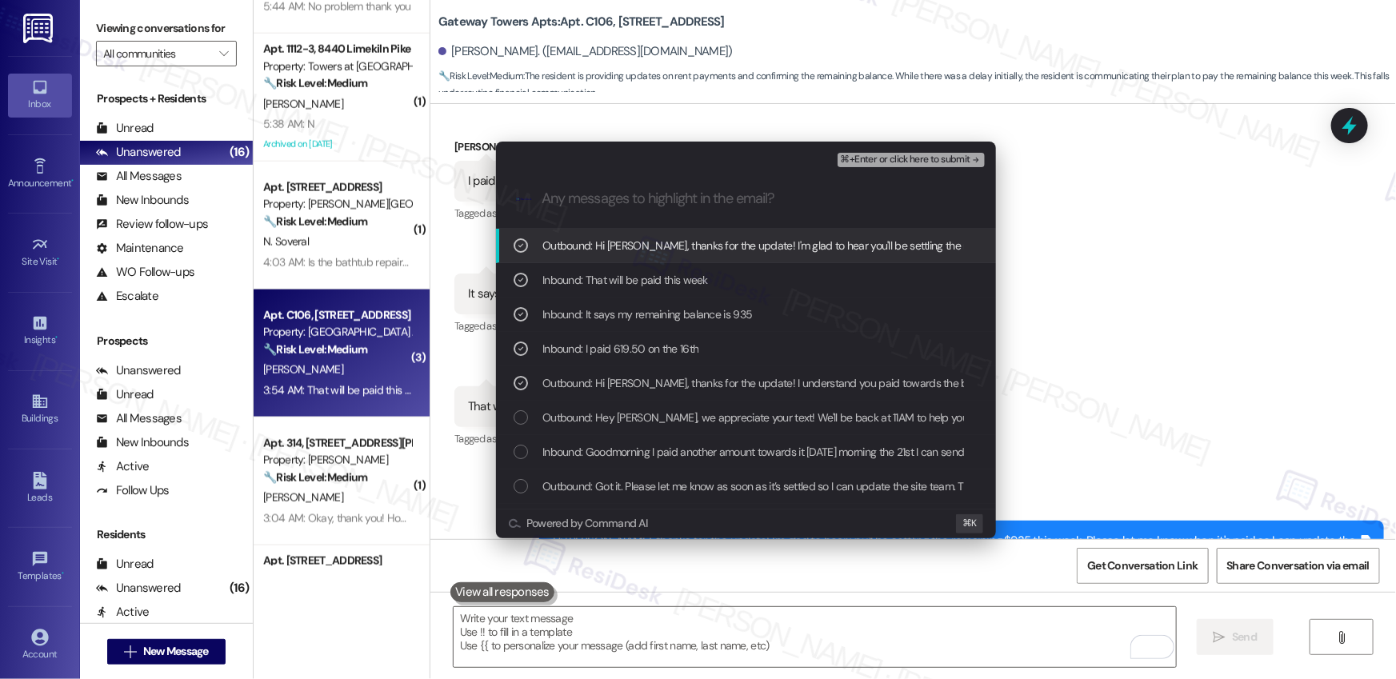
click at [858, 157] on span "⌘+Enter or click here to submit" at bounding box center [906, 159] width 130 height 11
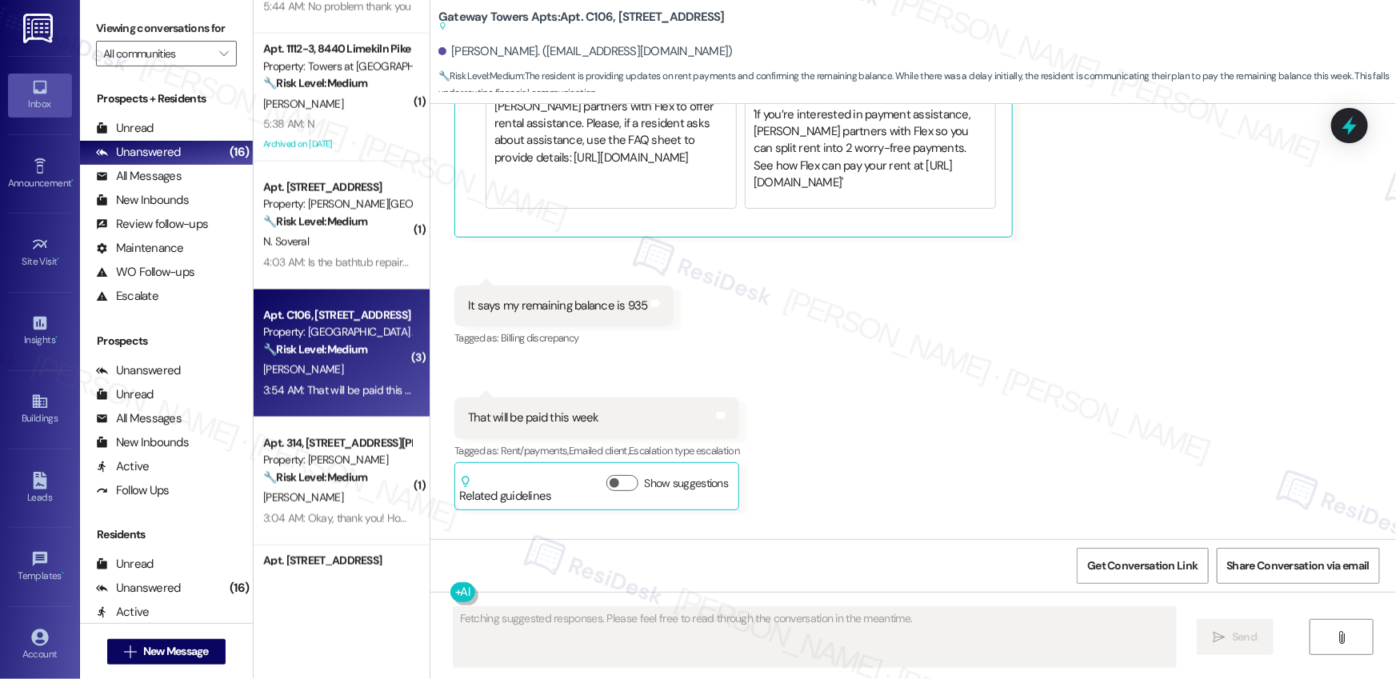
scroll to position [4917, 0]
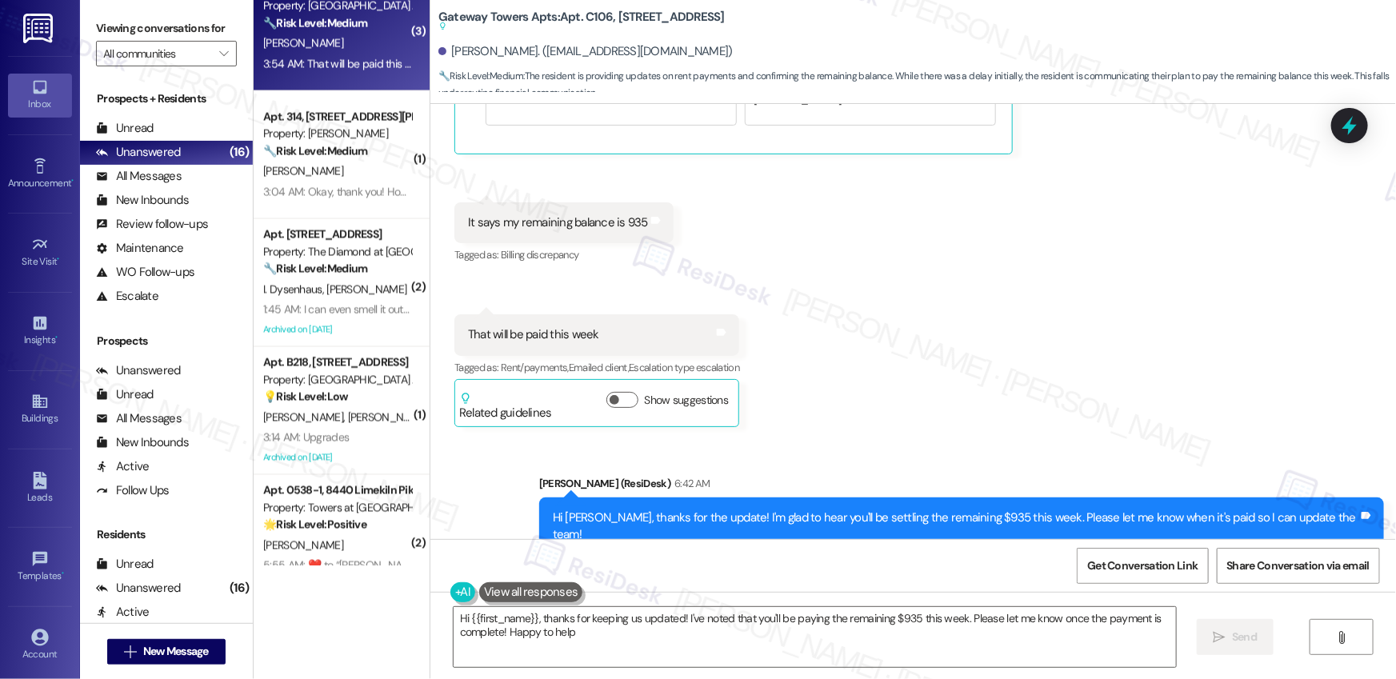
type textarea "Hi {{first_name}}, thanks for keeping us updated! I've noted that you'll be pay…"
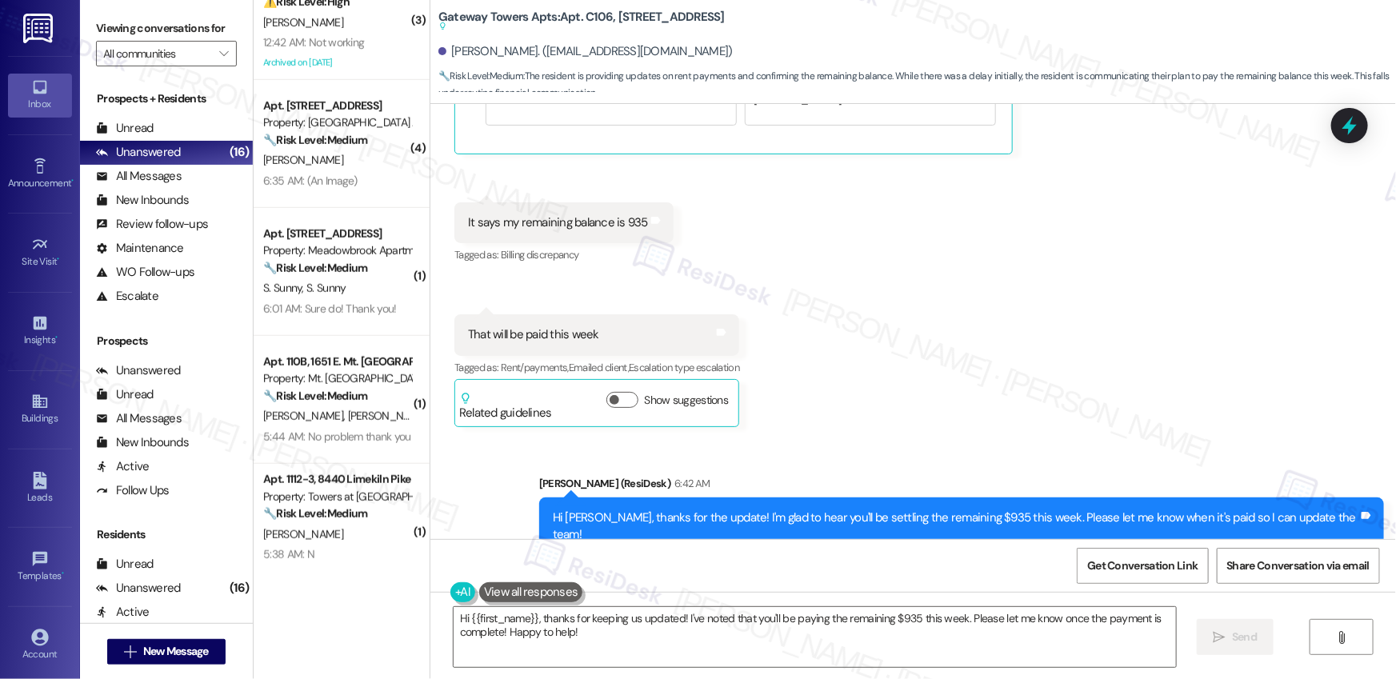
scroll to position [518, 0]
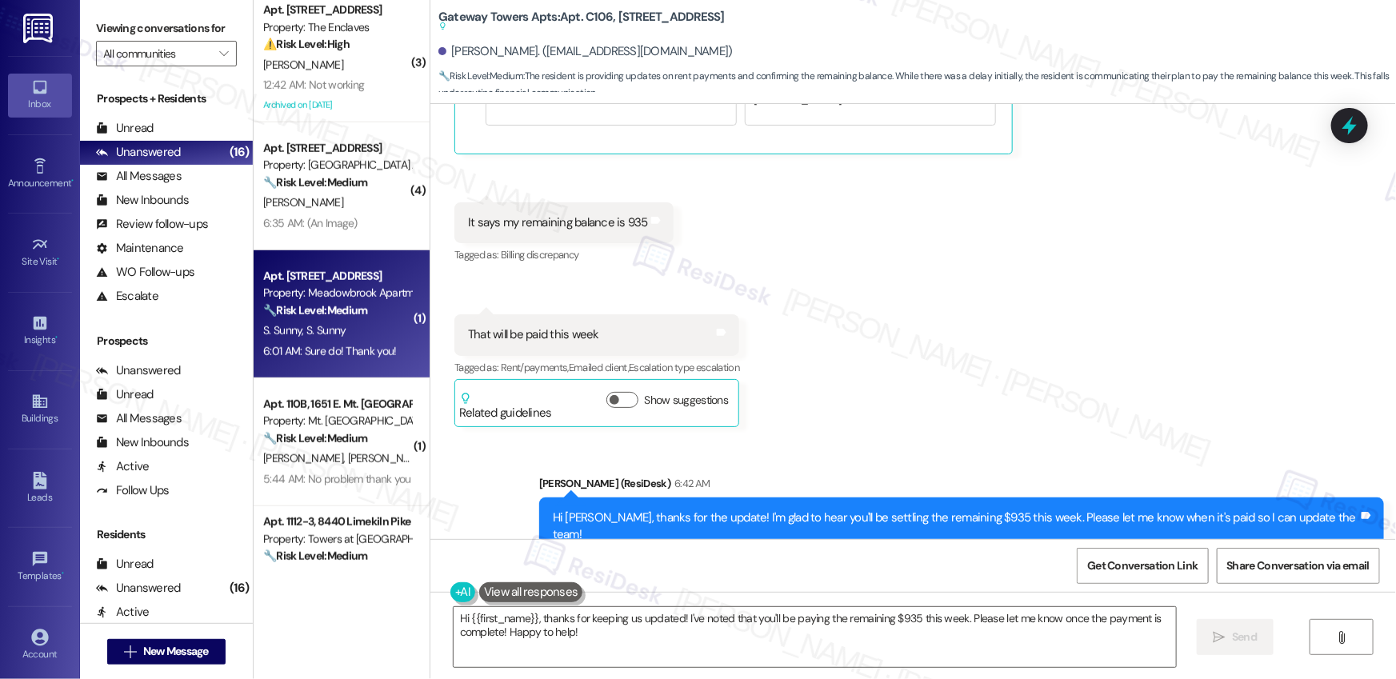
click at [354, 323] on div "S. Sunny S. Sunny" at bounding box center [337, 331] width 151 height 20
type textarea "Fetching suggested responses. Please feel free to read through the conversation…"
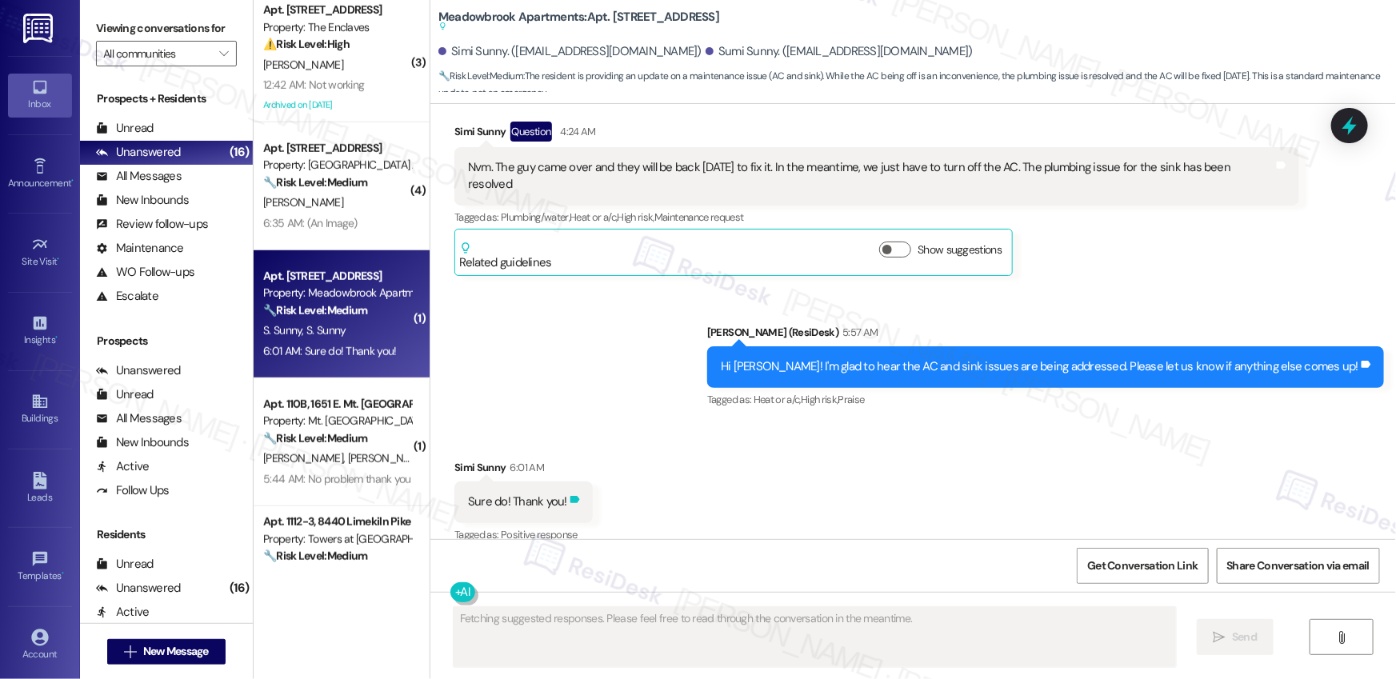
scroll to position [3637, 0]
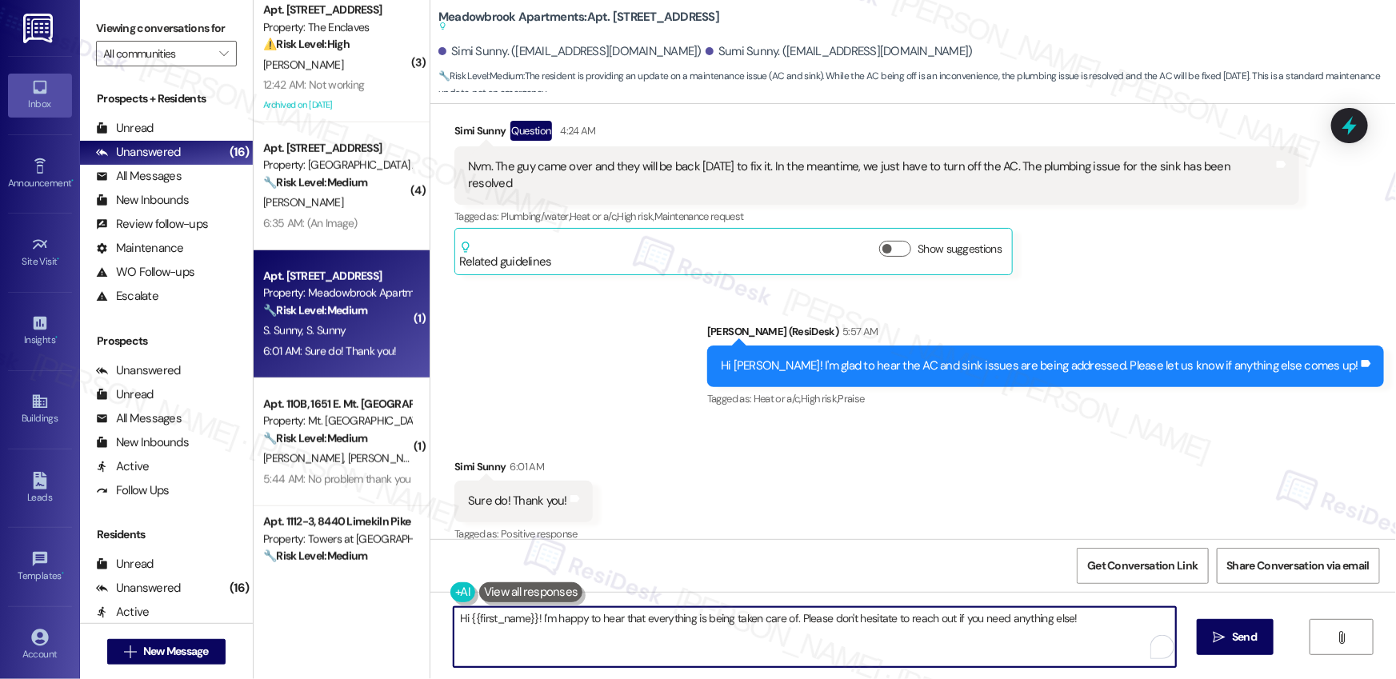
click at [546, 620] on textarea "Hi {{first_name}}! I'm happy to hear that everything is being taken care of. Pl…" at bounding box center [815, 637] width 722 height 60
drag, startPoint x: 470, startPoint y: 617, endPoint x: 580, endPoint y: 622, distance: 109.7
click at [580, 622] on textarea "Hi {{first_name}}! I'm happy to hear that everything is being taken care of. Pl…" at bounding box center [815, 637] width 722 height 60
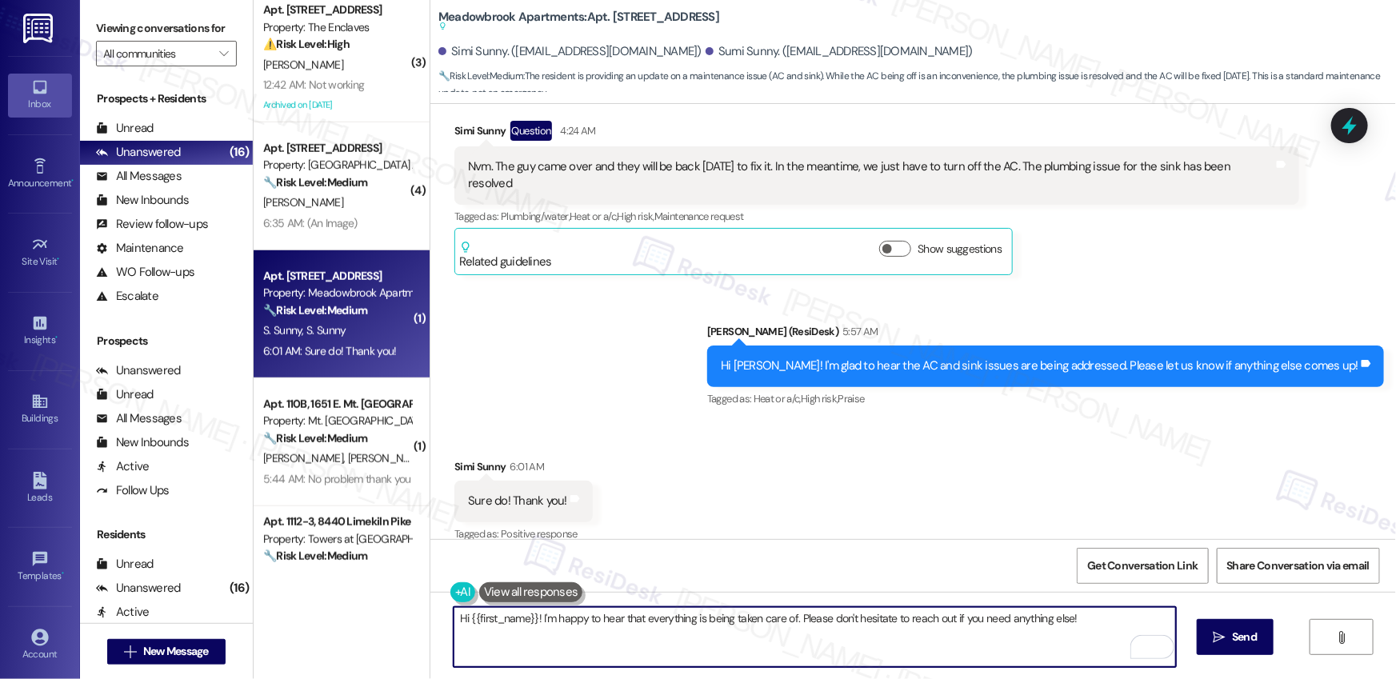
click at [580, 622] on textarea "Hi {{first_name}}! I'm happy to hear that everything is being taken care of. Pl…" at bounding box center [815, 637] width 722 height 60
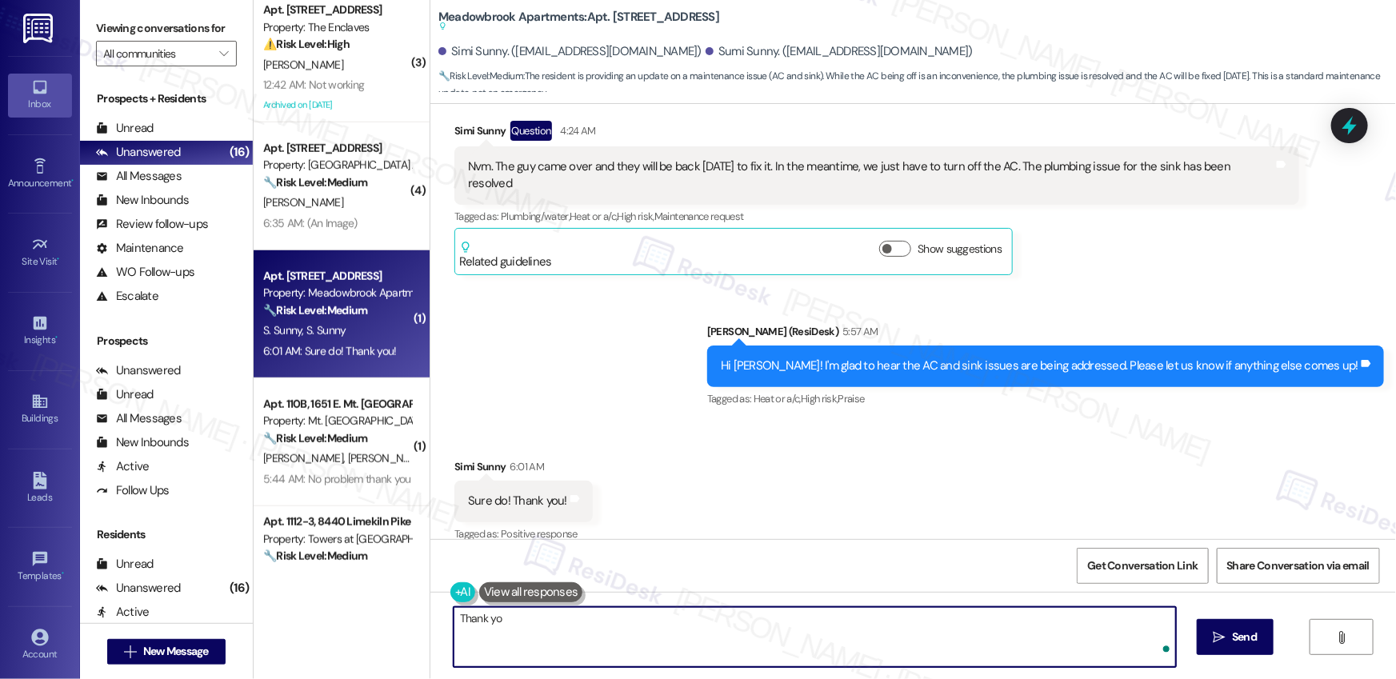
type textarea "Thank you"
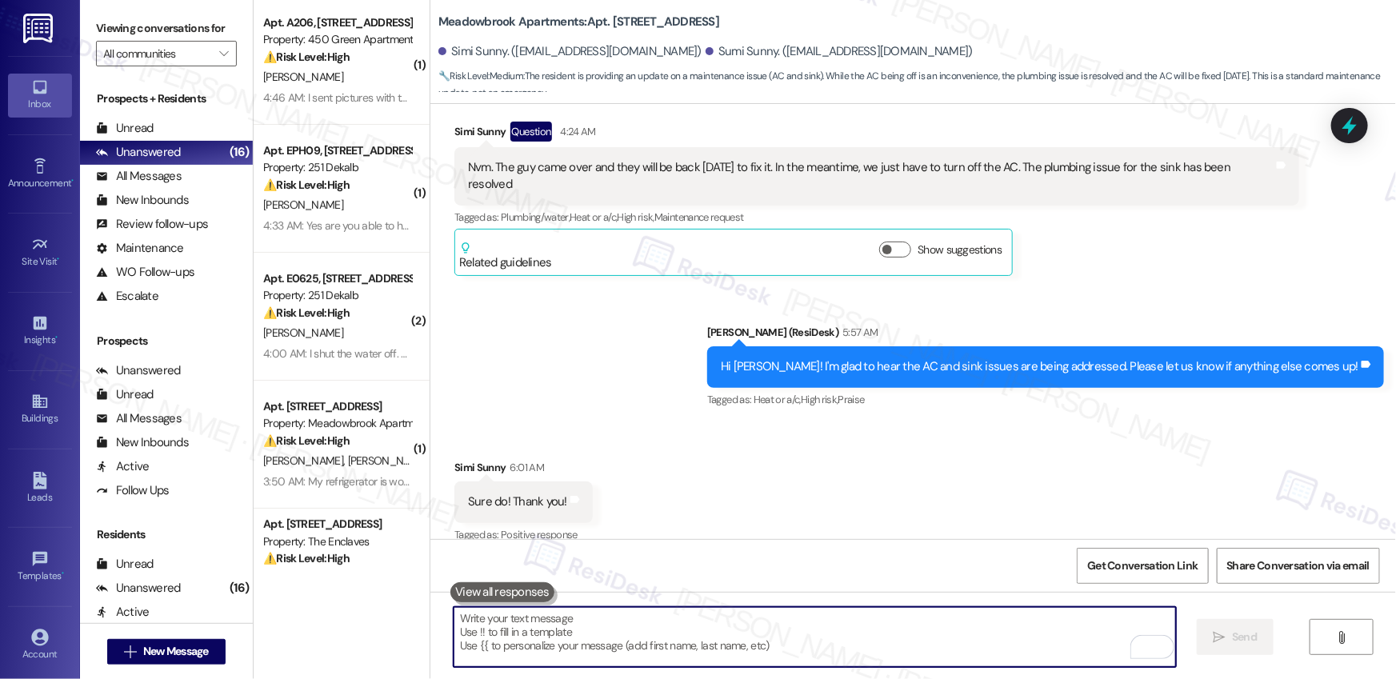
scroll to position [0, 0]
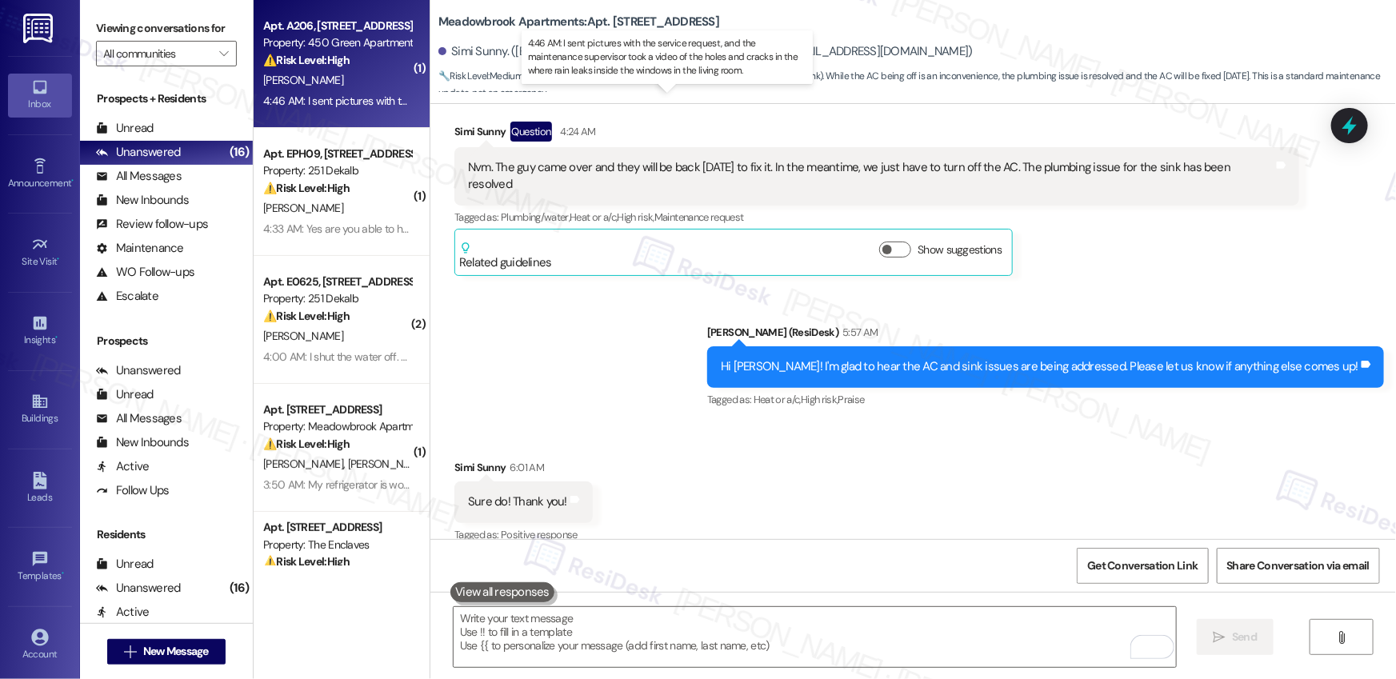
click at [347, 103] on div "4:46 AM: I sent pictures with the service request, and the maintenance supervis…" at bounding box center [677, 101] width 829 height 14
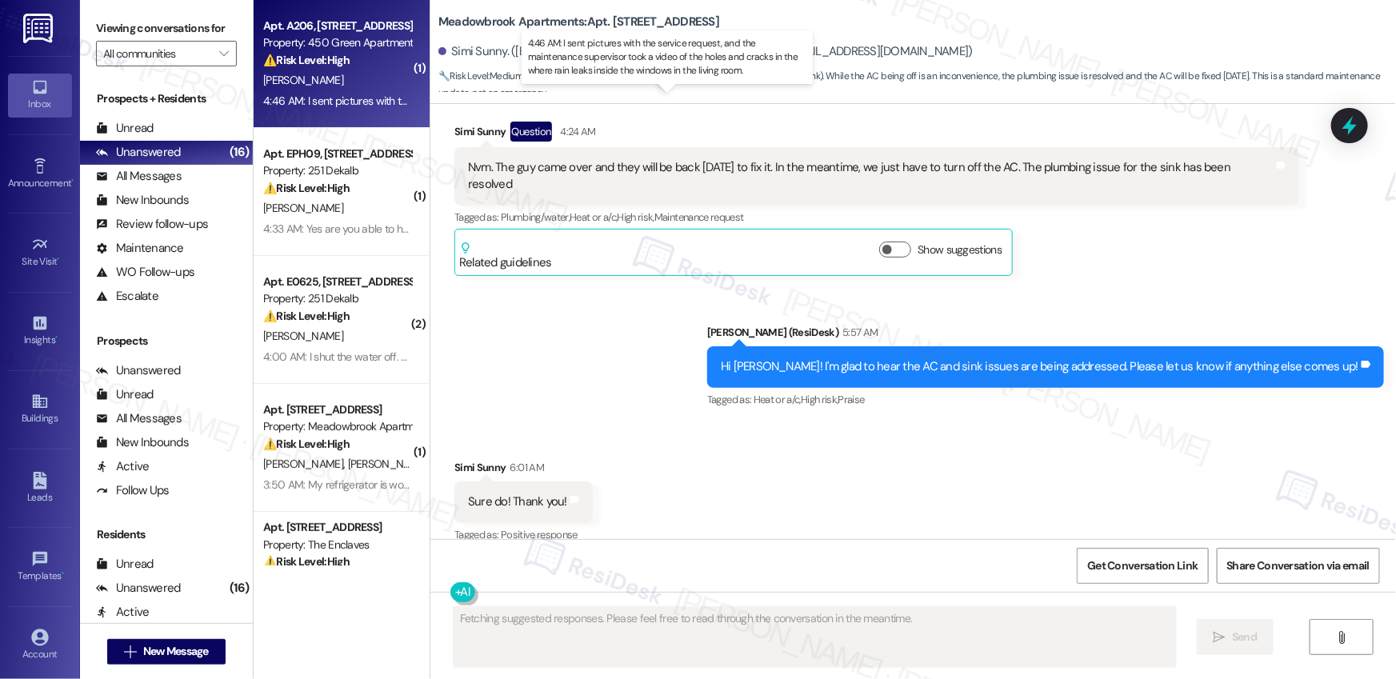
scroll to position [4693, 0]
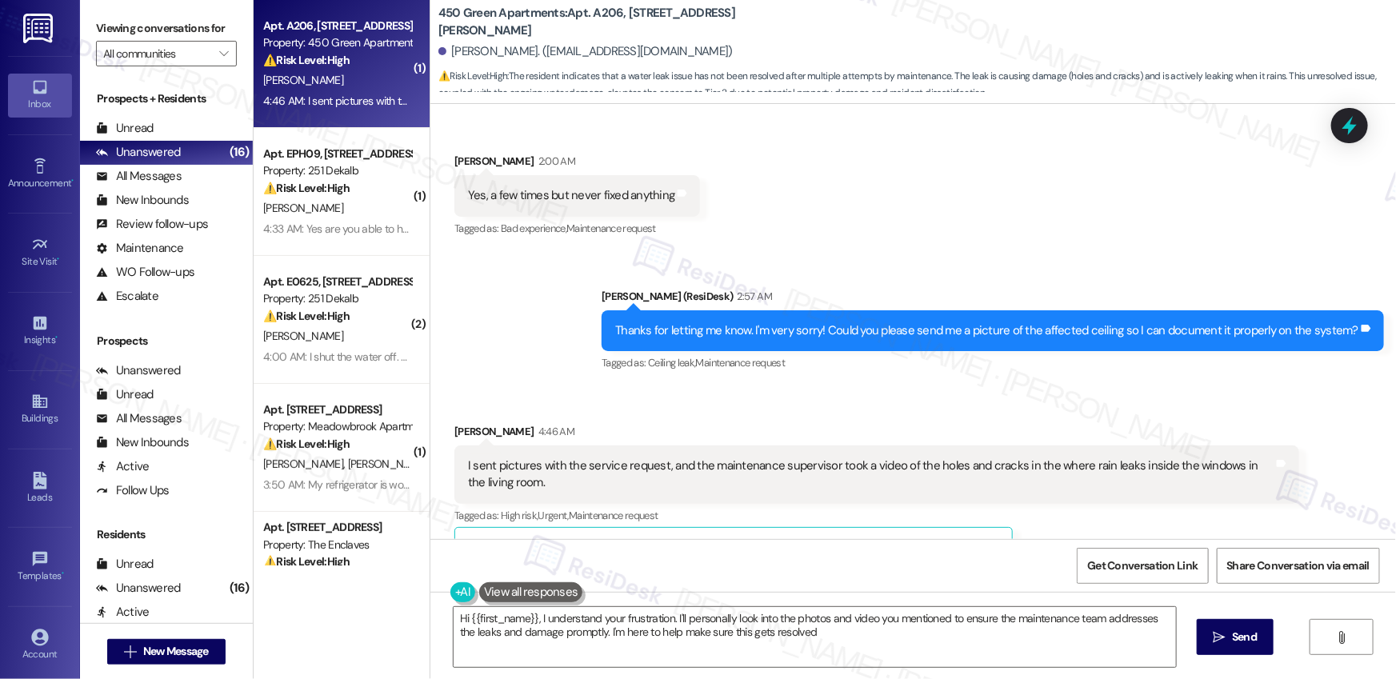
type textarea "Hi {{first_name}}, I understand your frustration. I'll personally look into the…"
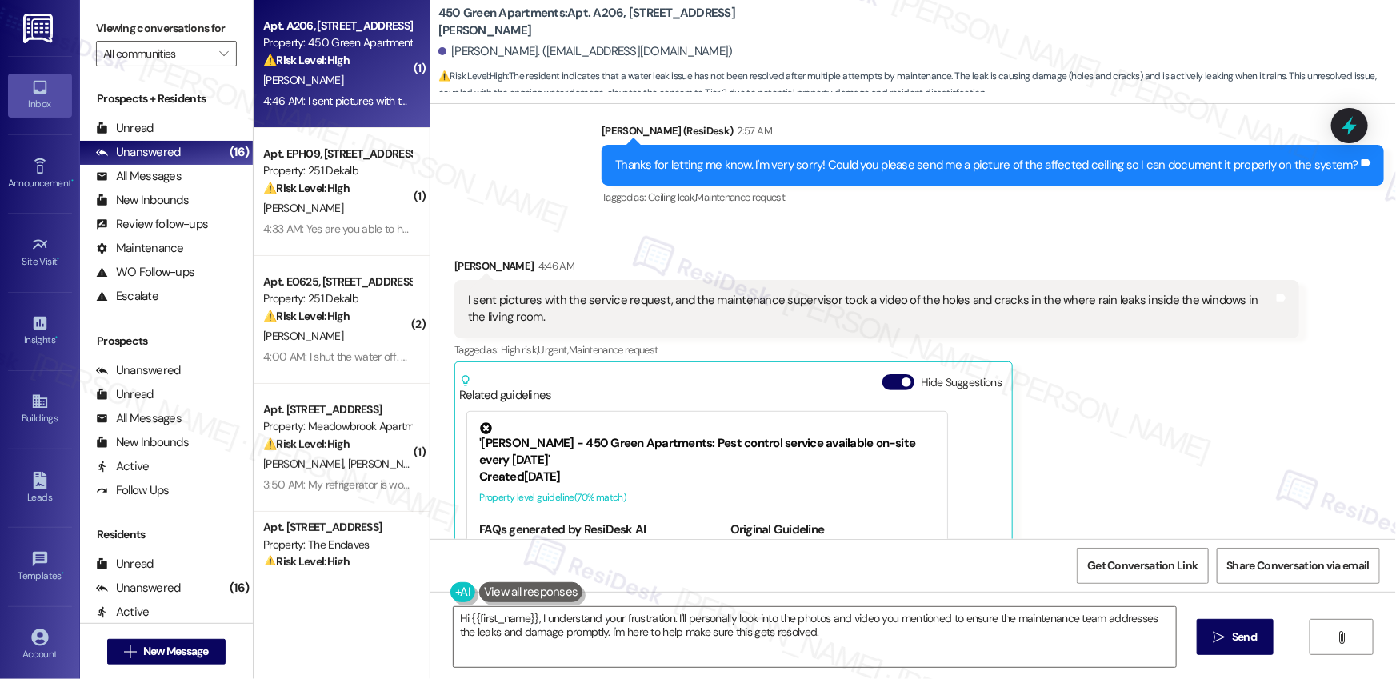
scroll to position [4976, 0]
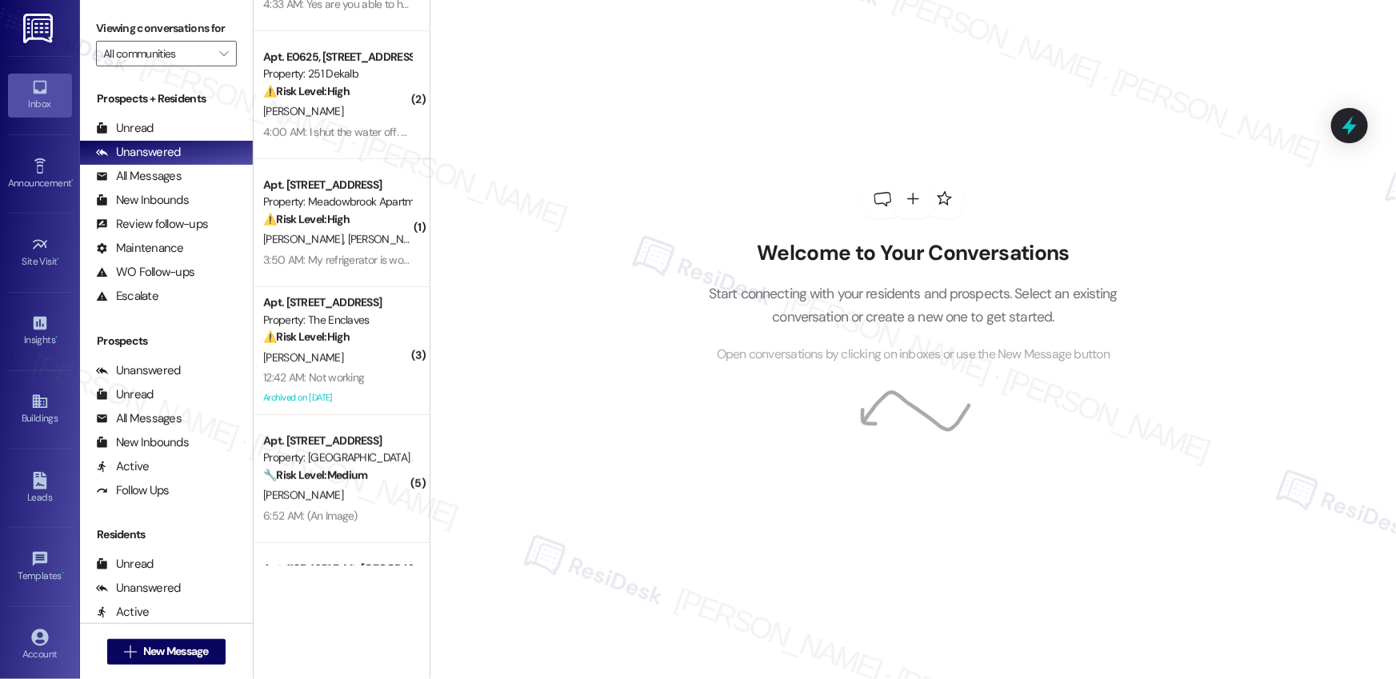
scroll to position [346, 0]
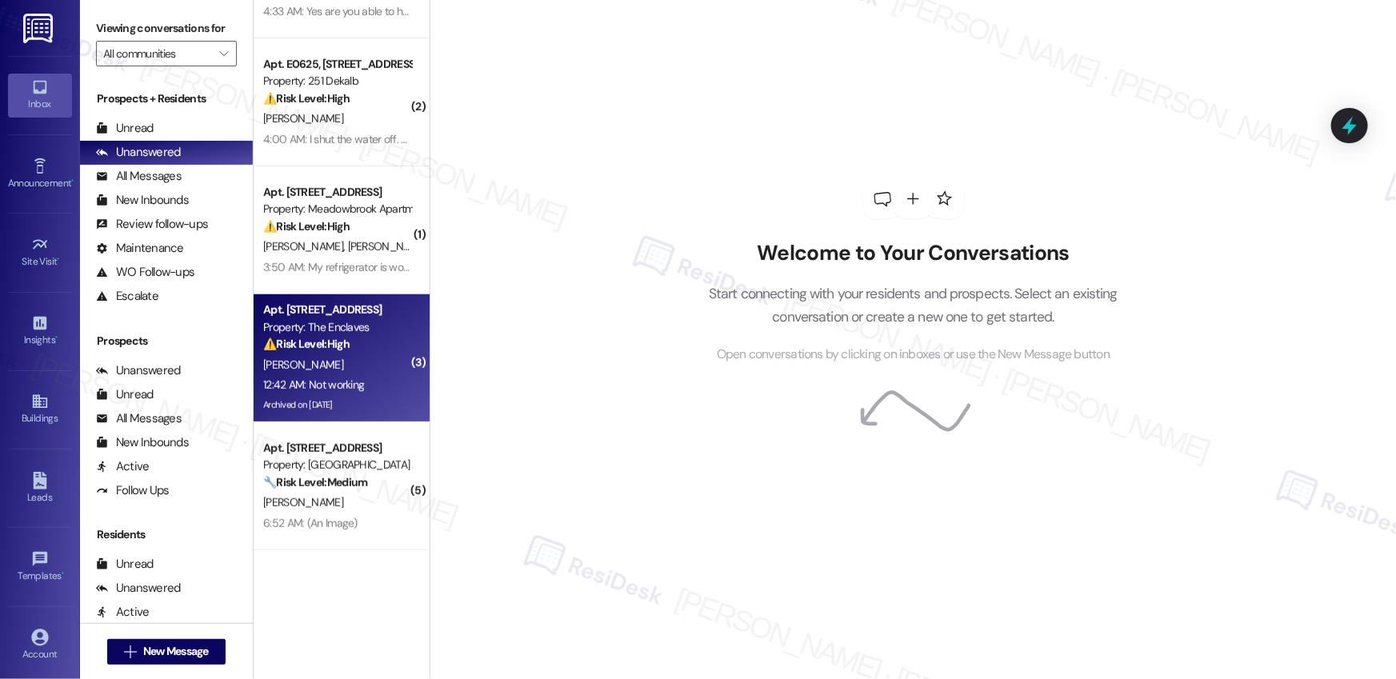
click at [359, 353] on div "Apt. [STREET_ADDRESS] Property: The Enclaves ⚠️ Risk Level: High The resident i…" at bounding box center [337, 327] width 151 height 54
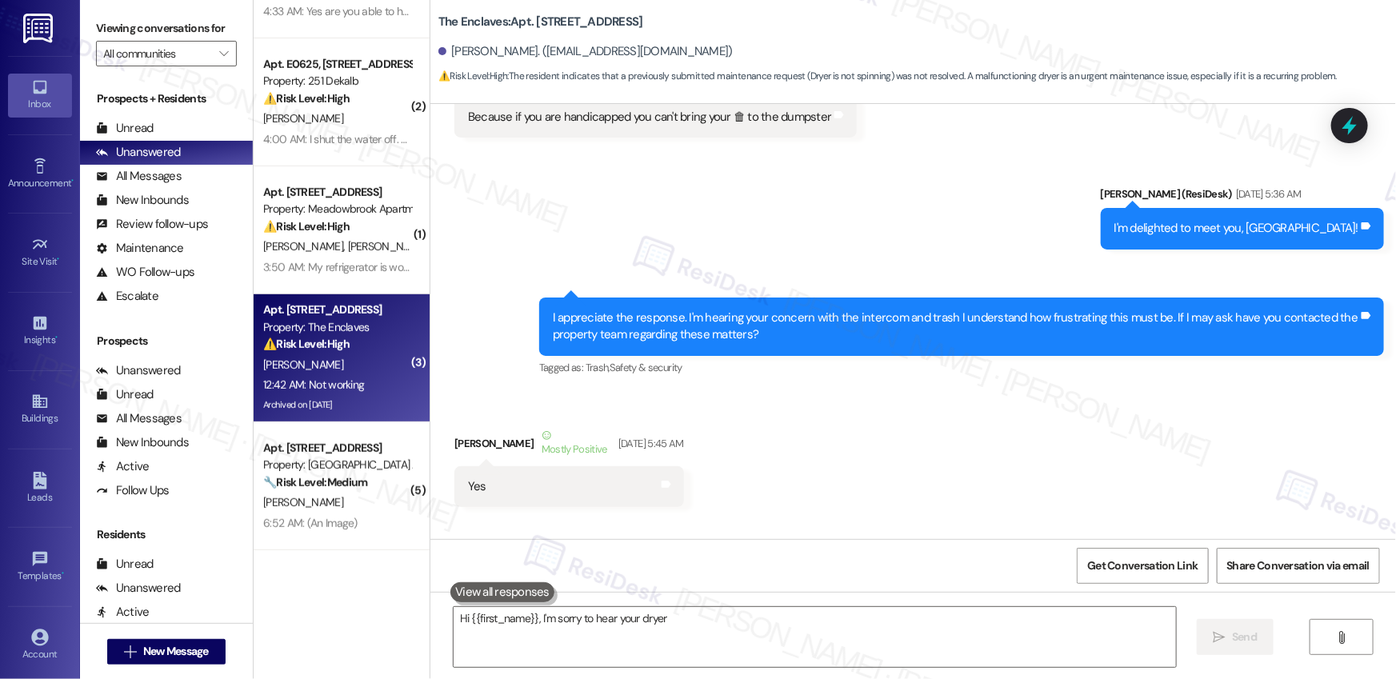
click at [362, 351] on div "⚠️ Risk Level: High The resident indicates that a previously submitted maintena…" at bounding box center [337, 344] width 148 height 17
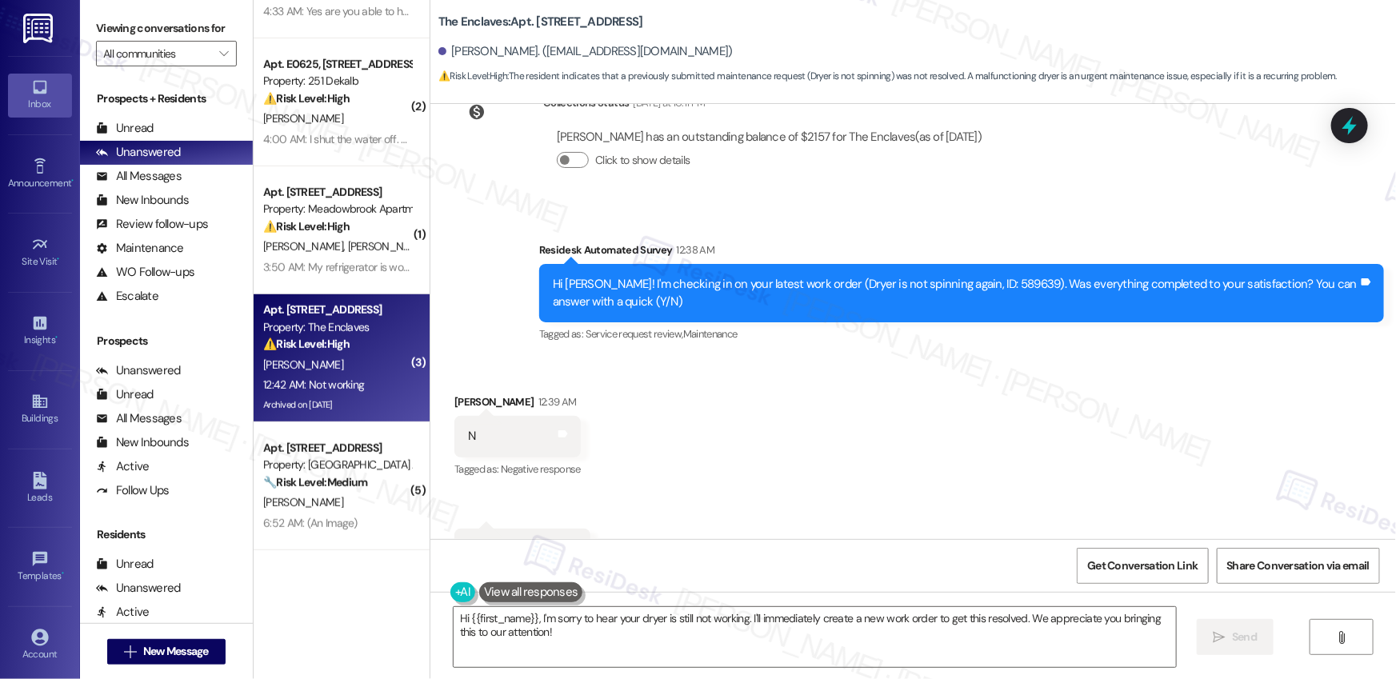
scroll to position [19358, 0]
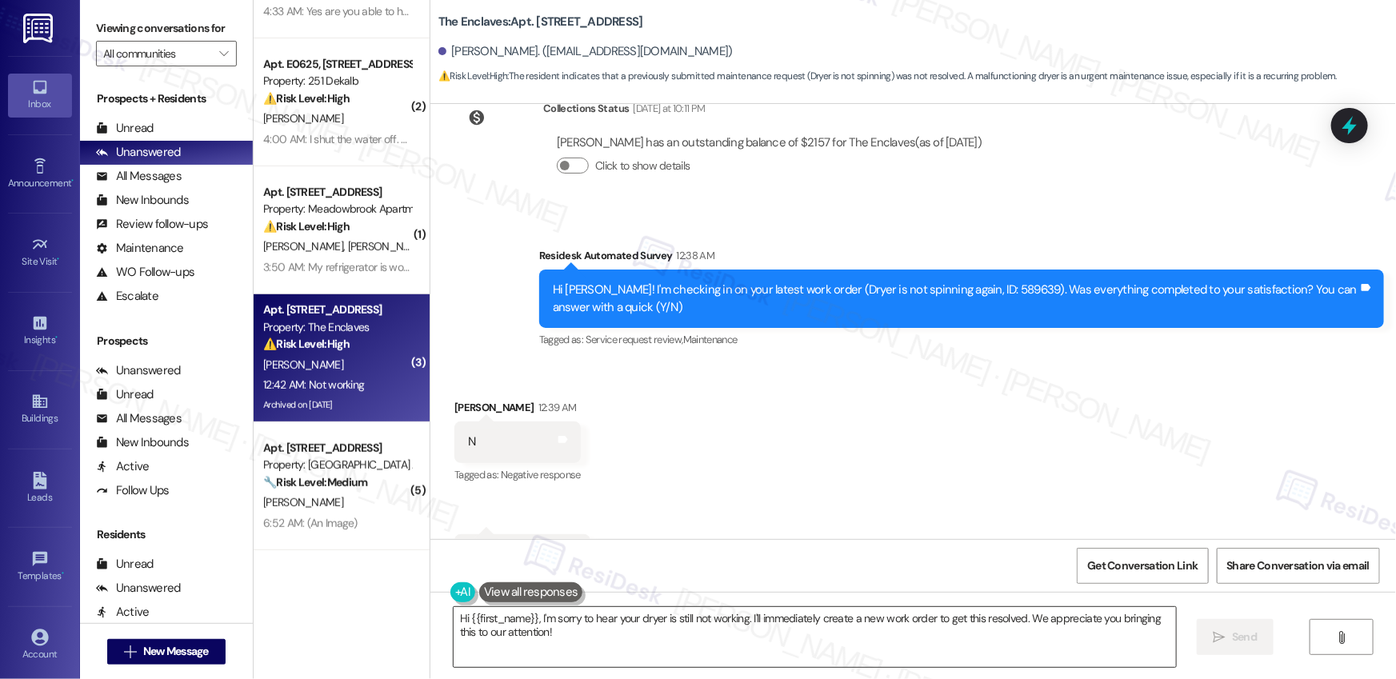
click at [654, 660] on textarea "Hi {{first_name}}, I'm sorry to hear your dryer is still not working. I'll imme…" at bounding box center [815, 637] width 722 height 60
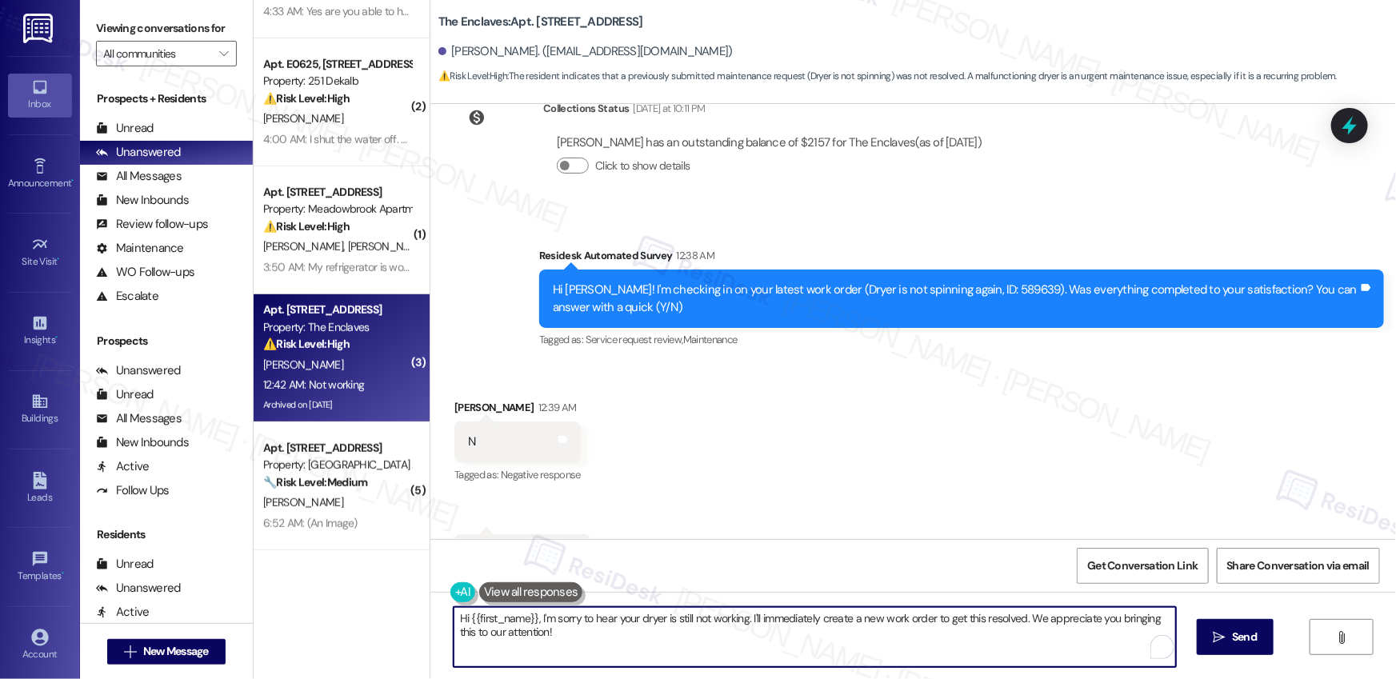
click at [654, 658] on textarea "Hi {{first_name}}, I'm sorry to hear your dryer is still not working. I'll imme…" at bounding box center [815, 637] width 722 height 60
click at [653, 658] on textarea "Hi {{first_name}}, I'm sorry to hear your dryer is still not working. I'll imme…" at bounding box center [815, 637] width 722 height 60
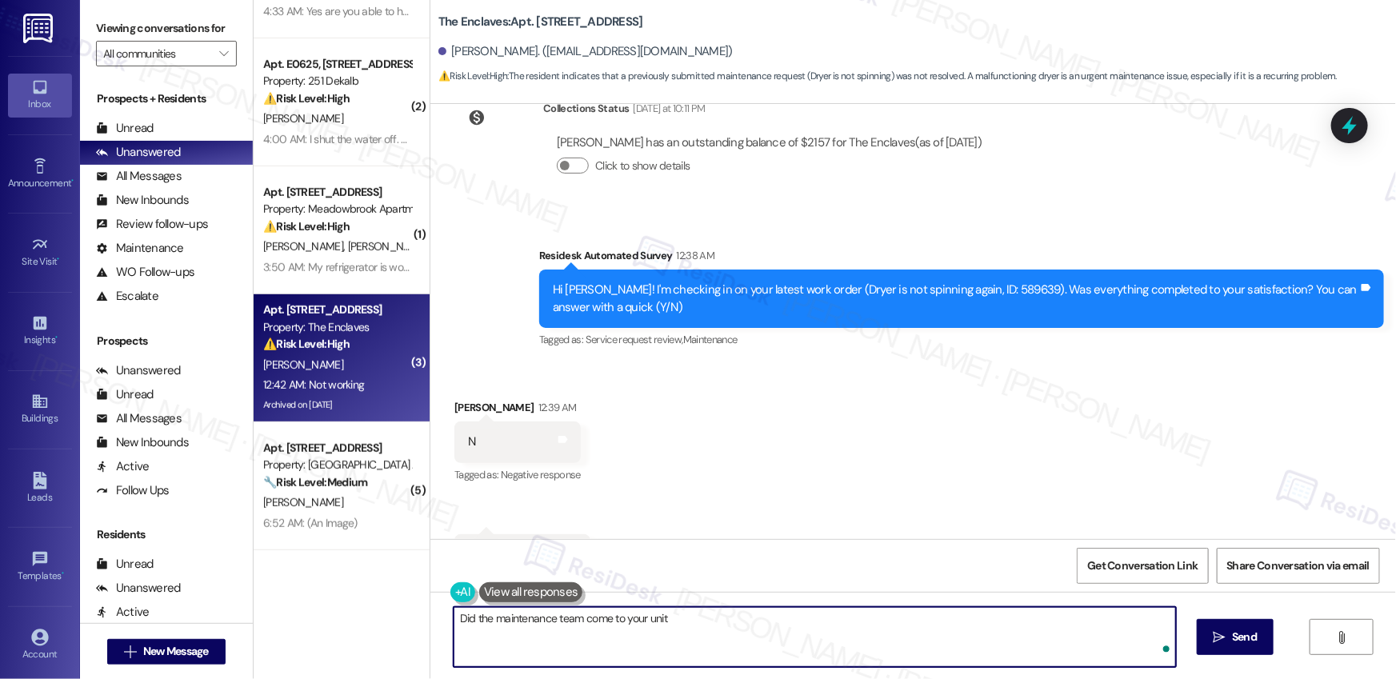
type textarea "Did the maintenance team come to your unit?"
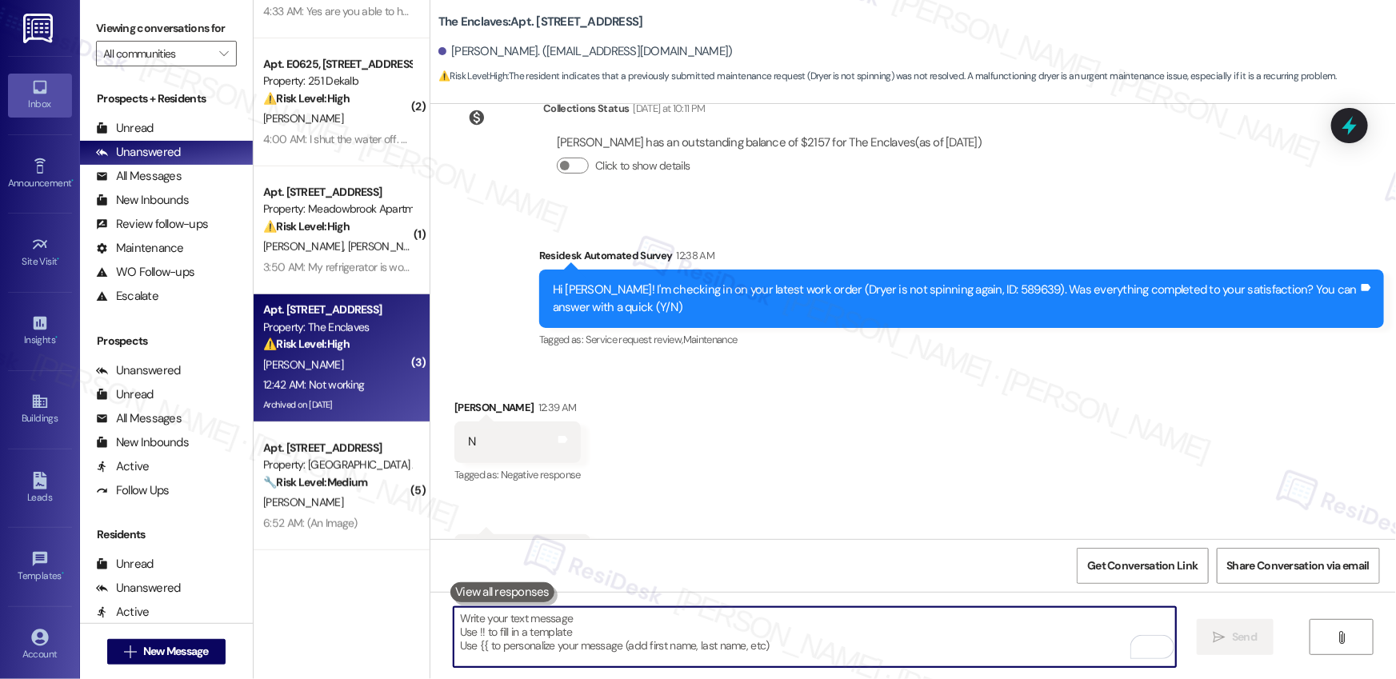
paste textarea "Just checking in—did the maintenance team make it to your unit yet?"
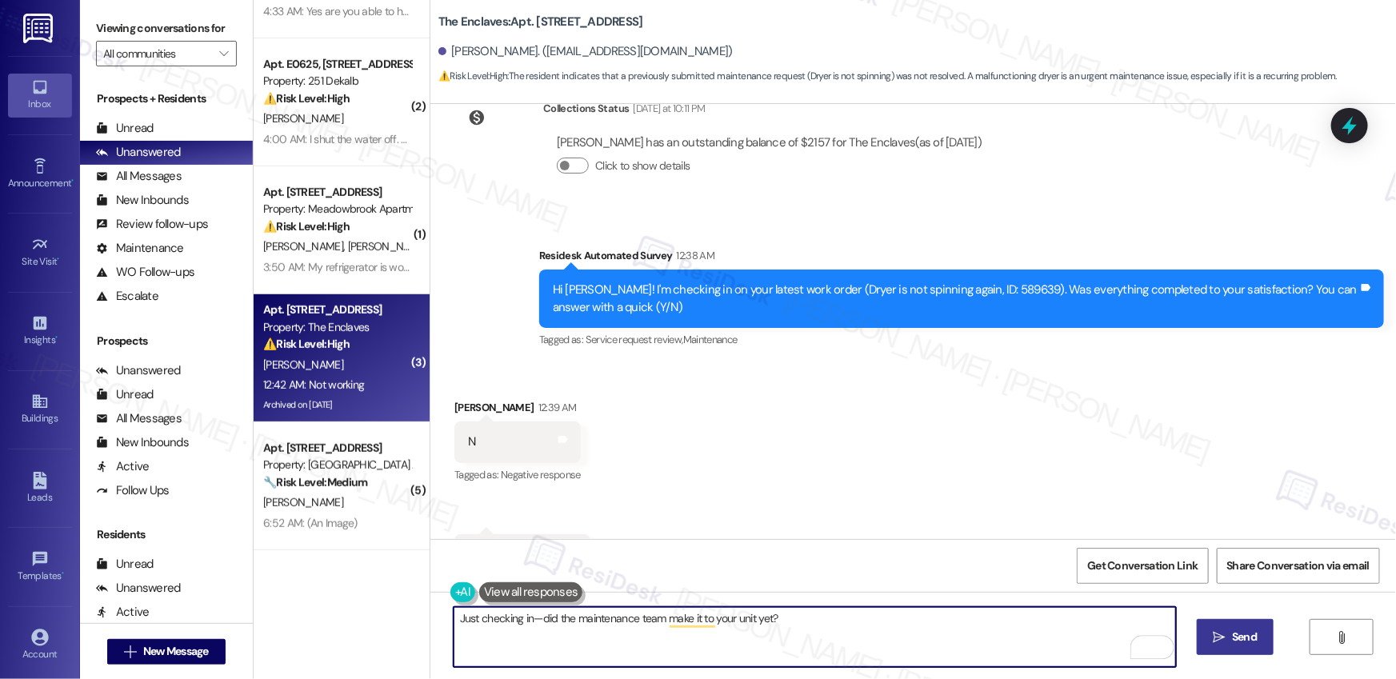
type textarea "Just checking in—did the maintenance team make it to your unit yet?"
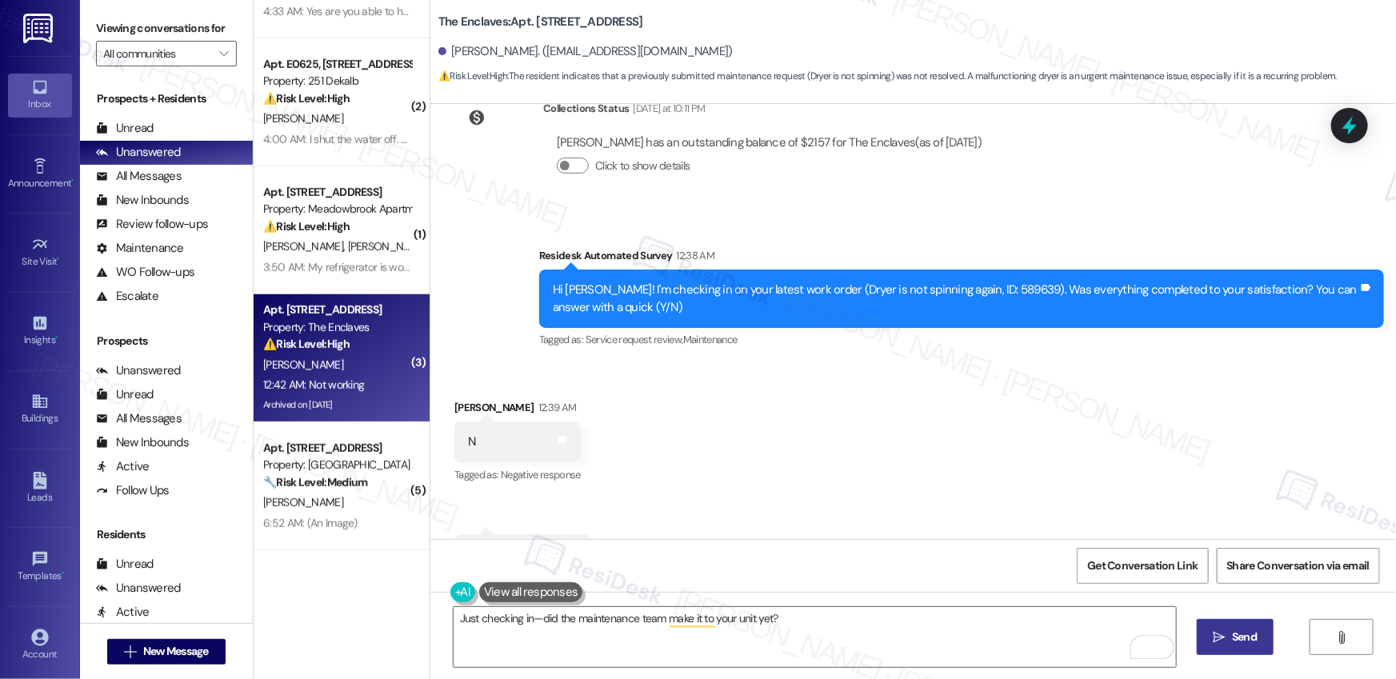
click at [1245, 627] on button " Send" at bounding box center [1236, 637] width 78 height 36
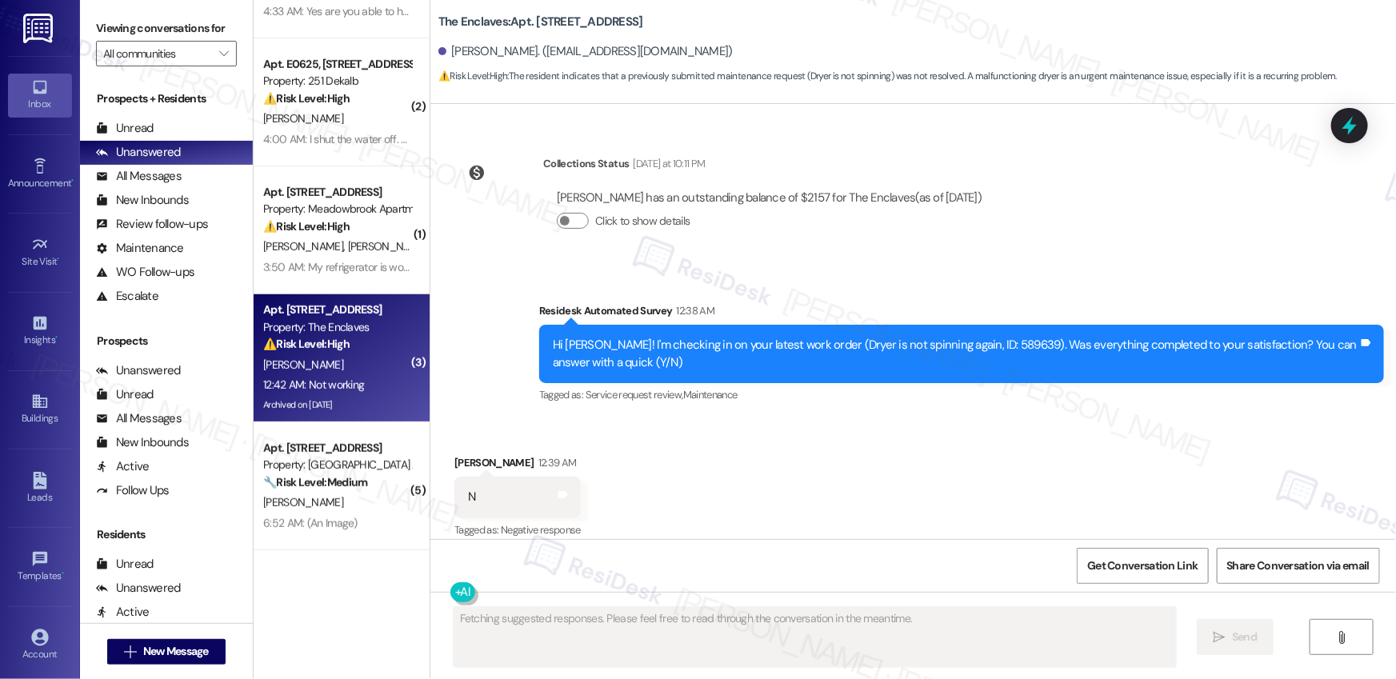
scroll to position [19288, 0]
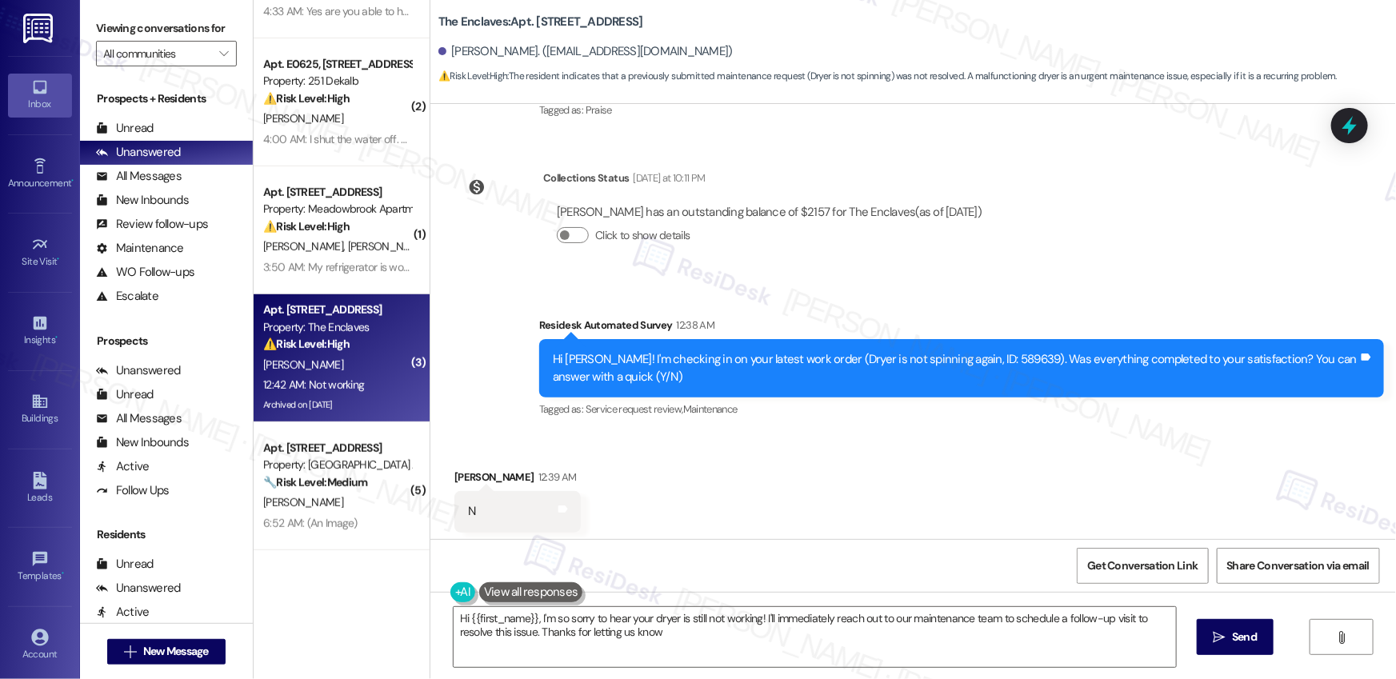
type textarea "Hi {{first_name}}, I'm so sorry to hear your dryer is still not working! I'll i…"
click at [984, 351] on div "Hi [PERSON_NAME]! I'm checking in on your latest work order (Dryer is not spinn…" at bounding box center [956, 368] width 806 height 34
click at [985, 351] on div "Hi [PERSON_NAME]! I'm checking in on your latest work order (Dryer is not spinn…" at bounding box center [956, 368] width 806 height 34
copy div "589639"
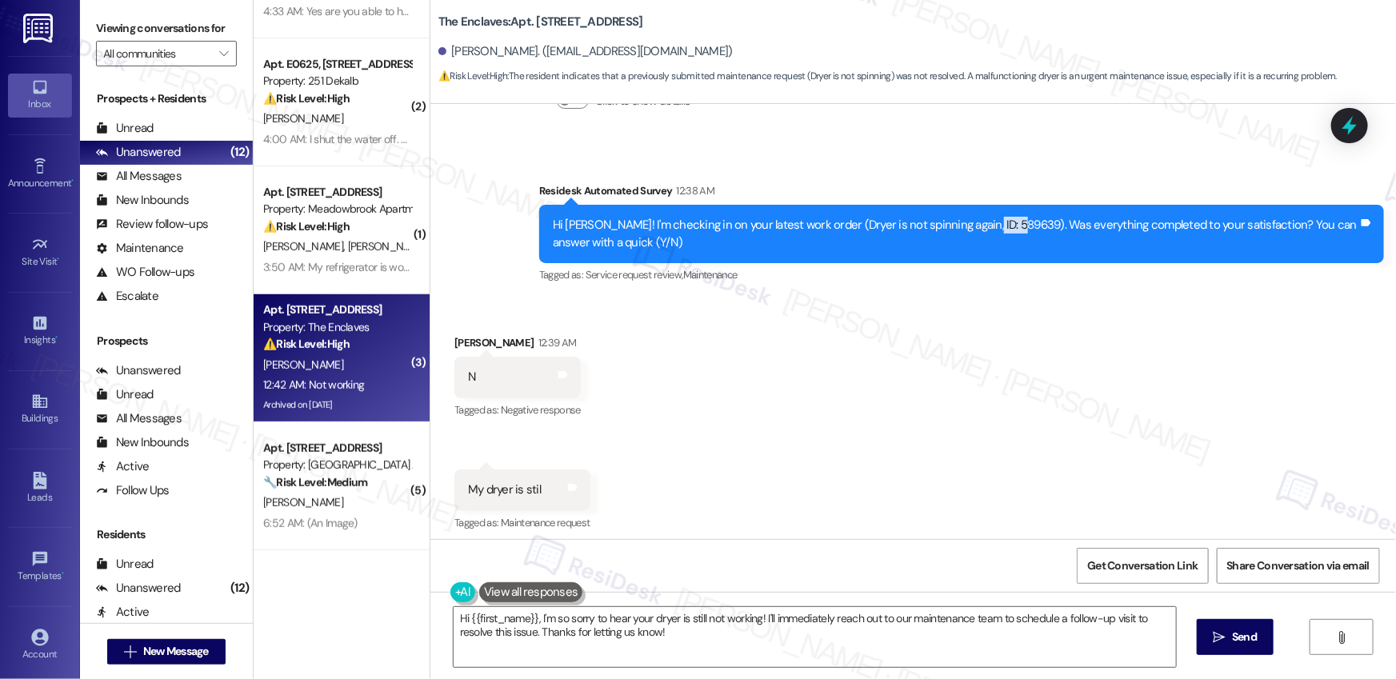
scroll to position [19562, 0]
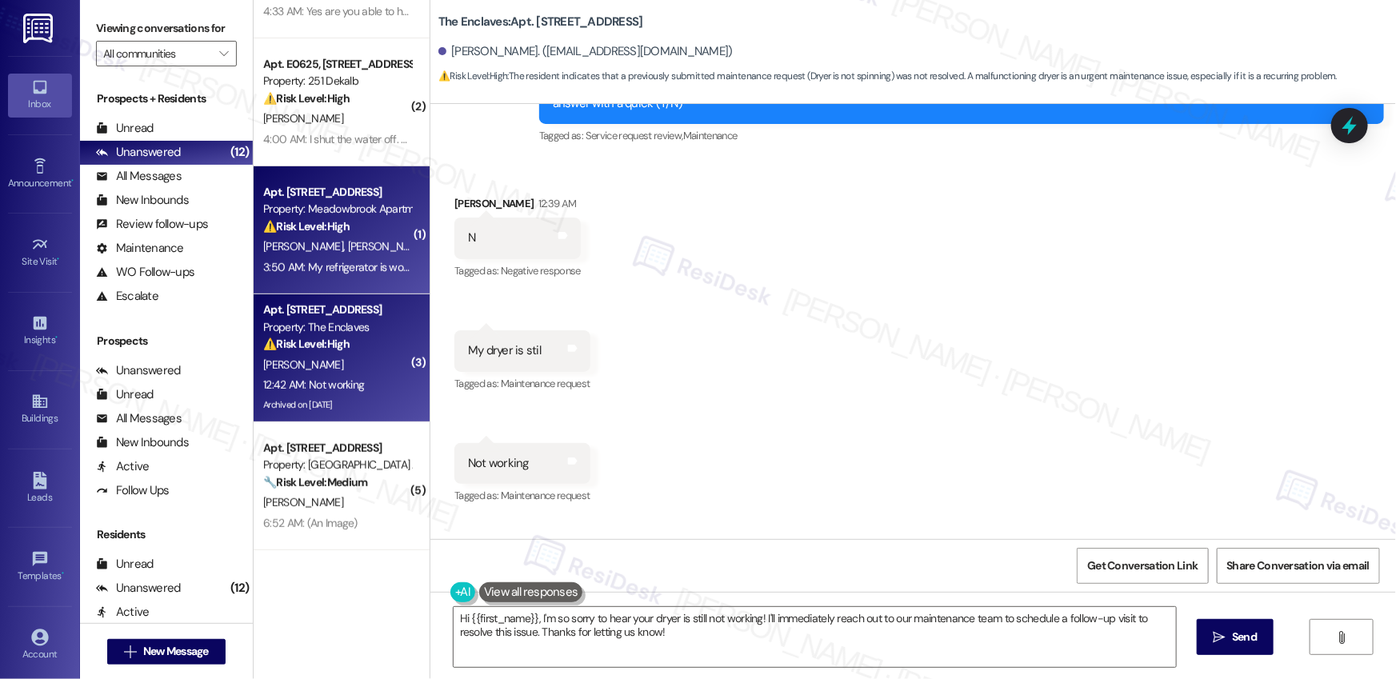
click at [348, 250] on span "[PERSON_NAME]" at bounding box center [388, 246] width 80 height 14
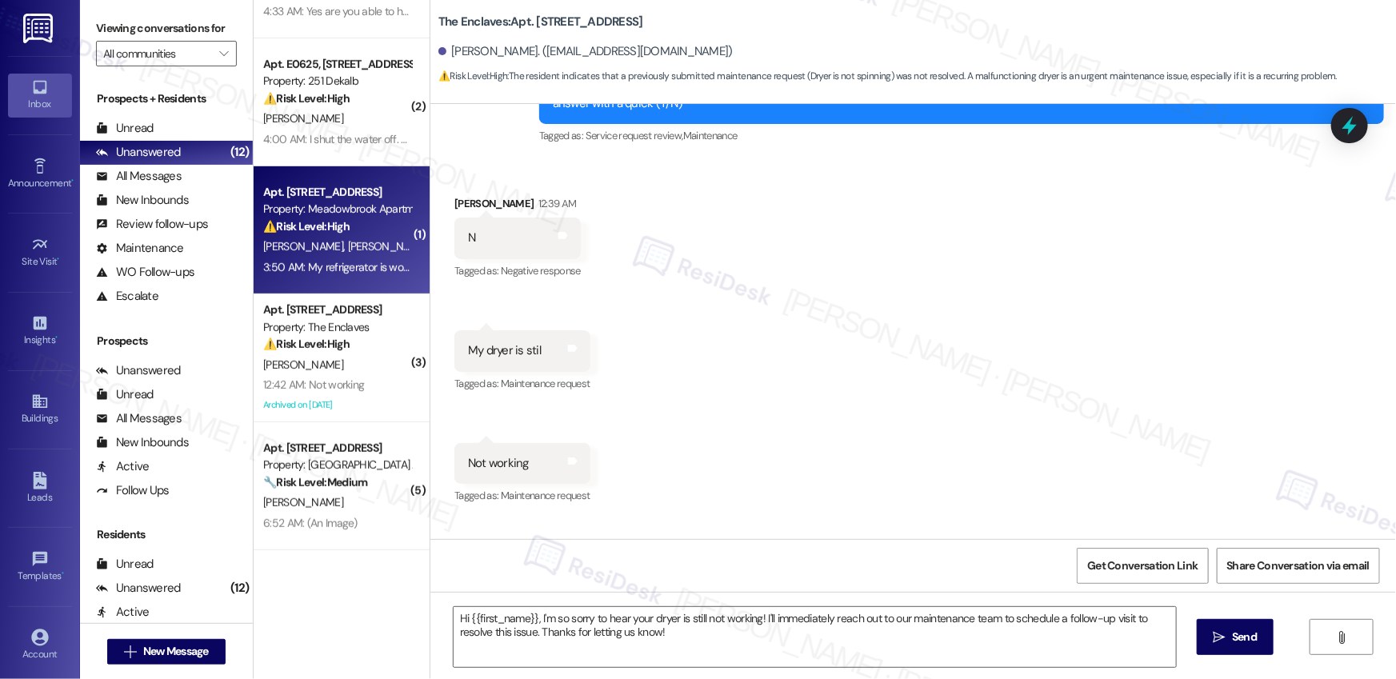
type textarea "Fetching suggested responses. Please feel free to read through the conversation…"
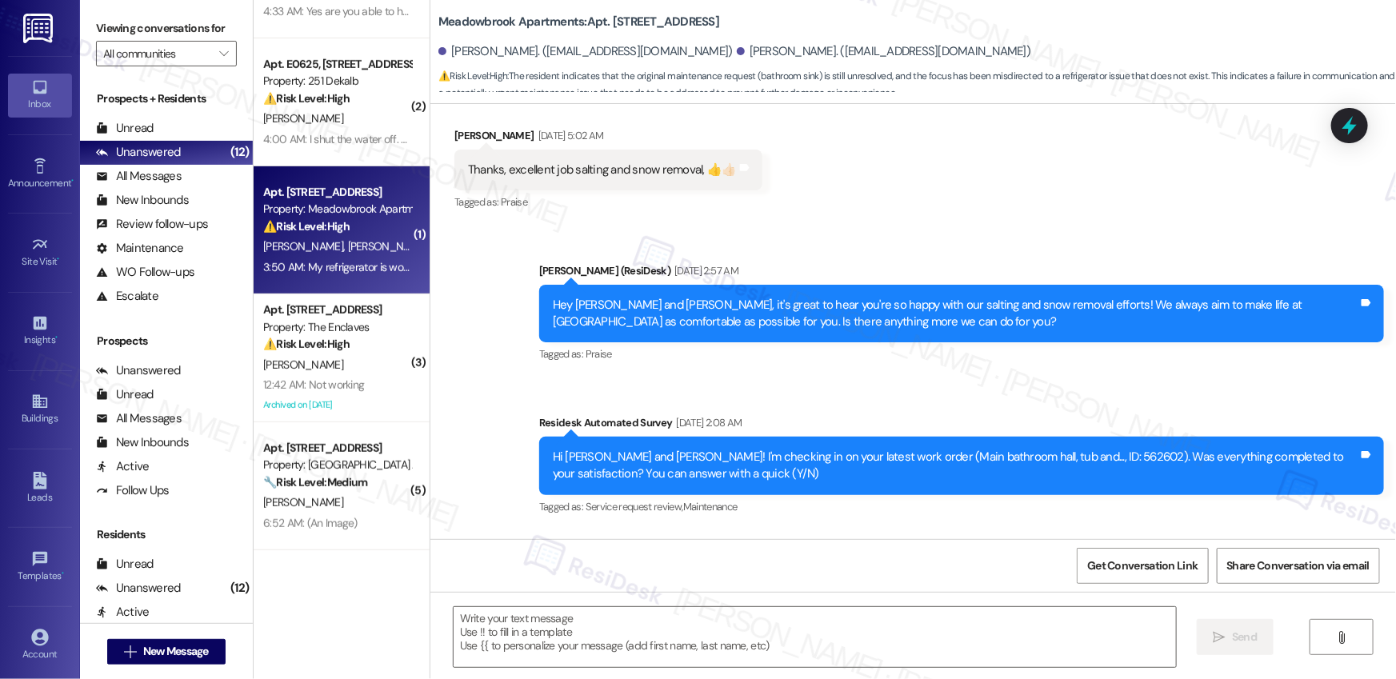
click at [348, 251] on span "[PERSON_NAME]" at bounding box center [388, 246] width 80 height 14
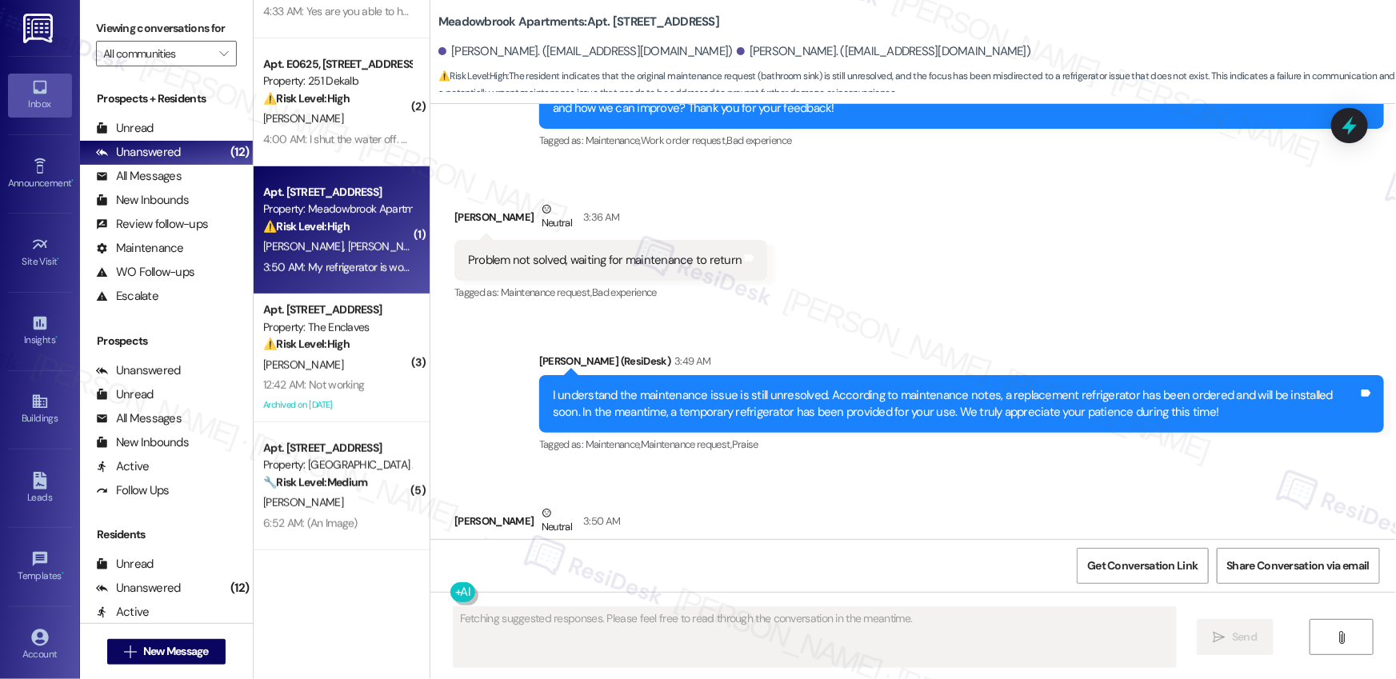
scroll to position [5450, 0]
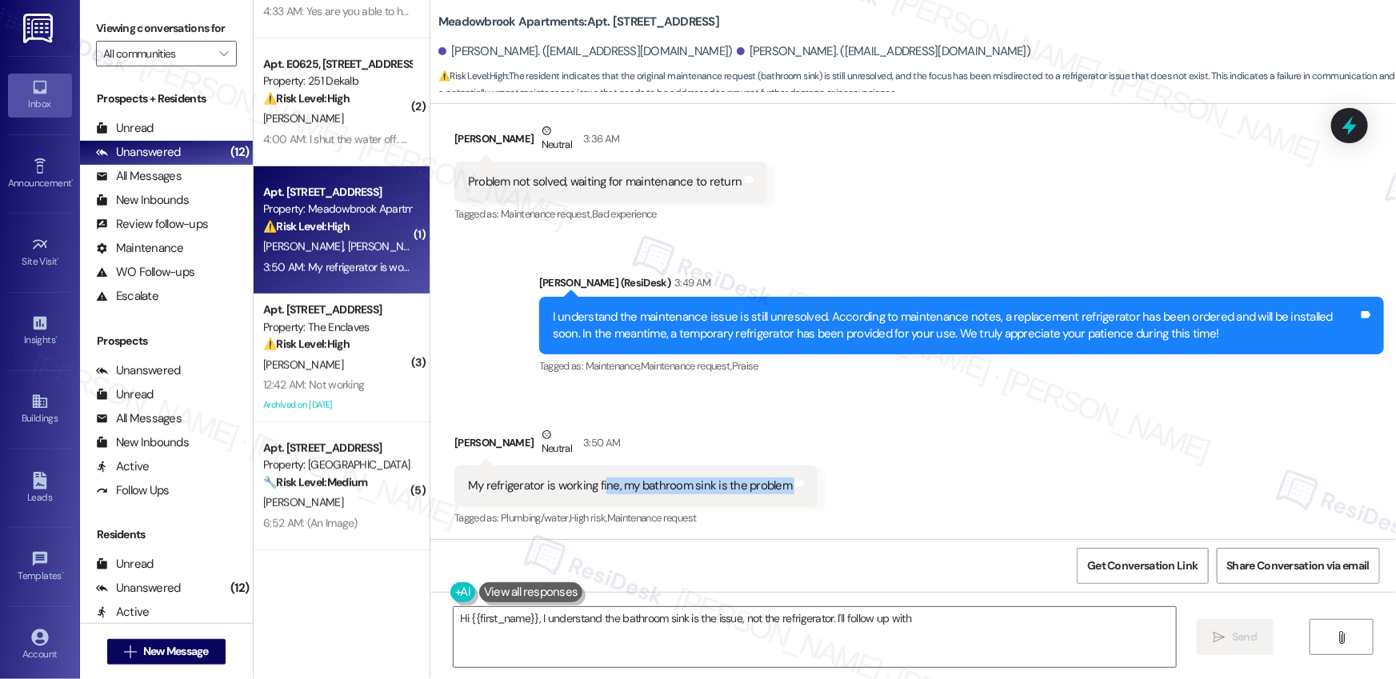
drag, startPoint x: 594, startPoint y: 483, endPoint x: 790, endPoint y: 498, distance: 196.5
click at [790, 498] on div "My refrigerator is working fine, my bathroom sink is the problem Tags and notes" at bounding box center [635, 486] width 363 height 41
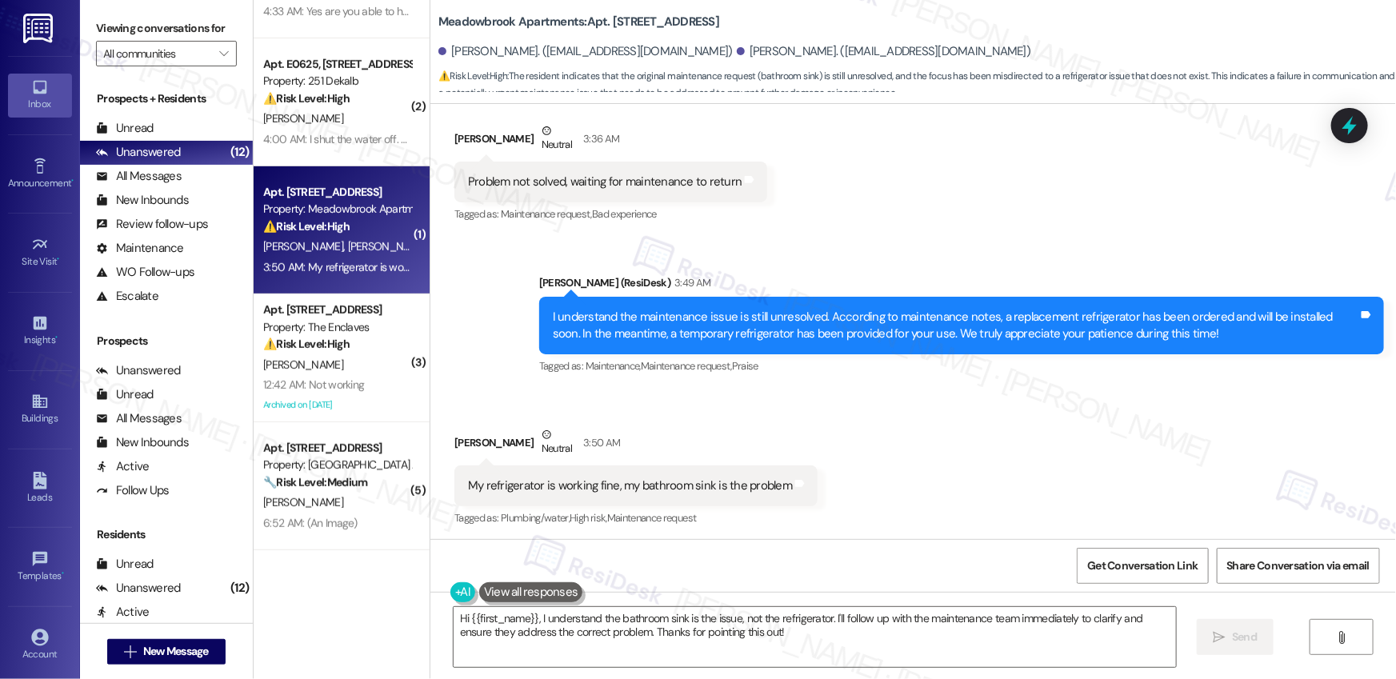
click at [656, 494] on div "My refrigerator is working fine, my bathroom sink is the problem Tags and notes" at bounding box center [635, 486] width 363 height 41
click at [610, 482] on div "My refrigerator is working fine, my bathroom sink is the problem" at bounding box center [630, 486] width 324 height 17
click at [610, 483] on div "My refrigerator is working fine, my bathroom sink is the problem" at bounding box center [630, 486] width 324 height 17
click at [611, 484] on div "My refrigerator is working fine, my bathroom sink is the problem" at bounding box center [630, 486] width 324 height 17
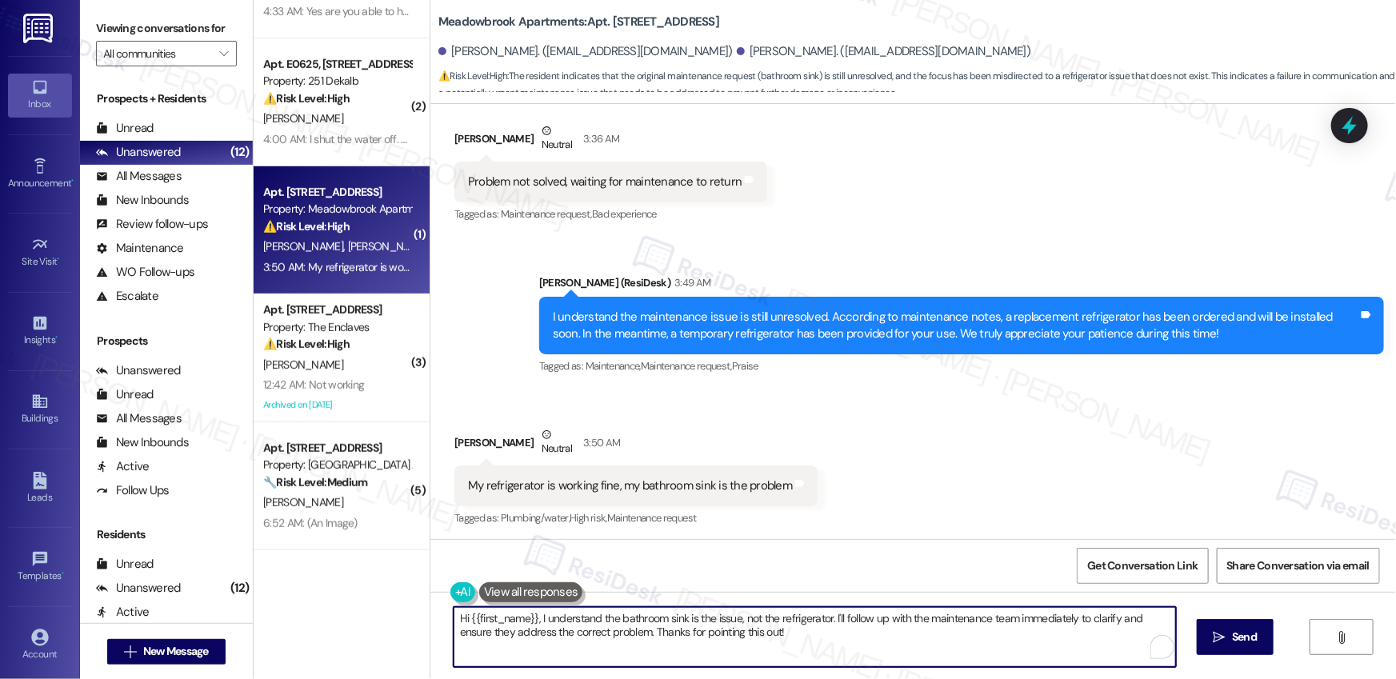
drag, startPoint x: 826, startPoint y: 619, endPoint x: 884, endPoint y: 651, distance: 66.6
click at [884, 651] on textarea "Hi {{first_name}}, I understand the bathroom sink is the issue, not the refrige…" at bounding box center [815, 637] width 722 height 60
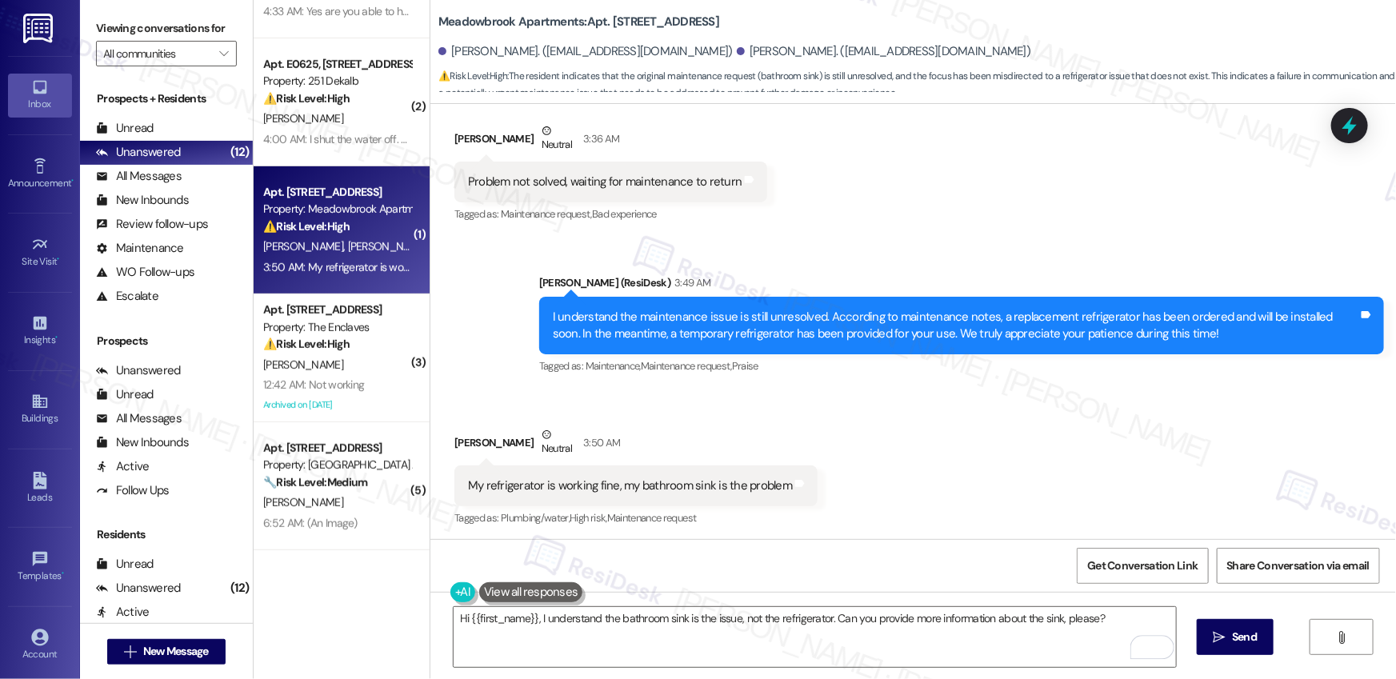
click at [456, 441] on div "[PERSON_NAME] Neutral 3:50 AM" at bounding box center [635, 445] width 363 height 39
copy div "[PERSON_NAME]"
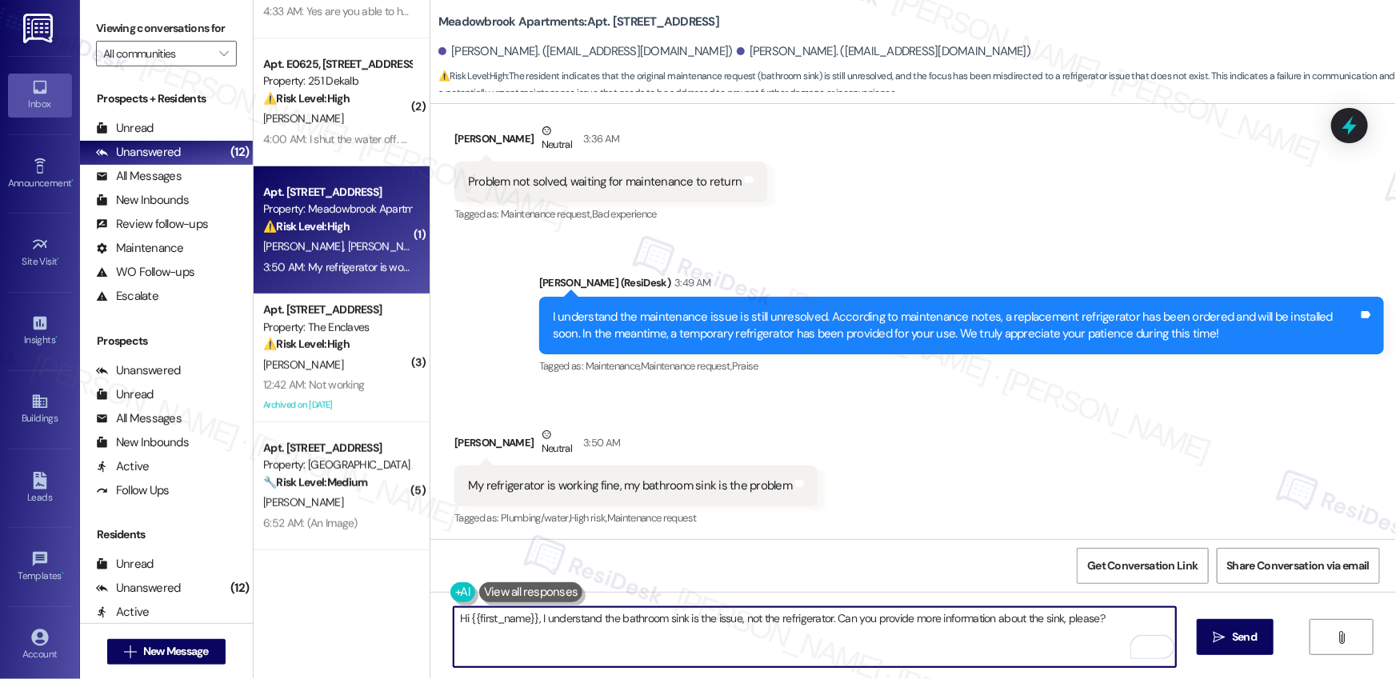
drag, startPoint x: 463, startPoint y: 618, endPoint x: 529, endPoint y: 619, distance: 65.6
click at [529, 619] on textarea "Hi {{first_name}}, I understand the bathroom sink is the issue, not the refrige…" at bounding box center [815, 637] width 722 height 60
paste textarea "[PERSON_NAME]"
type textarea "Hi [PERSON_NAME], I understand the bathroom sink is the issue, not the refriger…"
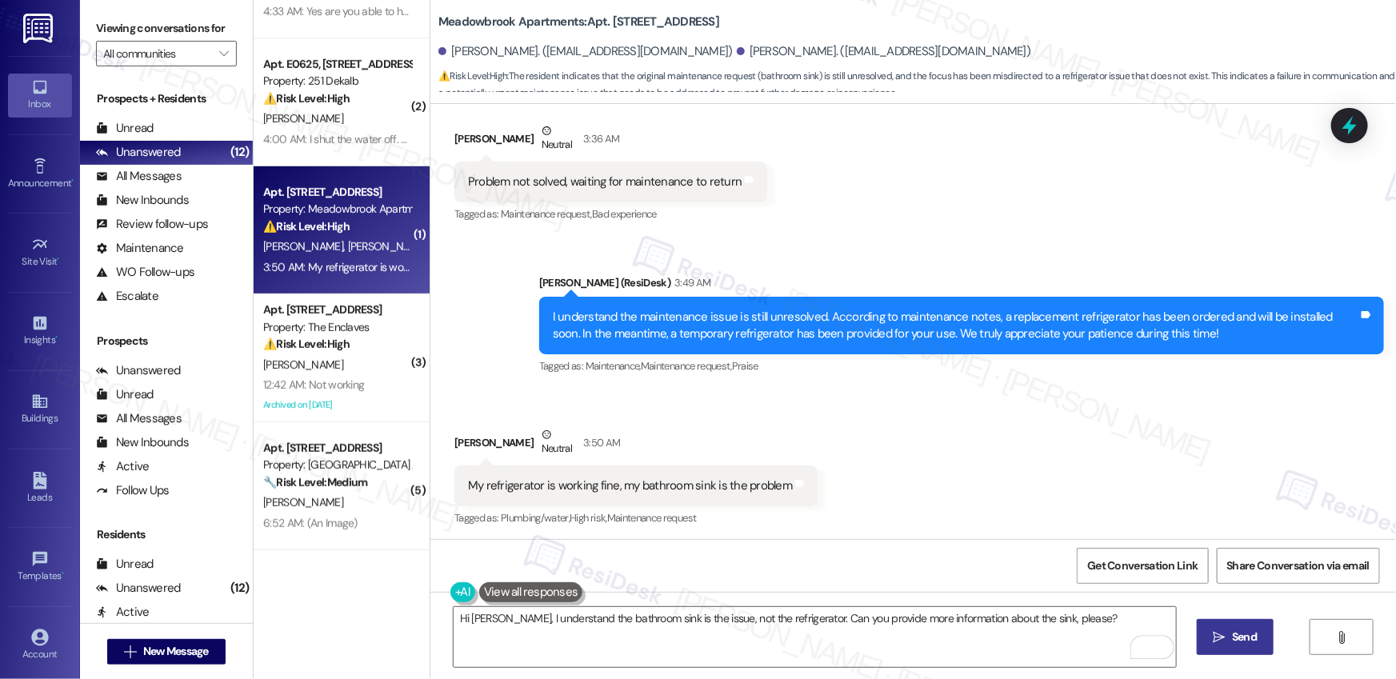
click at [1239, 630] on span "Send" at bounding box center [1244, 637] width 25 height 17
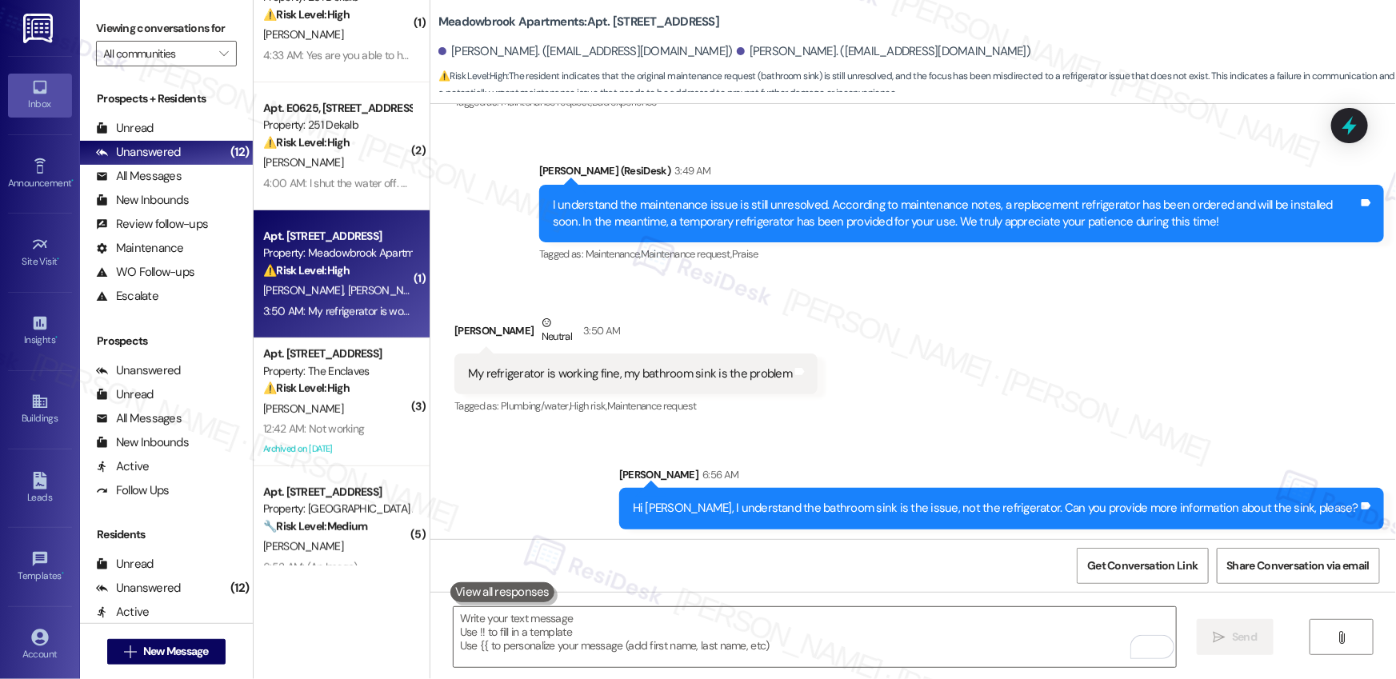
scroll to position [295, 0]
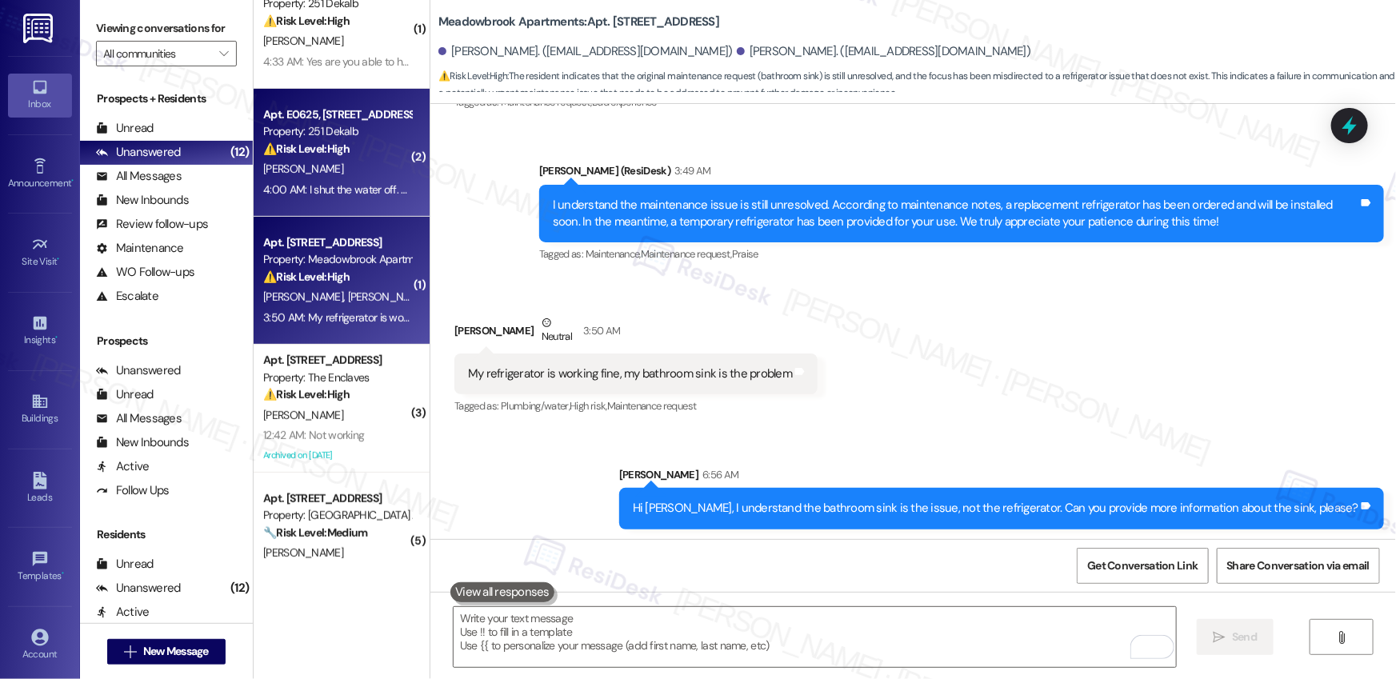
click at [351, 159] on div "[PERSON_NAME]" at bounding box center [337, 169] width 151 height 20
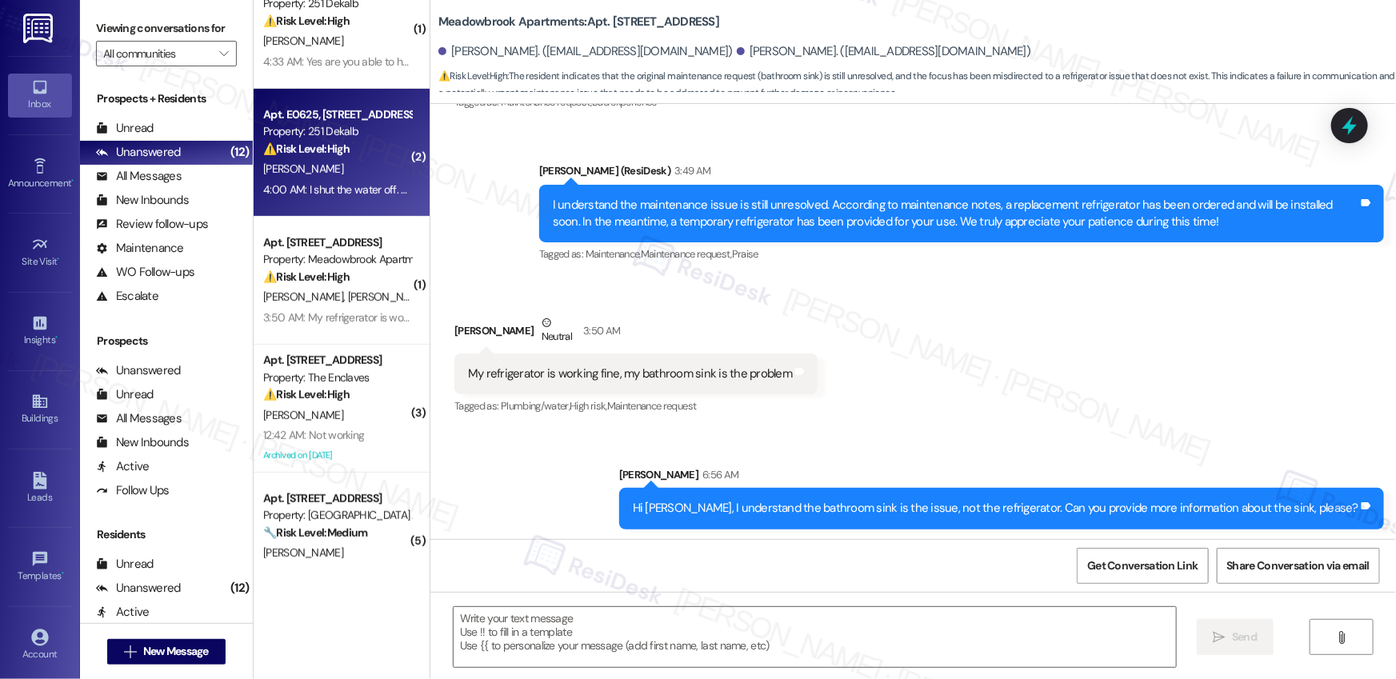
type textarea "Fetching suggested responses. Please feel free to read through the conversation…"
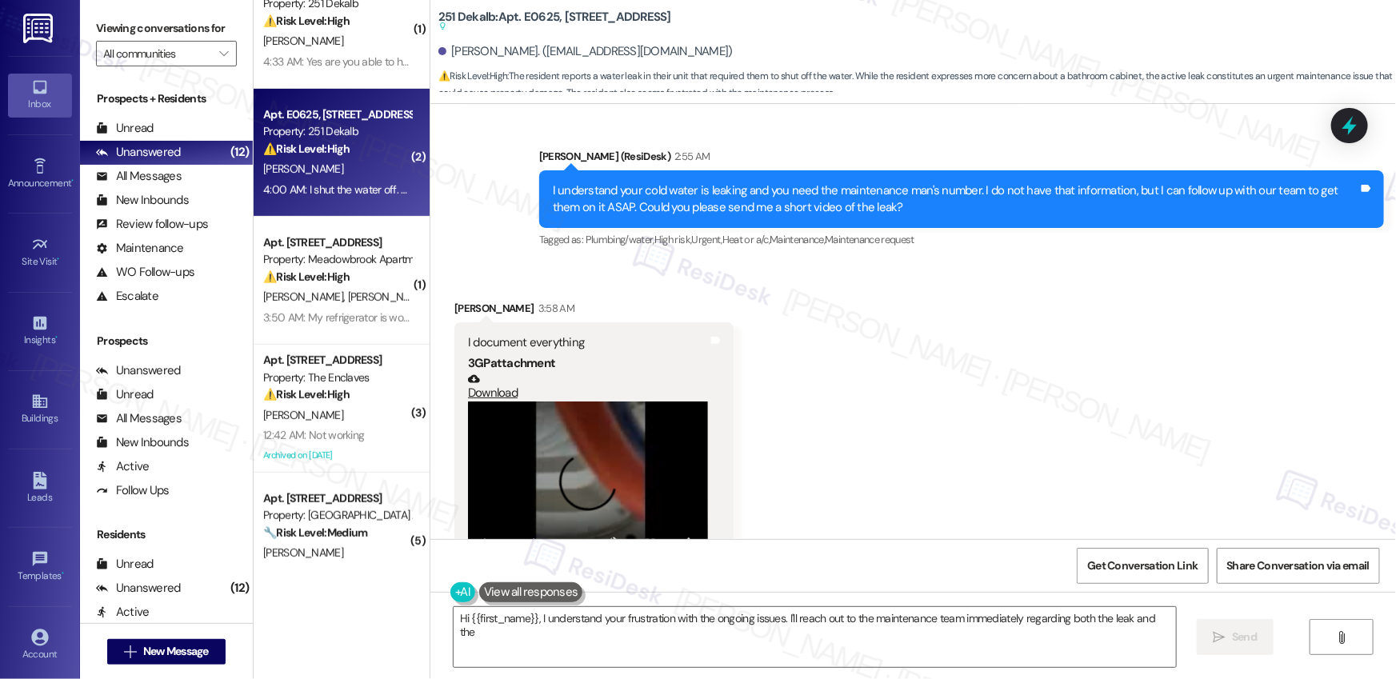
scroll to position [13897, 0]
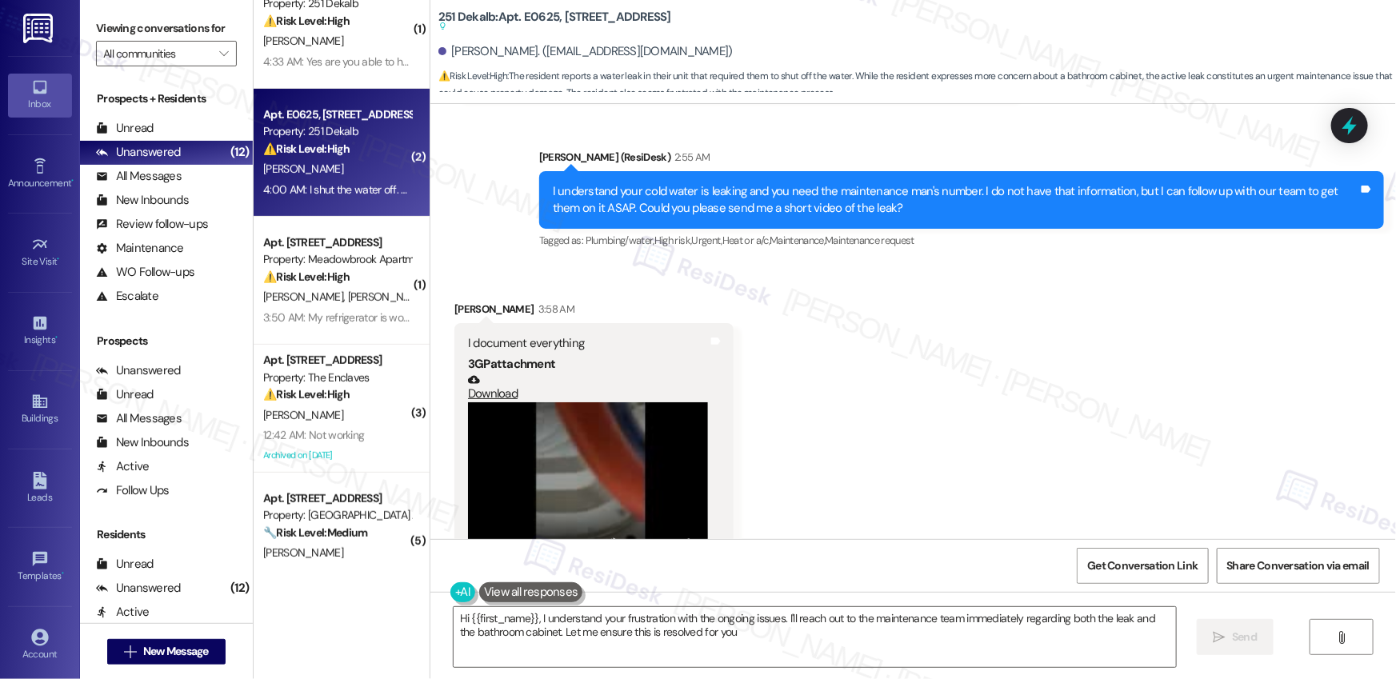
type textarea "Hi {{first_name}}, I understand your frustration with the ongoing issues. I'll …"
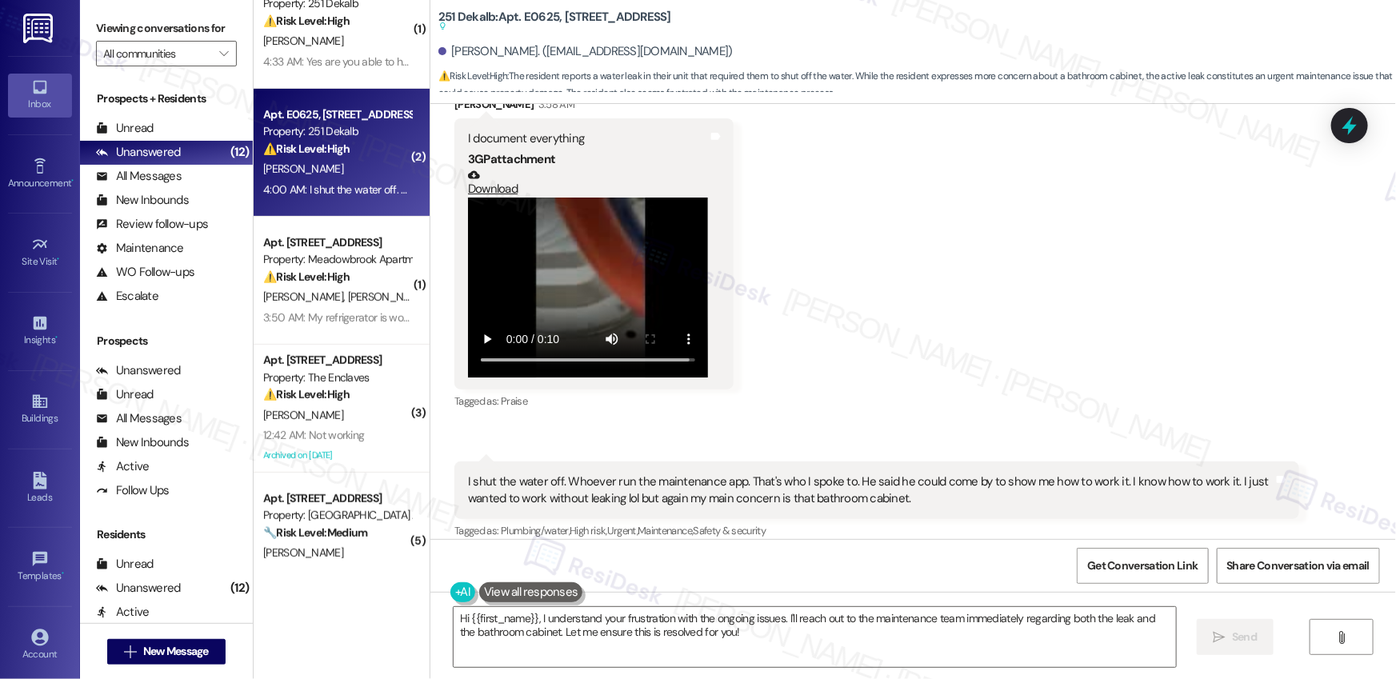
scroll to position [14106, 0]
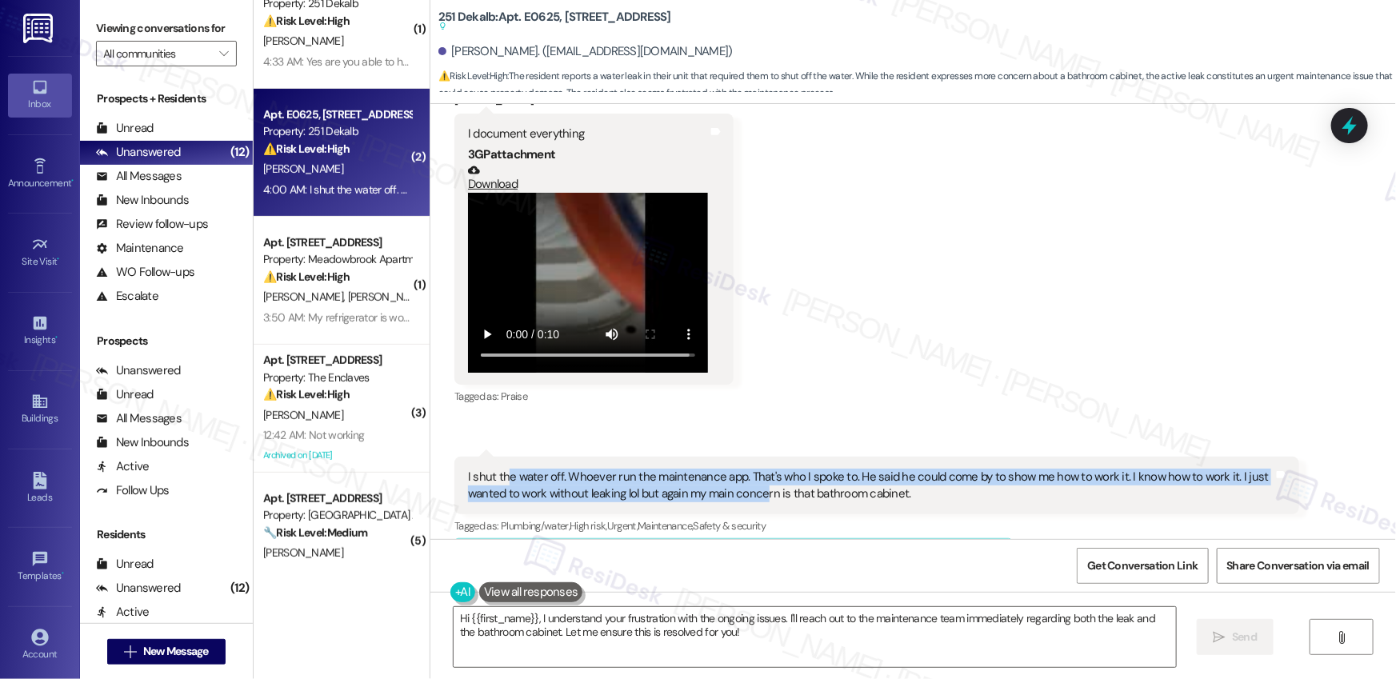
drag, startPoint x: 496, startPoint y: 420, endPoint x: 756, endPoint y: 428, distance: 260.2
click at [756, 469] on div "I shut the water off. Whoever run the maintenance app. That's who I spoke to. H…" at bounding box center [871, 486] width 806 height 34
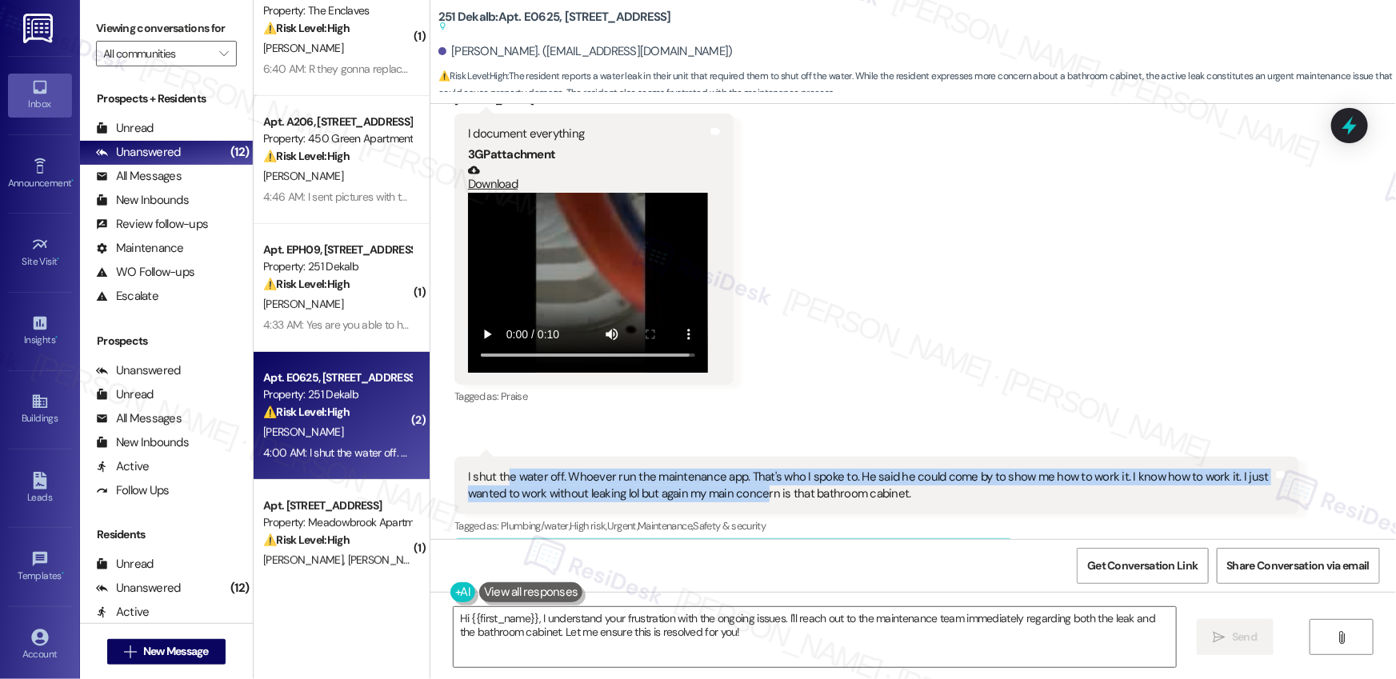
scroll to position [0, 0]
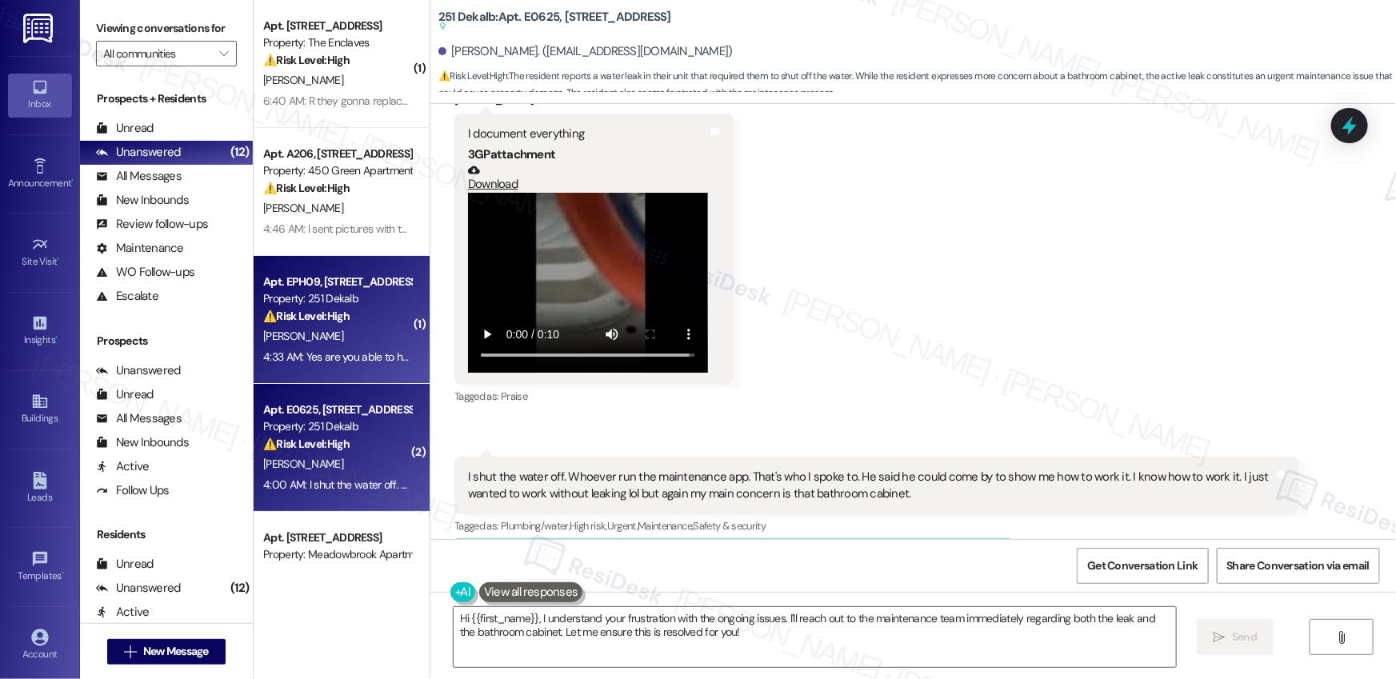
click at [340, 337] on div "[PERSON_NAME]" at bounding box center [337, 336] width 151 height 20
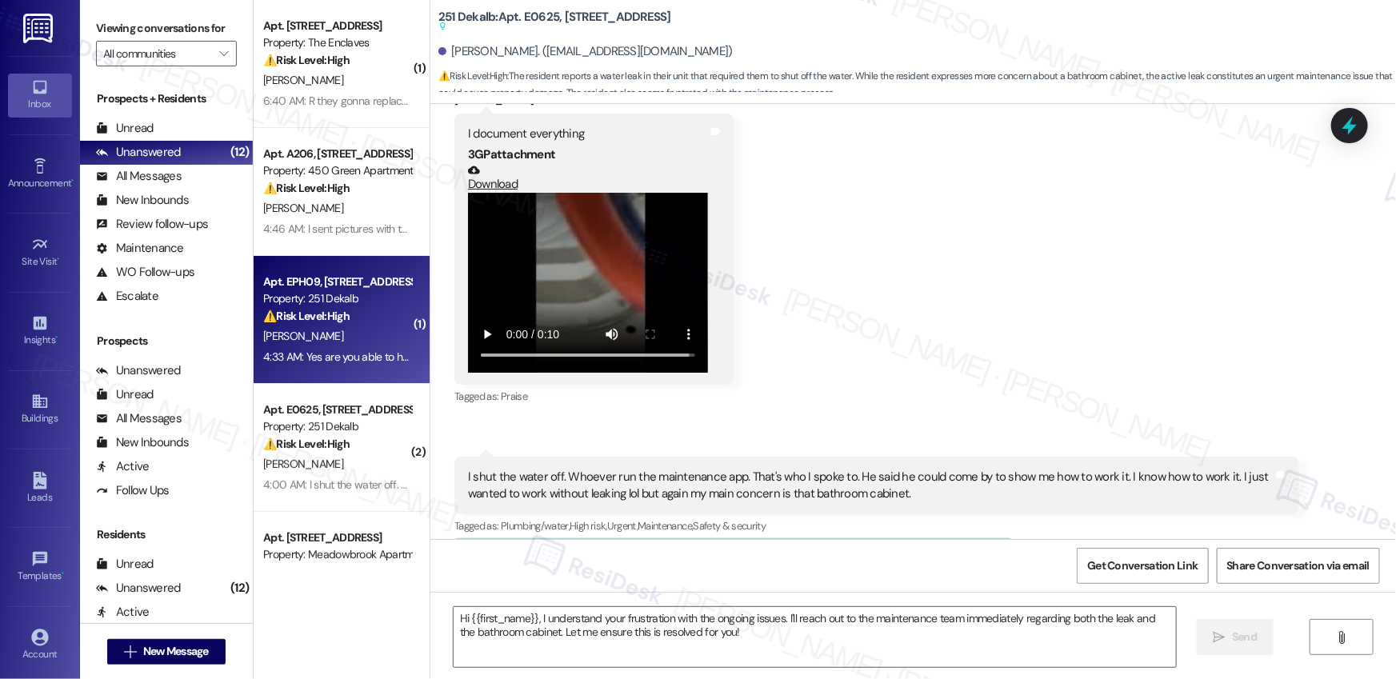
type textarea "Fetching suggested responses. Please feel free to read through the conversation…"
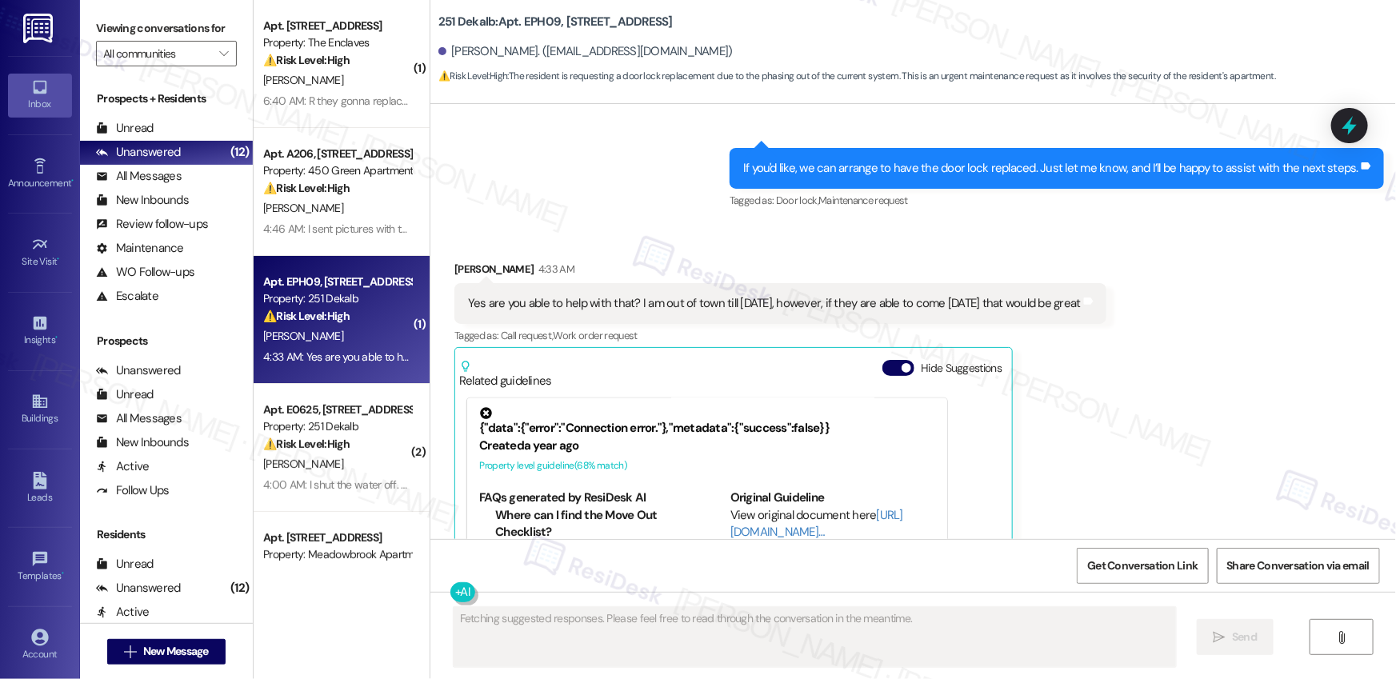
scroll to position [1457, 0]
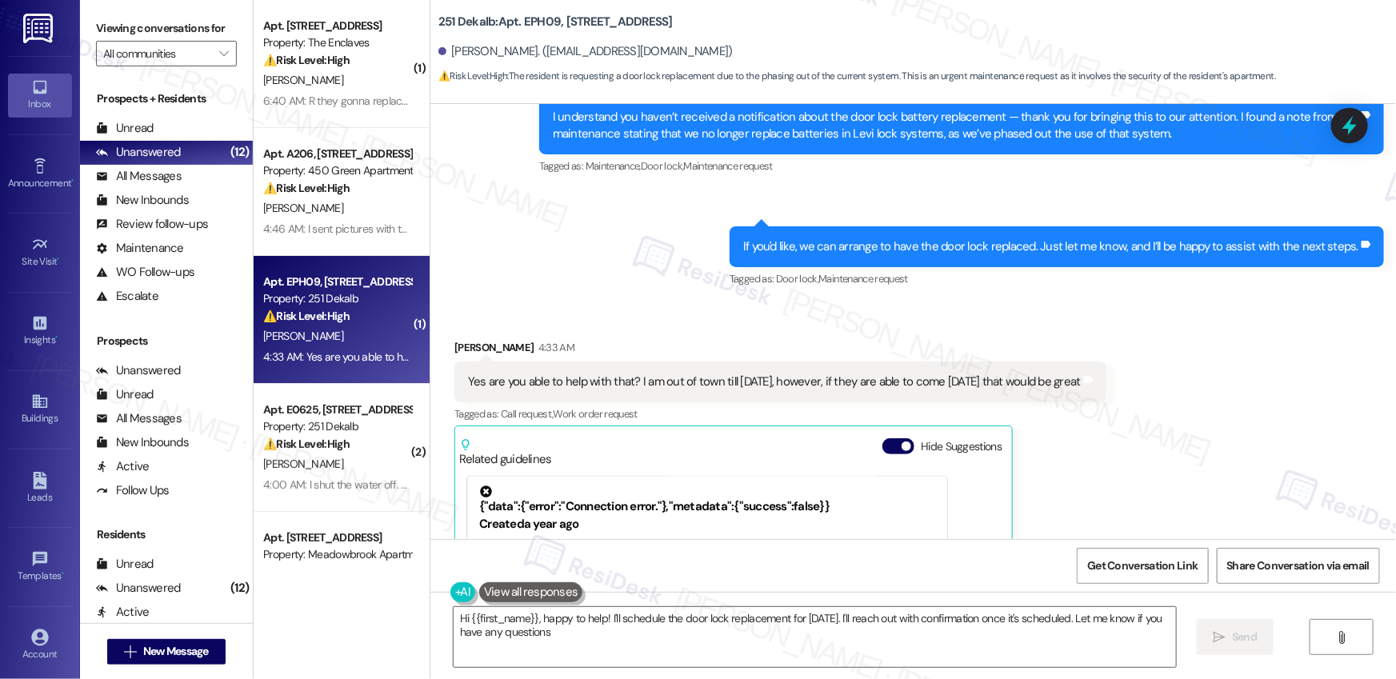
type textarea "Hi {{first_name}}, happy to help! I'll schedule the door lock replacement for […"
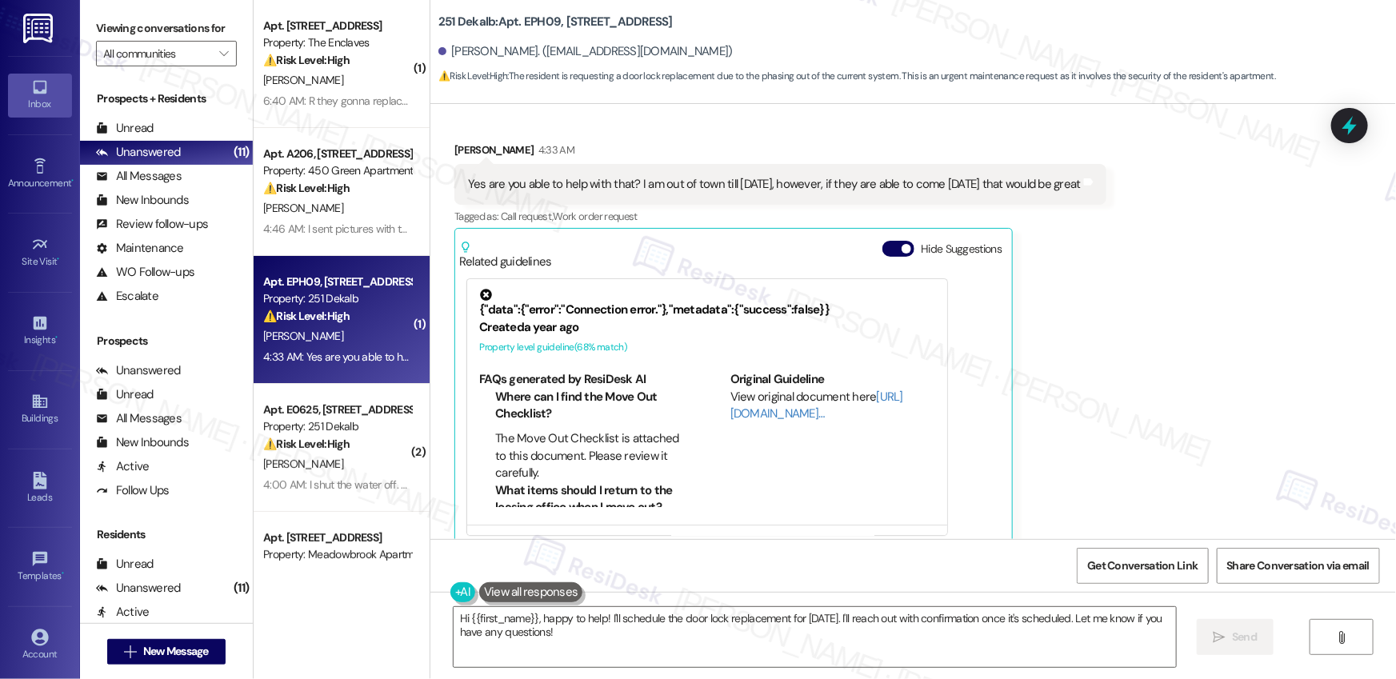
scroll to position [1674, 0]
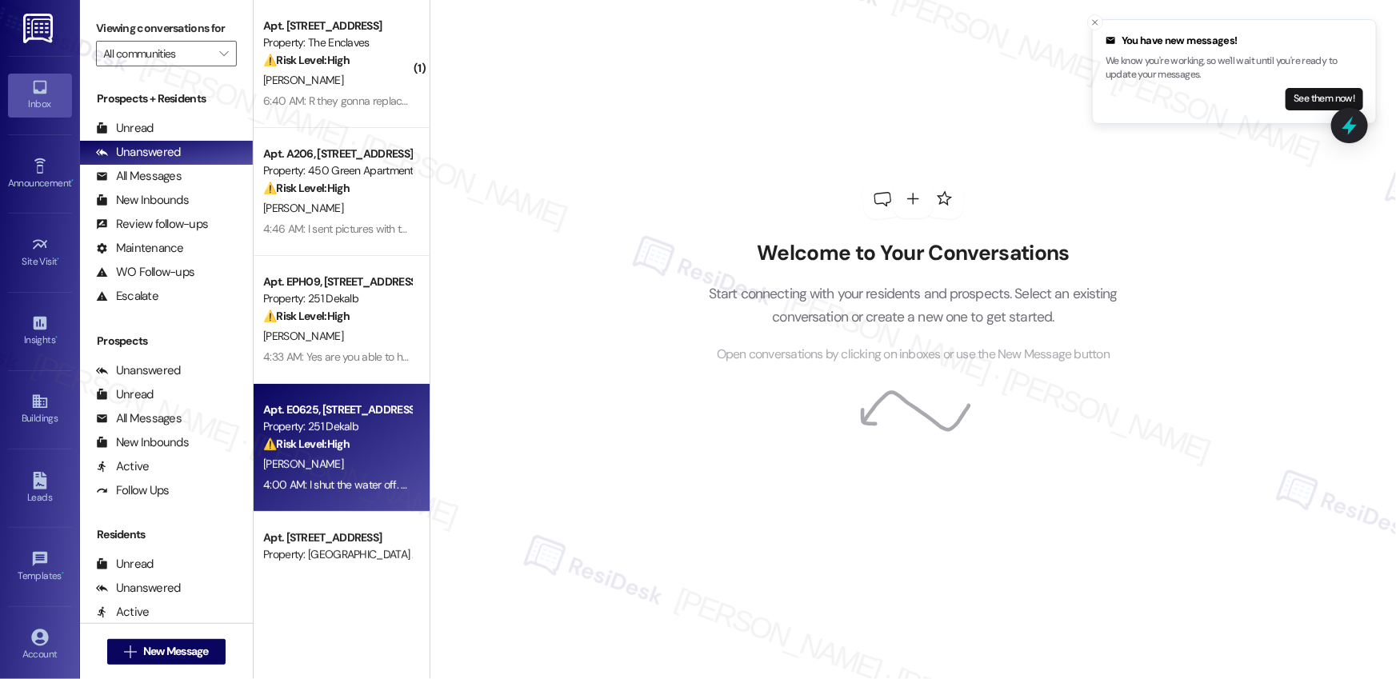
click at [344, 461] on div "[PERSON_NAME]" at bounding box center [337, 464] width 151 height 20
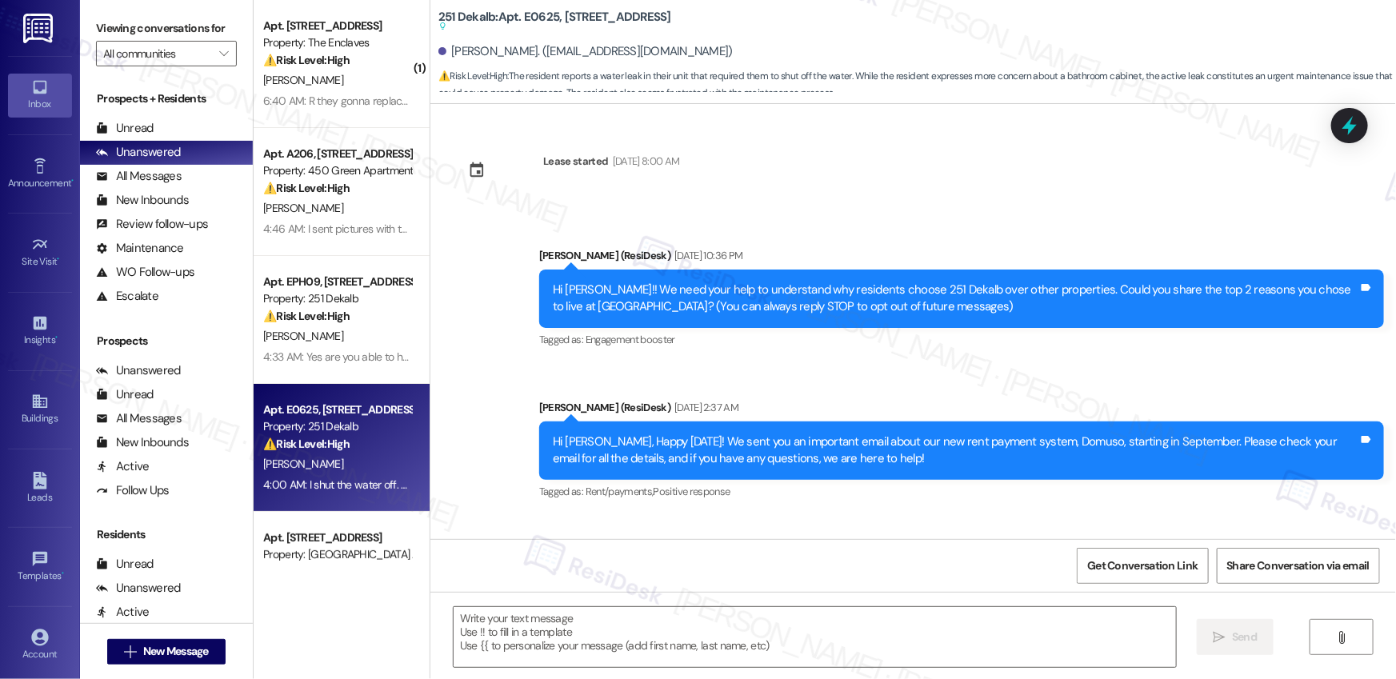
click at [344, 461] on div "[PERSON_NAME]" at bounding box center [337, 464] width 151 height 20
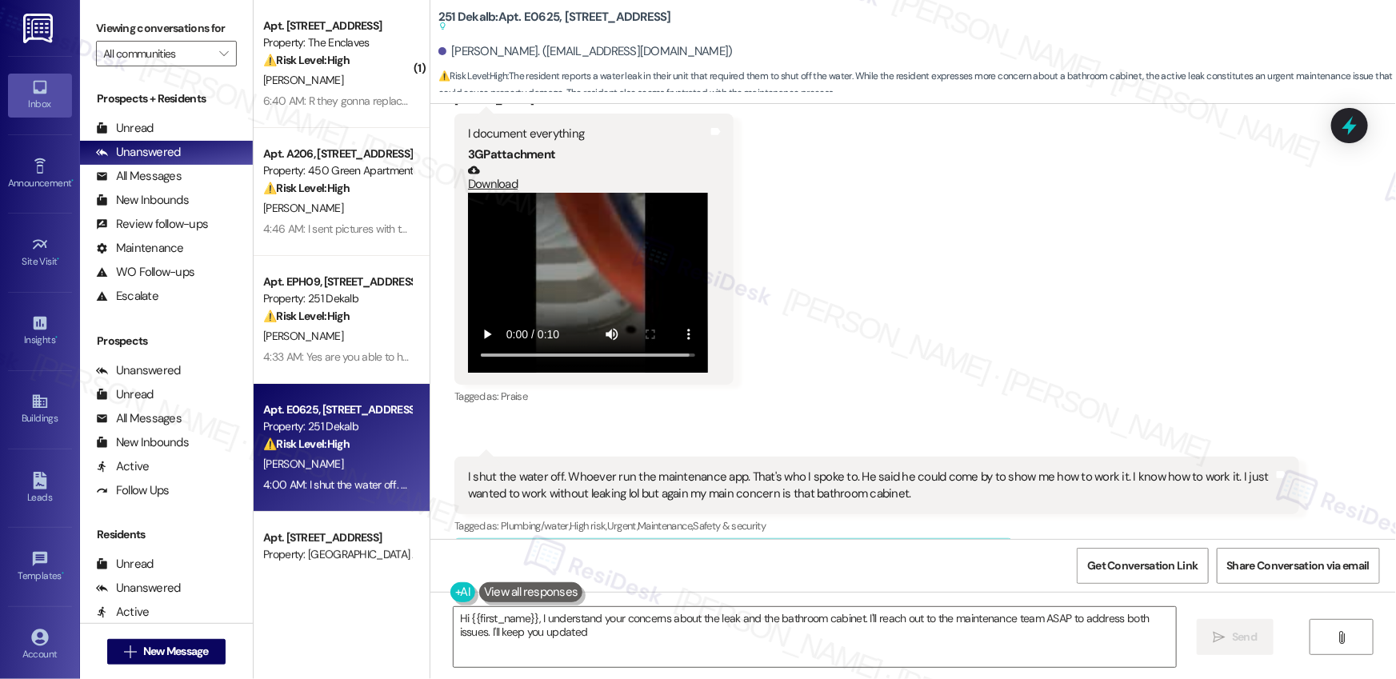
type textarea "Hi {{first_name}}, I understand your concerns about the leak and the bathroom c…"
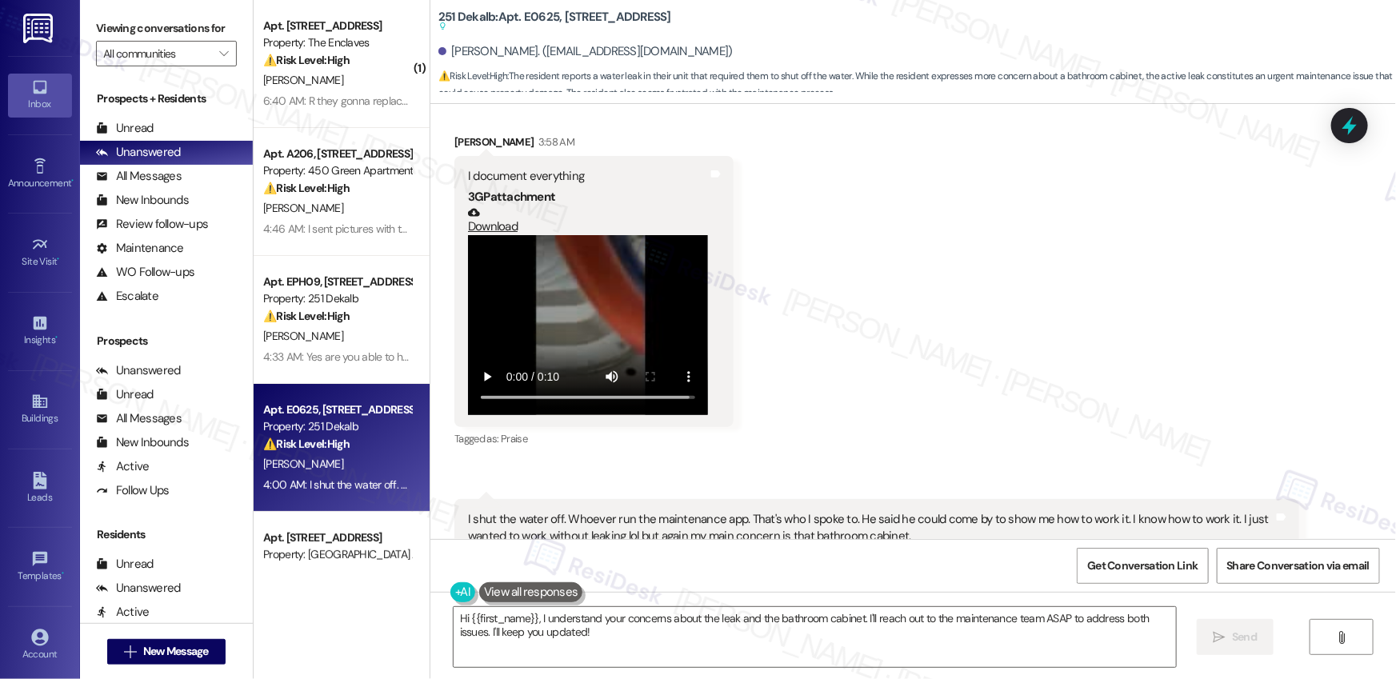
scroll to position [14059, 0]
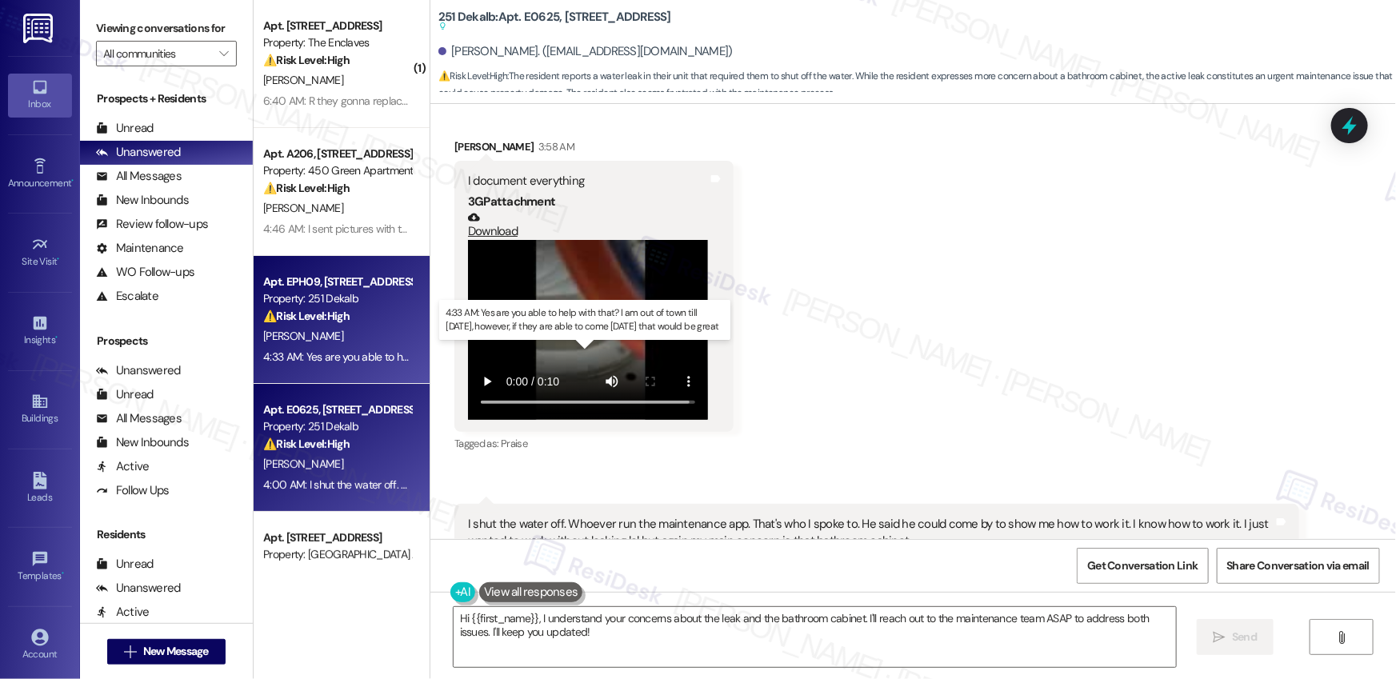
click at [388, 357] on div "4:33 AM: Yes are you able to help with that? I am out of town till [DATE], howe…" at bounding box center [568, 357] width 610 height 14
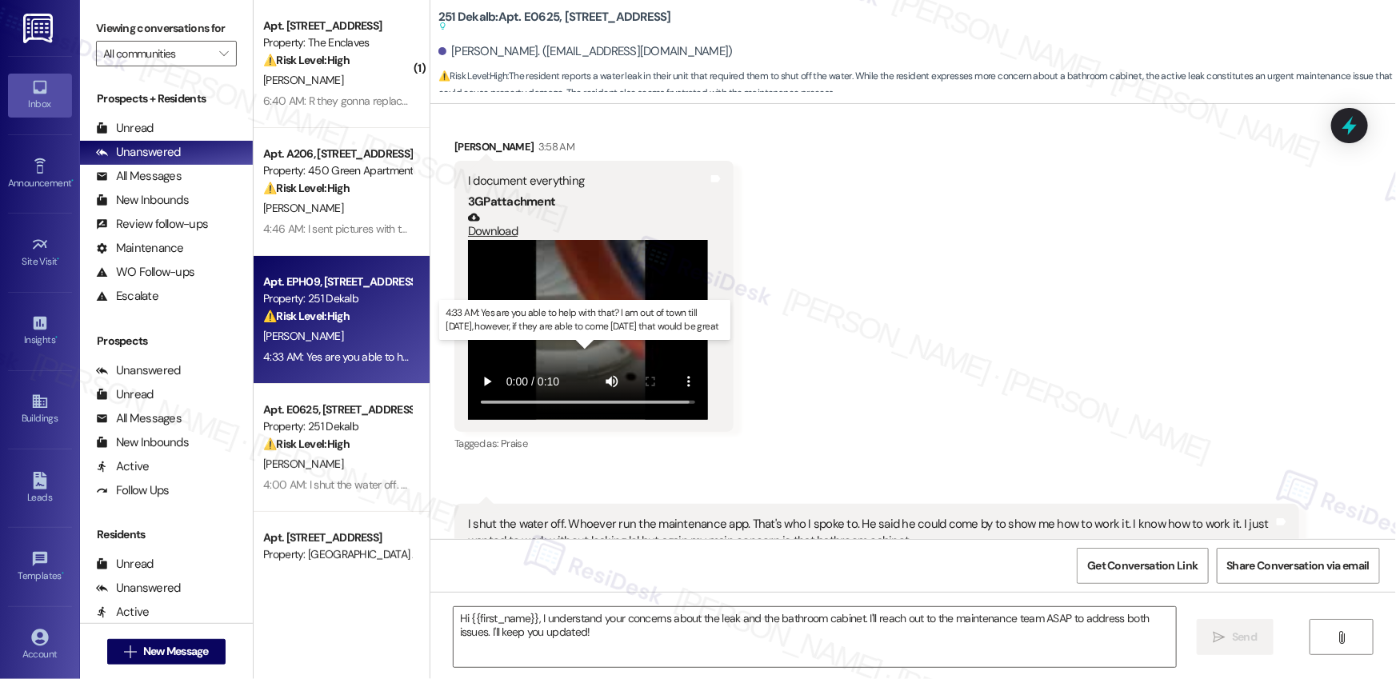
click at [388, 357] on div "4:33 AM: Yes are you able to help with that? I am out of town till [DATE], howe…" at bounding box center [568, 357] width 610 height 14
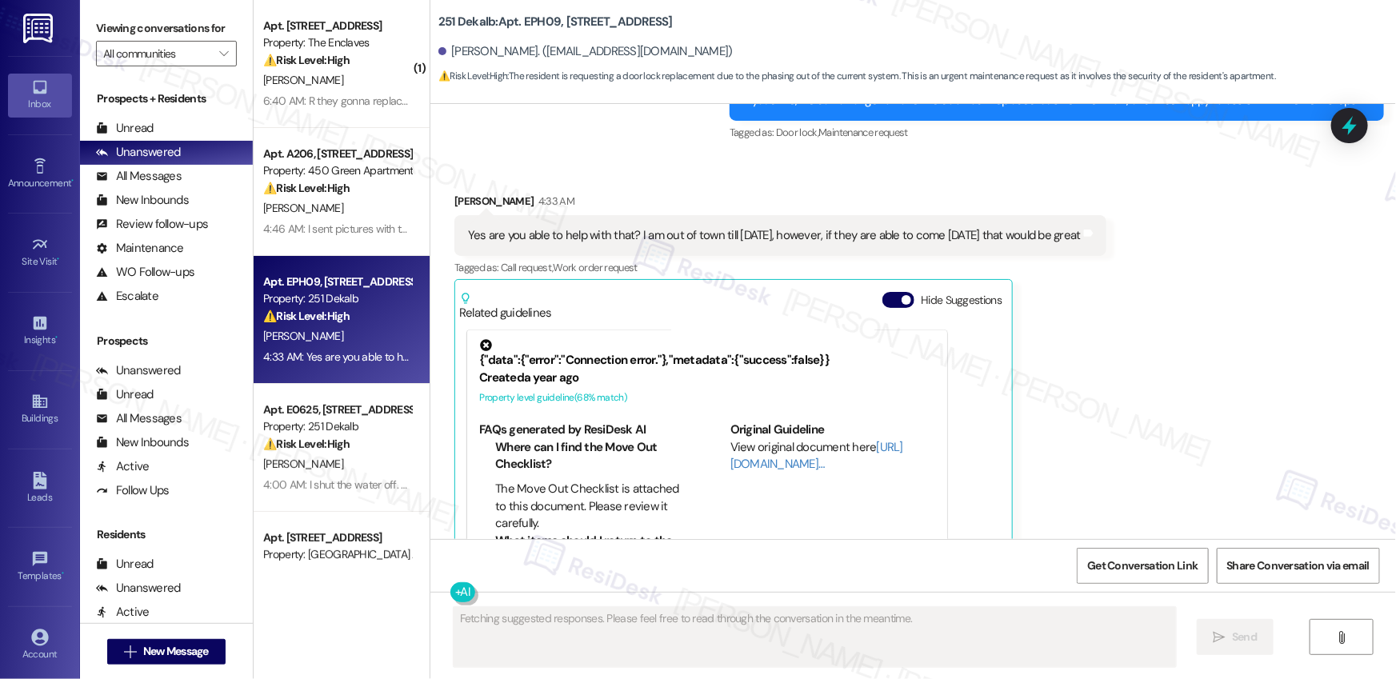
scroll to position [1567, 0]
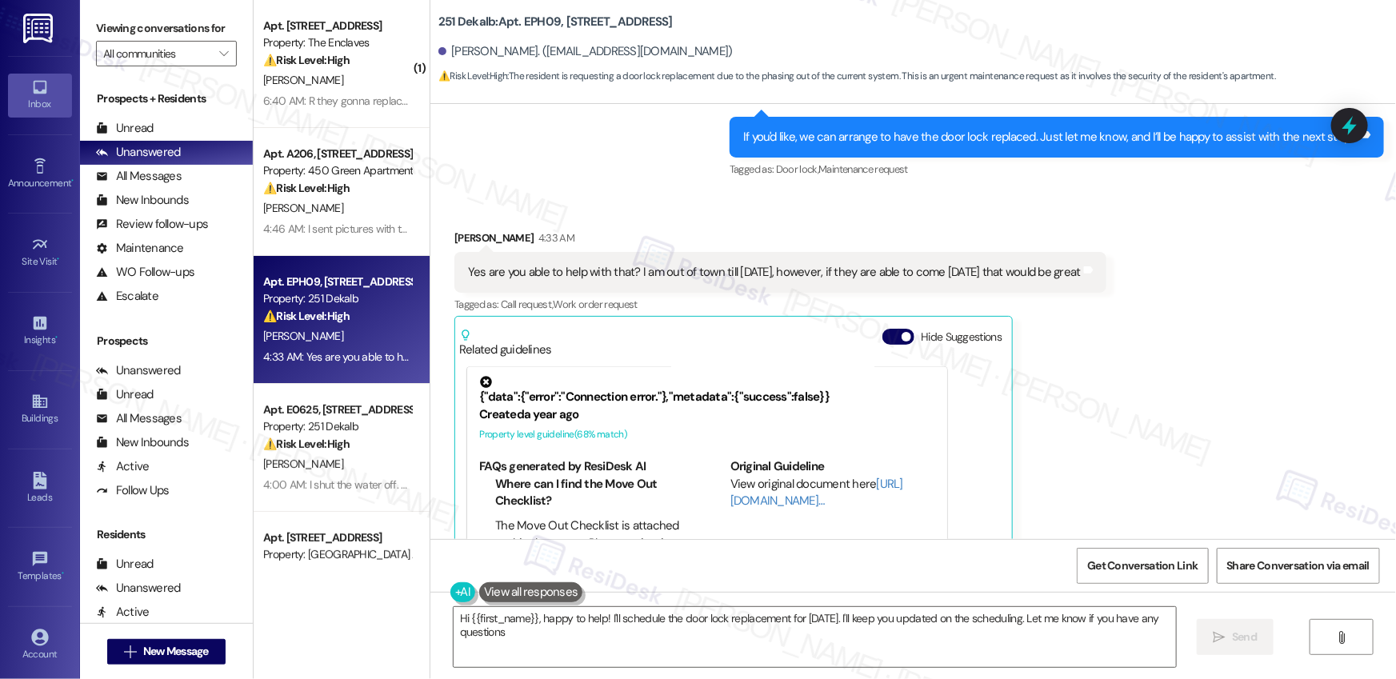
type textarea "Hi {{first_name}}, happy to help! I'll schedule the door lock replacement for […"
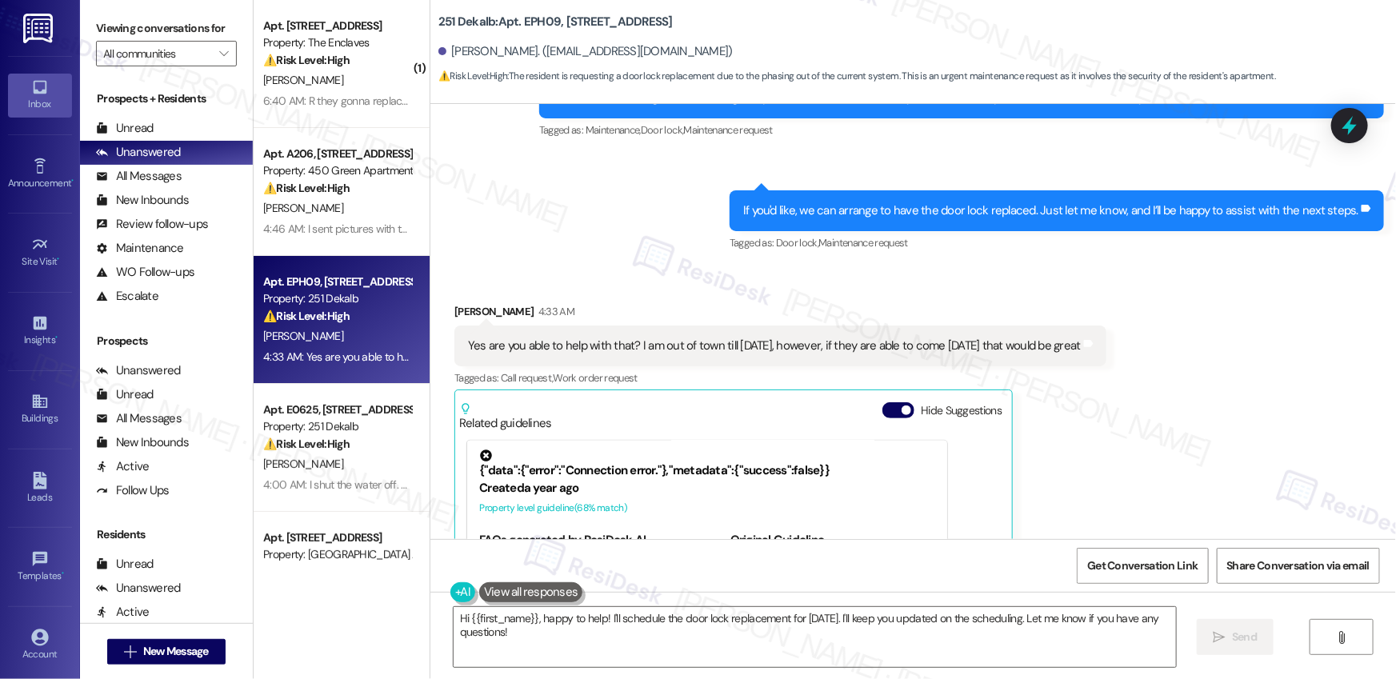
scroll to position [1468, 0]
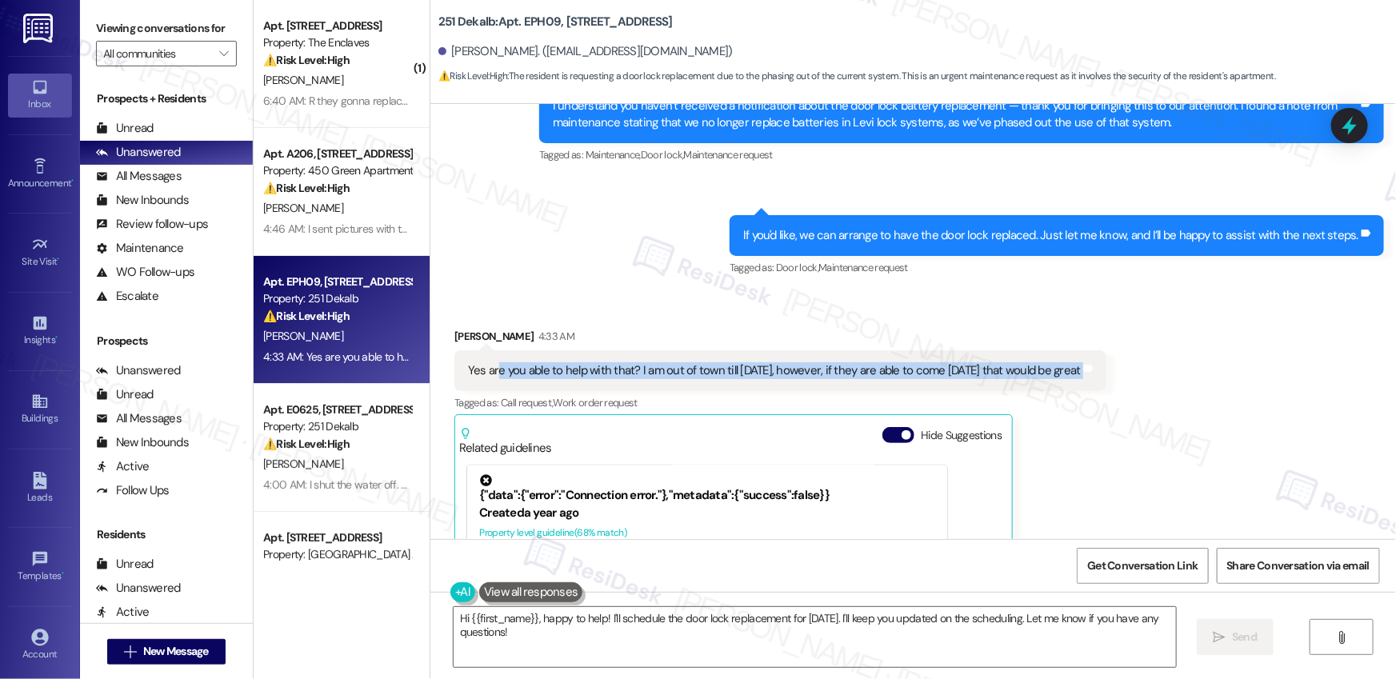
drag, startPoint x: 487, startPoint y: 370, endPoint x: 745, endPoint y: 392, distance: 258.6
click at [745, 392] on div "[PERSON_NAME] 4:33 AM Yes are you able to help with that? I am out of town till…" at bounding box center [780, 531] width 652 height 406
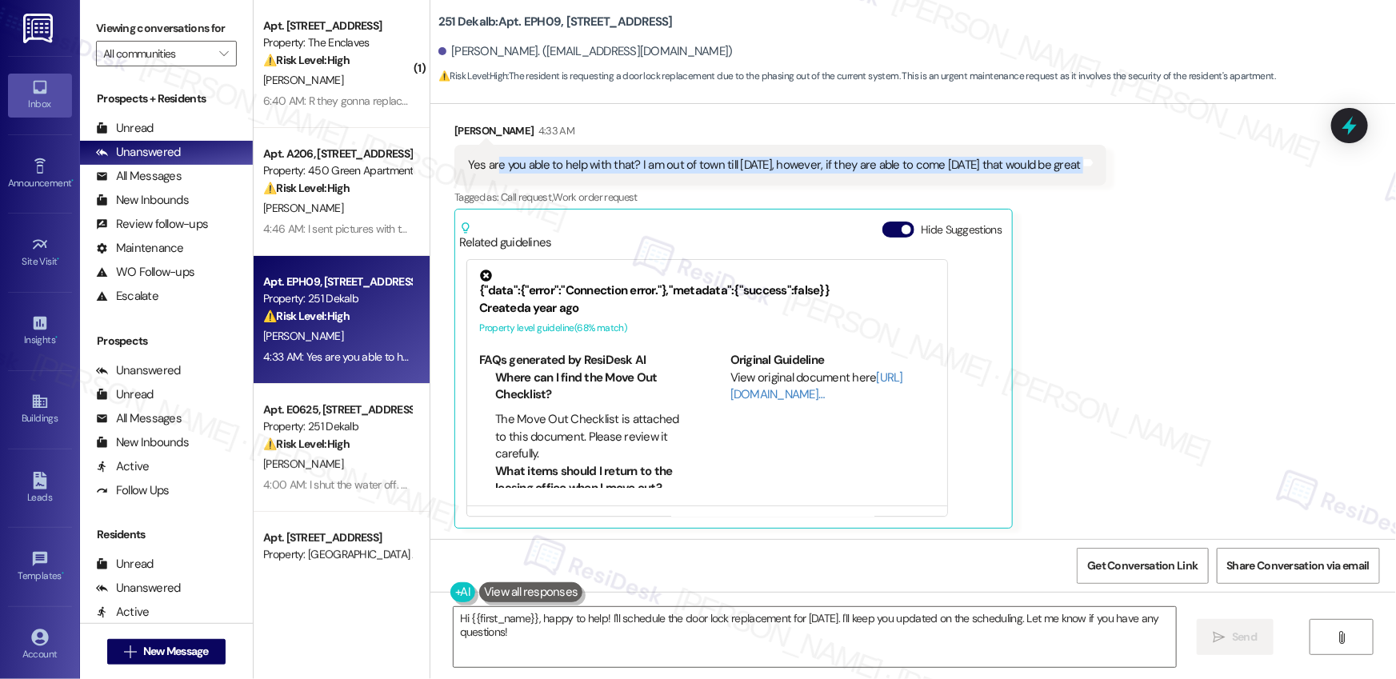
scroll to position [842, 0]
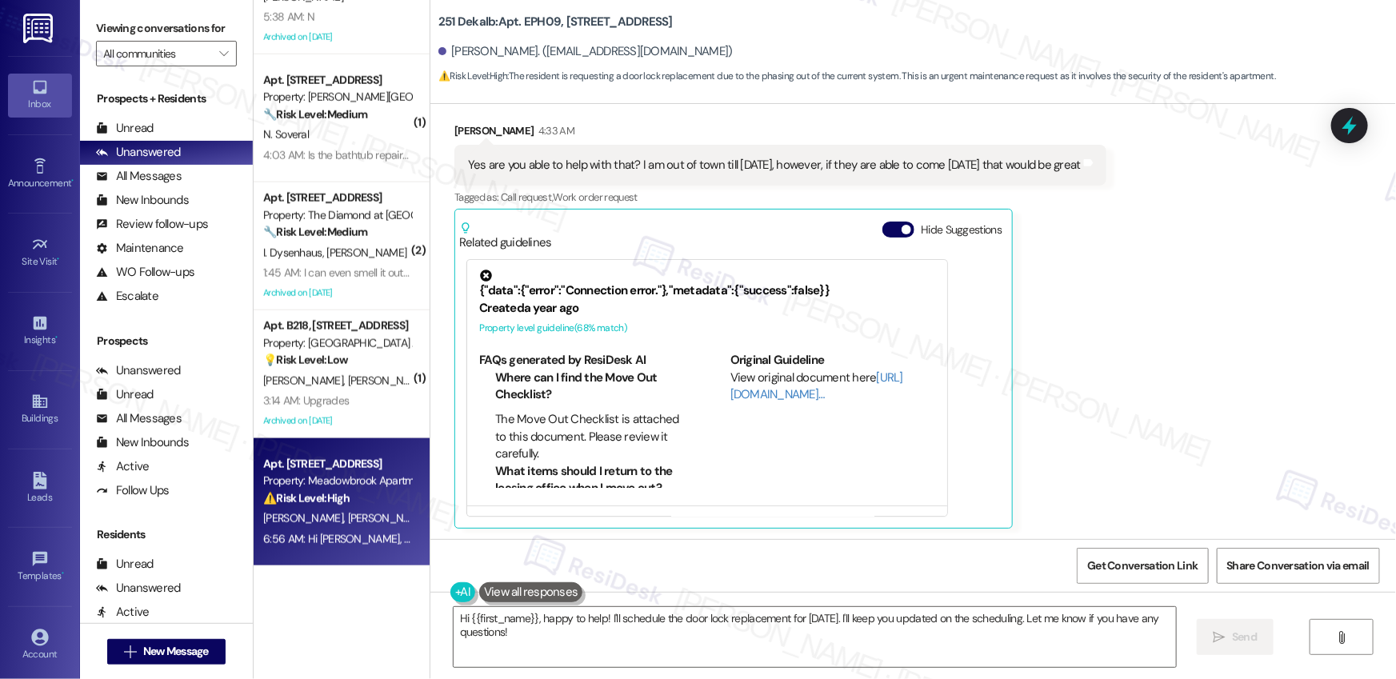
click at [386, 510] on div "[PERSON_NAME] [PERSON_NAME]" at bounding box center [337, 519] width 151 height 20
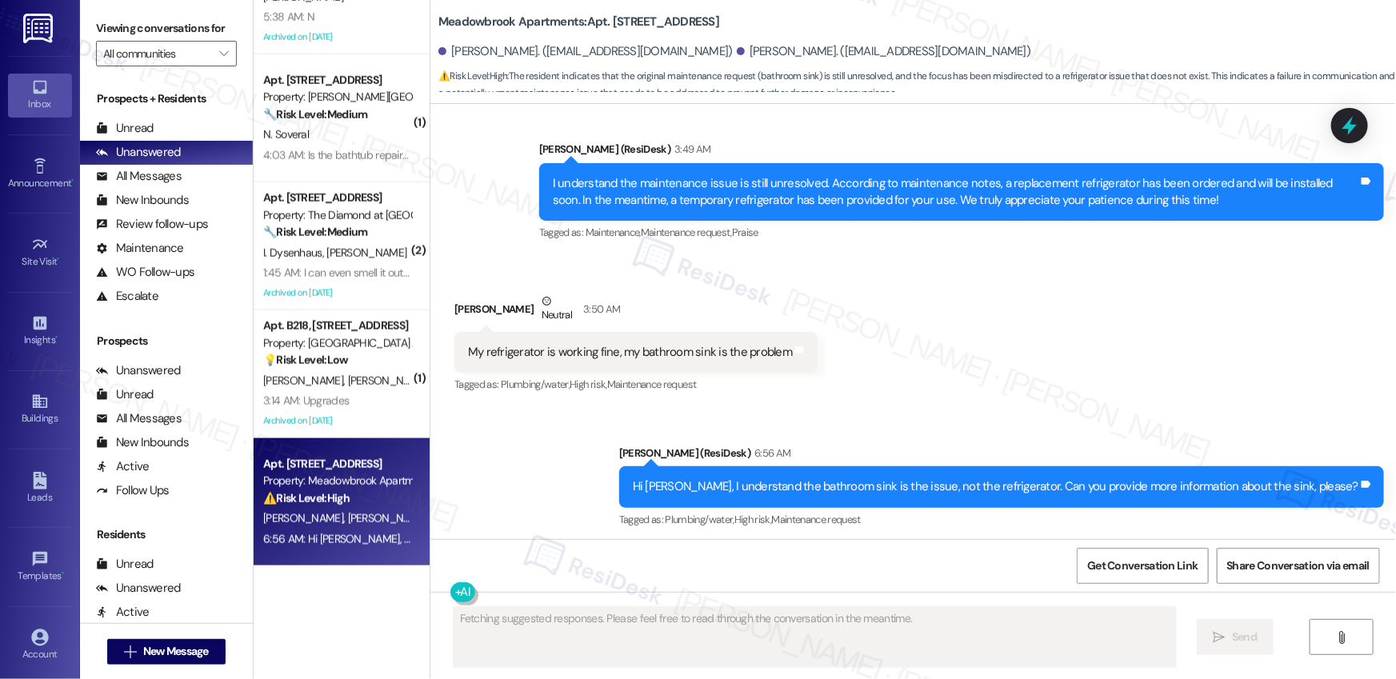
scroll to position [5585, 0]
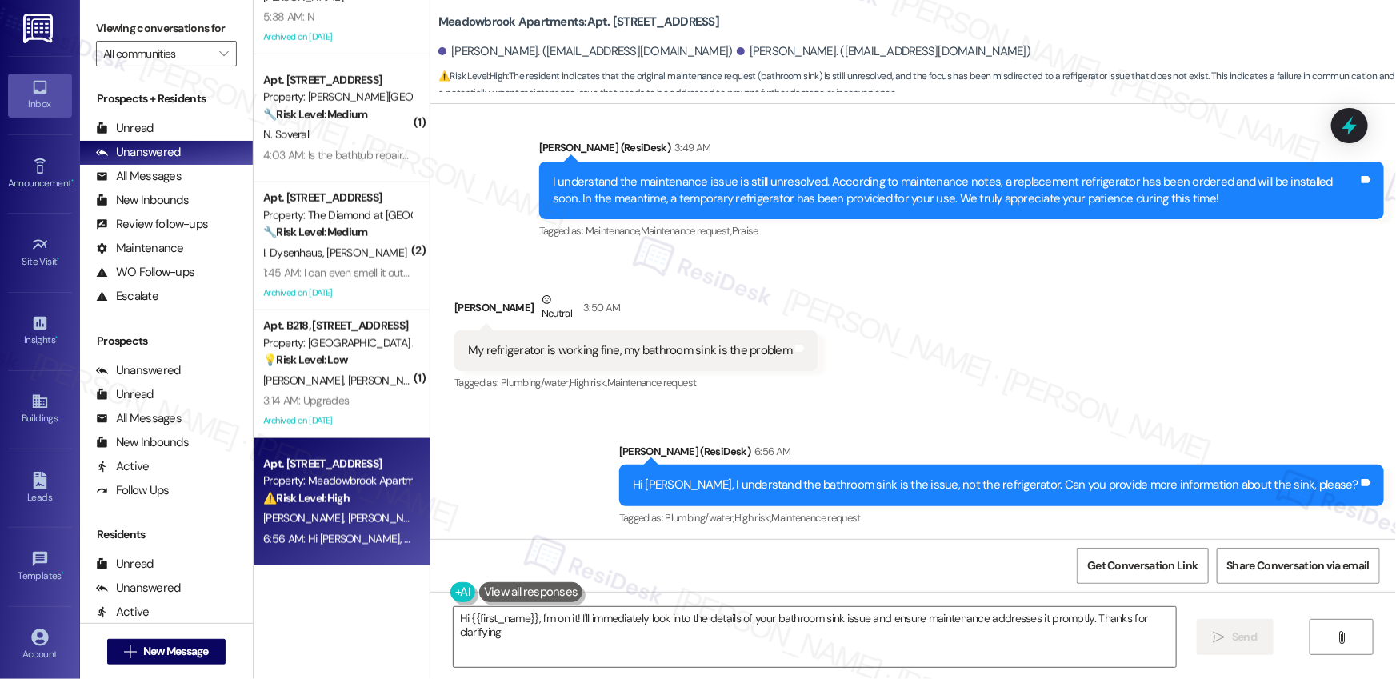
type textarea "Hi {{first_name}}, I'm on it! I'll immediately look into the details of your ba…"
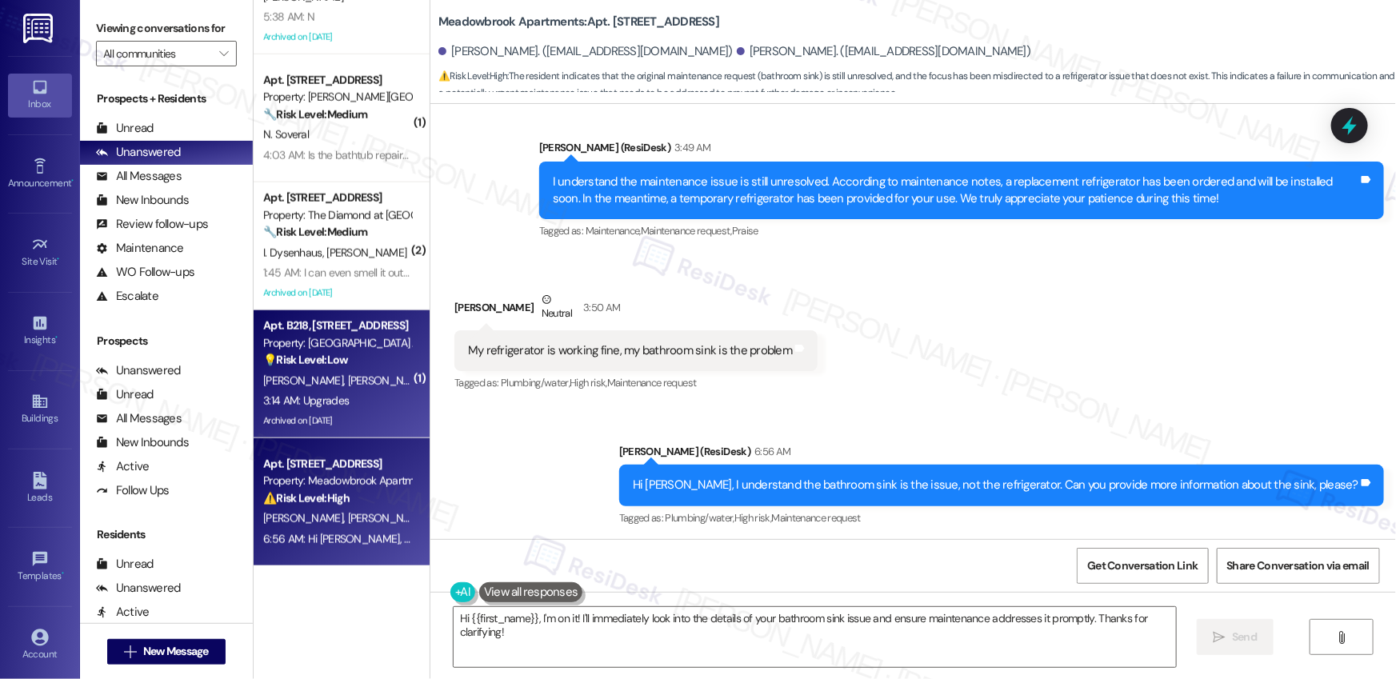
click at [372, 397] on div "3:14 AM: Upgrades 3:14 AM: Upgrades" at bounding box center [337, 401] width 151 height 20
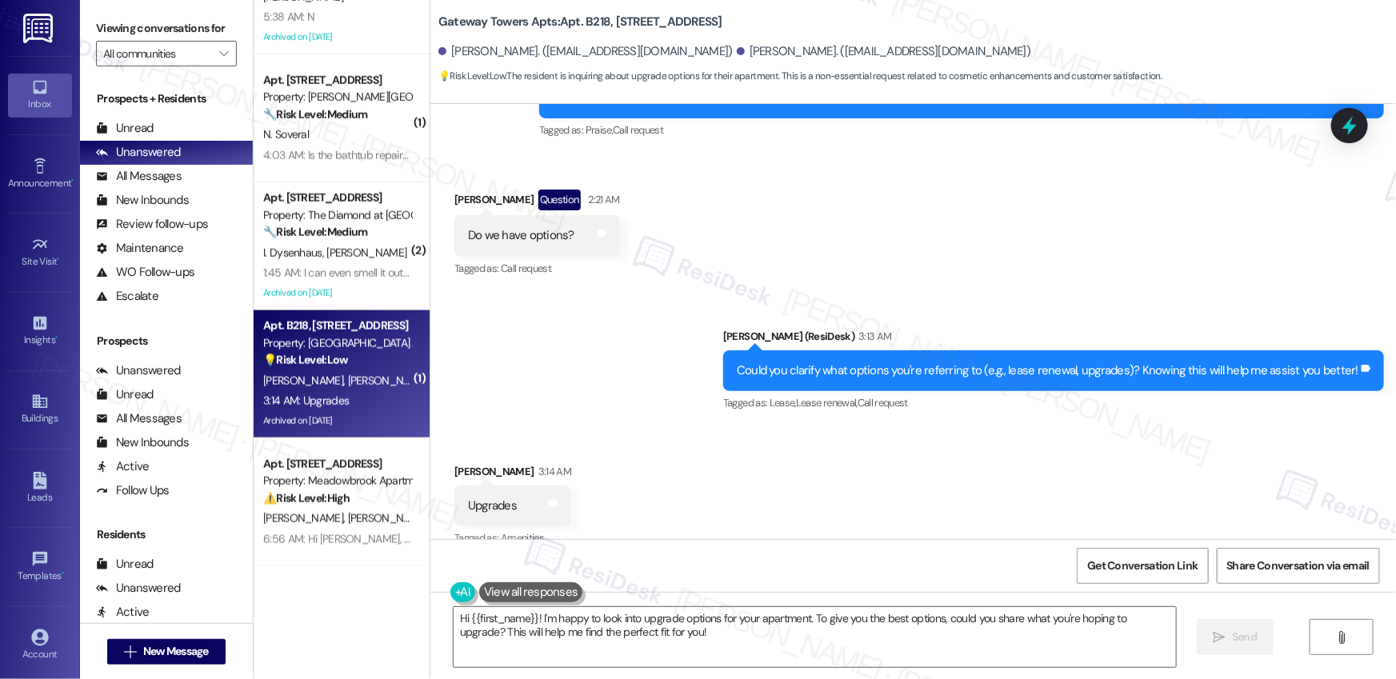
scroll to position [4397, 0]
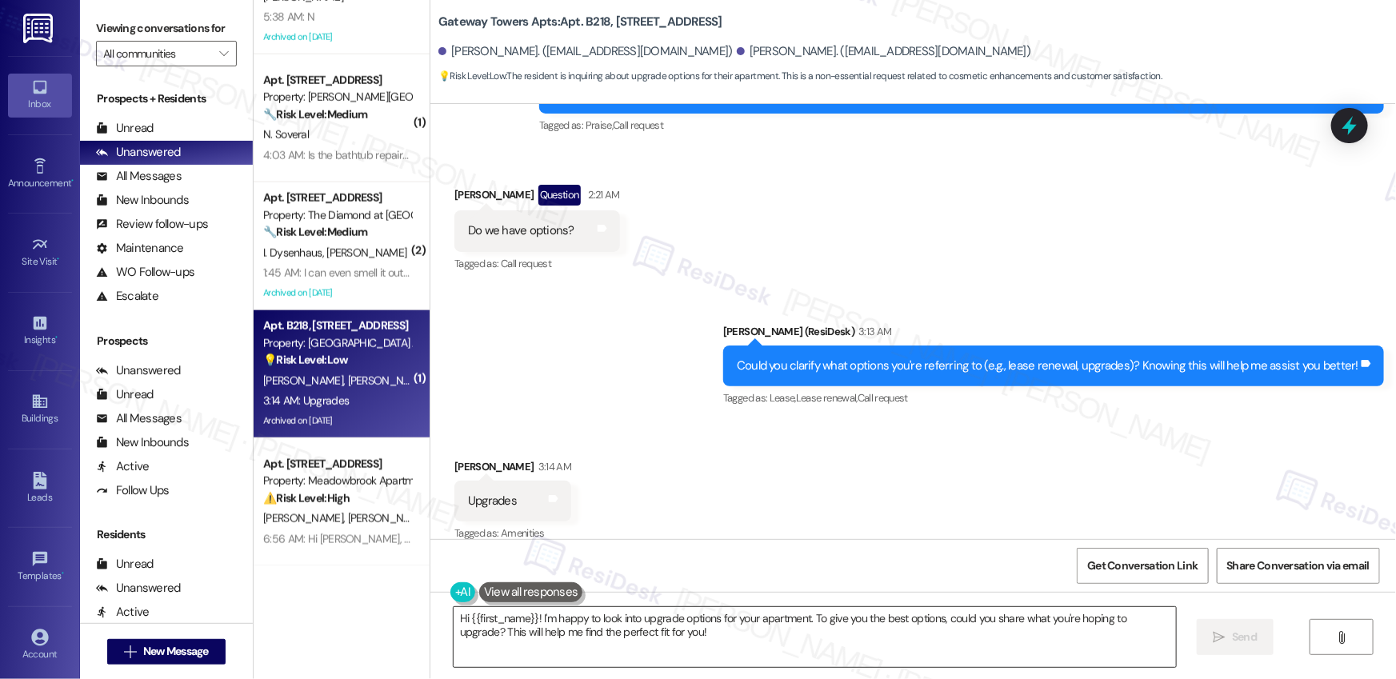
click at [641, 635] on textarea "Hi {{first_name}}! I'm happy to look into upgrade options for your apartment. T…" at bounding box center [815, 637] width 722 height 60
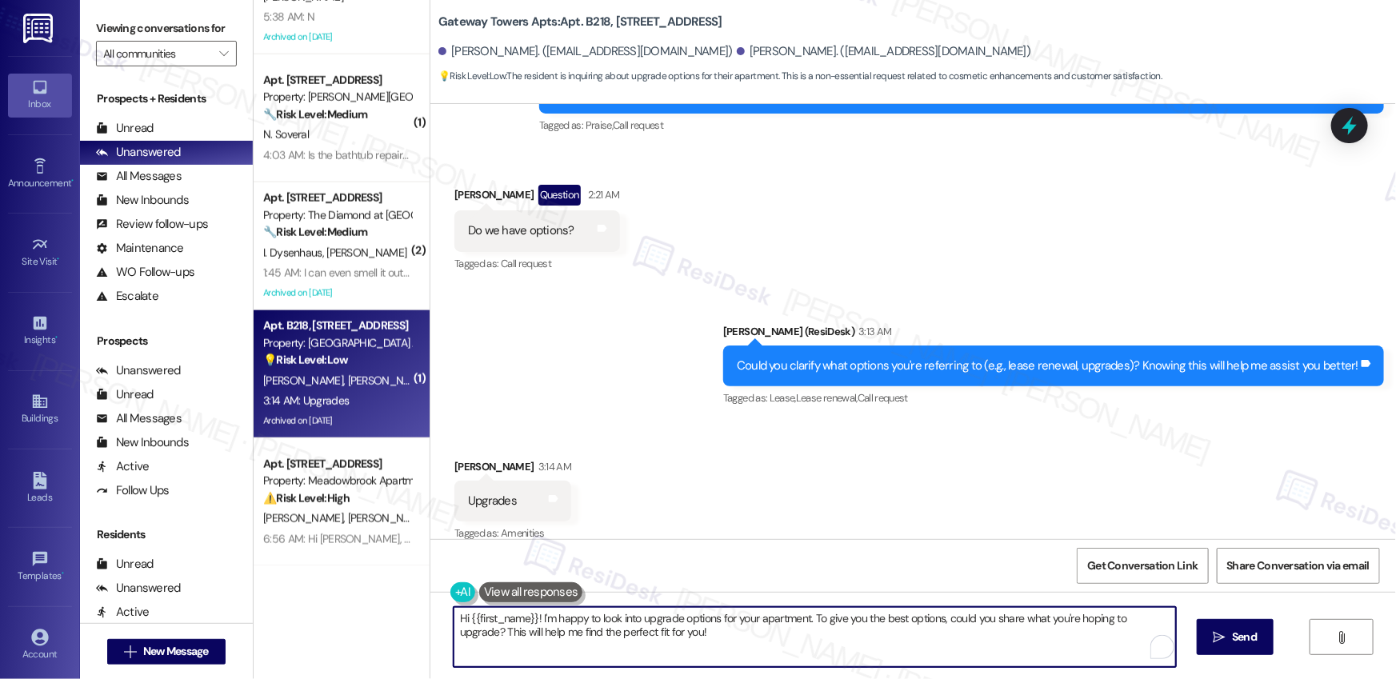
click at [641, 635] on textarea "Hi {{first_name}}! I'm happy to look into upgrade options for your apartment. T…" at bounding box center [815, 637] width 722 height 60
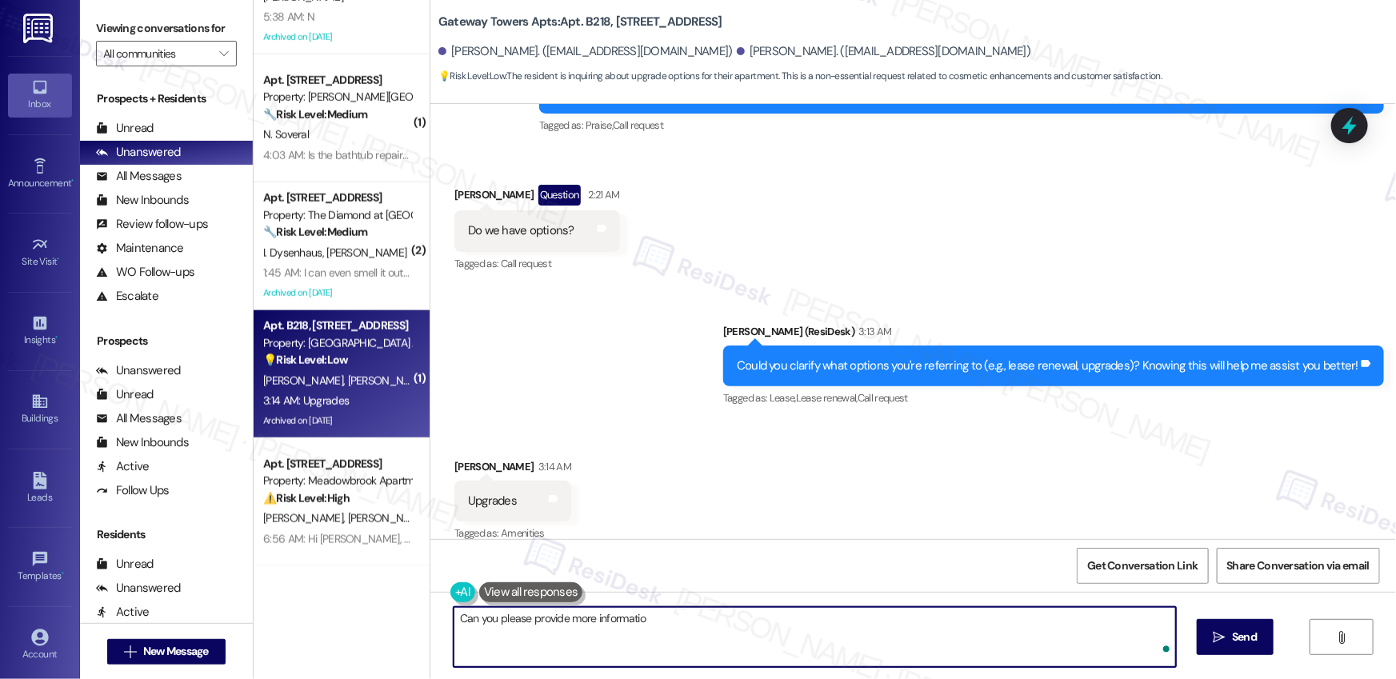
type textarea "Can you please provide more information"
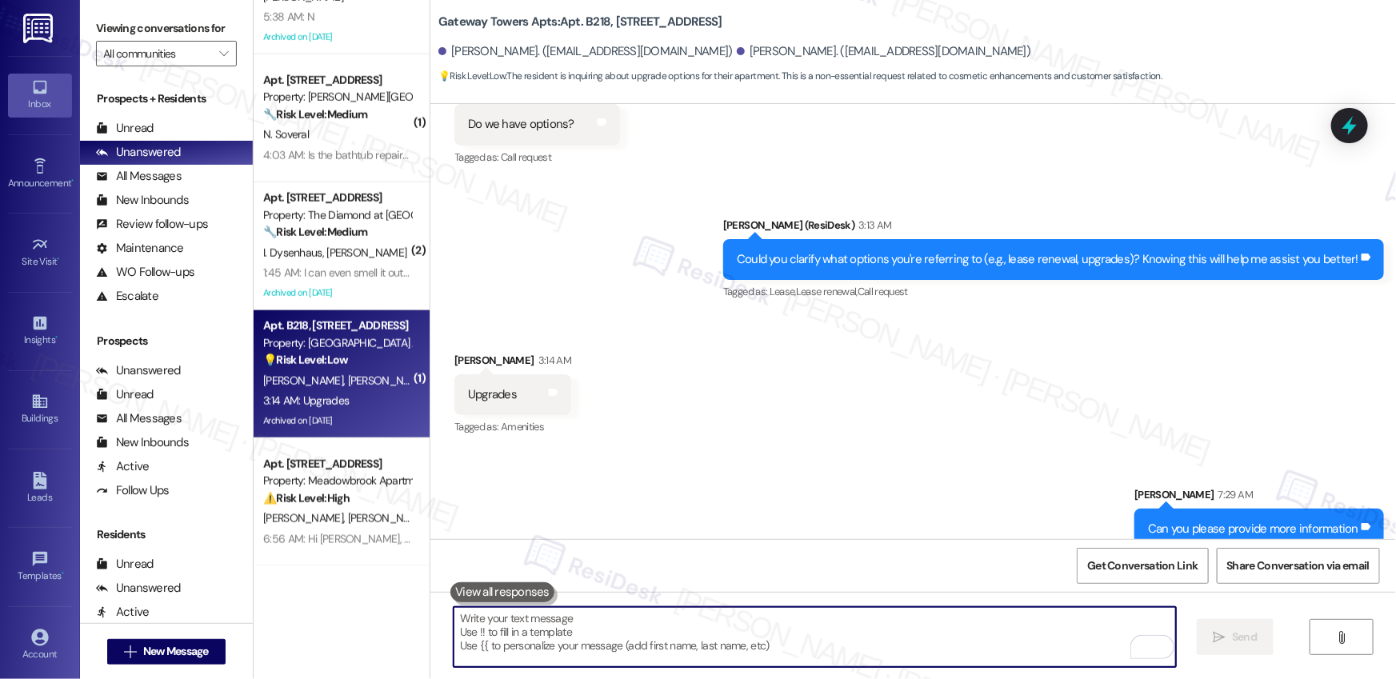
scroll to position [4508, 0]
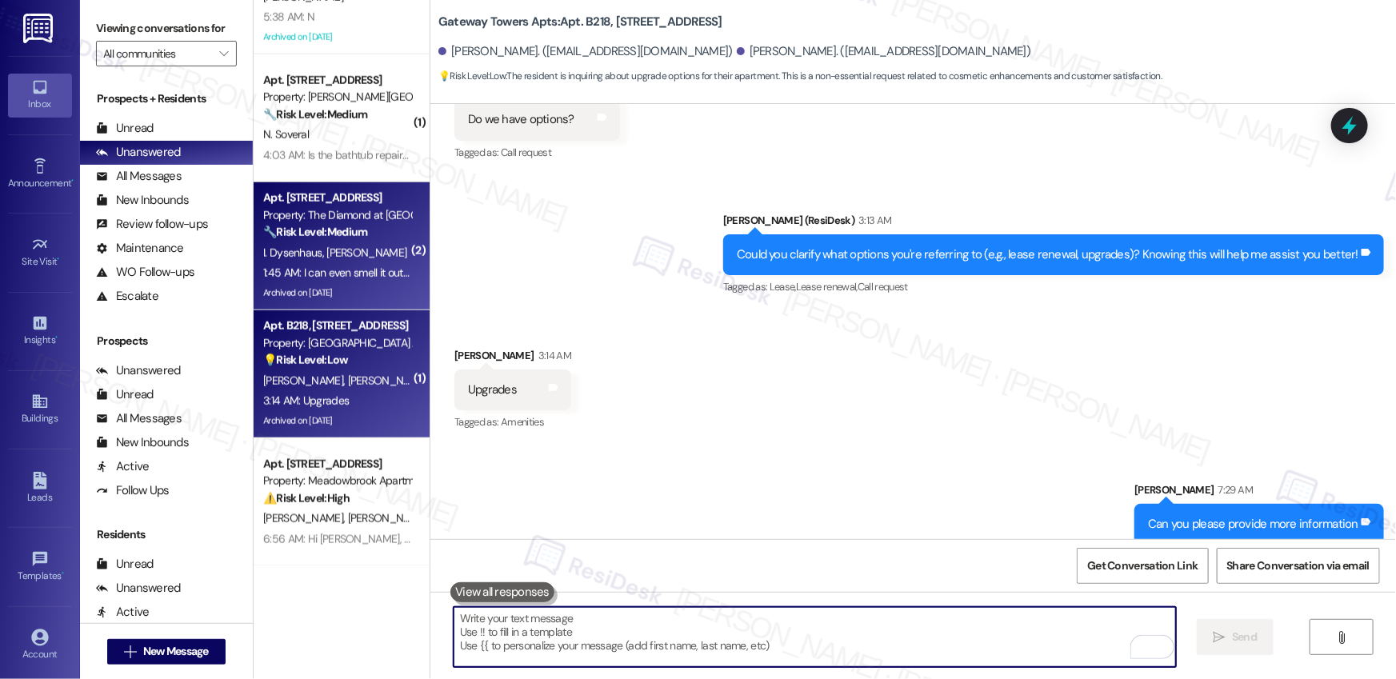
click at [355, 272] on div "1:45 AM: I can even smell it outside 1:45 AM: I can even smell it outside" at bounding box center [342, 273] width 159 height 14
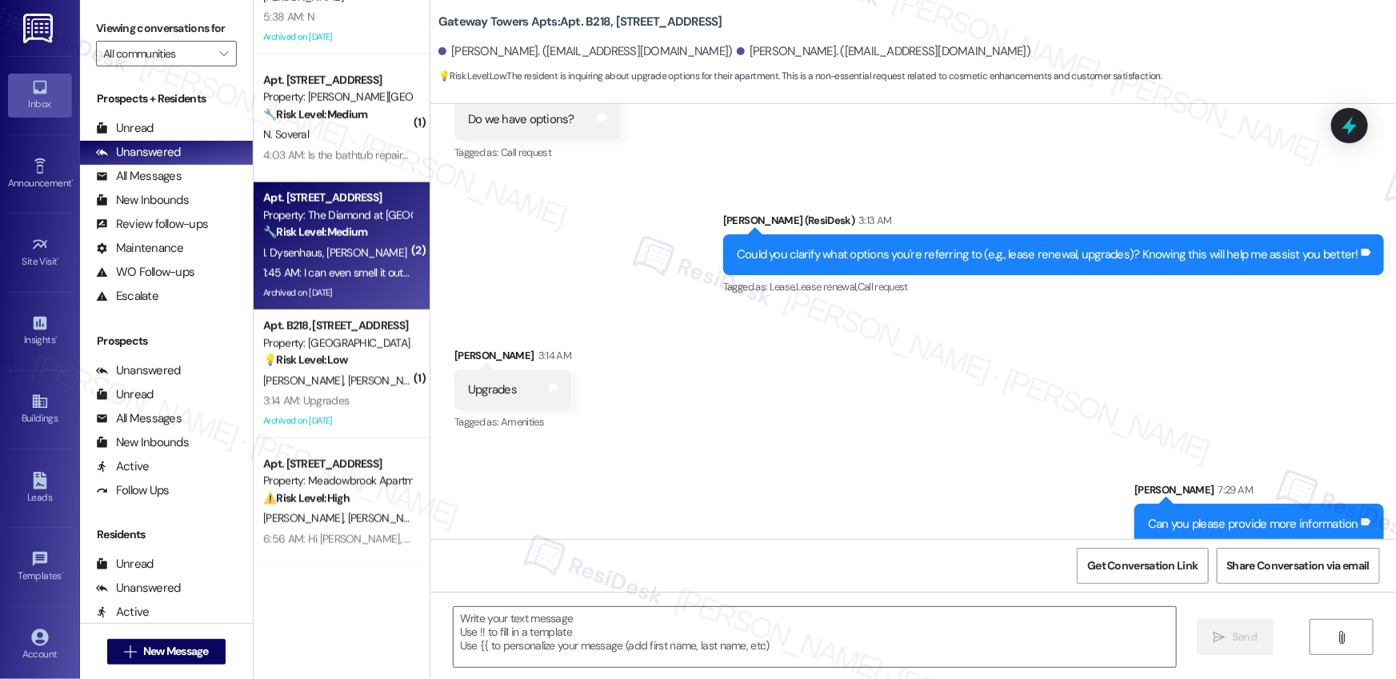
type textarea "Fetching suggested responses. Please feel free to read through the conversation…"
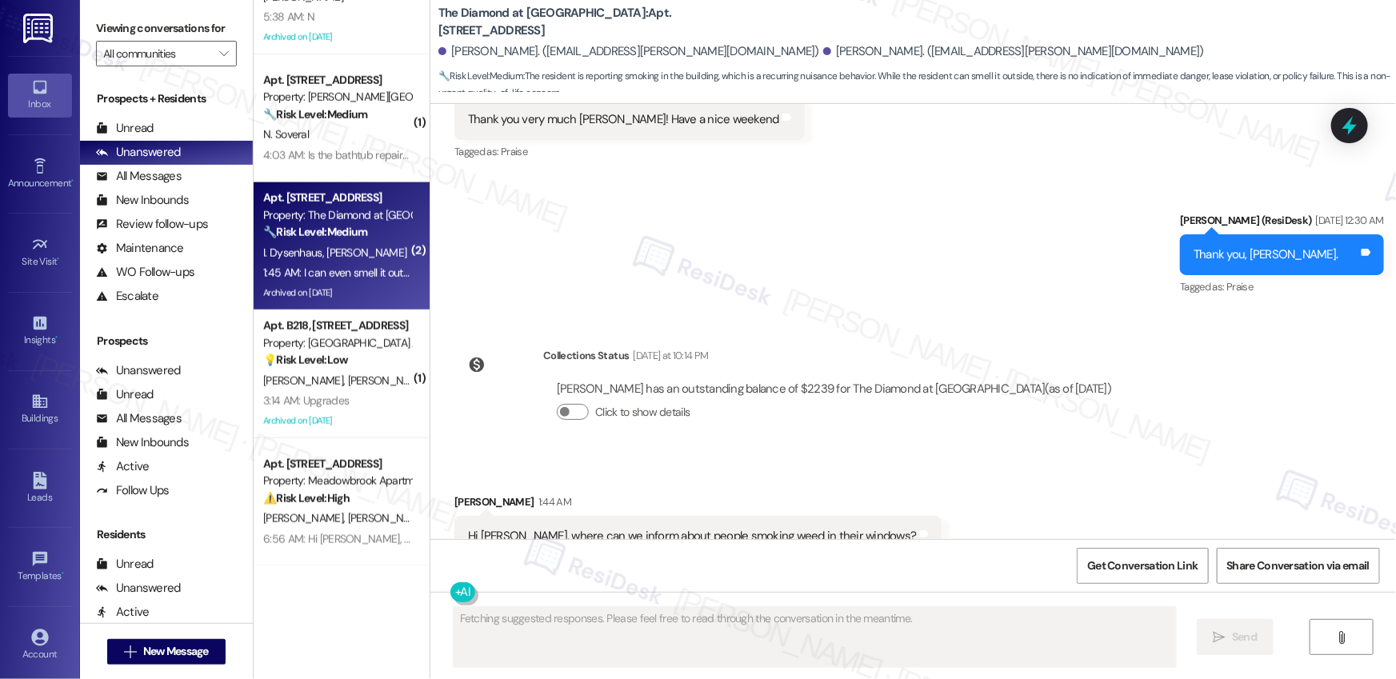
scroll to position [9366, 0]
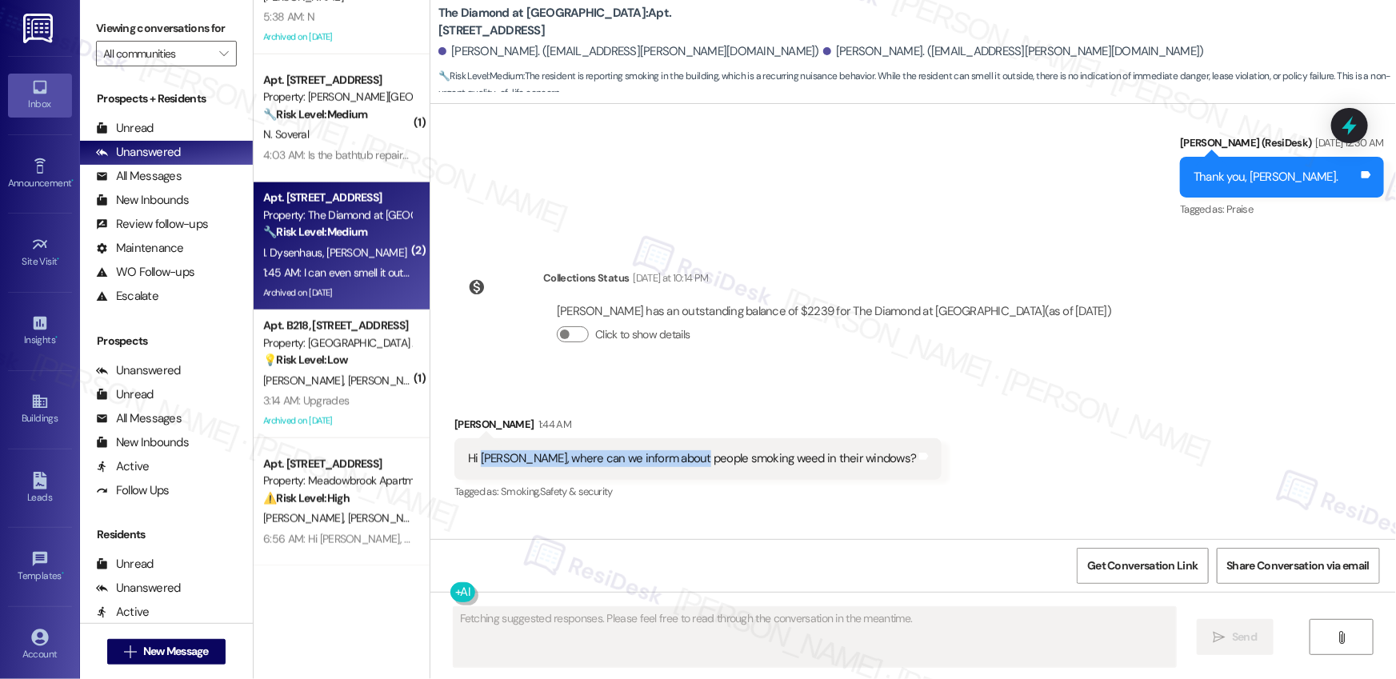
drag, startPoint x: 473, startPoint y: 367, endPoint x: 679, endPoint y: 377, distance: 206.6
click at [679, 450] on div "Hi [PERSON_NAME], where can we inform about people smoking weed in their window…" at bounding box center [692, 458] width 448 height 17
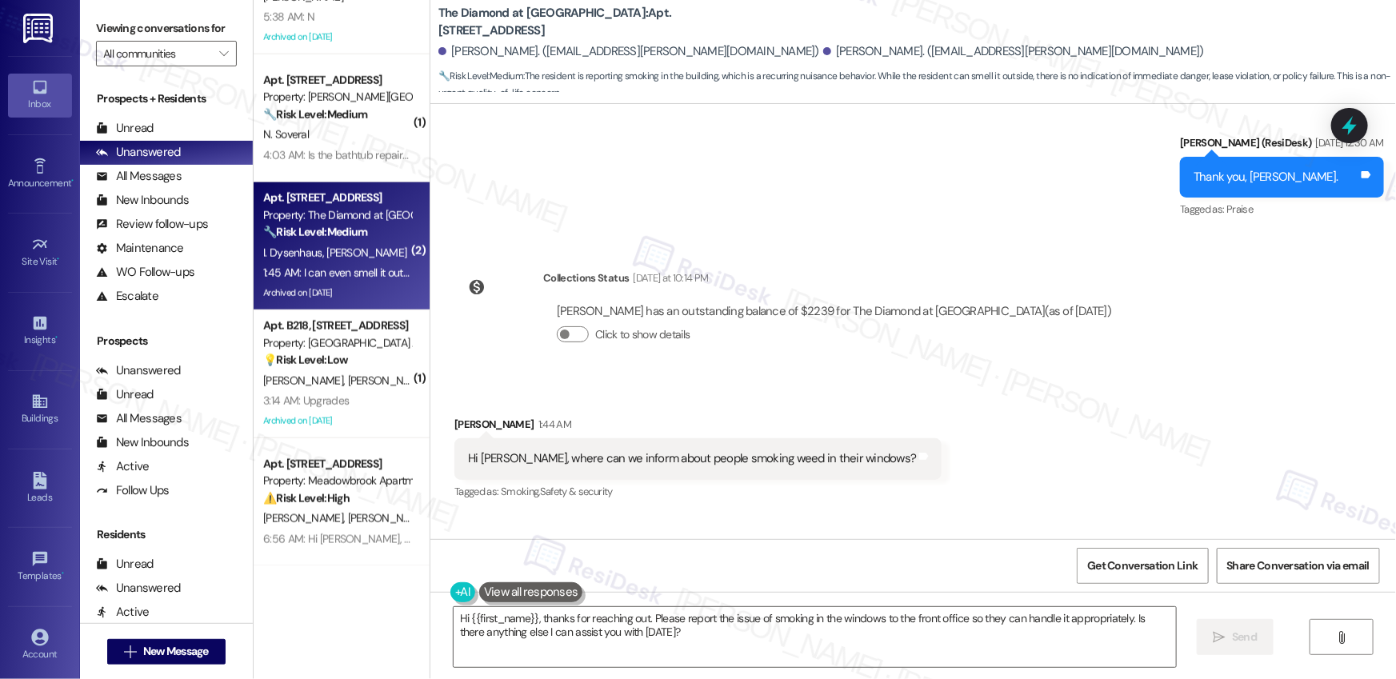
click at [671, 480] on div "Tagged as: Smoking , Click to highlight conversations about Smoking Safety & se…" at bounding box center [697, 491] width 487 height 23
click at [589, 634] on textarea "Hi {{first_name}}, thanks for reaching out. Please report the issue of smoking …" at bounding box center [815, 637] width 722 height 60
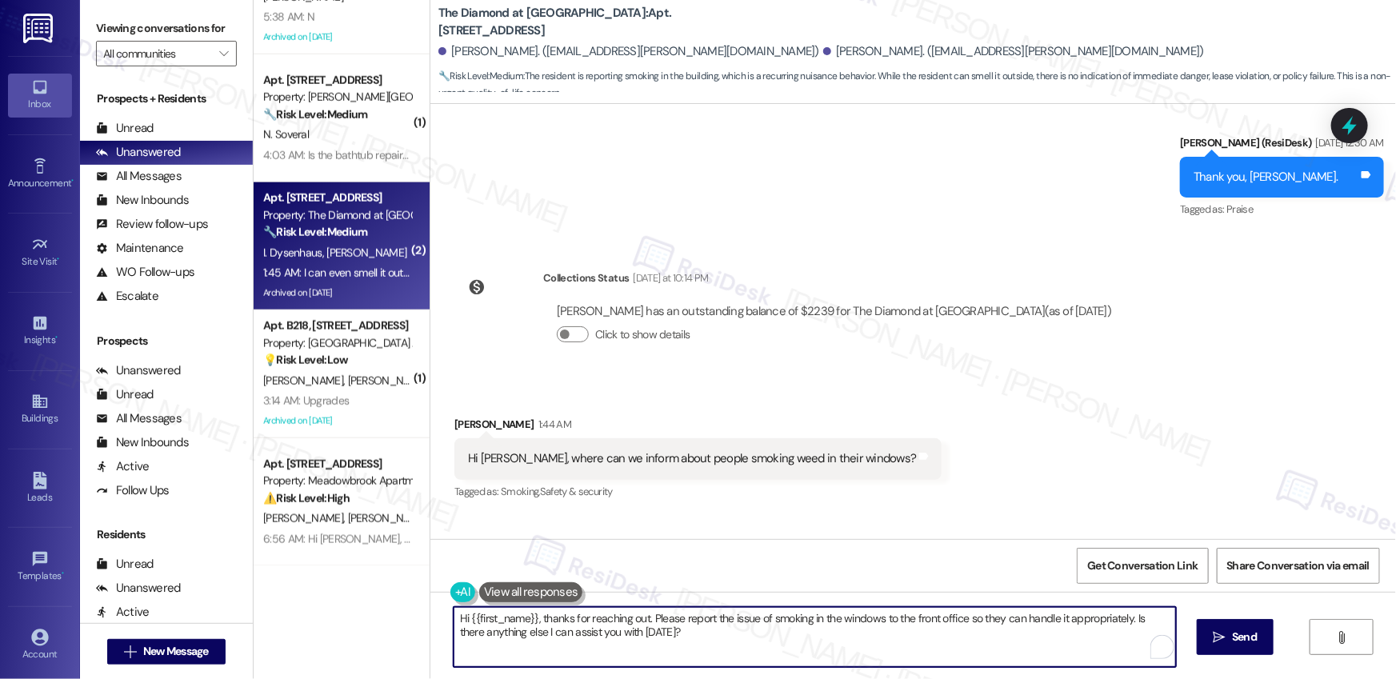
click at [699, 630] on textarea "Hi {{first_name}}, thanks for reaching out. Please report the issue of smoking …" at bounding box center [815, 637] width 722 height 60
drag, startPoint x: 1126, startPoint y: 618, endPoint x: 1130, endPoint y: 630, distance: 12.7
click at [1130, 630] on textarea "Hi {{first_name}}, thanks for reaching out. Please report the issue of smoking …" at bounding box center [815, 637] width 722 height 60
click at [1124, 624] on textarea "Hi {{first_name}}, thanks for reaching out. Please report the issue of smoking …" at bounding box center [815, 637] width 722 height 60
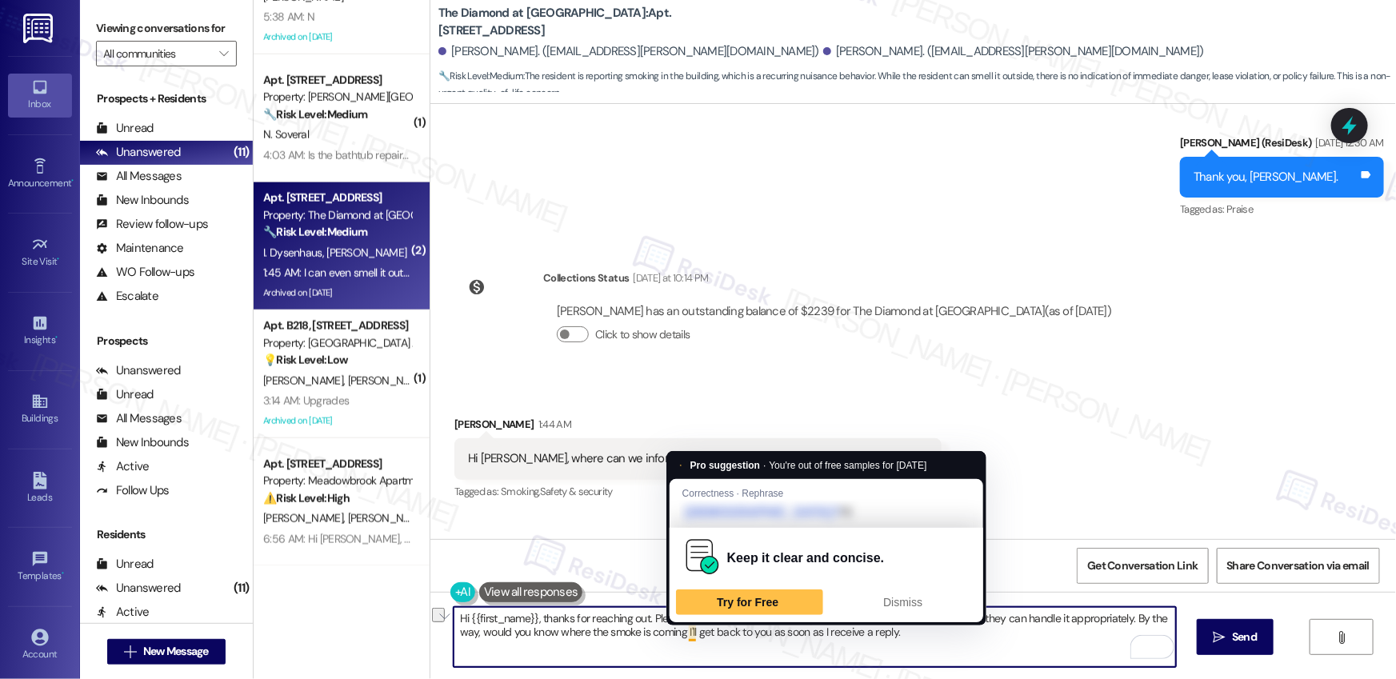
drag, startPoint x: 912, startPoint y: 645, endPoint x: 680, endPoint y: 634, distance: 232.3
click at [680, 634] on textarea "Hi {{first_name}}, thanks for reaching out. Please report the issue of smoking …" at bounding box center [815, 637] width 722 height 60
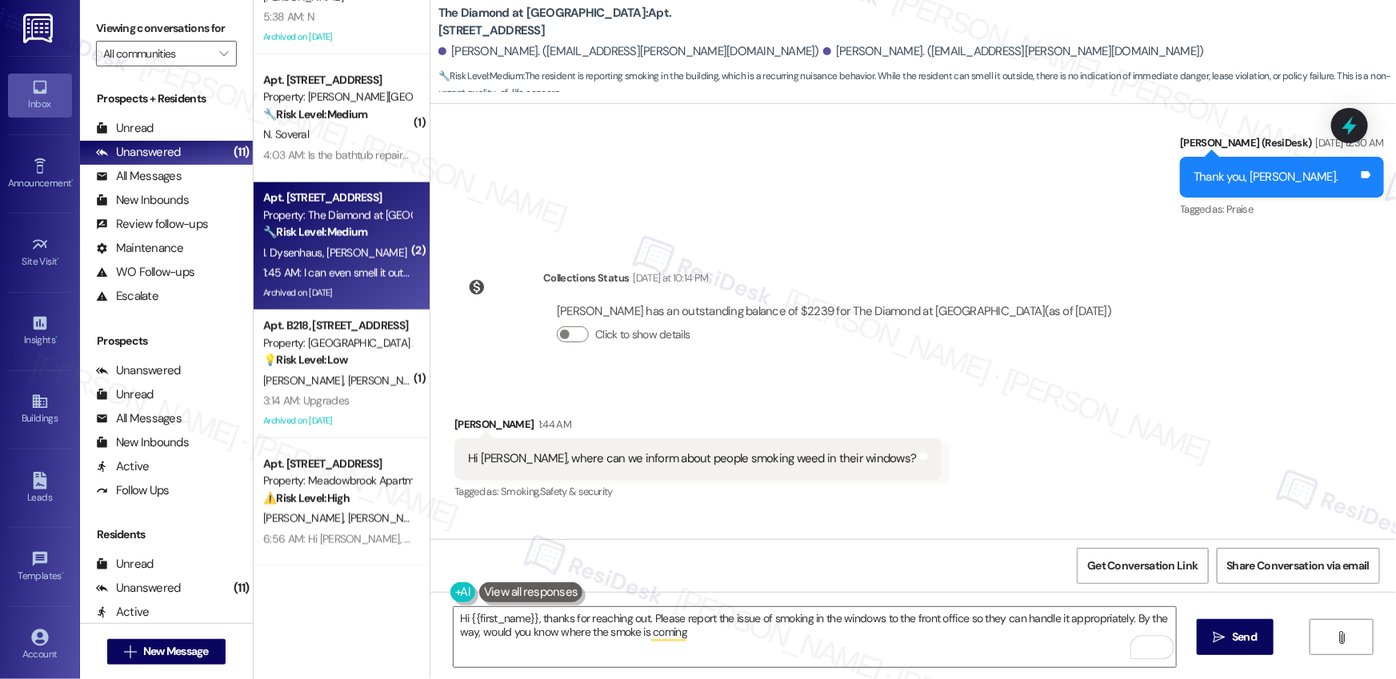
click at [454, 416] on div "[PERSON_NAME] 1:44 AM" at bounding box center [697, 427] width 487 height 22
copy div "[PERSON_NAME]"
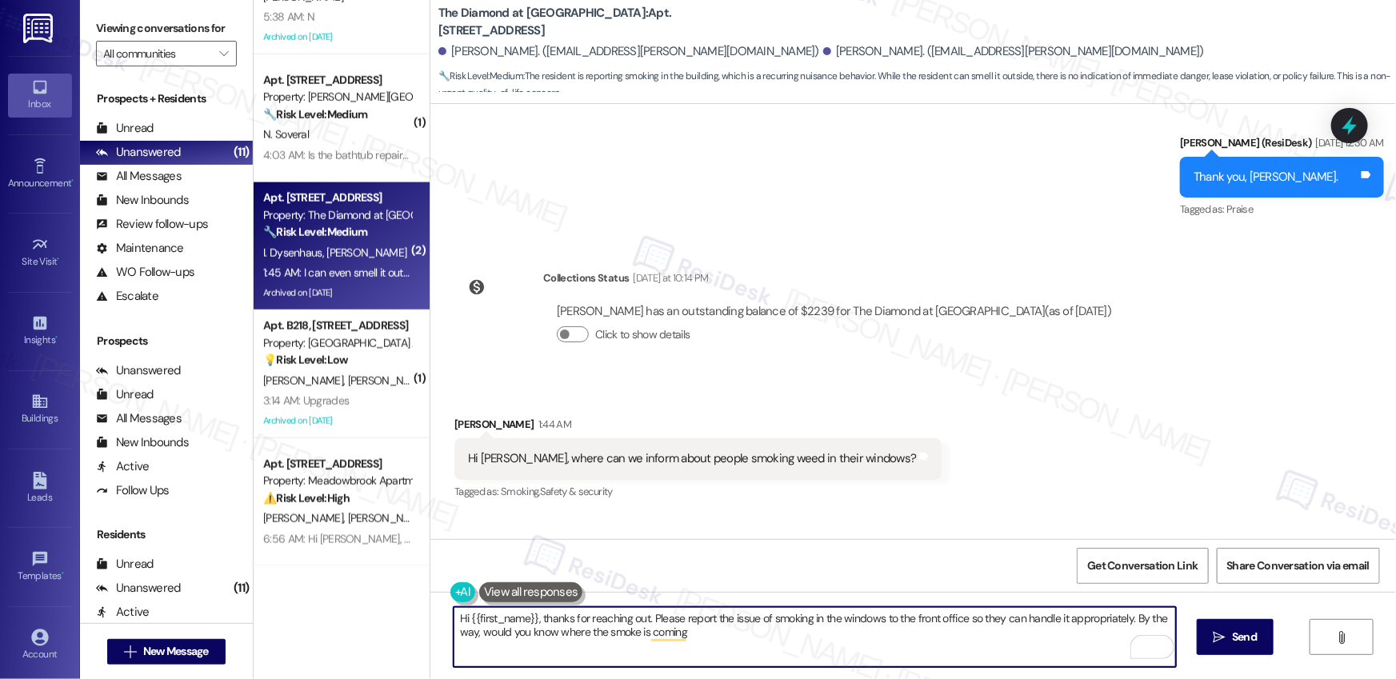
drag, startPoint x: 462, startPoint y: 619, endPoint x: 530, endPoint y: 621, distance: 68.0
click at [530, 621] on textarea "Hi {{first_name}}, thanks for reaching out. Please report the issue of smoking …" at bounding box center [815, 637] width 722 height 60
paste textarea "[PERSON_NAME]"
type textarea "Hi [PERSON_NAME], thanks for reaching out. Please report the issue of smoking i…"
drag, startPoint x: 665, startPoint y: 642, endPoint x: 422, endPoint y: 619, distance: 243.5
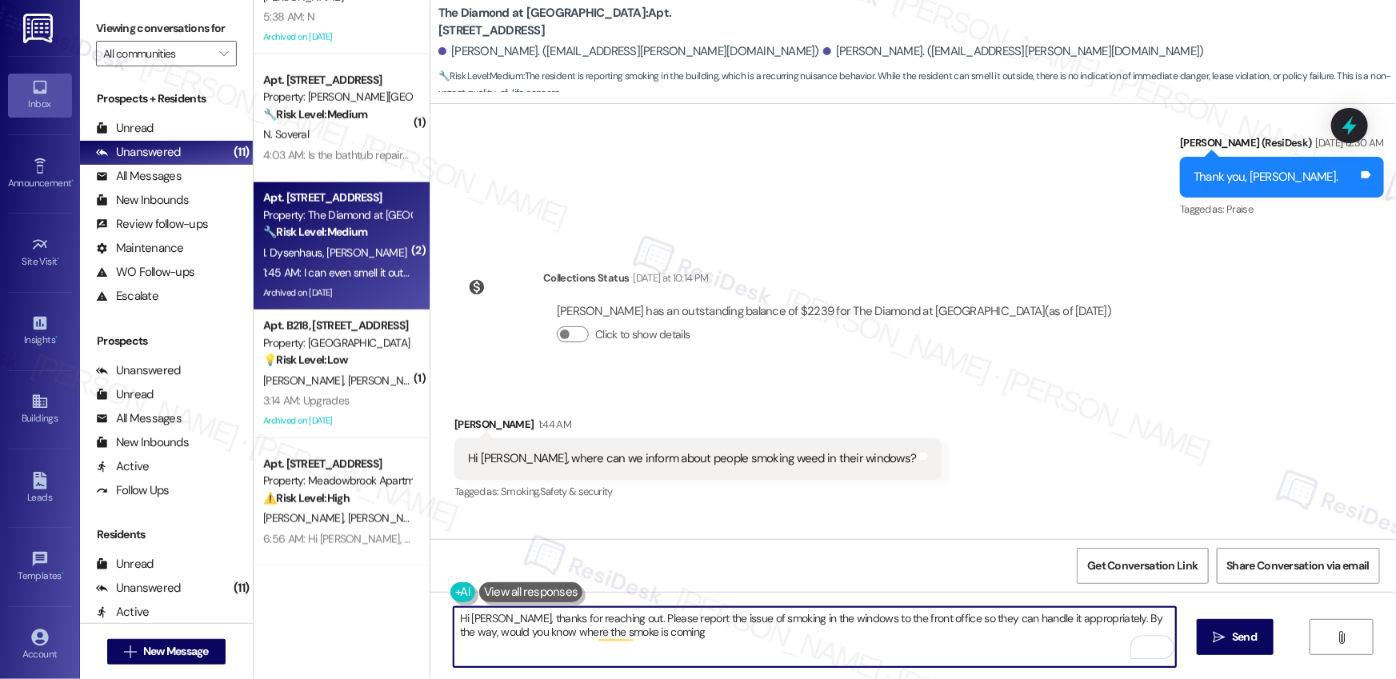
click at [430, 619] on div "Hi [PERSON_NAME], thanks for reaching out. Please report the issue of smoking i…" at bounding box center [913, 652] width 966 height 120
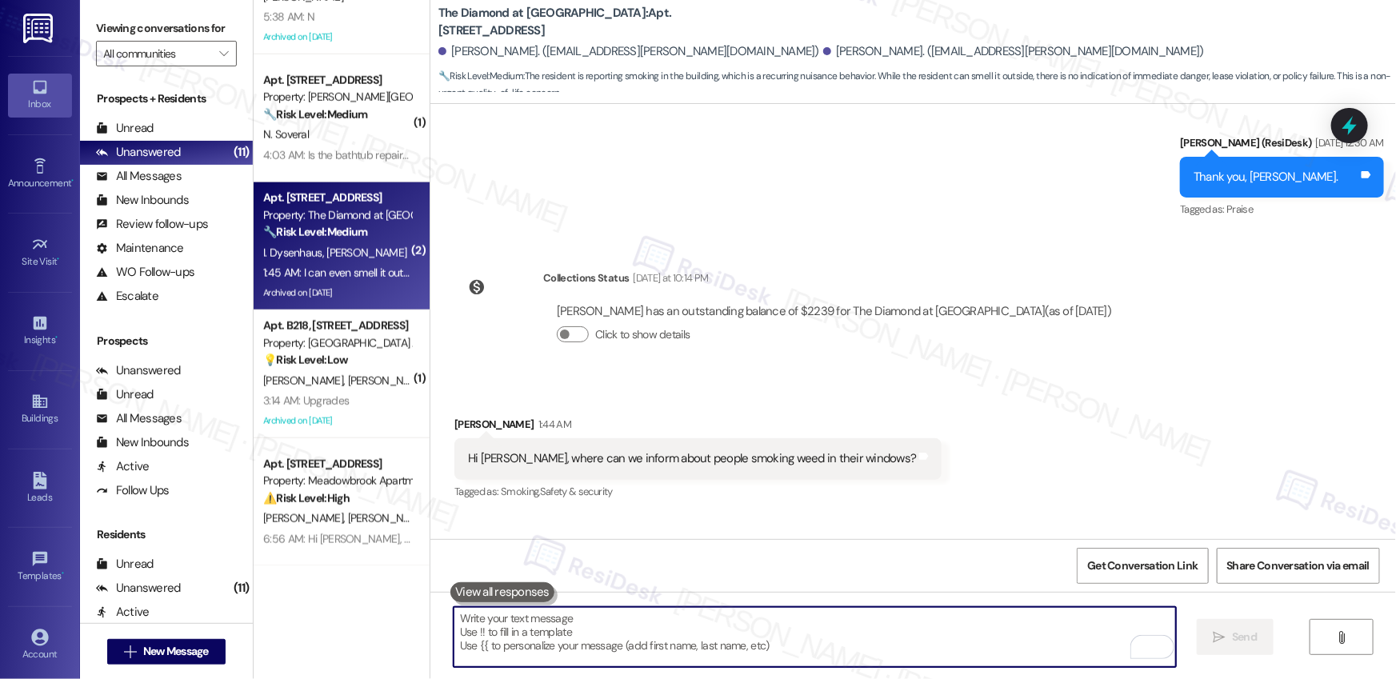
click at [482, 626] on textarea "To enrich screen reader interactions, please activate Accessibility in Grammarl…" at bounding box center [815, 637] width 722 height 60
paste textarea "Hi [PERSON_NAME], thank you for reaching out. Please report the issue of smokin…"
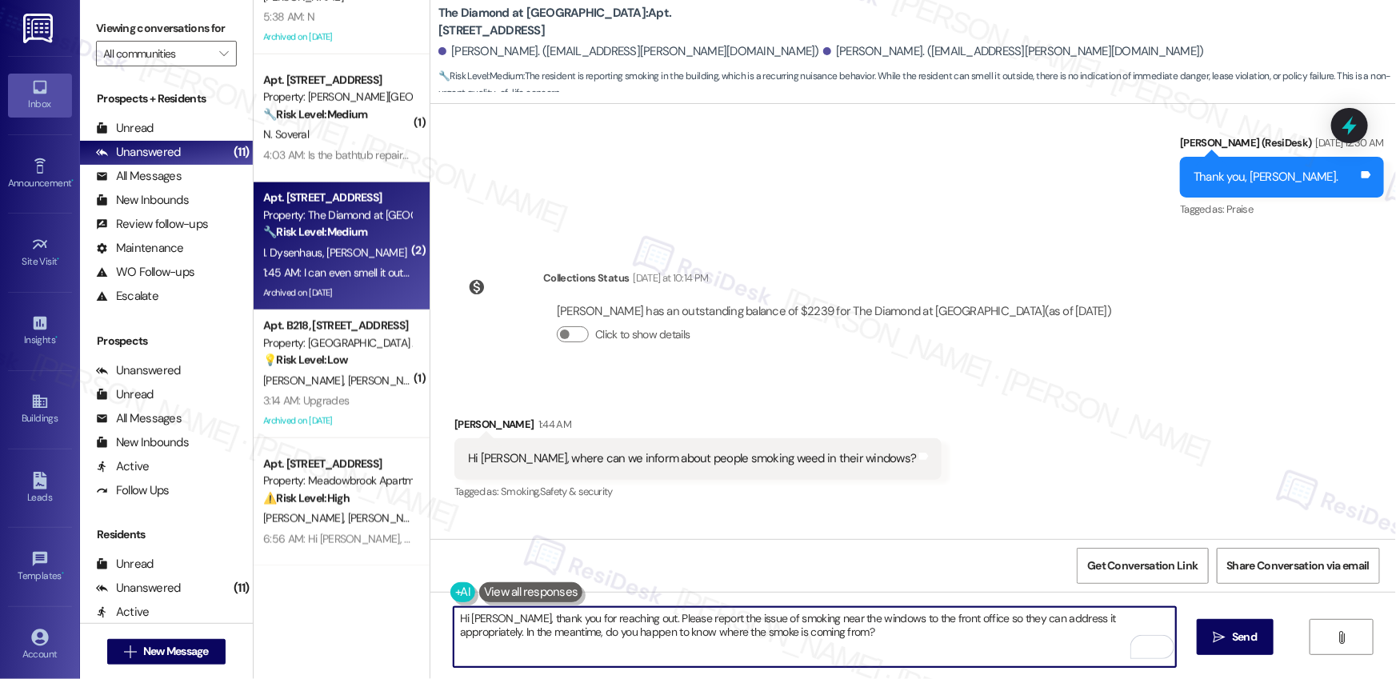
drag, startPoint x: 640, startPoint y: 623, endPoint x: 862, endPoint y: 626, distance: 221.6
click at [862, 626] on textarea "Hi [PERSON_NAME], thank you for reaching out. Please report the issue of smokin…" at bounding box center [815, 637] width 722 height 60
click at [856, 632] on textarea "Hi [PERSON_NAME], thank you for reaching out. Please report the issue of smokin…" at bounding box center [815, 637] width 722 height 60
click at [849, 636] on textarea "Hi [PERSON_NAME], thank you for reaching out. Please report the issue of smokin…" at bounding box center [815, 637] width 722 height 60
drag, startPoint x: 526, startPoint y: 633, endPoint x: 682, endPoint y: 635, distance: 155.2
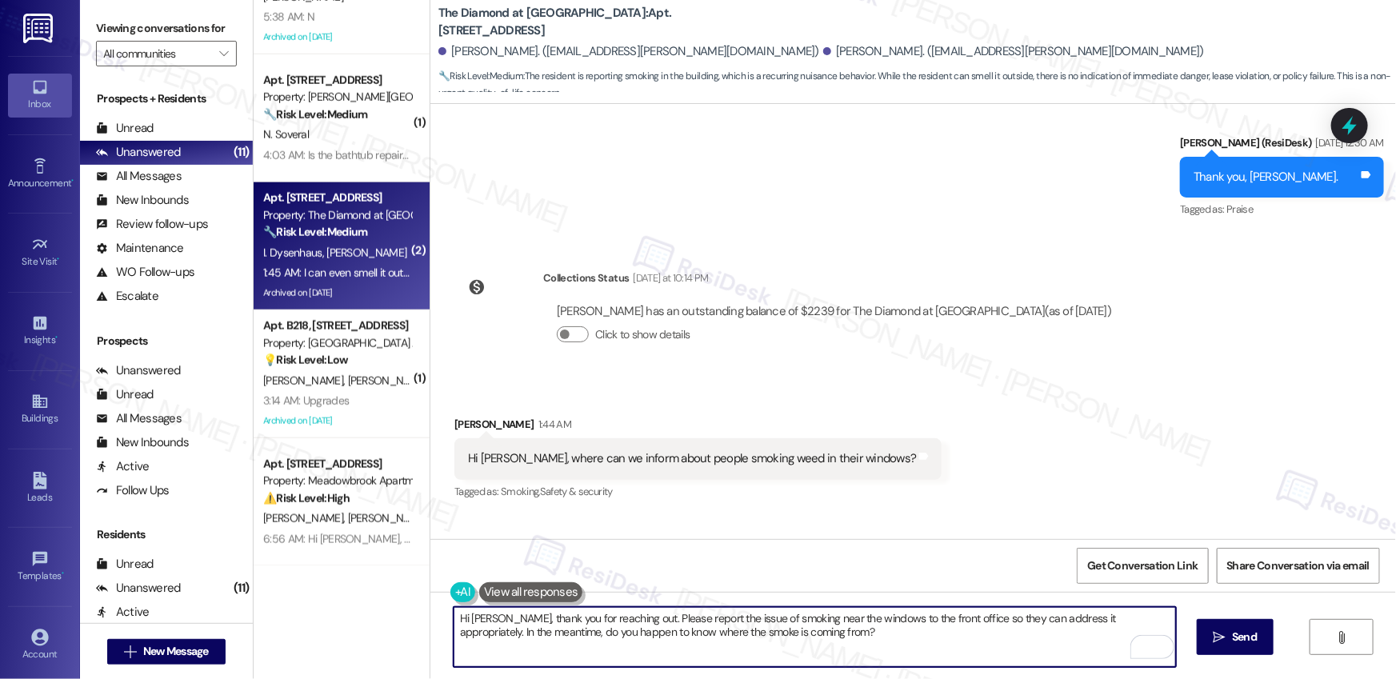
click at [682, 635] on textarea "Hi [PERSON_NAME], thank you for reaching out. Please report the issue of smokin…" at bounding box center [815, 637] width 722 height 60
click at [846, 640] on textarea "Hi [PERSON_NAME], thank you for reaching out. Please report the issue of smokin…" at bounding box center [815, 637] width 722 height 60
click at [873, 637] on textarea "Hi [PERSON_NAME], thank you for reaching out. Please report the issue of smokin…" at bounding box center [815, 637] width 722 height 60
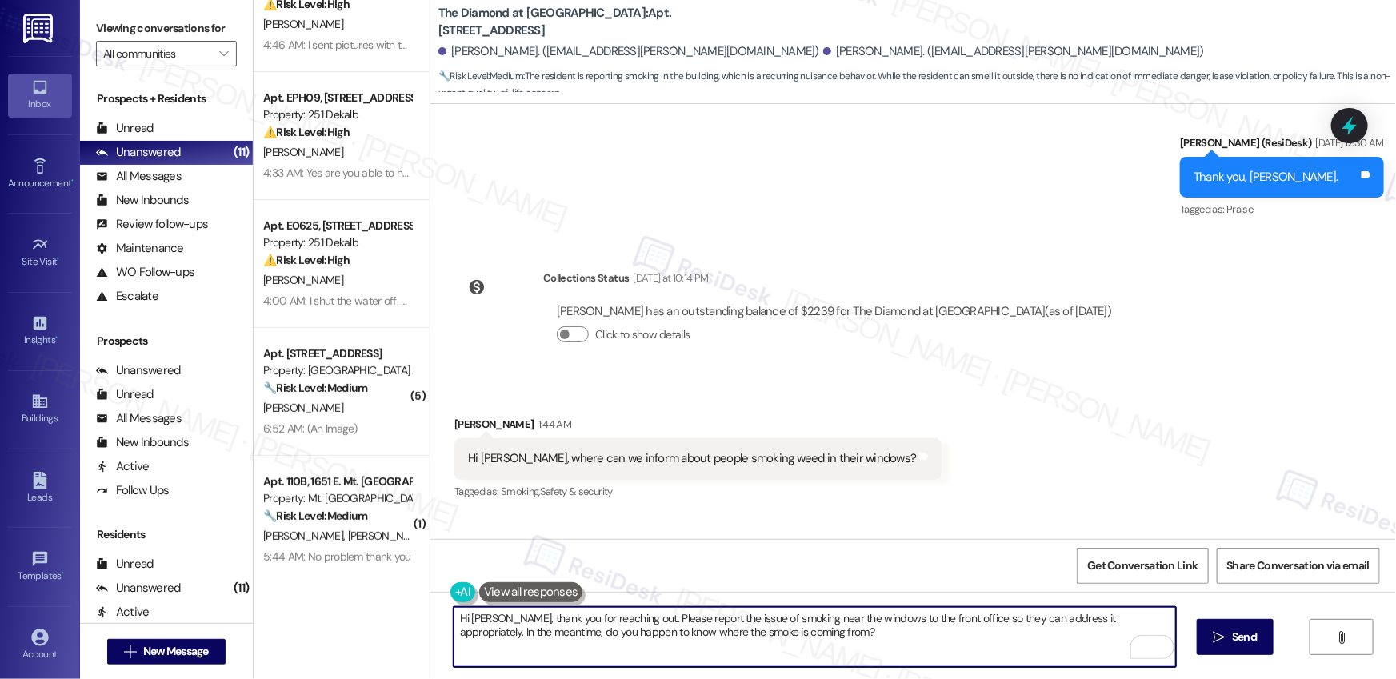
scroll to position [74, 0]
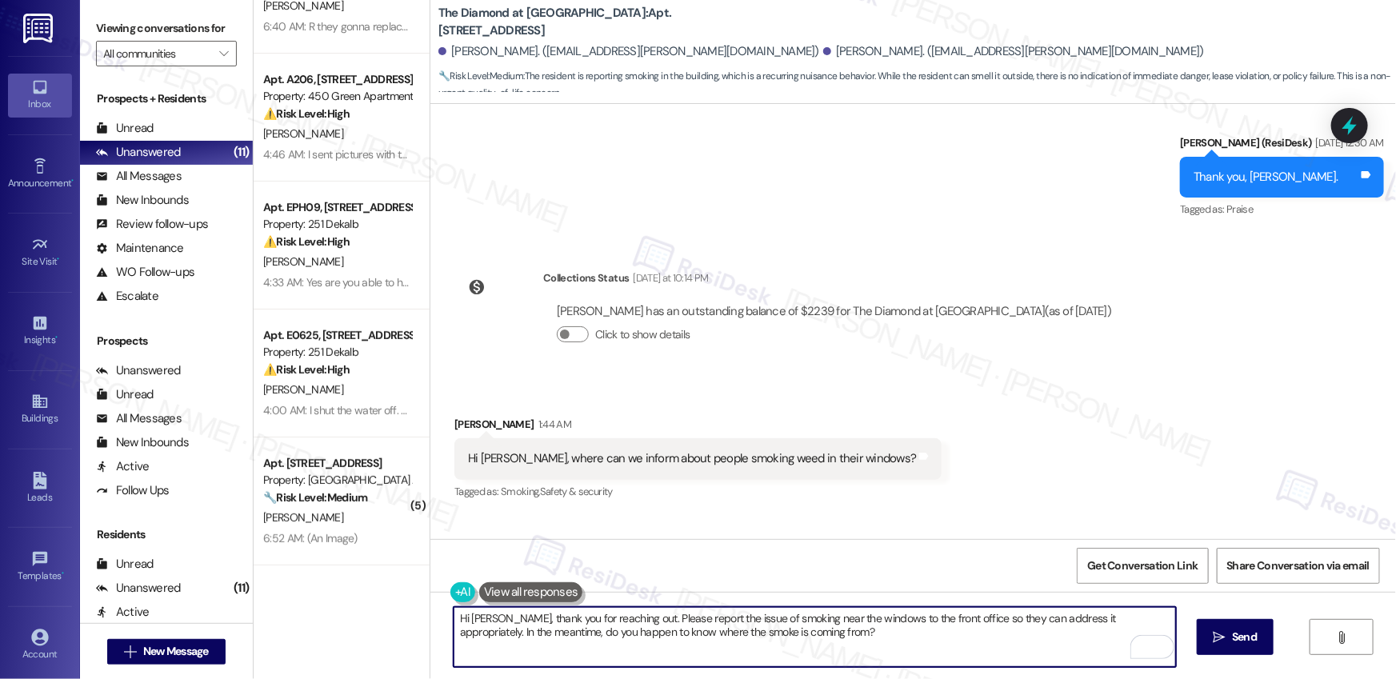
click at [877, 660] on textarea "Hi [PERSON_NAME], thank you for reaching out. Please report the issue of smokin…" at bounding box center [815, 637] width 722 height 60
drag, startPoint x: 608, startPoint y: 618, endPoint x: 509, endPoint y: 638, distance: 101.2
click at [509, 638] on textarea "Hi [PERSON_NAME], thank you for reaching out. Please report the issue of smokin…" at bounding box center [815, 637] width 722 height 60
click at [509, 638] on textarea "Hi [PERSON_NAME], thank you for reaching [DOMAIN_NAME] you happen to know where…" at bounding box center [815, 637] width 722 height 60
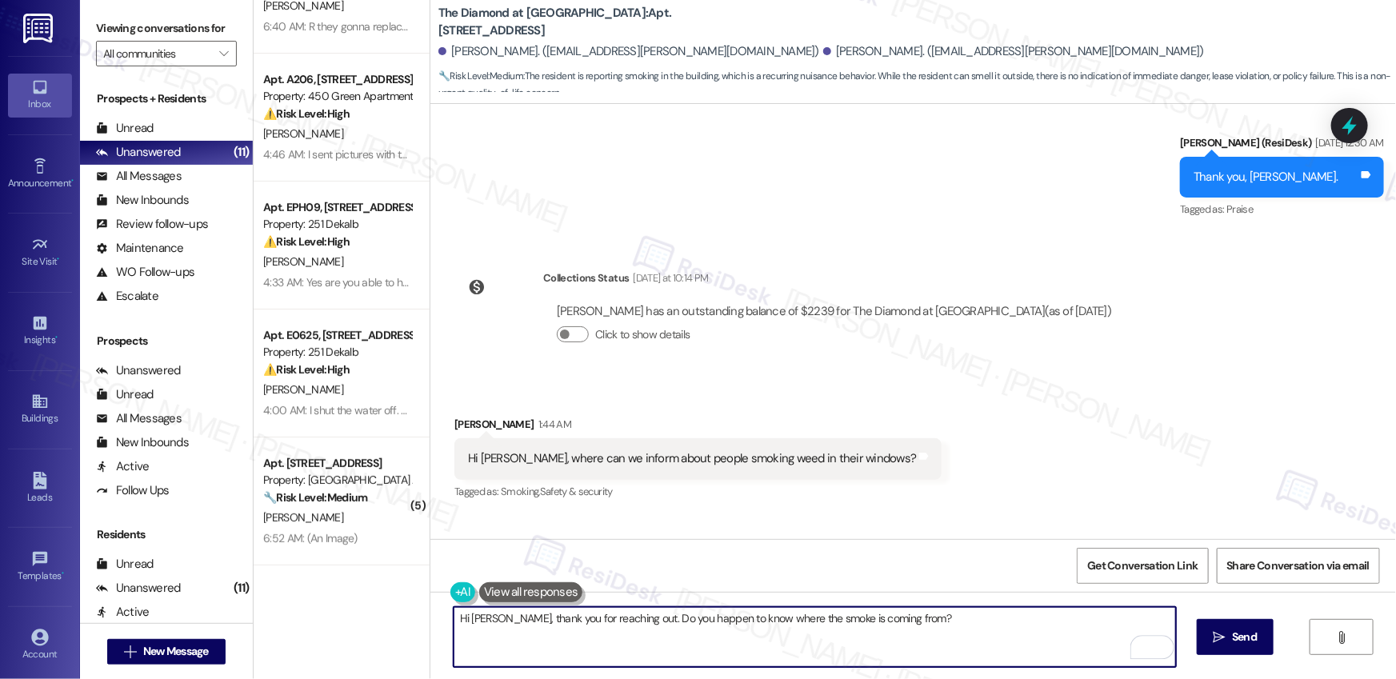
click at [878, 627] on textarea "Hi [PERSON_NAME], thank you for reaching out. Do you happen to know where the s…" at bounding box center [815, 637] width 722 height 60
type textarea "Hi [PERSON_NAME], thank you for reaching out. Do you happen to know where the s…"
click at [1236, 632] on span "Send" at bounding box center [1244, 637] width 25 height 17
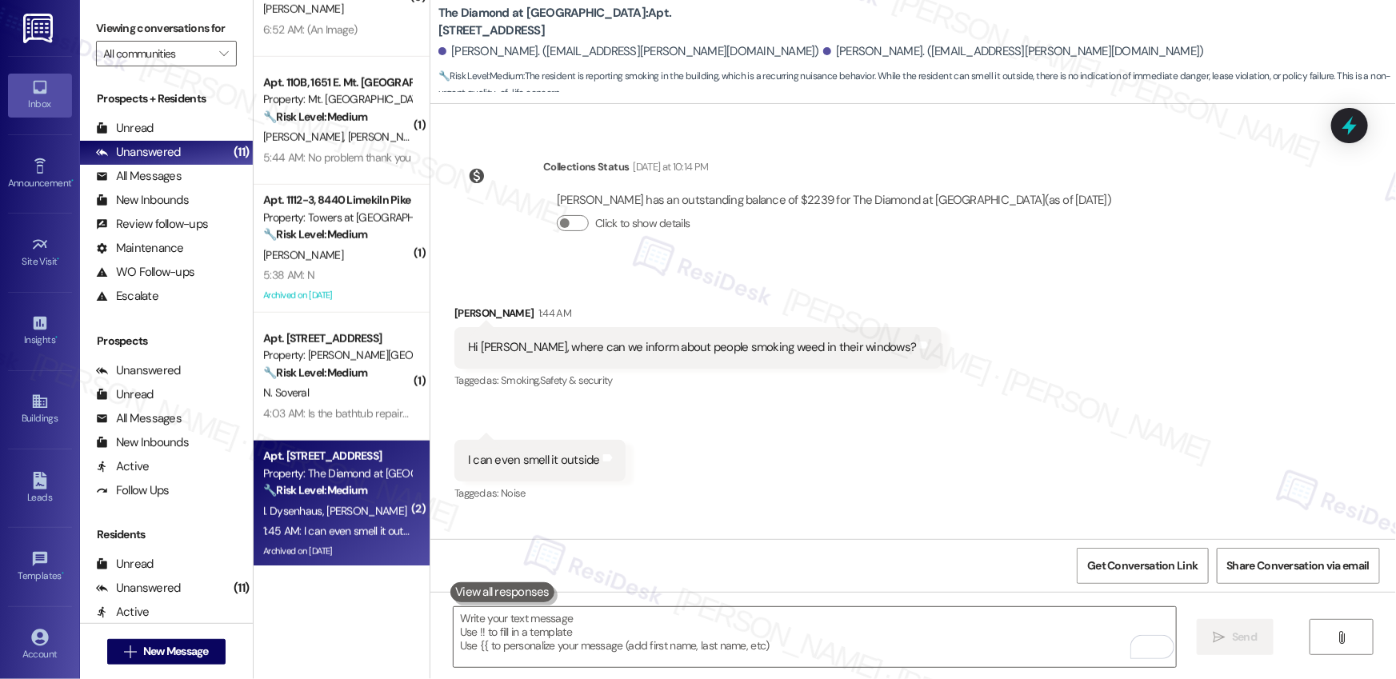
scroll to position [584, 0]
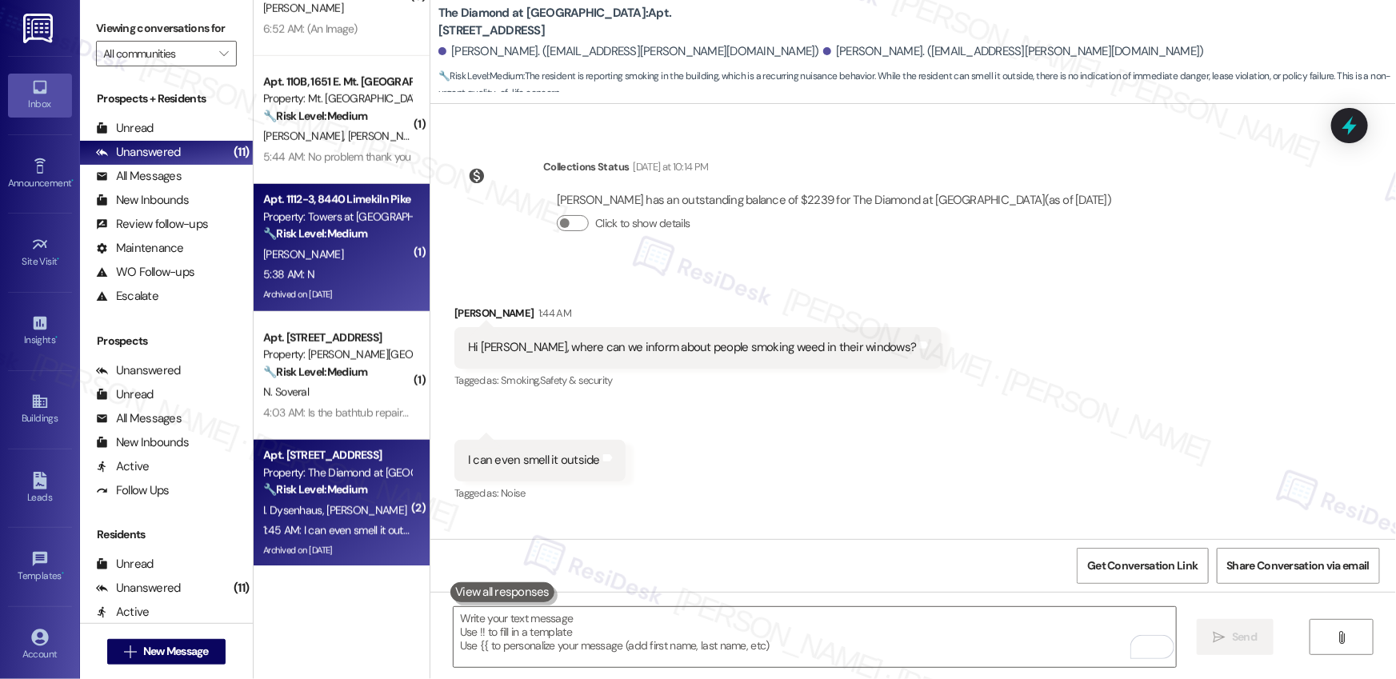
click at [371, 249] on div "[PERSON_NAME]" at bounding box center [337, 255] width 151 height 20
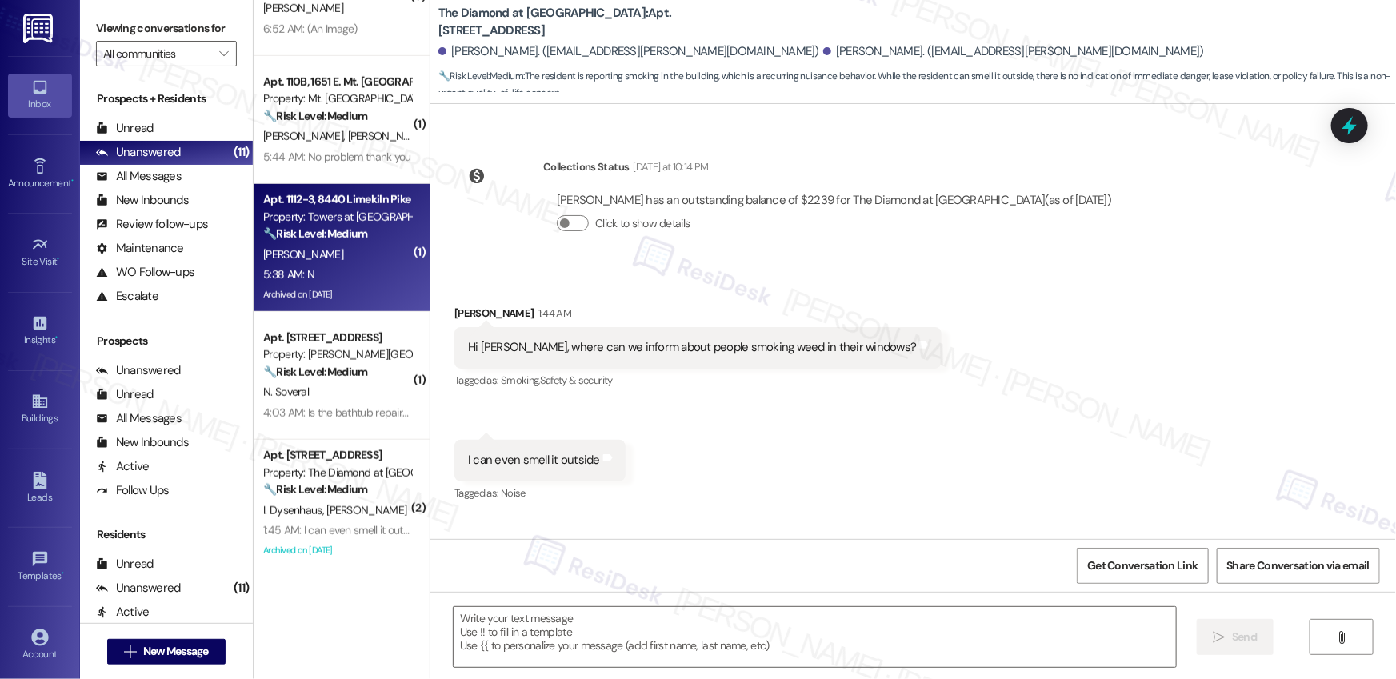
type textarea "Fetching suggested responses. Please feel free to read through the conversation…"
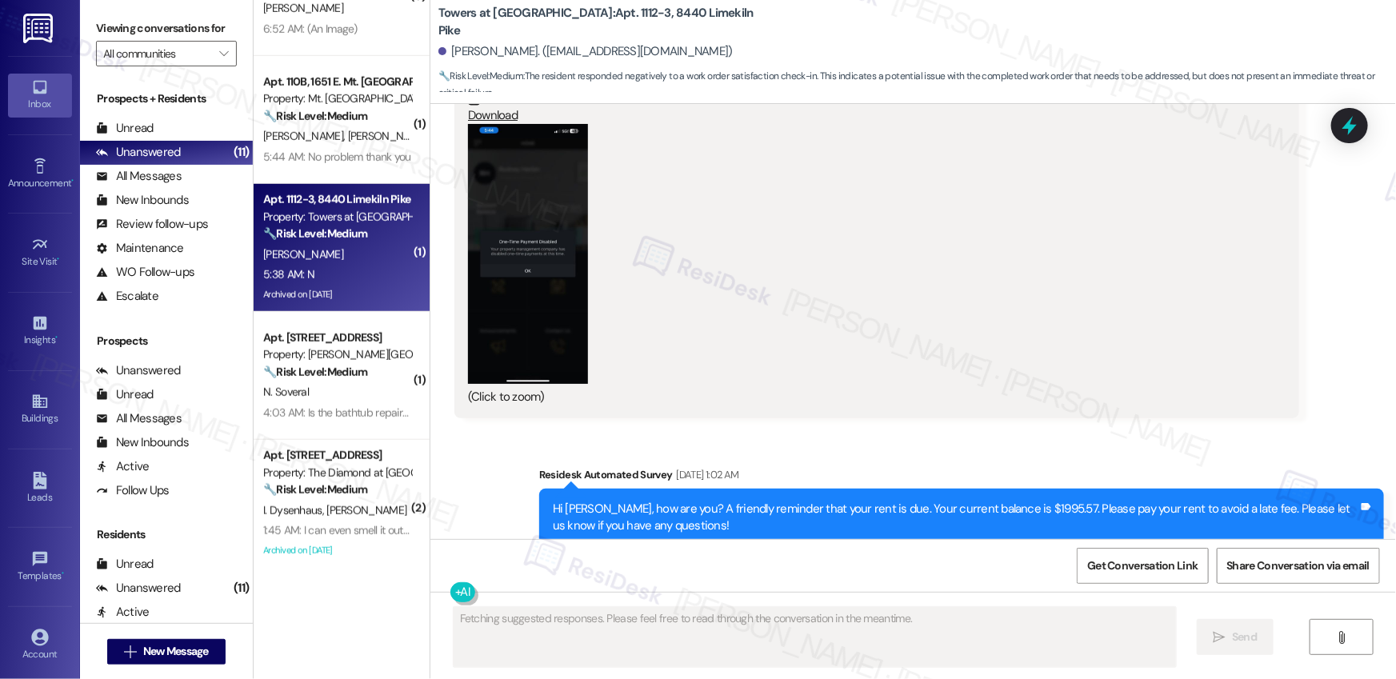
scroll to position [12953, 0]
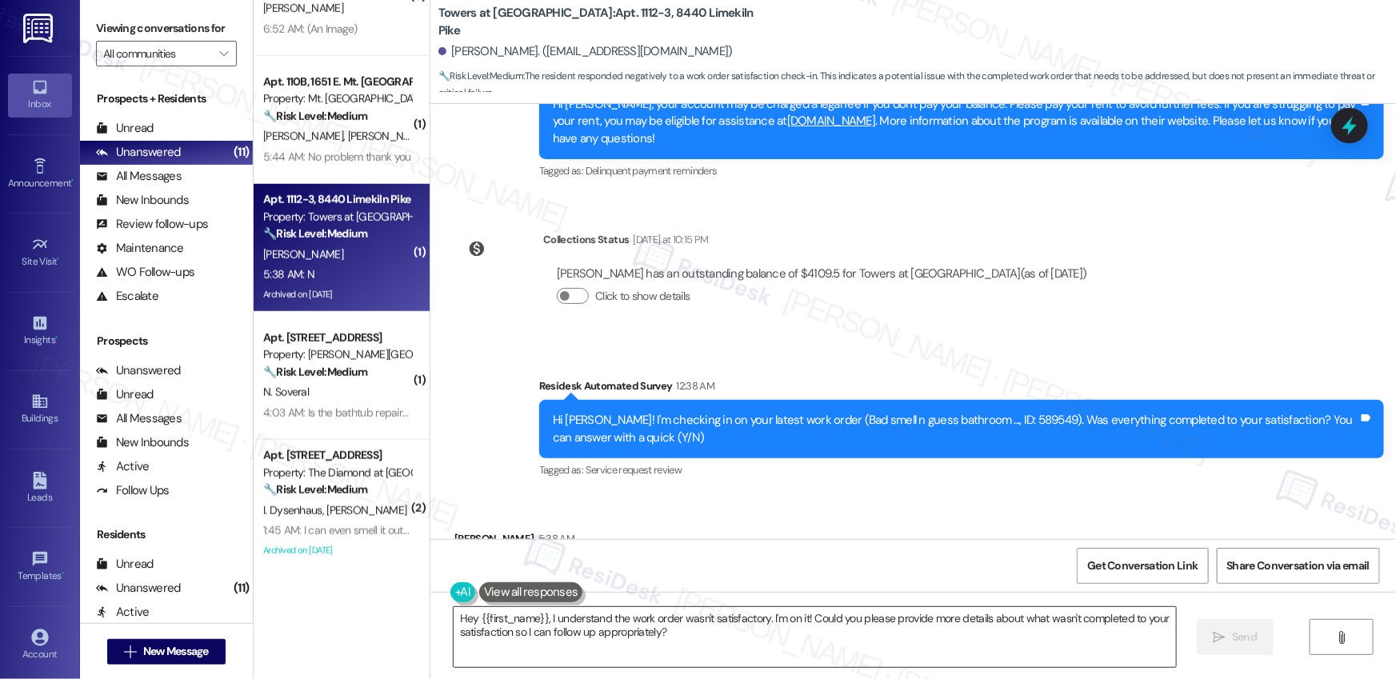
click at [578, 630] on textarea "Hey {{first_name}}, I understand the work order wasn't satisfactory. I'm on it!…" at bounding box center [815, 637] width 722 height 60
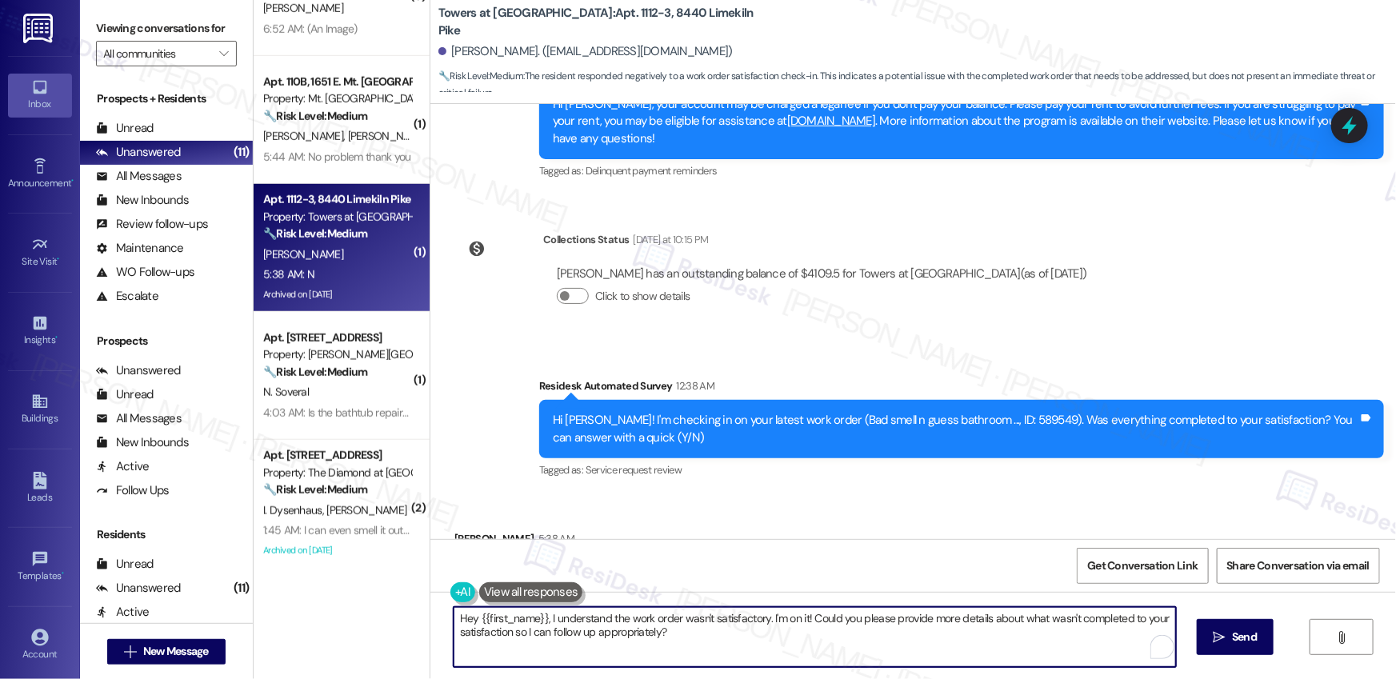
click at [578, 630] on textarea "Hey {{first_name}}, I understand the work order wasn't satisfactory. I'm on it!…" at bounding box center [815, 637] width 722 height 60
paste textarea "i {{first_name}}! I'm sorry to hear that the request hasn't been resolved yet. …"
type textarea "Hi {{first_name}}! I'm sorry to hear that the request hasn't been resolved yet.…"
click at [1218, 653] on button " Send" at bounding box center [1236, 637] width 78 height 36
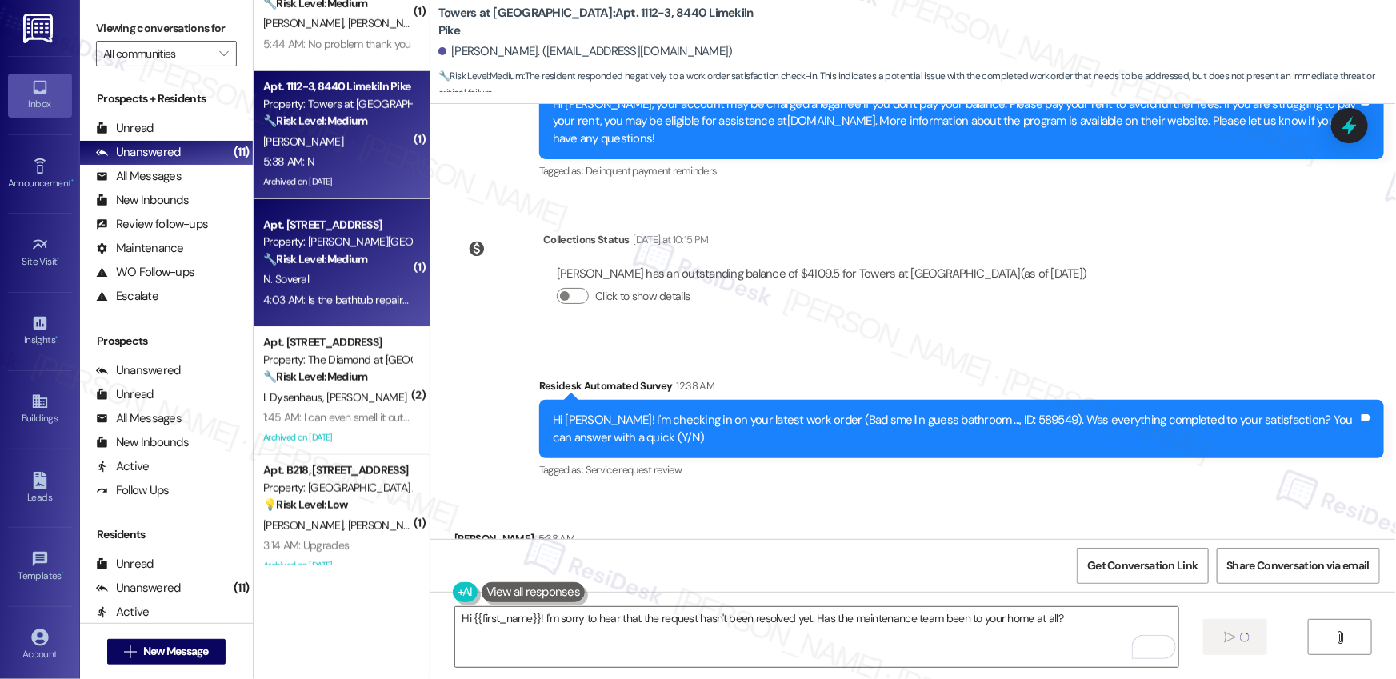
scroll to position [842, 0]
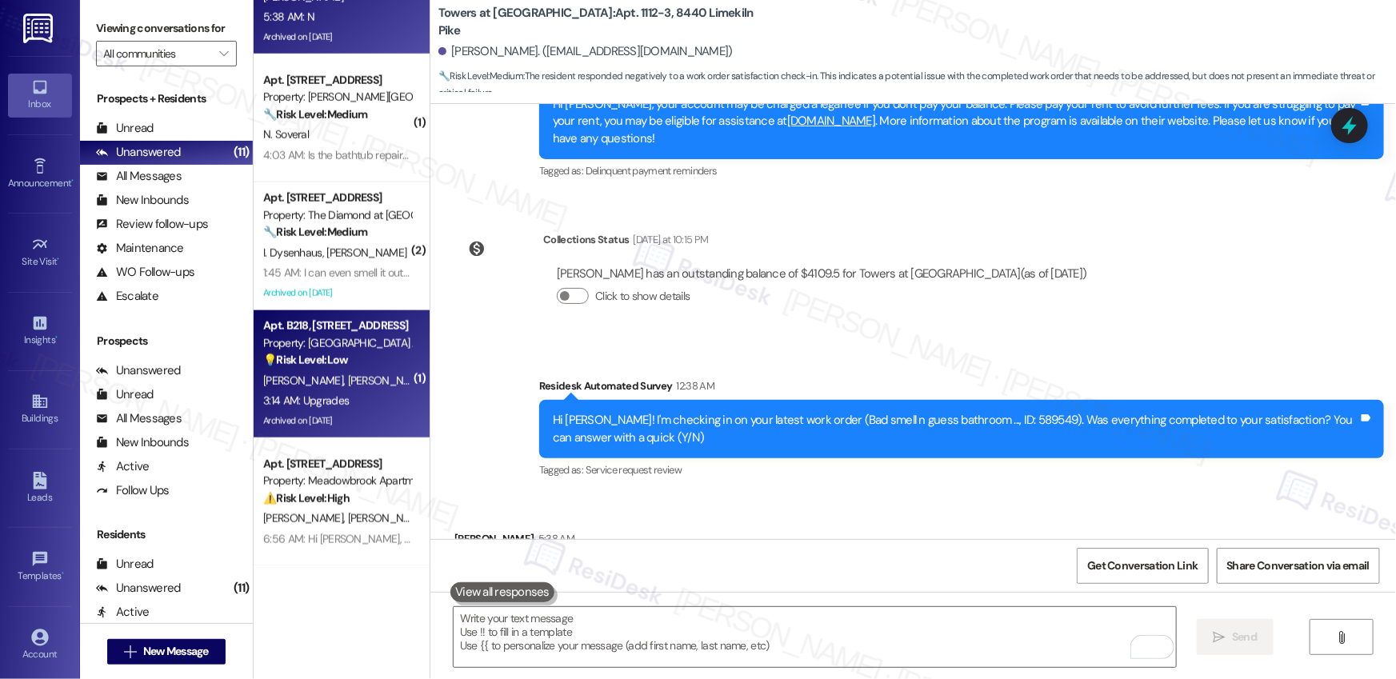
click at [378, 403] on div "3:14 AM: Upgrades 3:14 AM: Upgrades" at bounding box center [337, 401] width 151 height 20
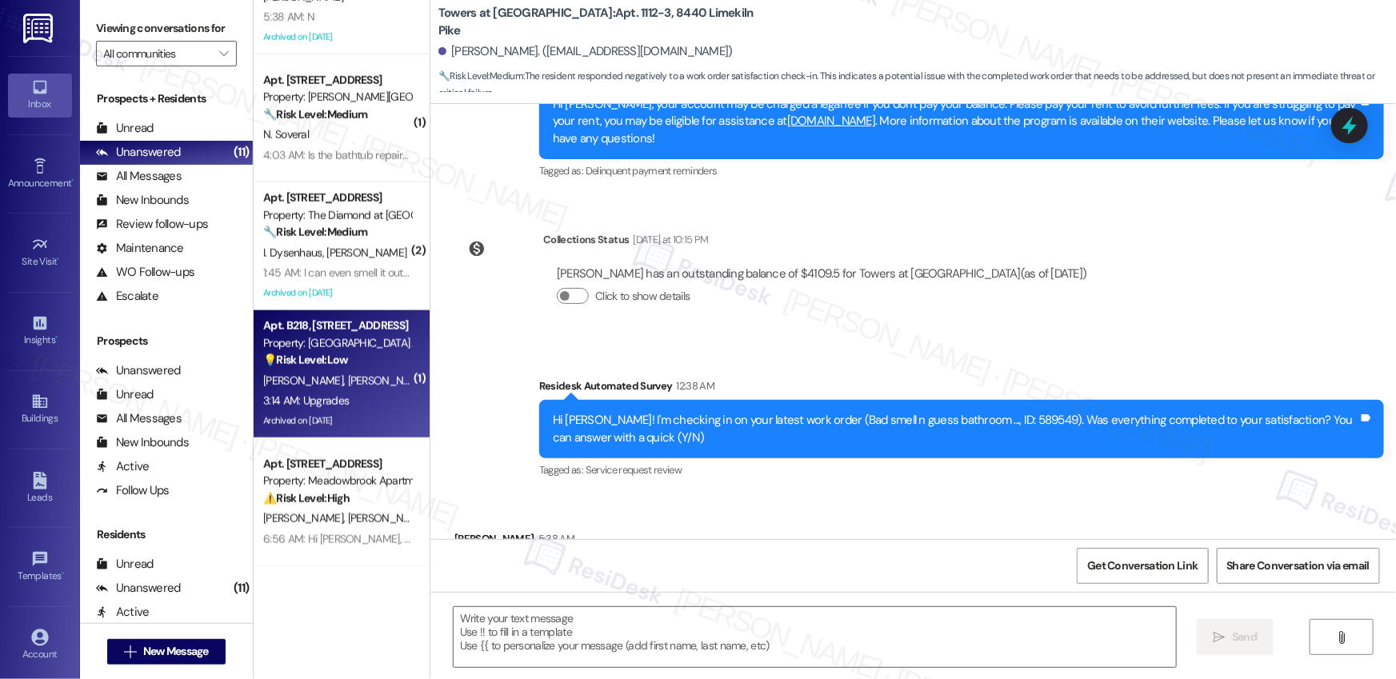
type textarea "Fetching suggested responses. Please feel free to read through the conversation…"
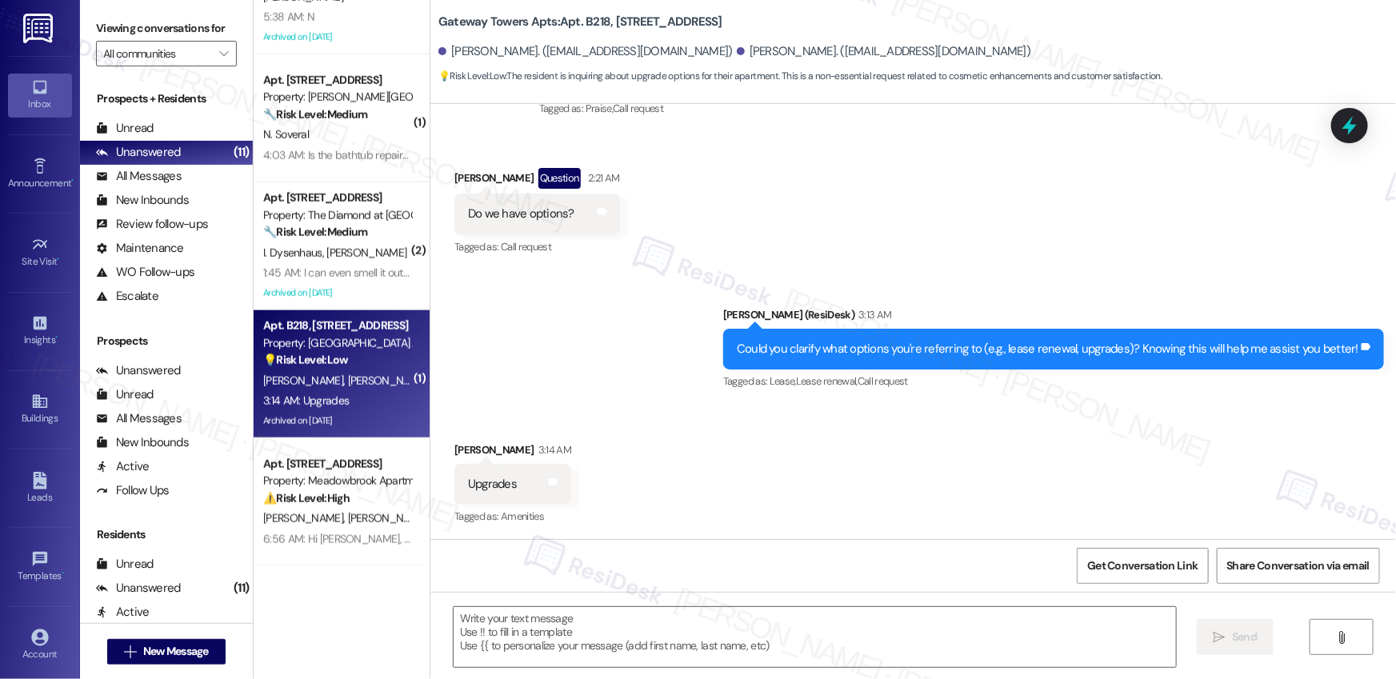
scroll to position [4396, 0]
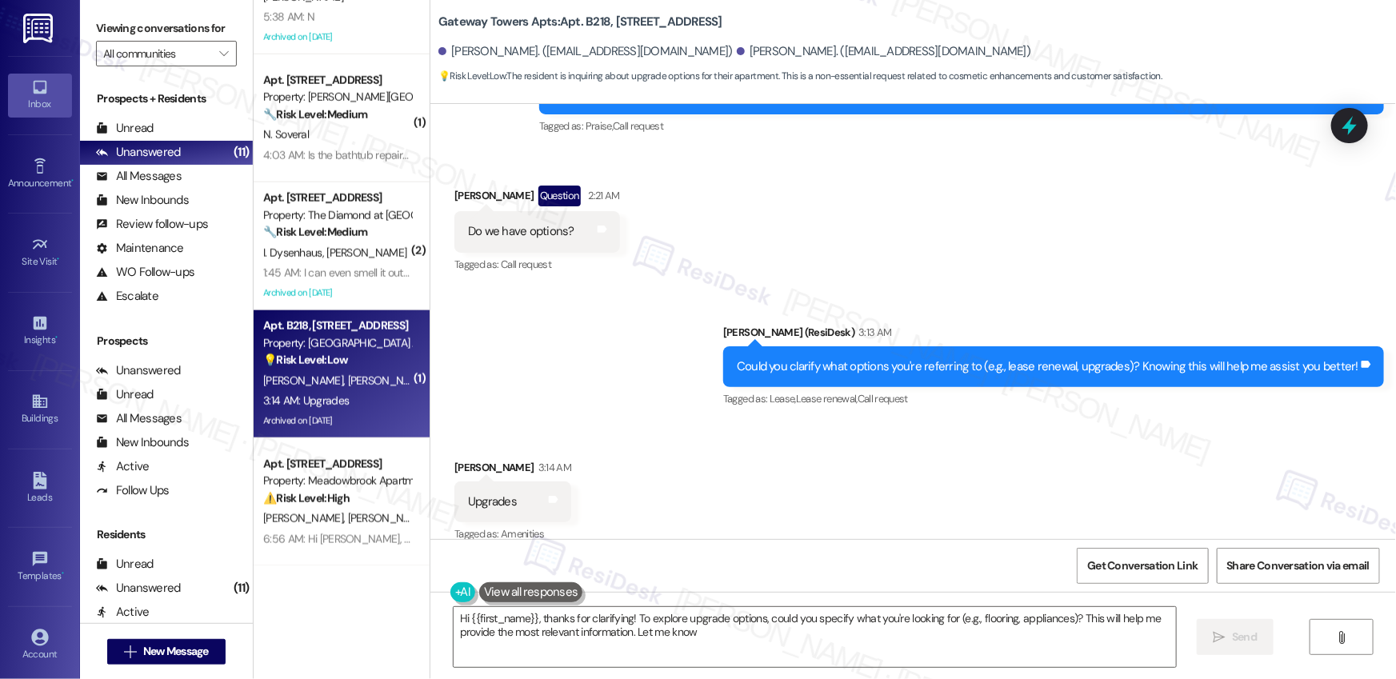
type textarea "Hi {{first_name}}, thanks for clarifying! To explore upgrade options, could you…"
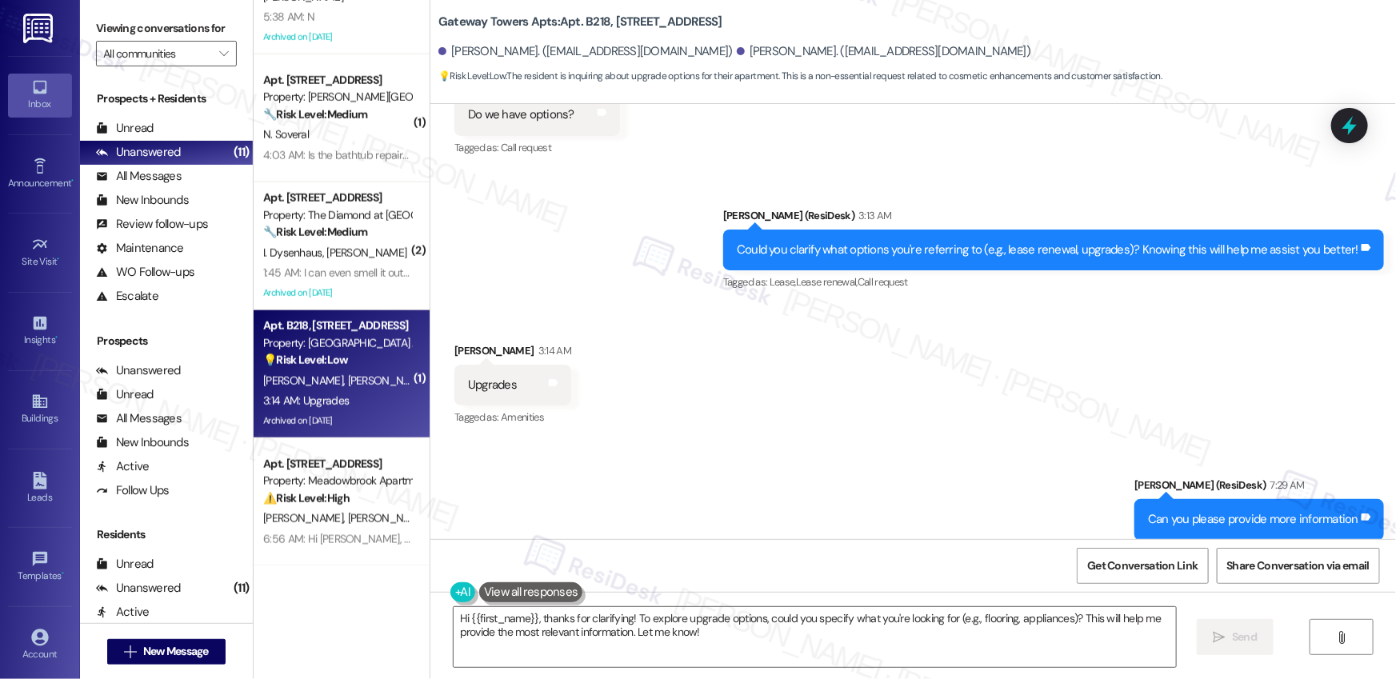
scroll to position [4532, 0]
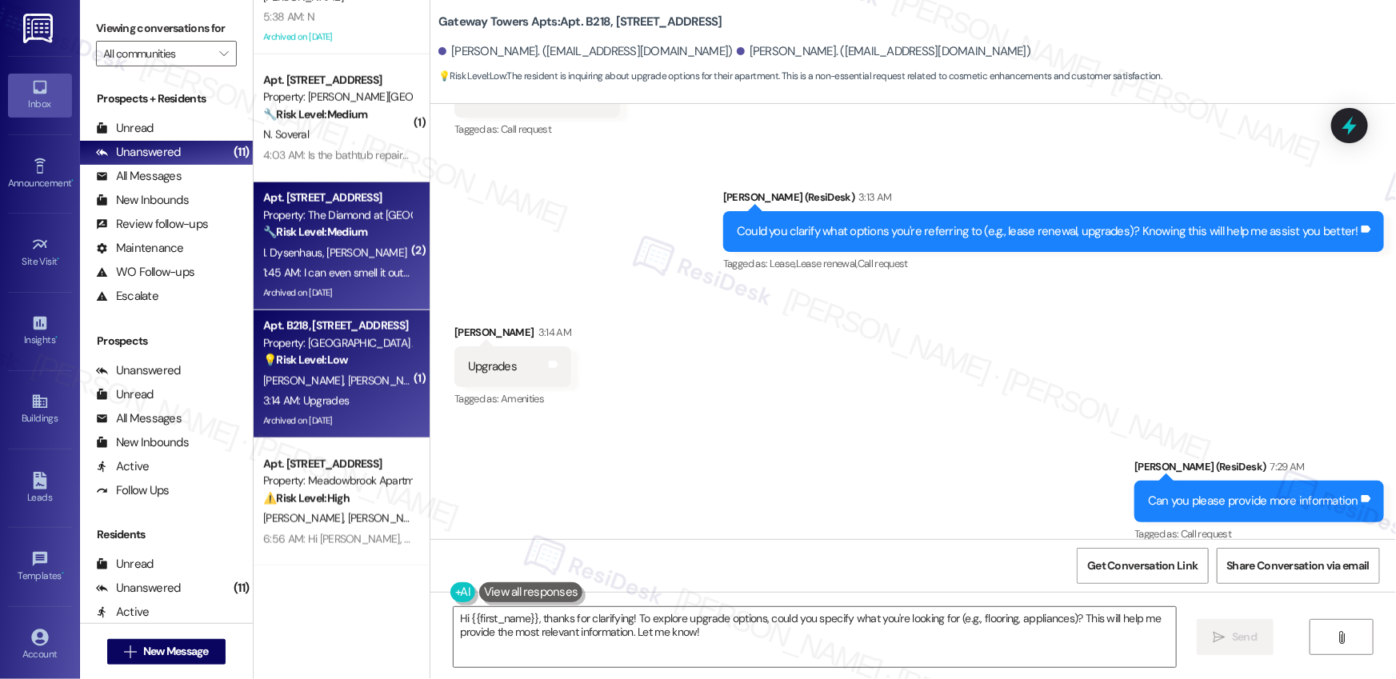
click at [350, 281] on div "1:45 AM: I can even smell it outside 1:45 AM: I can even smell it outside" at bounding box center [337, 273] width 151 height 20
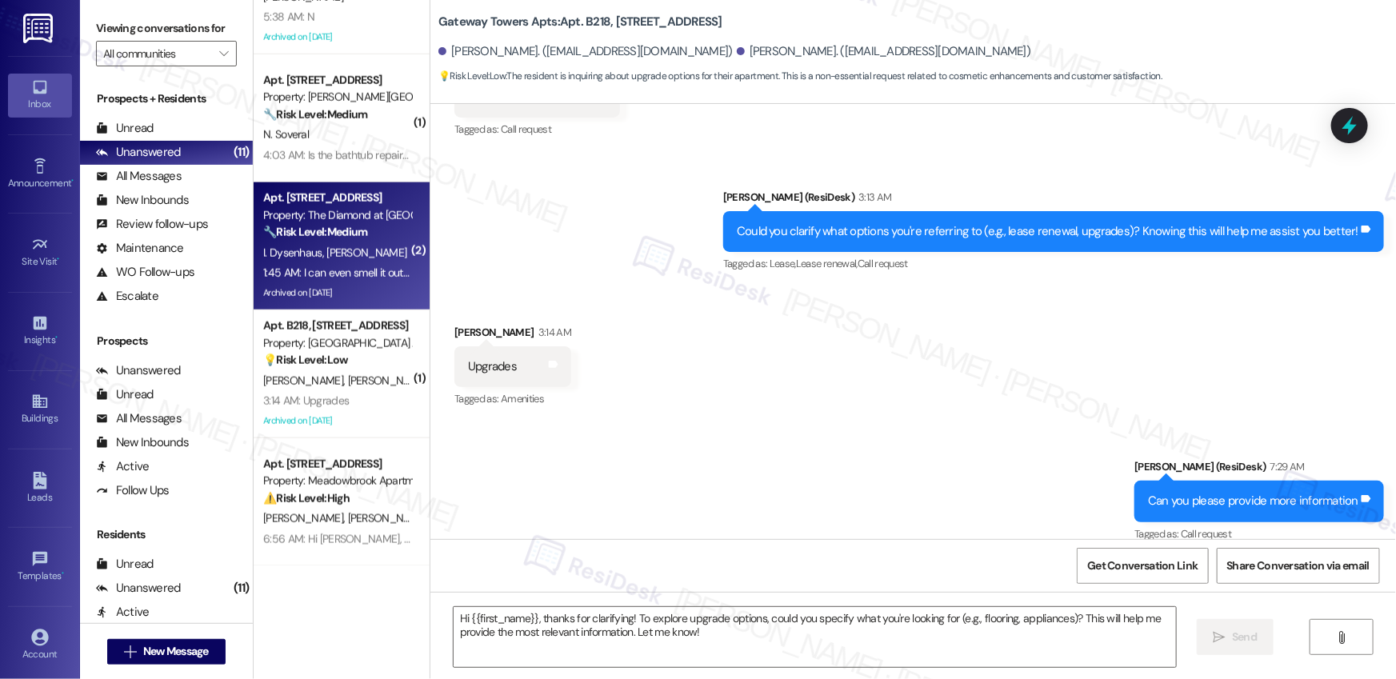
type textarea "Fetching suggested responses. Please feel free to read through the conversation…"
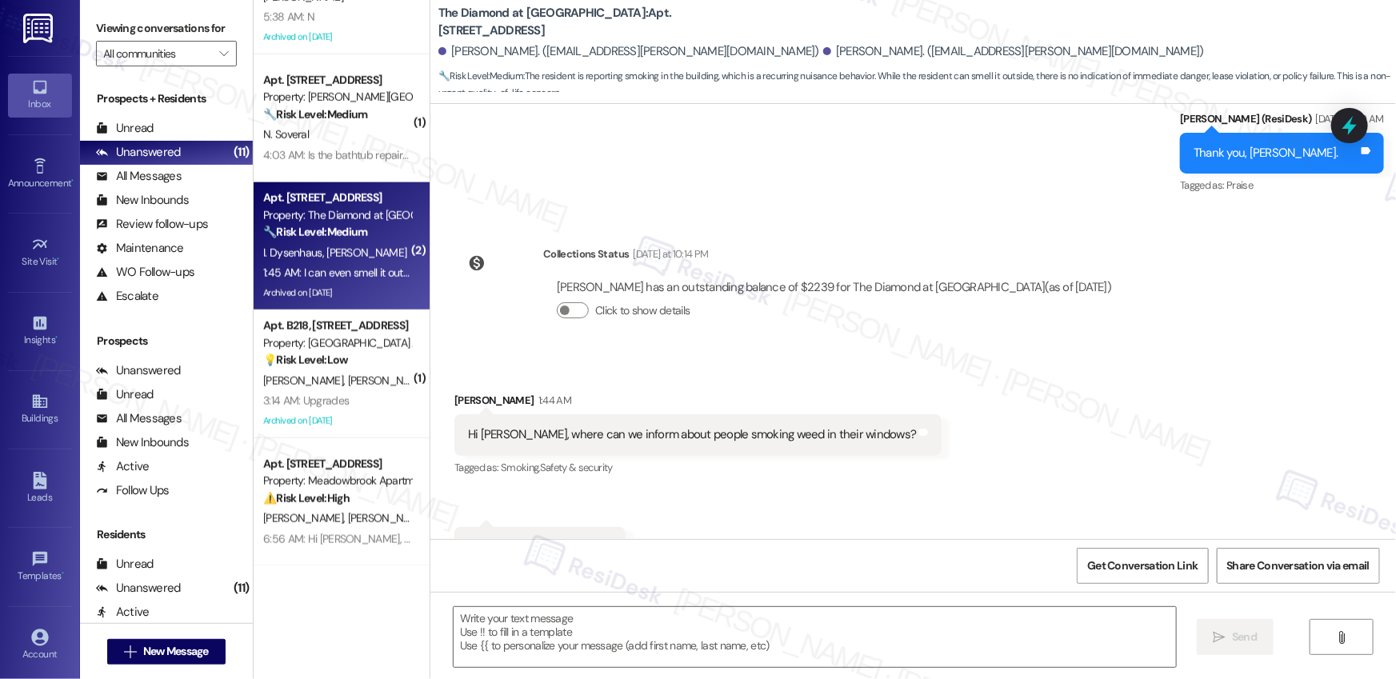
type textarea "Fetching suggested responses. Please feel free to read through the conversation…"
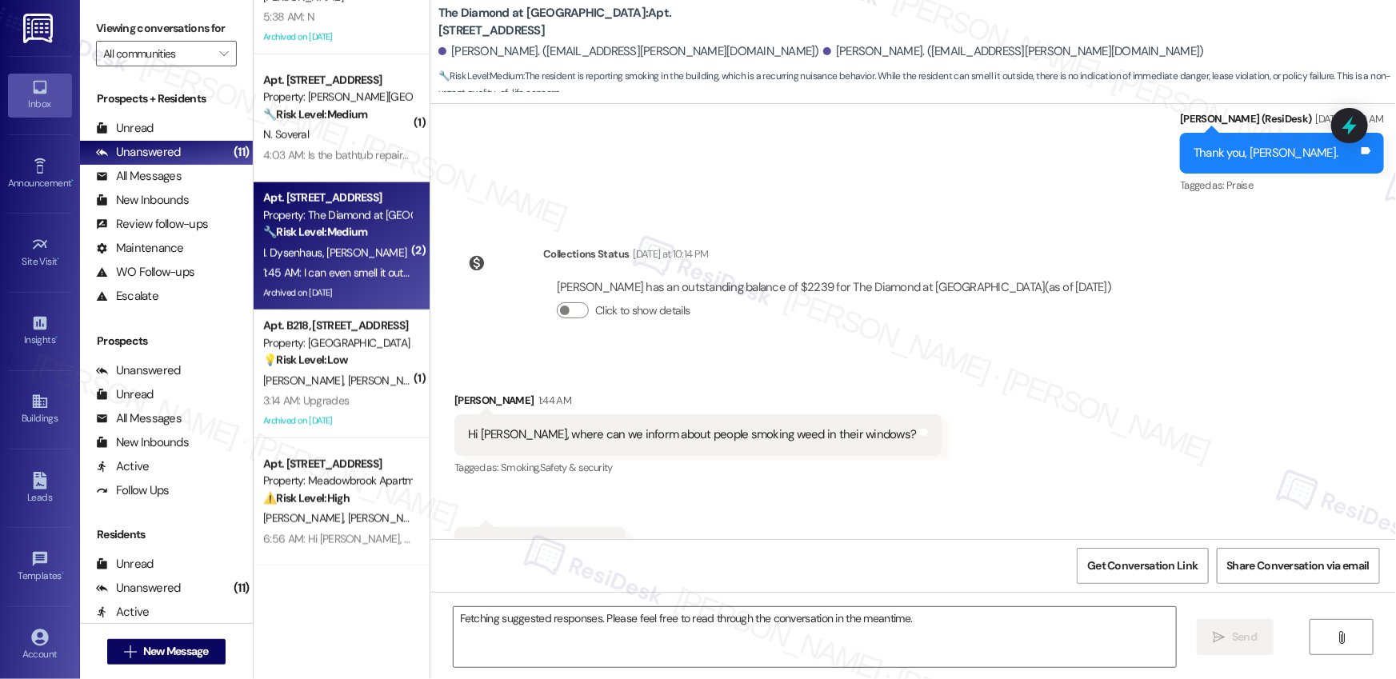
scroll to position [9365, 0]
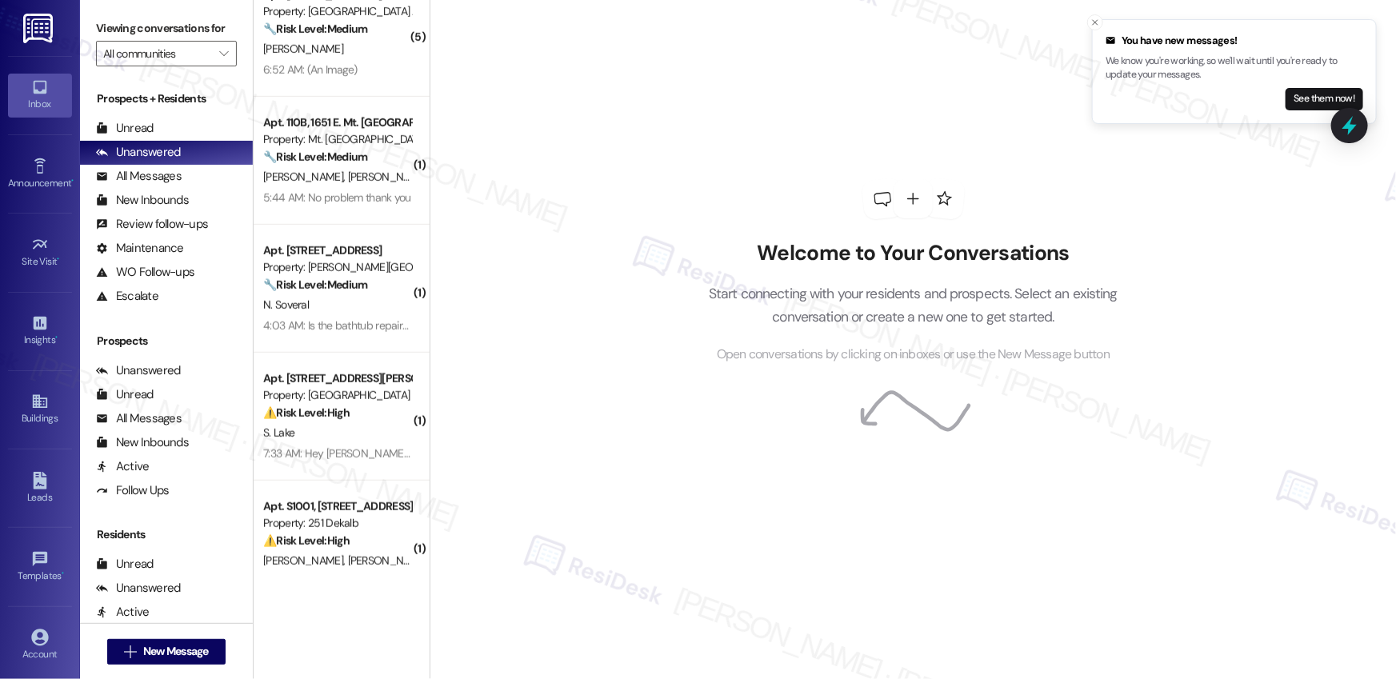
scroll to position [586, 0]
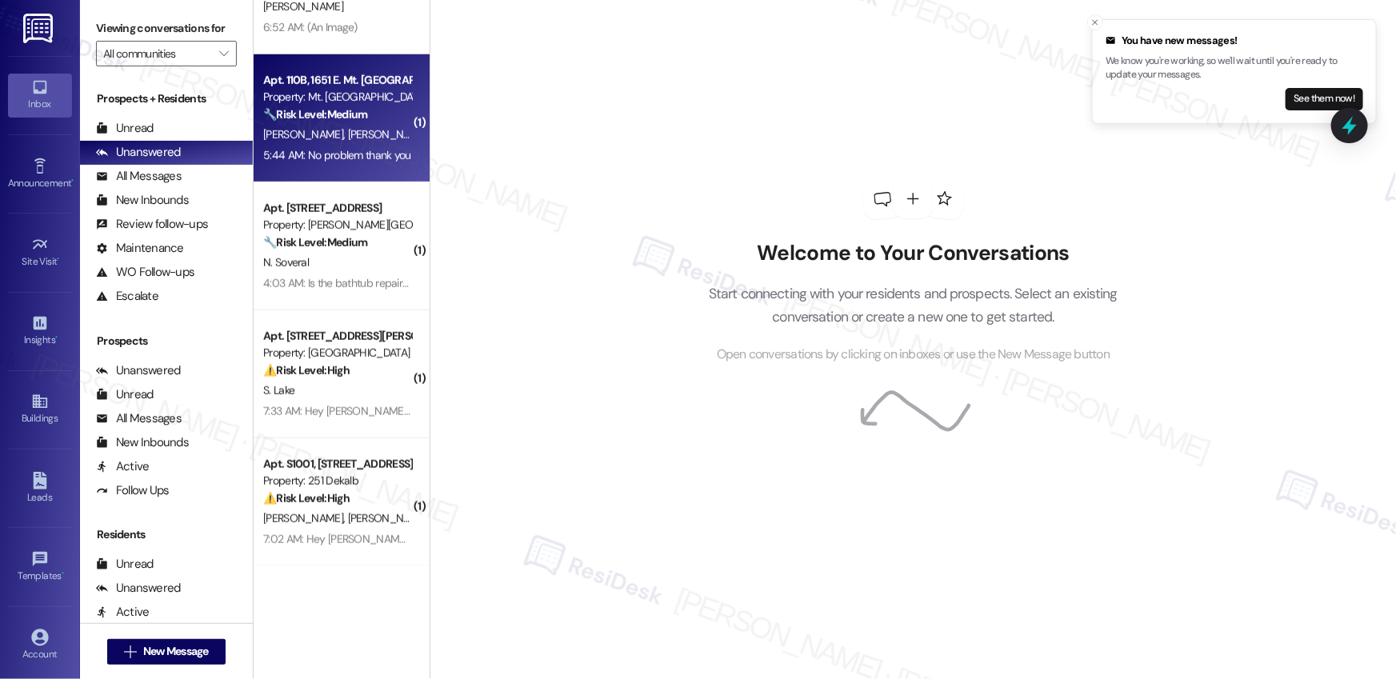
click at [364, 138] on div "[PERSON_NAME] [PERSON_NAME]" at bounding box center [337, 135] width 151 height 20
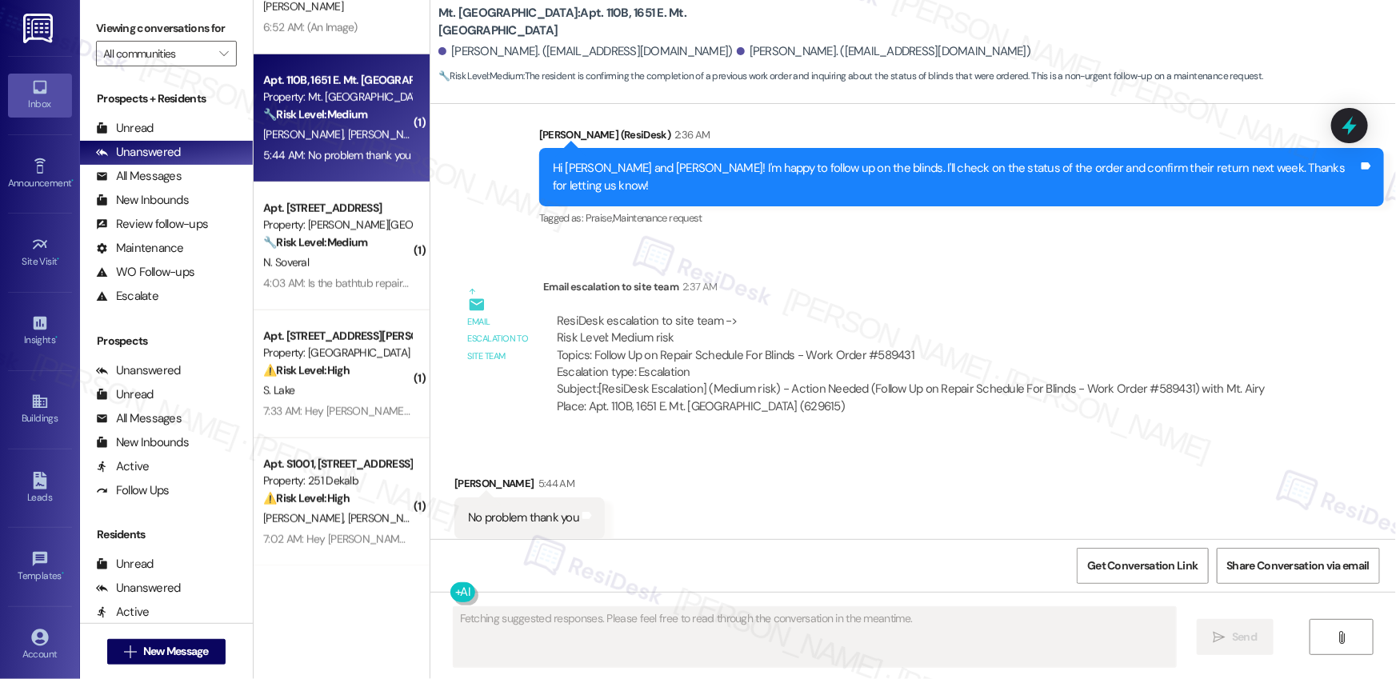
scroll to position [2279, 0]
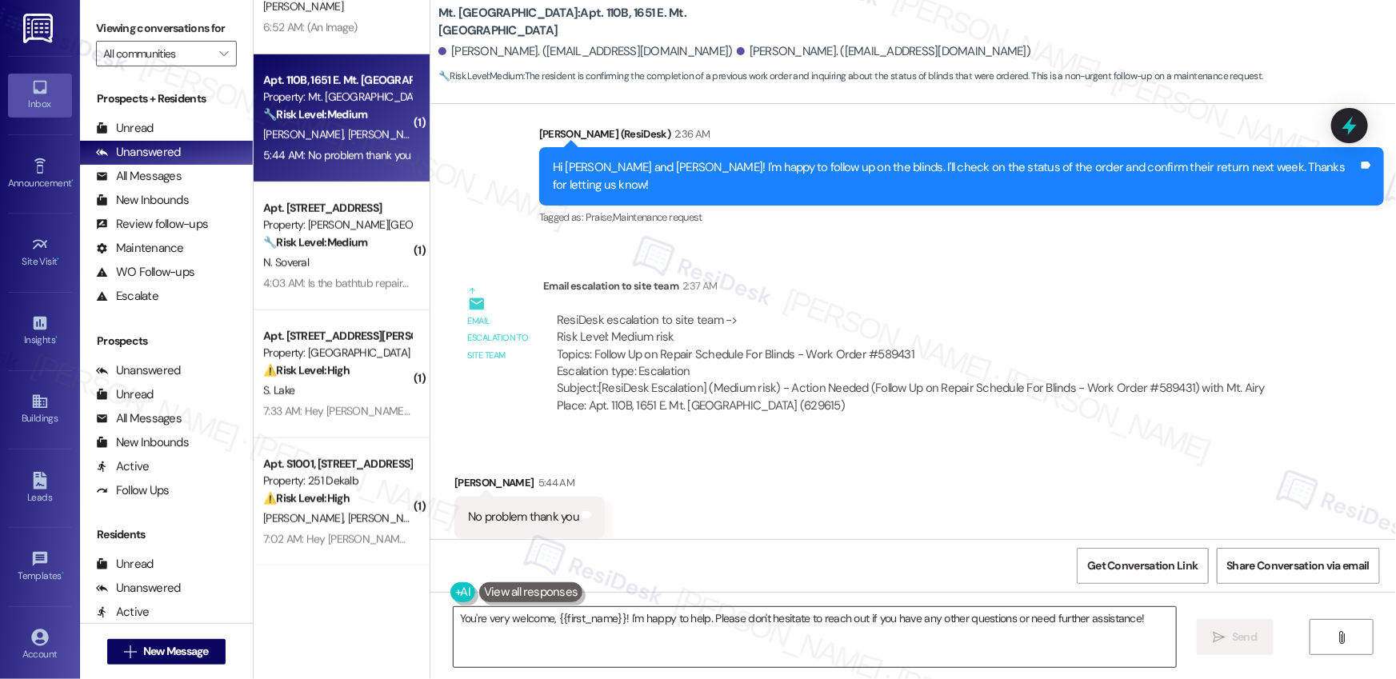
click at [595, 618] on textarea "You're very welcome, {{first_name}}! I'm happy to help. Please don't hesitate t…" at bounding box center [815, 637] width 722 height 60
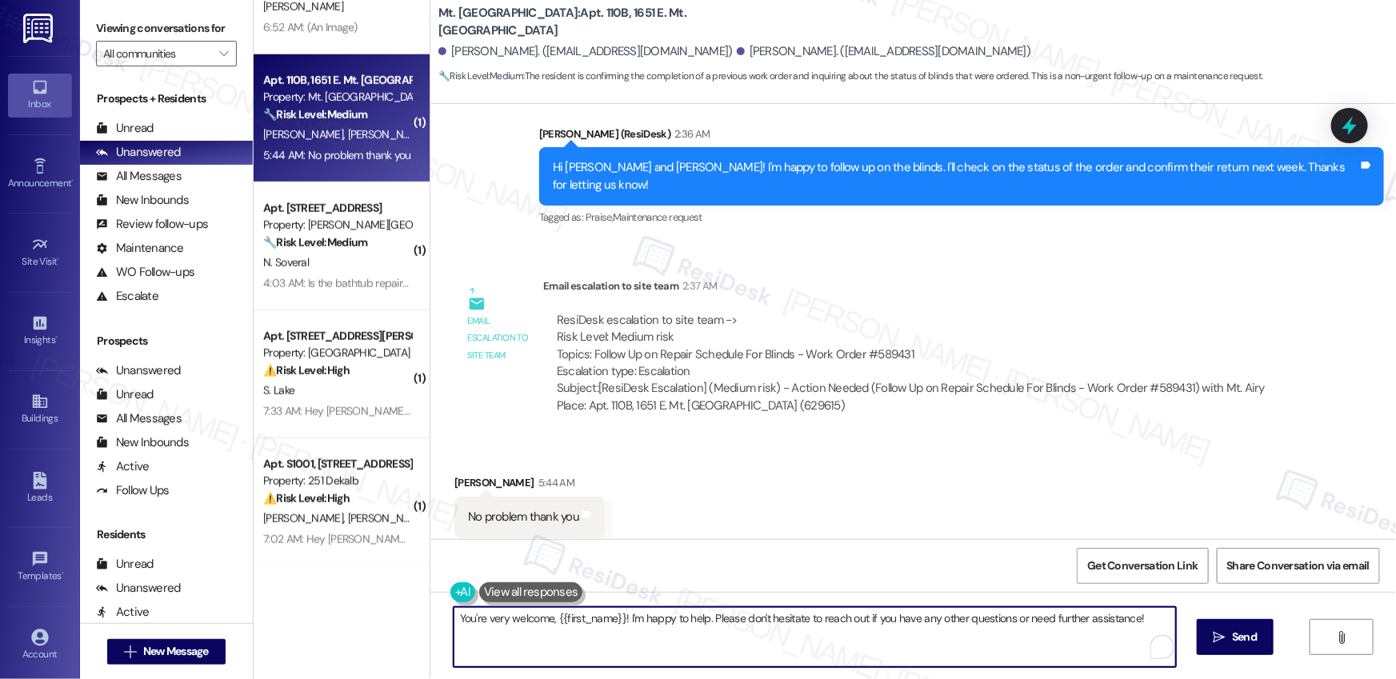
click at [595, 618] on textarea "You're very welcome, {{first_name}}! I'm happy to help. Please don't hesitate t…" at bounding box center [815, 637] width 722 height 60
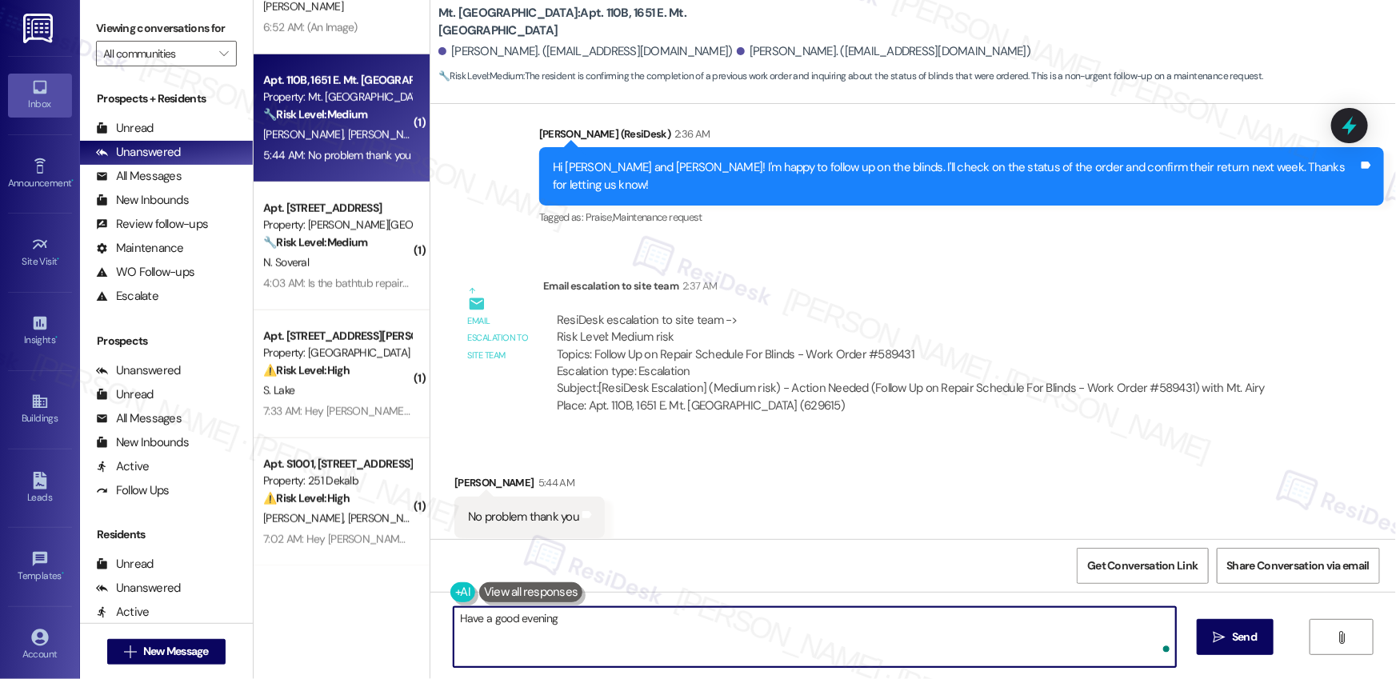
type textarea "Have a good evening!"
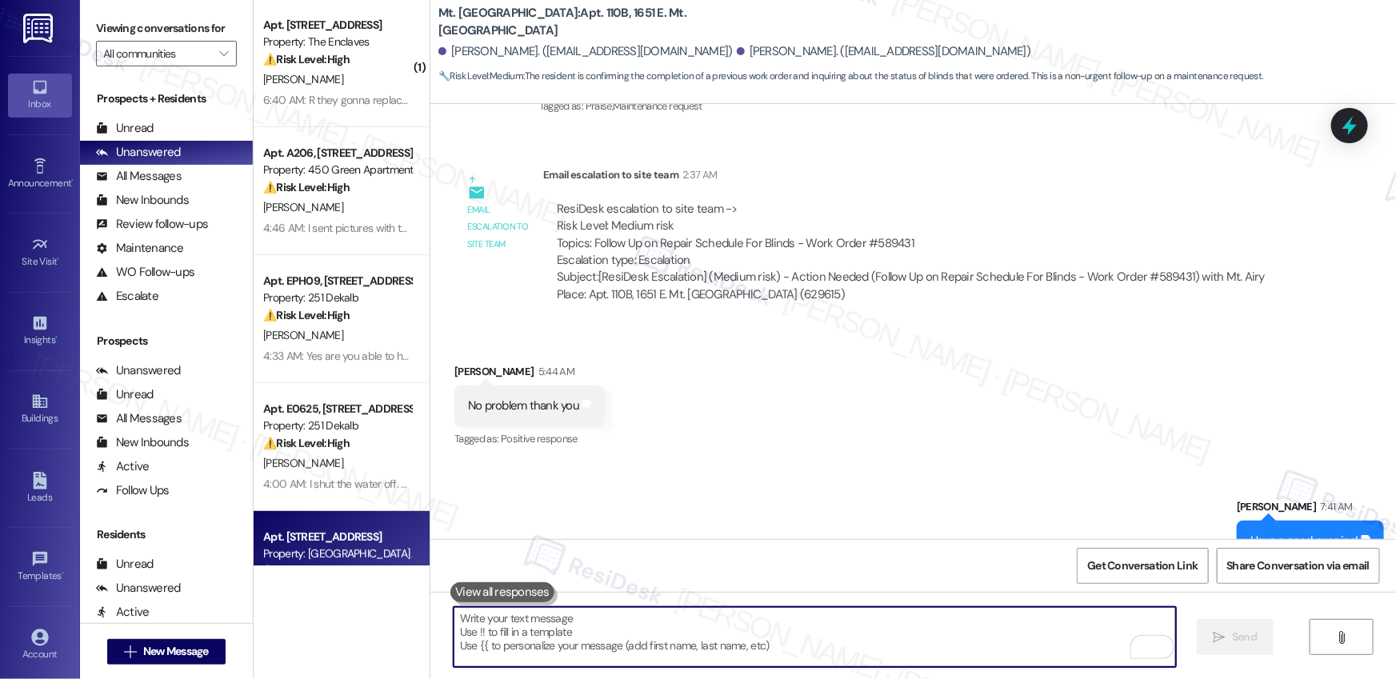
scroll to position [0, 0]
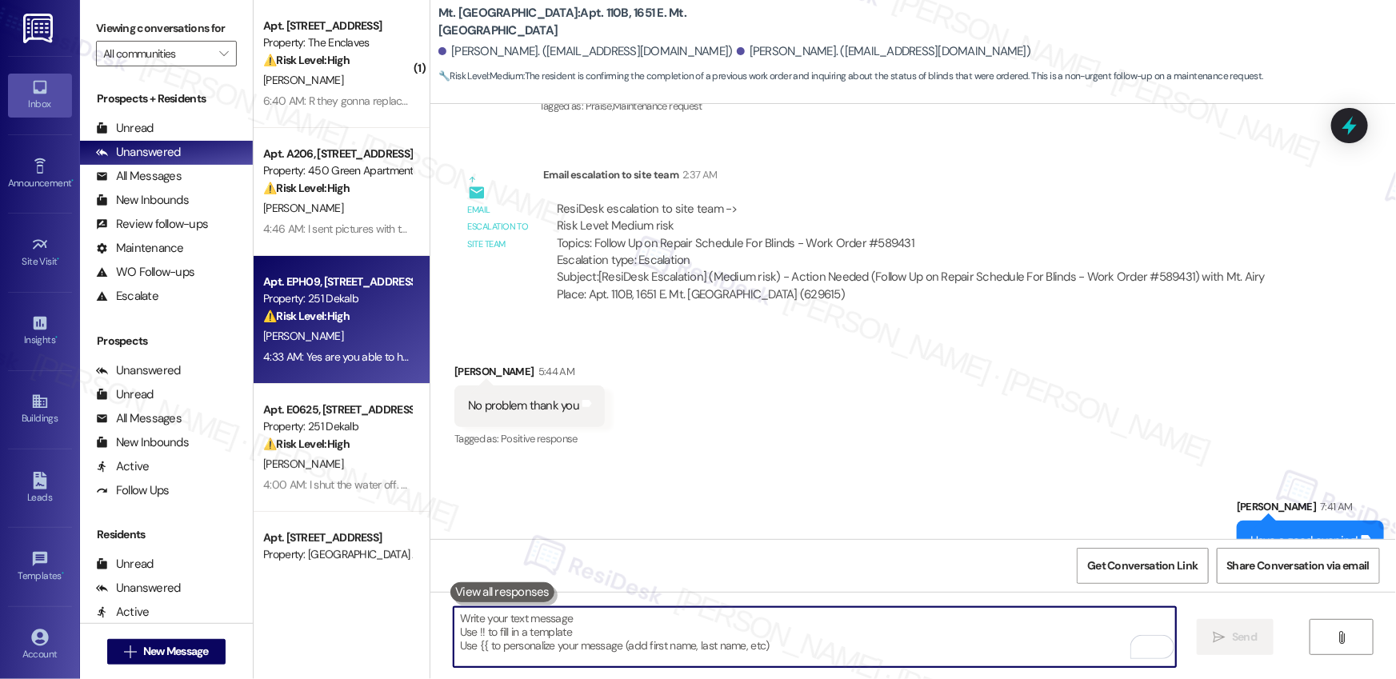
click at [362, 342] on div "[PERSON_NAME]" at bounding box center [337, 336] width 151 height 20
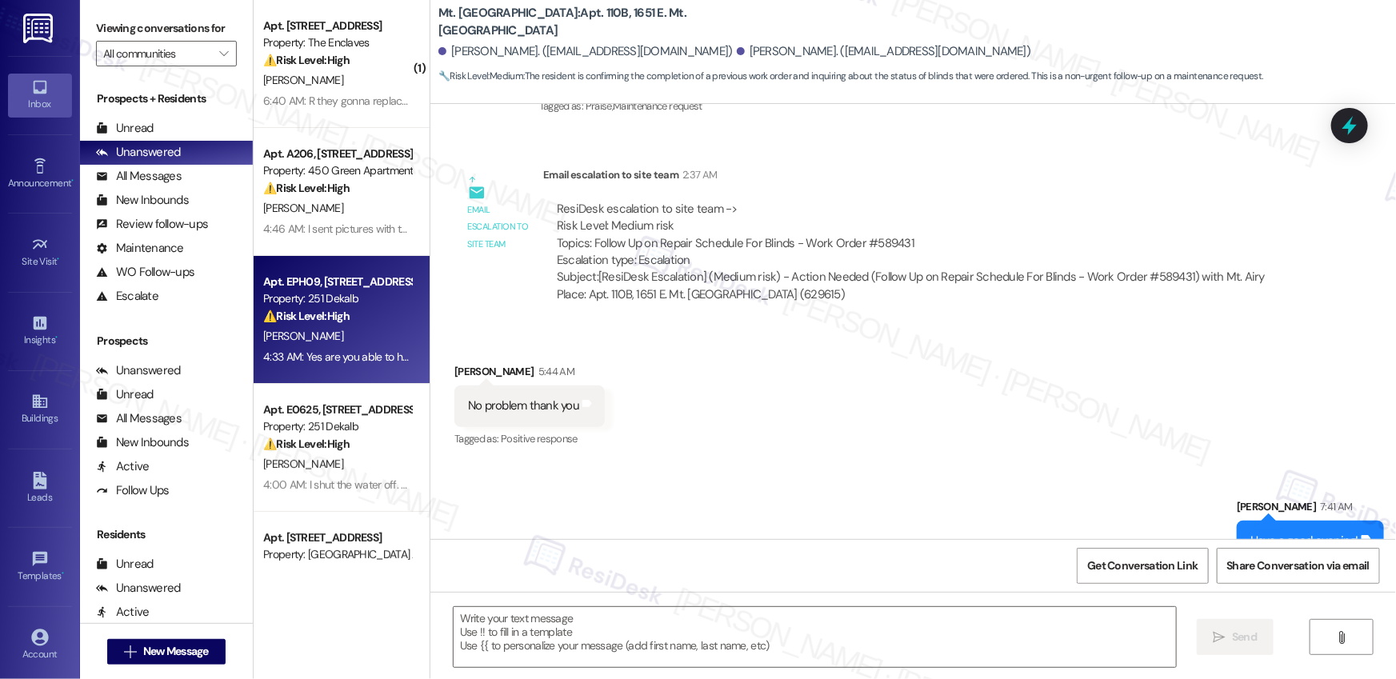
type textarea "Fetching suggested responses. Please feel free to read through the conversation…"
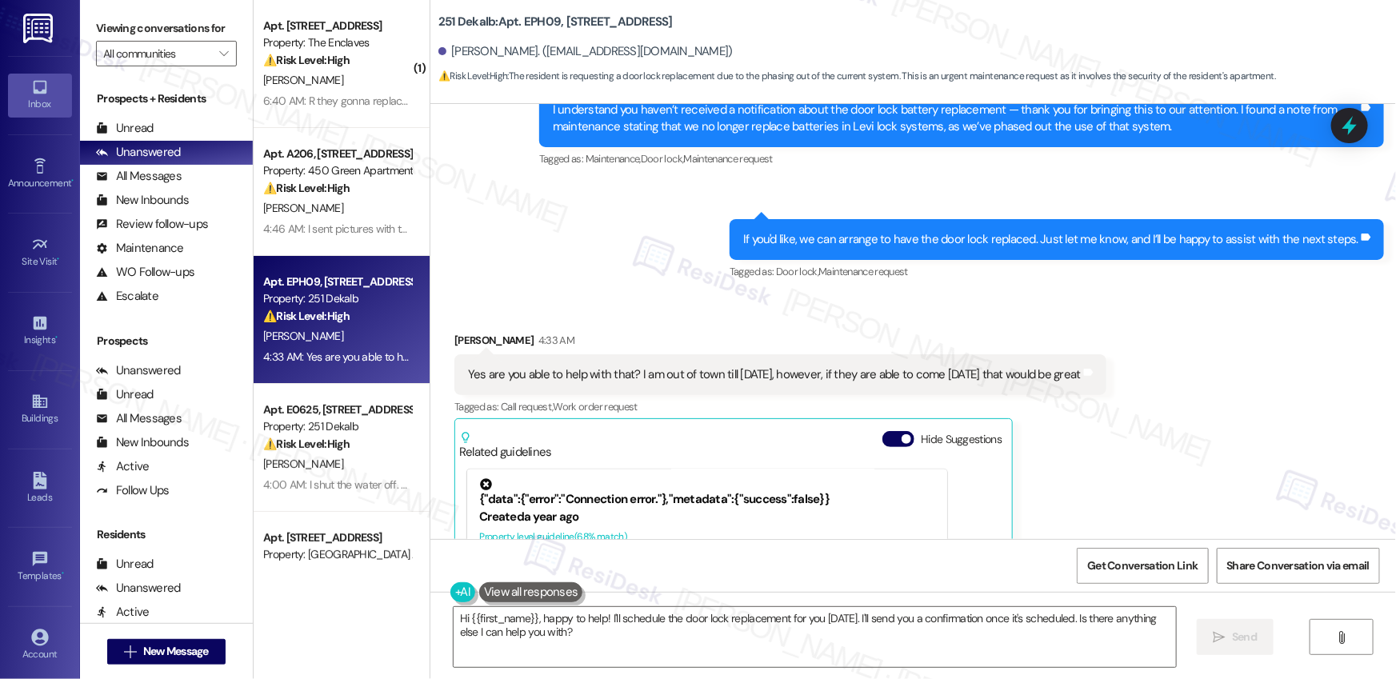
scroll to position [1460, 0]
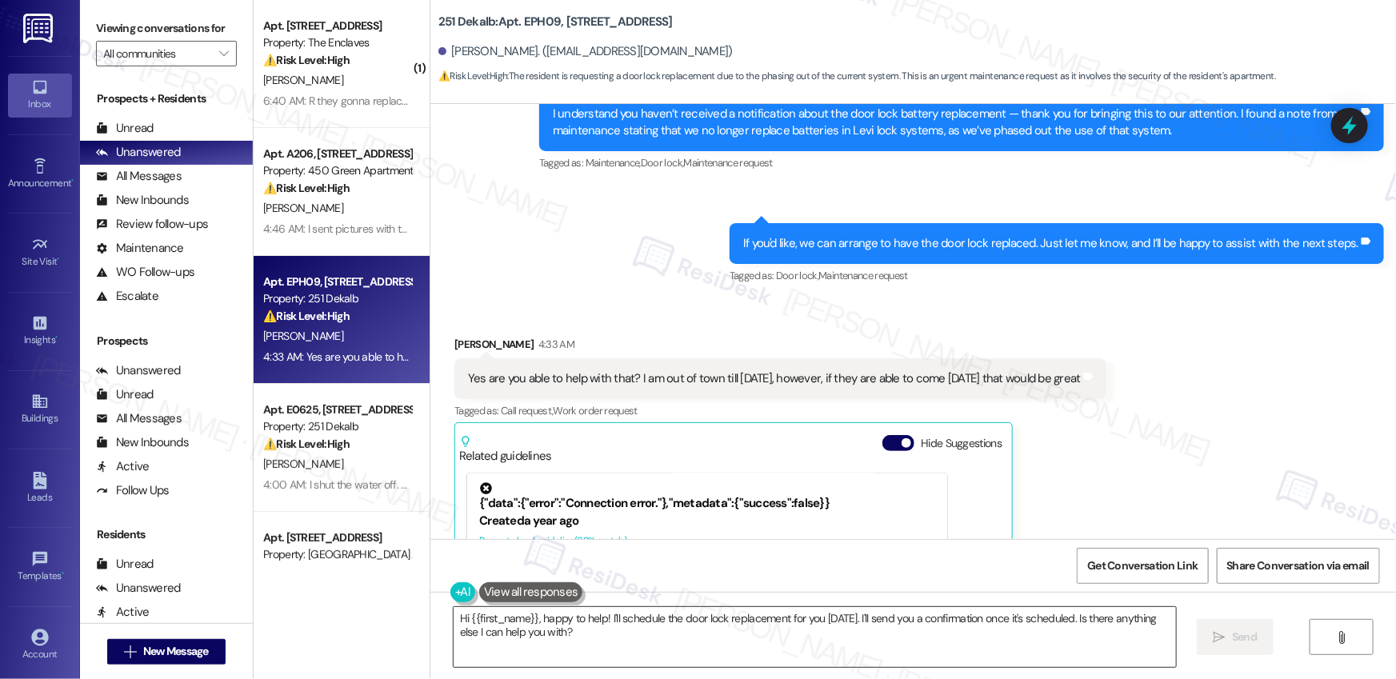
click at [919, 645] on textarea "Hi {{first_name}}, happy to help! I'll schedule the door lock replacement for y…" at bounding box center [815, 637] width 722 height 60
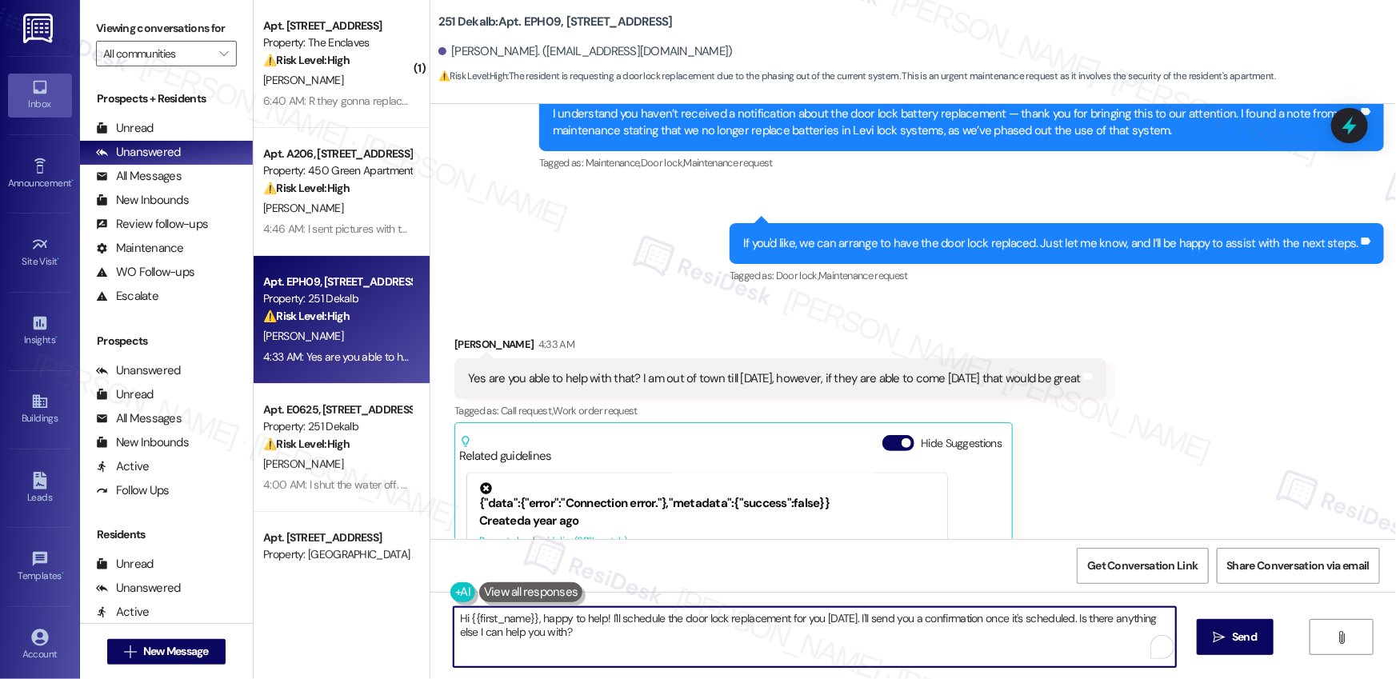
click at [919, 645] on textarea "Hi {{first_name}}, happy to help! I'll schedule the door lock replacement for y…" at bounding box center [815, 637] width 722 height 60
click at [957, 651] on textarea "Hi {{first_name}}, happy to help! I'll schedule the door lock replacement for y…" at bounding box center [815, 637] width 722 height 60
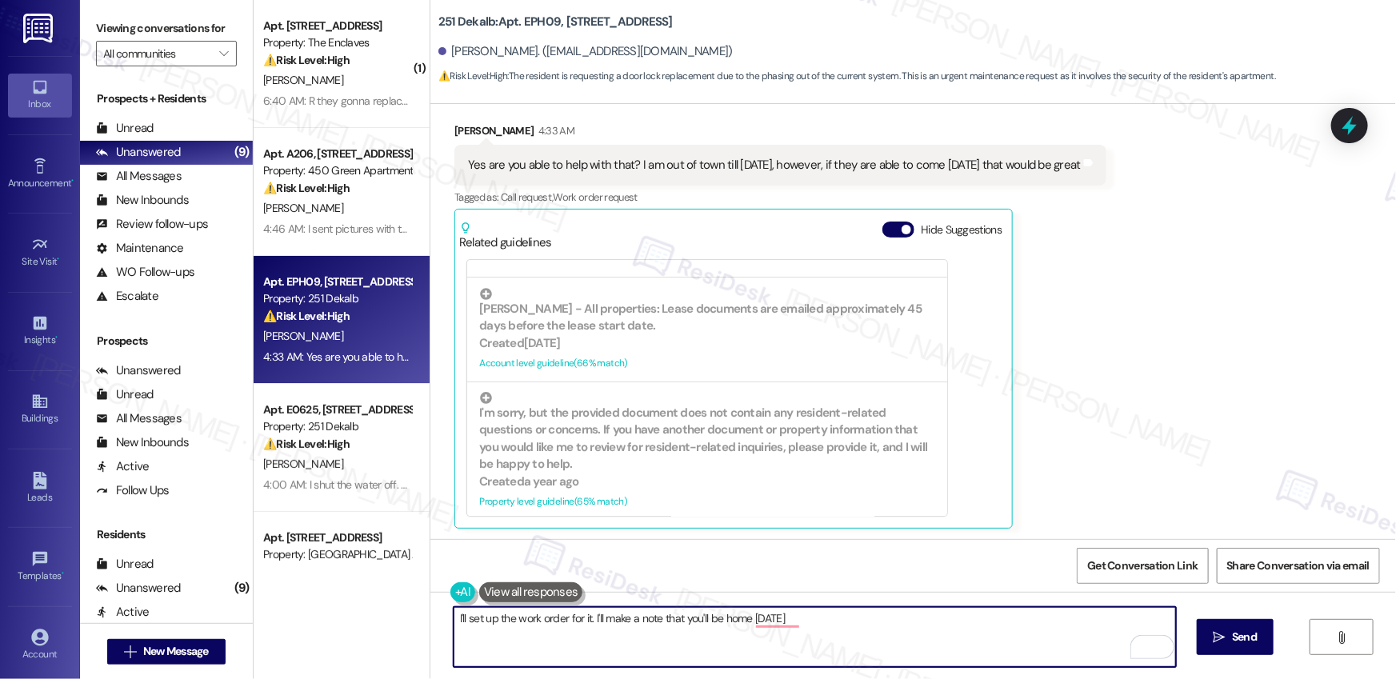
scroll to position [319, 0]
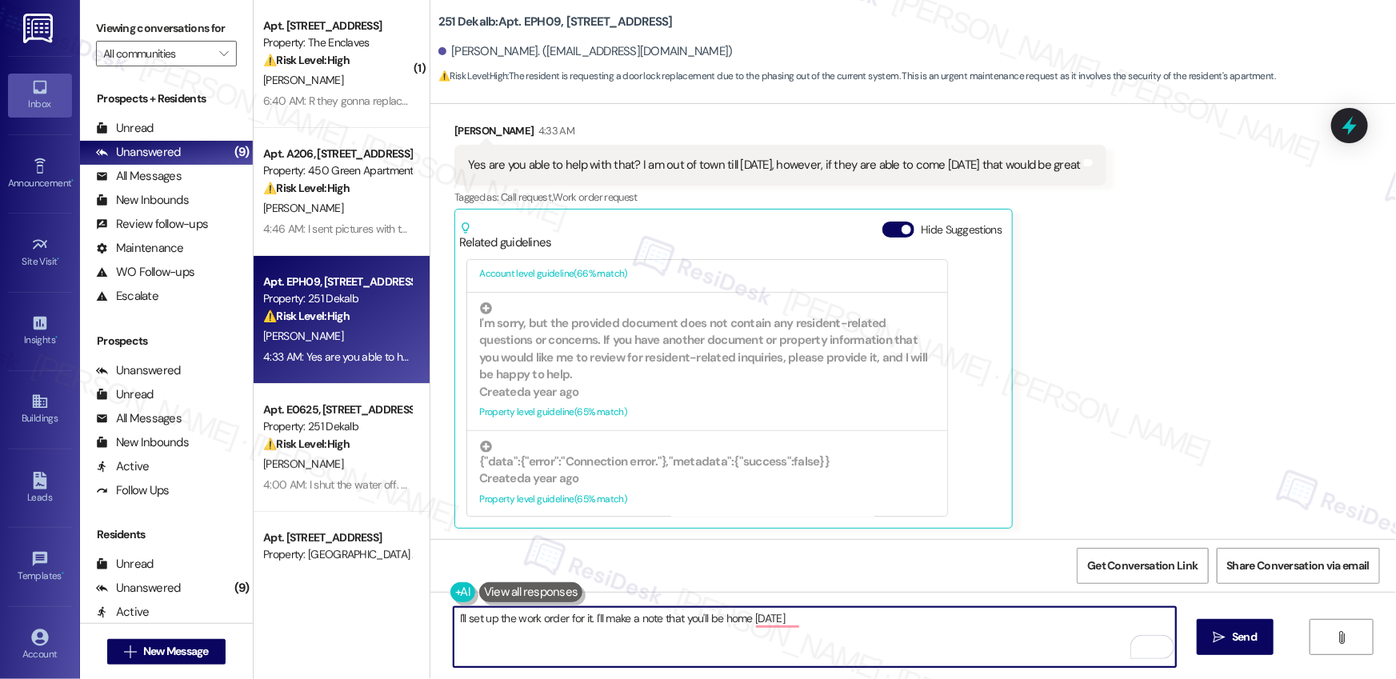
click at [862, 626] on textarea "I'll set up the work order for it. I'll make a note that you'll be home [DATE]" at bounding box center [815, 637] width 722 height 60
type textarea "I'll set up the work order for it. I'll make a note that you'll be home [DATE]"
click at [1222, 635] on icon "" at bounding box center [1220, 637] width 12 height 13
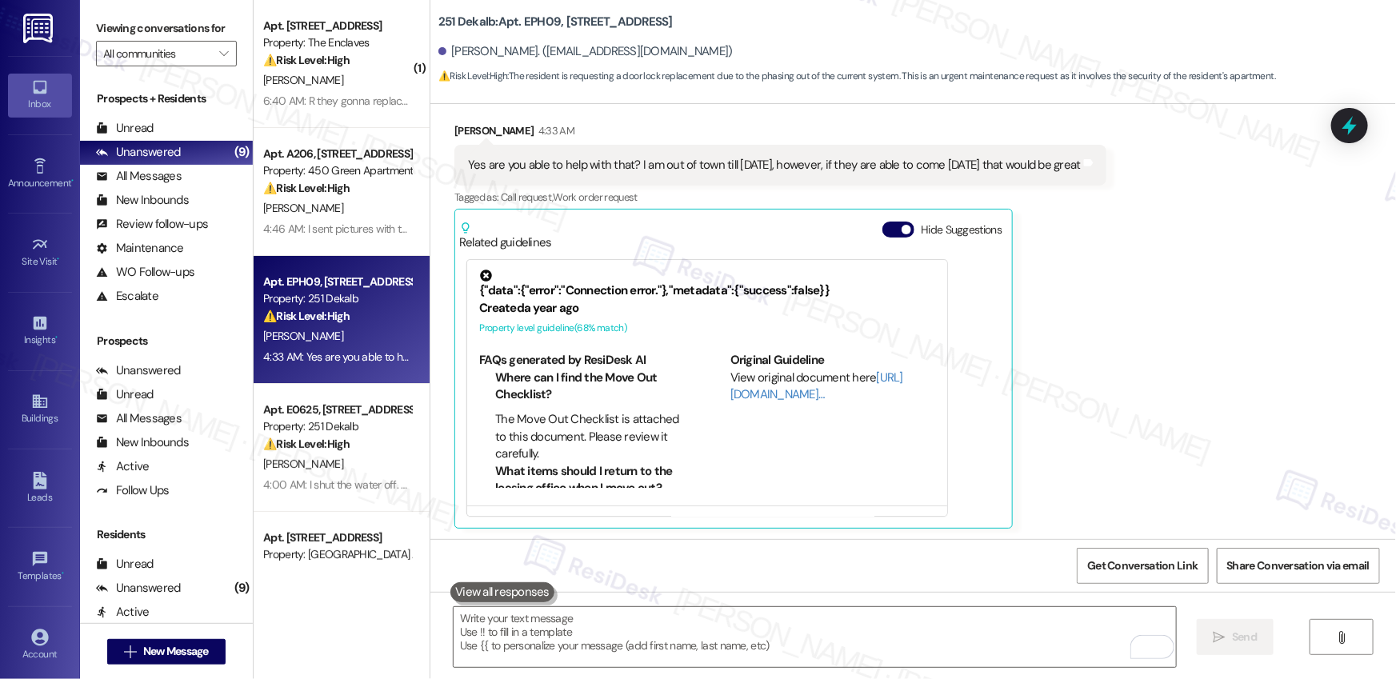
scroll to position [1786, 0]
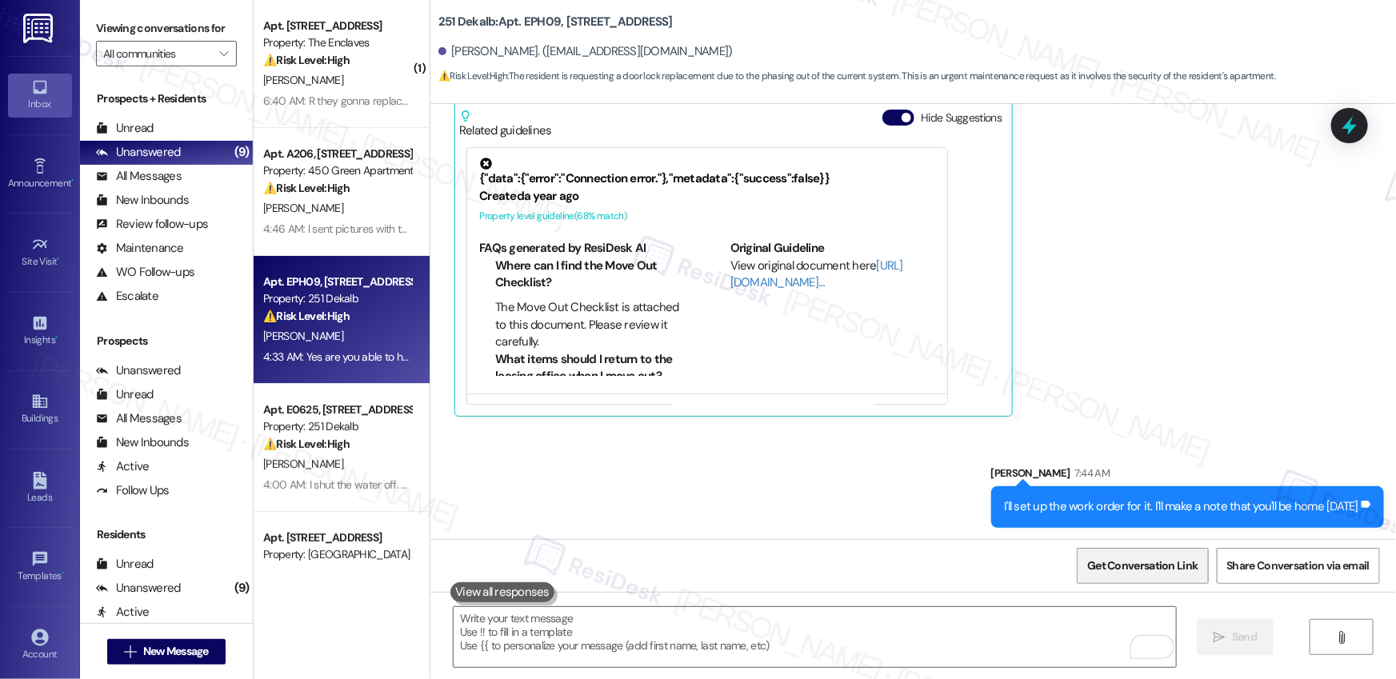
click at [1127, 564] on span "Get Conversation Link" at bounding box center [1142, 566] width 110 height 17
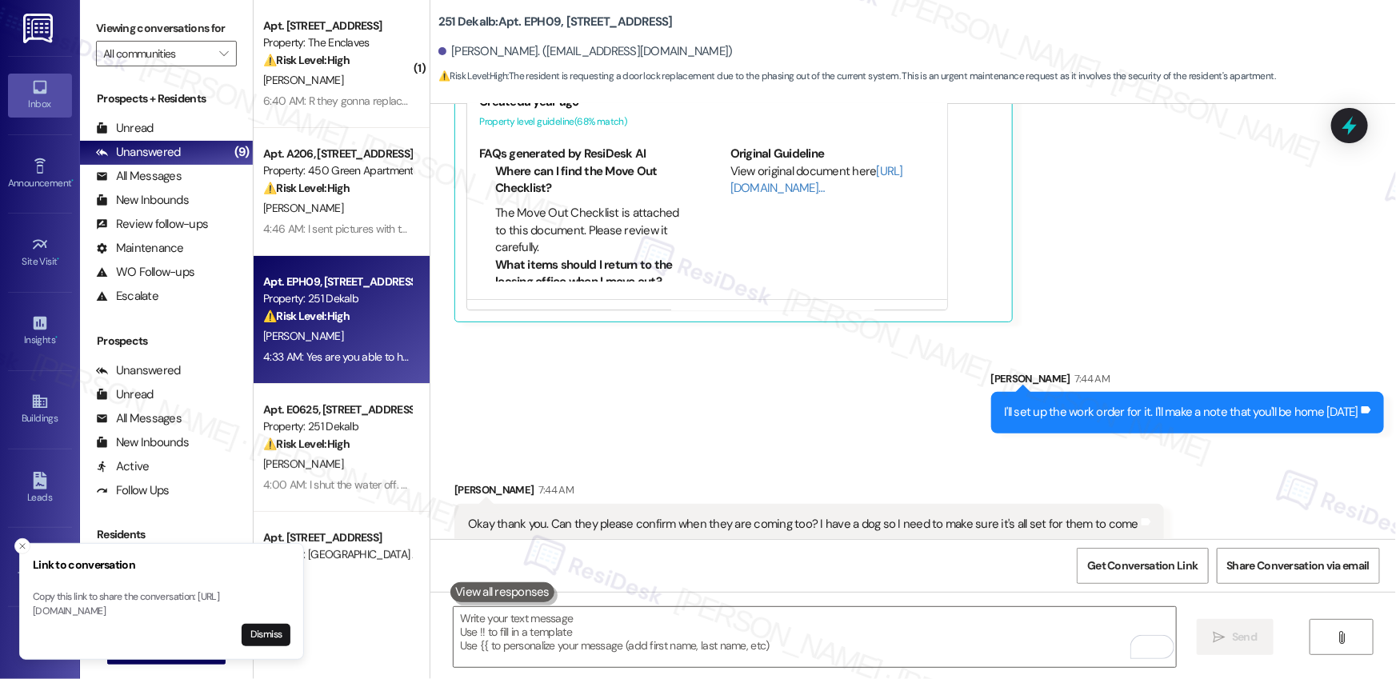
scroll to position [1896, 0]
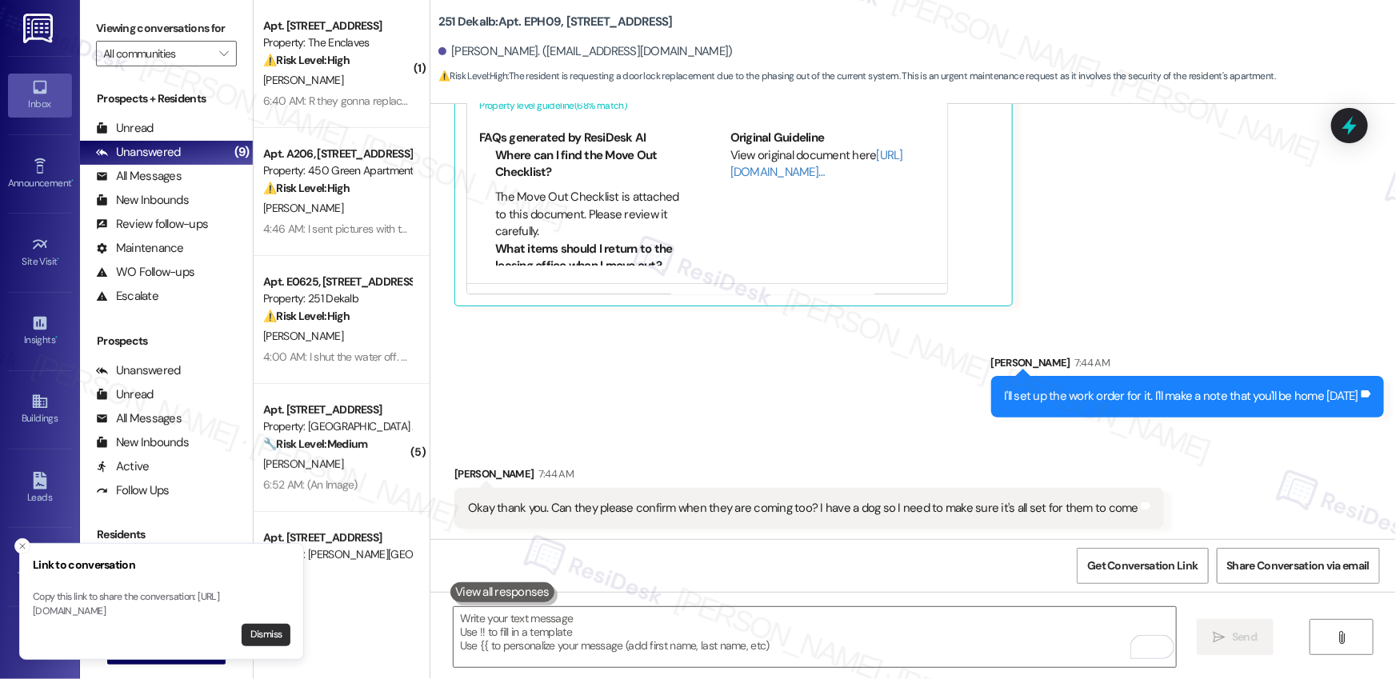
click at [265, 642] on button "Dismiss" at bounding box center [266, 635] width 49 height 22
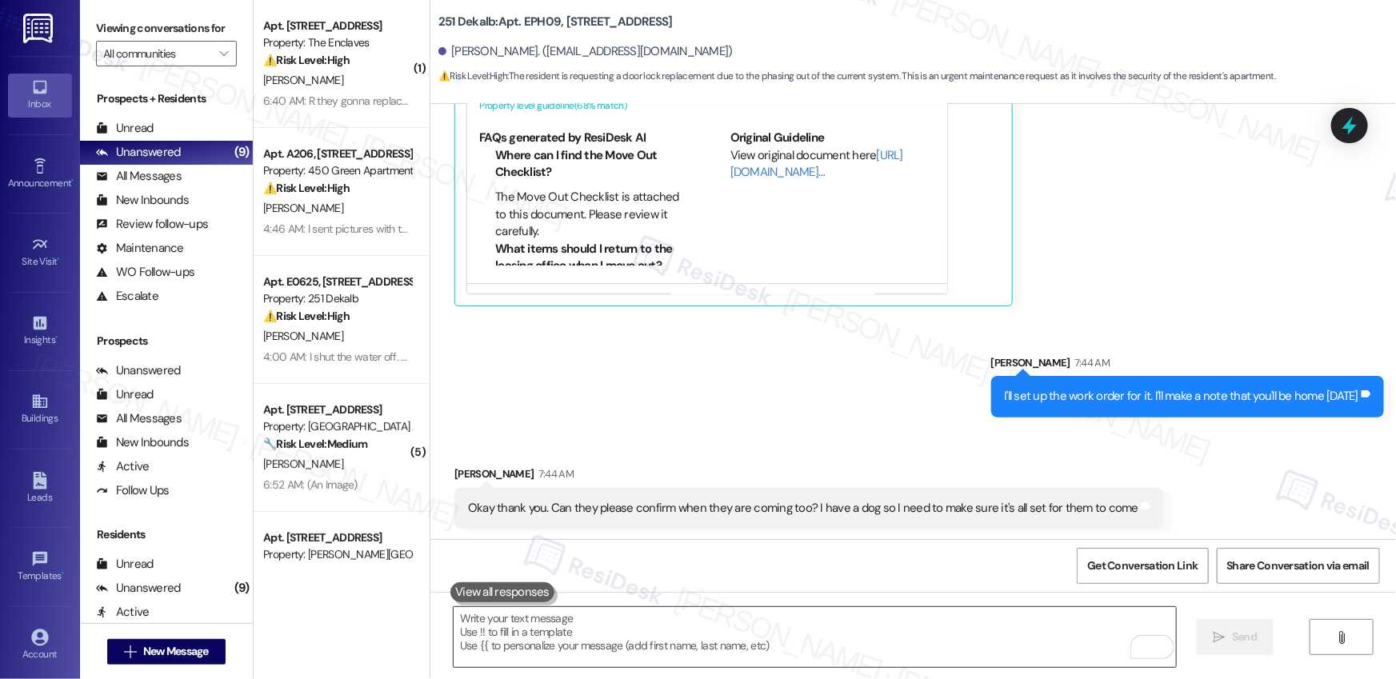
click at [482, 654] on textarea "To enrich screen reader interactions, please activate Accessibility in Grammarl…" at bounding box center [815, 637] width 722 height 60
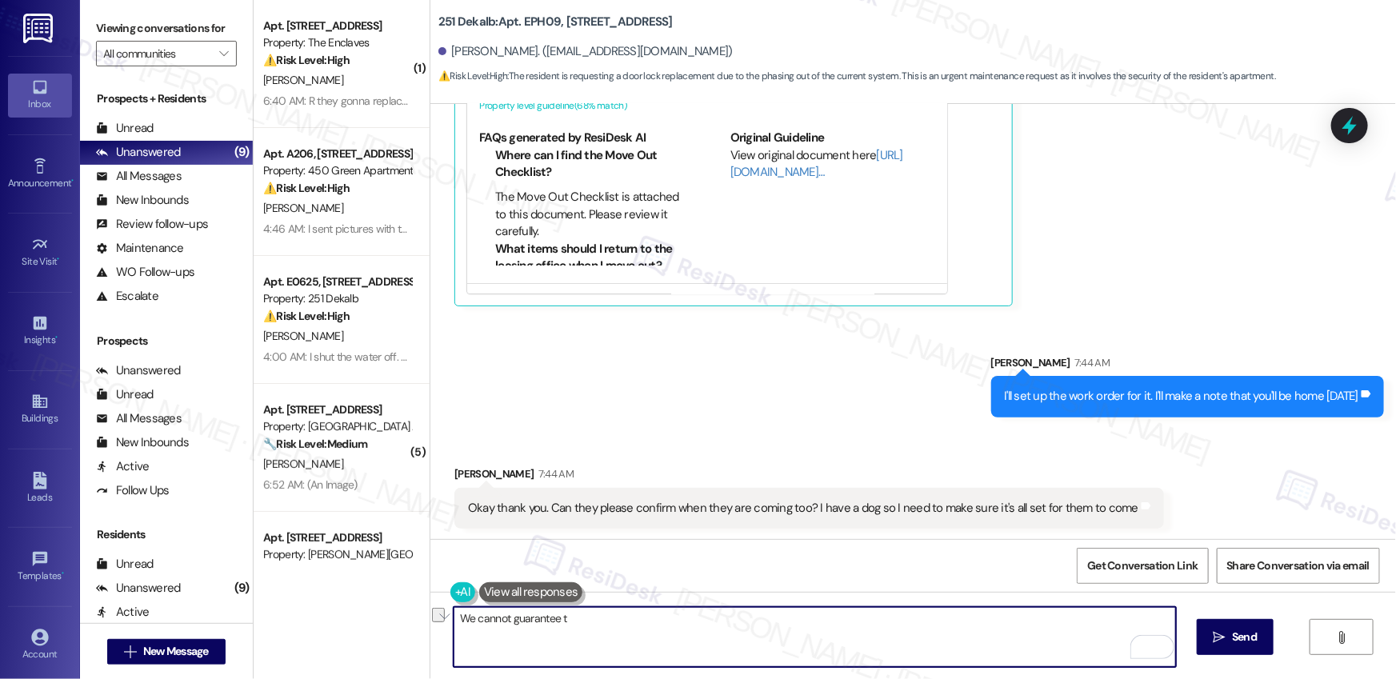
type textarea "I"
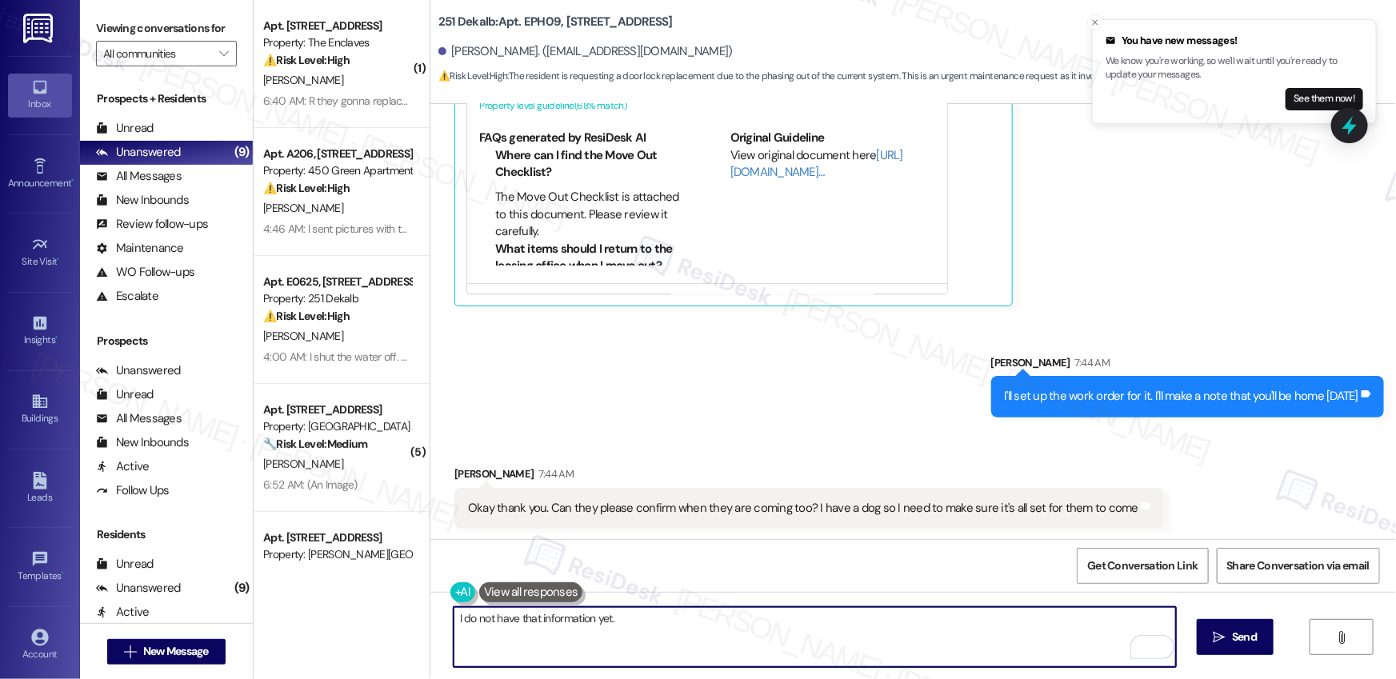
click at [648, 617] on textarea "I do not have that information yet." at bounding box center [815, 637] width 722 height 60
click at [658, 618] on textarea "I do not have that information yet." at bounding box center [815, 637] width 722 height 60
click at [874, 618] on textarea "I do not have that information yet. Work order actually do not have specific sc…" at bounding box center [815, 637] width 722 height 60
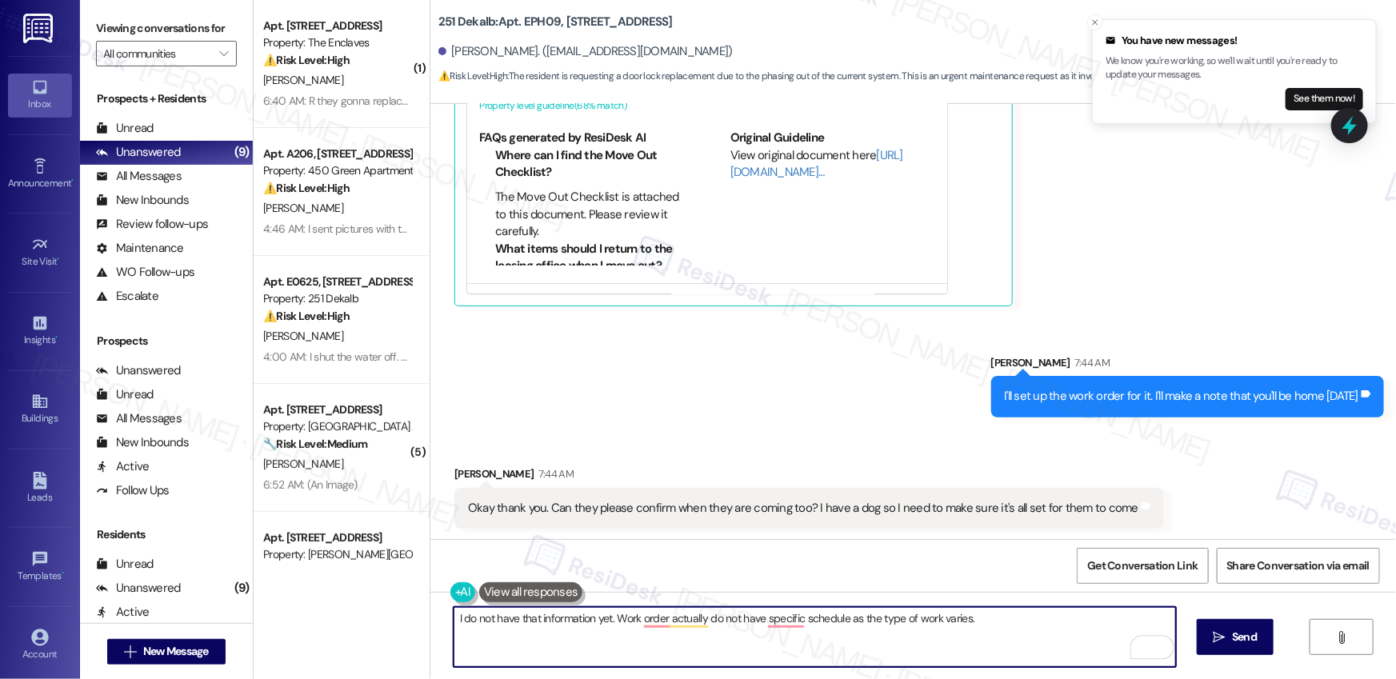
click at [997, 624] on textarea "I do not have that information yet. Work order actually do not have specific sc…" at bounding box center [815, 637] width 722 height 60
type textarea "I do not have that information yet. Work order actually do not have specific sc…"
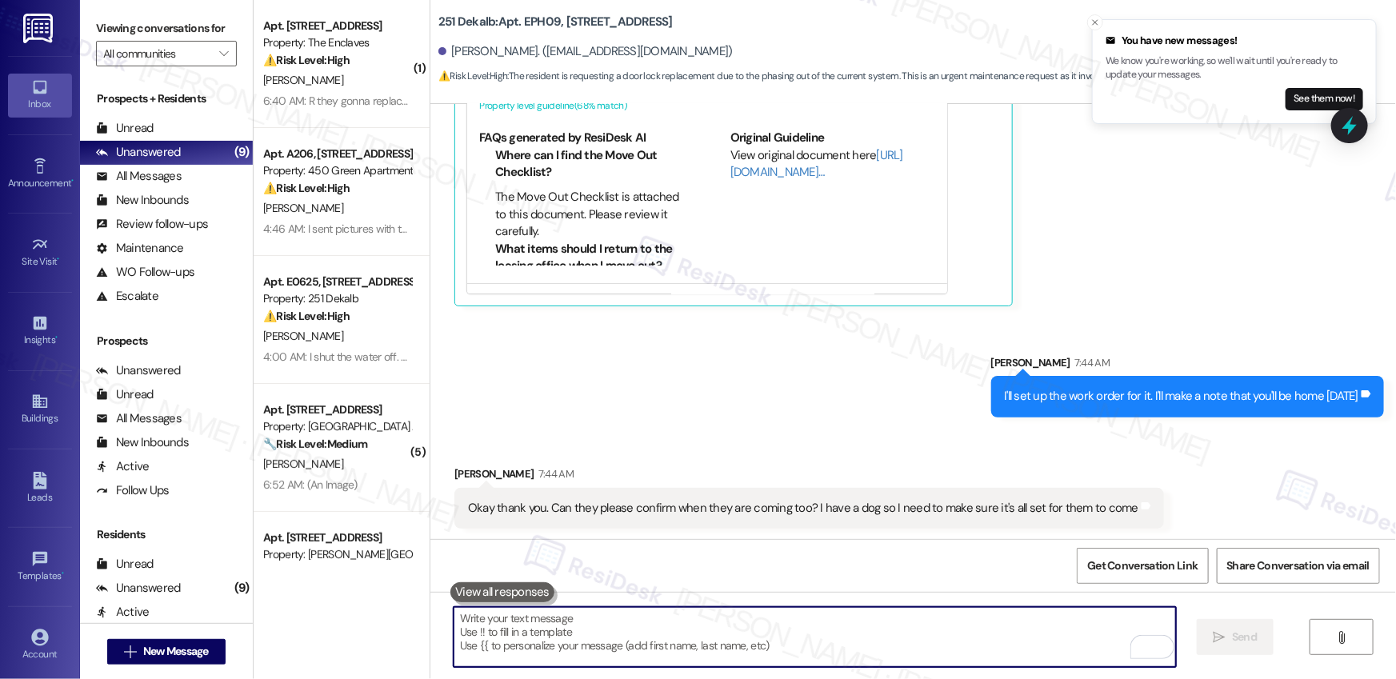
click at [542, 615] on textarea "To enrich screen reader interactions, please activate Accessibility in Grammarl…" at bounding box center [815, 637] width 722 height 60
paste textarea "I don’t have that information yet. Work orders don’t follow a specific schedule…"
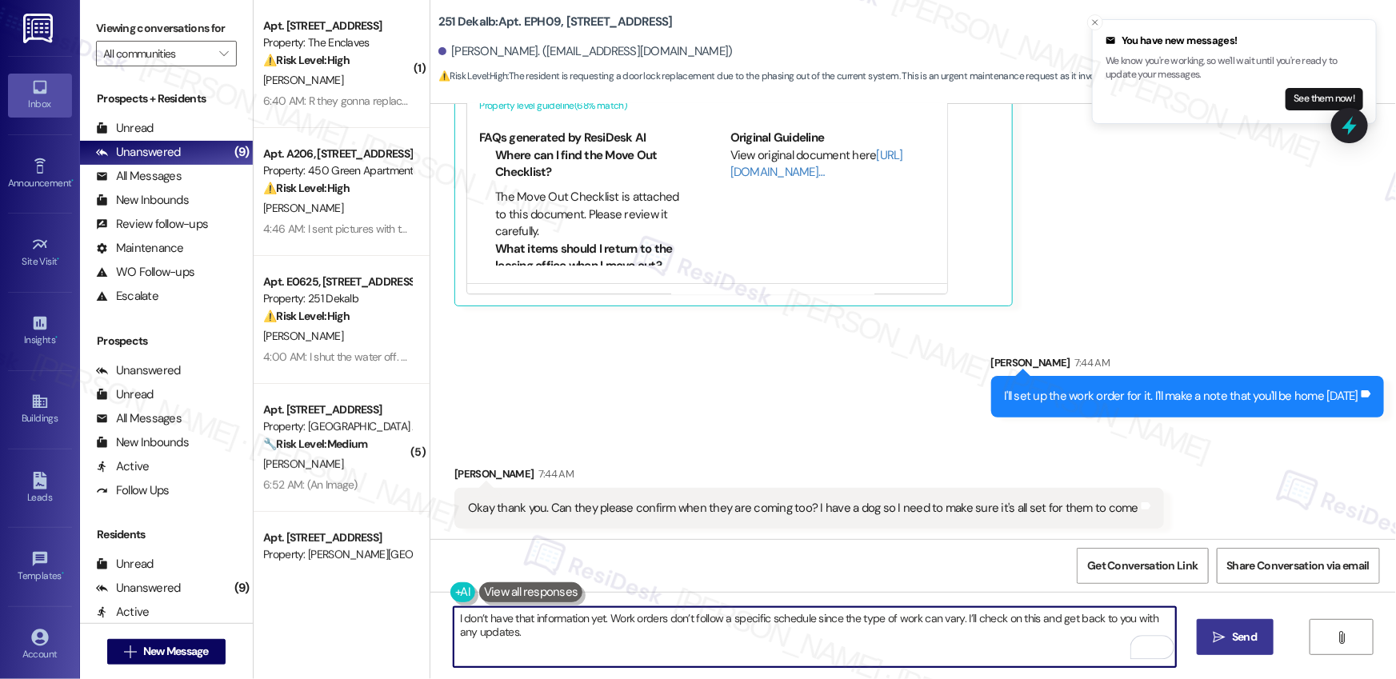
type textarea "I don’t have that information yet. Work orders don’t follow a specific schedule…"
click at [1239, 630] on span "Send" at bounding box center [1244, 637] width 25 height 17
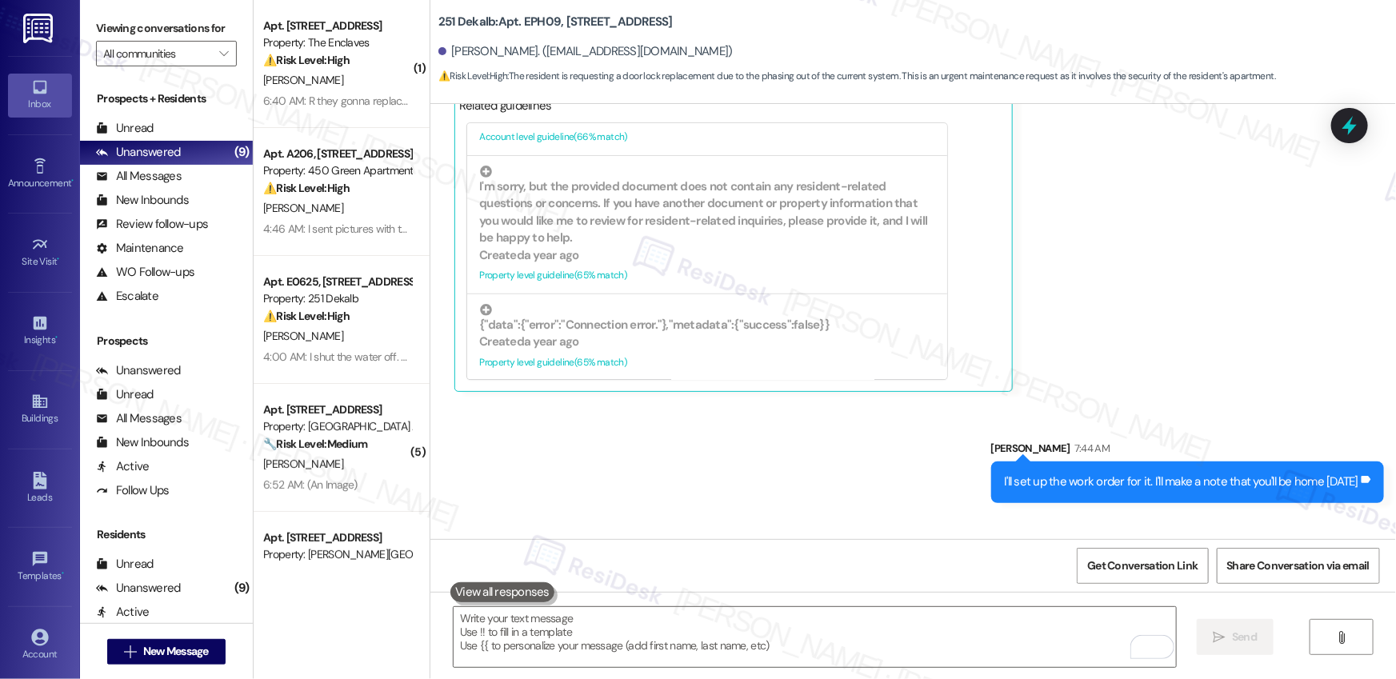
scroll to position [2008, 0]
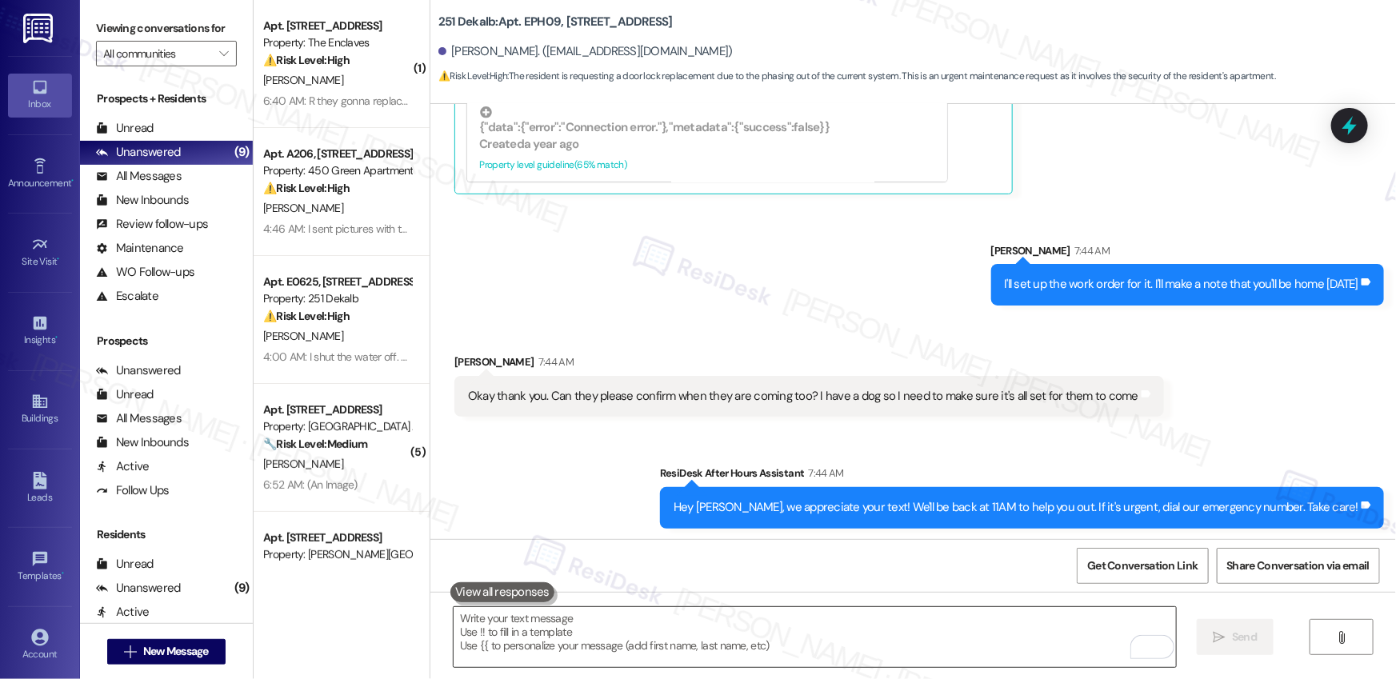
click at [566, 632] on textarea "To enrich screen reader interactions, please activate Accessibility in Grammarl…" at bounding box center [815, 637] width 722 height 60
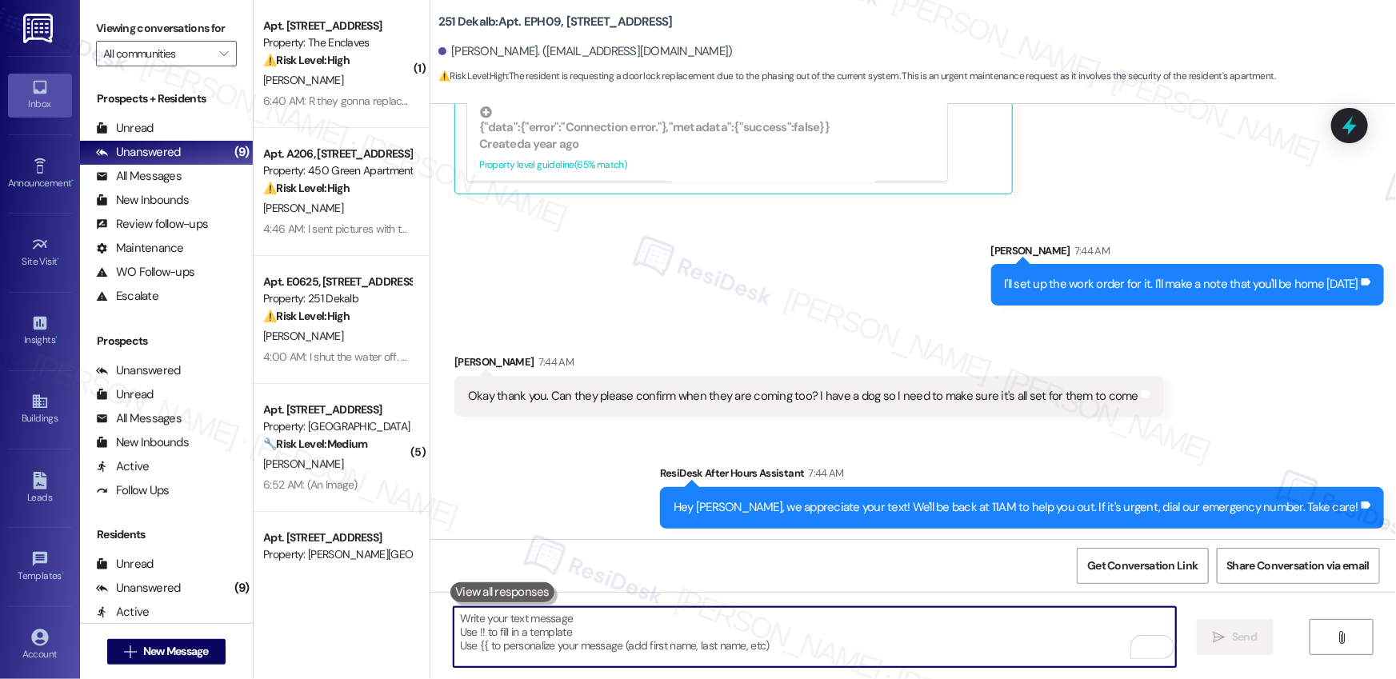
paste textarea "I don’t have that information yet. Work orders don’t follow a specific schedule…"
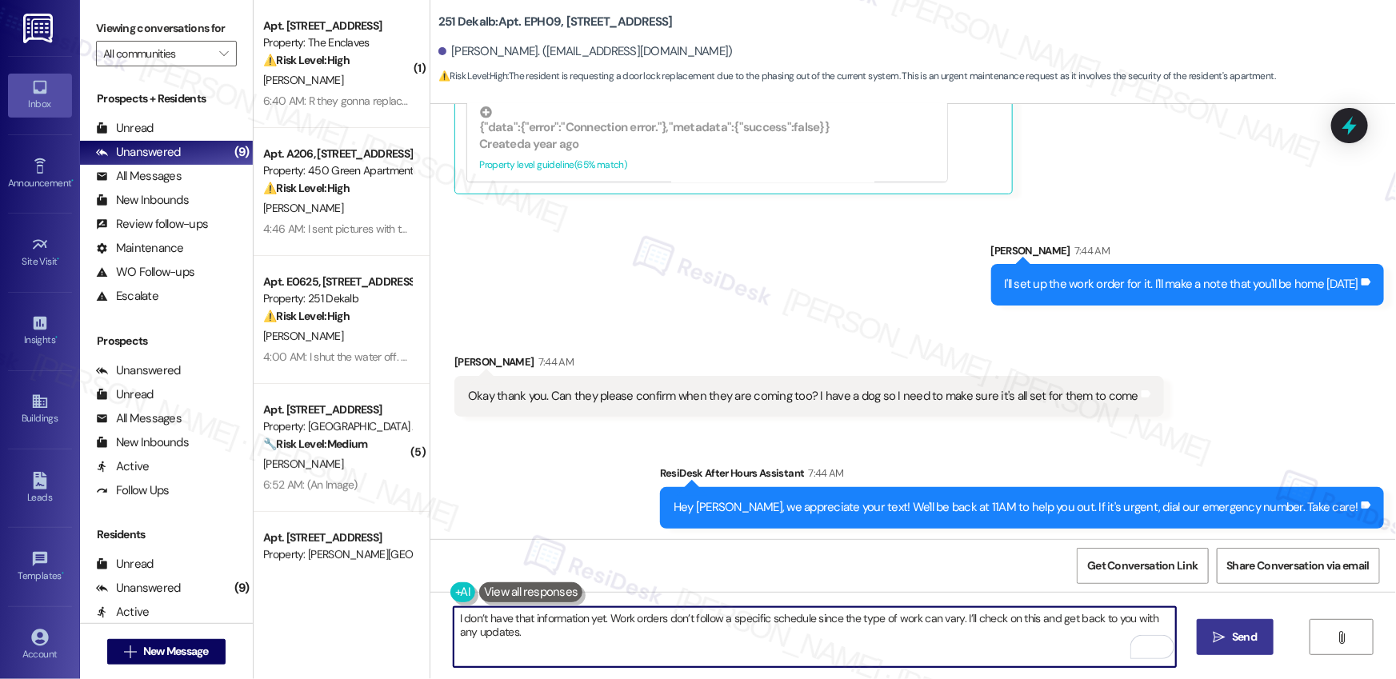
type textarea "I don’t have that information yet. Work orders don’t follow a specific schedule…"
click at [1232, 640] on span "Send" at bounding box center [1244, 637] width 25 height 17
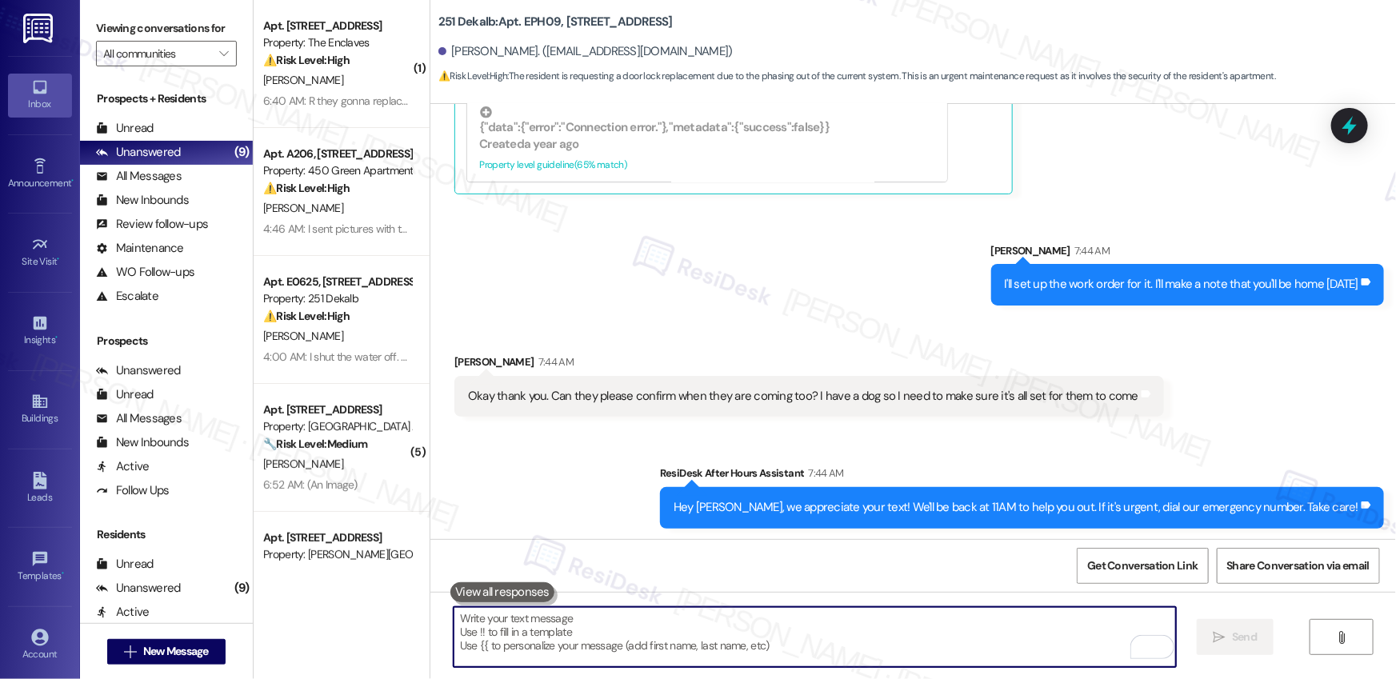
click at [493, 638] on textarea "To enrich screen reader interactions, please activate Accessibility in Grammarl…" at bounding box center [815, 637] width 722 height 60
click at [538, 644] on textarea "To enrich screen reader interactions, please activate Accessibility in Grammarl…" at bounding box center [815, 637] width 722 height 60
paste textarea "I don’t have that information yet. Work orders don’t follow a specific schedule…"
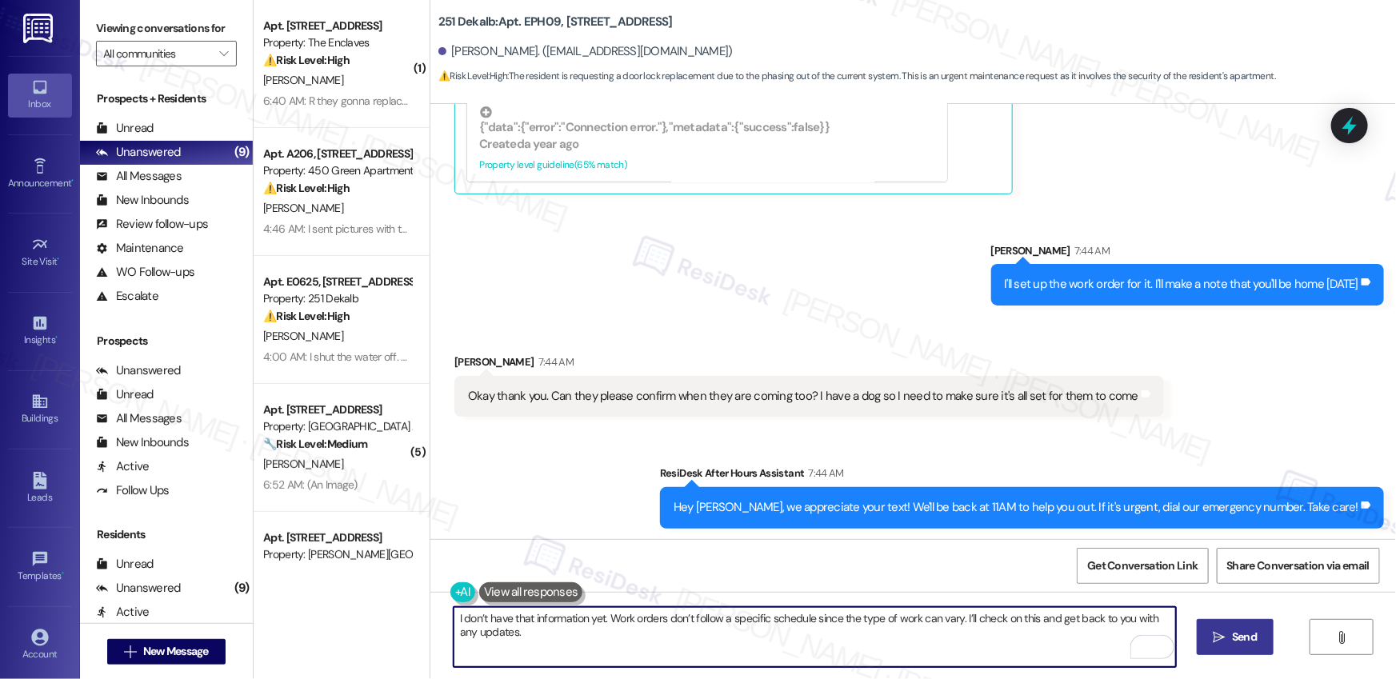
type textarea "I don’t have that information yet. Work orders don’t follow a specific schedule…"
click at [1244, 647] on button " Send" at bounding box center [1236, 637] width 78 height 36
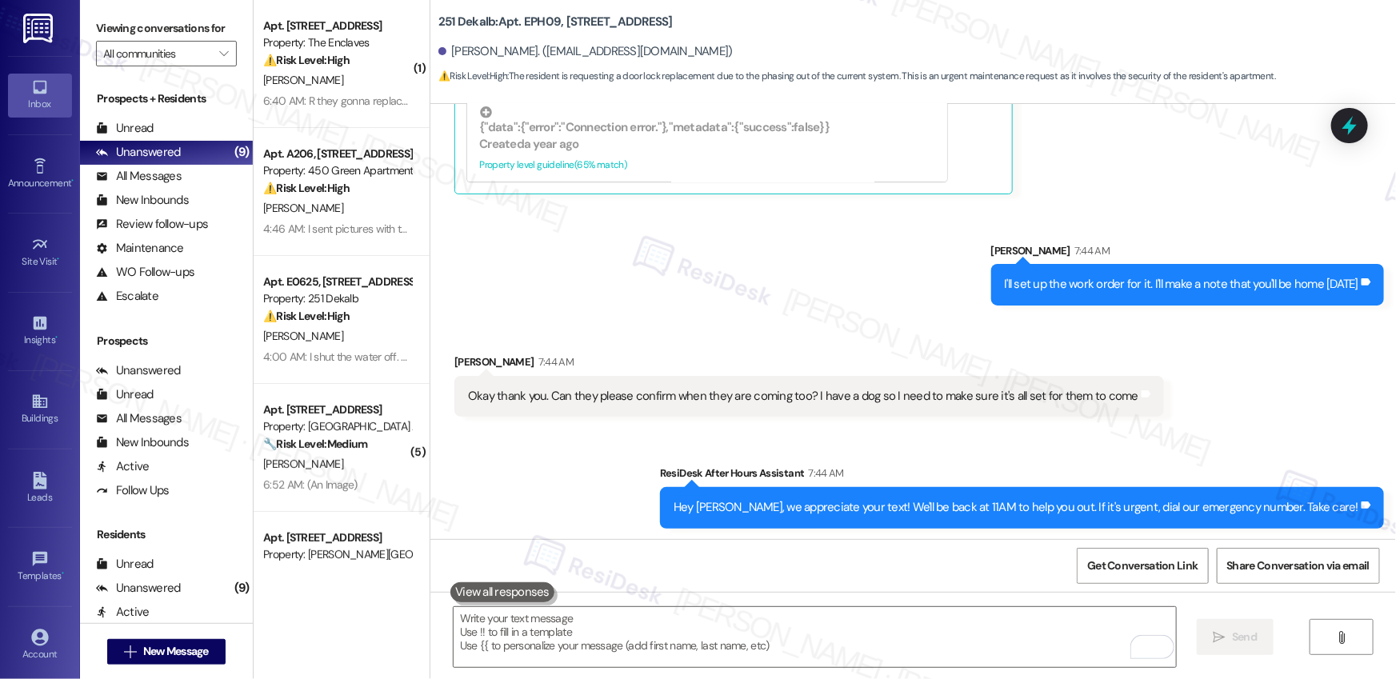
click at [504, 590] on button at bounding box center [502, 592] width 104 height 20
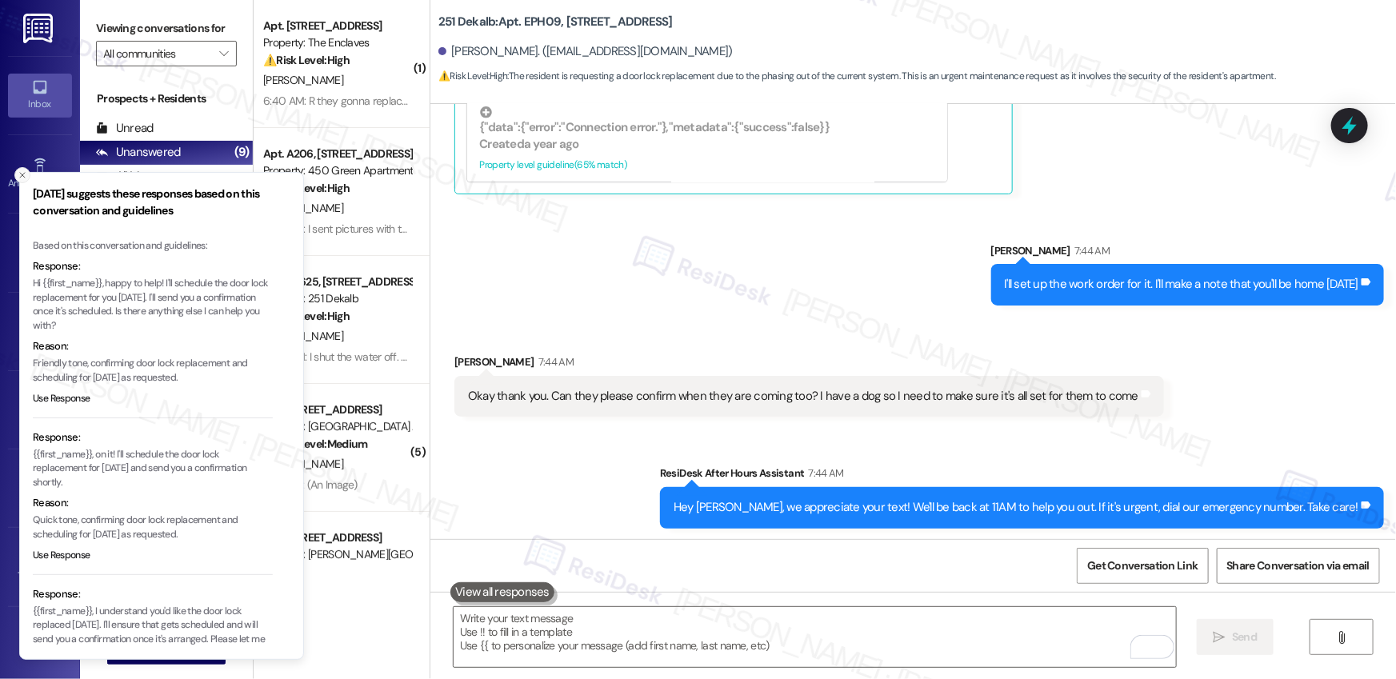
click at [22, 175] on line "Close toast" at bounding box center [22, 175] width 5 height 5
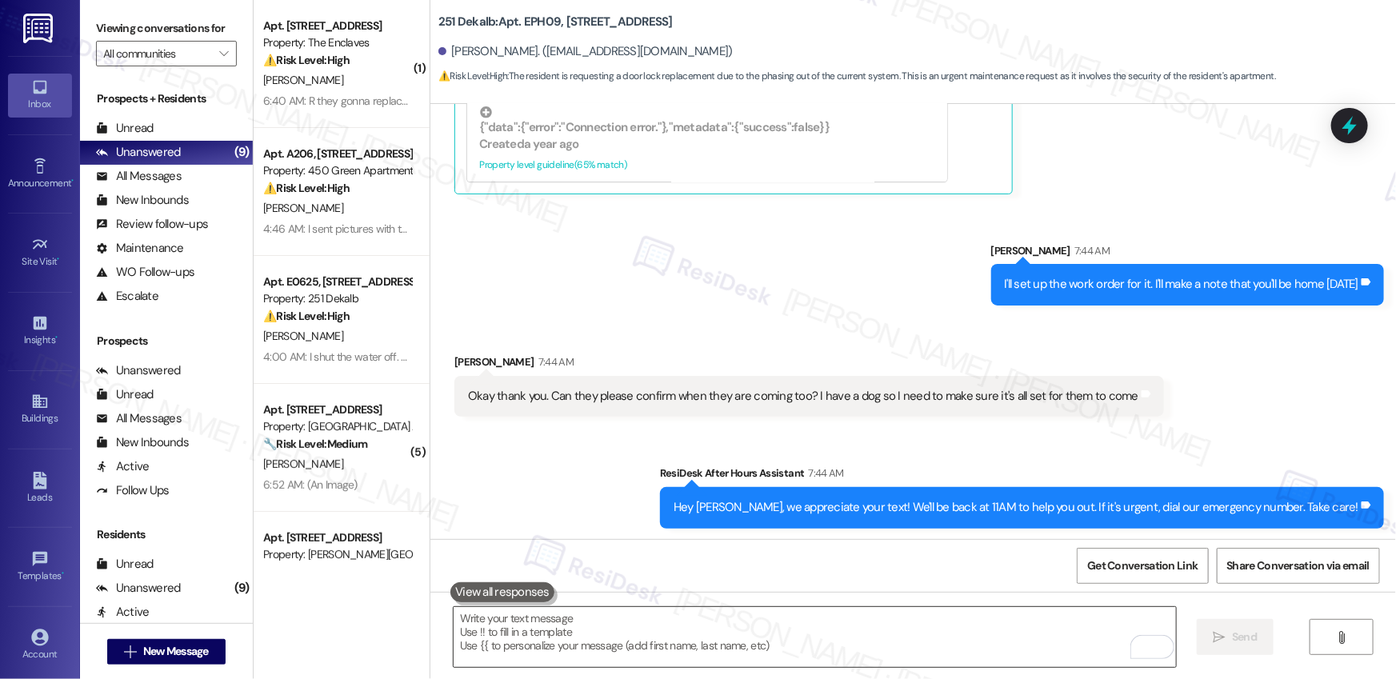
click at [584, 627] on textarea "To enrich screen reader interactions, please activate Accessibility in Grammarl…" at bounding box center [815, 637] width 722 height 60
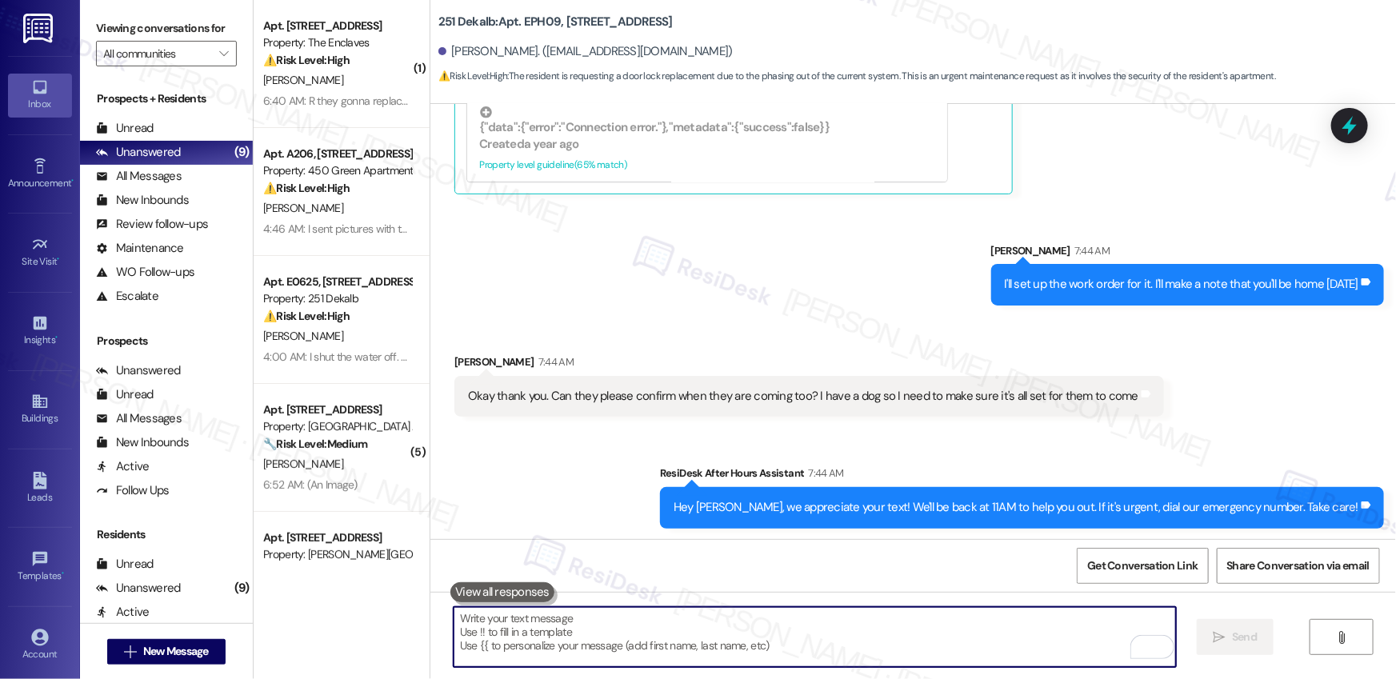
click at [605, 617] on textarea "To enrich screen reader interactions, please activate Accessibility in Grammarl…" at bounding box center [815, 637] width 722 height 60
paste textarea "I don’t have that information yet. Work orders don’t follow a specific schedule…"
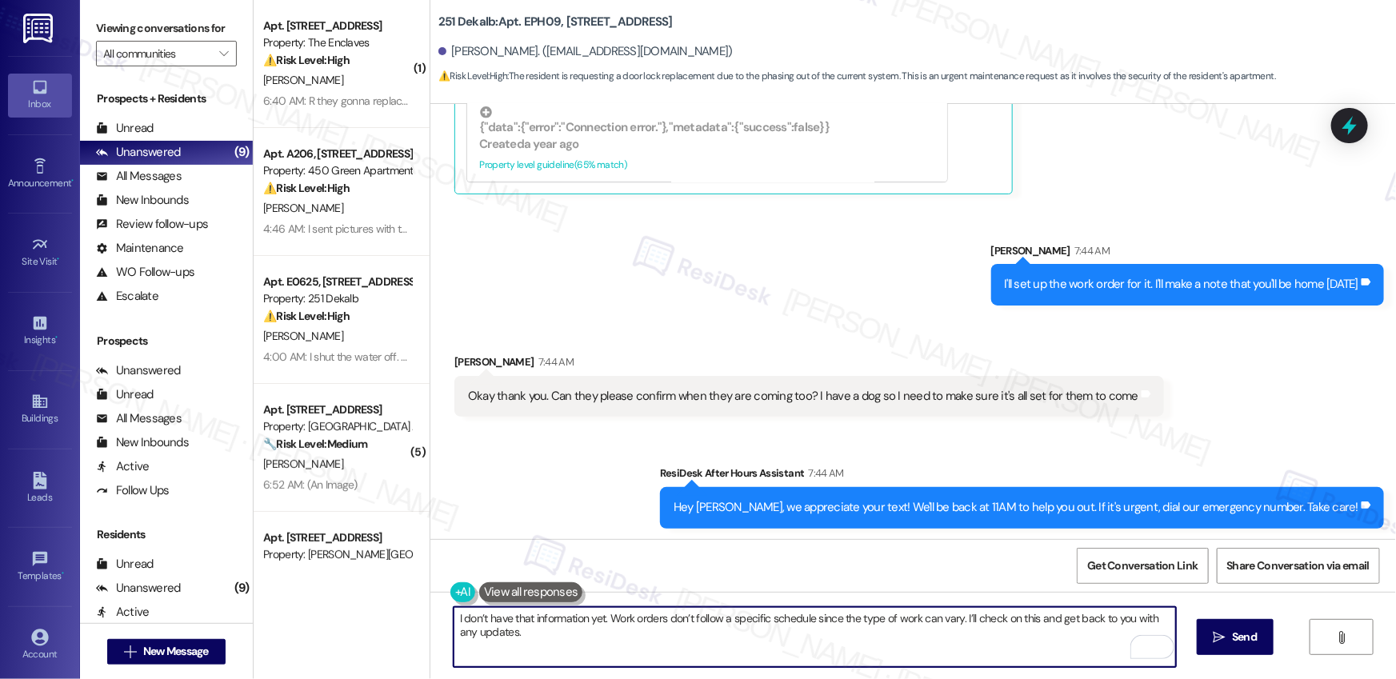
click at [662, 615] on textarea "I don’t have that information yet. Work orders don’t follow a specific schedule…" at bounding box center [815, 637] width 722 height 60
paste textarea "e details at this time. Since work orders vary depending on the type of task, t…"
type textarea "I don’t have the details at this time. Since work orders vary depending on the …"
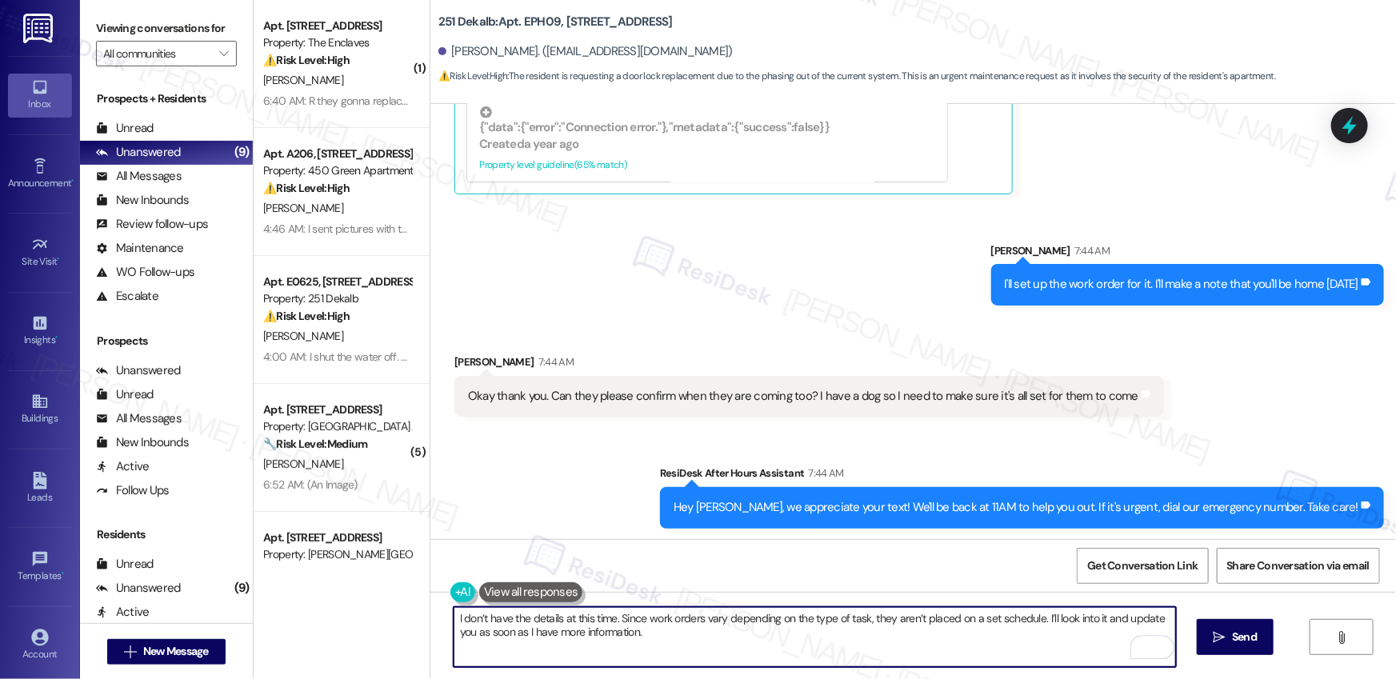
click at [1232, 638] on span "Send" at bounding box center [1244, 637] width 25 height 17
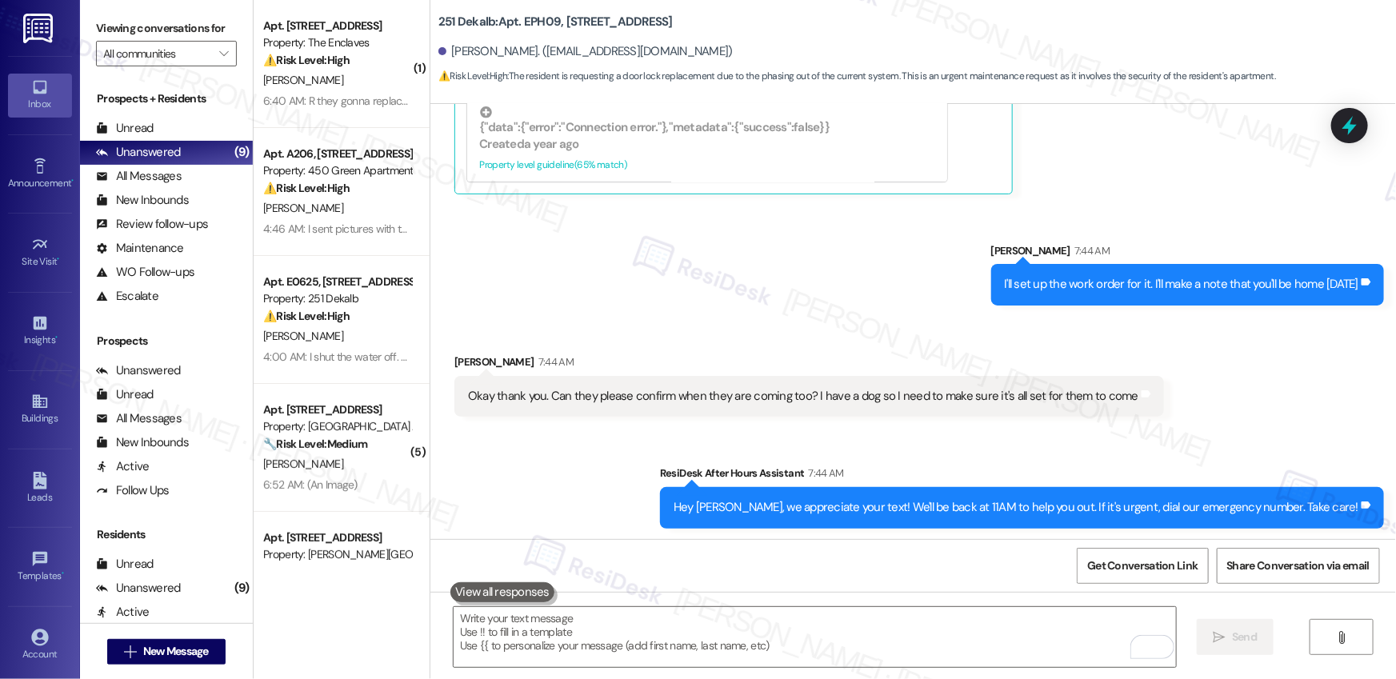
click at [498, 598] on button at bounding box center [502, 592] width 104 height 20
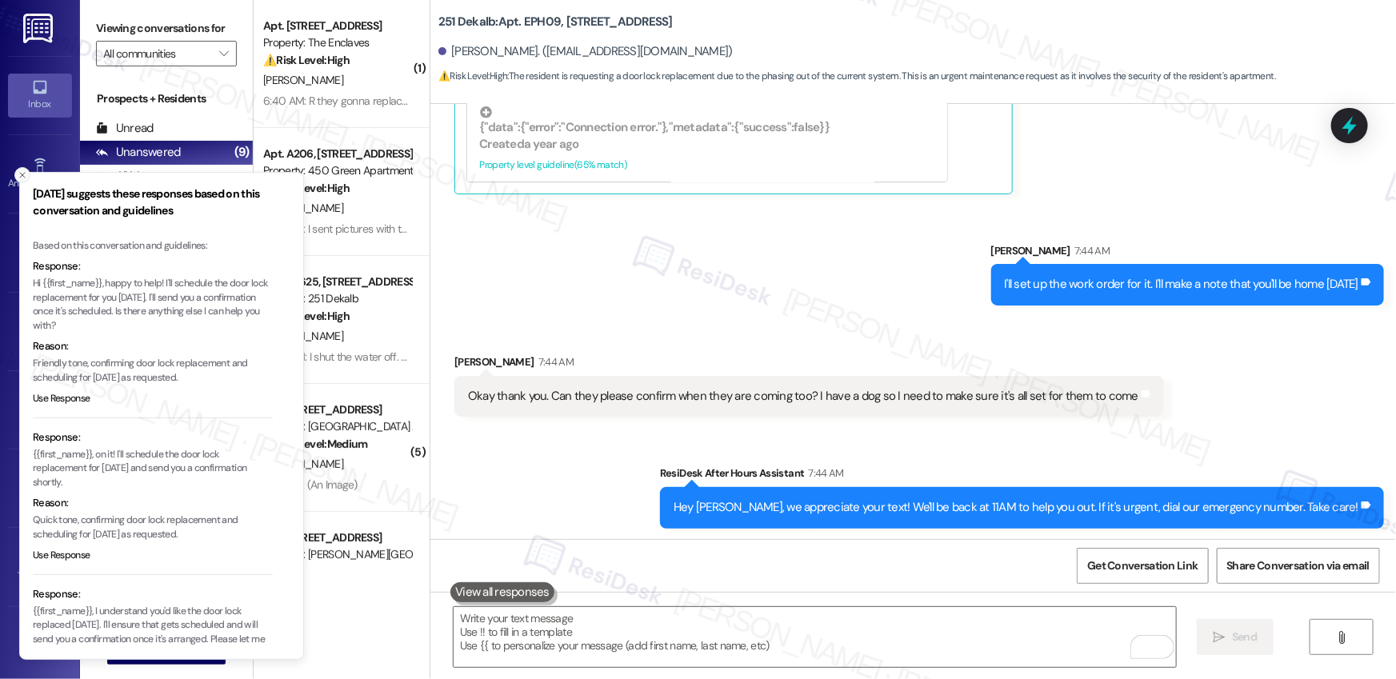
click at [22, 177] on icon "Close toast" at bounding box center [23, 175] width 10 height 10
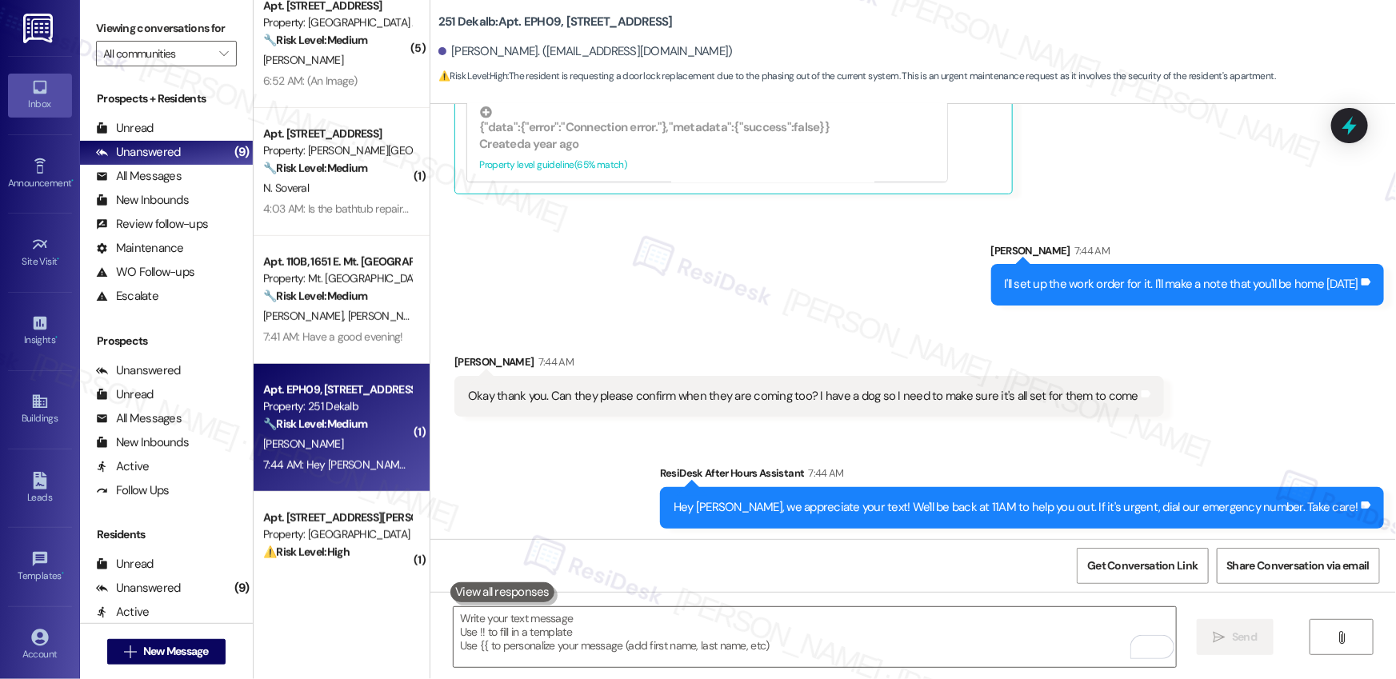
scroll to position [378, 0]
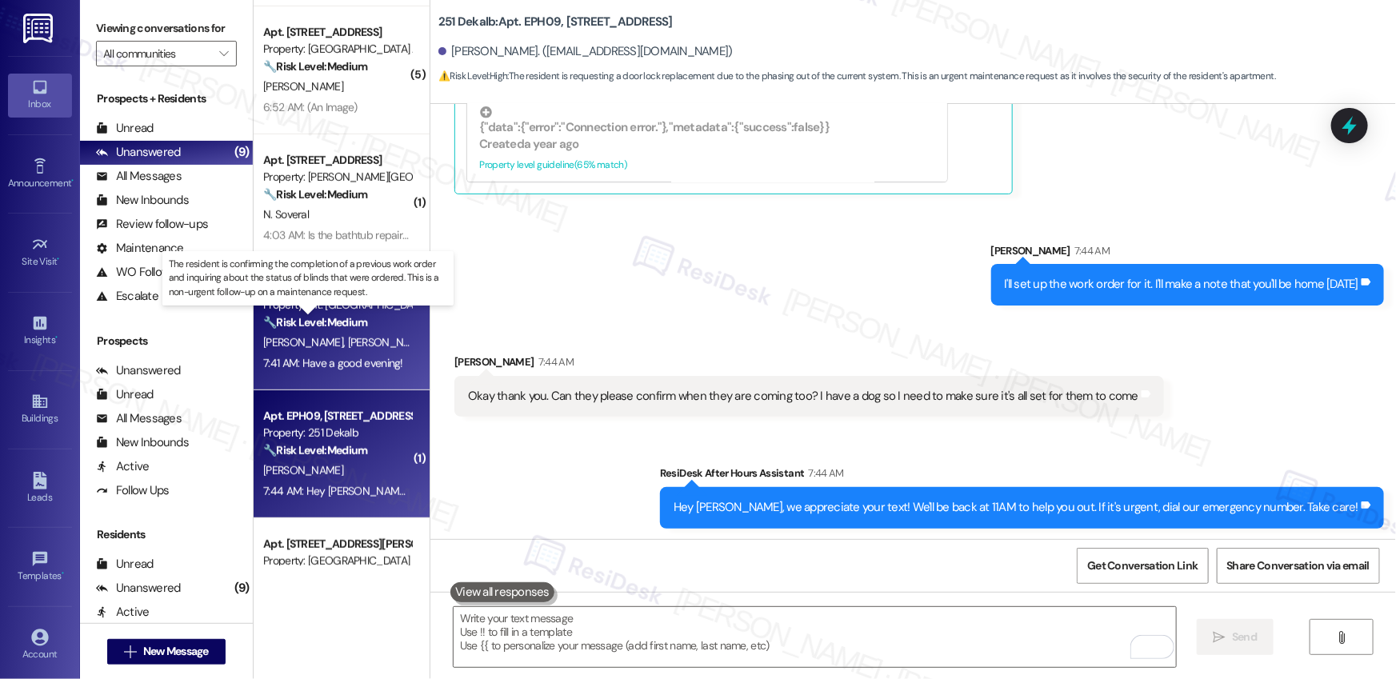
click at [340, 320] on strong "🔧 Risk Level: Medium" at bounding box center [315, 322] width 104 height 14
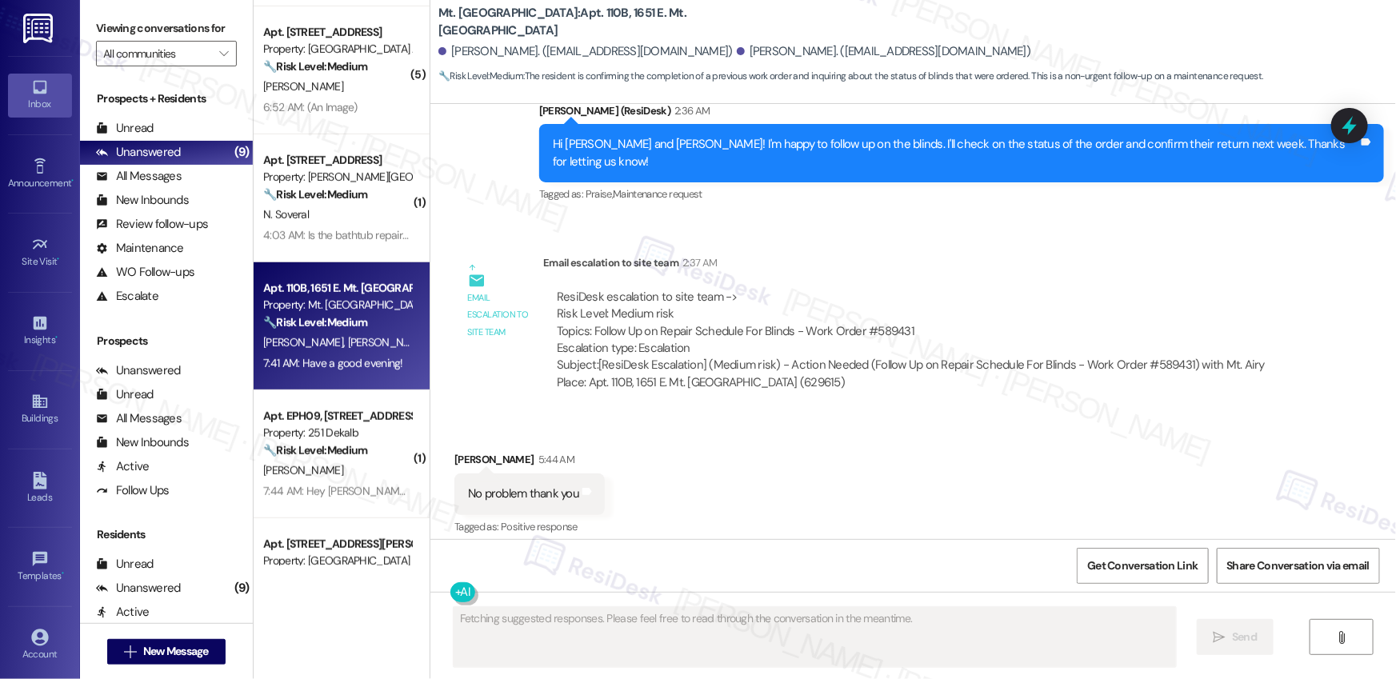
scroll to position [2414, 0]
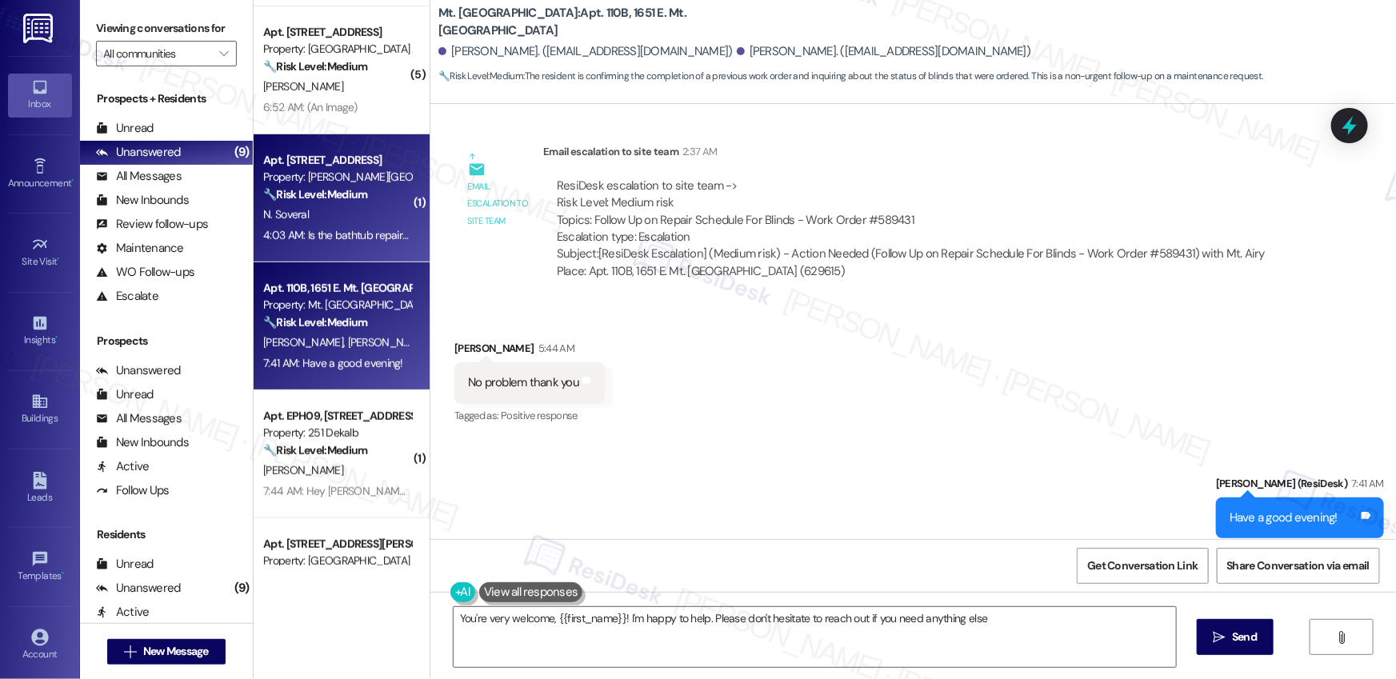
type textarea "You're very welcome, {{first_name}}! I'm happy to help. Please don't hesitate t…"
click at [347, 205] on div "N. Soveral" at bounding box center [337, 215] width 151 height 20
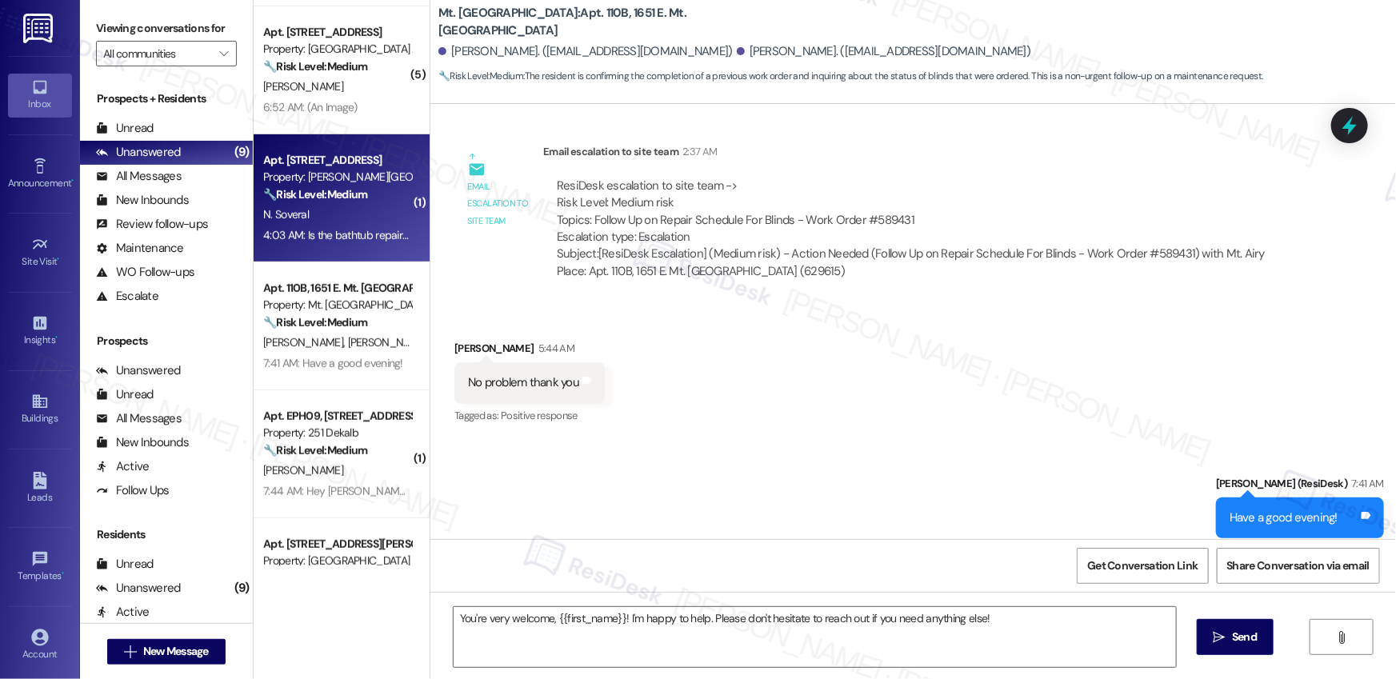
type textarea "Fetching suggested responses. Please feel free to read through the conversation…"
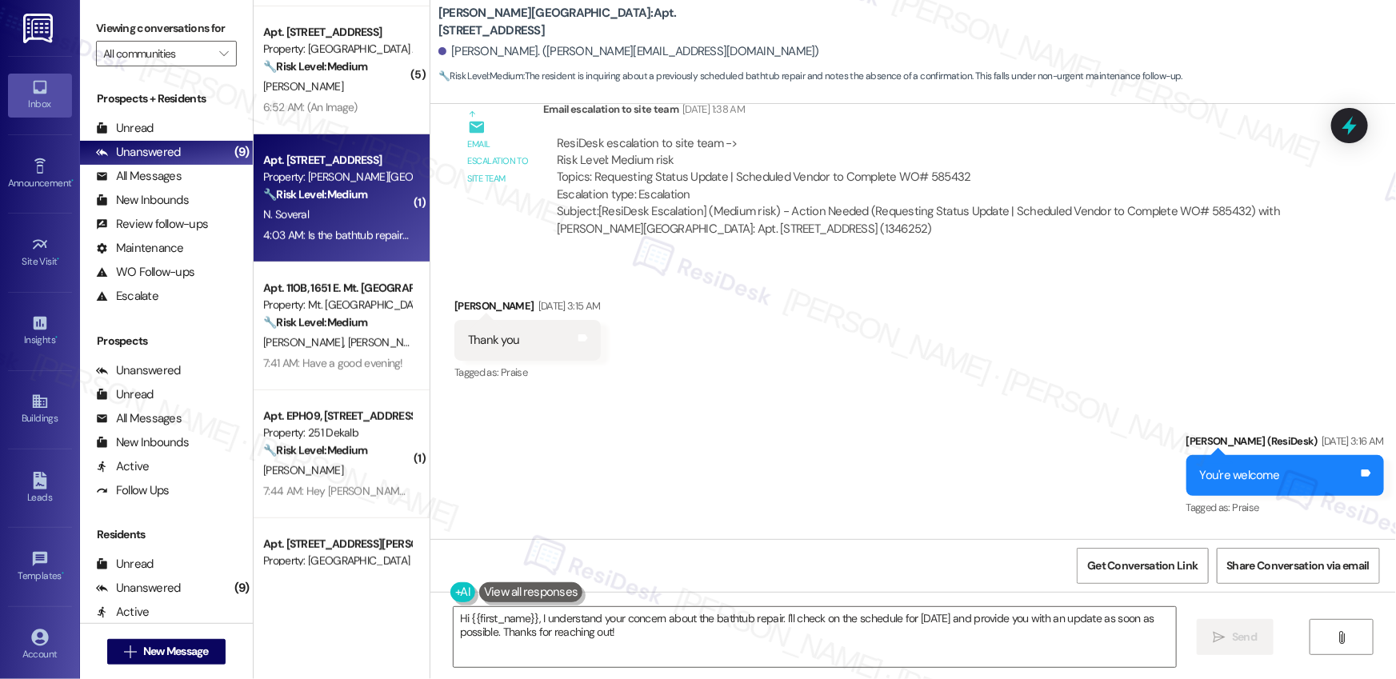
scroll to position [13718, 0]
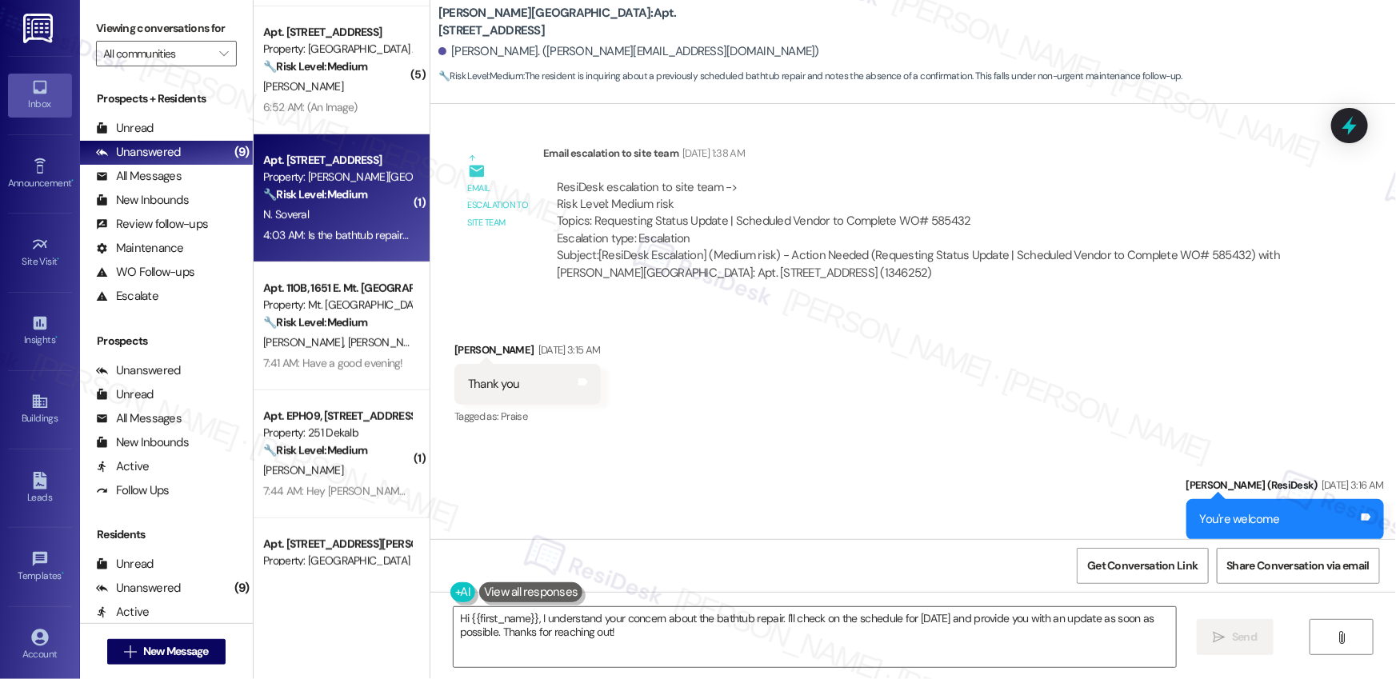
click at [438, 19] on b "[PERSON_NAME][GEOGRAPHIC_DATA]: Apt. [STREET_ADDRESS]" at bounding box center [598, 22] width 320 height 34
drag, startPoint x: 430, startPoint y: 19, endPoint x: 512, endPoint y: 27, distance: 82.8
click at [512, 27] on b "[PERSON_NAME][GEOGRAPHIC_DATA]: Apt. [STREET_ADDRESS]" at bounding box center [598, 22] width 320 height 34
copy b "[PERSON_NAME][GEOGRAPHIC_DATA]"
click at [564, 26] on b "[PERSON_NAME][GEOGRAPHIC_DATA]: Apt. [STREET_ADDRESS]" at bounding box center [598, 22] width 320 height 34
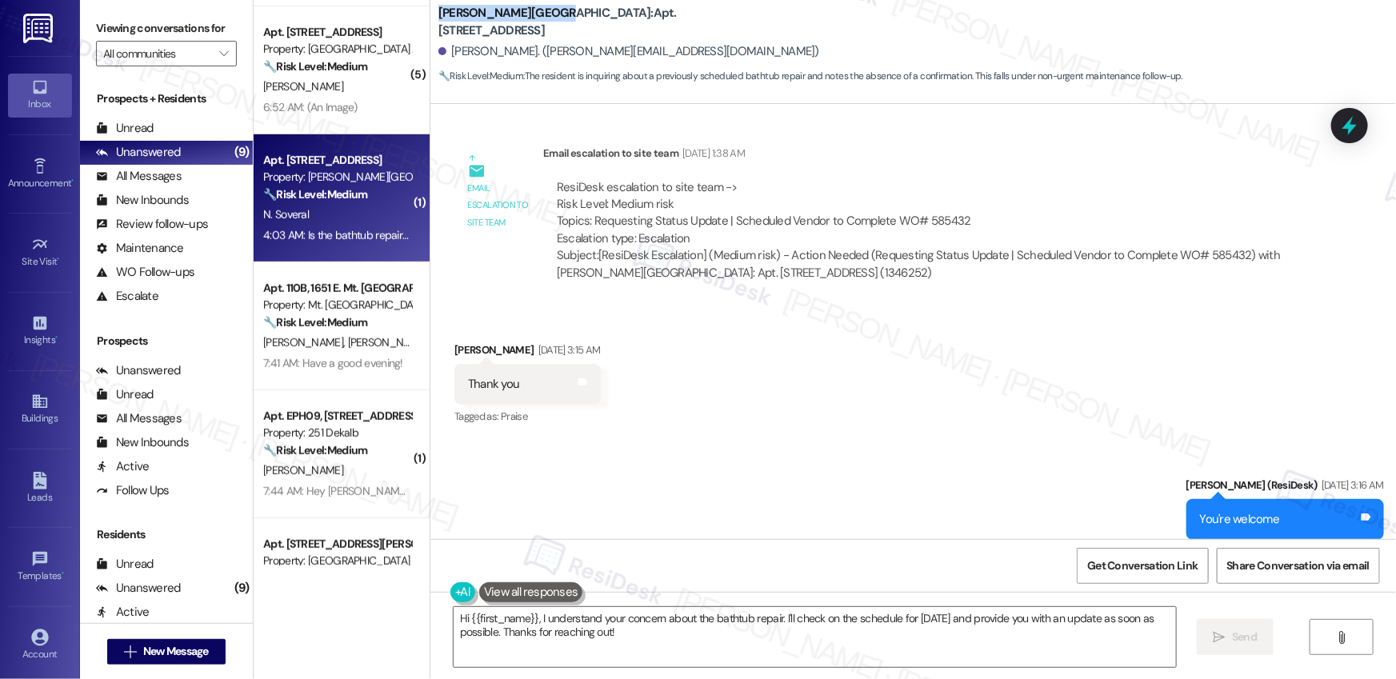
click at [564, 26] on b "[PERSON_NAME][GEOGRAPHIC_DATA]: Apt. [STREET_ADDRESS]" at bounding box center [598, 22] width 320 height 34
copy b "27"
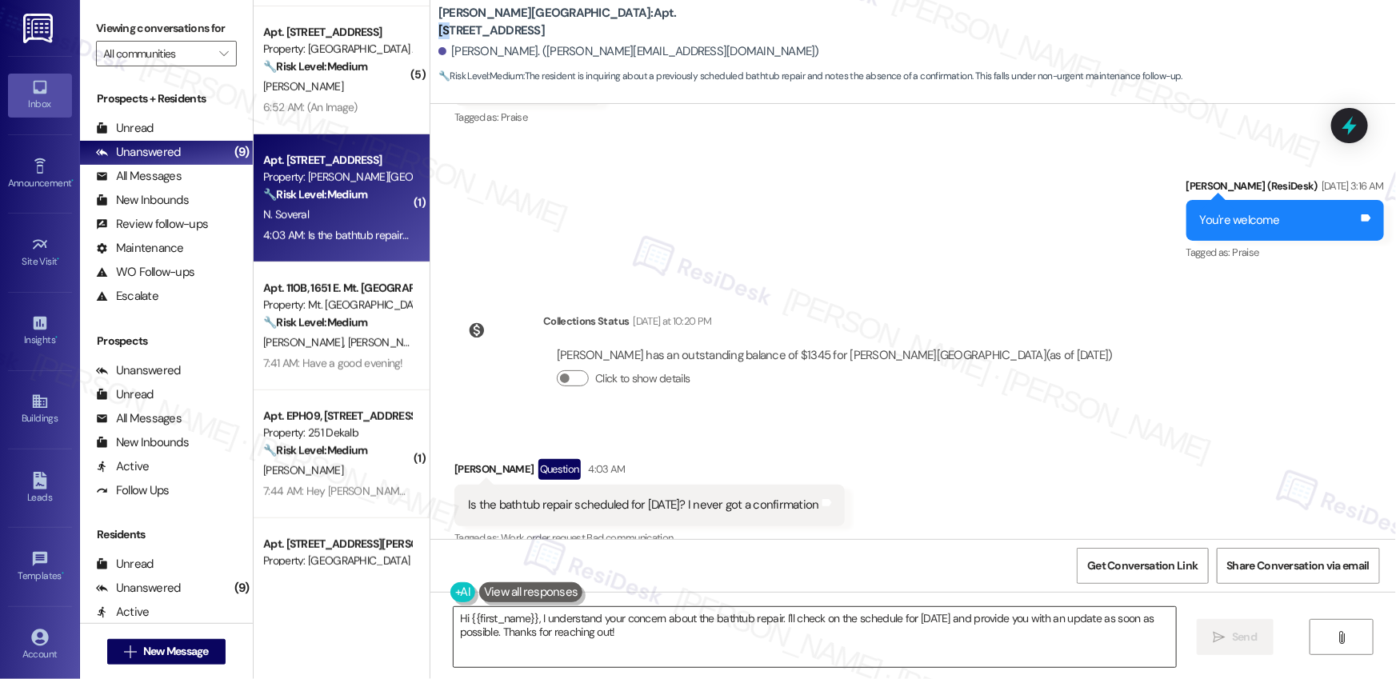
click at [678, 636] on textarea "Hi {{first_name}}, I understand your concern about the bathtub repair. I'll che…" at bounding box center [815, 637] width 722 height 60
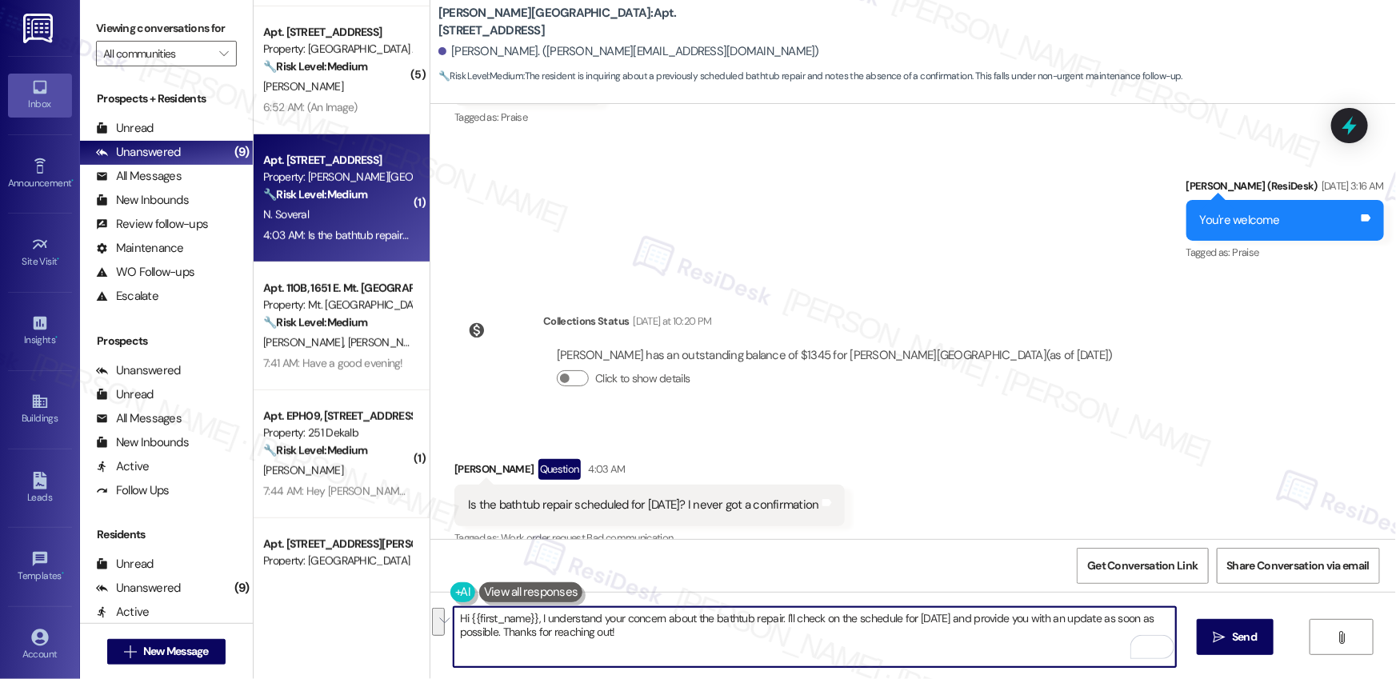
drag, startPoint x: 788, startPoint y: 621, endPoint x: 791, endPoint y: 629, distance: 8.6
click at [791, 629] on textarea "Hi {{first_name}}, I understand your concern about the bathtub repair. I'll che…" at bounding box center [815, 637] width 722 height 60
type textarea "Hi {{first_name}}, I understand your concern about the bathtub repair. I'll fol…"
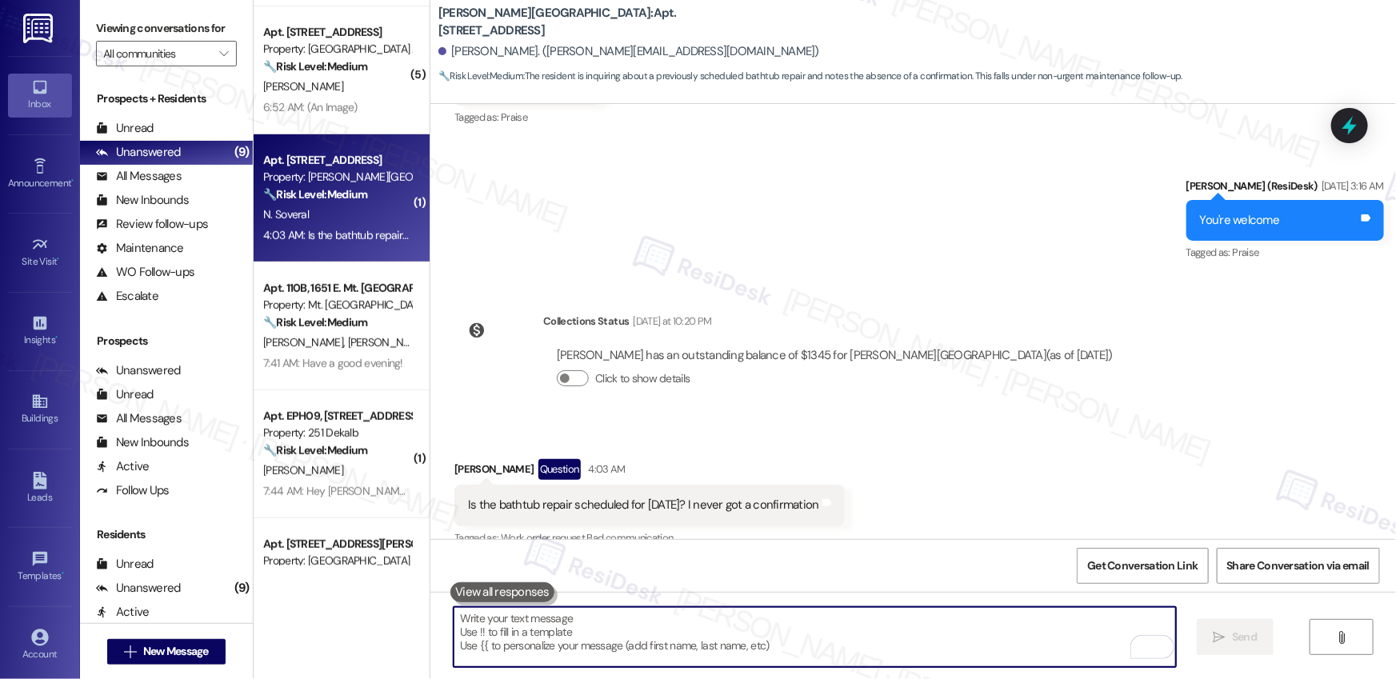
scroll to position [14146, 0]
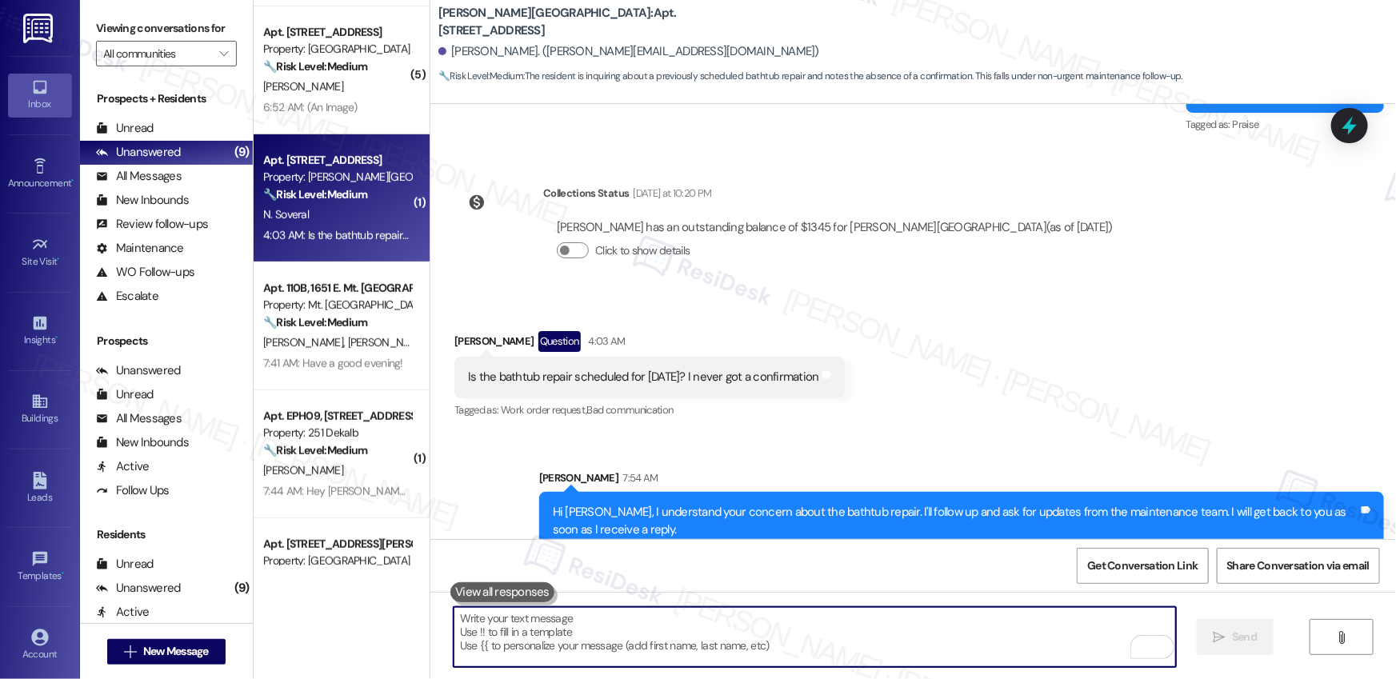
click at [706, 636] on textarea "To enrich screen reader interactions, please activate Accessibility in Grammarl…" at bounding box center [815, 637] width 722 height 60
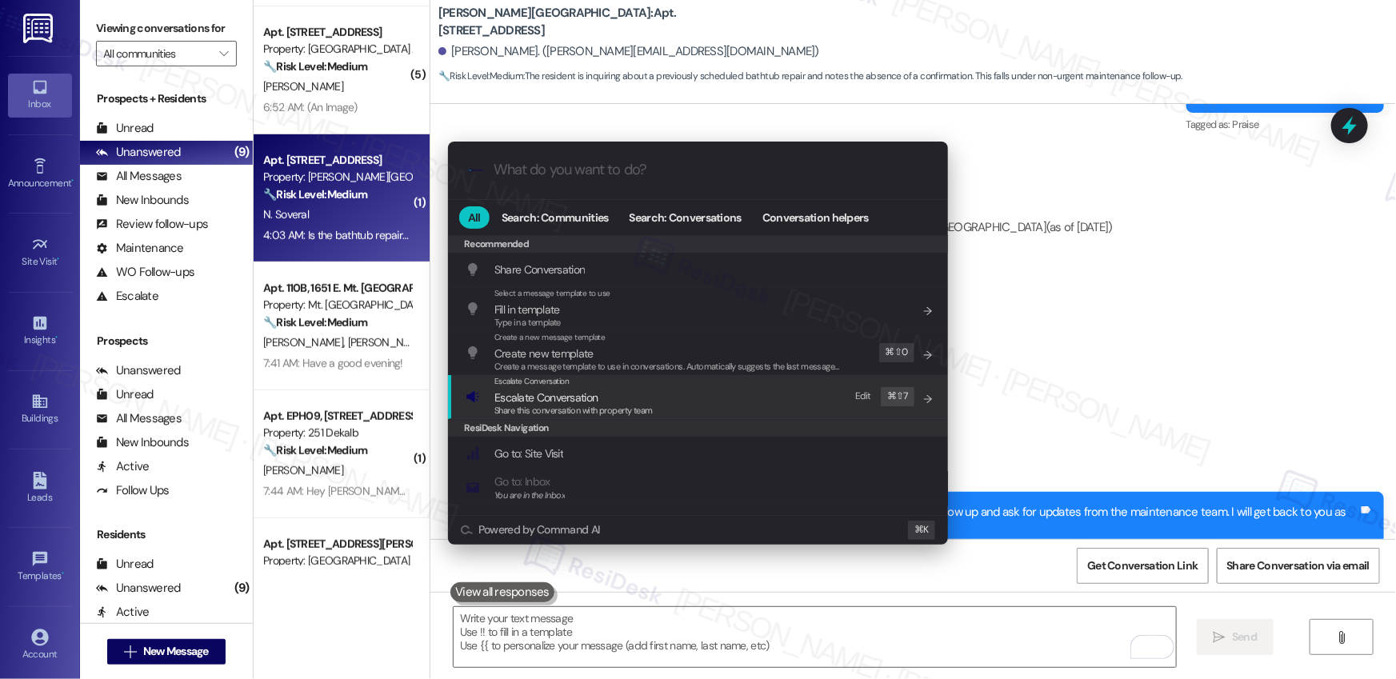
click at [614, 404] on div "Share this conversation with property team" at bounding box center [573, 411] width 158 height 14
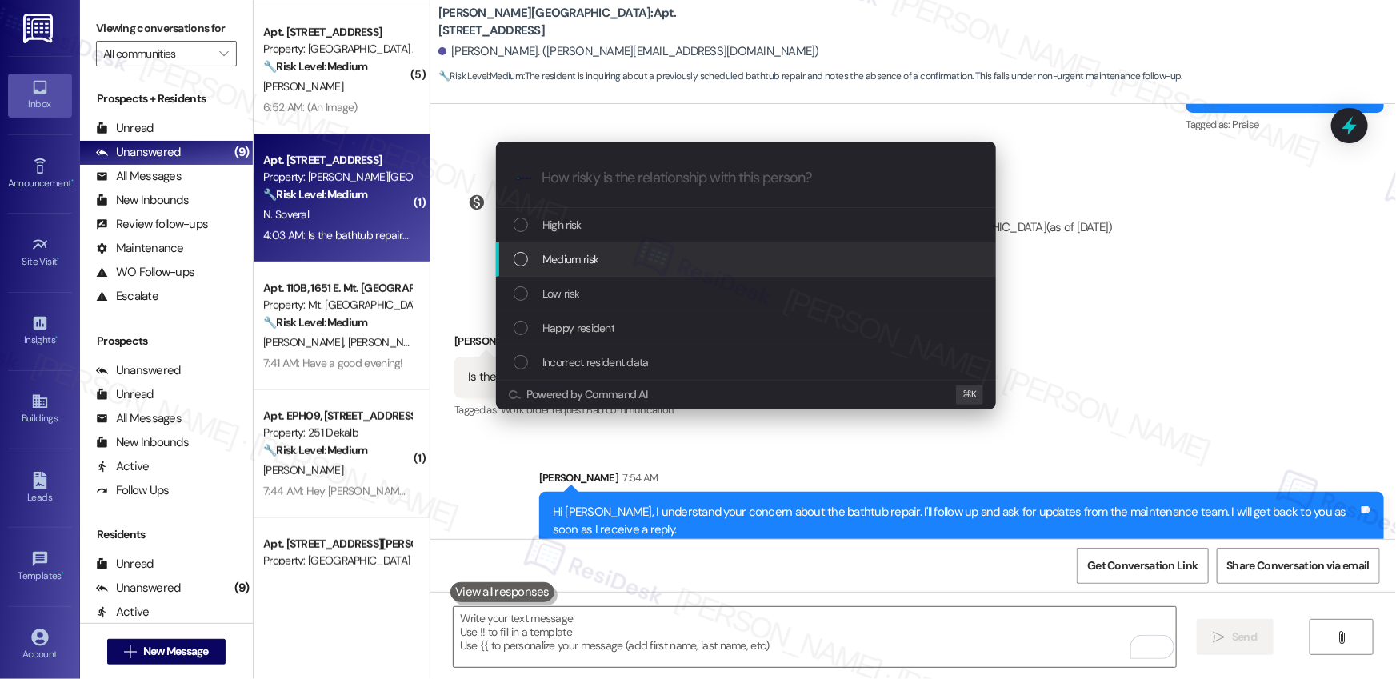
click at [636, 251] on div "Medium risk" at bounding box center [748, 259] width 468 height 18
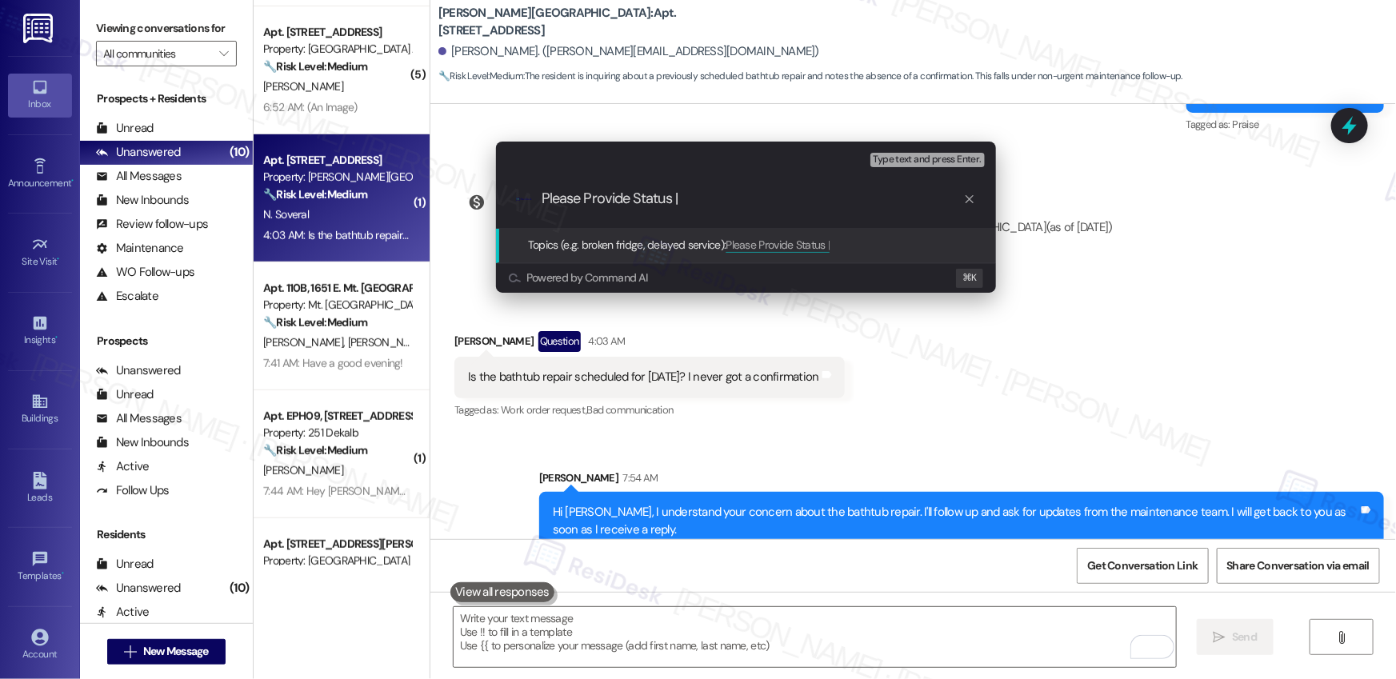
paste input "Scheduled Vendor to Complete WO"
paste input "585432"
click at [598, 195] on input "Please Provide Status | Scheduled Vendor to Complete WO# 585432" at bounding box center [753, 198] width 422 height 17
click at [543, 190] on input "Please Provide Status | Scheduled Vendor to Complete WO# 585432" at bounding box center [753, 198] width 422 height 17
click at [672, 198] on input "[Please Provide Status | Scheduled Vendor to Complete WO# 585432" at bounding box center [753, 198] width 422 height 17
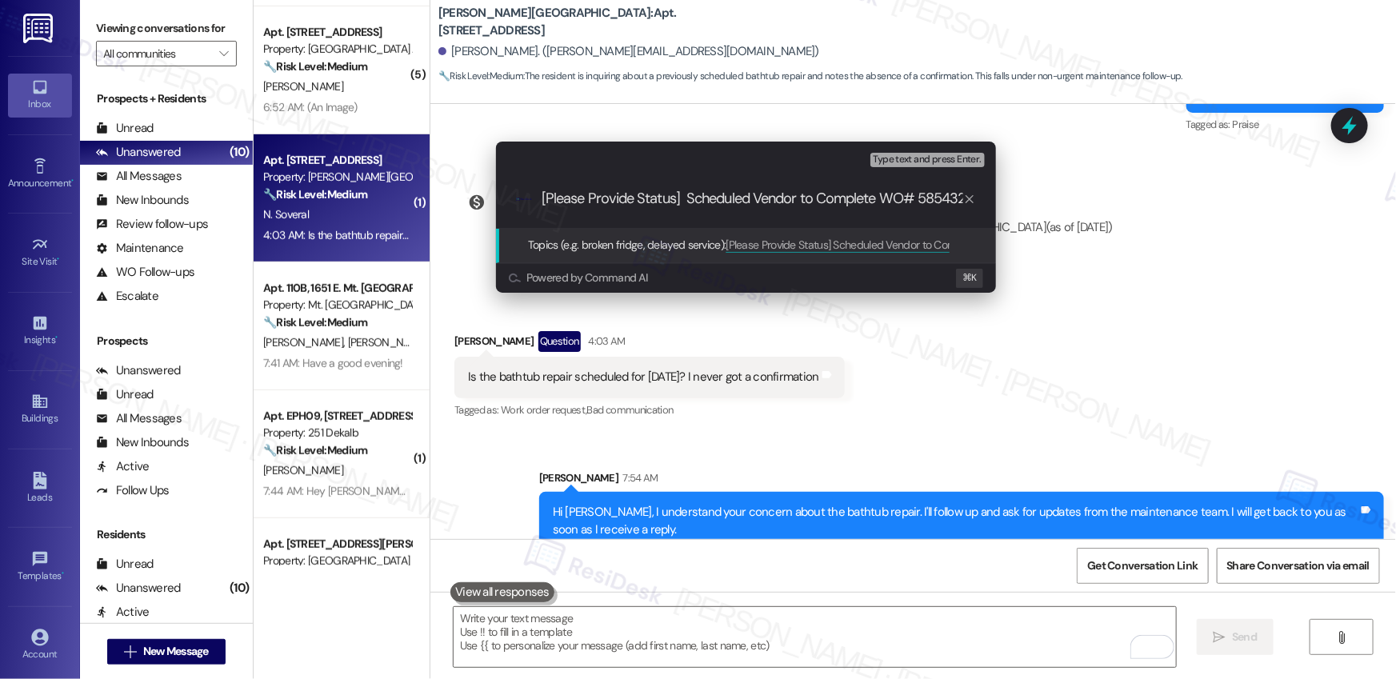
type input "[Please Provide Status] Scheduled Vendor to Complete WO# 585432"
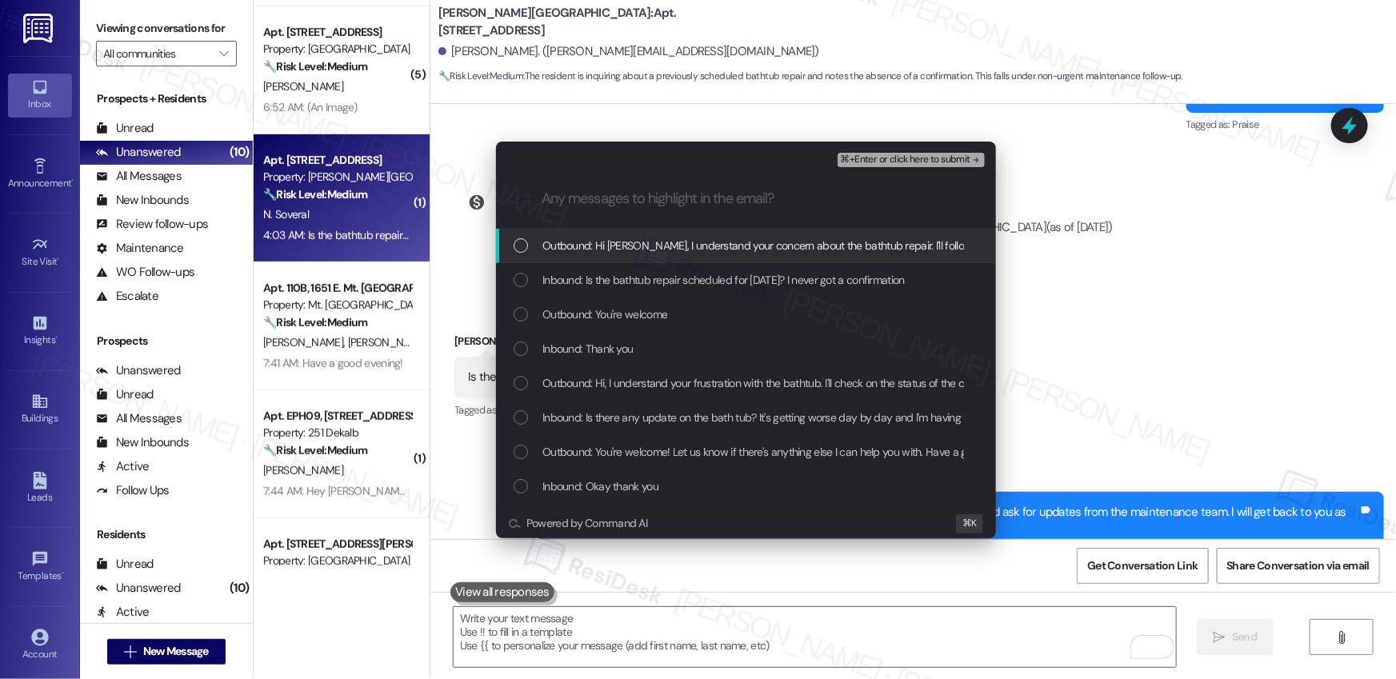
click at [667, 246] on span "Outbound: Hi [PERSON_NAME], I understand your concern about the bathtub repair.…" at bounding box center [992, 246] width 901 height 18
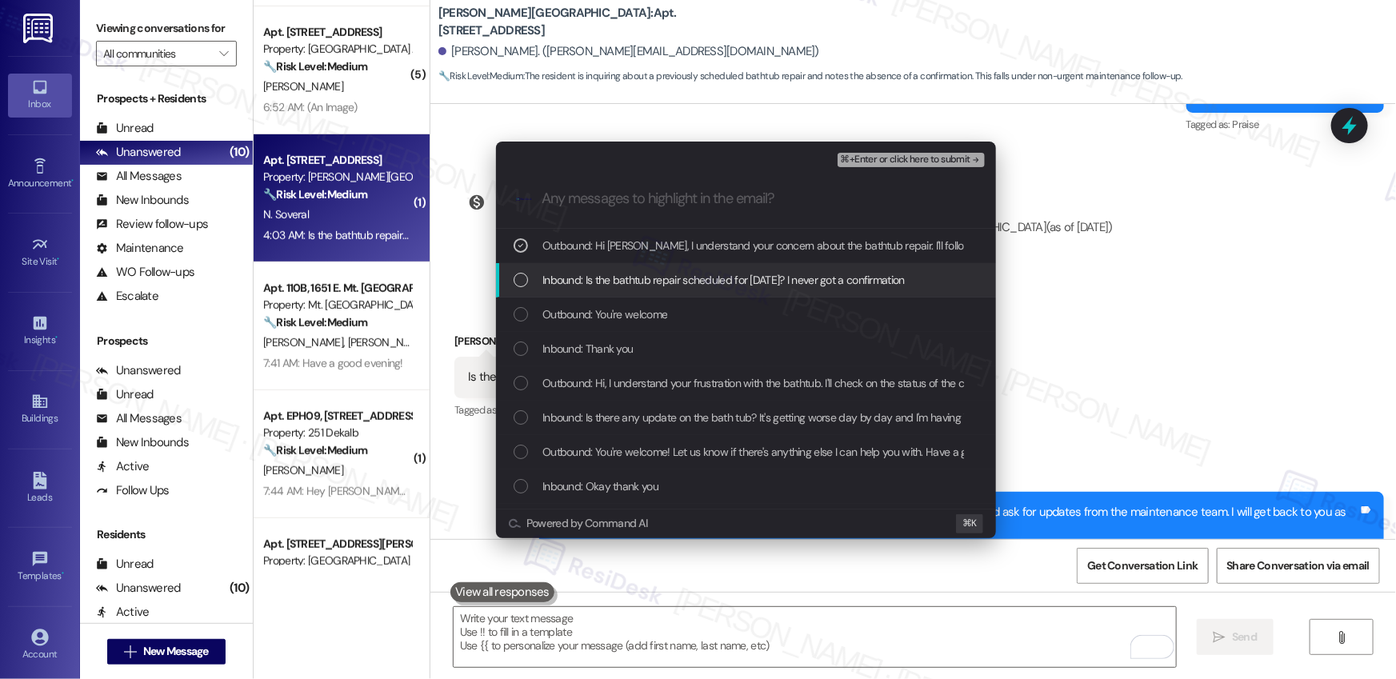
click at [647, 282] on span "Inbound: Is the bathtub repair scheduled for [DATE]? I never got a confirmation" at bounding box center [723, 280] width 362 height 18
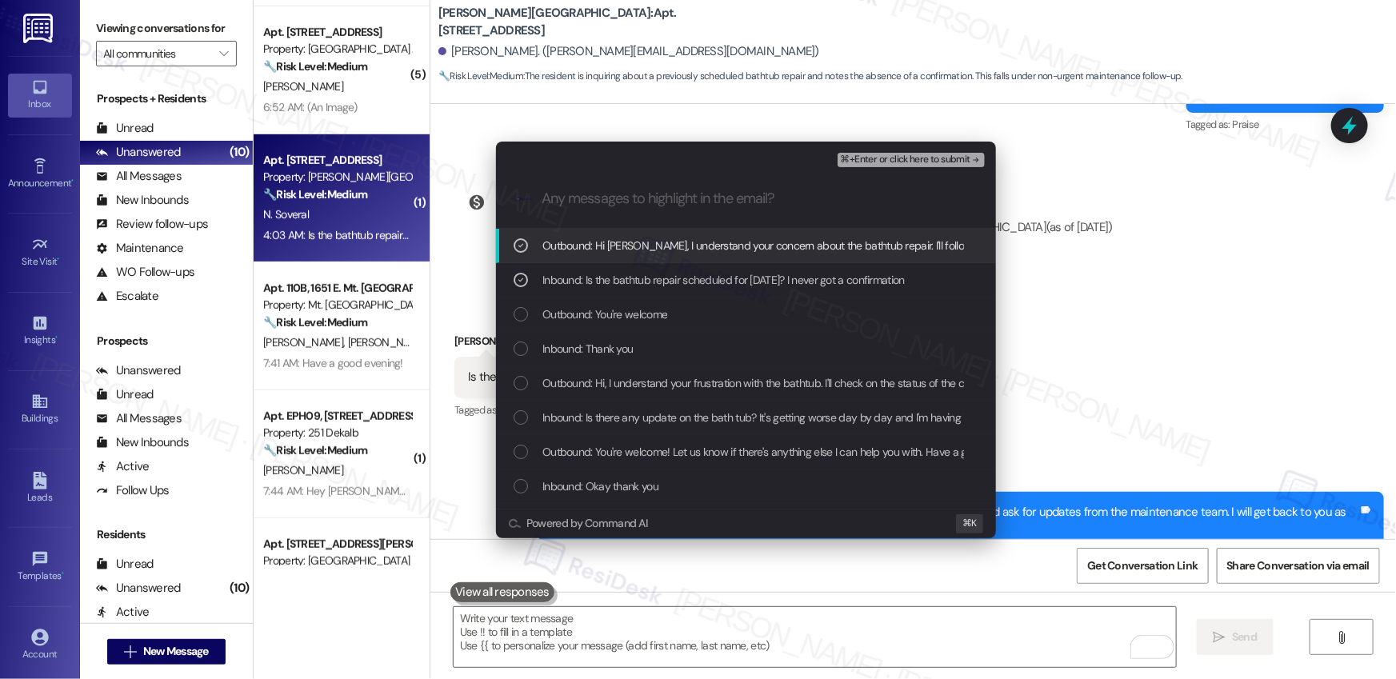
click at [923, 157] on span "⌘+Enter or click here to submit" at bounding box center [906, 159] width 130 height 11
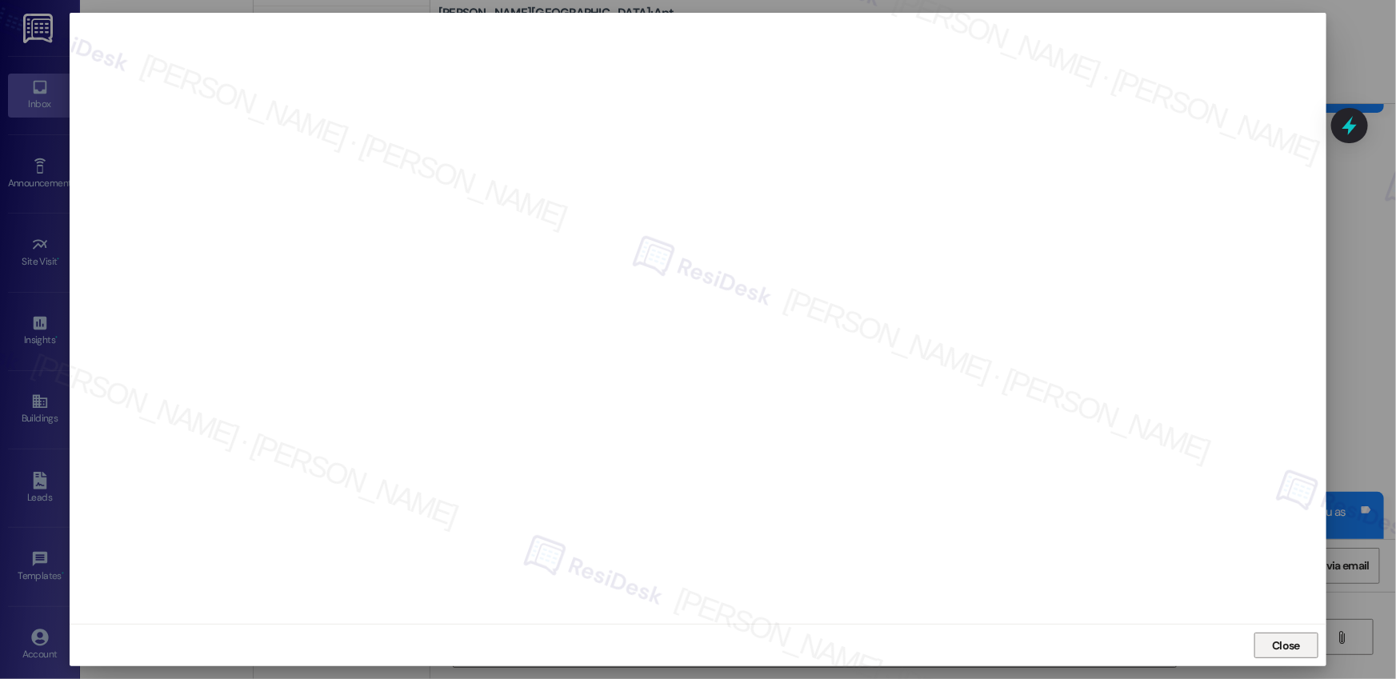
click at [1297, 652] on span "Close" at bounding box center [1286, 646] width 28 height 17
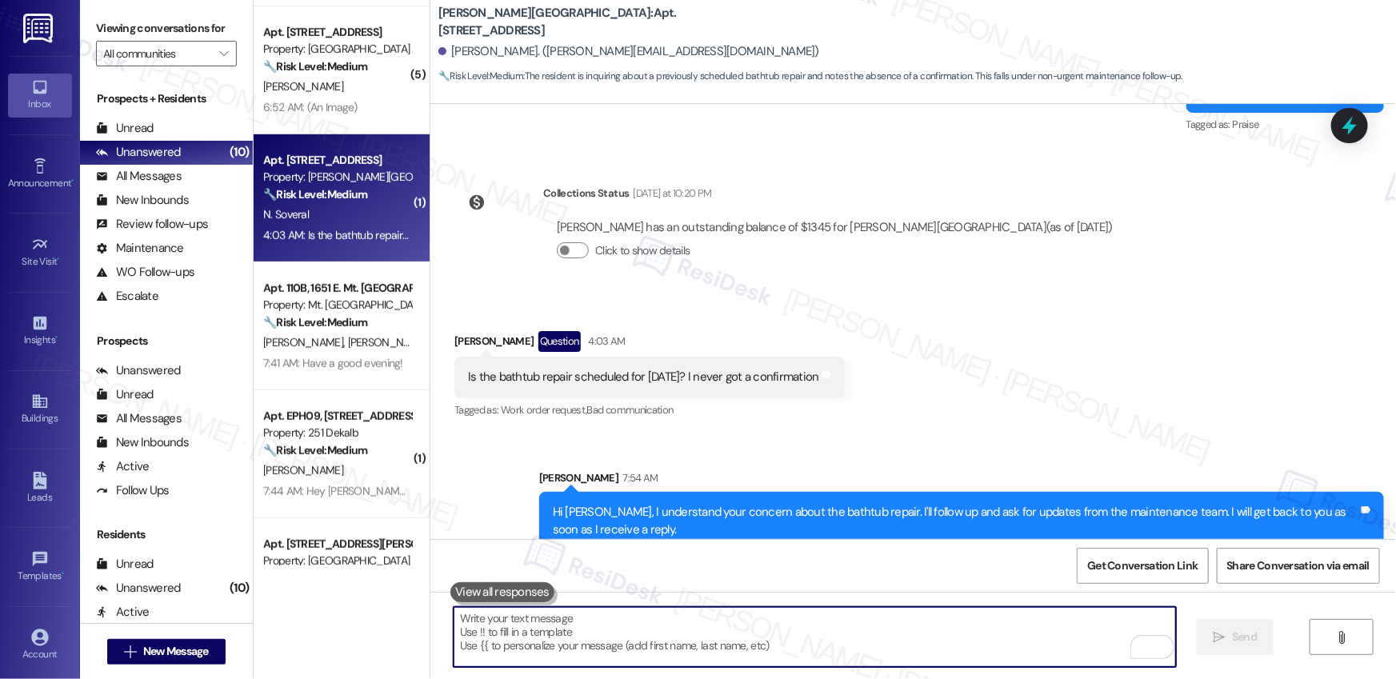
click at [1032, 492] on div "Hi [PERSON_NAME], I understand your concern about the bathtub repair. I'll foll…" at bounding box center [961, 521] width 845 height 58
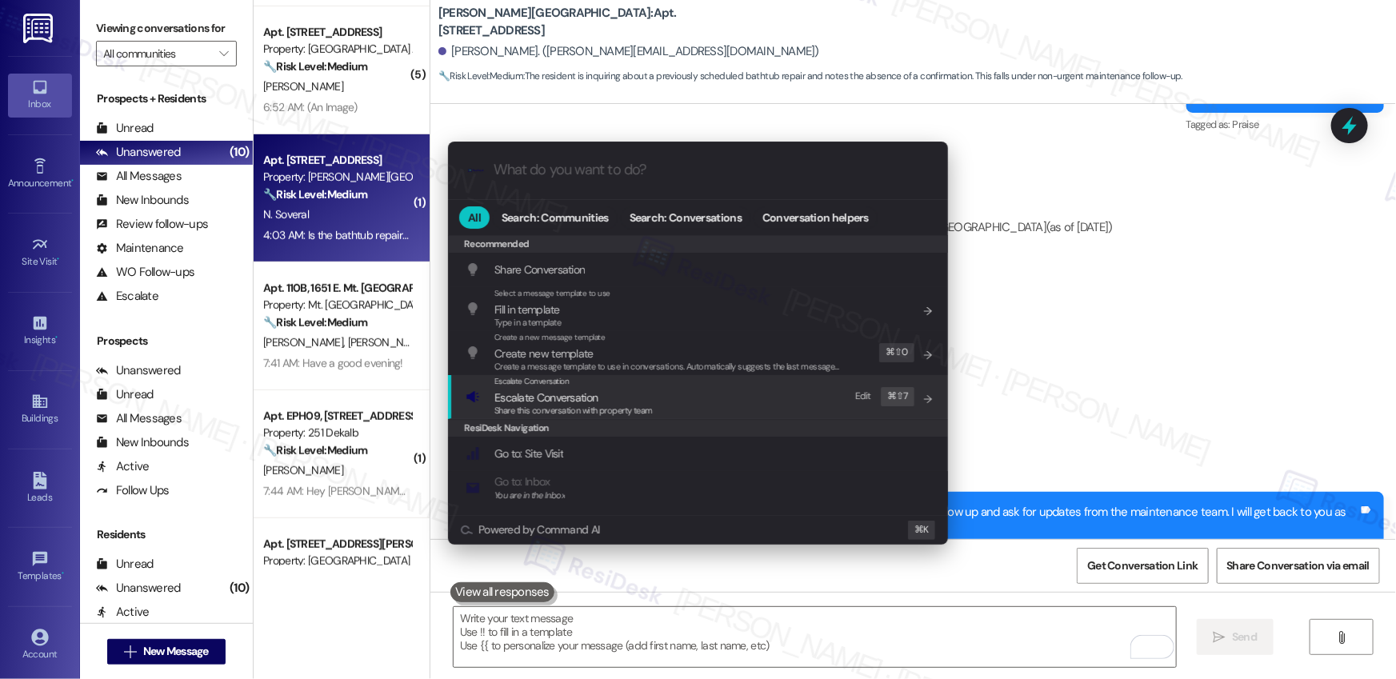
click at [627, 386] on div "Escalate Conversation" at bounding box center [573, 381] width 158 height 13
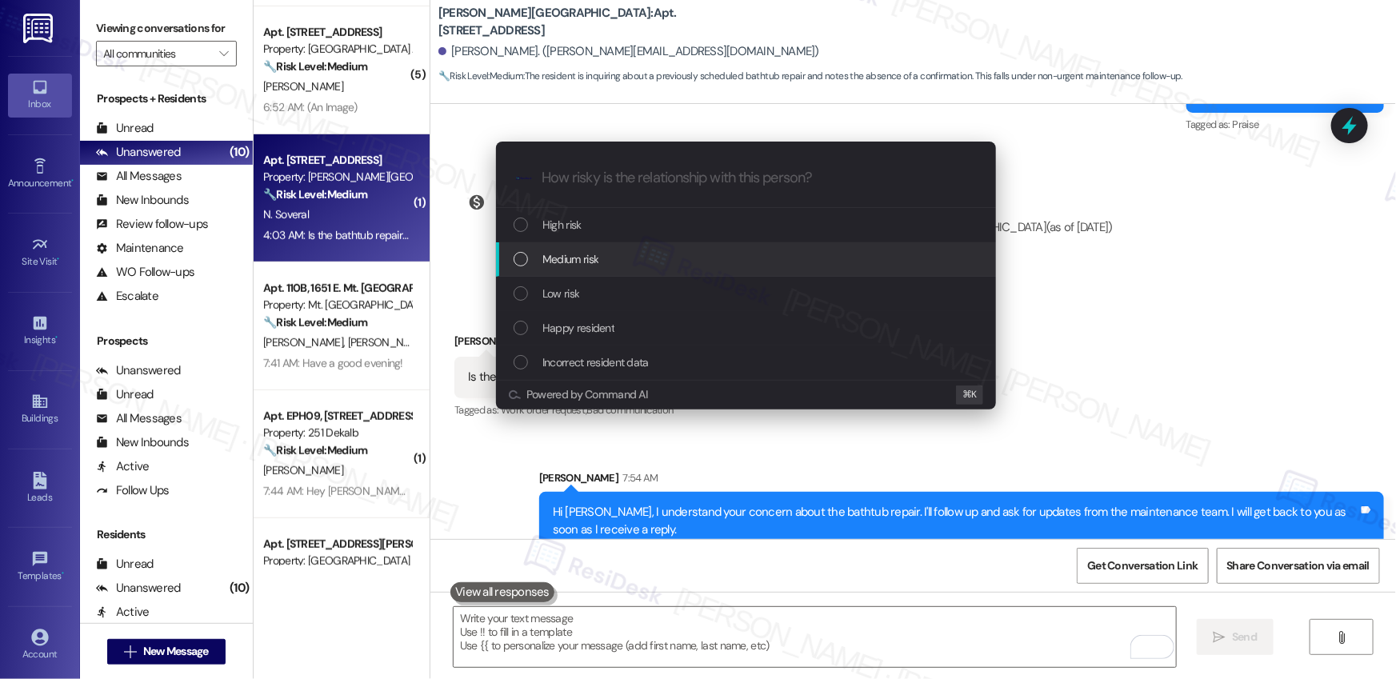
click at [630, 257] on div "Medium risk" at bounding box center [748, 259] width 468 height 18
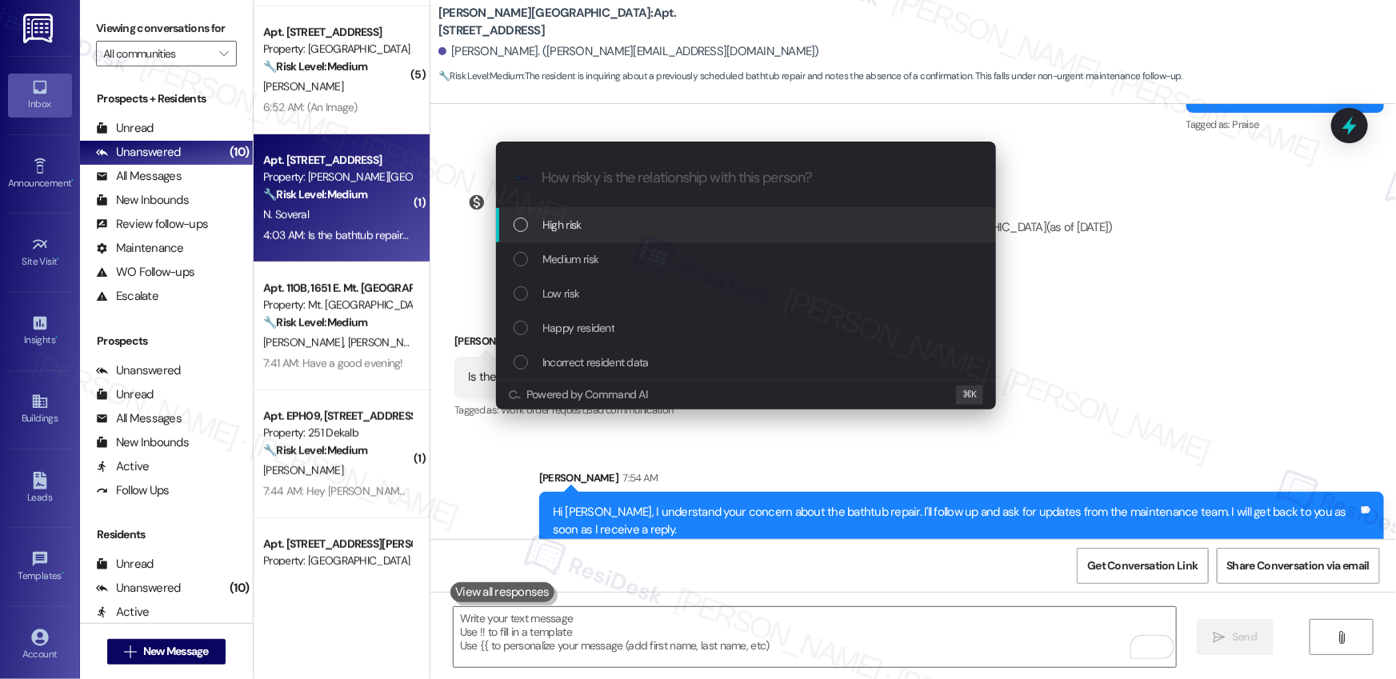
click at [609, 219] on div "High risk" at bounding box center [748, 225] width 468 height 18
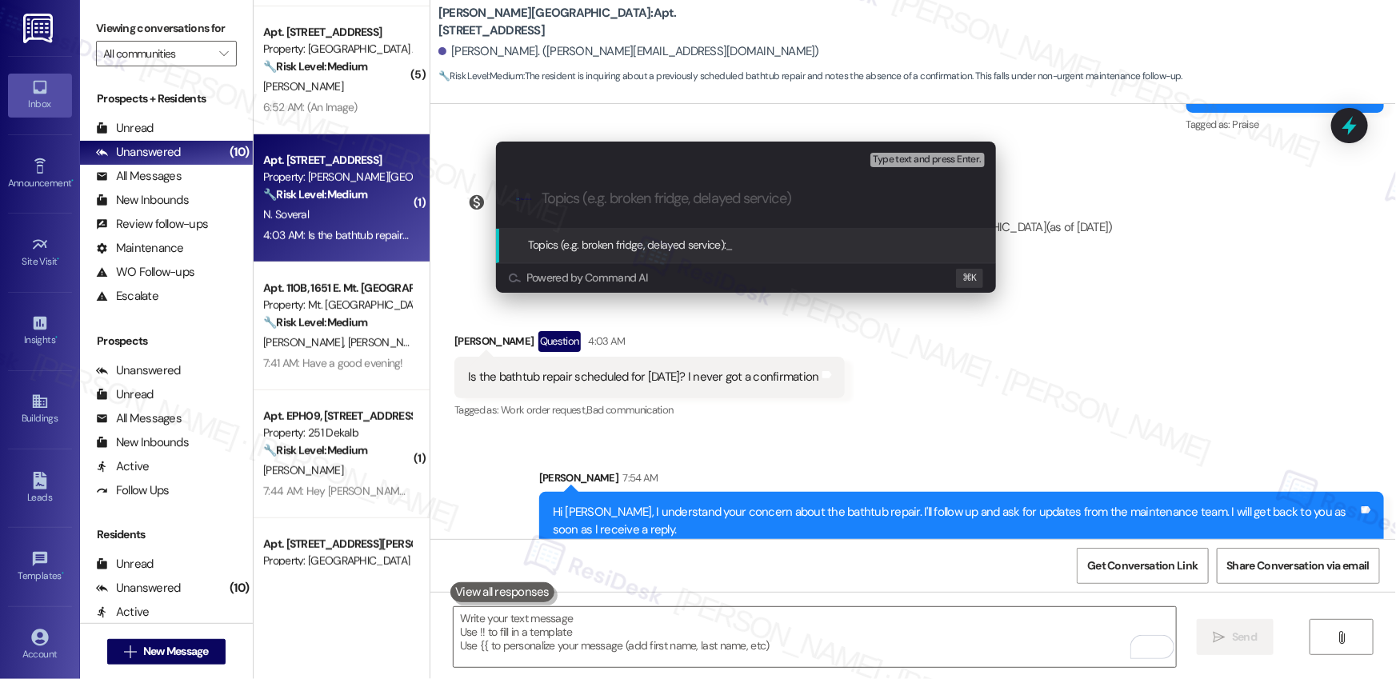
paste input "[Please Provide Status] Scheduled Vendor to Complete WO# 585432"
type input "[Please Provide Status] Scheduled Vendor to Complete WO# 585432"
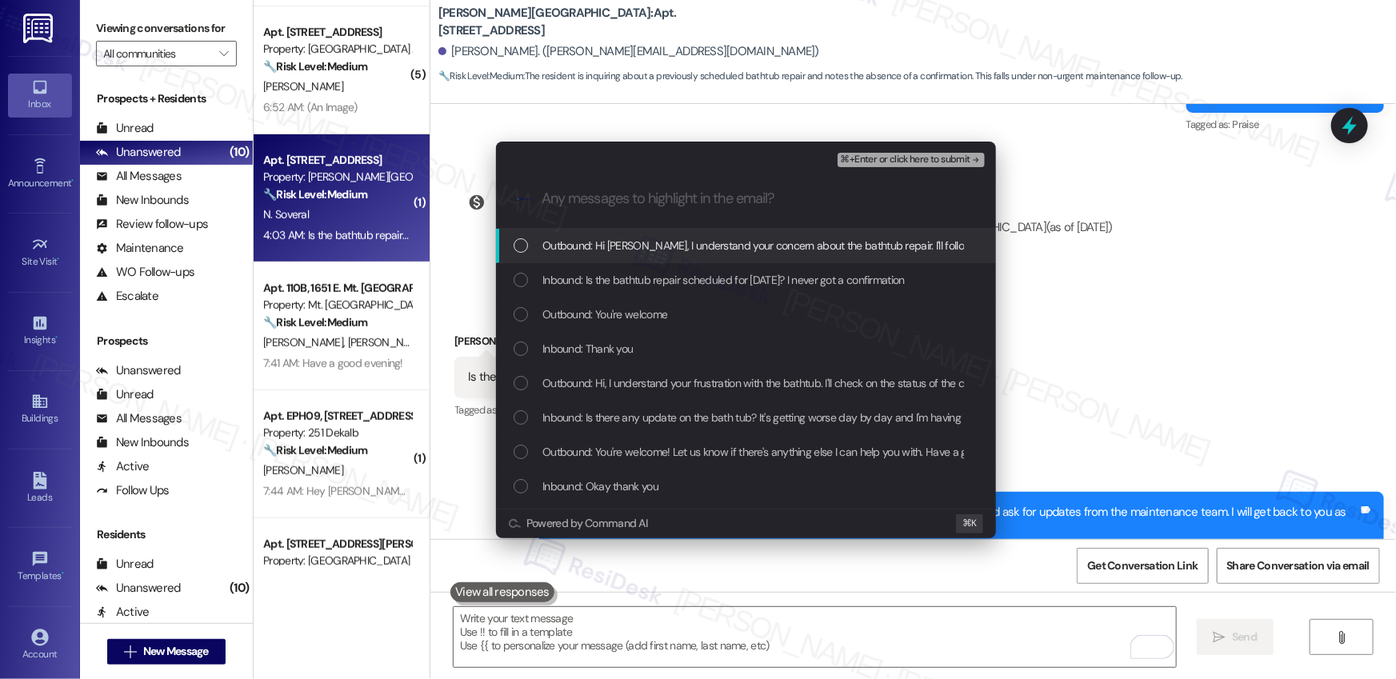
click at [583, 242] on span "Outbound: Hi [PERSON_NAME], I understand your concern about the bathtub repair.…" at bounding box center [992, 246] width 901 height 18
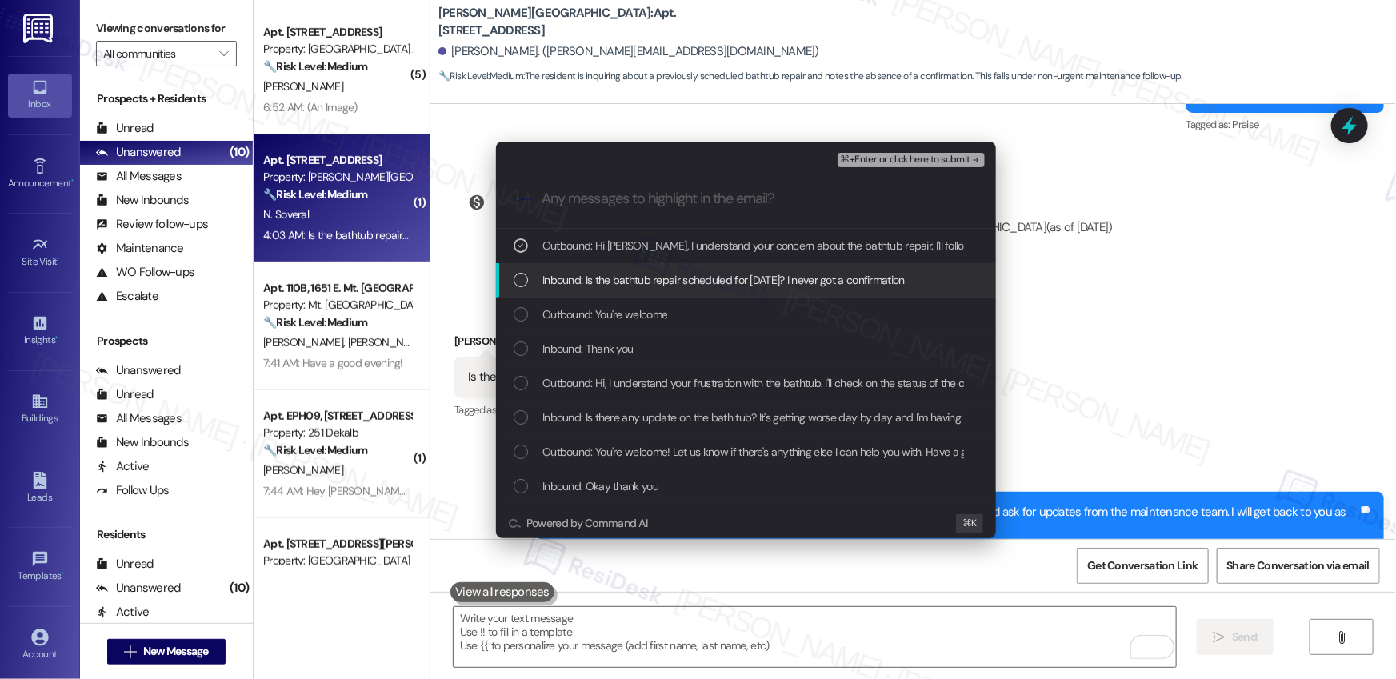
click at [582, 284] on span "Inbound: Is the bathtub repair scheduled for [DATE]? I never got a confirmation" at bounding box center [723, 280] width 362 height 18
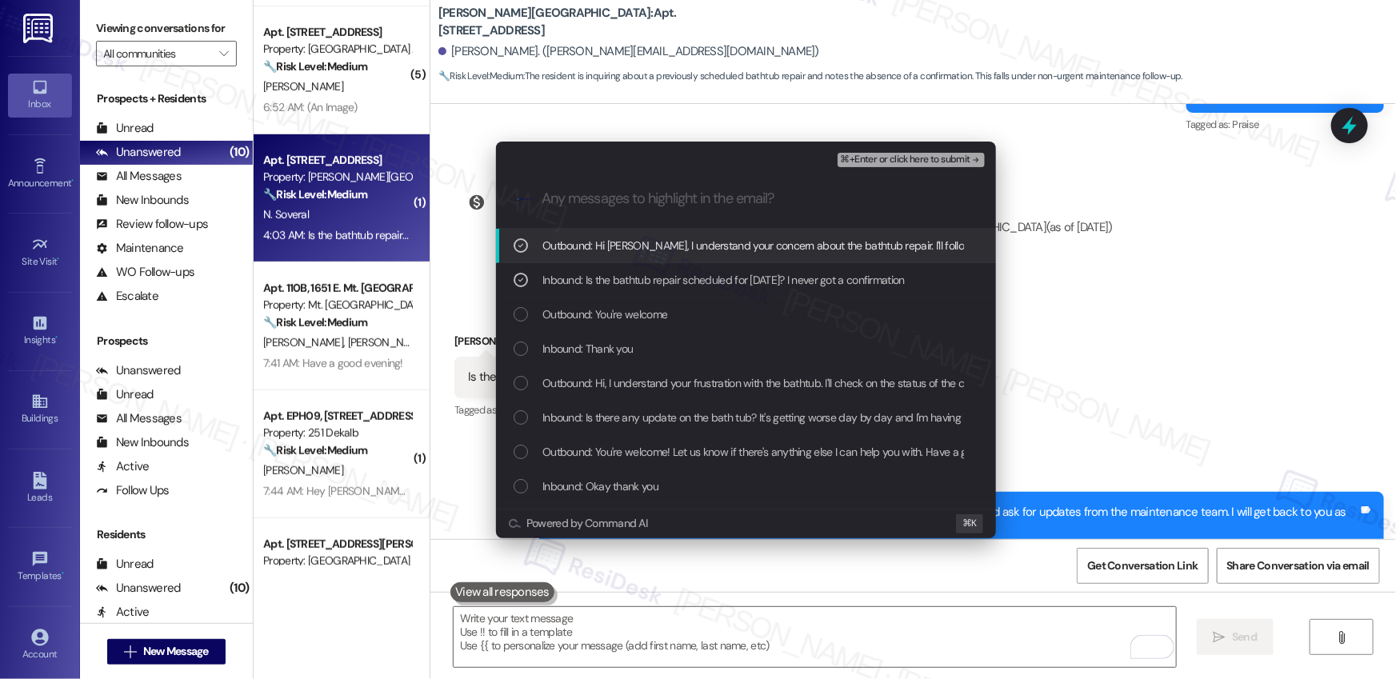
click at [888, 164] on span "⌘+Enter or click here to submit" at bounding box center [906, 159] width 130 height 11
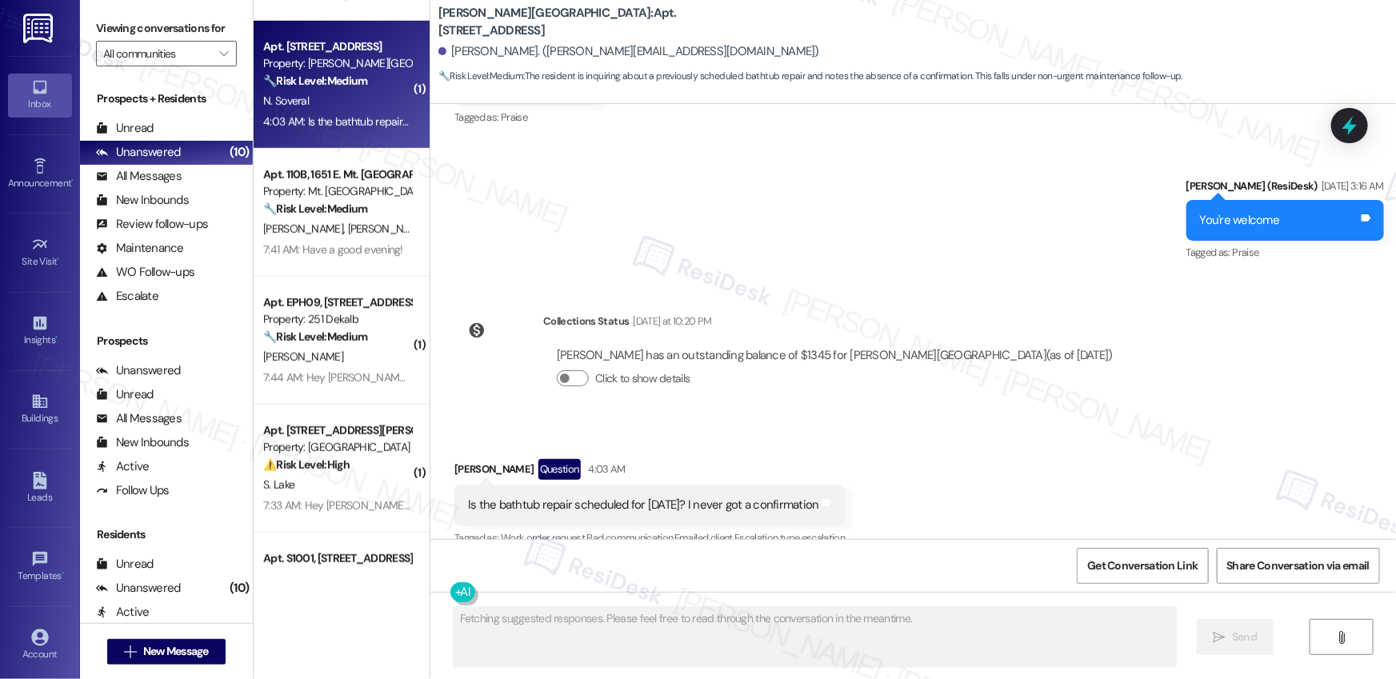
scroll to position [586, 0]
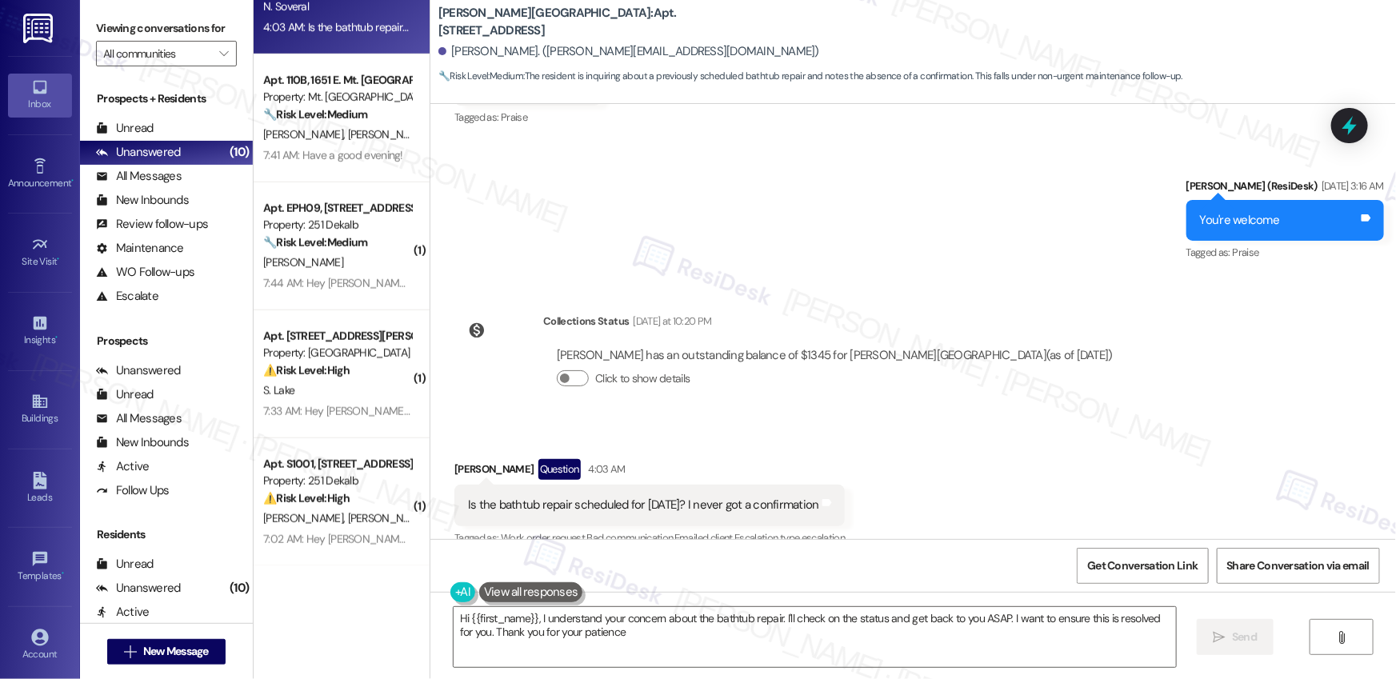
type textarea "Hi {{first_name}}, I understand your concern about the bathtub repair. I'll che…"
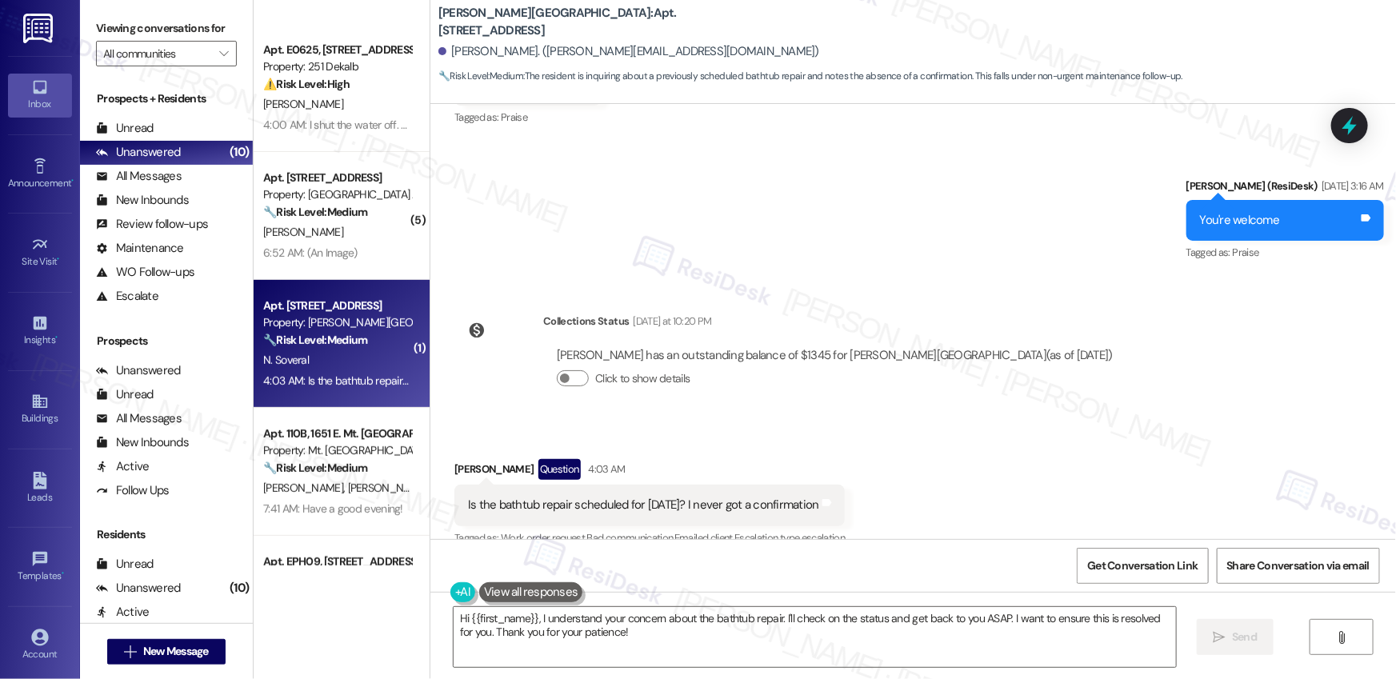
scroll to position [0, 0]
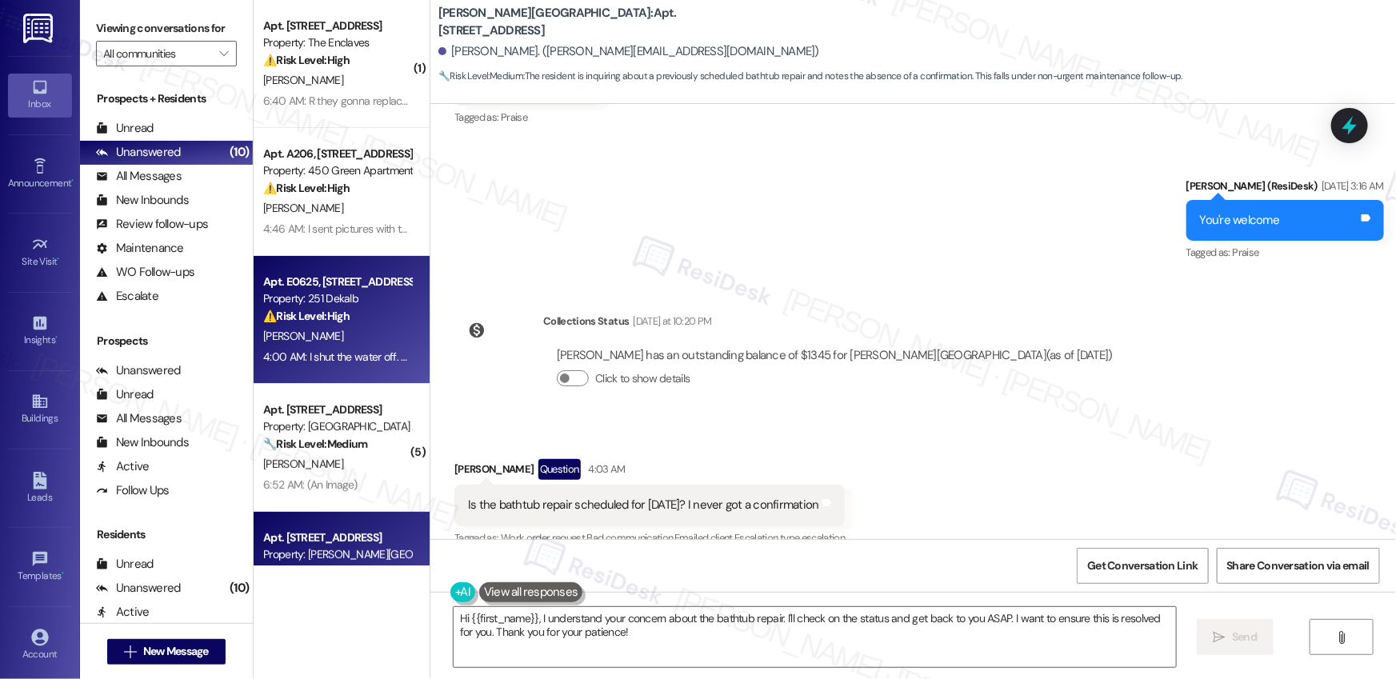
click at [387, 310] on div "⚠️ Risk Level: High The resident reports a water leak in their unit that requir…" at bounding box center [337, 316] width 148 height 17
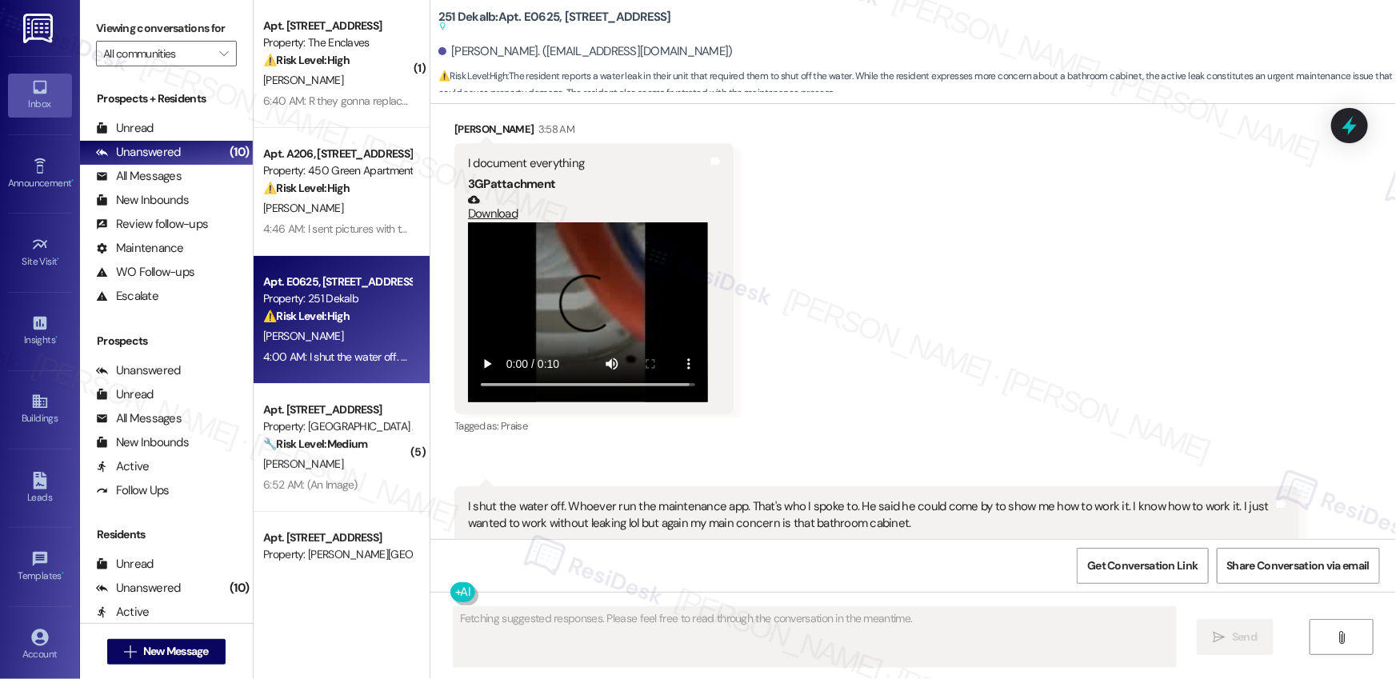
scroll to position [14074, 0]
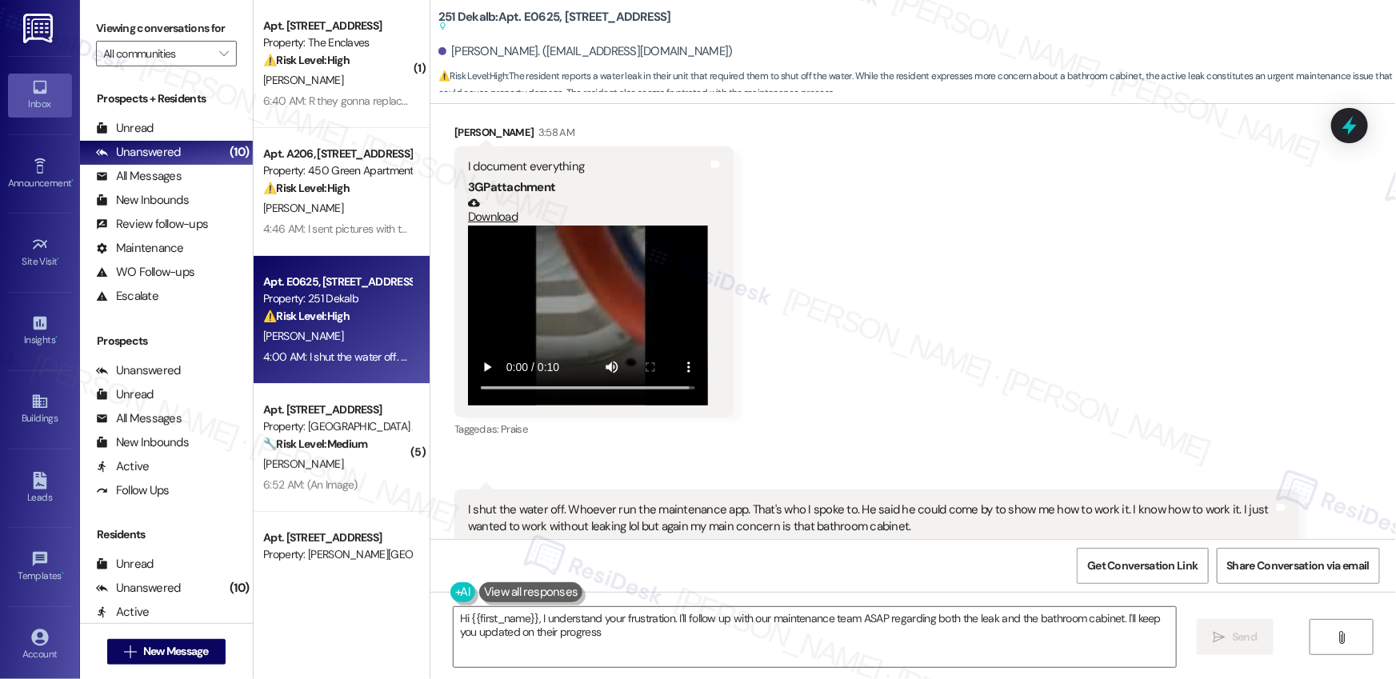
type textarea "Hi {{first_name}}, I understand your frustration. I'll follow up with our maint…"
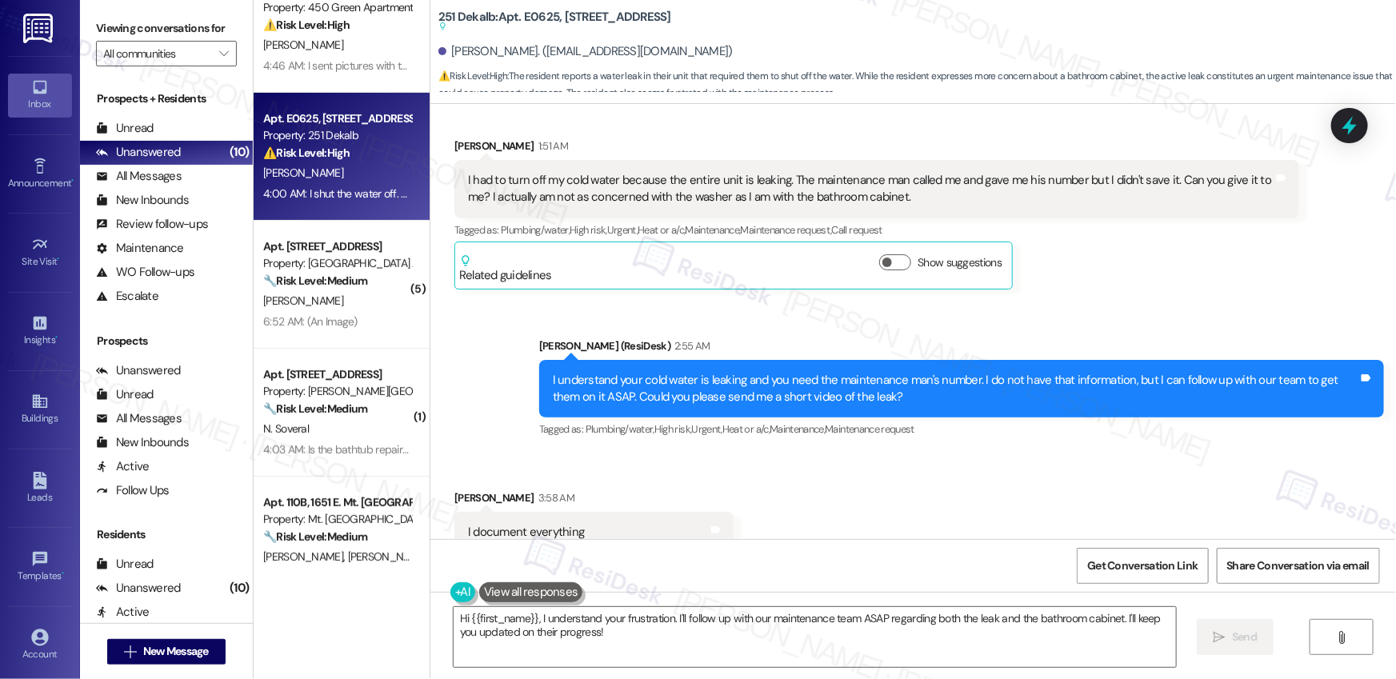
scroll to position [82, 0]
